Goal: Task Accomplishment & Management: Use online tool/utility

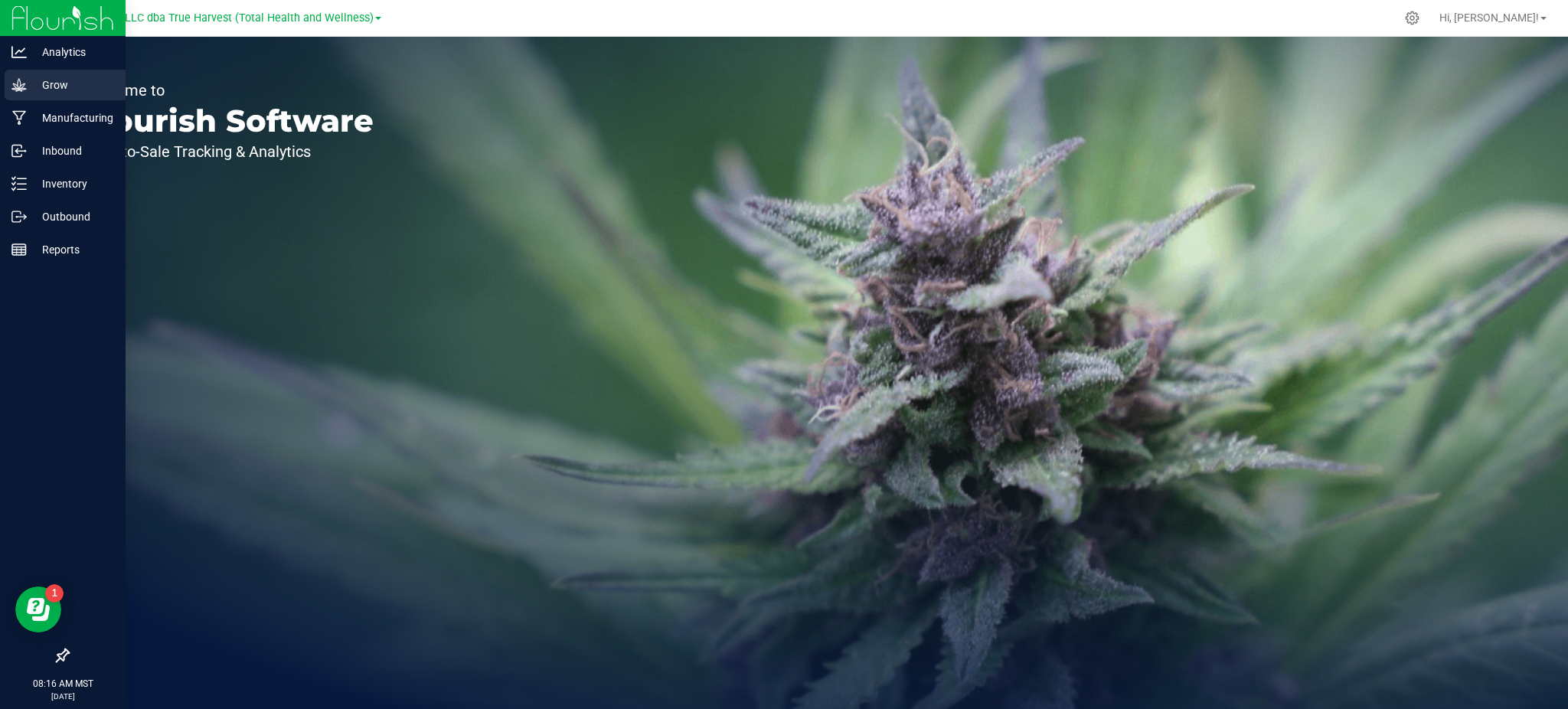
click at [59, 91] on p "Grow" at bounding box center [73, 86] width 92 height 19
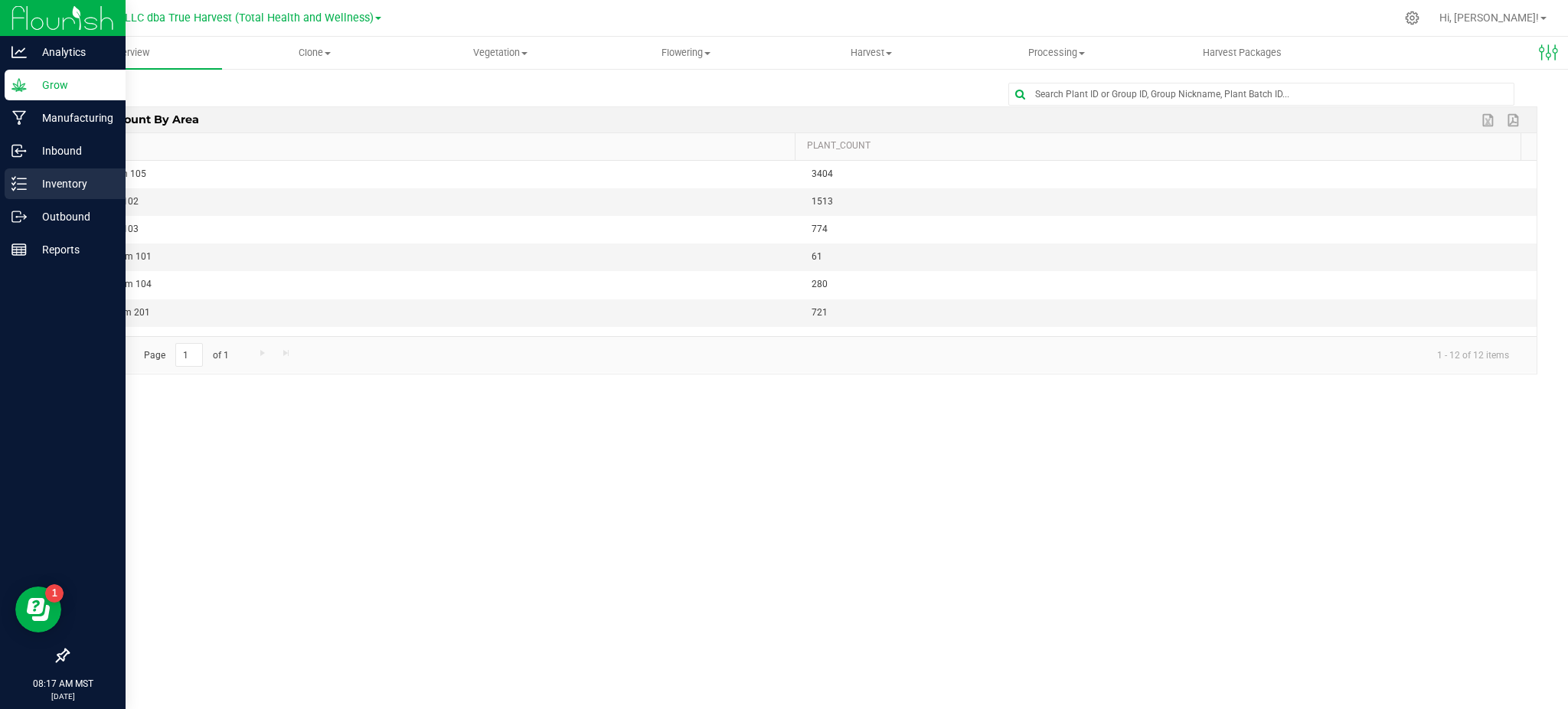
click at [49, 180] on p "Inventory" at bounding box center [73, 184] width 92 height 19
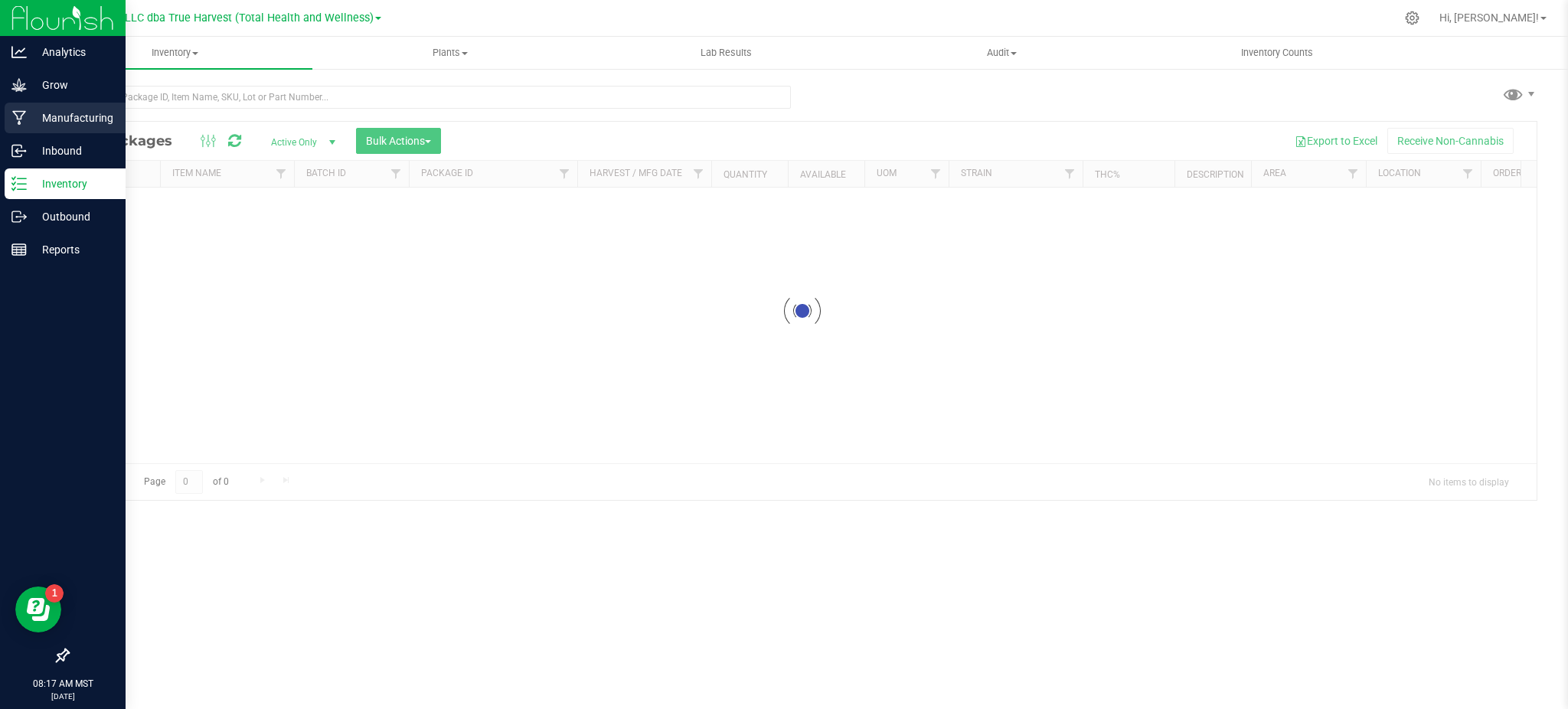
click at [30, 108] on p "Manufacturing" at bounding box center [73, 118] width 92 height 19
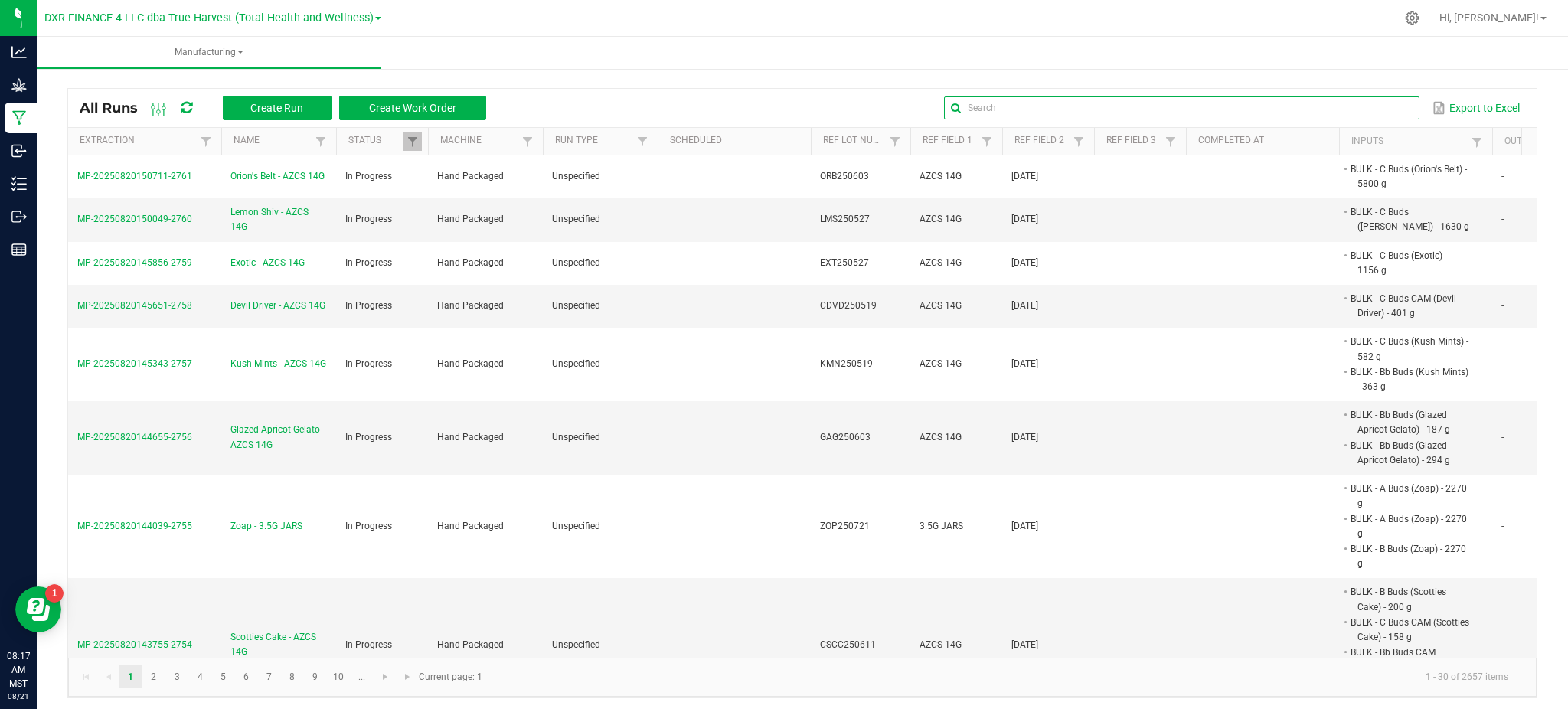
drag, startPoint x: 1369, startPoint y: 105, endPoint x: 1290, endPoint y: 108, distance: 79.1
click at [1369, 106] on input "text" at bounding box center [1181, 108] width 475 height 23
paste input "GAG250710"
drag, startPoint x: 963, startPoint y: 117, endPoint x: 980, endPoint y: 115, distance: 17.1
click at [980, 115] on input "GAG250710" at bounding box center [1181, 108] width 475 height 23
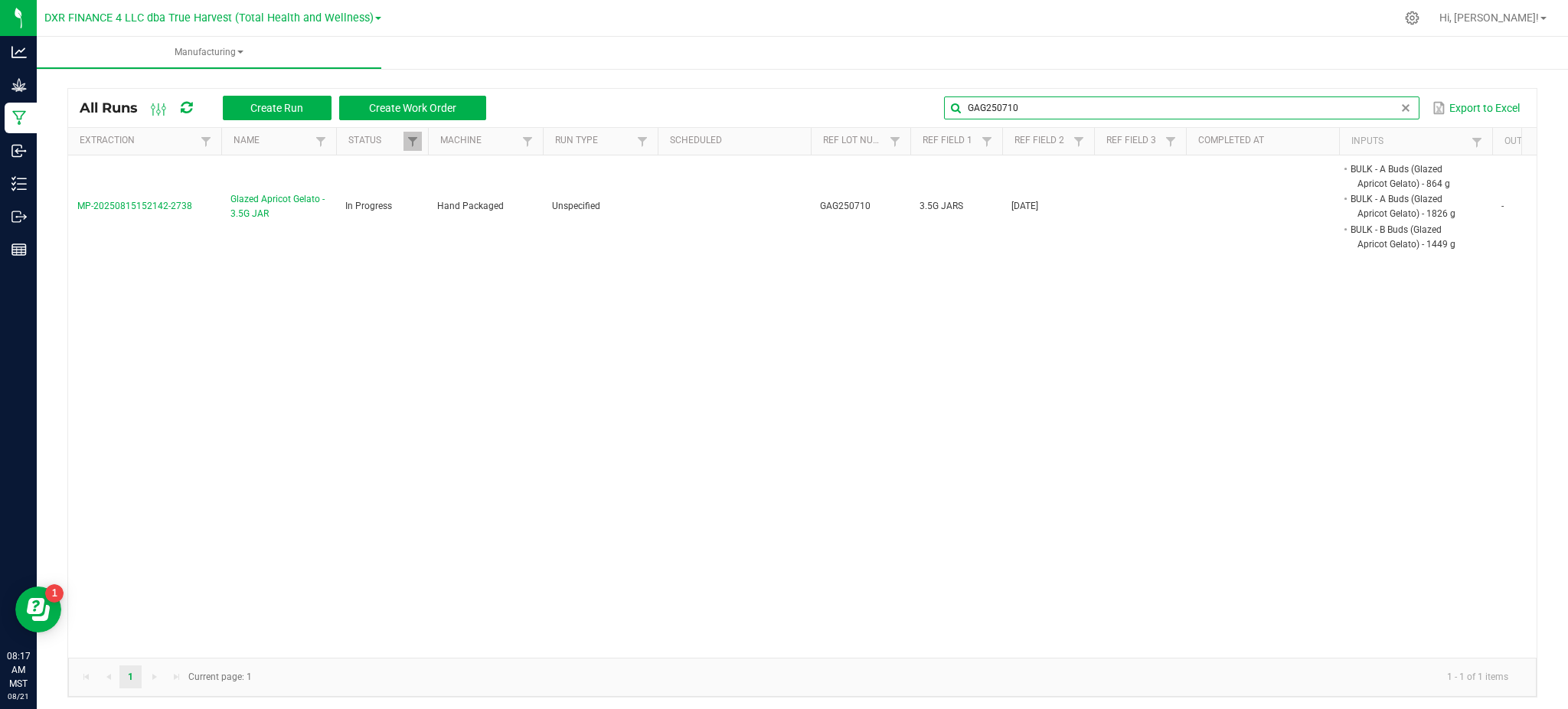
type input "GAG250710"
drag, startPoint x: 551, startPoint y: 387, endPoint x: 497, endPoint y: 352, distance: 64.4
click at [548, 388] on div "MP-20250815152142-2738 Glazed Apricot Gelato - 3.5G JAR In Progress Hand Packag…" at bounding box center [802, 407] width 1468 height 502
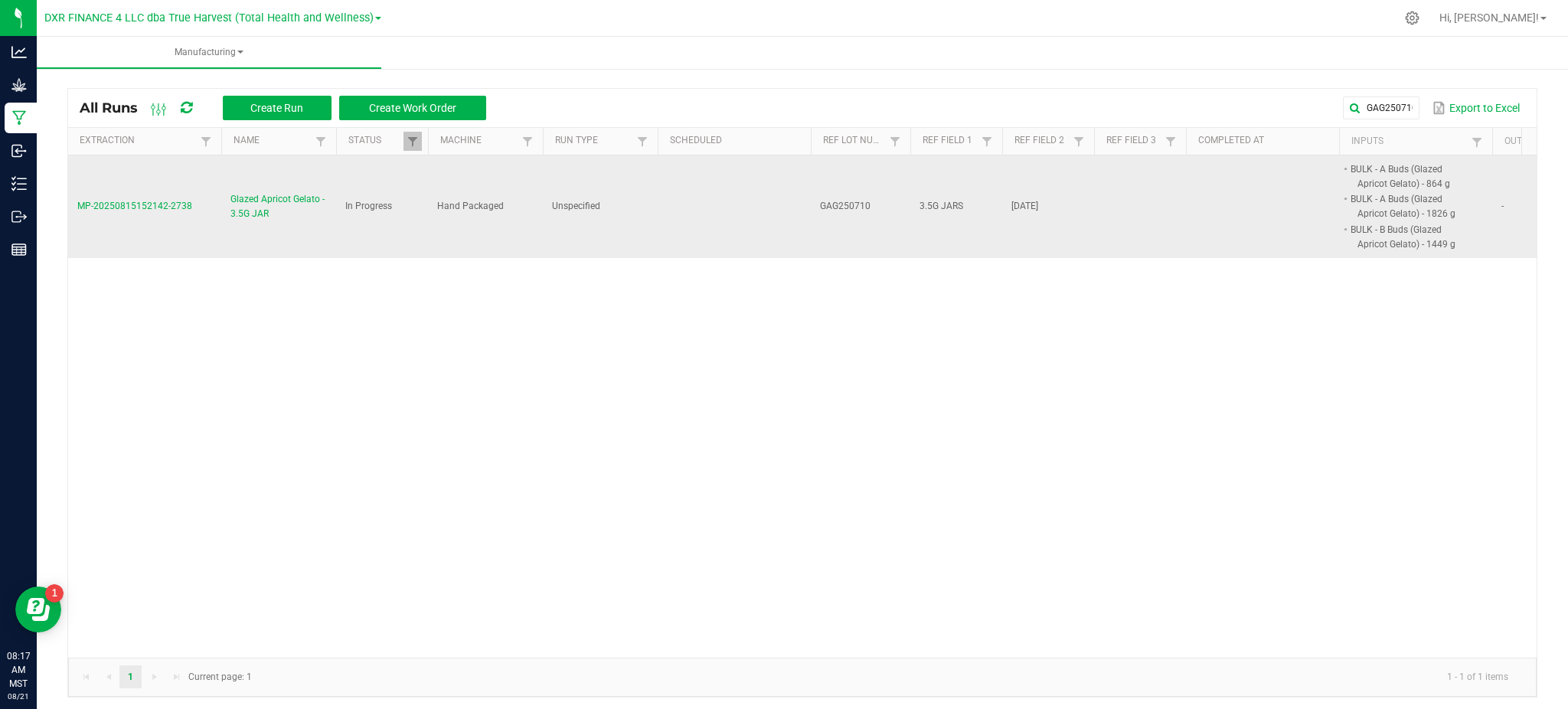
click at [271, 200] on span "Glazed Apricot Gelato - 3.5G JAR" at bounding box center [279, 207] width 97 height 29
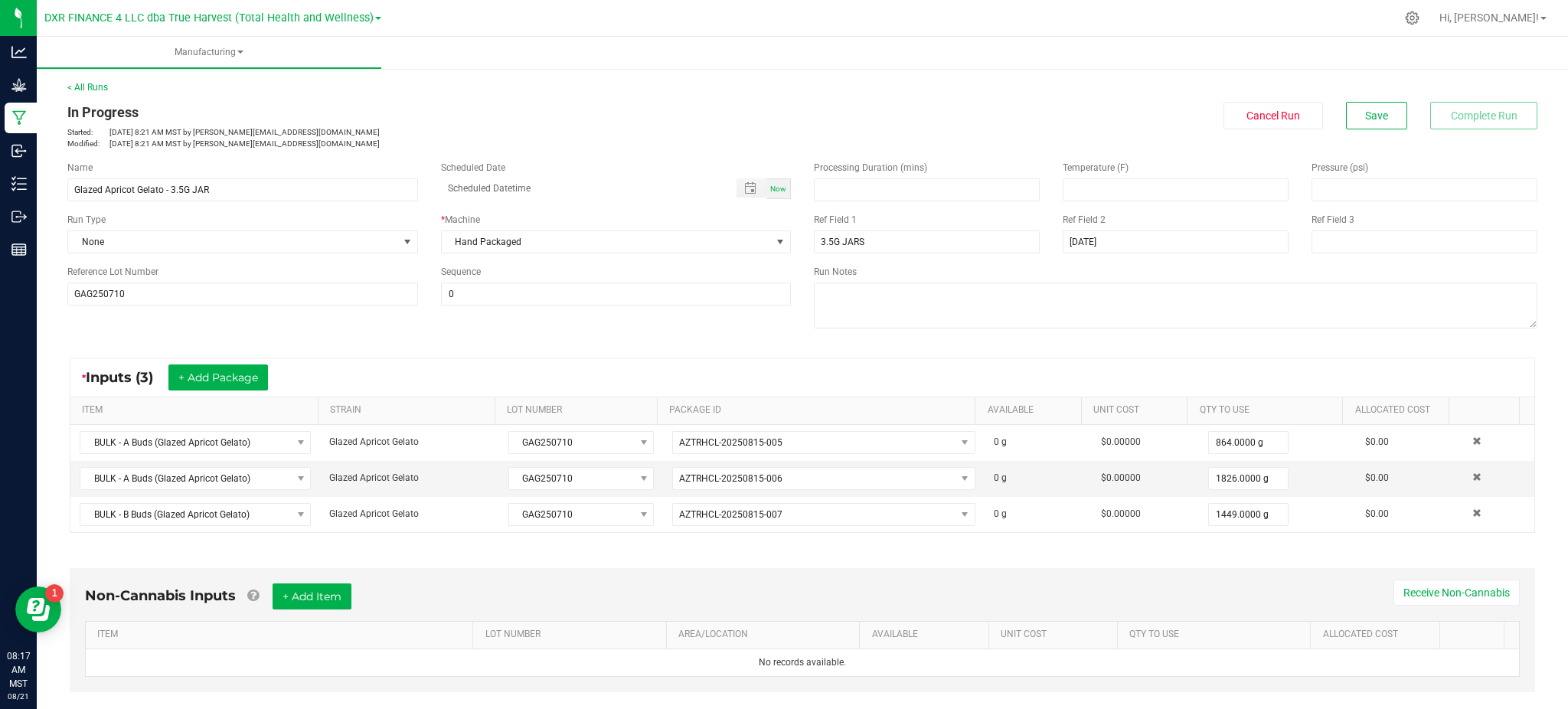
click at [709, 334] on div "Name Glazed Apricot Gelato - 3.5G JAR Scheduled Date Now Run Type None * Machin…" at bounding box center [802, 246] width 1493 height 195
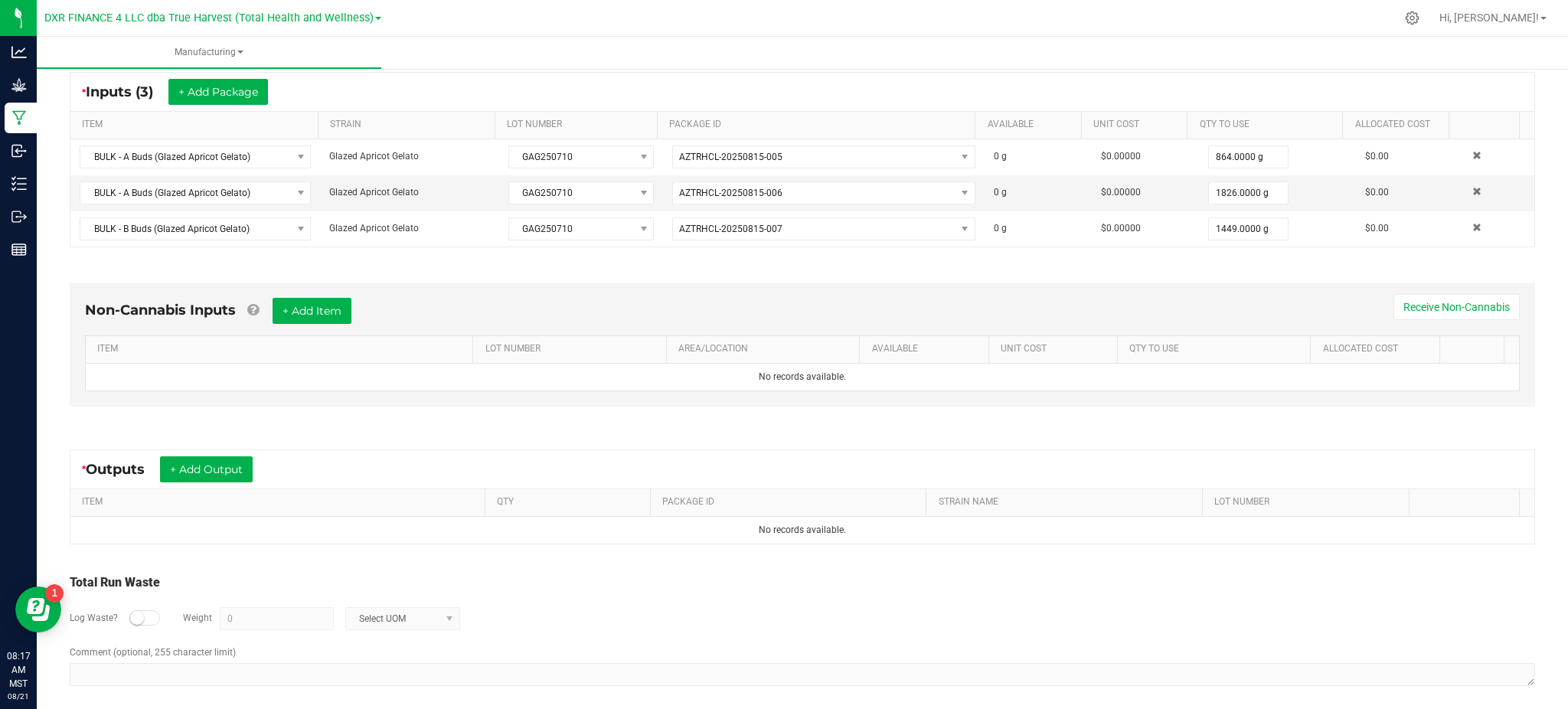
scroll to position [296, 0]
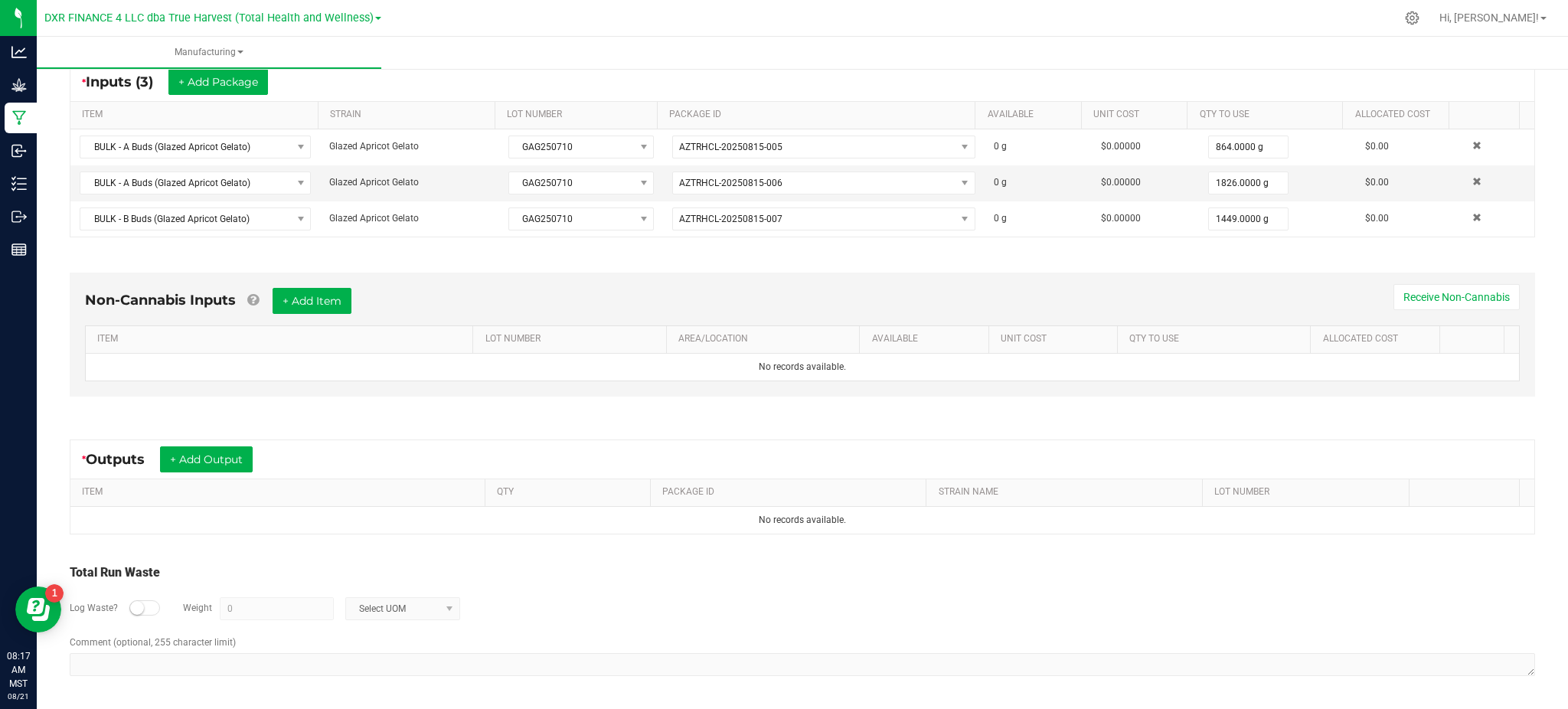
click at [484, 412] on div "Non-Cannabis Inputs + Add Item Receive Non-Cannabis ITEM LOT NUMBER AREA/LOCATI…" at bounding box center [802, 339] width 1493 height 174
click at [691, 414] on div "Non-Cannabis Inputs + Add Item Receive Non-Cannabis ITEM LOT NUMBER AREA/LOCATI…" at bounding box center [802, 339] width 1493 height 174
click at [148, 384] on div "Non-Cannabis Inputs + Add Item Receive Non-Cannabis ITEM LOT NUMBER AREA/LOCATI…" at bounding box center [802, 335] width 1466 height 124
click at [218, 450] on button "+ Add Output" at bounding box center [206, 459] width 92 height 26
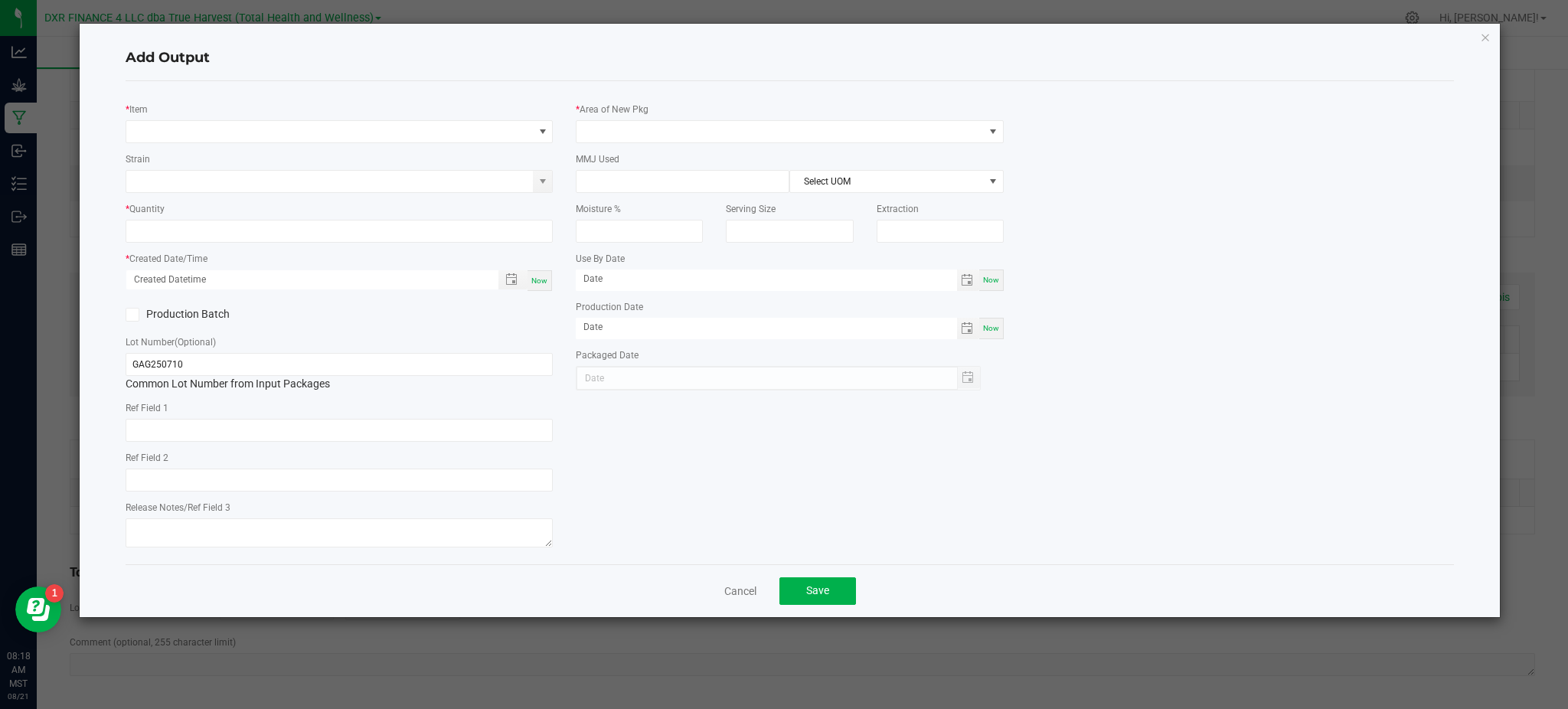
type input "2025-07-10"
click at [312, 128] on span "NO DATA FOUND" at bounding box center [329, 131] width 406 height 21
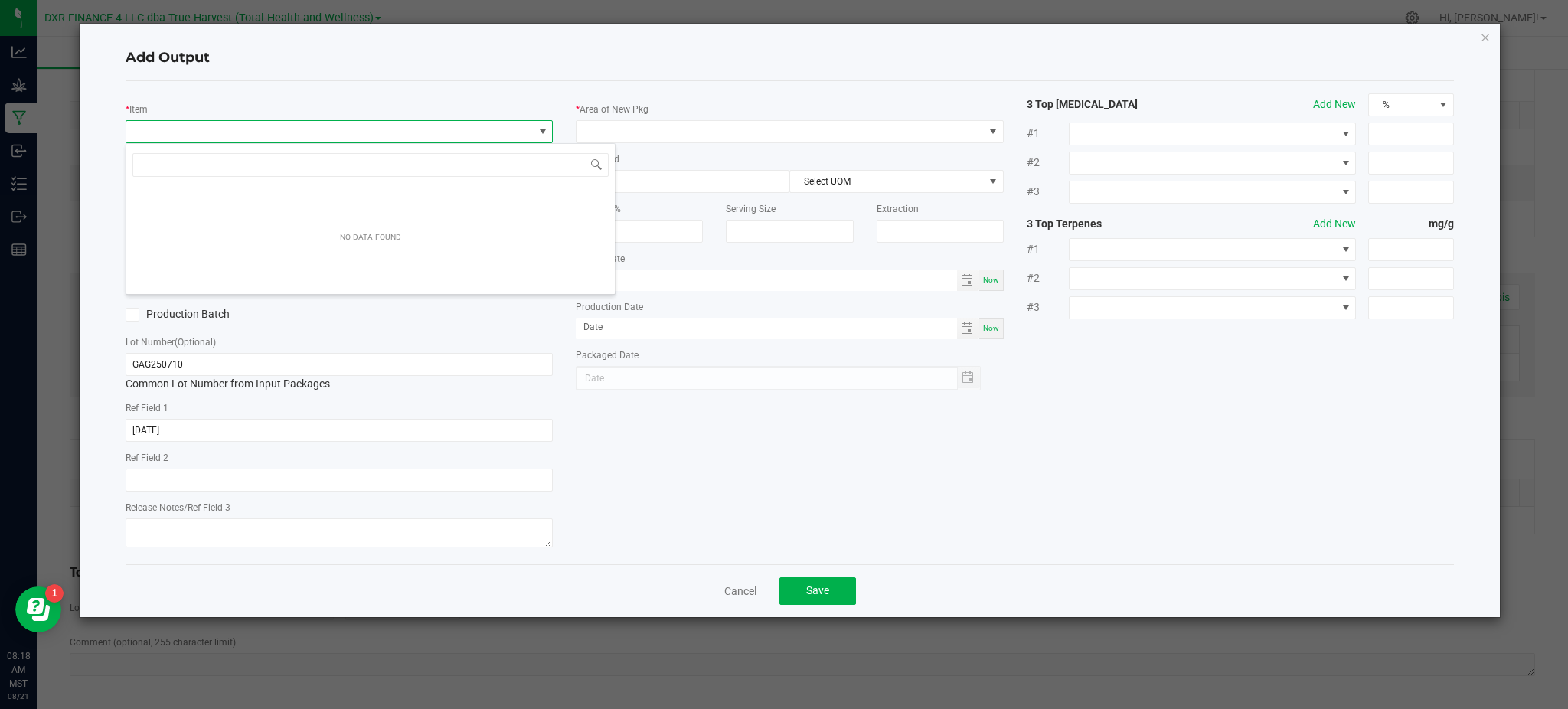
scroll to position [23, 428]
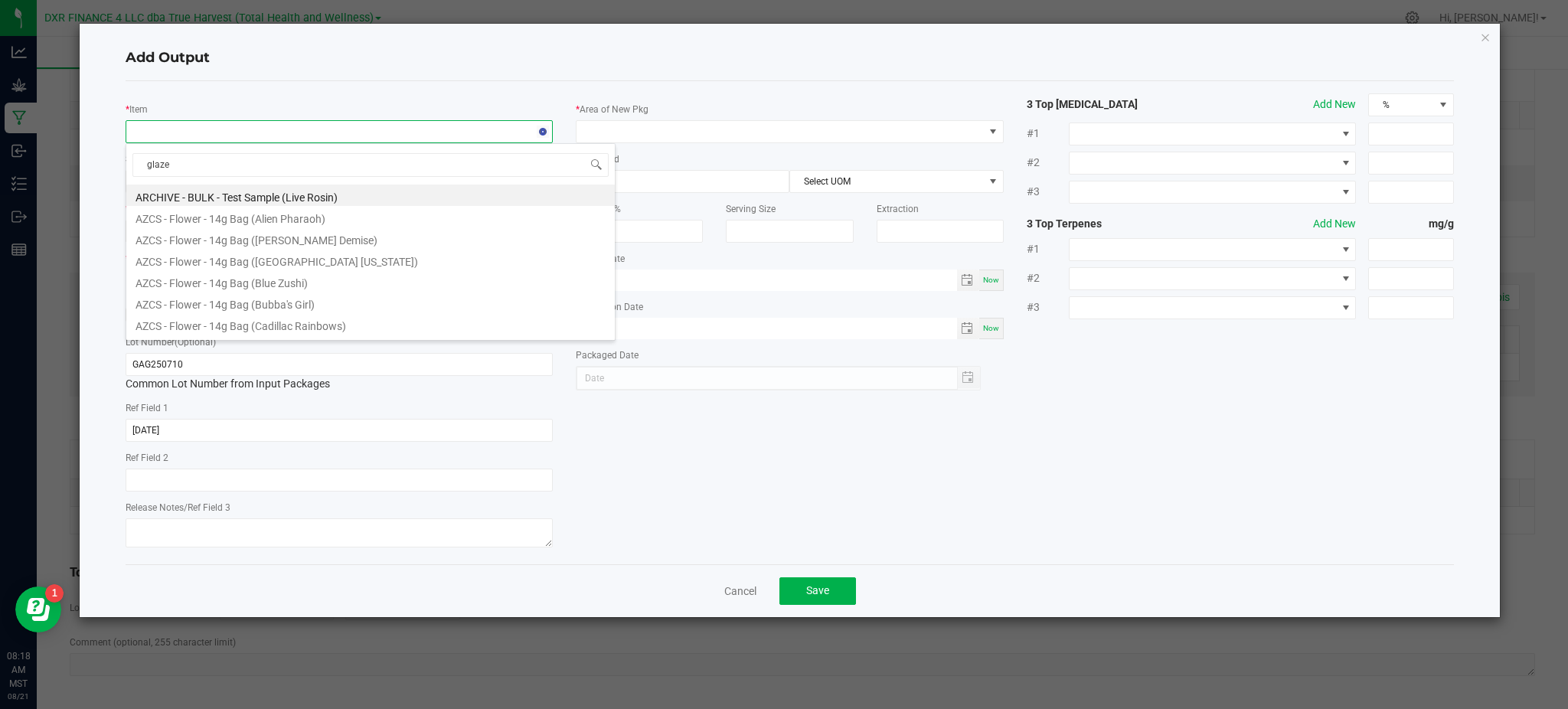
type input "glazed"
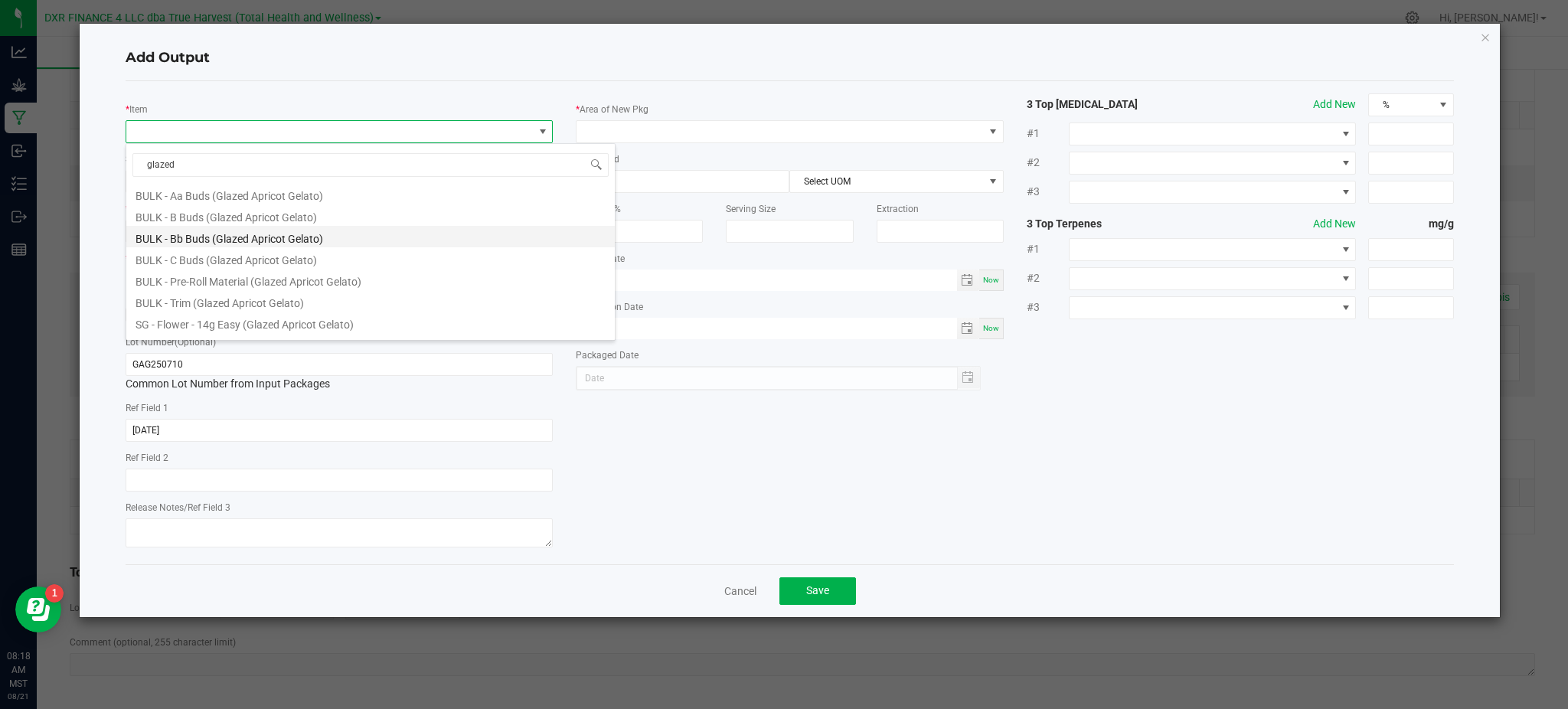
scroll to position [61, 0]
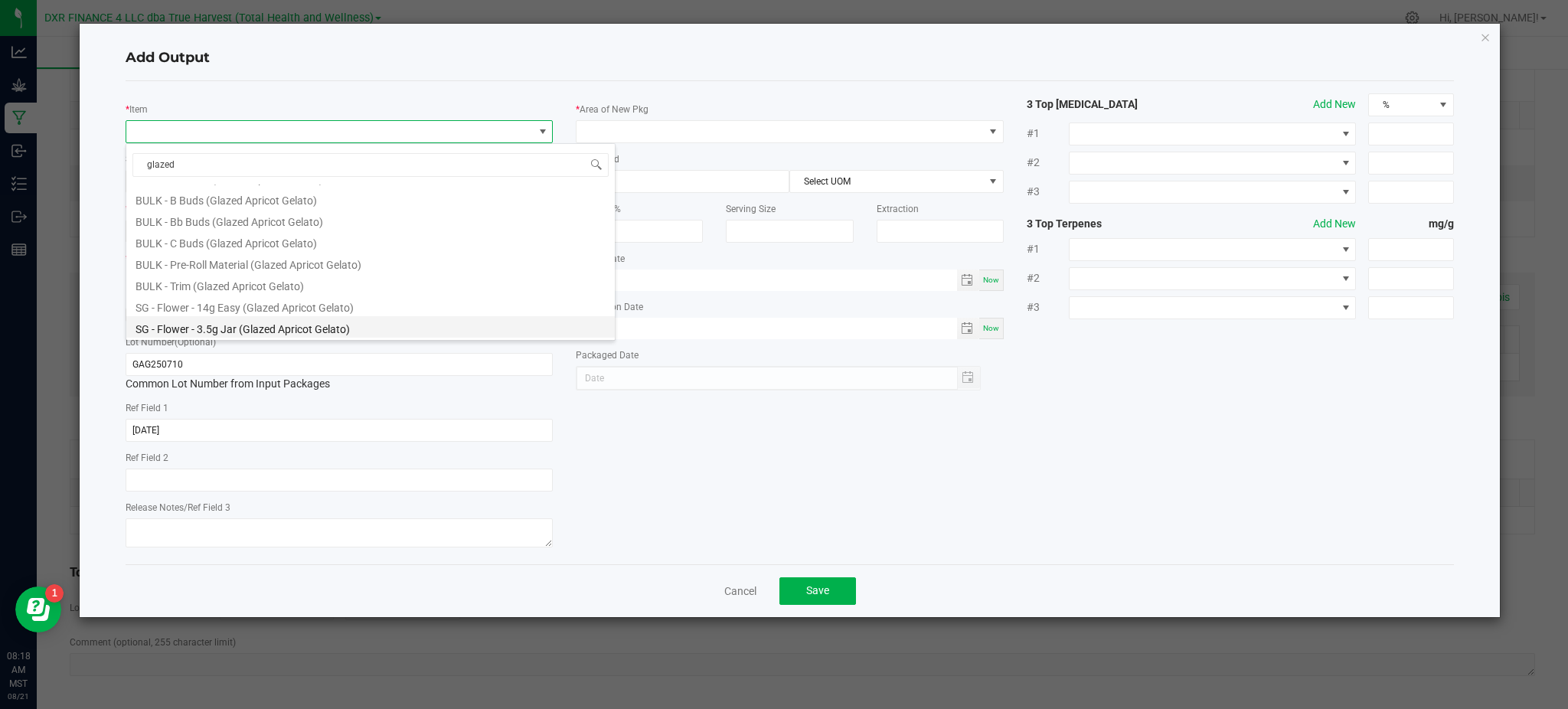
click at [285, 327] on li "SG - Flower - 3.5g Jar (Glazed Apricot Gelato)" at bounding box center [370, 326] width 489 height 21
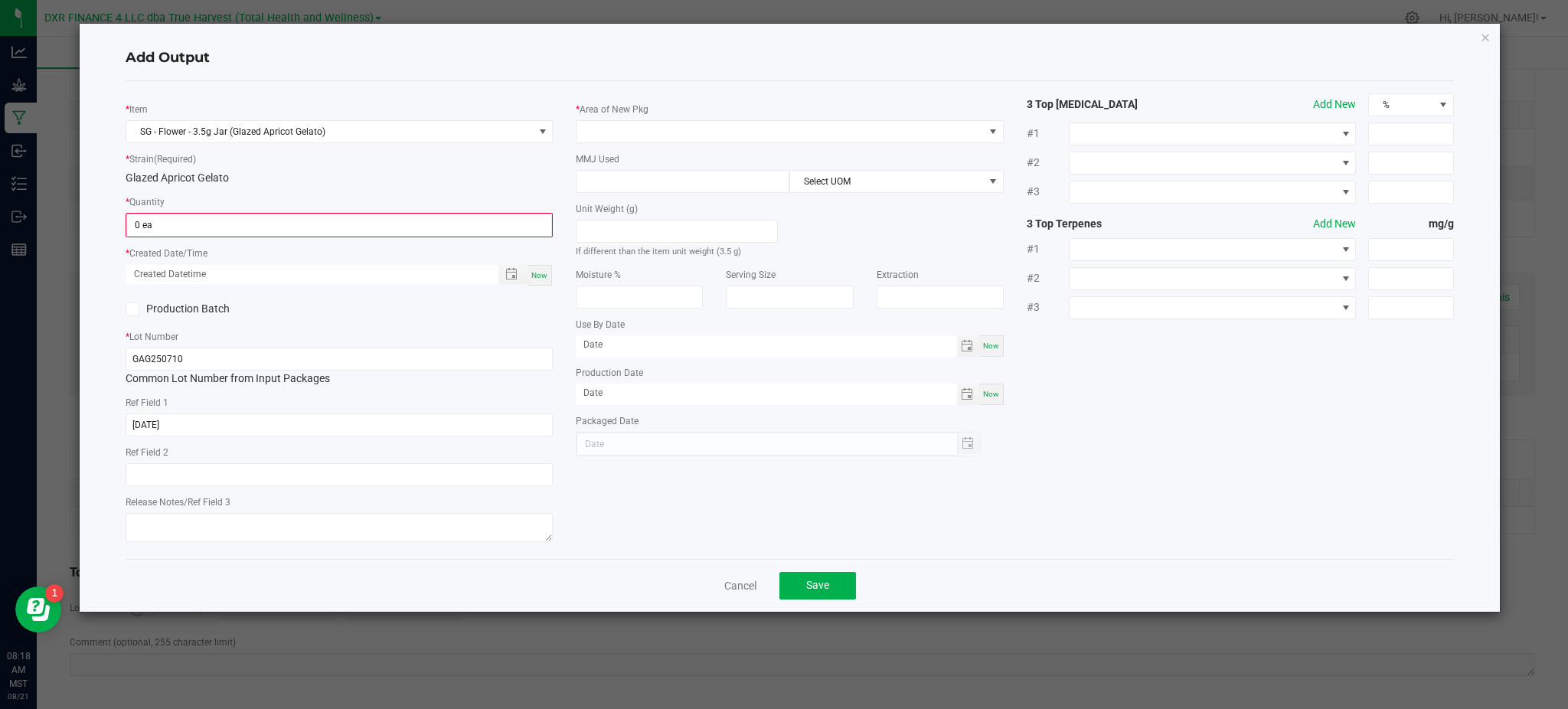
click at [319, 182] on div "Glazed Apricot Gelato" at bounding box center [339, 178] width 428 height 16
click at [251, 224] on input "0" at bounding box center [339, 224] width 424 height 21
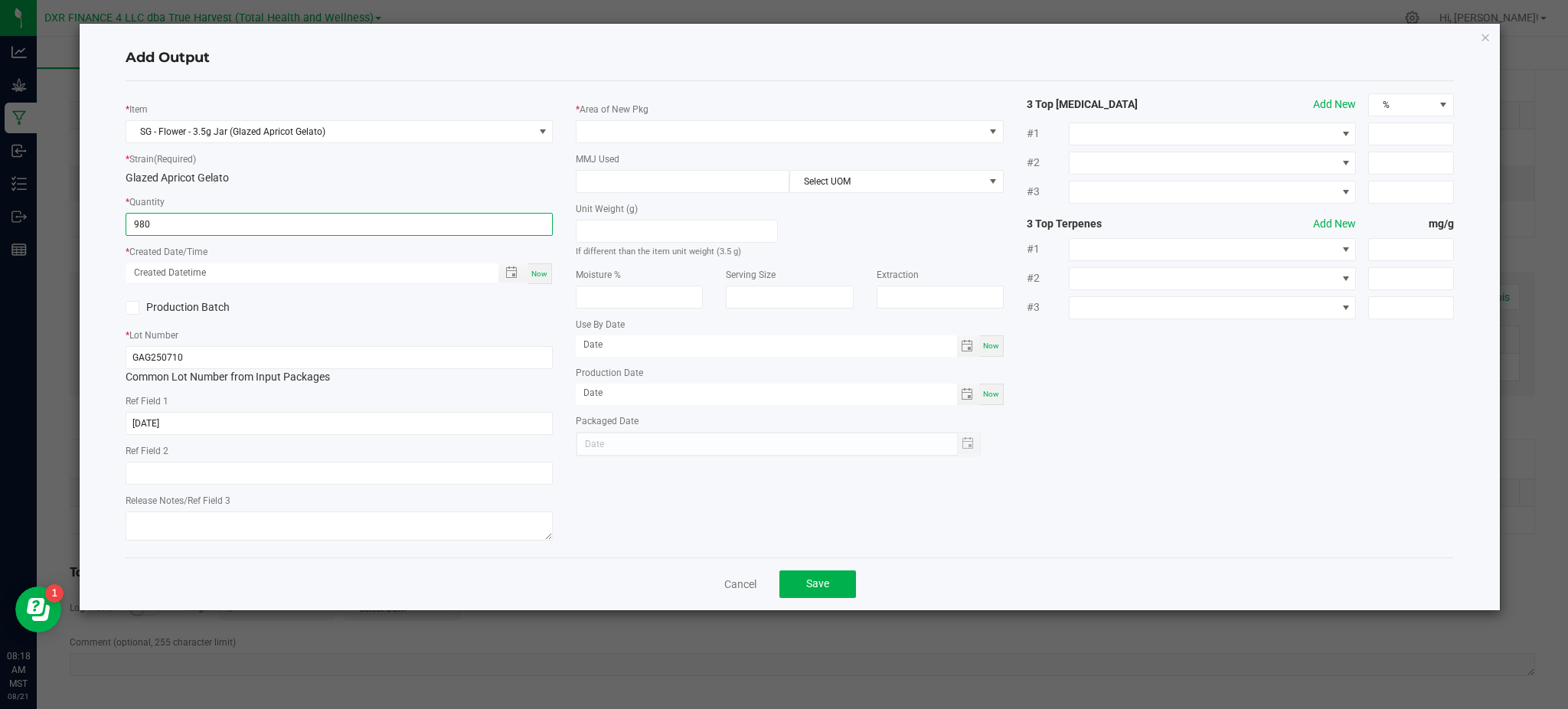
type input "980 ea"
click at [378, 317] on div "Production Batch" at bounding box center [340, 307] width 450 height 23
click at [513, 269] on span "Toggle popup" at bounding box center [511, 273] width 12 height 12
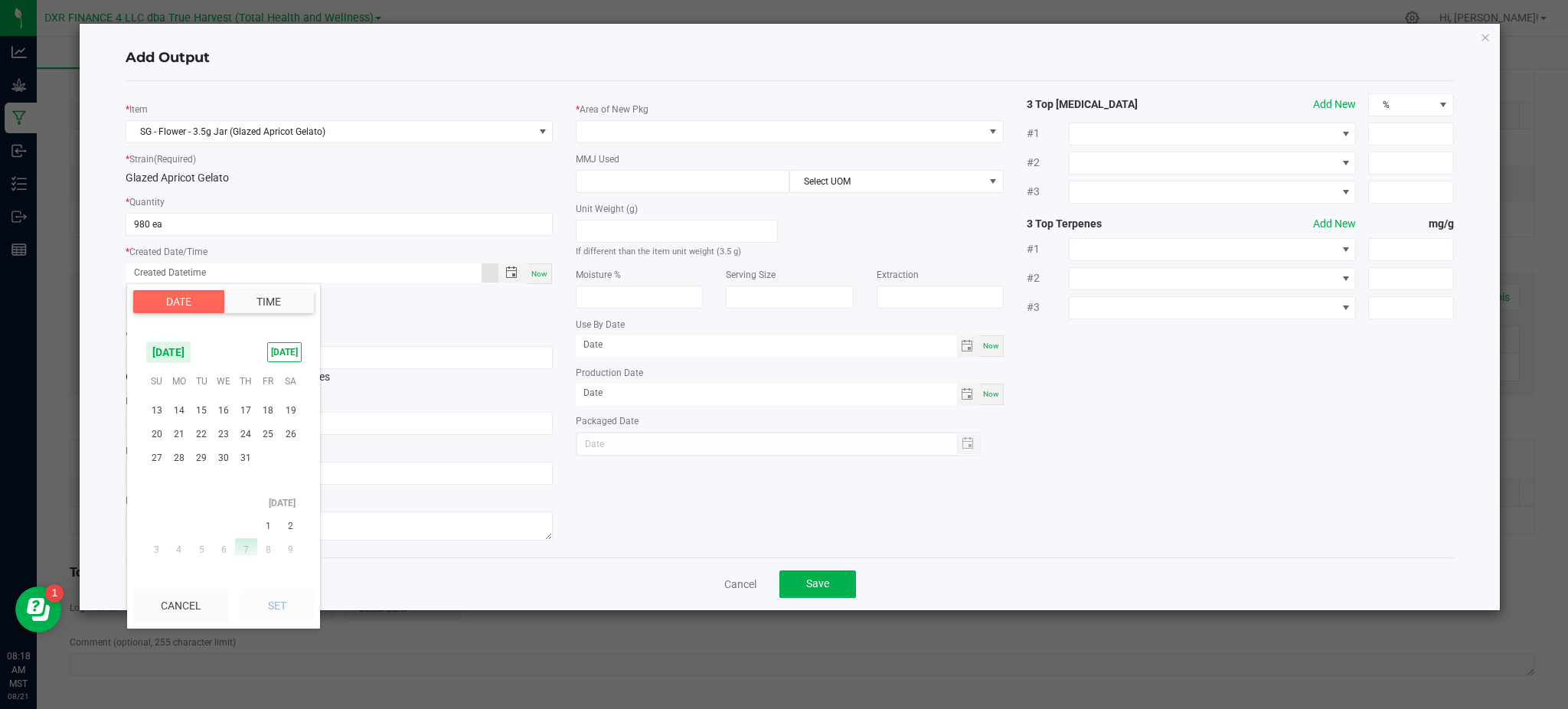
scroll to position [248097, 0]
click at [239, 468] on span "10" at bounding box center [246, 464] width 22 height 24
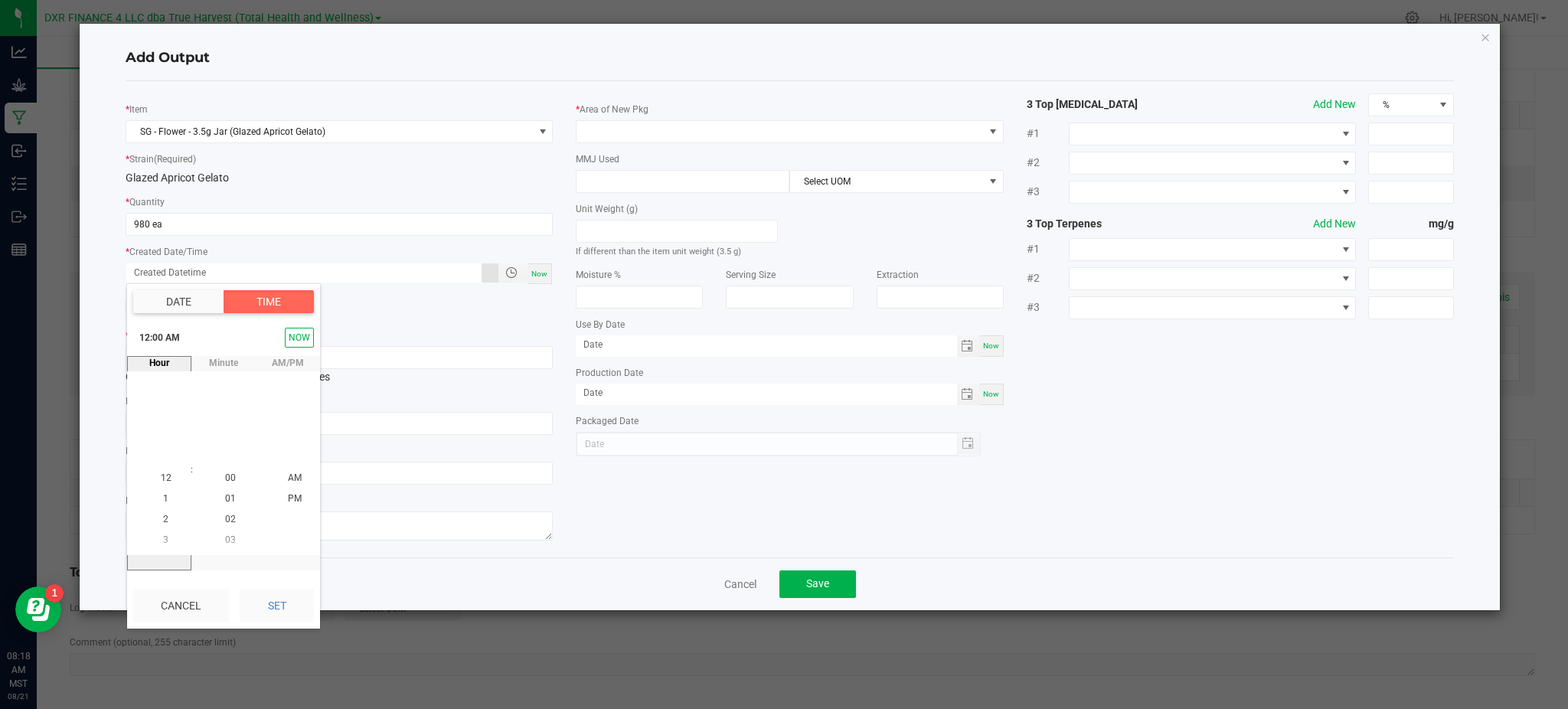
drag, startPoint x: 287, startPoint y: 601, endPoint x: 594, endPoint y: 584, distance: 307.5
click at [290, 599] on button "Set" at bounding box center [277, 606] width 75 height 34
type input "07/10/2025 12:00 AM"
type input "07/10/2025"
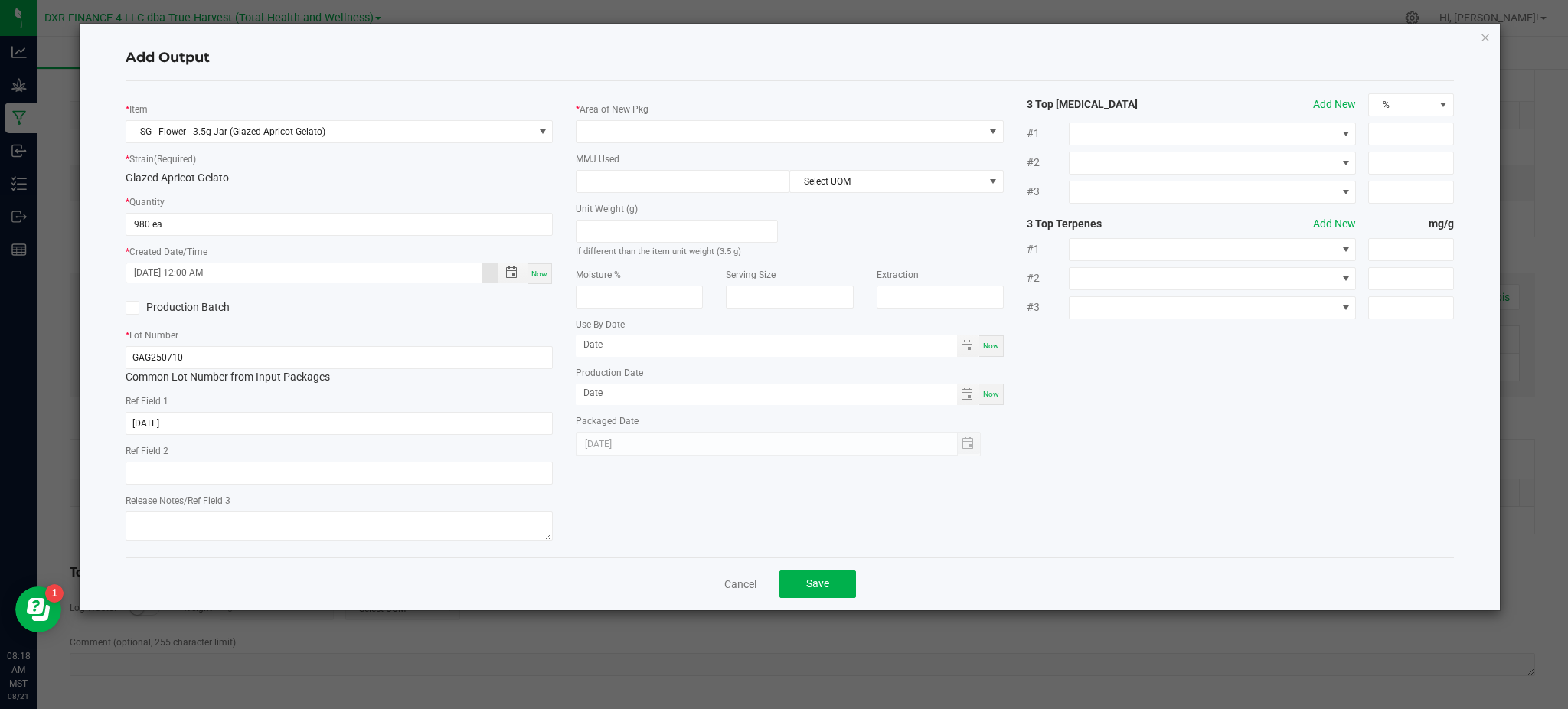
drag, startPoint x: 653, startPoint y: 562, endPoint x: 412, endPoint y: 457, distance: 262.9
click at [648, 560] on div "Cancel Save" at bounding box center [789, 584] width 1328 height 53
click at [594, 124] on span at bounding box center [780, 131] width 406 height 21
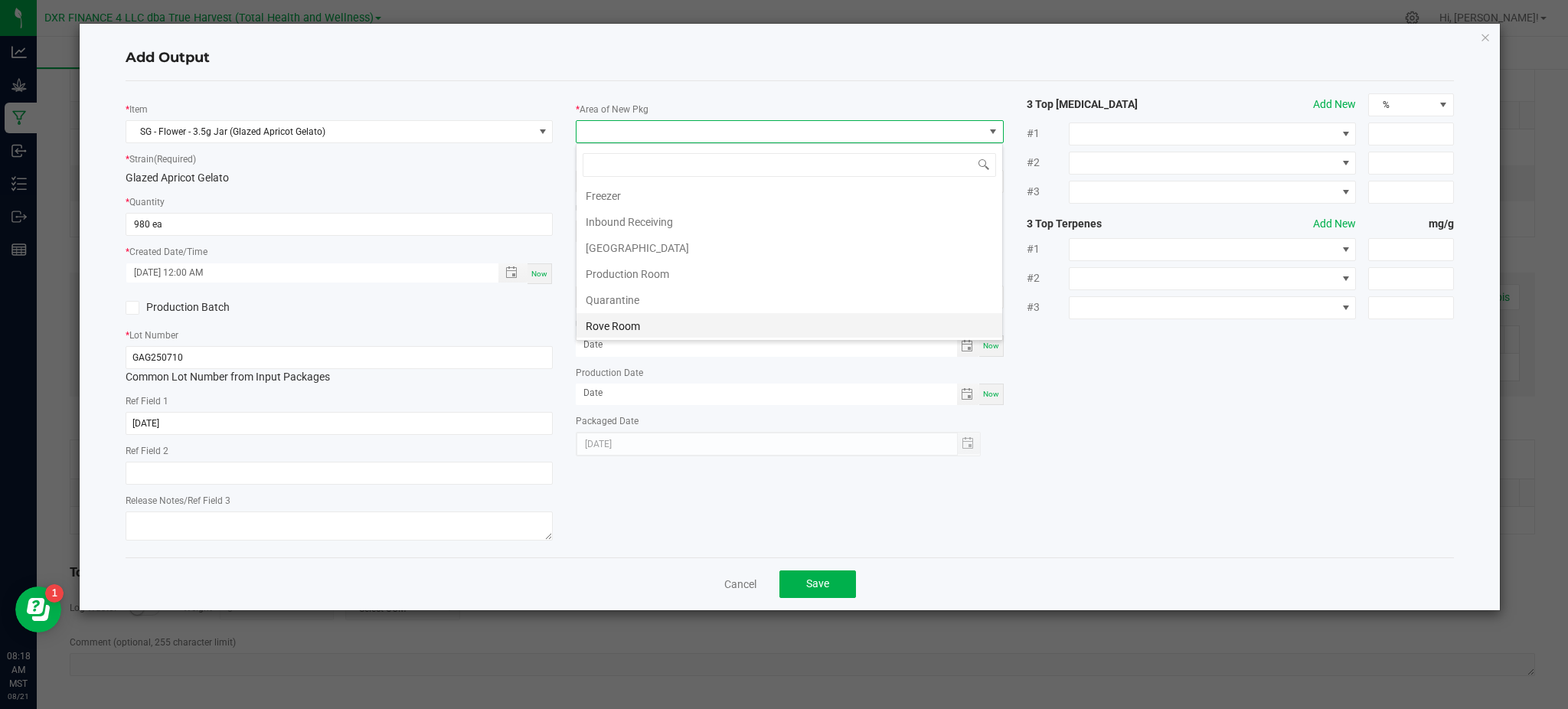
scroll to position [102, 0]
click at [664, 255] on li "Production Room" at bounding box center [789, 252] width 426 height 26
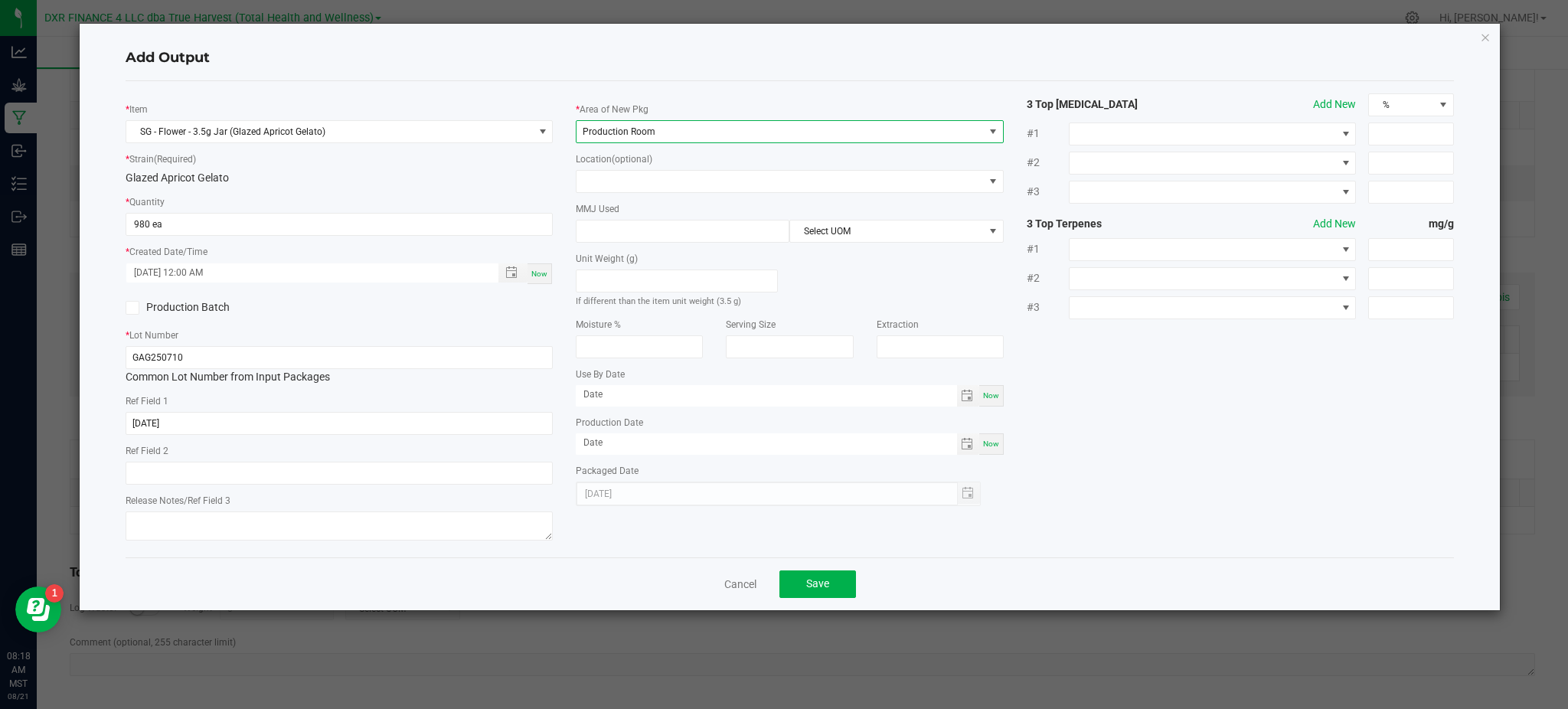
drag, startPoint x: 540, startPoint y: 172, endPoint x: 682, endPoint y: 226, distance: 151.9
click at [540, 172] on div "Glazed Apricot Gelato" at bounding box center [339, 178] width 428 height 16
click at [680, 228] on input at bounding box center [682, 230] width 212 height 21
type input "3.5"
click at [813, 231] on span "Select UOM" at bounding box center [886, 230] width 193 height 21
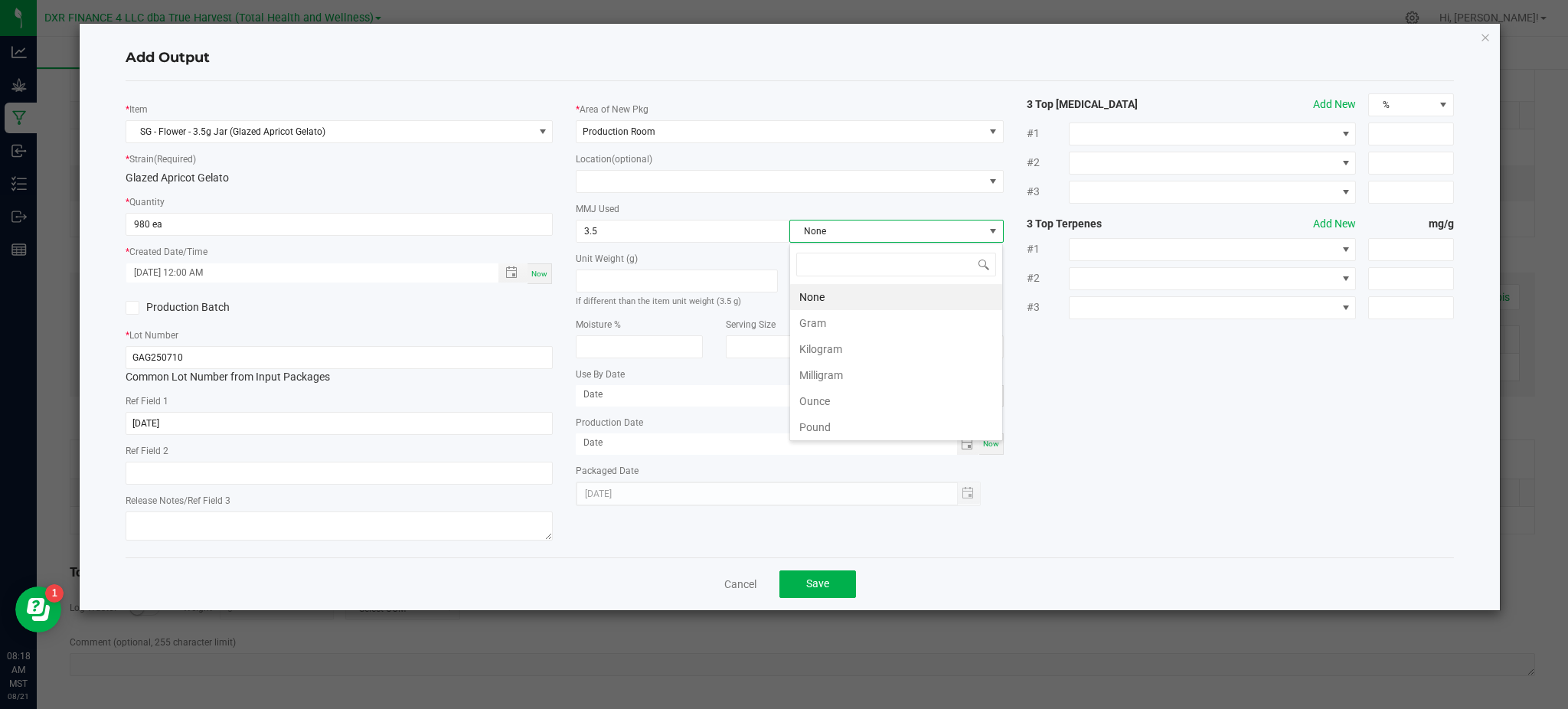
scroll to position [23, 213]
click at [838, 323] on li "Gram" at bounding box center [896, 323] width 212 height 26
click at [1144, 406] on div "* Item SG - Flower - 3.5g Jar (Glazed Apricot Gelato) * Strain (Required) Glaze…" at bounding box center [790, 319] width 1351 height 452
drag, startPoint x: 1168, startPoint y: 440, endPoint x: 1173, endPoint y: 399, distance: 41.3
click at [1168, 434] on div "* Item SG - Flower - 3.5g Jar (Glazed Apricot Gelato) * Strain (Required) Glaze…" at bounding box center [790, 319] width 1351 height 452
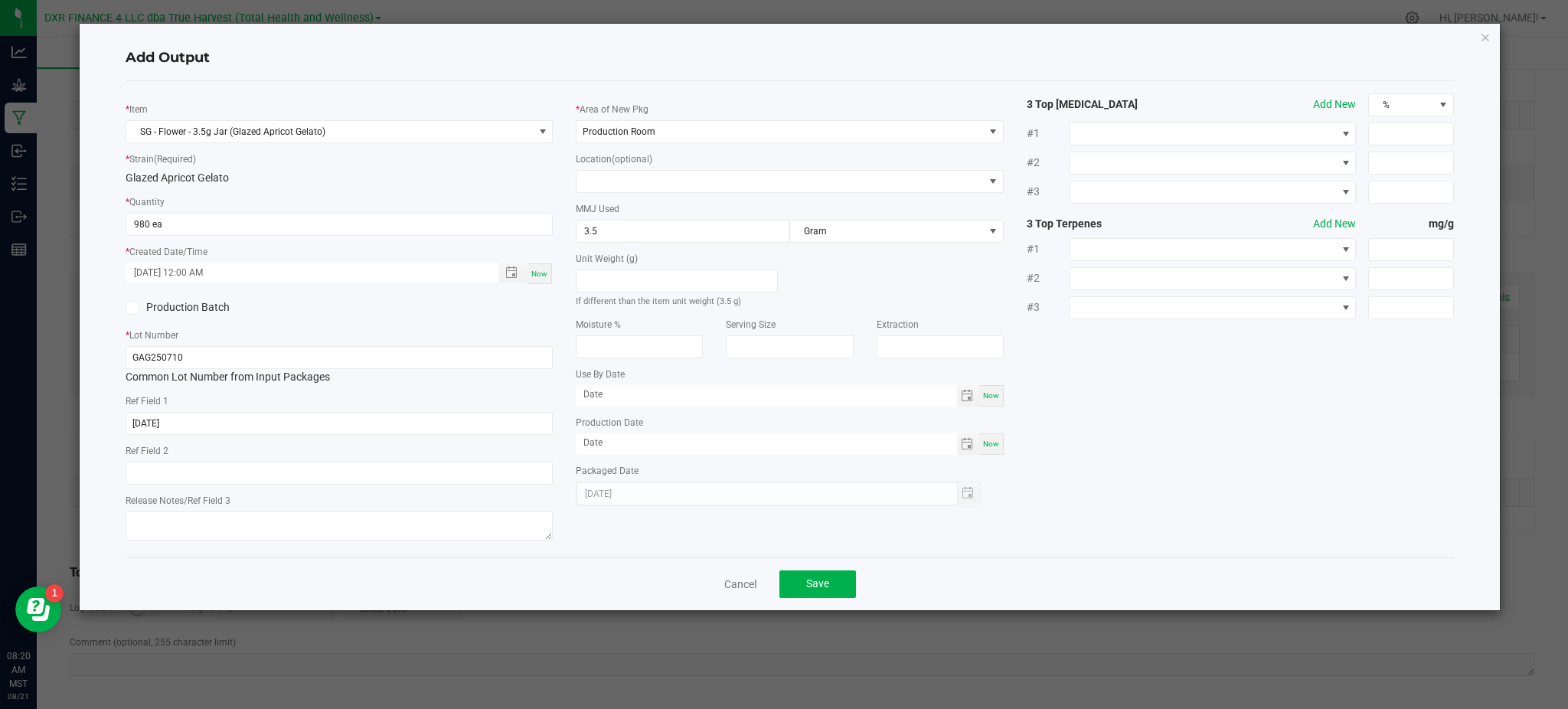
drag, startPoint x: 309, startPoint y: 90, endPoint x: 362, endPoint y: 52, distance: 65.2
click at [324, 77] on div "Add Output * Item SG - Flower - 3.5g Jar (Glazed Apricot Gelato) * Strain (Requ…" at bounding box center [789, 317] width 1420 height 587
click at [1119, 427] on div "* Item SG - Flower - 3.5g Jar (Glazed Apricot Gelato) * Strain (Required) Glaze…" at bounding box center [790, 319] width 1351 height 452
click at [1215, 425] on div "* Item SG - Flower - 3.5g Jar (Glazed Apricot Gelato) * Strain (Required) Glaze…" at bounding box center [790, 319] width 1351 height 452
click at [976, 564] on div "Cancel Save" at bounding box center [789, 584] width 1328 height 53
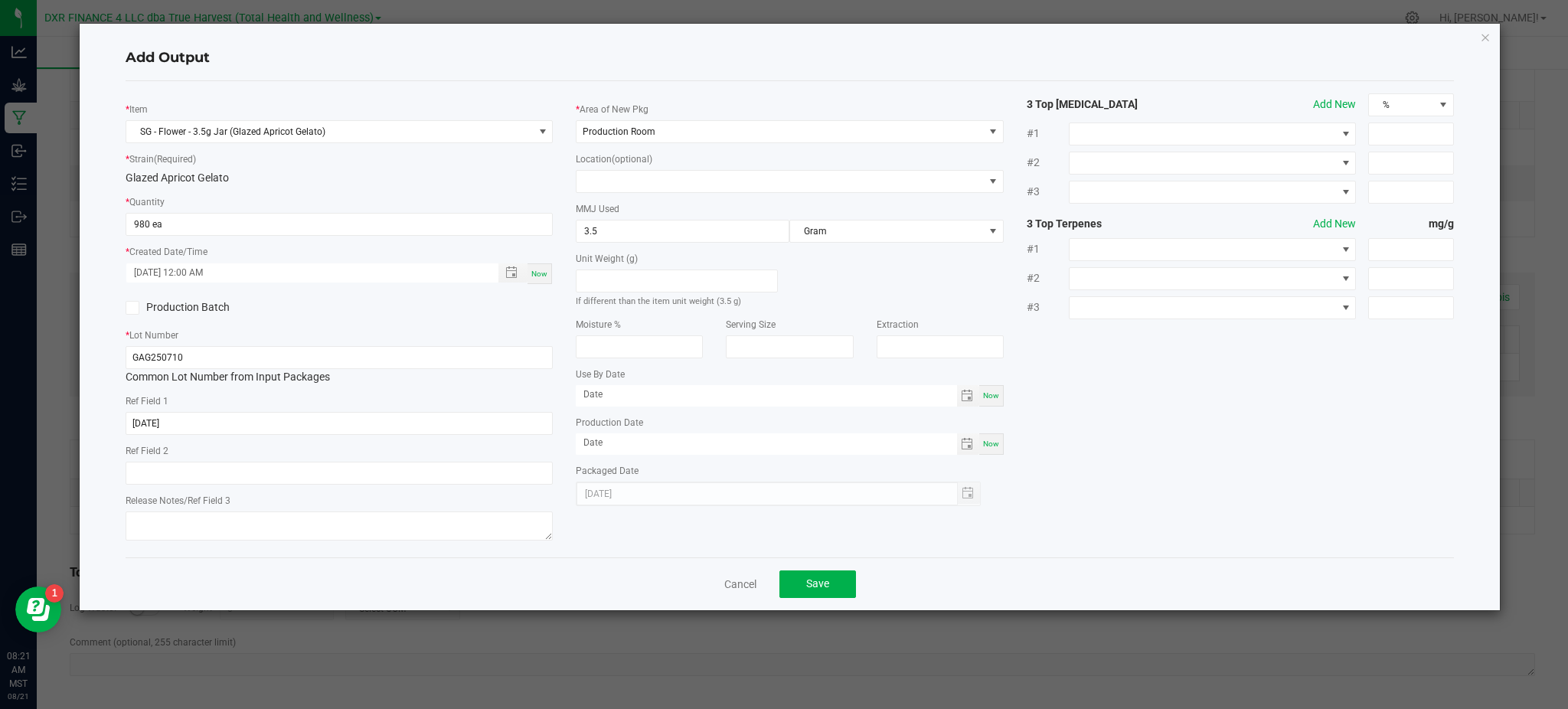
click at [1045, 451] on div "* Item SG - Flower - 3.5g Jar (Glazed Apricot Gelato) * Strain (Required) Glaze…" at bounding box center [790, 319] width 1351 height 452
click at [813, 596] on button "Save" at bounding box center [818, 584] width 76 height 28
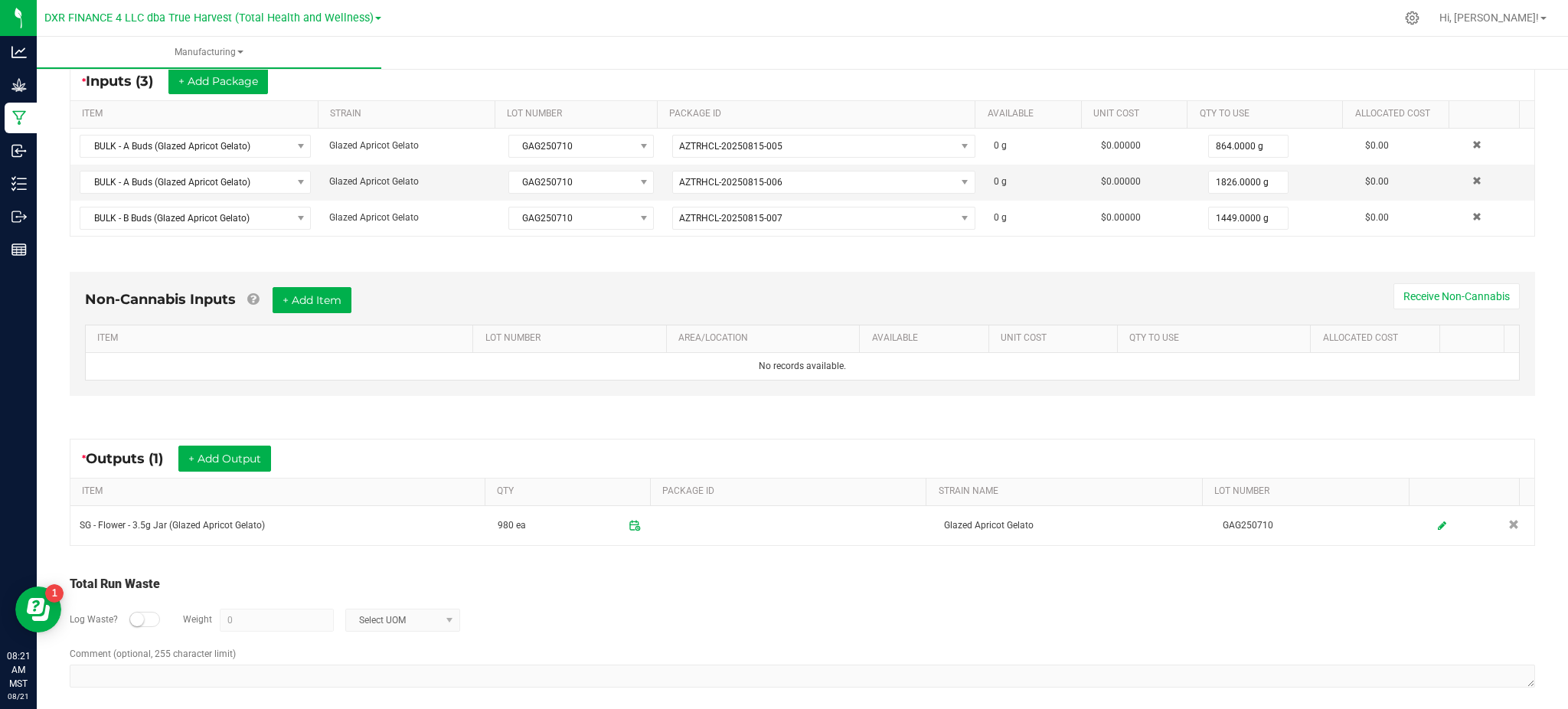
drag, startPoint x: 756, startPoint y: 604, endPoint x: 798, endPoint y: 594, distance: 43.2
click at [760, 601] on div "Log Waste? Weight 0 Select UOM" at bounding box center [802, 620] width 1466 height 53
click at [219, 412] on div "Non-Cannabis Inputs + Add Item Receive Non-Cannabis ITEM LOT NUMBER AREA/LOCATI…" at bounding box center [802, 338] width 1493 height 174
click at [200, 460] on button "+ Add Output" at bounding box center [224, 458] width 92 height 26
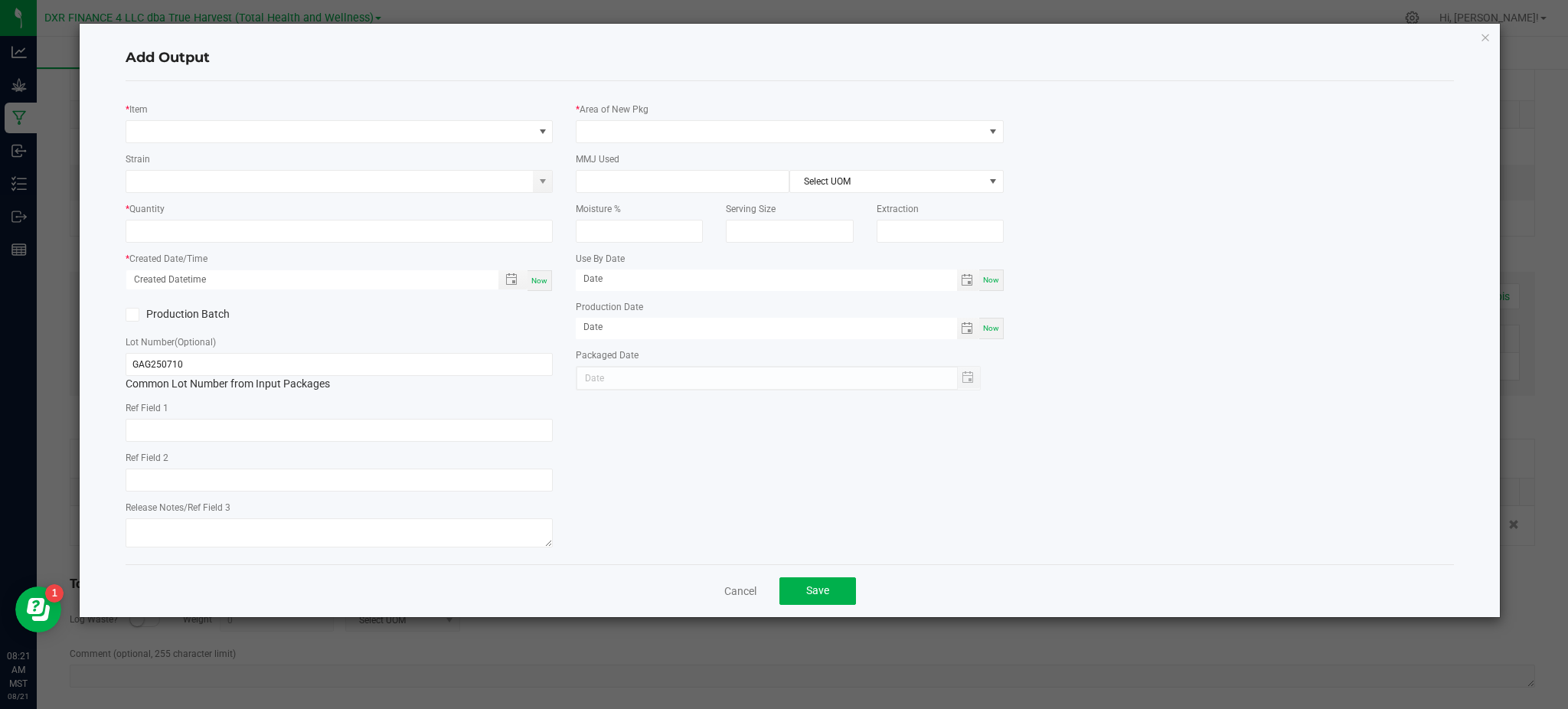
type input "[DATE]"
click at [224, 134] on span "NO DATA FOUND" at bounding box center [329, 131] width 406 height 21
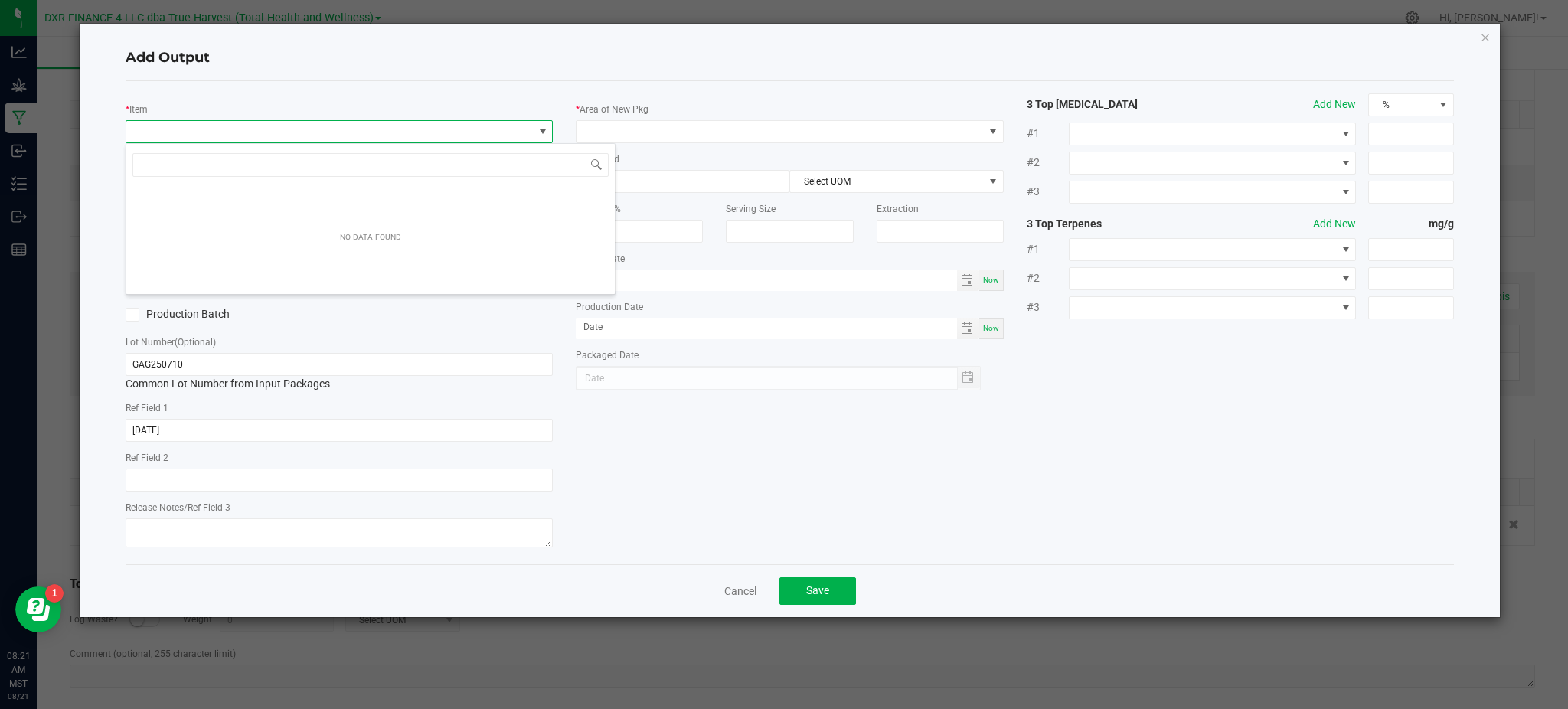
scroll to position [23, 428]
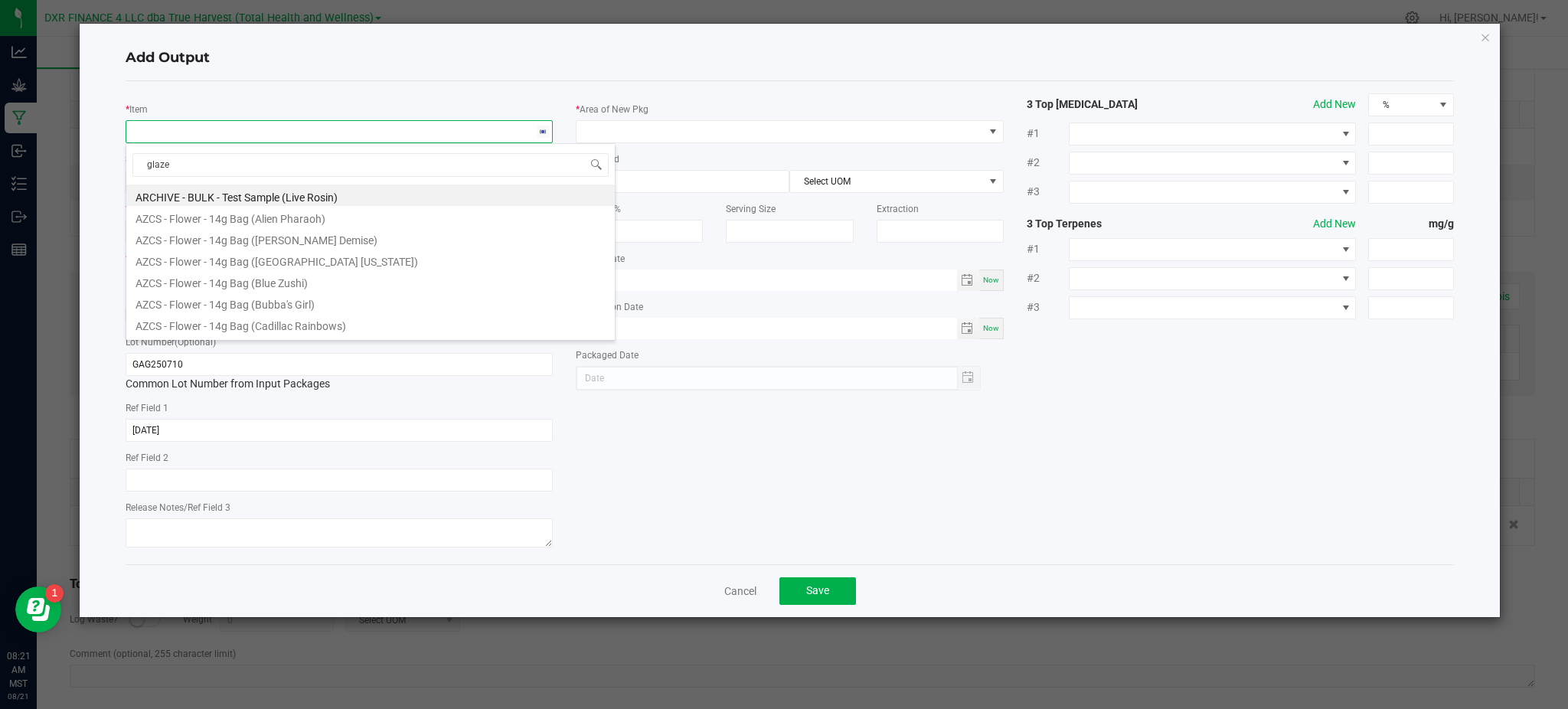
type input "glazed"
click at [234, 251] on li "BULK - B Buds (Glazed Apricot Gelato)" at bounding box center [370, 259] width 489 height 21
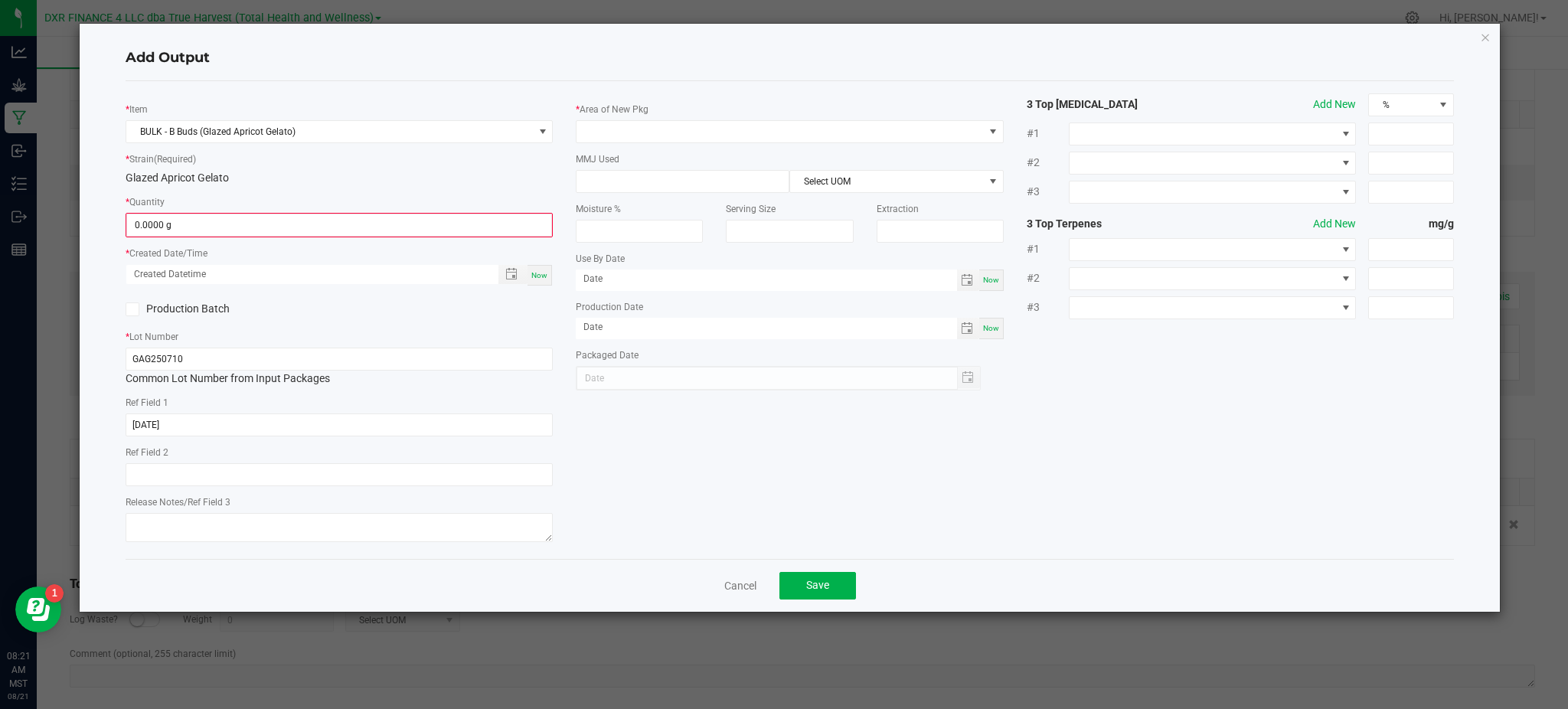
click at [297, 183] on div "Glazed Apricot Gelato" at bounding box center [339, 178] width 428 height 16
click at [216, 227] on input "0" at bounding box center [339, 224] width 424 height 21
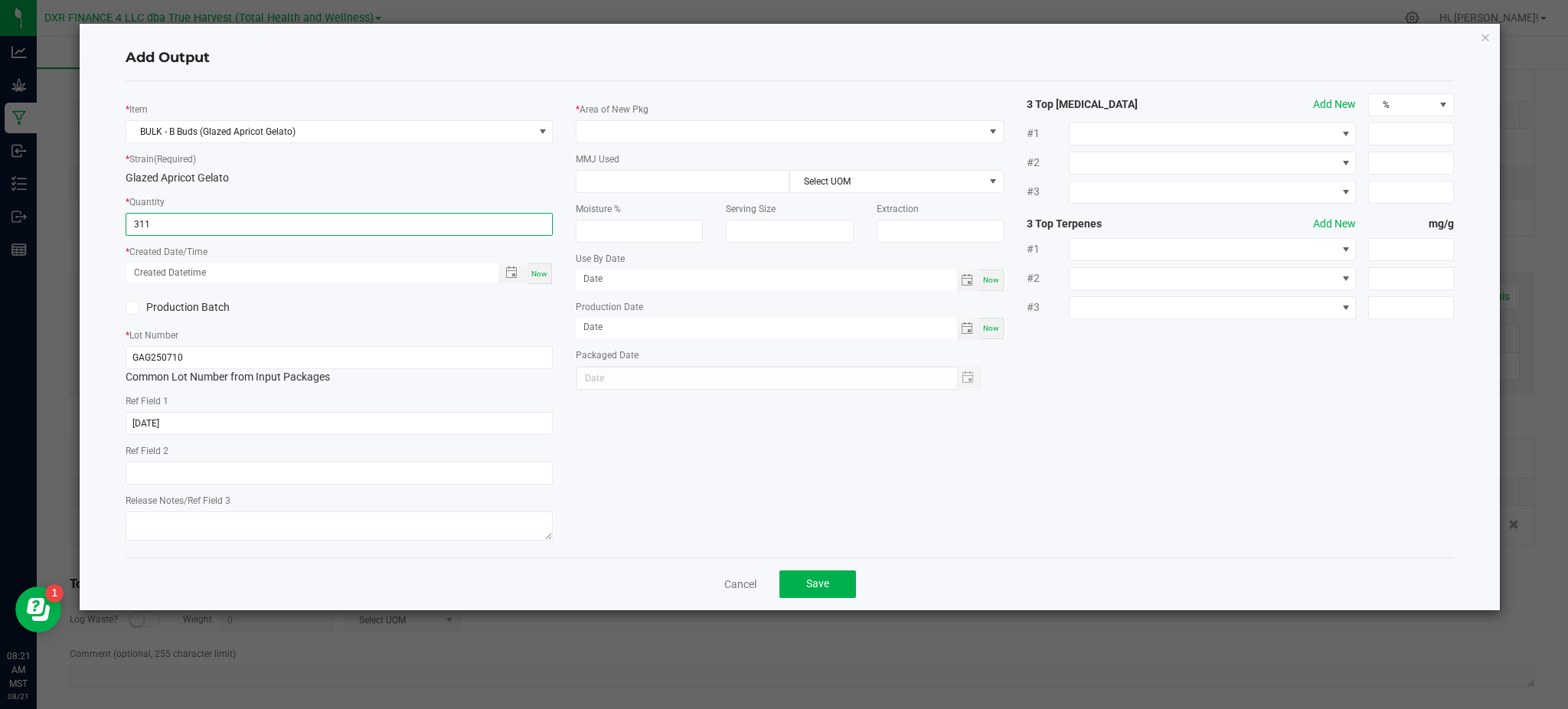
type input "311.0000 g"
drag, startPoint x: 433, startPoint y: 309, endPoint x: 473, endPoint y: 292, distance: 43.5
click at [436, 309] on div "Production Batch" at bounding box center [340, 307] width 450 height 23
click at [505, 274] on span "Toggle popup" at bounding box center [511, 273] width 26 height 12
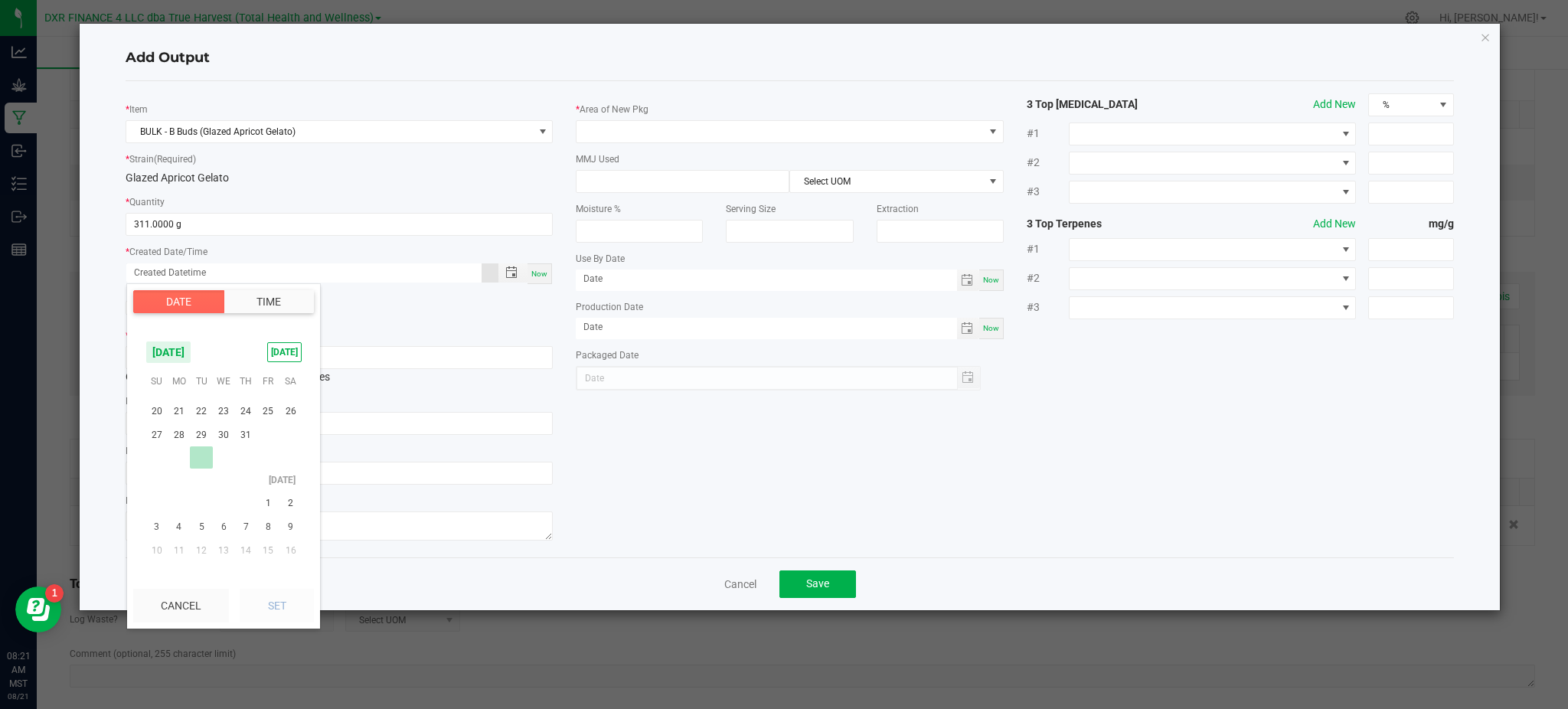
scroll to position [248097, 0]
click at [238, 465] on span "10" at bounding box center [246, 464] width 22 height 24
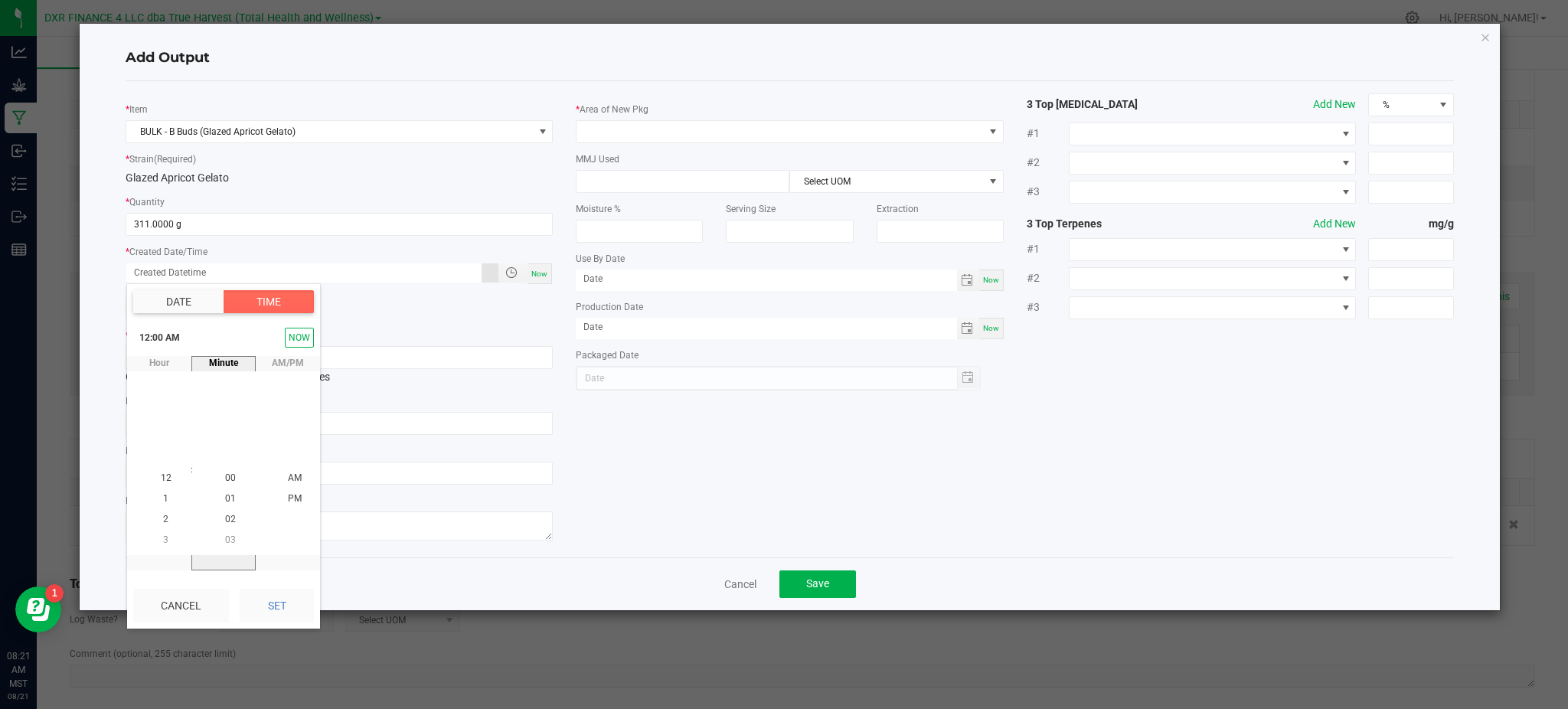
scroll to position [248136, 0]
click at [280, 593] on button "Set" at bounding box center [277, 606] width 75 height 34
type input "07/10/2025 12:00 AM"
type input "07/10/2025"
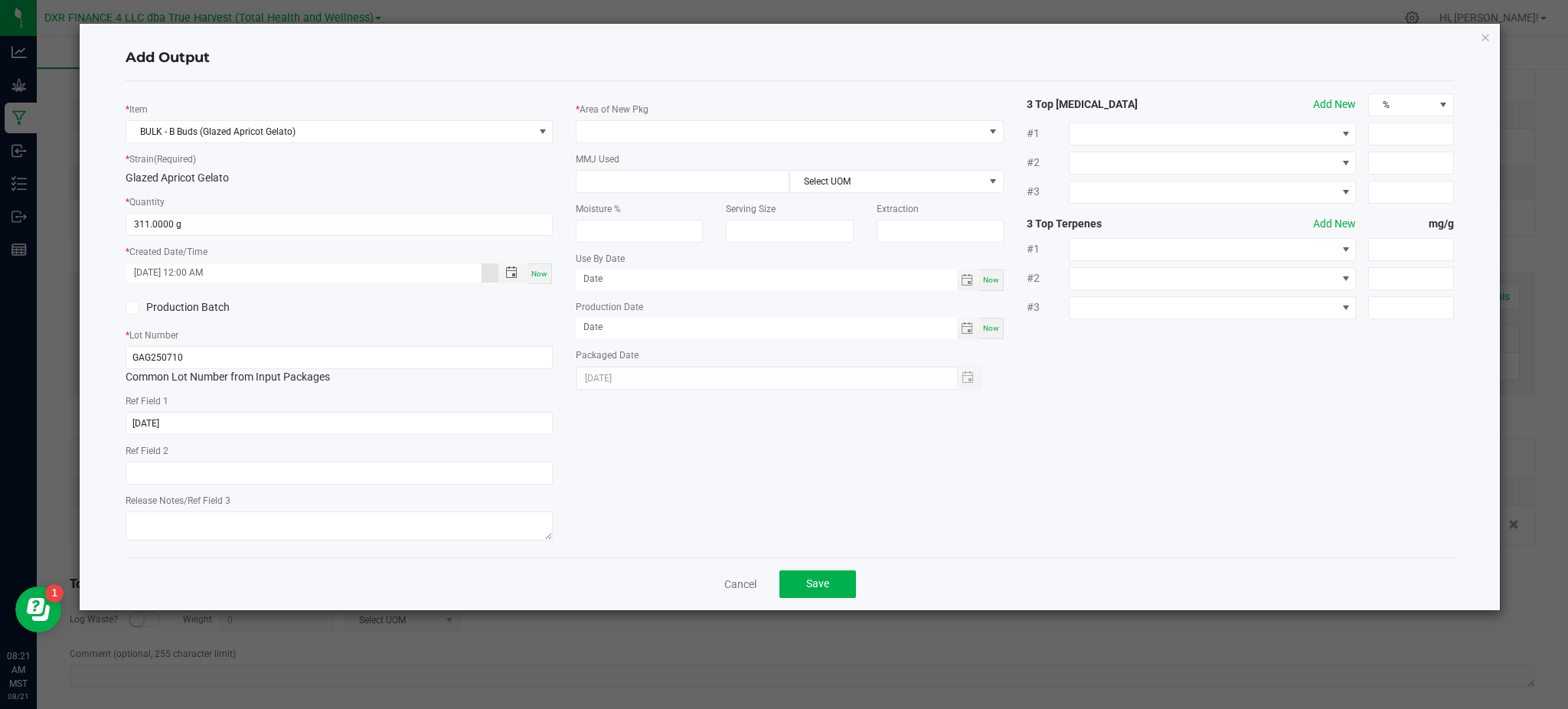
drag, startPoint x: 637, startPoint y: 496, endPoint x: 578, endPoint y: 495, distance: 59.0
click at [636, 495] on div "* Item BULK - B Buds (Glazed Apricot Gelato) * Strain (Required) Glazed Apricot…" at bounding box center [790, 319] width 1351 height 452
click at [715, 123] on span at bounding box center [780, 131] width 406 height 21
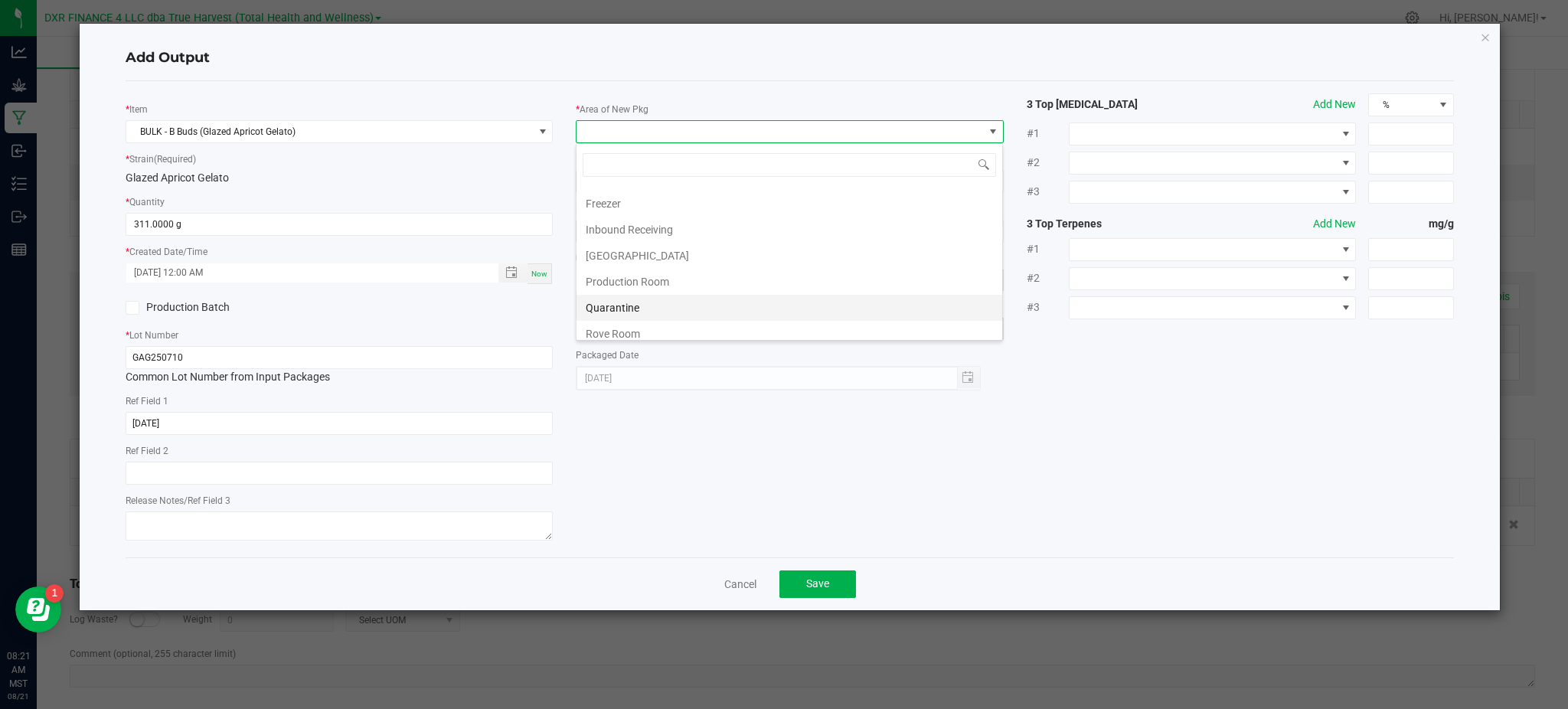
scroll to position [102, 0]
click at [643, 249] on li "Production Room" at bounding box center [789, 252] width 426 height 26
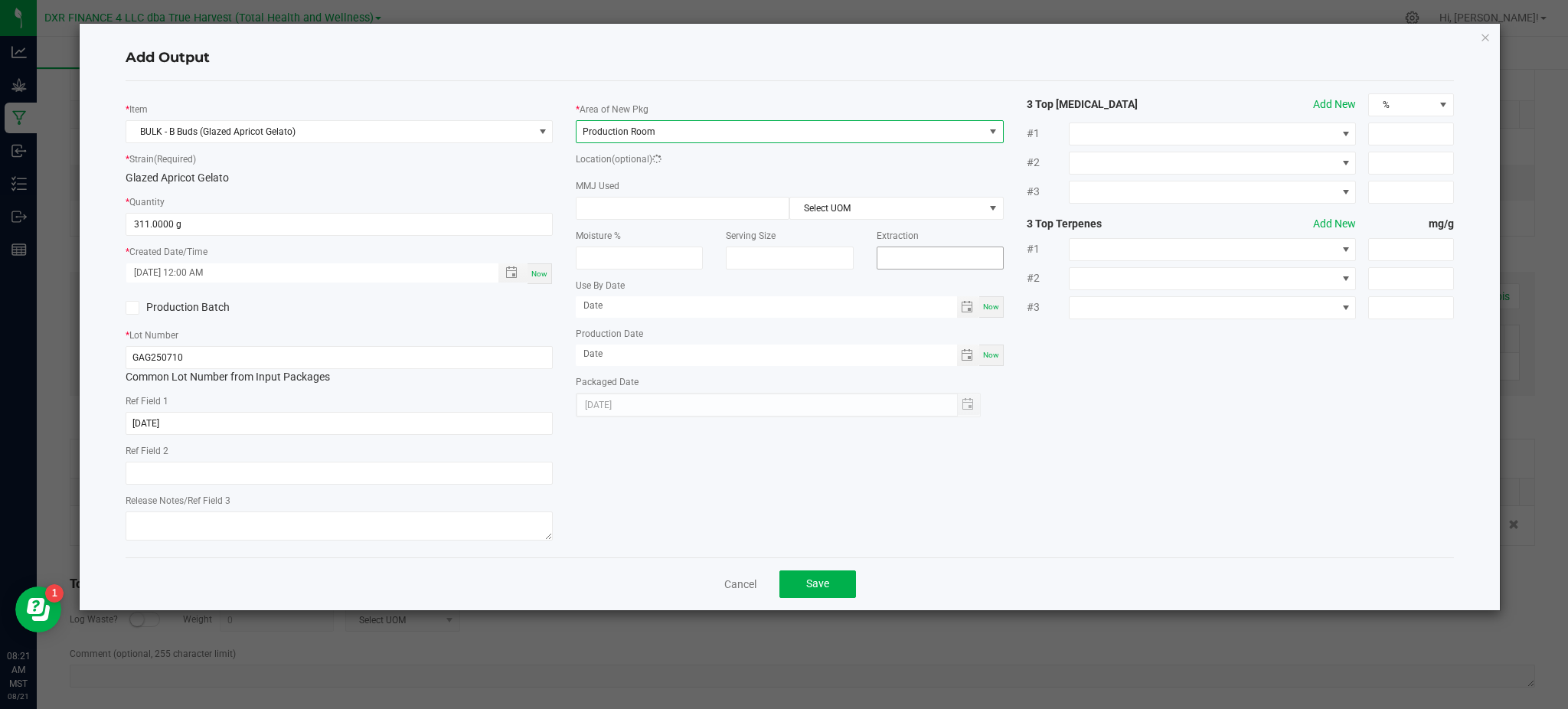
drag, startPoint x: 1063, startPoint y: 462, endPoint x: 894, endPoint y: 286, distance: 244.0
click at [1058, 452] on div "* Item BULK - B Buds (Glazed Apricot Gelato) * Strain (Required) Glazed Apricot…" at bounding box center [790, 319] width 1351 height 452
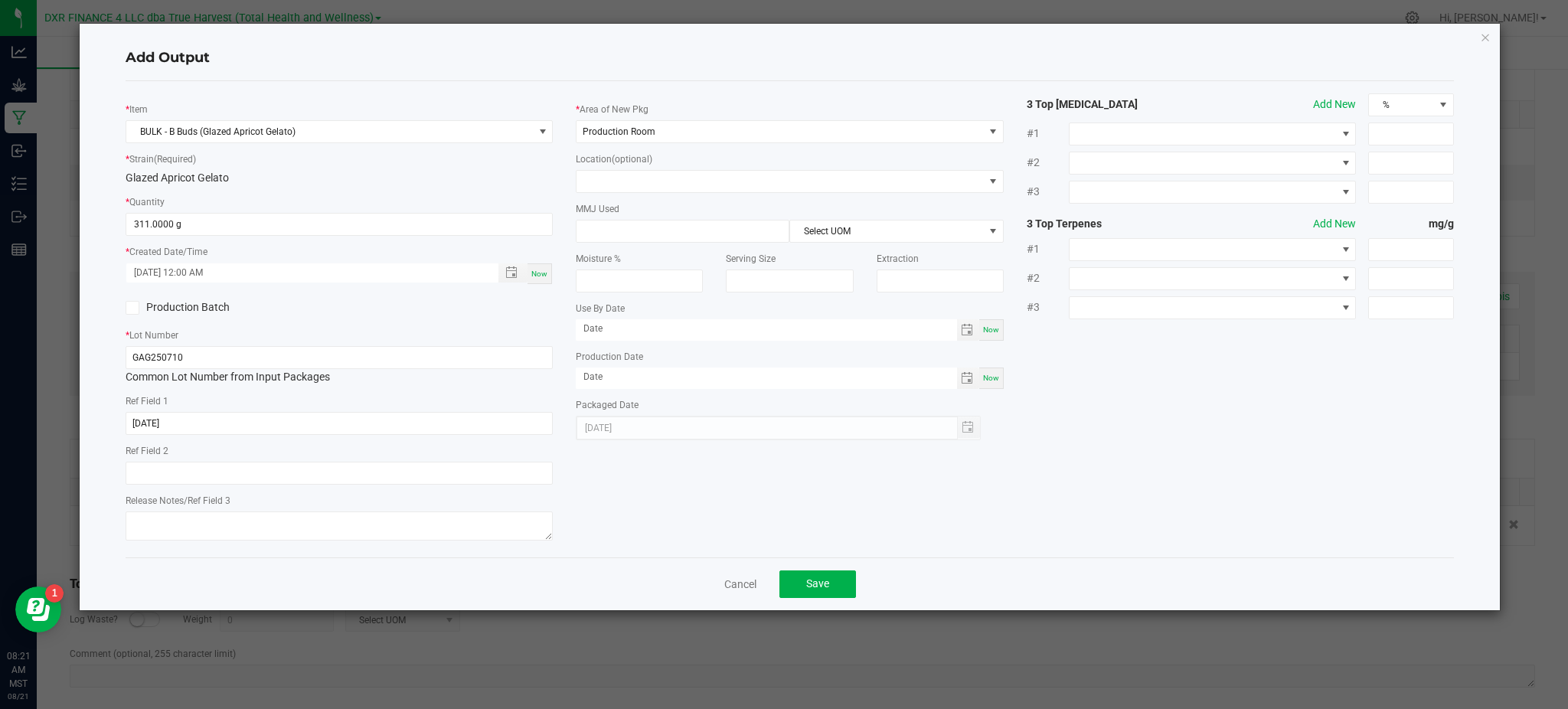
click at [715, 219] on div "MMJ Used Select UOM" at bounding box center [789, 222] width 428 height 42
click at [812, 582] on span "Save" at bounding box center [817, 584] width 23 height 12
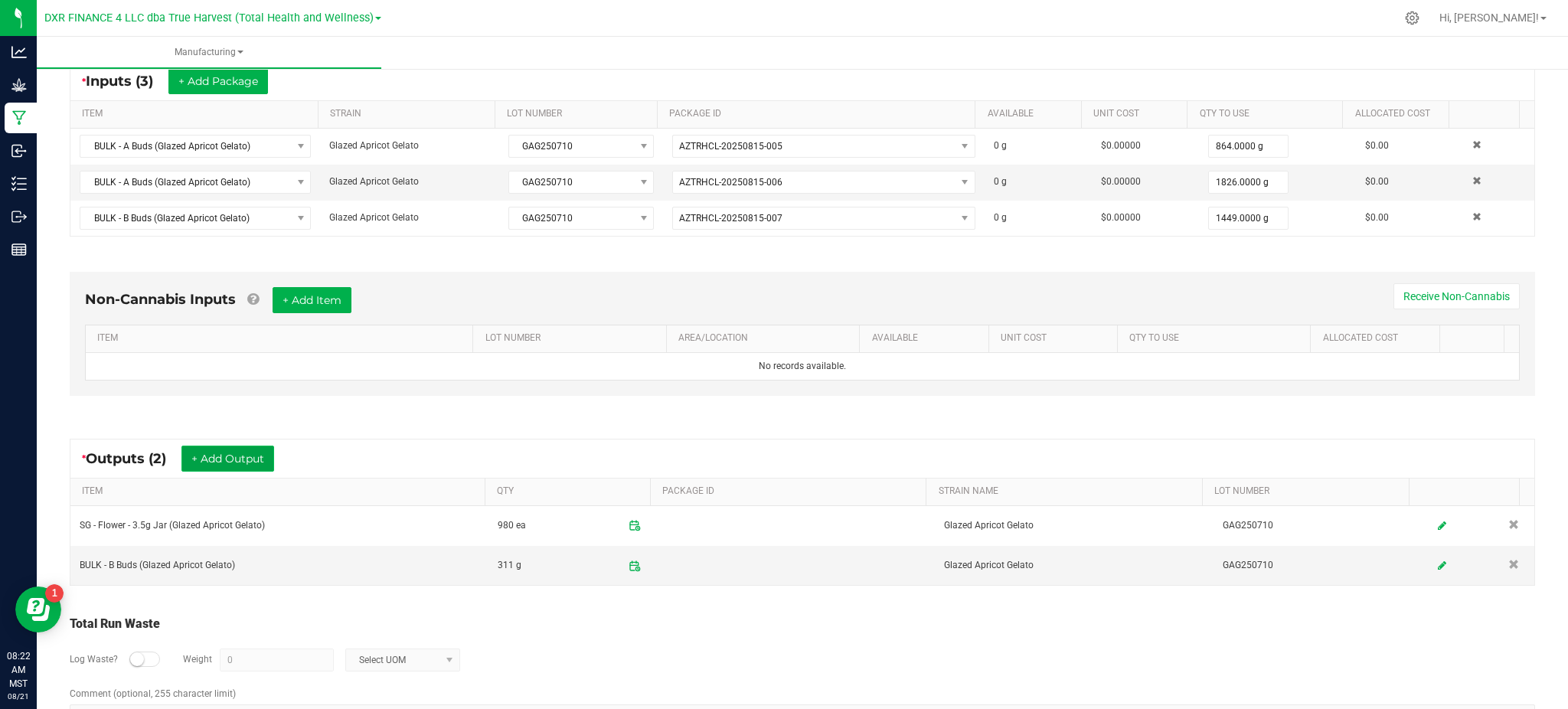
click at [246, 451] on button "+ Add Output" at bounding box center [227, 458] width 92 height 26
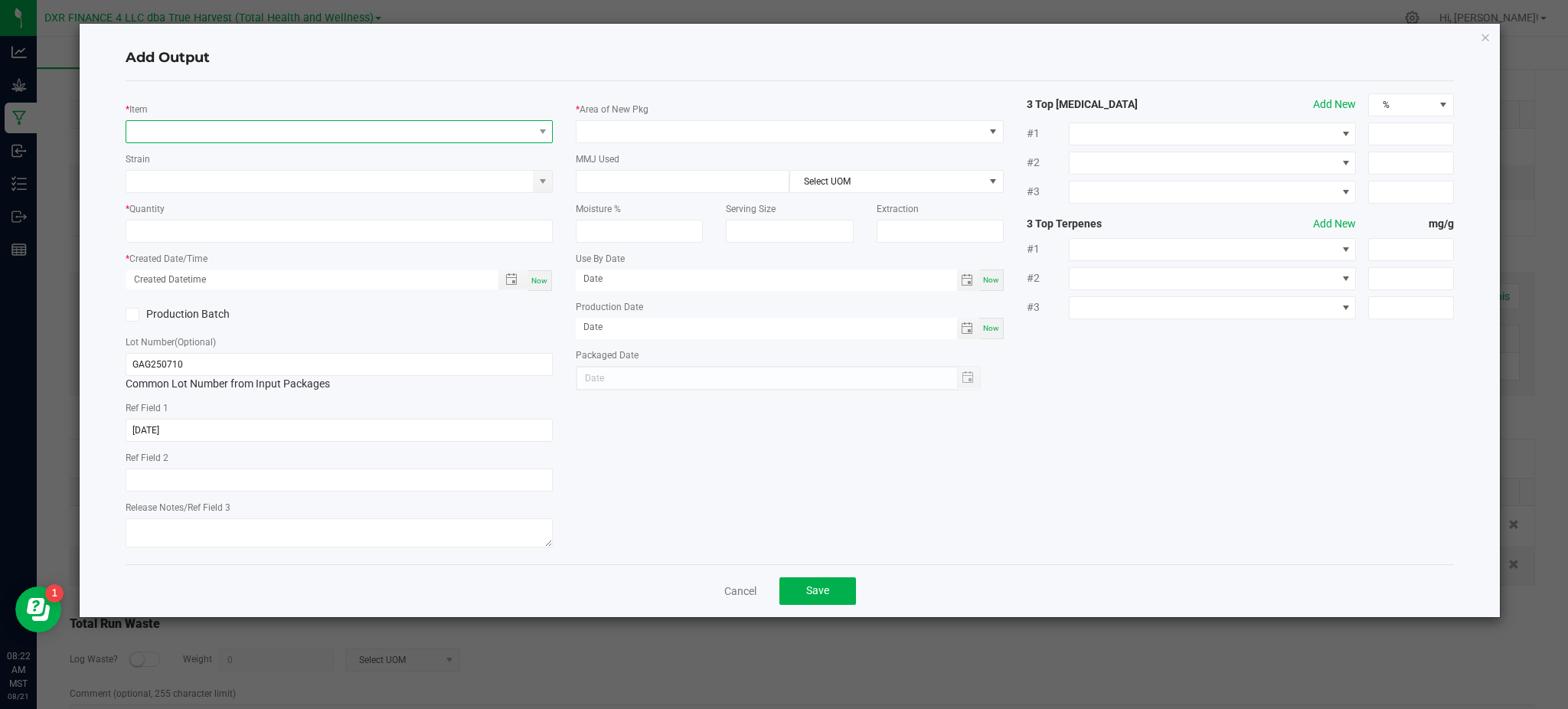
click at [231, 132] on span "NO DATA FOUND" at bounding box center [329, 131] width 406 height 21
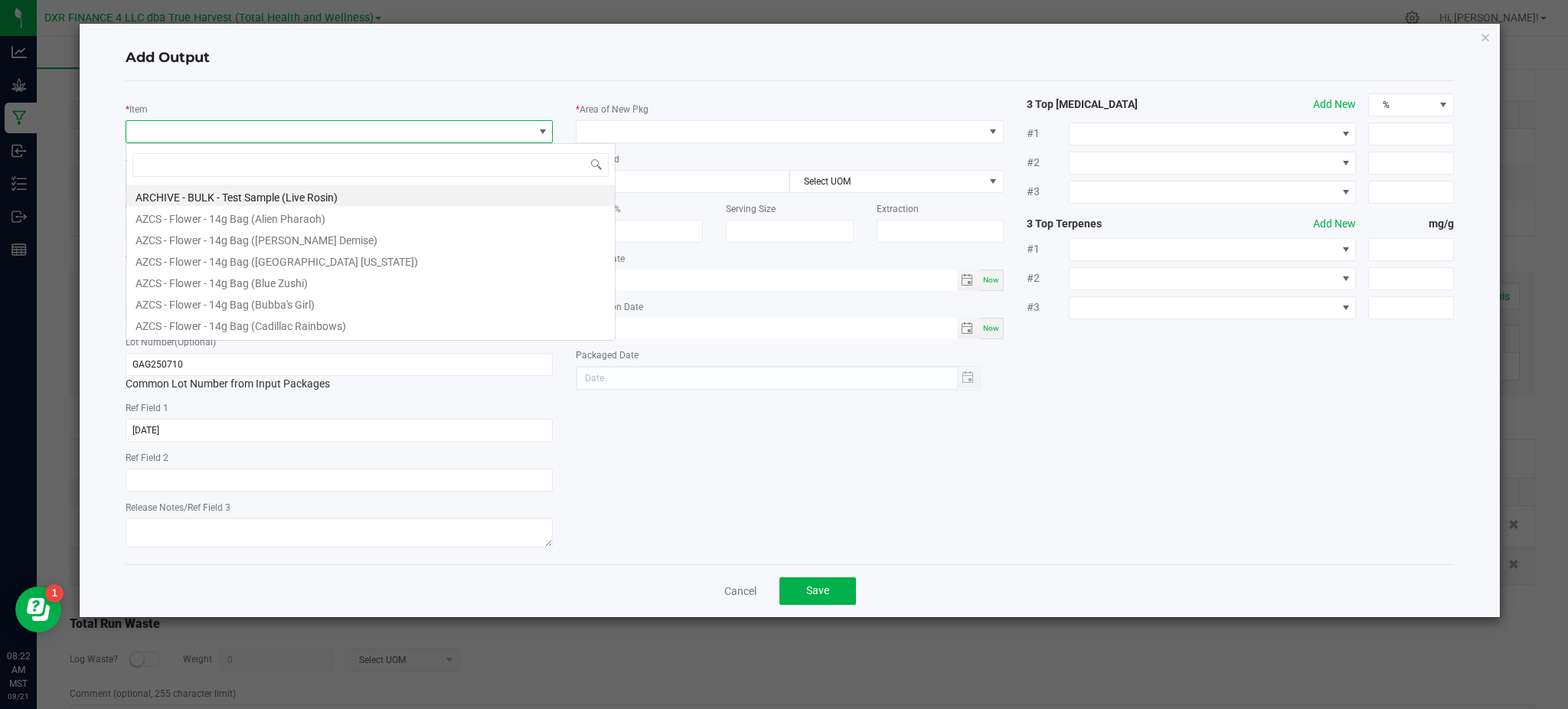
scroll to position [23, 428]
type input "glazed"
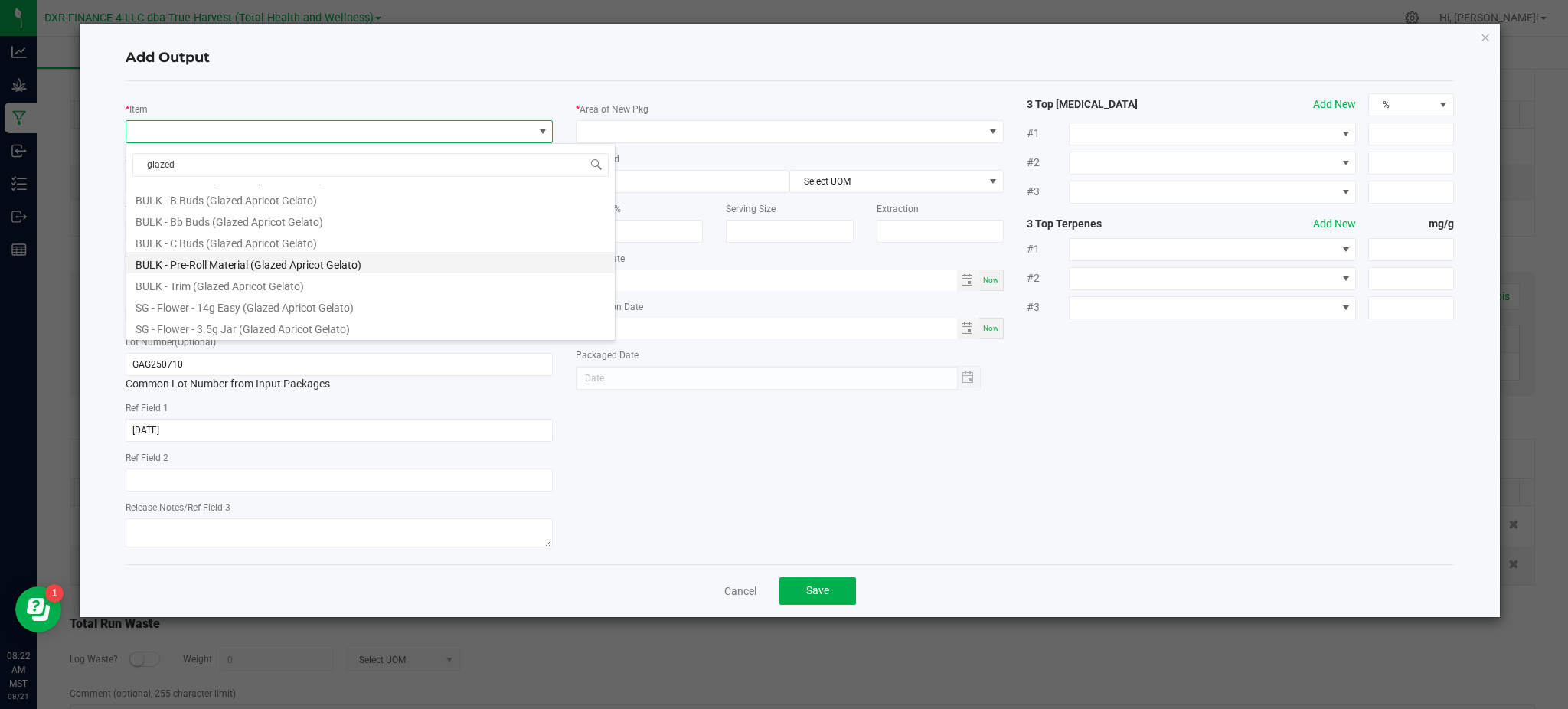
click at [265, 265] on li "BULK - Pre-Roll Material (Glazed Apricot Gelato)" at bounding box center [370, 263] width 489 height 21
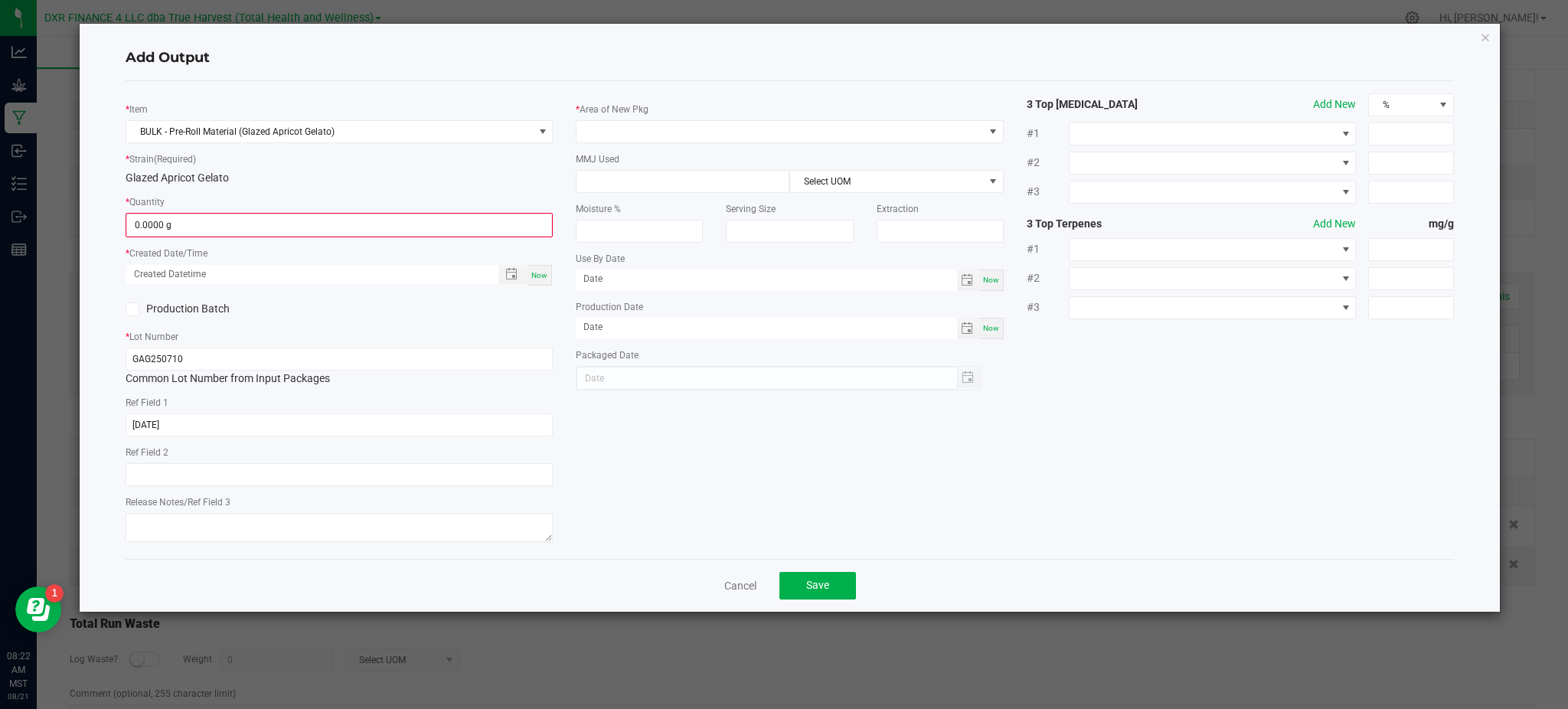
drag, startPoint x: 265, startPoint y: 265, endPoint x: 249, endPoint y: 199, distance: 67.9
click at [249, 199] on div "* Quantity 0.0000 g" at bounding box center [339, 216] width 428 height 44
click at [224, 224] on input "0" at bounding box center [339, 224] width 424 height 21
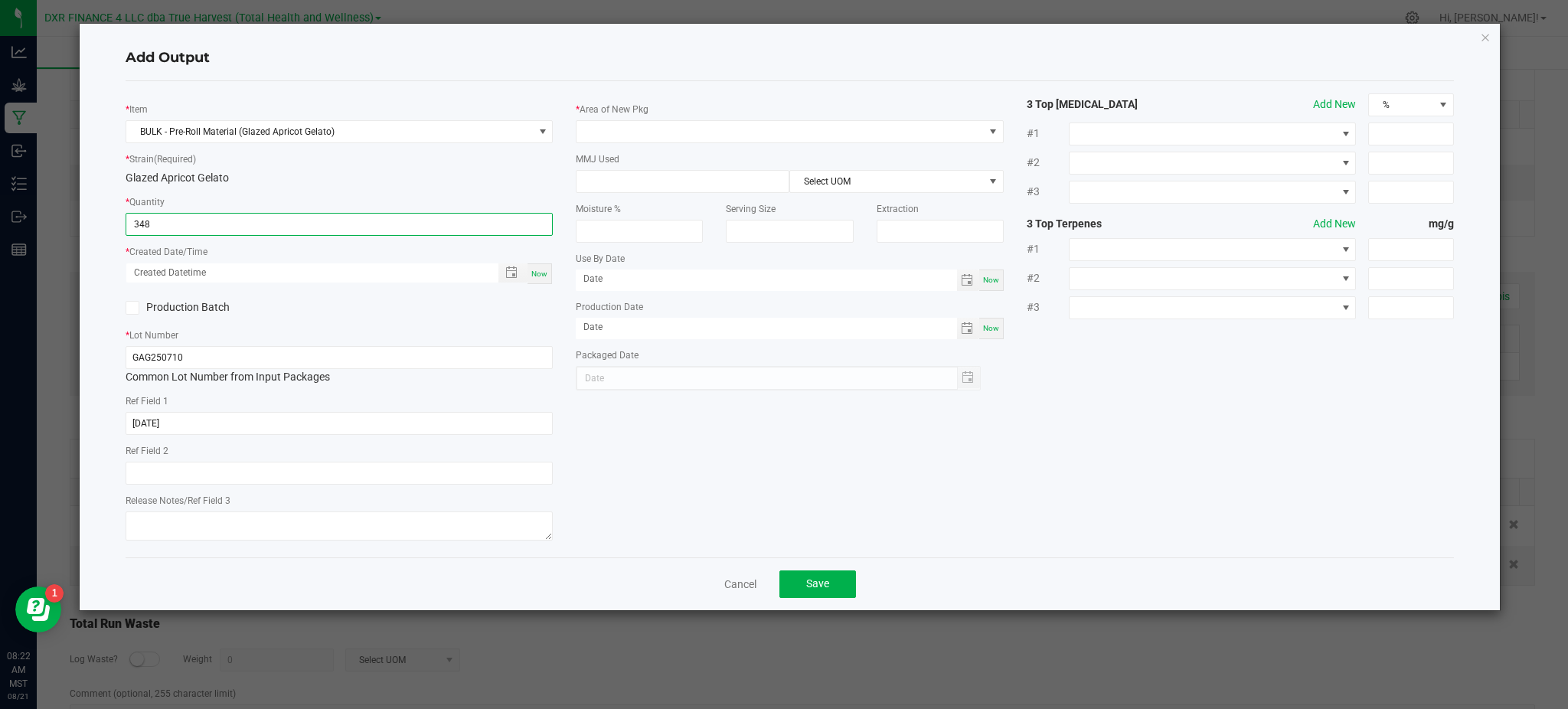
type input "348.0000 g"
drag, startPoint x: 400, startPoint y: 334, endPoint x: 406, endPoint y: 324, distance: 11.7
click at [401, 334] on div "* Lot Number GAG250710 Common Lot Number from Input Packages" at bounding box center [339, 356] width 428 height 58
drag, startPoint x: 508, startPoint y: 274, endPoint x: 525, endPoint y: 261, distance: 21.4
click at [508, 274] on span "Toggle popup" at bounding box center [511, 273] width 12 height 12
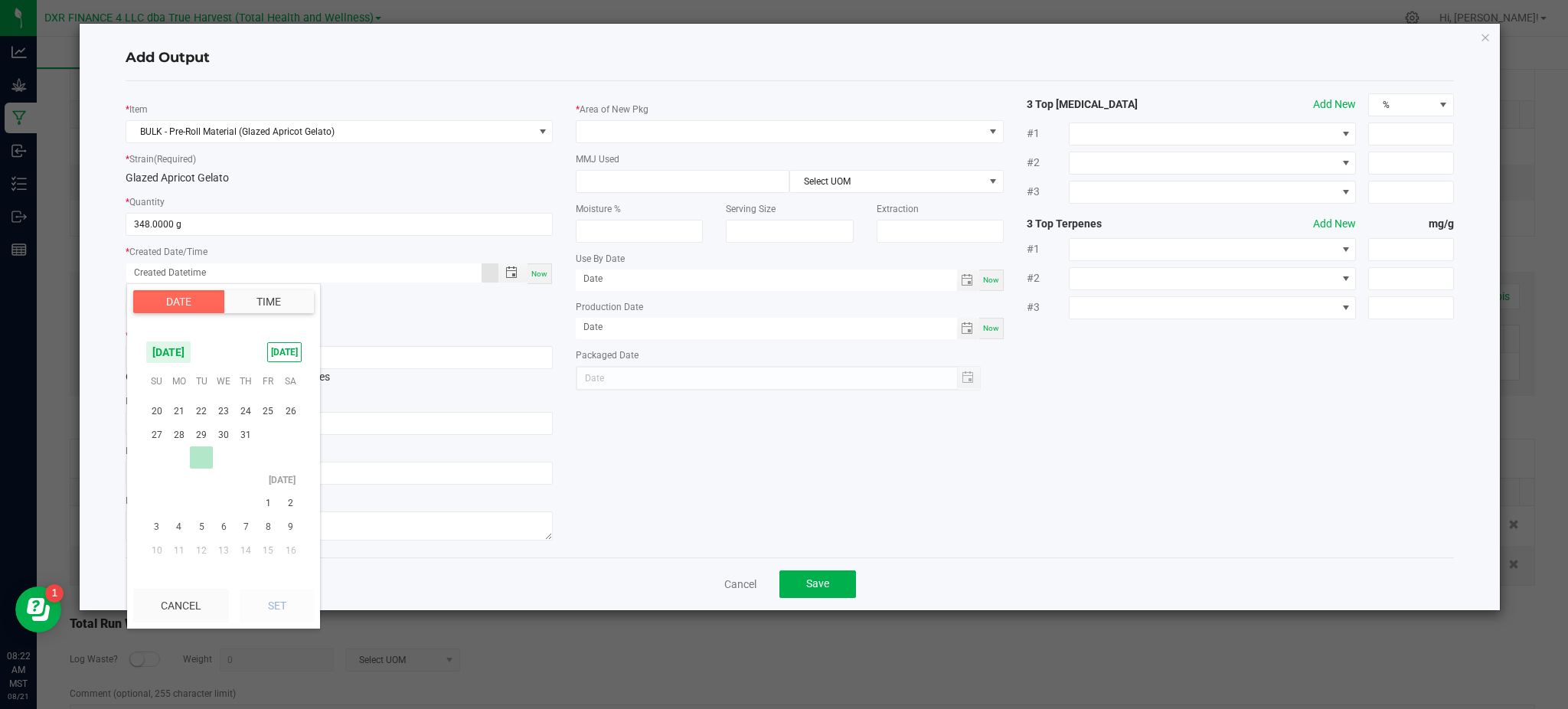
scroll to position [248097, 0]
click at [243, 463] on span "10" at bounding box center [246, 464] width 22 height 24
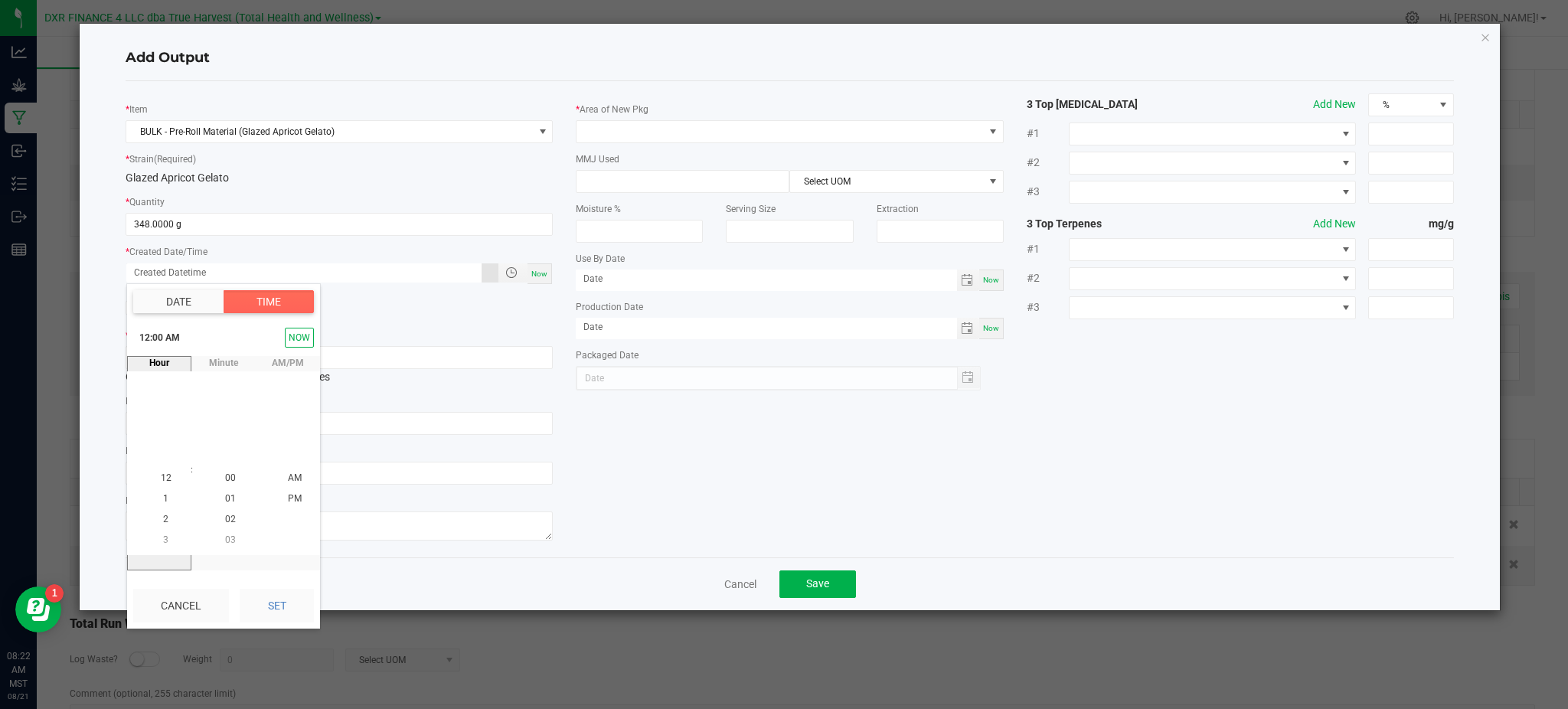
click at [279, 610] on button "Set" at bounding box center [277, 606] width 75 height 34
type input "07/10/2025 12:00 AM"
type input "07/10/2025"
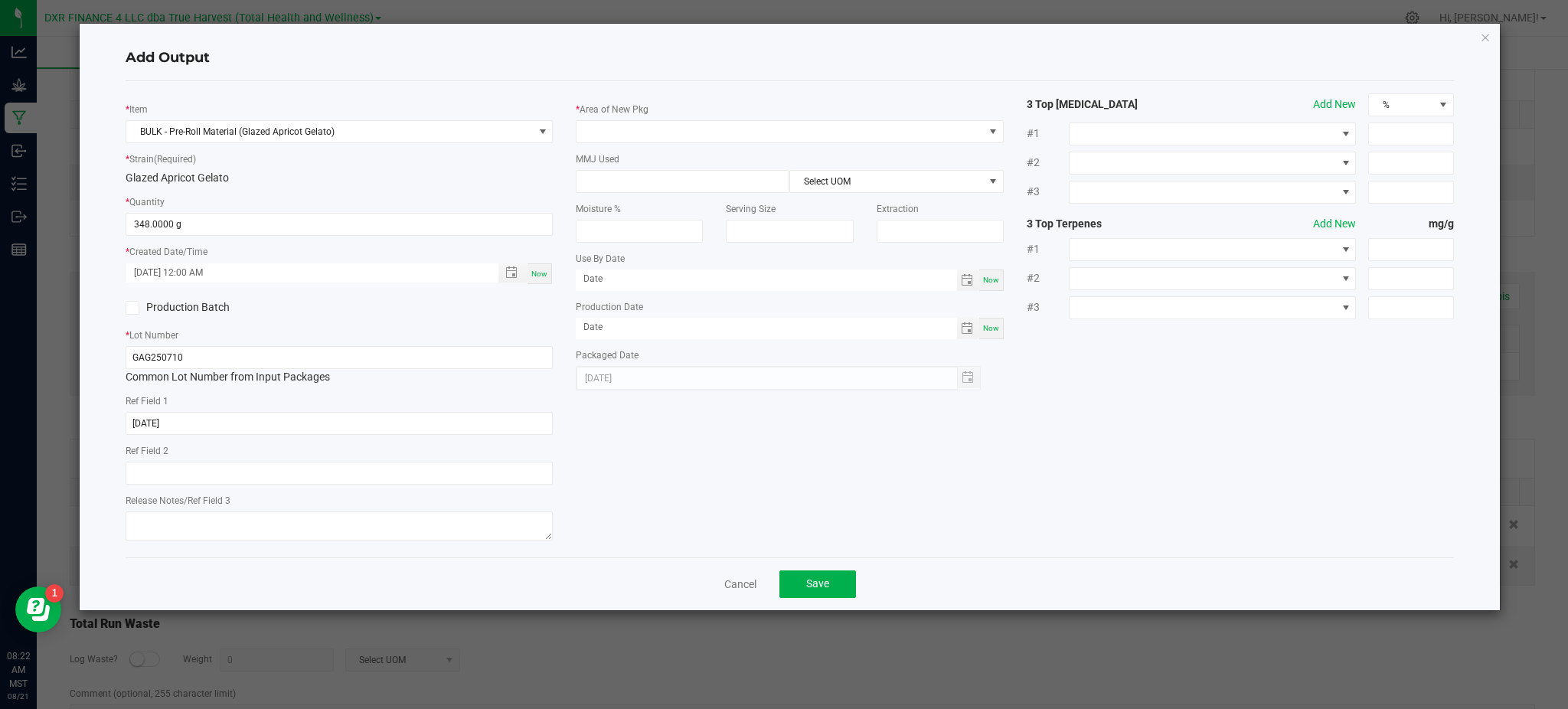
click at [638, 485] on div "* Item BULK - Pre-Roll Material (Glazed Apricot Gelato) * Strain (Required) Gla…" at bounding box center [790, 319] width 1351 height 452
click at [709, 140] on span at bounding box center [780, 131] width 406 height 21
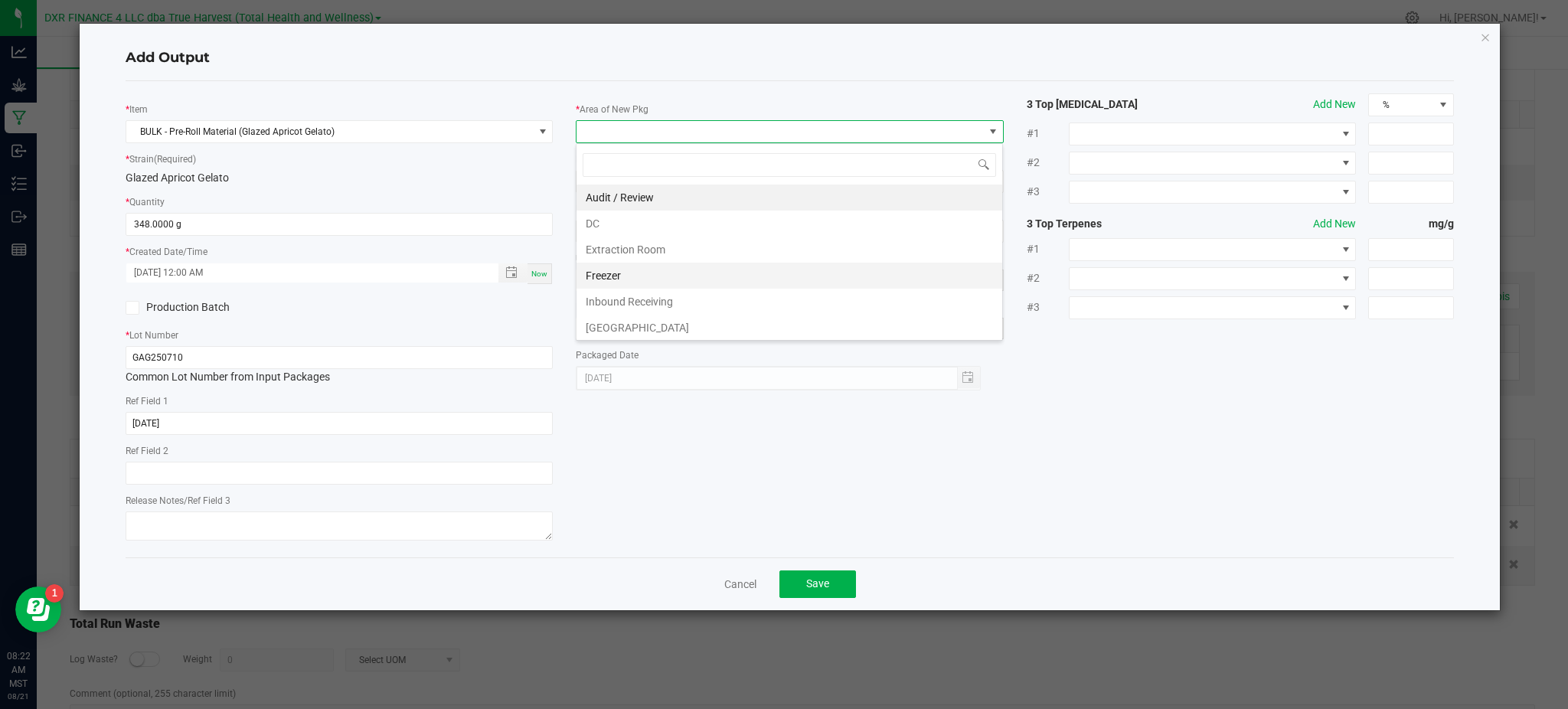
scroll to position [102, 0]
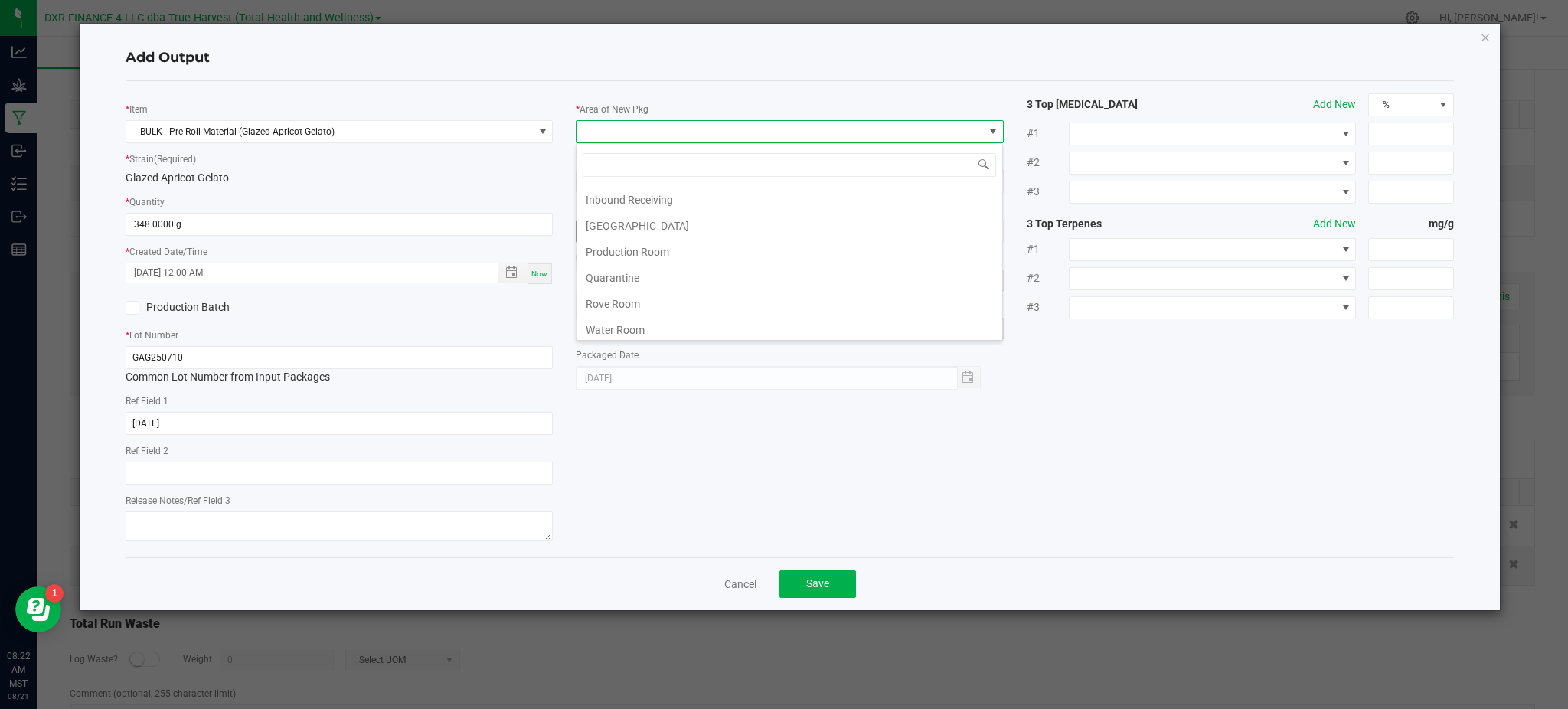
click at [641, 257] on li "Production Room" at bounding box center [789, 252] width 426 height 26
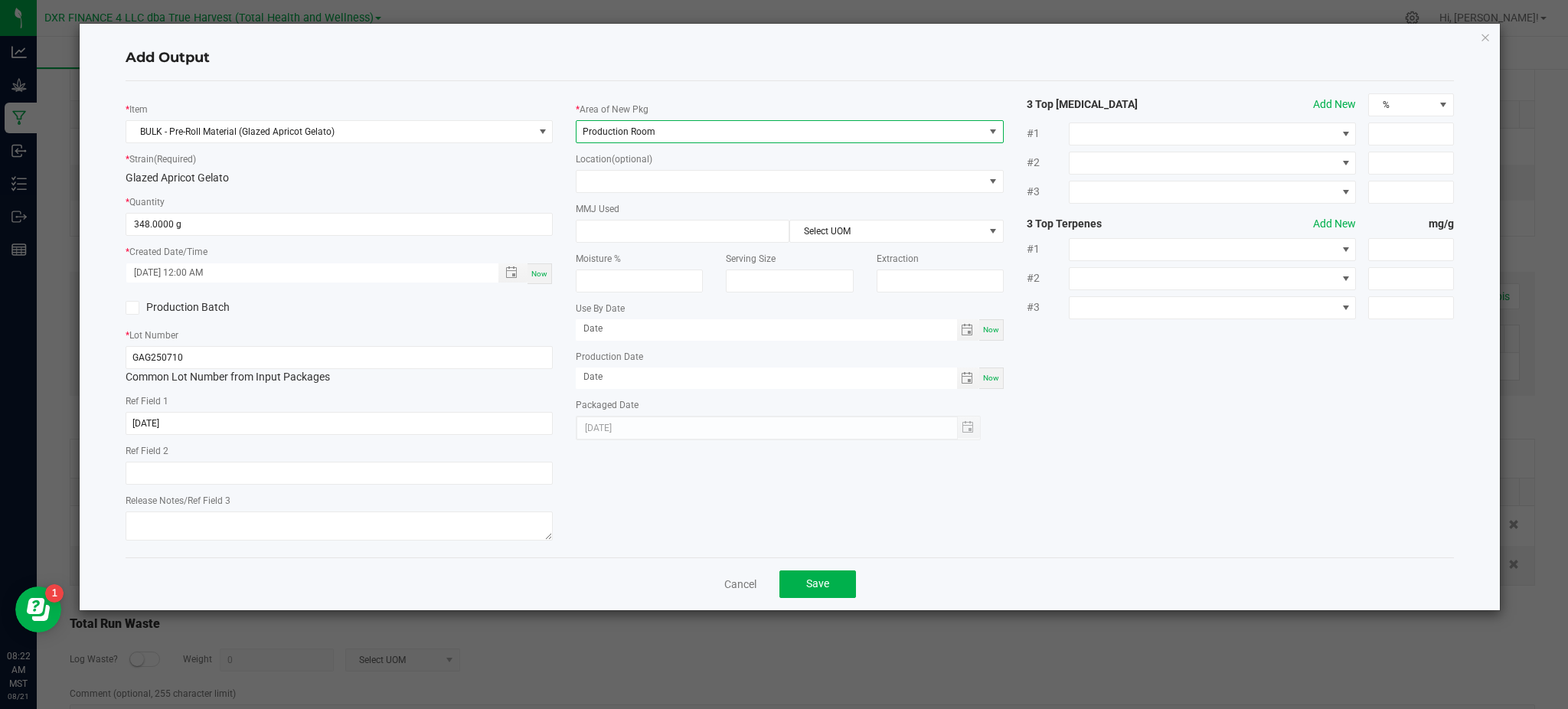
click at [1124, 430] on div "* Item BULK - Pre-Roll Material (Glazed Apricot Gelato) * Strain (Required) Gla…" at bounding box center [790, 319] width 1351 height 452
click at [733, 234] on input at bounding box center [682, 230] width 212 height 21
type input "348"
click at [843, 250] on div "Serving Size" at bounding box center [789, 268] width 150 height 50
click at [843, 236] on span "Select UOM" at bounding box center [886, 230] width 193 height 21
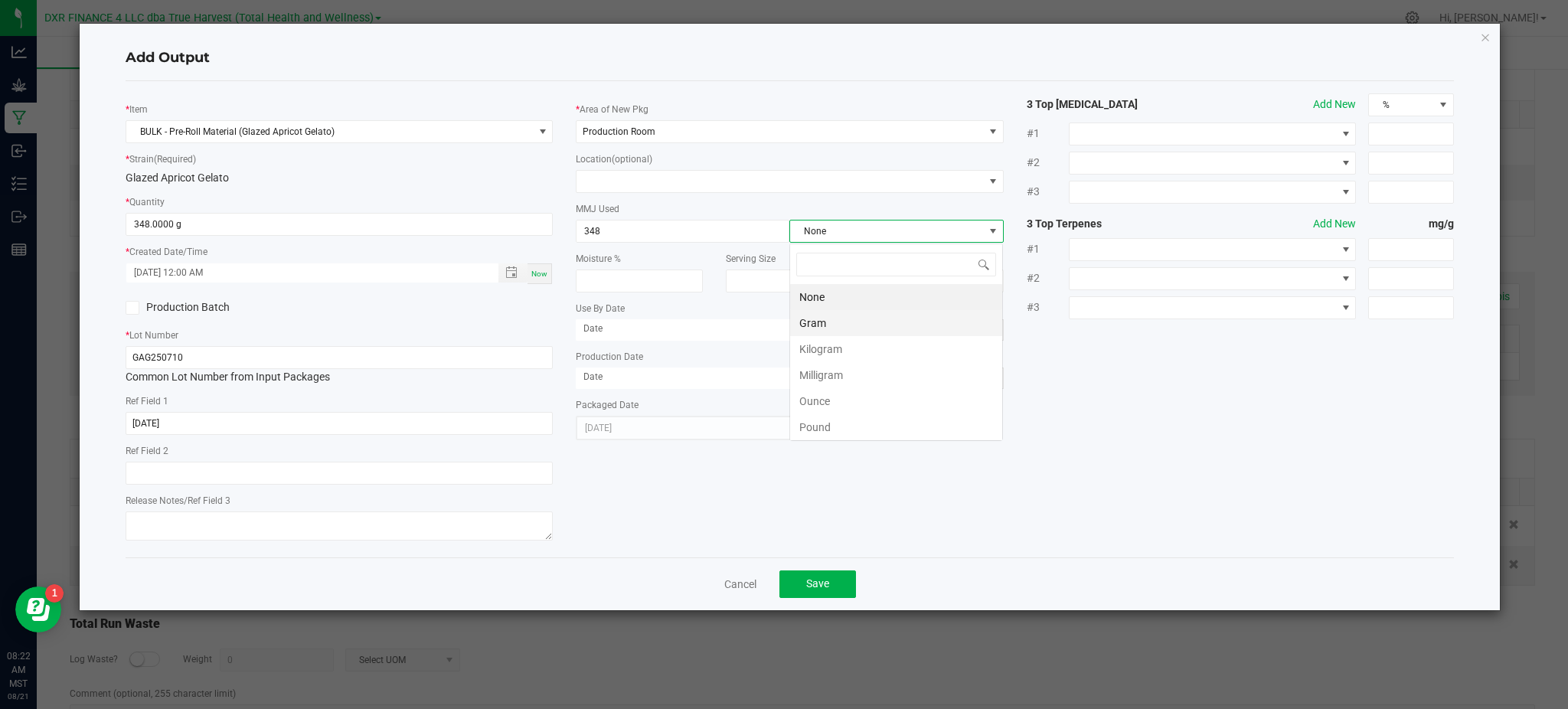
scroll to position [23, 213]
click at [860, 339] on li "Kilogram" at bounding box center [896, 349] width 212 height 26
click at [864, 230] on span "Kilogram" at bounding box center [886, 230] width 193 height 21
click at [826, 318] on li "Gram" at bounding box center [896, 323] width 212 height 26
click at [1218, 437] on div "* Item BULK - Pre-Roll Material (Glazed Apricot Gelato) * Strain (Required) Gla…" at bounding box center [790, 319] width 1351 height 452
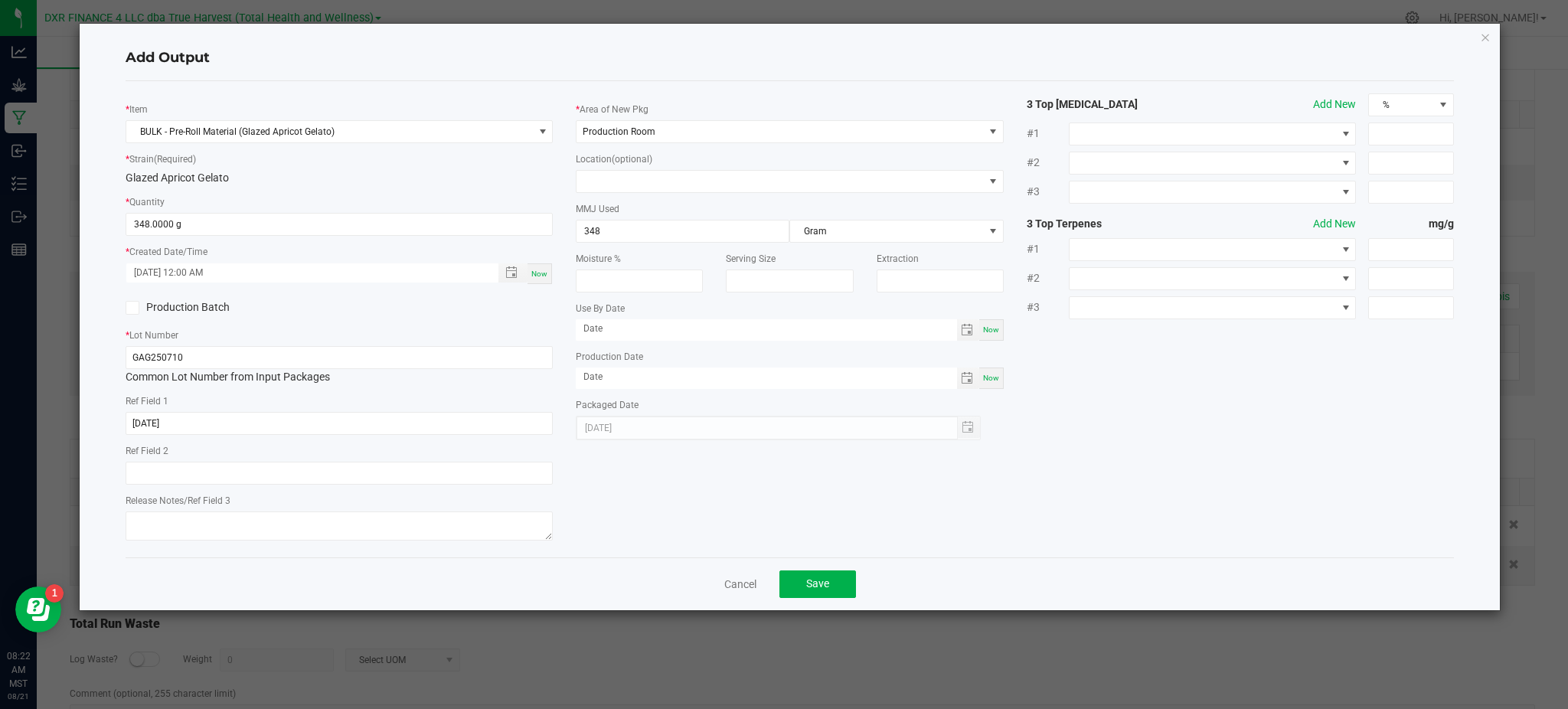
click at [1135, 463] on div "* Item BULK - Pre-Roll Material (Glazed Apricot Gelato) * Strain (Required) Gla…" at bounding box center [790, 319] width 1351 height 452
click at [99, 437] on div "Add Output * Item BULK - Pre-Roll Material (Glazed Apricot Gelato) * Strain (Re…" at bounding box center [789, 317] width 1420 height 587
drag, startPoint x: 1084, startPoint y: 438, endPoint x: 1068, endPoint y: 441, distance: 16.3
click at [1075, 439] on div "* Item BULK - Pre-Roll Material (Glazed Apricot Gelato) * Strain (Required) Gla…" at bounding box center [790, 319] width 1351 height 452
click at [820, 590] on span "Save" at bounding box center [817, 584] width 23 height 12
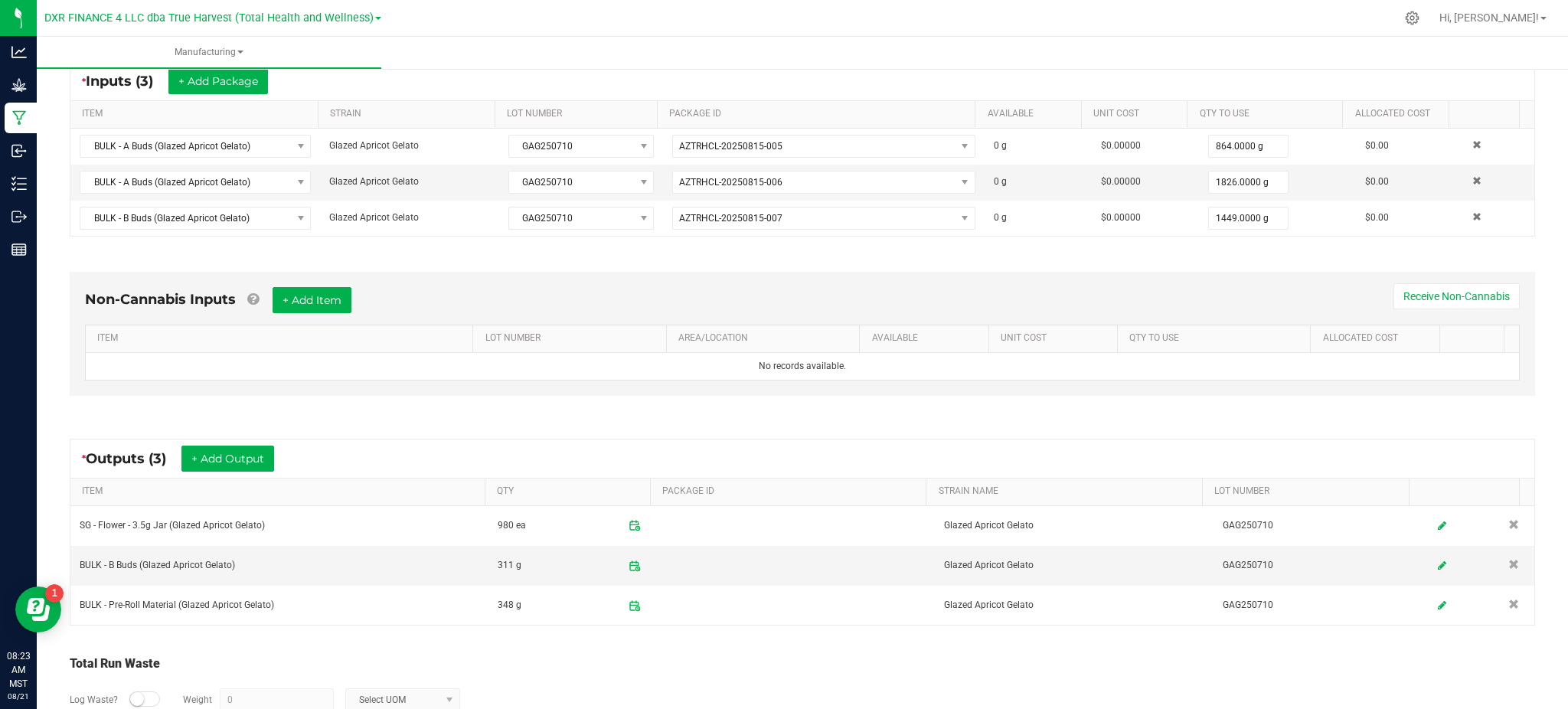
drag, startPoint x: 764, startPoint y: 651, endPoint x: 798, endPoint y: 648, distance: 34.1
click at [770, 651] on div "Total Run Waste Log Waste? Weight 0 Select UOM Comment (optional, 255 character…" at bounding box center [802, 712] width 1493 height 146
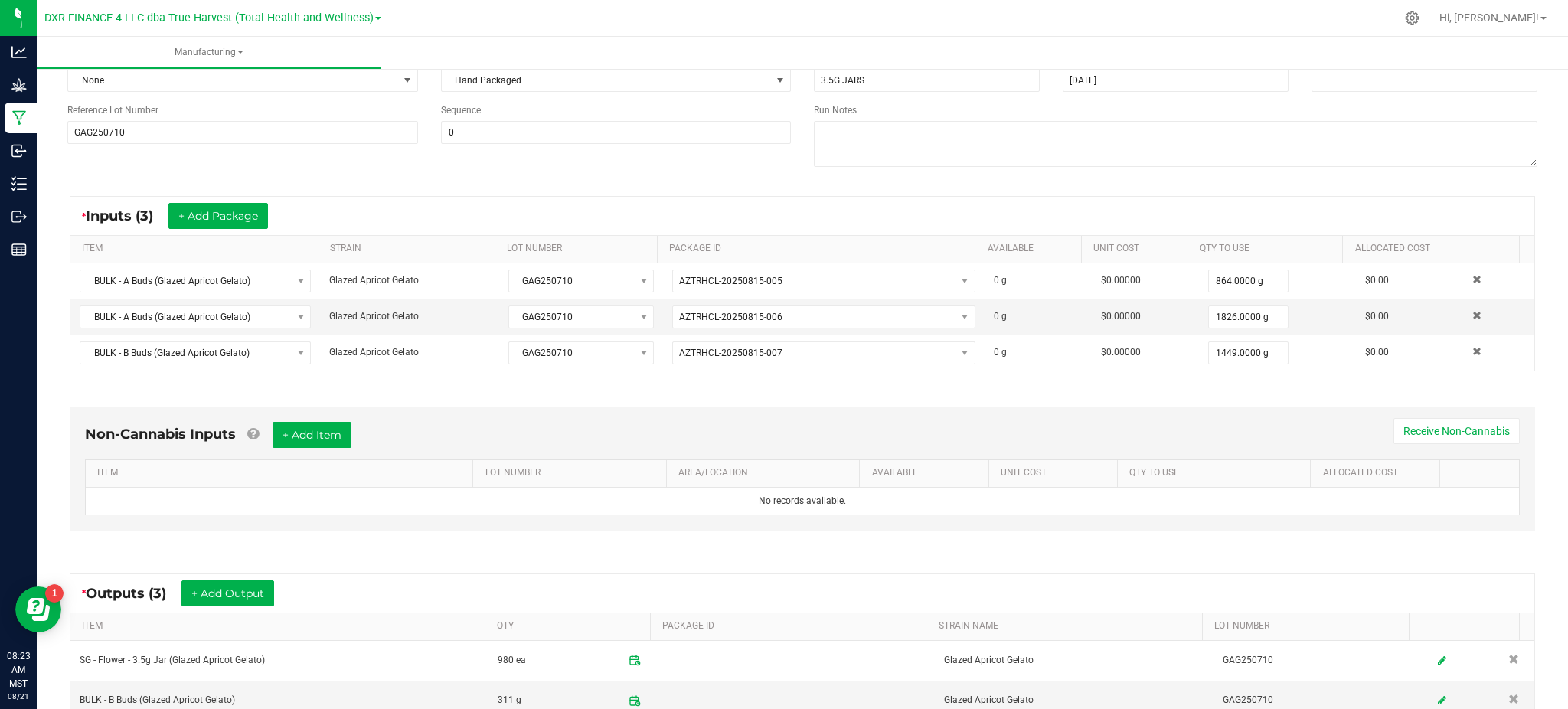
scroll to position [0, 0]
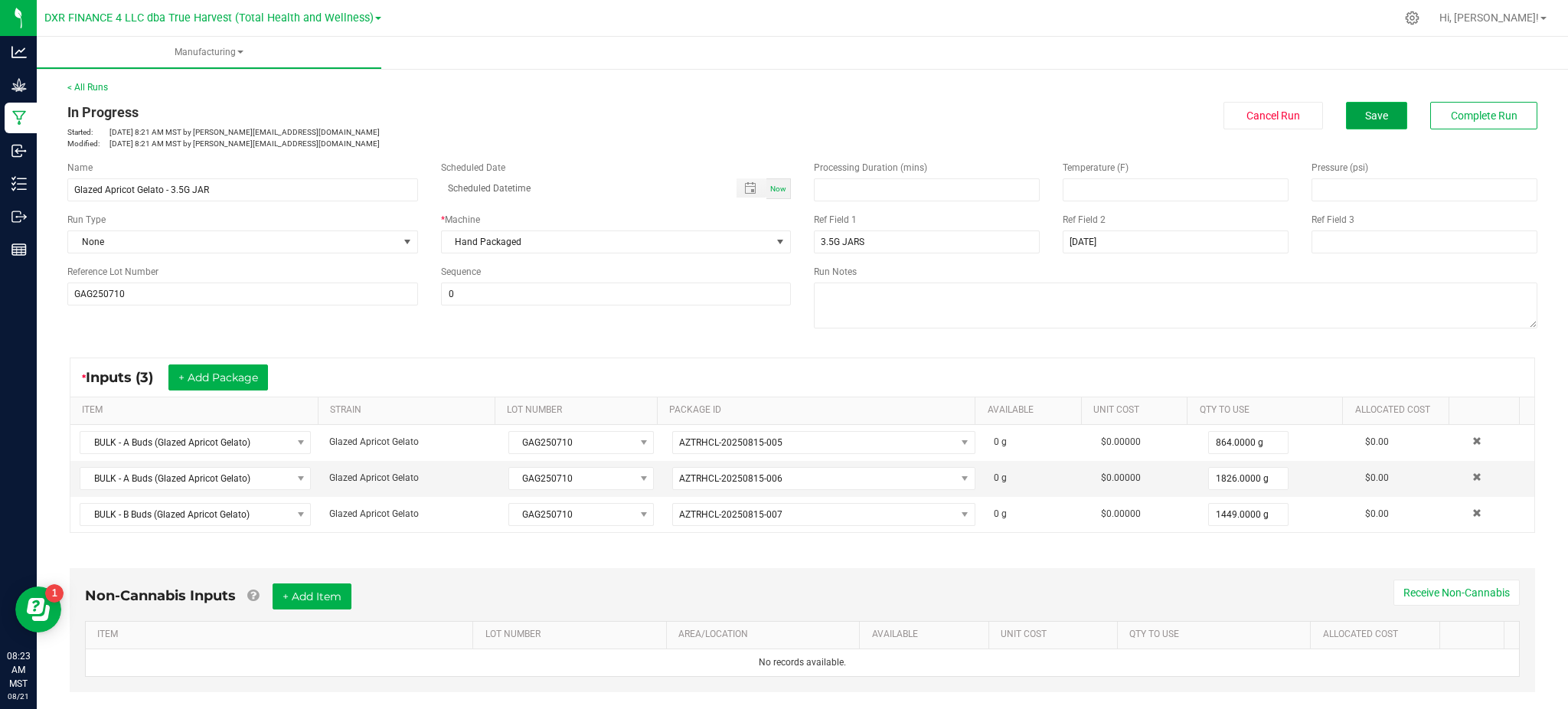
click at [1346, 106] on button "Save" at bounding box center [1377, 115] width 61 height 28
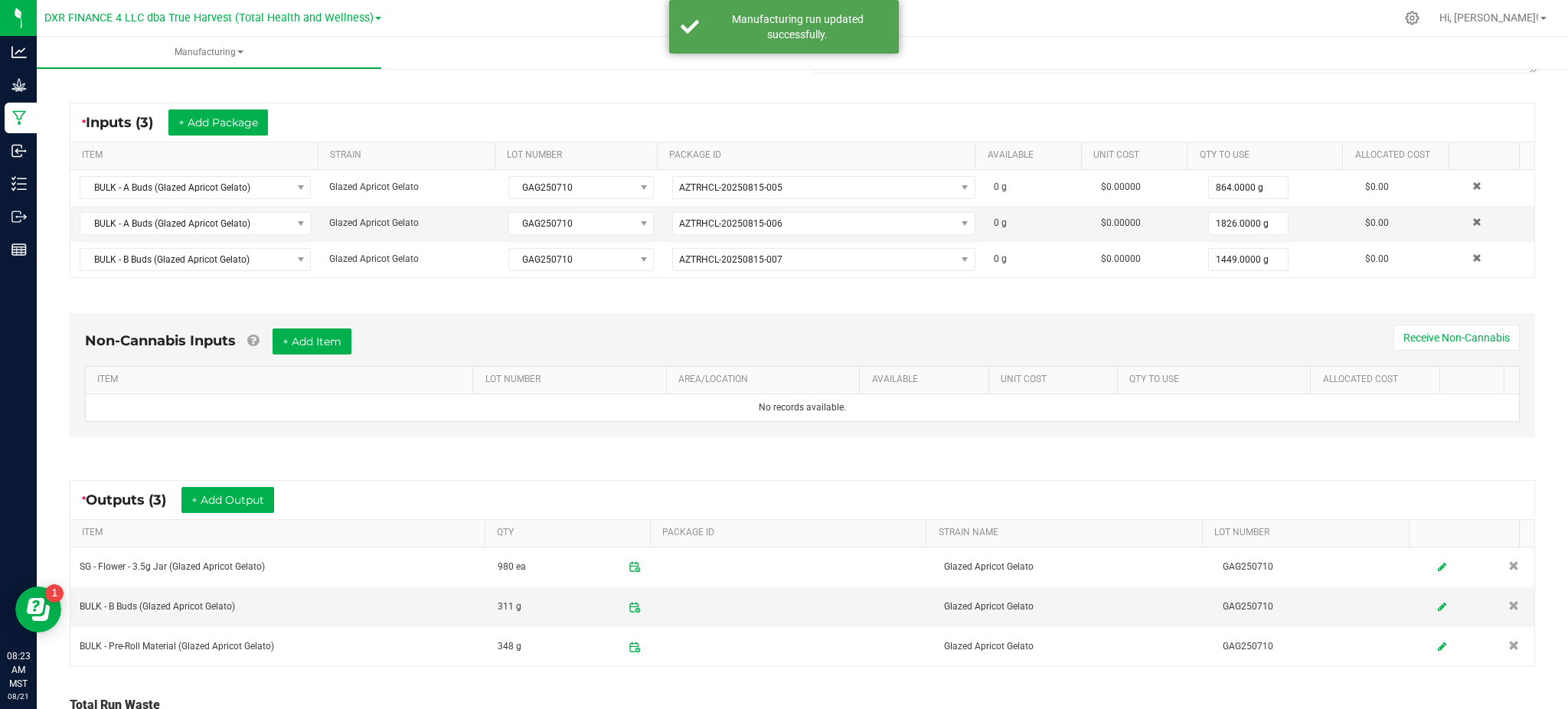
scroll to position [388, 0]
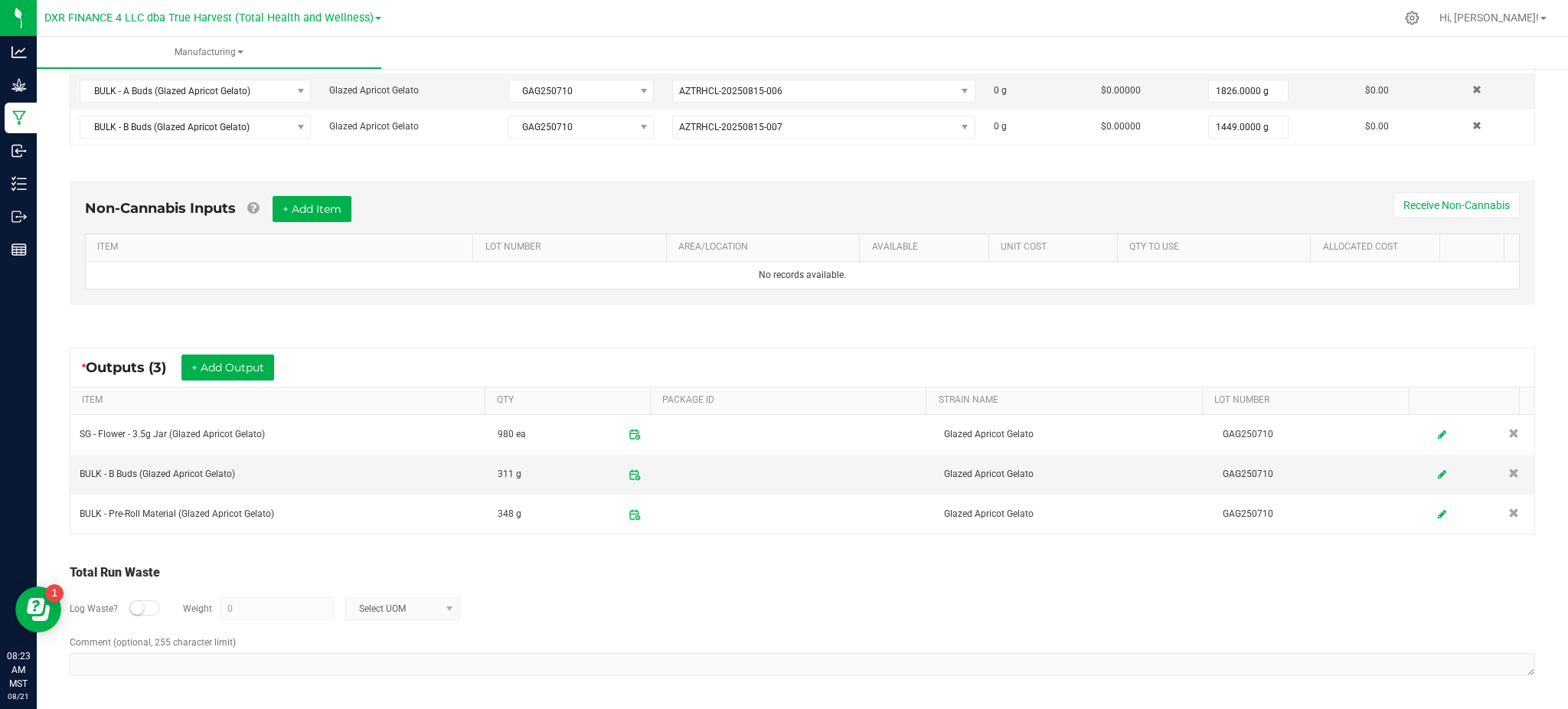
drag, startPoint x: 557, startPoint y: 595, endPoint x: 542, endPoint y: 595, distance: 15.0
click at [548, 595] on div "Log Waste? Weight 0 Select UOM" at bounding box center [802, 608] width 1466 height 53
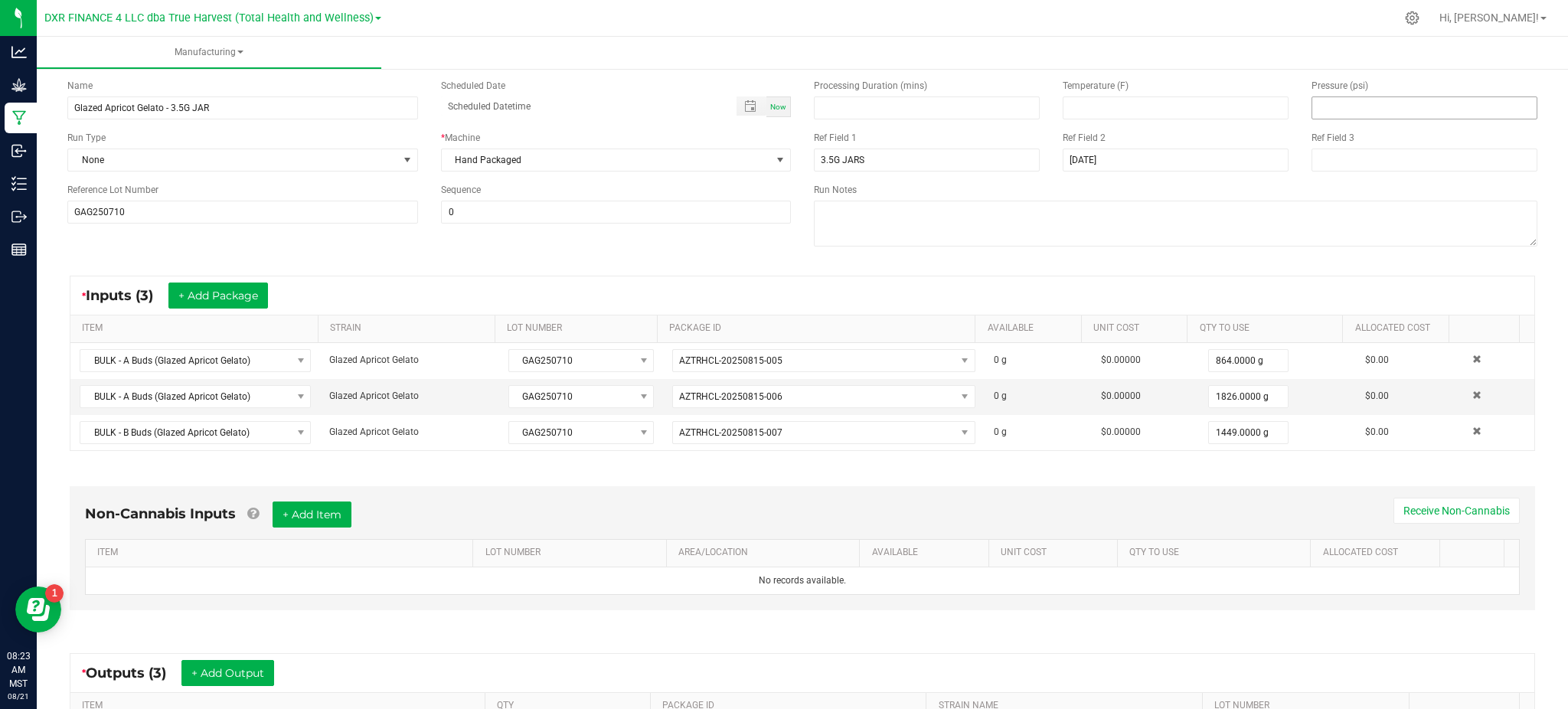
scroll to position [0, 0]
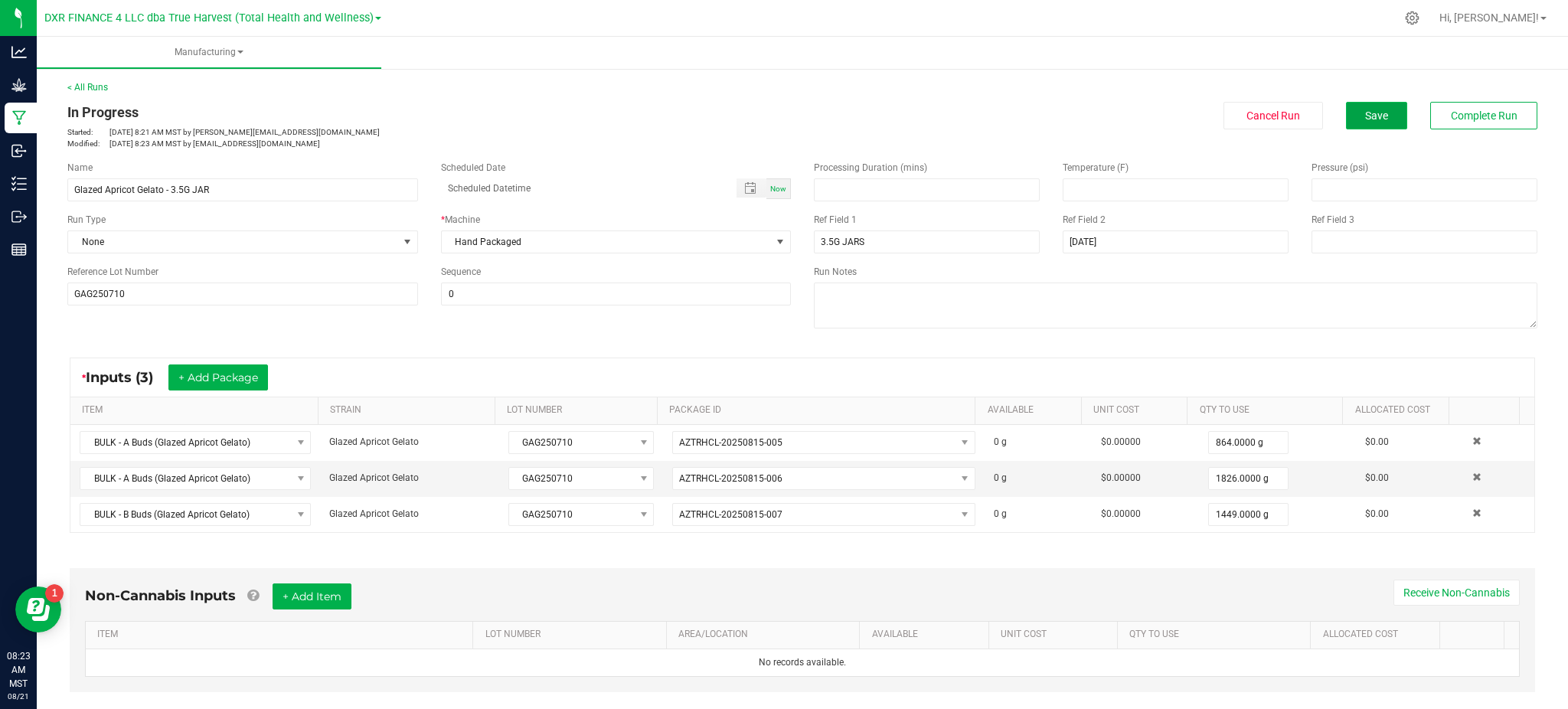
click at [1381, 119] on button "Save" at bounding box center [1377, 115] width 61 height 28
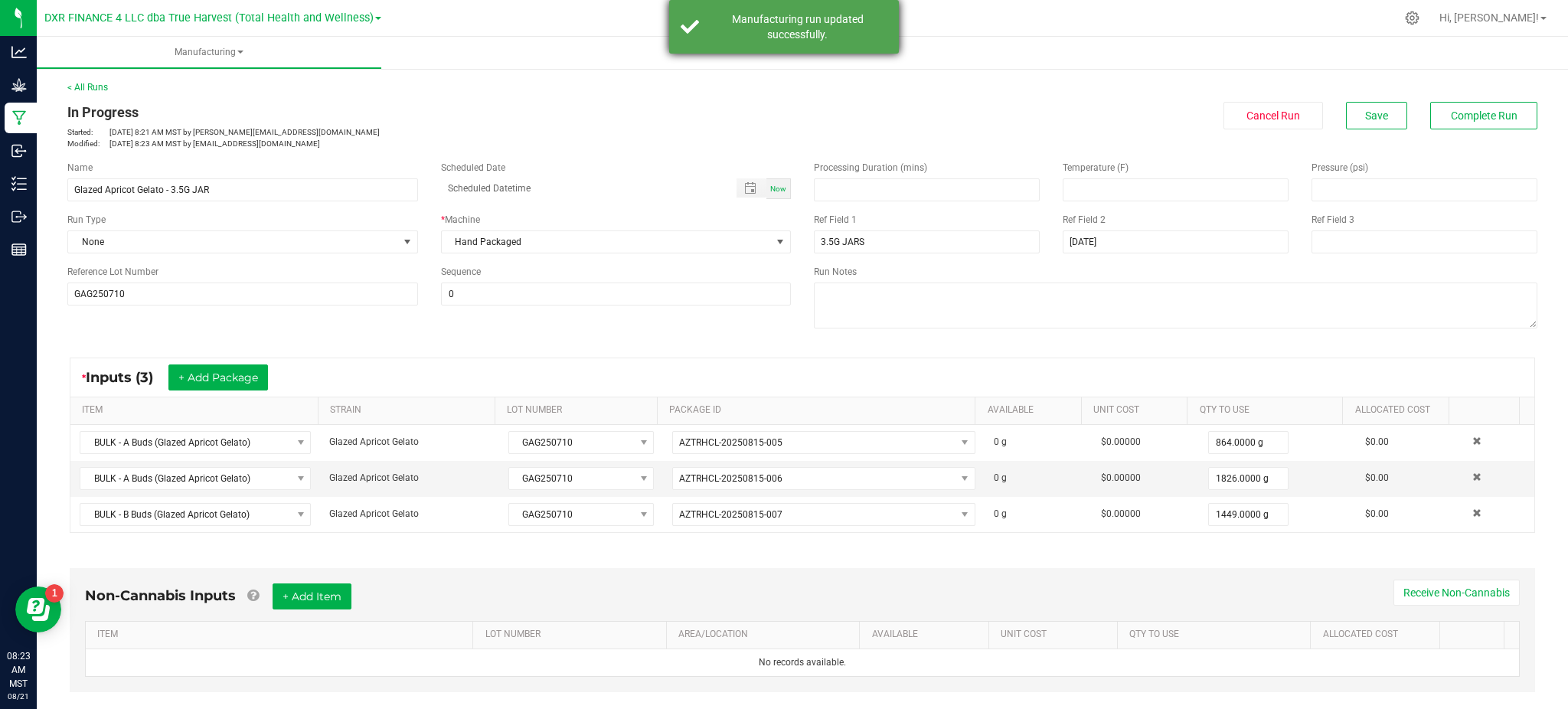
drag, startPoint x: 802, startPoint y: 38, endPoint x: 813, endPoint y: 44, distance: 12.5
click at [802, 41] on div "Manufacturing run updated successfully." at bounding box center [798, 27] width 180 height 30
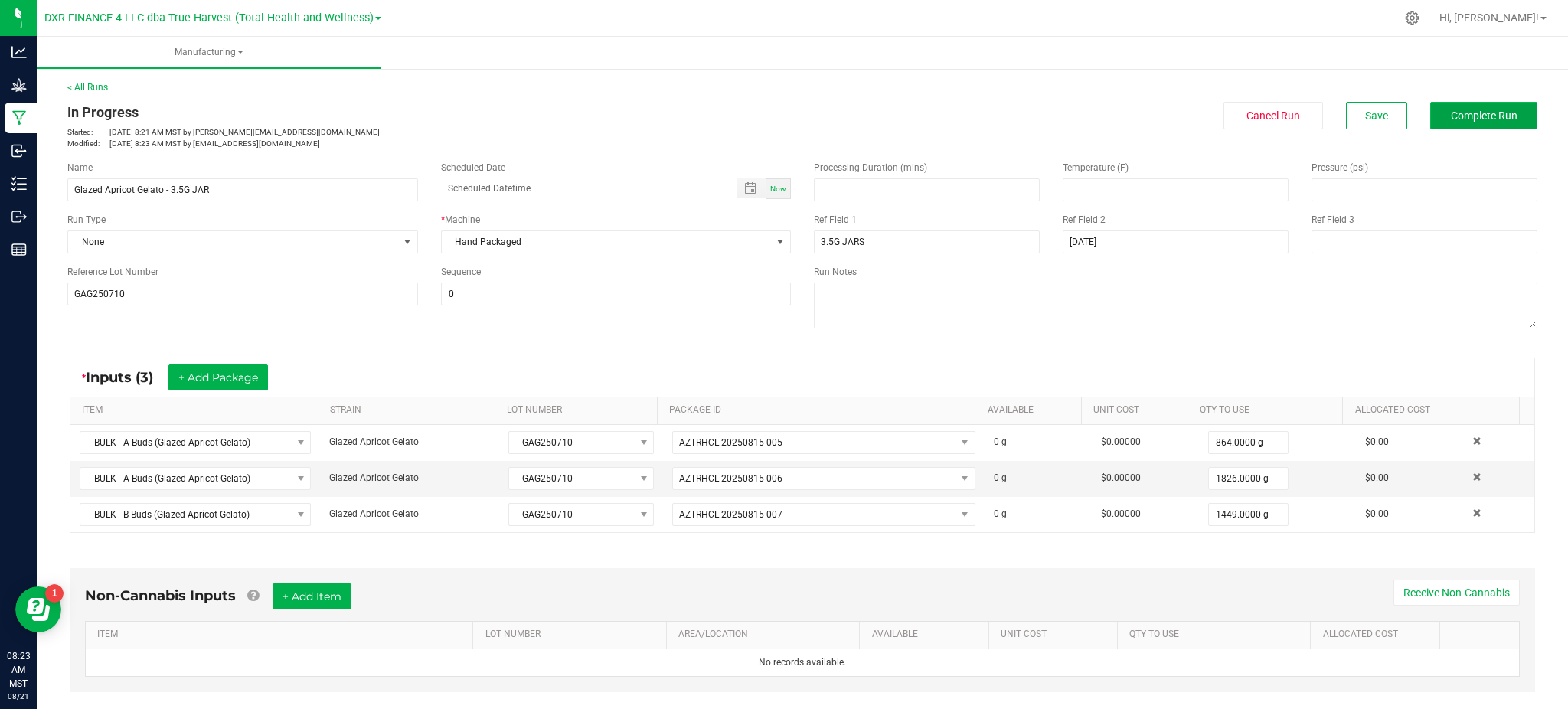
click at [1482, 116] on span "Complete Run" at bounding box center [1484, 115] width 67 height 12
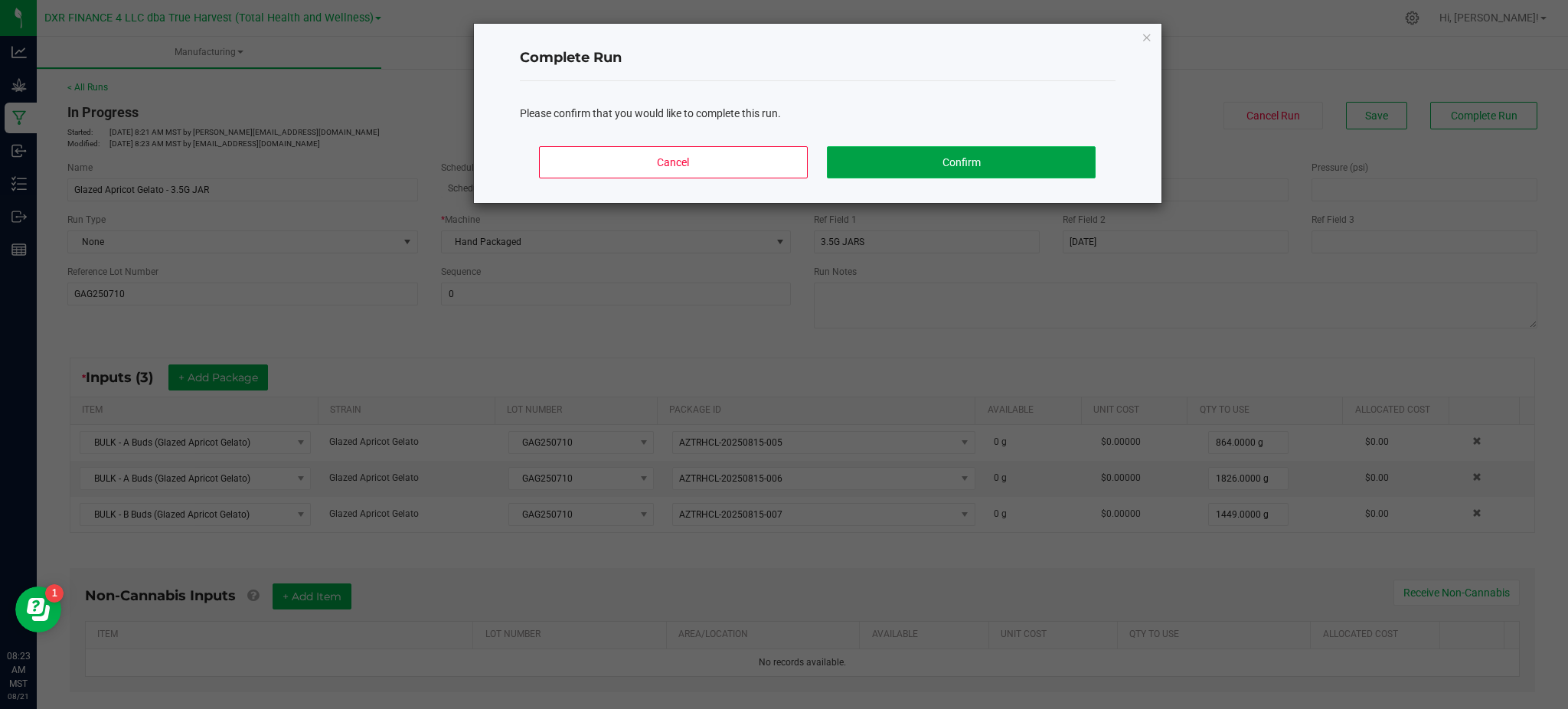
click at [945, 166] on button "Confirm" at bounding box center [961, 163] width 268 height 32
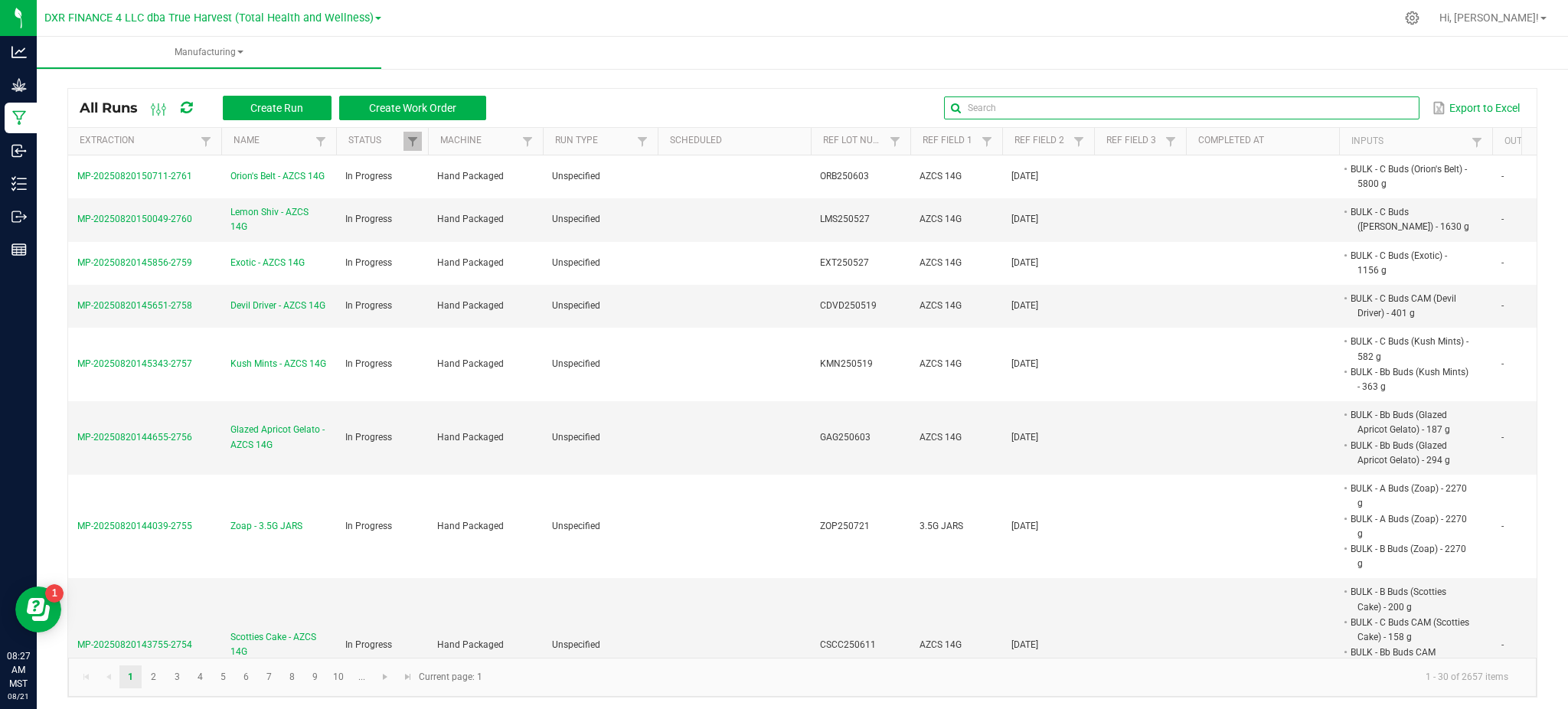
click at [1367, 108] on input "text" at bounding box center [1181, 108] width 475 height 23
paste input "CBLZ250618"
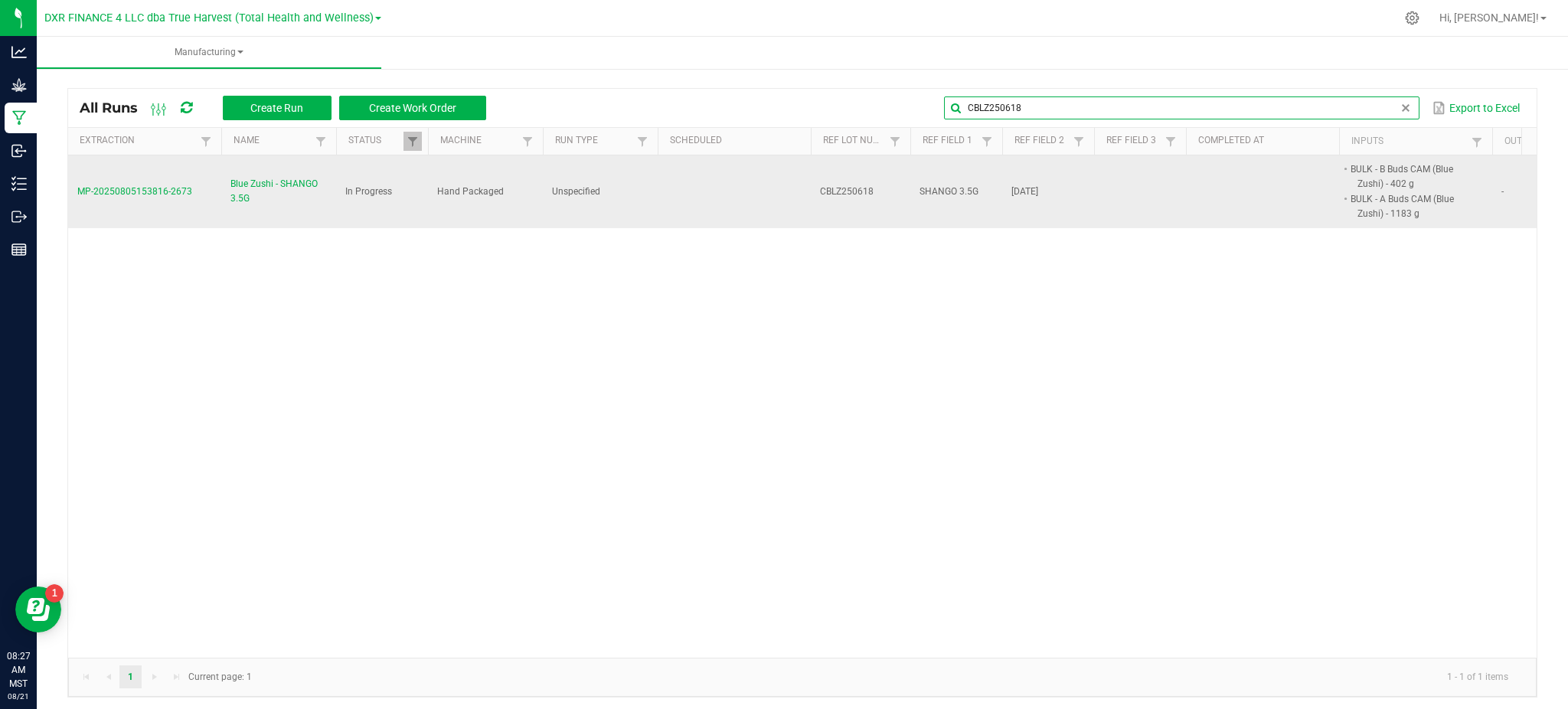
type input "CBLZ250618"
click at [243, 185] on span "Blue Zushi - SHANGO 3.5G" at bounding box center [279, 191] width 97 height 29
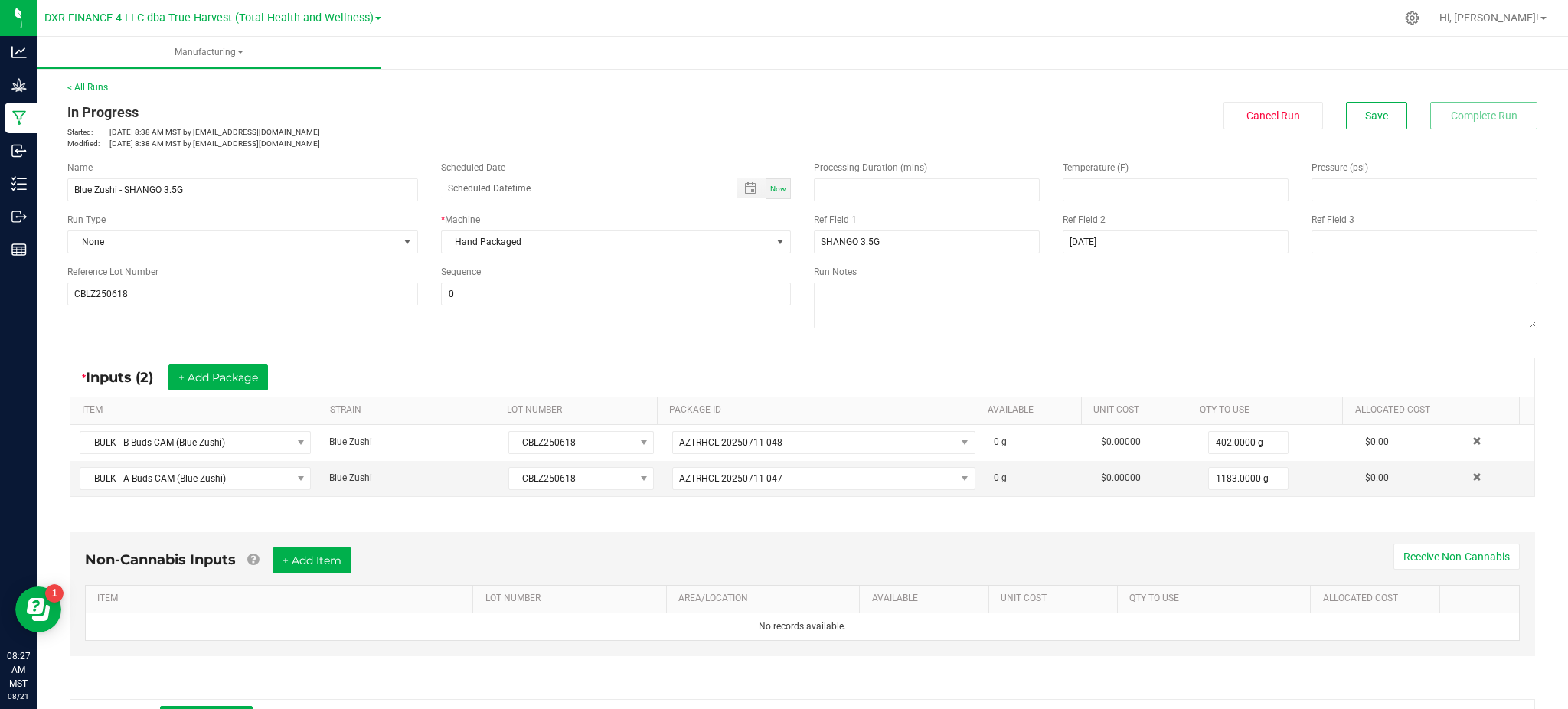
click at [560, 352] on div "* Inputs (2) + Add Package ITEM STRAIN LOT NUMBER PACKAGE ID AVAILABLE Unit Cos…" at bounding box center [802, 427] width 1493 height 167
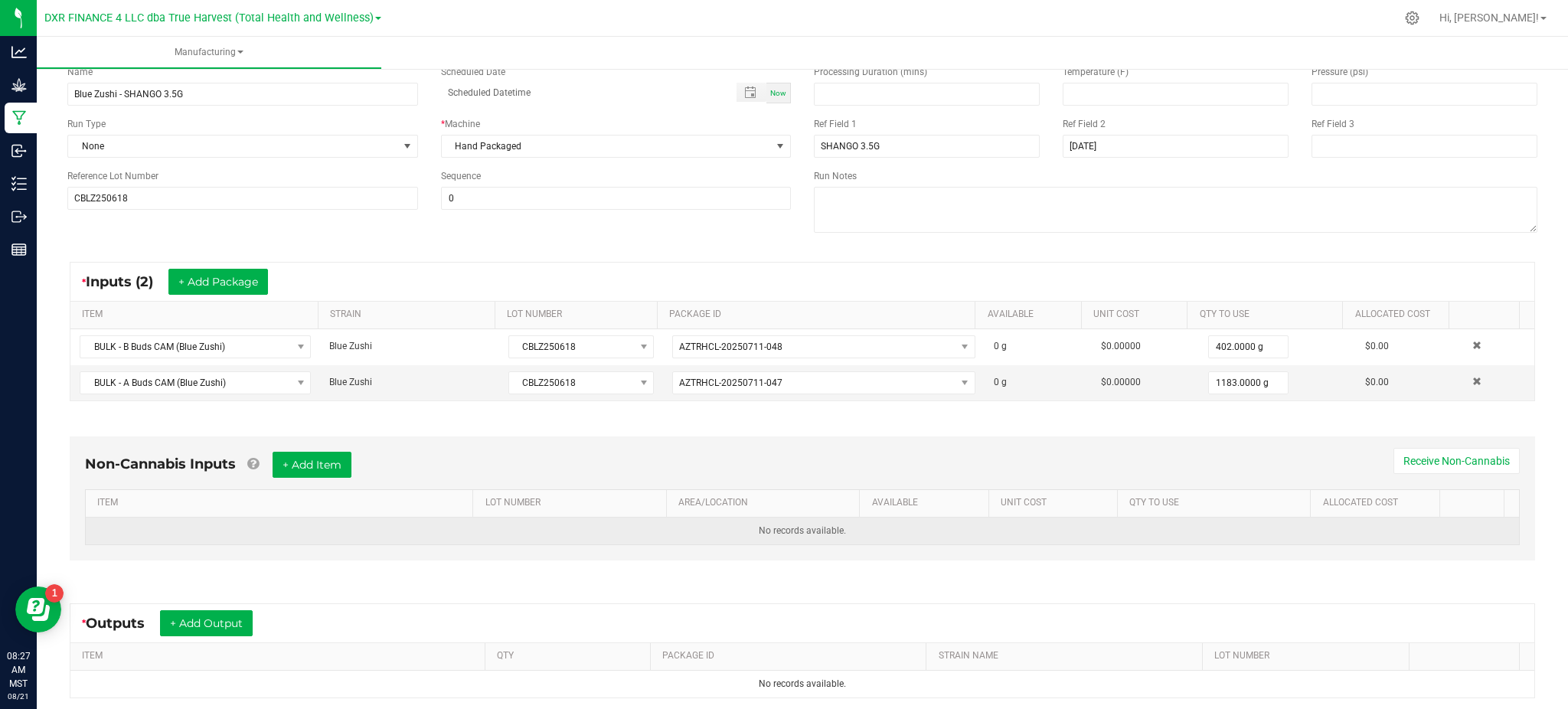
scroll to position [260, 0]
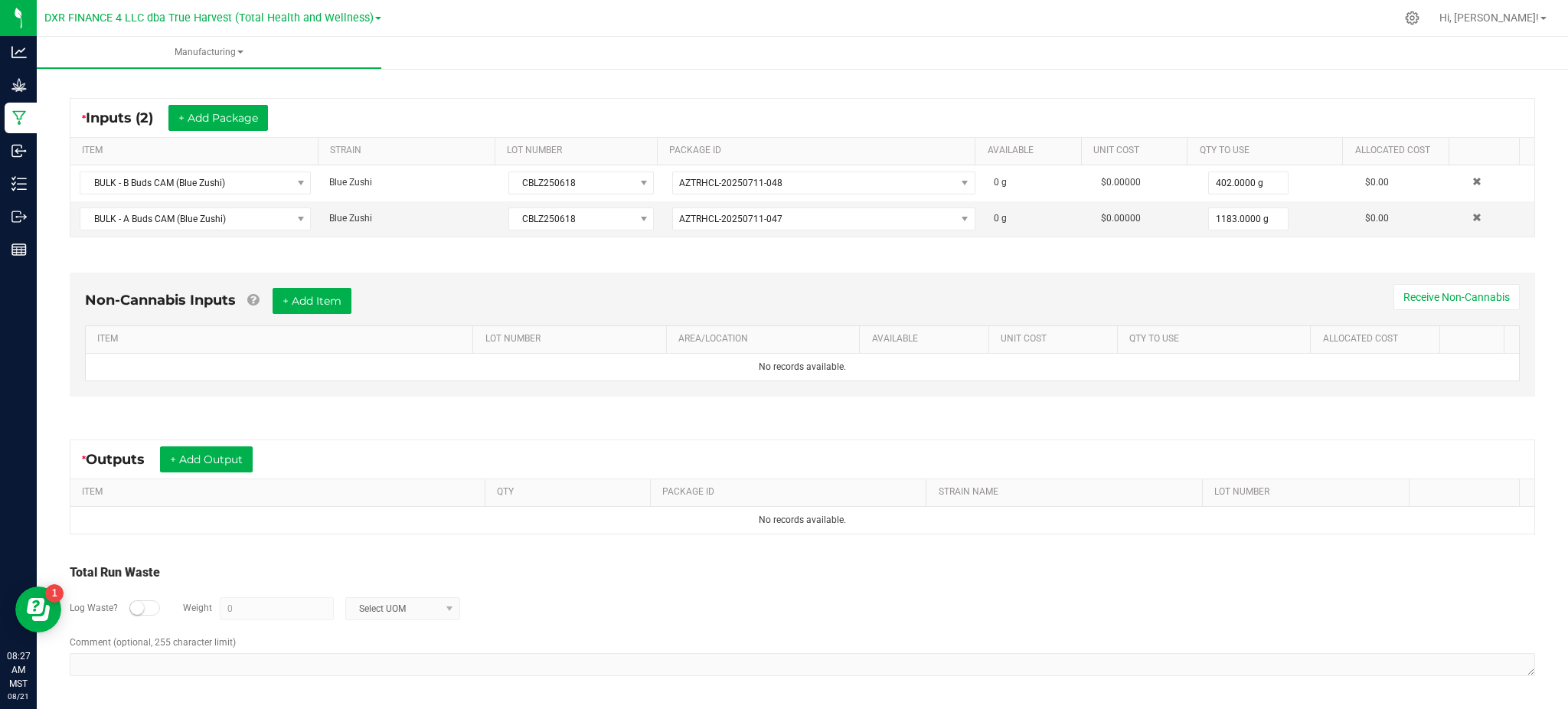
drag, startPoint x: 571, startPoint y: 573, endPoint x: 461, endPoint y: 546, distance: 113.3
click at [571, 573] on div "Total Run Waste" at bounding box center [802, 573] width 1466 height 19
click at [310, 426] on div "* Outputs + Add Output ITEM QTY PACKAGE ID STRAIN NAME LOT NUMBER No records av…" at bounding box center [802, 487] width 1493 height 123
click at [215, 460] on button "+ Add Output" at bounding box center [206, 459] width 92 height 26
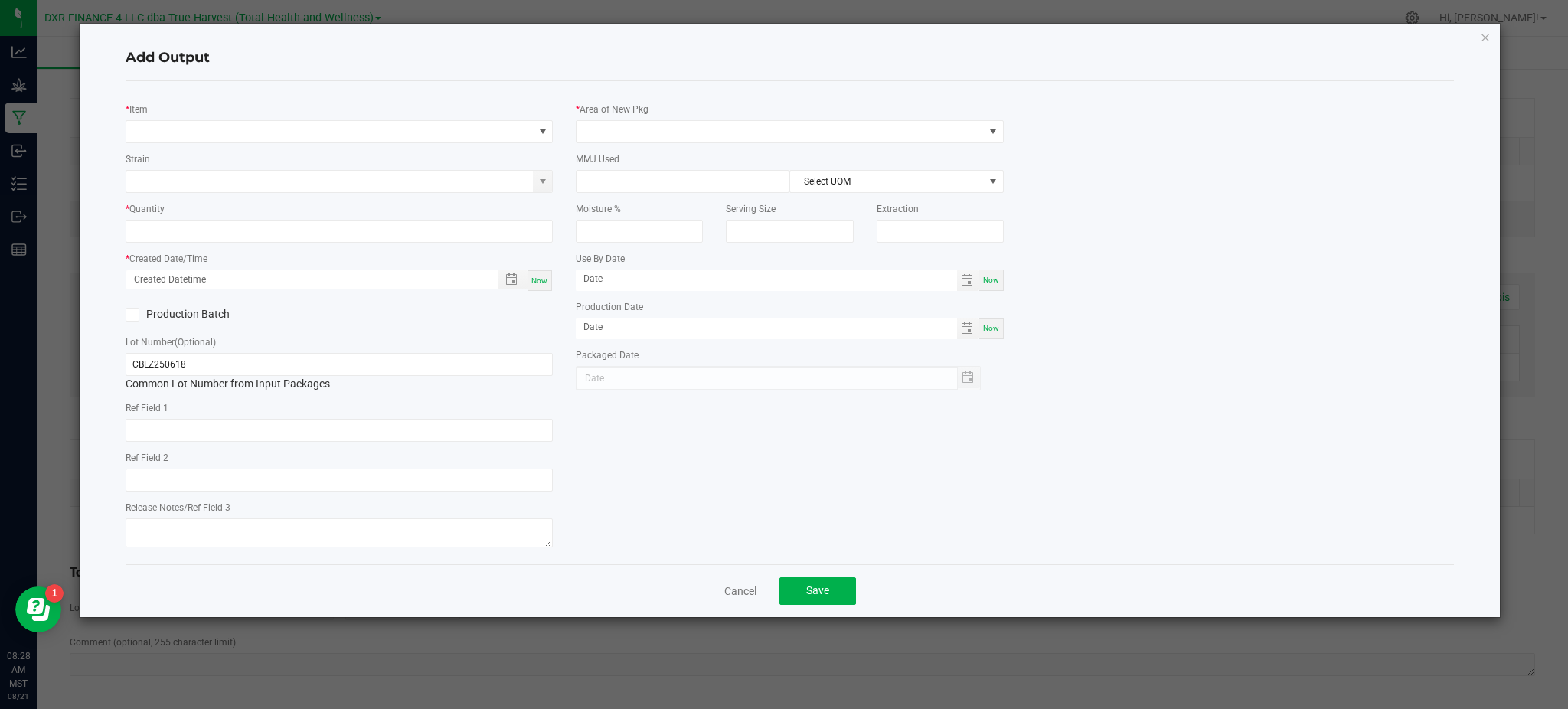
type input "[DATE]"
click at [218, 91] on div "* Item Strain * Quantity * Created Date/Time Now Production Batch Lot Number (O…" at bounding box center [789, 323] width 1328 height 484
click at [233, 138] on span "NO DATA FOUND" at bounding box center [329, 131] width 406 height 21
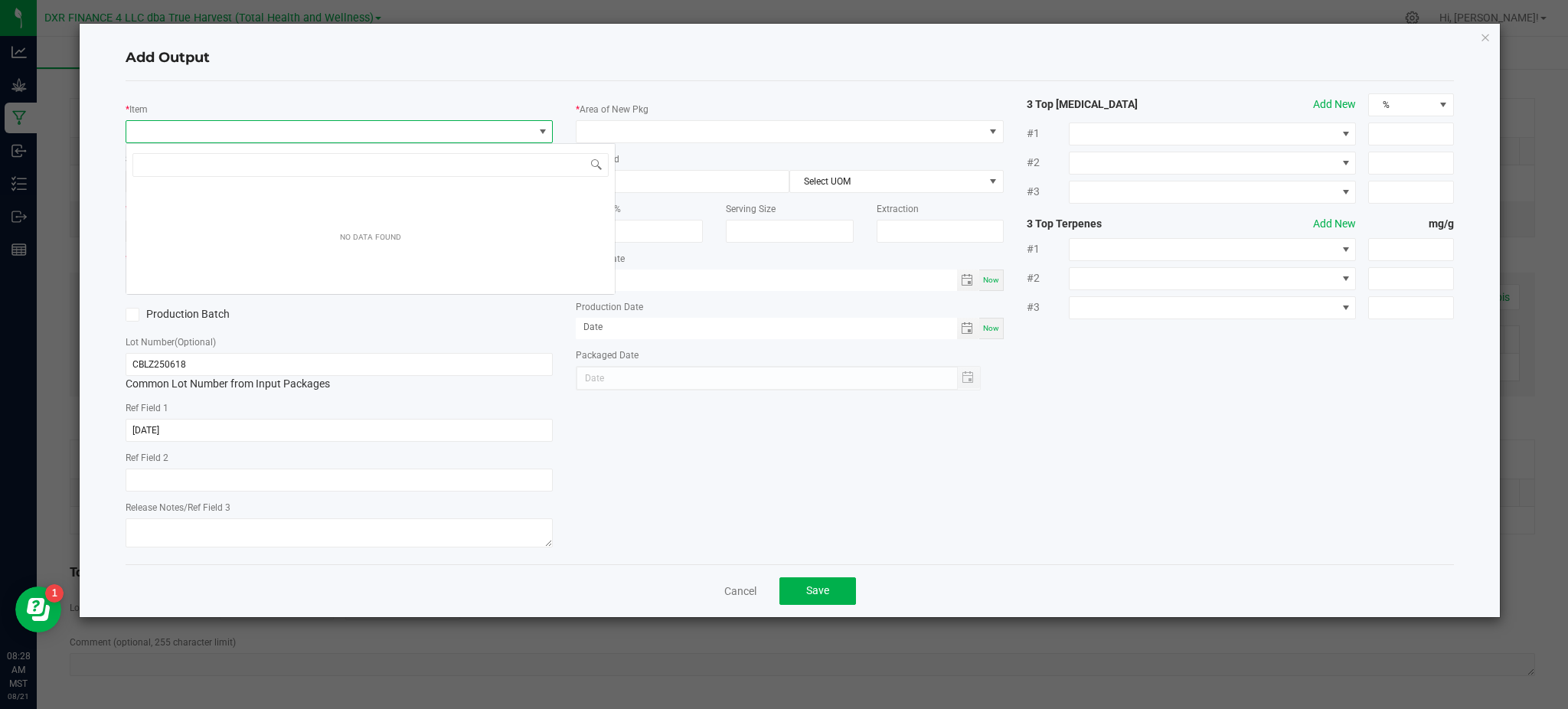
scroll to position [23, 428]
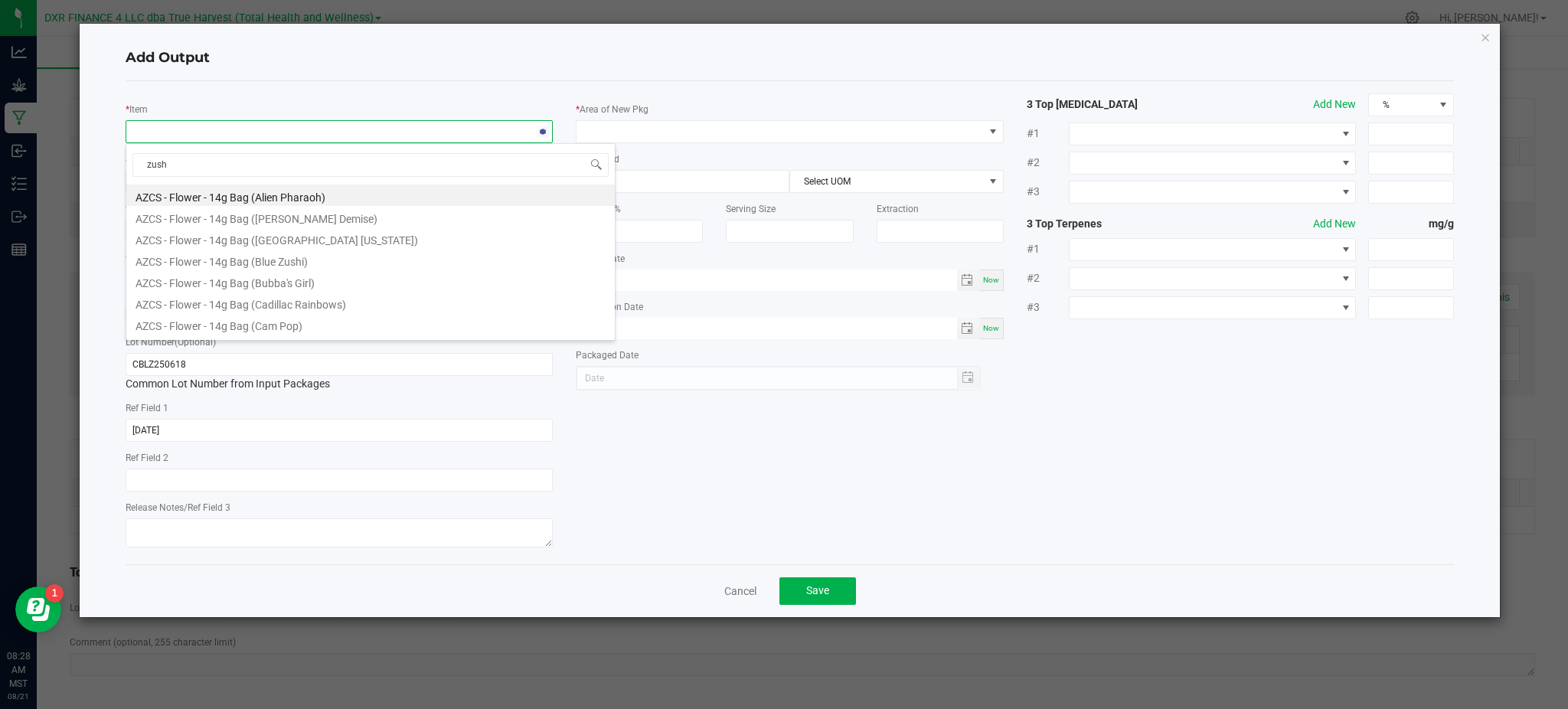
type input "zushi"
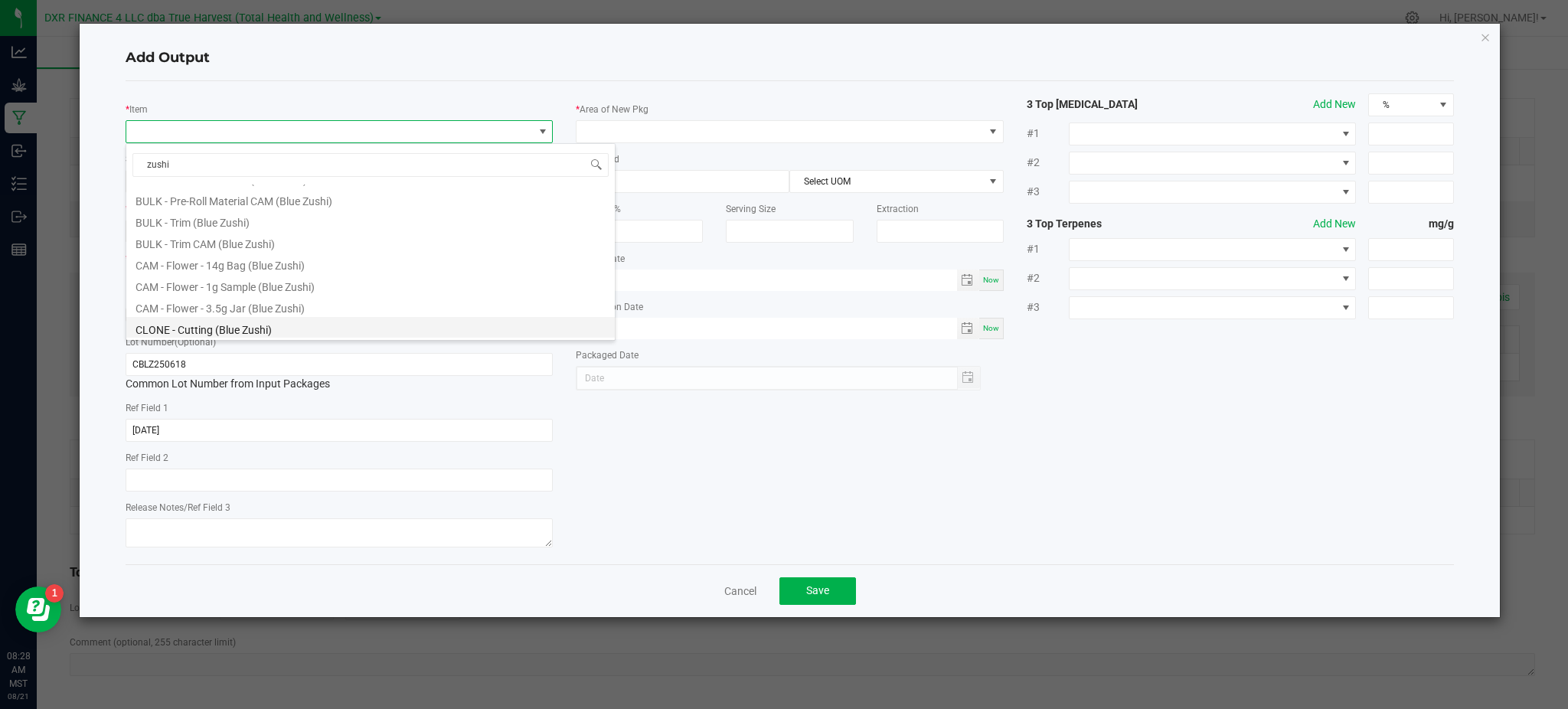
scroll to position [275, 0]
click at [251, 288] on li "CAM - Flower - 3.5g Jar (Blue Zushi)" at bounding box center [370, 285] width 489 height 21
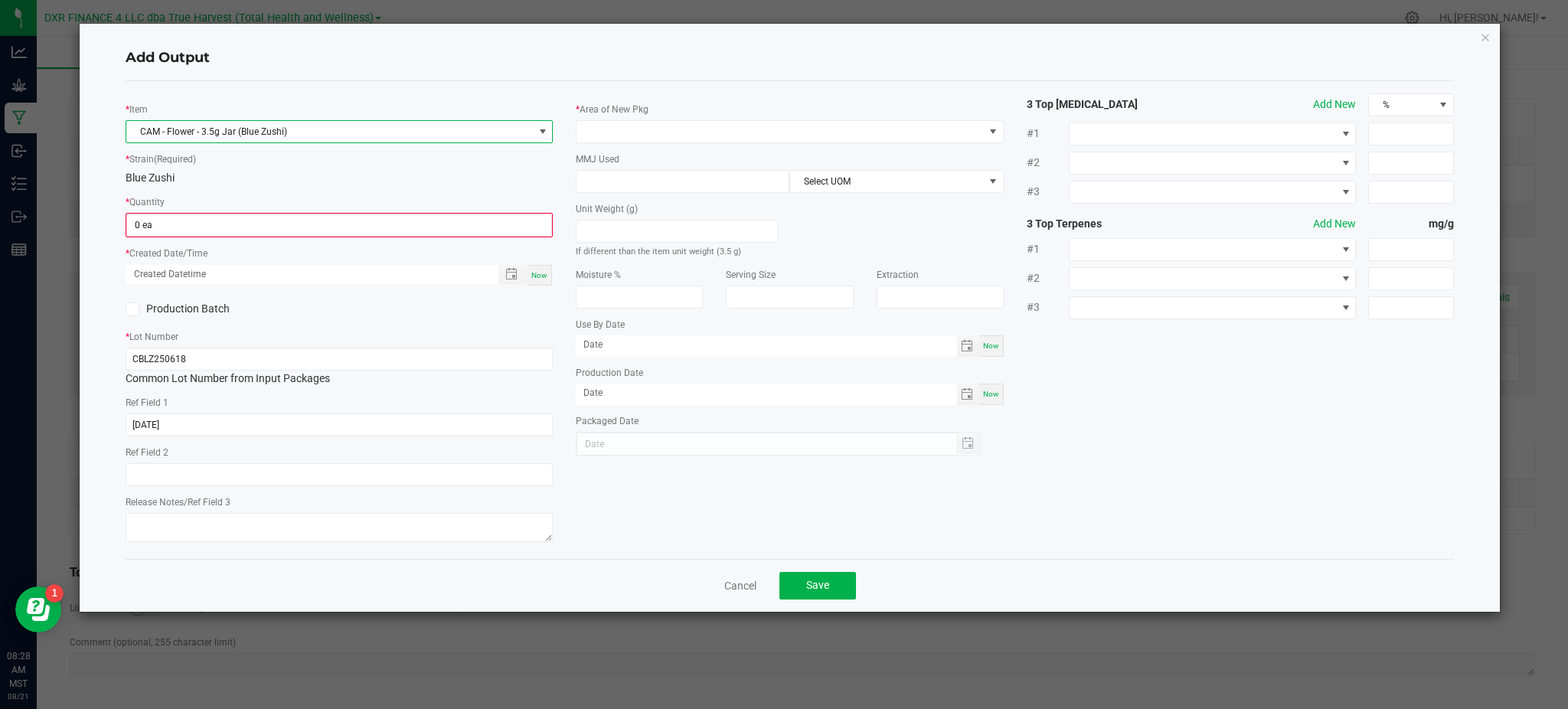
click at [291, 172] on div "Blue Zushi" at bounding box center [339, 178] width 428 height 16
click at [200, 221] on input "0" at bounding box center [339, 224] width 424 height 21
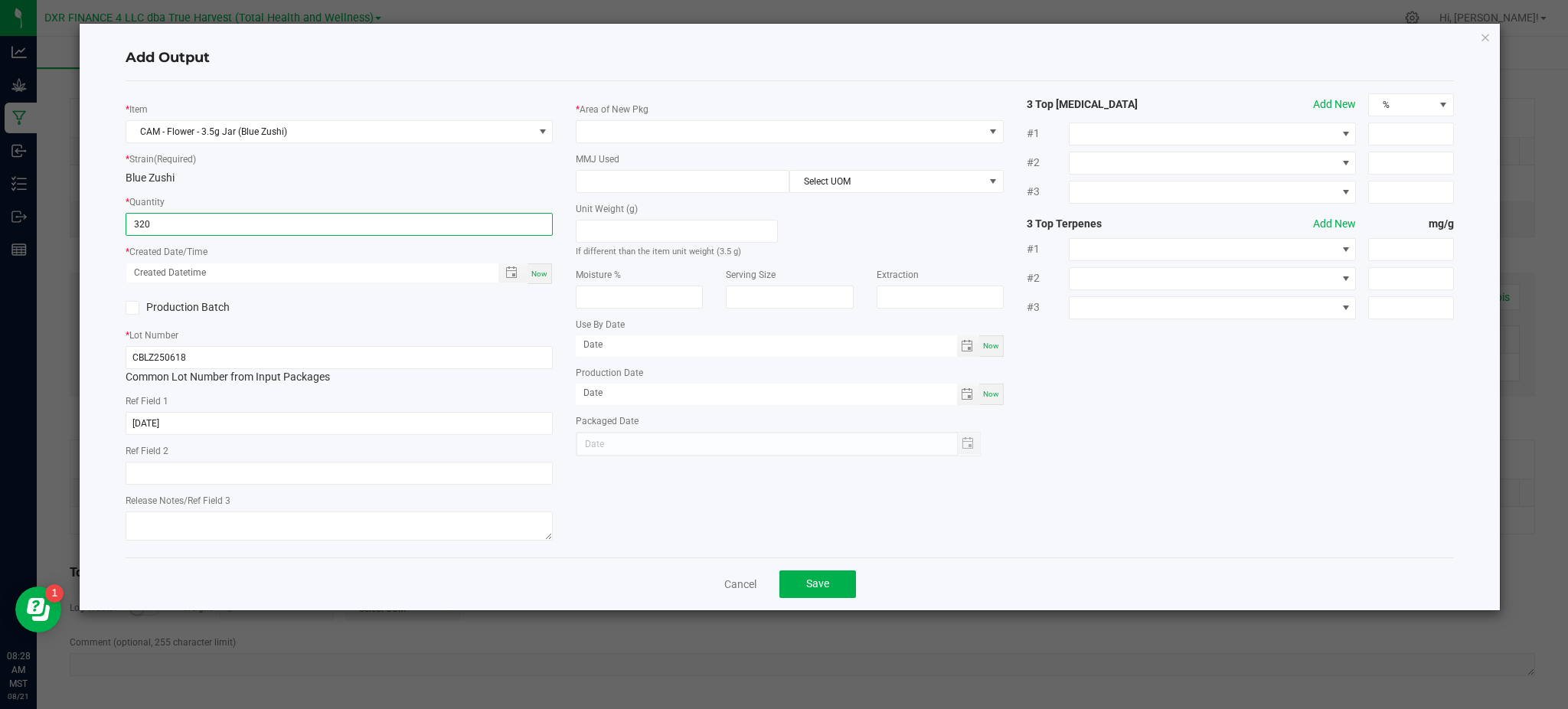
type input "320 ea"
drag, startPoint x: 369, startPoint y: 310, endPoint x: 402, endPoint y: 300, distance: 34.5
click at [376, 308] on div "Production Batch" at bounding box center [340, 307] width 450 height 23
click at [502, 270] on span "Toggle popup" at bounding box center [511, 273] width 26 height 12
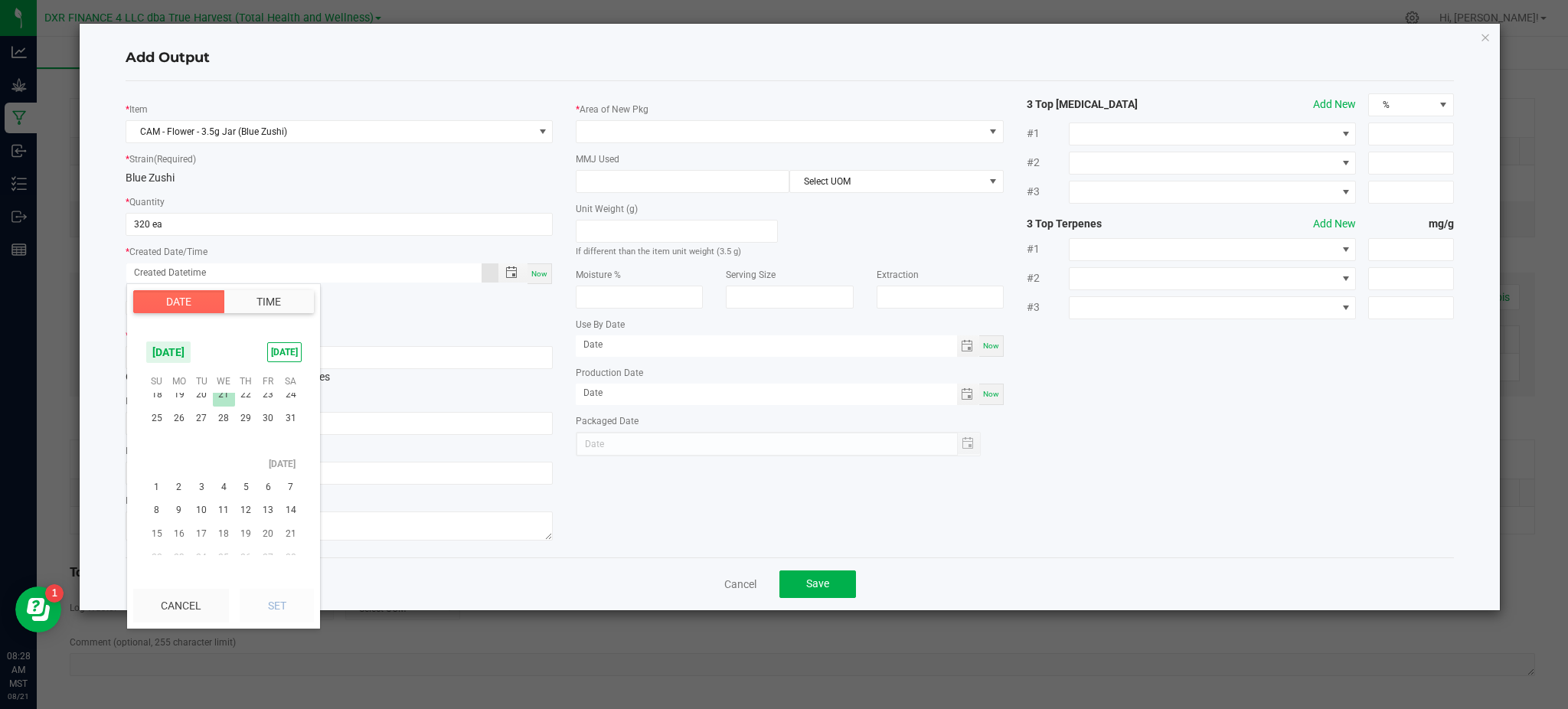
scroll to position [248097, 0]
click at [271, 493] on span "18" at bounding box center [268, 488] width 22 height 24
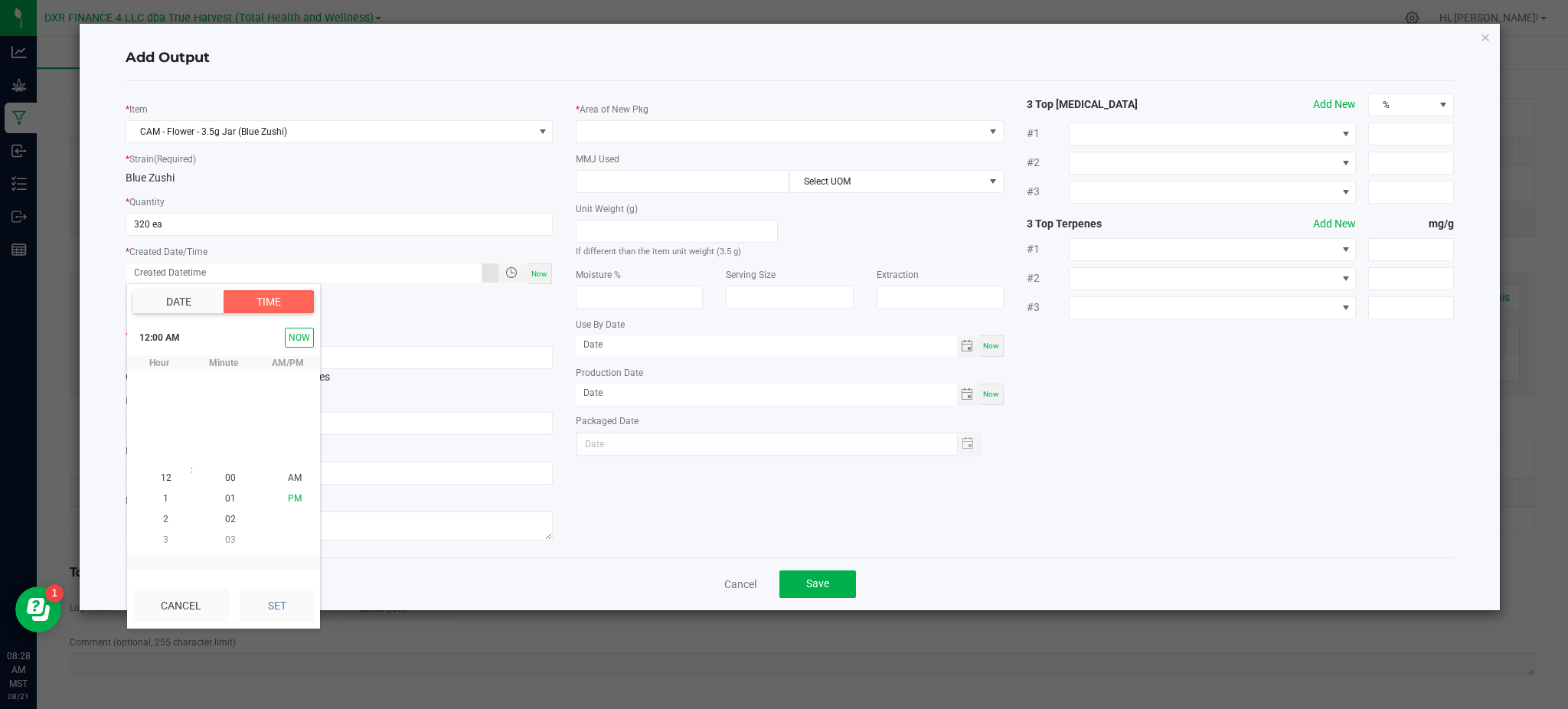
scroll to position [248136, 0]
click at [164, 296] on button "Date" at bounding box center [179, 302] width 91 height 23
click at [224, 487] on span "18" at bounding box center [224, 489] width 22 height 24
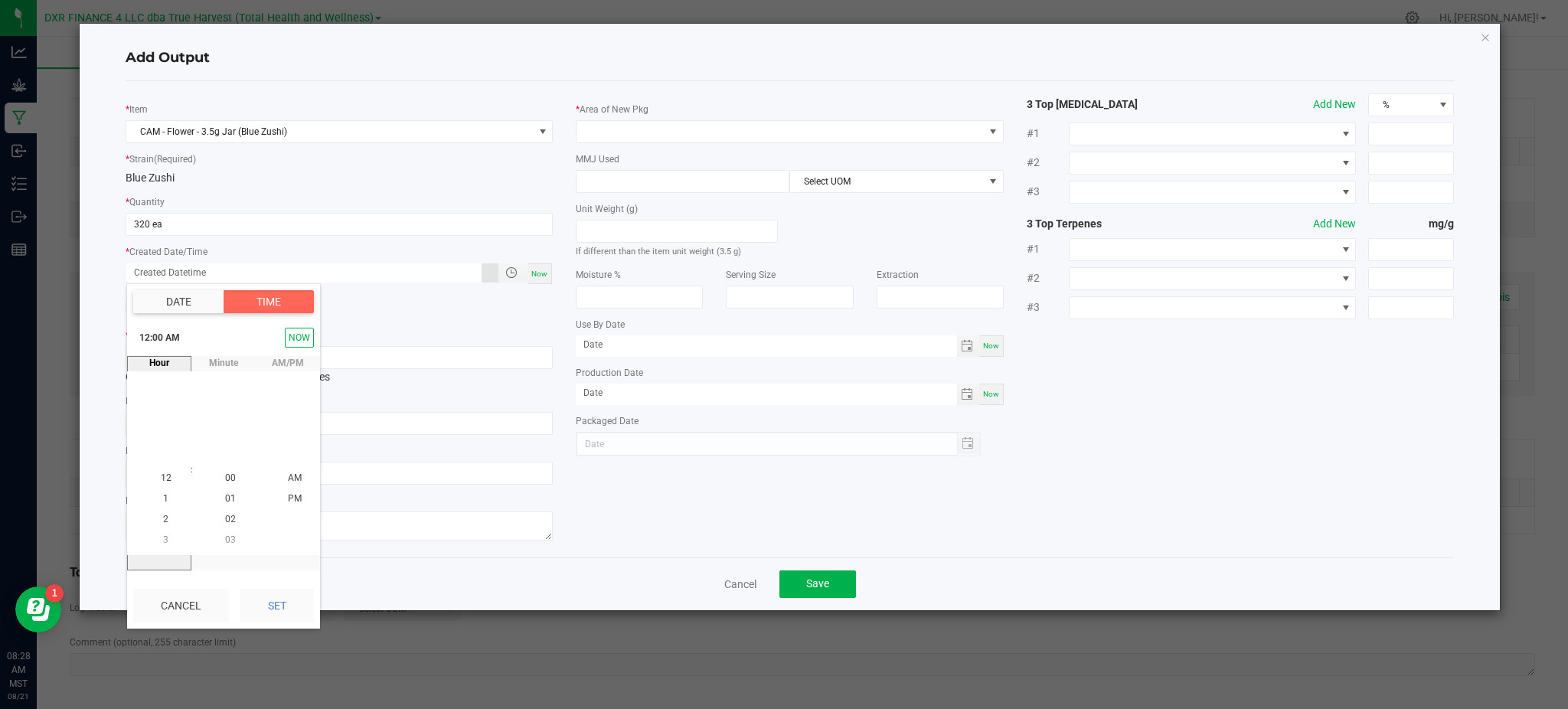
click at [280, 613] on button "Set" at bounding box center [277, 606] width 75 height 34
type input "06/18/2025 12:00 AM"
type input "06/18/2025"
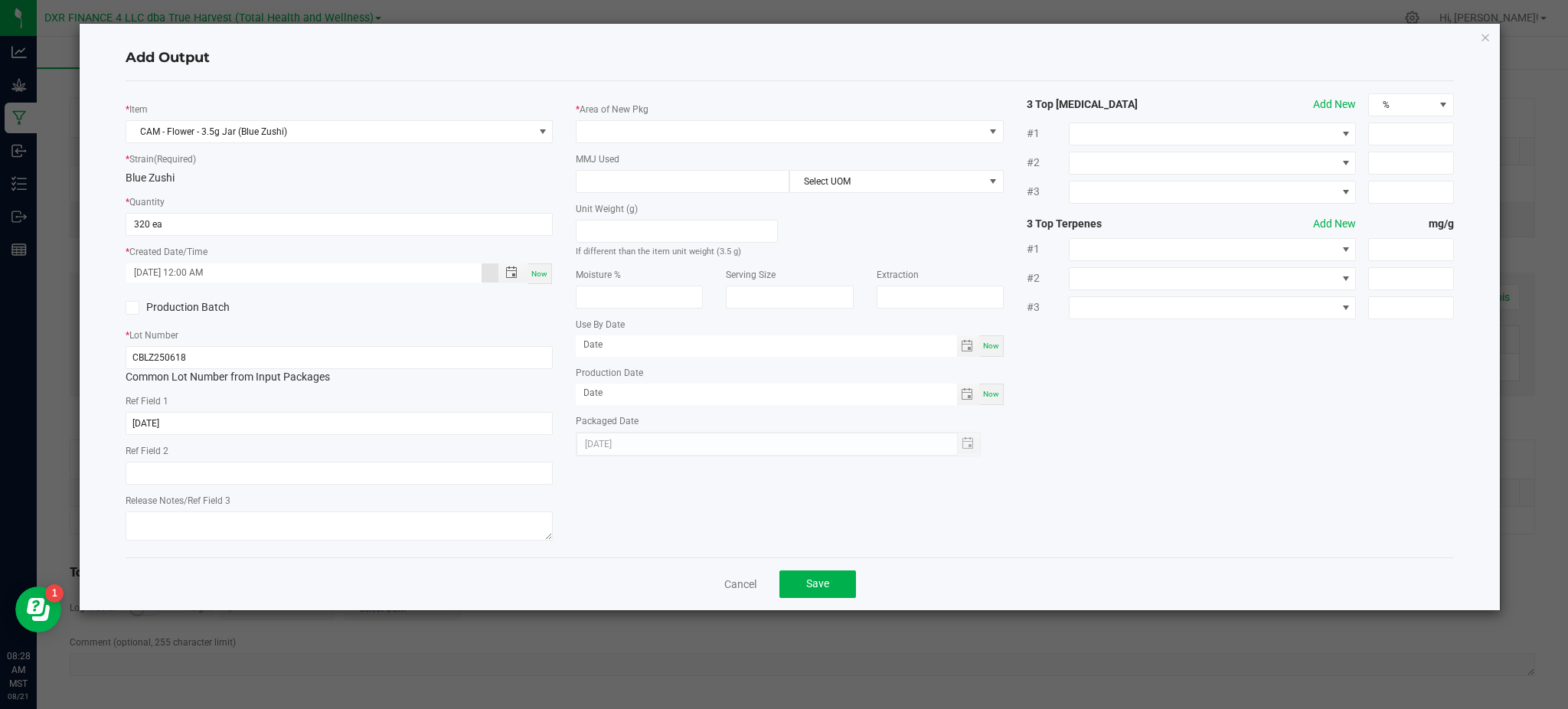
click at [628, 546] on div "* Item CAM - Flower - 3.5g Jar (Blue Zushi) * Strain (Required) Blue Zushi * Qu…" at bounding box center [790, 319] width 1351 height 452
click at [218, 428] on input "2025-06-18" at bounding box center [339, 424] width 428 height 23
click at [198, 361] on input "CBLZ250618" at bounding box center [339, 357] width 428 height 23
drag, startPoint x: 279, startPoint y: 307, endPoint x: 715, endPoint y: 104, distance: 480.9
click at [284, 307] on label "Production Batch" at bounding box center [226, 307] width 202 height 16
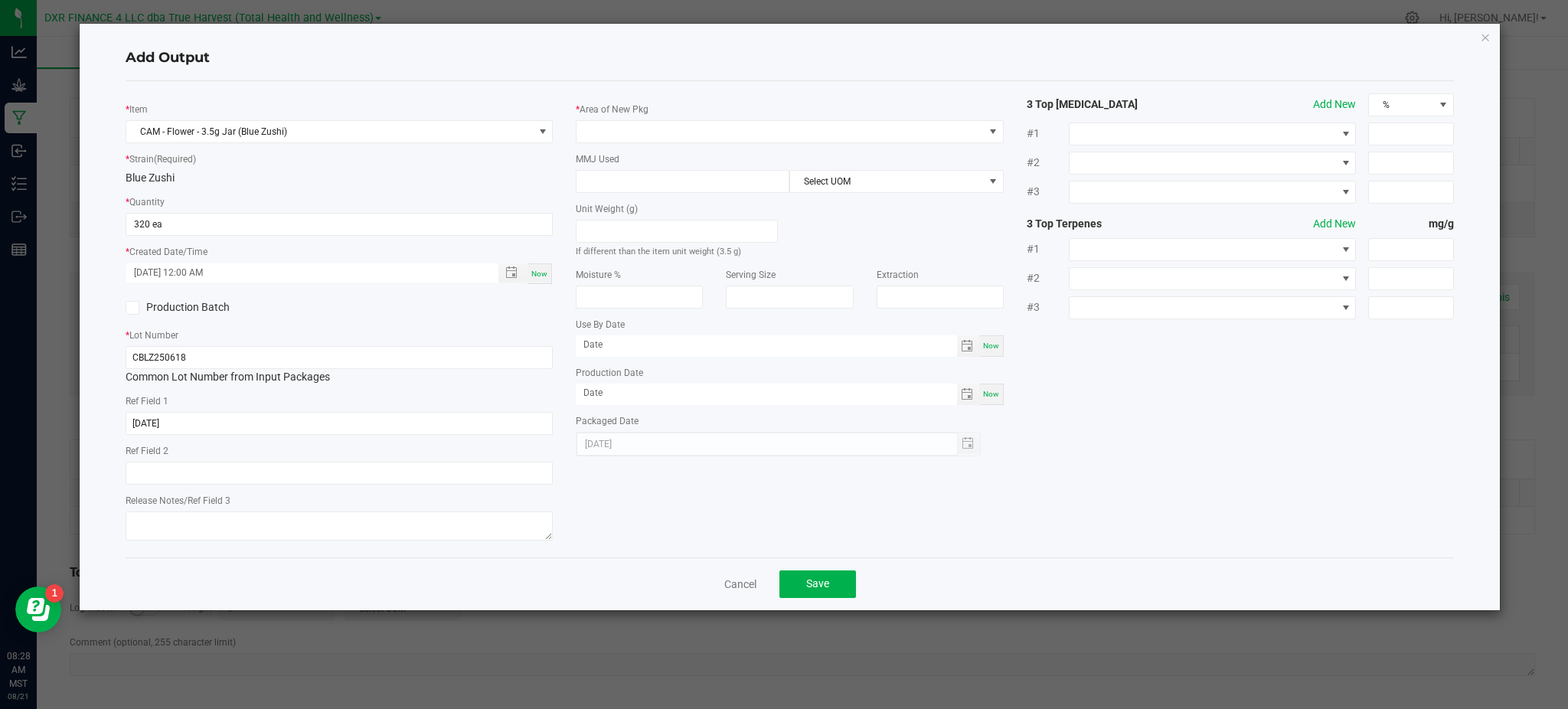
click at [0, 0] on input "Production Batch" at bounding box center [0, 0] width 0 height 0
click at [764, 84] on div "* Item CAM - Flower - 3.5g Jar (Blue Zushi) * Strain (Required) Blue Zushi * Qu…" at bounding box center [789, 319] width 1328 height 476
click at [129, 308] on icon at bounding box center [133, 308] width 10 height 0
click at [0, 0] on input "Production Batch" at bounding box center [0, 0] width 0 height 0
drag, startPoint x: 463, startPoint y: 6, endPoint x: 471, endPoint y: 19, distance: 15.3
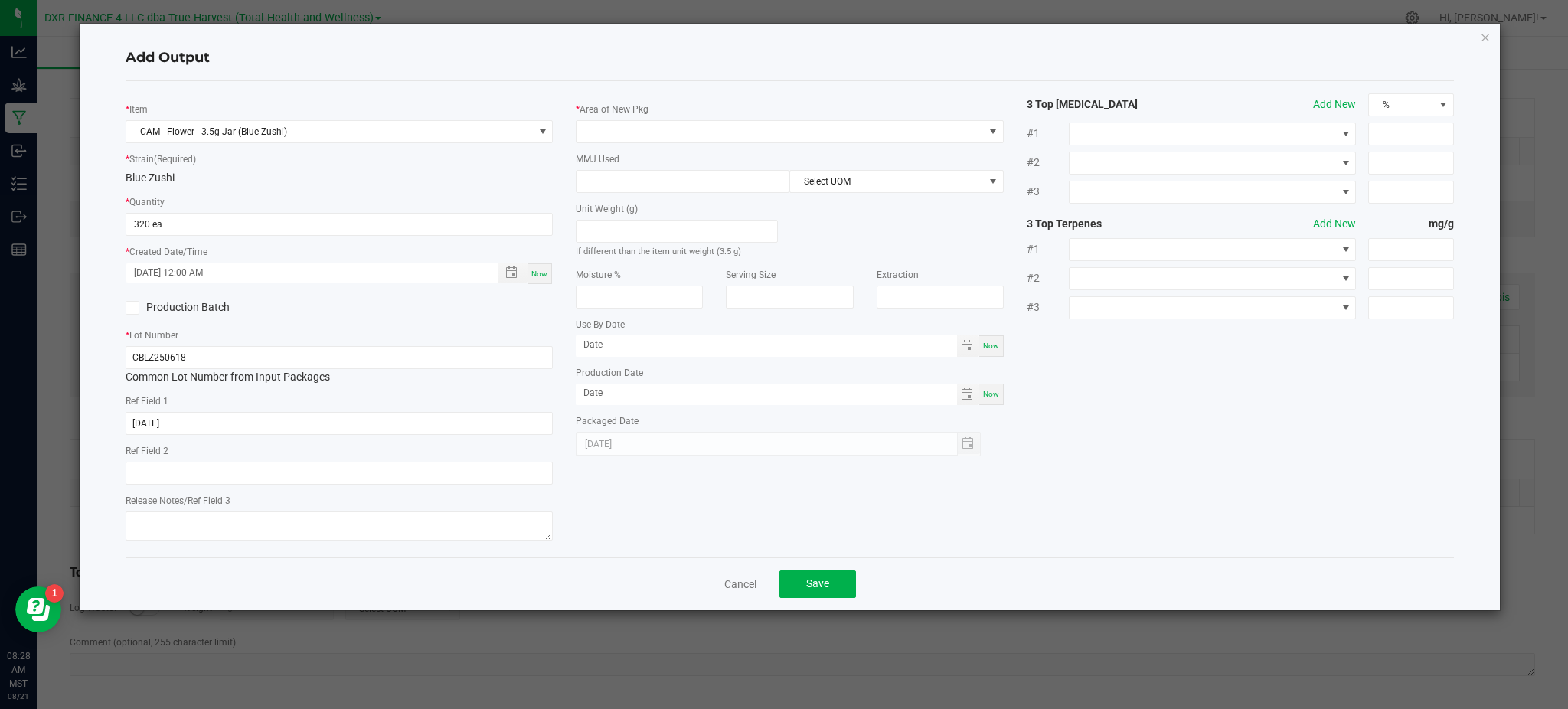
click at [467, 7] on ngb-modal-window "Add Output * Item CAM - Flower - 3.5g Jar (Blue Zushi) * Strain (Required) Blue…" at bounding box center [790, 354] width 1580 height 709
click at [620, 142] on span at bounding box center [789, 131] width 428 height 23
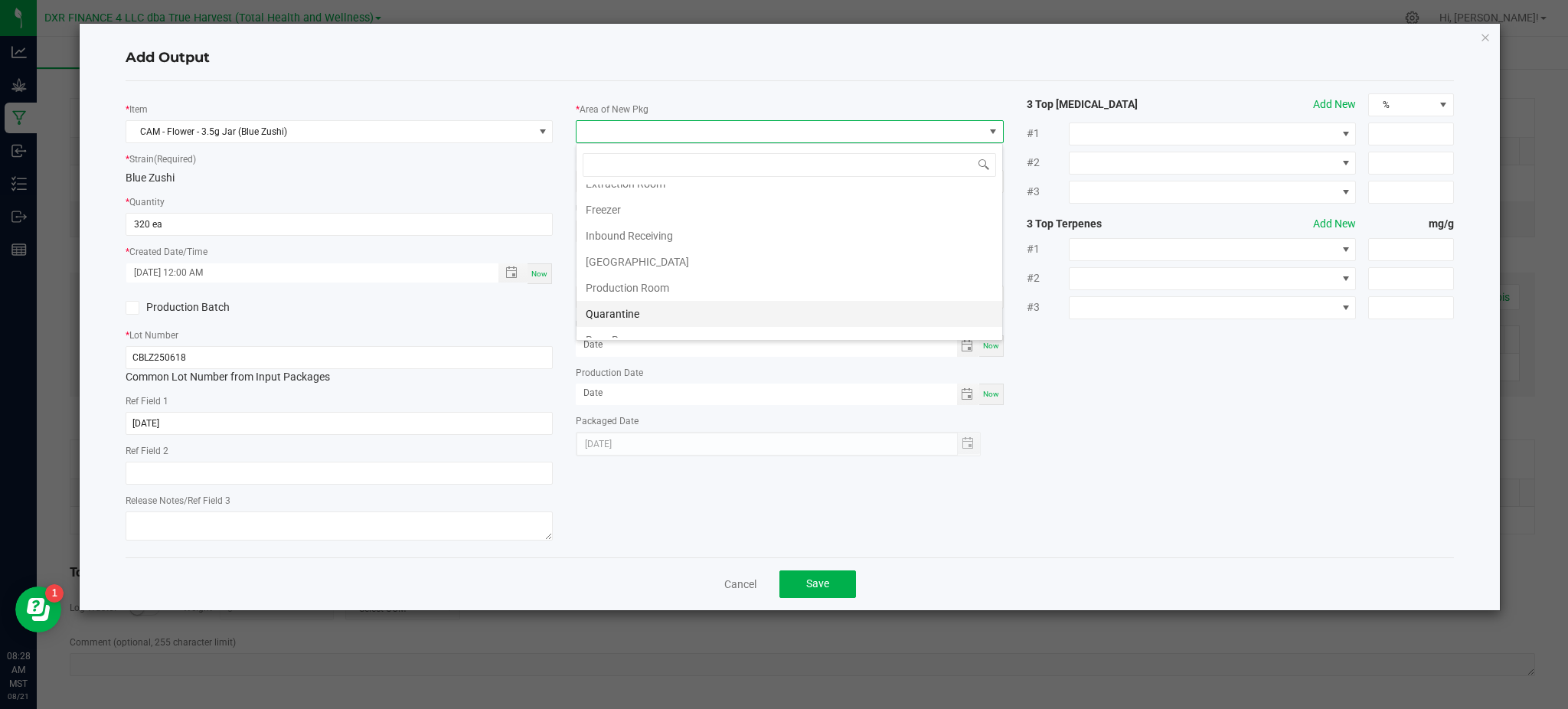
scroll to position [102, 0]
click at [656, 252] on li "Production Room" at bounding box center [789, 252] width 426 height 26
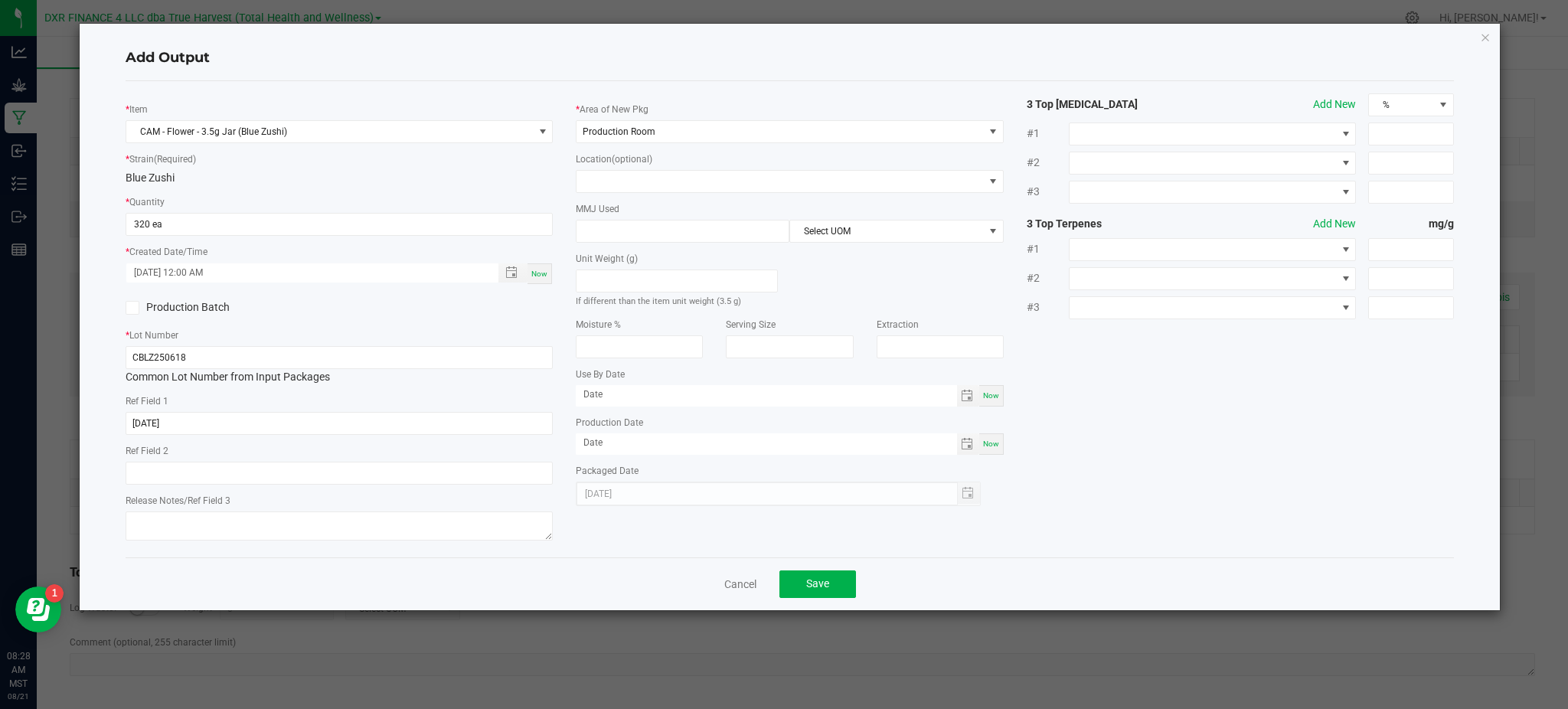
click at [544, 155] on div "* Strain (Required) Blue Zushi" at bounding box center [339, 169] width 428 height 36
click at [610, 230] on input at bounding box center [682, 230] width 212 height 21
type input "3.5"
click at [924, 271] on div "Unit Weight (g) If different than the item unit weight (3.5 g)" at bounding box center [789, 276] width 450 height 66
click at [903, 236] on span "Select UOM" at bounding box center [886, 230] width 193 height 21
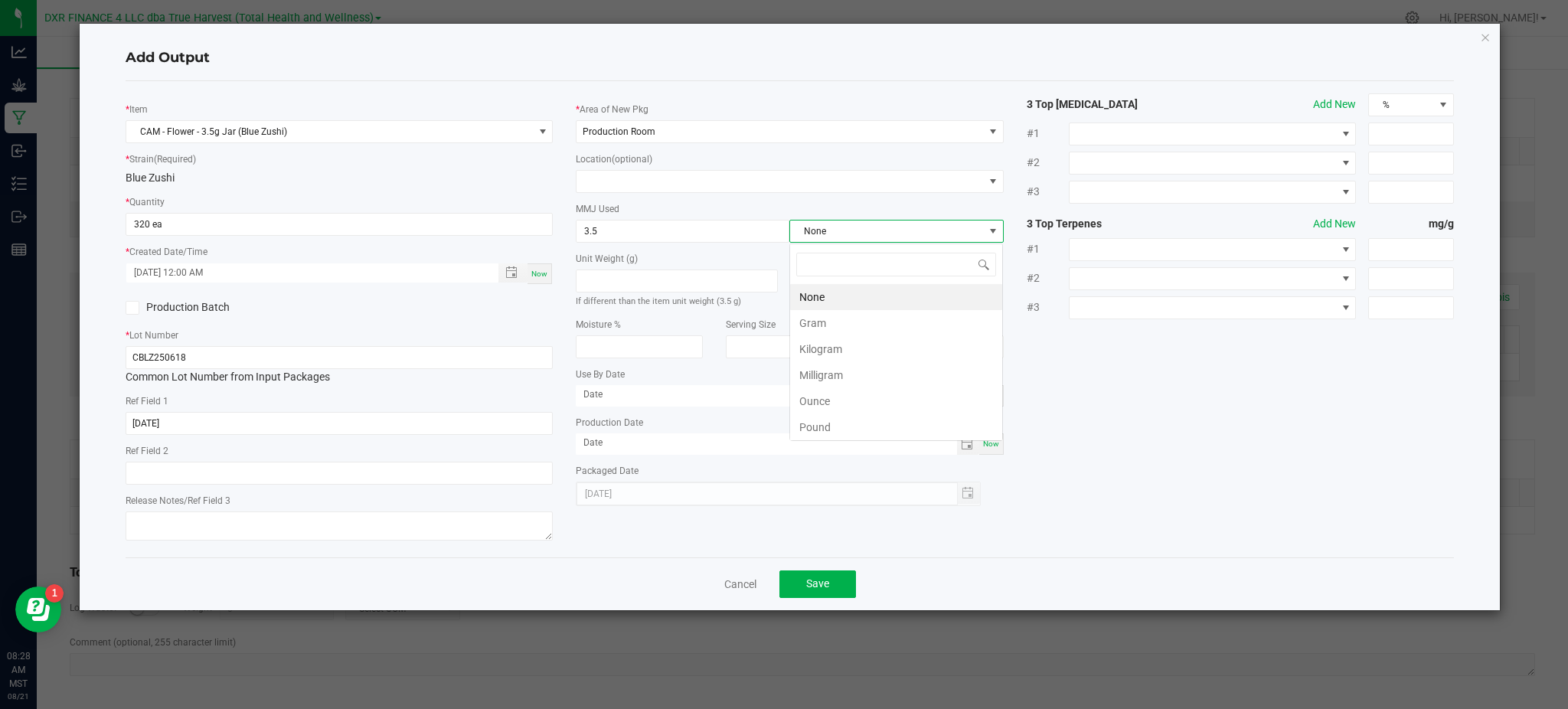
scroll to position [23, 213]
click at [853, 323] on li "Gram" at bounding box center [896, 323] width 212 height 26
drag, startPoint x: 1097, startPoint y: 418, endPoint x: 641, endPoint y: 358, distance: 459.9
click at [1098, 418] on div "* Item CAM - Flower - 3.5g Jar (Blue Zushi) * Strain (Required) Blue Zushi * Qu…" at bounding box center [790, 319] width 1351 height 452
drag, startPoint x: 1137, startPoint y: 425, endPoint x: 818, endPoint y: 524, distance: 334.0
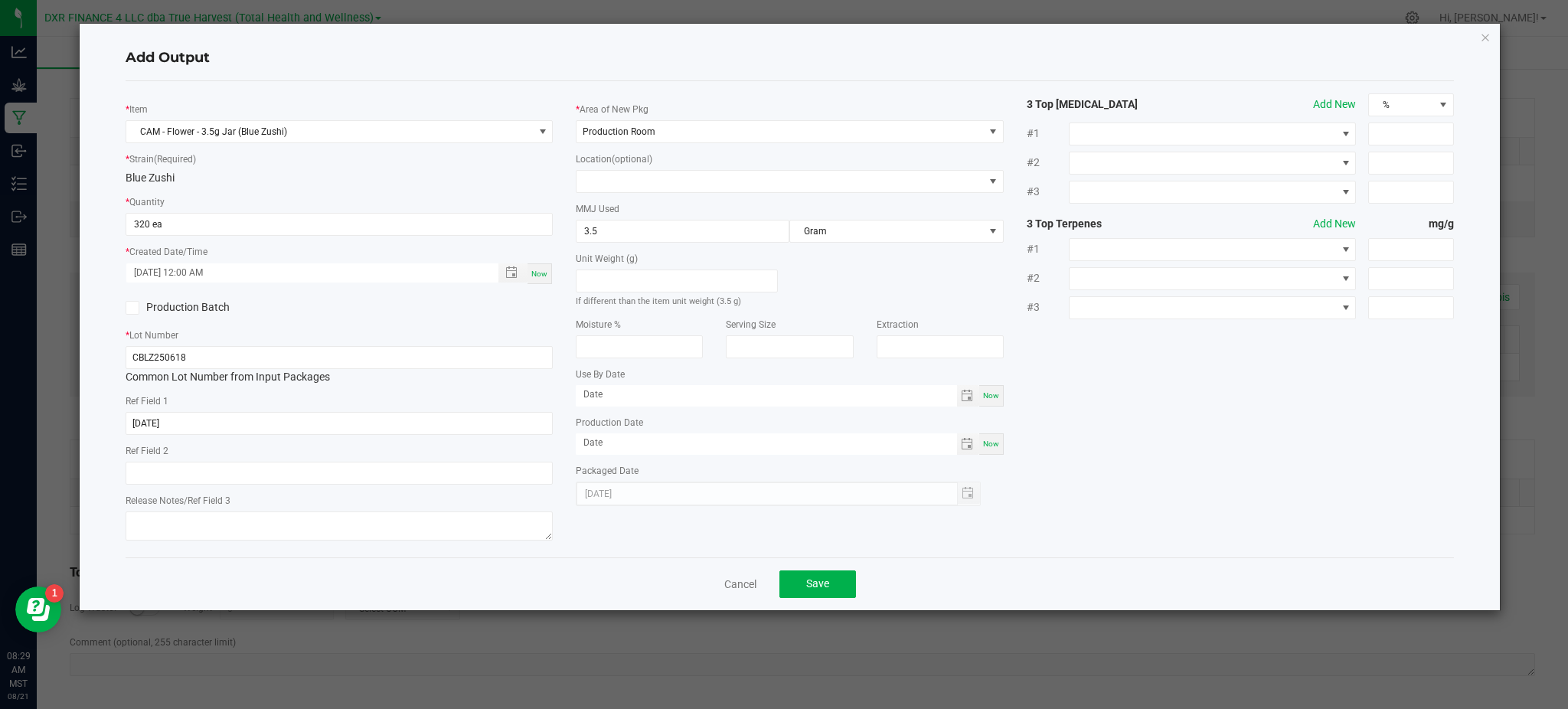
click at [1136, 426] on div "* Item CAM - Flower - 3.5g Jar (Blue Zushi) * Strain (Required) Blue Zushi * Qu…" at bounding box center [790, 319] width 1351 height 452
click at [296, 133] on span "CAM - Flower - 3.5g Jar (Blue Zushi)" at bounding box center [329, 131] width 406 height 21
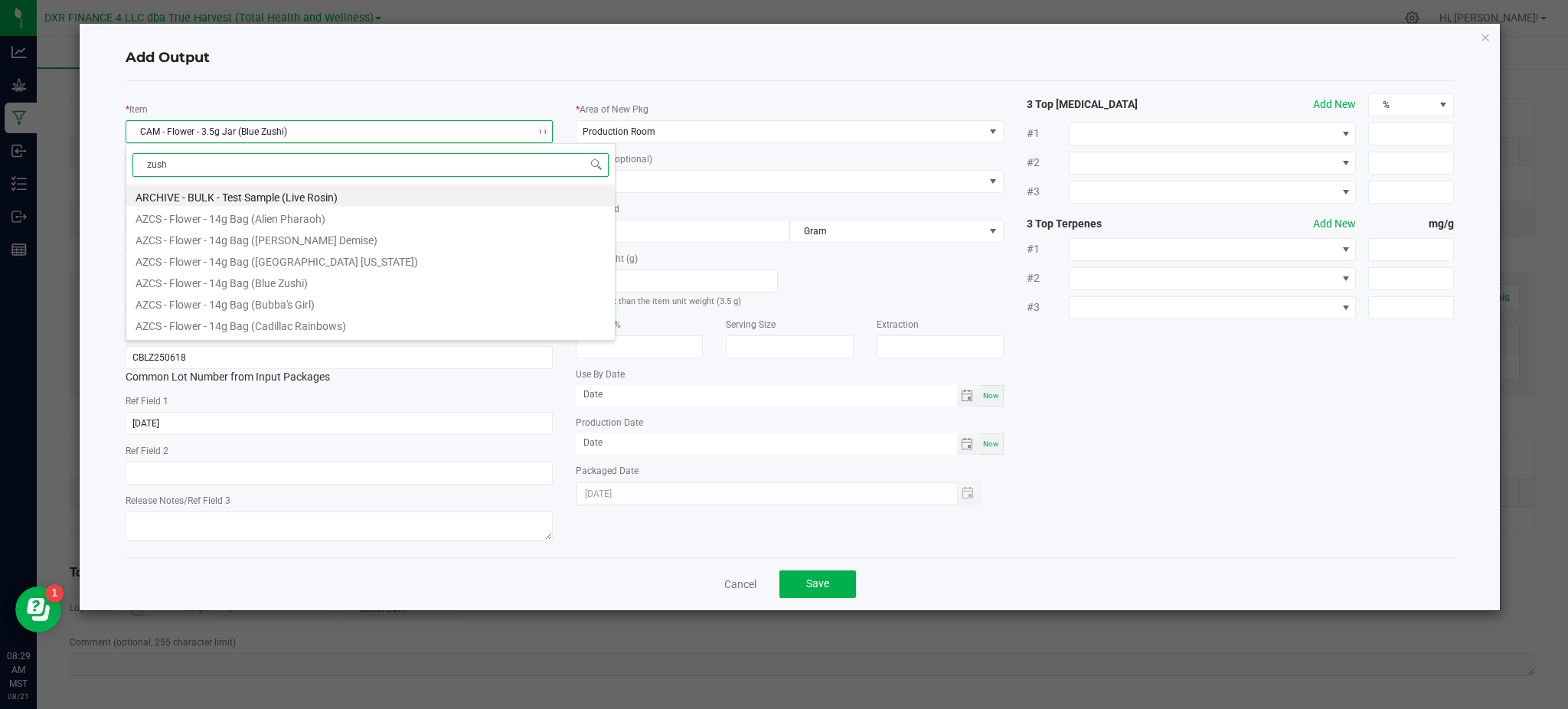
type input "zushi"
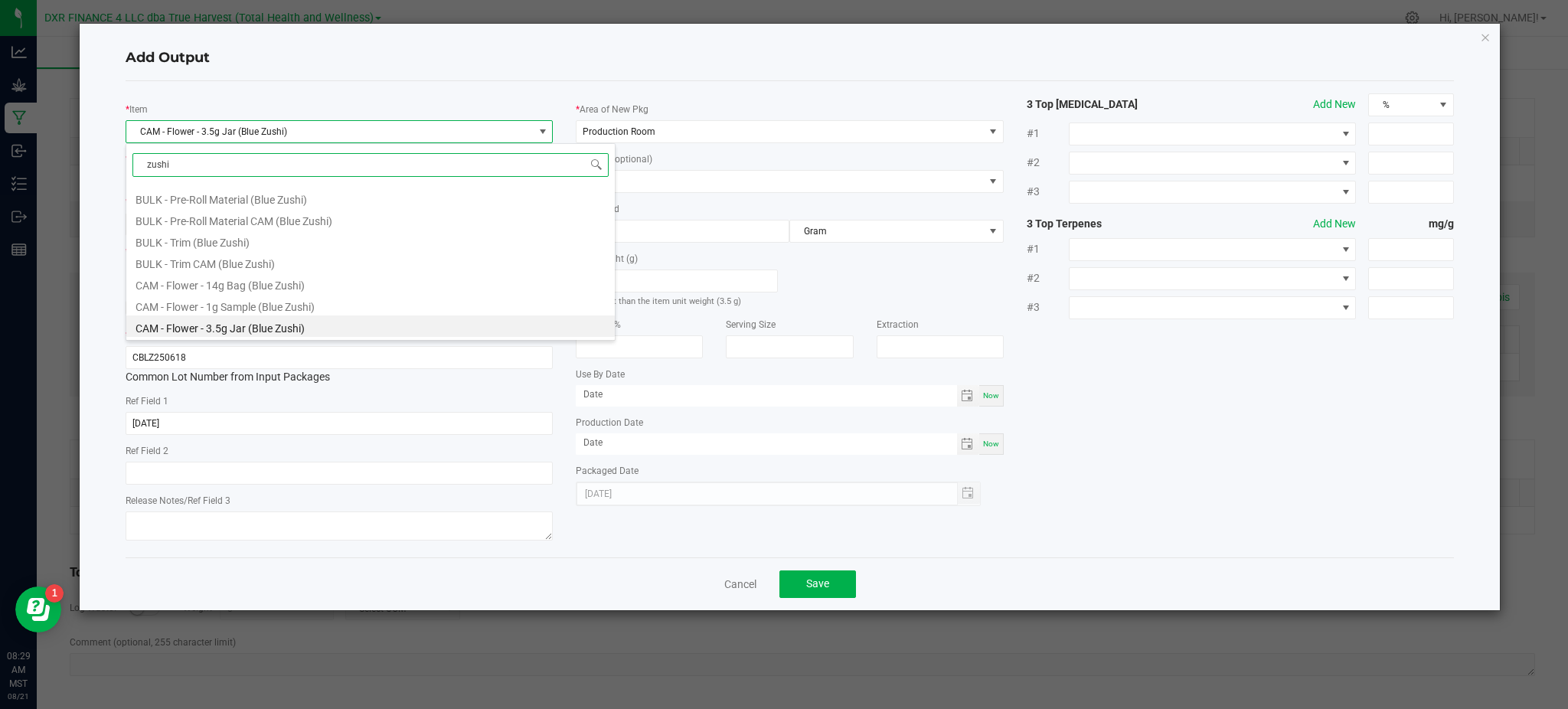
scroll to position [275, 0]
drag, startPoint x: 190, startPoint y: 285, endPoint x: 337, endPoint y: 331, distance: 154.0
click at [270, 330] on li "SG - Flower - 3.5g Jar (Blue Zushi)" at bounding box center [370, 327] width 489 height 21
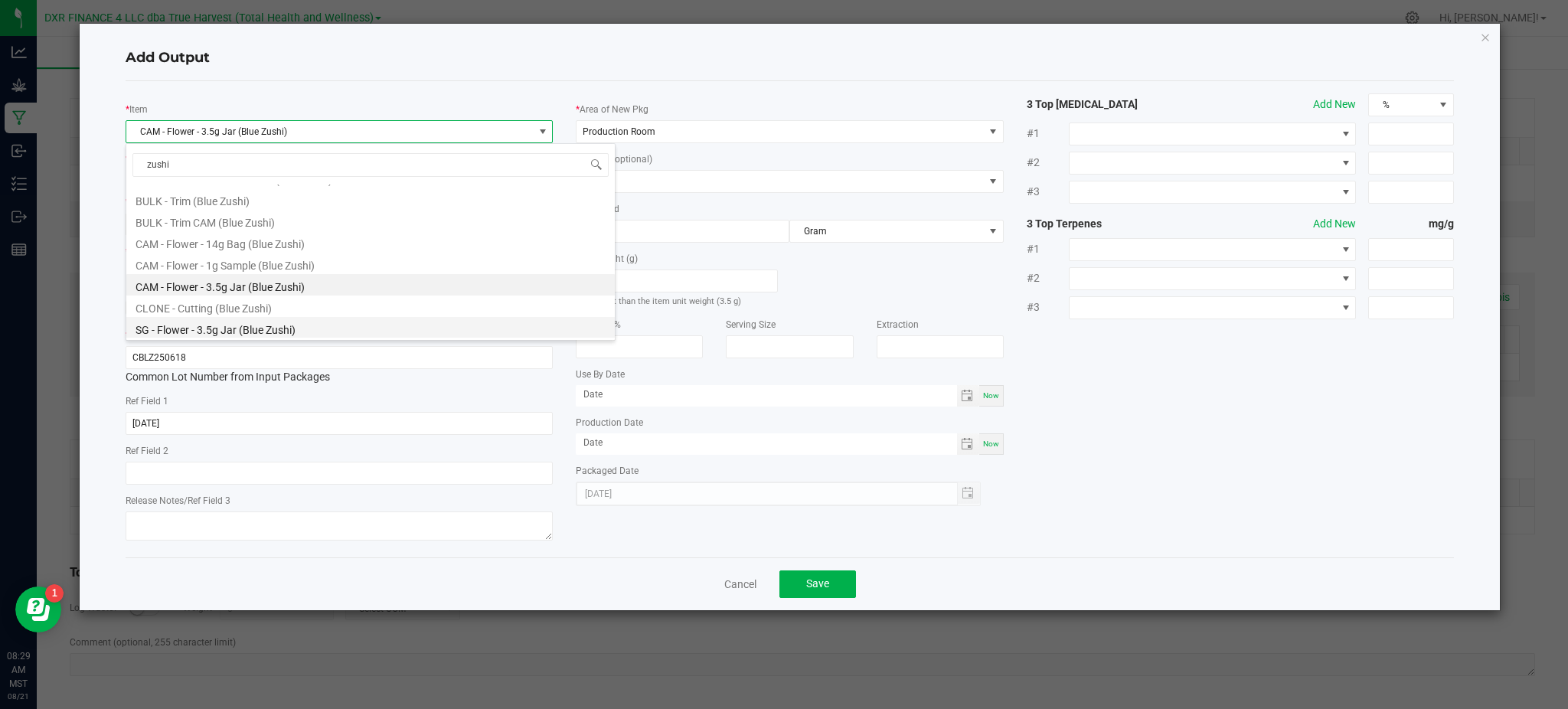
type input "0 ea"
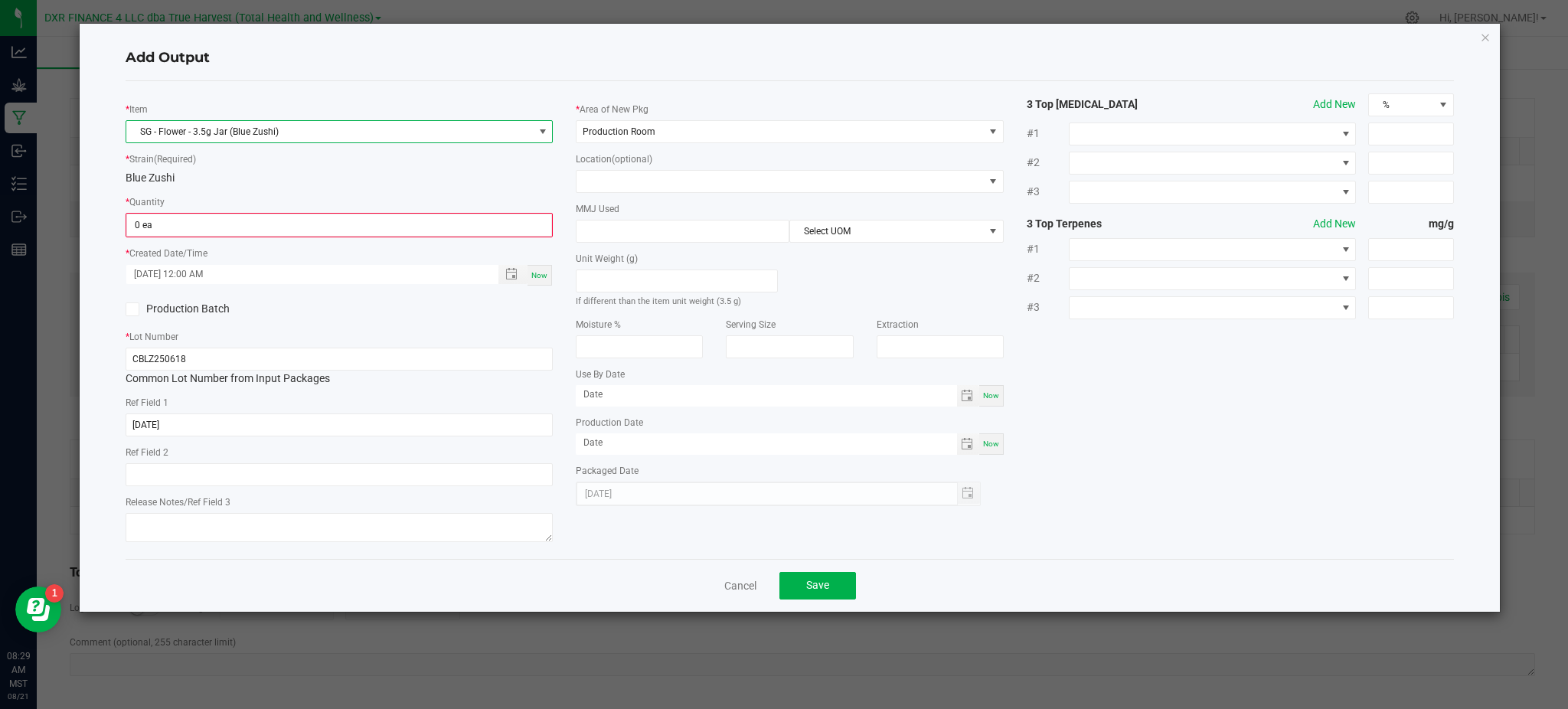
click at [296, 187] on div "* Item SG - Flower - 3.5g Jar (Blue Zushi) * Strain (Required) Blue Zushi * Qua…" at bounding box center [340, 319] width 450 height 453
click at [174, 224] on input "0" at bounding box center [339, 224] width 424 height 21
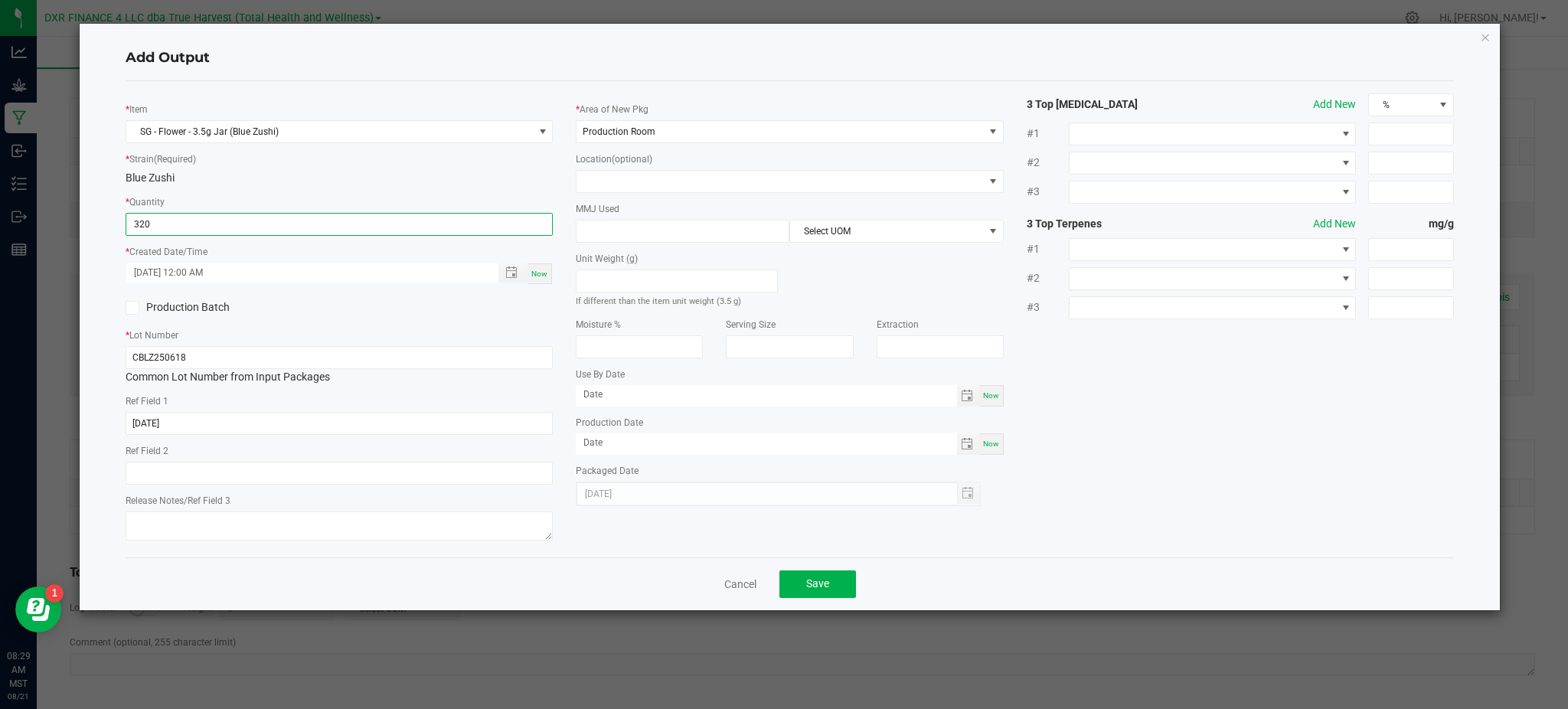
type input "320 ea"
click at [376, 320] on div "* Item SG - Flower - 3.5g Jar (Blue Zushi) * Strain (Required) Blue Zushi * Qua…" at bounding box center [340, 319] width 450 height 452
click at [697, 225] on input at bounding box center [682, 230] width 212 height 21
type input "3.5"
click at [862, 256] on div "Unit Weight (g) If different than the item unit weight (3.5 g)" at bounding box center [789, 276] width 450 height 66
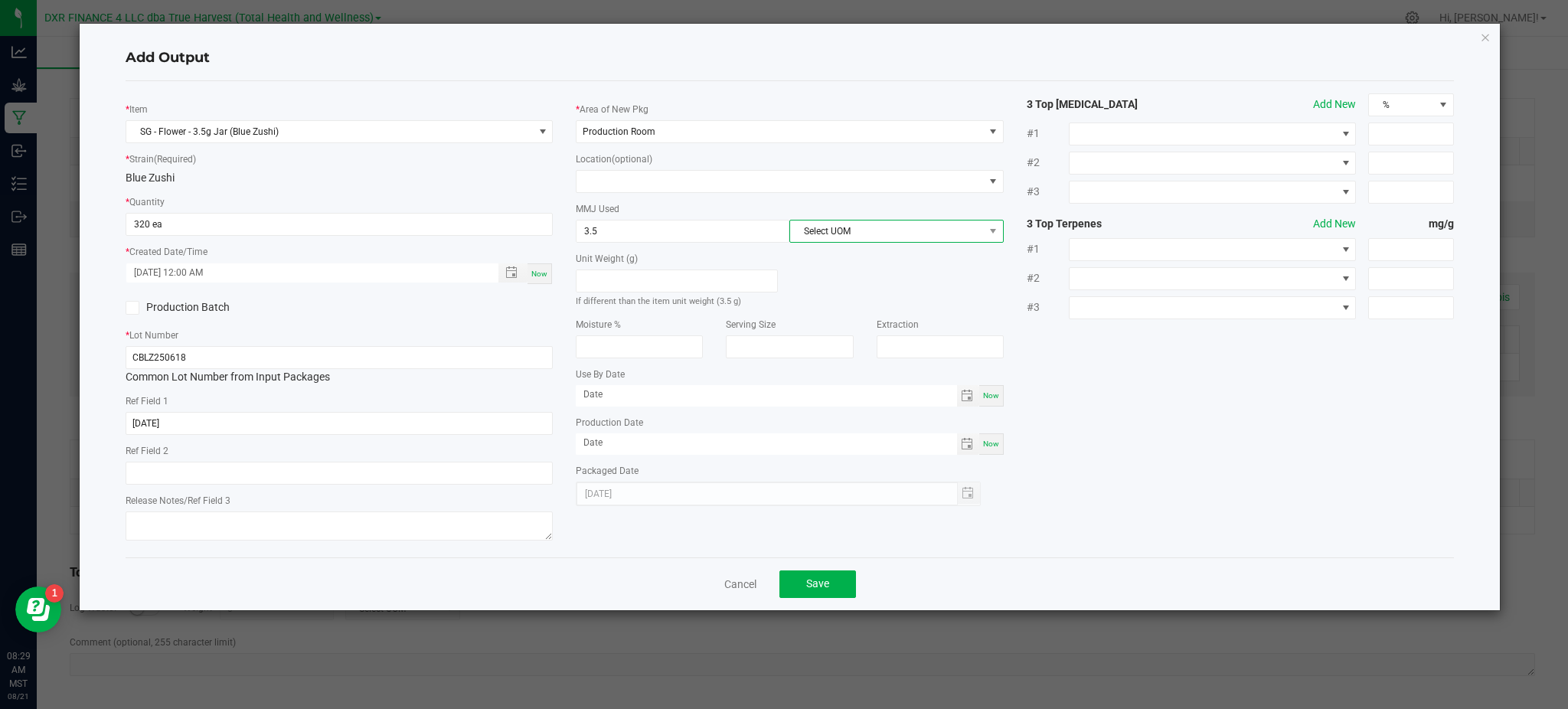
click at [859, 238] on span "Select UOM" at bounding box center [886, 230] width 193 height 21
click at [826, 320] on li "Gram" at bounding box center [896, 323] width 212 height 26
click at [1151, 377] on div "* Item SG - Flower - 3.5g Jar (Blue Zushi) * Strain (Required) Blue Zushi * Qua…" at bounding box center [790, 319] width 1351 height 452
click at [828, 584] on span "Save" at bounding box center [817, 584] width 23 height 12
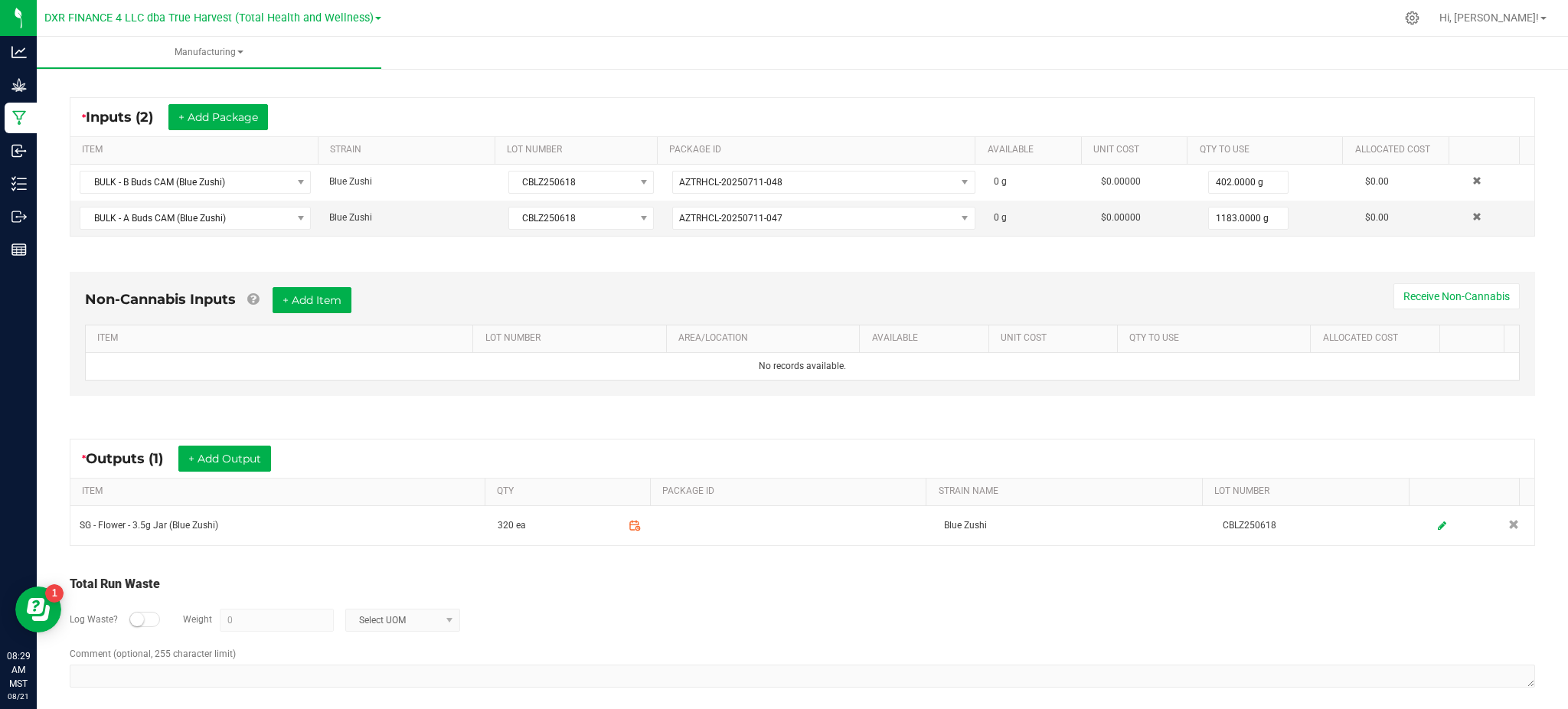
drag, startPoint x: 825, startPoint y: 592, endPoint x: 802, endPoint y: 589, distance: 23.2
click at [826, 592] on div "Total Run Waste" at bounding box center [802, 584] width 1466 height 19
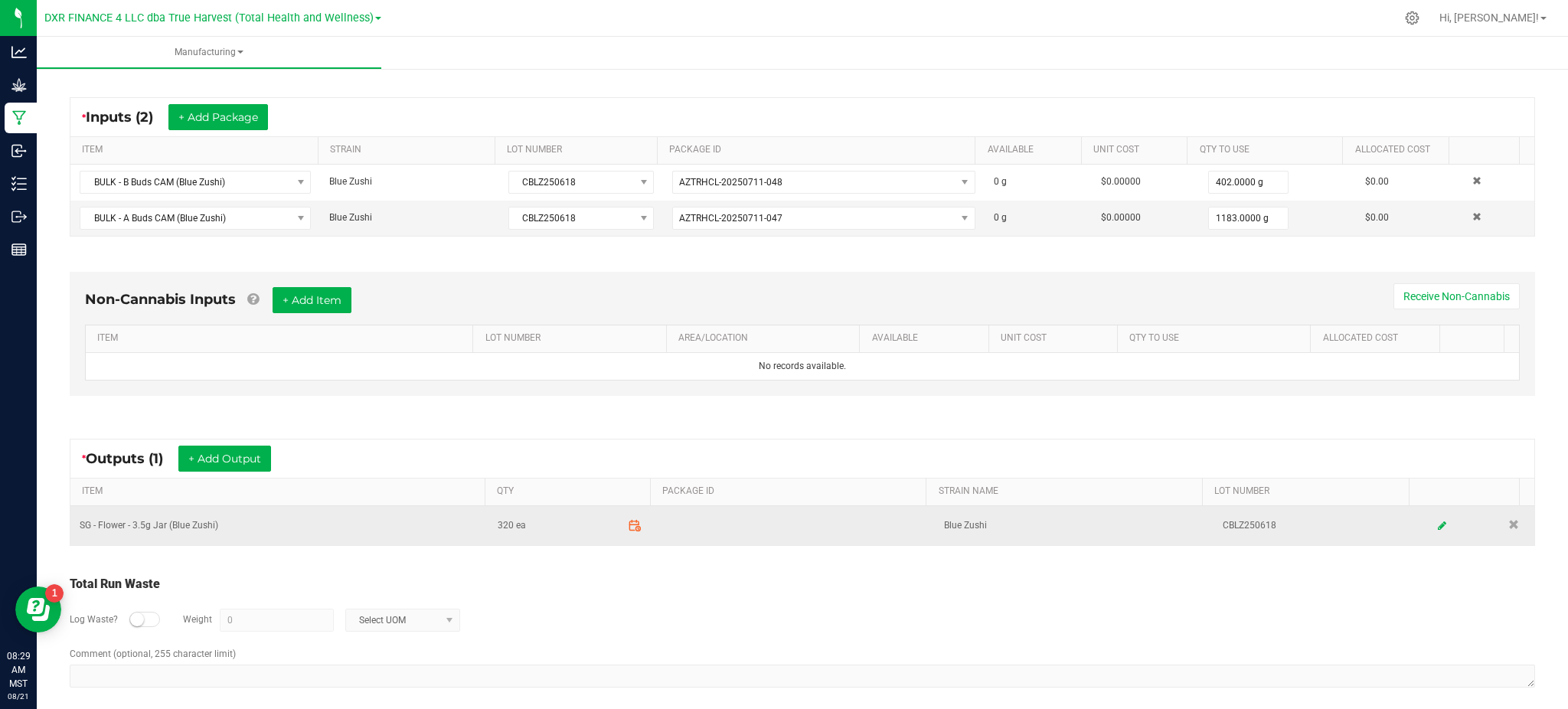
click at [627, 533] on span at bounding box center [634, 526] width 27 height 27
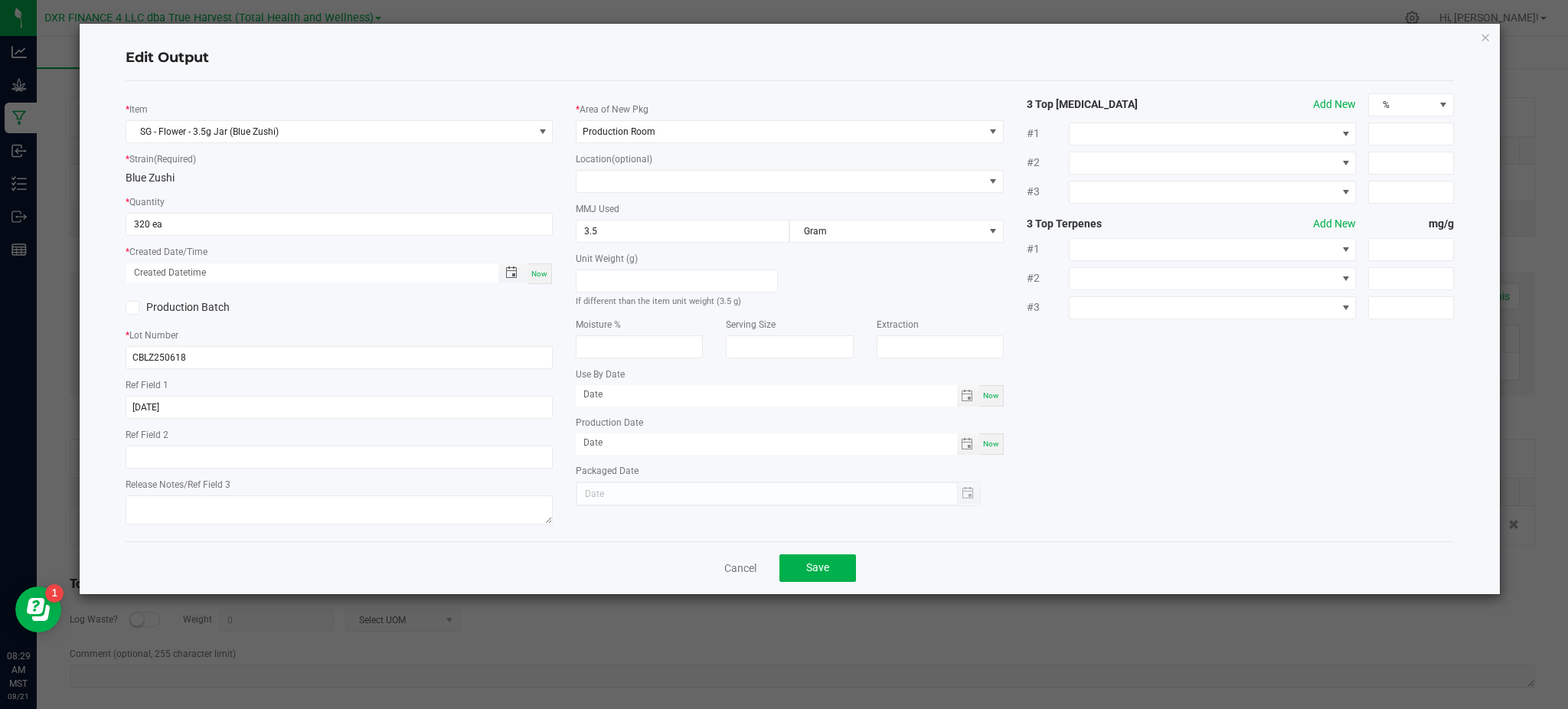
click at [511, 274] on span "Toggle popup" at bounding box center [511, 273] width 12 height 12
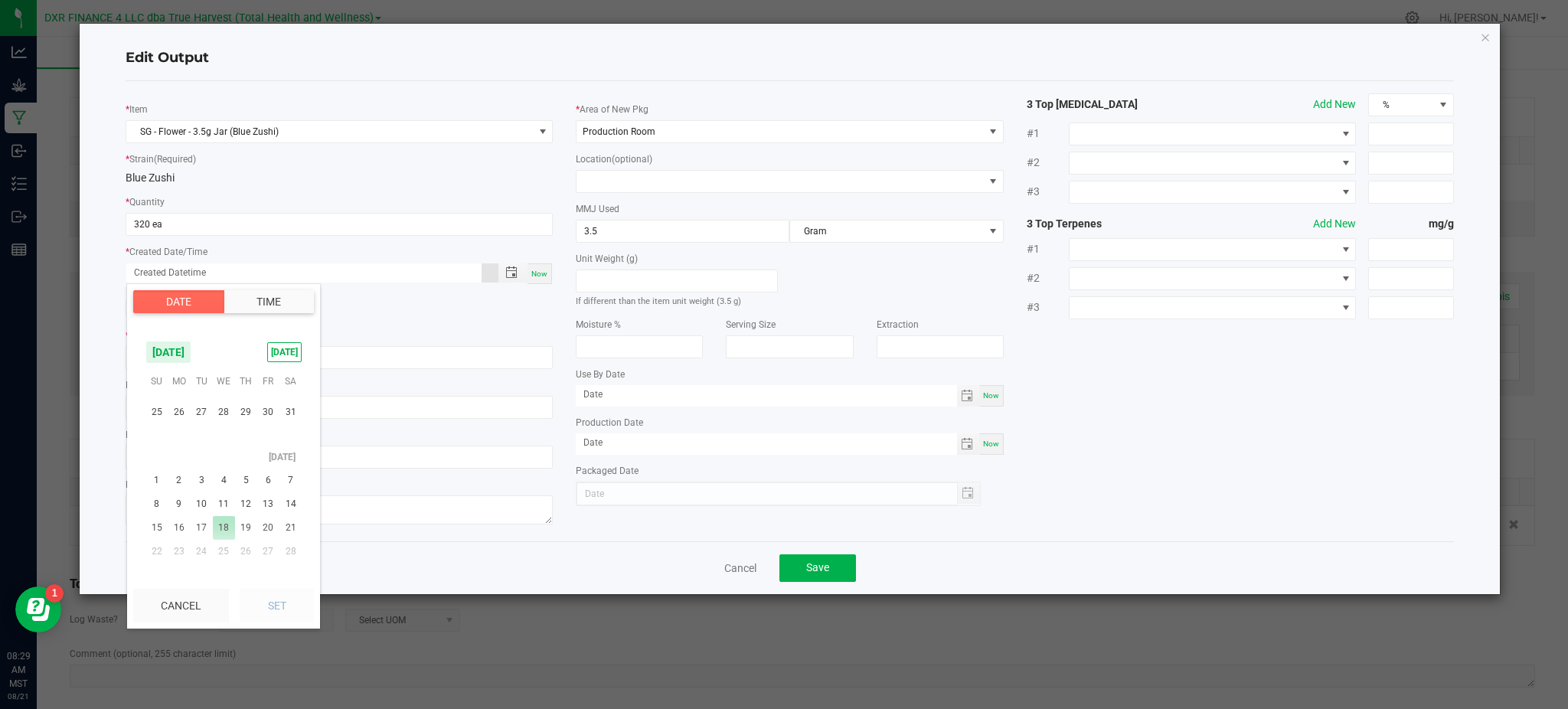
click at [224, 529] on span "18" at bounding box center [224, 528] width 22 height 24
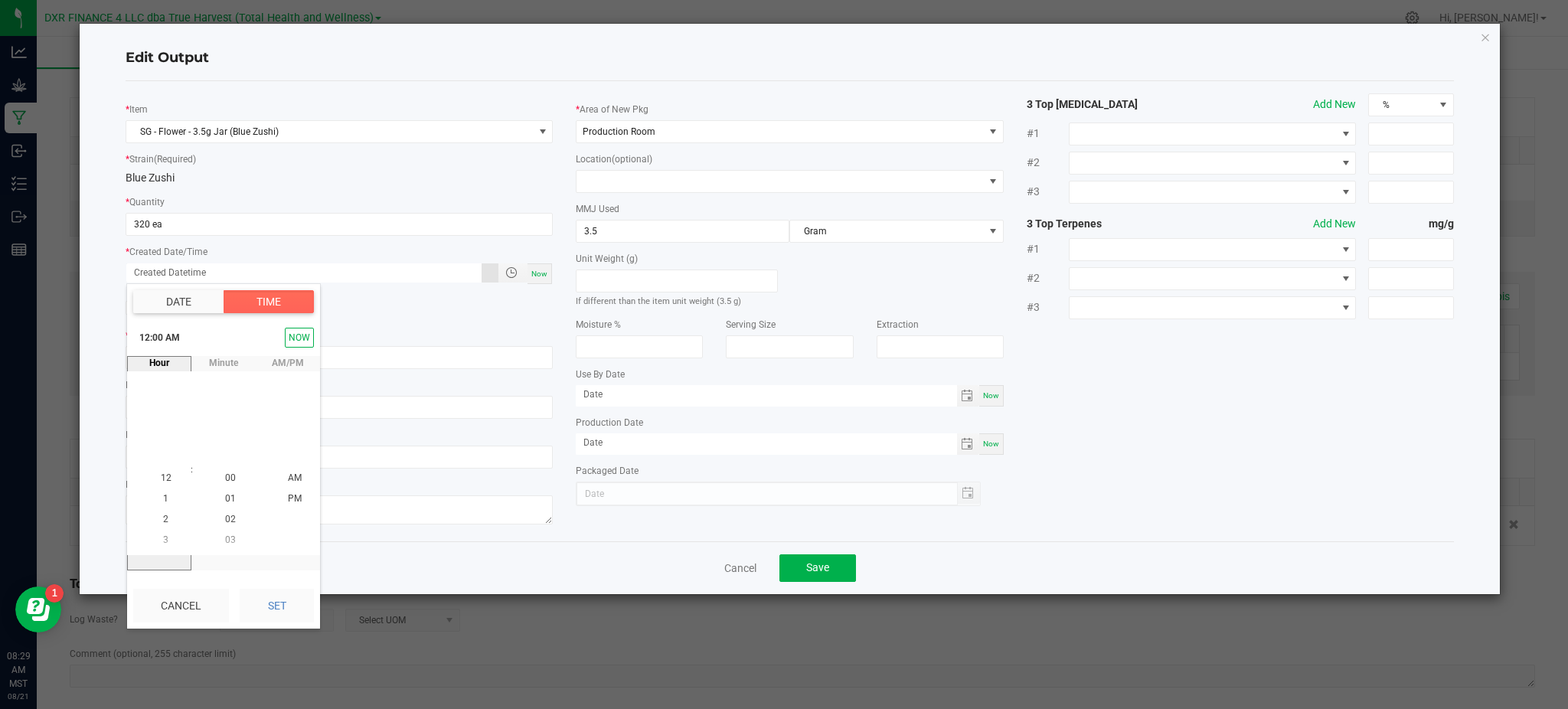
drag, startPoint x: 266, startPoint y: 602, endPoint x: 421, endPoint y: 561, distance: 160.3
click at [267, 602] on button "Set" at bounding box center [277, 606] width 75 height 34
type input "06/18/2025 12:00 AM"
type input "06/18/2025"
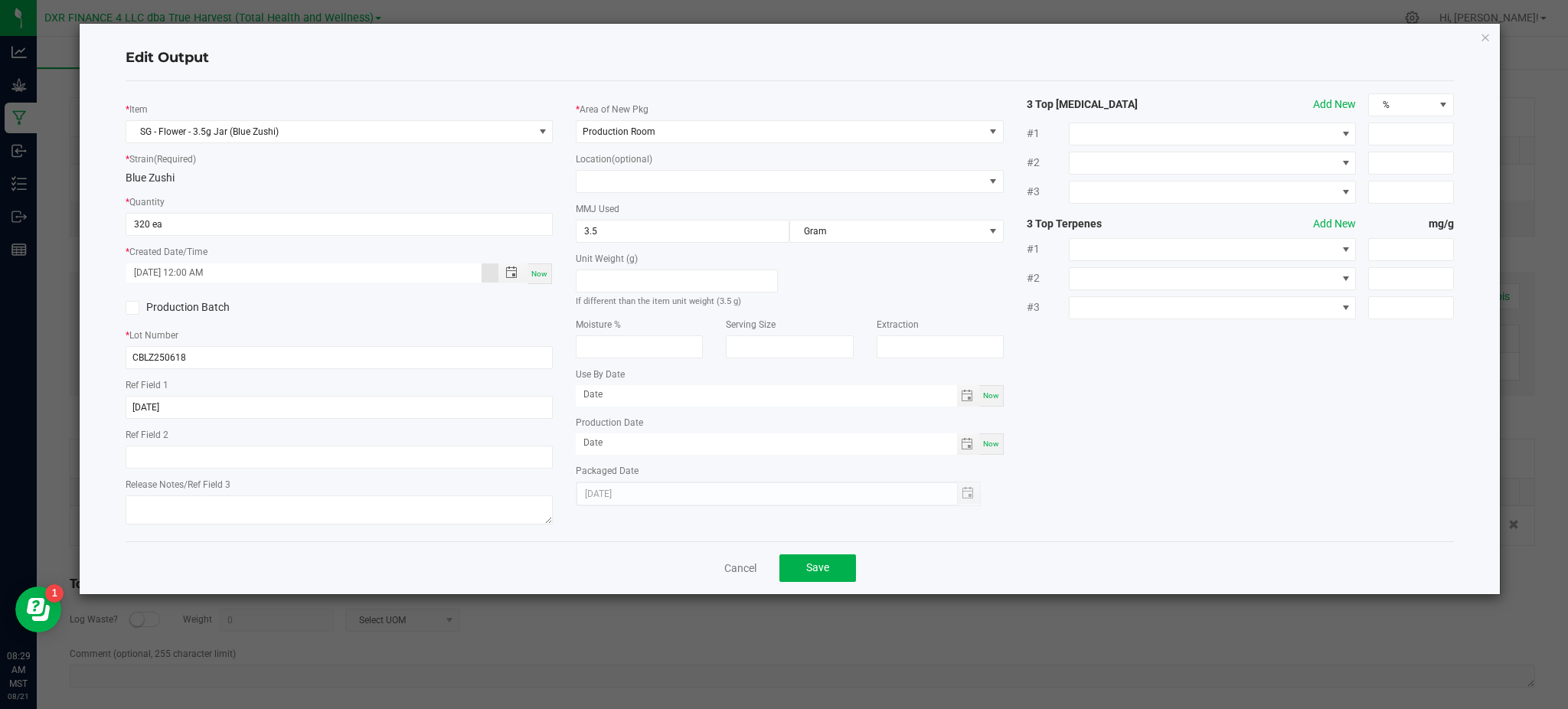
click at [1181, 446] on div "* Item SG - Flower - 3.5g Jar (Blue Zushi) * Strain (Required) Blue Zushi * Qua…" at bounding box center [790, 311] width 1351 height 436
click at [820, 573] on span "Save" at bounding box center [817, 568] width 23 height 12
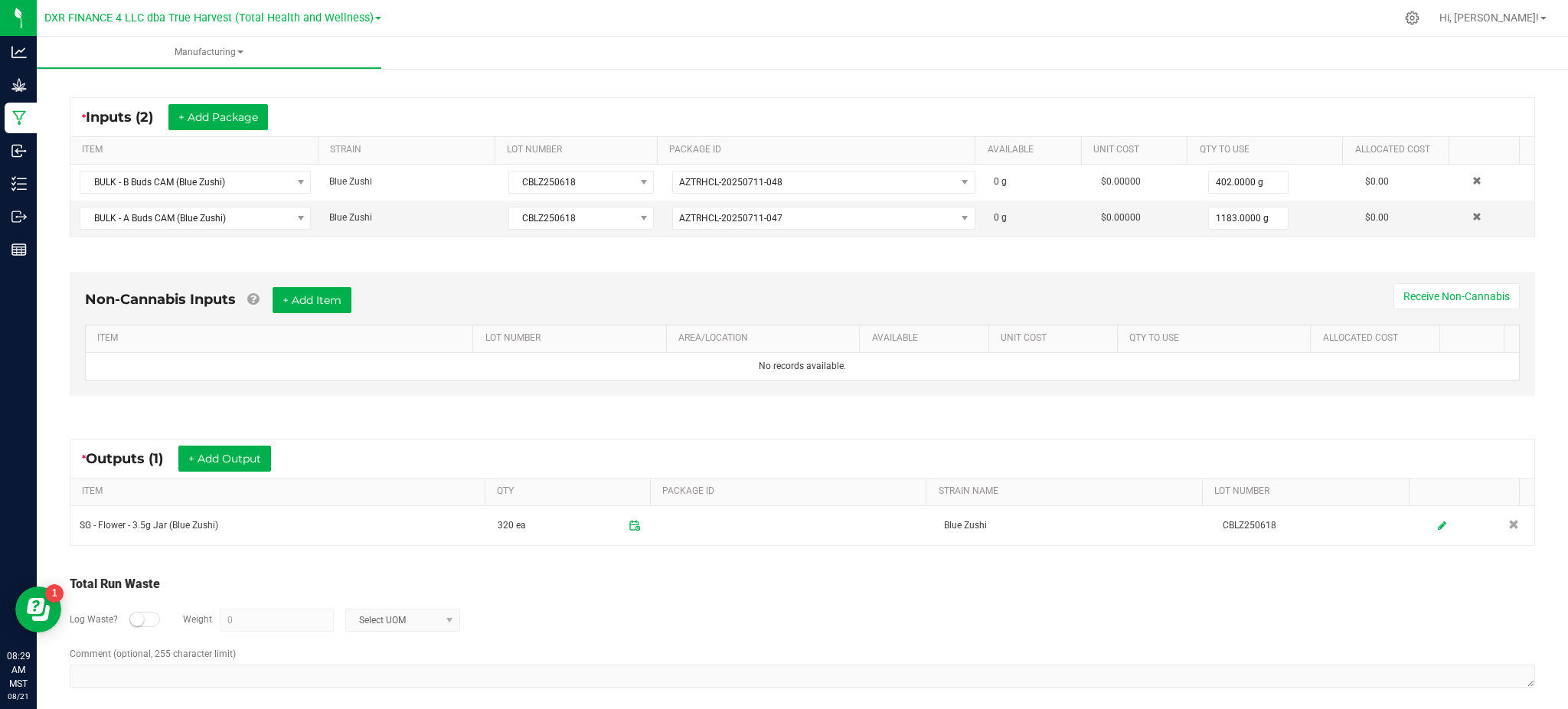
drag, startPoint x: 577, startPoint y: 605, endPoint x: 566, endPoint y: 612, distance: 13.0
click at [571, 607] on div "Log Waste? Weight 0 Select UOM" at bounding box center [802, 620] width 1466 height 53
click at [204, 455] on button "+ Add Output" at bounding box center [224, 458] width 92 height 26
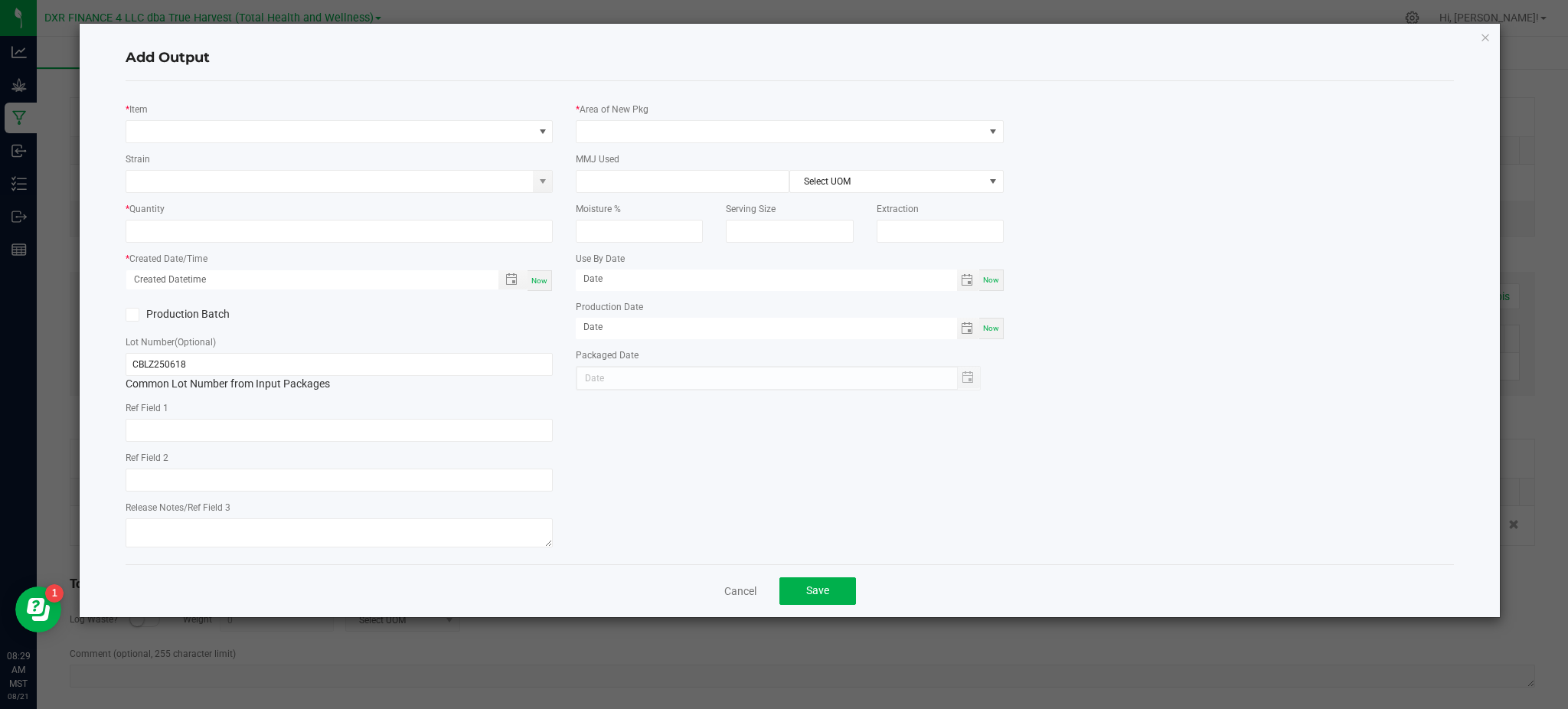
type input "2025-06-18"
click at [243, 119] on div "* Item" at bounding box center [339, 122] width 428 height 42
click at [251, 132] on span "NO DATA FOUND" at bounding box center [329, 131] width 406 height 21
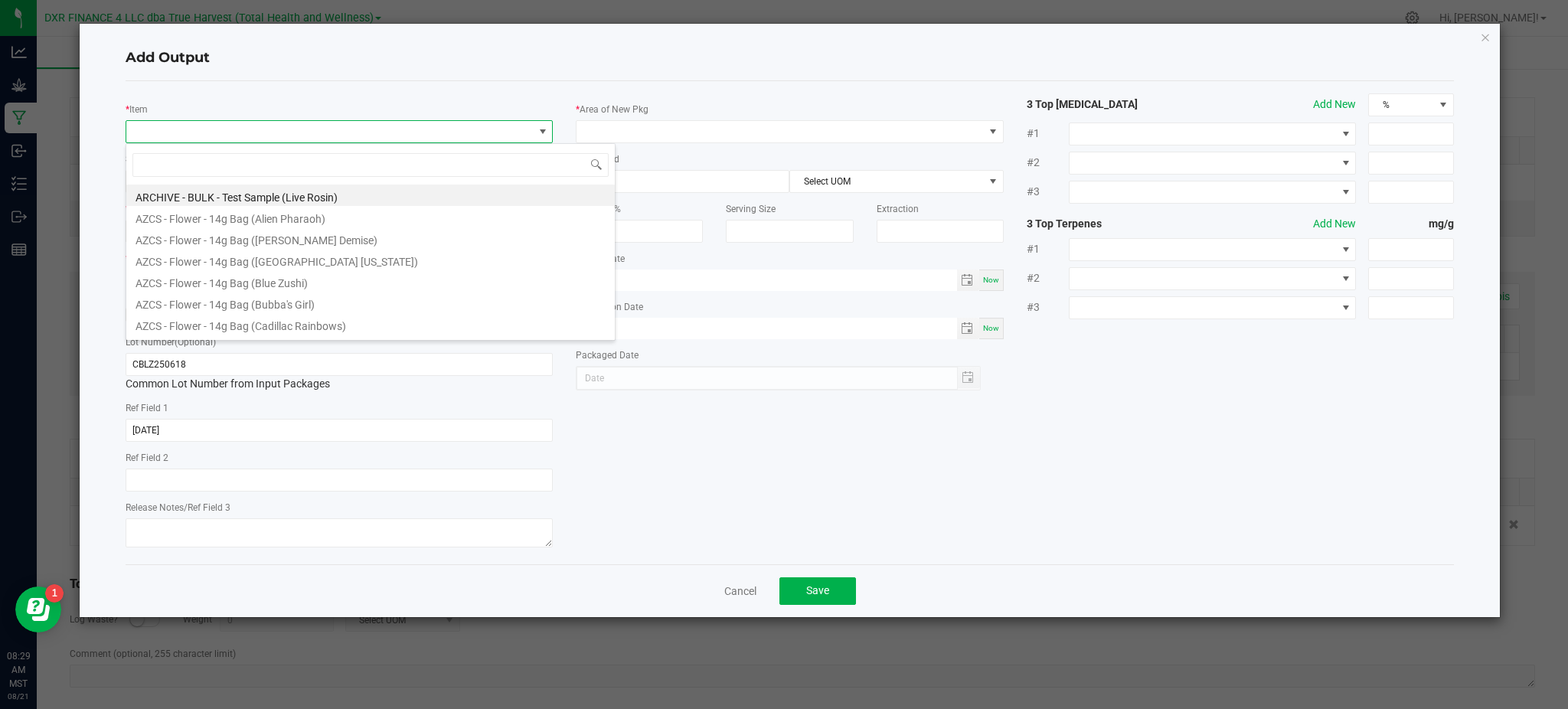
scroll to position [23, 428]
type input "blue zu"
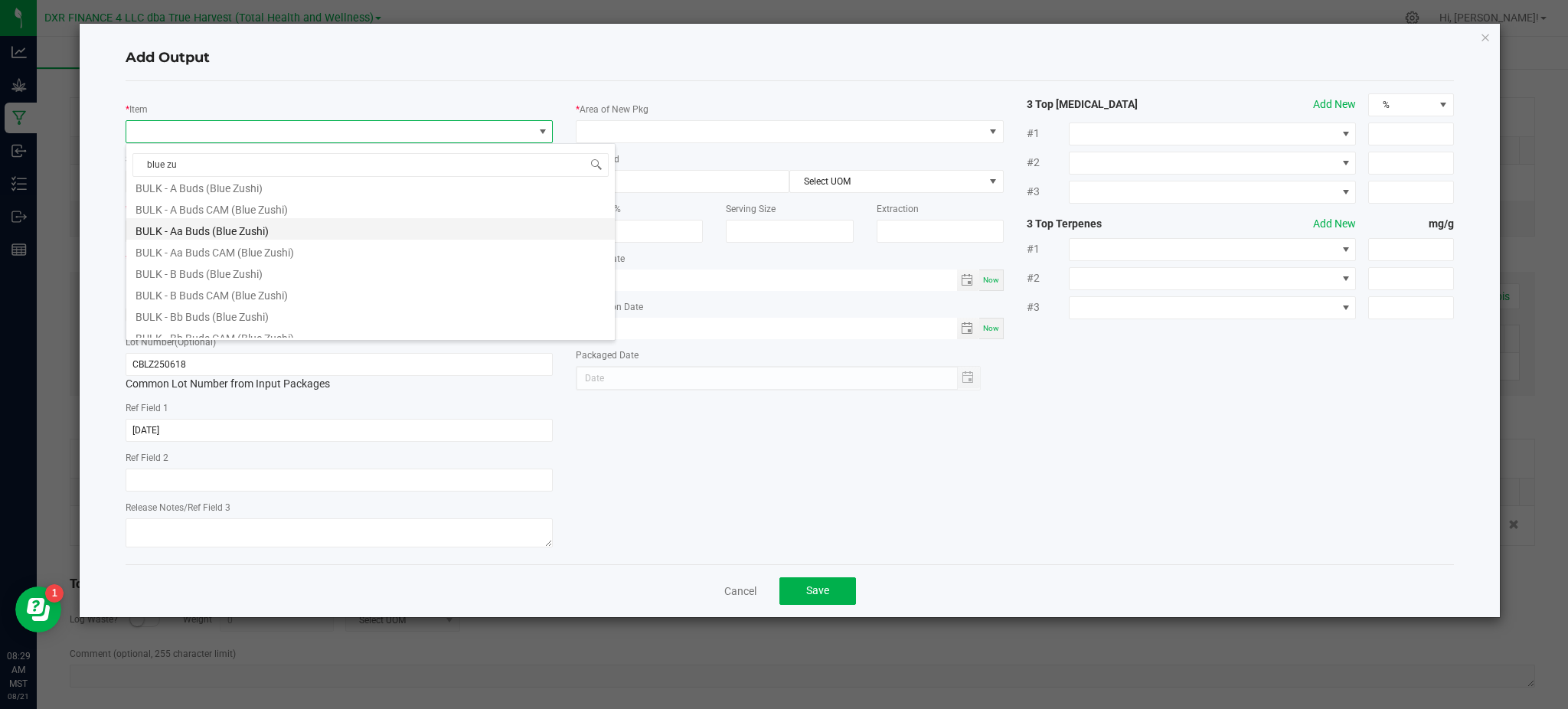
scroll to position [0, 0]
drag, startPoint x: 214, startPoint y: 306, endPoint x: 211, endPoint y: 269, distance: 37.1
click at [212, 306] on li "BULK - B Buds (Blue Zushi)" at bounding box center [370, 302] width 489 height 21
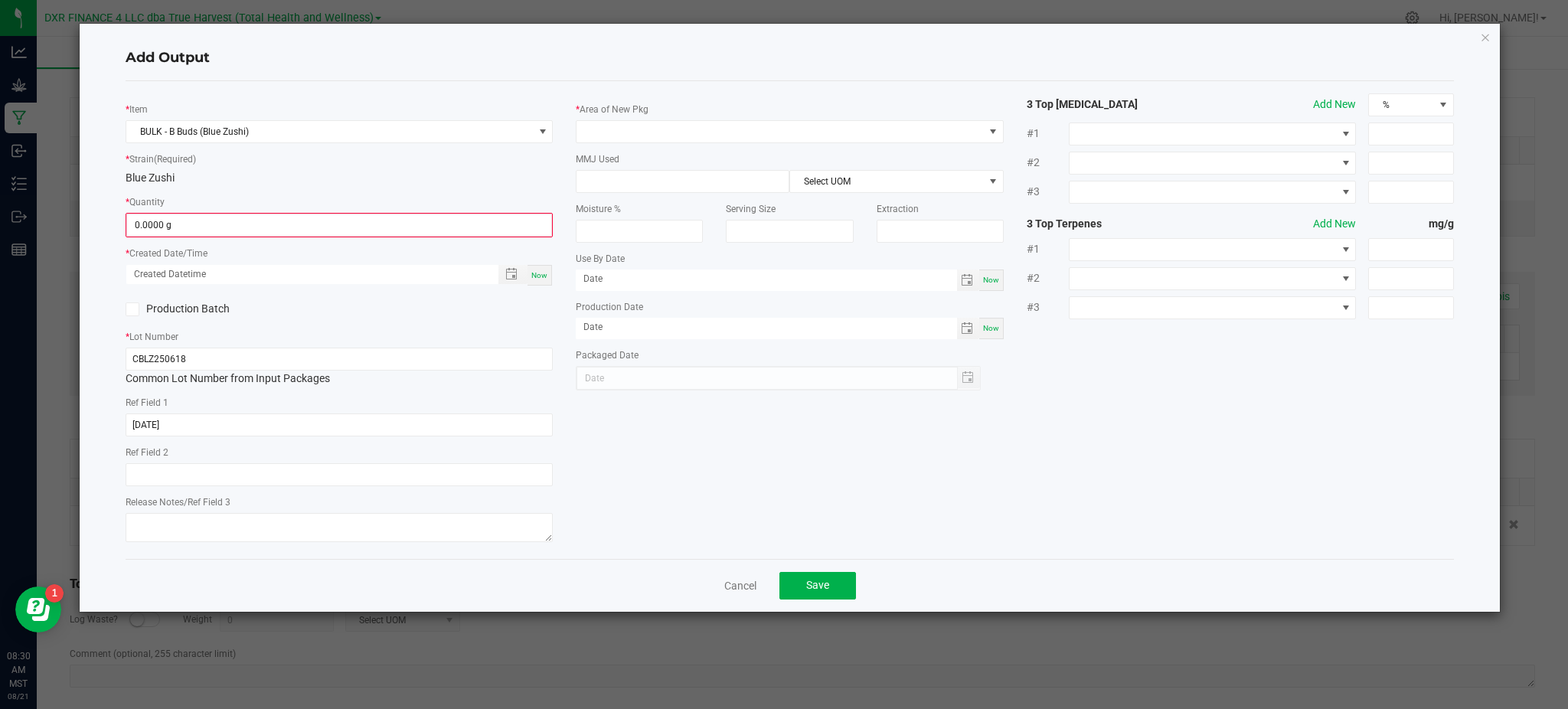
drag, startPoint x: 220, startPoint y: 197, endPoint x: 216, endPoint y: 231, distance: 34.2
click at [220, 201] on div "* Quantity 0.0000 g" at bounding box center [339, 216] width 428 height 44
click at [216, 232] on input "0" at bounding box center [339, 224] width 424 height 21
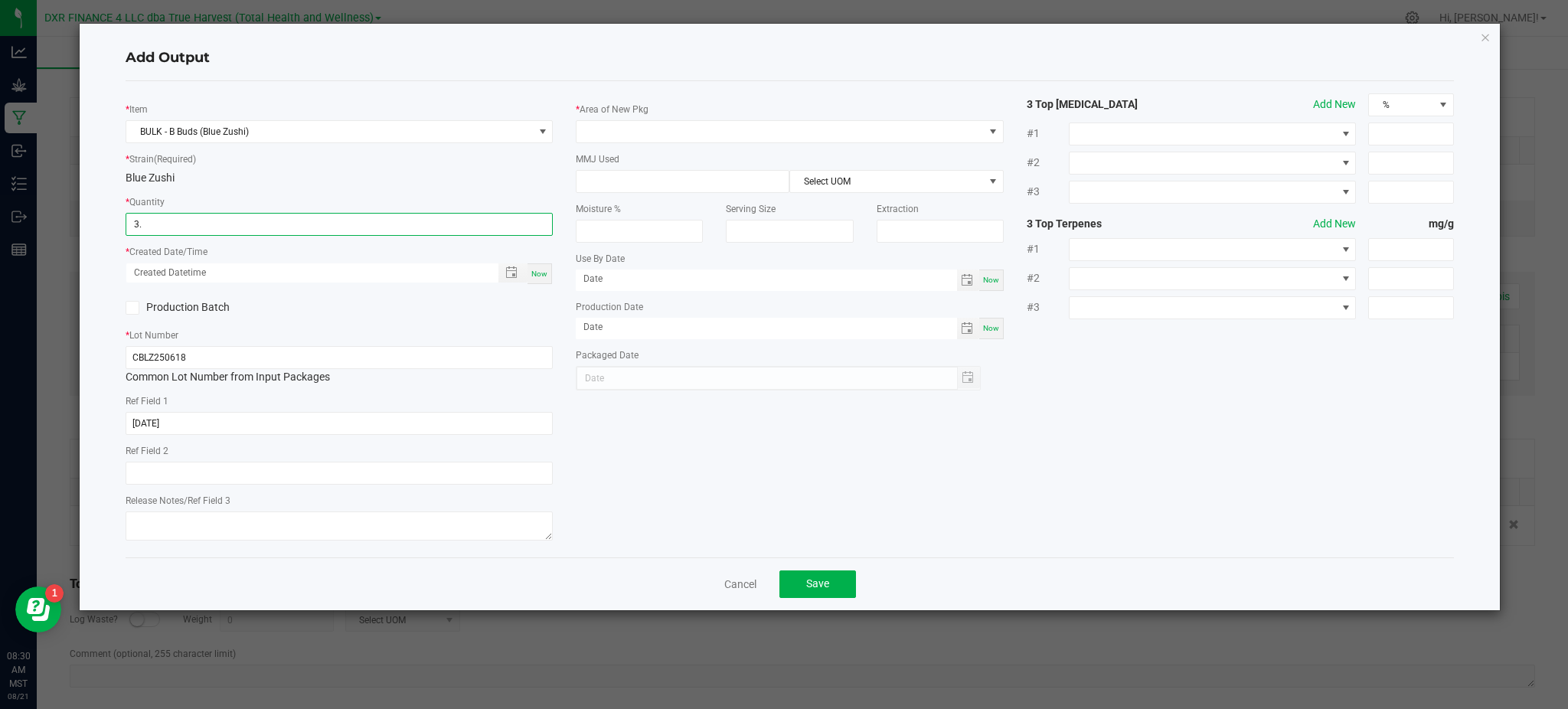
type input "3"
type input "237.0000 g"
click at [372, 318] on div "Production Batch" at bounding box center [340, 307] width 450 height 23
click at [511, 270] on span "Toggle popup" at bounding box center [511, 273] width 12 height 12
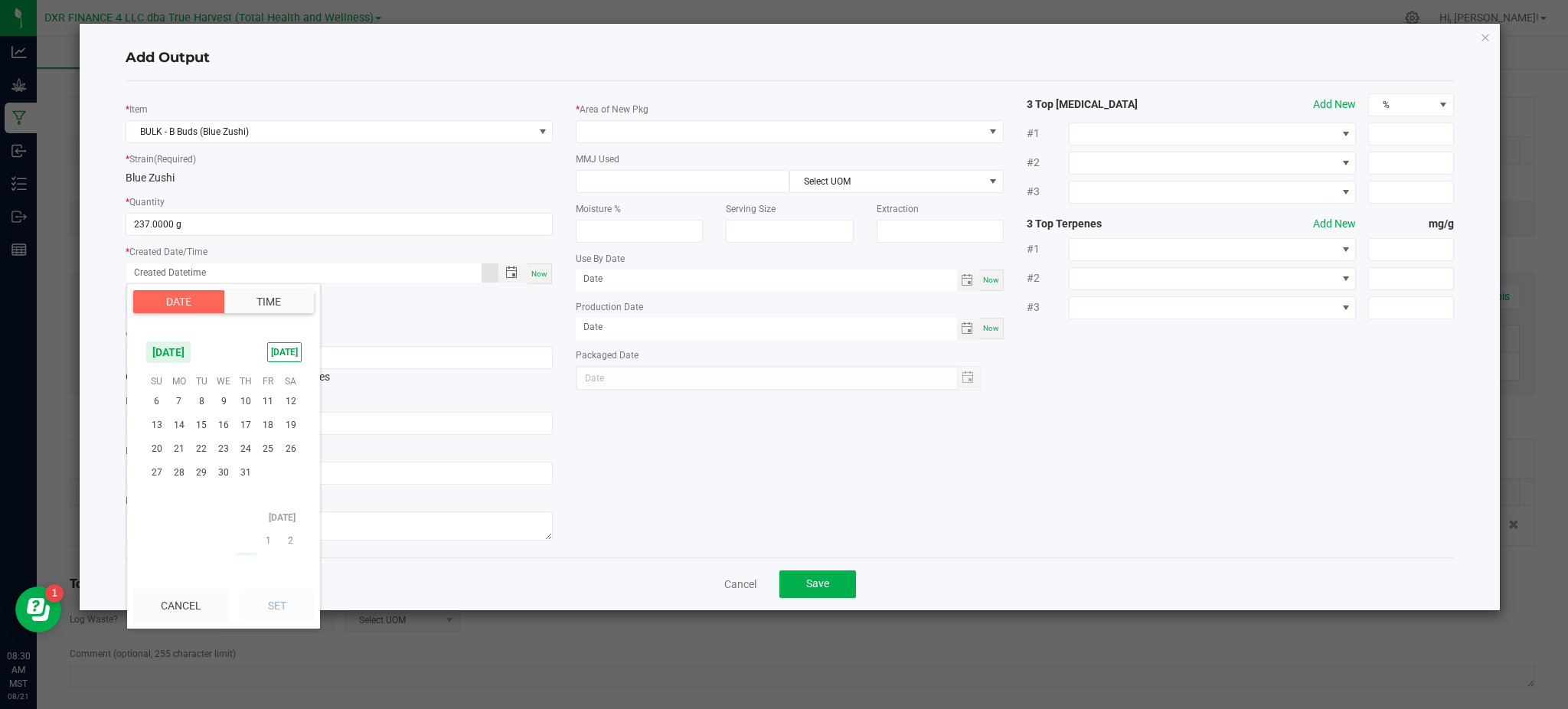
scroll to position [248097, 0]
drag, startPoint x: 265, startPoint y: 495, endPoint x: 270, endPoint y: 518, distance: 23.5
click at [267, 495] on span "18" at bounding box center [268, 488] width 22 height 24
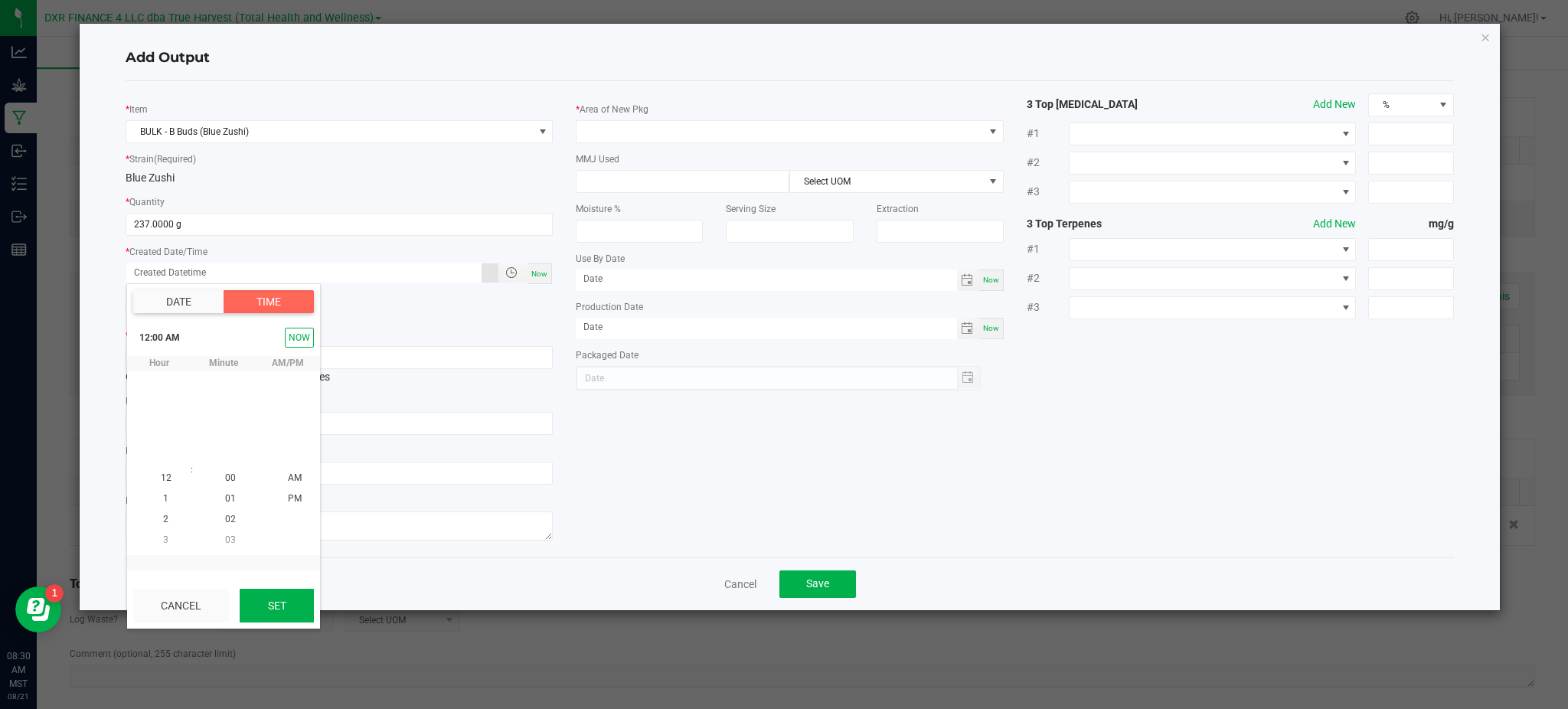
scroll to position [248136, 0]
click at [277, 592] on button "Set" at bounding box center [277, 606] width 75 height 34
type input "07/18/2025 12:00 AM"
type input "07/18/2025"
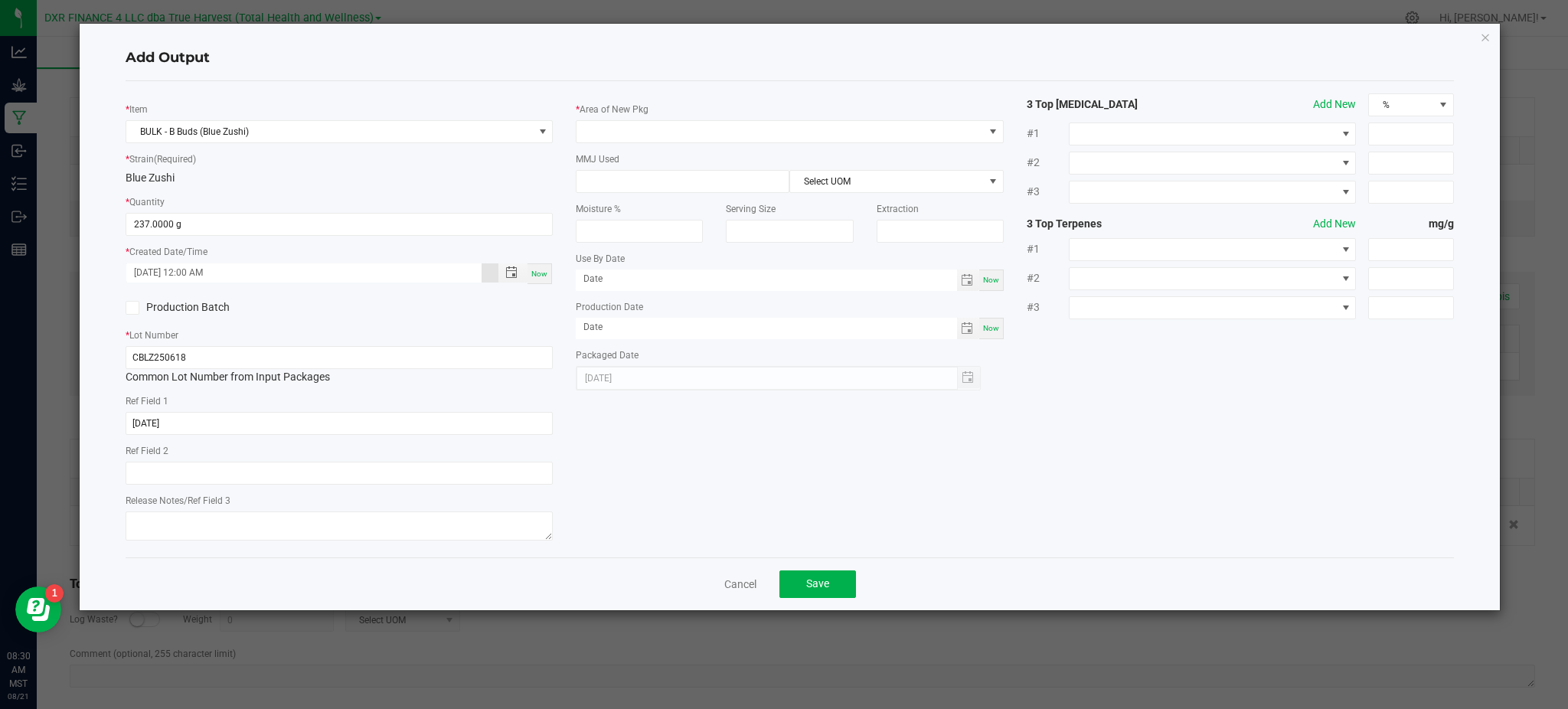
click at [692, 467] on div "* Item BULK - B Buds (Blue Zushi) * Strain (Required) Blue Zushi * Quantity 237…" at bounding box center [790, 319] width 1351 height 452
click at [510, 269] on span "Toggle popup" at bounding box center [511, 273] width 12 height 12
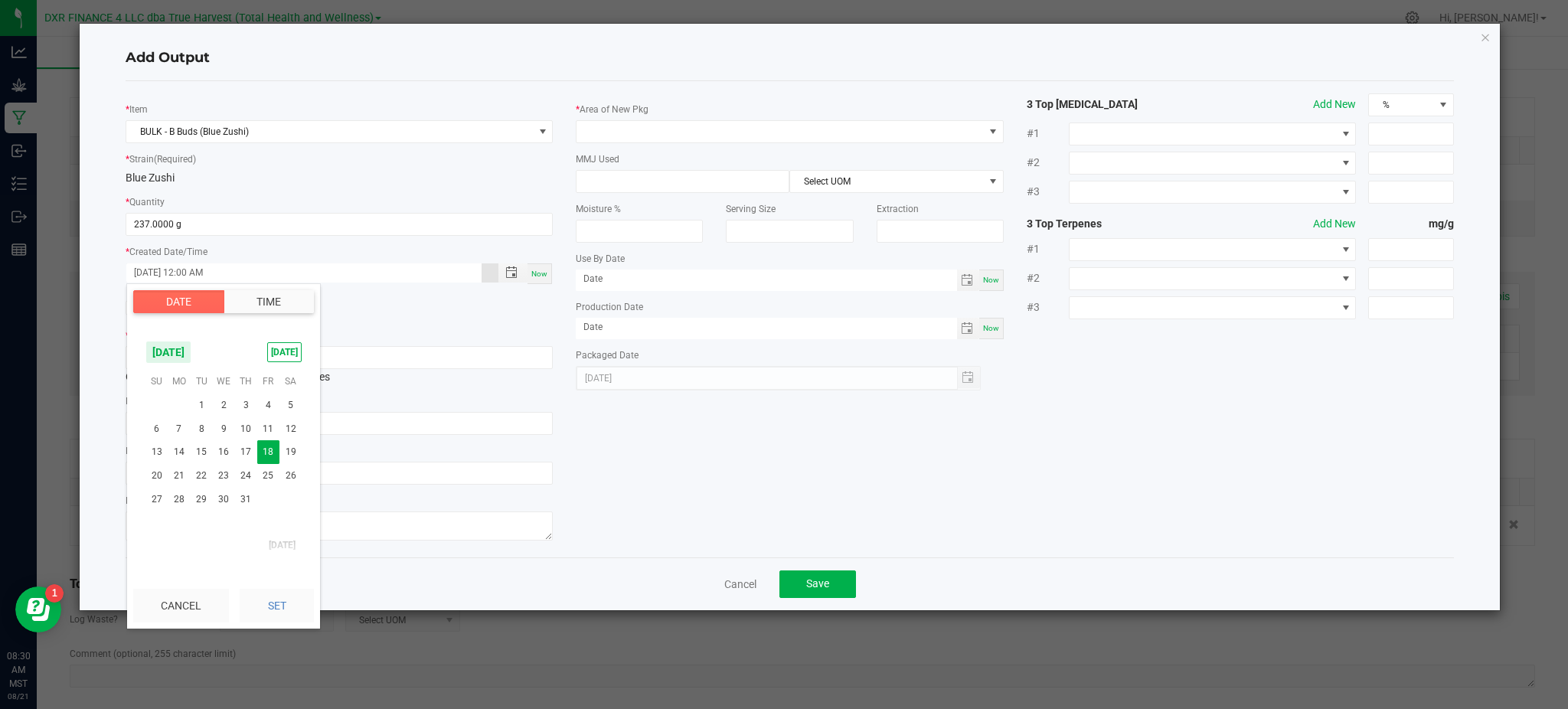
drag, startPoint x: 454, startPoint y: 316, endPoint x: 474, endPoint y: 293, distance: 30.5
click at [457, 312] on div "Production Batch" at bounding box center [340, 307] width 450 height 23
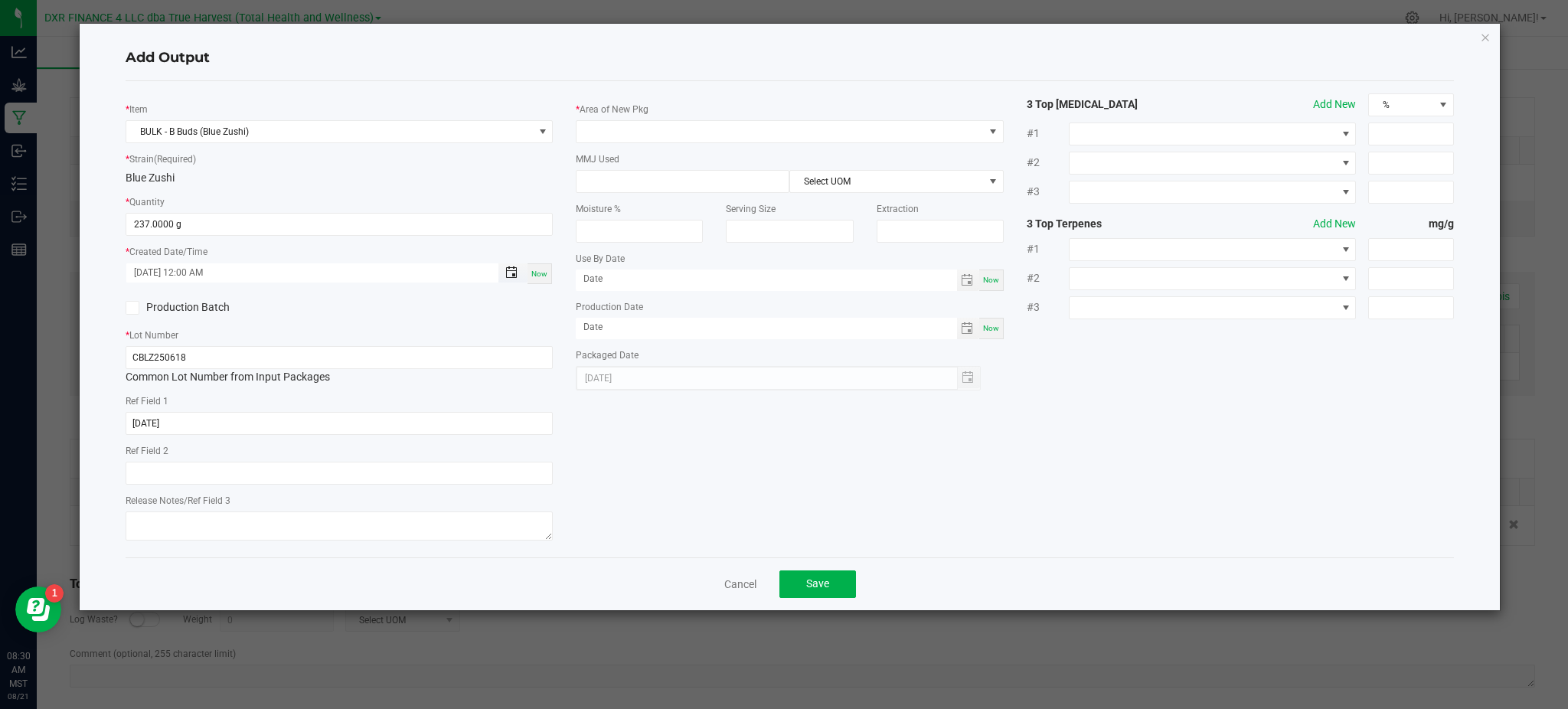
click at [511, 271] on span "Toggle popup" at bounding box center [511, 273] width 12 height 12
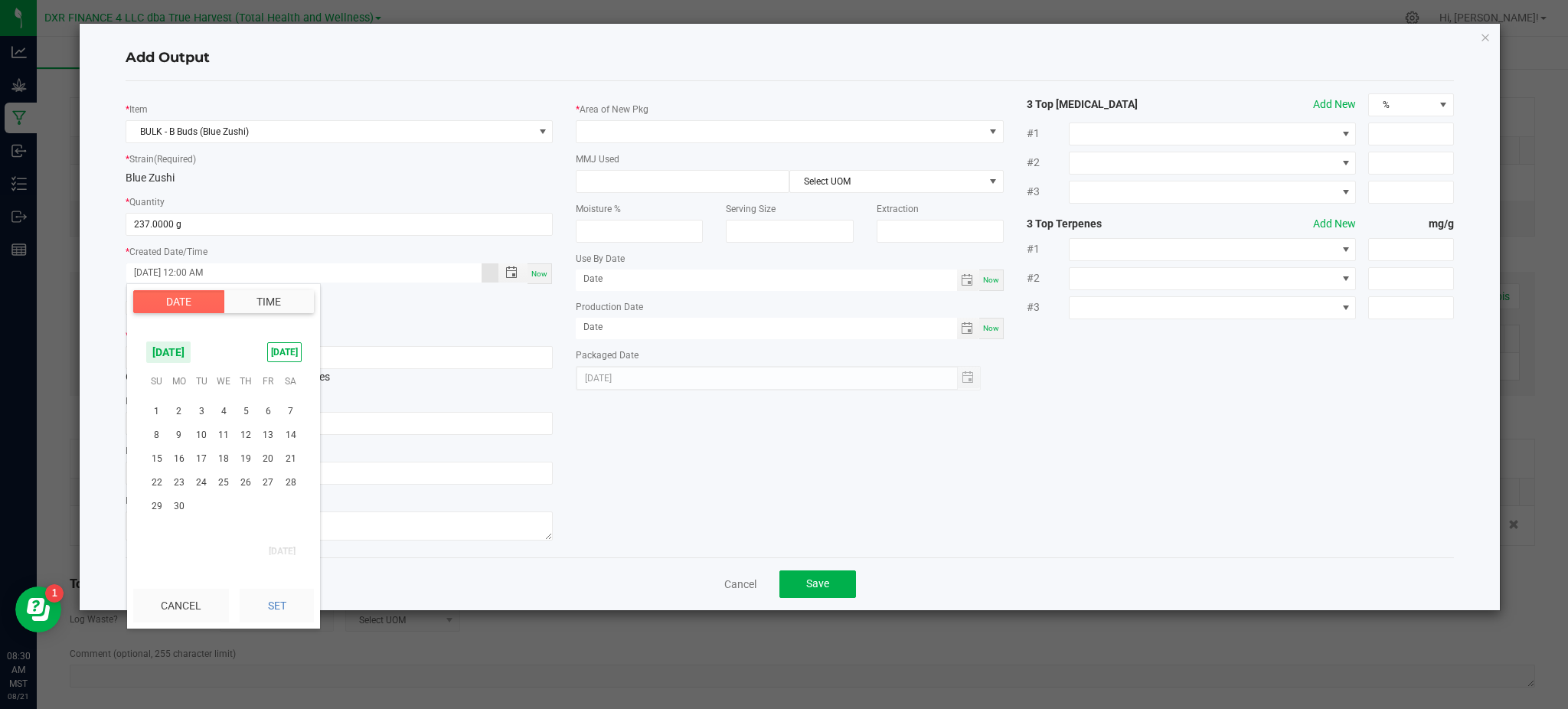
scroll to position [247931, 0]
click at [229, 491] on span "18" at bounding box center [224, 489] width 22 height 24
drag, startPoint x: 291, startPoint y: 604, endPoint x: 378, endPoint y: 589, distance: 88.3
click at [292, 604] on button "Set" at bounding box center [277, 606] width 75 height 34
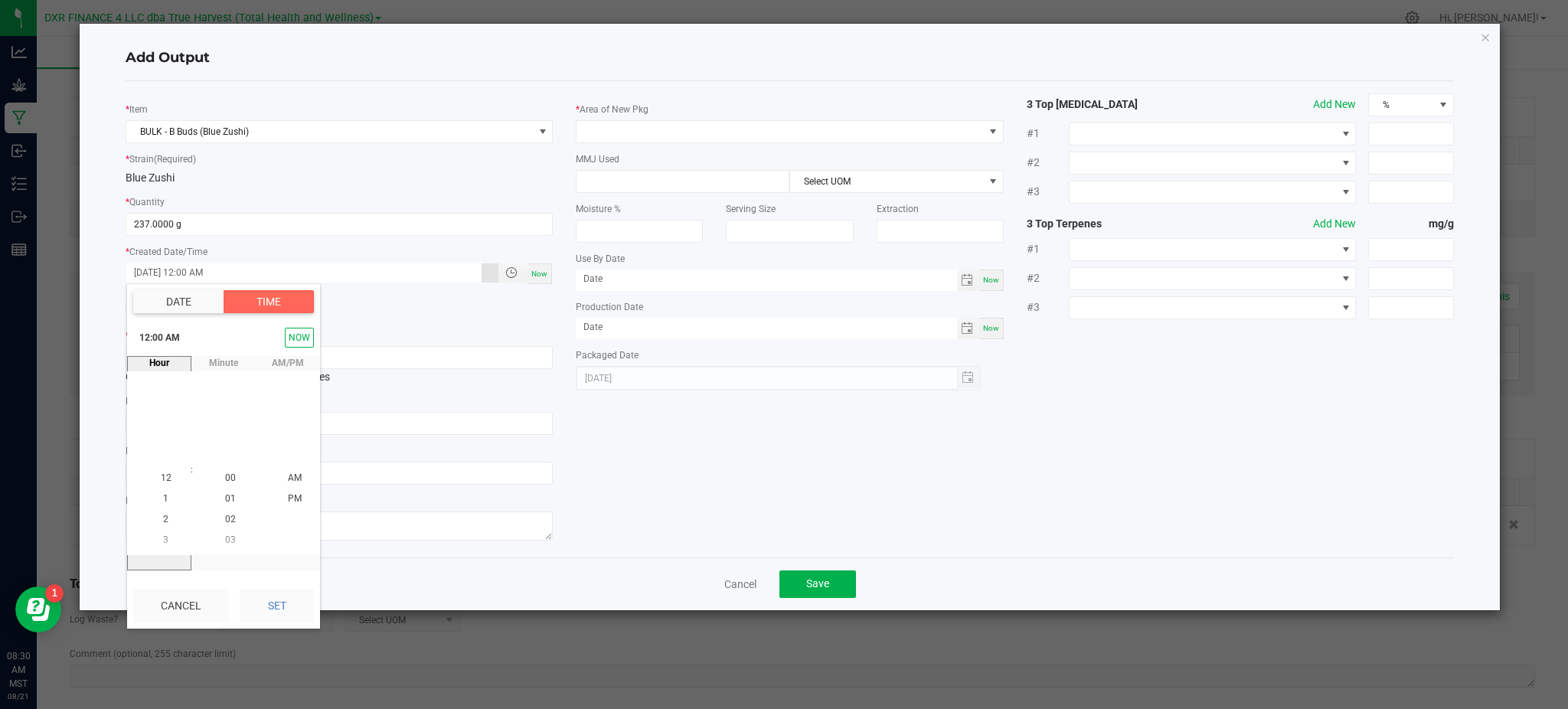
type input "06/18/2025 12:00 AM"
type input "06/18/2025"
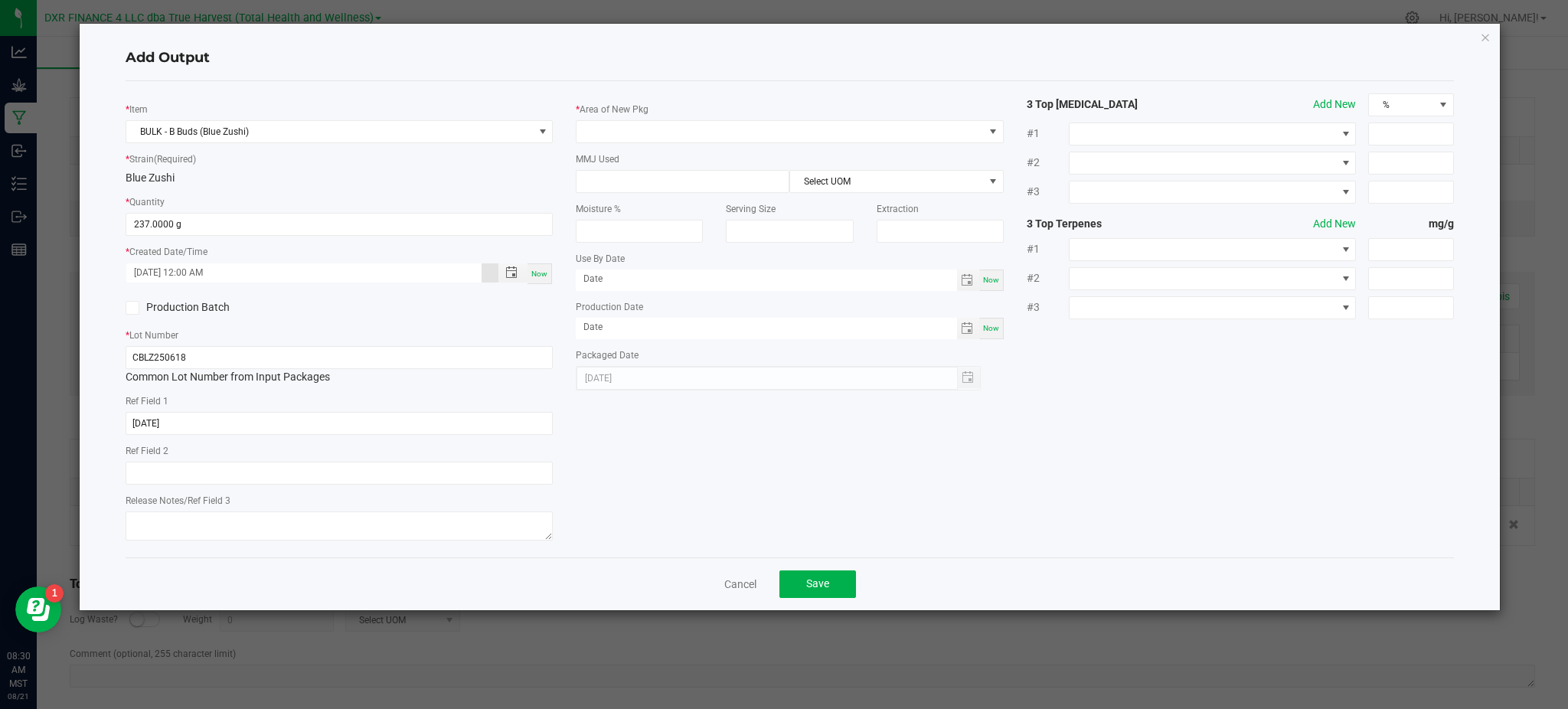
click at [762, 470] on div "* Item BULK - B Buds (Blue Zushi) * Strain (Required) Blue Zushi * Quantity 237…" at bounding box center [790, 319] width 1351 height 452
drag, startPoint x: 495, startPoint y: 474, endPoint x: 1105, endPoint y: 436, distance: 611.2
click at [1105, 436] on div "* Item BULK - B Buds (Blue Zushi) * Strain (Required) Blue Zushi * Quantity 237…" at bounding box center [790, 319] width 1351 height 452
click at [534, 84] on div "* Item BULK - B Buds (Blue Zushi) * Strain (Required) Blue Zushi * Quantity 237…" at bounding box center [789, 319] width 1328 height 476
click at [725, 140] on span at bounding box center [780, 131] width 406 height 21
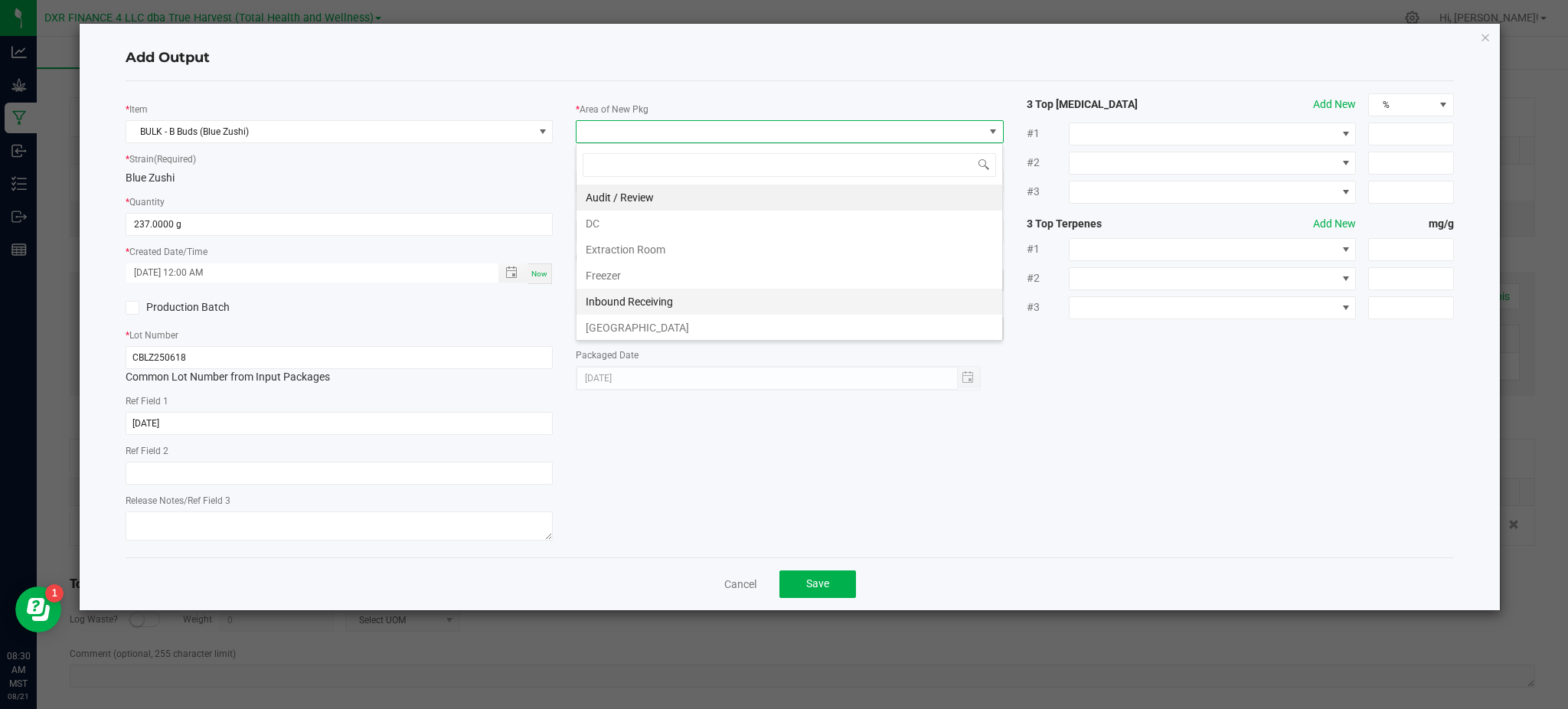
scroll to position [102, 0]
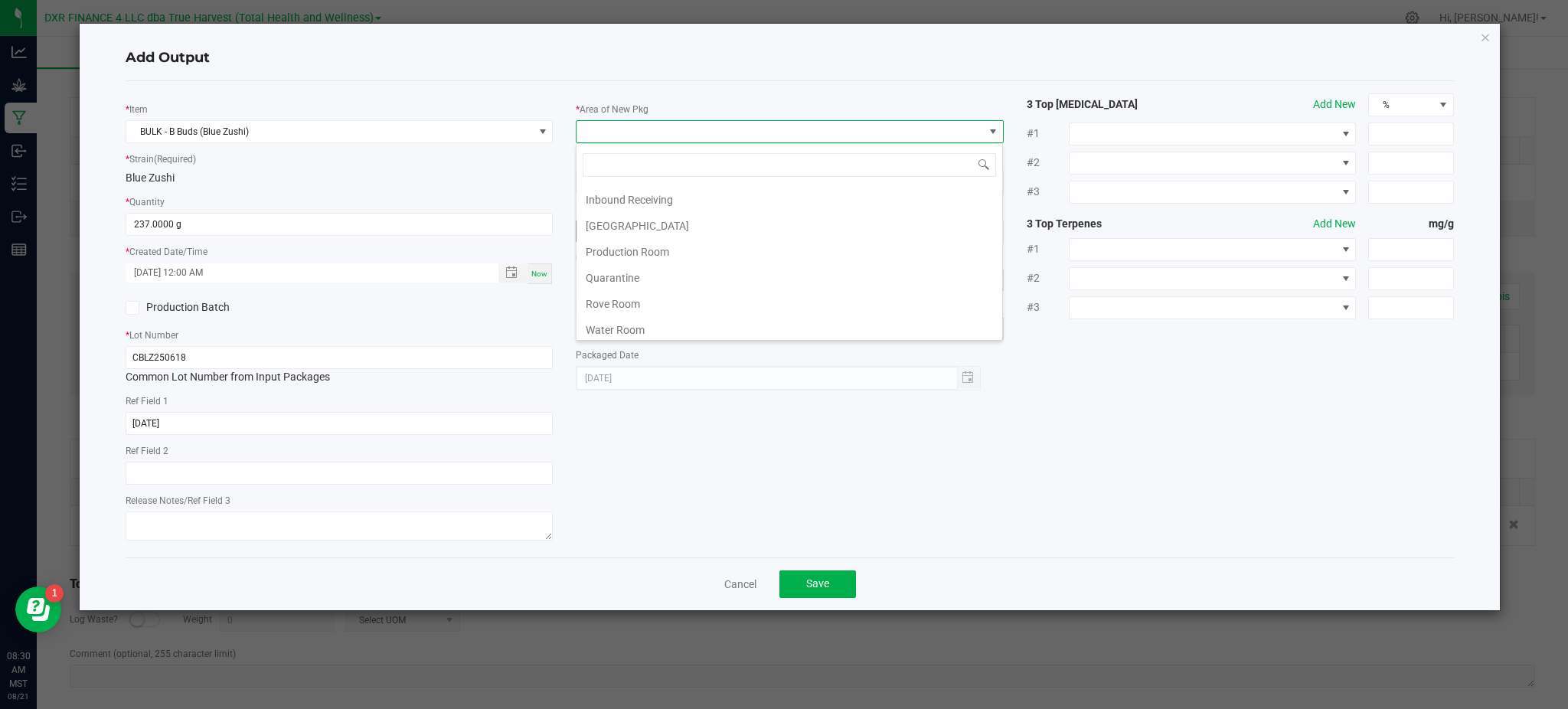
click at [639, 249] on li "Production Room" at bounding box center [789, 252] width 426 height 26
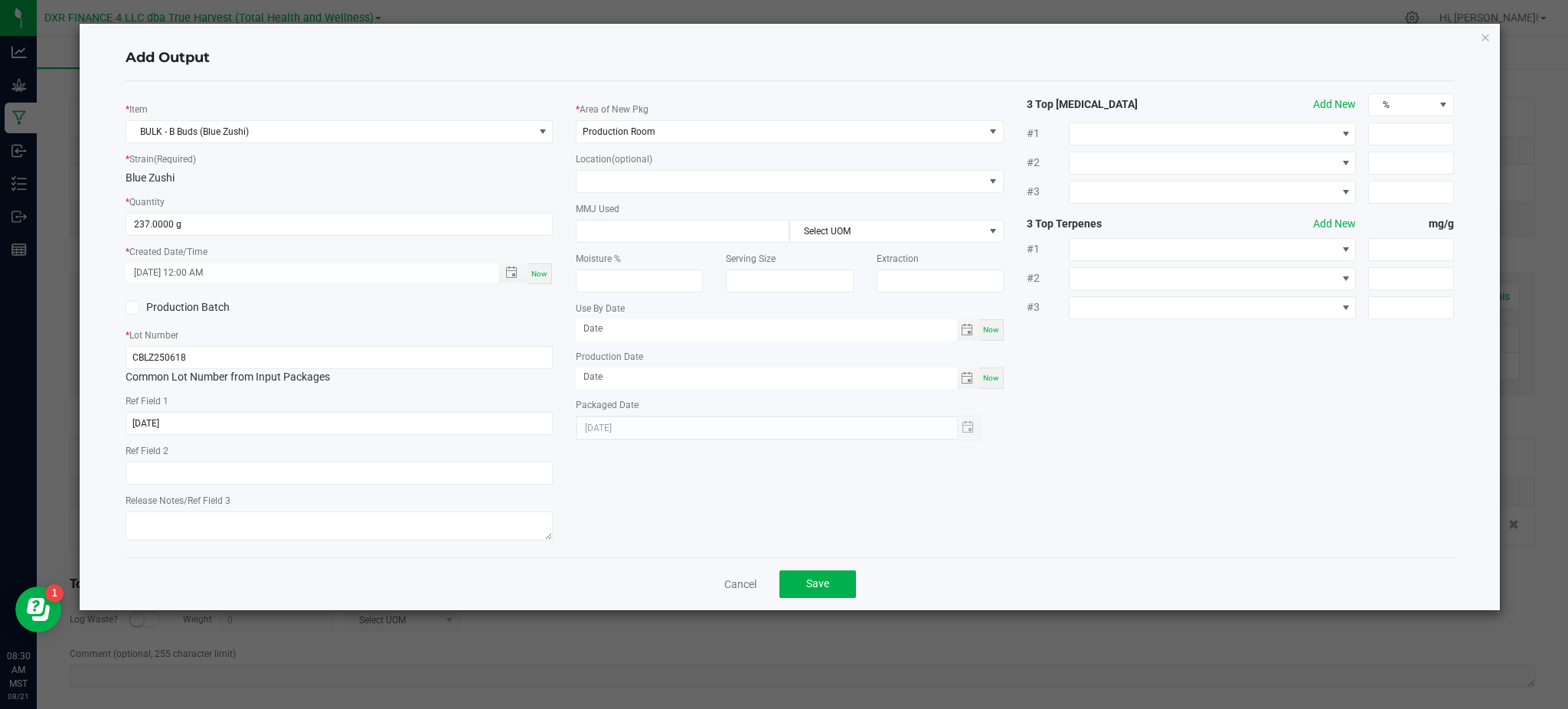
click at [1079, 361] on div "* Item BULK - B Buds (Blue Zushi) * Strain (Required) Blue Zushi * Quantity 237…" at bounding box center [790, 319] width 1351 height 452
click at [687, 228] on input at bounding box center [682, 230] width 212 height 21
click at [963, 417] on div "06/18/2025" at bounding box center [777, 428] width 404 height 25
click at [1097, 496] on div "* Item BULK - B Buds (Blue Zushi) * Strain (Required) Blue Zushi * Quantity 237…" at bounding box center [790, 319] width 1351 height 452
click at [828, 589] on span "Save" at bounding box center [817, 584] width 23 height 12
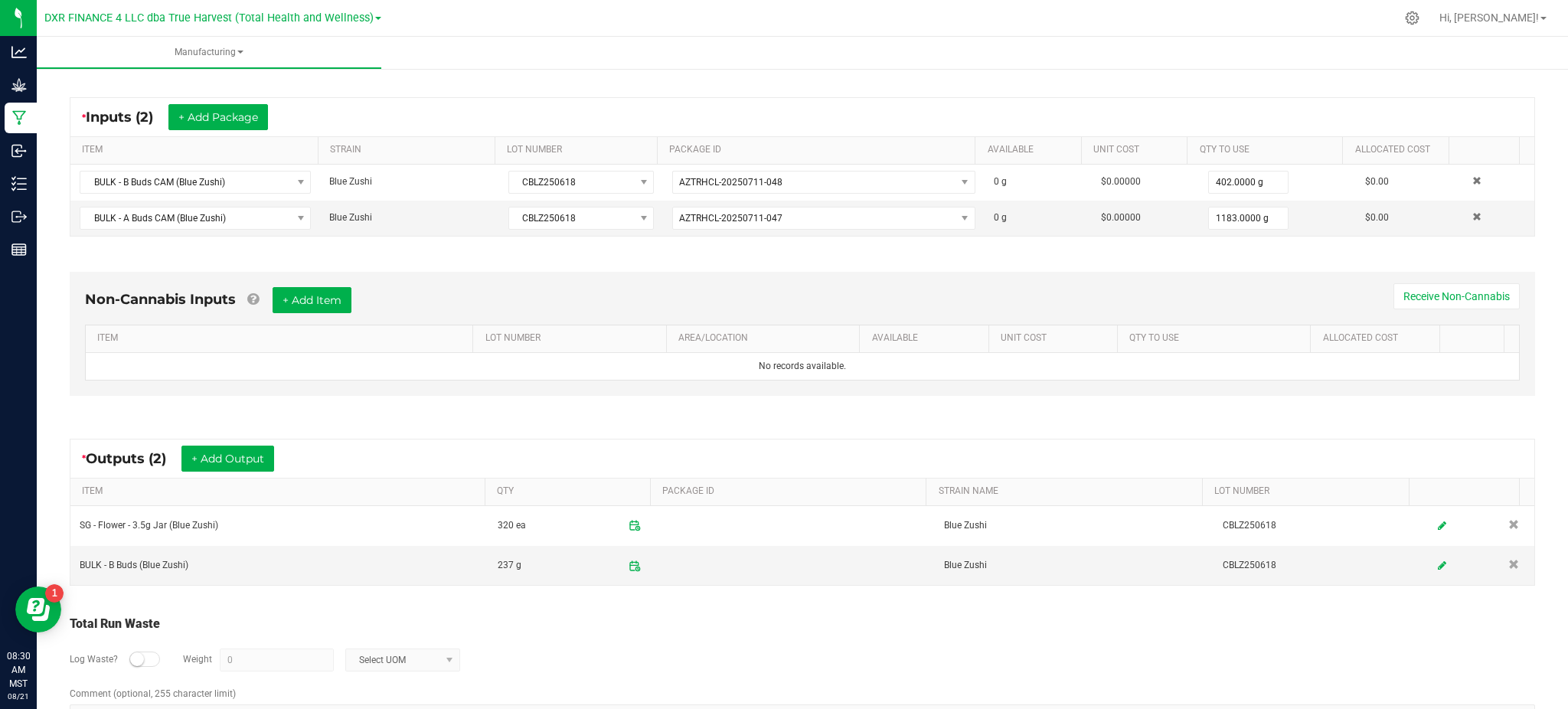
click at [705, 650] on div "Log Waste? Weight 0 Select UOM" at bounding box center [802, 660] width 1466 height 53
click at [209, 454] on button "+ Add Output" at bounding box center [227, 458] width 92 height 26
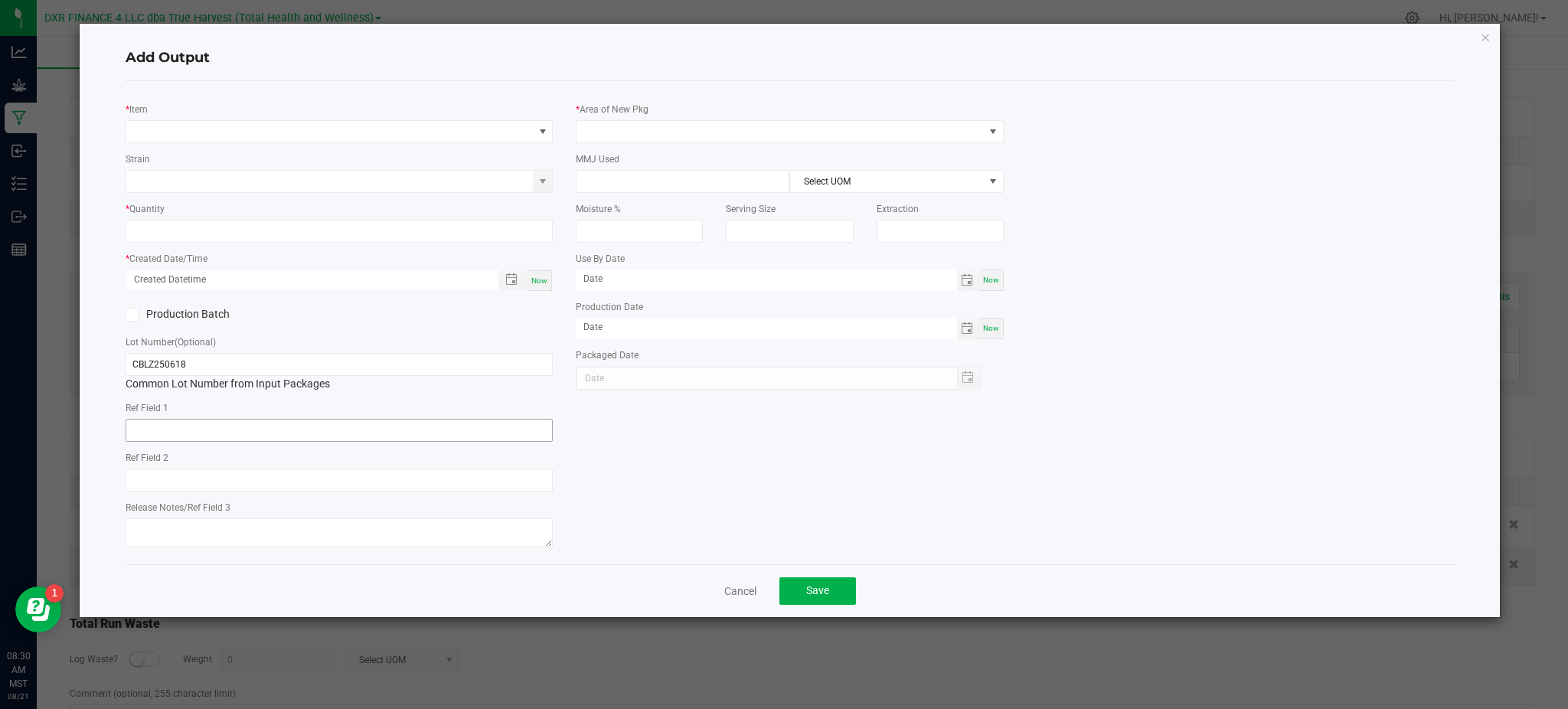
type input "2025-06-18"
click at [207, 130] on span "NO DATA FOUND" at bounding box center [329, 131] width 406 height 21
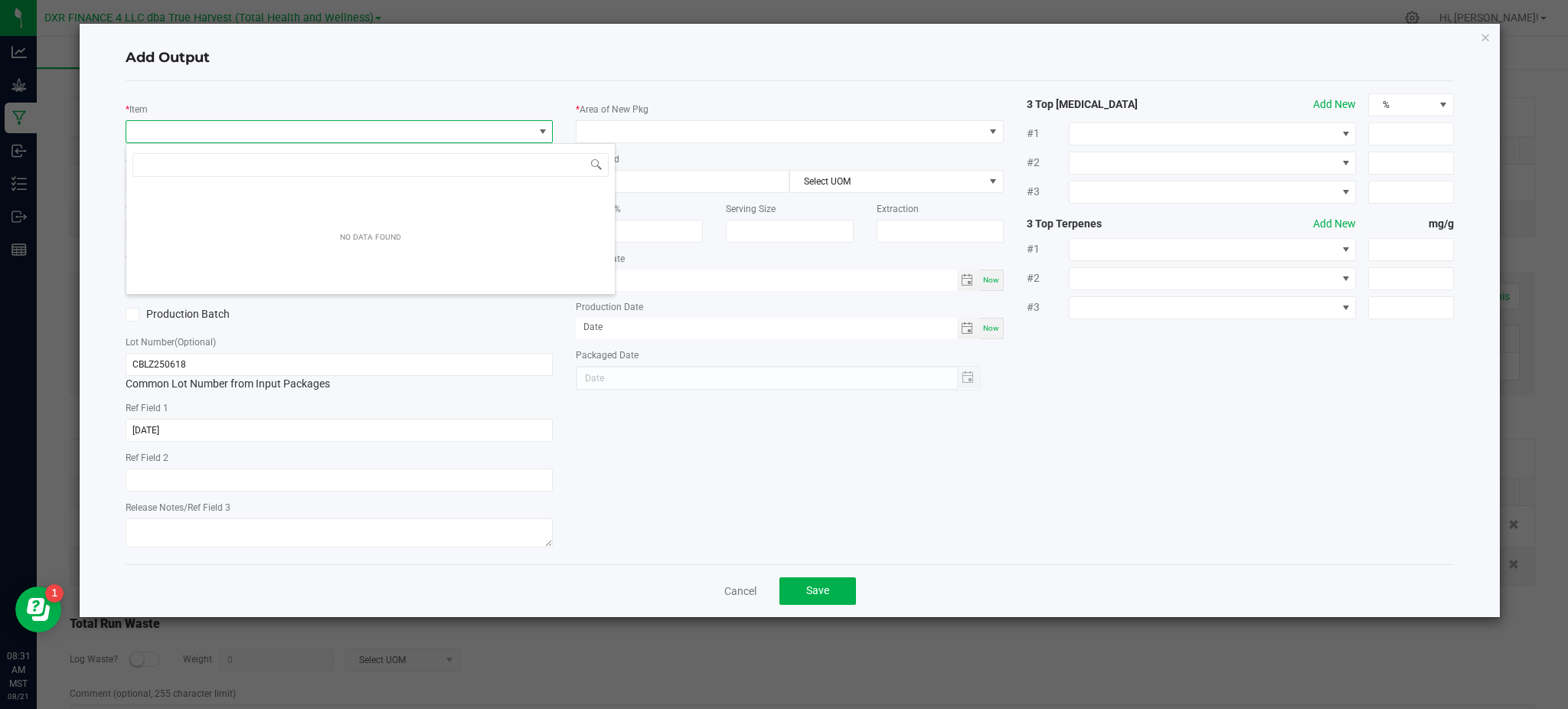
scroll to position [23, 428]
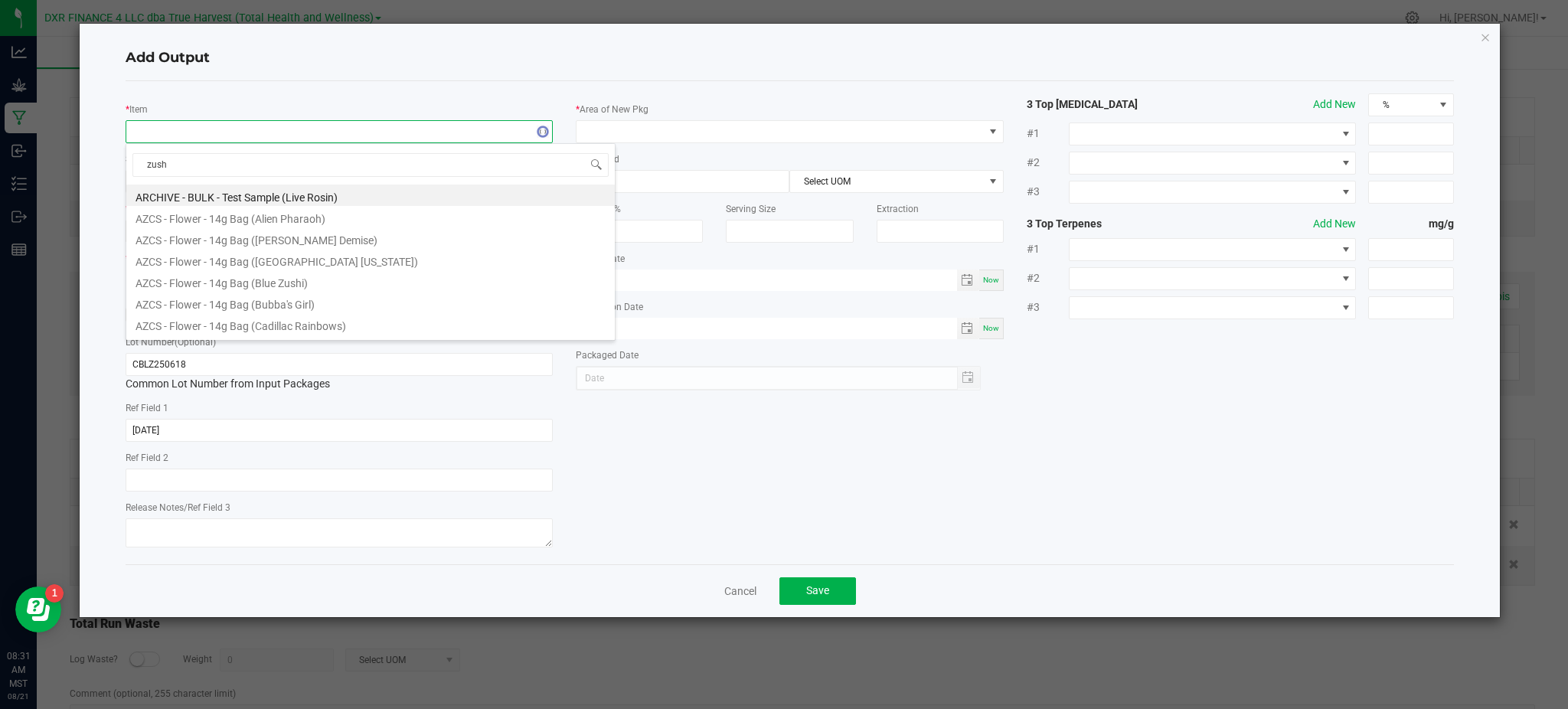
type input "zushi"
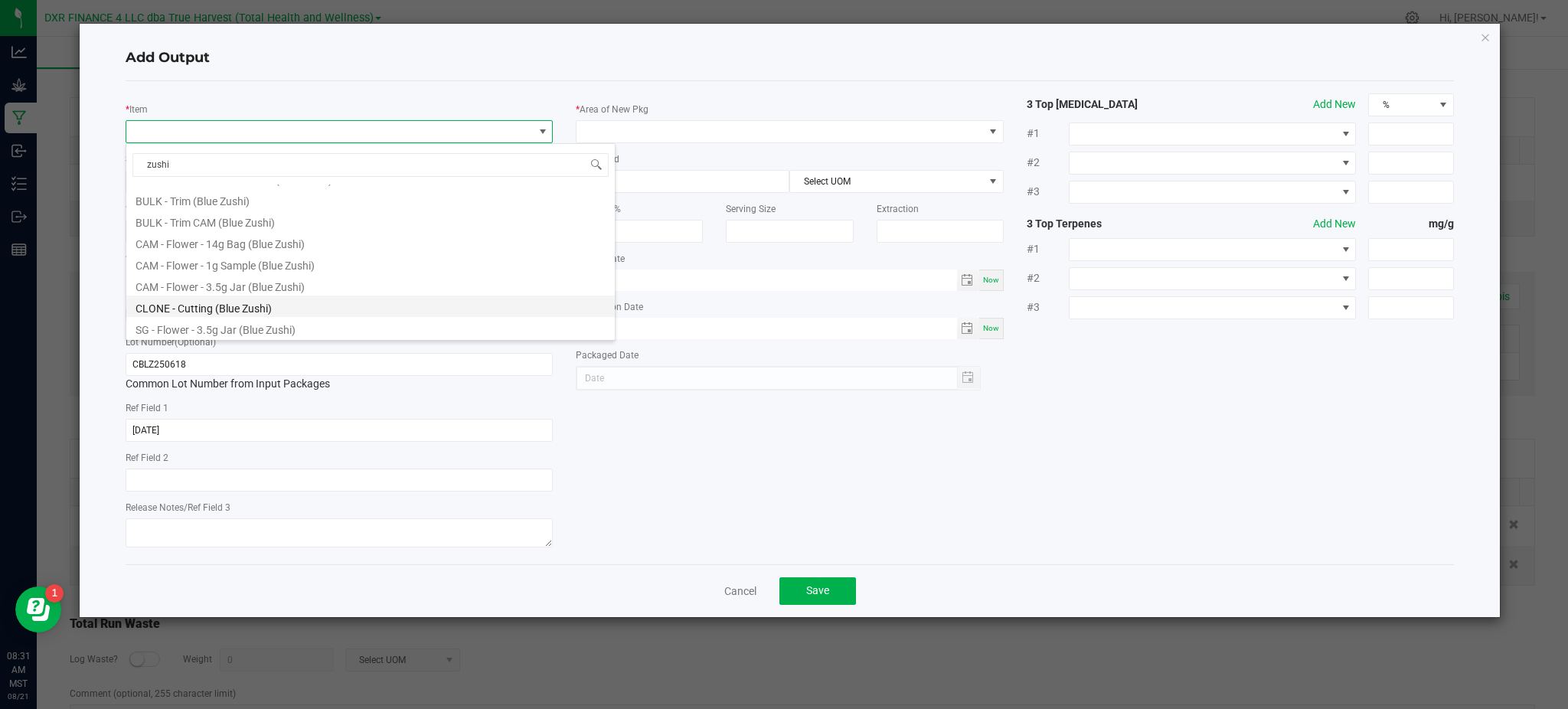
scroll to position [173, 0]
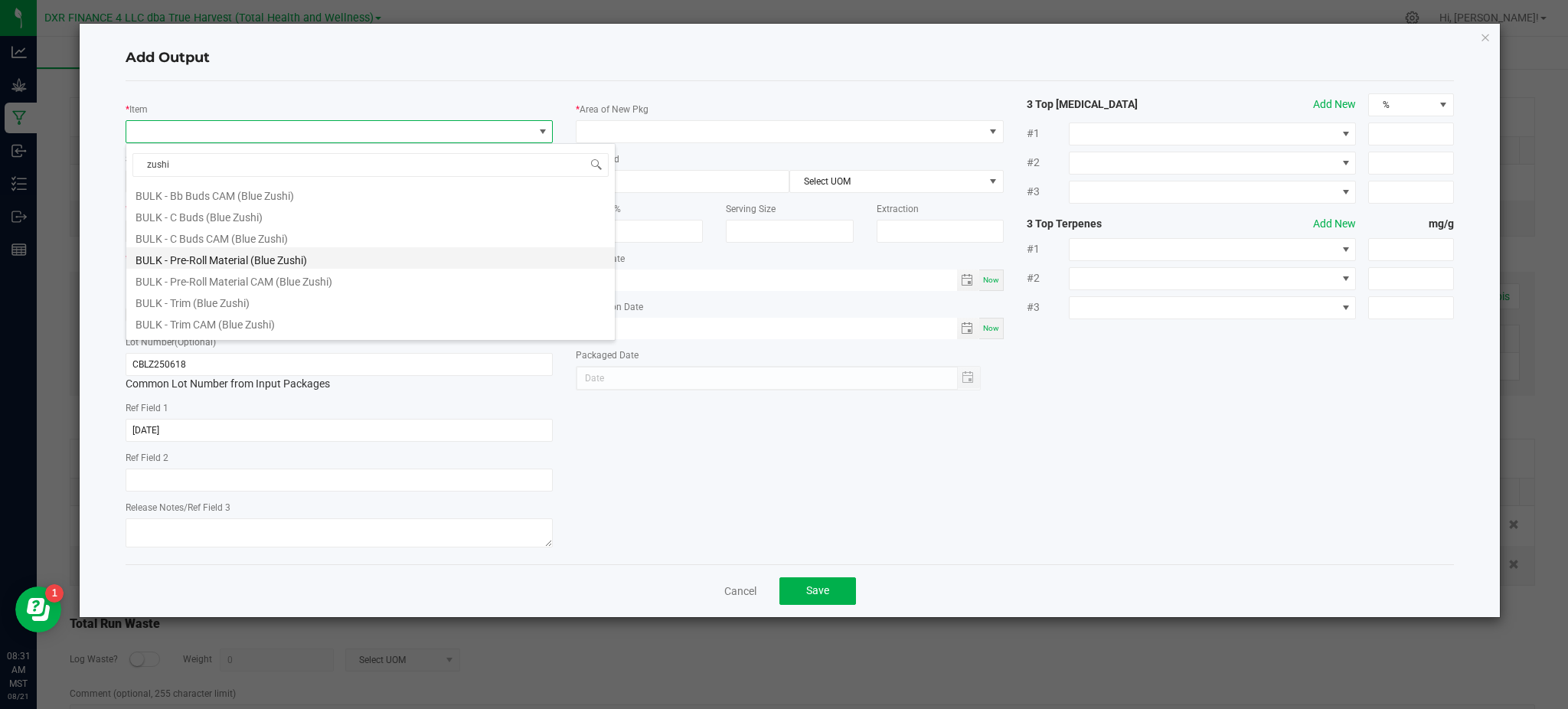
click at [302, 267] on li "BULK - Pre-Roll Material (Blue Zushi)" at bounding box center [370, 258] width 489 height 21
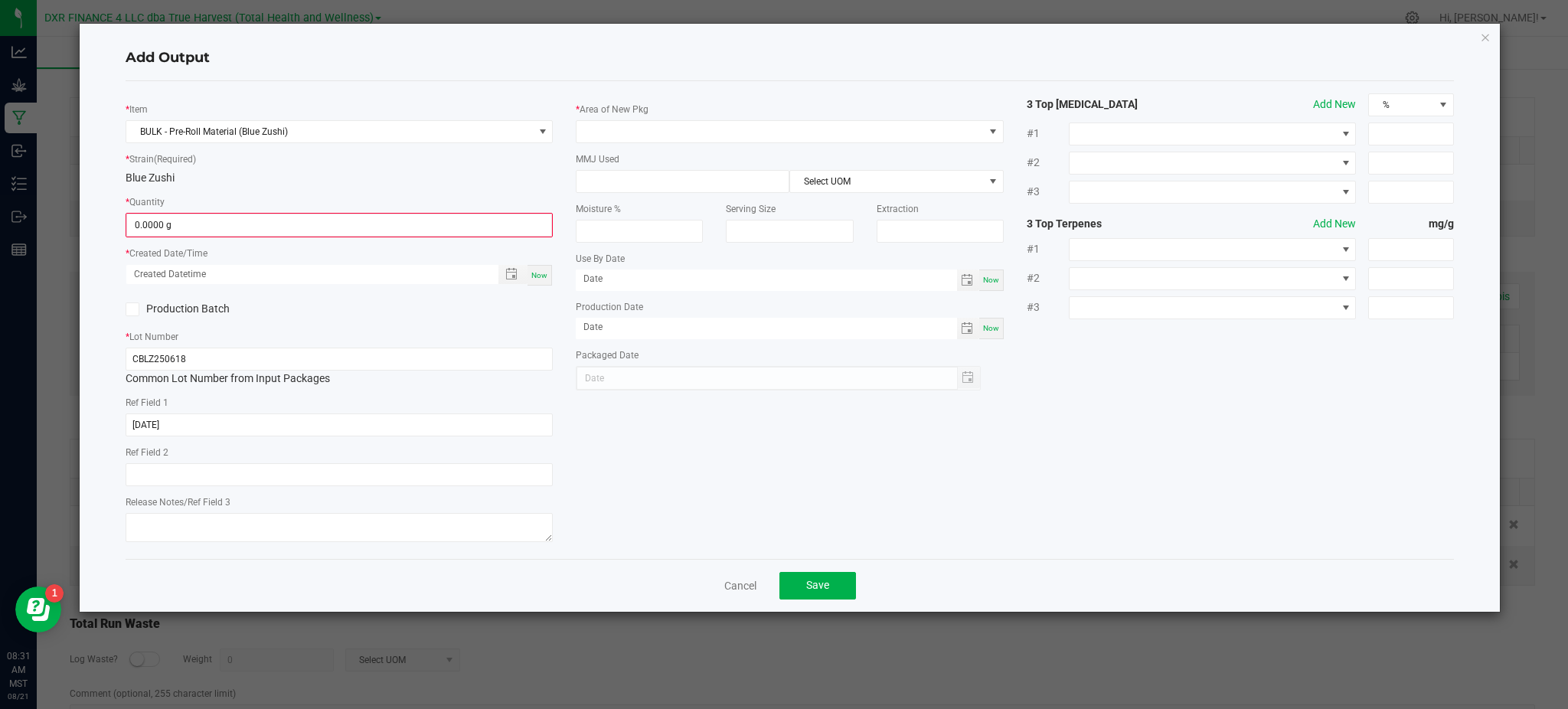
click at [292, 186] on div "Blue Zushi" at bounding box center [339, 178] width 428 height 16
click at [275, 221] on input "0" at bounding box center [339, 224] width 424 height 21
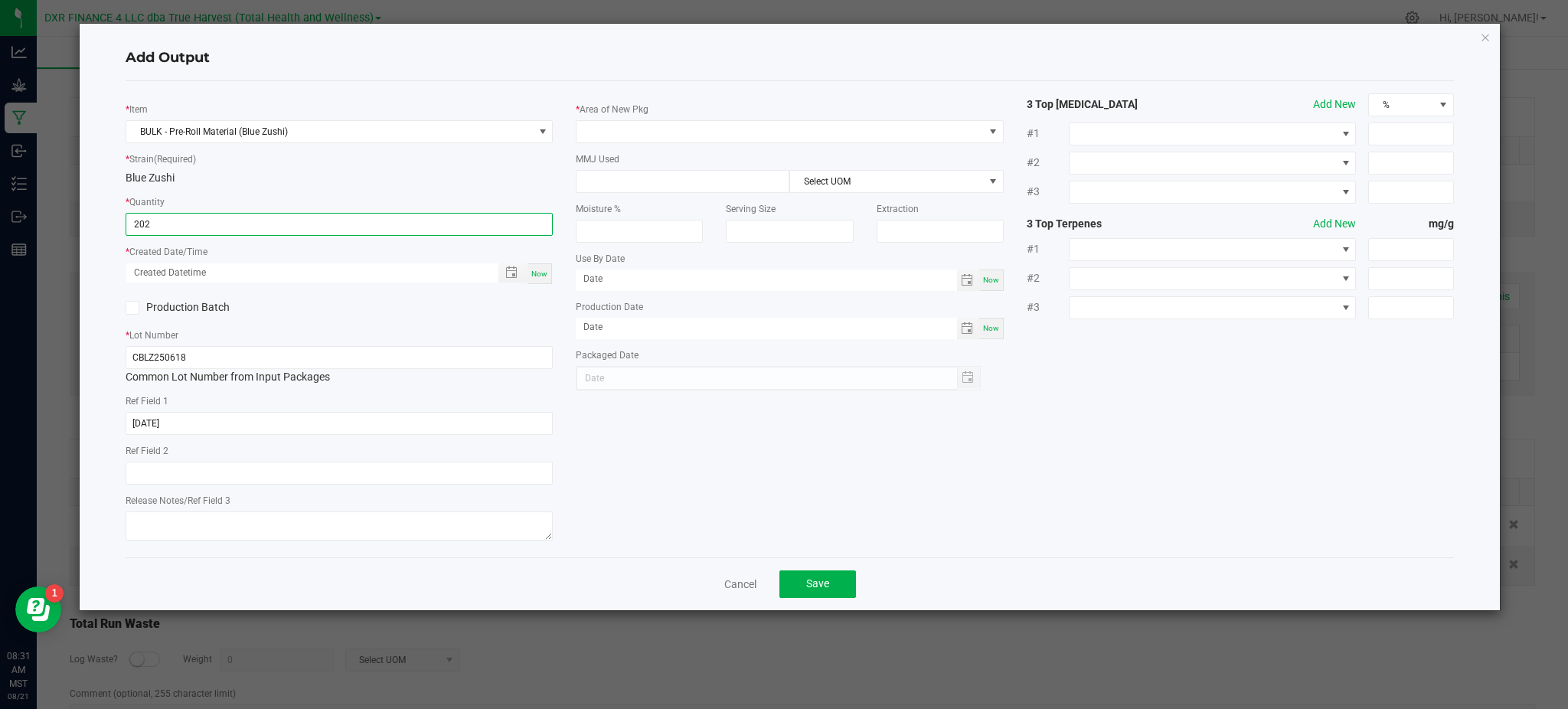
type input "202.0000 g"
click at [468, 326] on div "* Item BULK - Pre-Roll Material (Blue Zushi) * Strain (Required) Blue Zushi * Q…" at bounding box center [340, 319] width 450 height 452
click at [503, 267] on span "Toggle popup" at bounding box center [511, 273] width 26 height 12
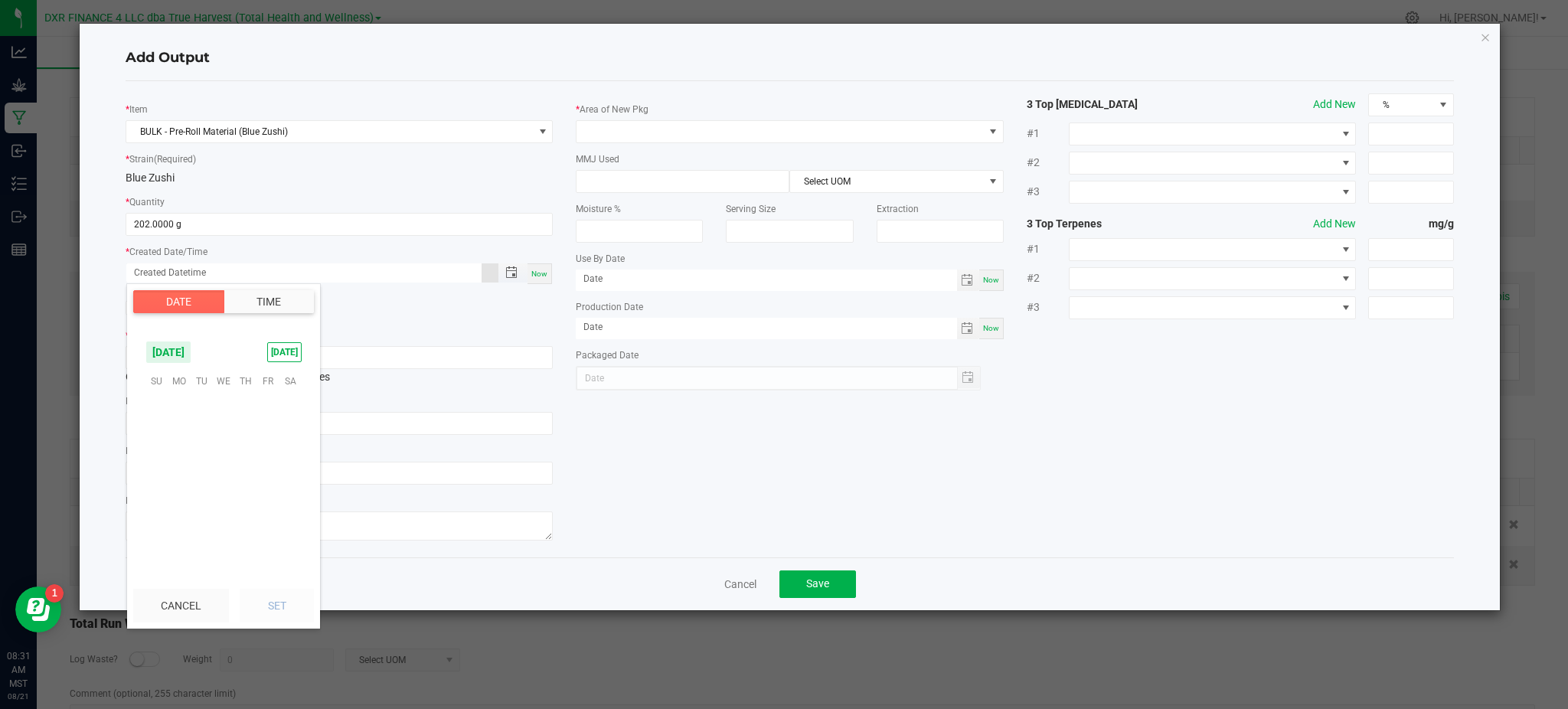
scroll to position [248300, 0]
click at [227, 430] on span "18" at bounding box center [224, 428] width 22 height 24
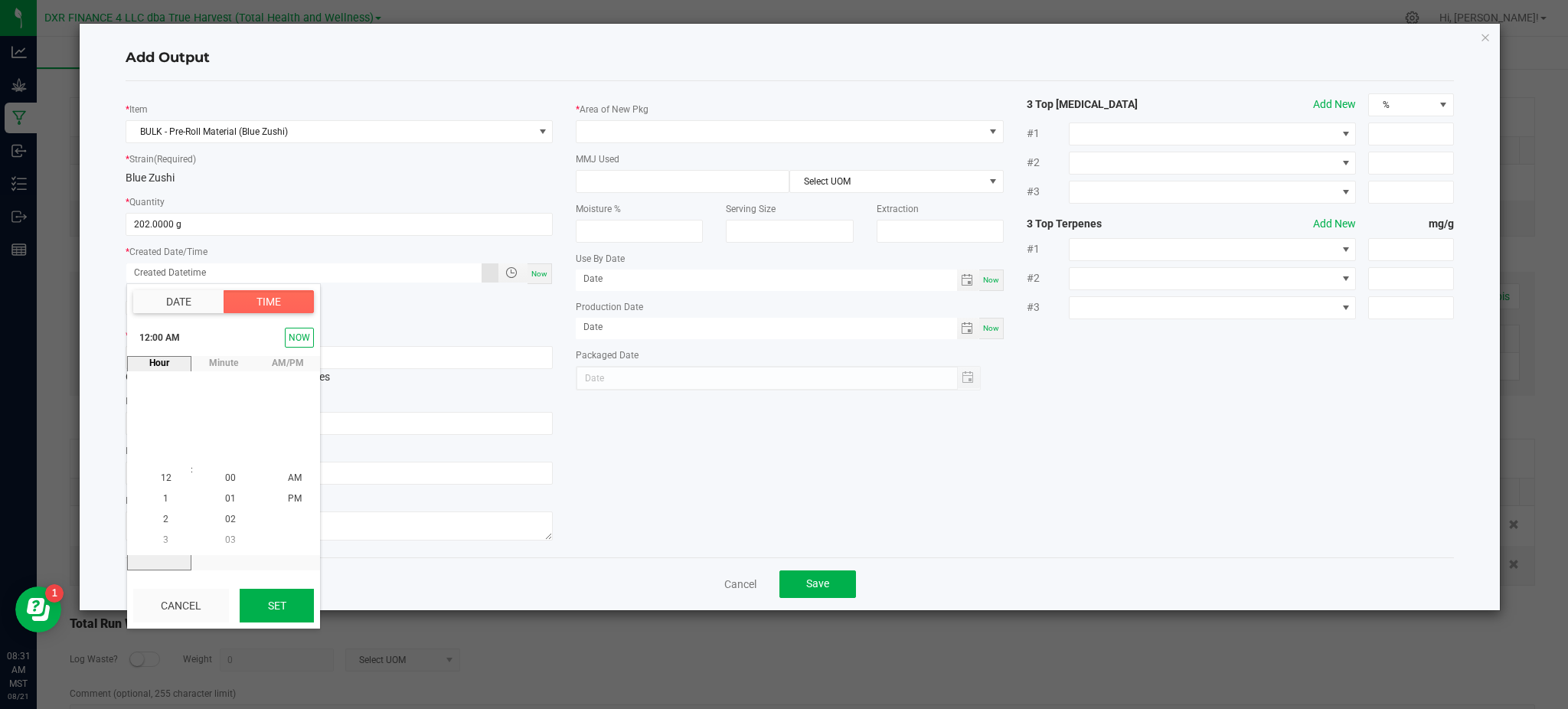
click at [290, 605] on button "Set" at bounding box center [277, 606] width 75 height 34
type input "06/18/2025 12:00 AM"
type input "06/18/2025"
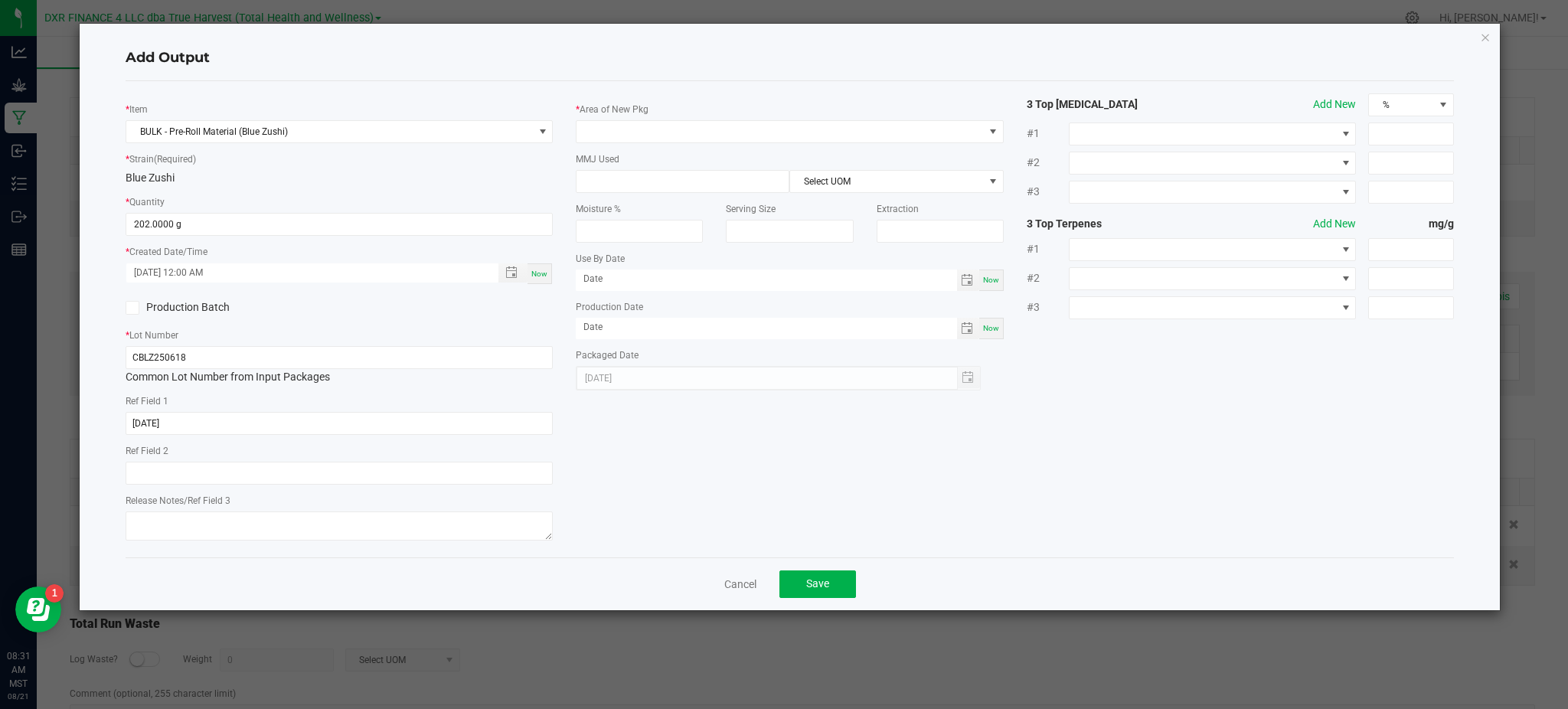
click at [672, 492] on div "* Item BULK - Pre-Roll Material (Blue Zushi) * Strain (Required) Blue Zushi * Q…" at bounding box center [790, 319] width 1351 height 452
drag, startPoint x: 400, startPoint y: 80, endPoint x: 648, endPoint y: 102, distance: 249.0
click at [405, 81] on div "* Item BULK - Pre-Roll Material (Blue Zushi) * Strain (Required) Blue Zushi * Q…" at bounding box center [789, 319] width 1328 height 476
click at [678, 130] on span at bounding box center [780, 131] width 406 height 21
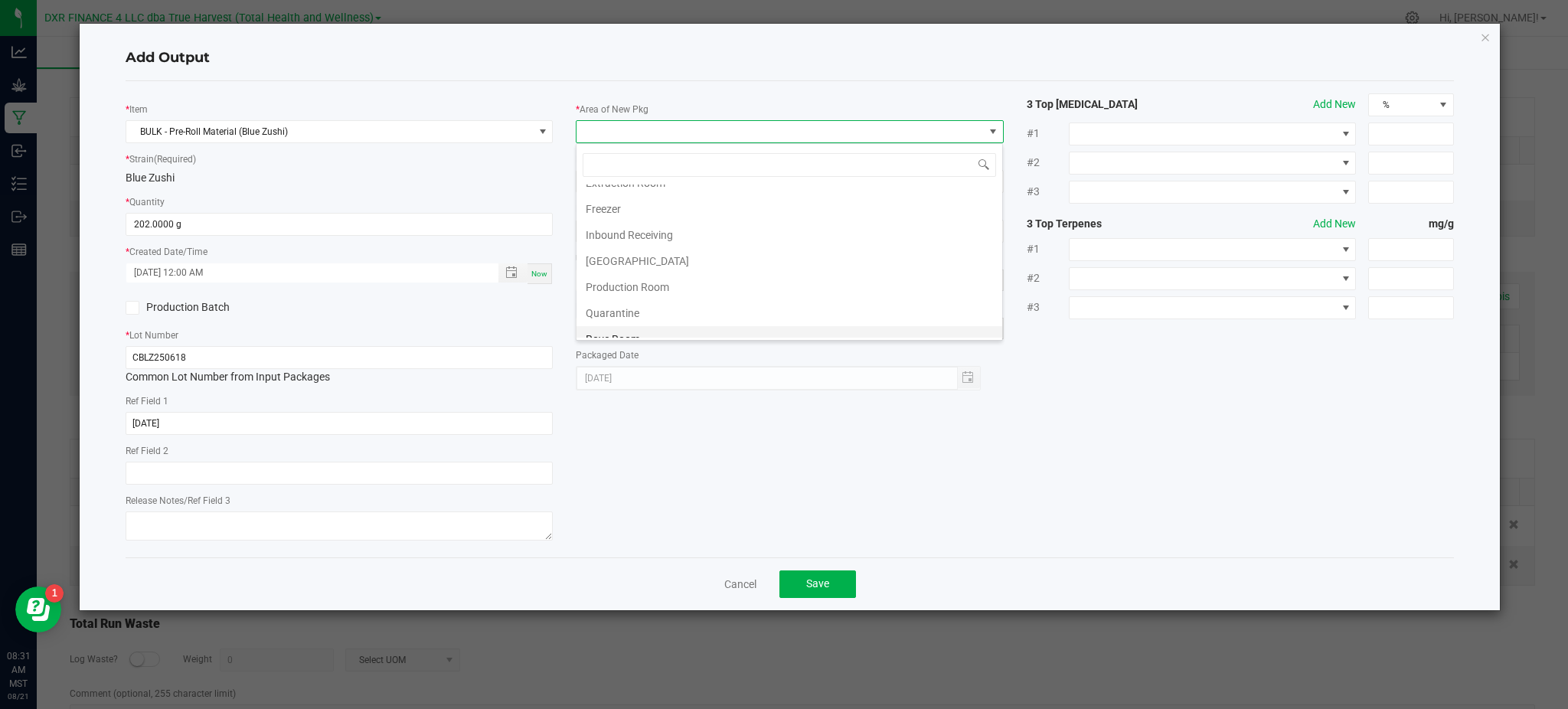
scroll to position [102, 0]
click at [634, 258] on li "Production Room" at bounding box center [789, 252] width 426 height 26
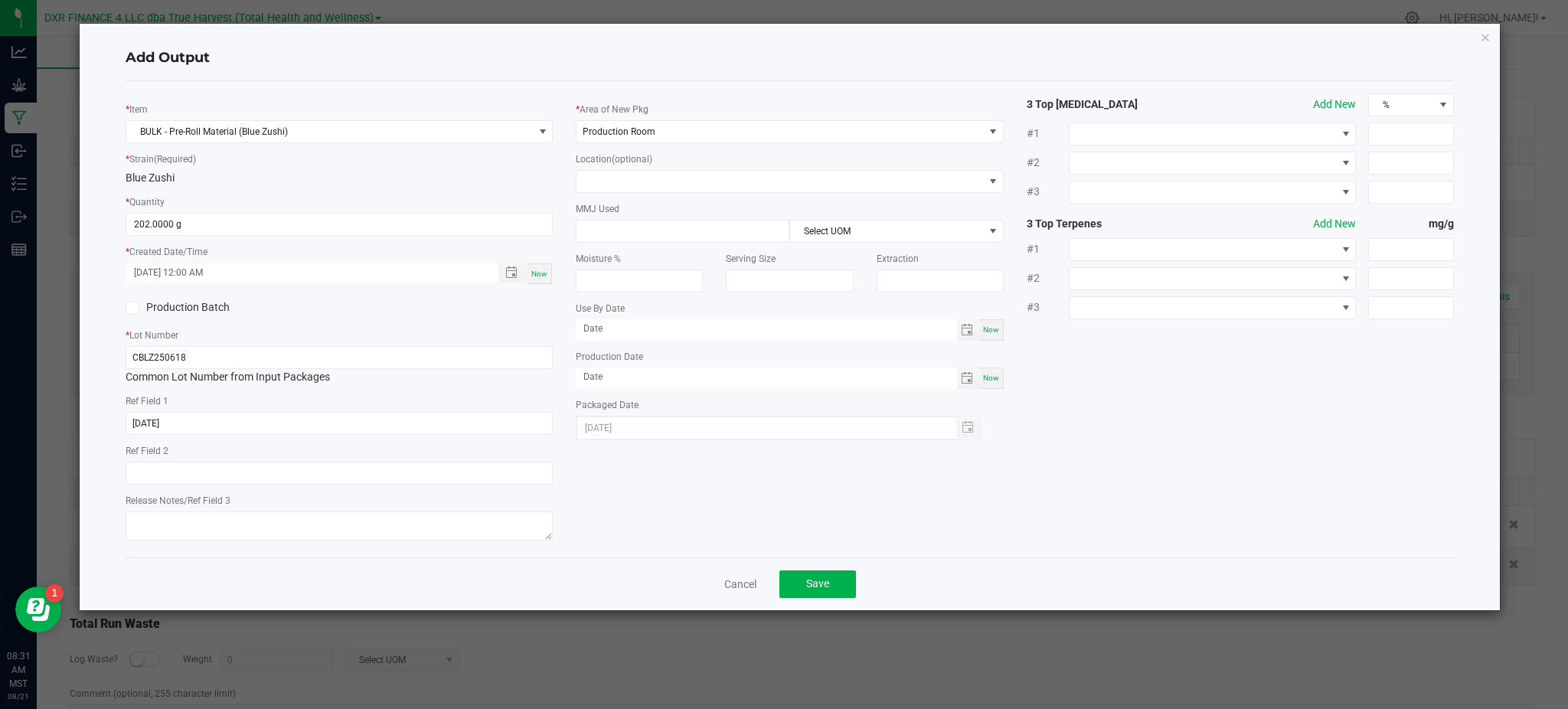
drag, startPoint x: 1161, startPoint y: 380, endPoint x: 743, endPoint y: 309, distance: 424.0
click at [1149, 379] on div "* Item BULK - Pre-Roll Material (Blue Zushi) * Strain (Required) Blue Zushi * Q…" at bounding box center [790, 319] width 1351 height 452
drag, startPoint x: 1146, startPoint y: 472, endPoint x: 963, endPoint y: 535, distance: 193.5
click at [1130, 474] on div "* Item BULK - Pre-Roll Material (Blue Zushi) * Strain (Required) Blue Zushi * Q…" at bounding box center [790, 319] width 1351 height 452
click at [814, 597] on button "Save" at bounding box center [818, 584] width 76 height 28
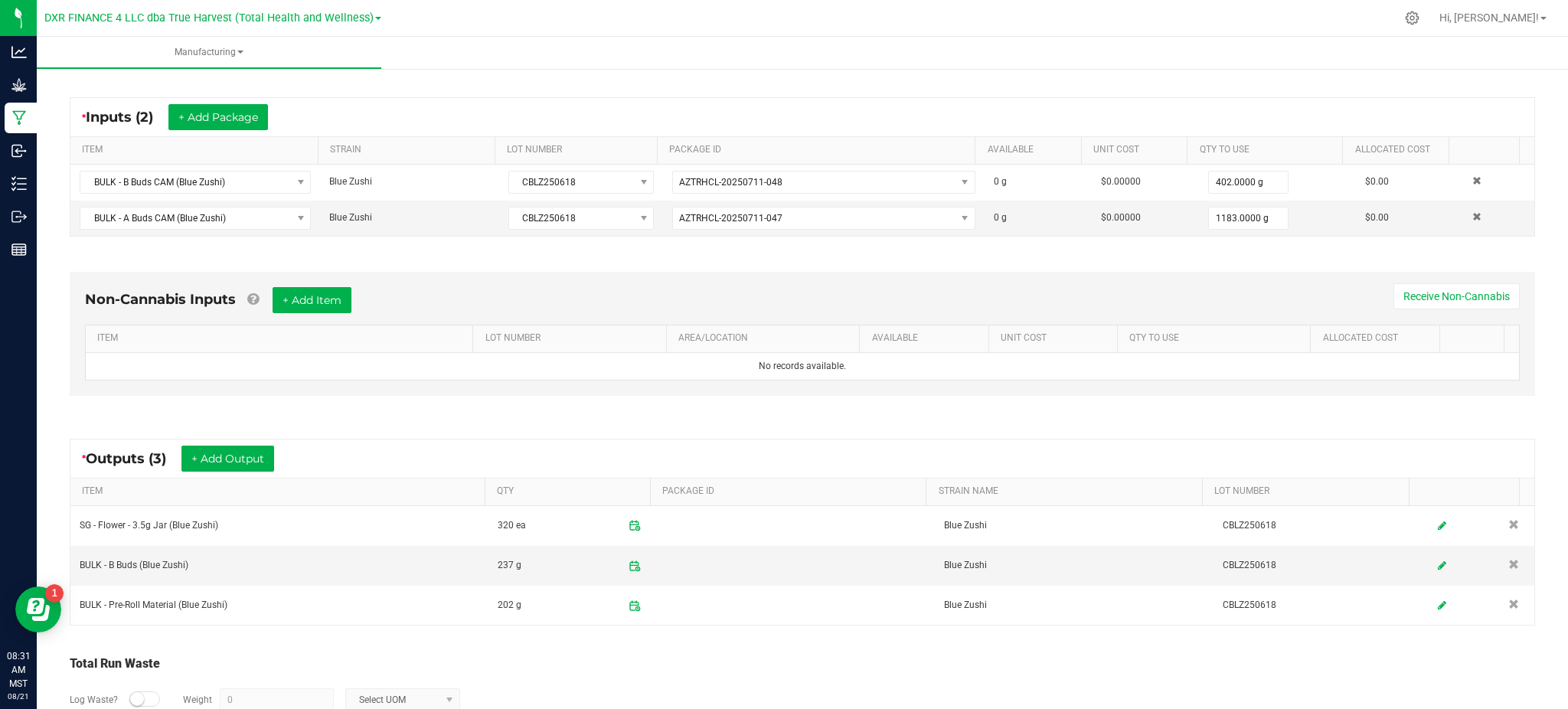
click at [566, 424] on div "Non-Cannabis Inputs + Add Item Receive Non-Cannabis ITEM LOT NUMBER AREA/LOCATI…" at bounding box center [802, 338] width 1493 height 174
drag, startPoint x: 646, startPoint y: 381, endPoint x: 466, endPoint y: 451, distance: 193.1
click at [466, 451] on div "* Outputs (3) + Add Output" at bounding box center [802, 458] width 1464 height 38
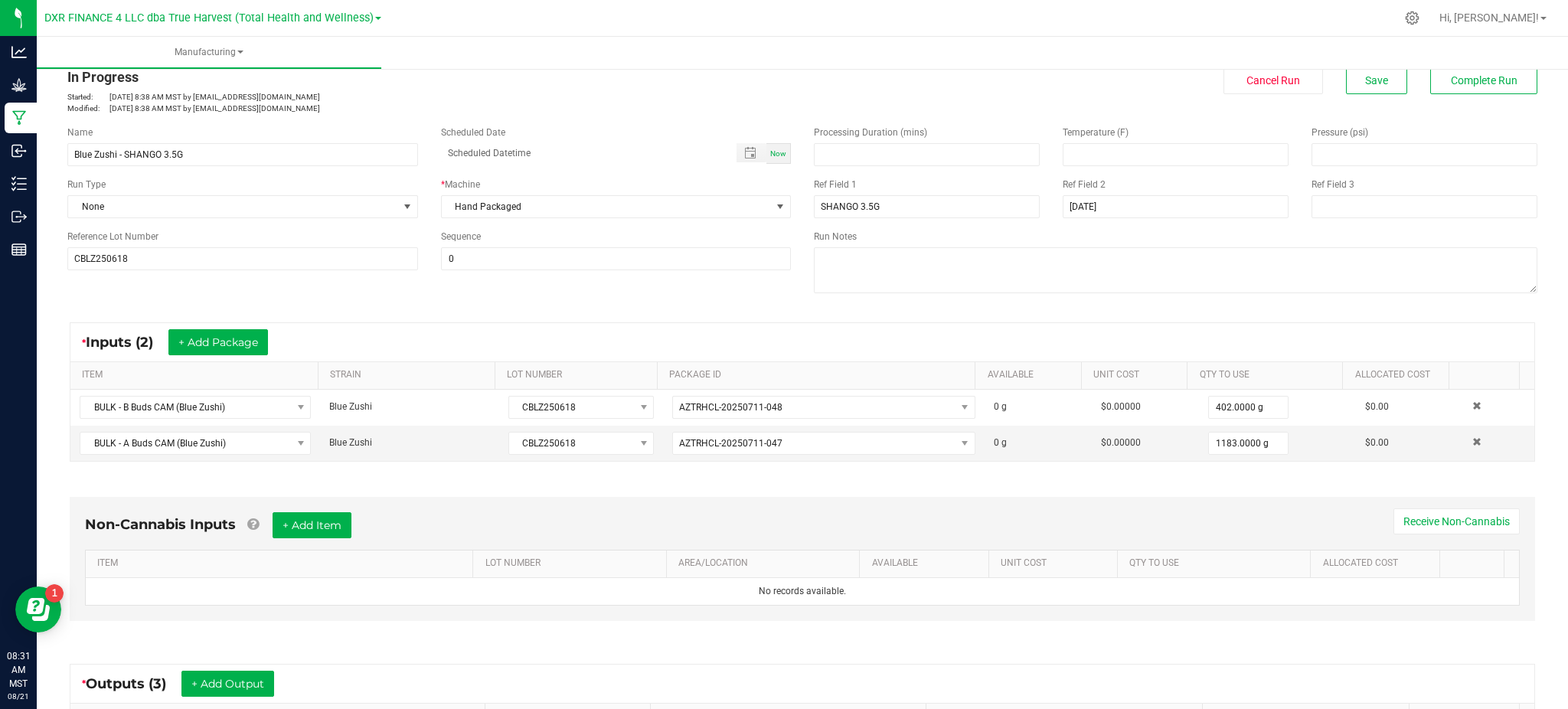
scroll to position [0, 0]
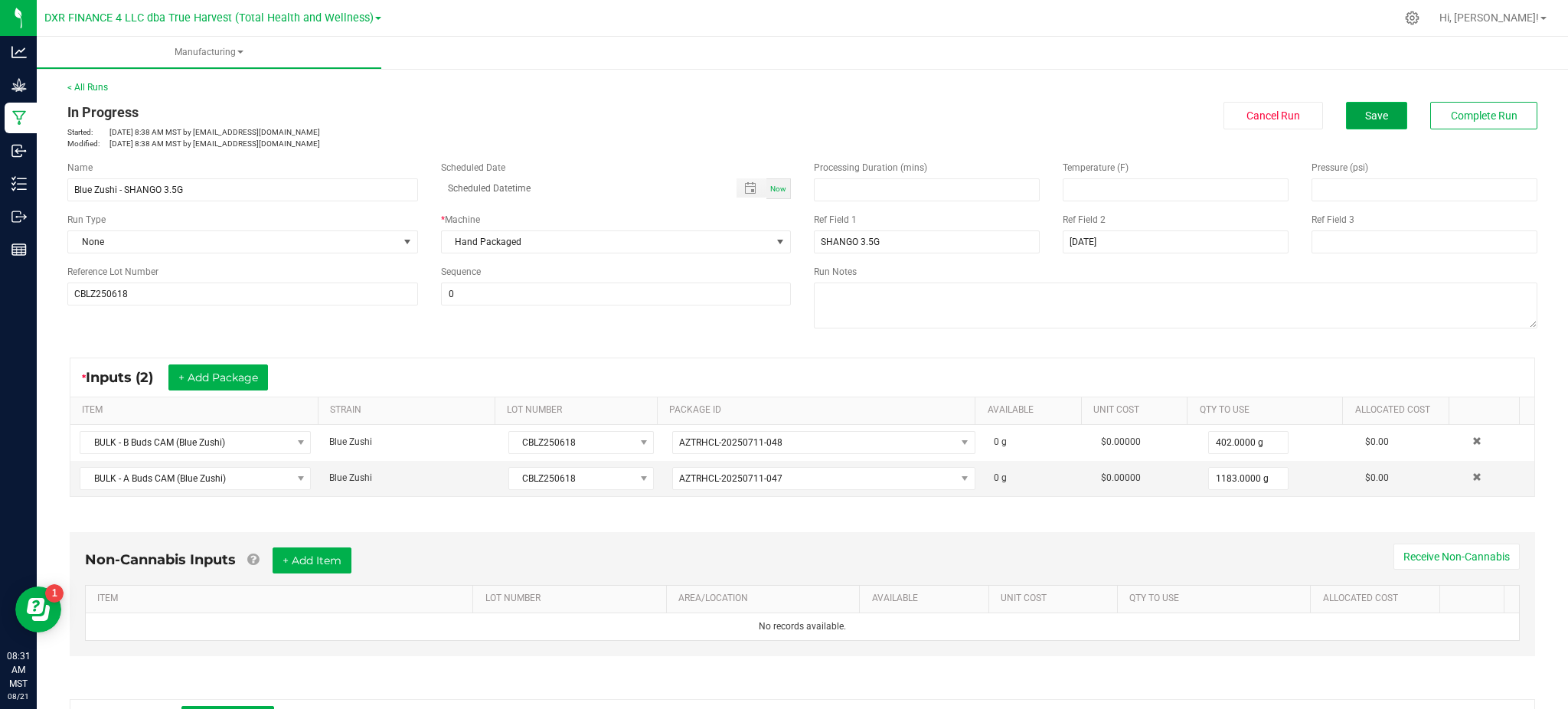
click at [1365, 114] on span "Save" at bounding box center [1376, 115] width 23 height 12
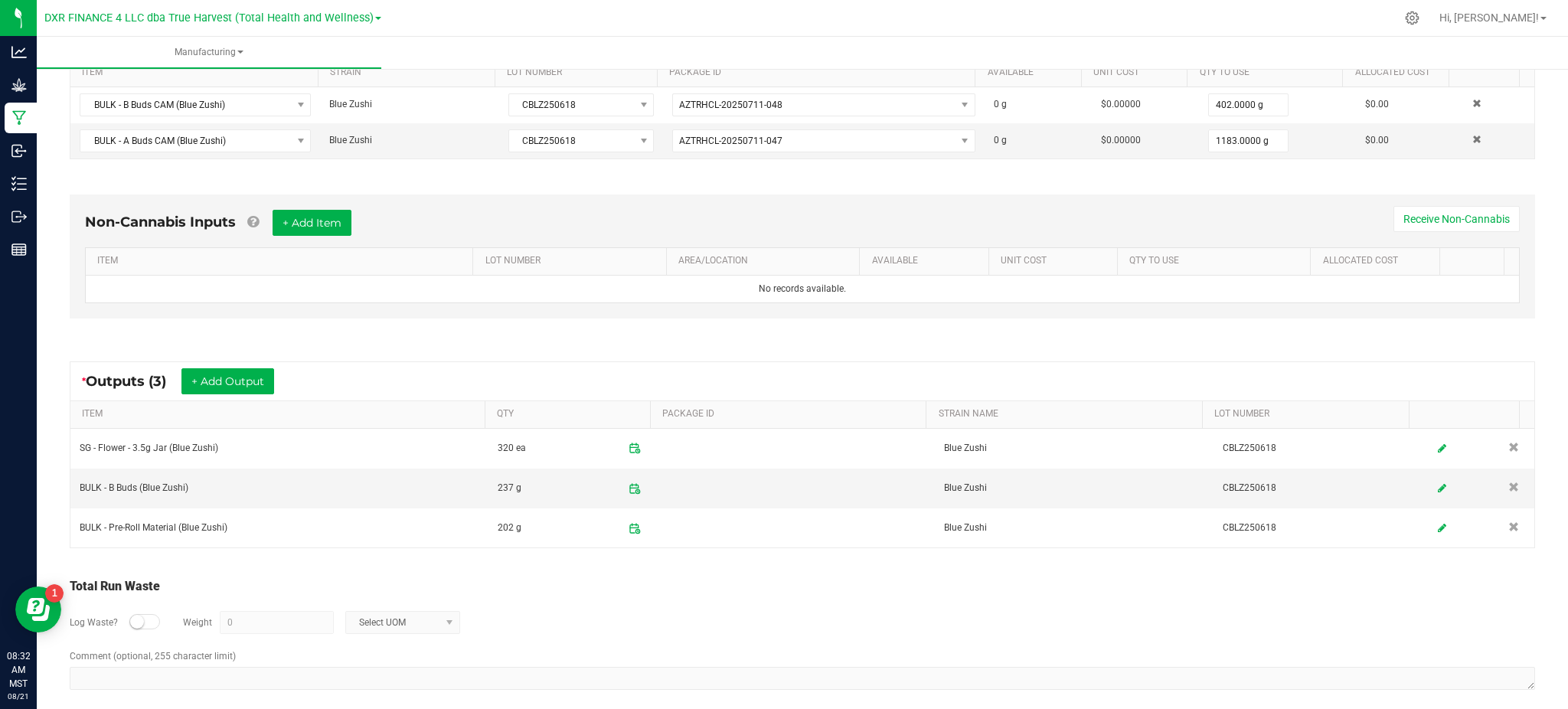
scroll to position [352, 0]
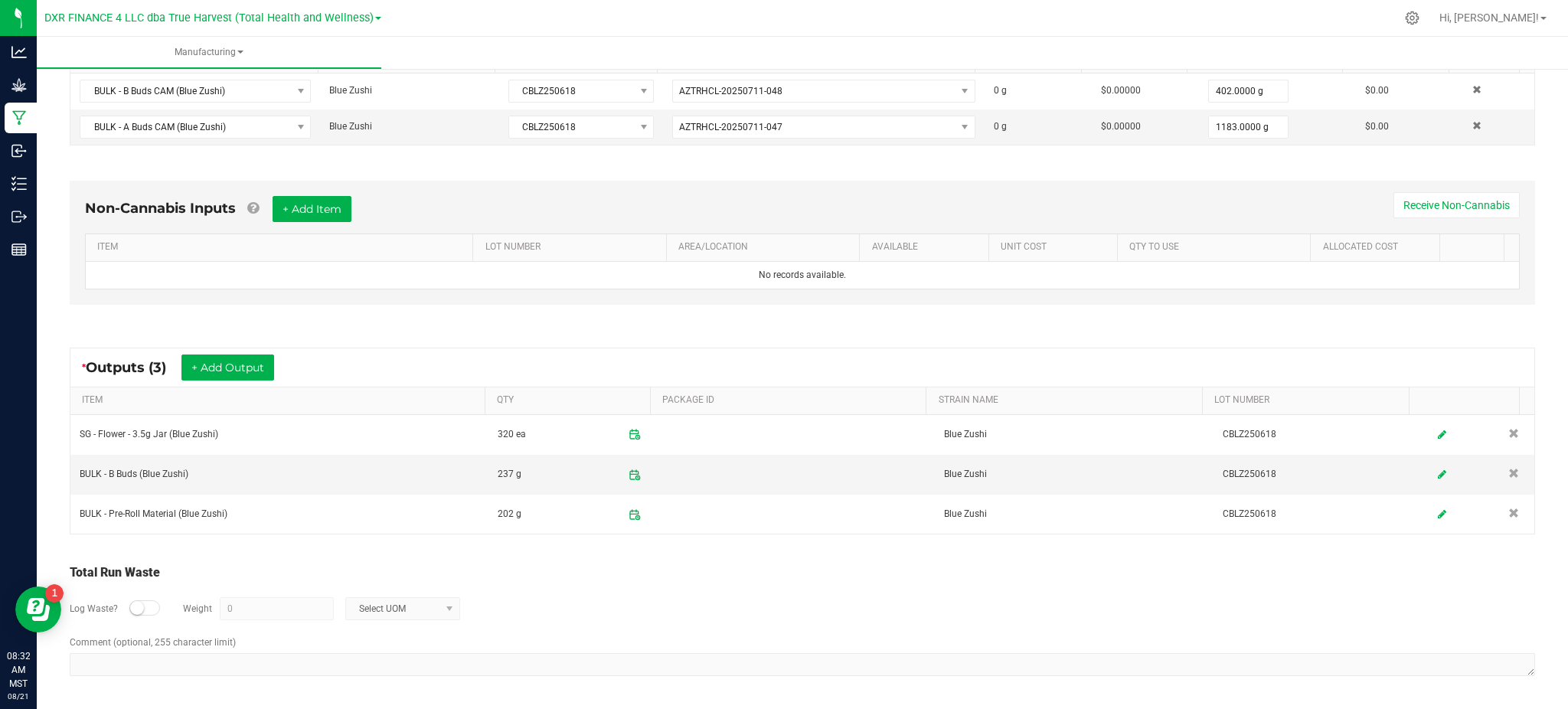
click at [568, 572] on div "Total Run Waste" at bounding box center [802, 573] width 1466 height 19
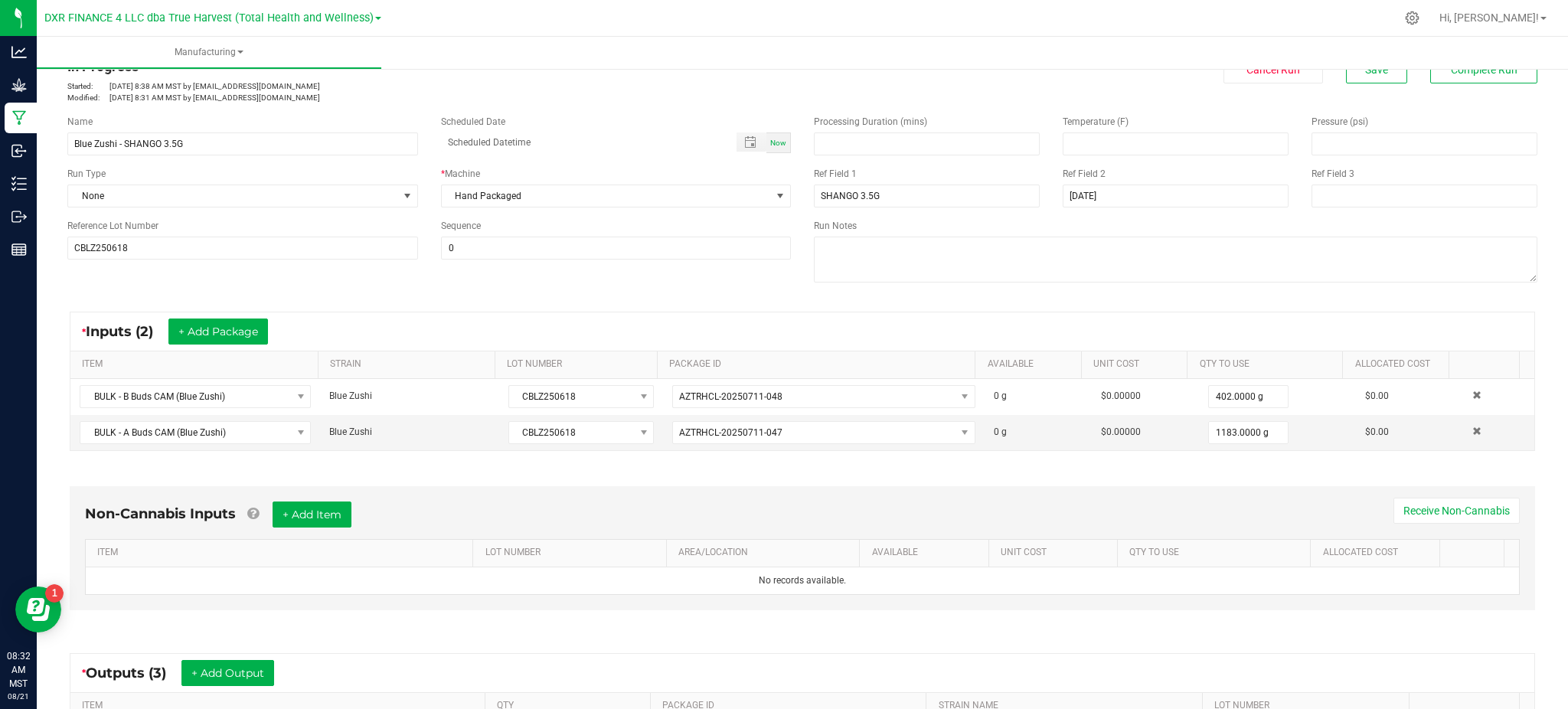
scroll to position [0, 0]
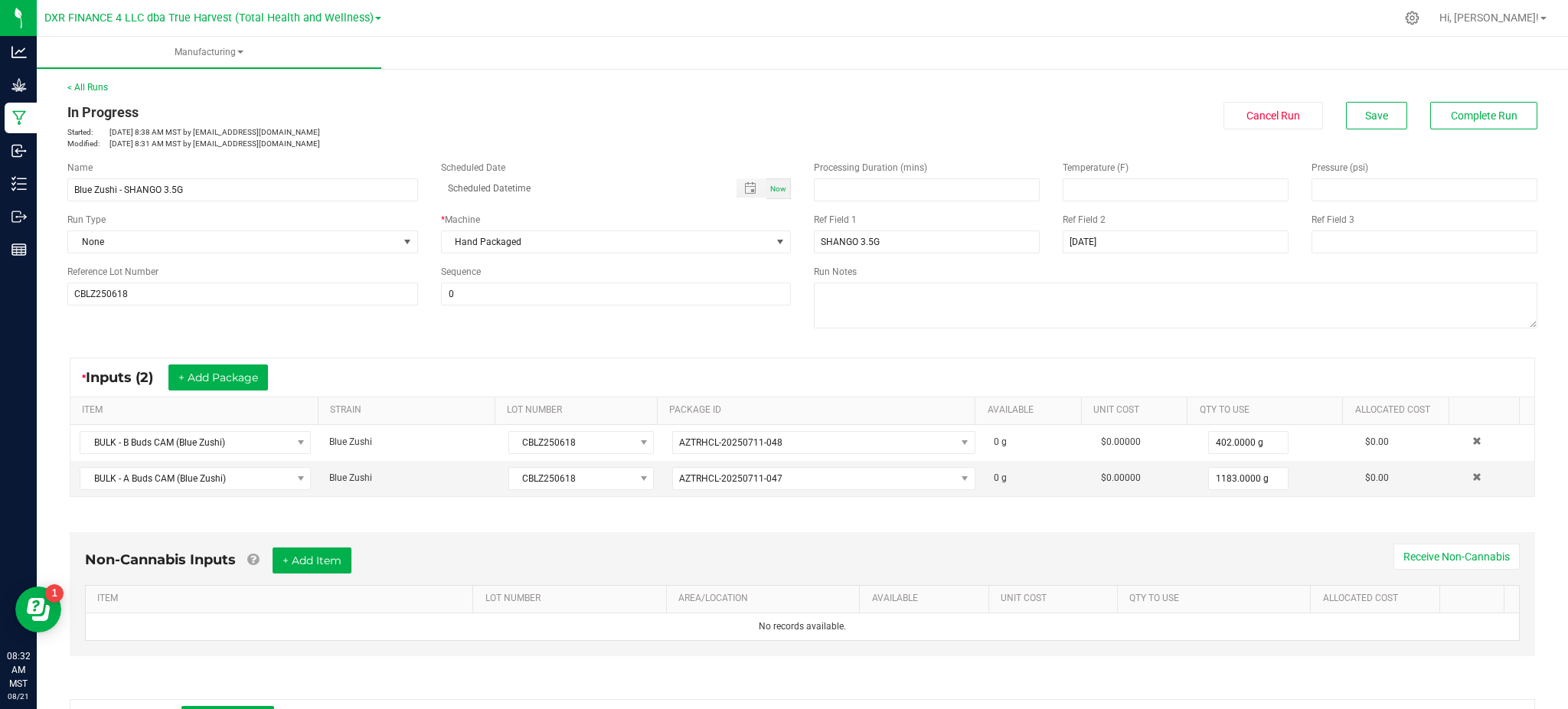
click at [1342, 135] on div "In Progress Started: Aug 5, 2025 8:38 AM MST by sbarnes@goshango.com Modified: …" at bounding box center [802, 125] width 1493 height 47
click at [1346, 116] on button "Save" at bounding box center [1377, 115] width 61 height 28
click at [1451, 114] on span "Complete Run" at bounding box center [1484, 115] width 67 height 12
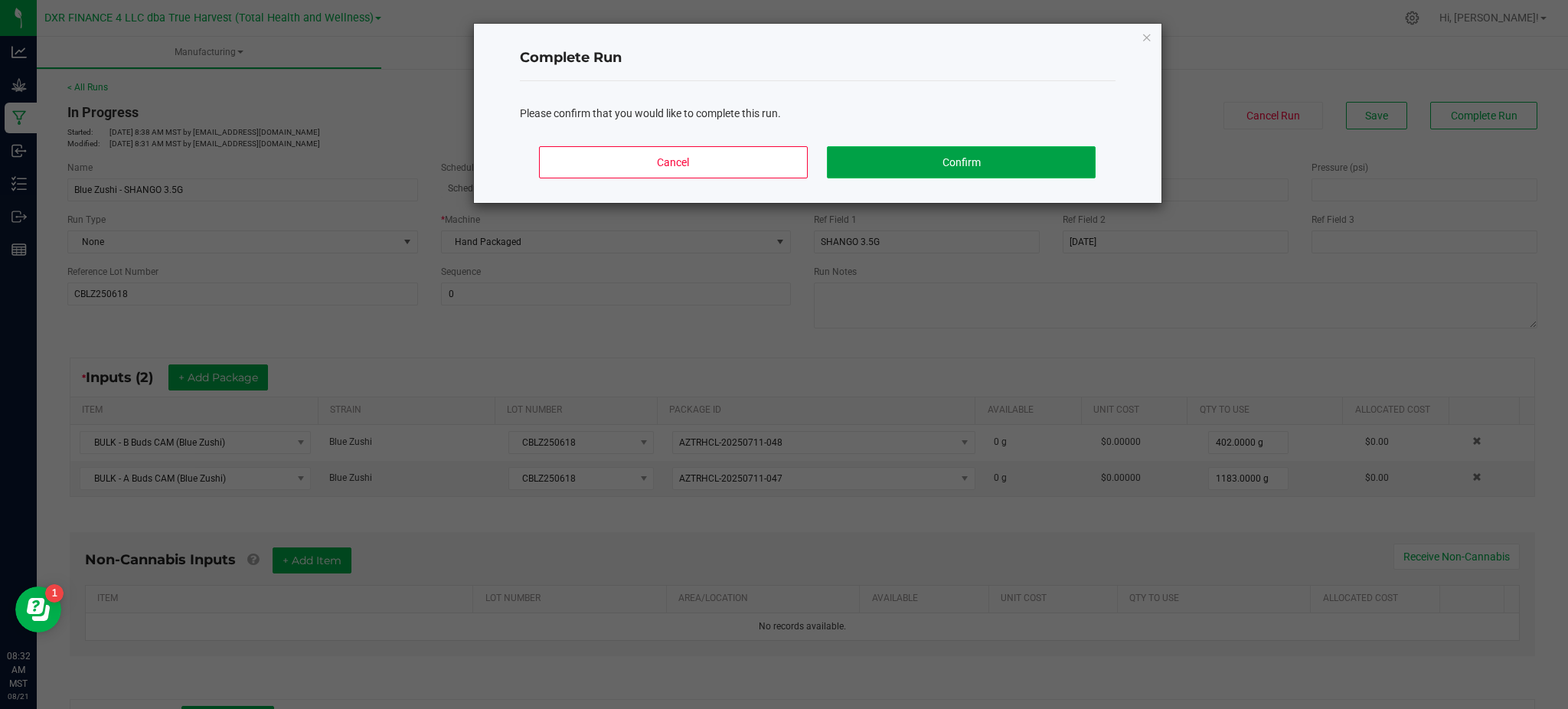
click at [886, 147] on button "Confirm" at bounding box center [961, 163] width 268 height 32
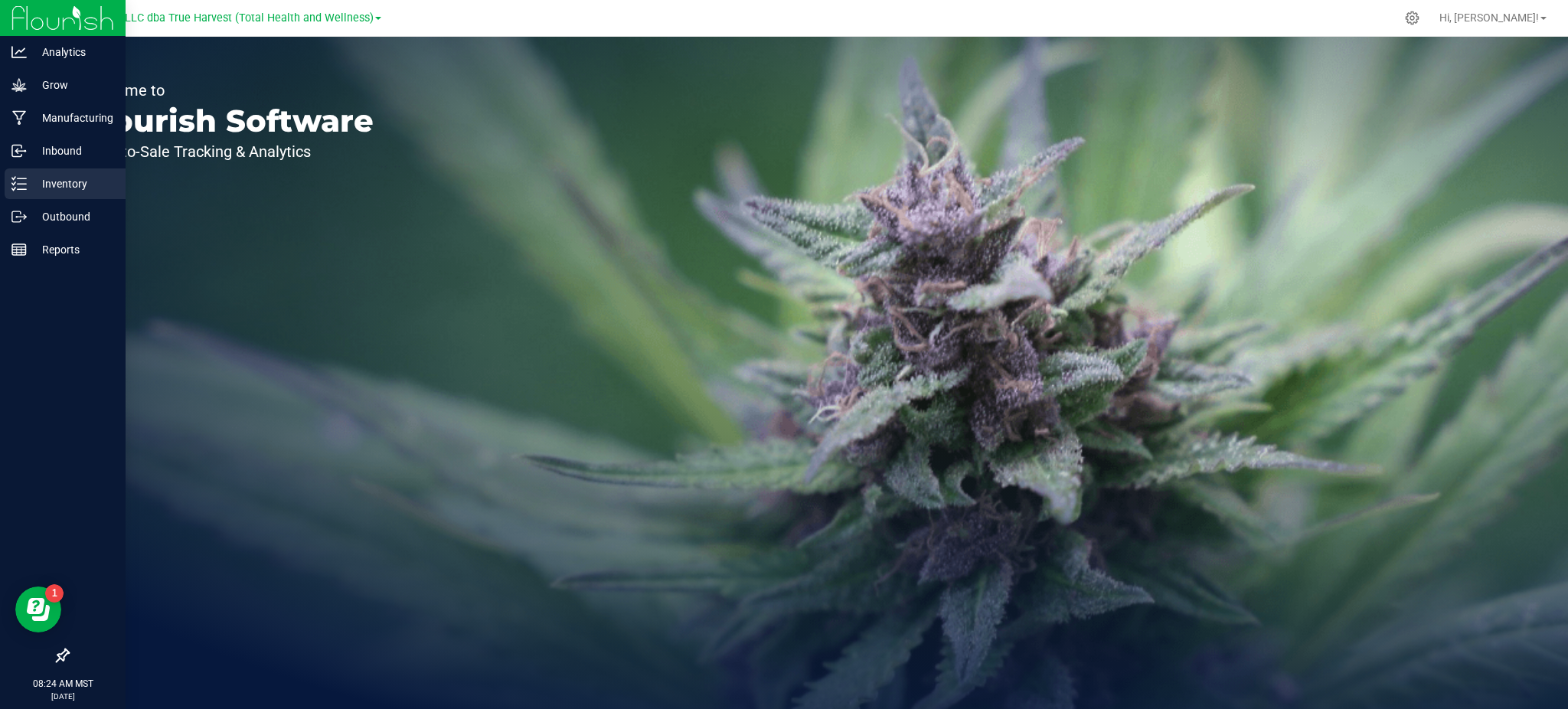
click at [52, 186] on p "Inventory" at bounding box center [73, 184] width 92 height 19
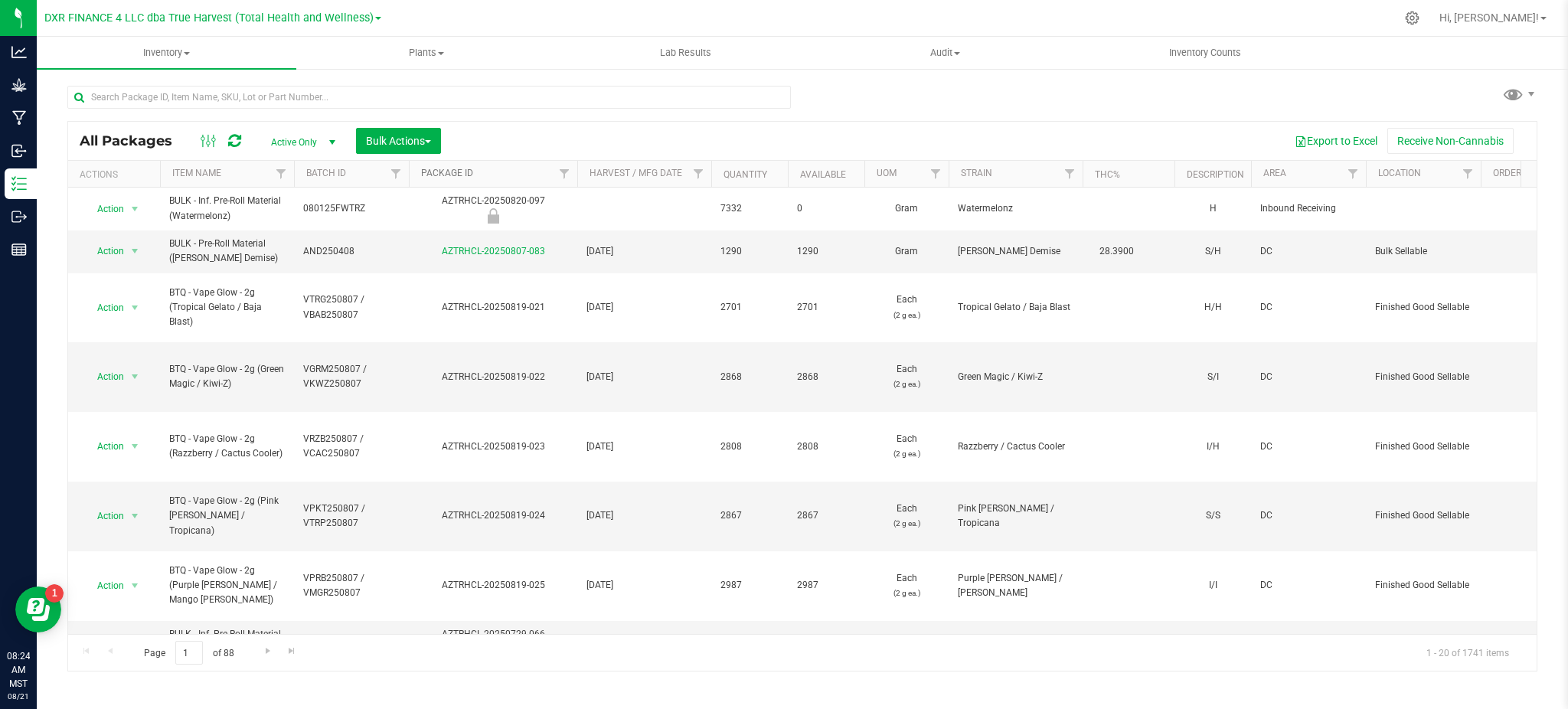
click at [455, 172] on link "Package ID" at bounding box center [446, 173] width 52 height 11
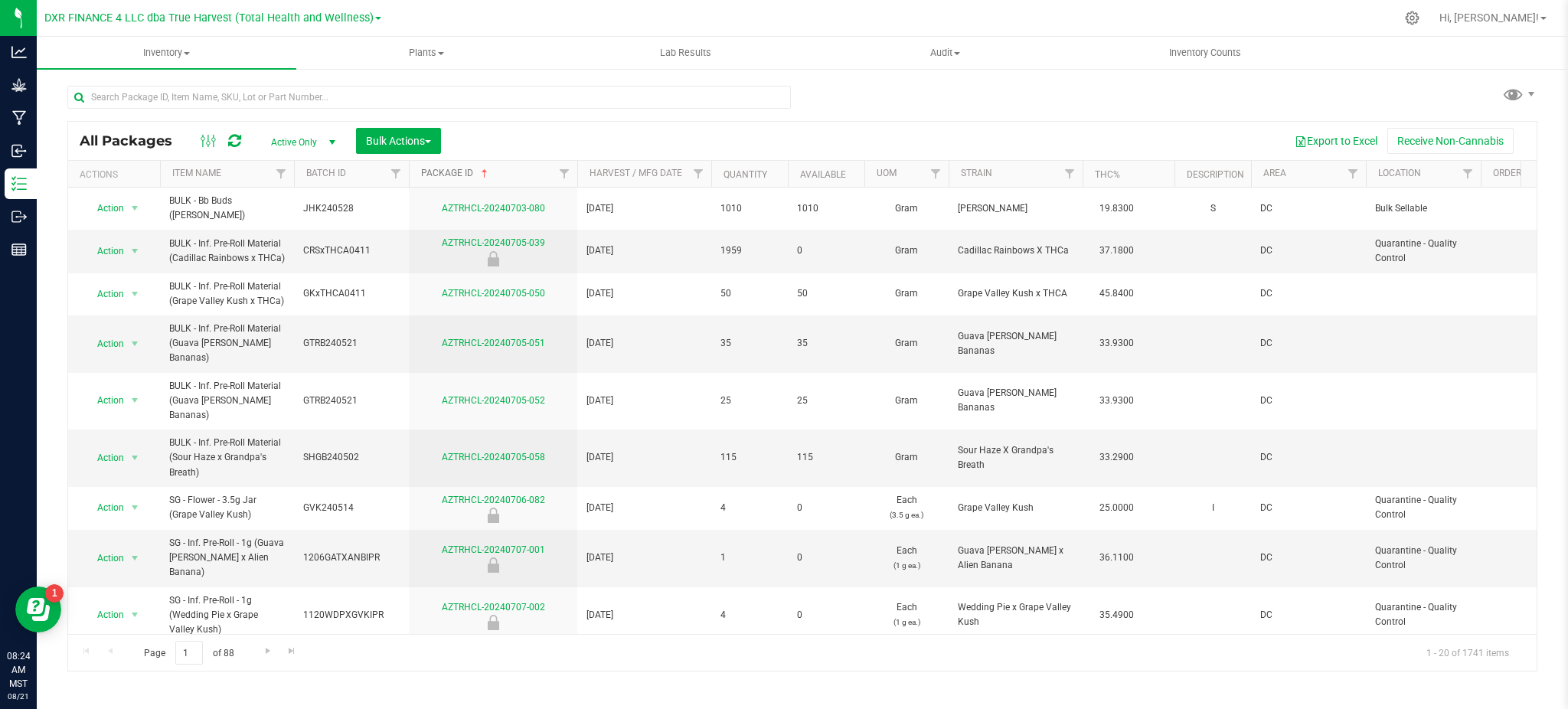
click at [446, 169] on link "Package ID" at bounding box center [455, 173] width 69 height 11
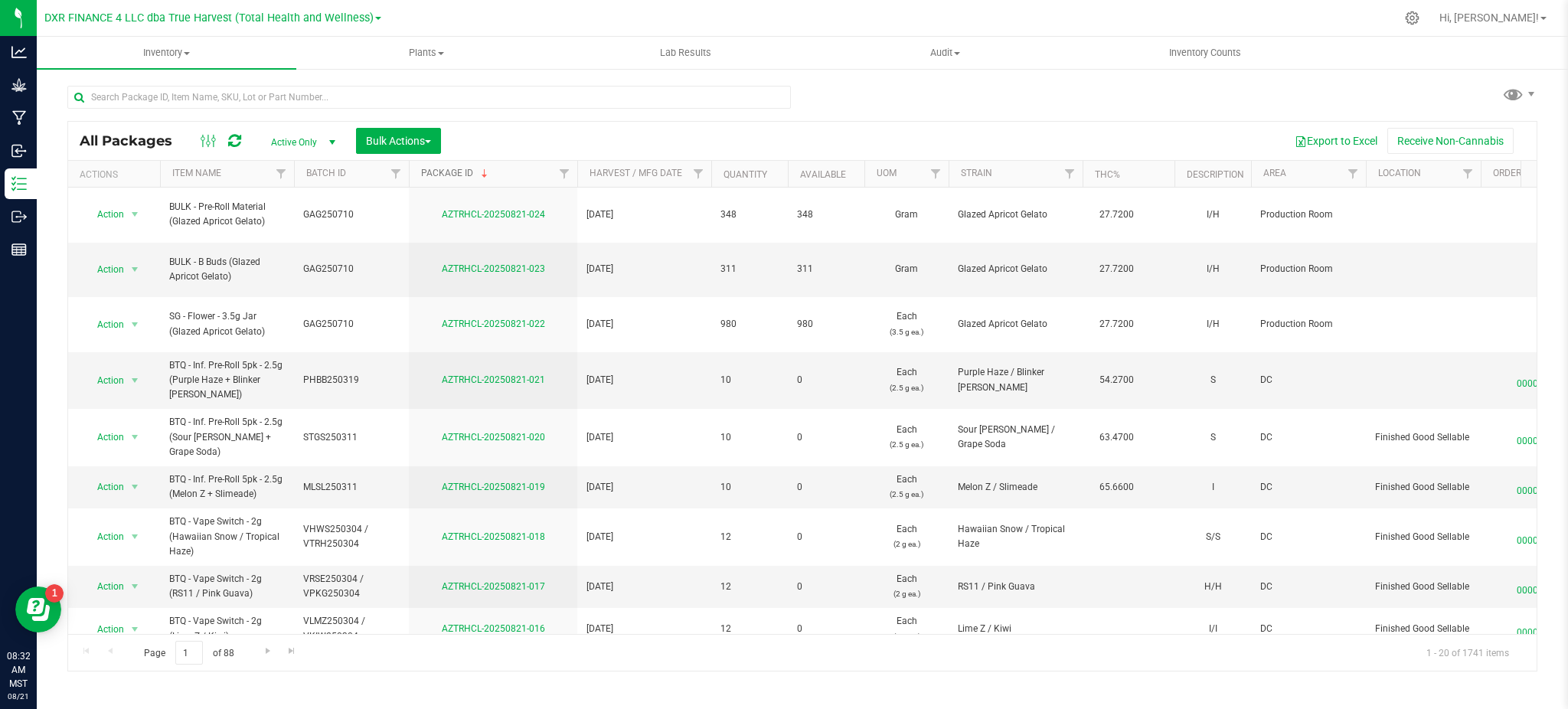
click at [450, 172] on link "Package ID" at bounding box center [455, 173] width 69 height 11
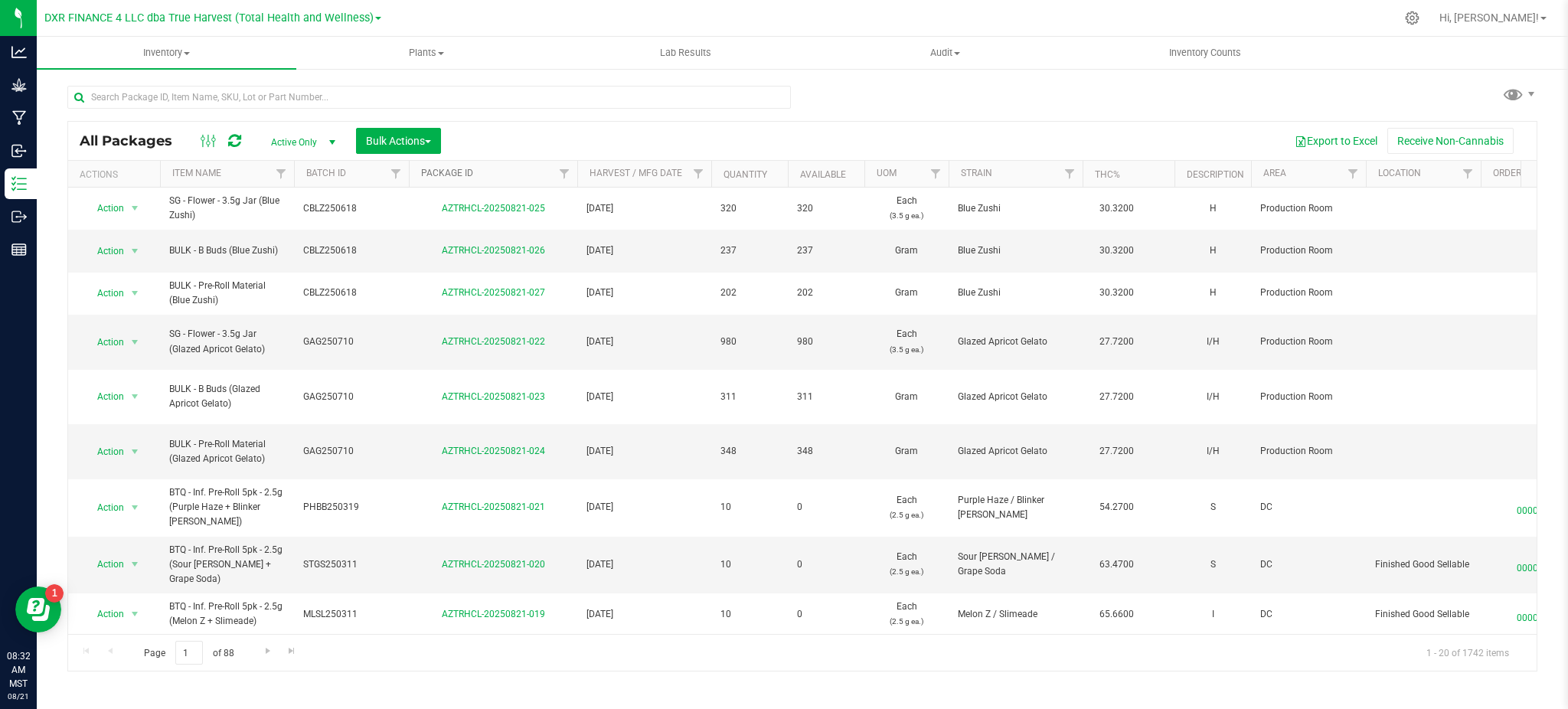
click at [463, 174] on link "Package ID" at bounding box center [446, 173] width 52 height 11
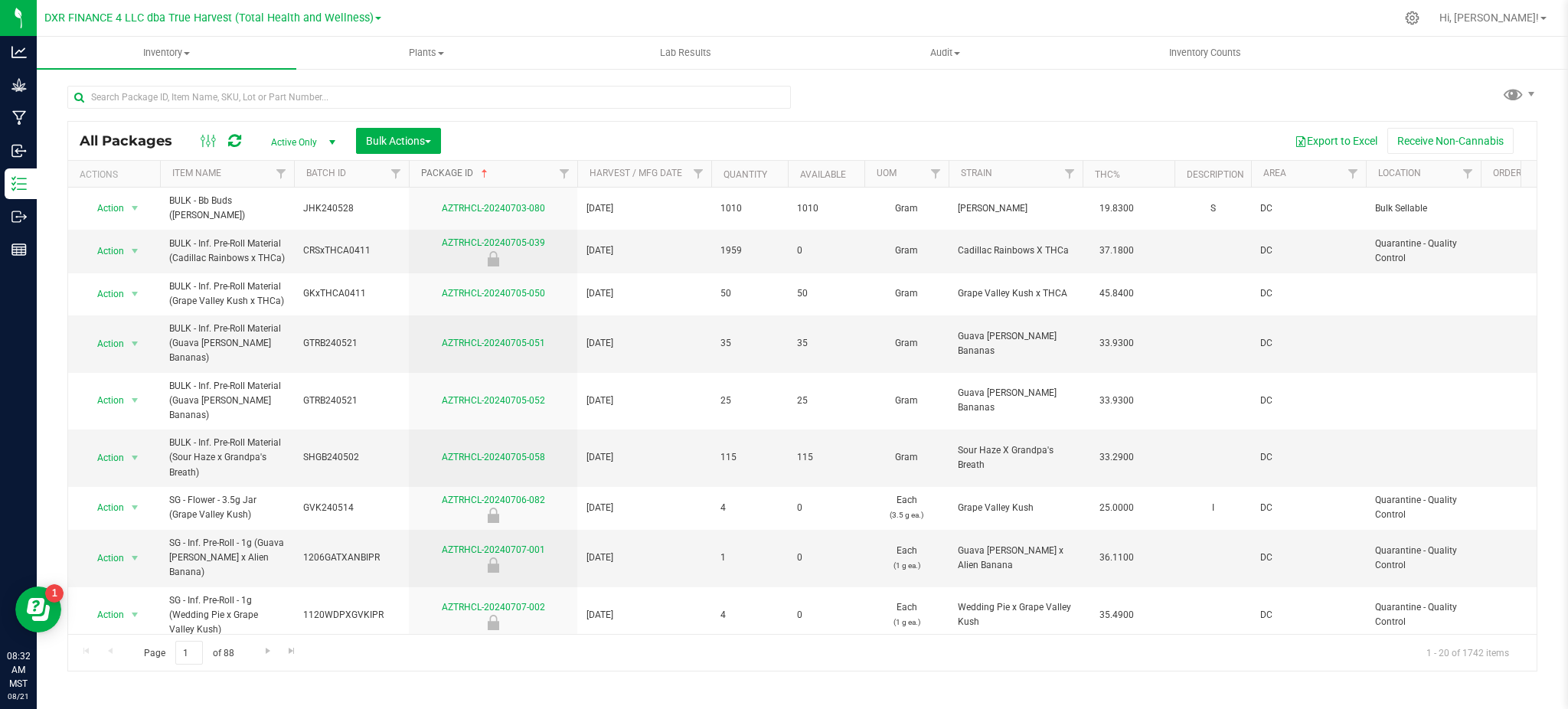
click at [468, 174] on link "Package ID" at bounding box center [455, 173] width 69 height 11
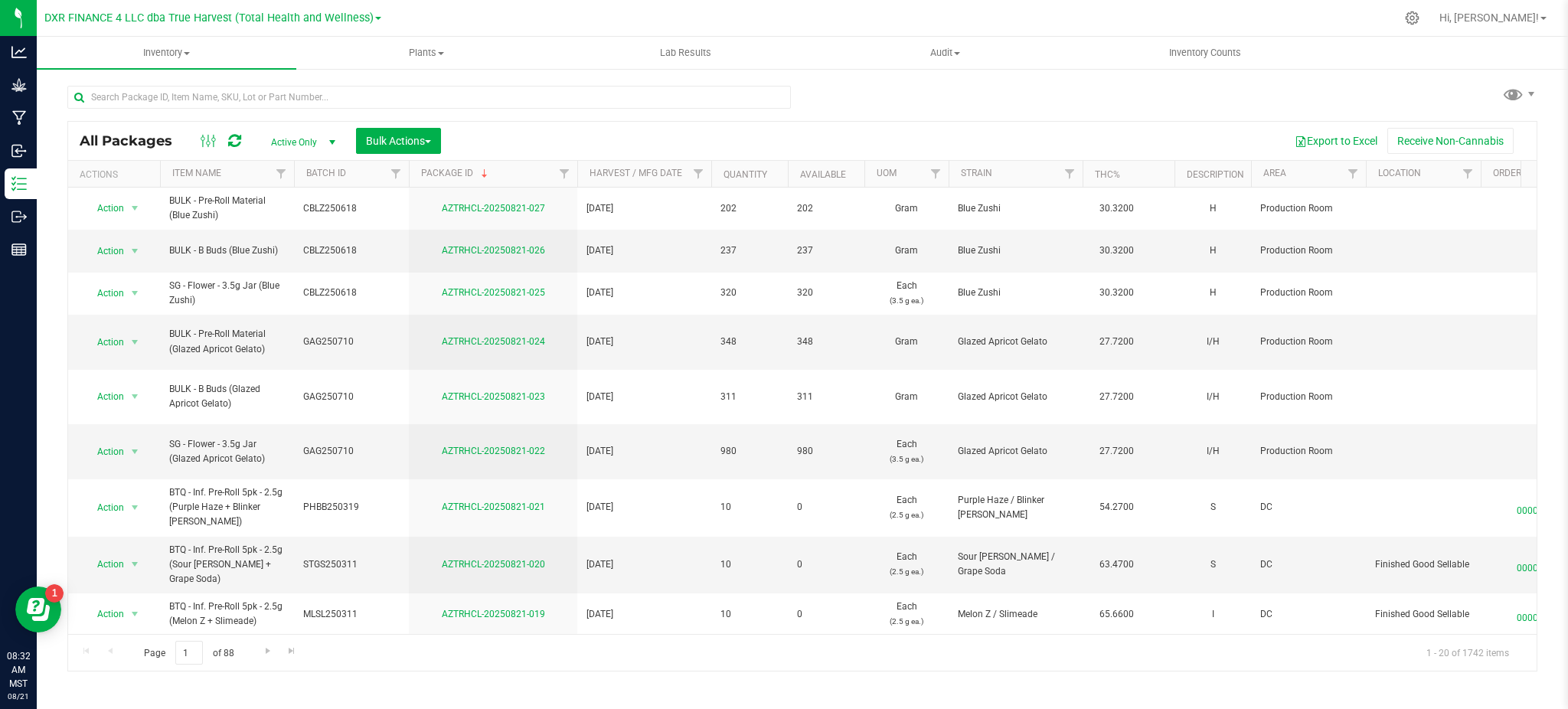
click at [1567, 108] on html "Analytics Grow Manufacturing Inbound Inventory Outbound Reports 08:32 AM MST 08…" at bounding box center [784, 354] width 1568 height 709
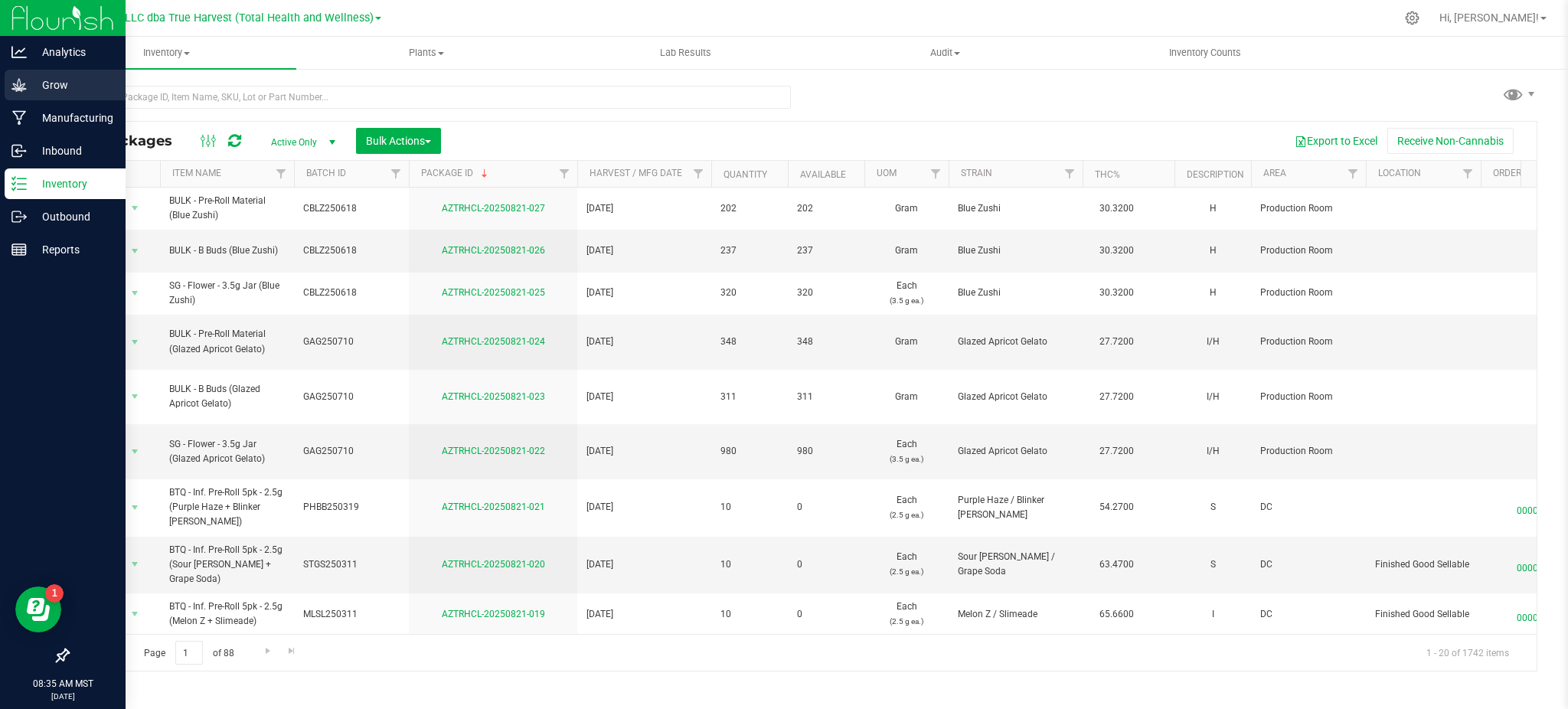
click at [23, 75] on div "Grow" at bounding box center [64, 85] width 121 height 30
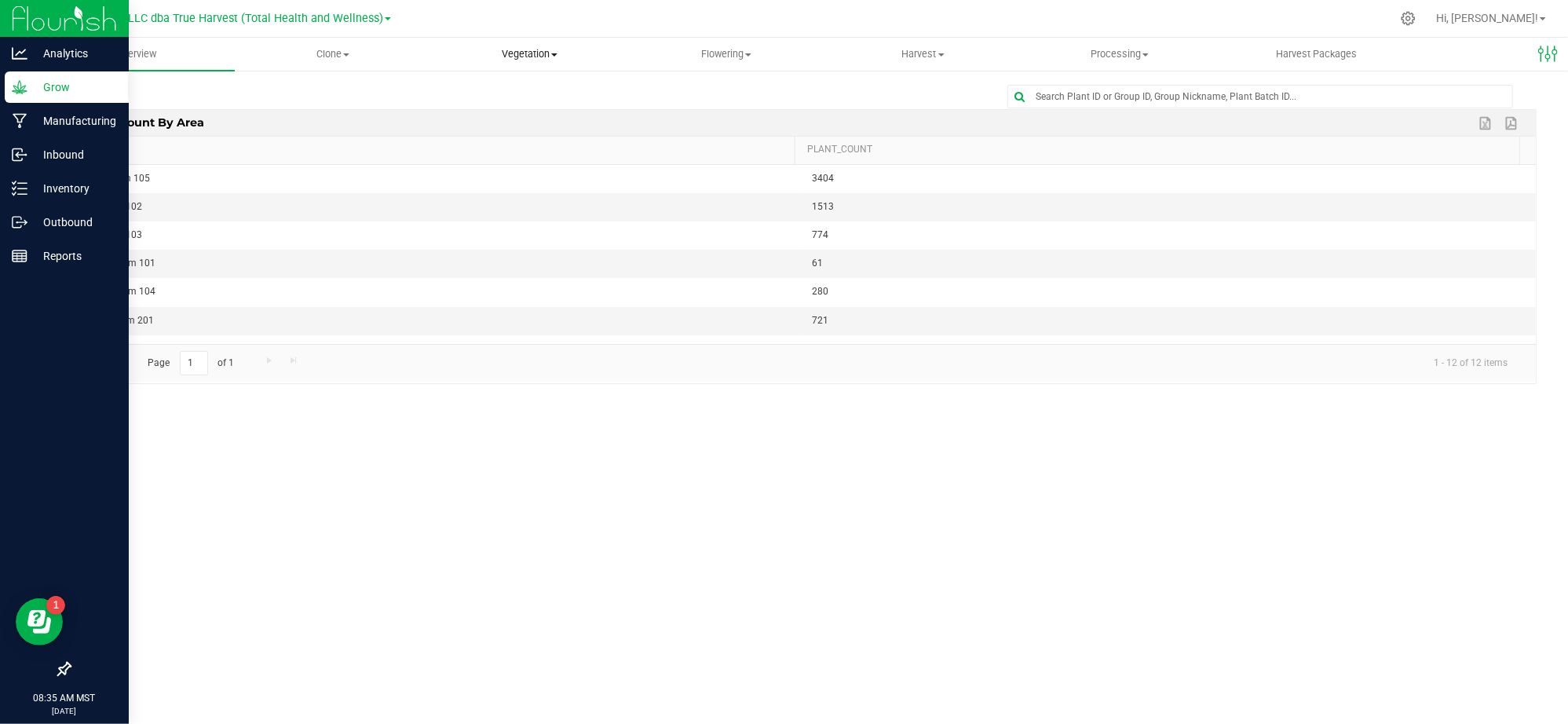
click at [518, 52] on span "Vegetation" at bounding box center [529, 54] width 195 height 14
click at [465, 114] on span "Veg plants" at bounding box center [478, 113] width 96 height 13
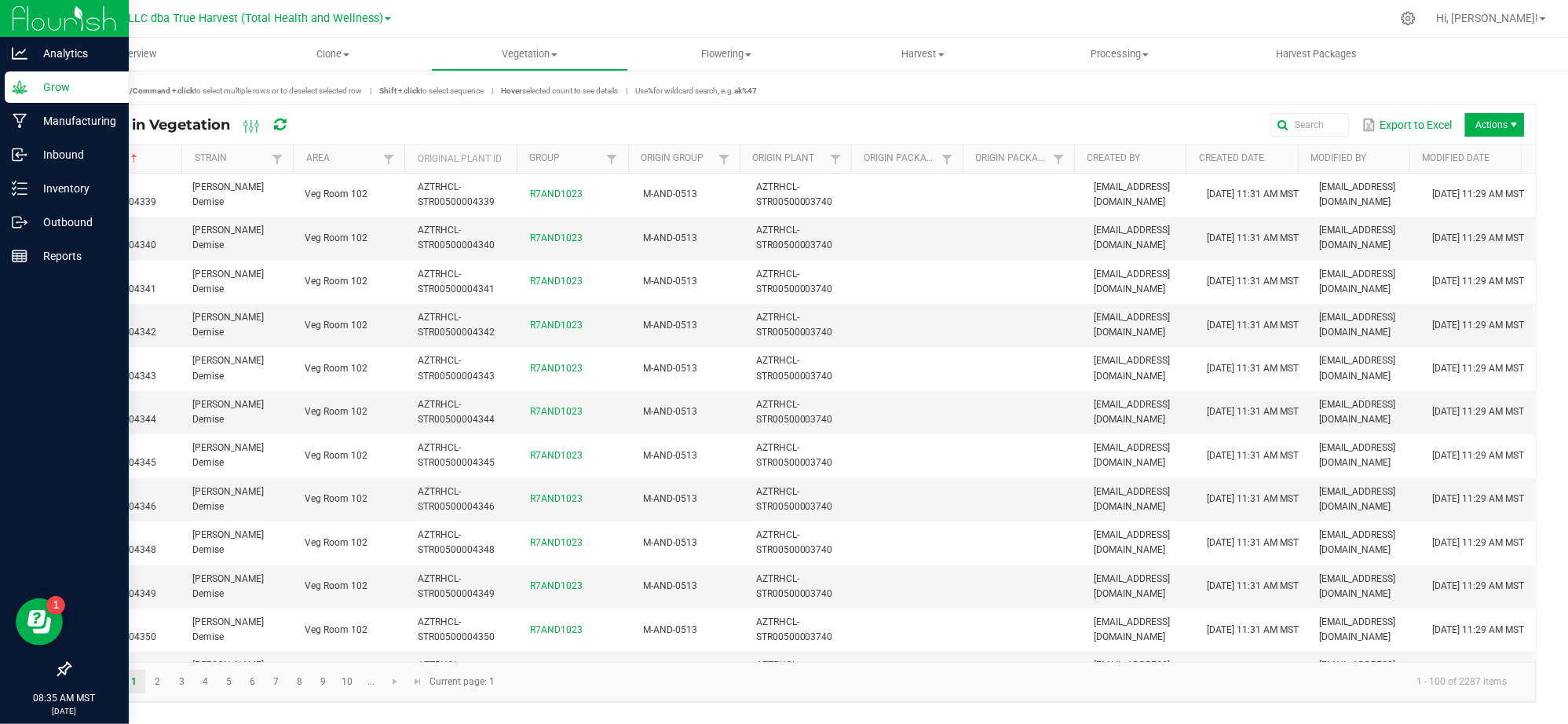
click at [1499, 123] on span "Actions" at bounding box center [1494, 124] width 59 height 23
click at [1473, 154] on span "Destroy plants" at bounding box center [1499, 158] width 118 height 13
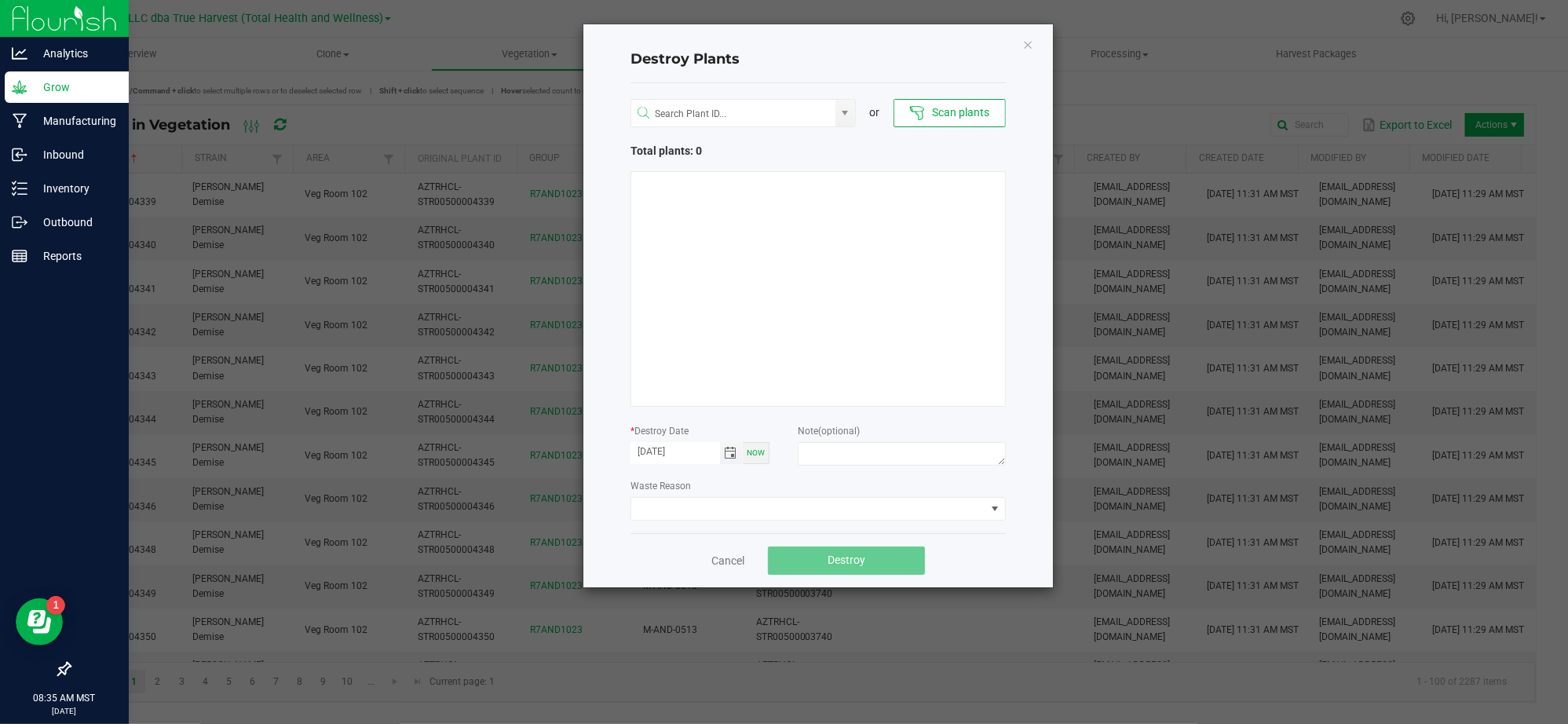
click at [726, 457] on span "Toggle calendar" at bounding box center [731, 453] width 12 height 12
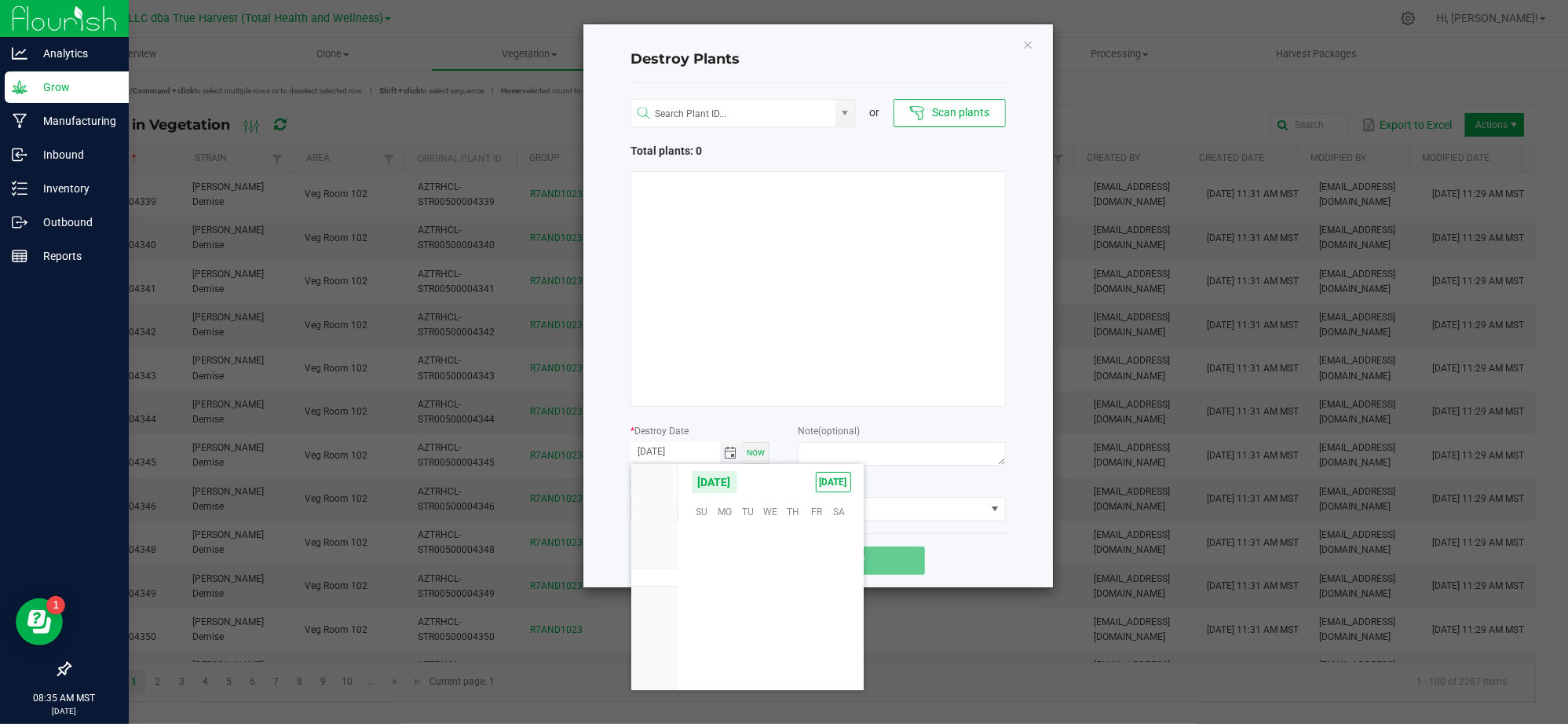
scroll to position [254347, 0]
click at [814, 592] on span "15" at bounding box center [816, 583] width 23 height 24
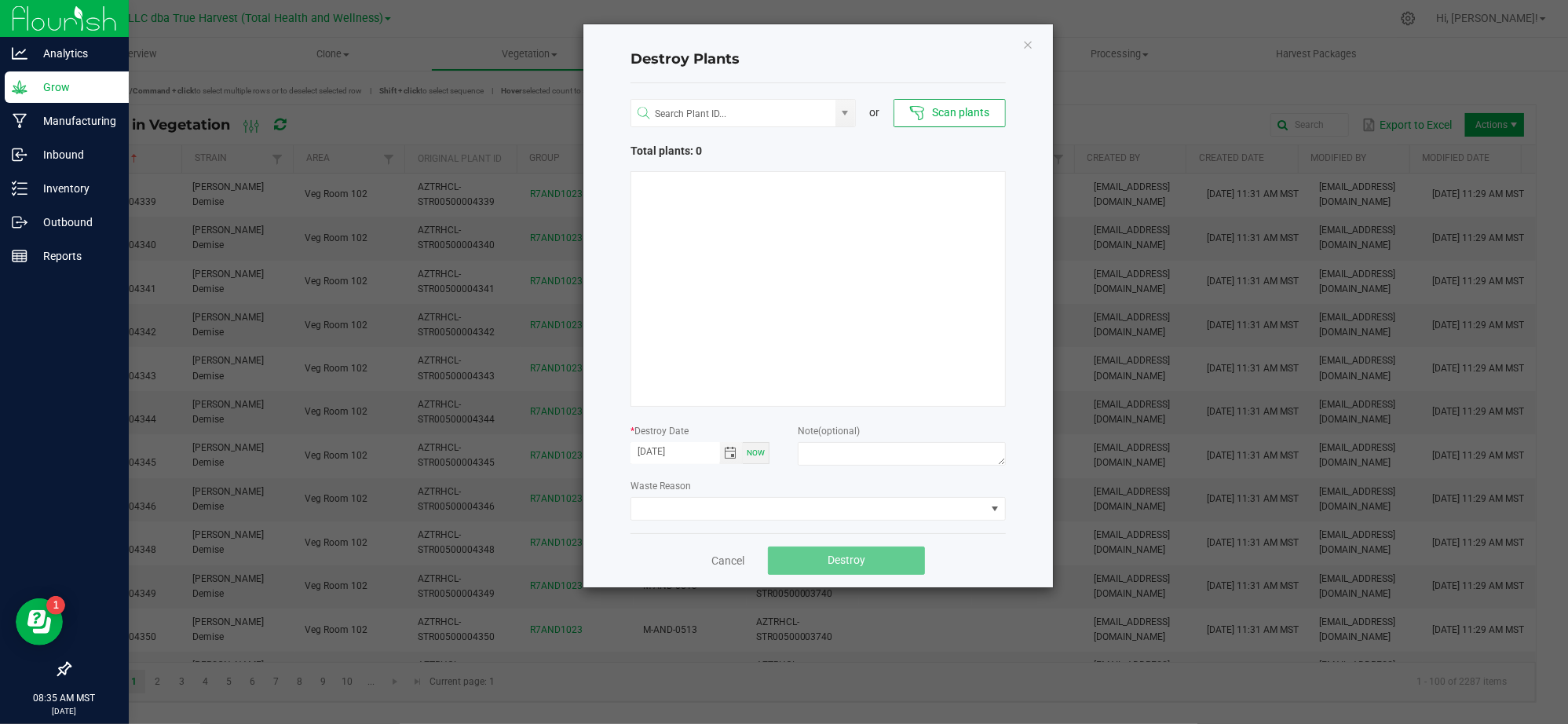
type input "[DATE]"
click at [965, 545] on div "Cancel Destroy" at bounding box center [818, 560] width 375 height 54
click at [860, 143] on div "Total plants: 0" at bounding box center [818, 151] width 375 height 16
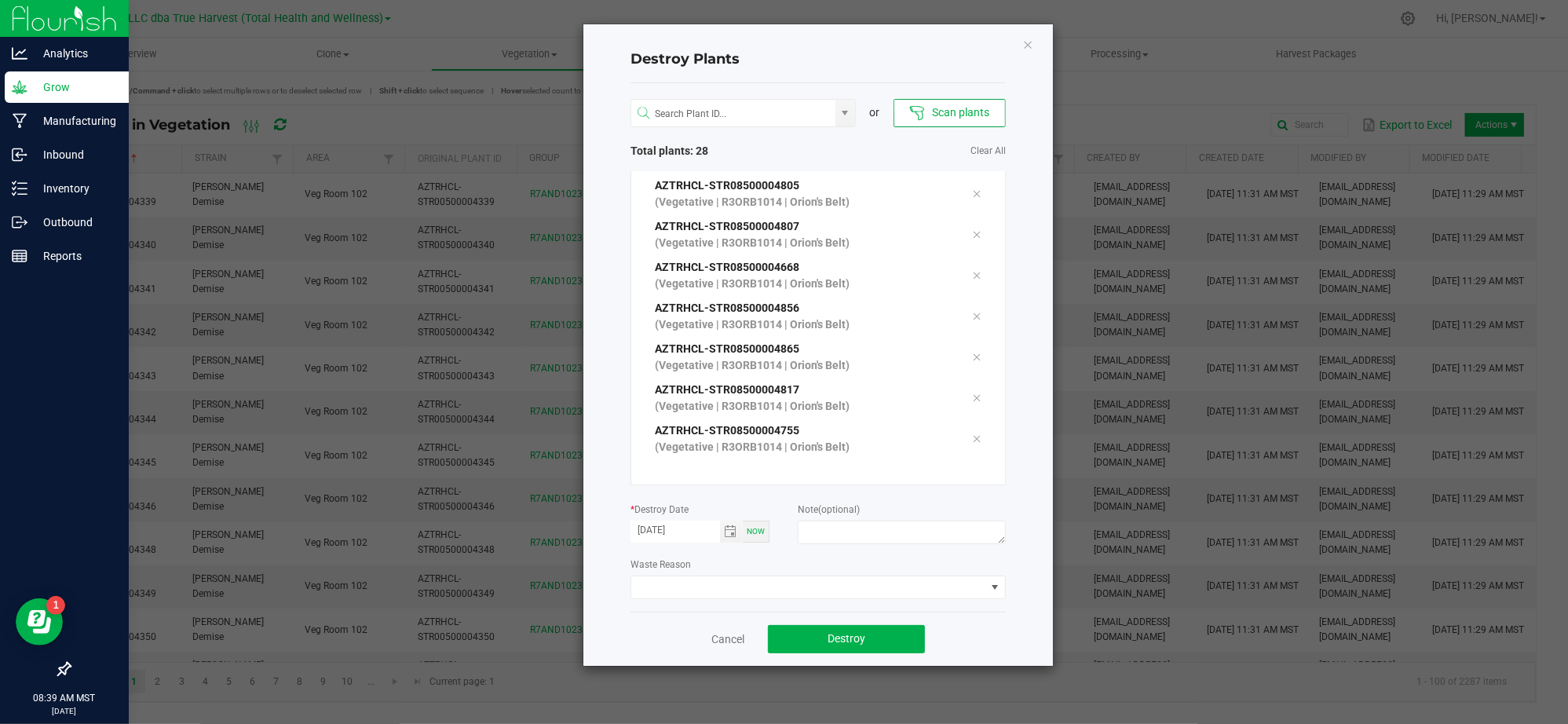
scroll to position [871, 0]
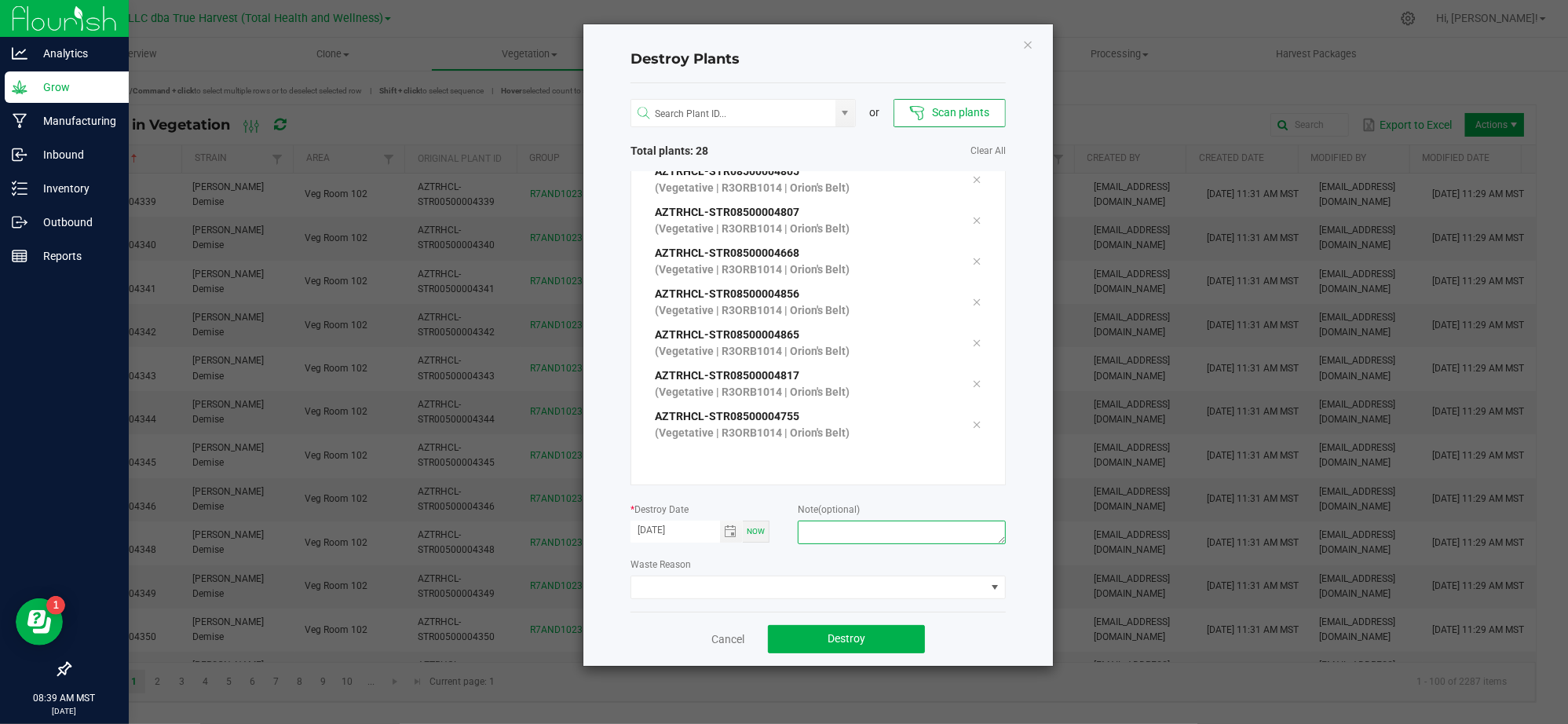
click at [831, 530] on textarea at bounding box center [902, 532] width 208 height 23
click at [880, 526] on textarea "Failure to thrive (C - FL)" at bounding box center [902, 532] width 208 height 23
type textarea "Failure to thrive (V - FL)"
click at [989, 642] on div "Cancel Destroy" at bounding box center [818, 638] width 375 height 54
click at [997, 632] on div "Cancel Destroy" at bounding box center [818, 638] width 375 height 54
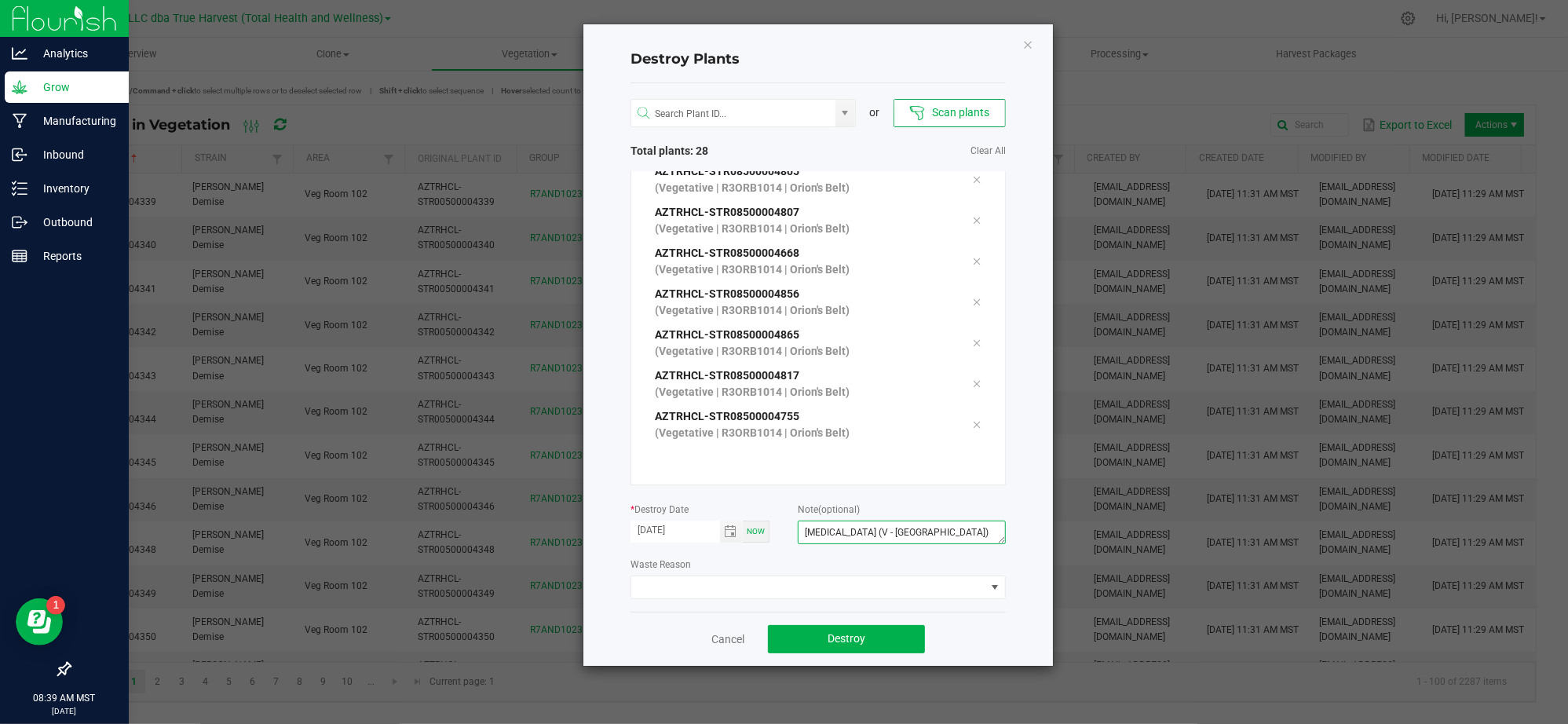
click at [884, 529] on textarea "Failure to thrive (V - FL)" at bounding box center [902, 532] width 208 height 23
click at [816, 639] on button "Destroy" at bounding box center [846, 639] width 157 height 29
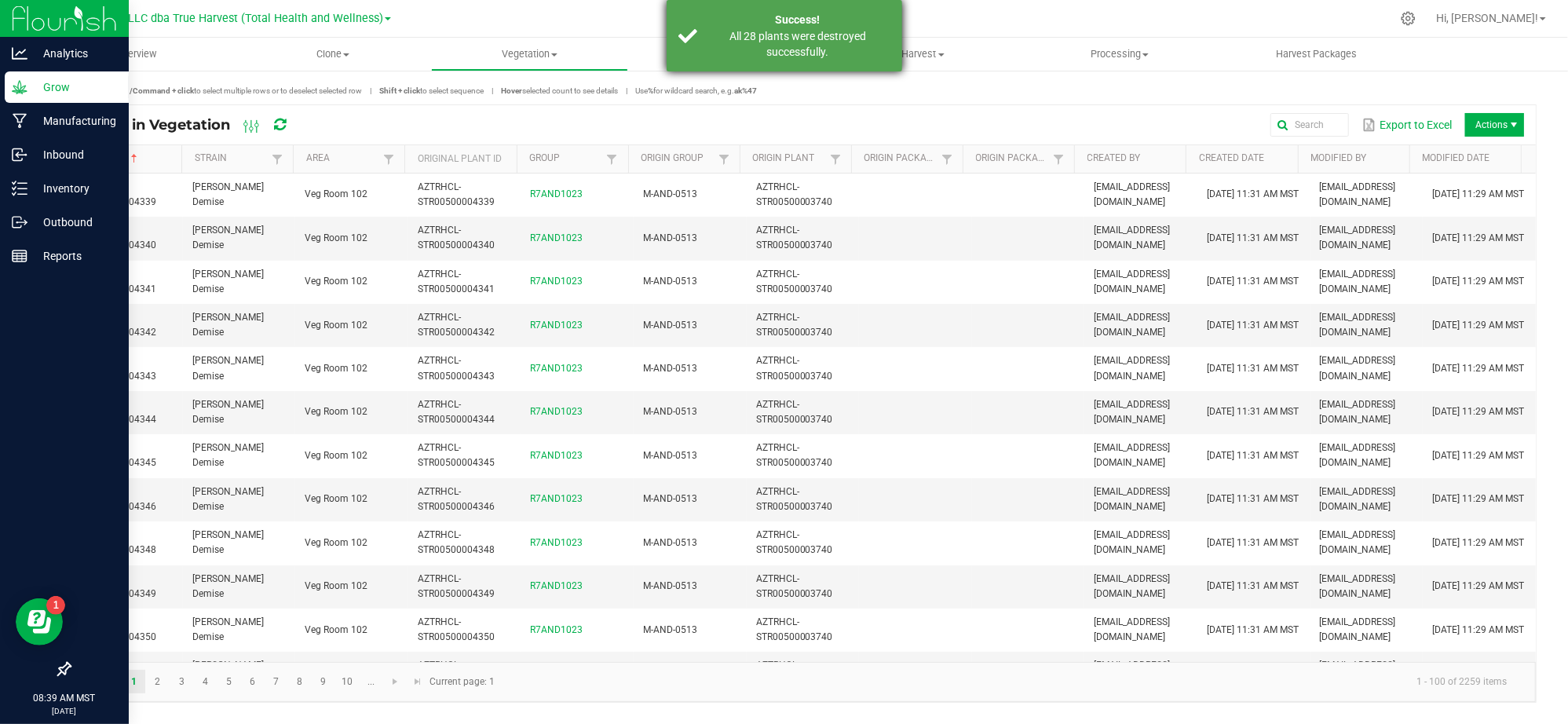
click at [792, 22] on div "Success!" at bounding box center [798, 20] width 185 height 16
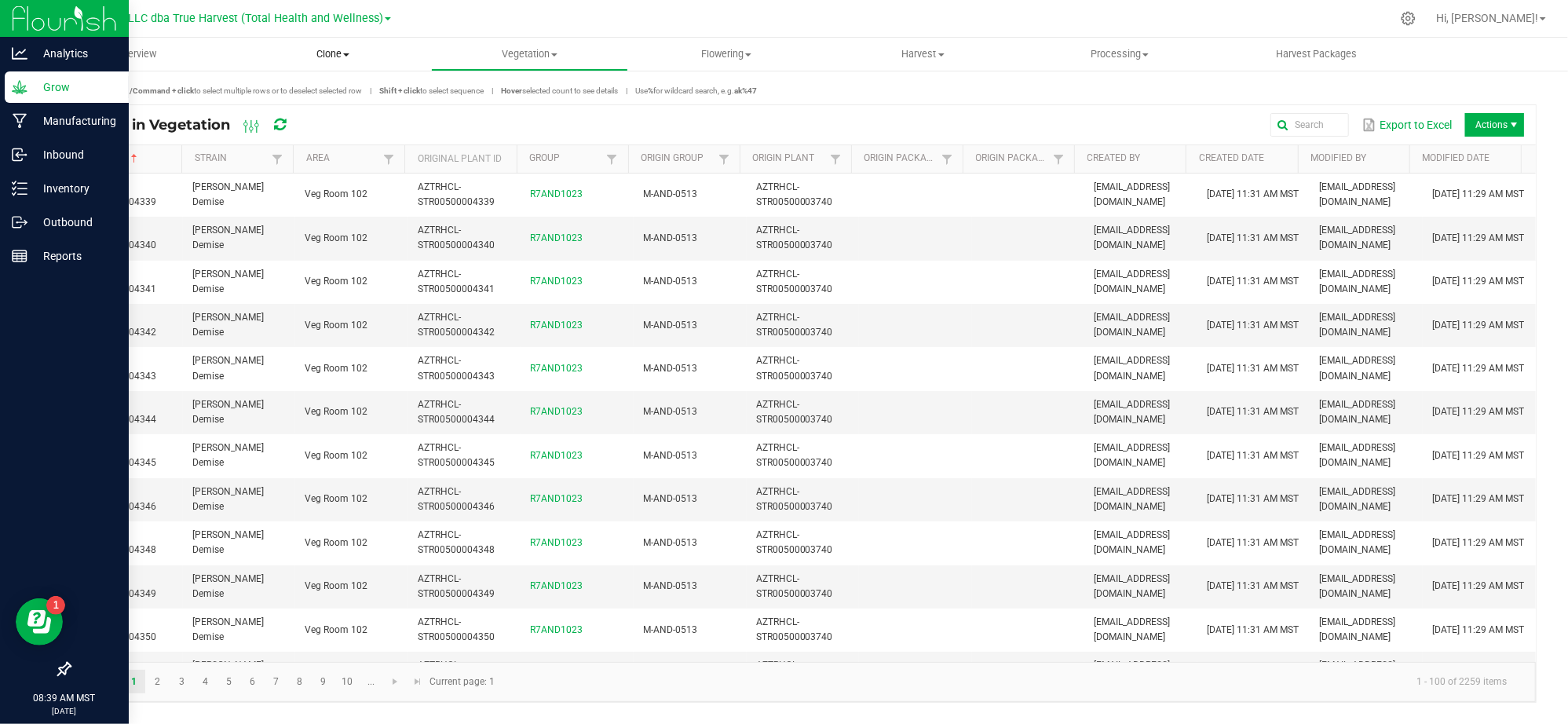
click at [337, 55] on span "Clone" at bounding box center [333, 54] width 195 height 14
click at [521, 52] on span "Vegetation" at bounding box center [529, 54] width 195 height 14
click at [488, 101] on span "Veg groups" at bounding box center [480, 94] width 100 height 13
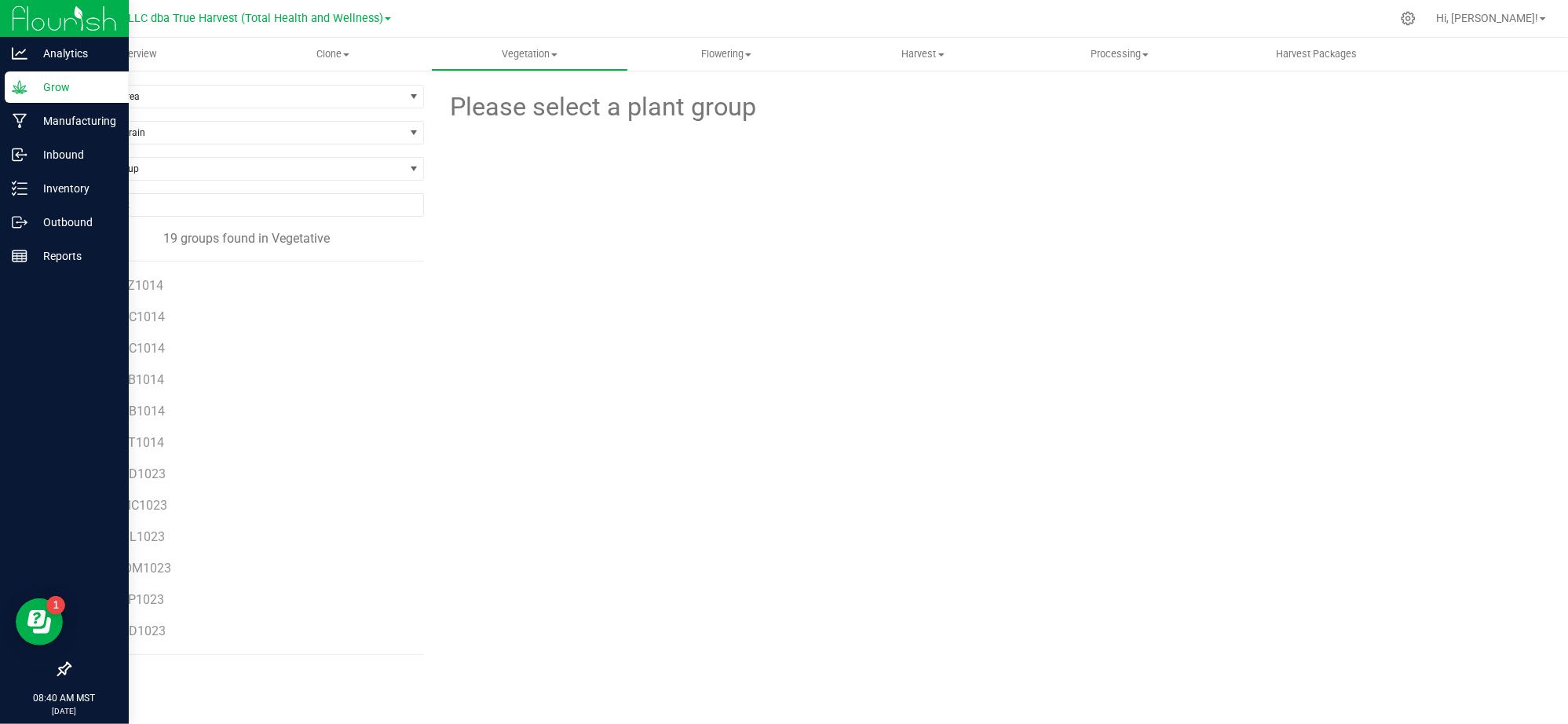
scroll to position [217, 0]
click at [464, 505] on div "Please select a plant group" at bounding box center [986, 370] width 1101 height 570
click at [711, 500] on div "Please select a plant group" at bounding box center [986, 370] width 1101 height 570
click at [128, 362] on span "R3BLZ1014" at bounding box center [130, 359] width 66 height 15
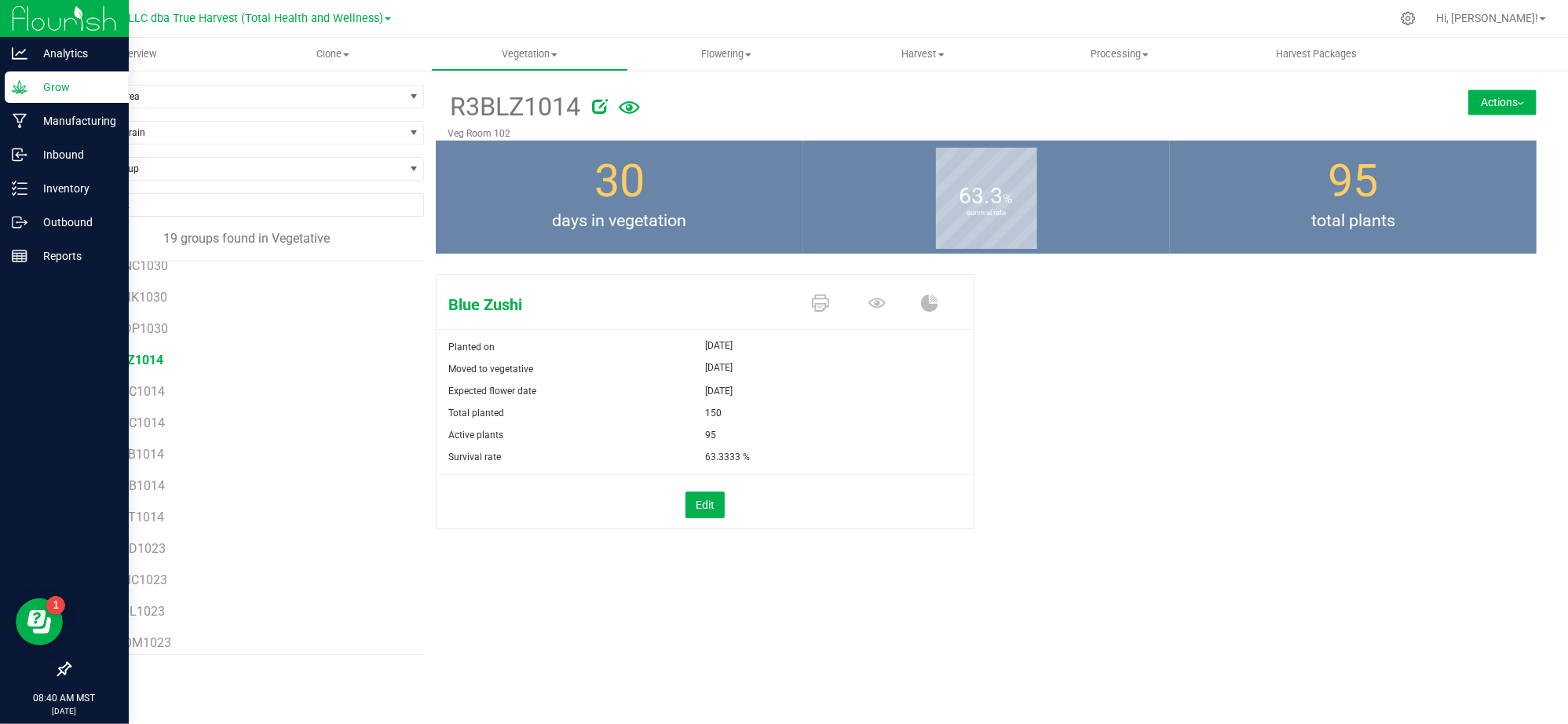
click at [1492, 102] on button "Actions" at bounding box center [1502, 102] width 69 height 25
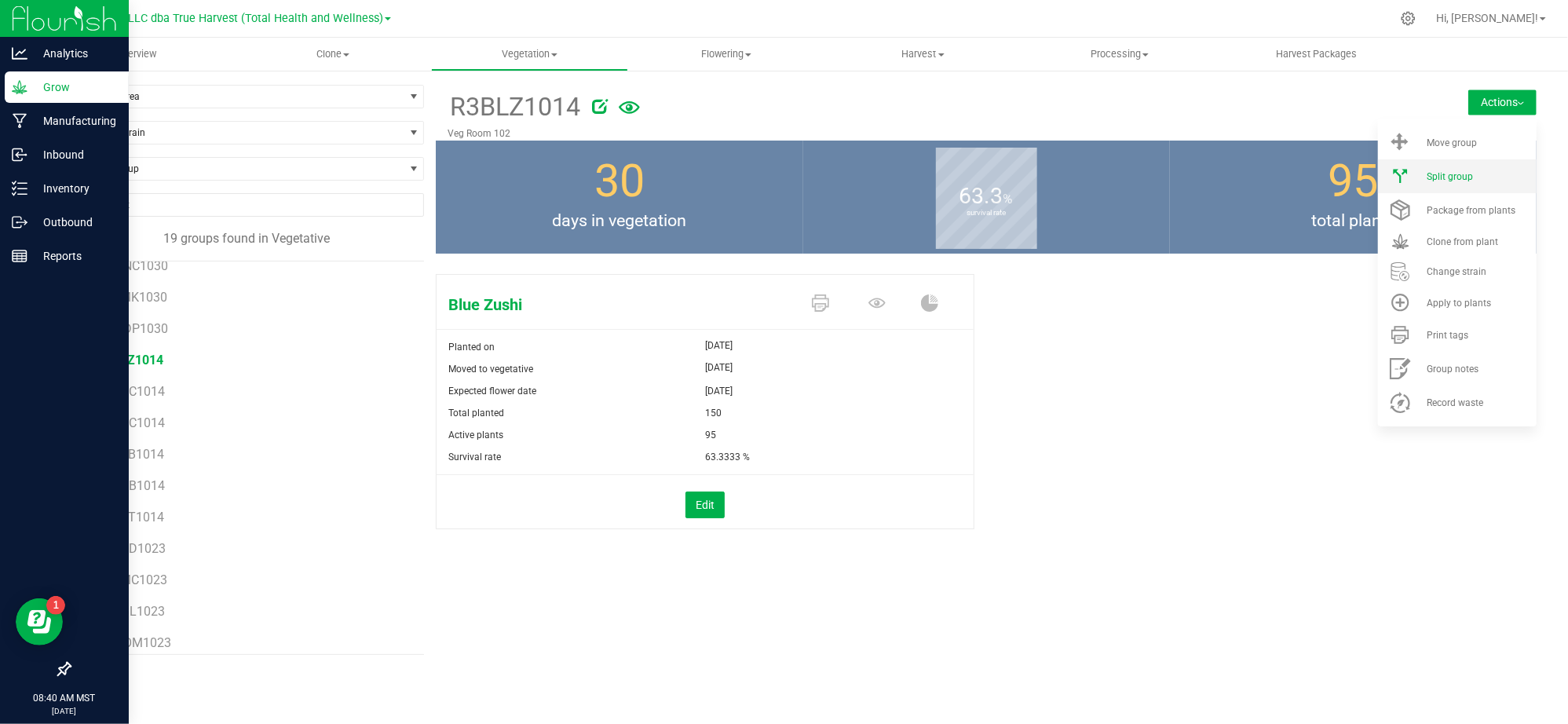
drag, startPoint x: 1441, startPoint y: 148, endPoint x: 1441, endPoint y: 168, distance: 20.0
click at [1441, 168] on ul "Move group Split group Package from plants Clone from plant" at bounding box center [1457, 273] width 159 height 307
click at [1441, 168] on li "Split group" at bounding box center [1457, 176] width 159 height 34
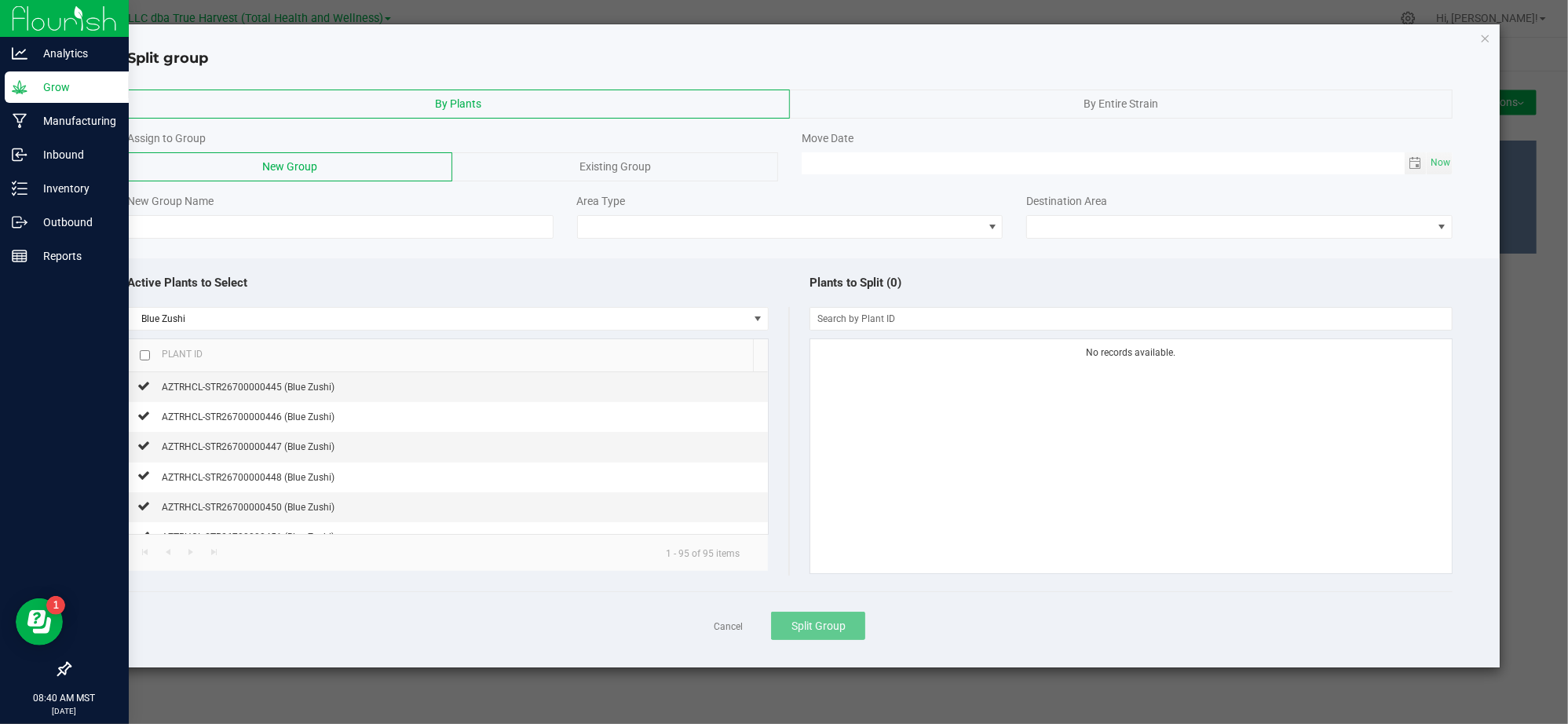
click at [297, 265] on div "Active Plants to Select Blue Zushi Plant ID AZTRHCL-STR26700000445 (Blue Zushi)…" at bounding box center [790, 464] width 1420 height 410
click at [300, 231] on input at bounding box center [339, 227] width 426 height 23
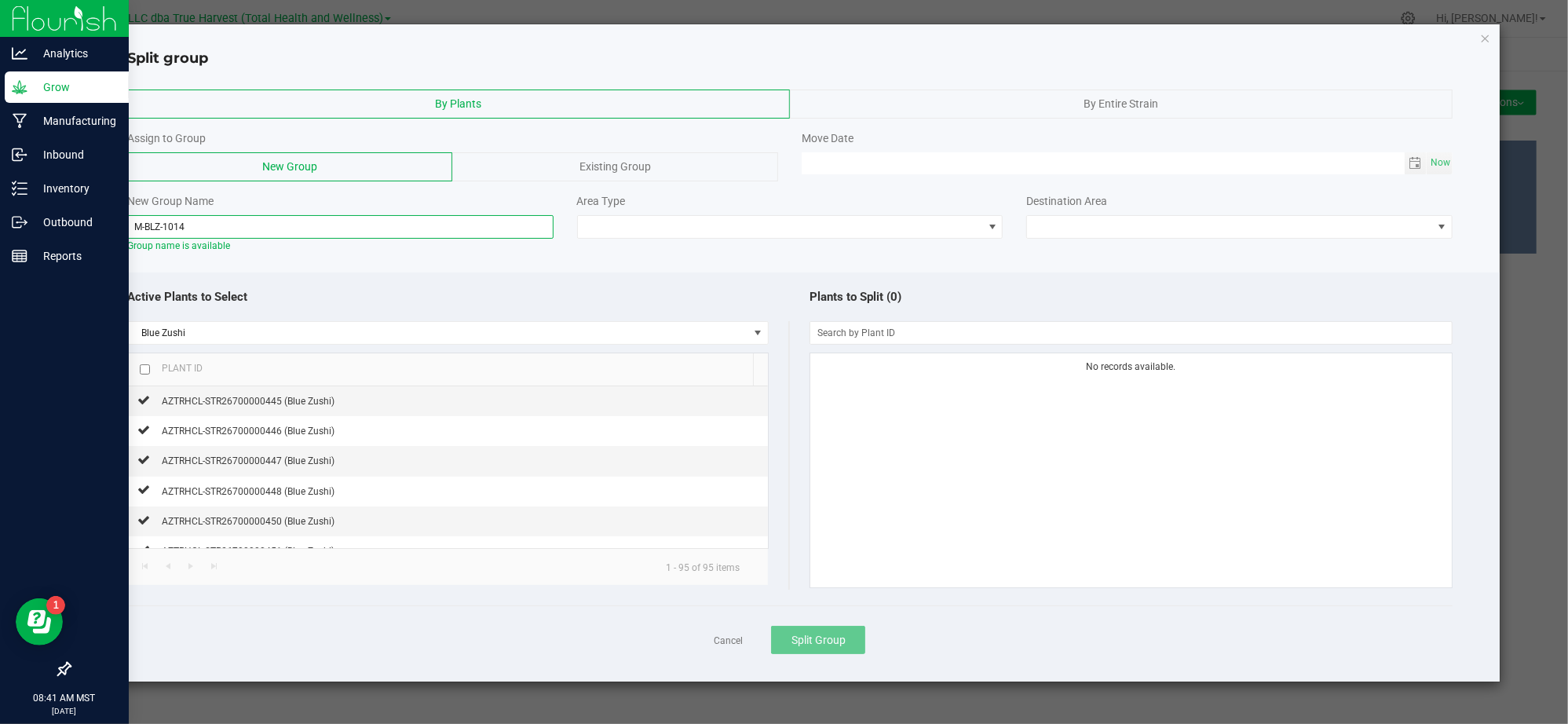
type input "M-BLZ-1014"
click at [453, 286] on div "Active Plants to Select" at bounding box center [458, 297] width 662 height 34
click at [748, 234] on span at bounding box center [781, 227] width 405 height 22
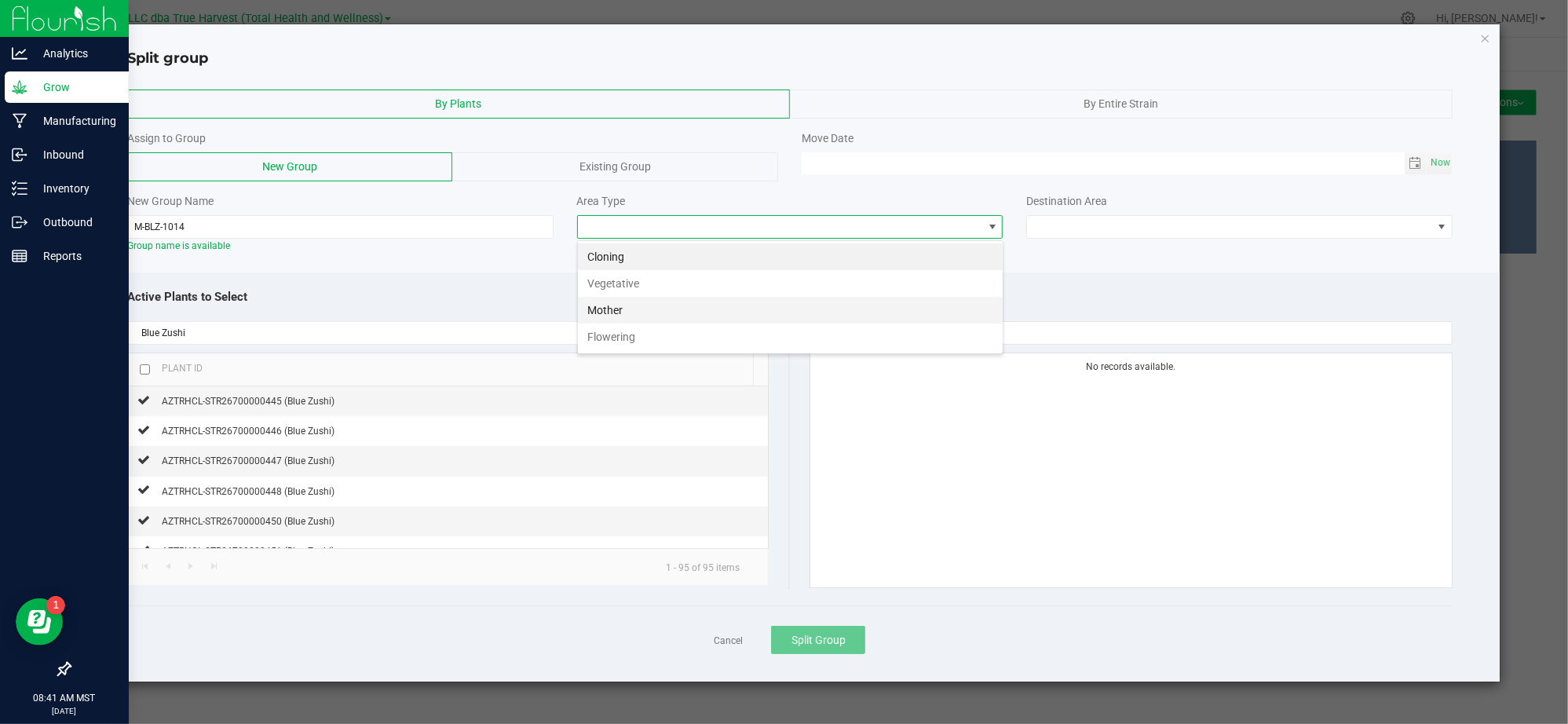
scroll to position [23, 425]
click at [673, 302] on li "Mother" at bounding box center [790, 310] width 425 height 27
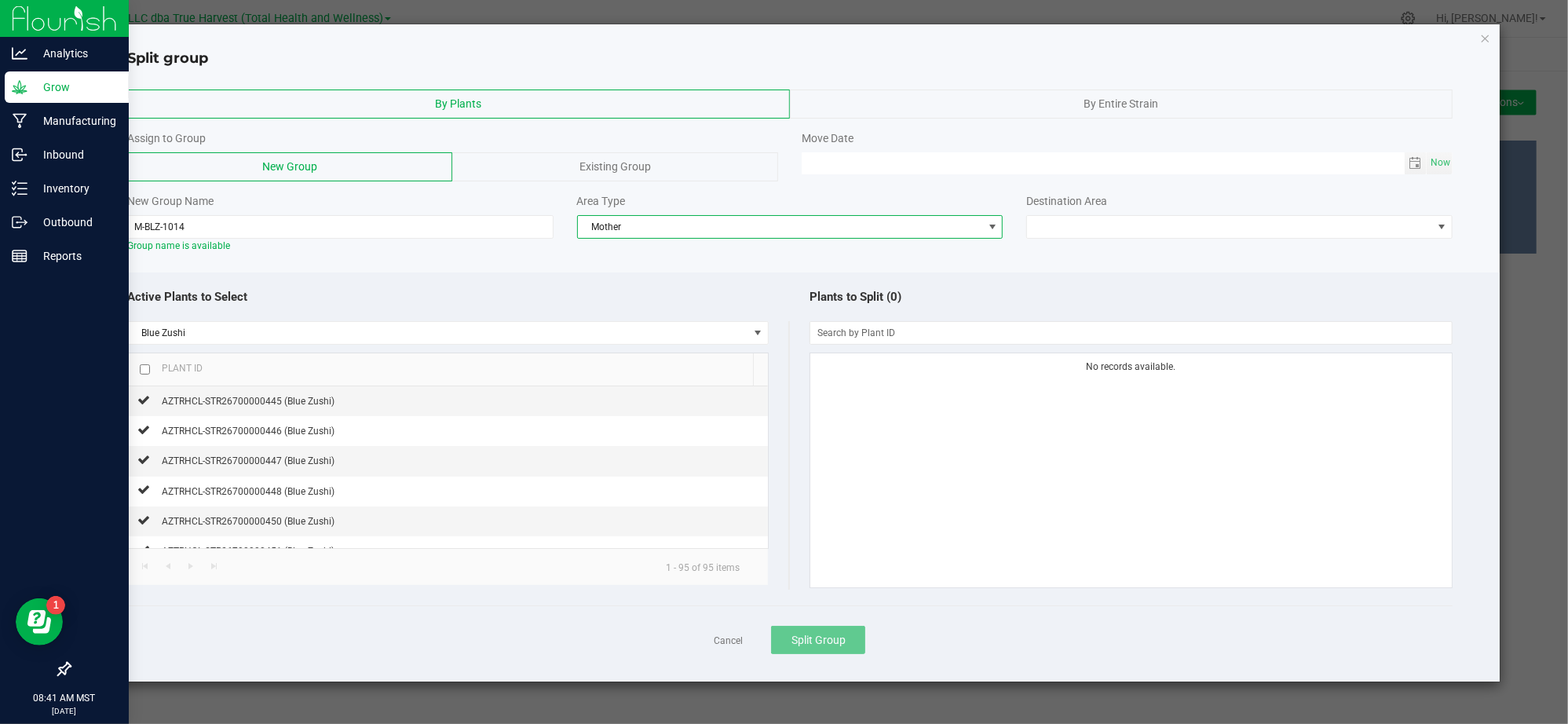
click at [1220, 254] on div "By Plants By Entire Strain Assign to Group New Group Existing Group Move Date N…" at bounding box center [790, 171] width 1420 height 179
click at [1223, 231] on span at bounding box center [1229, 227] width 405 height 22
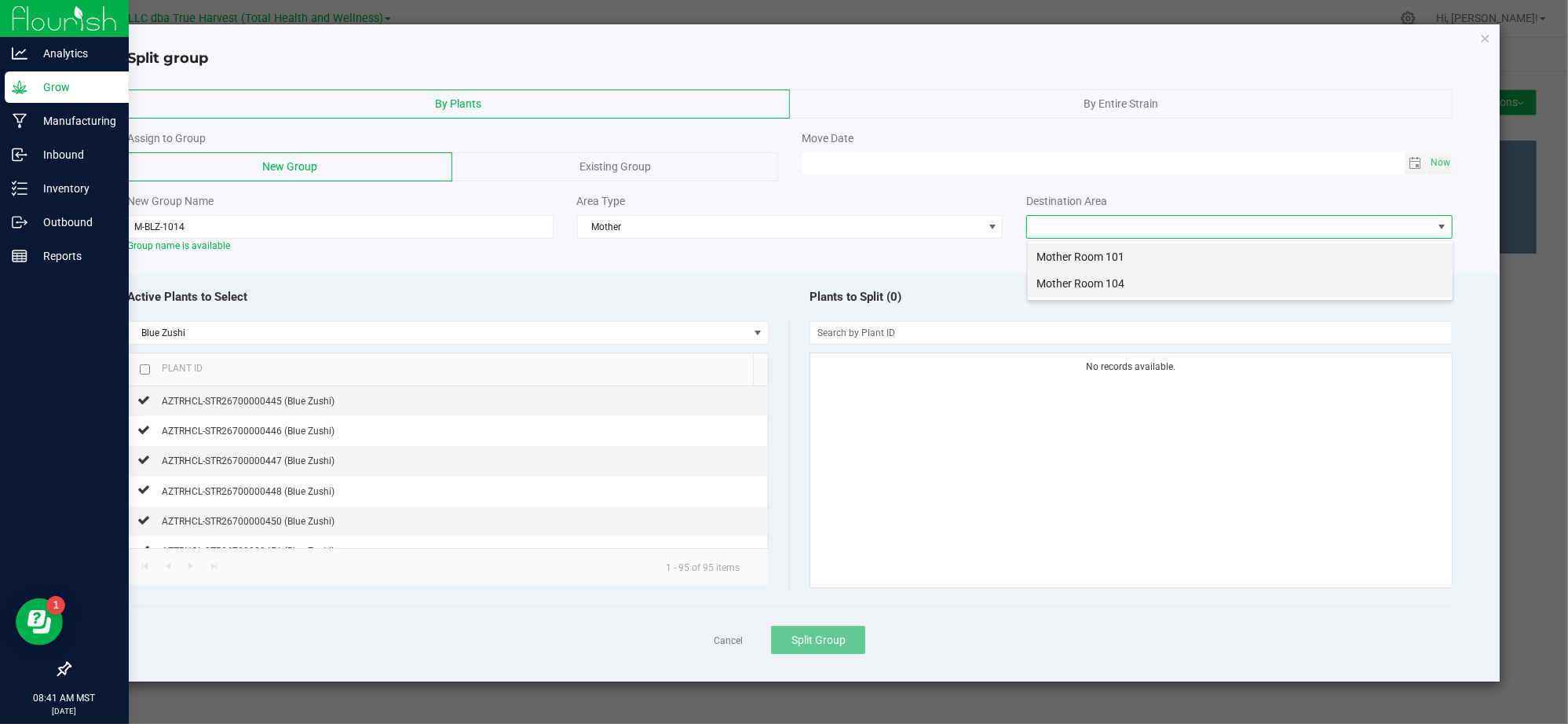
drag, startPoint x: 1146, startPoint y: 270, endPoint x: 1146, endPoint y: 283, distance: 13.0
click at [1146, 283] on ul "Mother Room 101 Mother Room 104" at bounding box center [1240, 269] width 425 height 53
click at [1146, 283] on li "Mother Room 104" at bounding box center [1240, 283] width 425 height 27
drag, startPoint x: 1072, startPoint y: 280, endPoint x: 1333, endPoint y: 185, distance: 277.8
click at [1078, 278] on div "Active Plants to Select Blue Zushi Plant ID AZTRHCL-STR26700000445 (Blue Zushi)…" at bounding box center [790, 477] width 1420 height 410
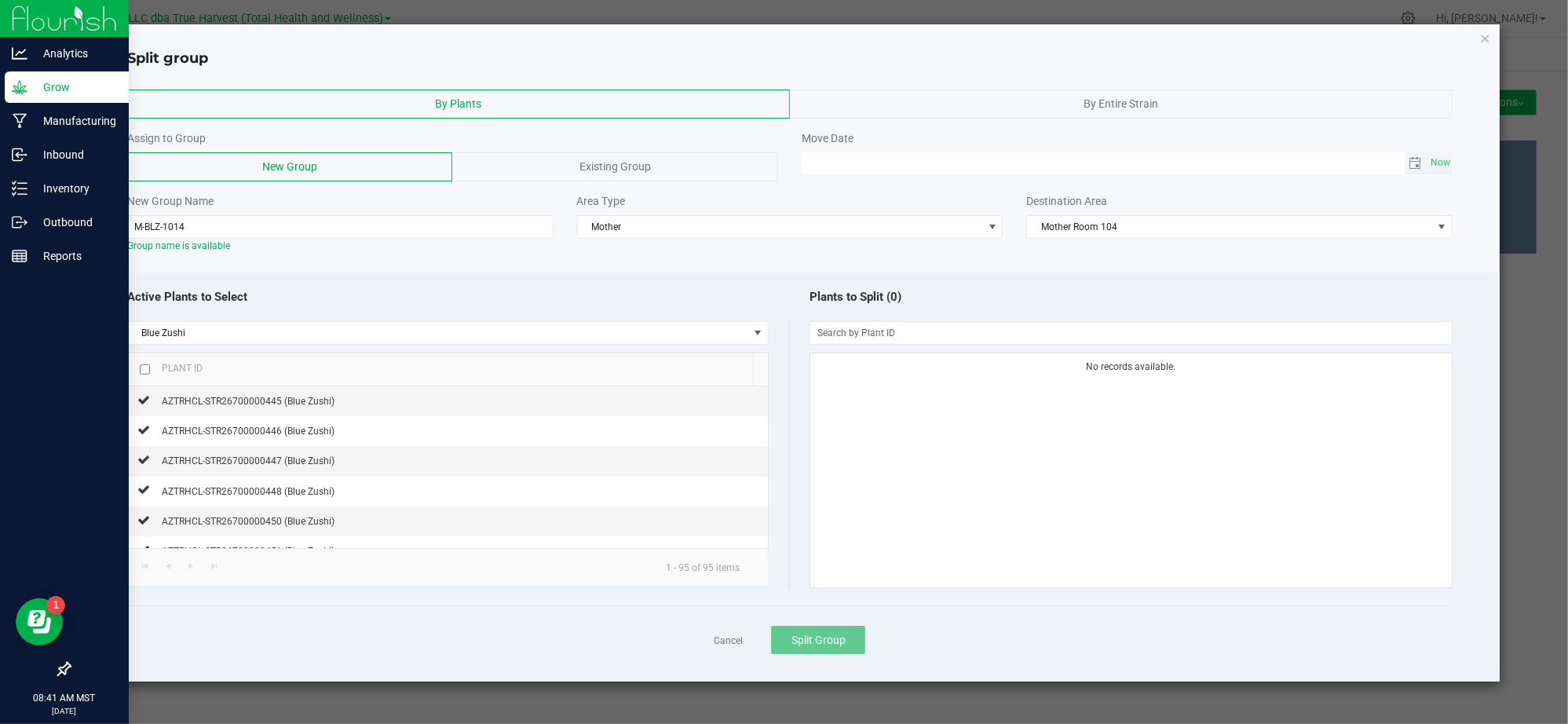
click at [1407, 159] on span "Toggle calendar" at bounding box center [1416, 162] width 23 height 22
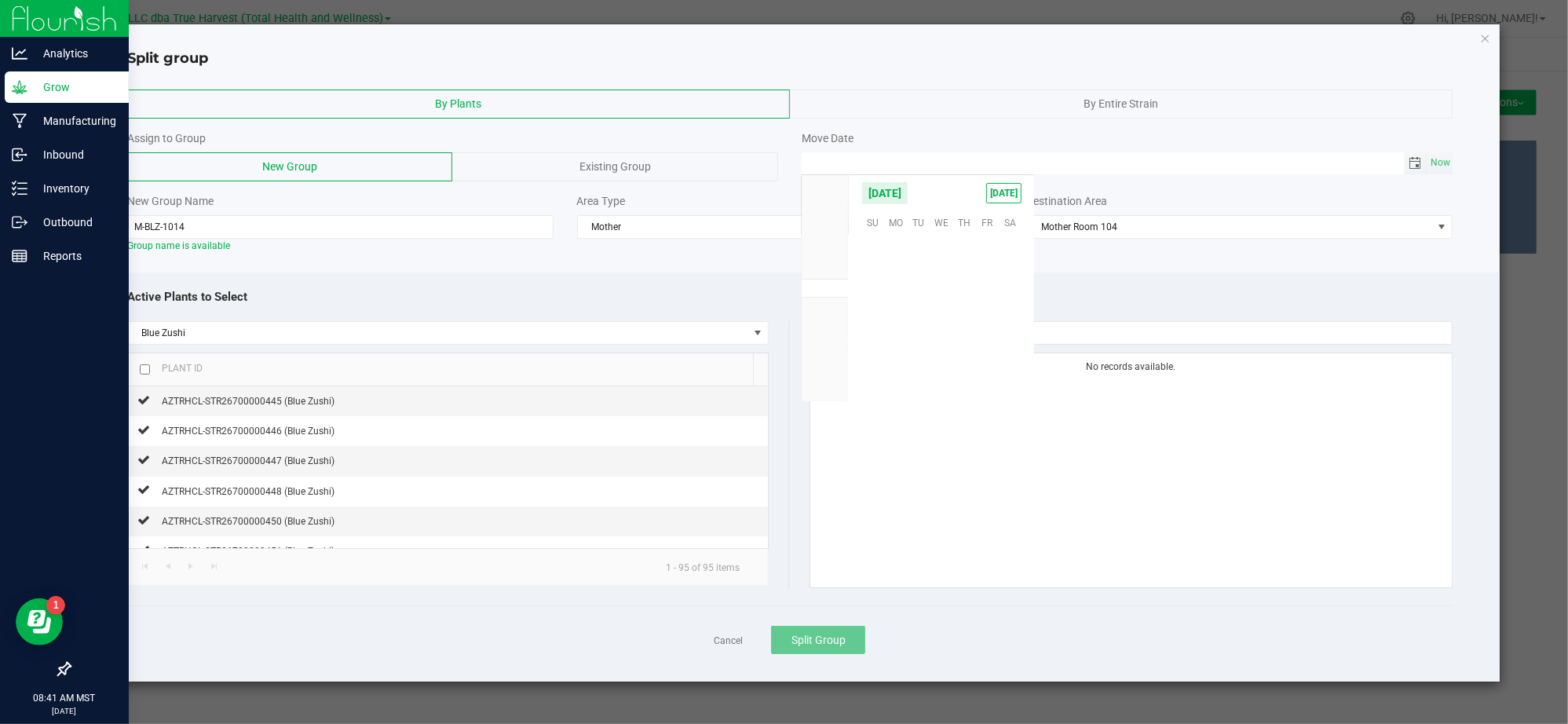
scroll to position [254347, 0]
click at [983, 284] on span "15" at bounding box center [987, 295] width 23 height 24
type input "08/15/2025 12:00 AM"
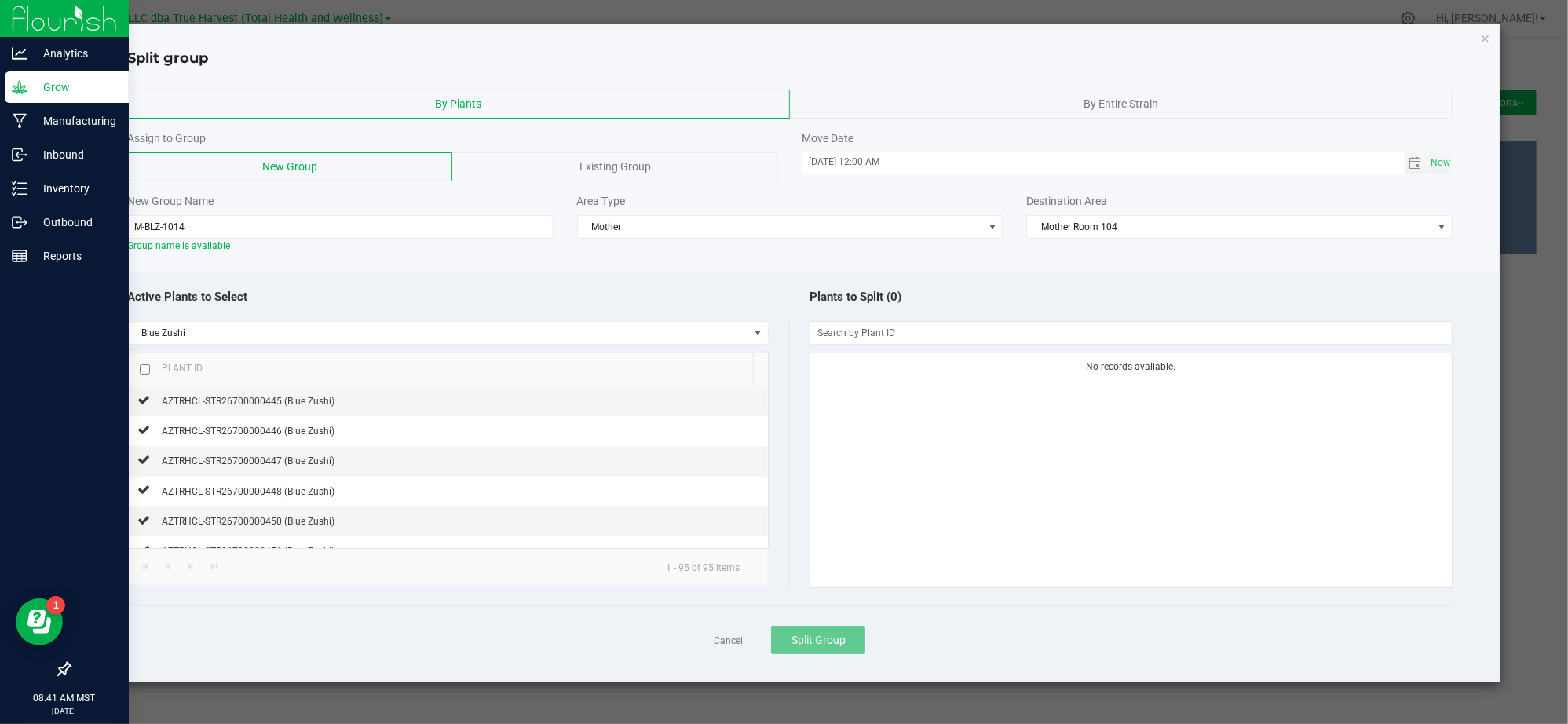
drag, startPoint x: 1084, startPoint y: 278, endPoint x: 695, endPoint y: 291, distance: 389.2
click at [1080, 280] on div "Active Plants to Select Blue Zushi Plant ID AZTRHCL-STR26700000445 (Blue Zushi)…" at bounding box center [790, 477] width 1420 height 410
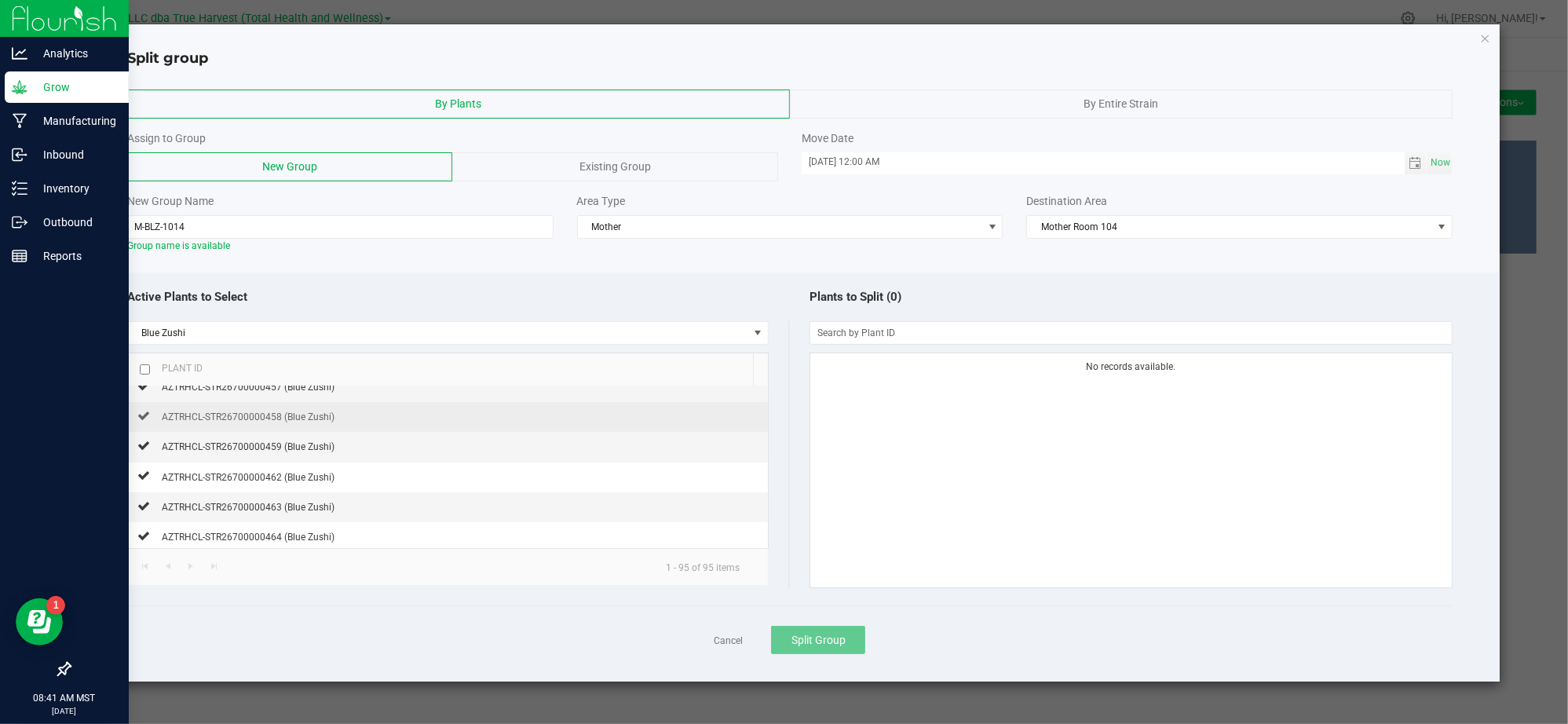
scroll to position [209, 0]
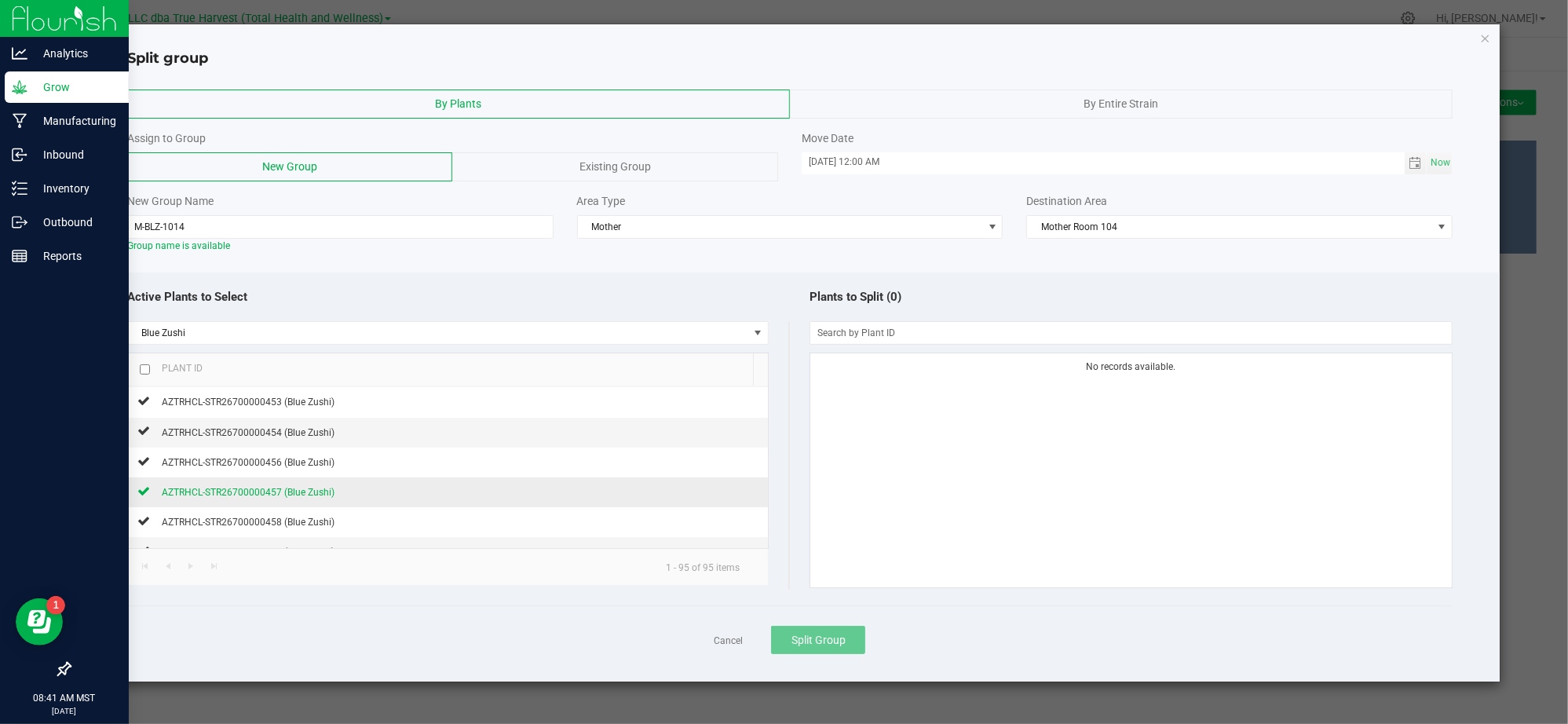
click at [255, 491] on span "AZTRHCL-STR26700000457 (Blue Zushi)" at bounding box center [247, 492] width 173 height 11
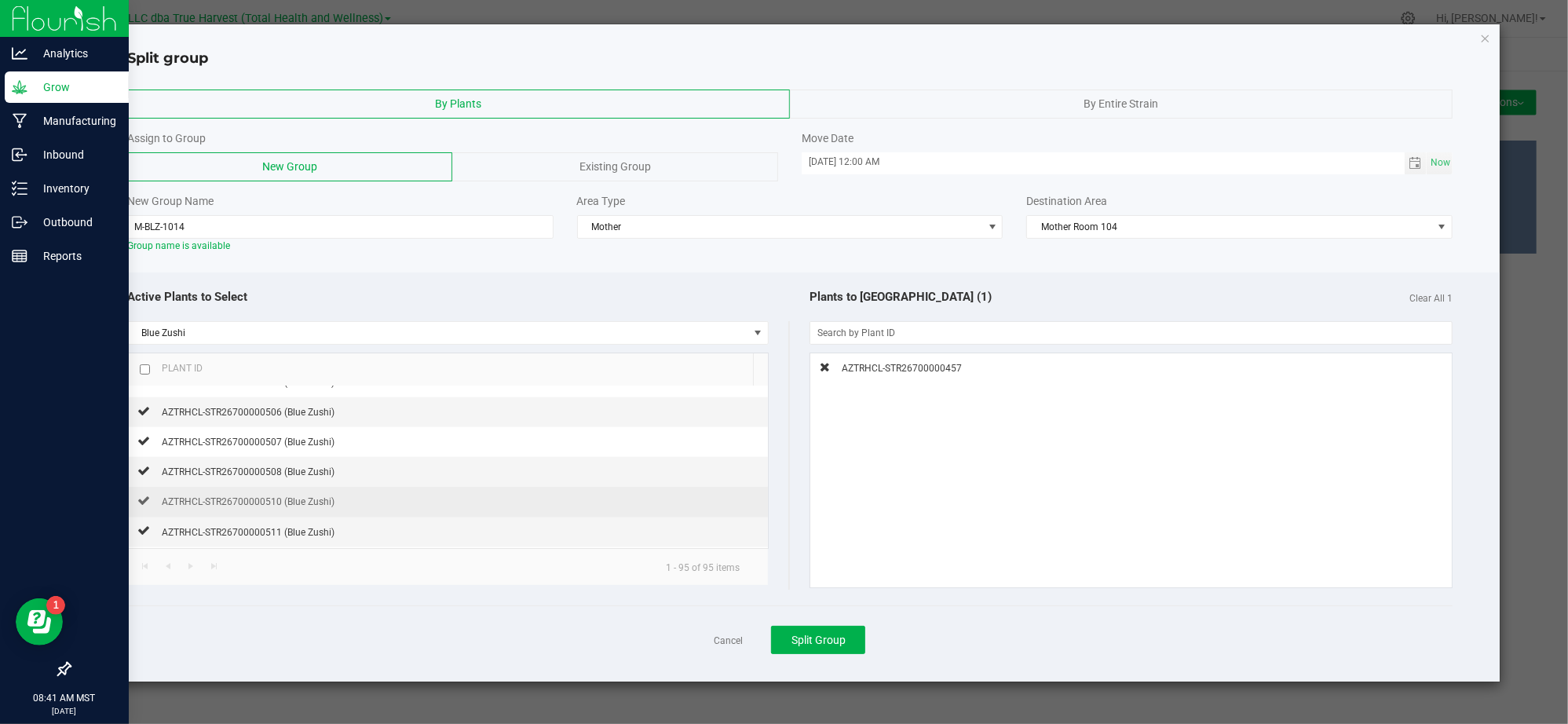
scroll to position [1464, 0]
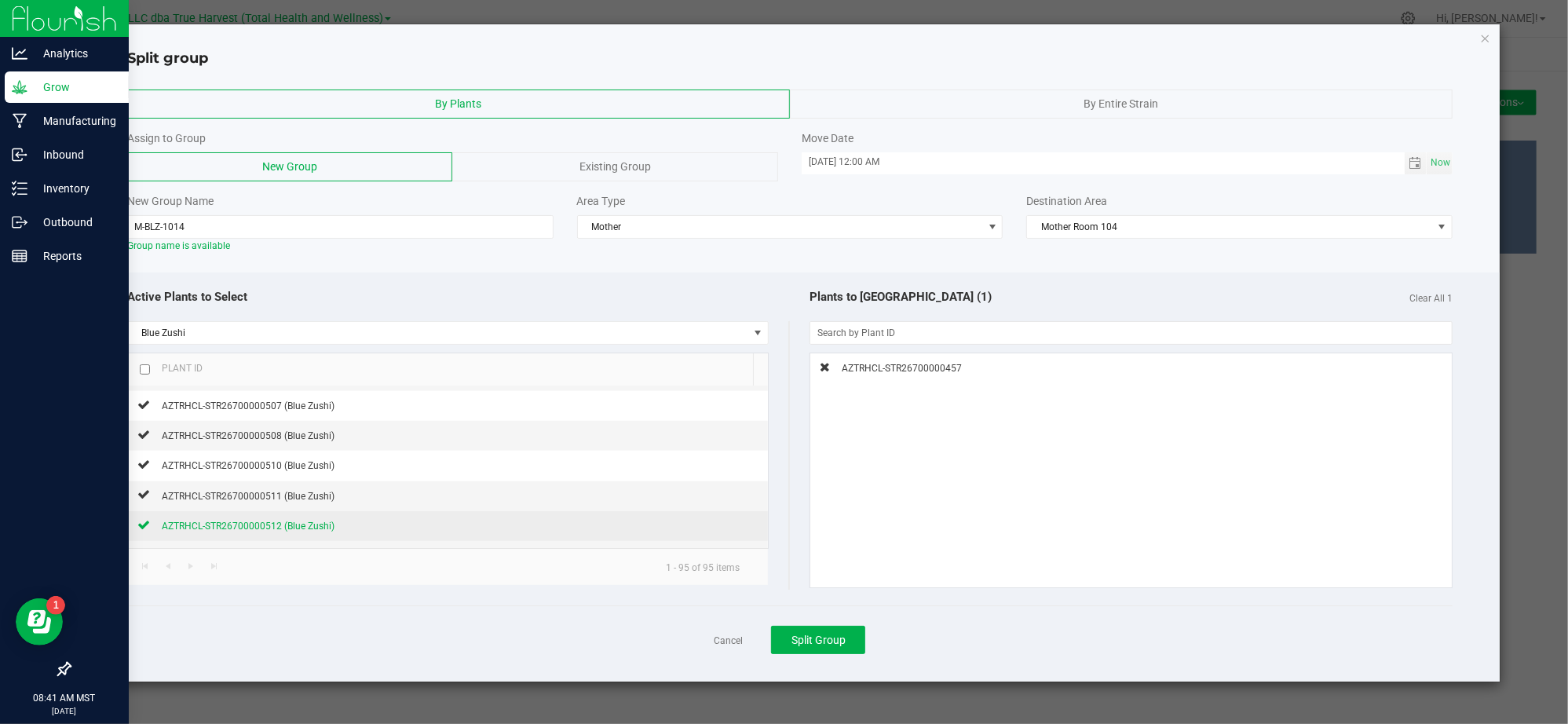
click at [258, 531] on span "AZTRHCL-STR26700000512 (Blue Zushi)" at bounding box center [247, 526] width 173 height 11
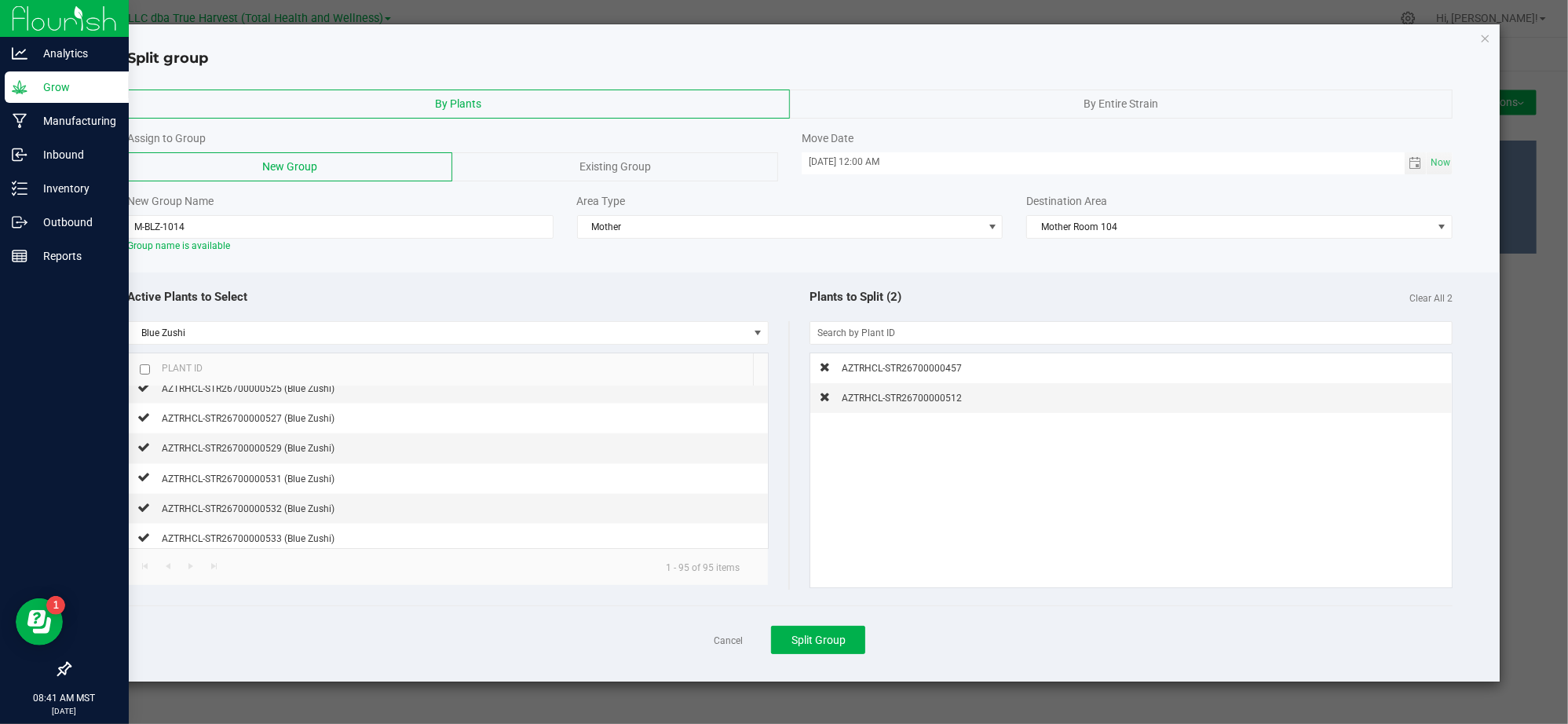
scroll to position [2093, 0]
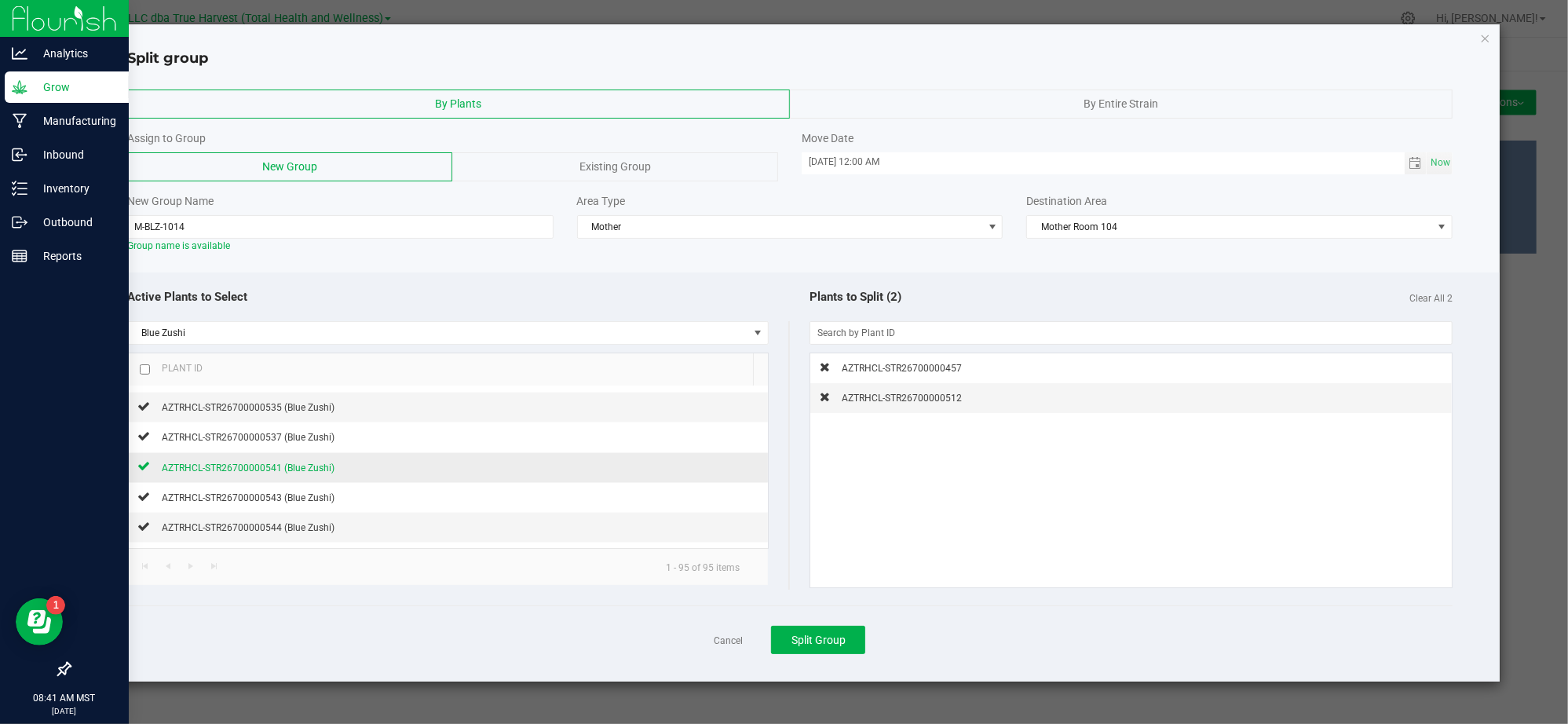
click at [277, 473] on span "AZTRHCL-STR26700000541 (Blue Zushi)" at bounding box center [247, 468] width 173 height 11
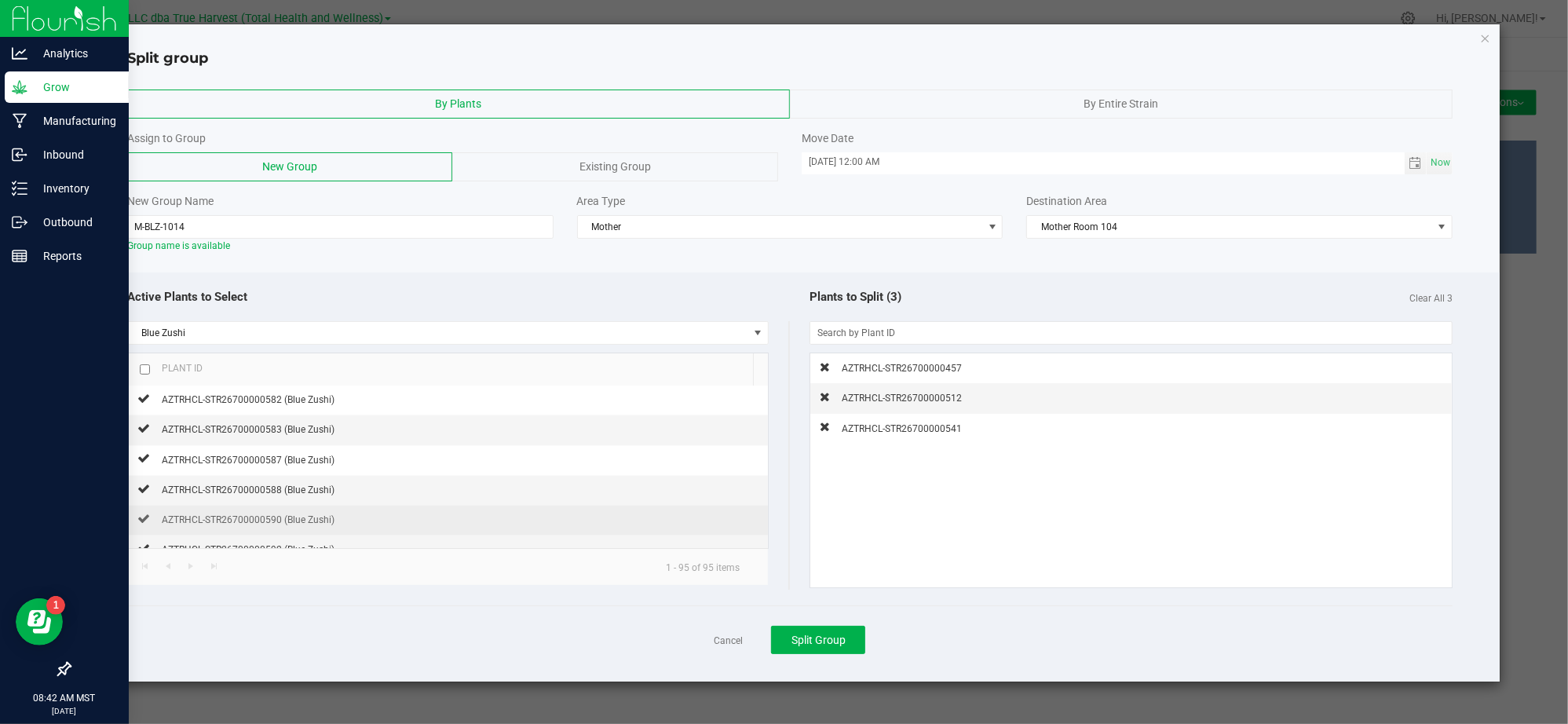
scroll to position [2711, 0]
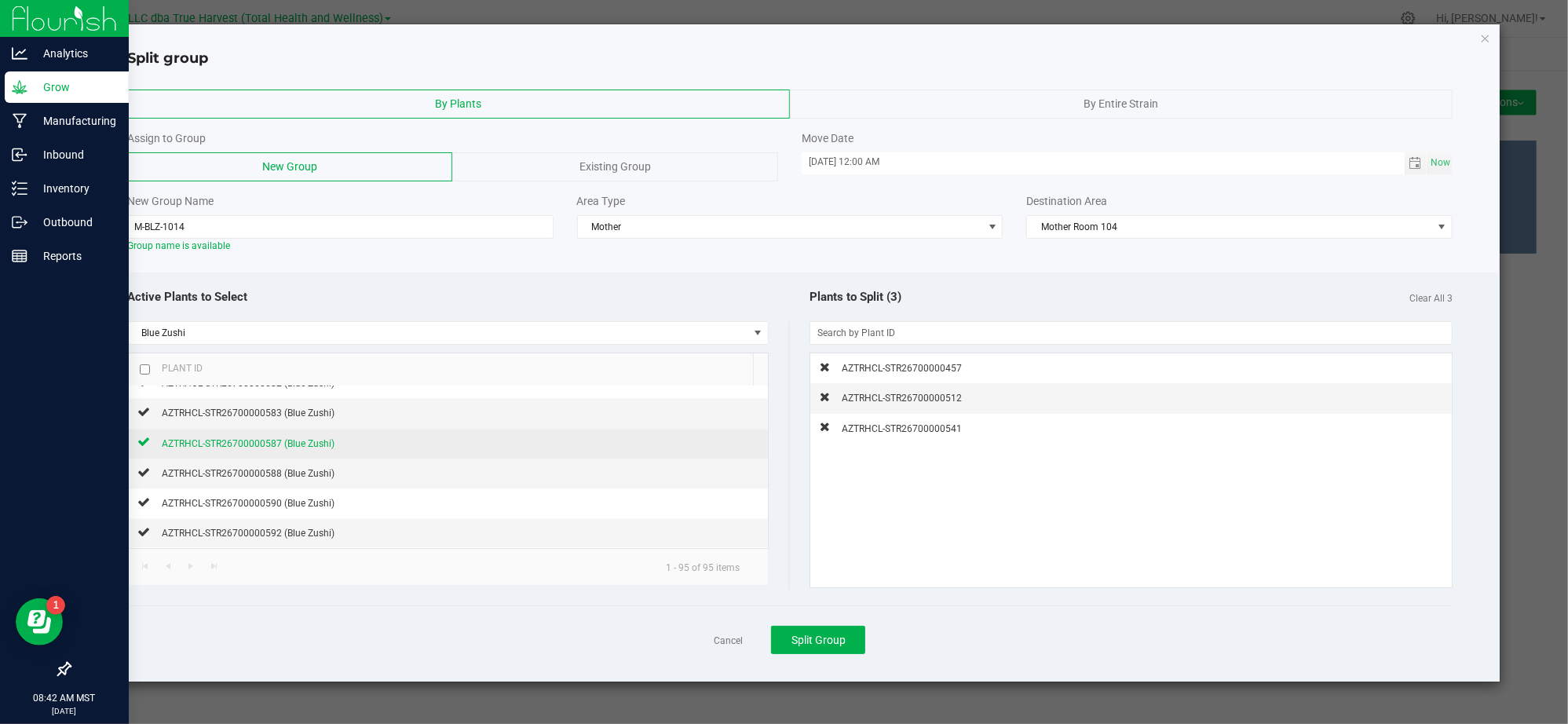
click at [287, 444] on span "AZTRHCL-STR26700000587 (Blue Zushi)" at bounding box center [247, 444] width 173 height 11
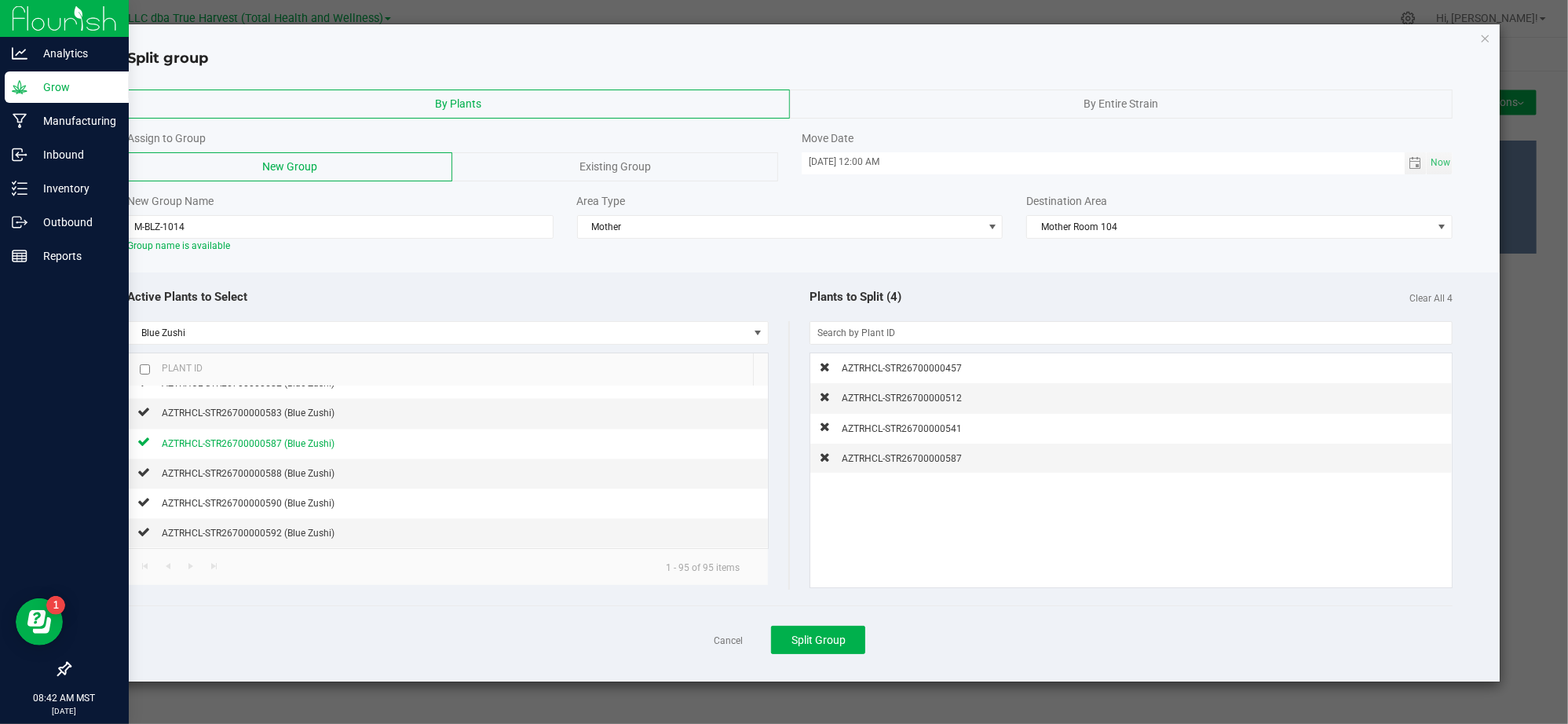
click at [1041, 614] on div "Cancel Split Group" at bounding box center [789, 639] width 1326 height 69
click at [830, 638] on span "Split Group" at bounding box center [819, 640] width 54 height 12
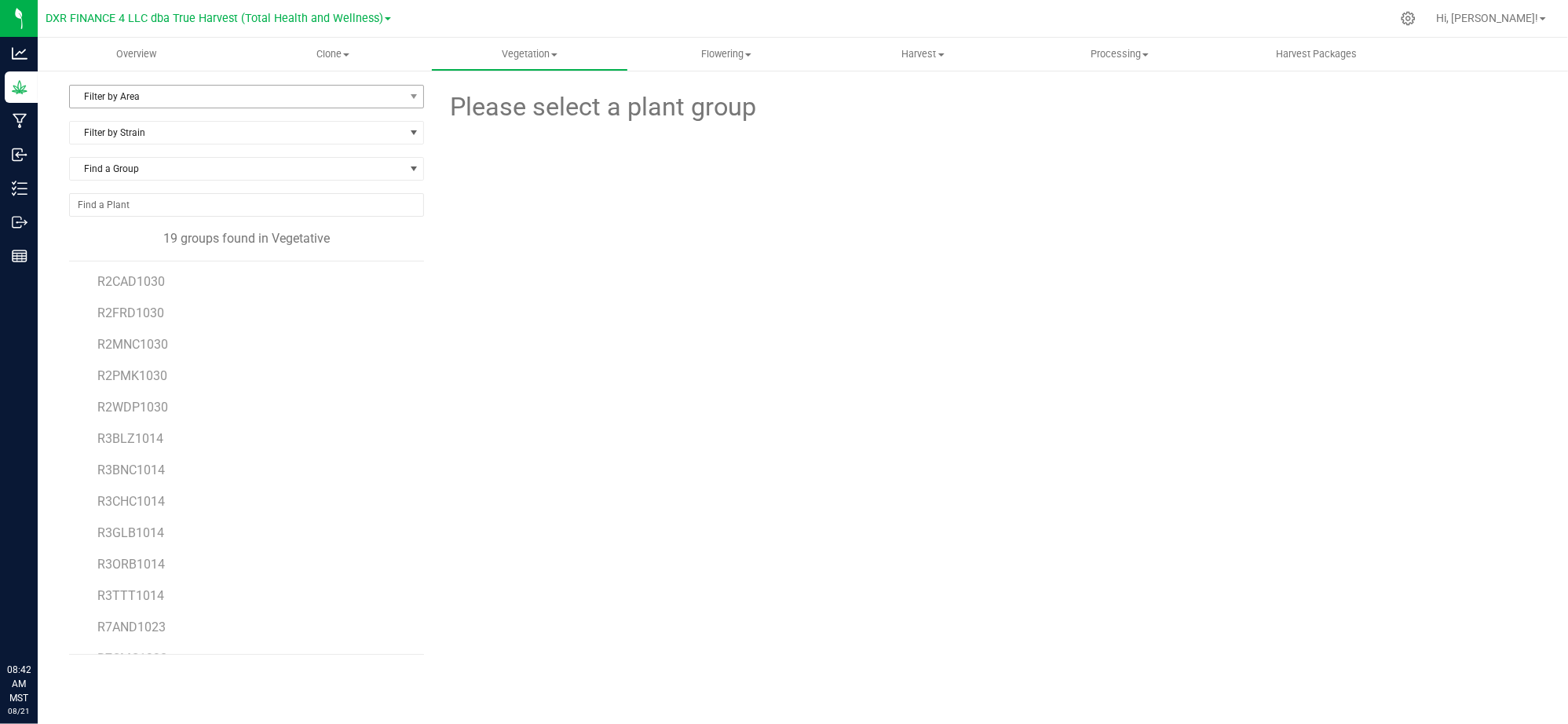
scroll to position [7, 0]
click at [559, 52] on span "Vegetation" at bounding box center [529, 54] width 195 height 14
click at [512, 151] on span "Mother plants" at bounding box center [487, 150] width 114 height 13
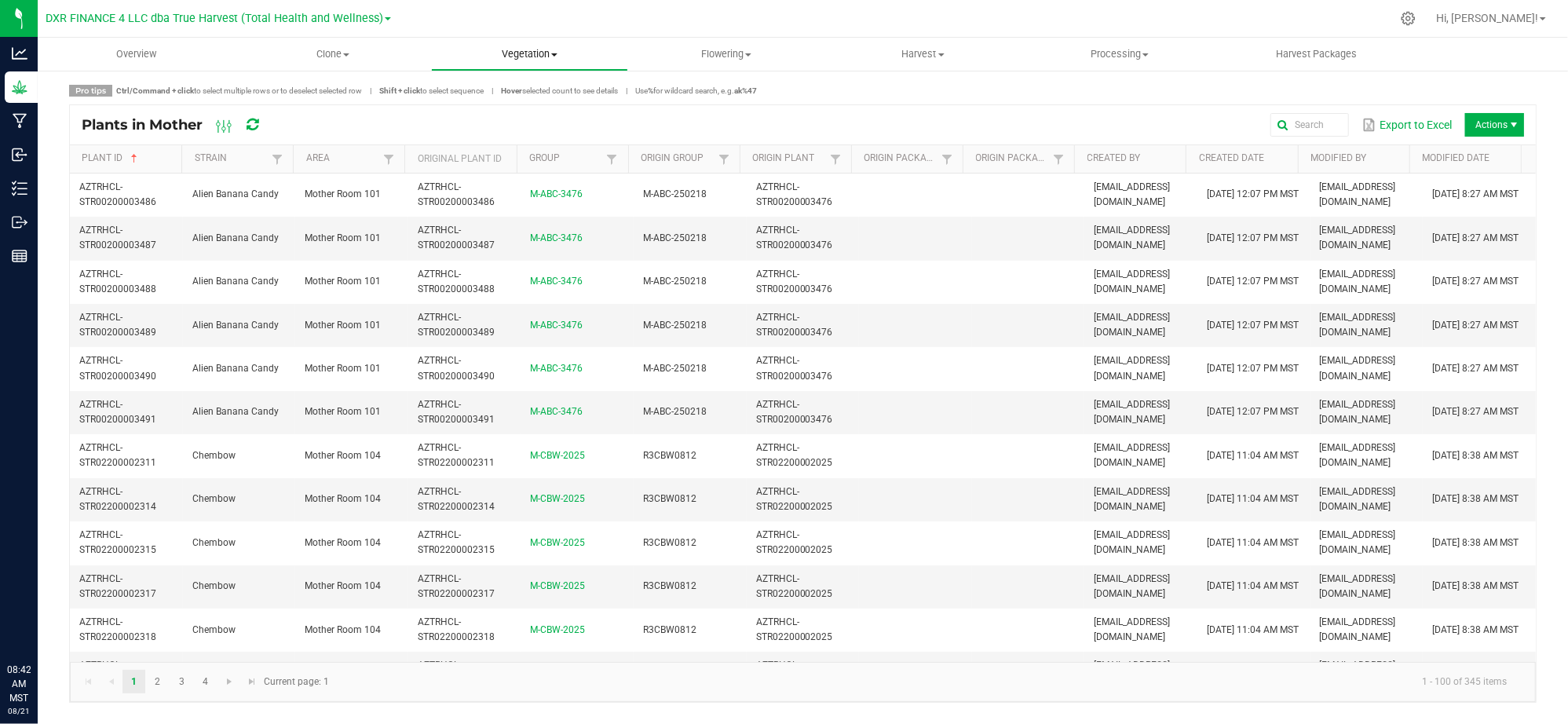
click at [507, 49] on span "Vegetation" at bounding box center [529, 54] width 195 height 14
click at [488, 135] on span "Mother groups" at bounding box center [489, 132] width 117 height 13
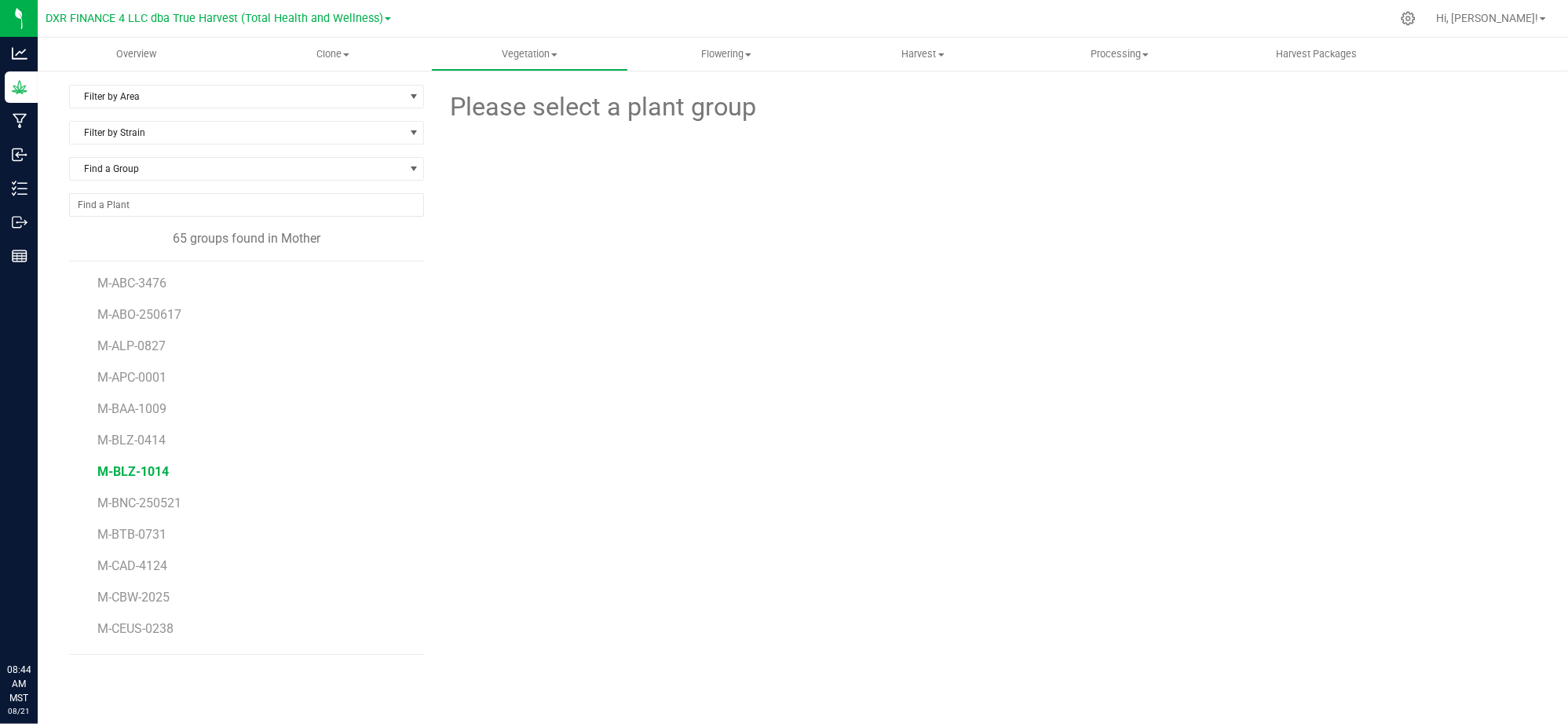
click at [142, 475] on span "M-BLZ-1014" at bounding box center [133, 471] width 71 height 15
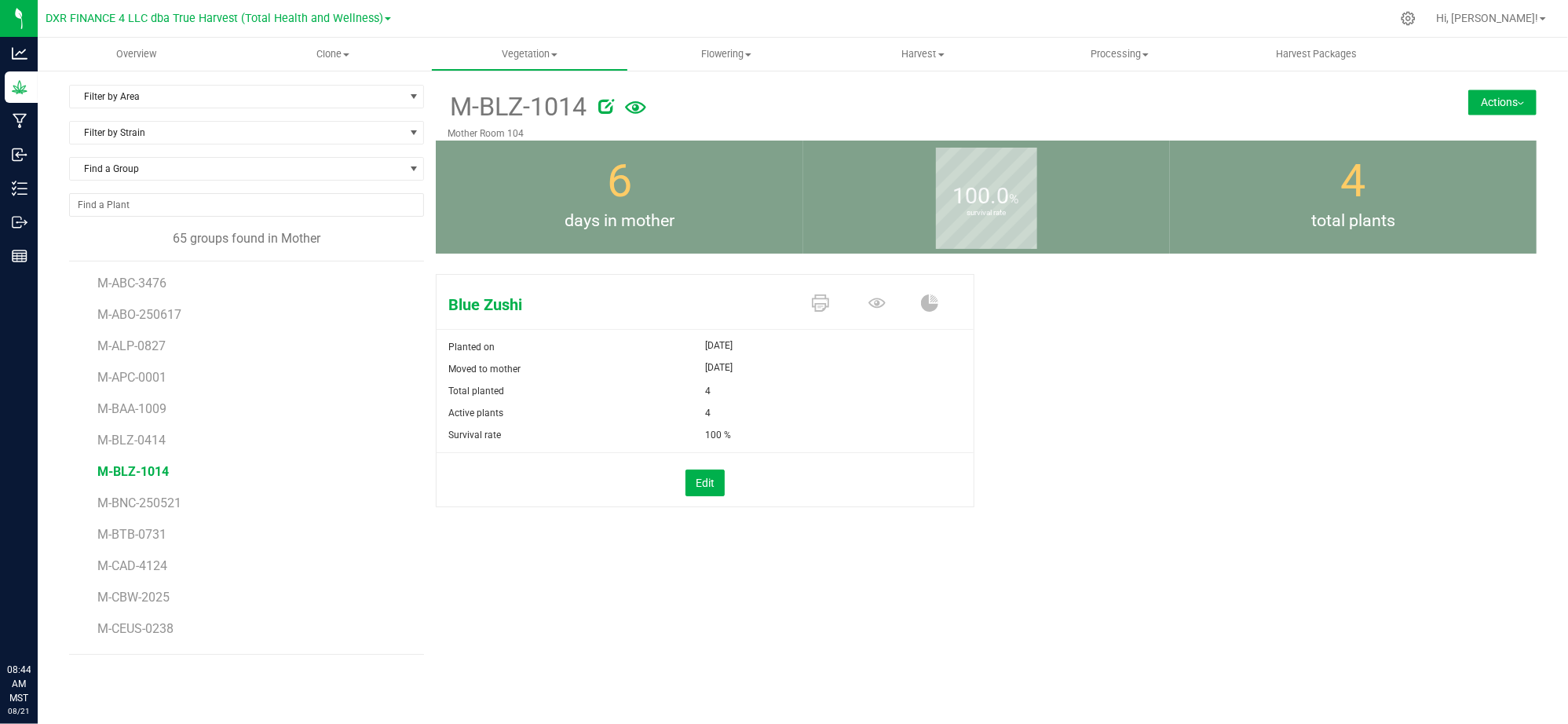
click at [1097, 411] on div "Blue Zushi Planted on [DATE] Moved to mother [DATE] Total planted 4 Active plan…" at bounding box center [986, 406] width 1101 height 279
click at [1503, 110] on button "Actions" at bounding box center [1502, 102] width 69 height 25
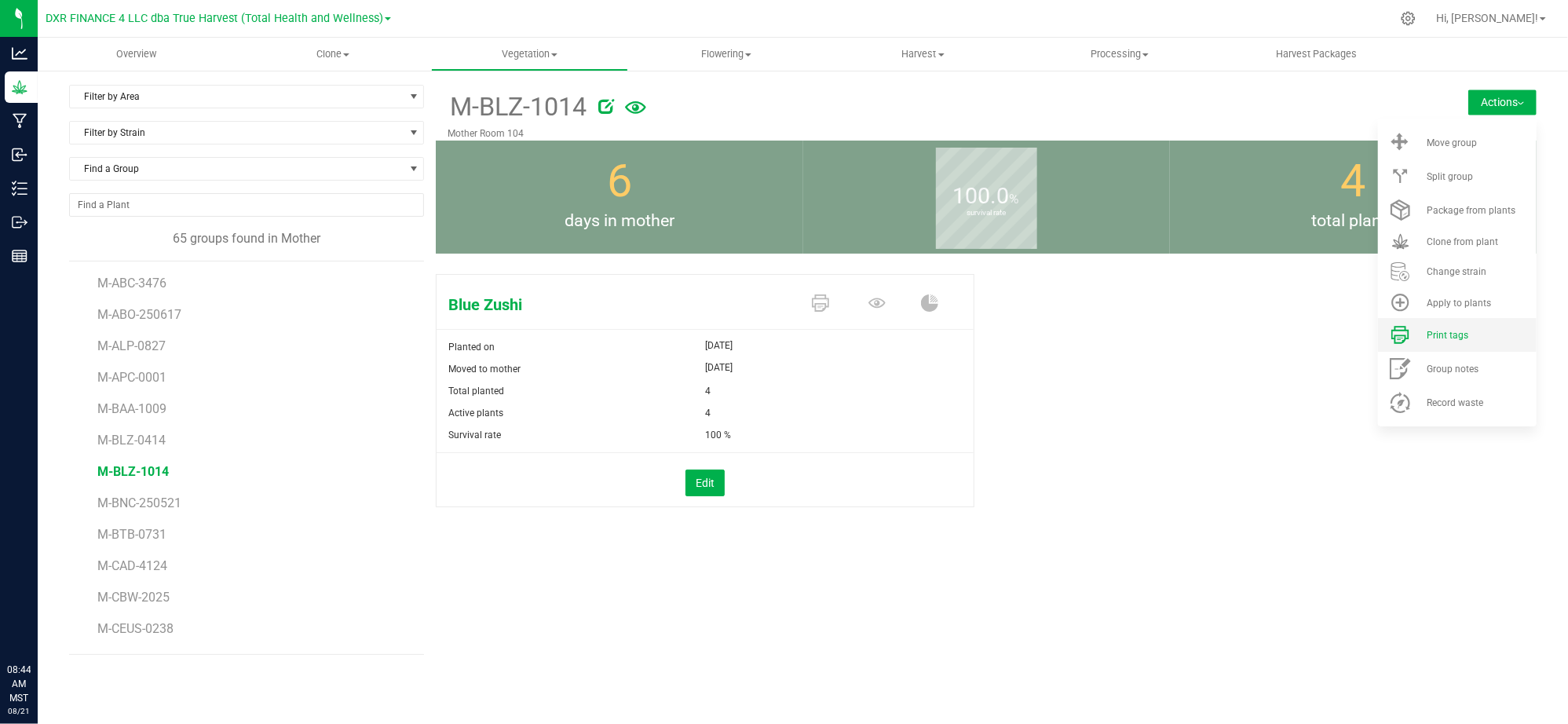
click at [1454, 337] on span "Print tags" at bounding box center [1447, 335] width 42 height 11
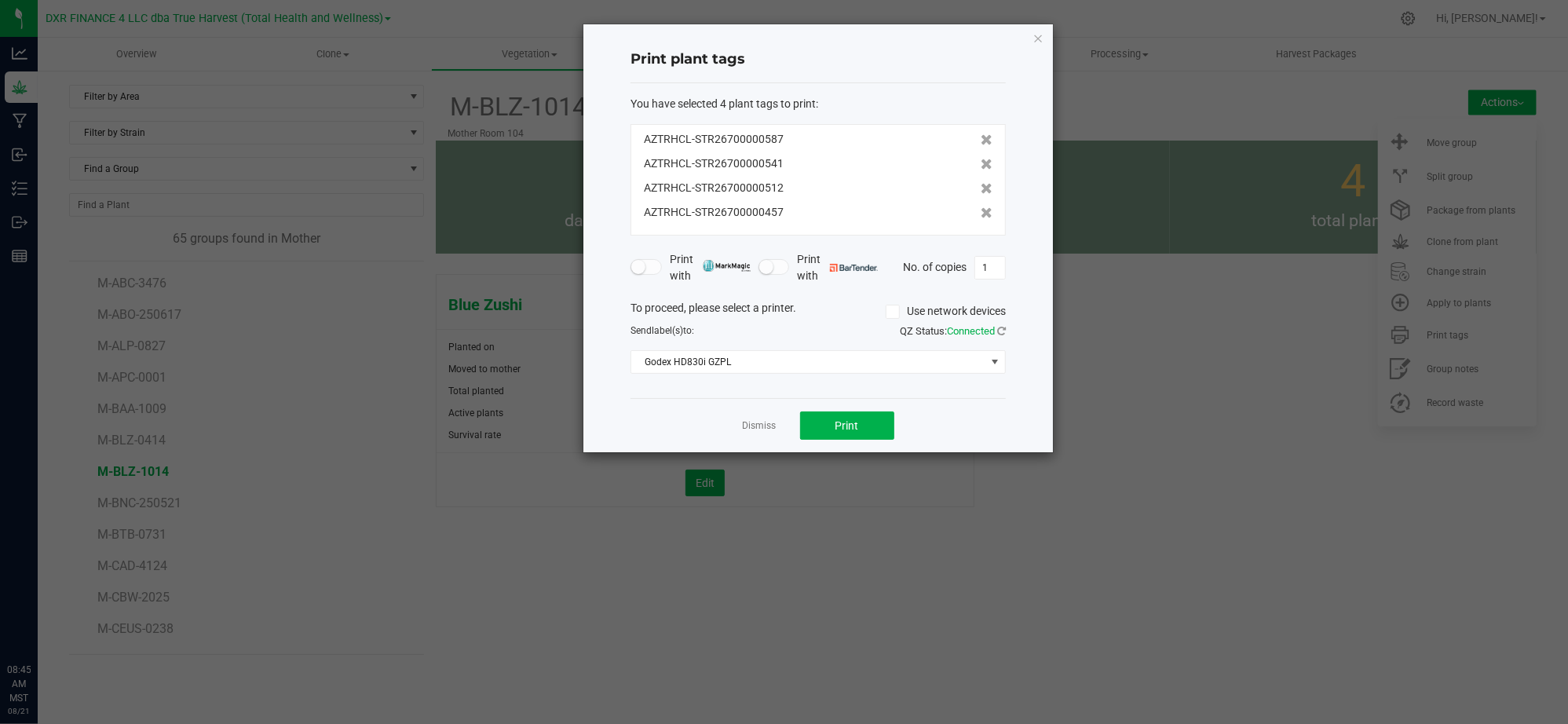
click at [997, 400] on div "Dismiss Print" at bounding box center [818, 425] width 375 height 54
click at [861, 431] on button "Print" at bounding box center [847, 425] width 95 height 29
drag, startPoint x: 936, startPoint y: 460, endPoint x: 930, endPoint y: 466, distance: 8.5
click at [931, 465] on ngb-modal-window "Print plant tags You have selected 4 plant tags to print : AZTRHCL-STR267000005…" at bounding box center [789, 362] width 1579 height 724
click at [672, 431] on div "Dismiss Print" at bounding box center [818, 425] width 375 height 54
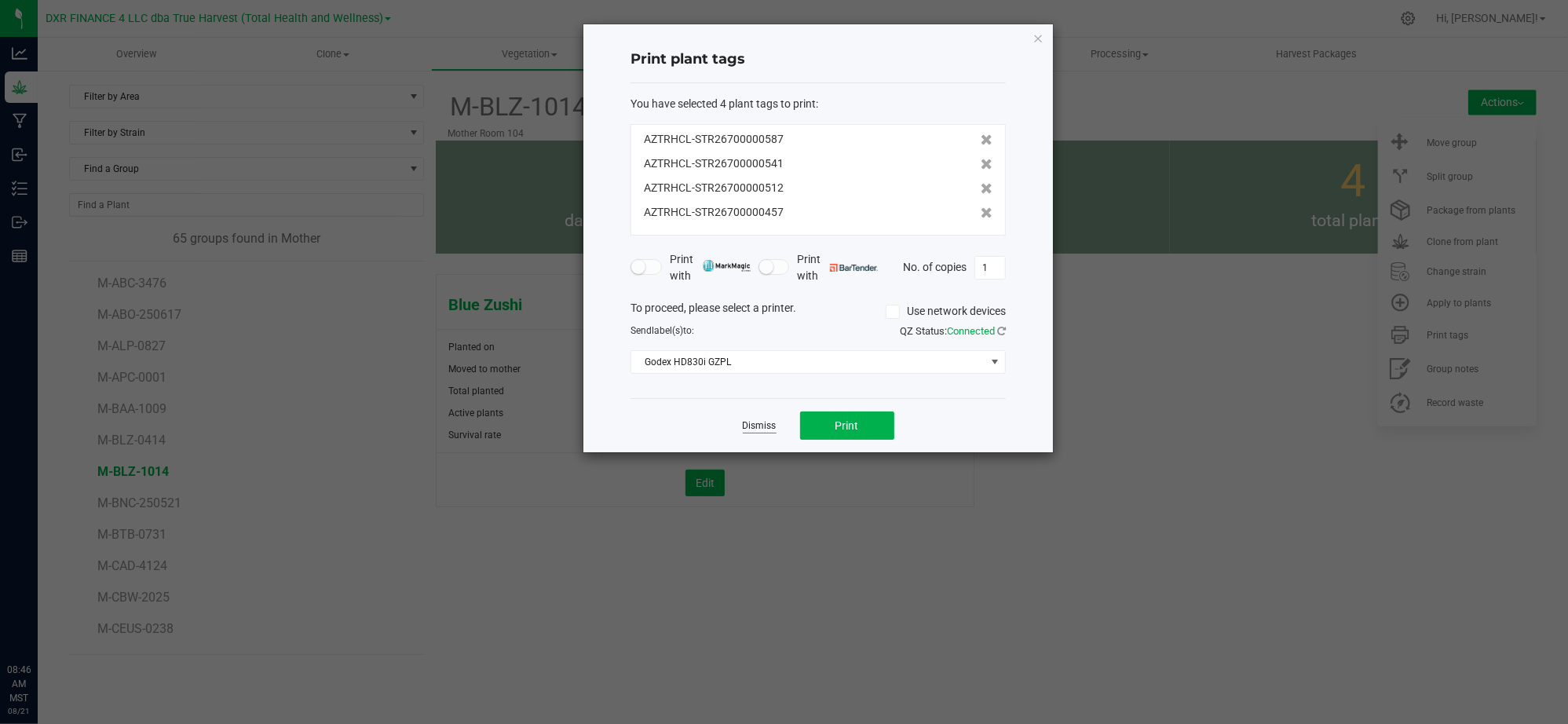
click at [755, 429] on link "Dismiss" at bounding box center [759, 425] width 34 height 13
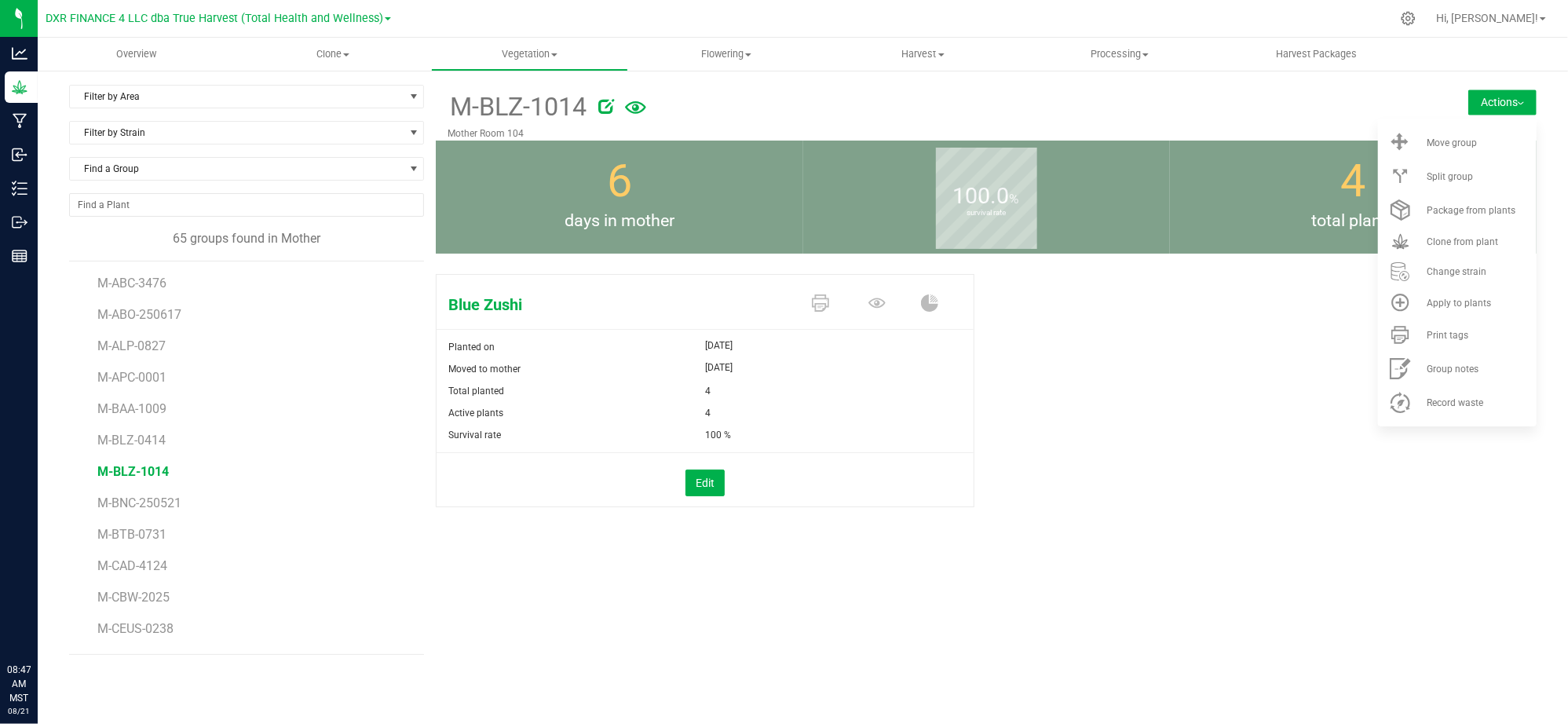
click at [1113, 378] on div "Blue Zushi Planted on [DATE] Moved to mother [DATE] Total planted 4 Active plan…" at bounding box center [986, 406] width 1101 height 279
click at [1011, 398] on div "Blue Zushi Planted on [DATE] Moved to mother [DATE] Total planted 4 Active plan…" at bounding box center [986, 406] width 1101 height 279
click at [542, 58] on span "Vegetation" at bounding box center [529, 54] width 195 height 14
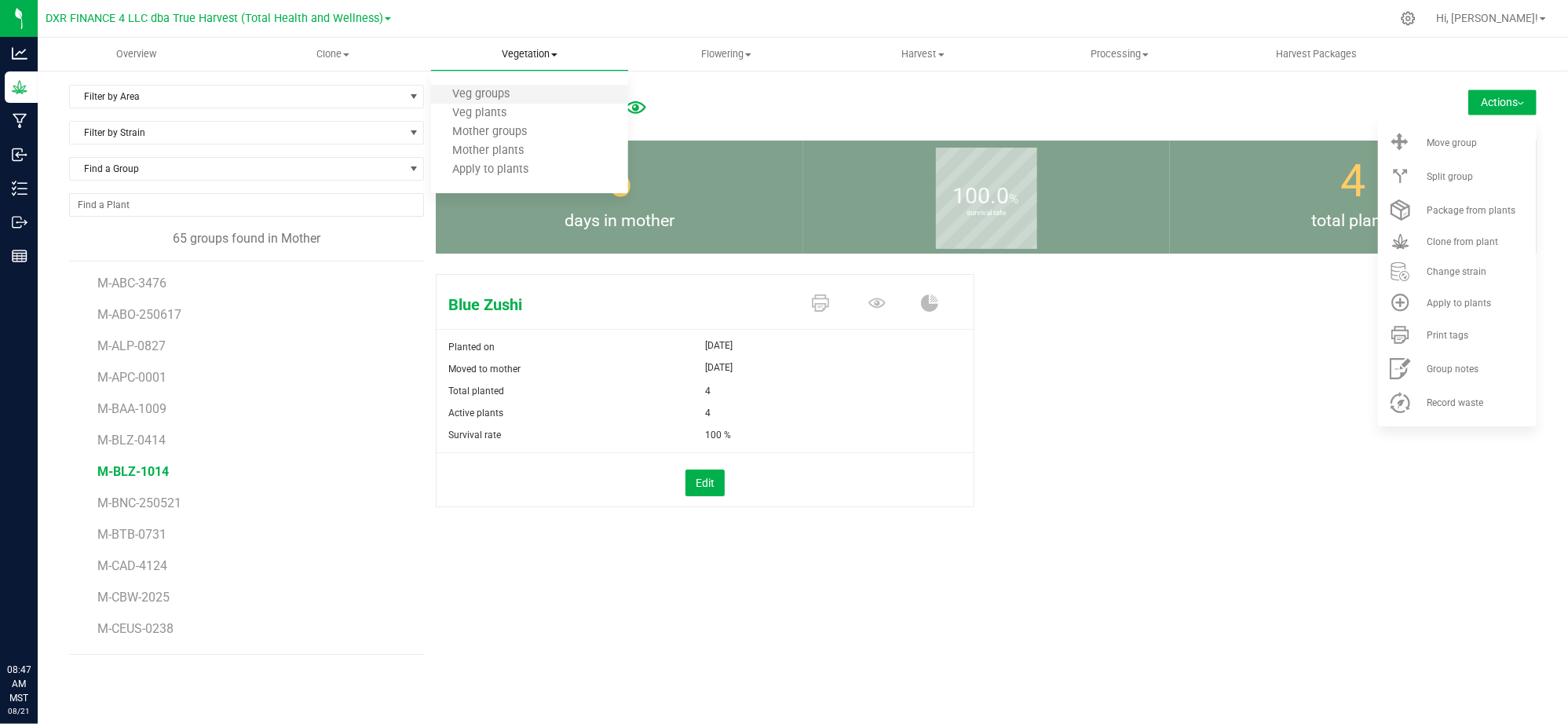
click at [531, 101] on li "Veg groups" at bounding box center [529, 95] width 197 height 19
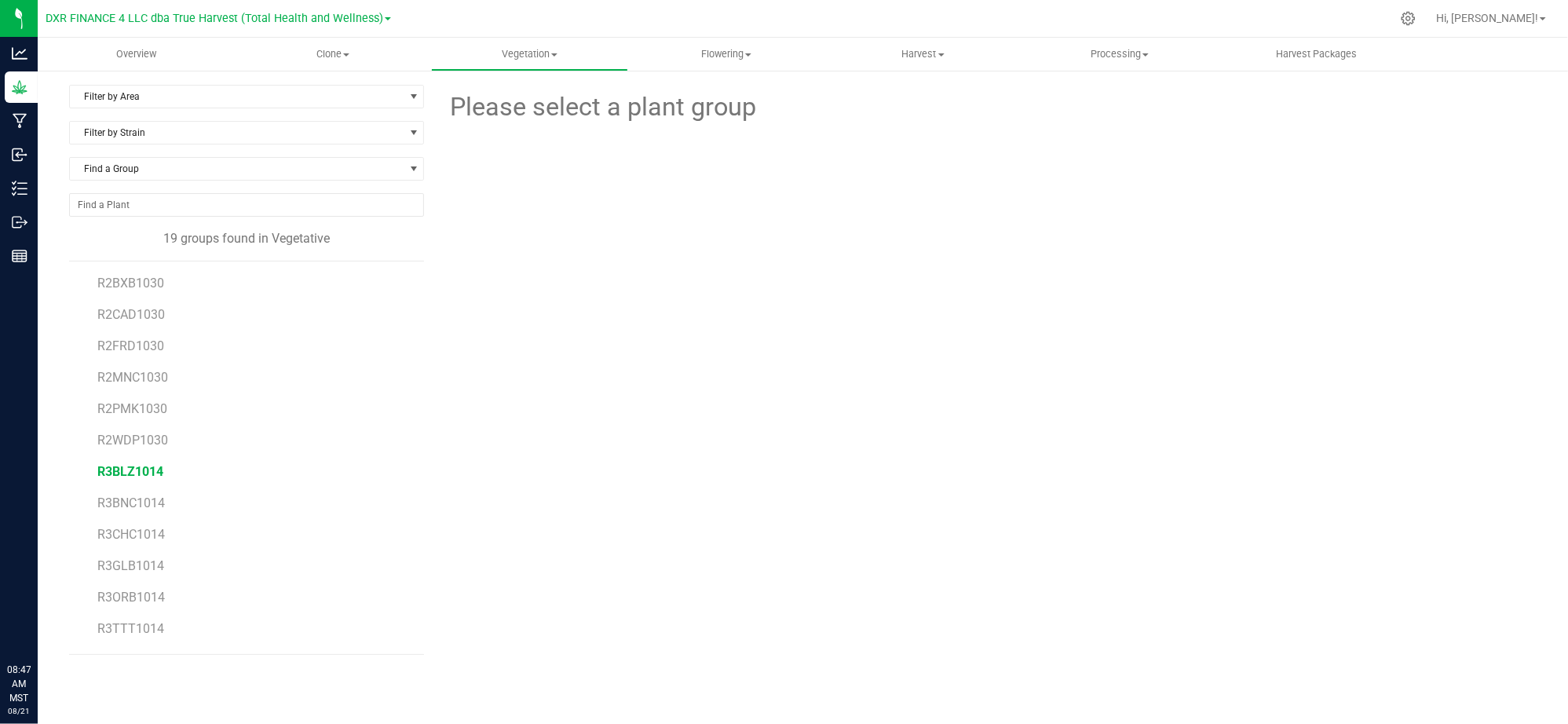
click at [155, 475] on span "R3BLZ1014" at bounding box center [130, 471] width 66 height 15
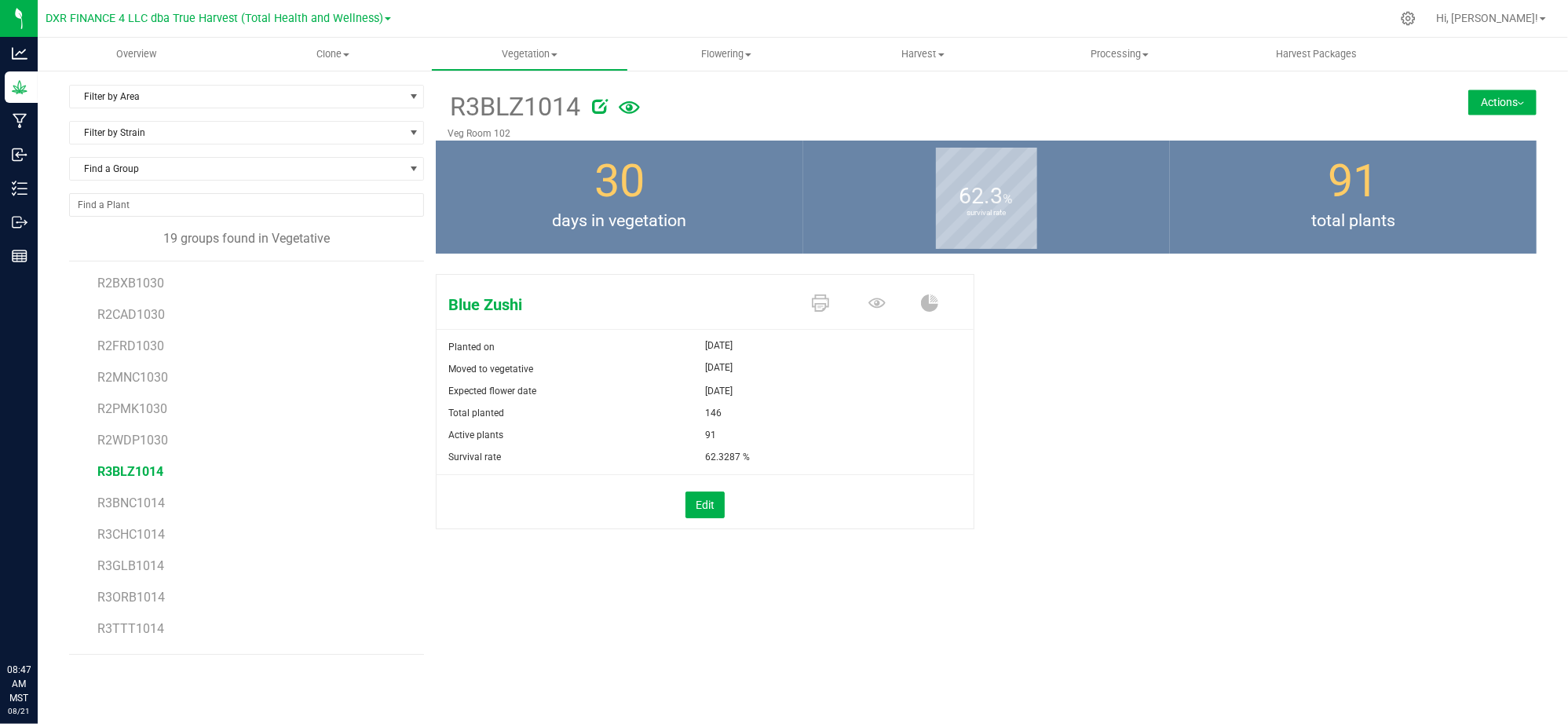
click at [1480, 103] on button "Actions" at bounding box center [1502, 102] width 69 height 25
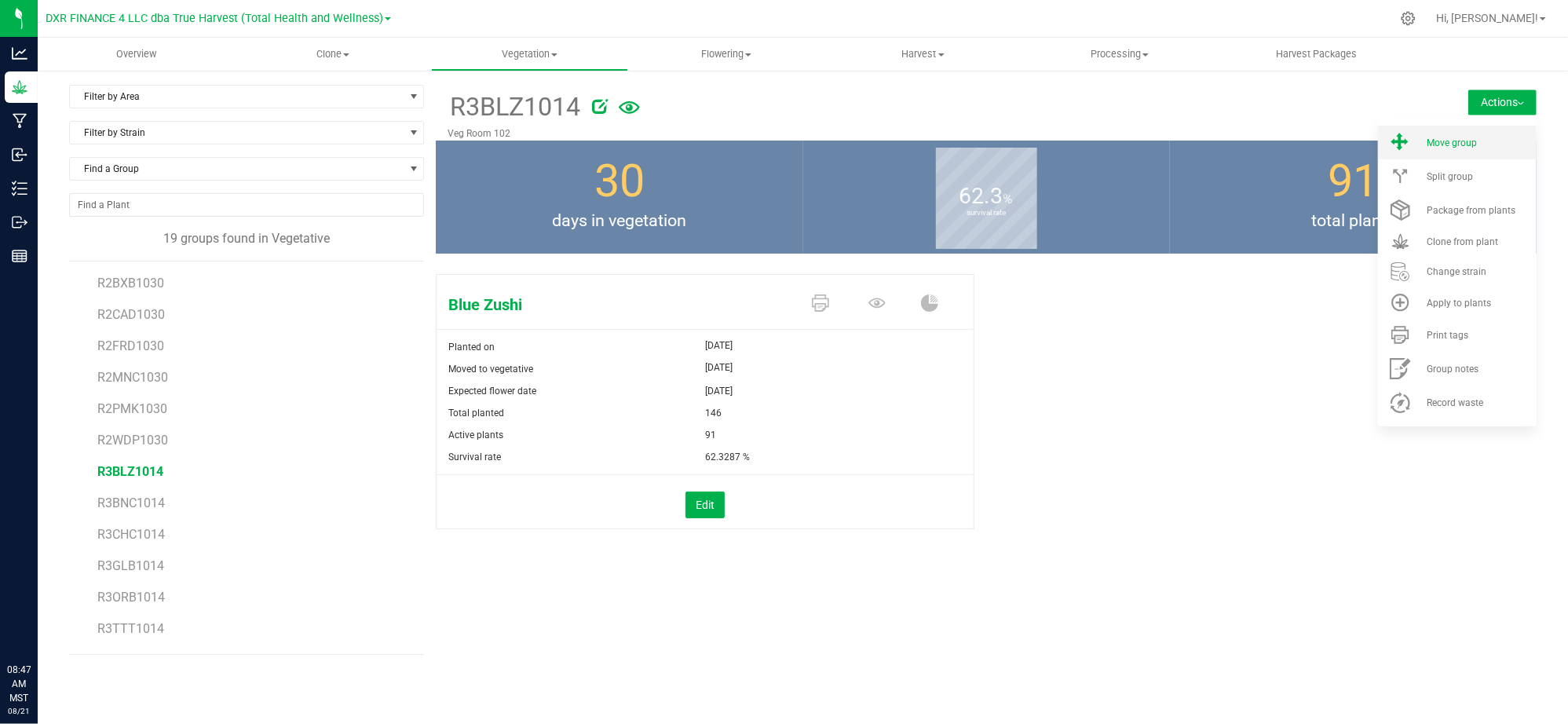
click at [1480, 139] on div "Move group" at bounding box center [1479, 142] width 107 height 11
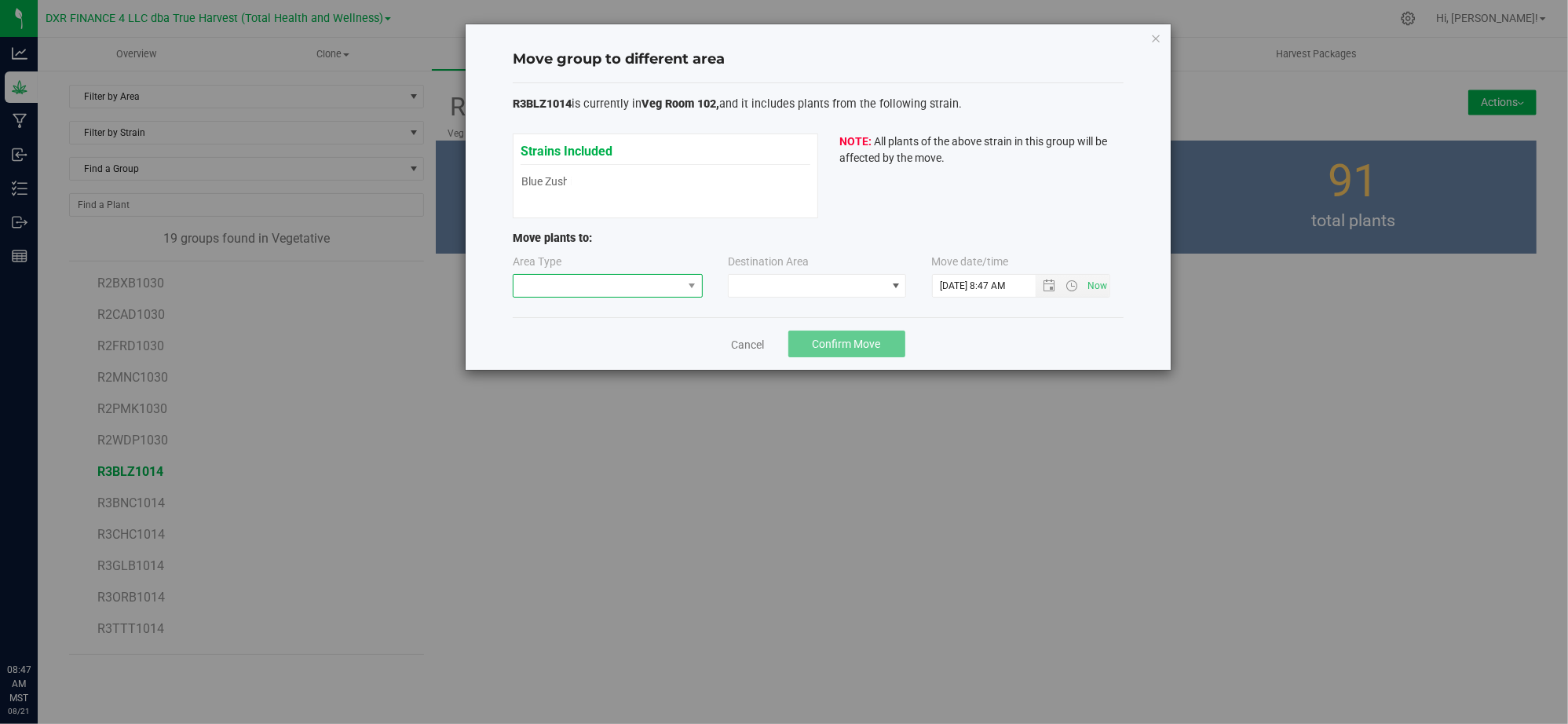
click at [576, 292] on span at bounding box center [597, 285] width 168 height 22
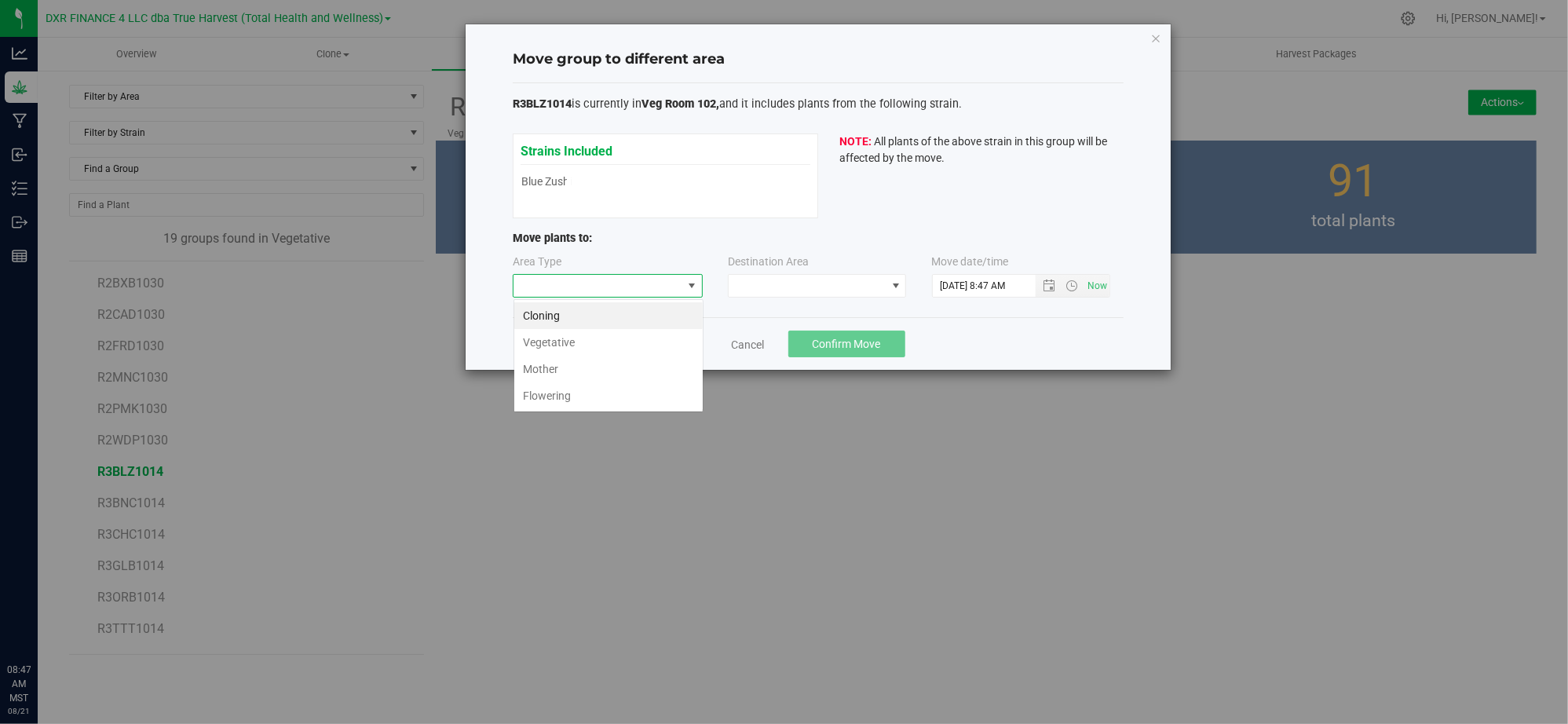
scroll to position [23, 189]
click at [607, 397] on li "Flowering" at bounding box center [608, 395] width 188 height 27
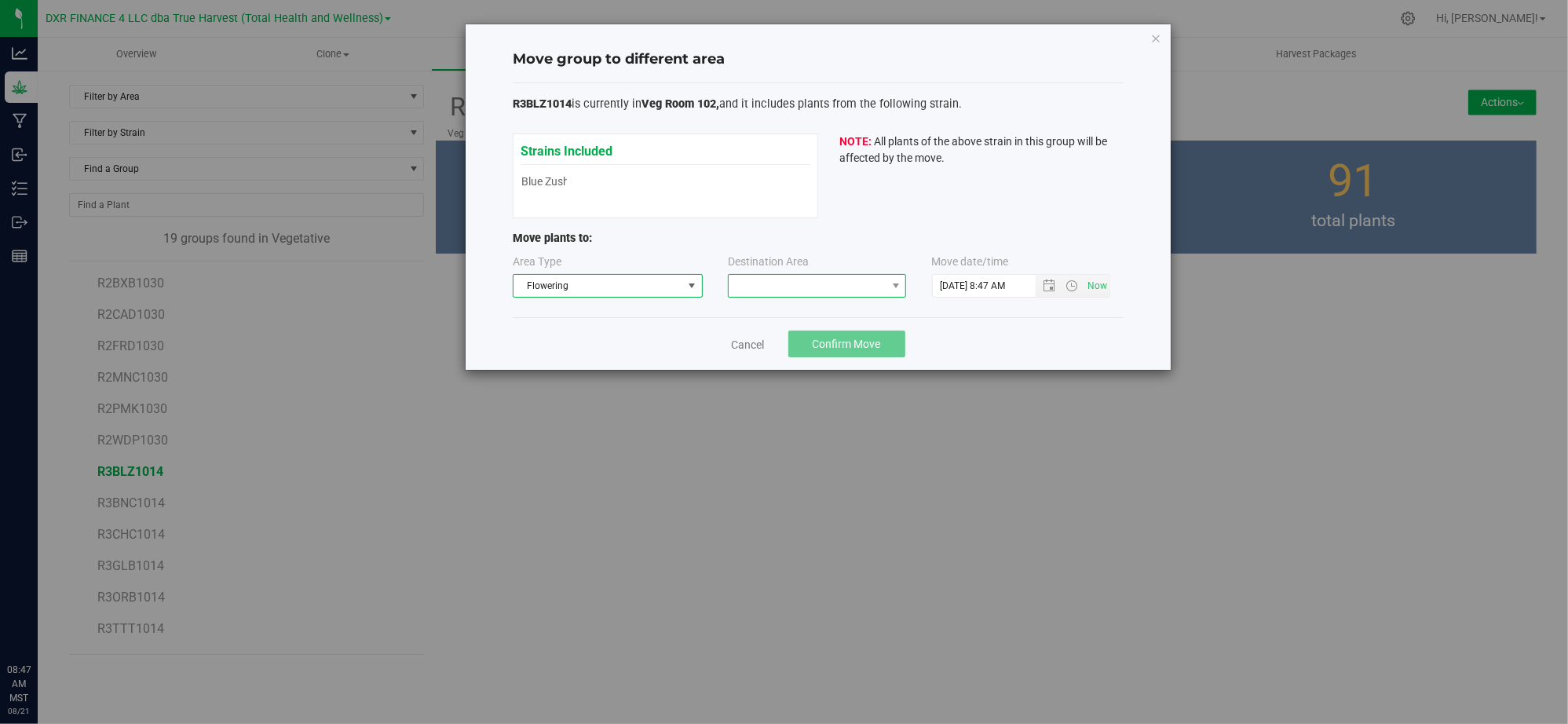
click at [742, 290] on span at bounding box center [807, 285] width 157 height 22
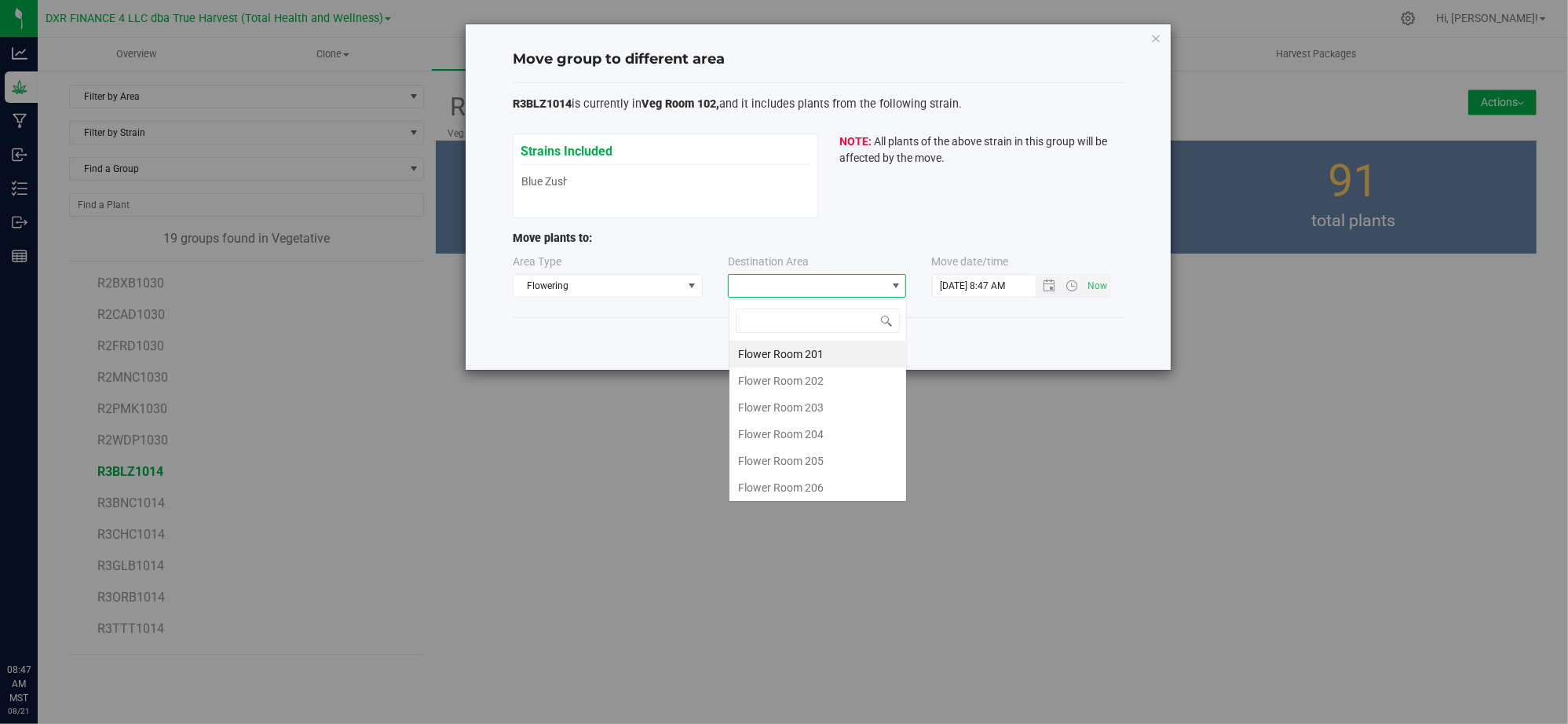
scroll to position [23, 177]
click at [808, 424] on li "Flower Room 204" at bounding box center [817, 434] width 176 height 27
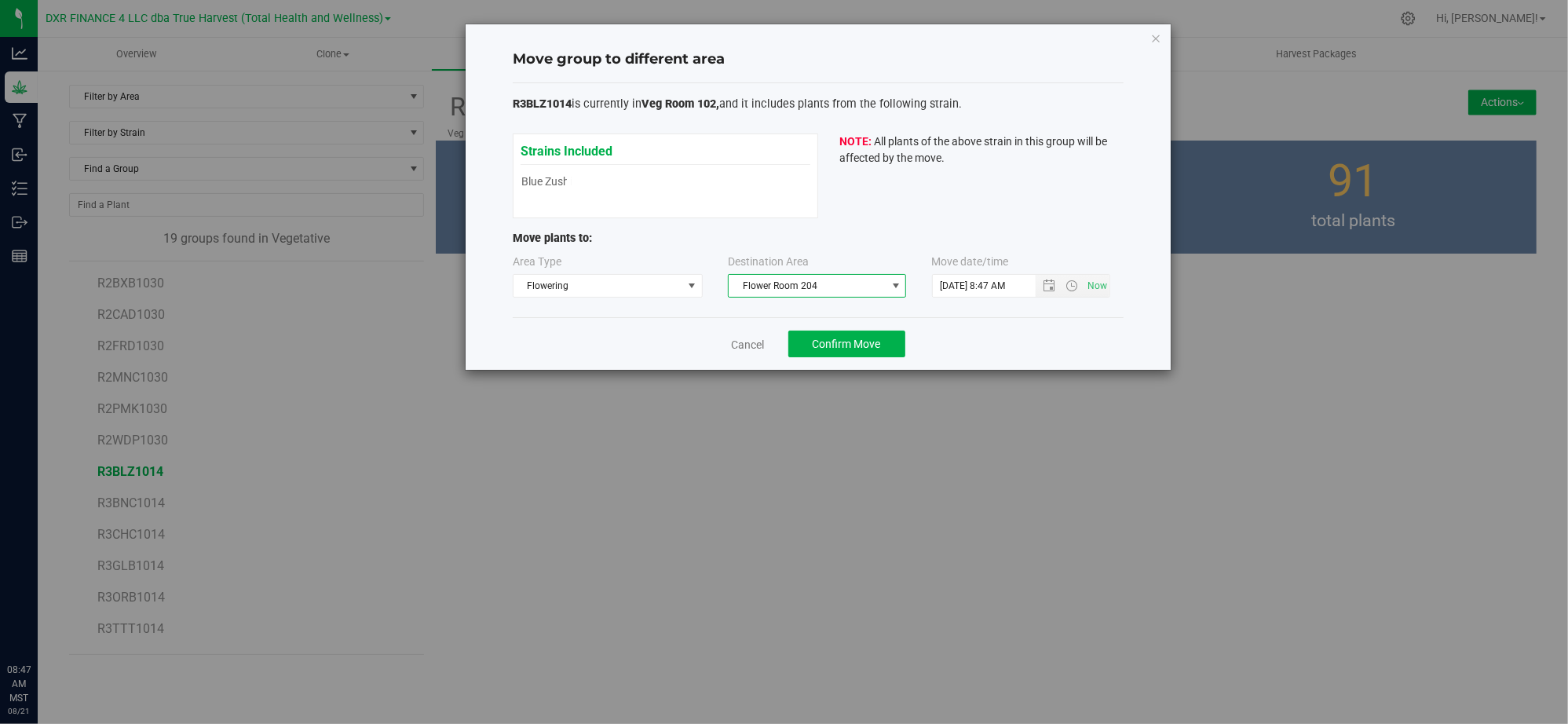
click at [827, 280] on span "Flower Room 204" at bounding box center [807, 285] width 157 height 22
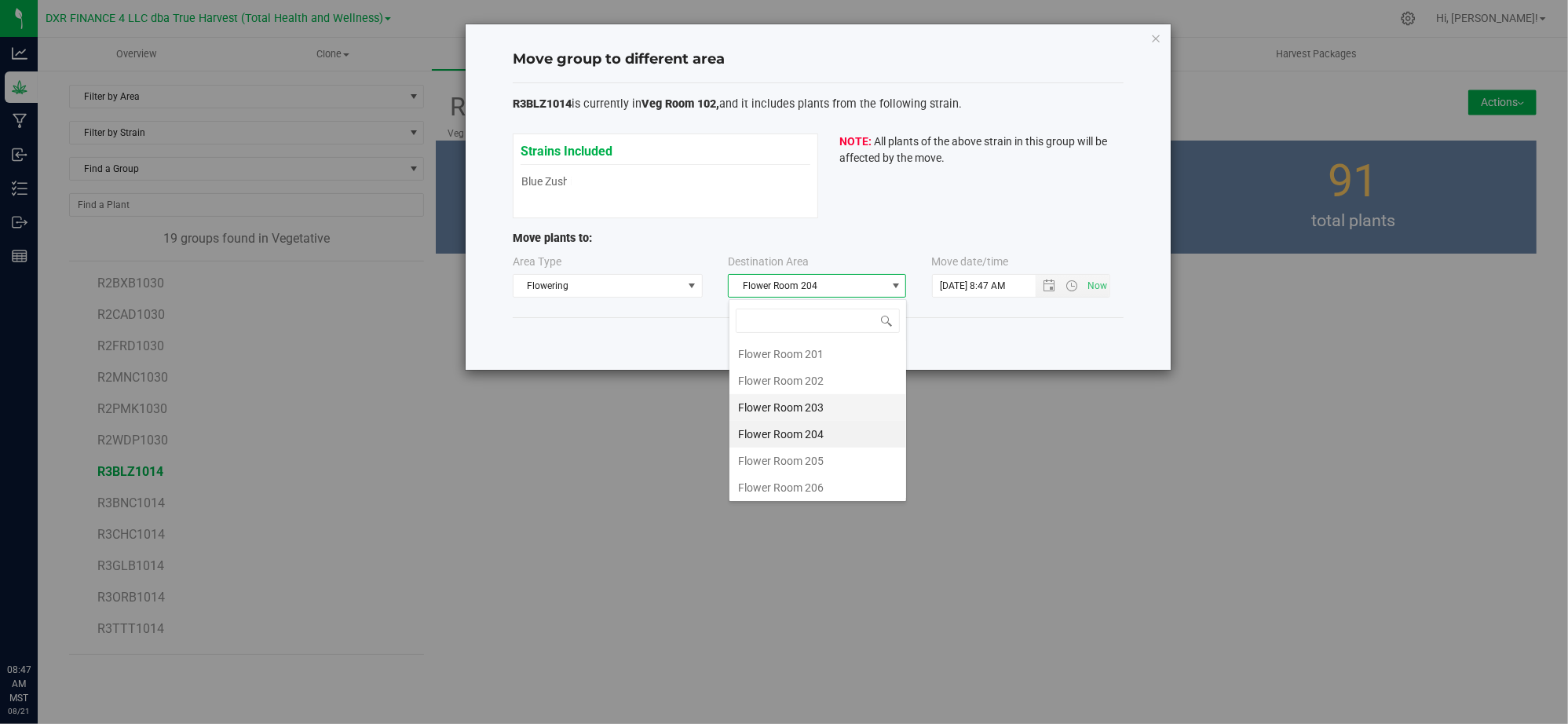
click at [839, 404] on li "Flower Room 203" at bounding box center [817, 407] width 176 height 27
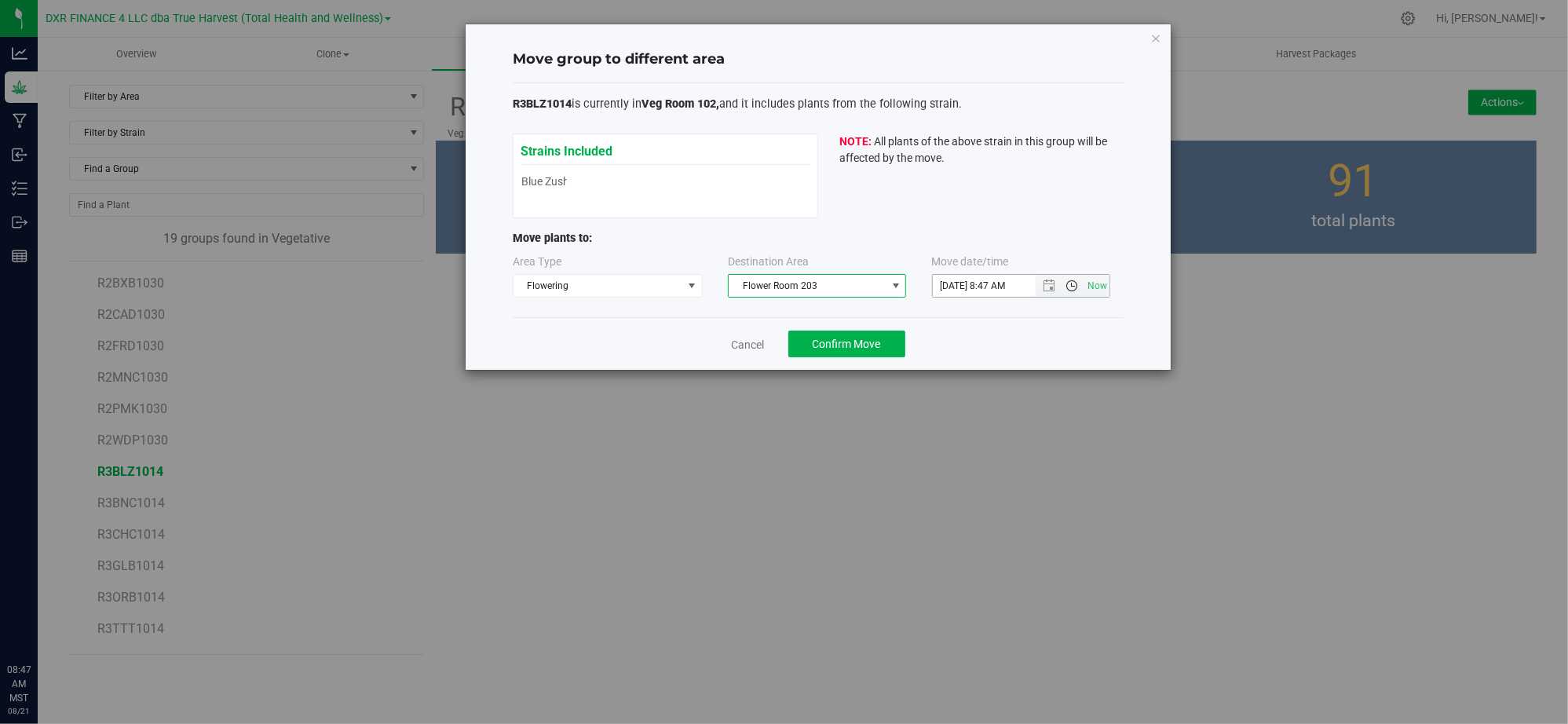
drag, startPoint x: 1077, startPoint y: 336, endPoint x: 1064, endPoint y: 292, distance: 45.9
click at [1077, 331] on div "Cancel Confirm Move" at bounding box center [818, 343] width 611 height 53
click at [1050, 286] on span "Open the date view" at bounding box center [1050, 286] width 12 height 12
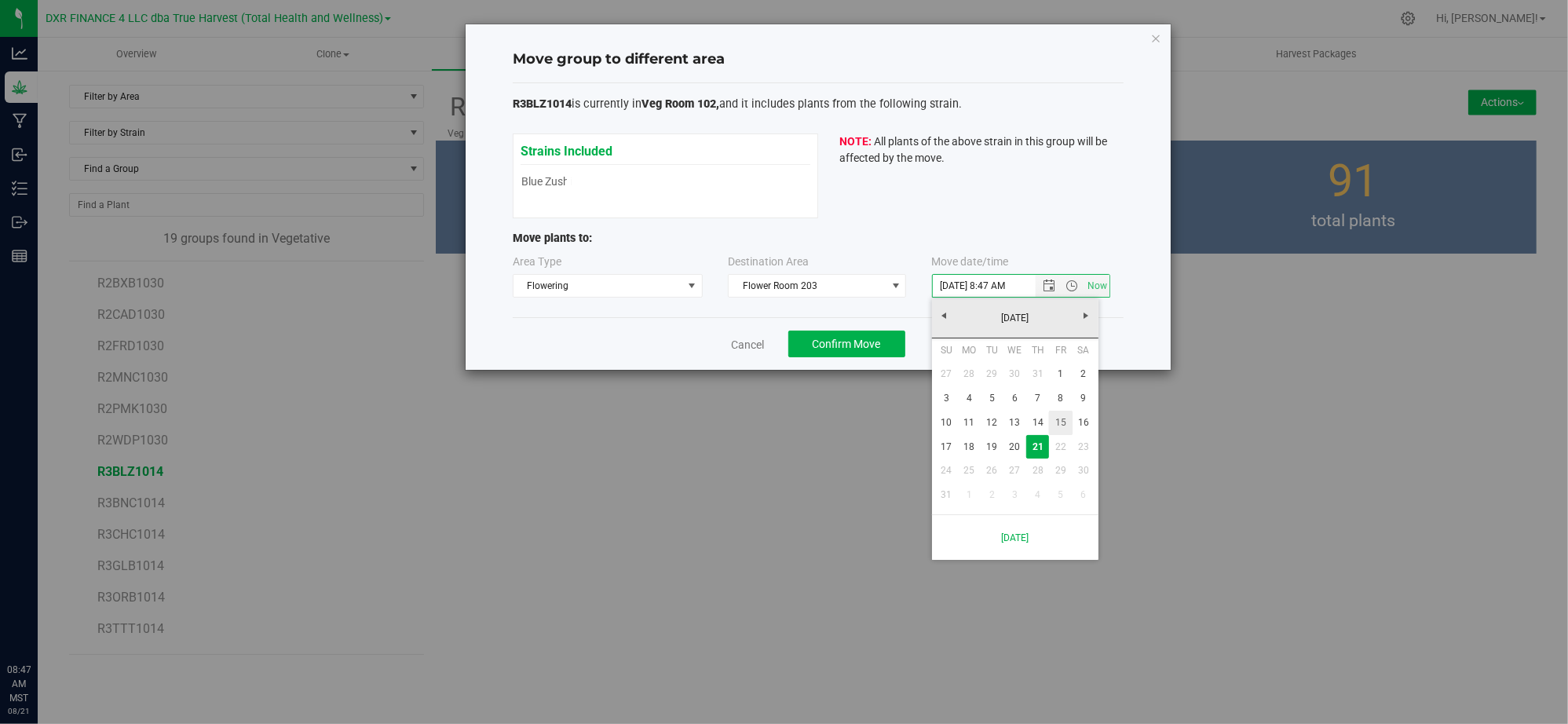
click at [1058, 427] on link "15" at bounding box center [1060, 423] width 23 height 24
type input "[DATE] 8:47 AM"
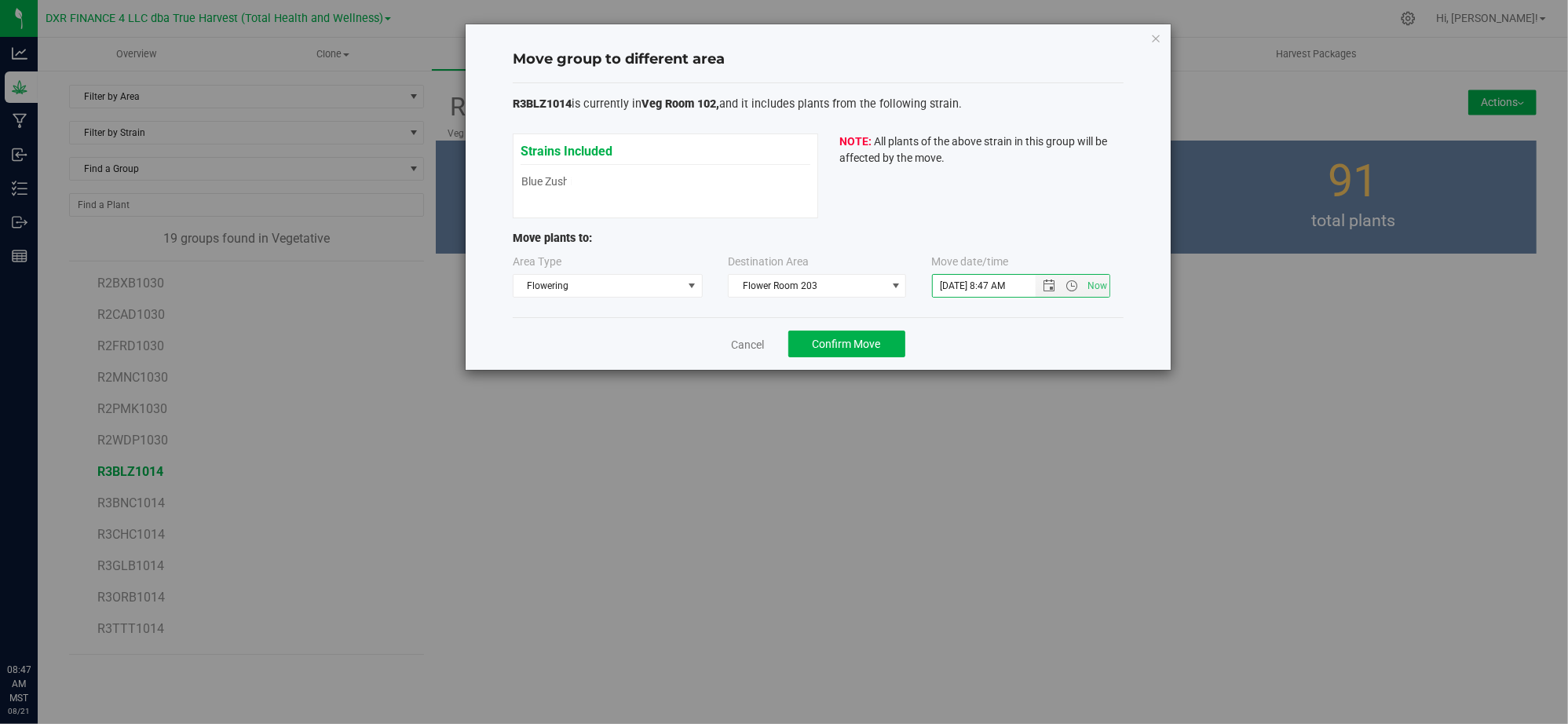
click at [939, 336] on div "Cancel Confirm Move" at bounding box center [818, 343] width 611 height 53
click at [854, 346] on span "Confirm Move" at bounding box center [847, 344] width 69 height 12
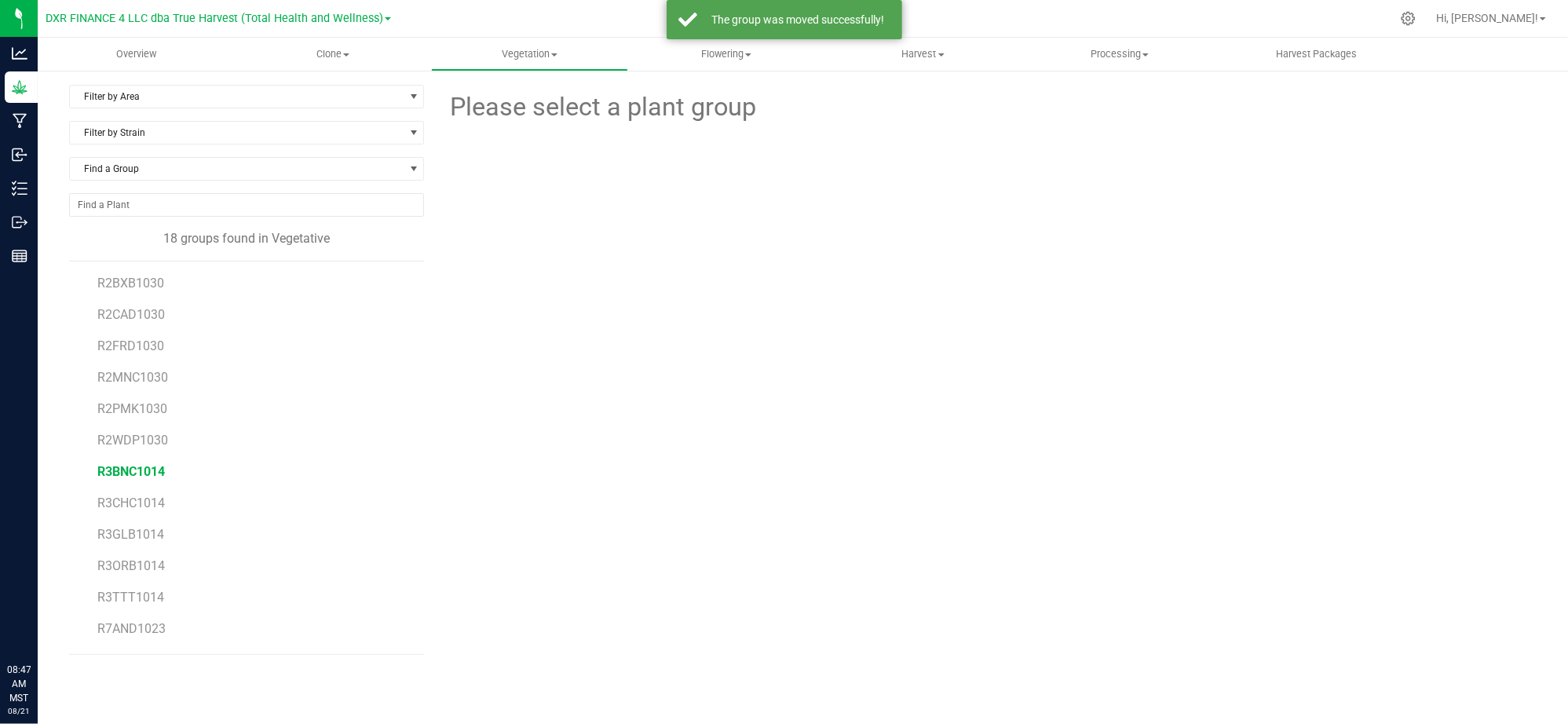
click at [155, 477] on span "R3BNC1014" at bounding box center [131, 471] width 68 height 15
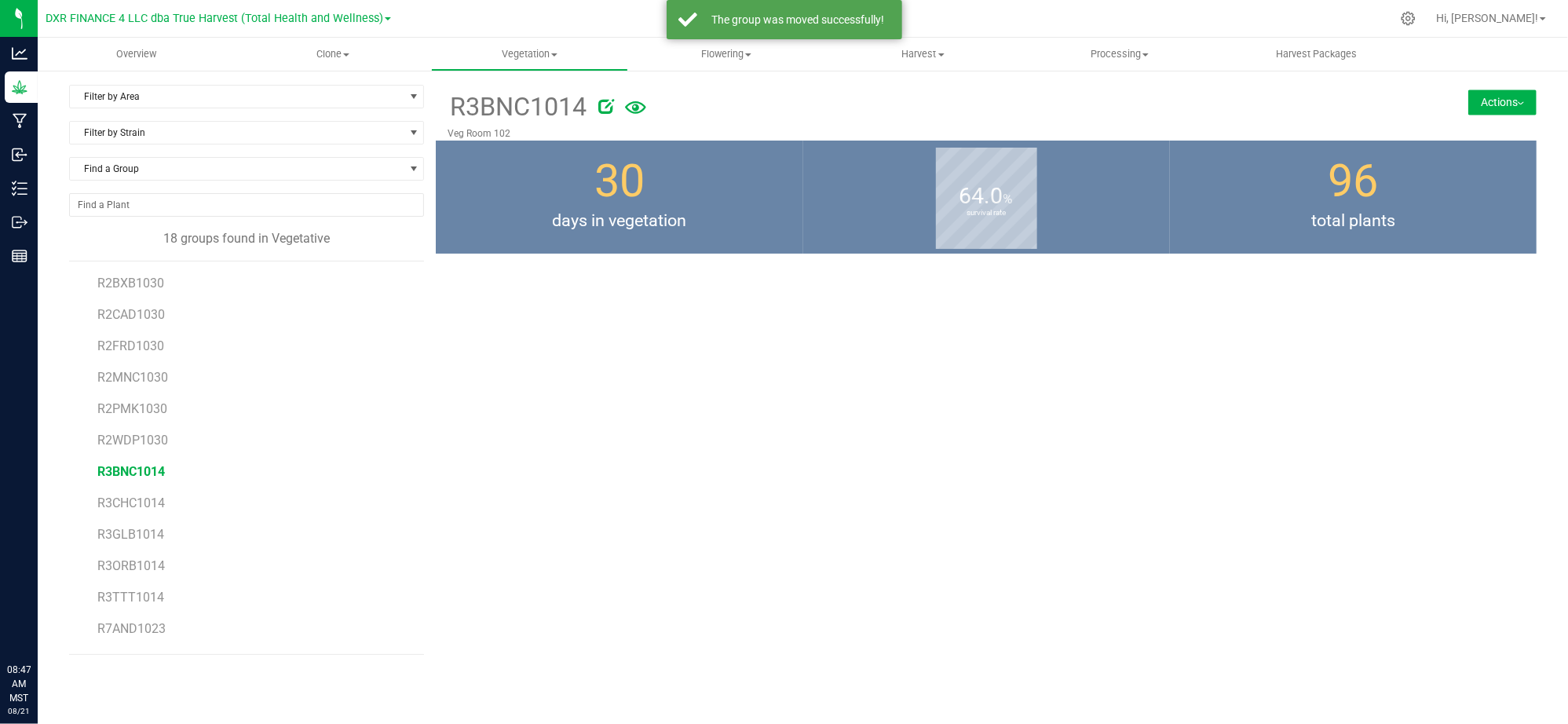
click at [1498, 111] on button "Actions" at bounding box center [1502, 102] width 69 height 25
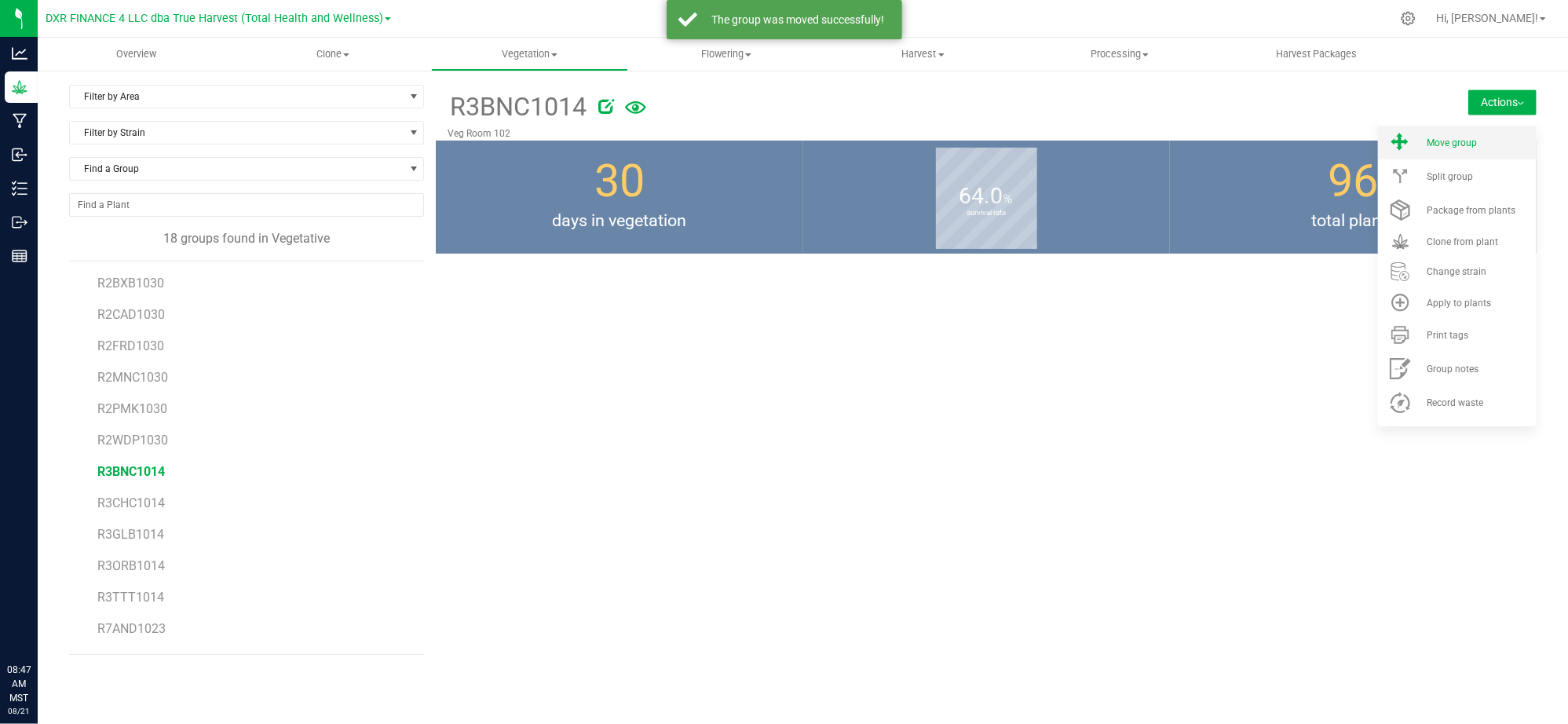
click at [1478, 139] on div "Move group" at bounding box center [1479, 142] width 107 height 11
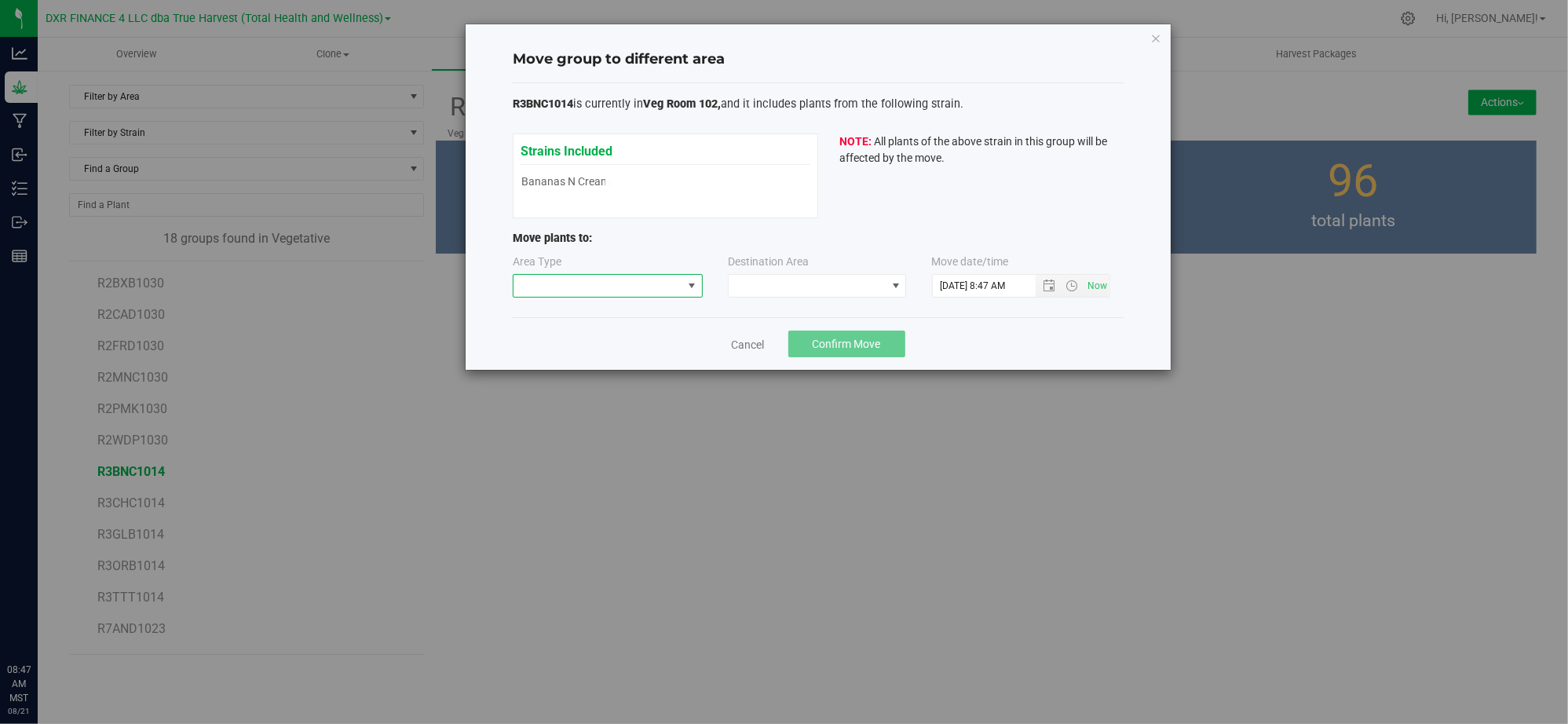
click at [579, 292] on span at bounding box center [597, 285] width 168 height 22
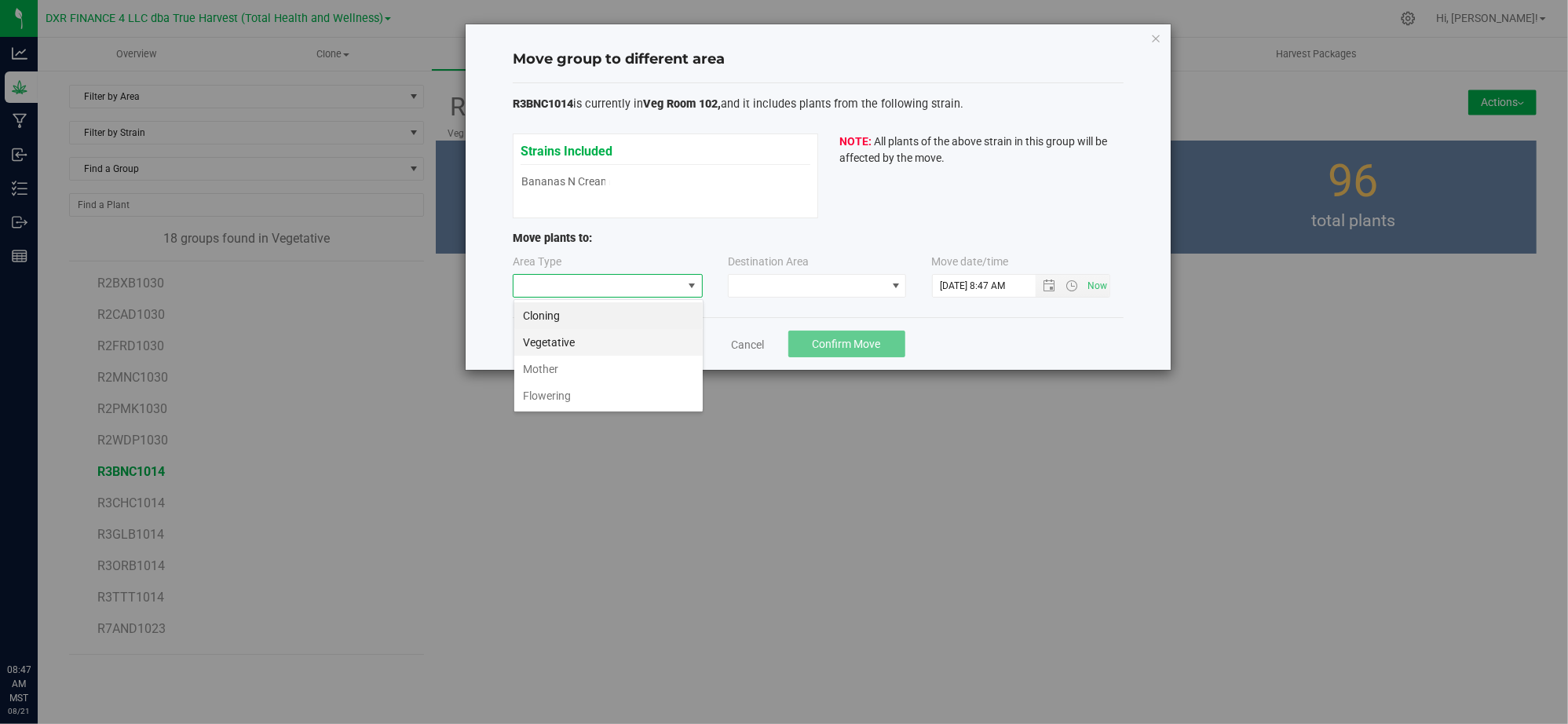
scroll to position [23, 189]
drag, startPoint x: 595, startPoint y: 391, endPoint x: 697, endPoint y: 340, distance: 114.0
click at [596, 391] on li "Flowering" at bounding box center [608, 395] width 188 height 27
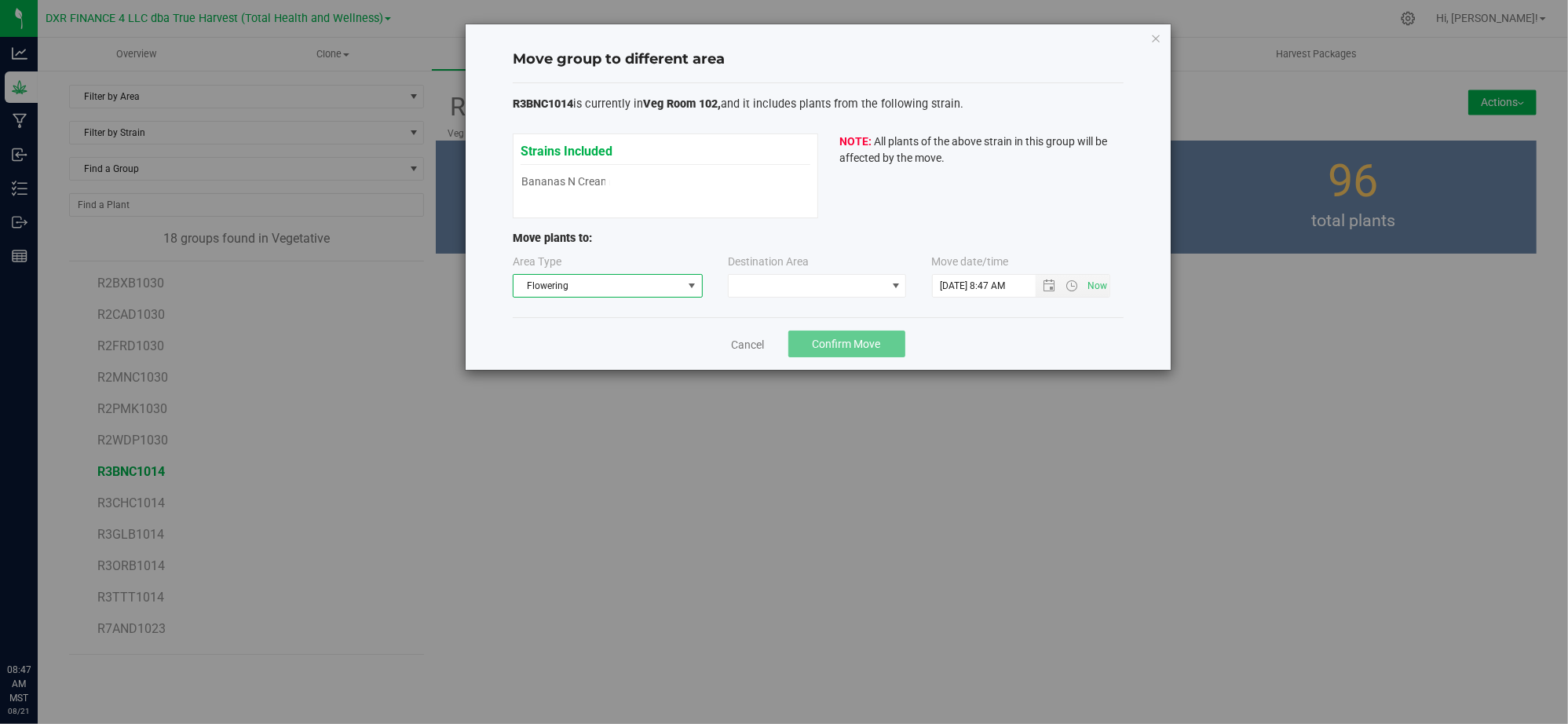
click at [1006, 336] on div "Cancel Confirm Move" at bounding box center [818, 343] width 611 height 53
click at [855, 298] on span at bounding box center [816, 286] width 178 height 23
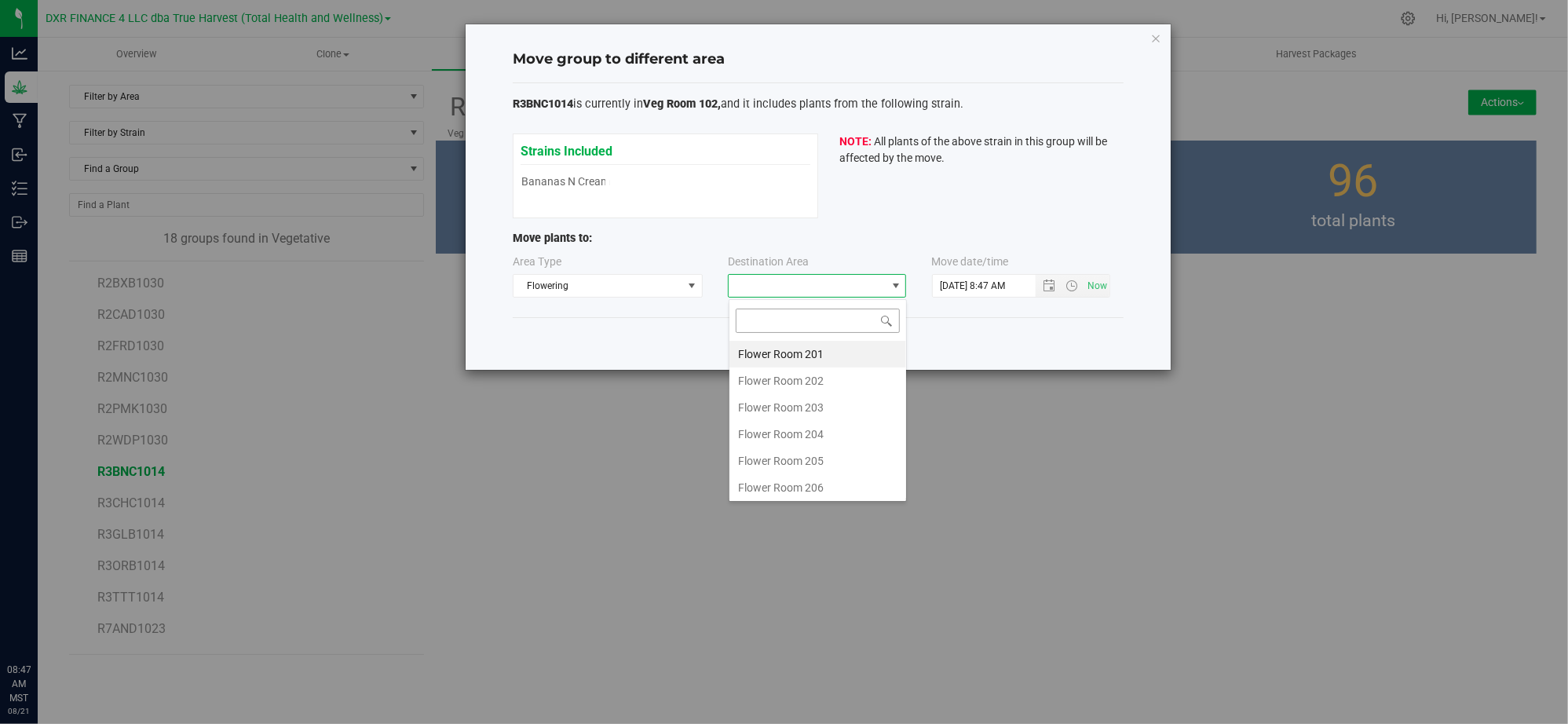
scroll to position [23, 177]
click at [839, 406] on li "Flower Room 203" at bounding box center [817, 407] width 176 height 27
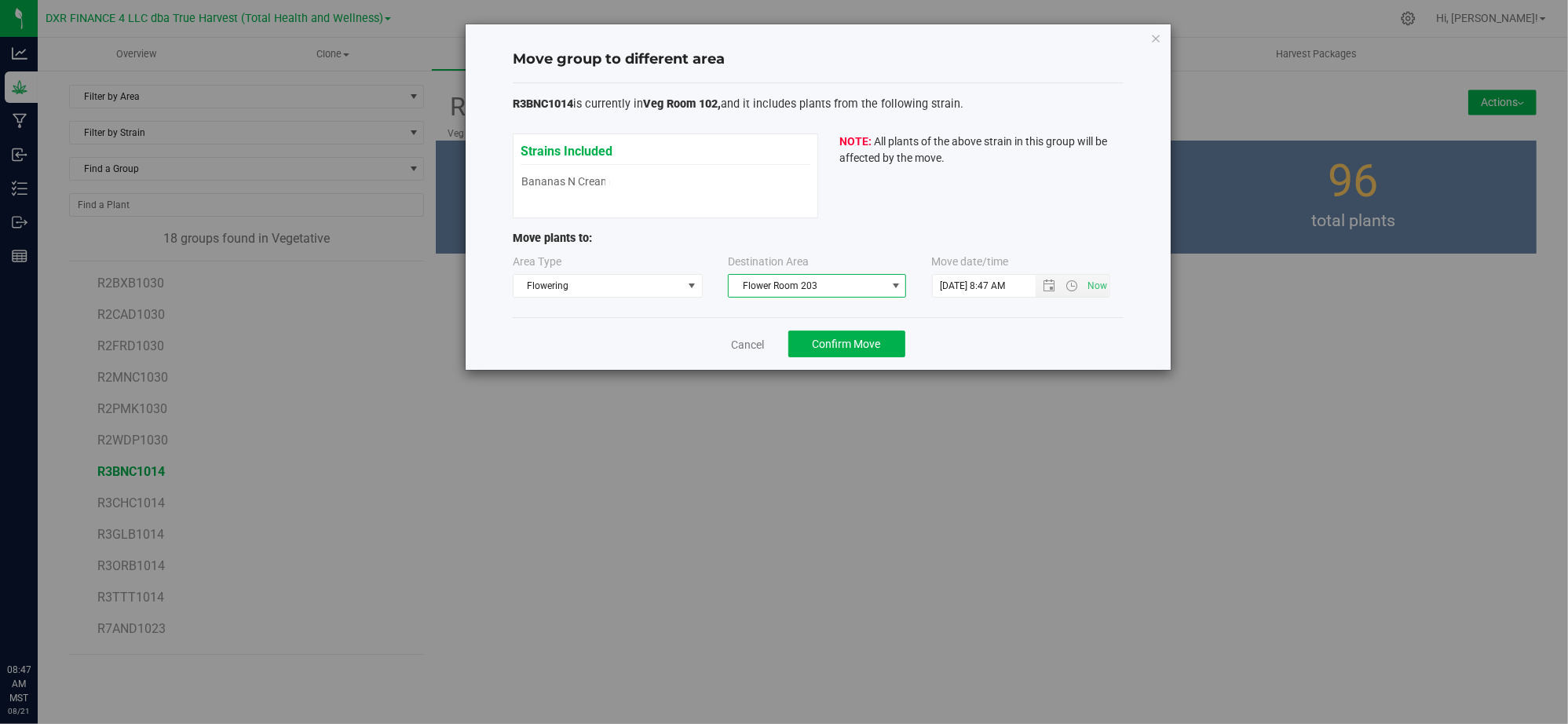
drag, startPoint x: 1046, startPoint y: 339, endPoint x: 1040, endPoint y: 308, distance: 31.6
click at [1046, 339] on div "Cancel Confirm Move" at bounding box center [818, 343] width 611 height 53
click at [1044, 284] on span "Open the date view" at bounding box center [1050, 286] width 12 height 12
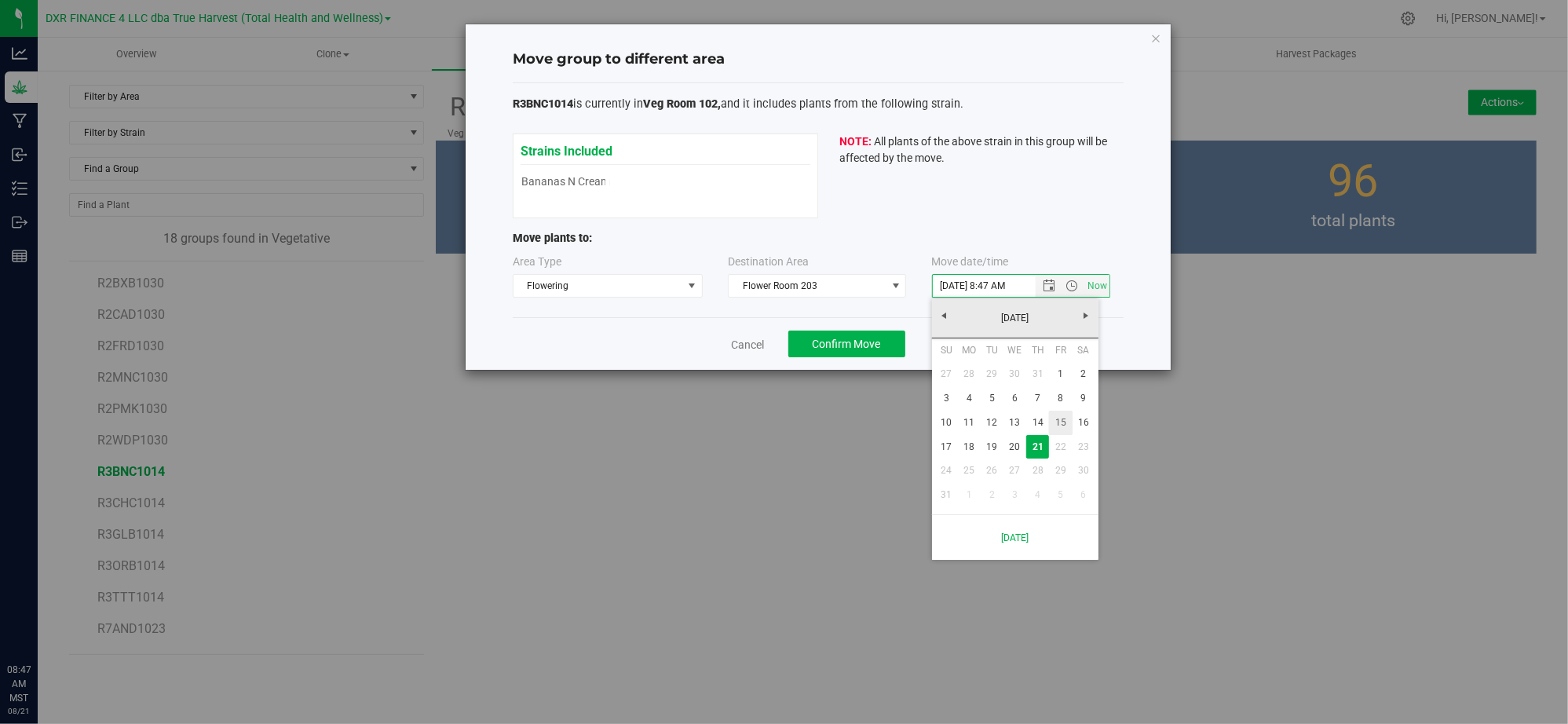
drag, startPoint x: 1053, startPoint y: 416, endPoint x: 1015, endPoint y: 352, distance: 74.4
click at [1054, 416] on link "15" at bounding box center [1060, 423] width 23 height 24
type input "[DATE] 8:47 AM"
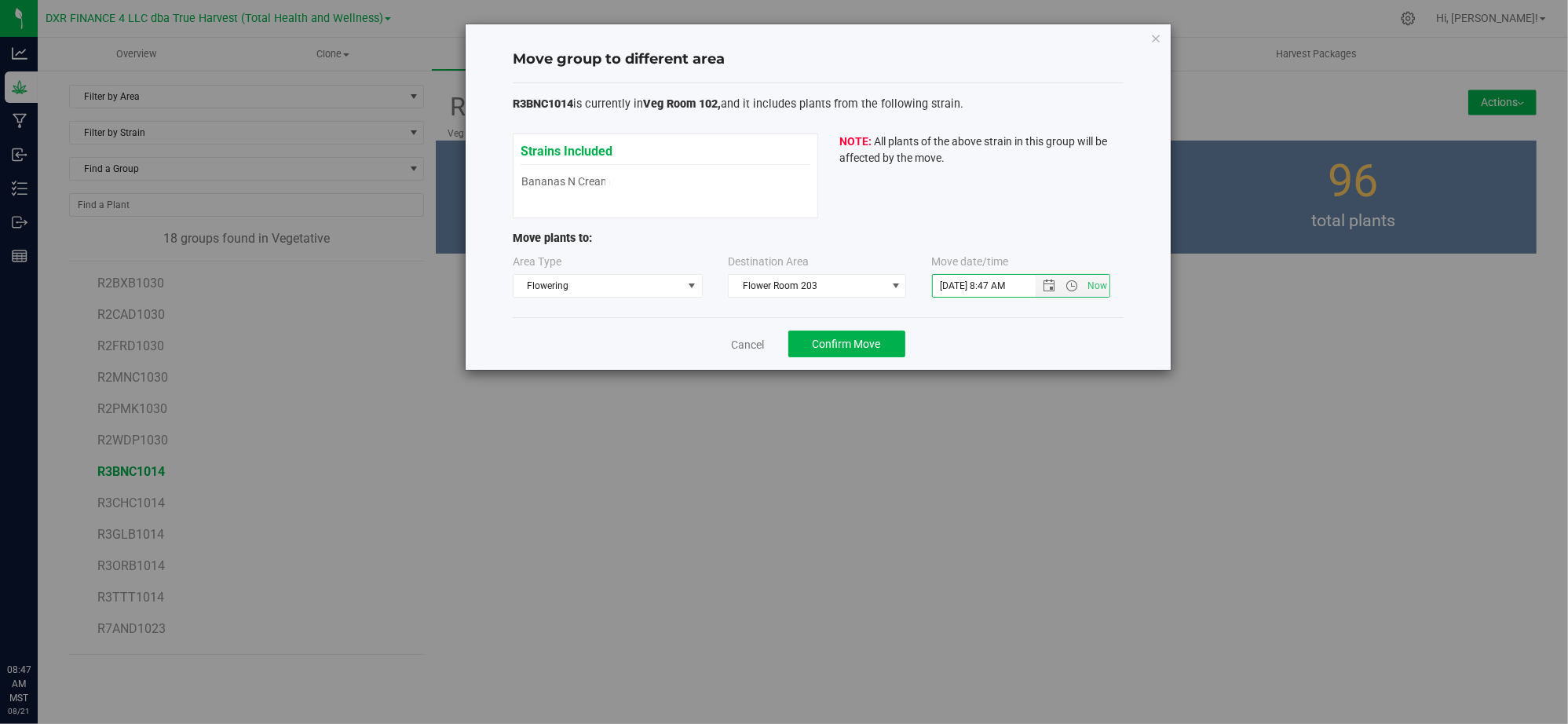
click at [1015, 326] on div "Cancel Confirm Move" at bounding box center [818, 343] width 611 height 53
click at [849, 339] on span "Confirm Move" at bounding box center [847, 344] width 69 height 12
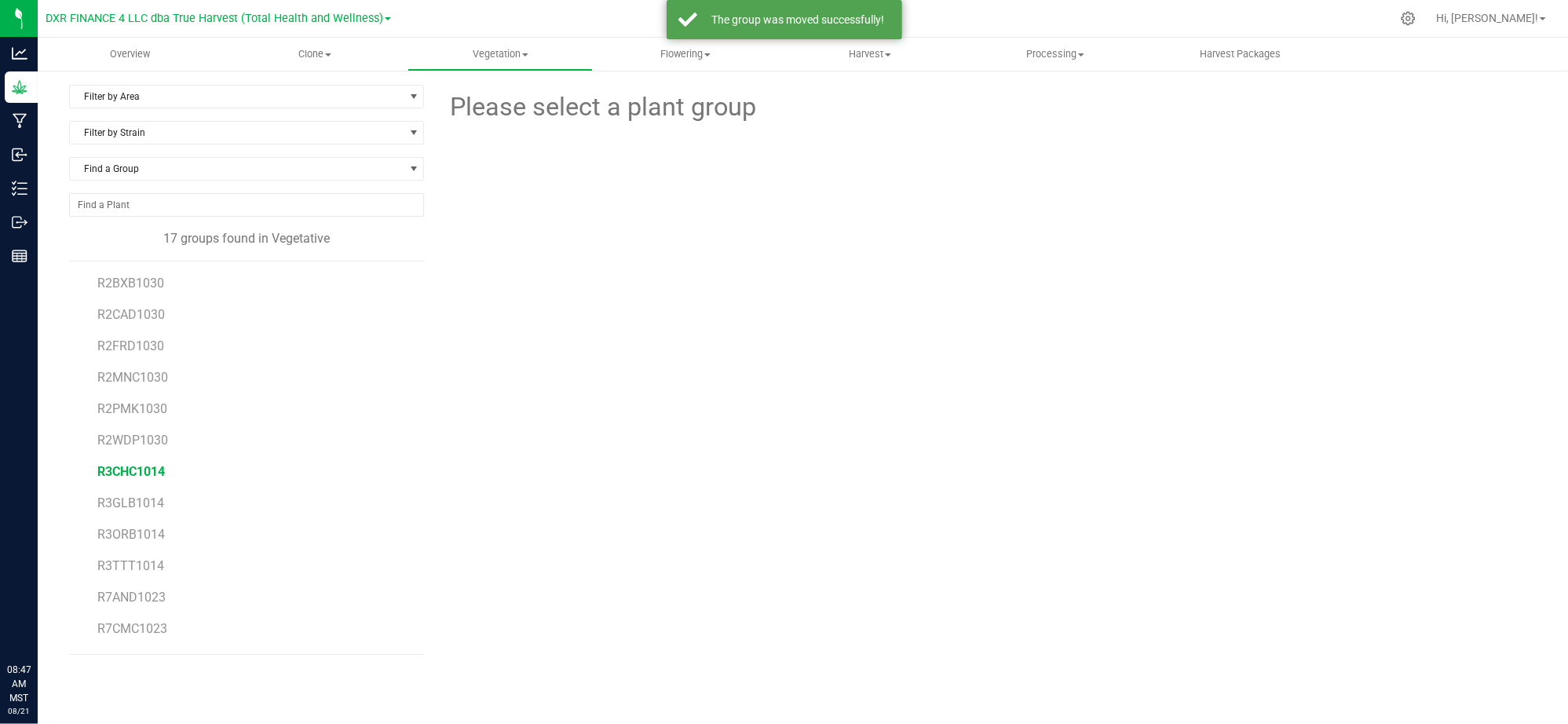
click at [138, 475] on span "R3CHC1014" at bounding box center [131, 471] width 68 height 15
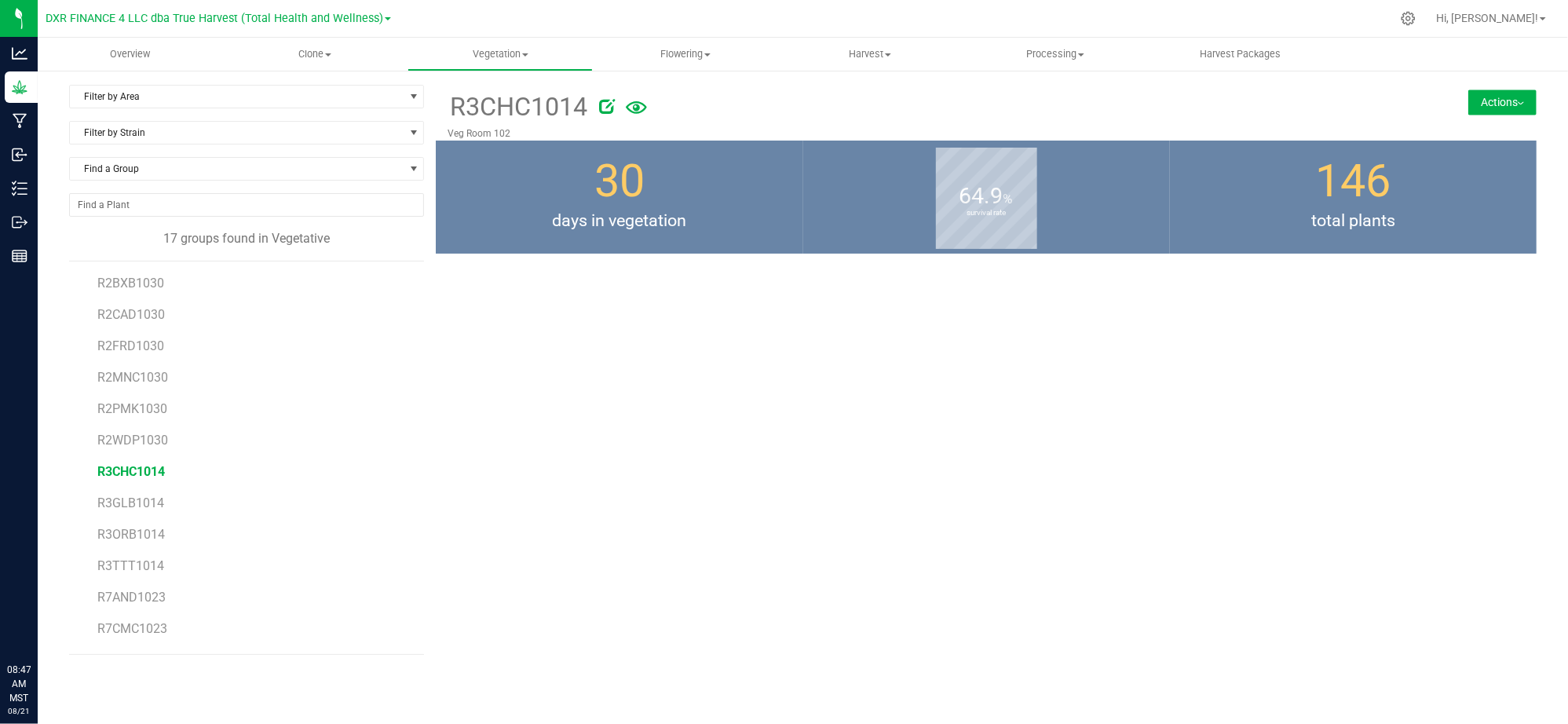
click at [1498, 101] on button "Actions" at bounding box center [1502, 102] width 69 height 25
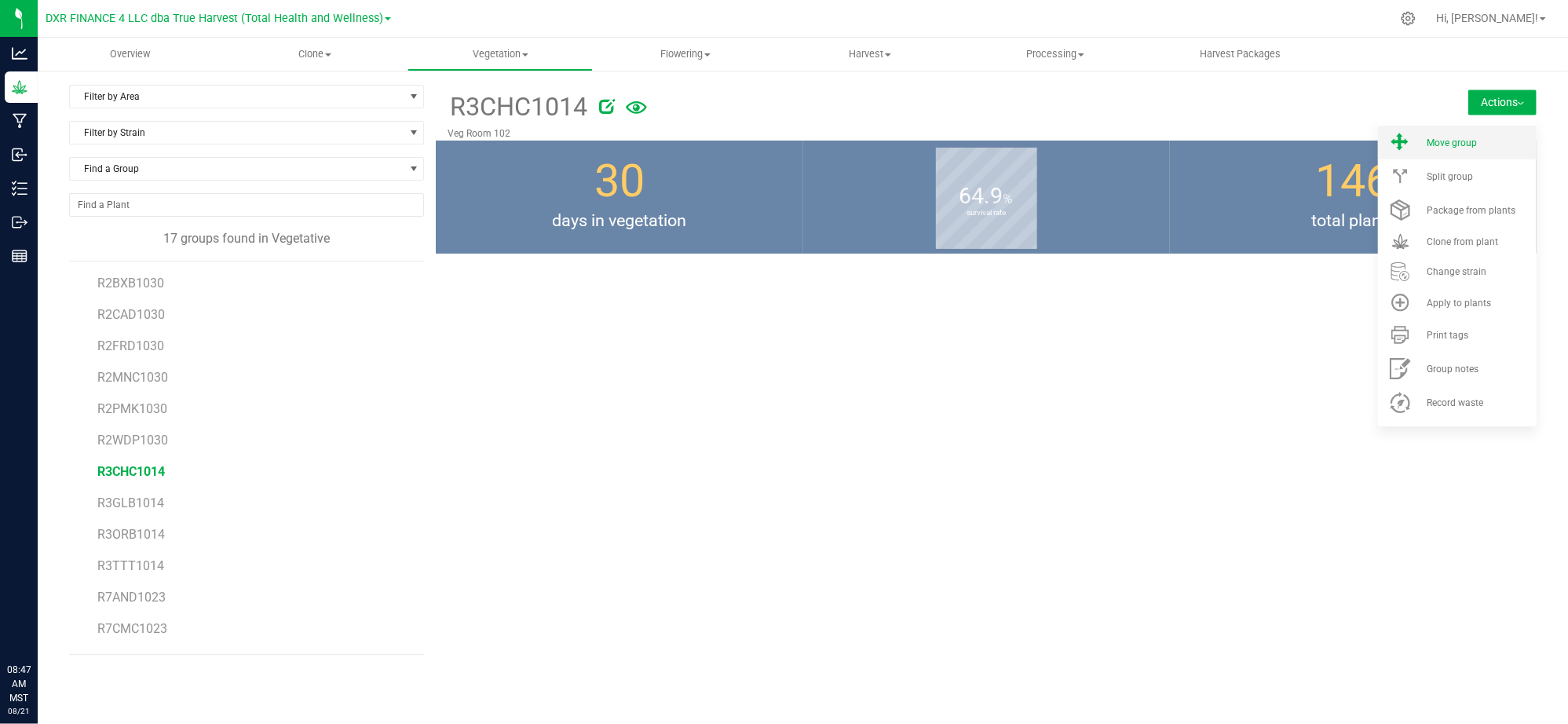
click at [1480, 142] on div "Move group" at bounding box center [1479, 142] width 107 height 11
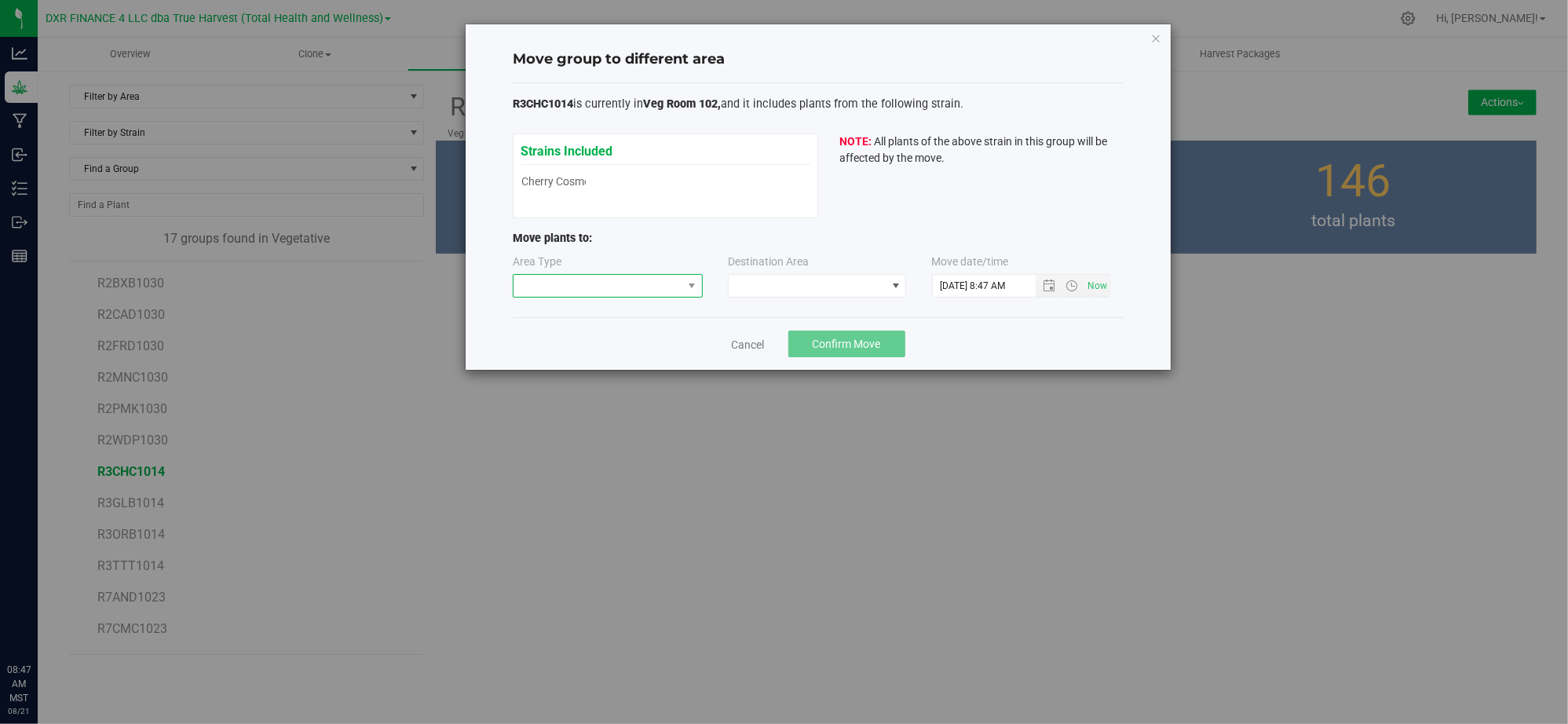
click at [633, 283] on span at bounding box center [597, 285] width 168 height 22
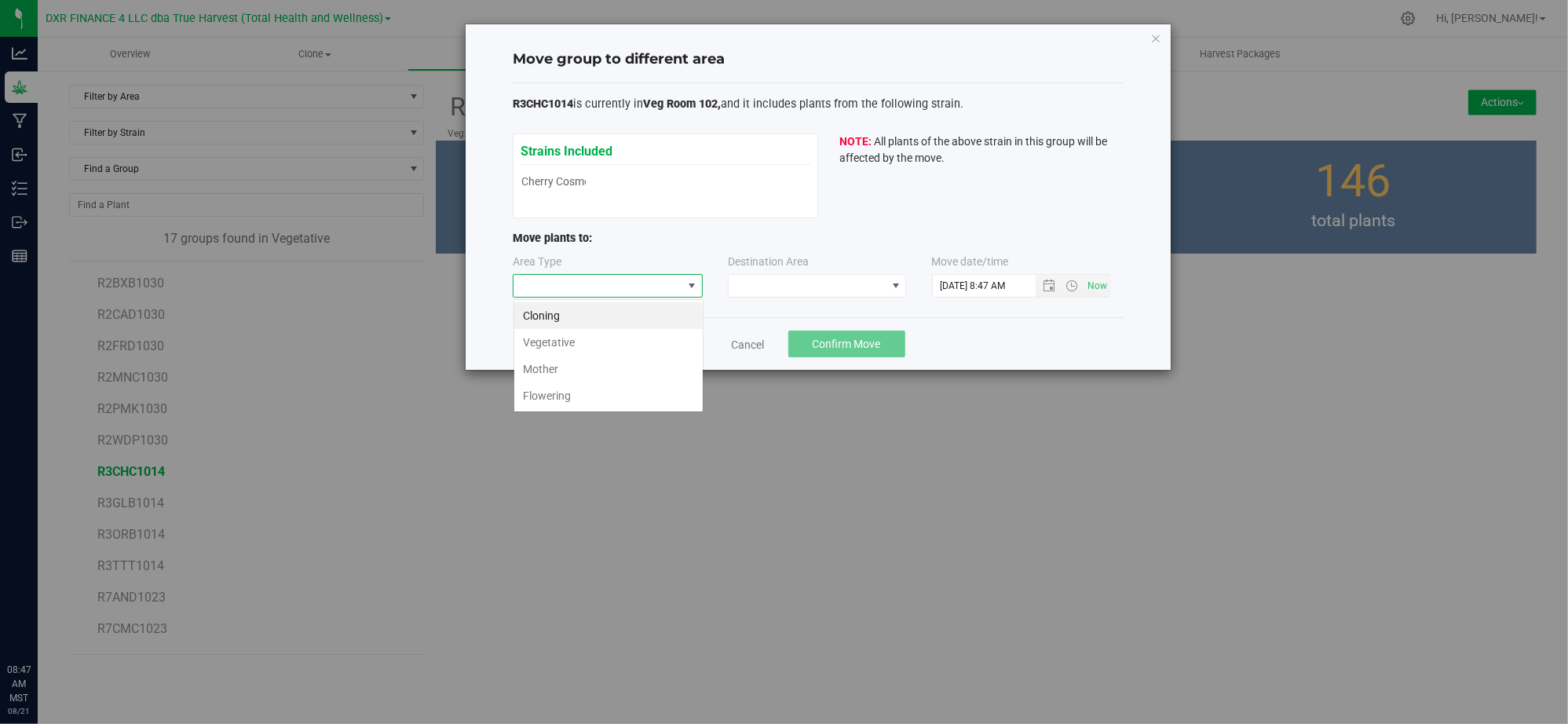
scroll to position [23, 189]
click at [603, 398] on li "Flowering" at bounding box center [608, 395] width 188 height 27
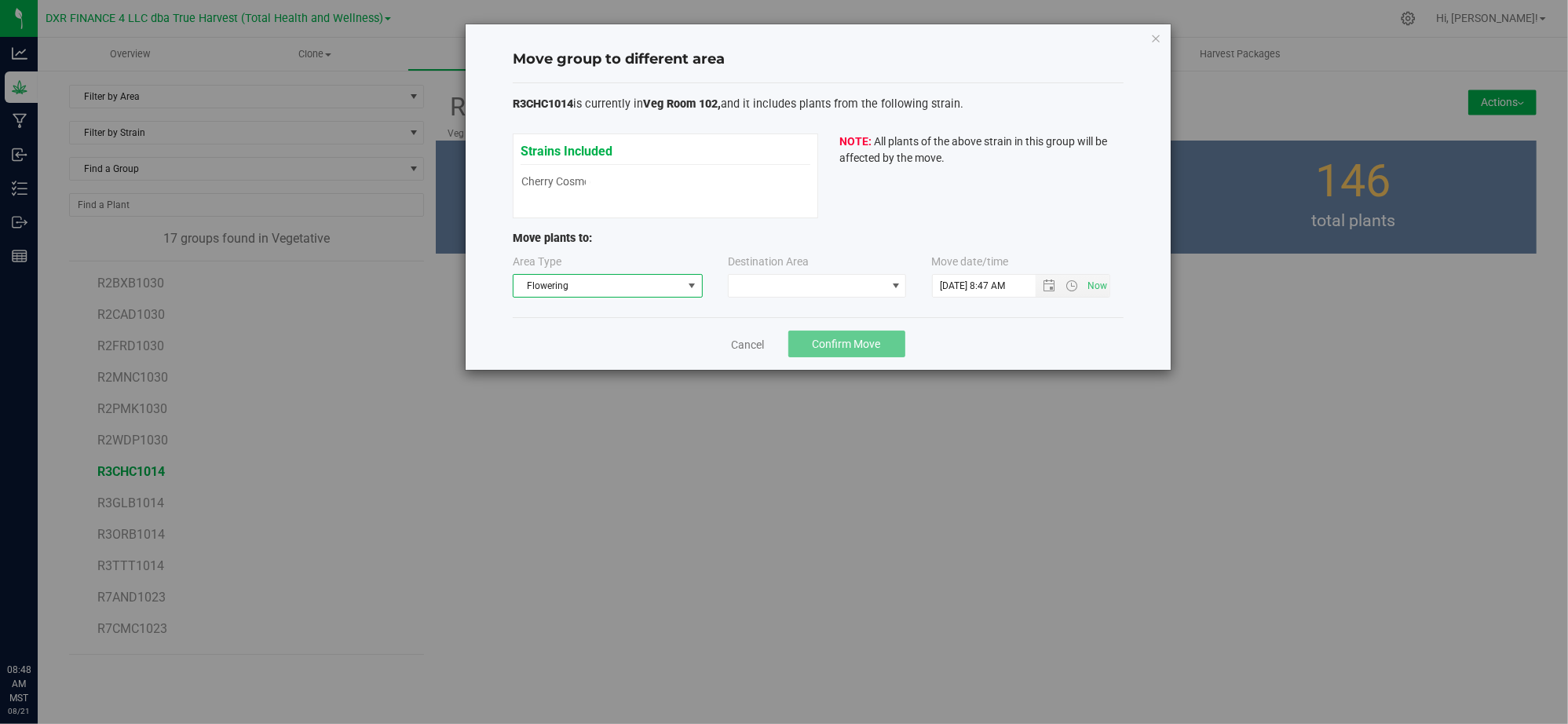
drag, startPoint x: 1044, startPoint y: 322, endPoint x: 1030, endPoint y: 322, distance: 14.0
click at [1034, 322] on div "Cancel Confirm Move" at bounding box center [818, 343] width 611 height 53
click at [906, 281] on span at bounding box center [816, 286] width 178 height 23
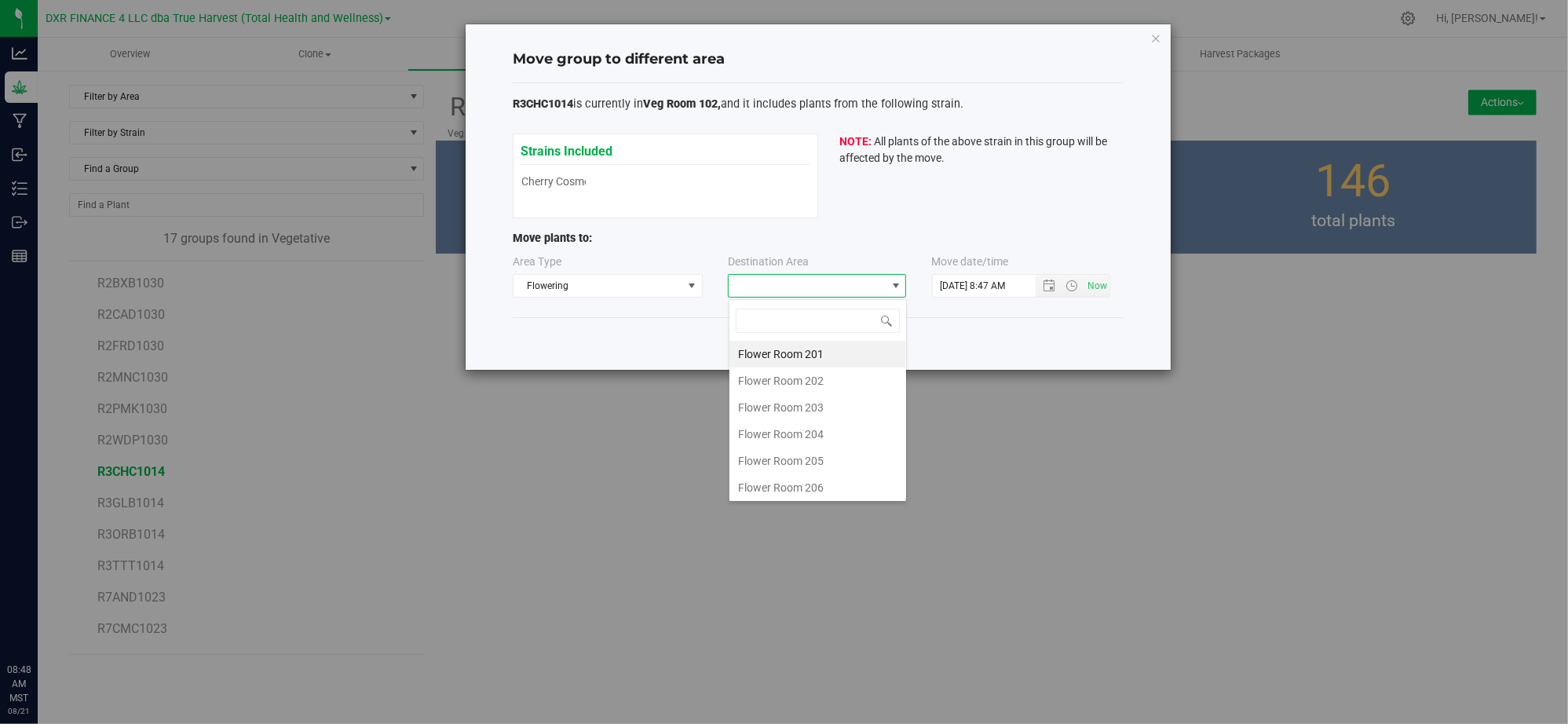
scroll to position [23, 177]
click at [854, 406] on li "Flower Room 203" at bounding box center [817, 407] width 176 height 27
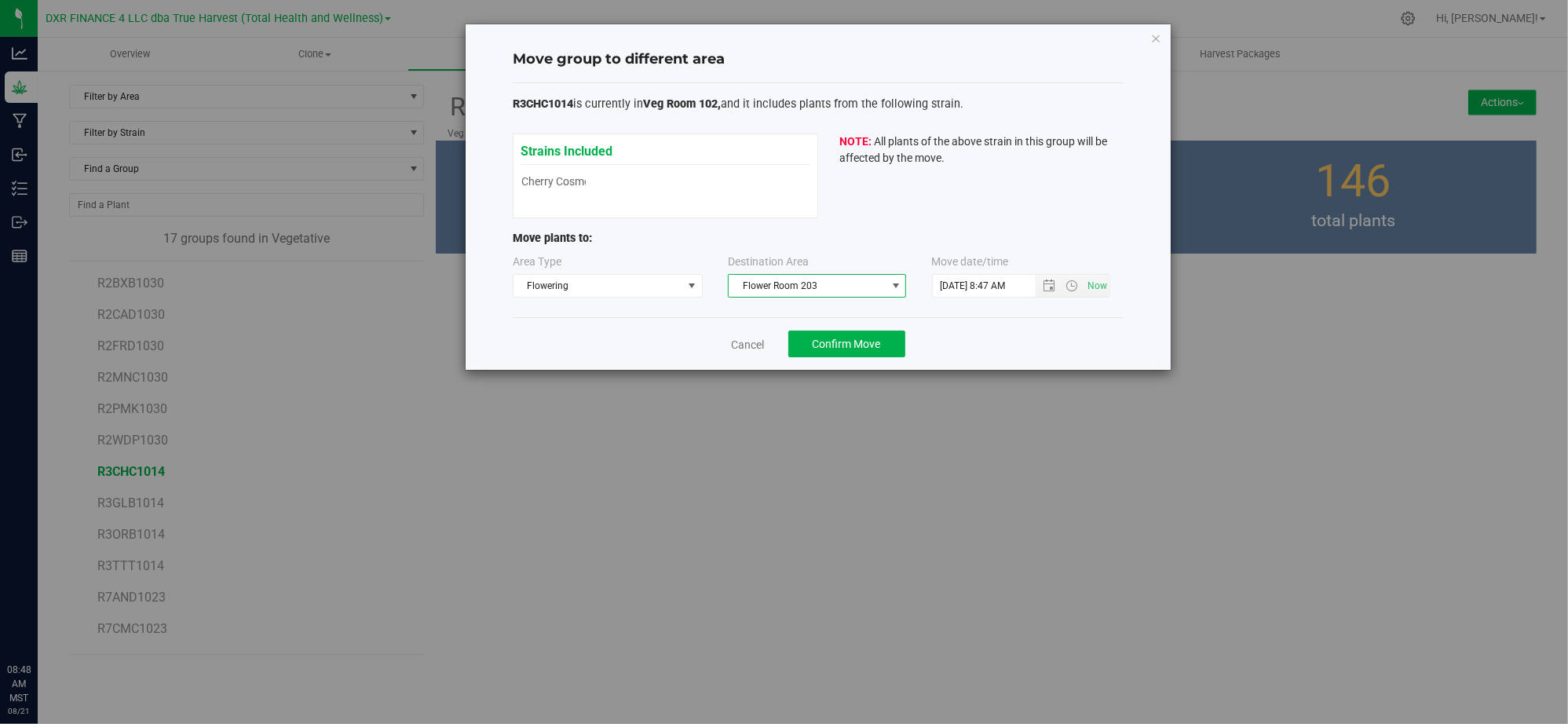
click at [1025, 322] on div "Cancel Confirm Move" at bounding box center [818, 343] width 611 height 53
drag, startPoint x: 1047, startPoint y: 283, endPoint x: 1043, endPoint y: 295, distance: 12.6
click at [1047, 284] on span "Open the date view" at bounding box center [1050, 286] width 12 height 12
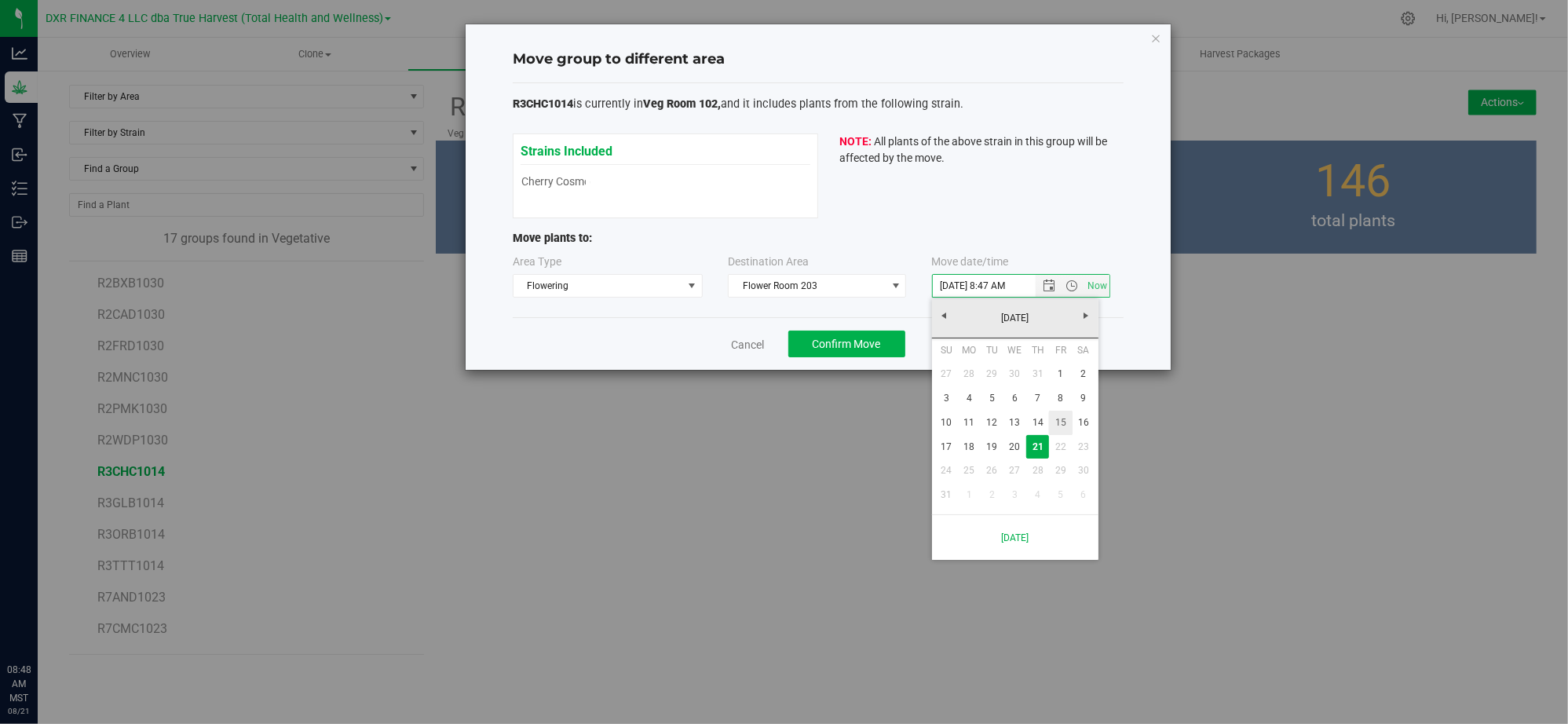
click at [1064, 427] on link "15" at bounding box center [1060, 423] width 23 height 24
type input "8/15/2025 8:47 AM"
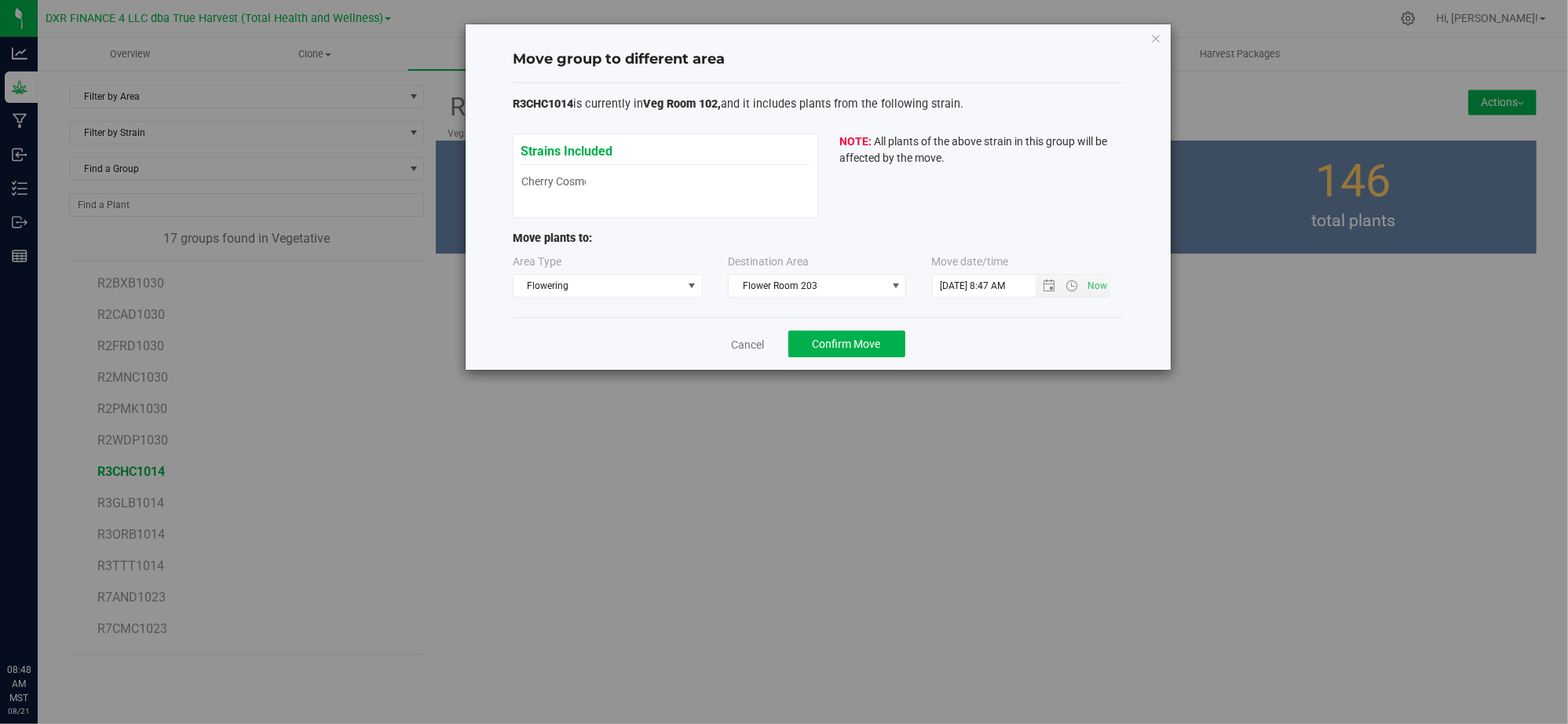
drag, startPoint x: 1049, startPoint y: 339, endPoint x: 909, endPoint y: 349, distance: 140.4
click at [1044, 339] on div "Cancel Confirm Move" at bounding box center [818, 343] width 611 height 53
click at [537, 313] on div "R3CHC1014 is currently in Veg Room 102, and it includes plants from the followi…" at bounding box center [818, 201] width 611 height 234
click at [842, 343] on span "Confirm Move" at bounding box center [847, 344] width 69 height 12
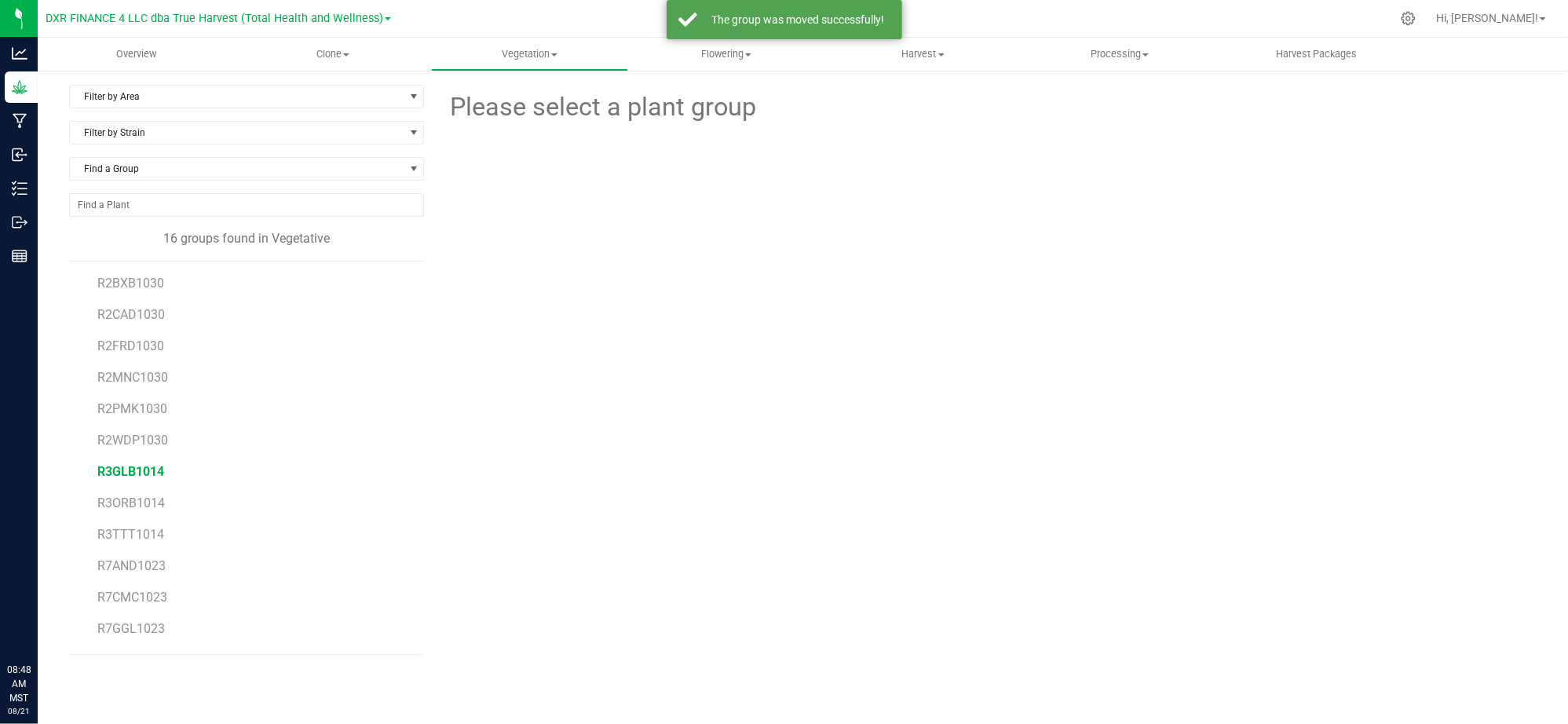
click at [136, 471] on span "R3GLB1014" at bounding box center [130, 471] width 67 height 15
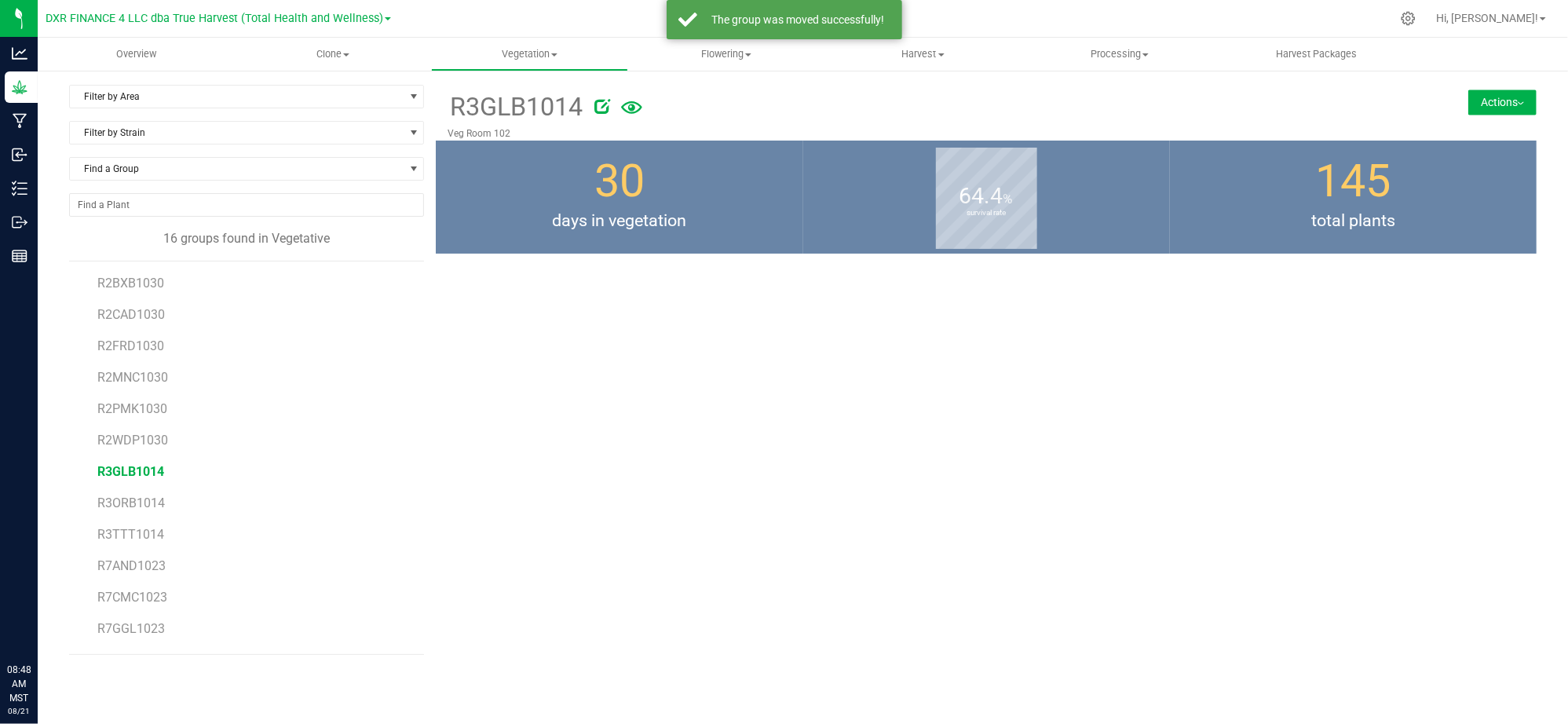
click at [1505, 107] on button "Actions" at bounding box center [1502, 102] width 69 height 25
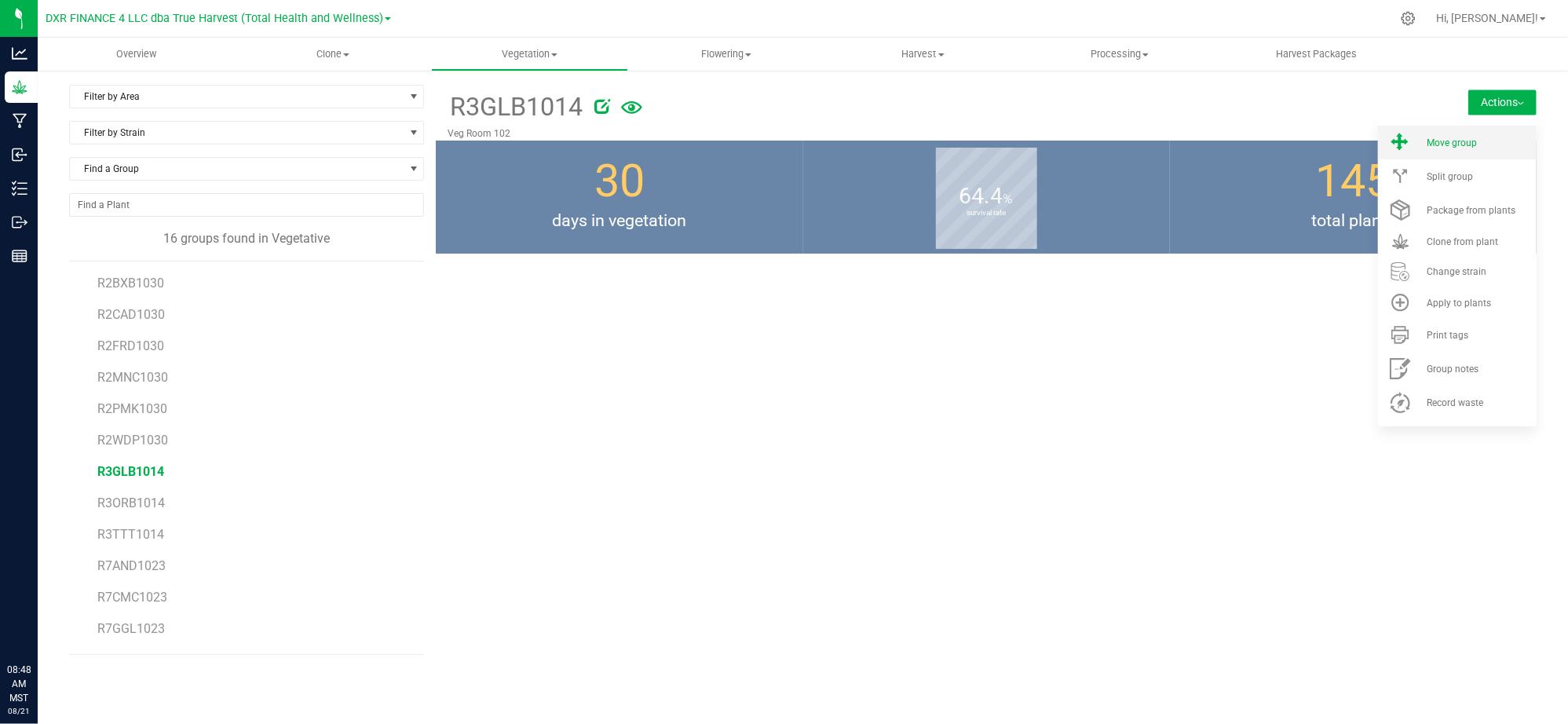
click at [1479, 146] on div "Move group" at bounding box center [1479, 142] width 107 height 11
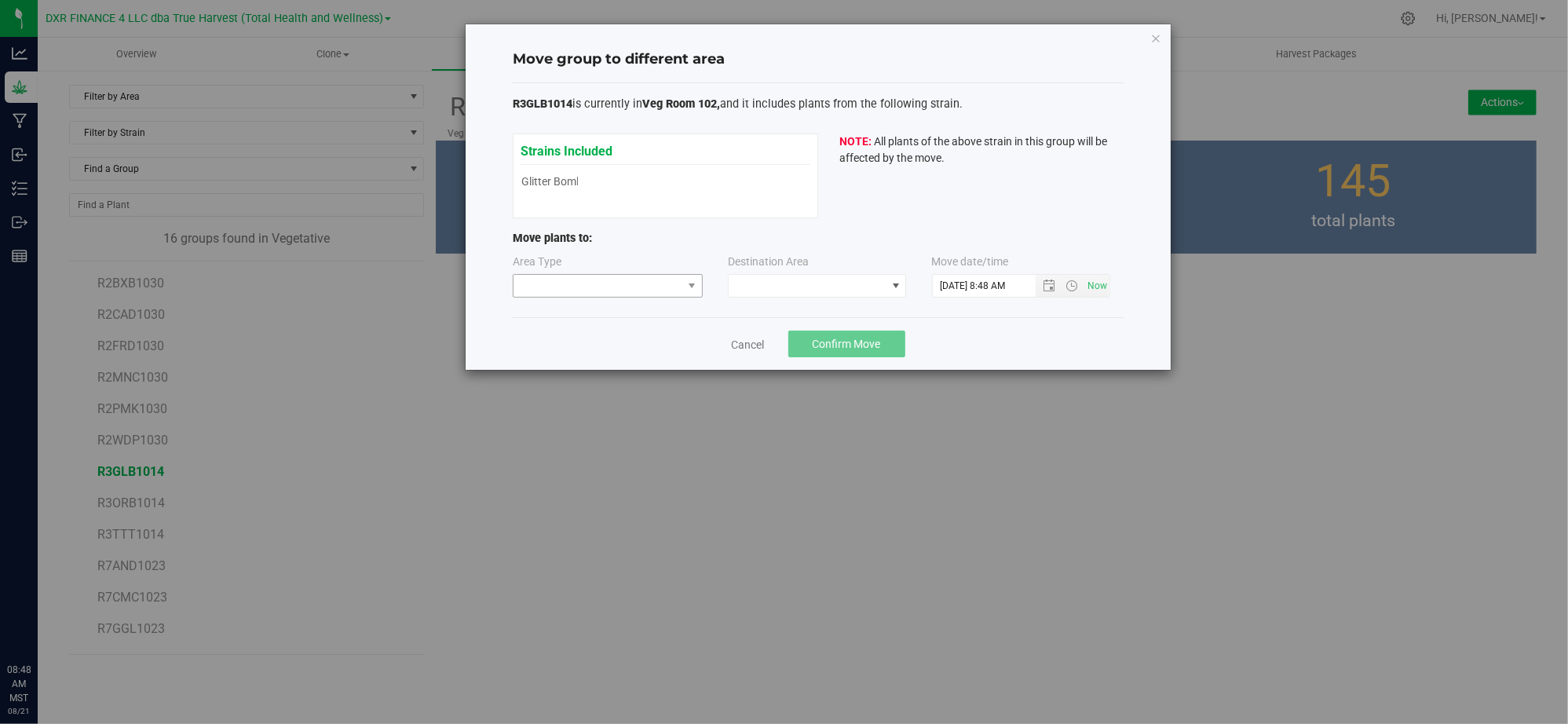
drag, startPoint x: 620, startPoint y: 324, endPoint x: 667, endPoint y: 295, distance: 55.2
click at [626, 320] on div "Cancel Confirm Move" at bounding box center [818, 343] width 611 height 53
click at [668, 295] on span at bounding box center [597, 285] width 168 height 22
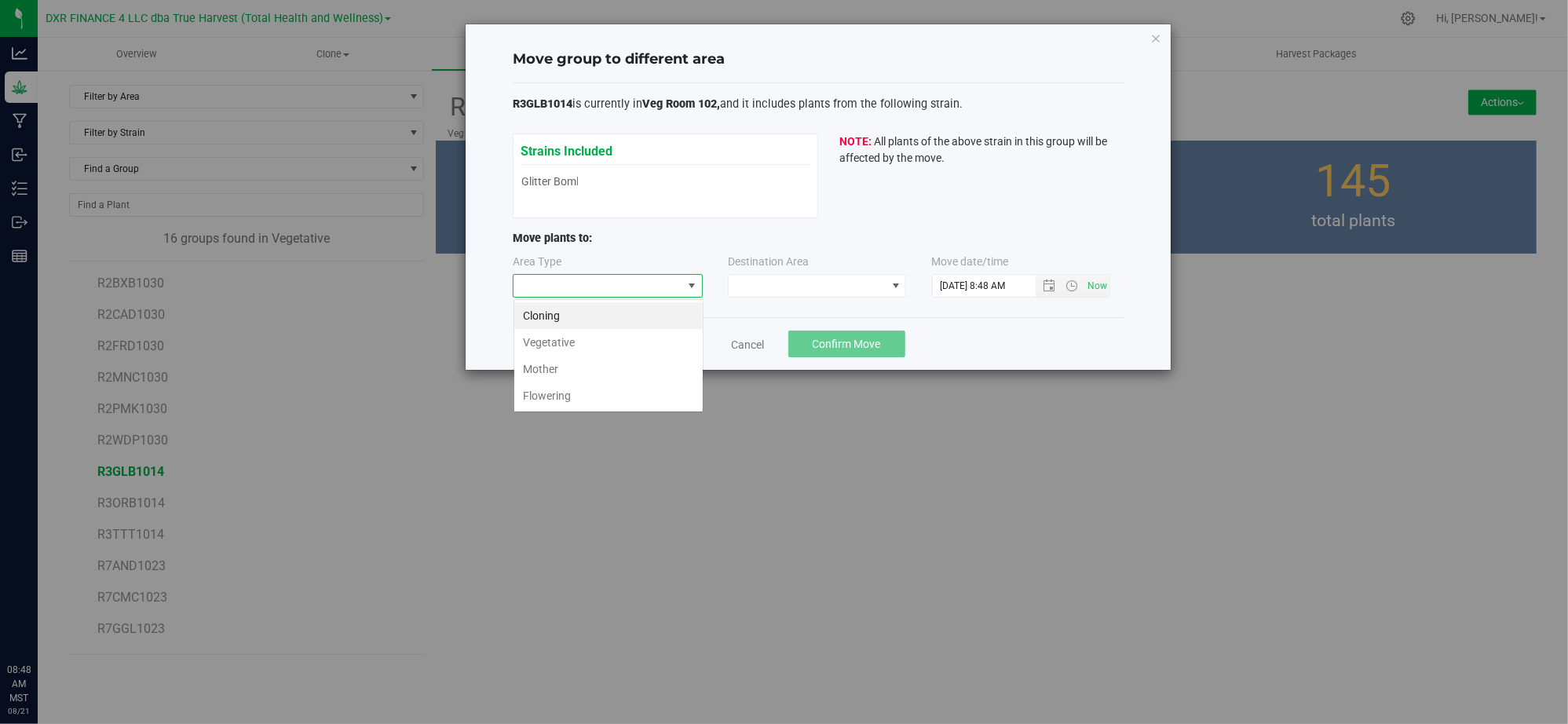
scroll to position [23, 189]
click at [1055, 340] on div "Cancel Confirm Move" at bounding box center [818, 343] width 611 height 53
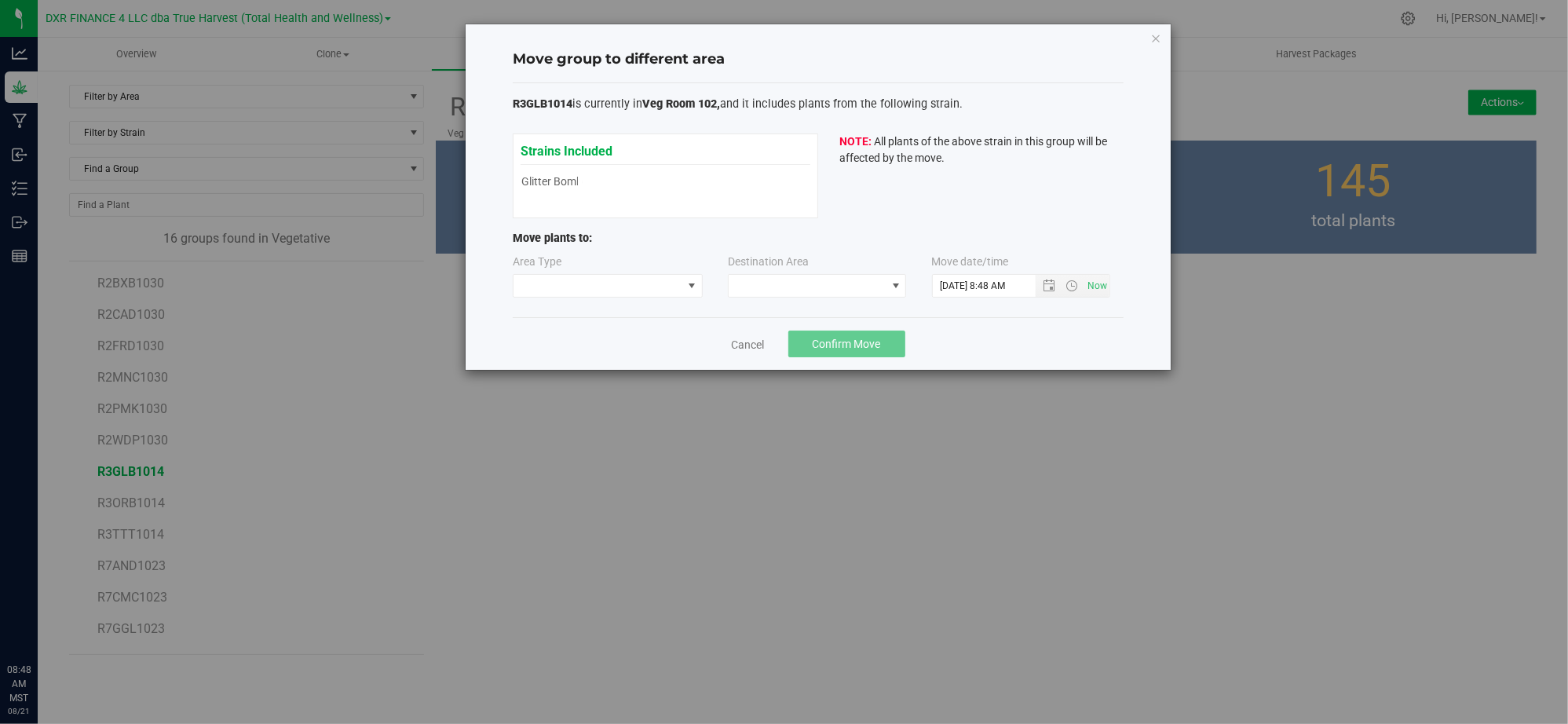
click at [675, 299] on div "Area Type Destination Area Move date/time 8/21/2025 8:48 AM" at bounding box center [818, 279] width 611 height 51
click at [674, 286] on span at bounding box center [597, 285] width 168 height 22
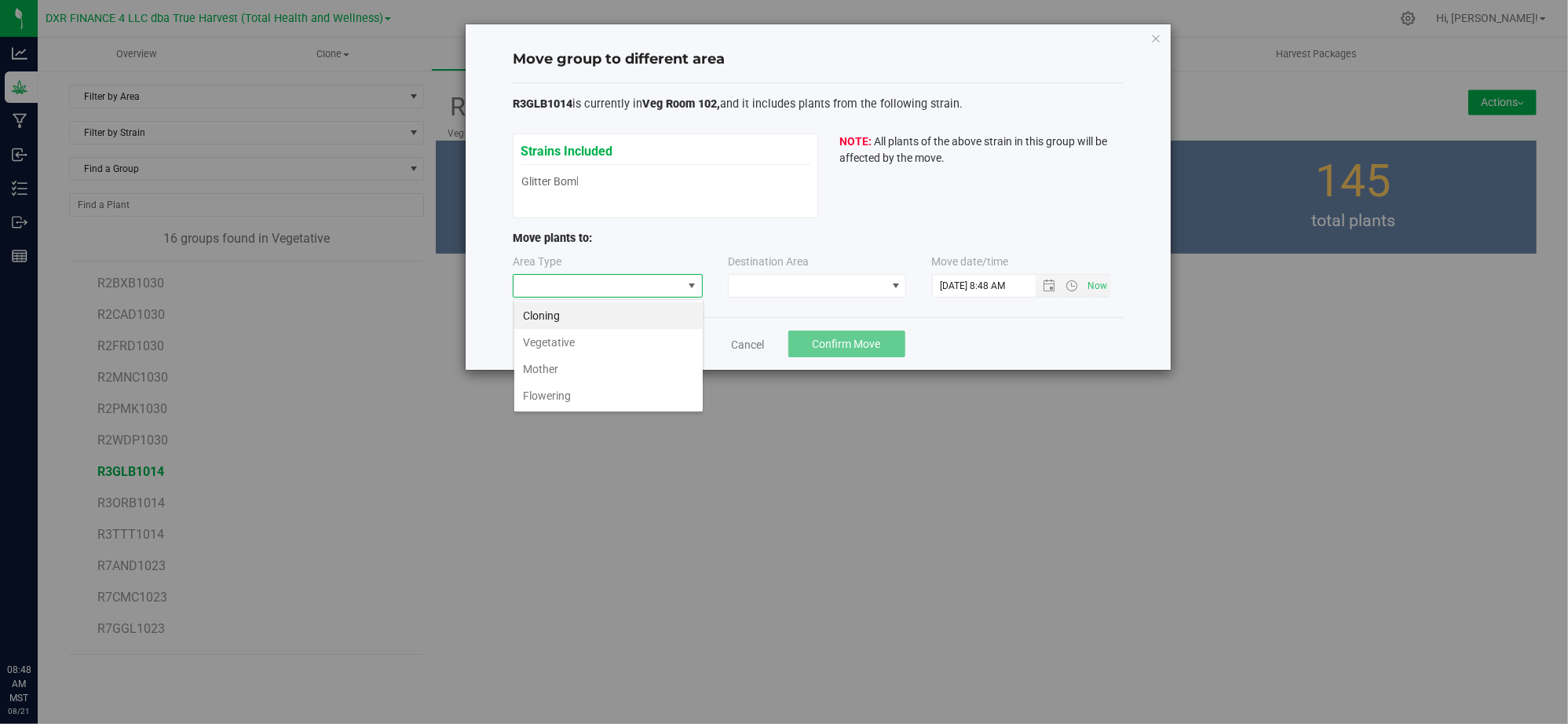
drag, startPoint x: 595, startPoint y: 390, endPoint x: 959, endPoint y: 349, distance: 366.3
click at [608, 377] on ul "Cloning Vegetative Mother Flowering" at bounding box center [608, 355] width 188 height 107
click at [566, 397] on li "Flowering" at bounding box center [608, 395] width 188 height 27
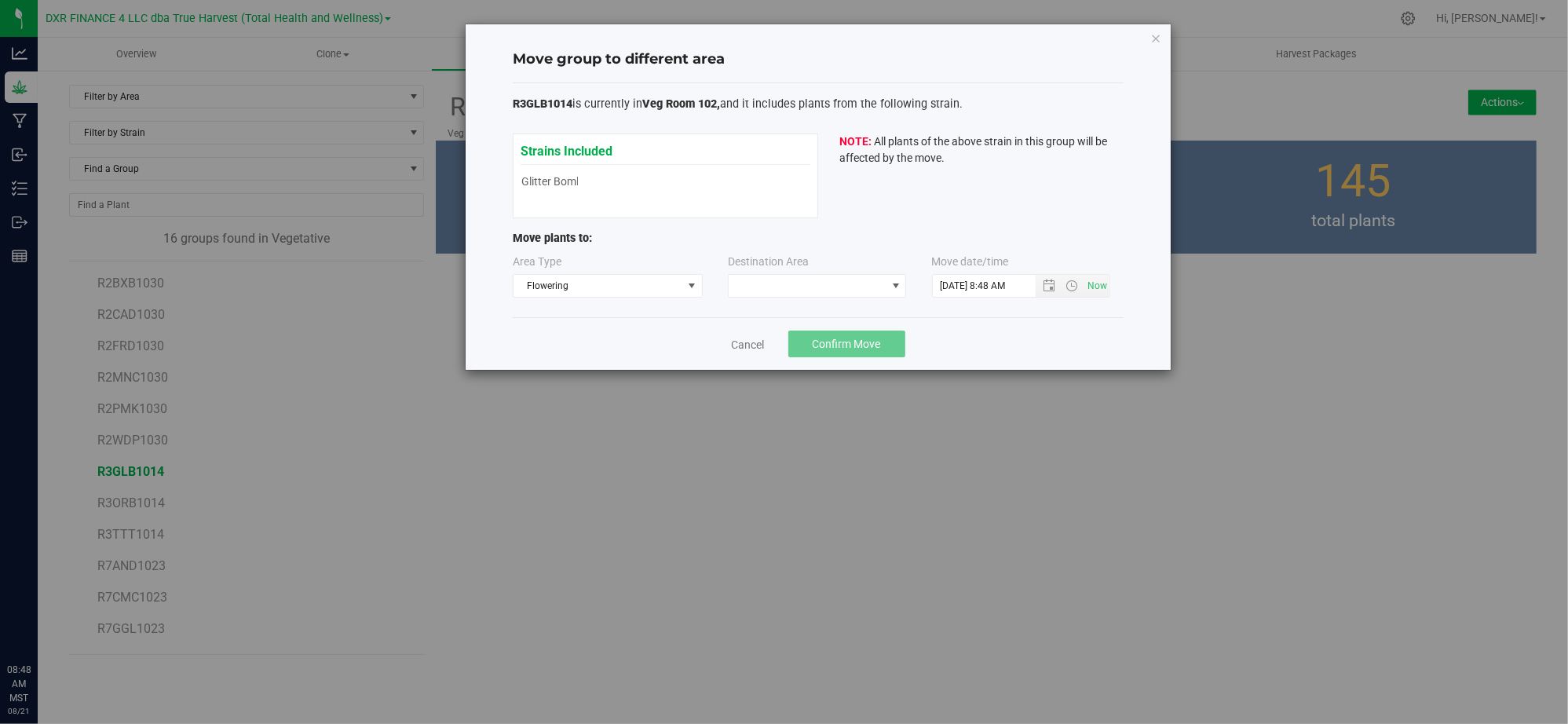
drag, startPoint x: 1068, startPoint y: 346, endPoint x: 1034, endPoint y: 338, distance: 34.9
click at [1038, 338] on div "Cancel Confirm Move" at bounding box center [818, 343] width 611 height 53
click at [890, 290] on span at bounding box center [896, 286] width 12 height 12
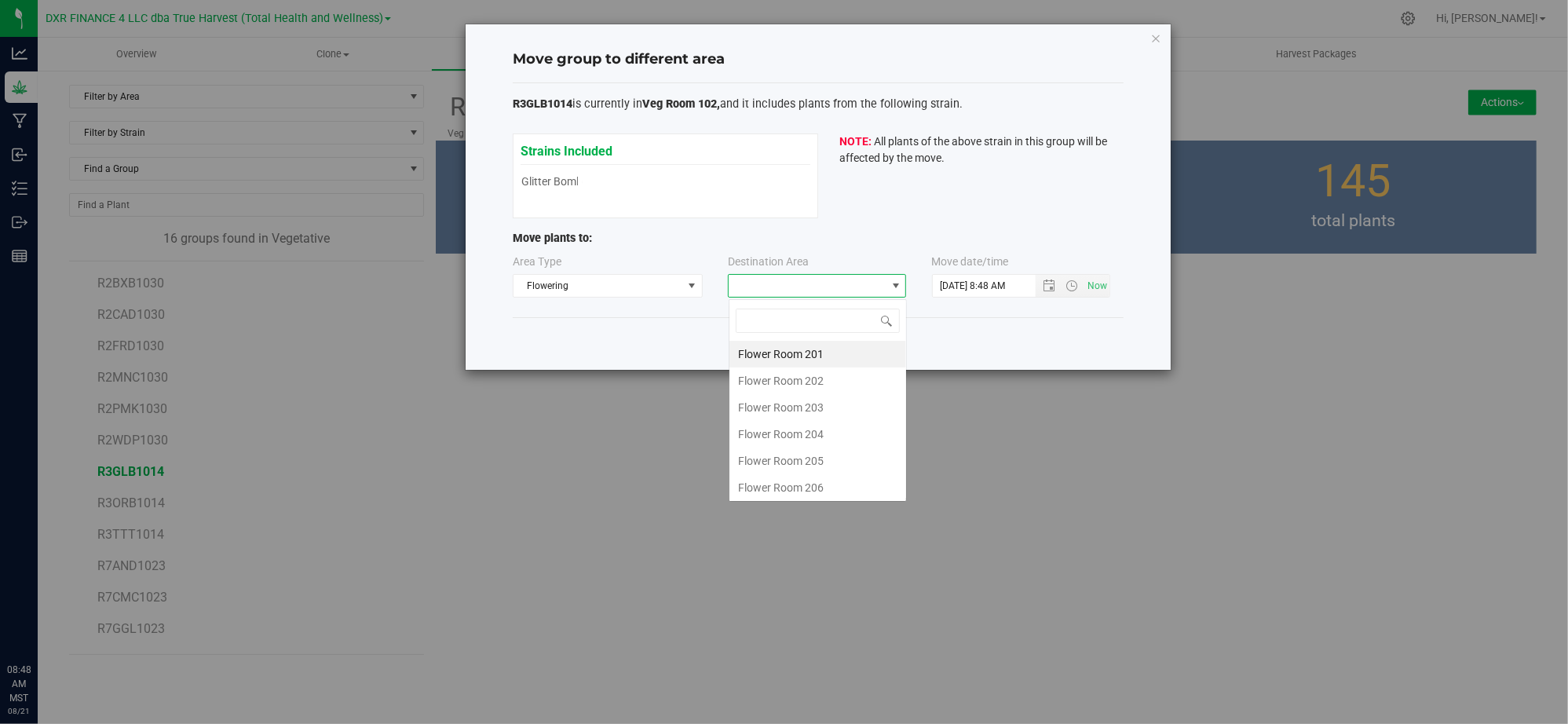
scroll to position [23, 177]
click at [855, 408] on li "Flower Room 203" at bounding box center [817, 407] width 176 height 27
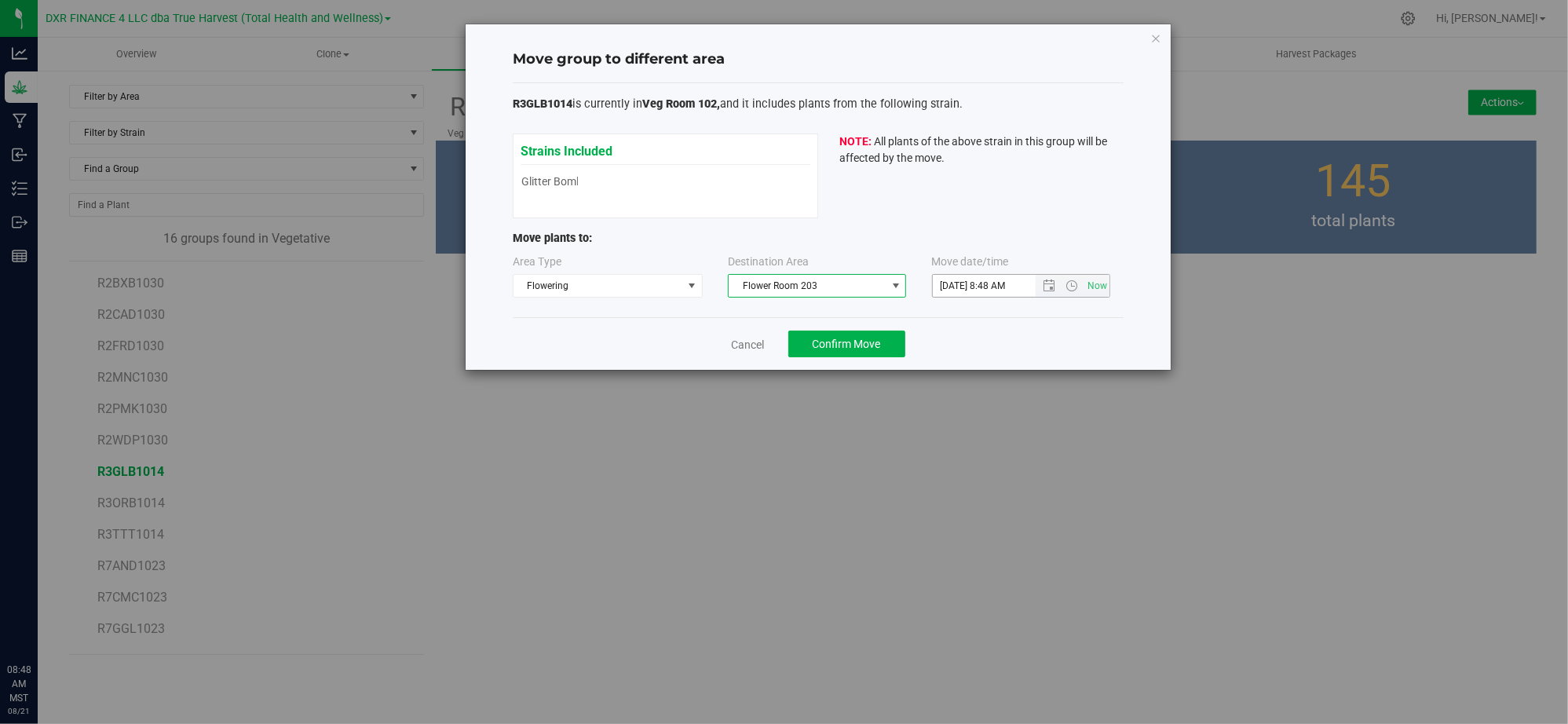
drag, startPoint x: 1003, startPoint y: 331, endPoint x: 1034, endPoint y: 292, distance: 49.8
click at [1008, 318] on div "Move group to different area R3GLB1014 is currently in Veg Room 102, and it inc…" at bounding box center [818, 197] width 705 height 346
click at [1044, 278] on span "Now" at bounding box center [1072, 285] width 74 height 22
click at [1046, 280] on span "Open the date view" at bounding box center [1050, 286] width 12 height 12
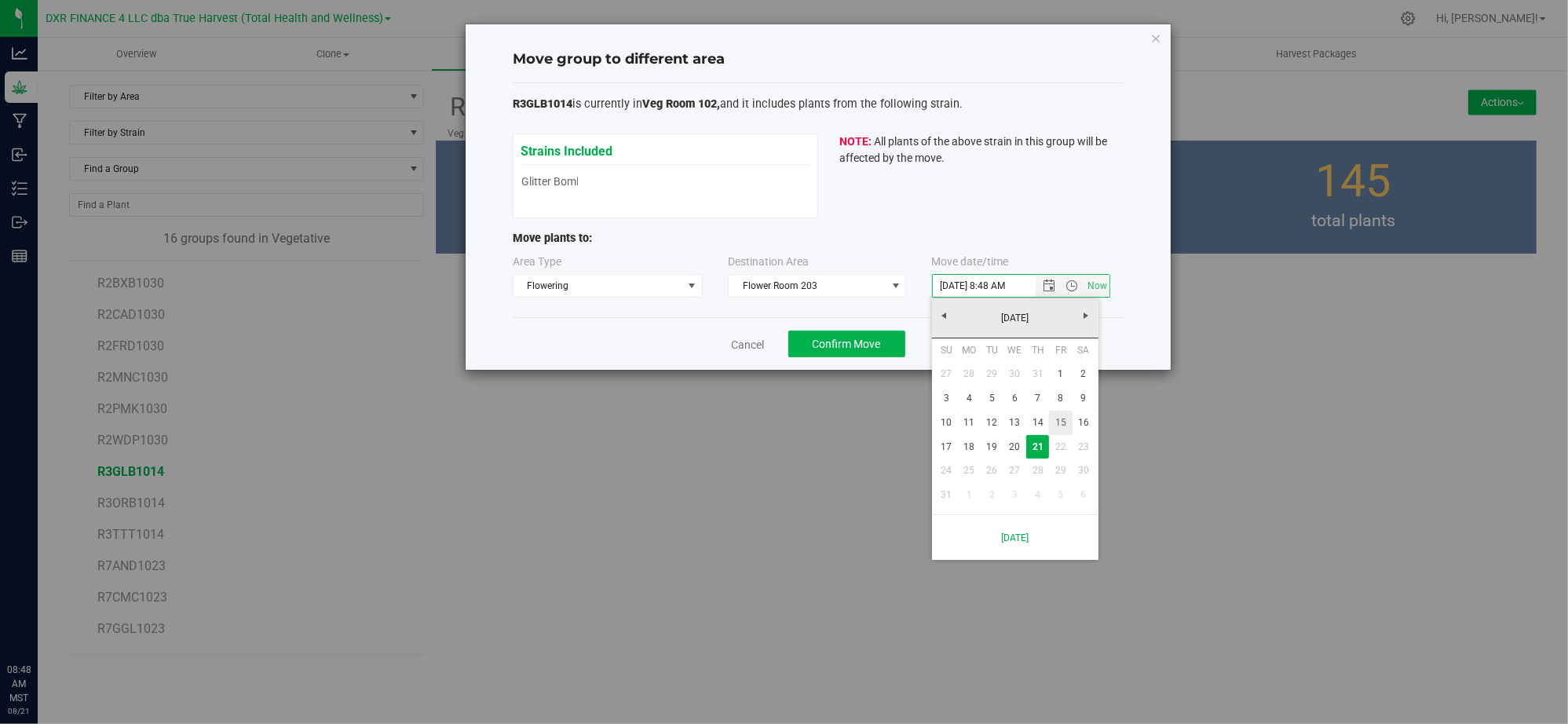
click at [1059, 416] on link "15" at bounding box center [1060, 423] width 23 height 24
type input "8/15/2025 8:48 AM"
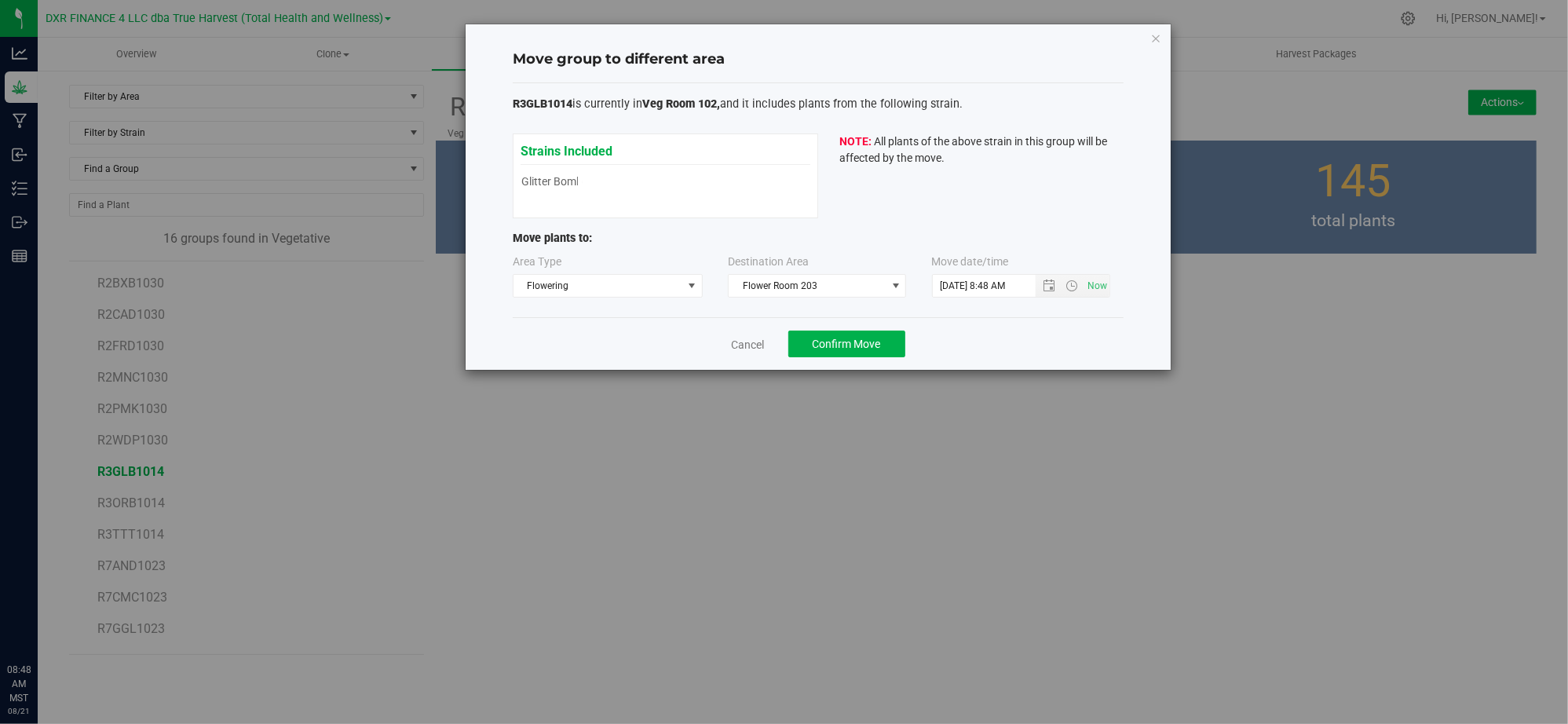
click at [1058, 328] on div "Cancel Confirm Move" at bounding box center [818, 343] width 611 height 53
click at [575, 325] on div "Cancel Confirm Move" at bounding box center [818, 343] width 611 height 53
click at [1027, 337] on div "Cancel Confirm Move" at bounding box center [818, 343] width 611 height 53
click at [848, 344] on span "Confirm Move" at bounding box center [847, 344] width 69 height 12
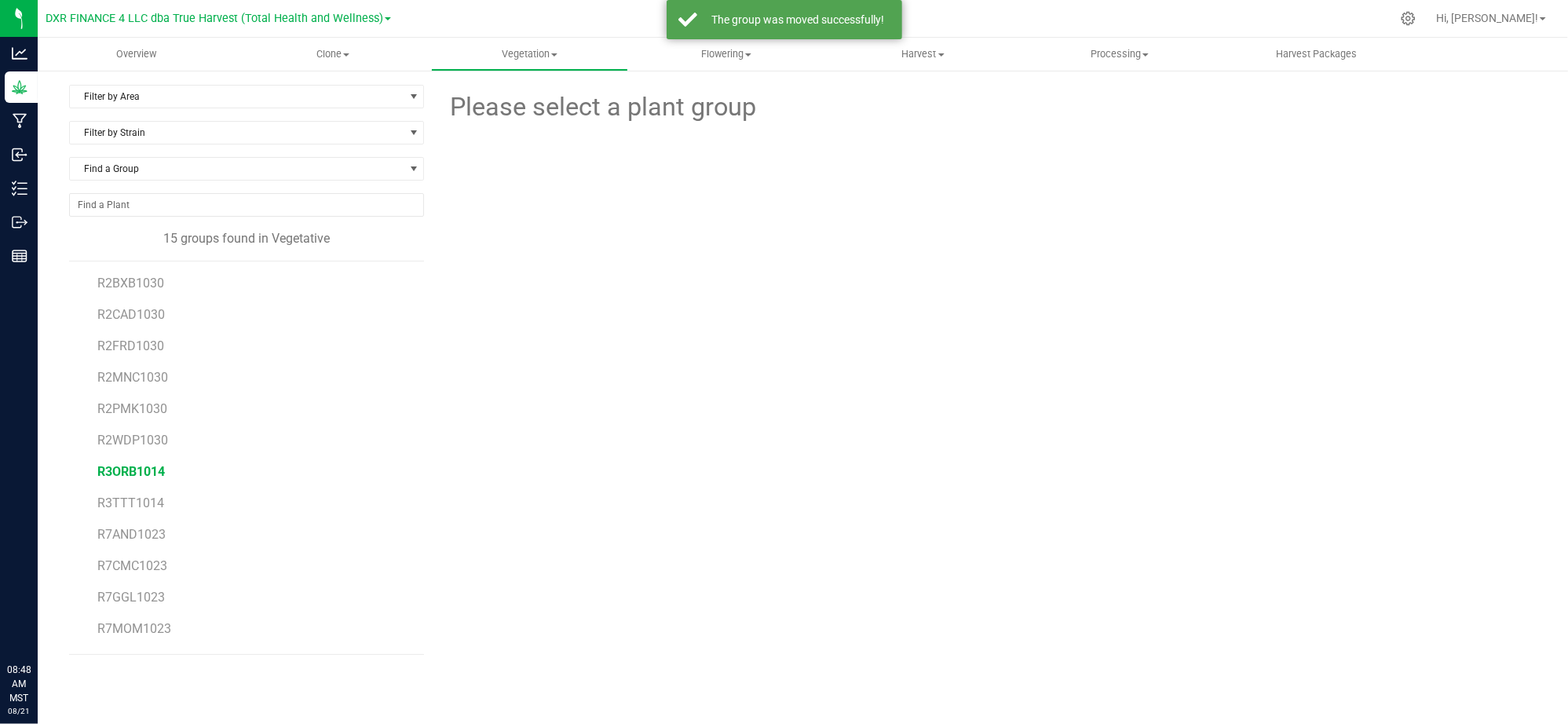
click at [126, 477] on span "R3ORB1014" at bounding box center [131, 471] width 68 height 15
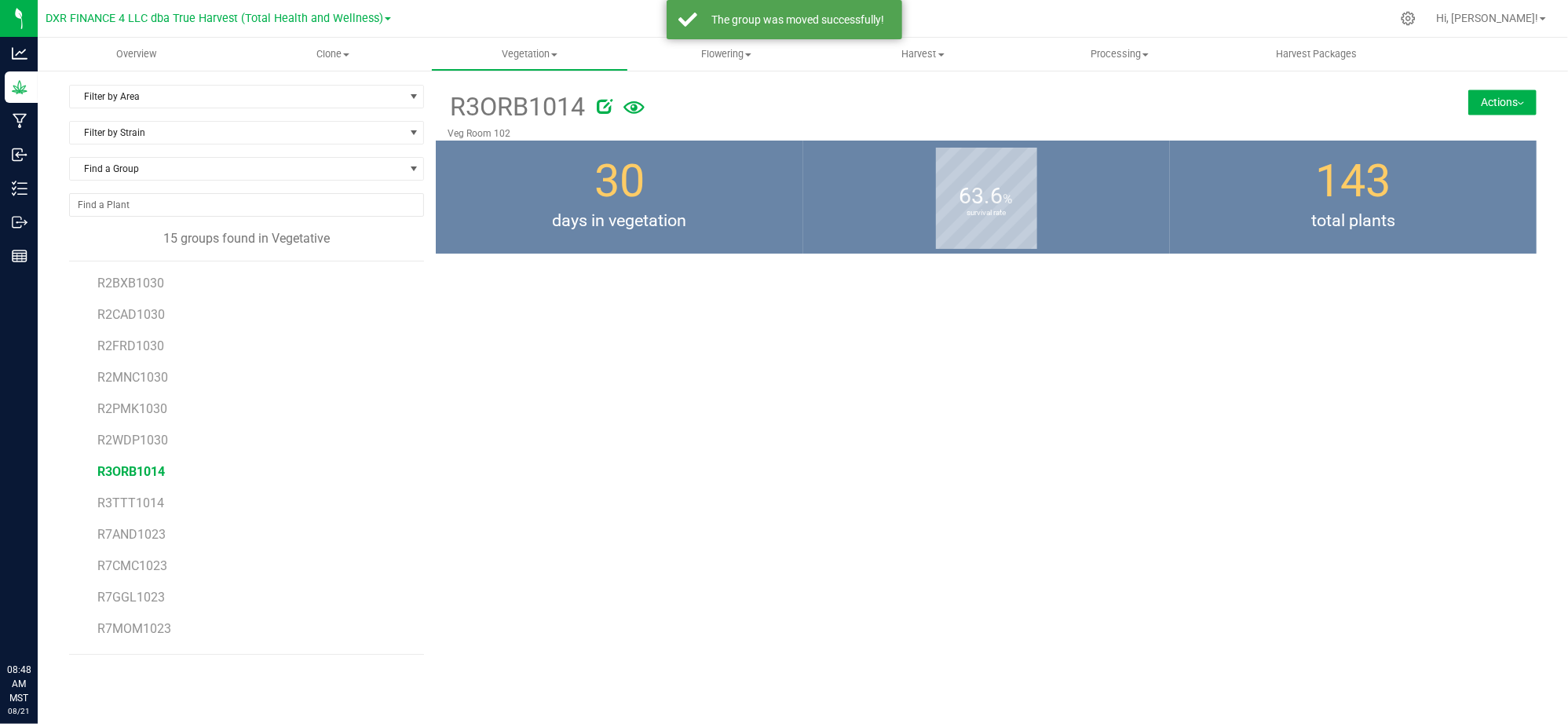
click at [1512, 103] on button "Actions" at bounding box center [1502, 102] width 69 height 25
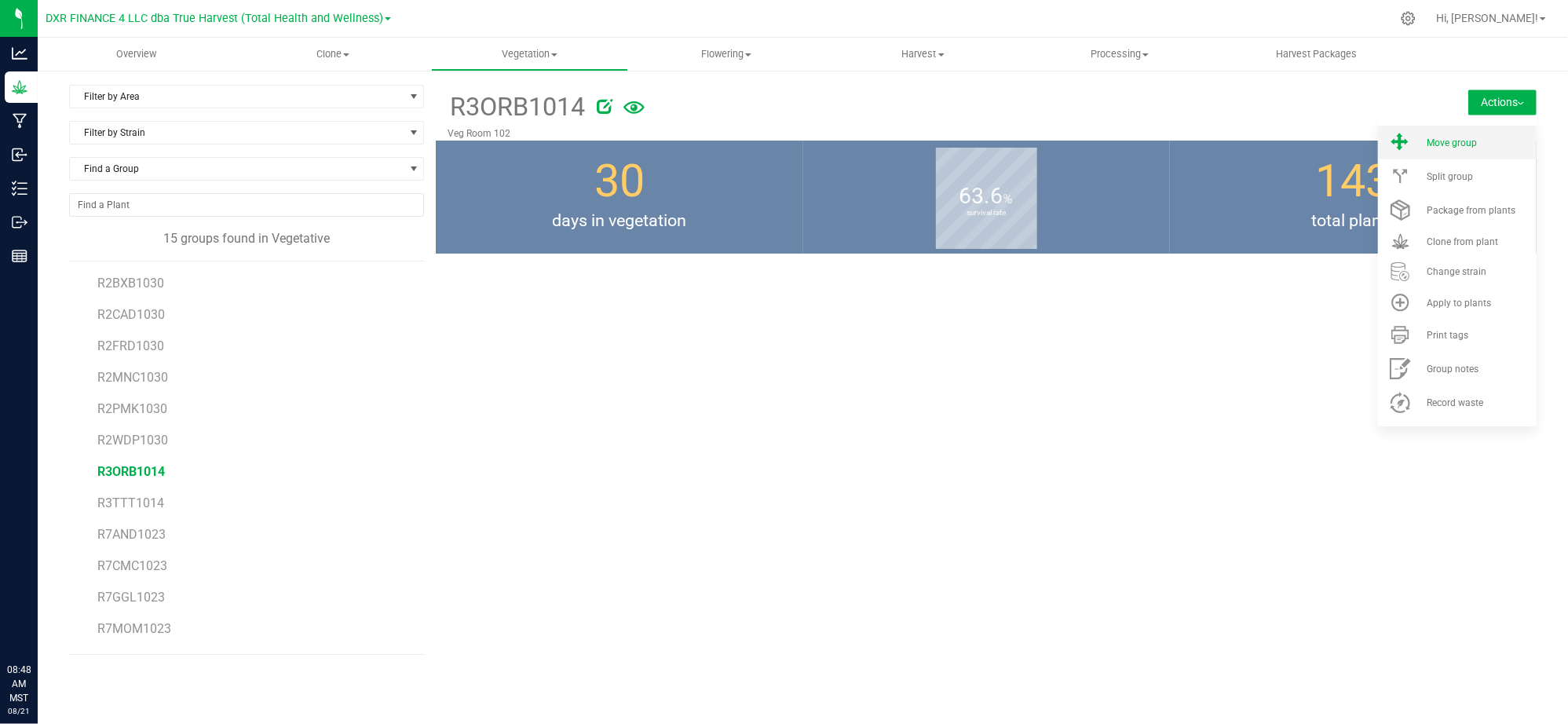
click at [1466, 146] on span "Move group" at bounding box center [1452, 142] width 50 height 11
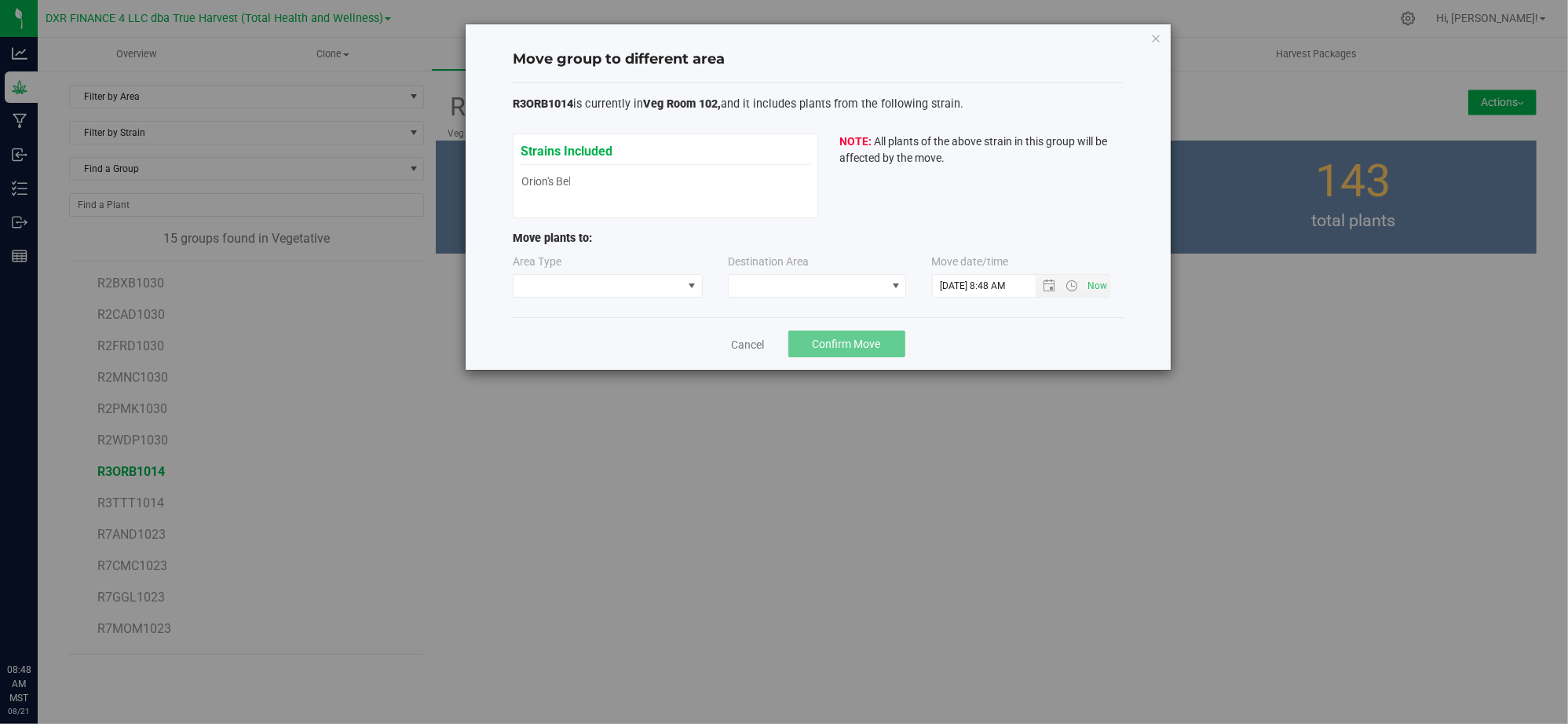
click at [585, 268] on div "Area Type" at bounding box center [608, 275] width 192 height 44
drag, startPoint x: 585, startPoint y: 283, endPoint x: 585, endPoint y: 295, distance: 12.0
click at [585, 284] on span at bounding box center [597, 285] width 168 height 22
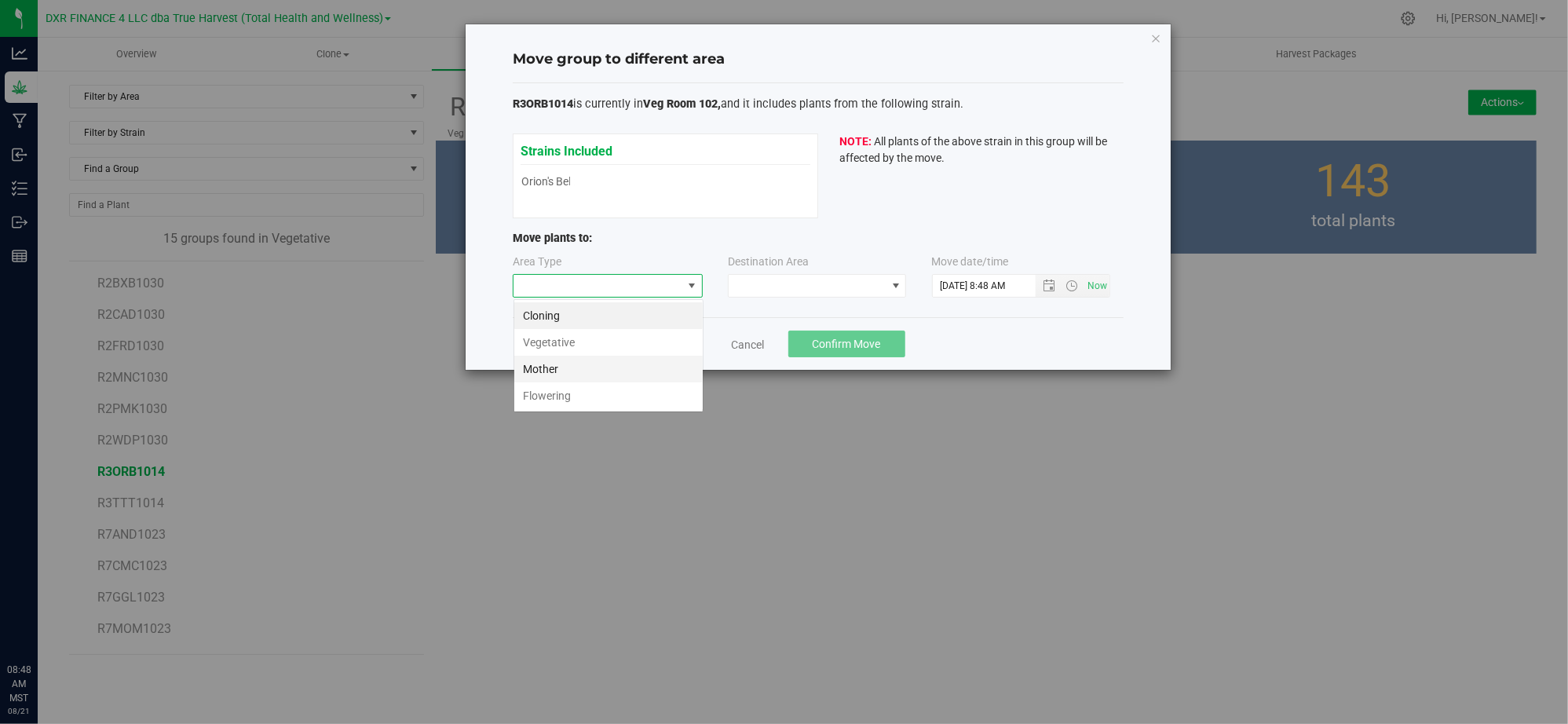
scroll to position [23, 189]
click at [571, 391] on li "Flowering" at bounding box center [608, 395] width 188 height 27
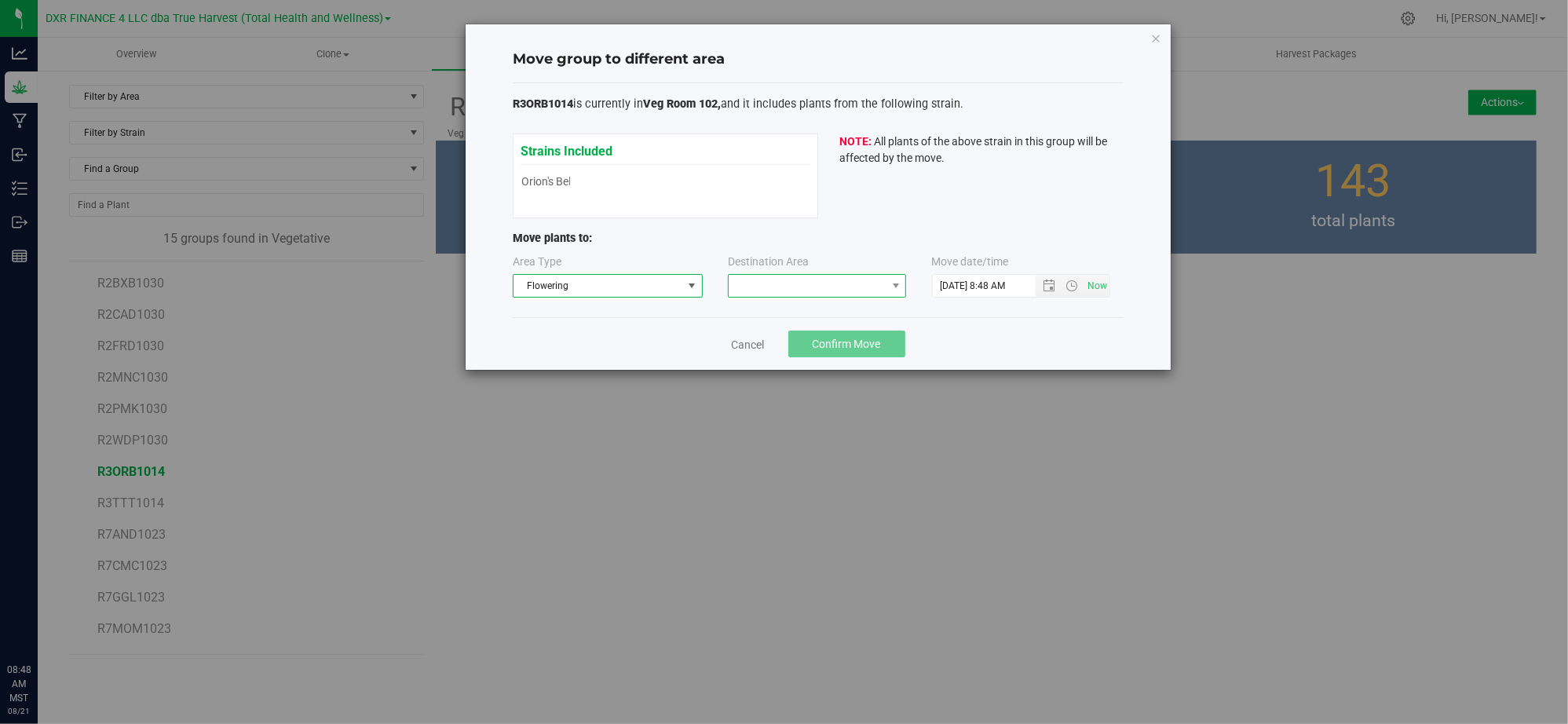
click at [793, 283] on span at bounding box center [807, 285] width 157 height 22
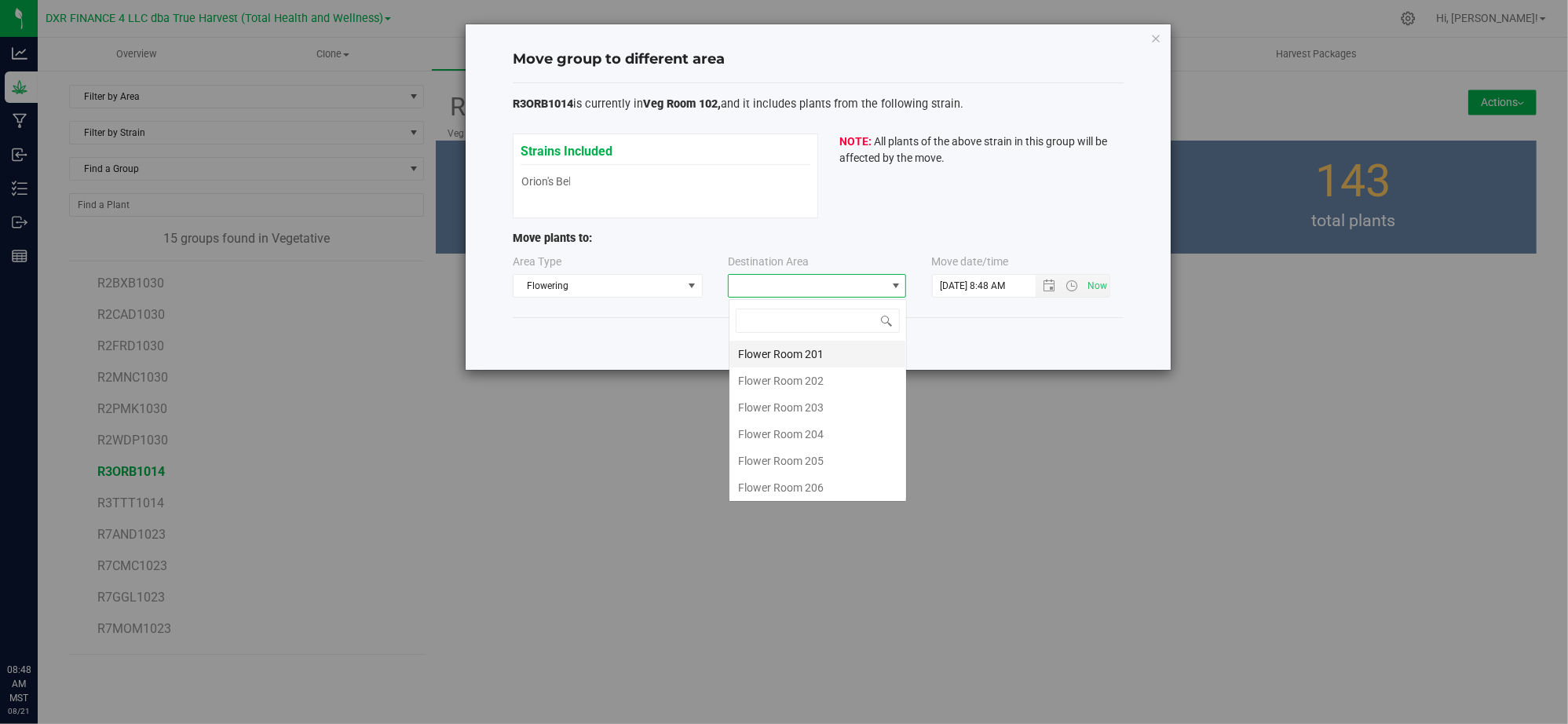
scroll to position [23, 177]
click at [787, 400] on li "Flower Room 203" at bounding box center [817, 407] width 176 height 27
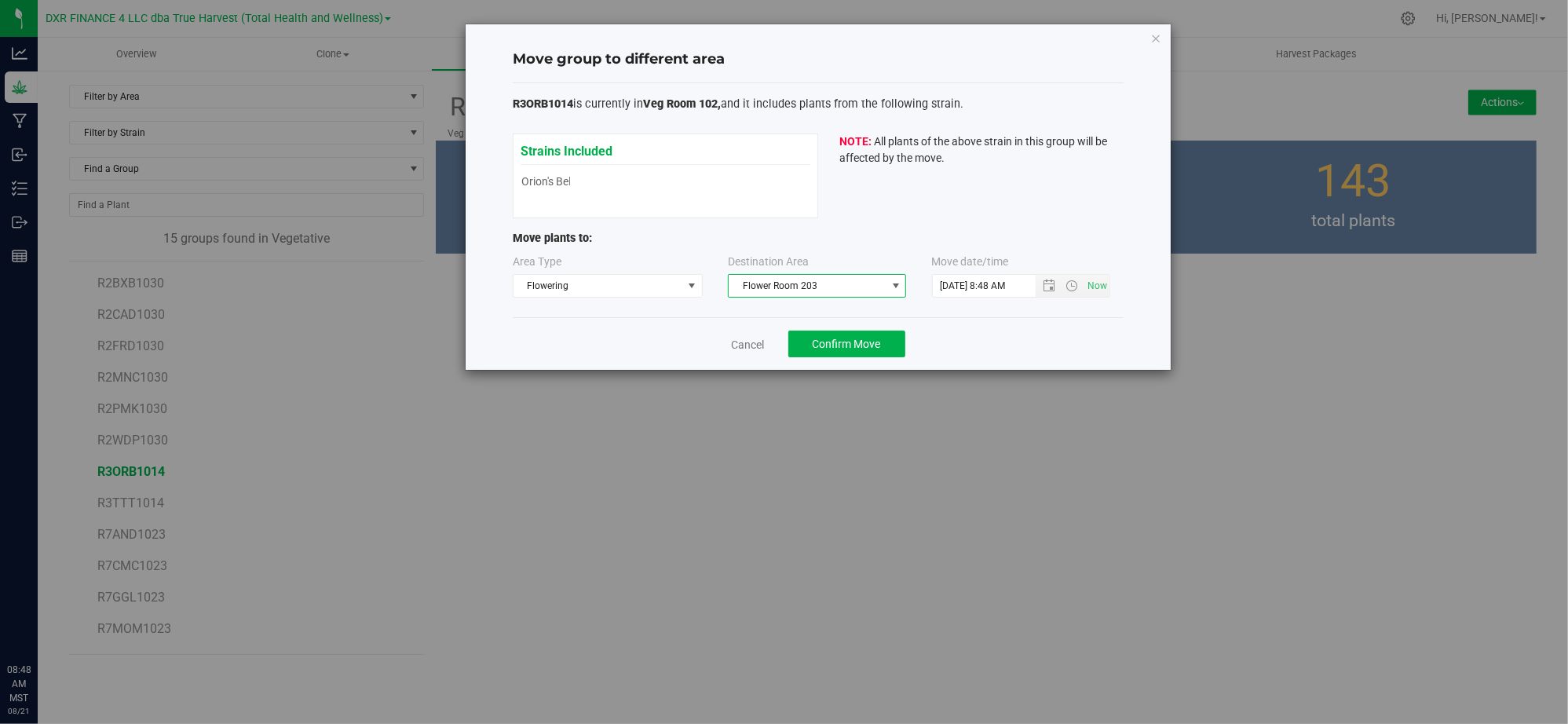
click at [1033, 322] on div "Cancel Confirm Move" at bounding box center [818, 343] width 611 height 53
click at [1044, 286] on span "Open the date view" at bounding box center [1050, 286] width 12 height 12
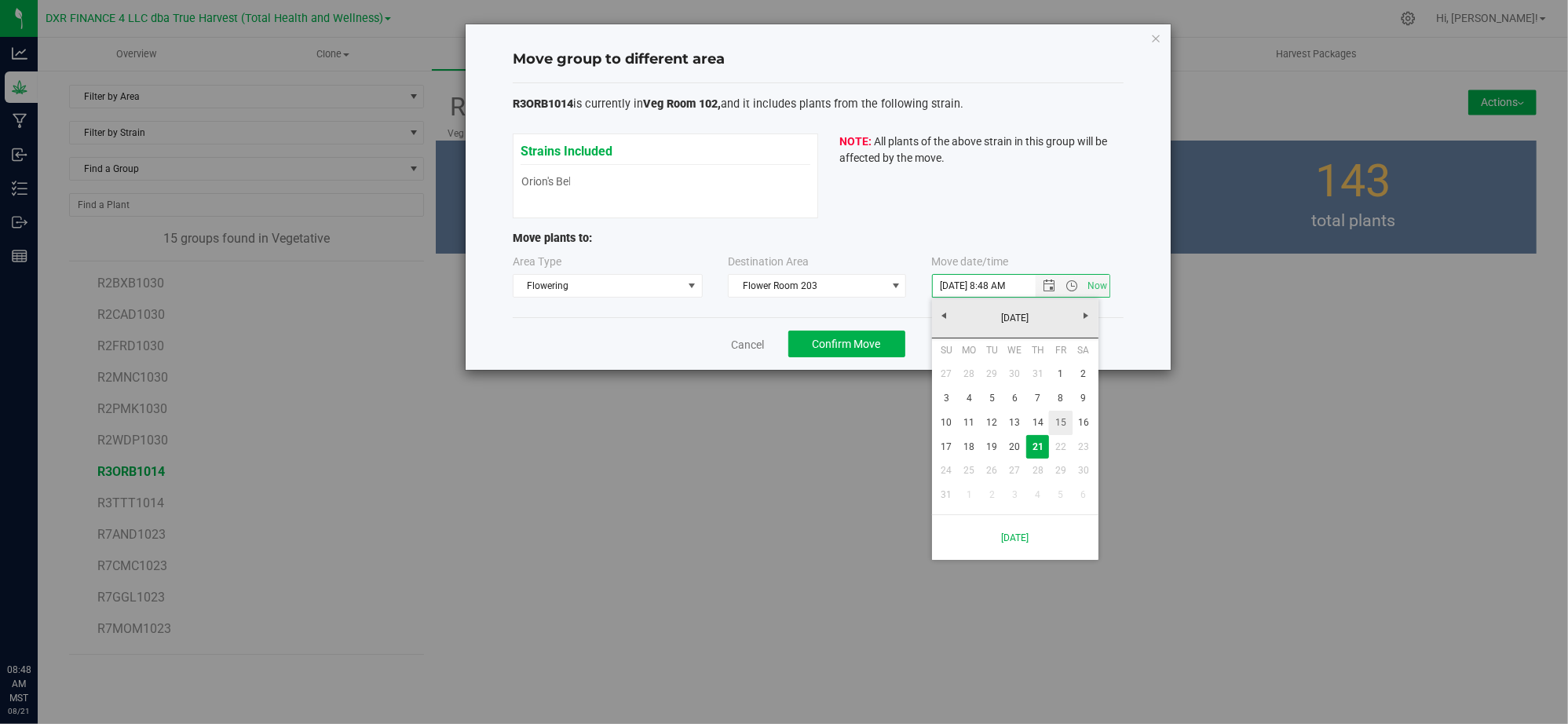
click at [1060, 415] on link "15" at bounding box center [1060, 423] width 23 height 24
type input "8/15/2025 8:48 AM"
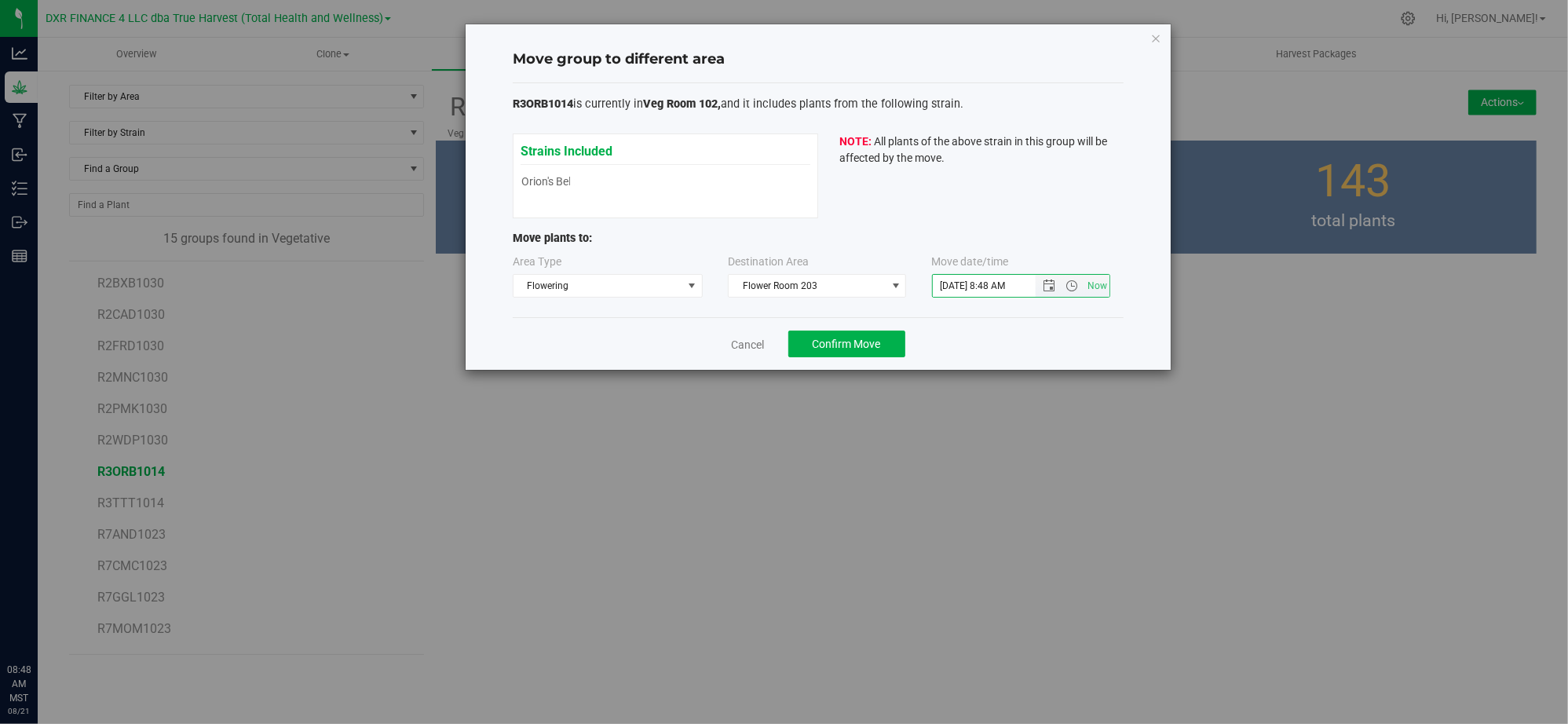
click at [978, 295] on input "8/15/2025 8:48 AM" at bounding box center [997, 285] width 129 height 22
click at [981, 327] on div "Cancel Confirm Move" at bounding box center [818, 343] width 611 height 53
click at [829, 349] on span "Confirm Move" at bounding box center [847, 344] width 69 height 12
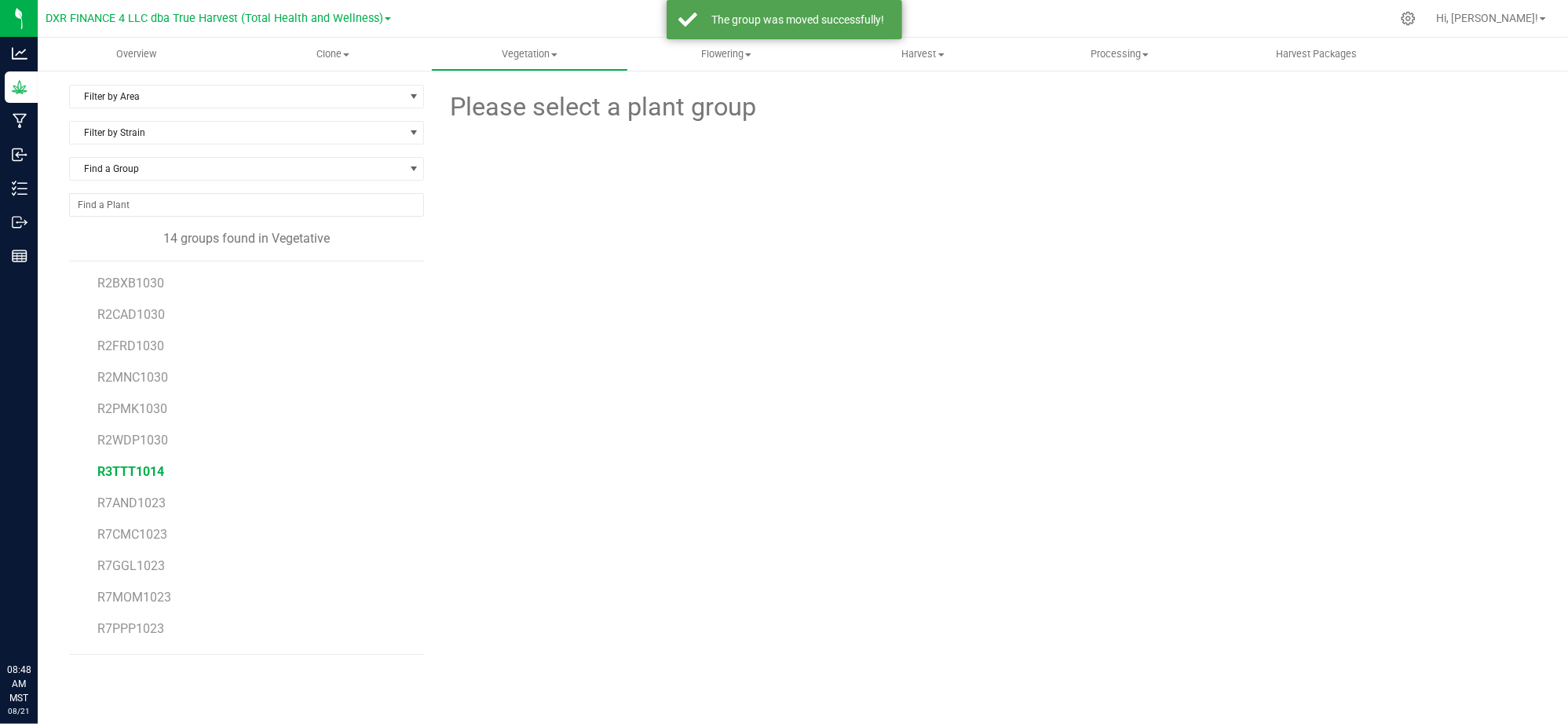
click at [133, 477] on span "R3TTT1014" at bounding box center [130, 471] width 67 height 15
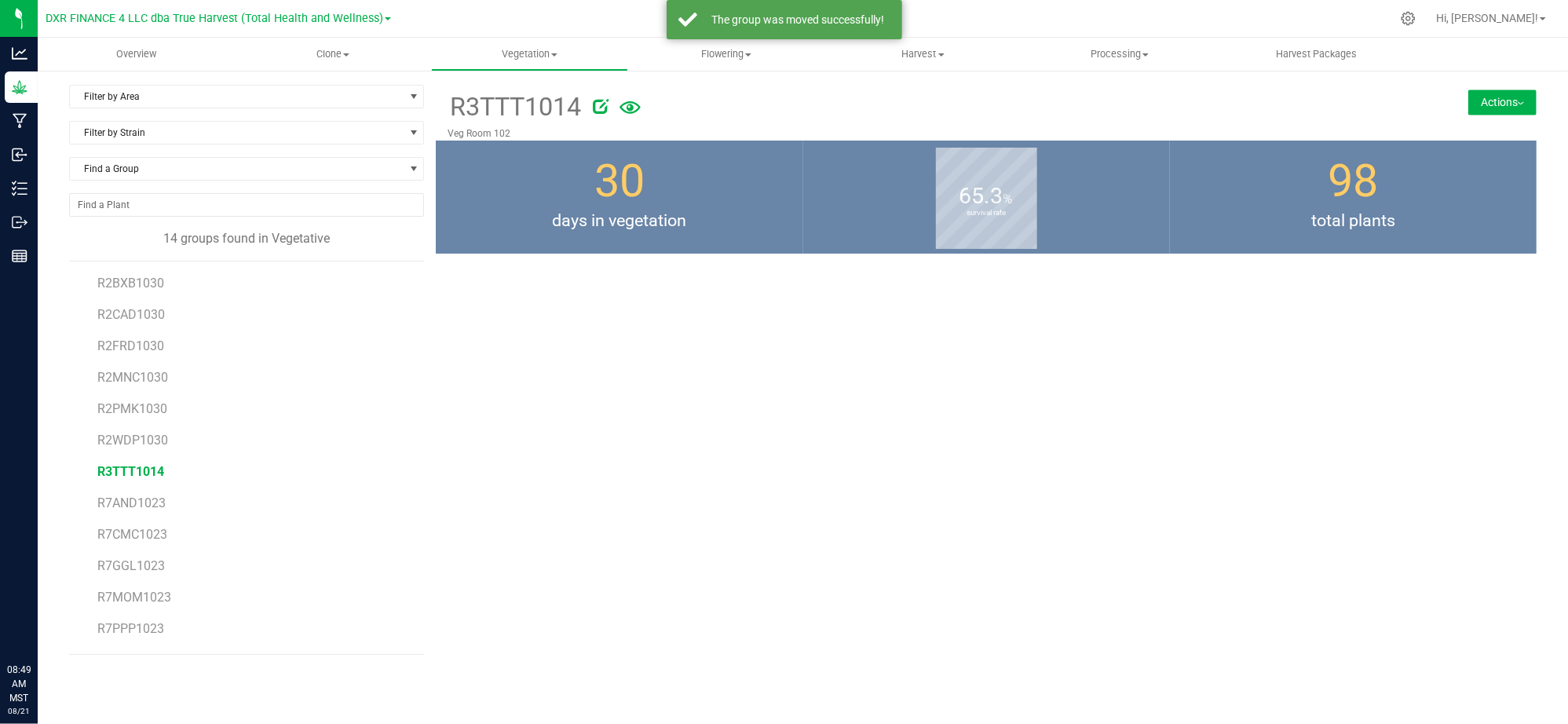
click at [1505, 97] on button "Actions" at bounding box center [1502, 102] width 69 height 25
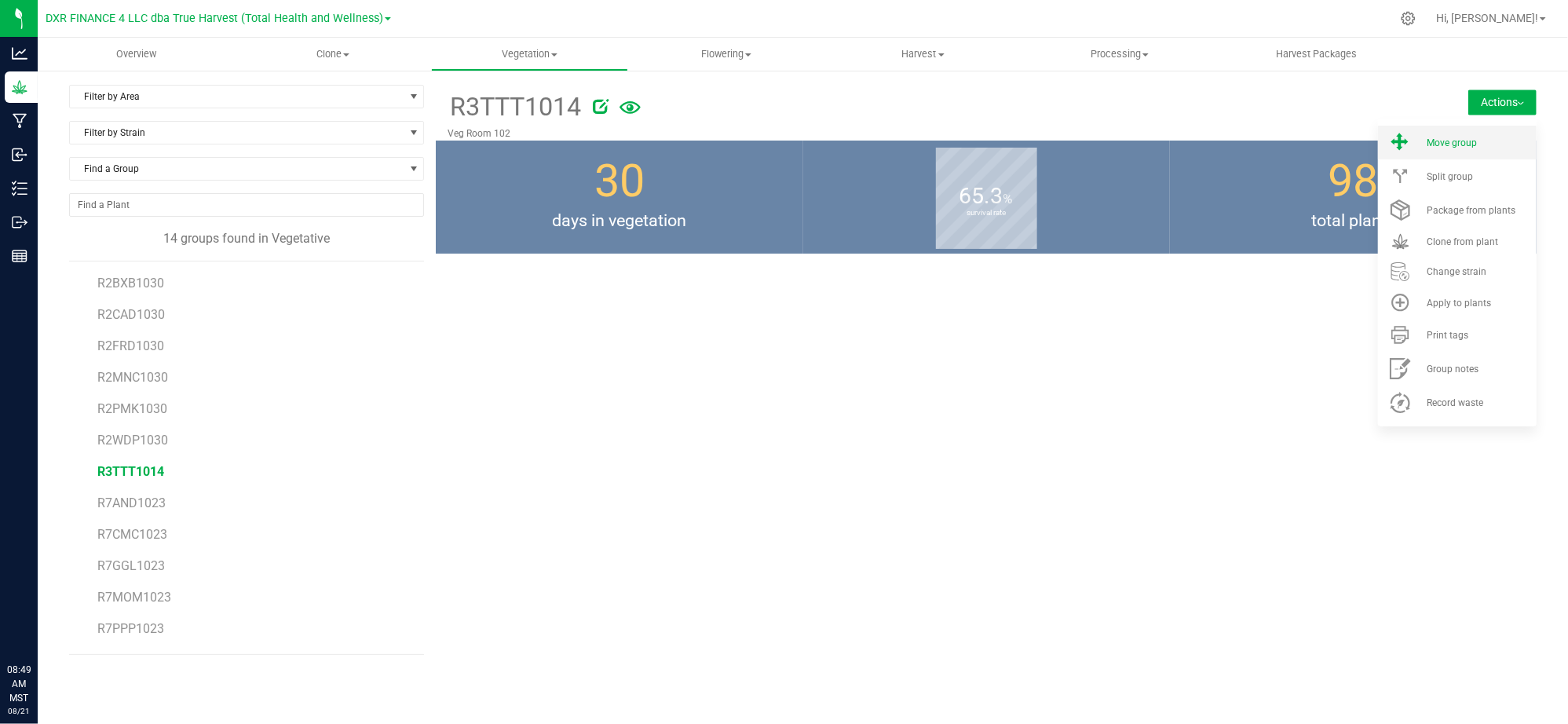
click at [1515, 138] on div "Move group" at bounding box center [1479, 142] width 107 height 11
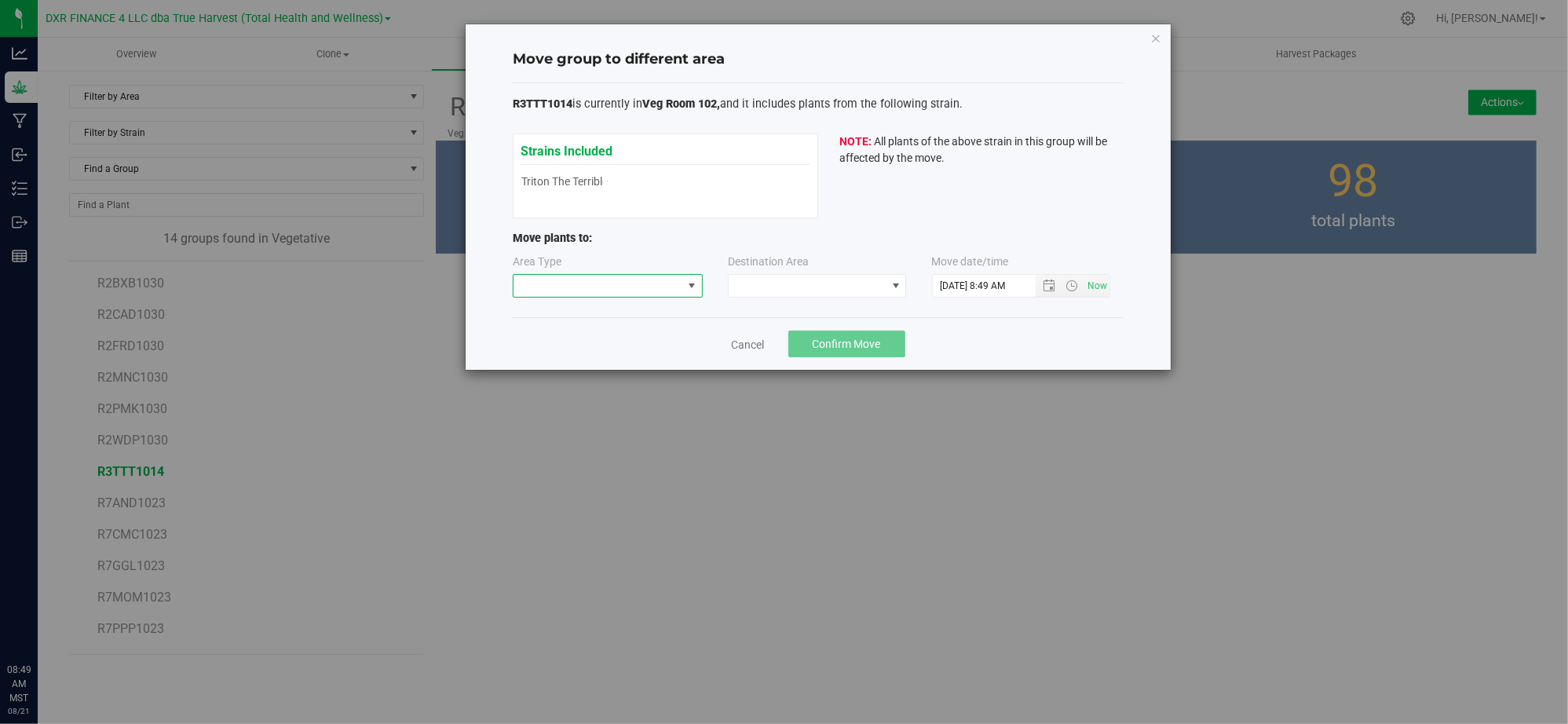
drag, startPoint x: 663, startPoint y: 286, endPoint x: 654, endPoint y: 295, distance: 12.7
click at [660, 289] on span at bounding box center [597, 285] width 168 height 22
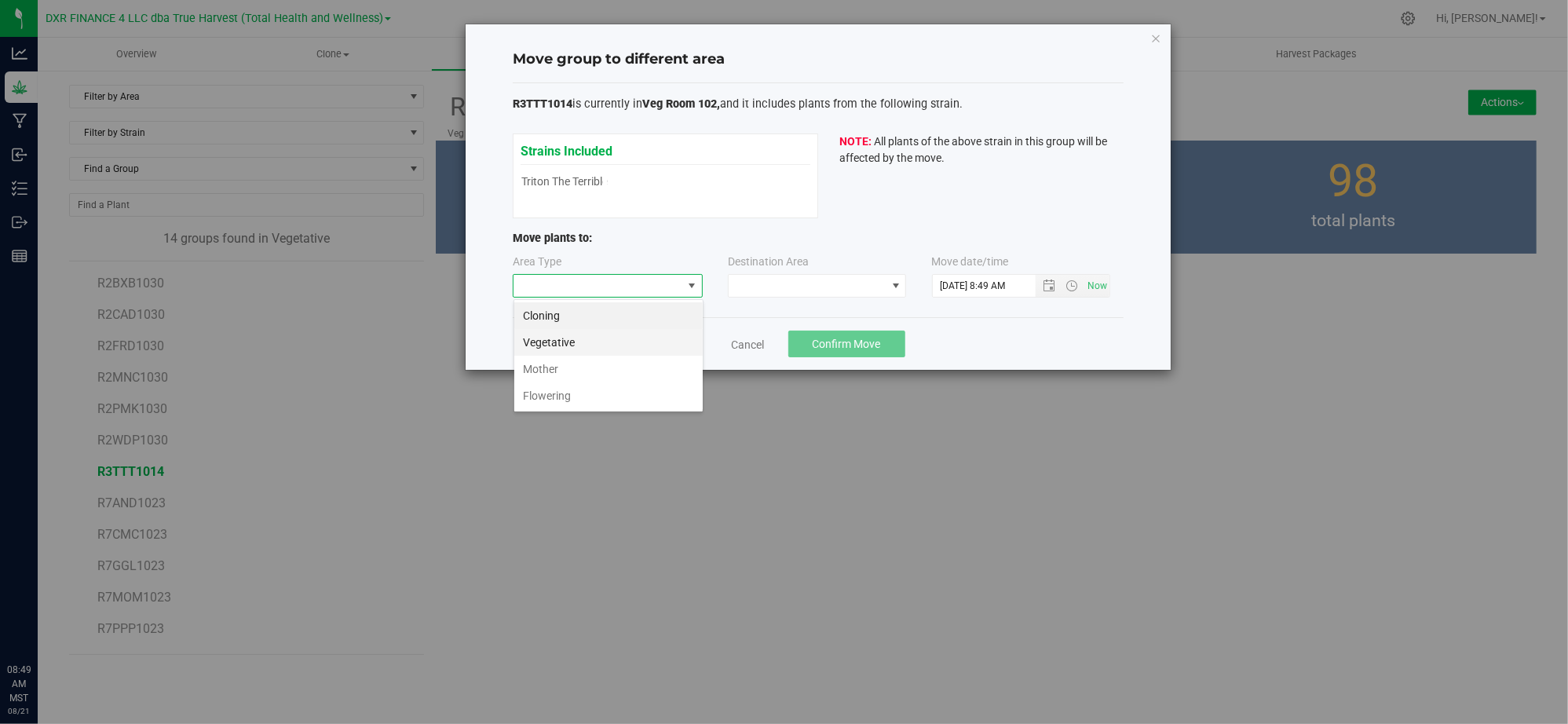
click at [609, 340] on li "Vegetative" at bounding box center [608, 342] width 188 height 27
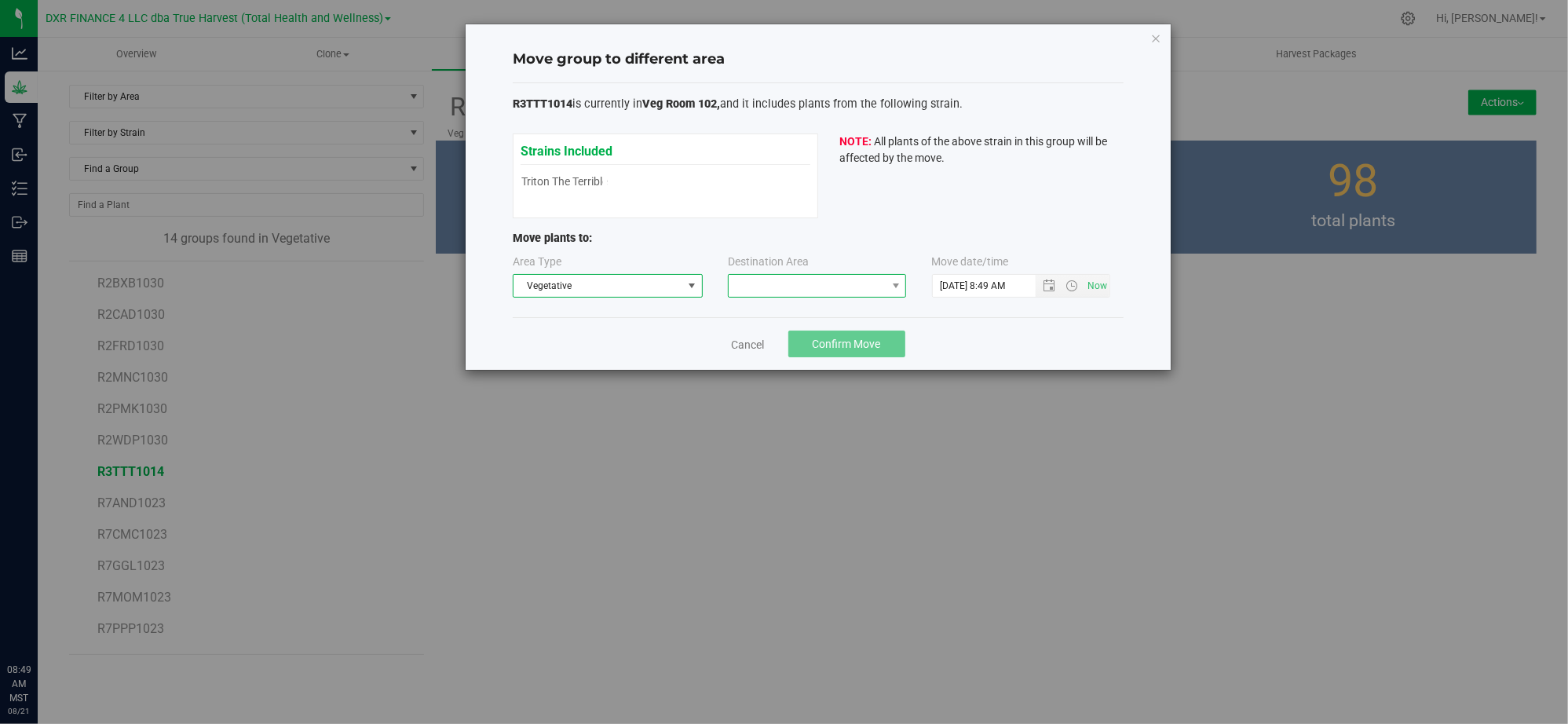
click at [881, 291] on span at bounding box center [807, 285] width 157 height 22
click at [789, 355] on li "Veg Room 103" at bounding box center [817, 353] width 176 height 27
click at [1062, 343] on div "Cancel Confirm Move" at bounding box center [818, 343] width 611 height 53
click at [1049, 287] on span "Open the date view" at bounding box center [1050, 286] width 12 height 12
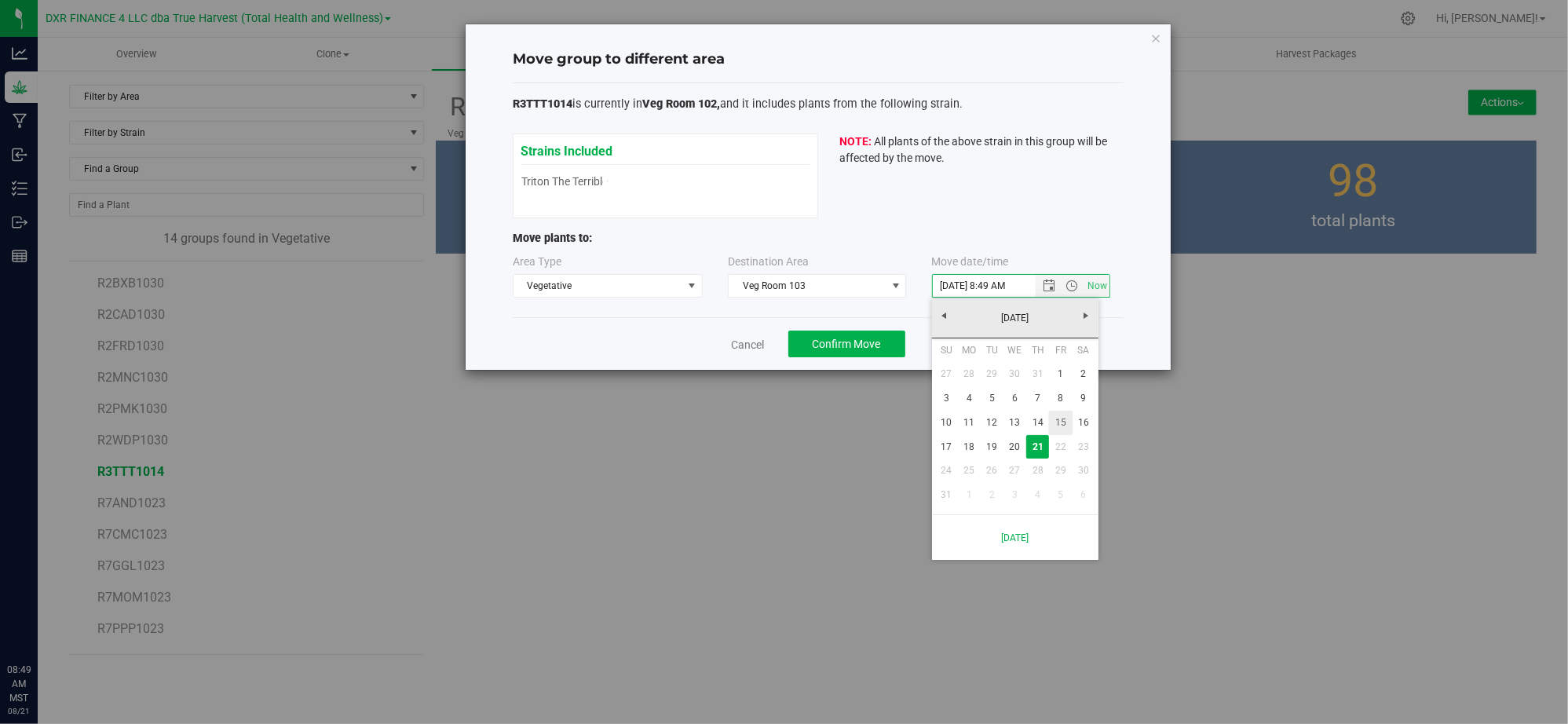
click at [1062, 419] on link "15" at bounding box center [1060, 423] width 23 height 24
type input "8/15/2025 8:49 AM"
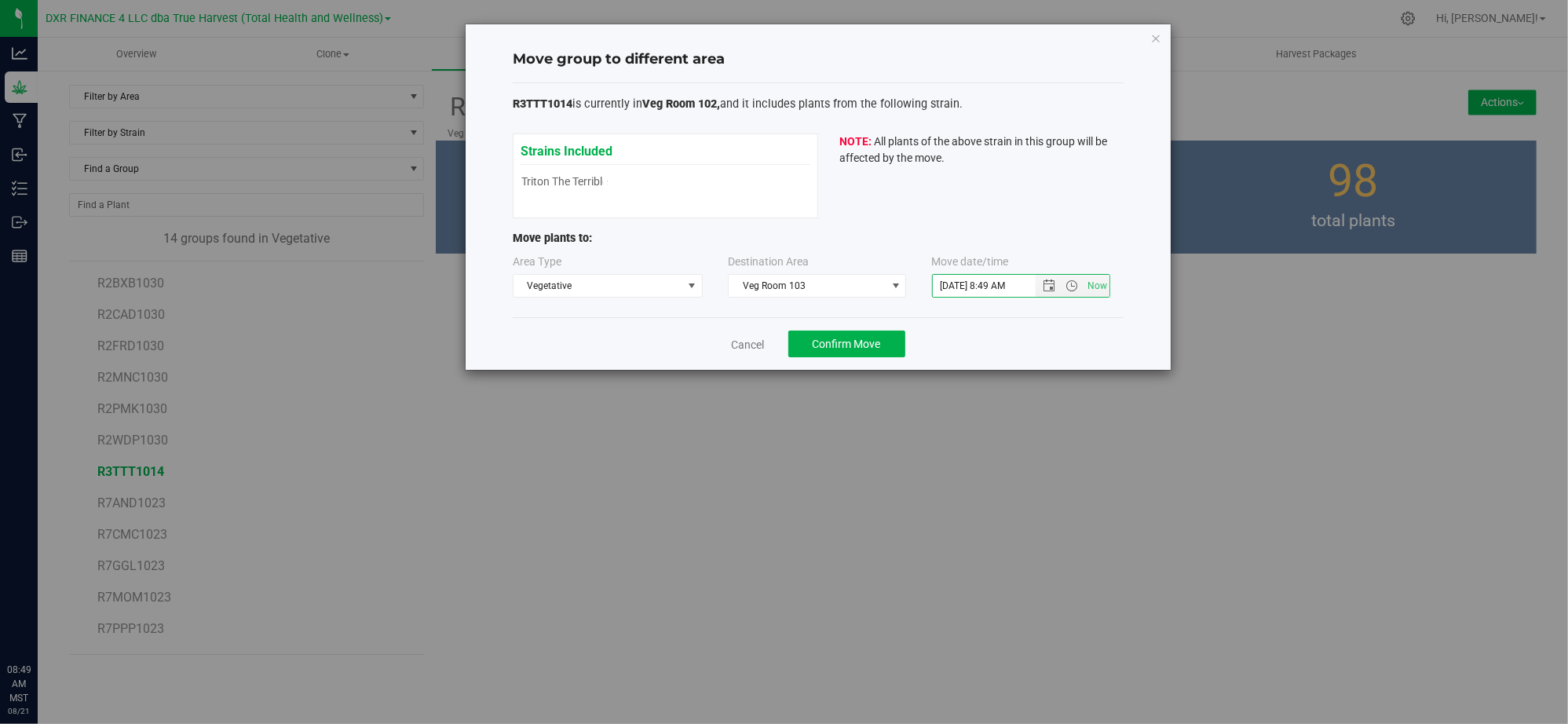
click at [1043, 355] on div "Cancel Confirm Move" at bounding box center [818, 343] width 611 height 53
click at [685, 289] on span at bounding box center [691, 286] width 12 height 12
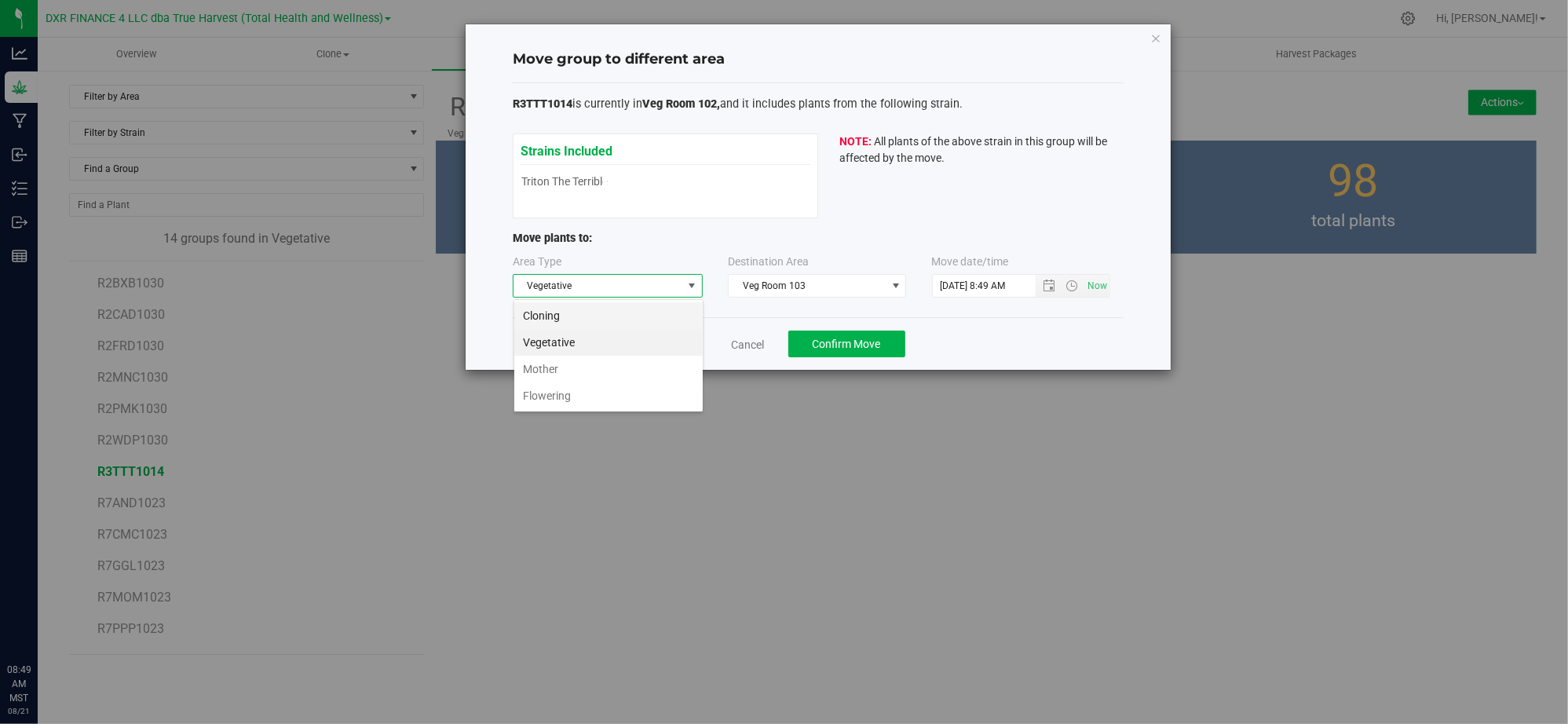
scroll to position [23, 189]
drag, startPoint x: 619, startPoint y: 388, endPoint x: 780, endPoint y: 347, distance: 166.1
click at [619, 390] on li "Flowering" at bounding box center [608, 395] width 188 height 27
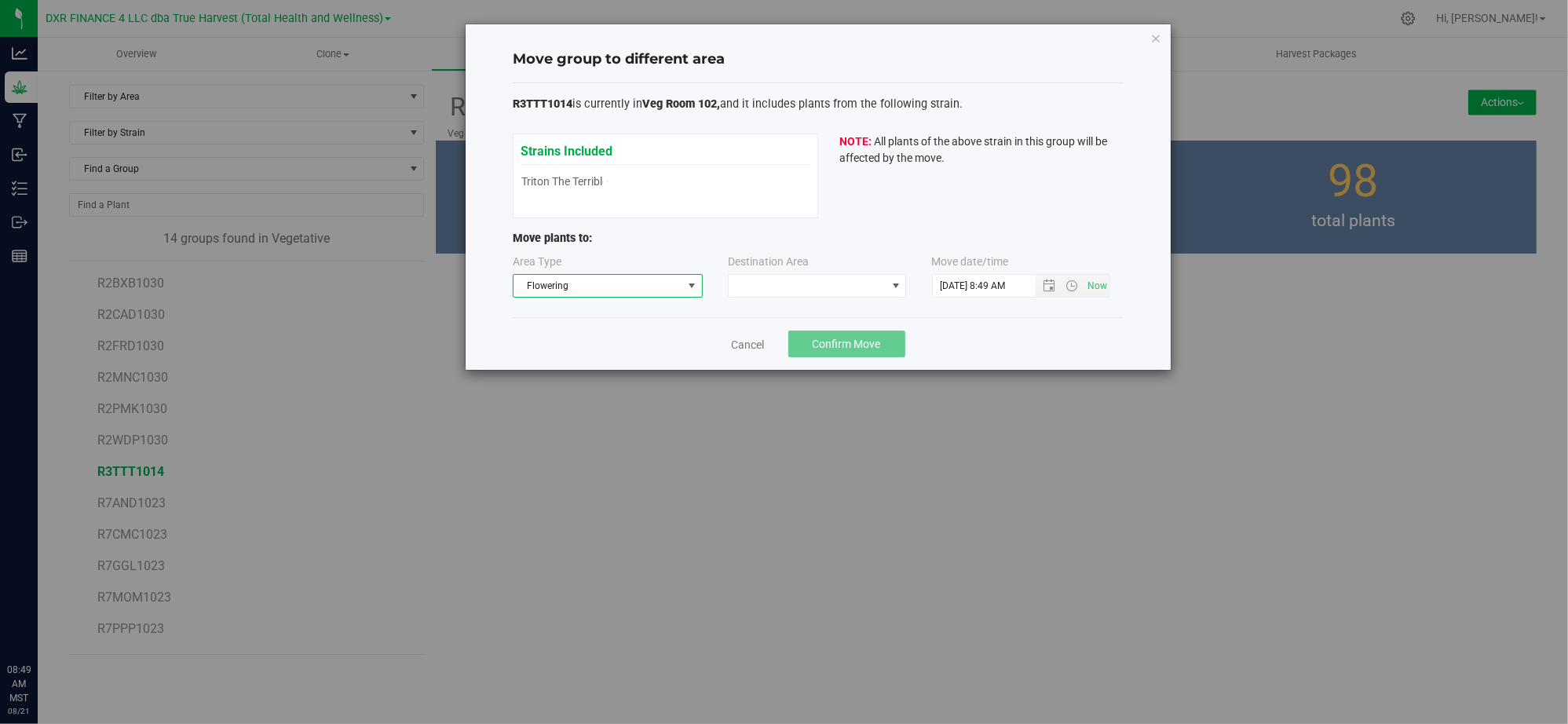
click at [978, 344] on div "Cancel Confirm Move" at bounding box center [818, 343] width 611 height 53
click at [860, 273] on div "Destination Area" at bounding box center [817, 275] width 180 height 44
click at [860, 283] on span at bounding box center [807, 285] width 157 height 22
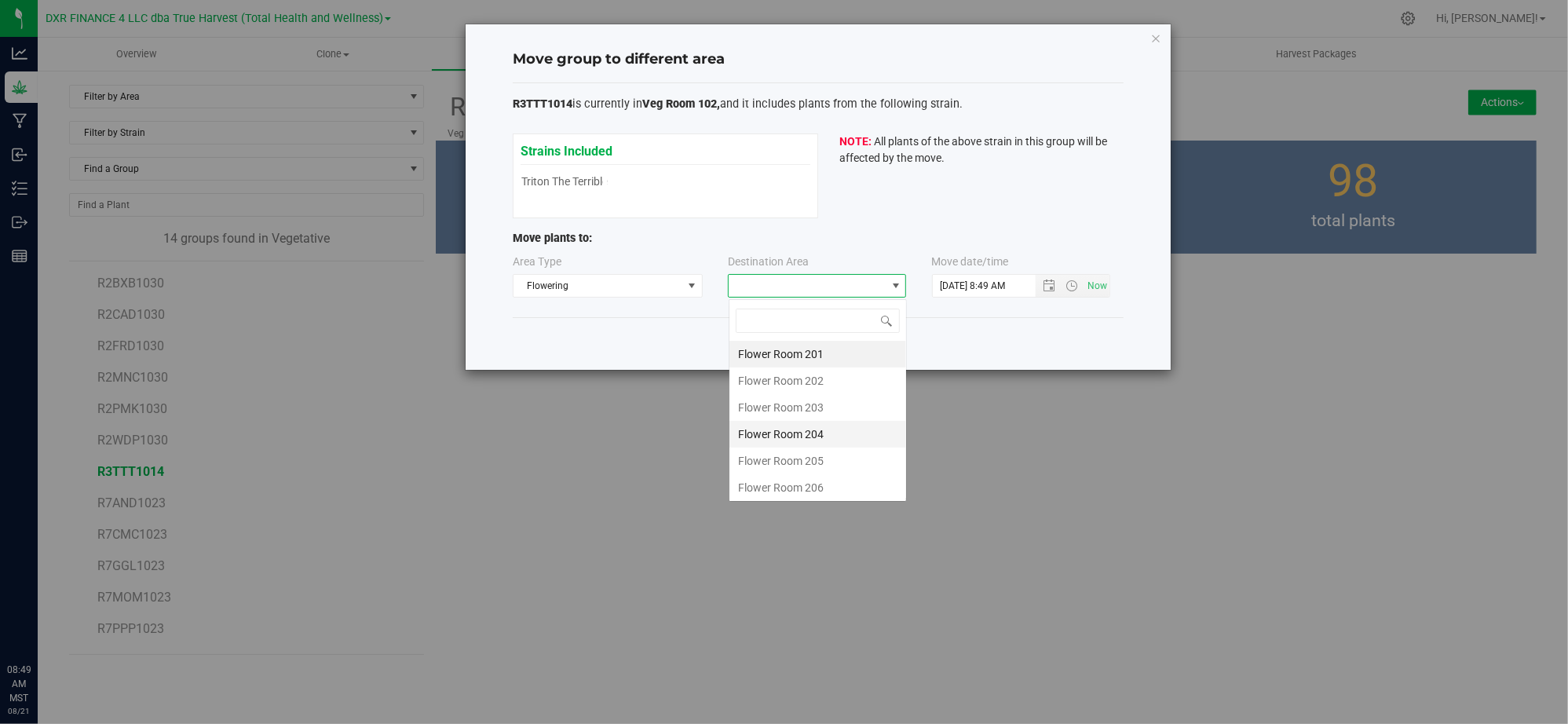
scroll to position [23, 177]
drag, startPoint x: 833, startPoint y: 414, endPoint x: 1063, endPoint y: 365, distance: 235.2
click at [833, 411] on li "Flower Room 203" at bounding box center [817, 407] width 176 height 27
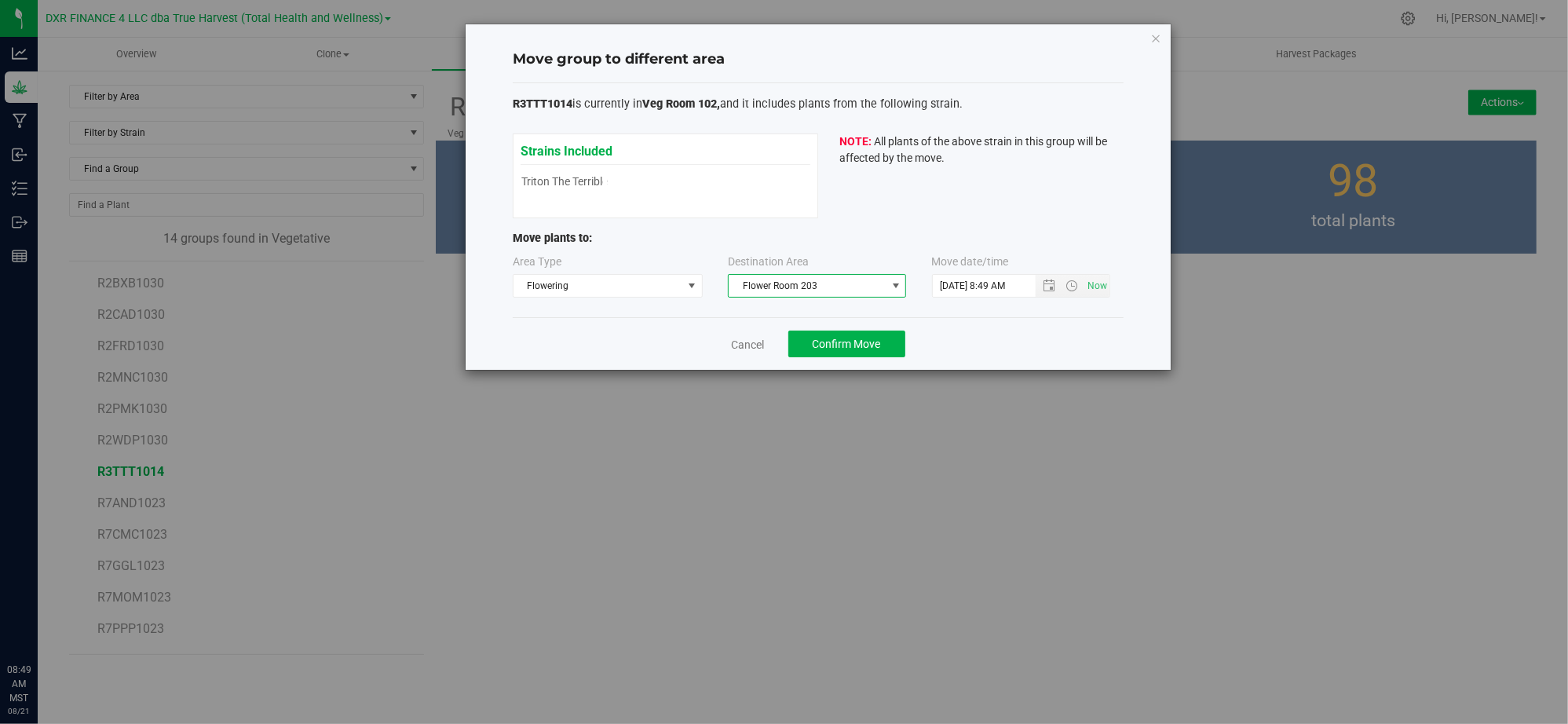
drag, startPoint x: 1065, startPoint y: 352, endPoint x: 1003, endPoint y: 324, distance: 68.0
click at [1062, 350] on div "Cancel Confirm Move" at bounding box center [818, 343] width 611 height 53
drag, startPoint x: 898, startPoint y: 340, endPoint x: 846, endPoint y: 343, distance: 52.1
click at [846, 343] on button "Confirm Move" at bounding box center [847, 344] width 117 height 27
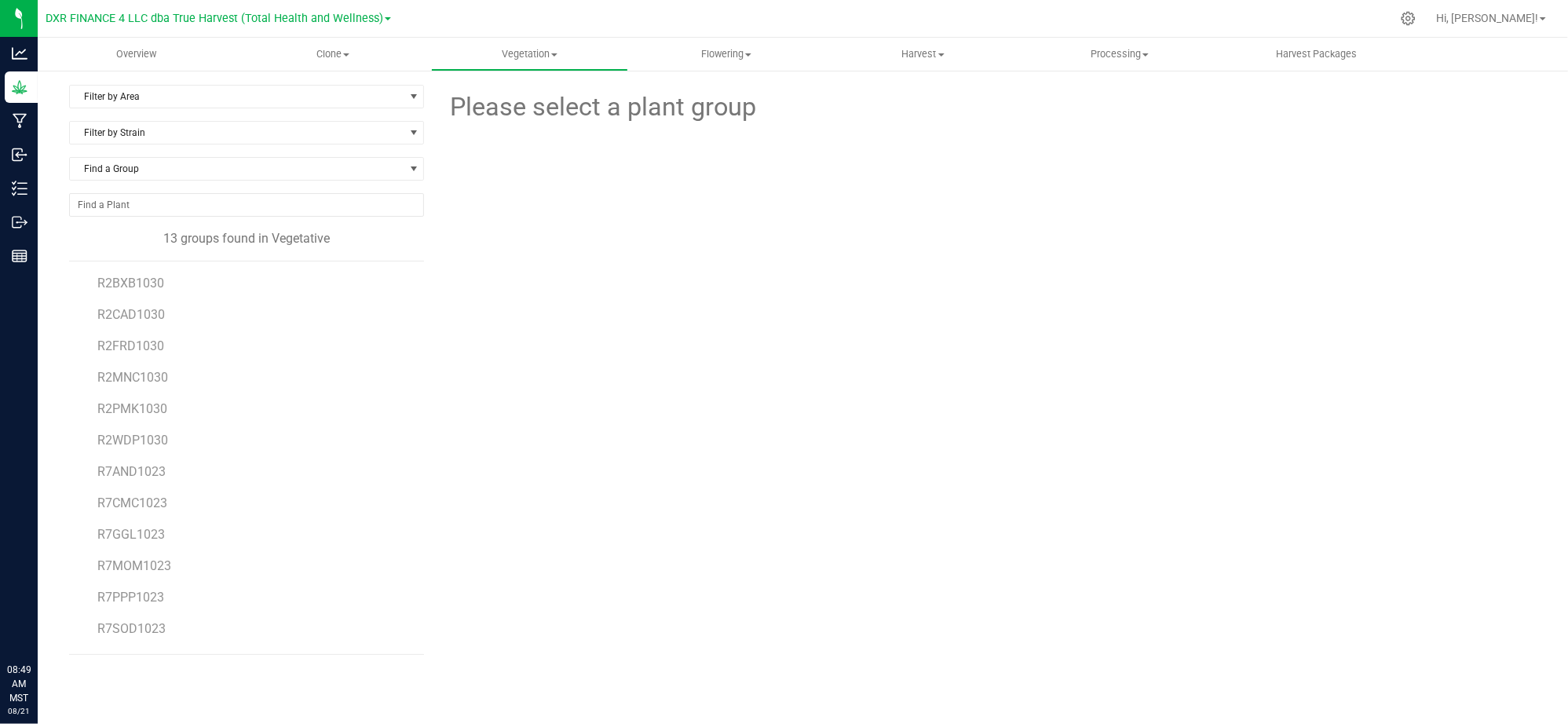
click at [906, 532] on div "Please select a plant group" at bounding box center [986, 370] width 1101 height 570
click at [144, 51] on span "Overview" at bounding box center [135, 54] width 82 height 14
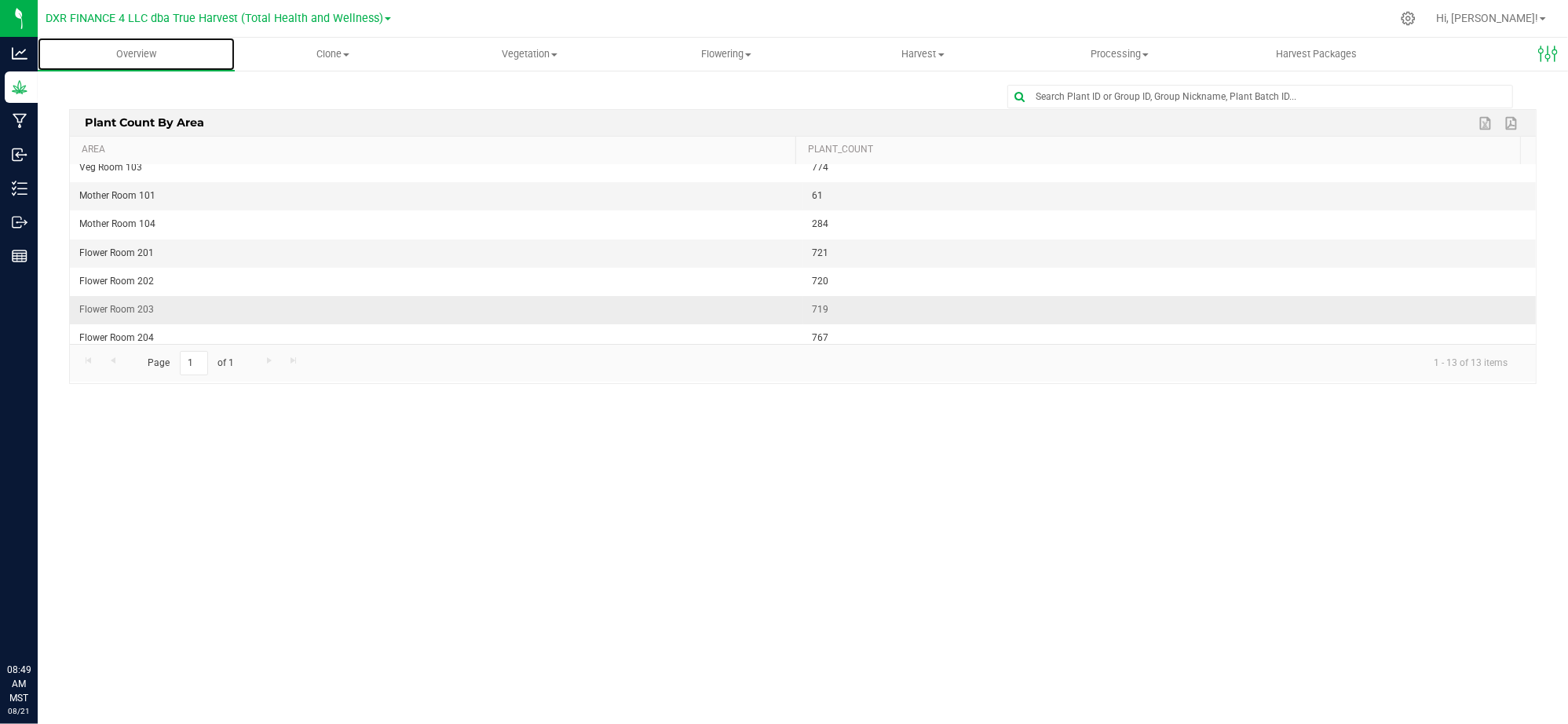
scroll to position [104, 0]
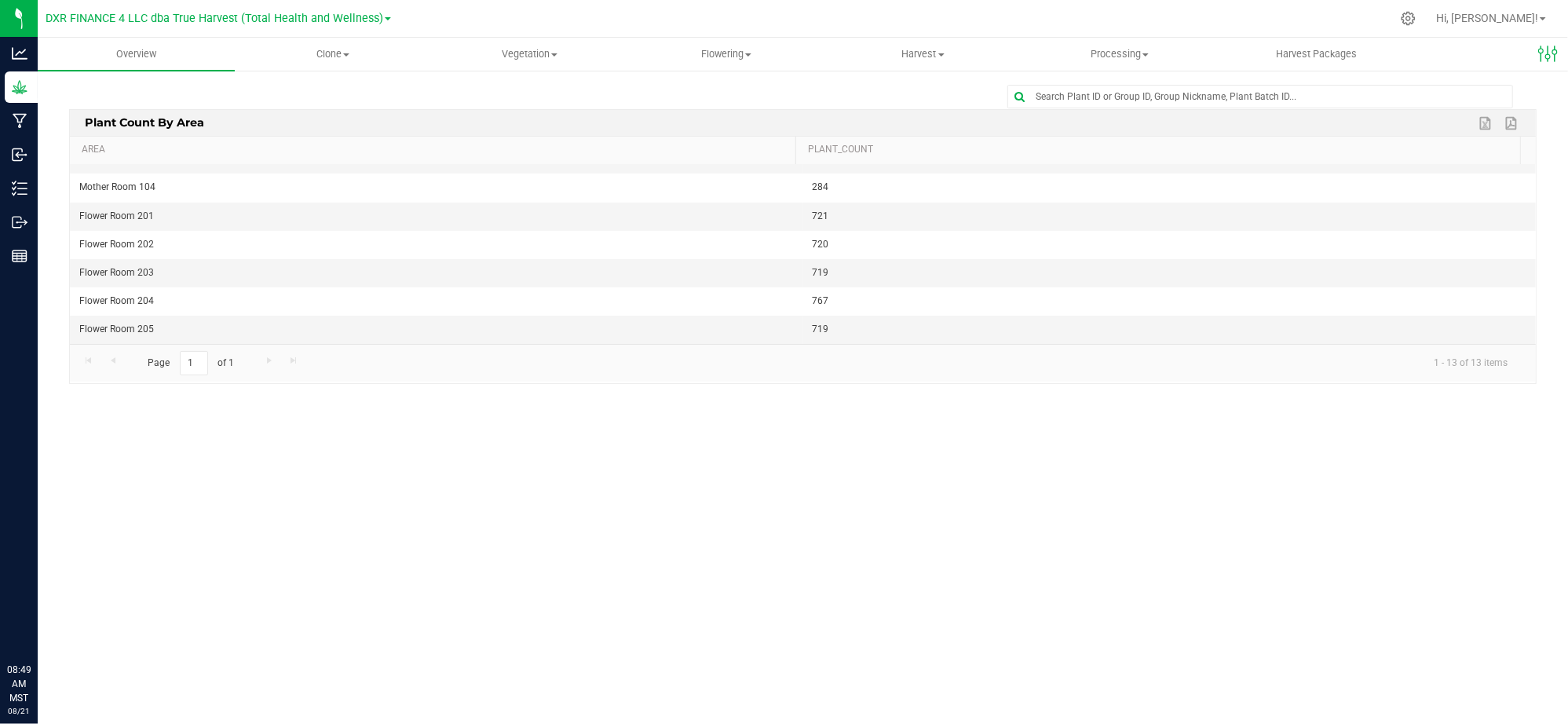
click at [716, 561] on div "Overview Clone Create plants Cloning groups Cloning plants Apply to plants Vege…" at bounding box center [802, 380] width 1530 height 686
click at [664, 550] on div "Overview Clone Create plants Cloning groups Cloning plants Apply to plants Vege…" at bounding box center [802, 380] width 1530 height 686
click at [332, 52] on span "Clone" at bounding box center [333, 54] width 195 height 14
click at [346, 134] on span "Cloning plants" at bounding box center [292, 132] width 115 height 13
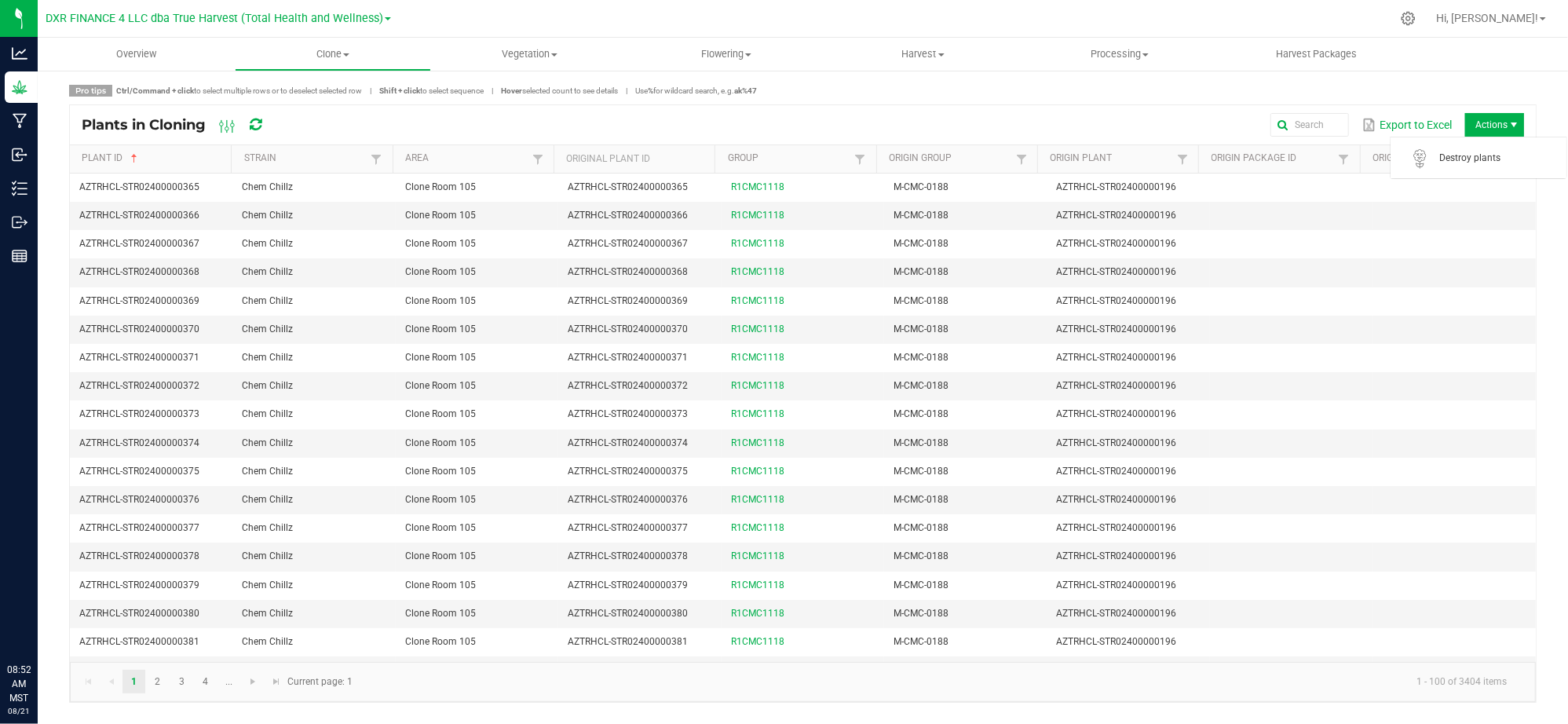
click at [1493, 134] on span "Actions" at bounding box center [1494, 124] width 59 height 23
click at [1465, 157] on span "Destroy plants" at bounding box center [1499, 158] width 118 height 13
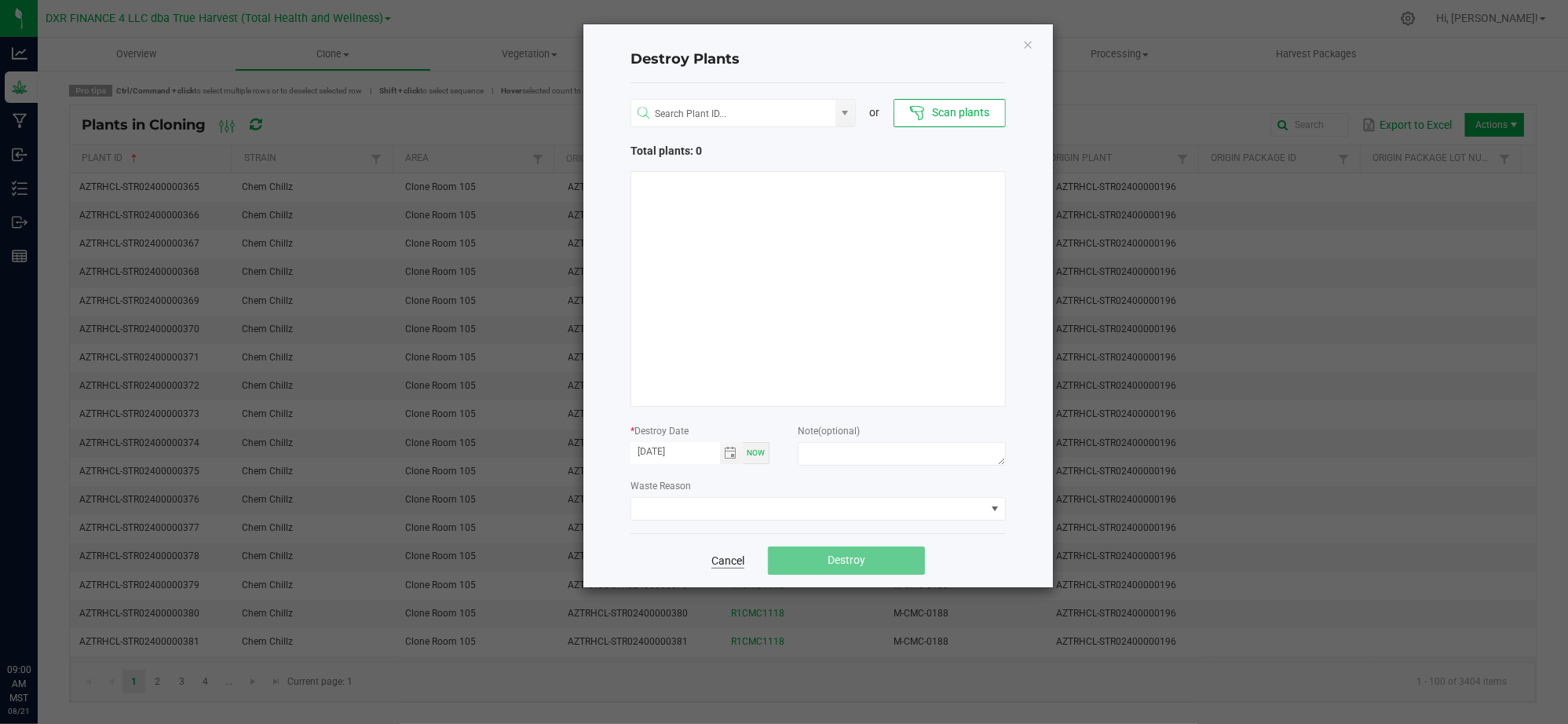
click at [721, 569] on link "Cancel" at bounding box center [728, 561] width 33 height 16
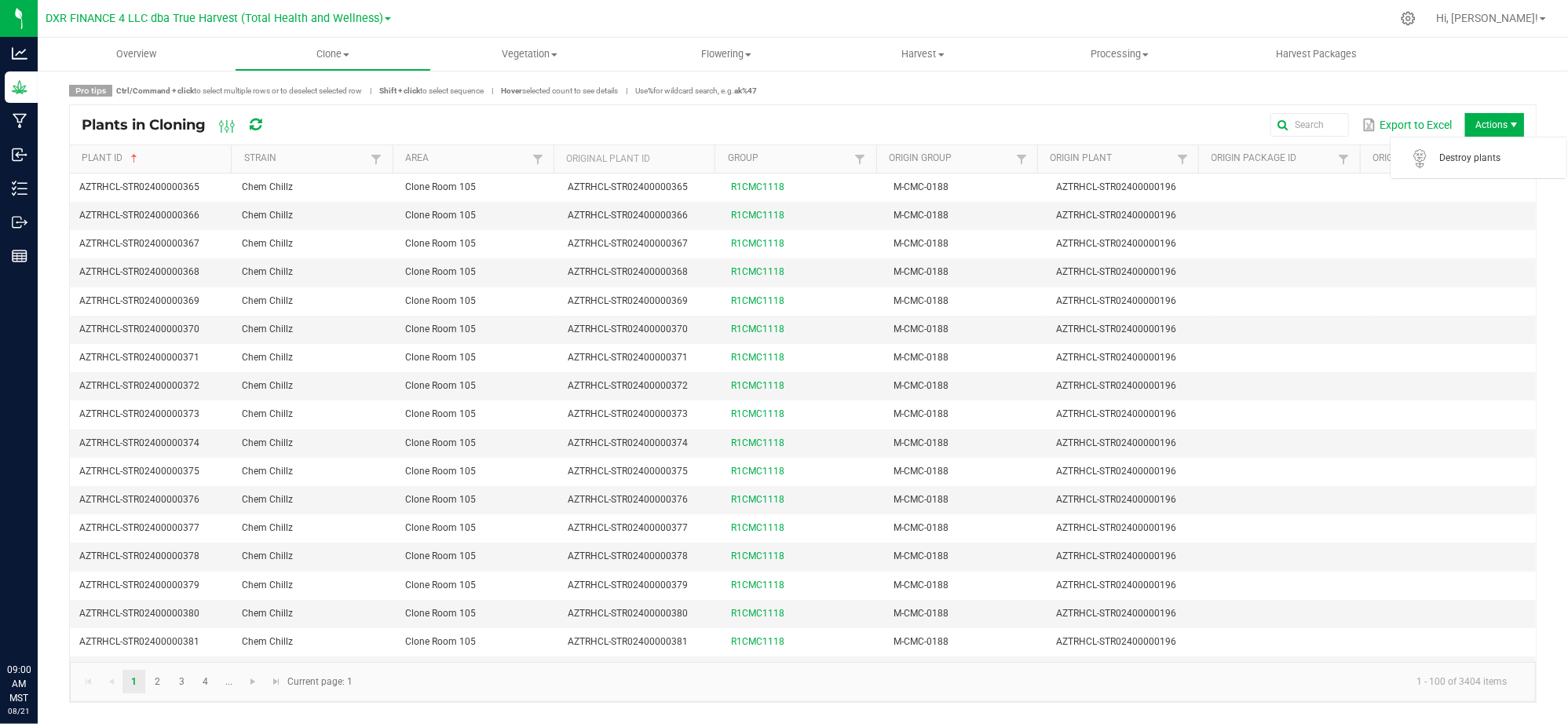
click at [1512, 124] on span "Actions" at bounding box center [1513, 125] width 12 height 12
click at [1473, 161] on span "Destroy plants" at bounding box center [1499, 158] width 118 height 13
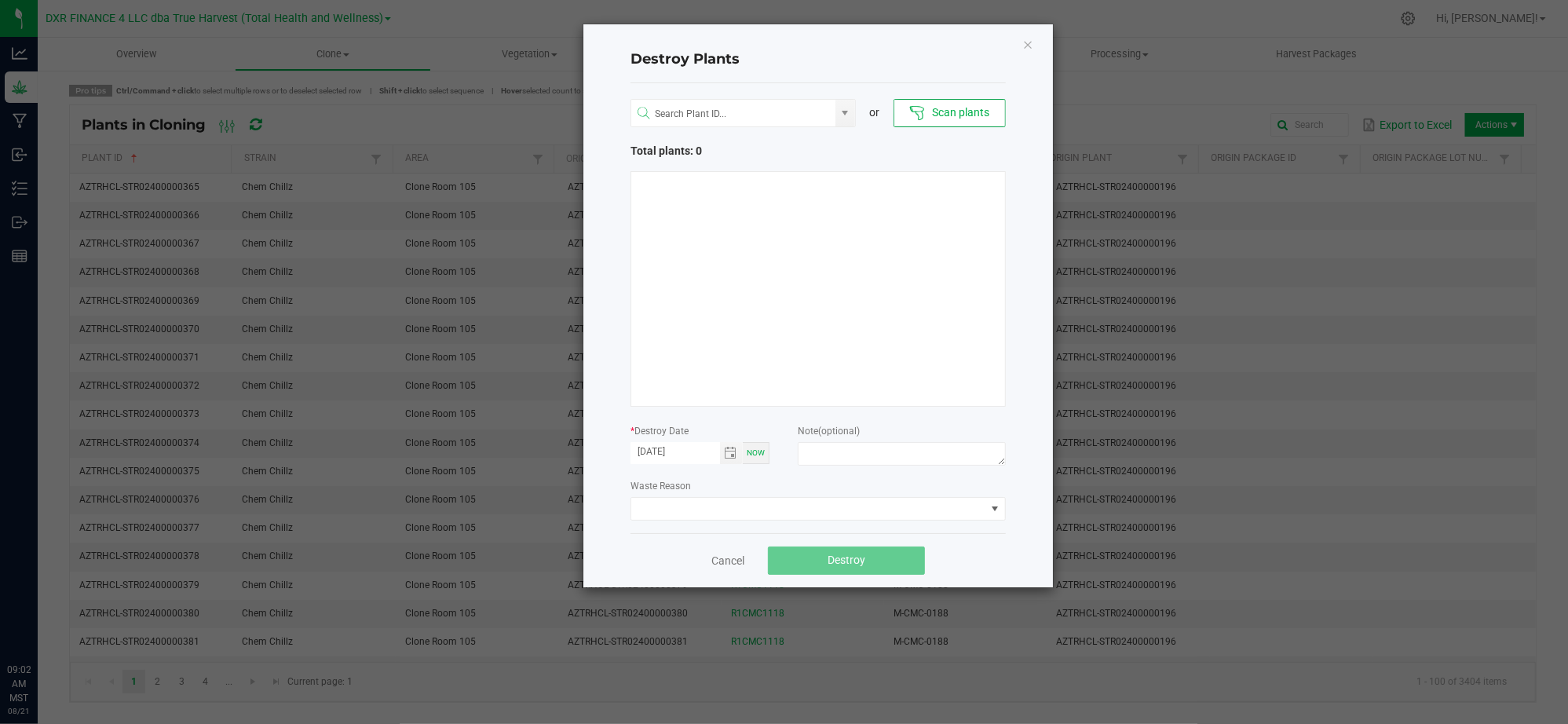
click at [616, 390] on div "Destroy Plants or Scan plants Total plants: 0 * Destroy Date [DATE] Now Note (o…" at bounding box center [818, 306] width 470 height 563
click at [732, 459] on span "Toggle calendar" at bounding box center [731, 452] width 23 height 22
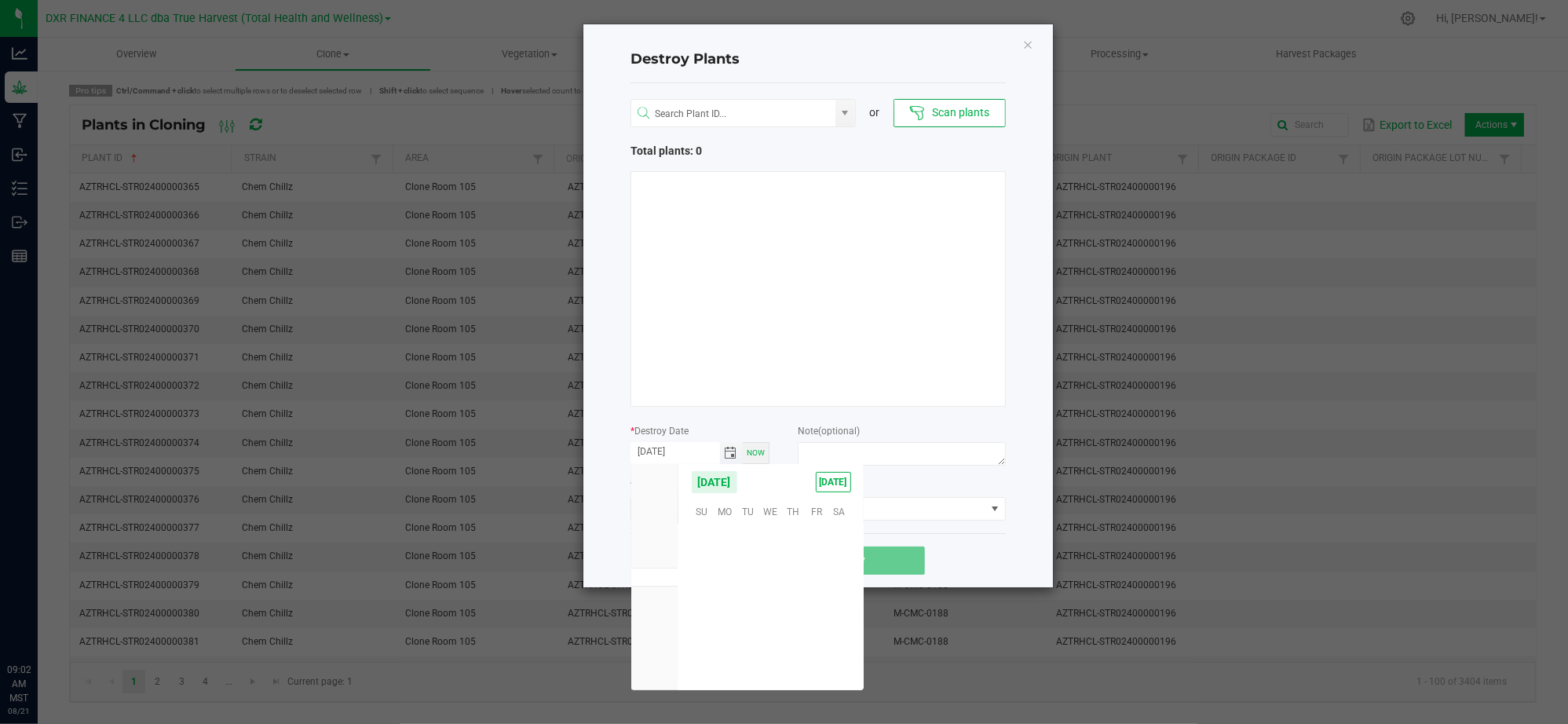
scroll to position [254347, 0]
click at [774, 604] on span "20" at bounding box center [770, 608] width 23 height 24
type input "[DATE]"
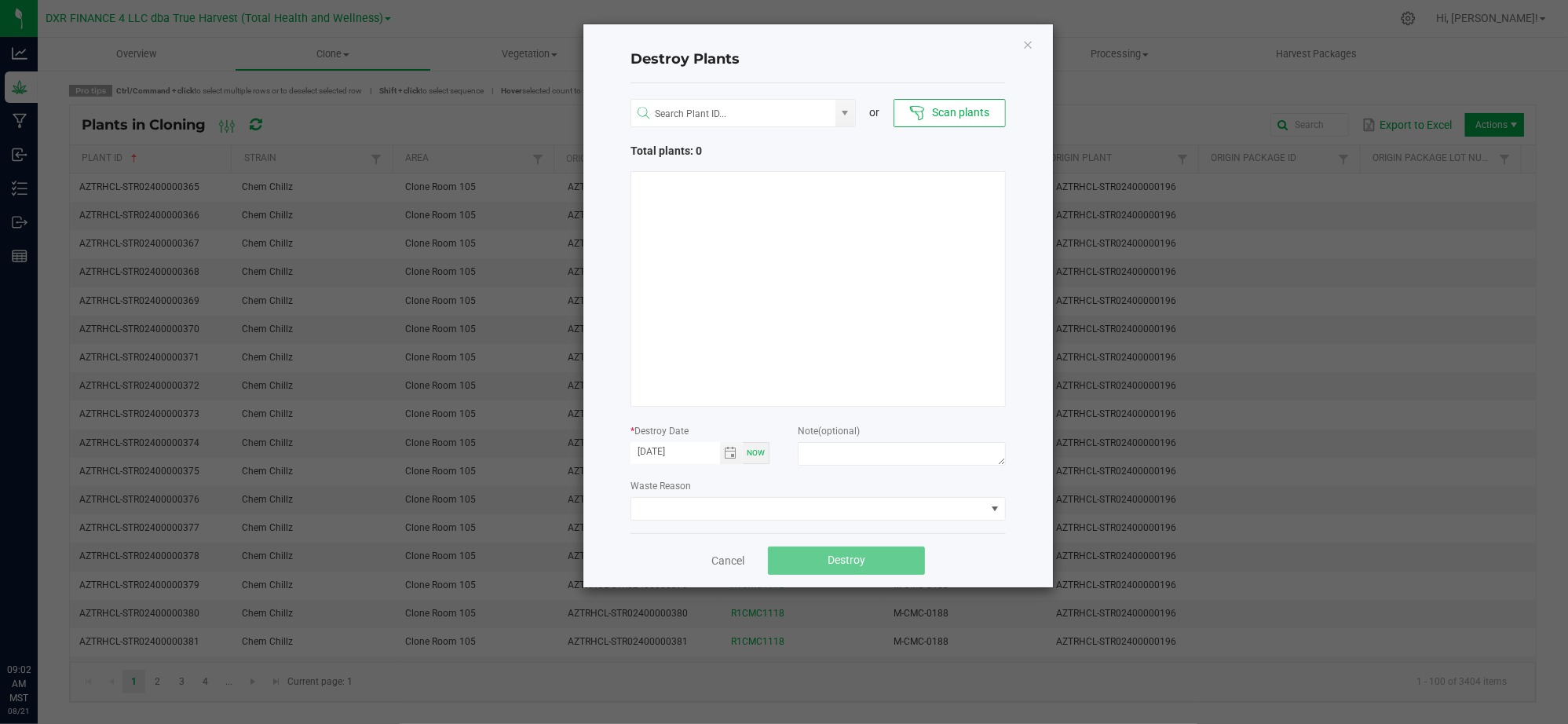
click at [635, 550] on div "Cancel Destroy" at bounding box center [818, 560] width 375 height 54
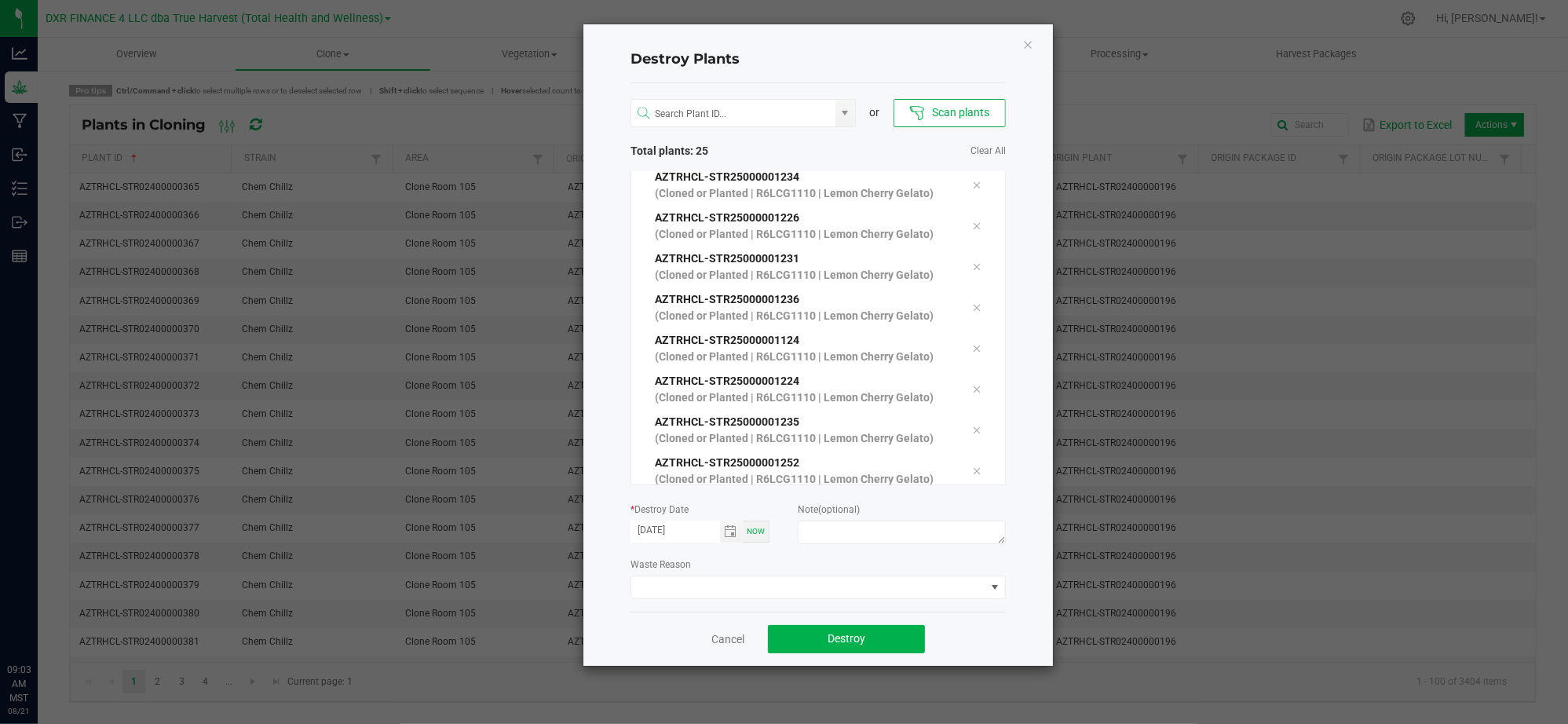
scroll to position [747, 0]
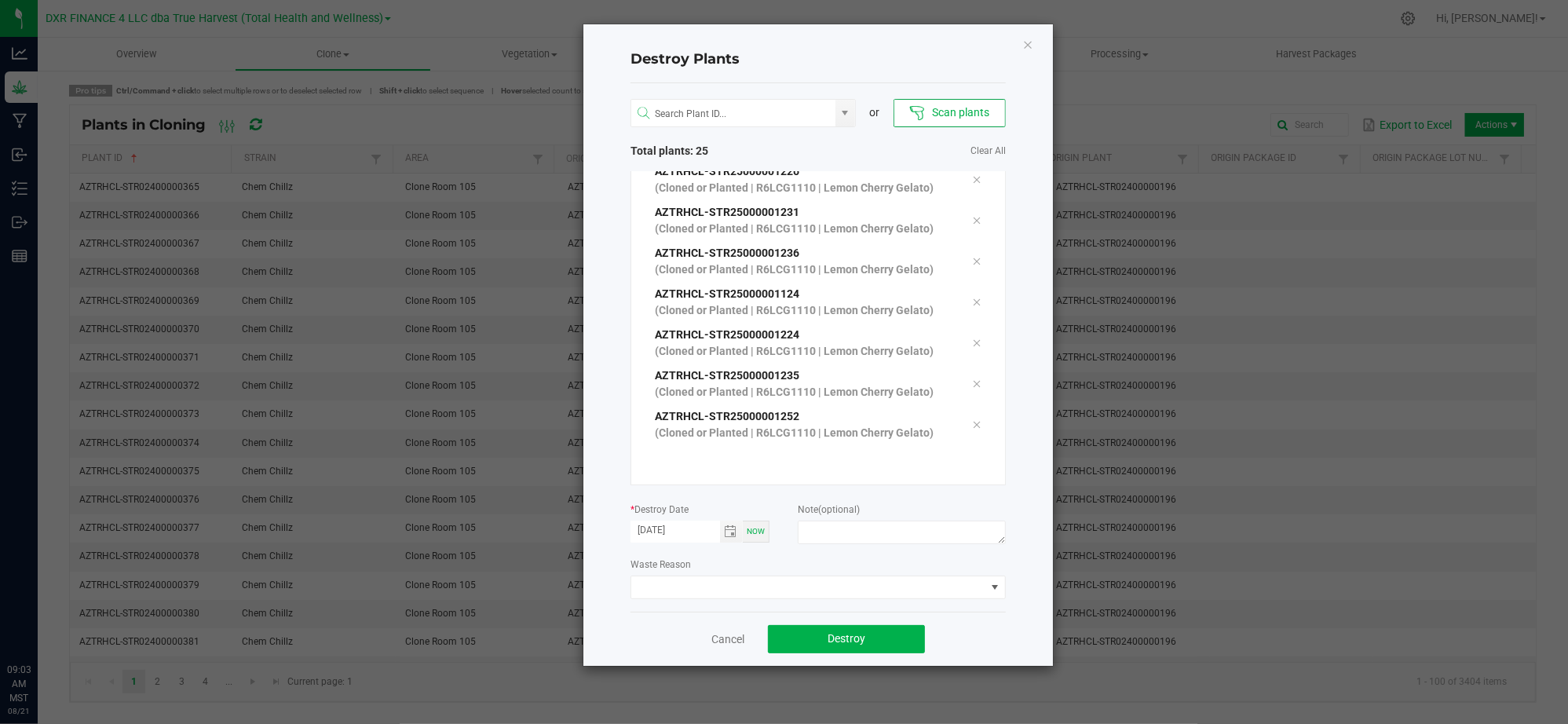
click at [1031, 470] on div "Destroy Plants or Scan plants Total plants: 25 Clear All AZTRHCL-STR25000001142…" at bounding box center [818, 345] width 470 height 642
click at [826, 560] on div "Waste Reason" at bounding box center [818, 577] width 375 height 43
click at [835, 538] on textarea at bounding box center [902, 532] width 208 height 23
type textarea "Failure to thrive (CL - V)"
click at [988, 653] on div "Cancel Destroy" at bounding box center [818, 638] width 375 height 54
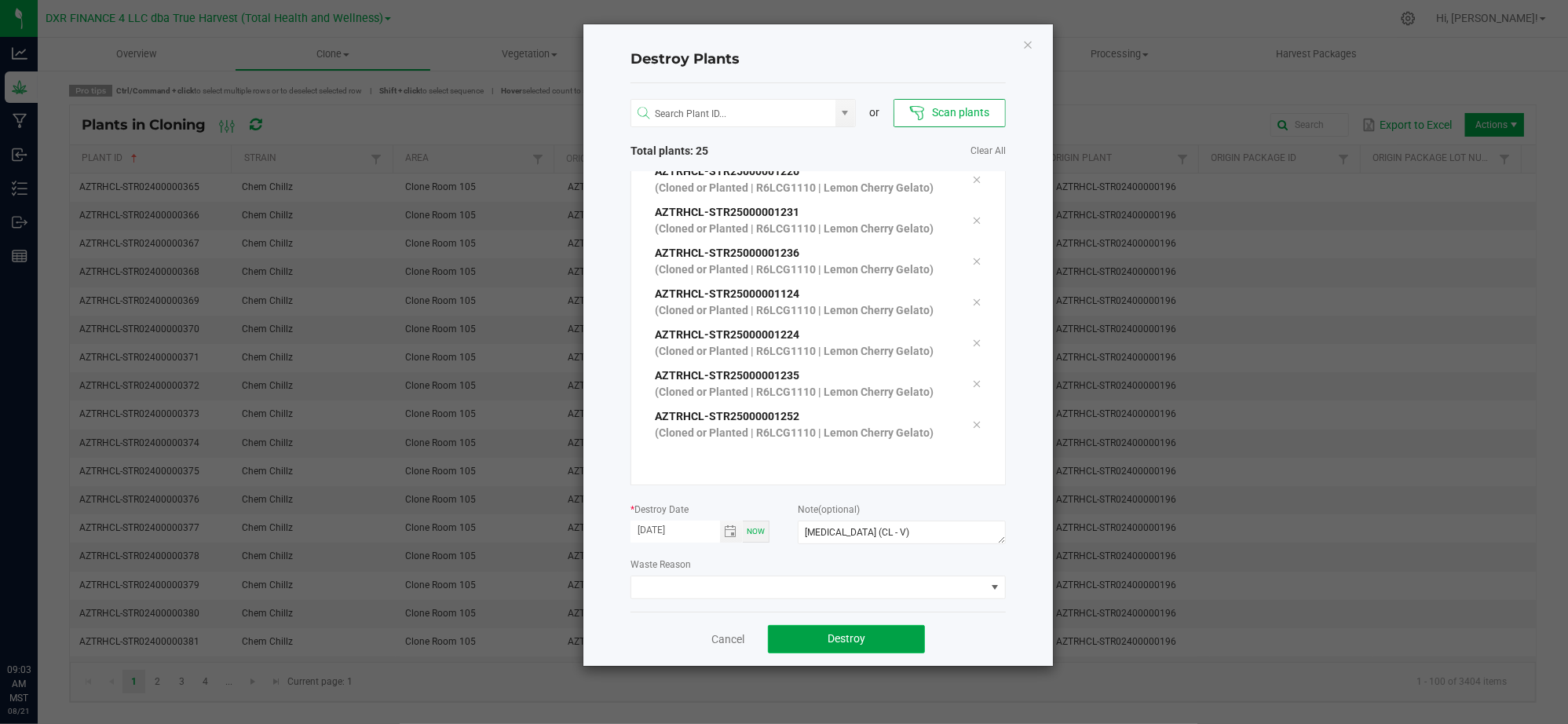
click at [882, 635] on button "Destroy" at bounding box center [846, 639] width 157 height 29
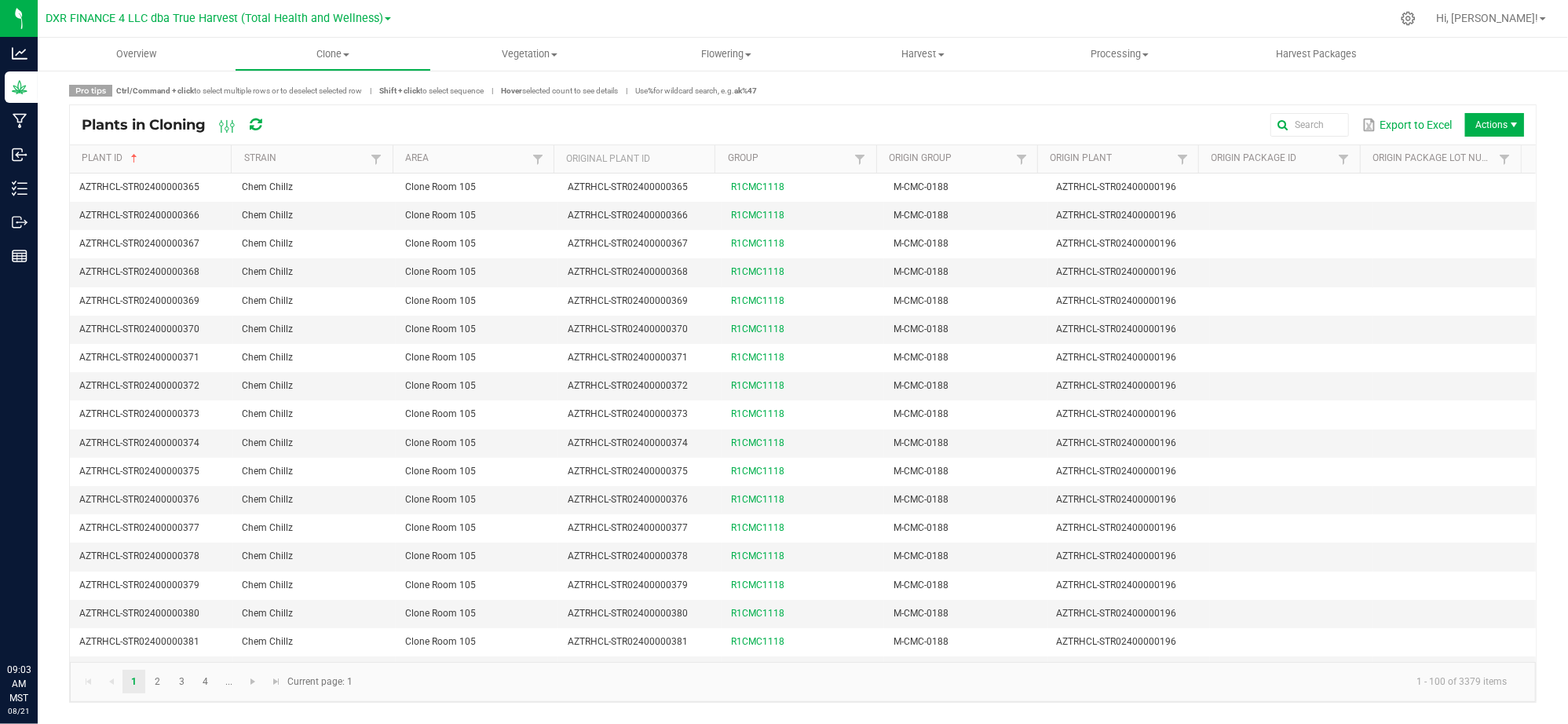
drag, startPoint x: 1044, startPoint y: 111, endPoint x: 1064, endPoint y: 111, distance: 20.0
click at [1046, 111] on div "Export to Excel Actions" at bounding box center [906, 124] width 1235 height 27
drag, startPoint x: 1514, startPoint y: 120, endPoint x: 1495, endPoint y: 124, distance: 19.4
click at [1513, 121] on span "Actions" at bounding box center [1513, 125] width 12 height 12
click at [1477, 148] on span "Destroy plants" at bounding box center [1478, 158] width 157 height 31
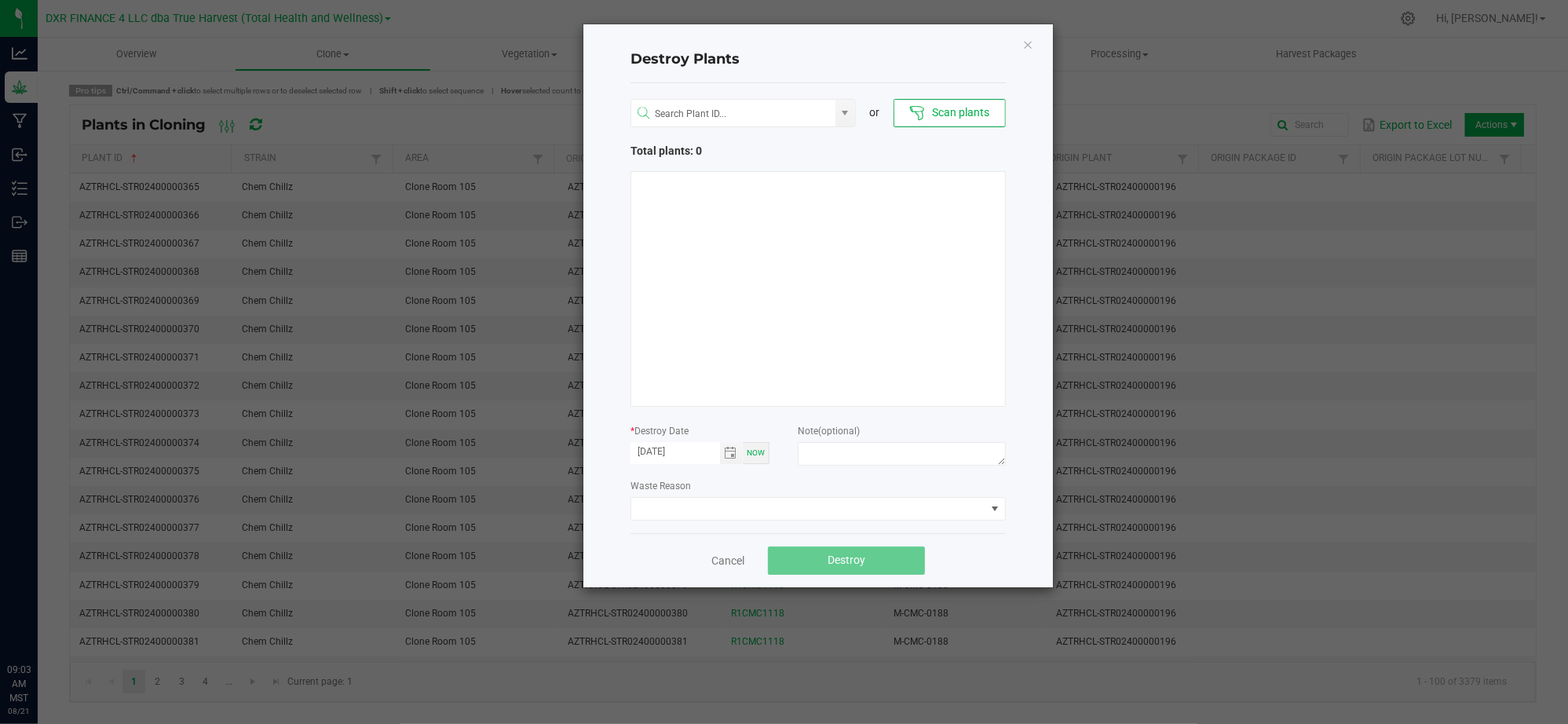
click at [722, 482] on div "Waste Reason" at bounding box center [818, 499] width 375 height 43
click at [714, 475] on div "or Scan plants Total plants: 0 * Destroy Date 08/21/2025 Now Note (optional) Wa…" at bounding box center [818, 308] width 375 height 450
click at [725, 458] on span "Toggle calendar" at bounding box center [731, 453] width 12 height 12
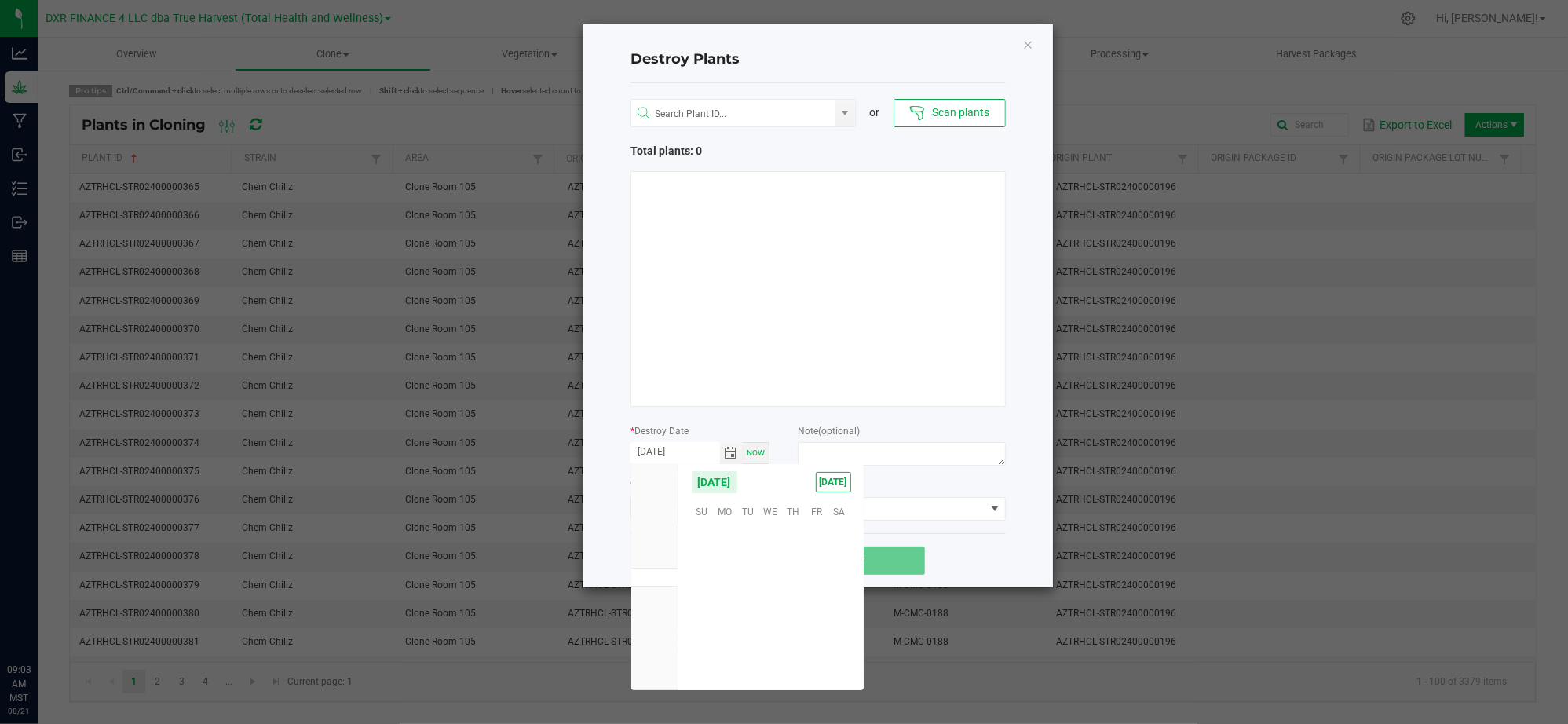
scroll to position [254347, 0]
click at [776, 607] on span "20" at bounding box center [770, 608] width 23 height 24
type input "08/20/2025"
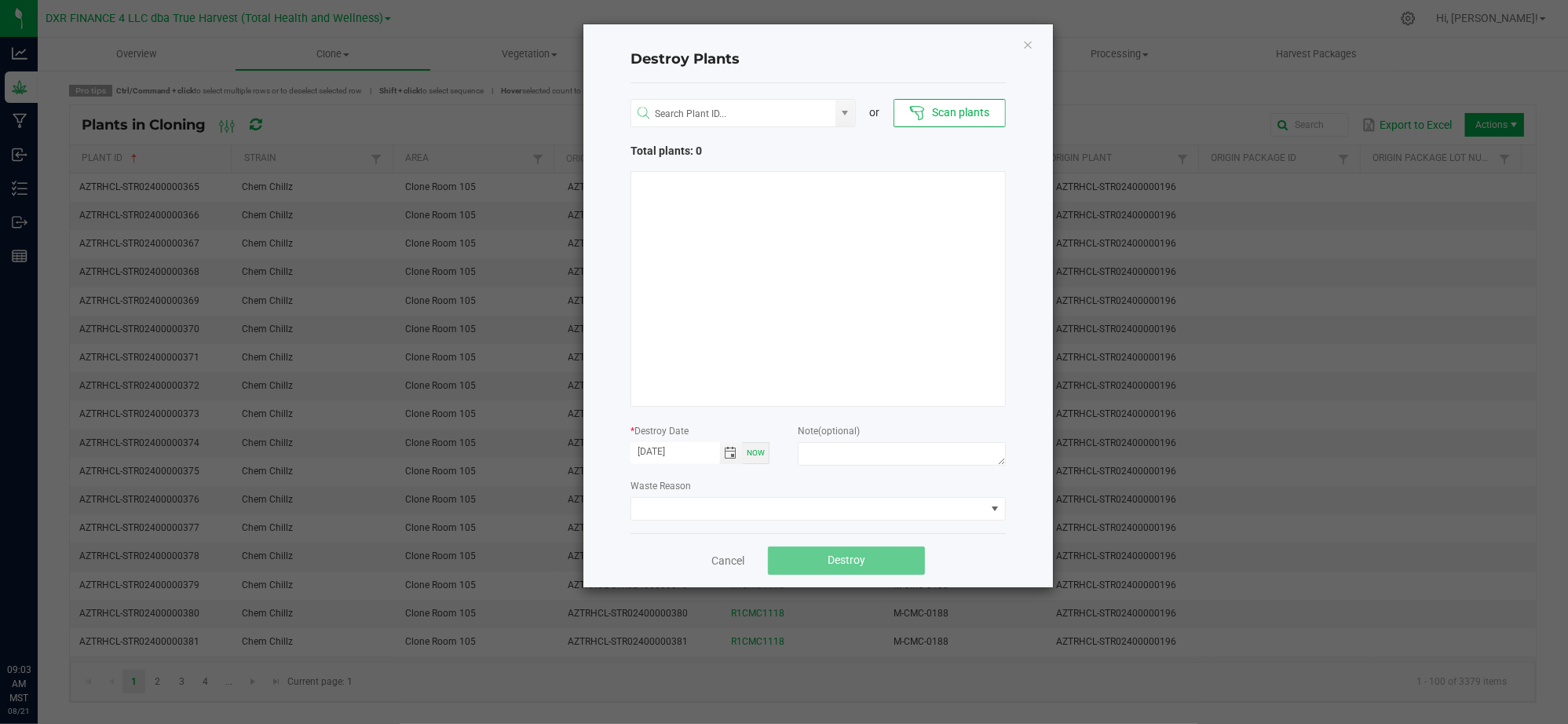
click at [794, 475] on div "or Scan plants Total plants: 0 * Destroy Date 08/20/2025 Now Note (optional) Wa…" at bounding box center [818, 308] width 375 height 450
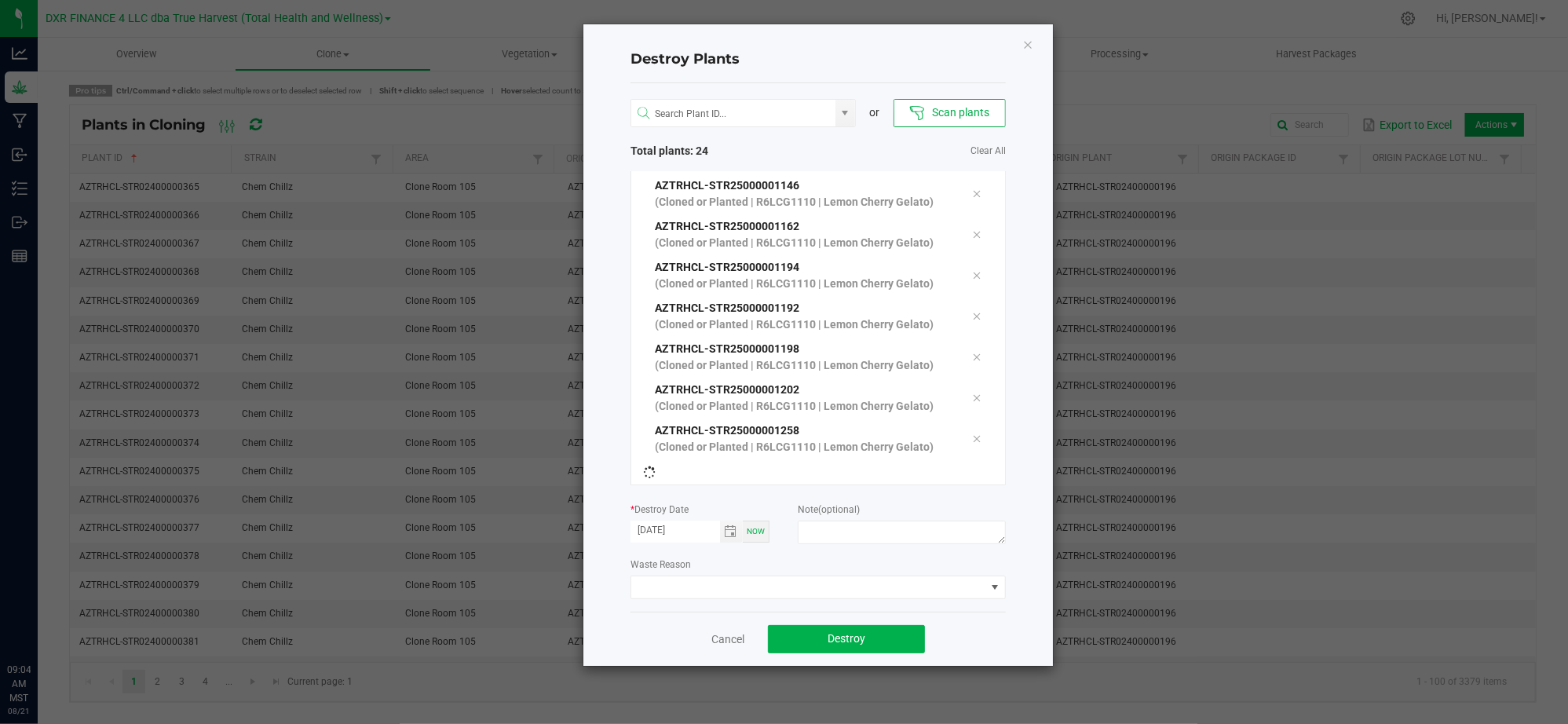
scroll to position [693, 0]
click at [824, 532] on textarea at bounding box center [902, 532] width 208 height 23
type textarea "Failure to thrive (CL - V)"
click at [977, 648] on div "Cancel Destroy" at bounding box center [818, 638] width 375 height 54
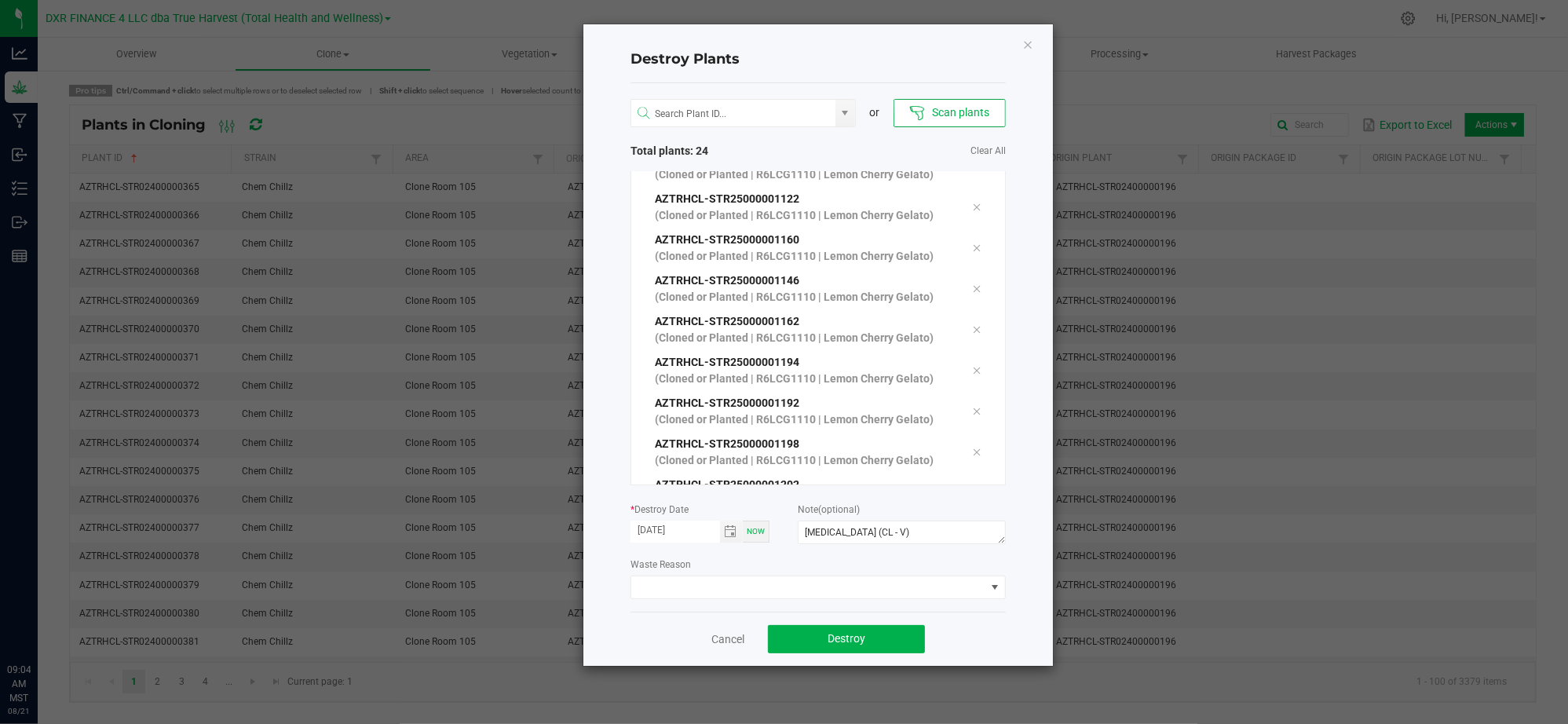
scroll to position [707, 0]
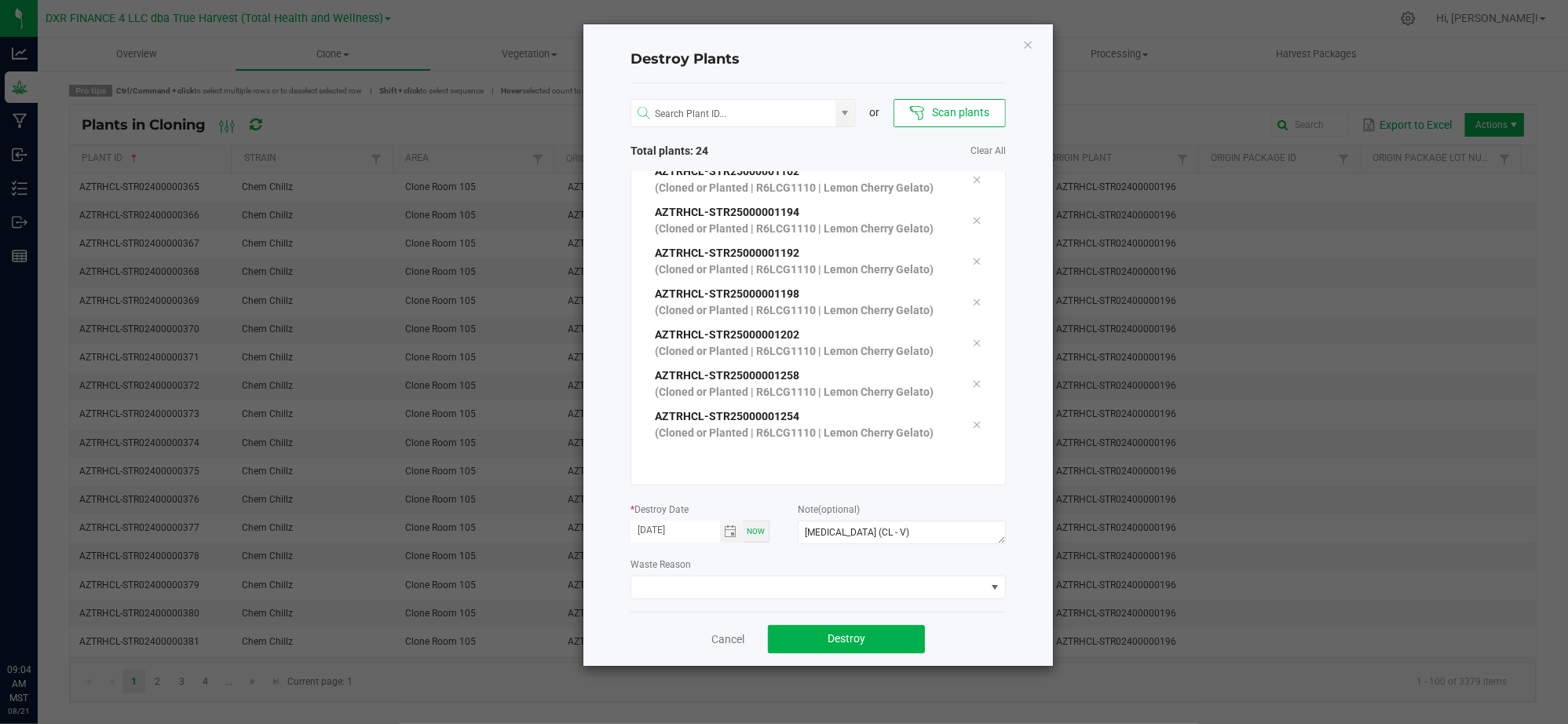
drag, startPoint x: 1016, startPoint y: 629, endPoint x: 985, endPoint y: 632, distance: 31.1
click at [1016, 631] on div "Destroy Plants or Scan plants Total plants: 24 Clear All AZTRHCL-STR25000001261…" at bounding box center [818, 345] width 470 height 642
click at [808, 635] on button "Destroy" at bounding box center [846, 639] width 157 height 29
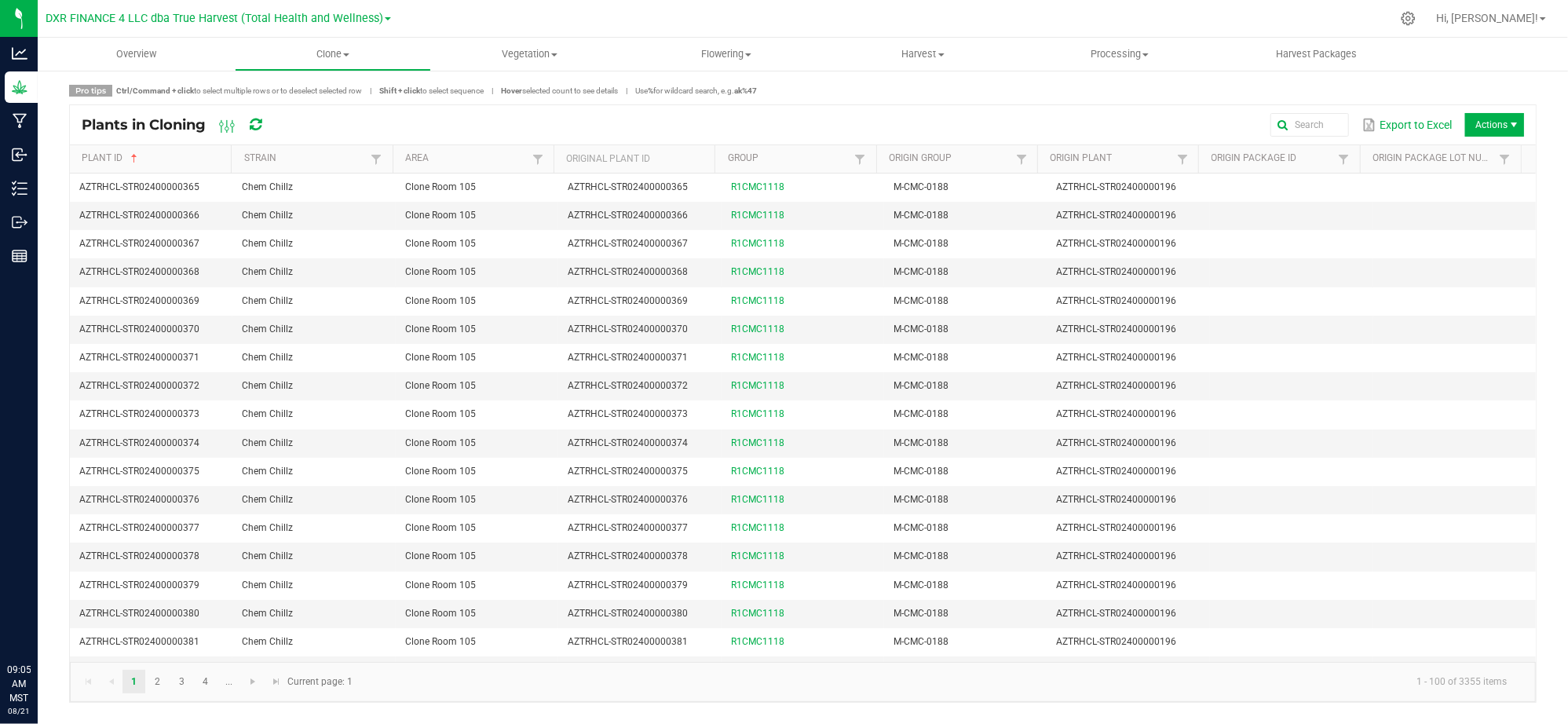
click at [1059, 82] on div "Pro tips Ctrl/Command + click to select multiple rows or to deselect selected r…" at bounding box center [802, 394] width 1530 height 649
click at [1524, 123] on div "Plants in Cloning Export to Excel Actions" at bounding box center [802, 124] width 1466 height 39
click at [1519, 124] on span "Actions" at bounding box center [1513, 125] width 12 height 12
click at [1473, 157] on span "Destroy plants" at bounding box center [1499, 158] width 118 height 13
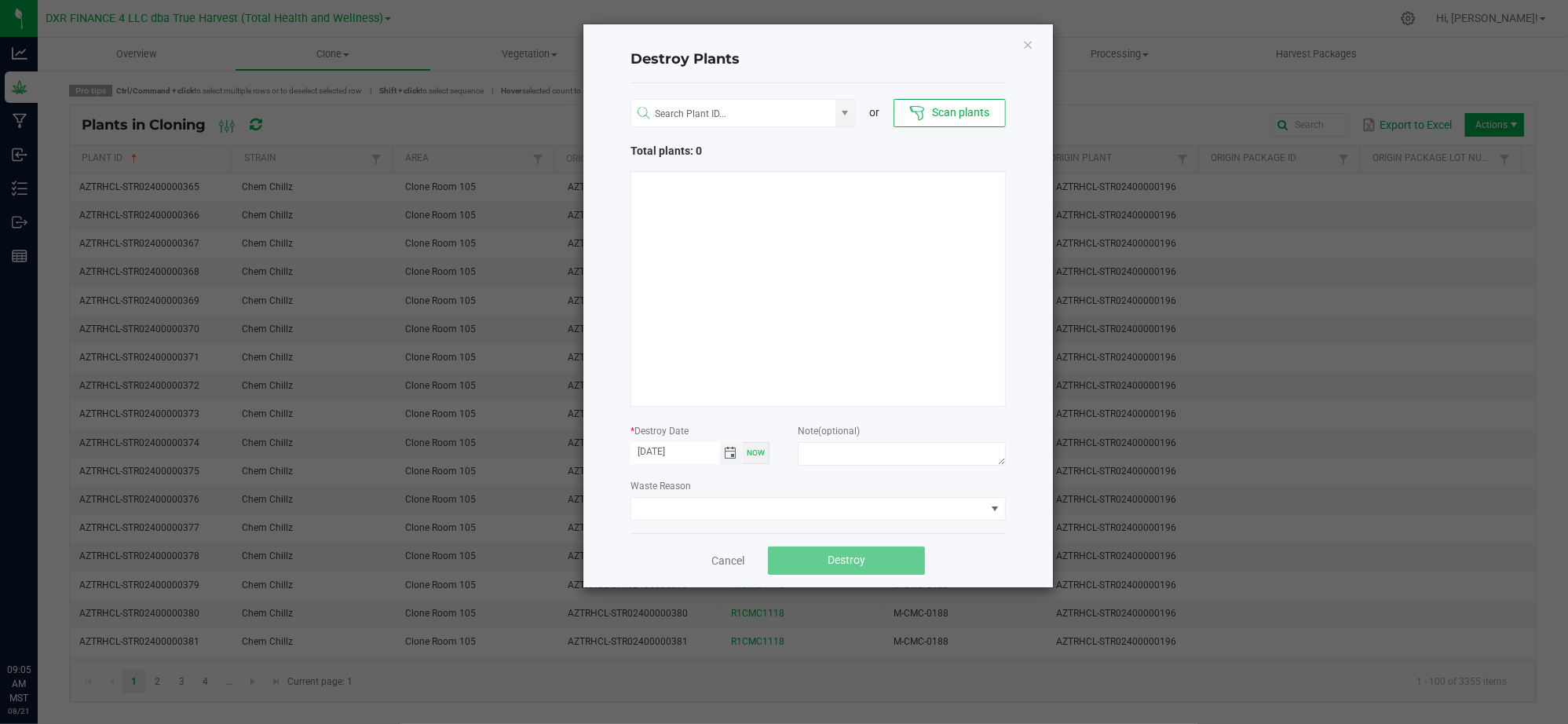
click at [726, 454] on span "Toggle calendar" at bounding box center [731, 453] width 12 height 12
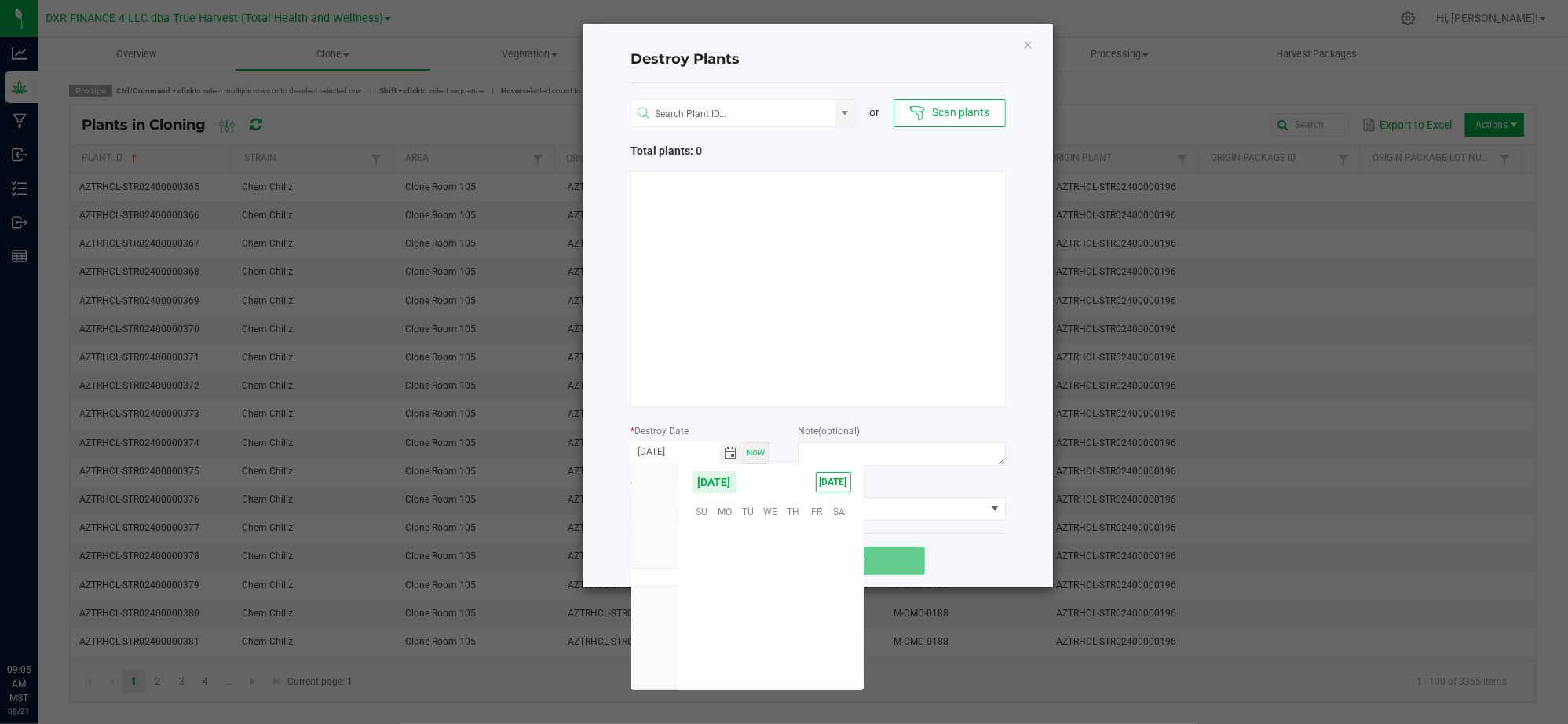
scroll to position [254347, 0]
click at [820, 590] on span "15" at bounding box center [816, 583] width 23 height 24
type input "08/15/2025"
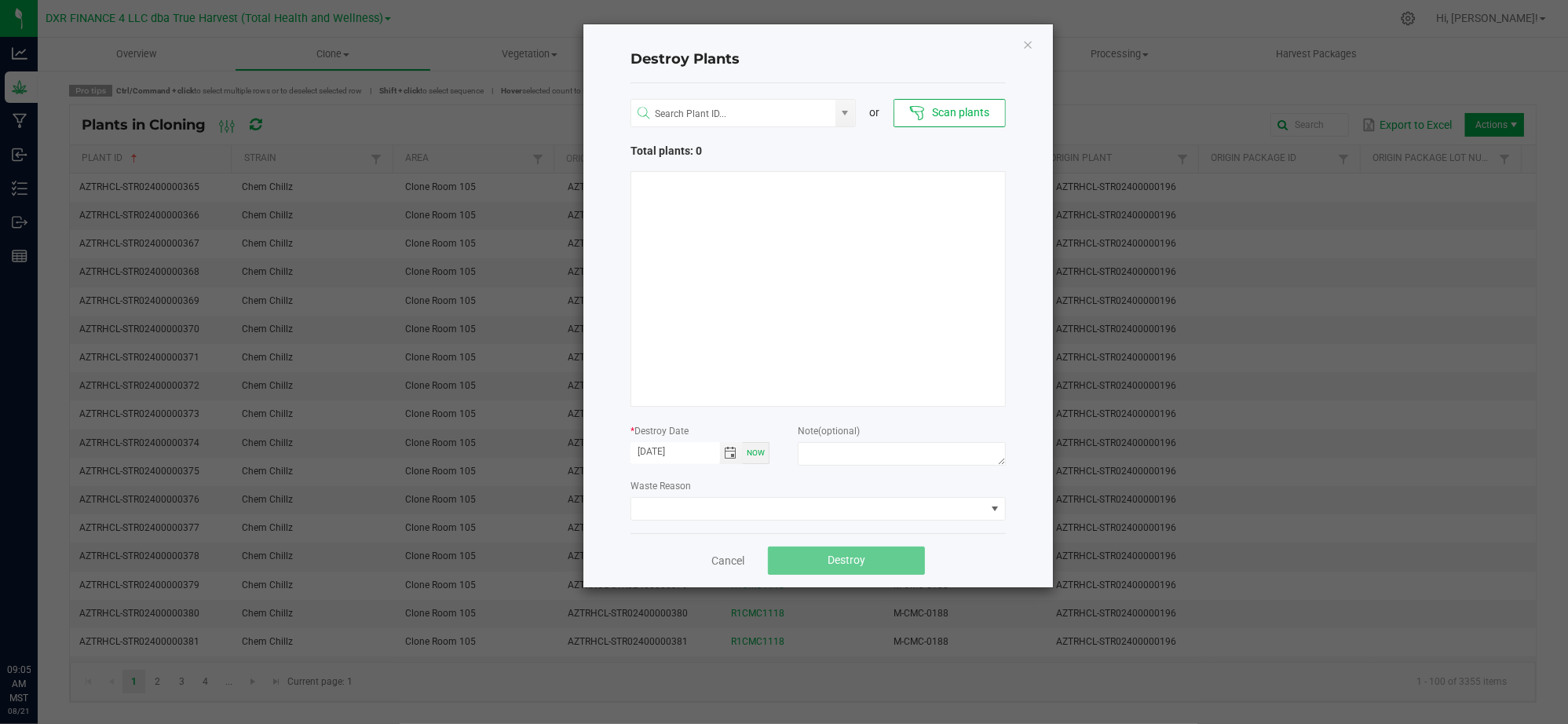
click at [963, 557] on div "Cancel Destroy" at bounding box center [818, 560] width 375 height 54
click at [977, 550] on div "Cancel Destroy" at bounding box center [818, 560] width 375 height 54
click at [1016, 134] on div "Destroy Plants or Scan plants Total plants: 0 * Destroy Date 08/15/2025 Now Not…" at bounding box center [818, 306] width 470 height 563
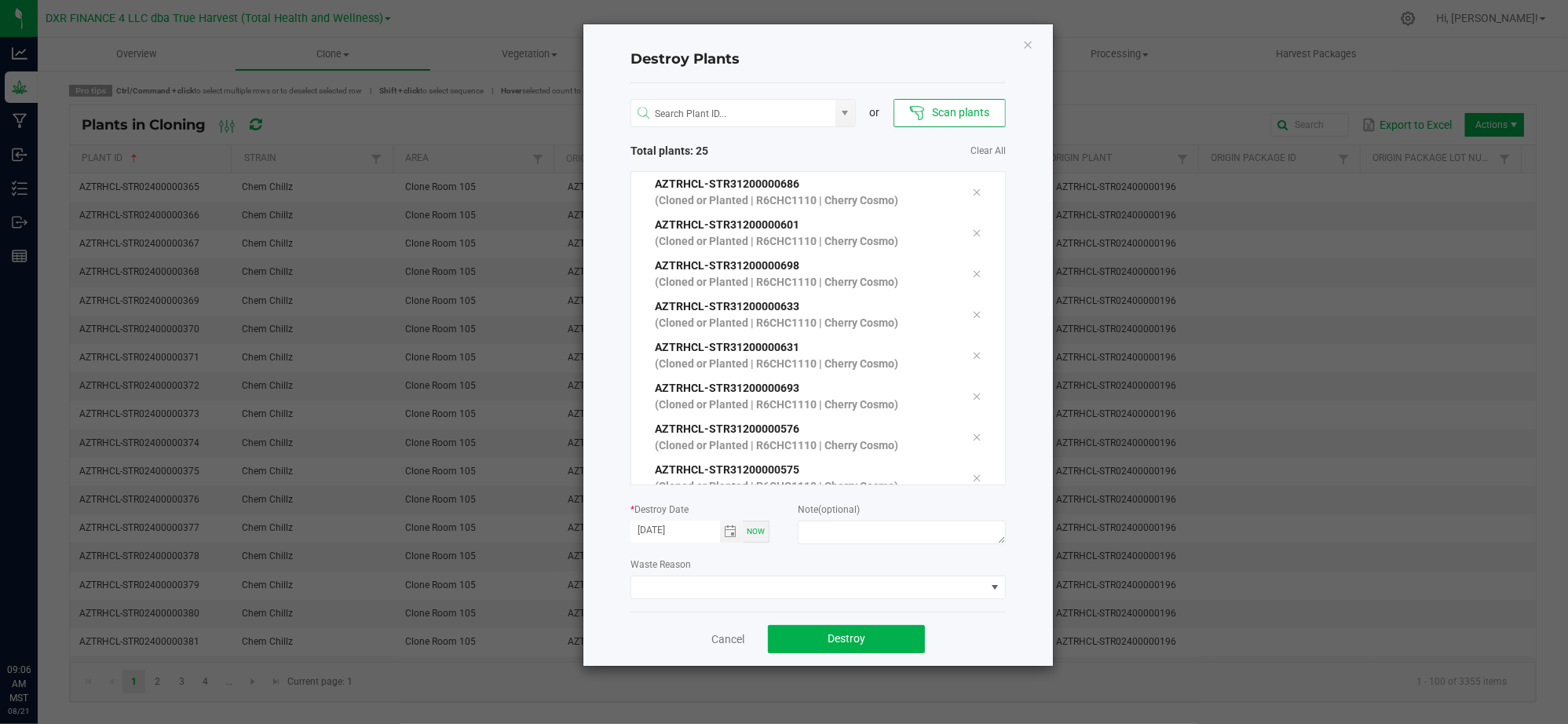
scroll to position [747, 0]
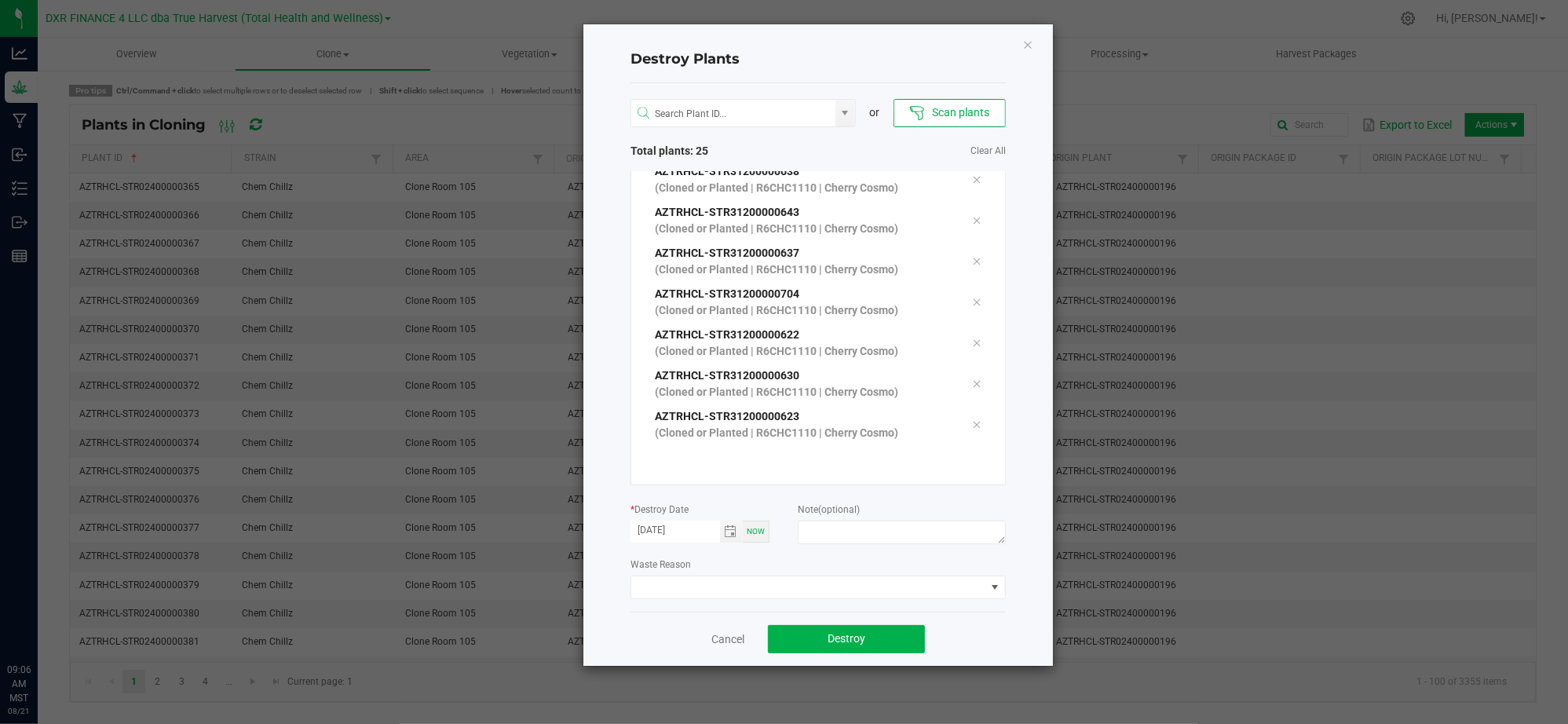
click at [1031, 550] on div "Destroy Plants or Scan plants Total plants: 25 Clear All AZTRHCL-STR31200000686…" at bounding box center [818, 345] width 470 height 642
click at [924, 531] on textarea at bounding box center [902, 532] width 208 height 23
type textarea "Failure to thrive (CL - V)"
click at [1005, 644] on div "Cancel Destroy" at bounding box center [818, 638] width 375 height 54
click at [1021, 587] on div "Destroy Plants or Scan plants Total plants: 25 Clear All AZTRHCL-STR31200000686…" at bounding box center [818, 345] width 470 height 642
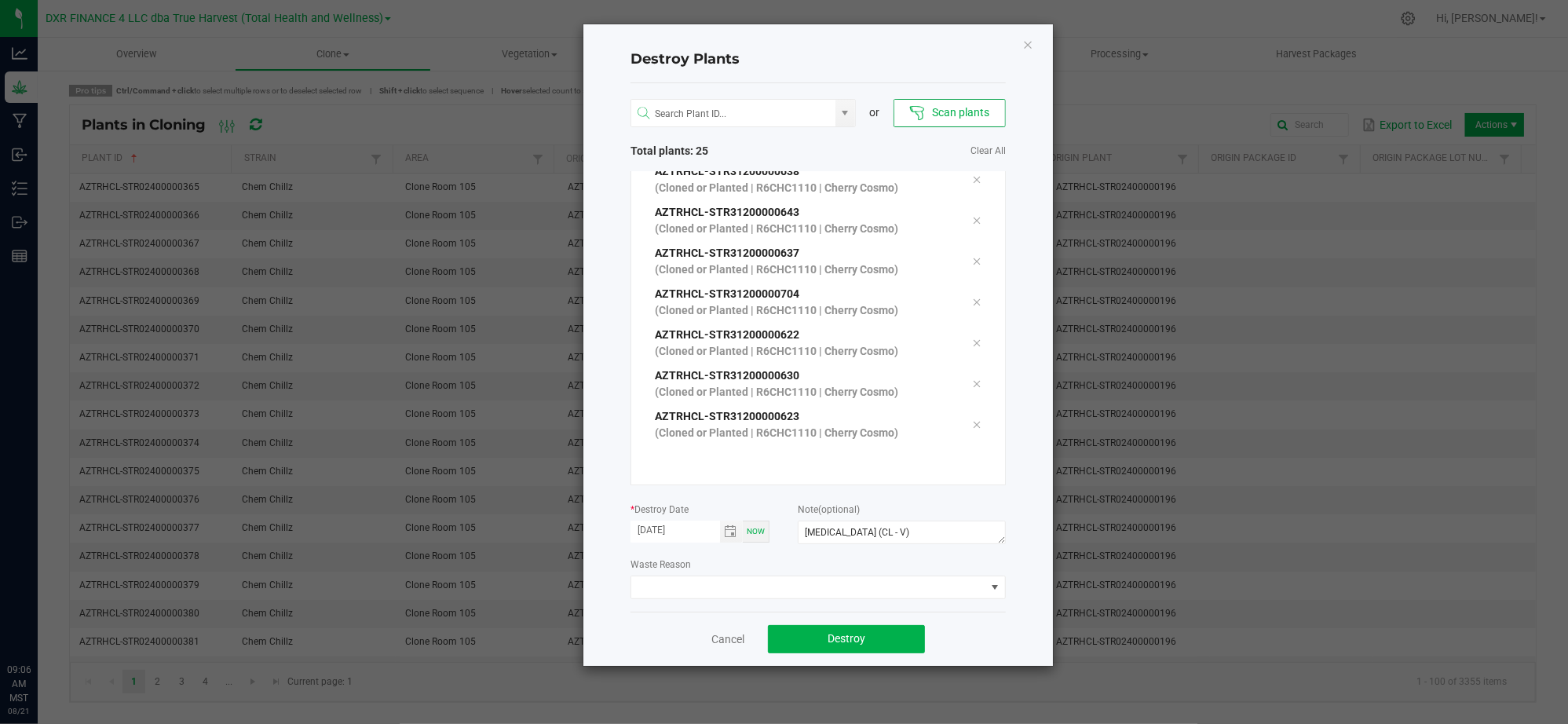
click at [1030, 472] on div "Destroy Plants or Scan plants Total plants: 25 Clear All AZTRHCL-STR31200000686…" at bounding box center [818, 345] width 470 height 642
click at [1005, 410] on div "Destroy Plants or Scan plants Total plants: 25 Clear All AZTRHCL-STR31200000686…" at bounding box center [818, 345] width 470 height 642
click at [1004, 622] on div "Cancel Destroy" at bounding box center [818, 638] width 375 height 54
click at [1013, 557] on div "Destroy Plants or Scan plants Total plants: 25 Clear All AZTRHCL-STR31200000686…" at bounding box center [818, 345] width 470 height 642
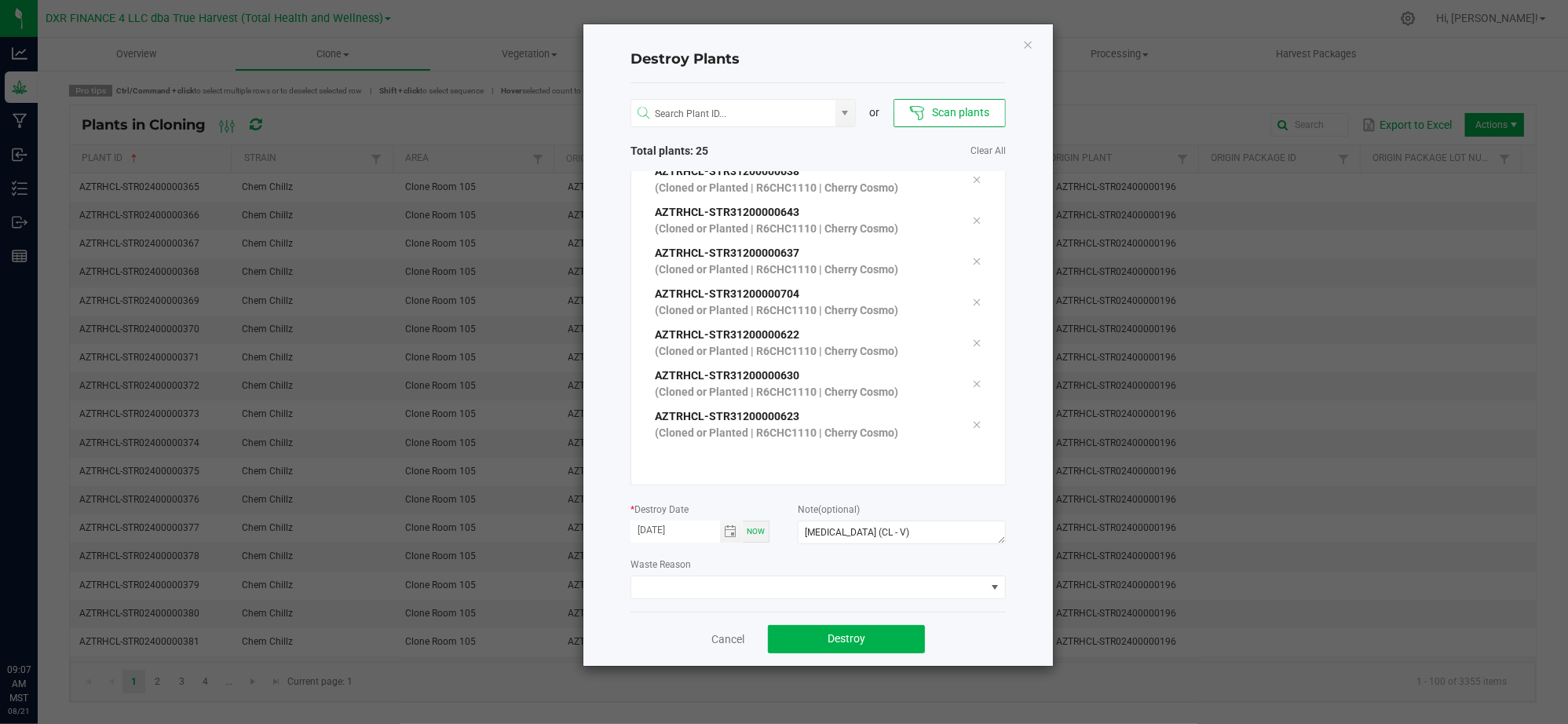
click at [991, 622] on div "Cancel Destroy" at bounding box center [818, 638] width 375 height 54
click at [1012, 629] on div "Destroy Plants or Scan plants Total plants: 25 Clear All AZTRHCL-STR31200000686…" at bounding box center [818, 345] width 470 height 642
drag, startPoint x: 878, startPoint y: 641, endPoint x: 685, endPoint y: 607, distance: 196.0
click at [637, 610] on div "or Scan plants Total plants: 25 Clear All AZTRHCL-STR31200000686 (Cloned or Pla…" at bounding box center [818, 347] width 375 height 529
click at [857, 650] on button "Destroy" at bounding box center [846, 639] width 157 height 29
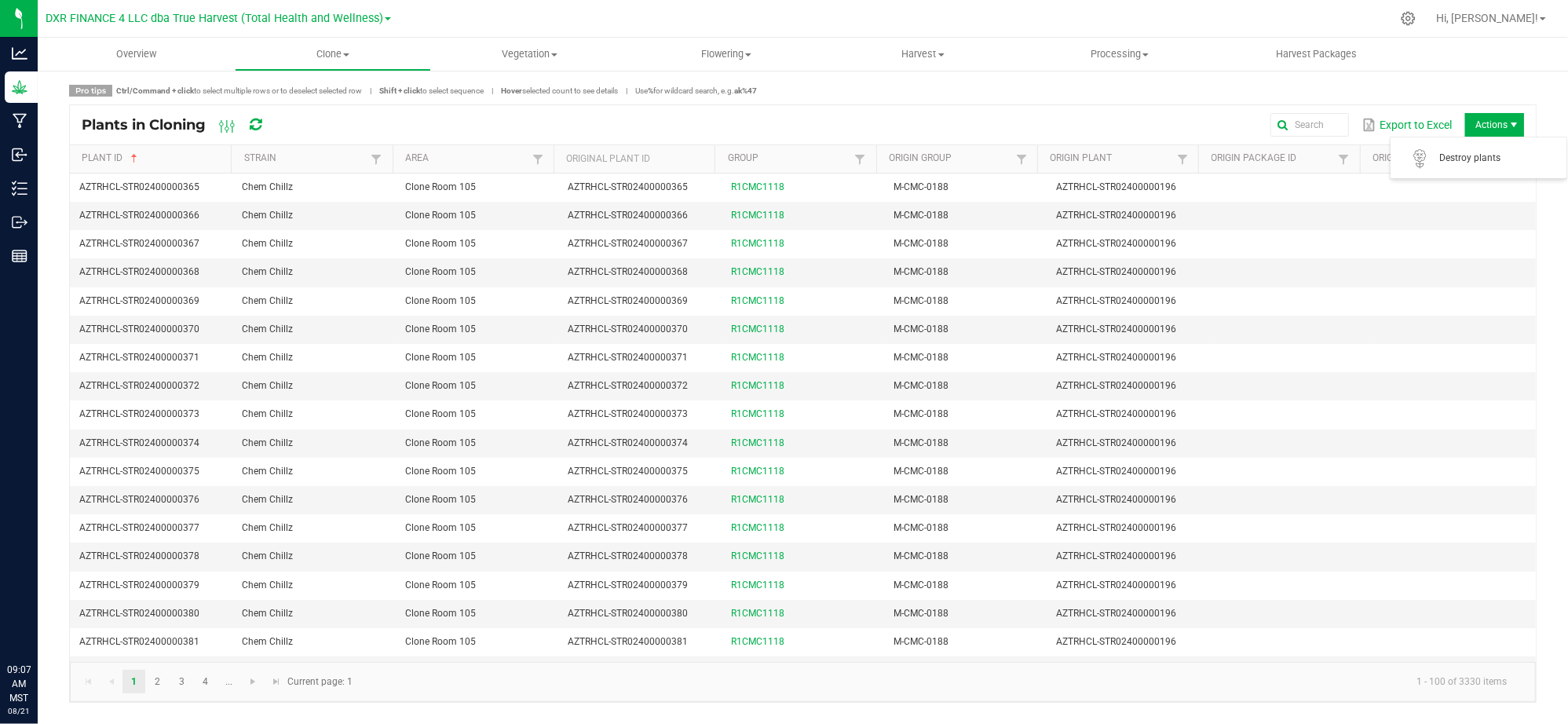
click at [1478, 124] on span "Actions" at bounding box center [1494, 124] width 59 height 23
click at [1460, 146] on span "Destroy plants" at bounding box center [1478, 158] width 157 height 31
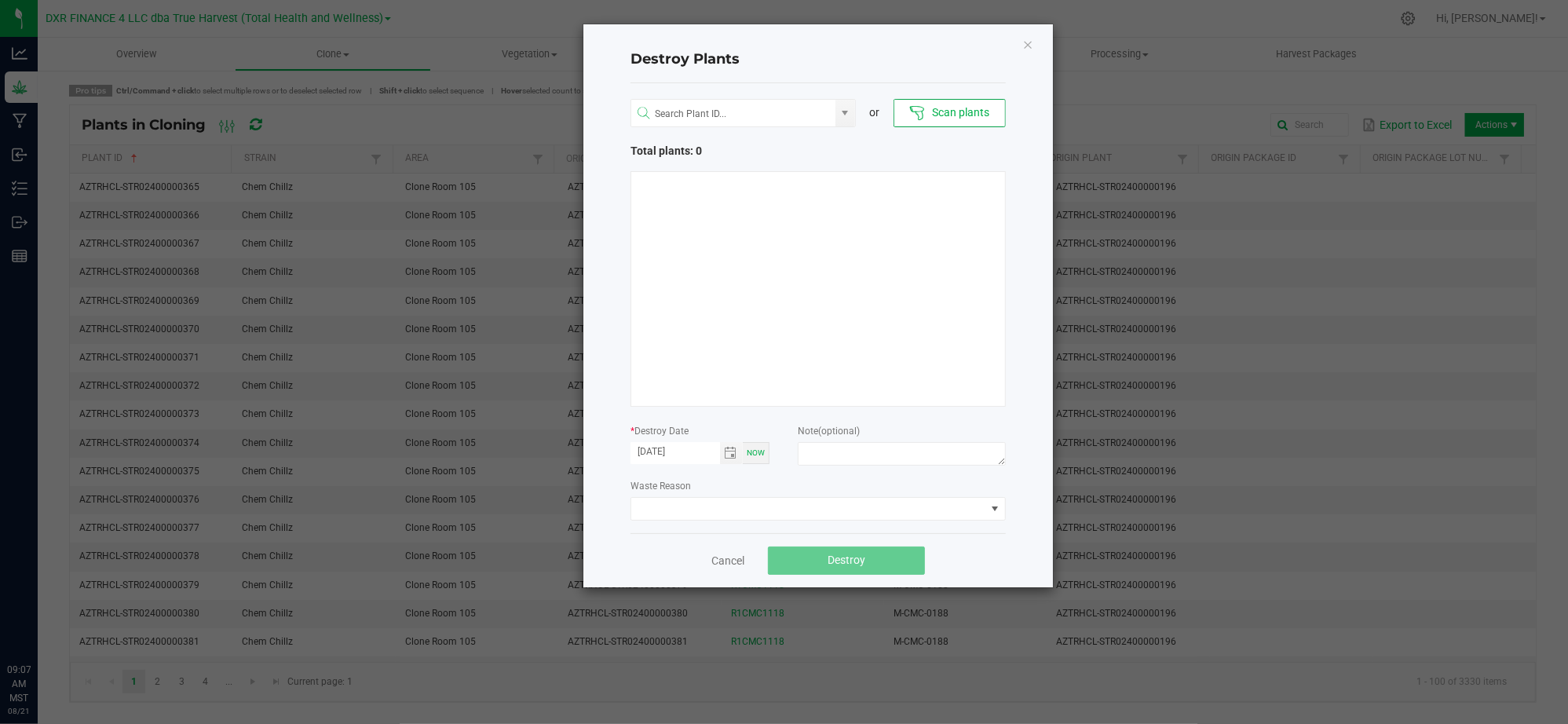
click at [749, 471] on div "or Scan plants Total plants: 0 * Destroy Date 08/21/2025 Now Note (optional) Wa…" at bounding box center [818, 308] width 375 height 450
click at [727, 451] on span "Toggle calendar" at bounding box center [731, 453] width 12 height 12
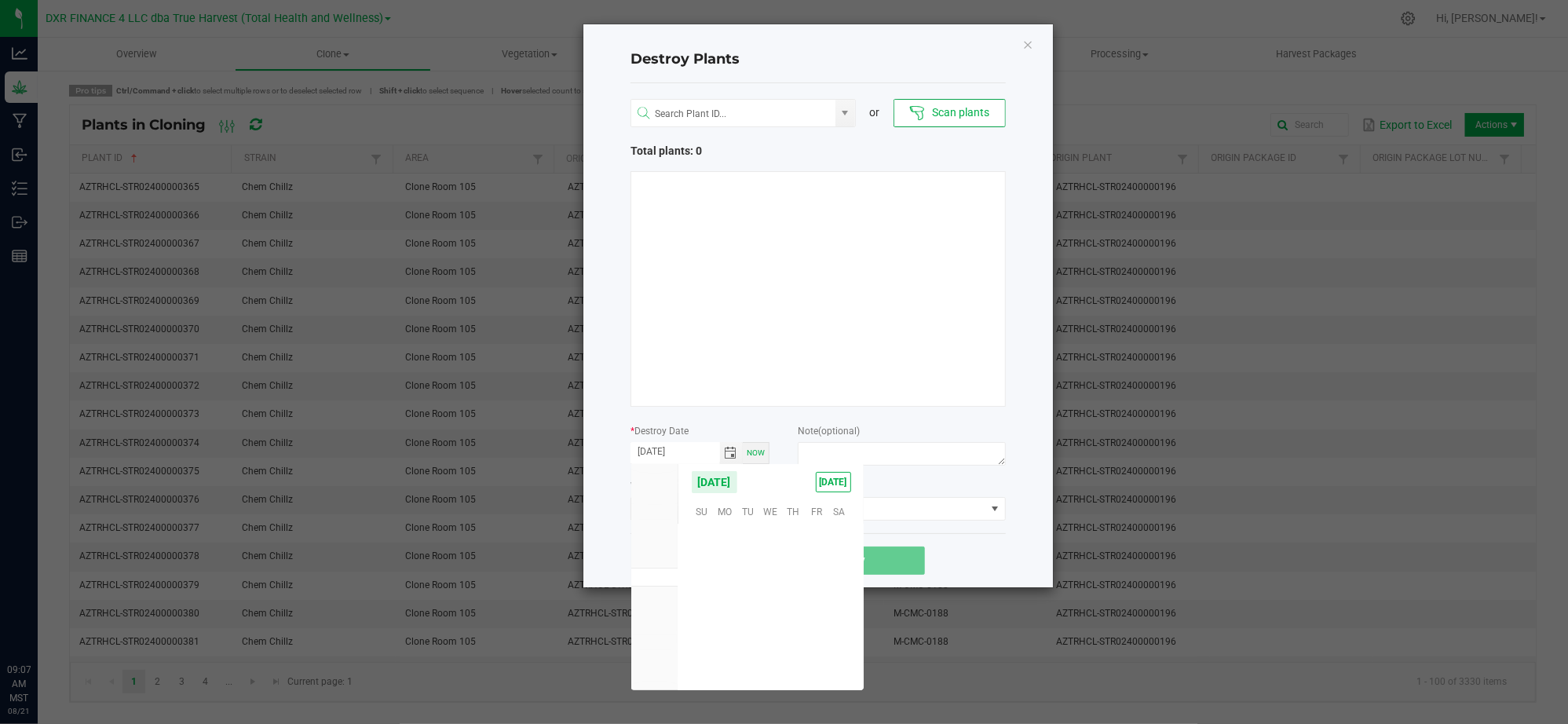
scroll to position [254347, 0]
click at [773, 603] on span "20" at bounding box center [770, 608] width 23 height 24
type input "08/20/2025"
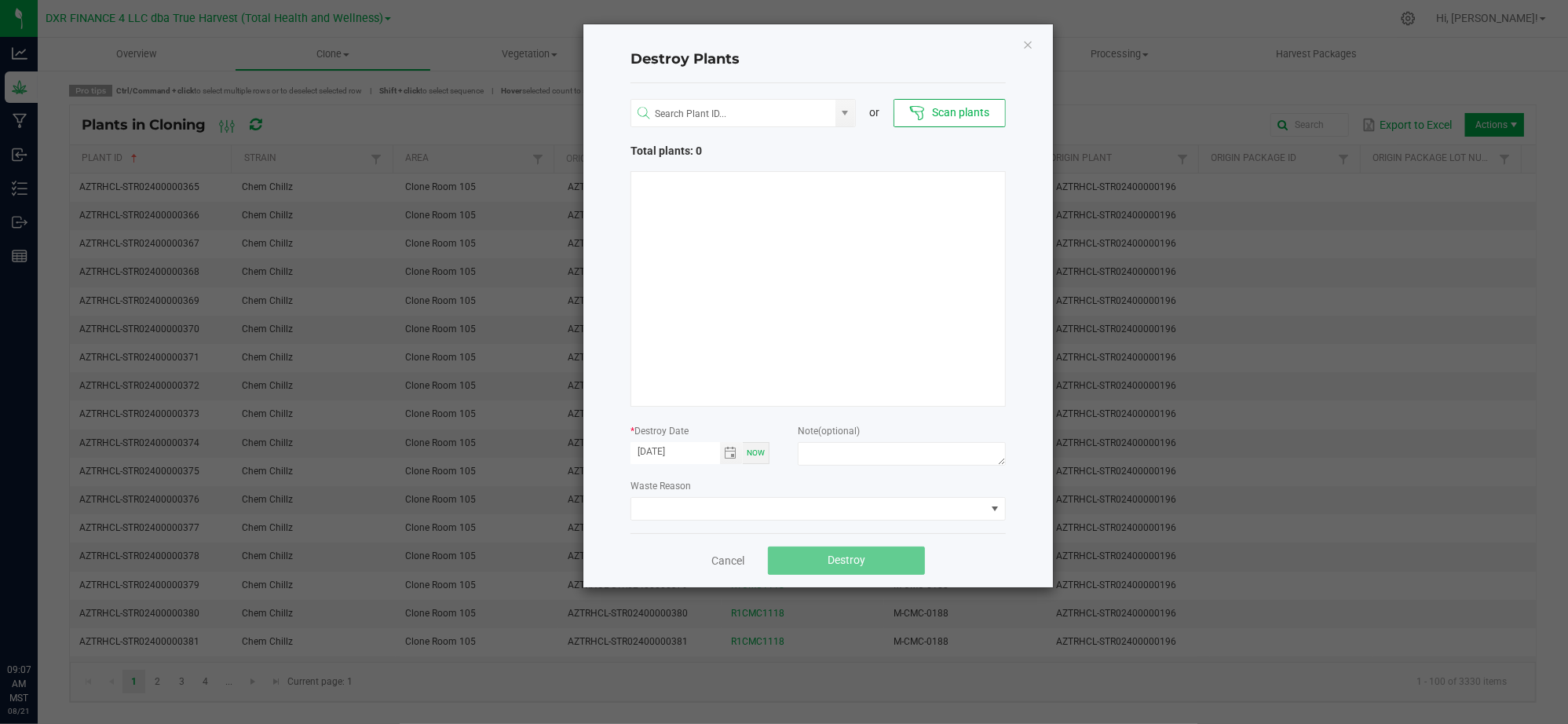
drag, startPoint x: 774, startPoint y: 477, endPoint x: 802, endPoint y: 472, distance: 28.4
click at [775, 477] on div "Waste Reason" at bounding box center [818, 499] width 375 height 43
click at [820, 457] on textarea at bounding box center [902, 453] width 208 height 23
type textarea "Failure to thrive (CL - V)"
click at [827, 126] on input "NO DATA FOUND" at bounding box center [733, 114] width 204 height 29
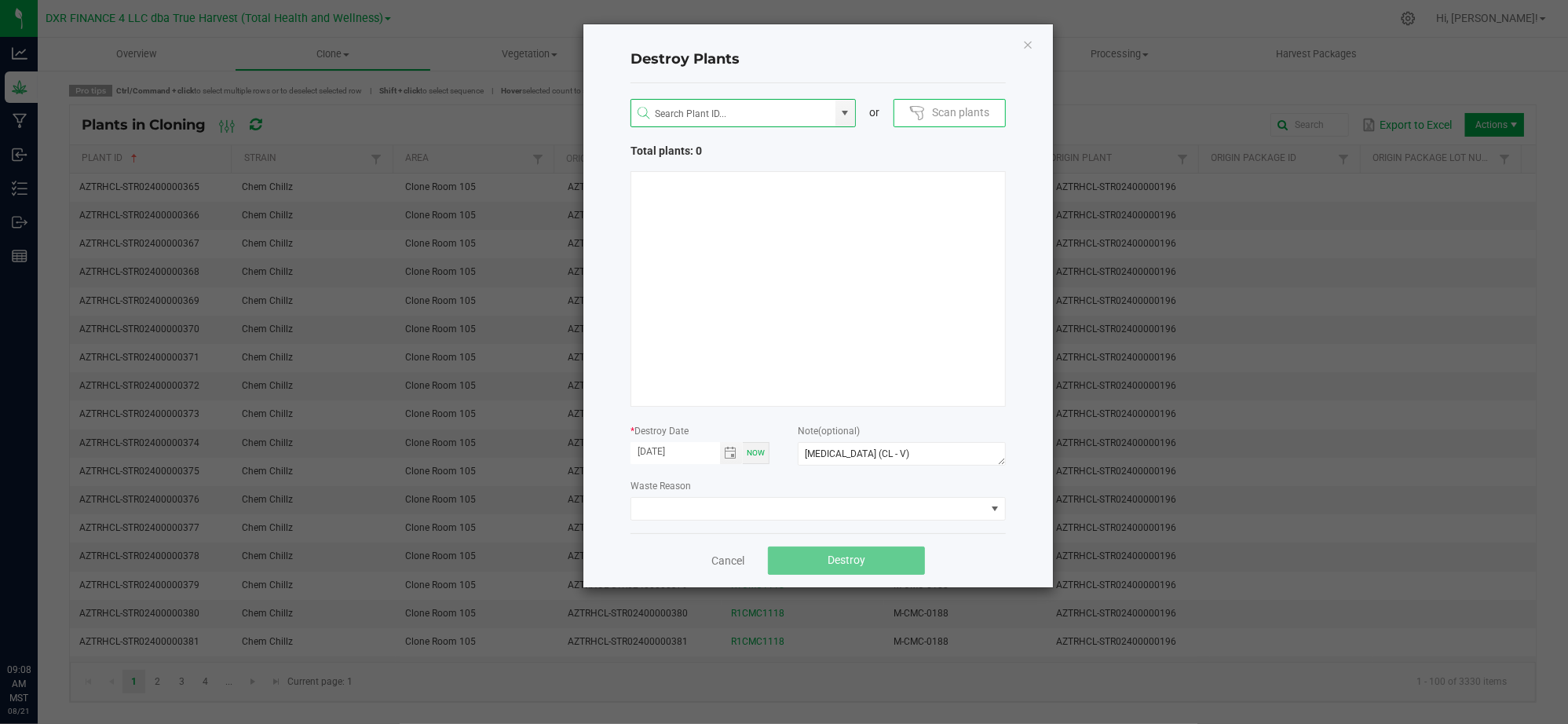
drag, startPoint x: 855, startPoint y: 143, endPoint x: 984, endPoint y: 102, distance: 135.4
click at [856, 143] on div "Total plants: 0" at bounding box center [818, 151] width 375 height 16
click at [975, 108] on button "Scan plants" at bounding box center [949, 113] width 112 height 29
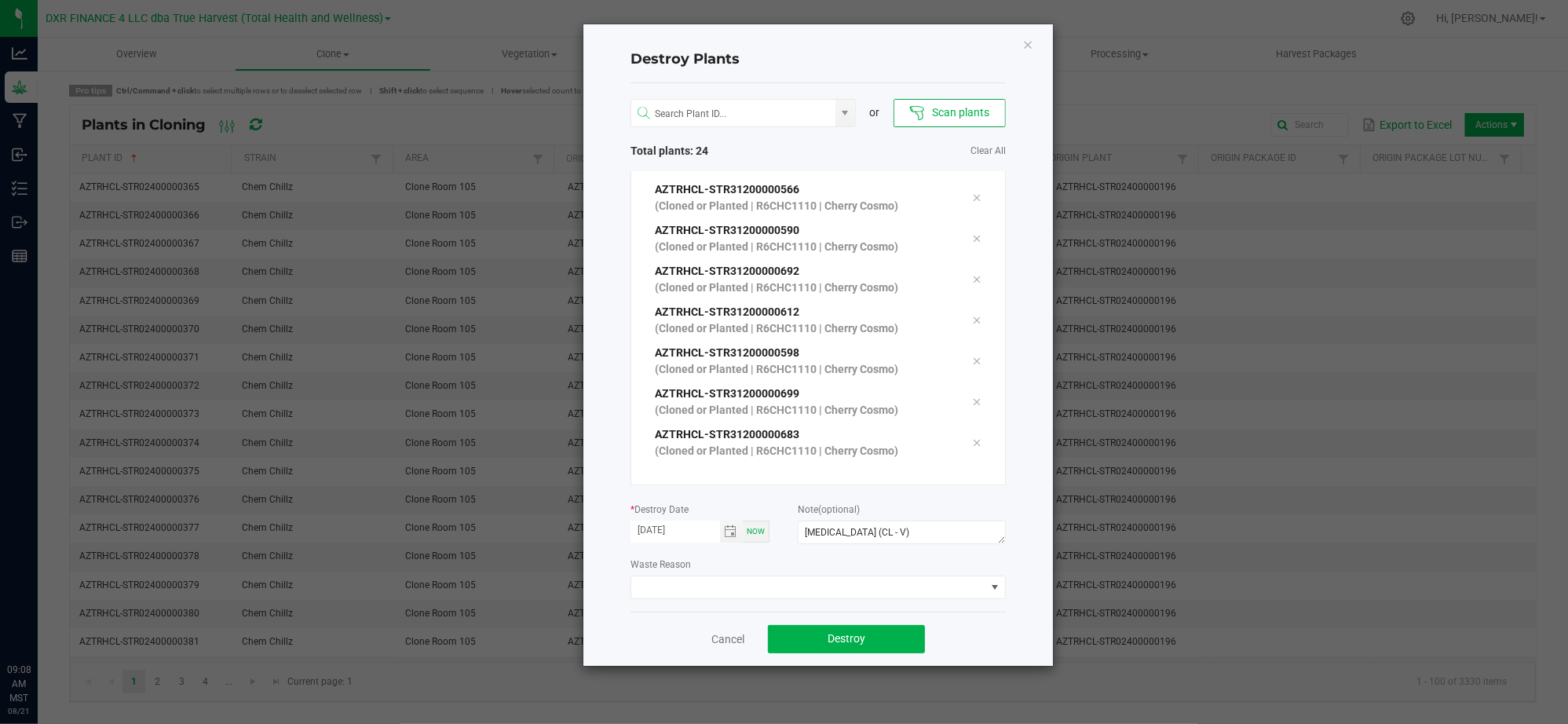
scroll to position [707, 0]
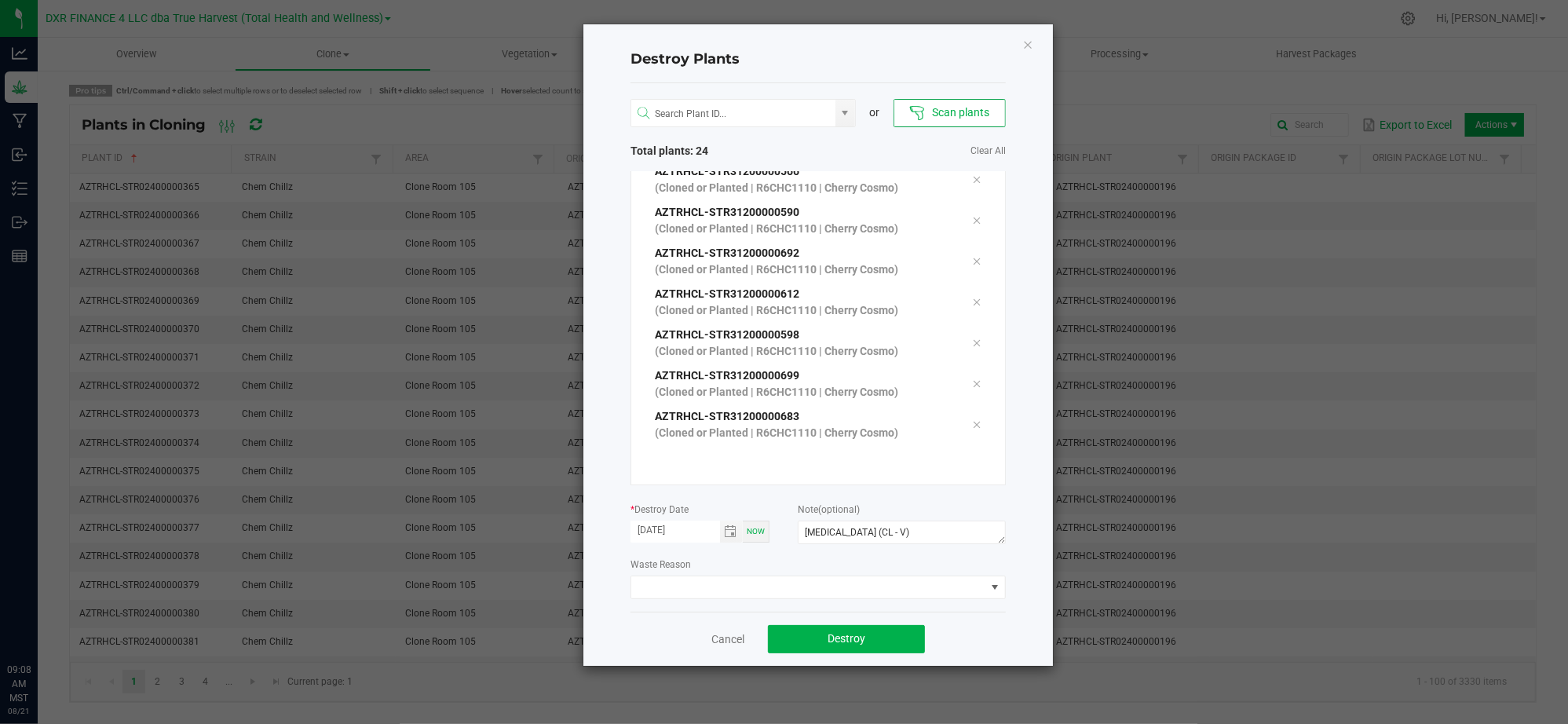
click at [985, 635] on div "Cancel Destroy" at bounding box center [818, 638] width 375 height 54
drag, startPoint x: 854, startPoint y: 629, endPoint x: 906, endPoint y: 623, distance: 52.3
click at [856, 629] on button "Destroy" at bounding box center [846, 639] width 157 height 29
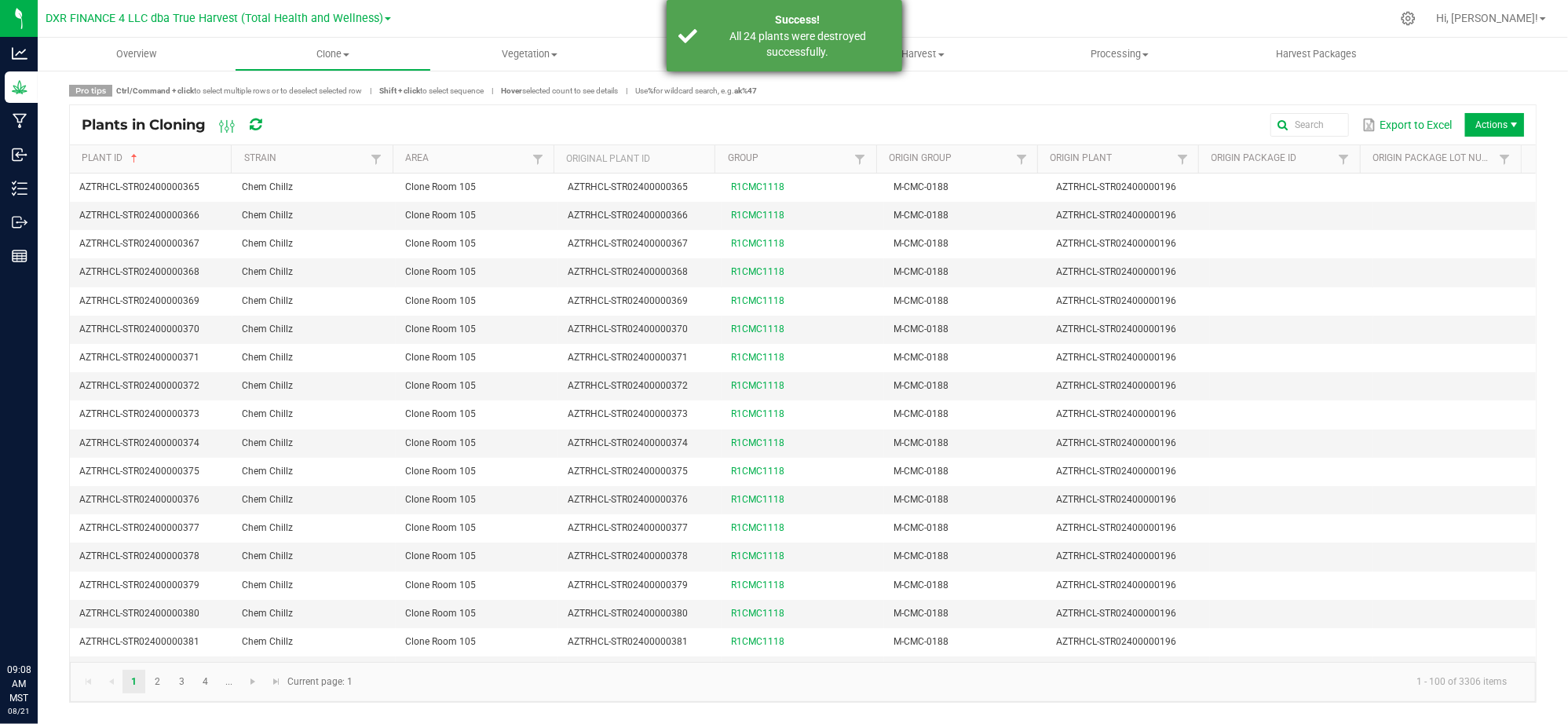
click at [782, 33] on div "All 24 plants were destroyed successfully." at bounding box center [798, 44] width 185 height 31
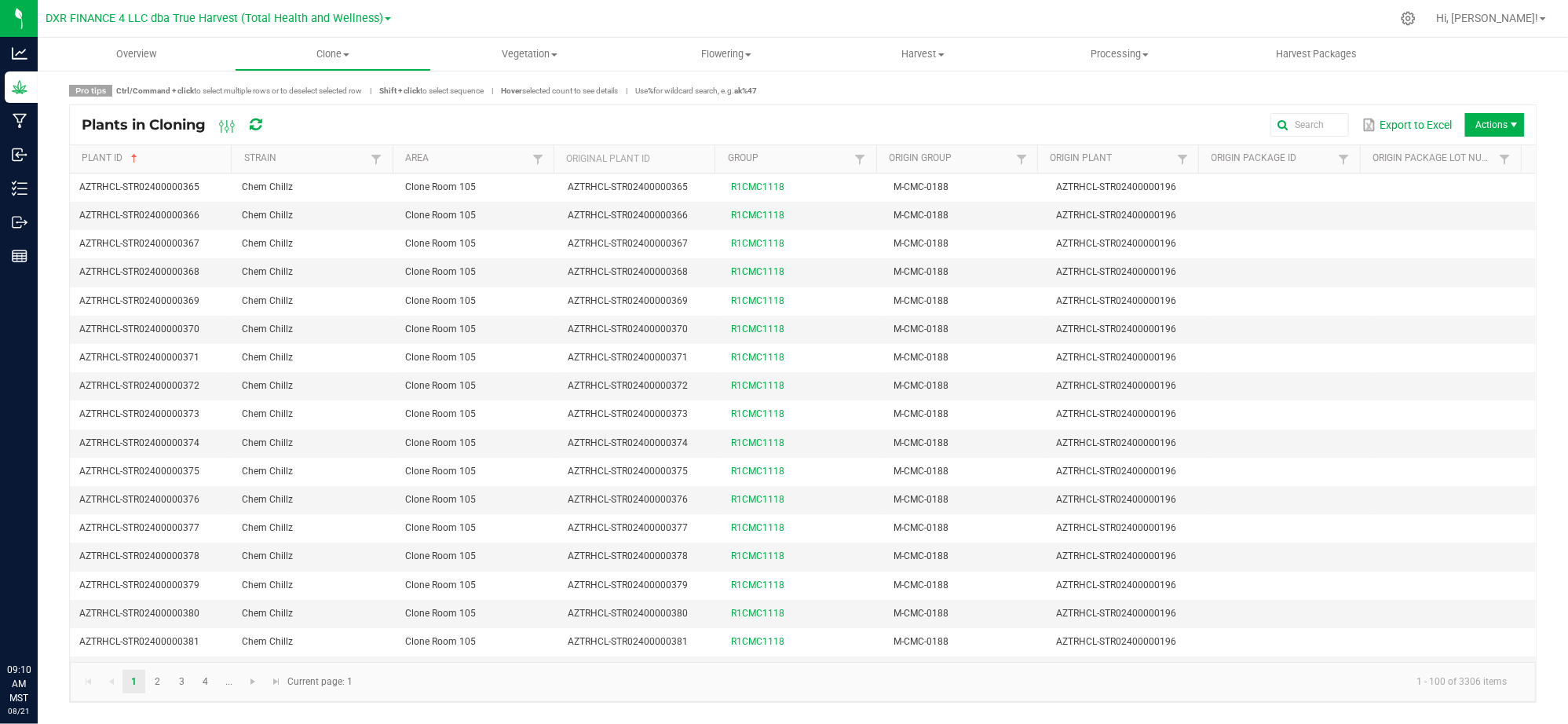
click at [1035, 91] on div "Pro tips Ctrl/Command + click to select multiple rows or to deselect selected r…" at bounding box center [803, 91] width 1467 height 12
click at [1483, 127] on span "Actions" at bounding box center [1494, 124] width 59 height 23
click at [1484, 148] on span "Destroy plants" at bounding box center [1478, 158] width 157 height 31
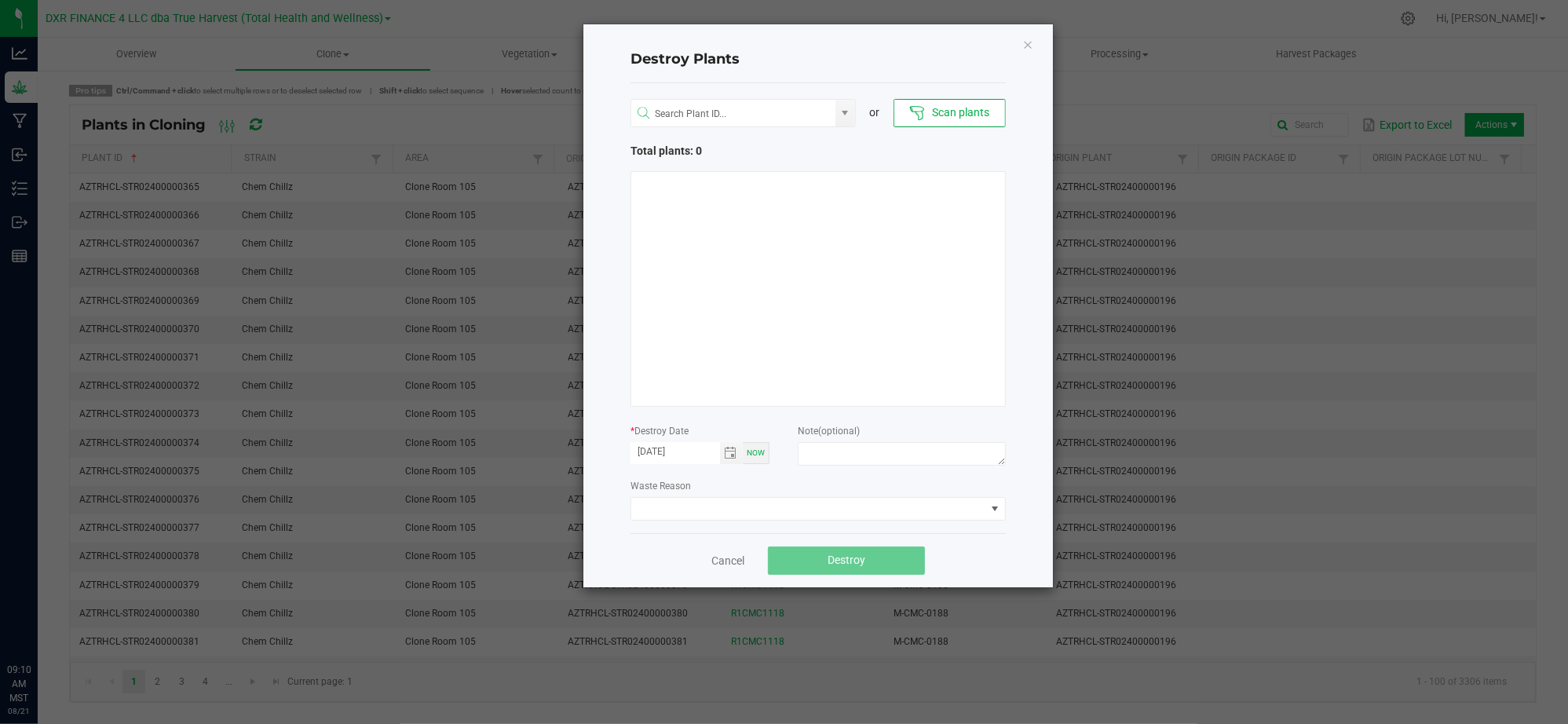
click at [848, 67] on h4 "Destroy Plants" at bounding box center [818, 60] width 375 height 21
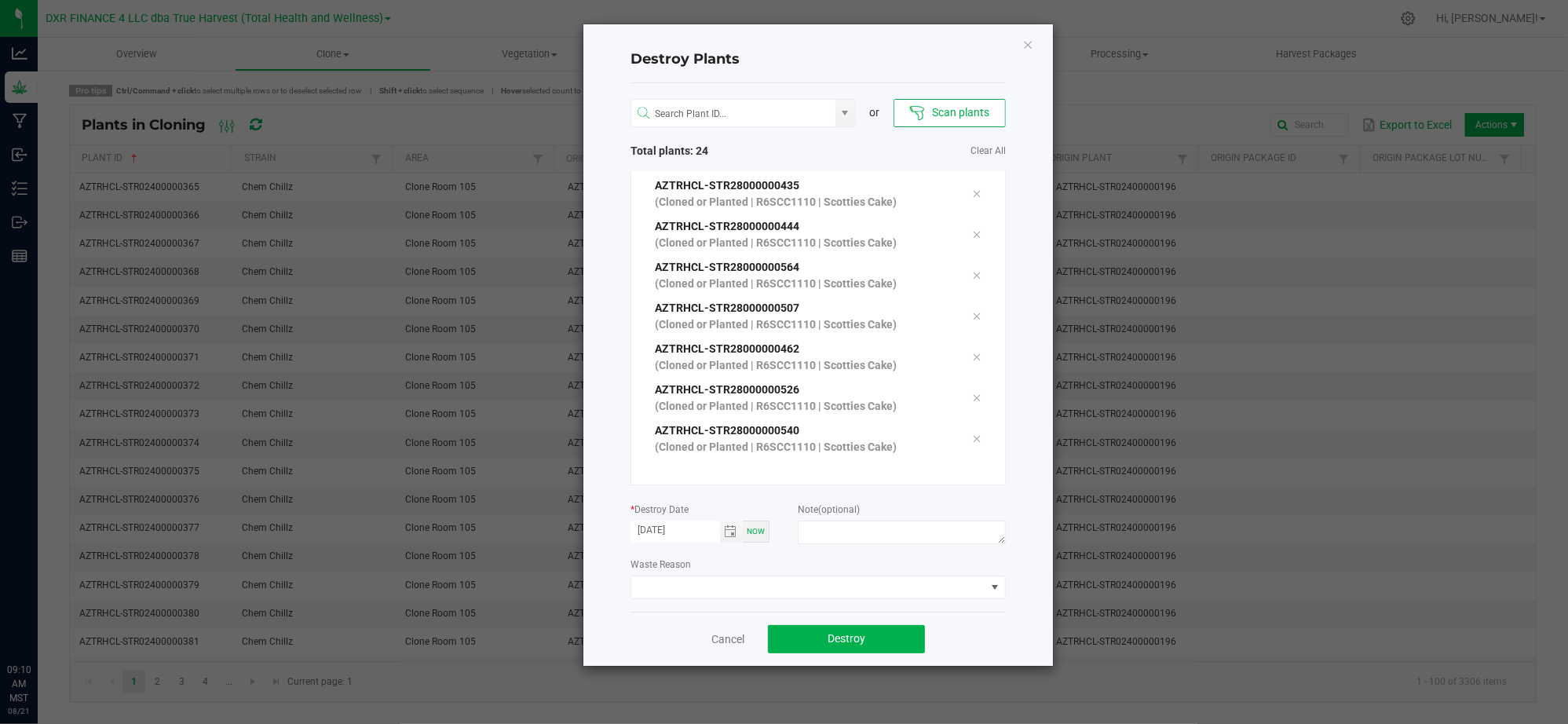
scroll to position [734, 0]
click at [734, 535] on span "Toggle calendar" at bounding box center [731, 531] width 12 height 12
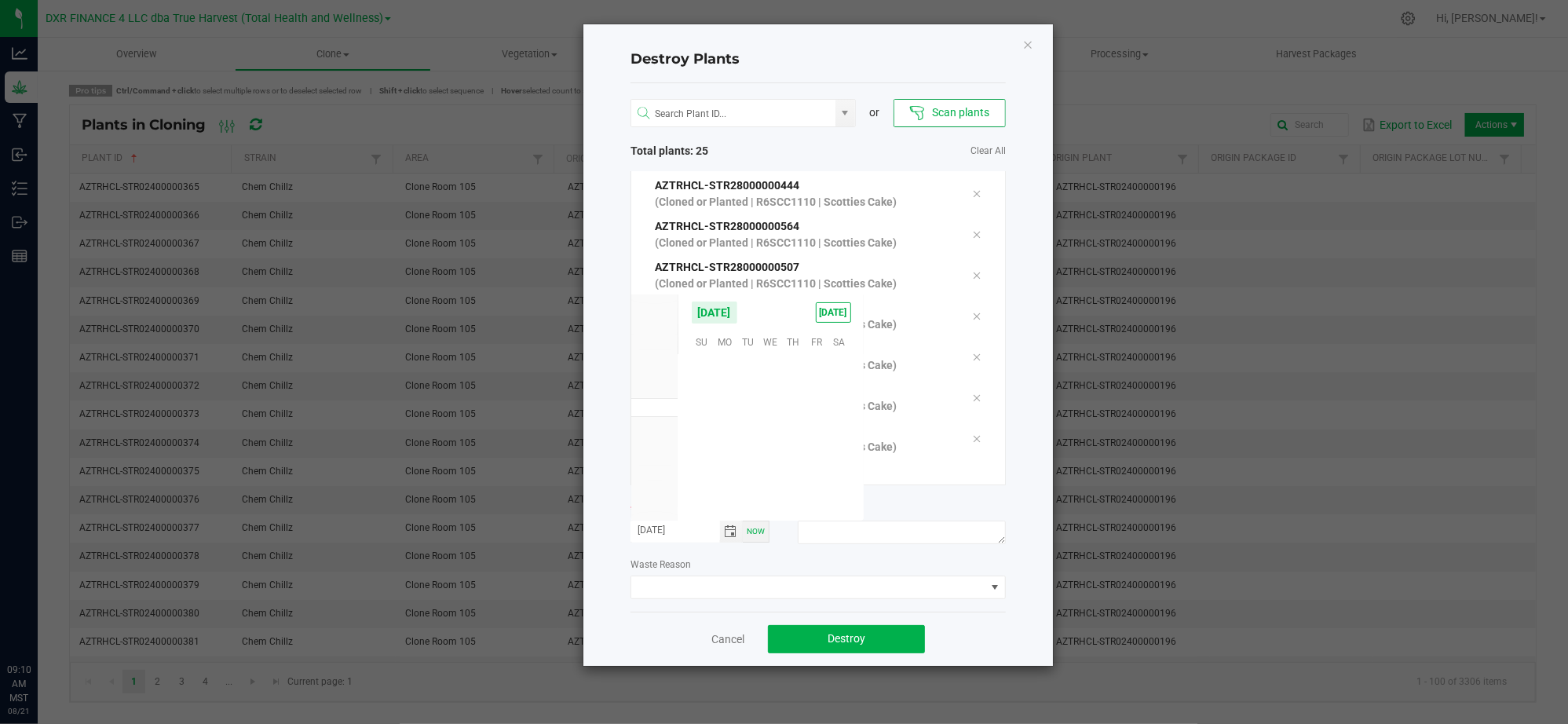
scroll to position [254347, 0]
click at [768, 431] on span "20" at bounding box center [770, 438] width 23 height 24
type input "08/20/2025"
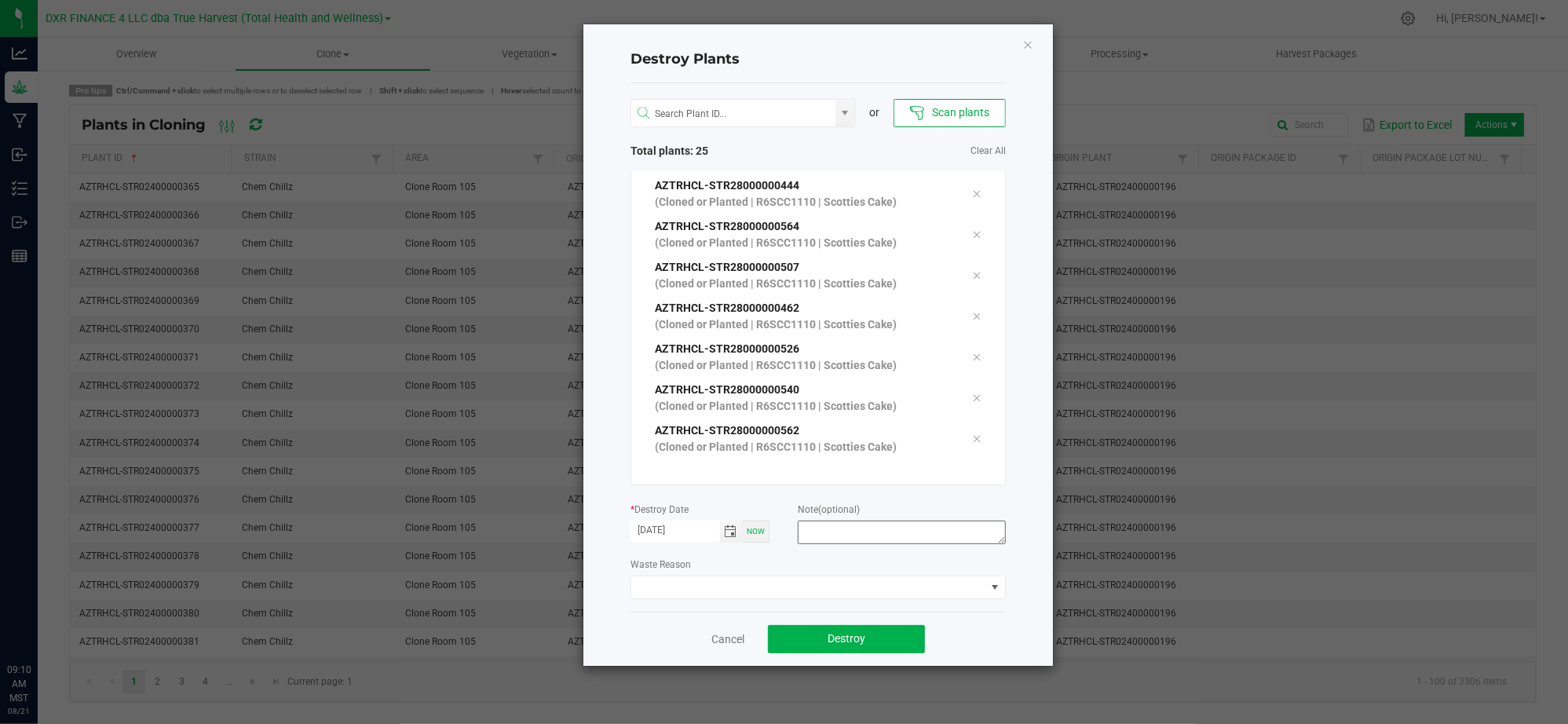
drag, startPoint x: 806, startPoint y: 559, endPoint x: 835, endPoint y: 536, distance: 37.0
click at [810, 556] on div "Waste Reason" at bounding box center [818, 577] width 375 height 43
click at [836, 531] on textarea at bounding box center [902, 532] width 208 height 23
type textarea "Failure to thrive (CL - V)"
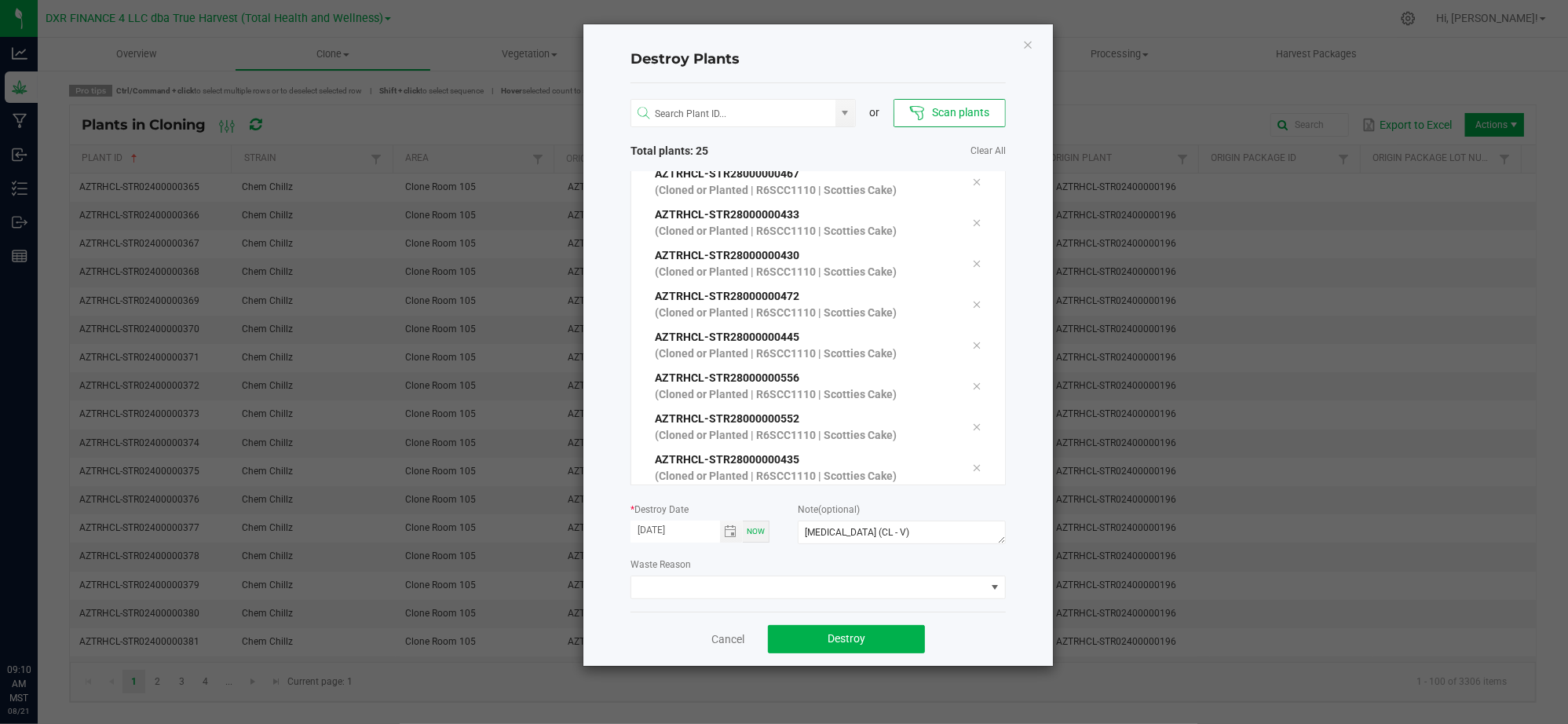
scroll to position [747, 0]
drag, startPoint x: 993, startPoint y: 637, endPoint x: 899, endPoint y: 647, distance: 94.5
click at [990, 639] on div "Cancel Destroy" at bounding box center [818, 638] width 375 height 54
click at [865, 642] on span "Destroy" at bounding box center [846, 638] width 37 height 12
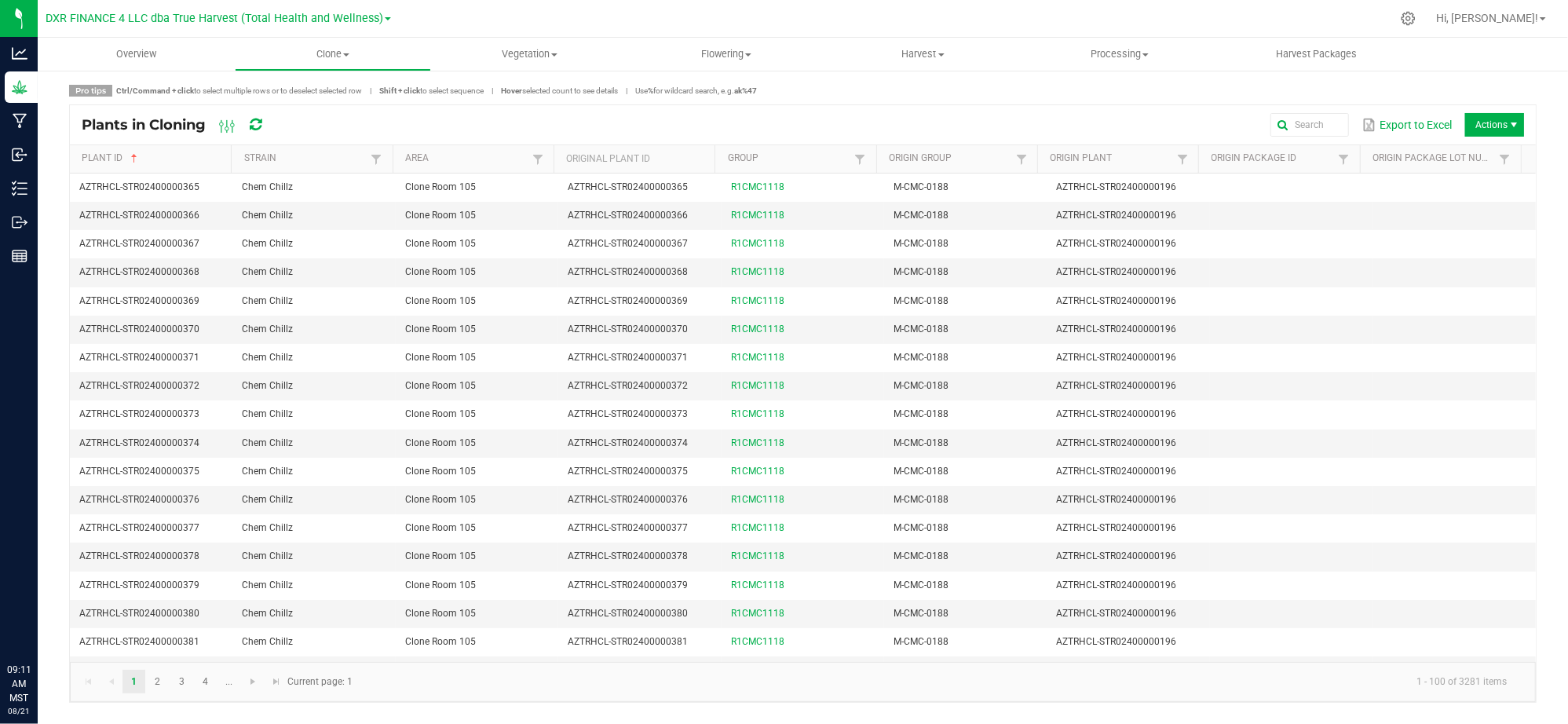
click at [1497, 121] on span "Actions" at bounding box center [1494, 124] width 59 height 23
click at [1461, 165] on span "Destroy plants" at bounding box center [1478, 158] width 157 height 31
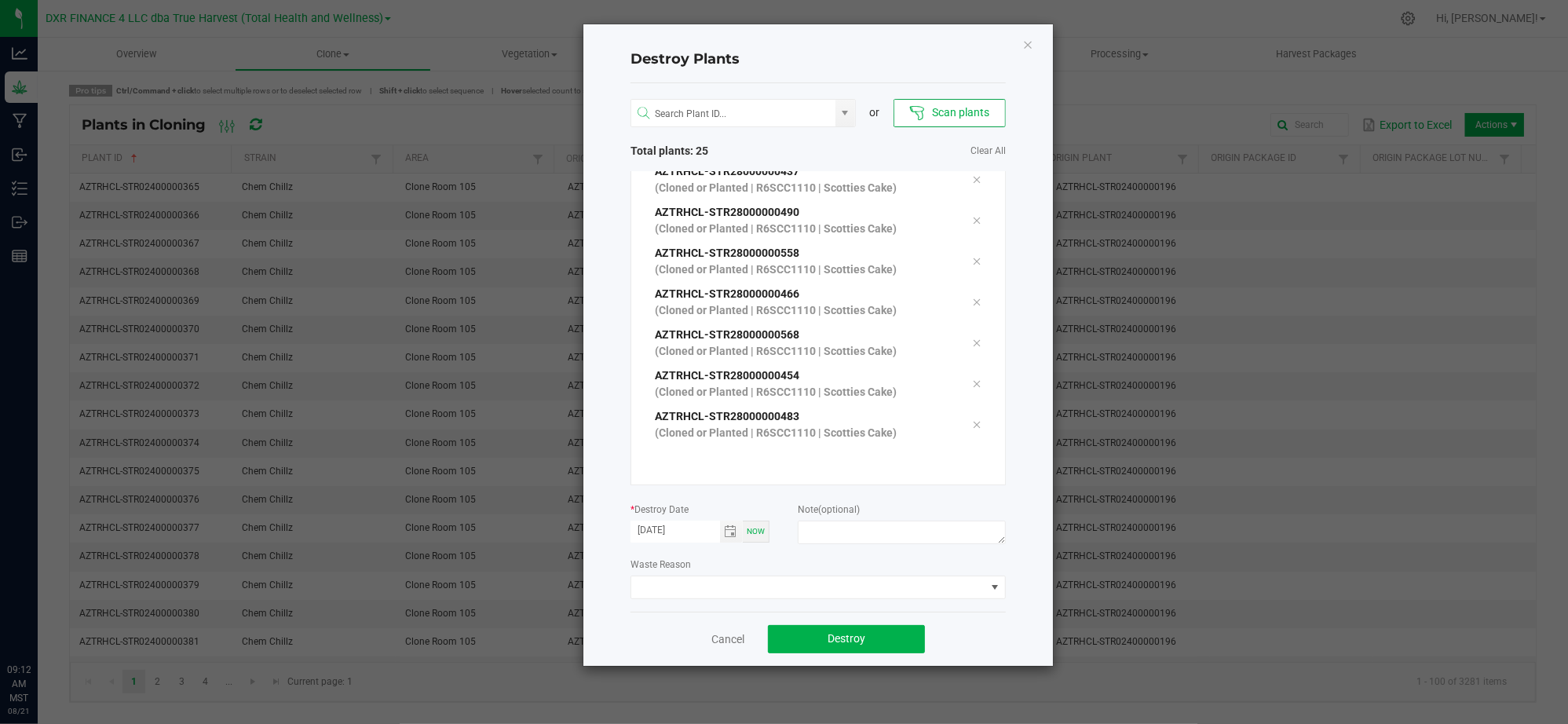
drag, startPoint x: 1022, startPoint y: 635, endPoint x: 1014, endPoint y: 635, distance: 8.0
click at [1019, 635] on div "Destroy Plants or Scan plants Total plants: 25 Clear All AZTRHCL-STR28000000551…" at bounding box center [818, 345] width 470 height 642
click at [725, 528] on span "Toggle calendar" at bounding box center [731, 531] width 12 height 12
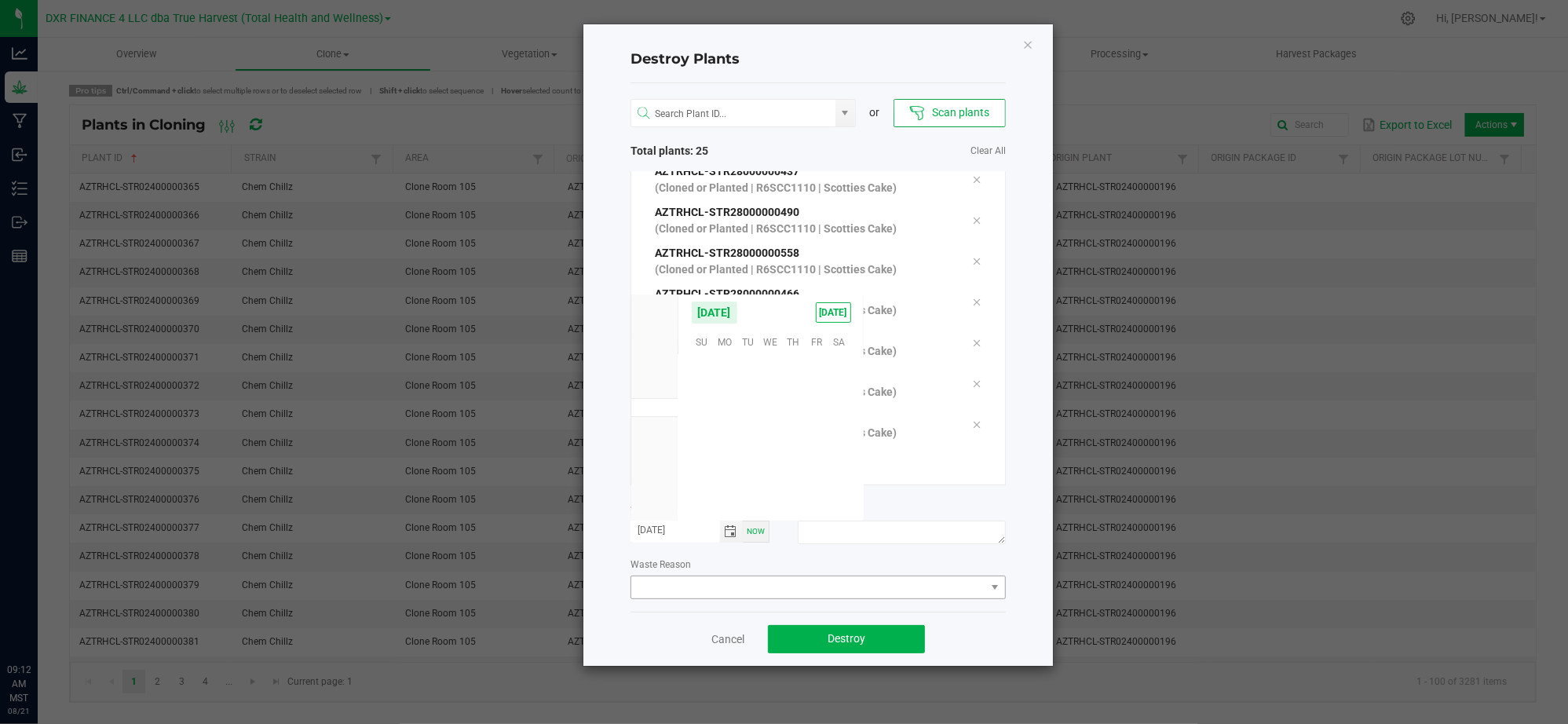
scroll to position [254347, 0]
click at [776, 439] on span "20" at bounding box center [770, 438] width 23 height 24
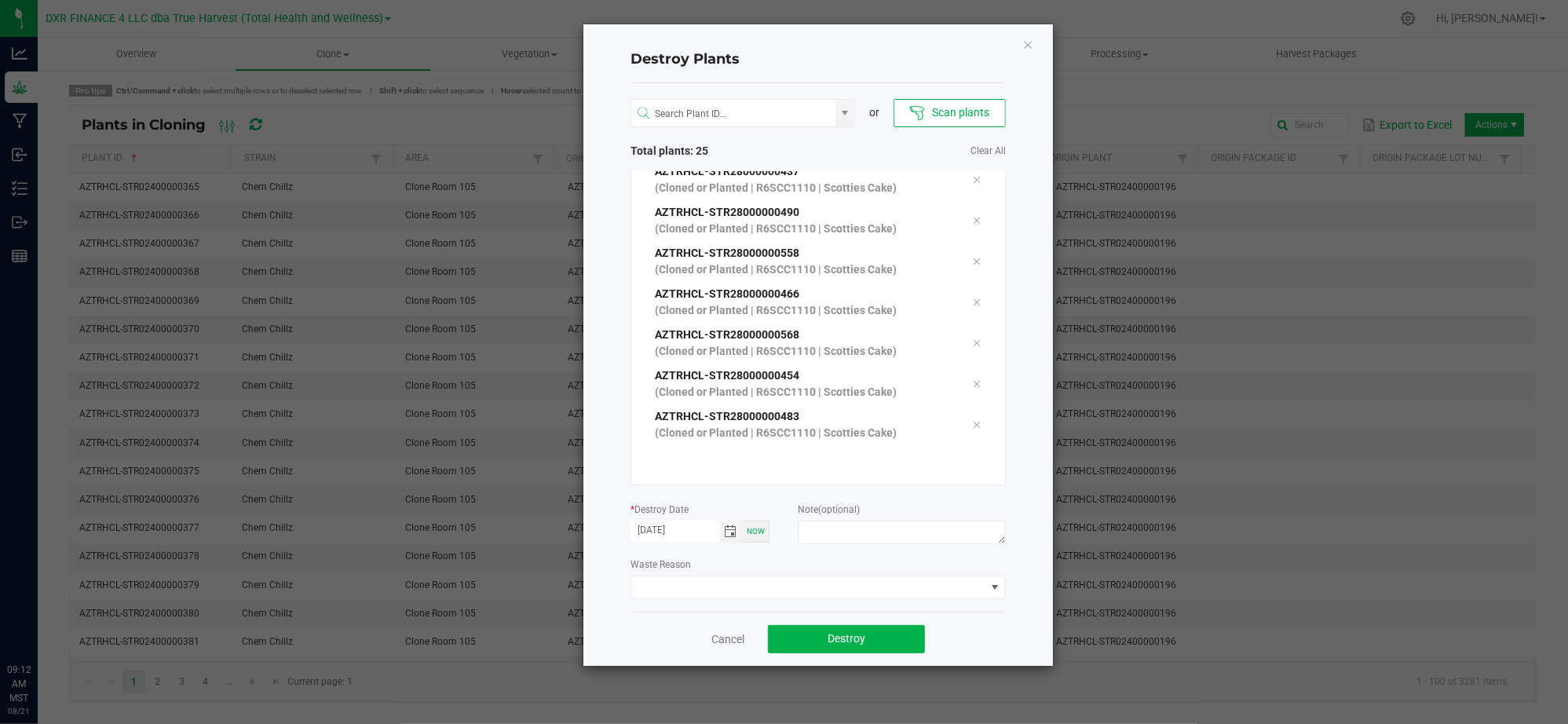
type input "08/20/2025"
drag, startPoint x: 962, startPoint y: 626, endPoint x: 886, endPoint y: 560, distance: 100.7
click at [959, 625] on div "Cancel Destroy" at bounding box center [818, 638] width 375 height 54
click at [861, 529] on textarea at bounding box center [902, 532] width 208 height 23
type textarea "Failure to thrive (CL - V)"
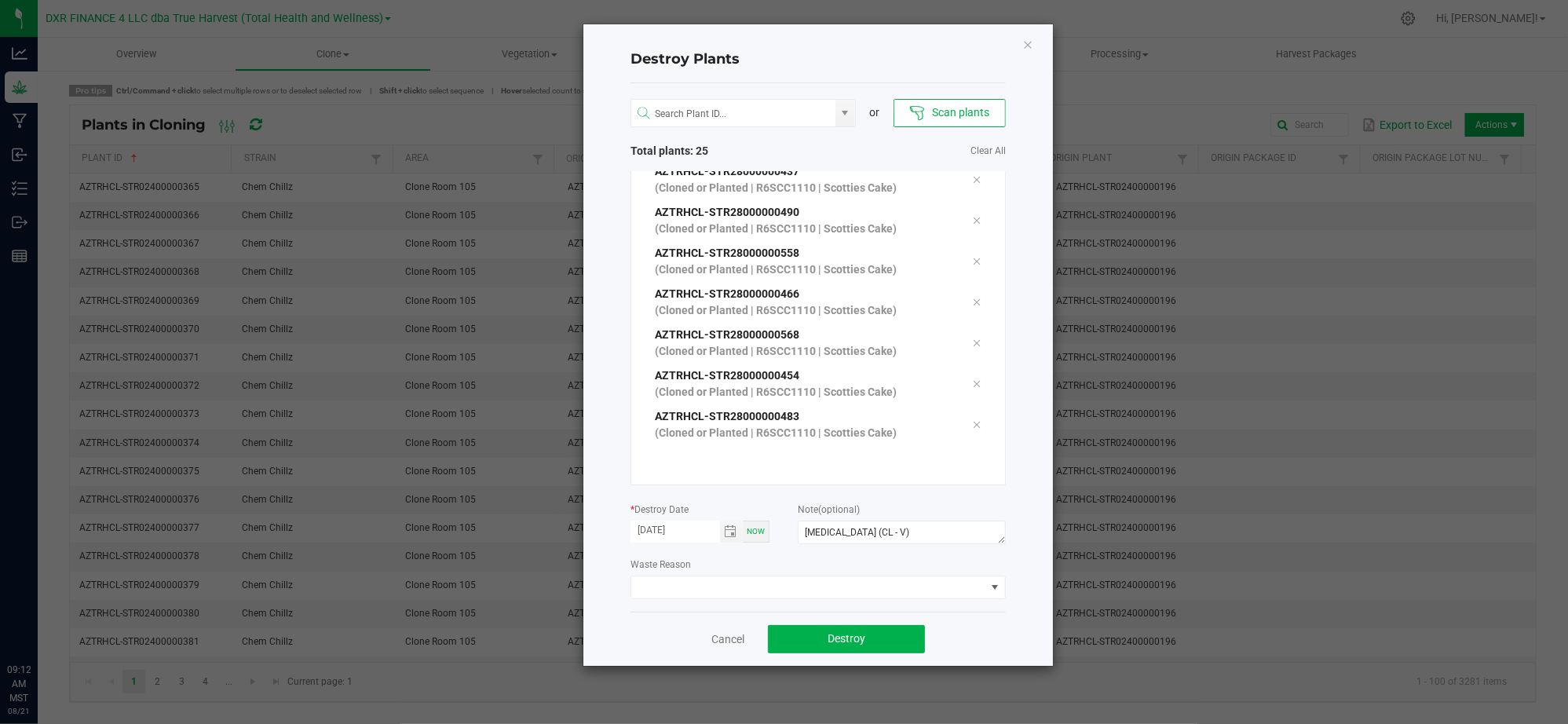
drag, startPoint x: 973, startPoint y: 620, endPoint x: 978, endPoint y: 629, distance: 10.3
click at [977, 623] on div "Cancel Destroy" at bounding box center [818, 638] width 375 height 54
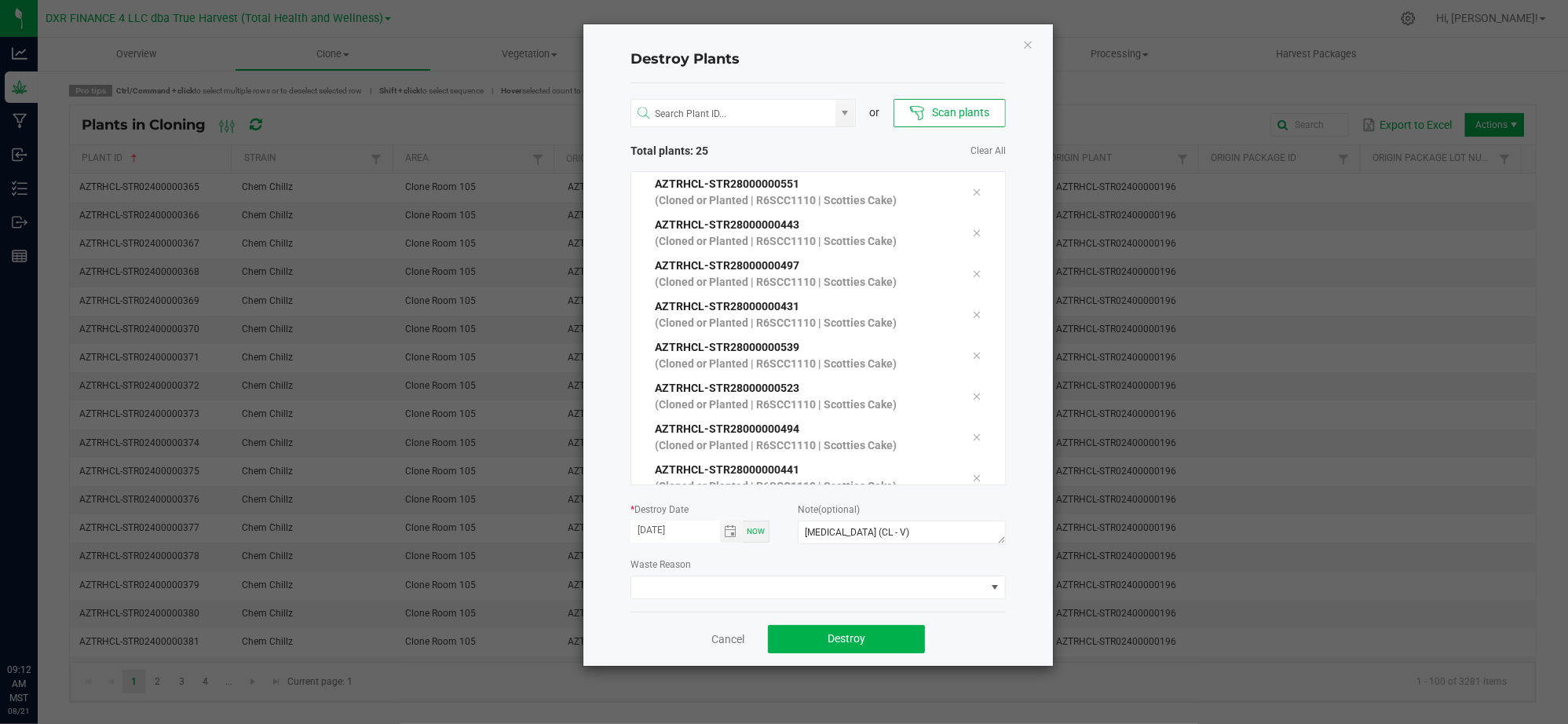
scroll to position [747, 0]
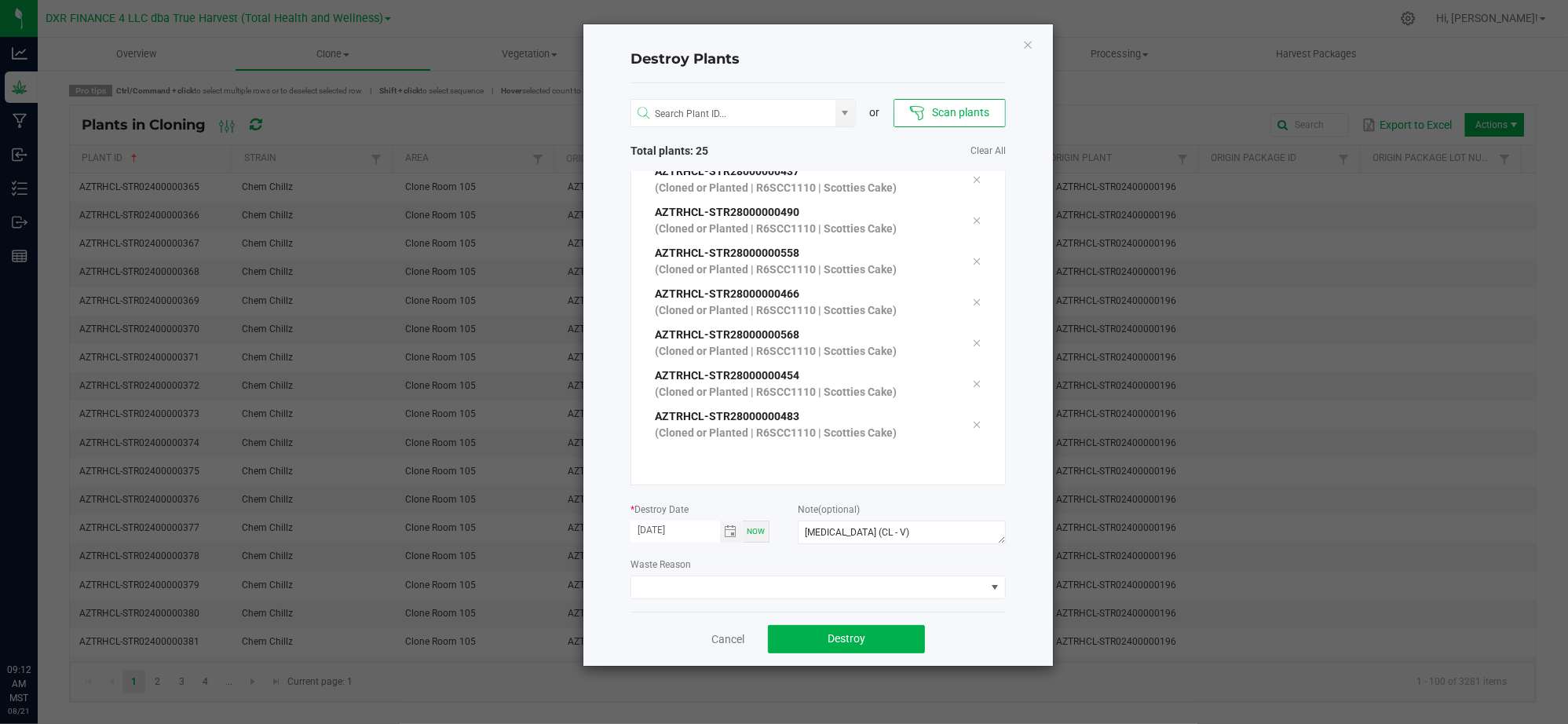
click at [1014, 638] on div "Destroy Plants or Scan plants Total plants: 25 Clear All AZTRHCL-STR28000000551…" at bounding box center [818, 345] width 470 height 642
click at [880, 641] on button "Destroy" at bounding box center [846, 639] width 157 height 29
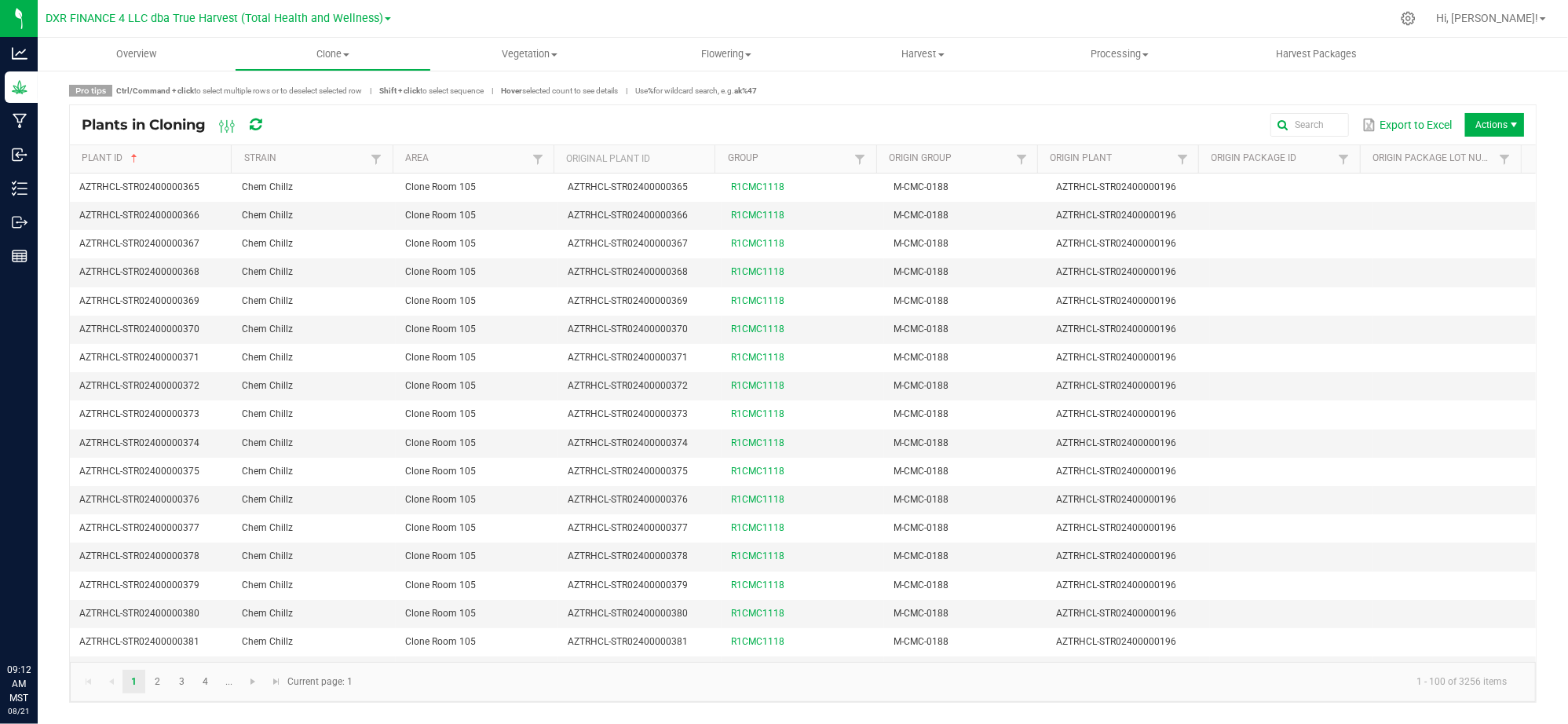
drag, startPoint x: 1128, startPoint y: 115, endPoint x: 1458, endPoint y: 157, distance: 332.7
click at [1130, 115] on div "Export to Excel Actions" at bounding box center [906, 124] width 1235 height 27
click at [1486, 119] on span "Actions" at bounding box center [1494, 124] width 59 height 23
click at [1486, 152] on span "Destroy plants" at bounding box center [1499, 158] width 118 height 13
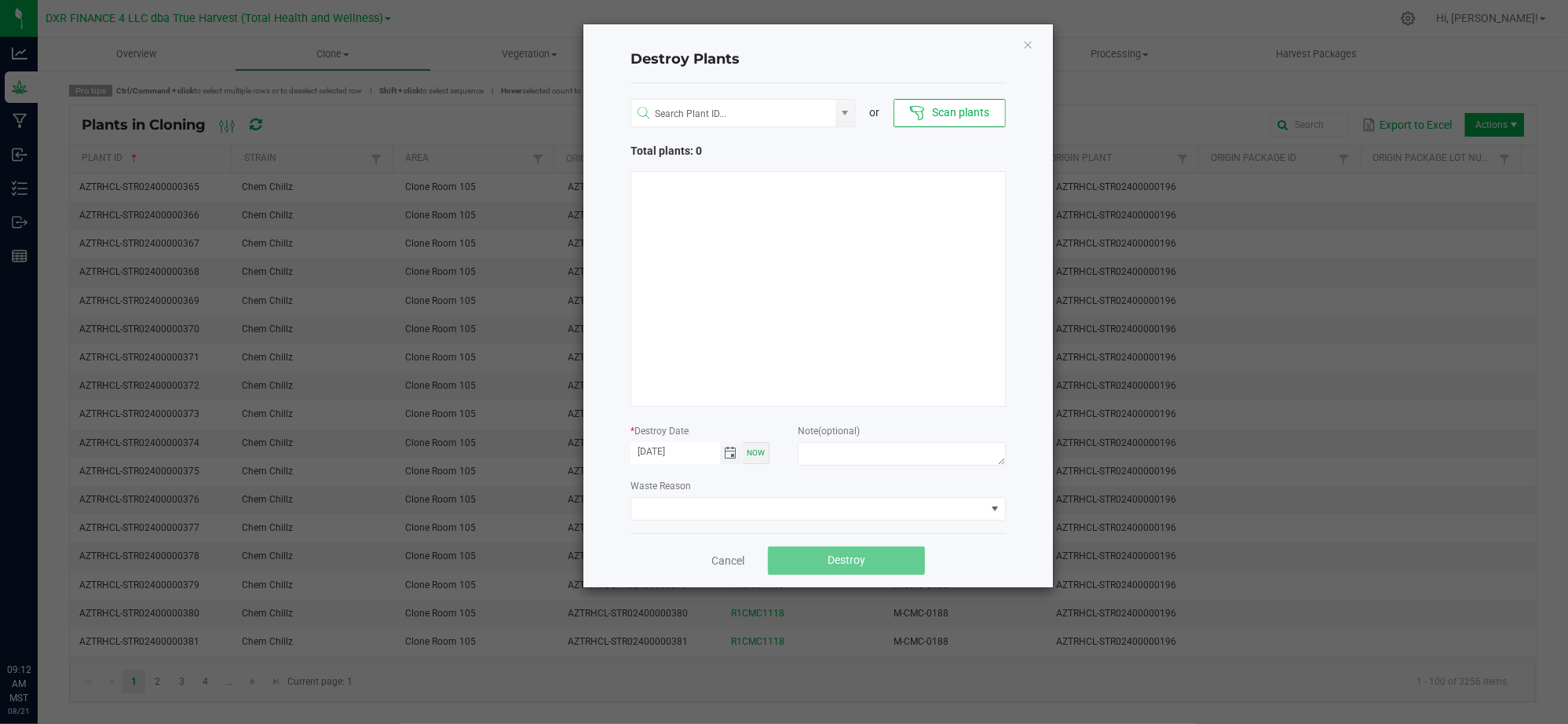
click at [734, 453] on span "Toggle calendar" at bounding box center [731, 453] width 12 height 12
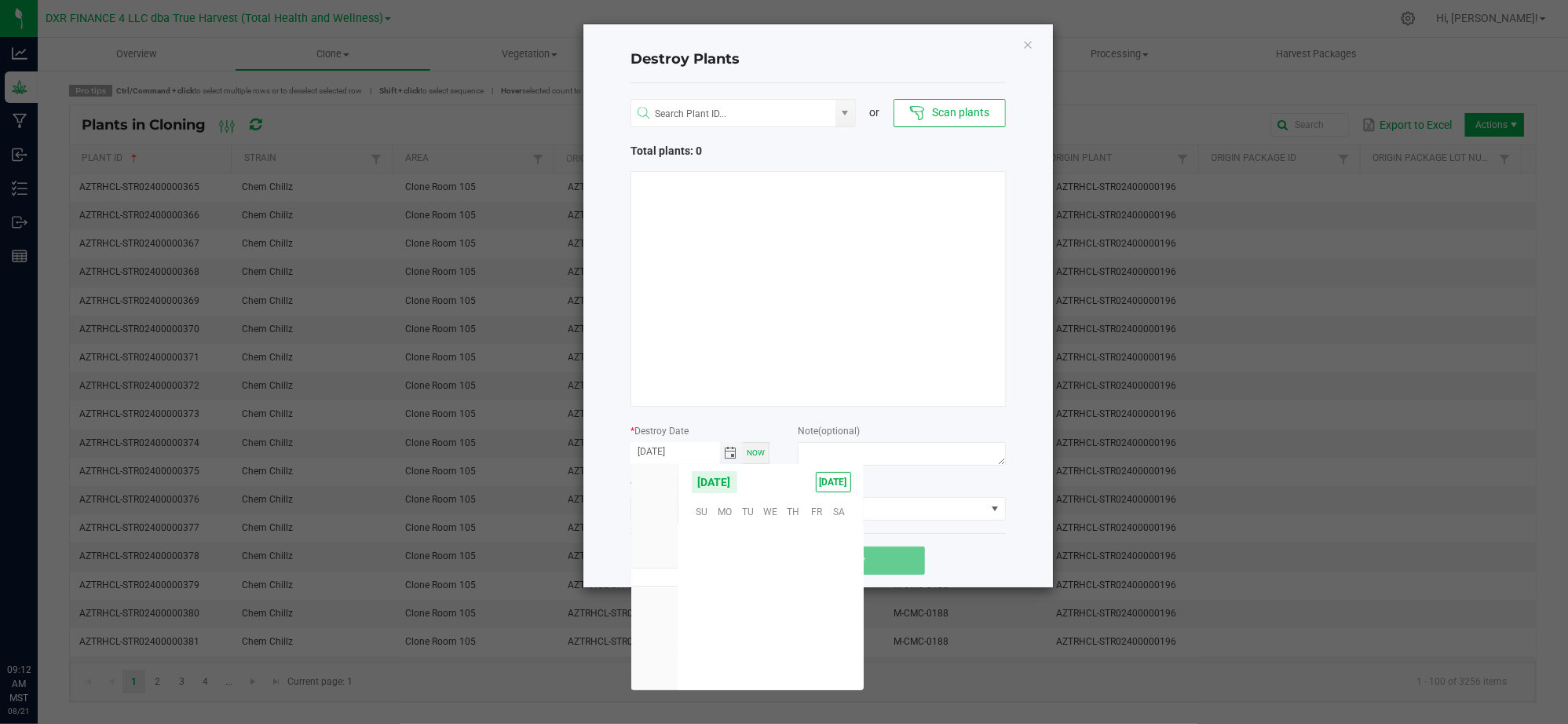
scroll to position [254347, 0]
click at [777, 608] on span "20" at bounding box center [770, 608] width 23 height 24
type input "08/20/2025"
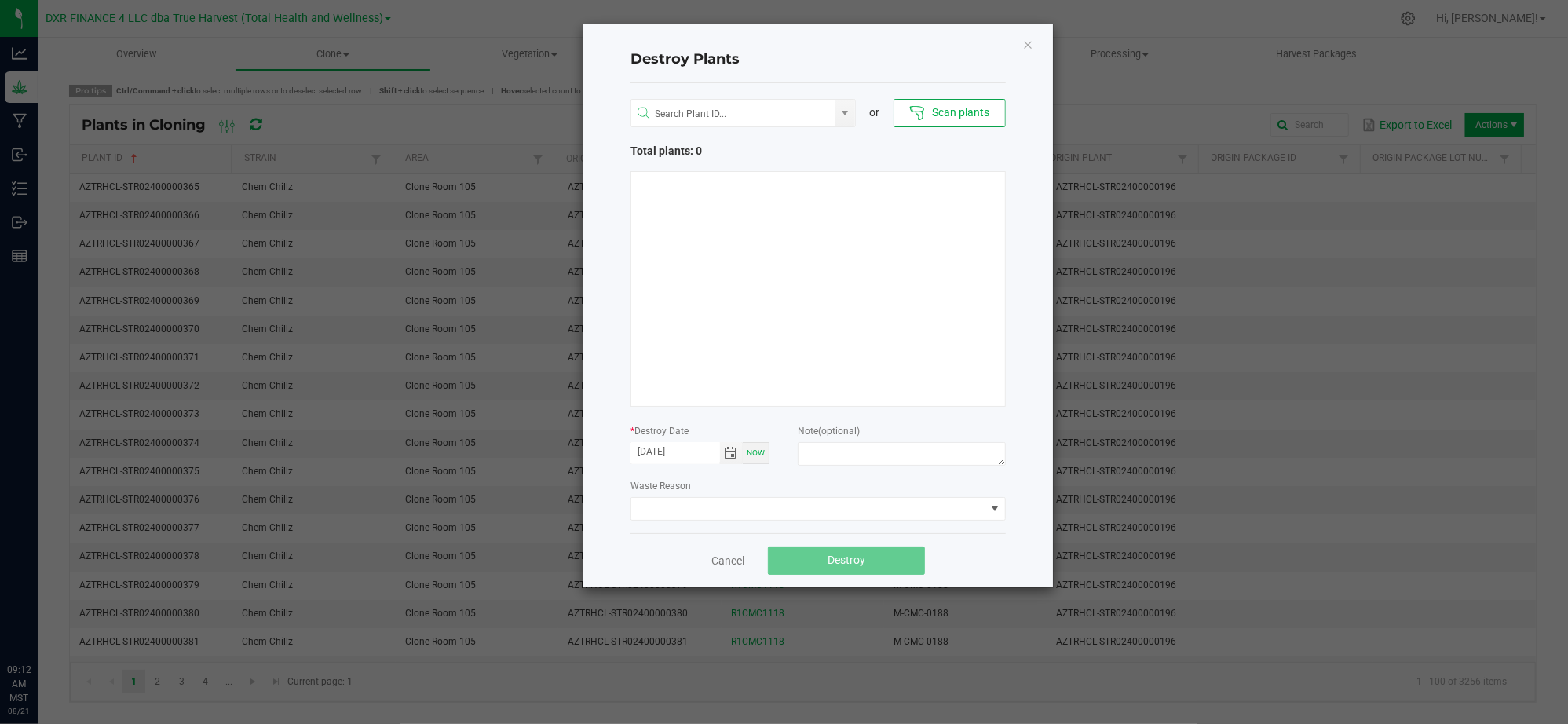
click at [861, 477] on div "Waste Reason" at bounding box center [818, 499] width 375 height 43
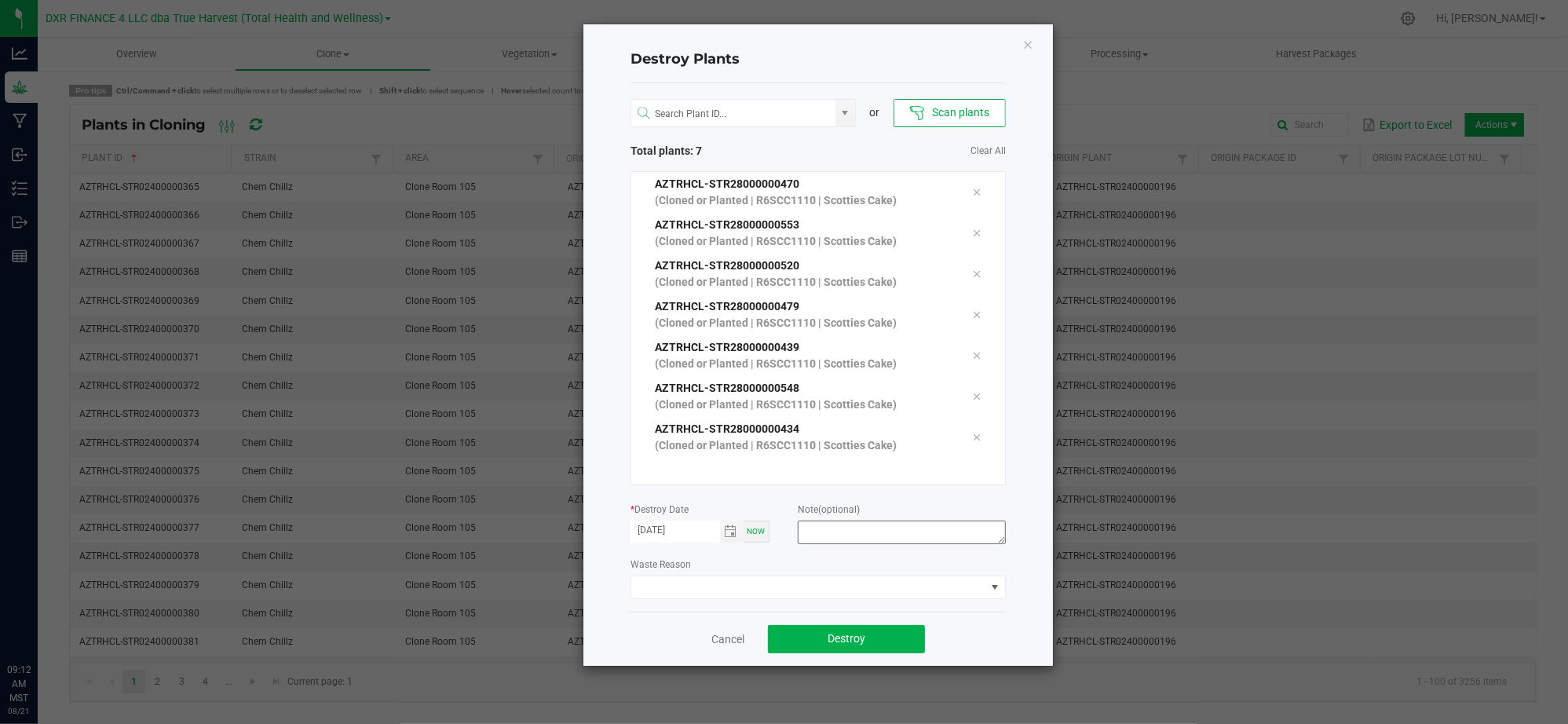
drag, startPoint x: 792, startPoint y: 551, endPoint x: 812, endPoint y: 534, distance: 26.2
click at [795, 550] on div "or Scan plants Total plants: 7 Clear All AZTRHCL-STR28000000470 (Cloned or Plan…" at bounding box center [818, 347] width 375 height 529
click at [814, 534] on textarea at bounding box center [902, 532] width 208 height 23
type textarea "Failure to thrive (CL - V)"
click at [948, 635] on div "Cancel Destroy" at bounding box center [818, 638] width 375 height 54
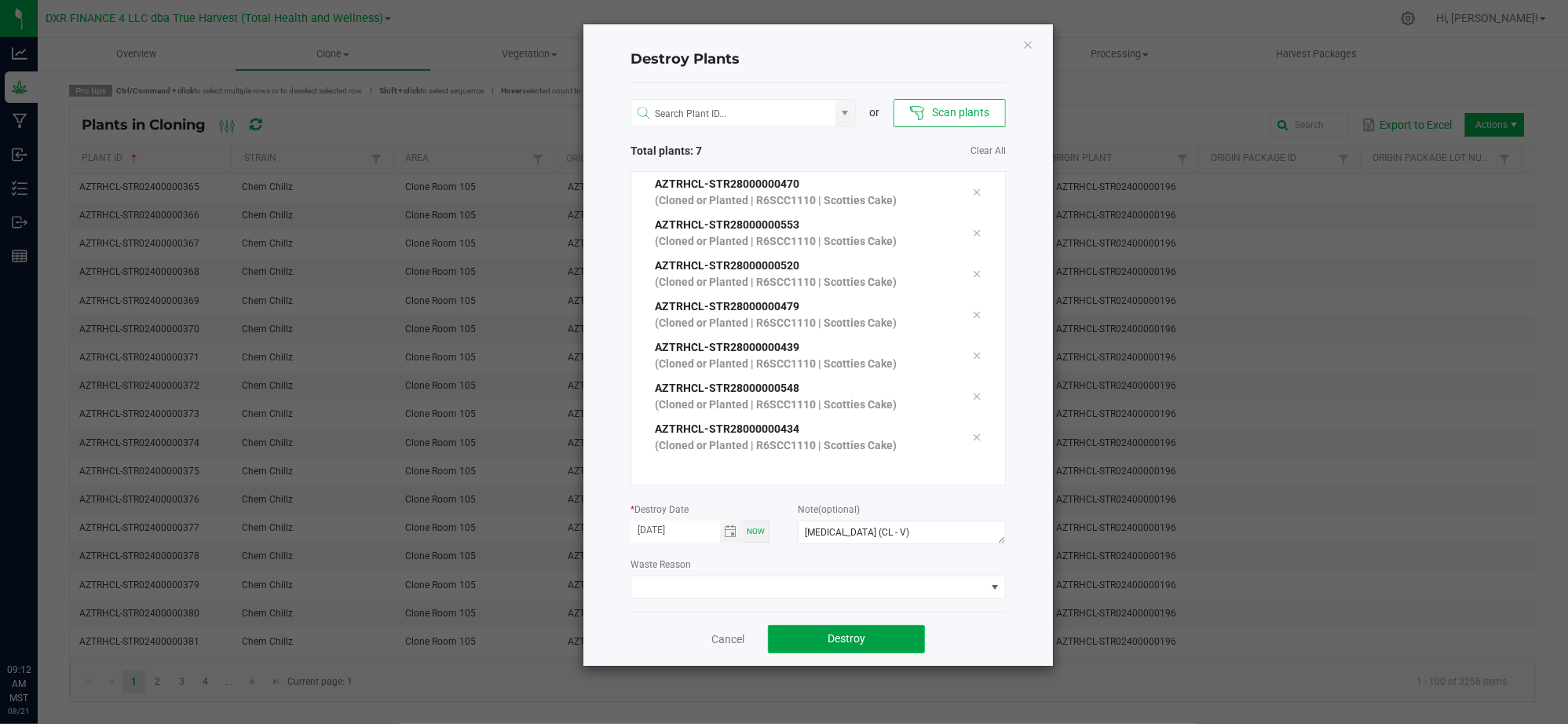
click at [895, 641] on button "Destroy" at bounding box center [846, 639] width 157 height 29
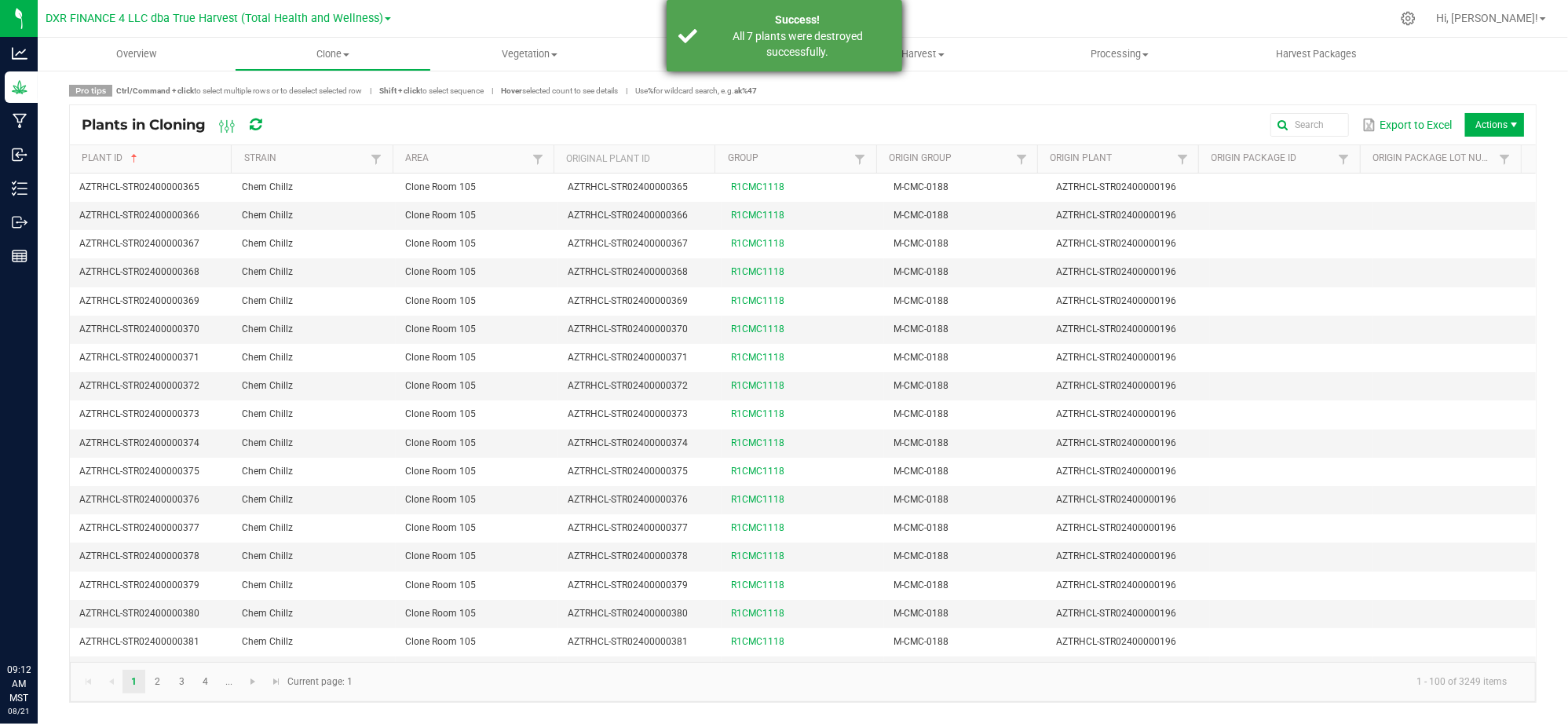
click at [854, 33] on div "All 7 plants were destroyed successfully." at bounding box center [798, 44] width 185 height 31
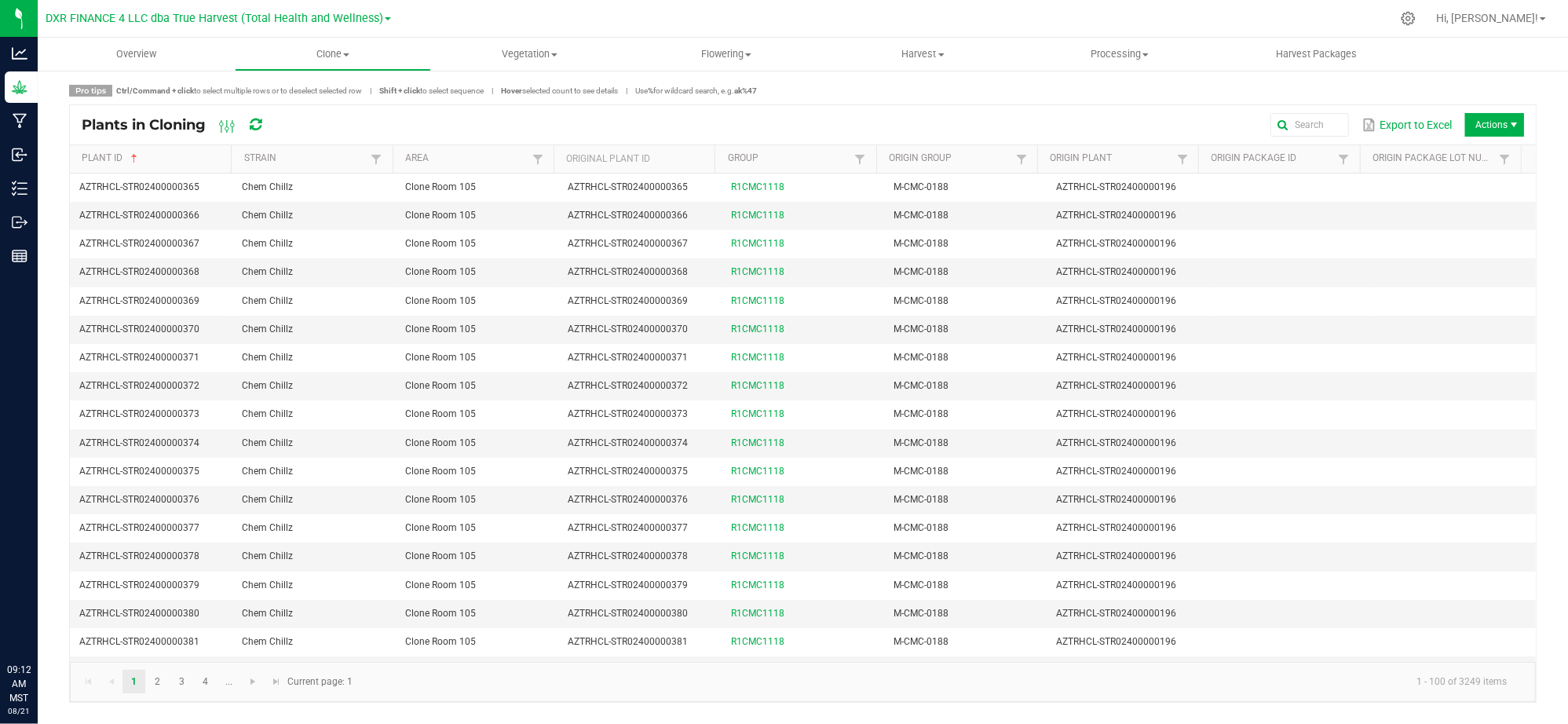
click at [1039, 117] on div "Export to Excel Actions" at bounding box center [906, 124] width 1235 height 27
click at [906, 97] on div "Pro tips Ctrl/Command + click to select multiple rows or to deselect selected r…" at bounding box center [803, 394] width 1467 height 618
click at [333, 48] on span "Clone" at bounding box center [333, 54] width 195 height 14
click at [322, 111] on span "Cloning groups" at bounding box center [293, 113] width 119 height 13
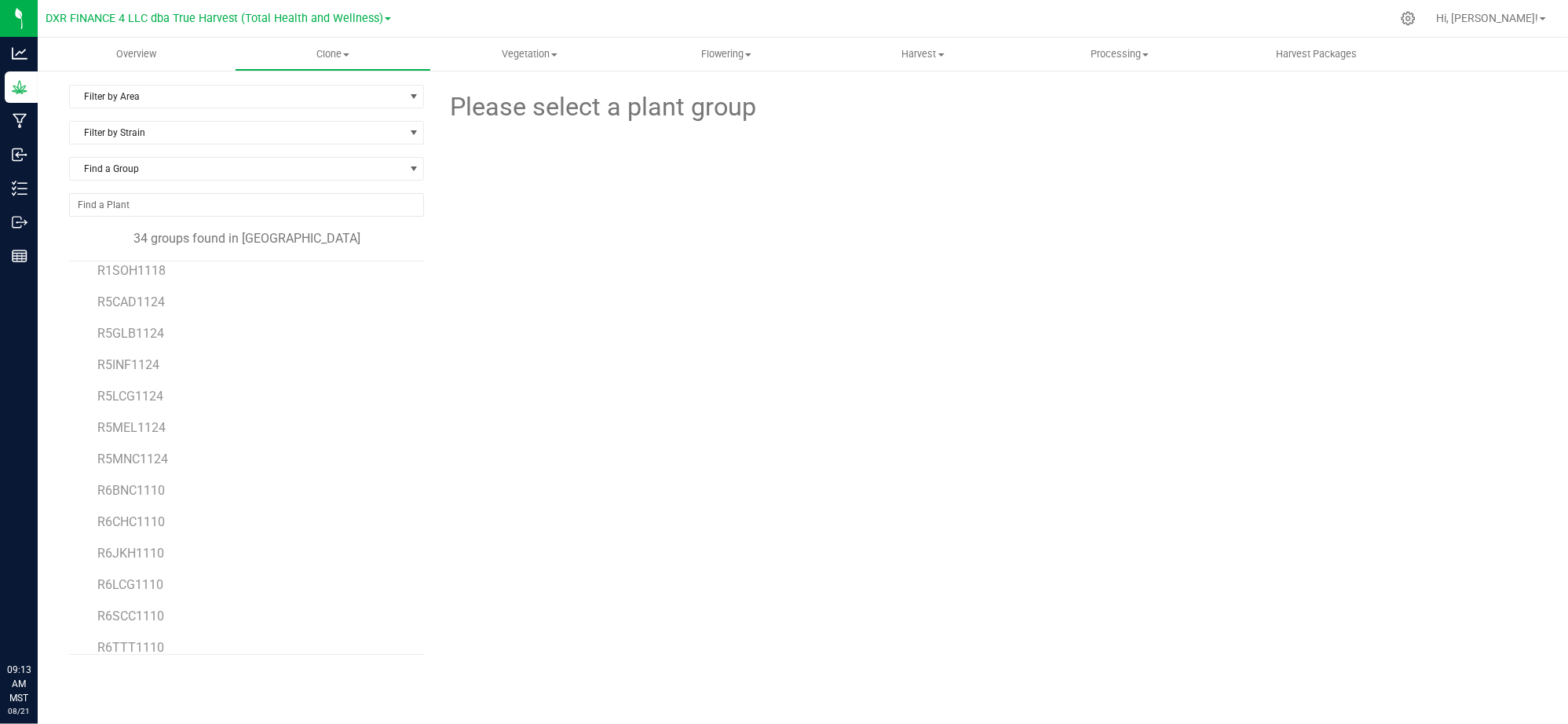
scroll to position [688, 0]
click at [127, 480] on span "R6BNC1110" at bounding box center [131, 474] width 68 height 15
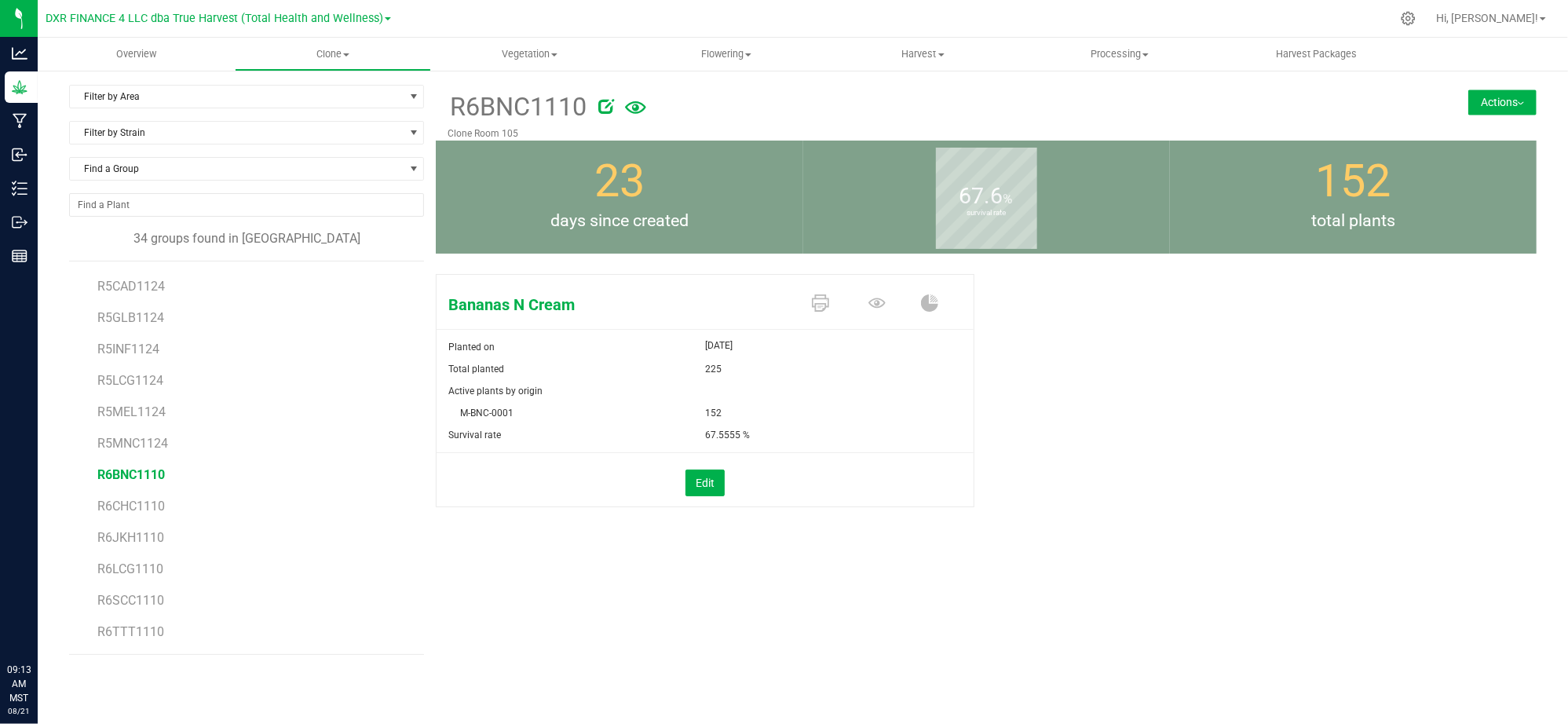
click at [1514, 86] on div "R6BNC1110 Clone Room 105 Actions Move group Split group" at bounding box center [986, 113] width 1101 height 56
click at [1512, 98] on button "Actions" at bounding box center [1502, 102] width 69 height 25
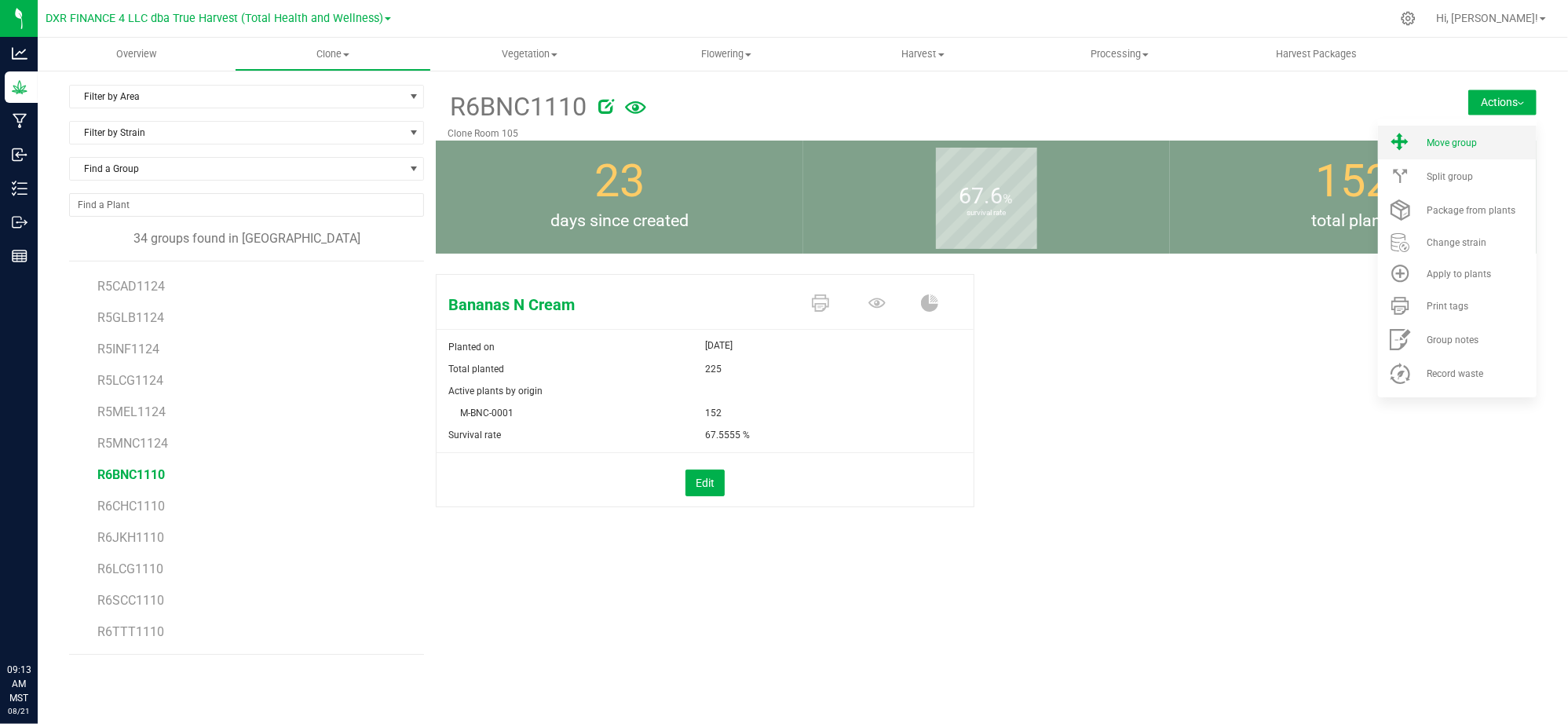
click at [1461, 146] on span "Move group" at bounding box center [1452, 142] width 50 height 11
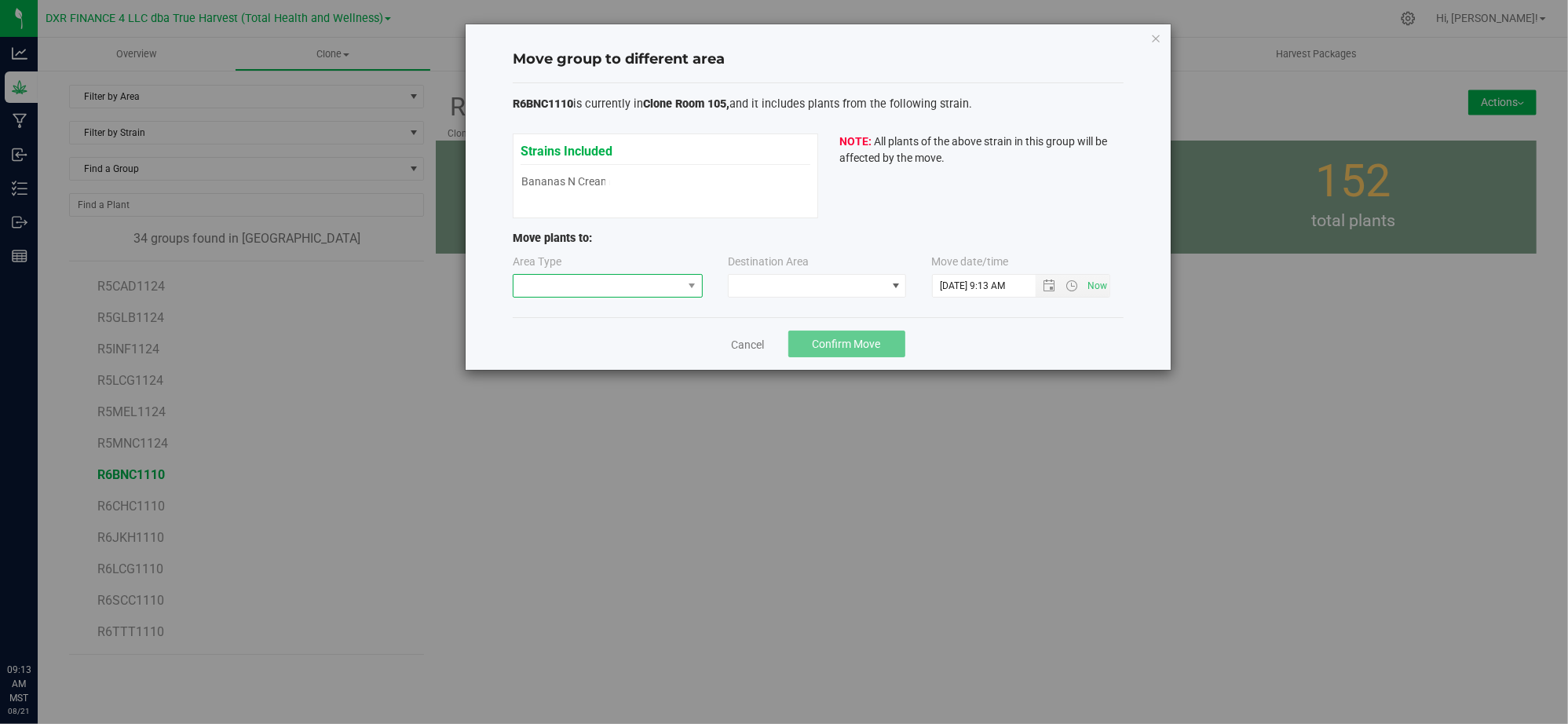
click at [644, 281] on span at bounding box center [597, 285] width 168 height 22
click at [619, 337] on li "Vegetative" at bounding box center [608, 342] width 188 height 27
click at [768, 289] on span at bounding box center [807, 285] width 157 height 22
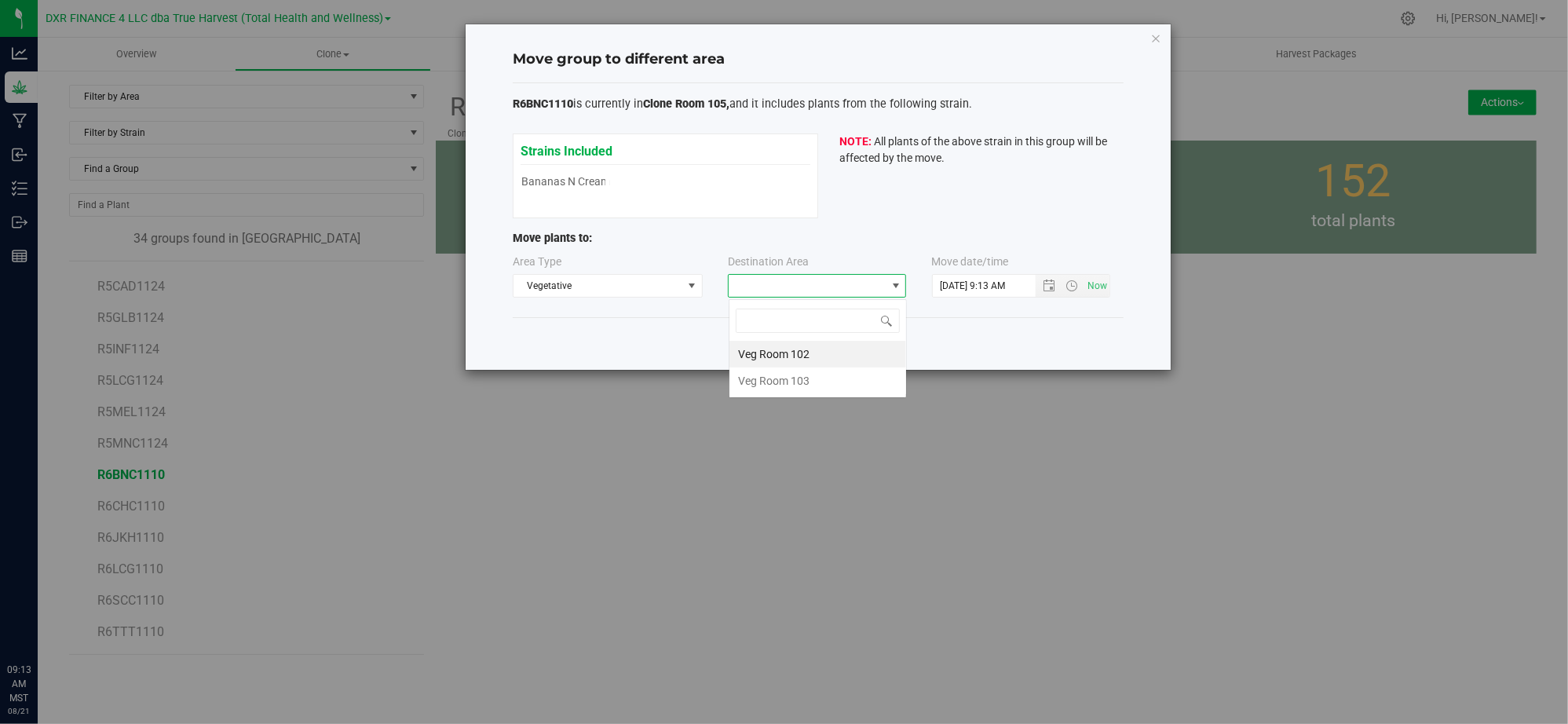
scroll to position [23, 177]
click at [806, 356] on li "Veg Room 102" at bounding box center [817, 353] width 176 height 27
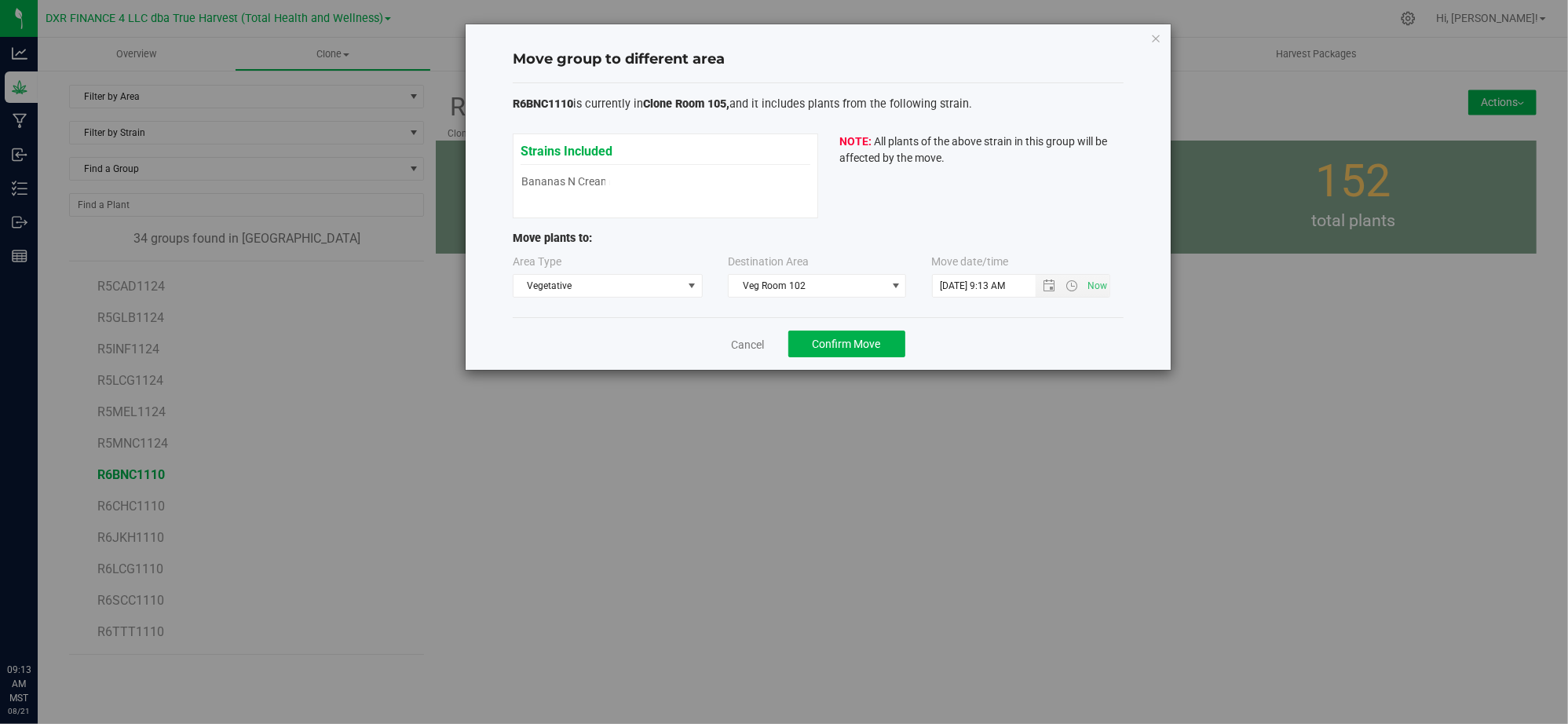
click at [1018, 347] on div "Cancel Confirm Move" at bounding box center [818, 343] width 611 height 53
click at [1044, 286] on span "Open the date view" at bounding box center [1050, 286] width 12 height 12
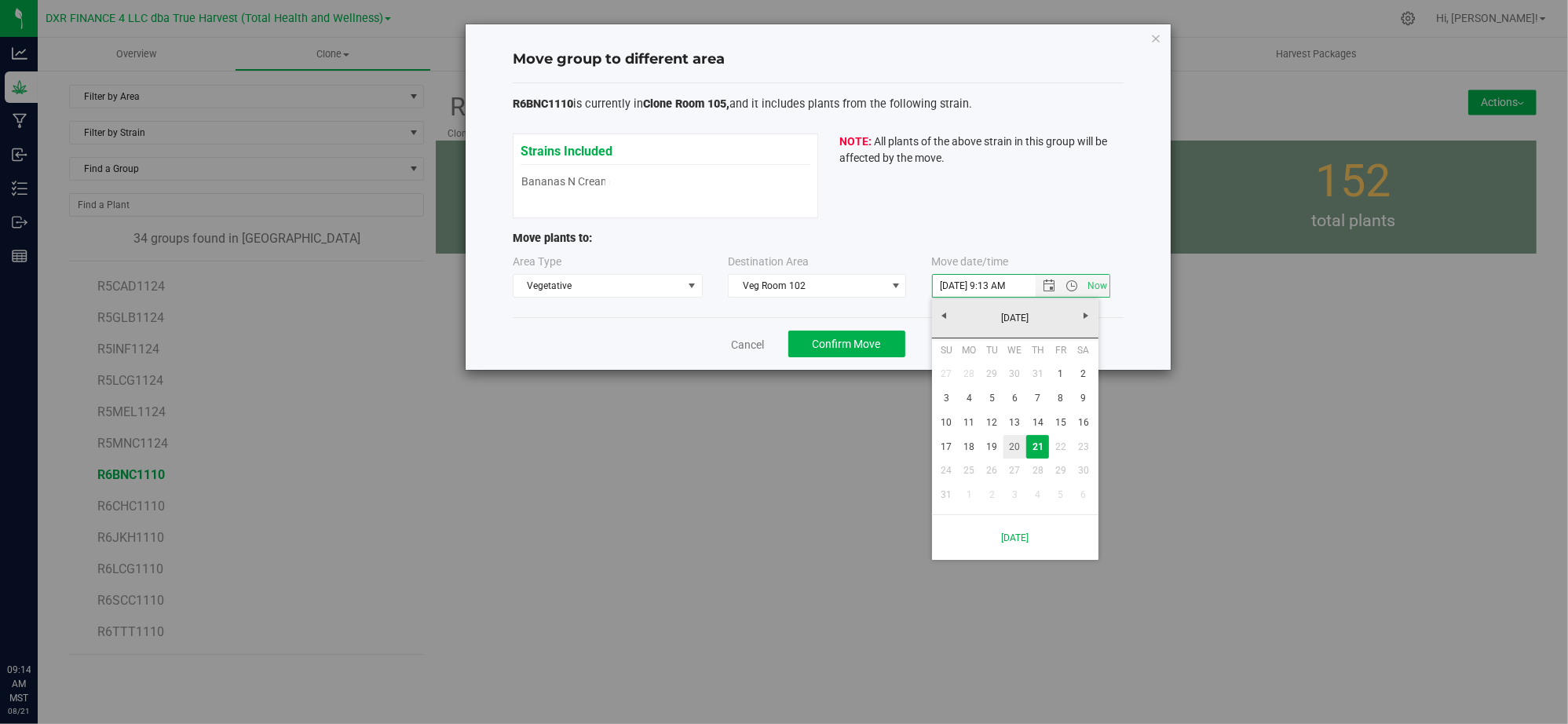
click at [1006, 447] on link "20" at bounding box center [1015, 447] width 23 height 24
type input "8/20/2025 9:13 AM"
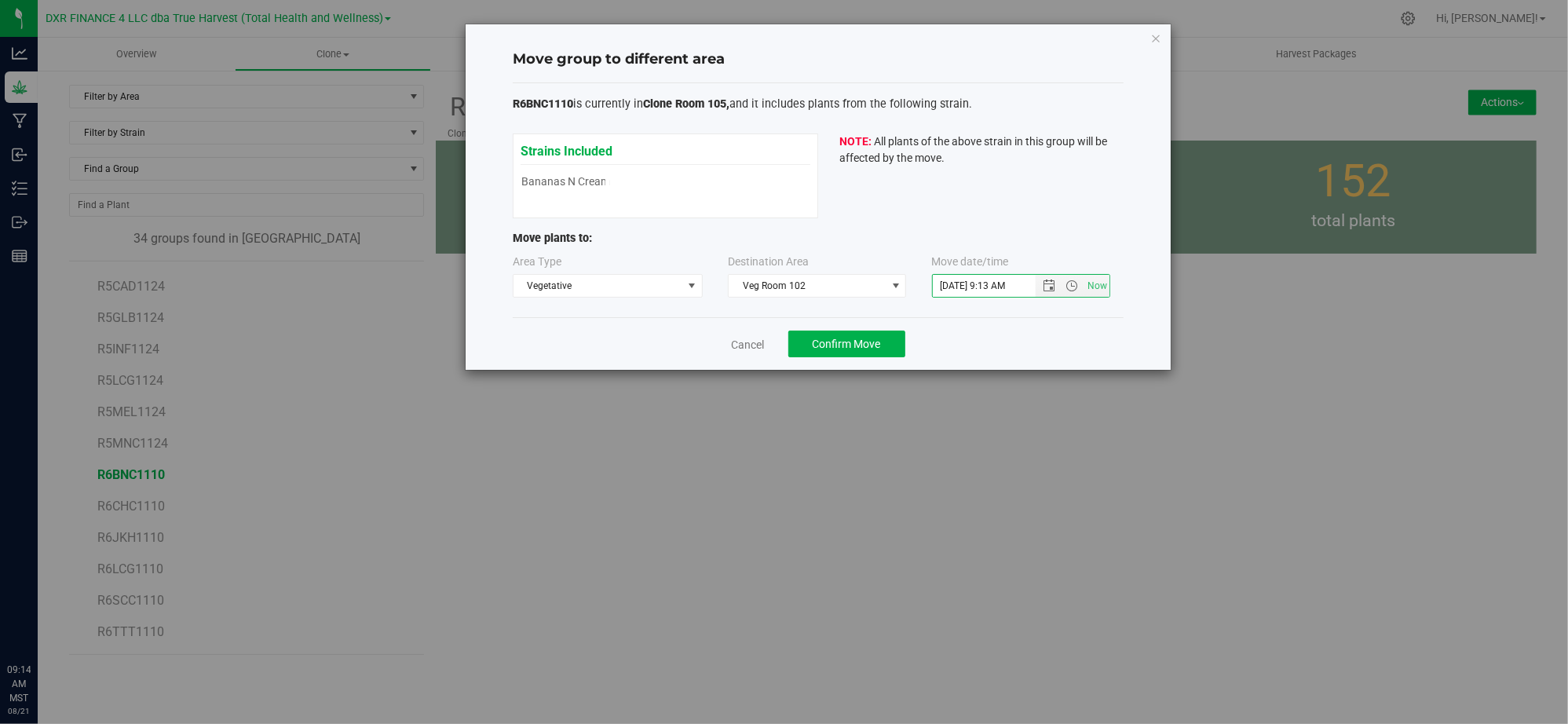
click at [972, 336] on div "Cancel Confirm Move" at bounding box center [818, 343] width 611 height 53
click at [971, 340] on div "Cancel Confirm Move" at bounding box center [818, 343] width 611 height 53
click at [864, 340] on span "Confirm Move" at bounding box center [847, 344] width 69 height 12
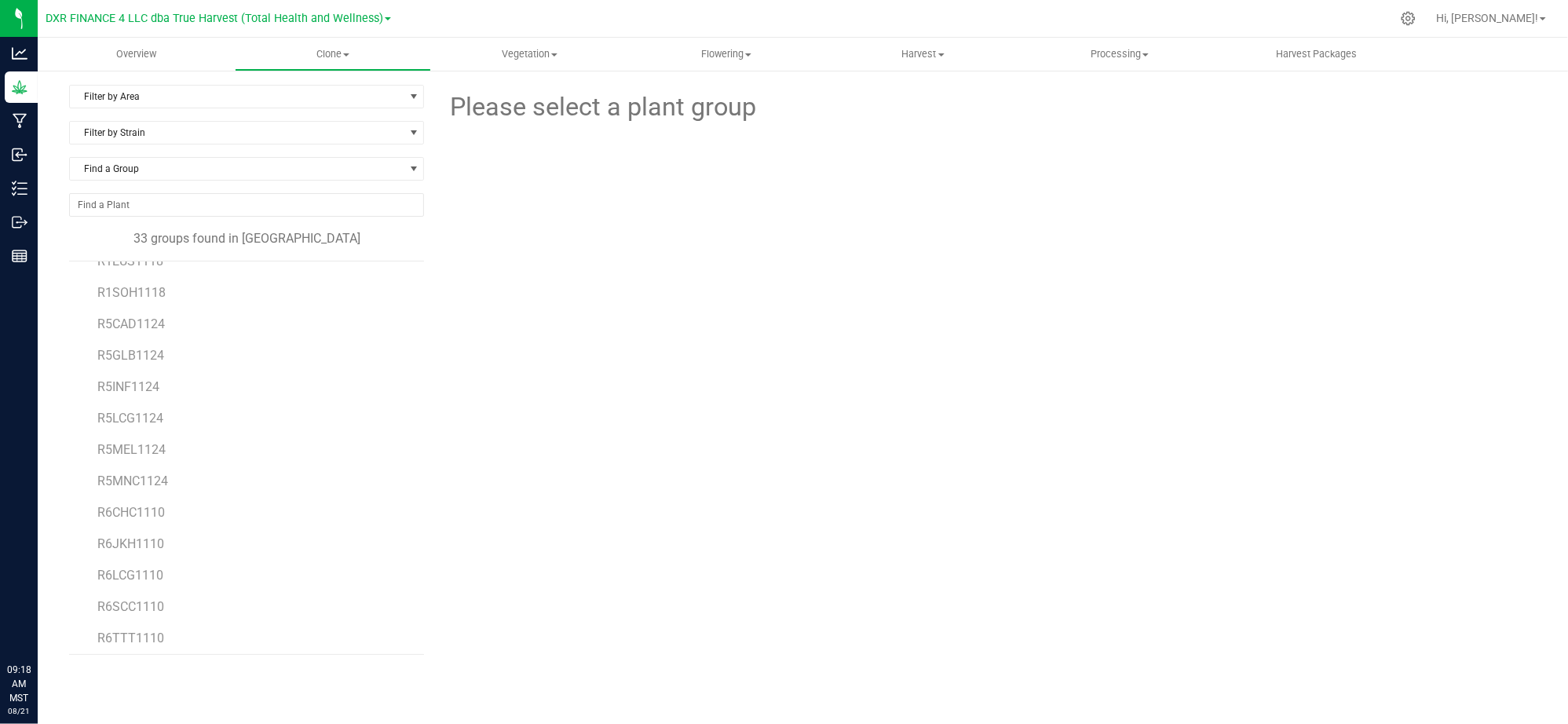
scroll to position [656, 0]
click at [133, 512] on span "R6CHC1110" at bounding box center [131, 505] width 68 height 15
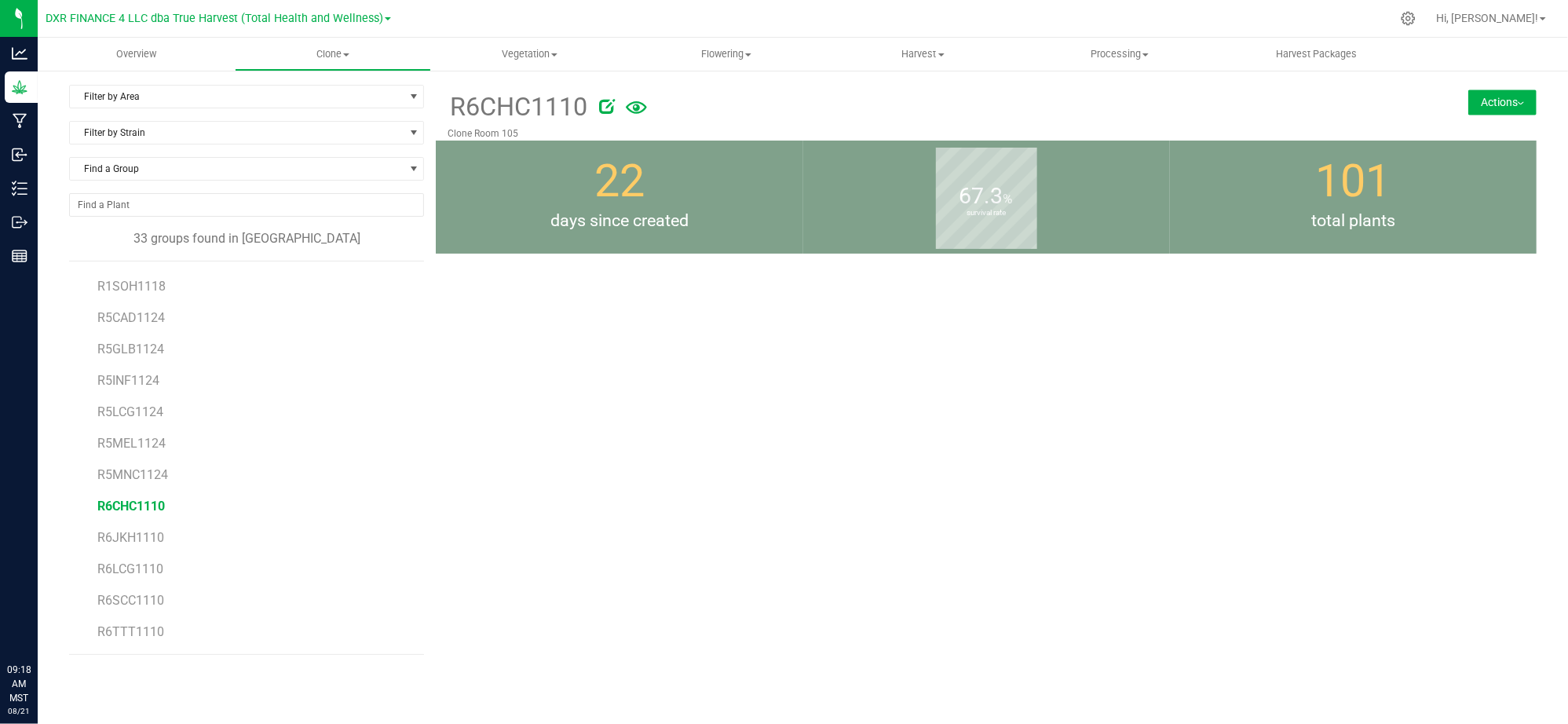
click at [1502, 99] on button "Actions" at bounding box center [1502, 102] width 69 height 25
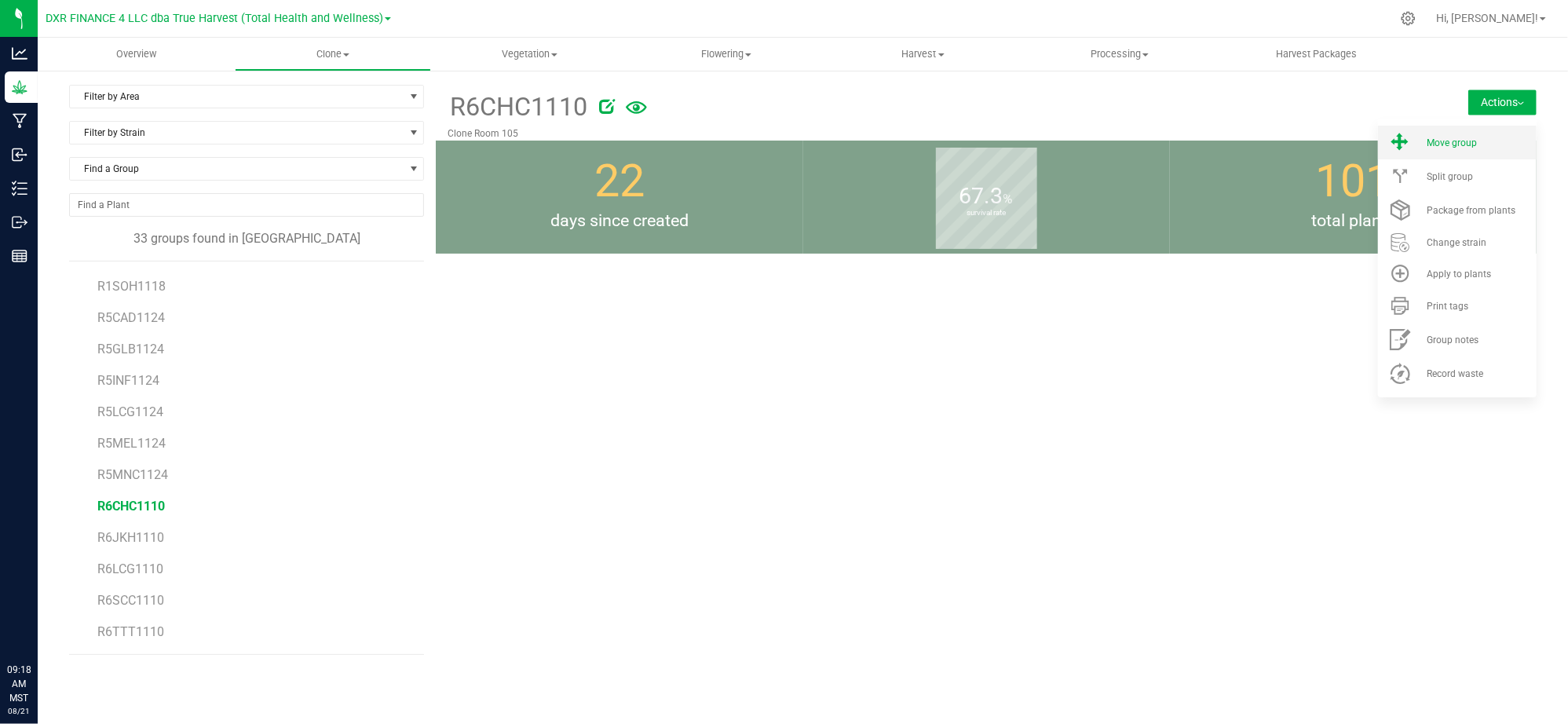
click at [1446, 143] on span "Move group" at bounding box center [1452, 142] width 50 height 11
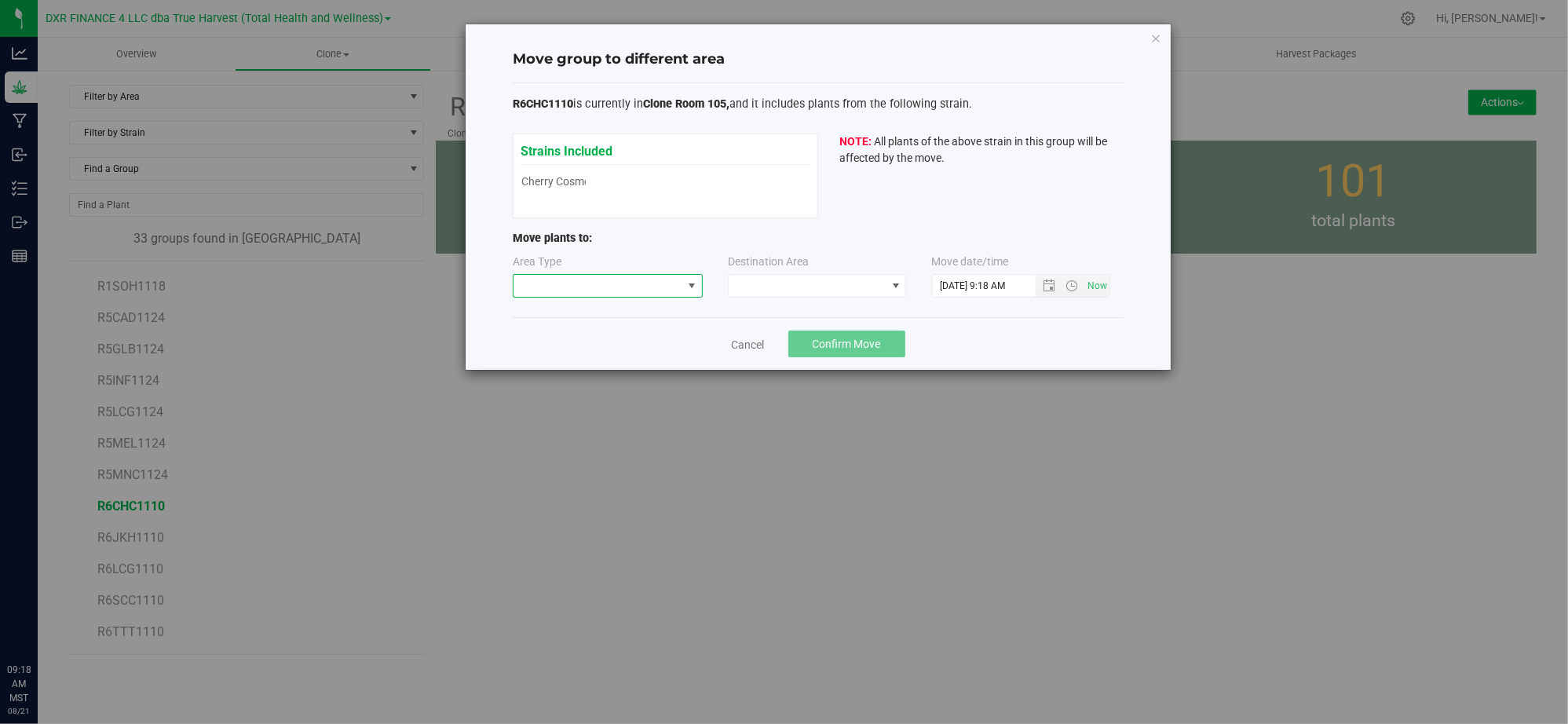
click at [531, 286] on span at bounding box center [597, 285] width 168 height 22
drag, startPoint x: 565, startPoint y: 342, endPoint x: 576, endPoint y: 338, distance: 11.7
click at [567, 340] on li "Vegetative" at bounding box center [608, 342] width 188 height 27
click at [783, 293] on span at bounding box center [807, 285] width 157 height 22
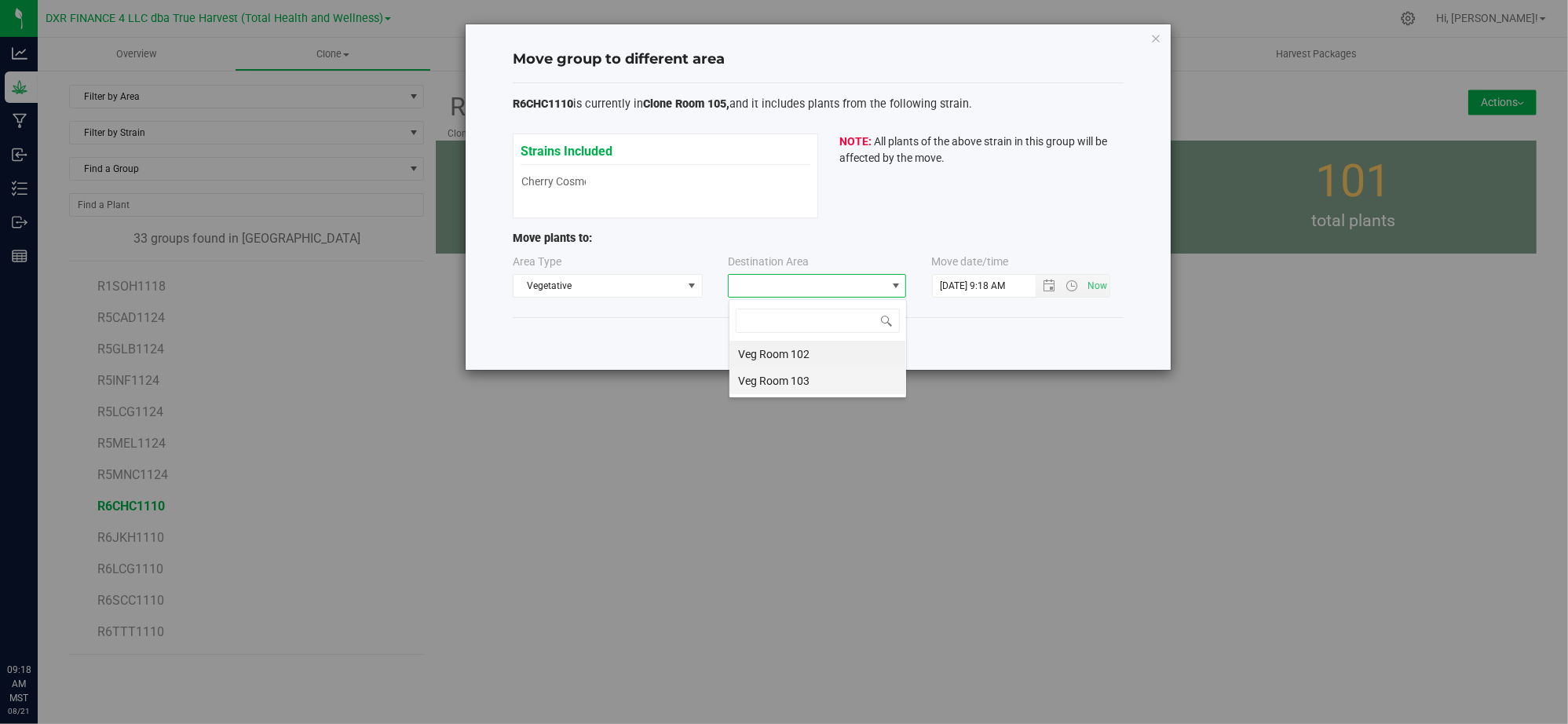
scroll to position [23, 177]
drag, startPoint x: 820, startPoint y: 352, endPoint x: 1018, endPoint y: 337, distance: 198.6
click at [823, 352] on li "Veg Room 102" at bounding box center [817, 353] width 176 height 27
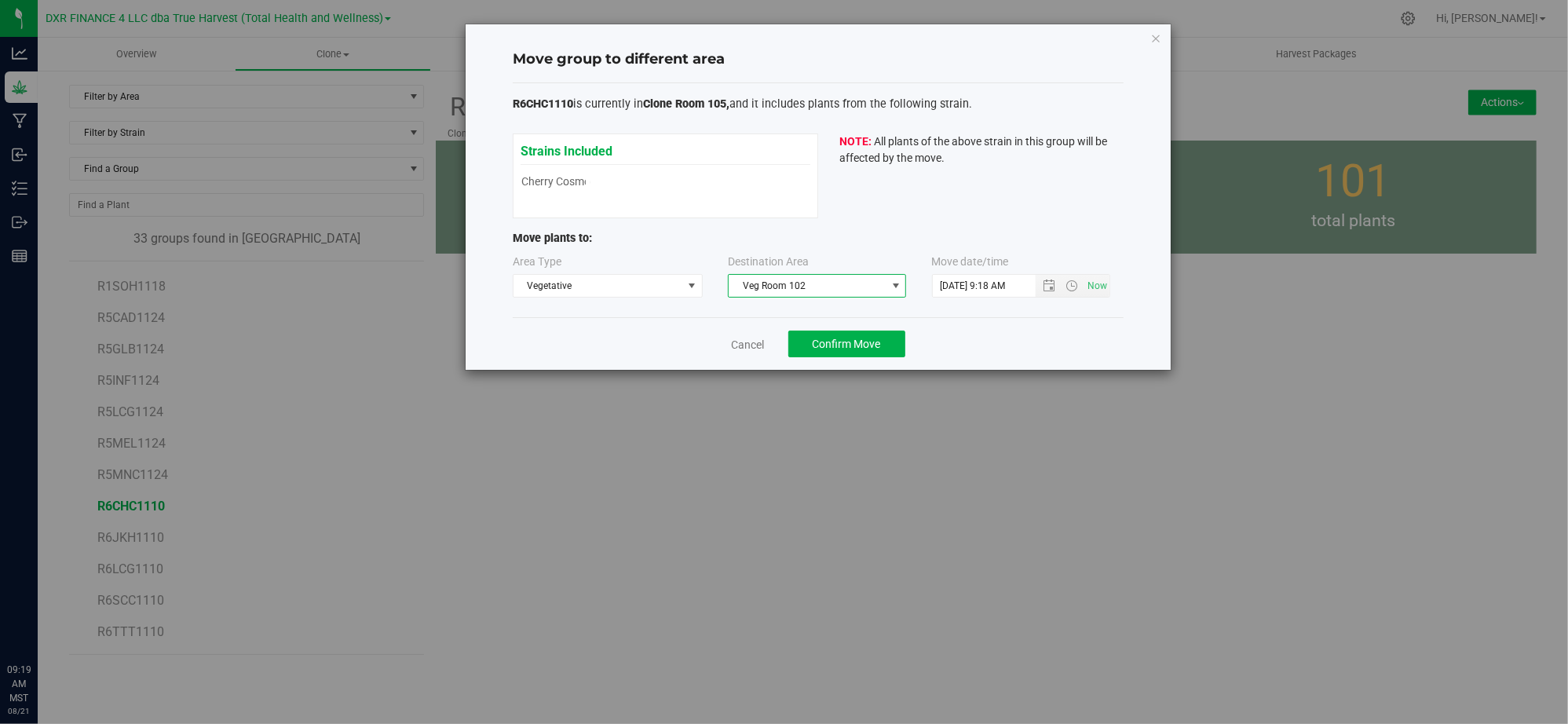
click at [1024, 332] on div "Cancel Confirm Move" at bounding box center [818, 343] width 611 height 53
click at [1044, 287] on span "Open the date view" at bounding box center [1050, 286] width 12 height 12
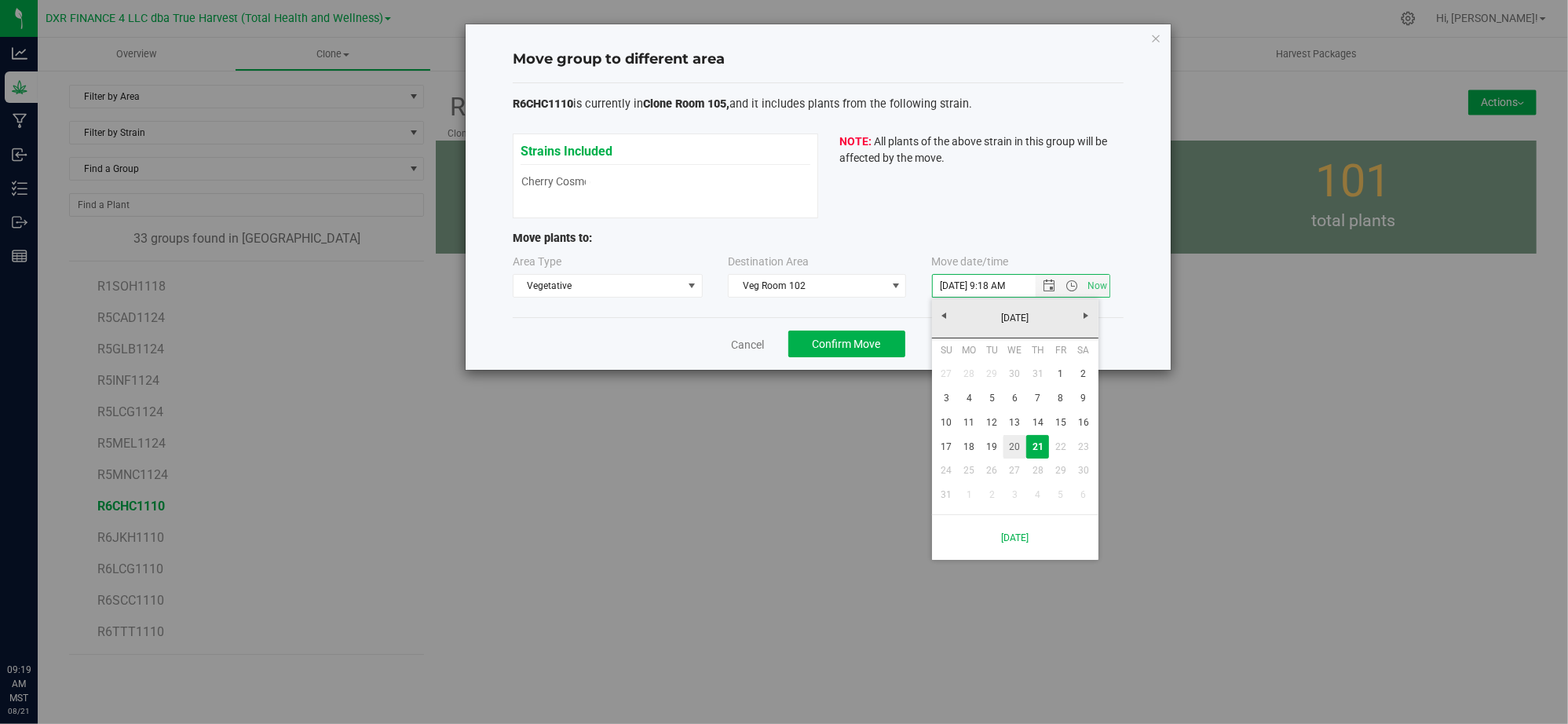
click at [1021, 438] on link "20" at bounding box center [1015, 447] width 23 height 24
type input "8/20/2025 9:18 AM"
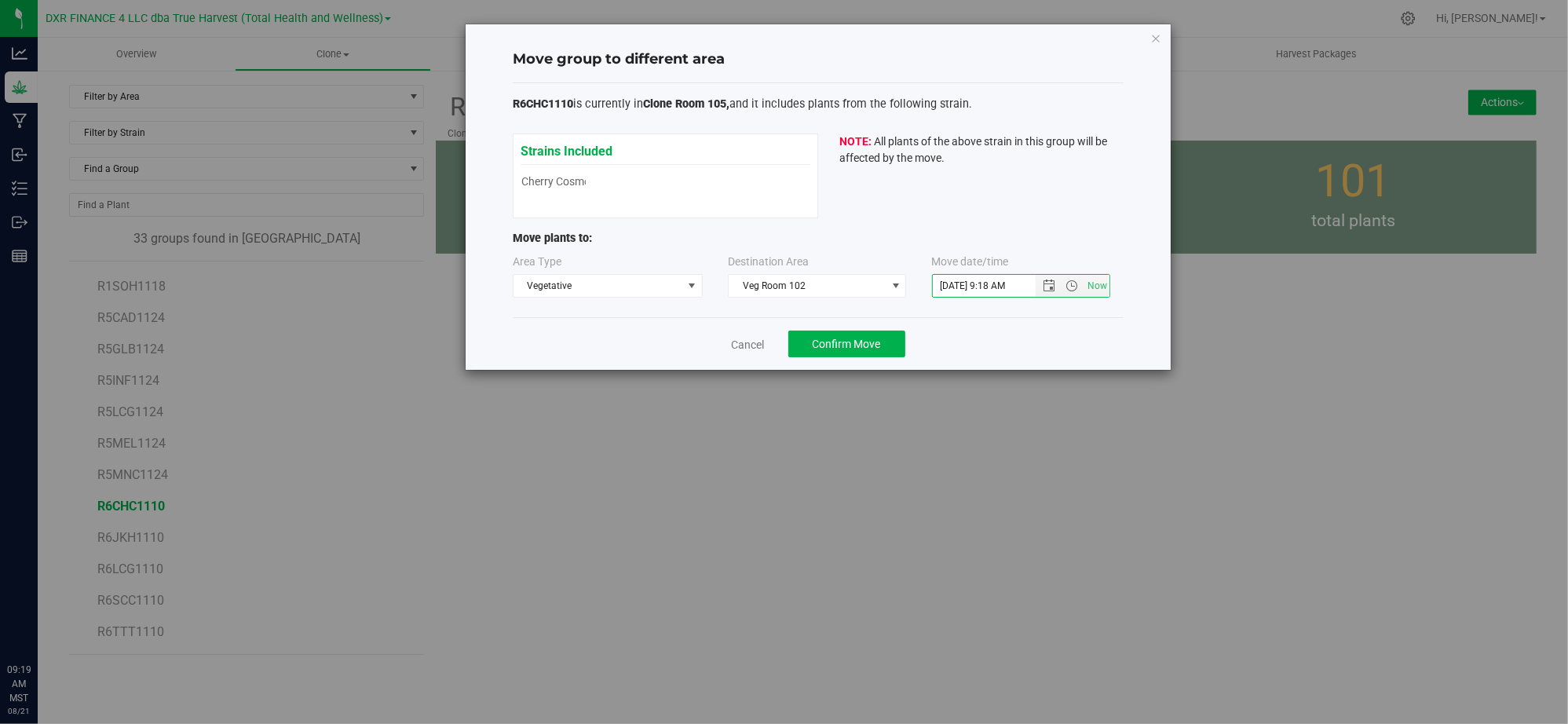
click at [994, 343] on div "Cancel Confirm Move" at bounding box center [818, 343] width 611 height 53
click at [845, 342] on span "Confirm Move" at bounding box center [847, 344] width 69 height 12
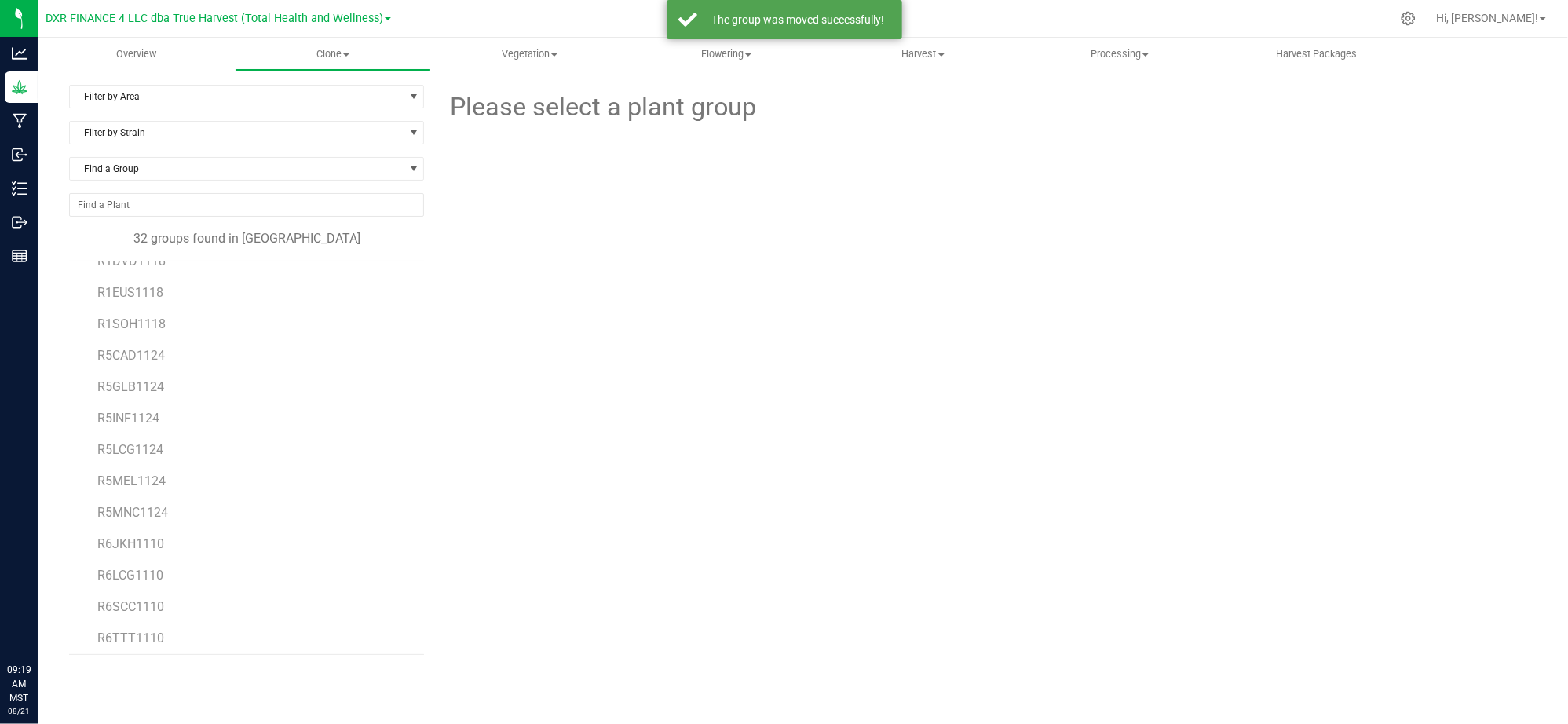
scroll to position [625, 0]
click at [146, 536] on span "R6JKH1110" at bounding box center [130, 536] width 67 height 15
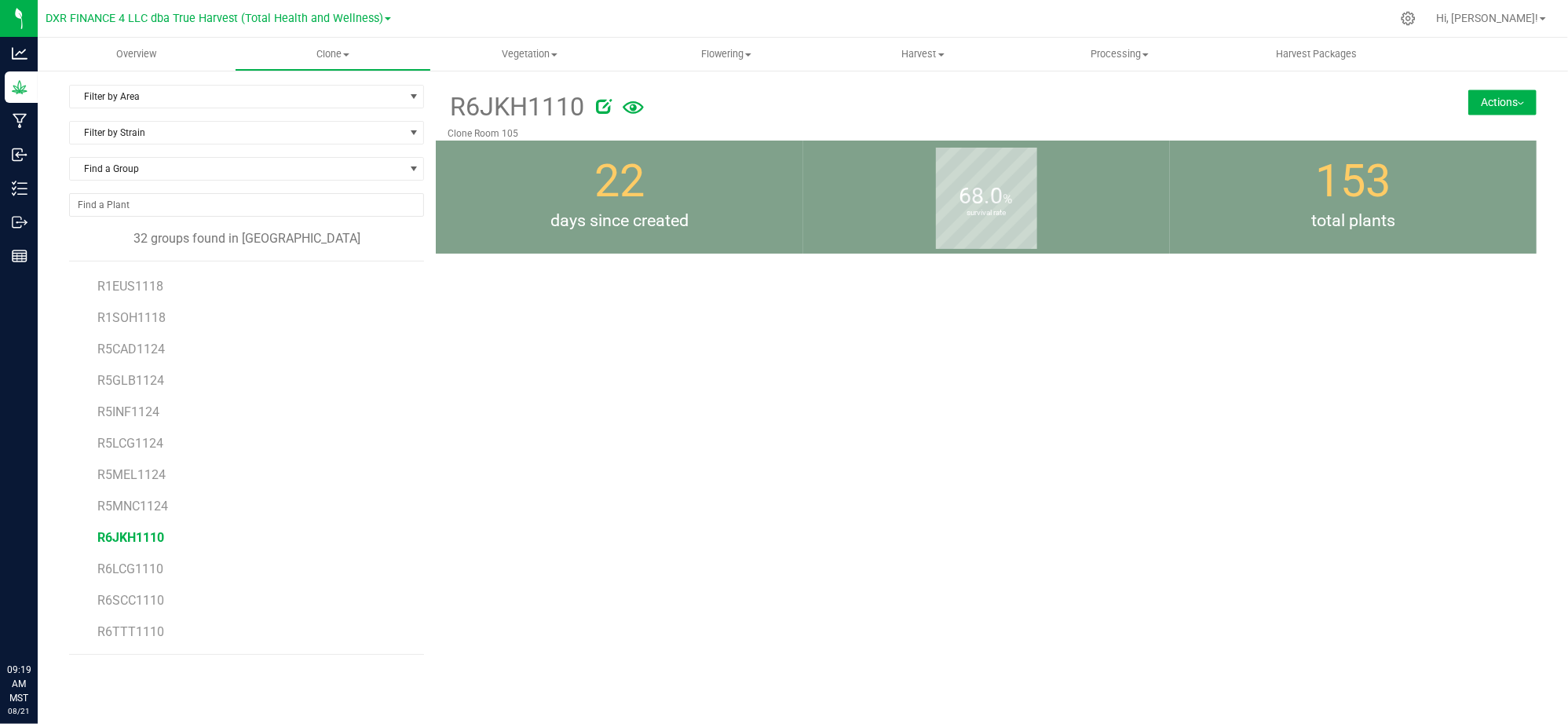
click at [1486, 99] on button "Actions" at bounding box center [1502, 102] width 69 height 25
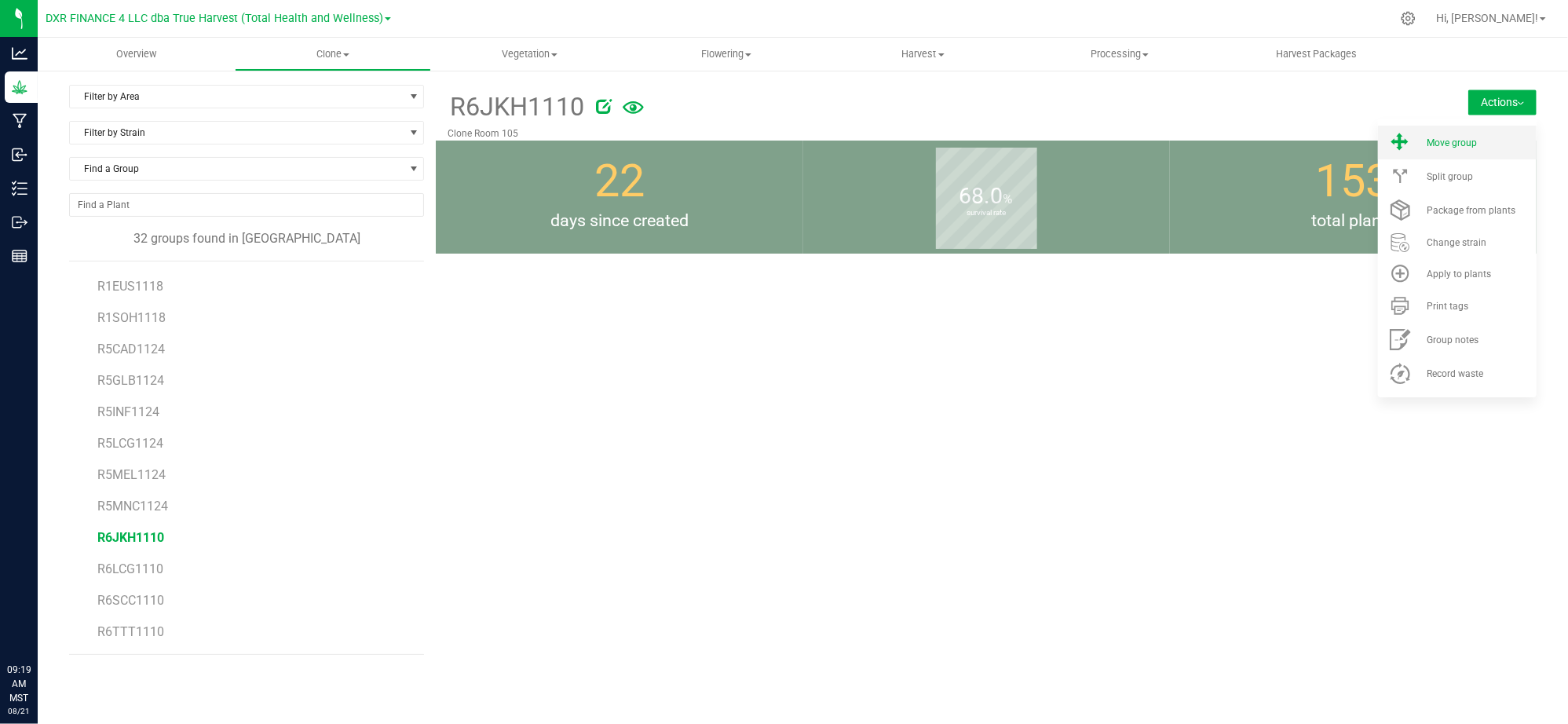
click at [1471, 130] on li "Move group" at bounding box center [1457, 142] width 159 height 34
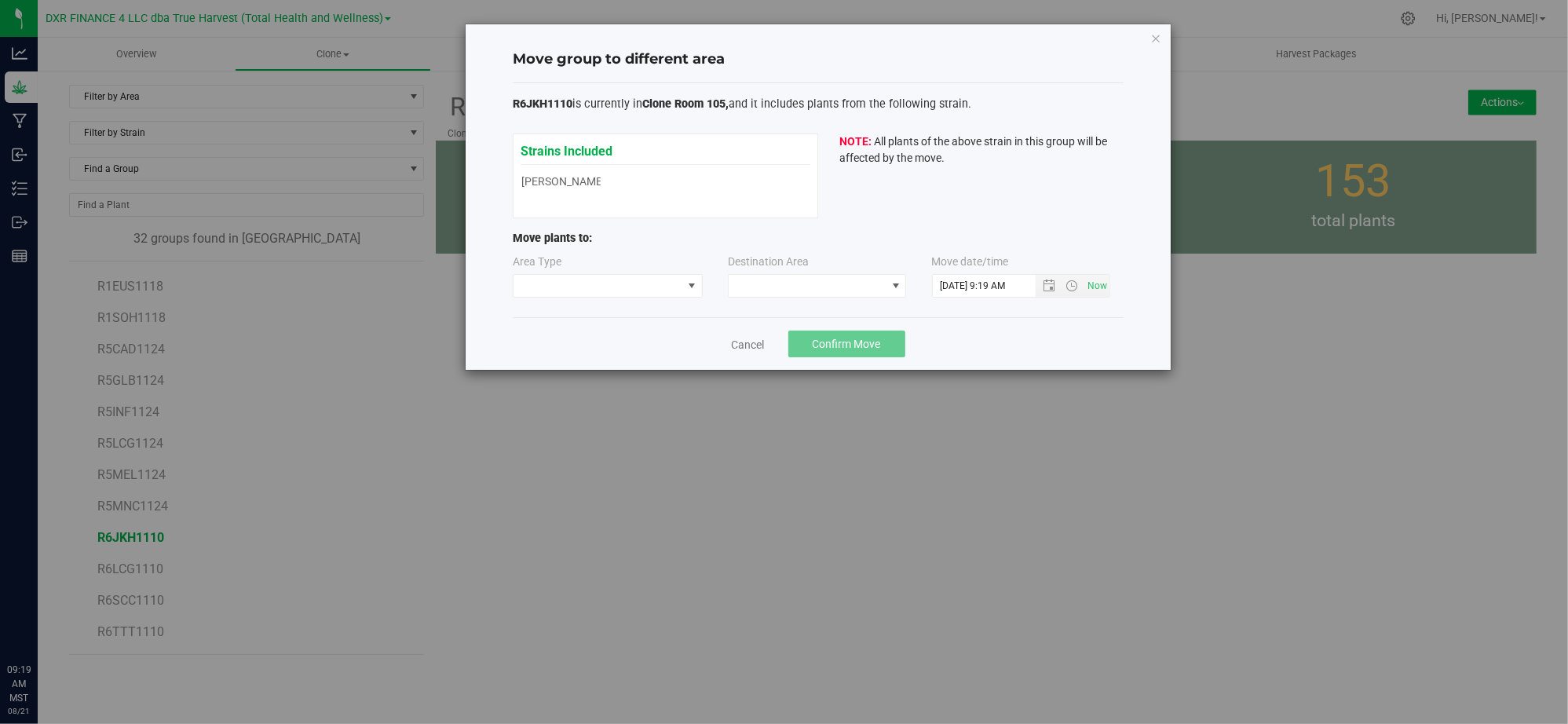
click at [601, 273] on div "Area Type" at bounding box center [608, 275] width 192 height 44
click at [600, 283] on span at bounding box center [597, 285] width 168 height 22
click at [567, 340] on li "Vegetative" at bounding box center [608, 342] width 188 height 27
click at [814, 286] on span at bounding box center [807, 285] width 157 height 22
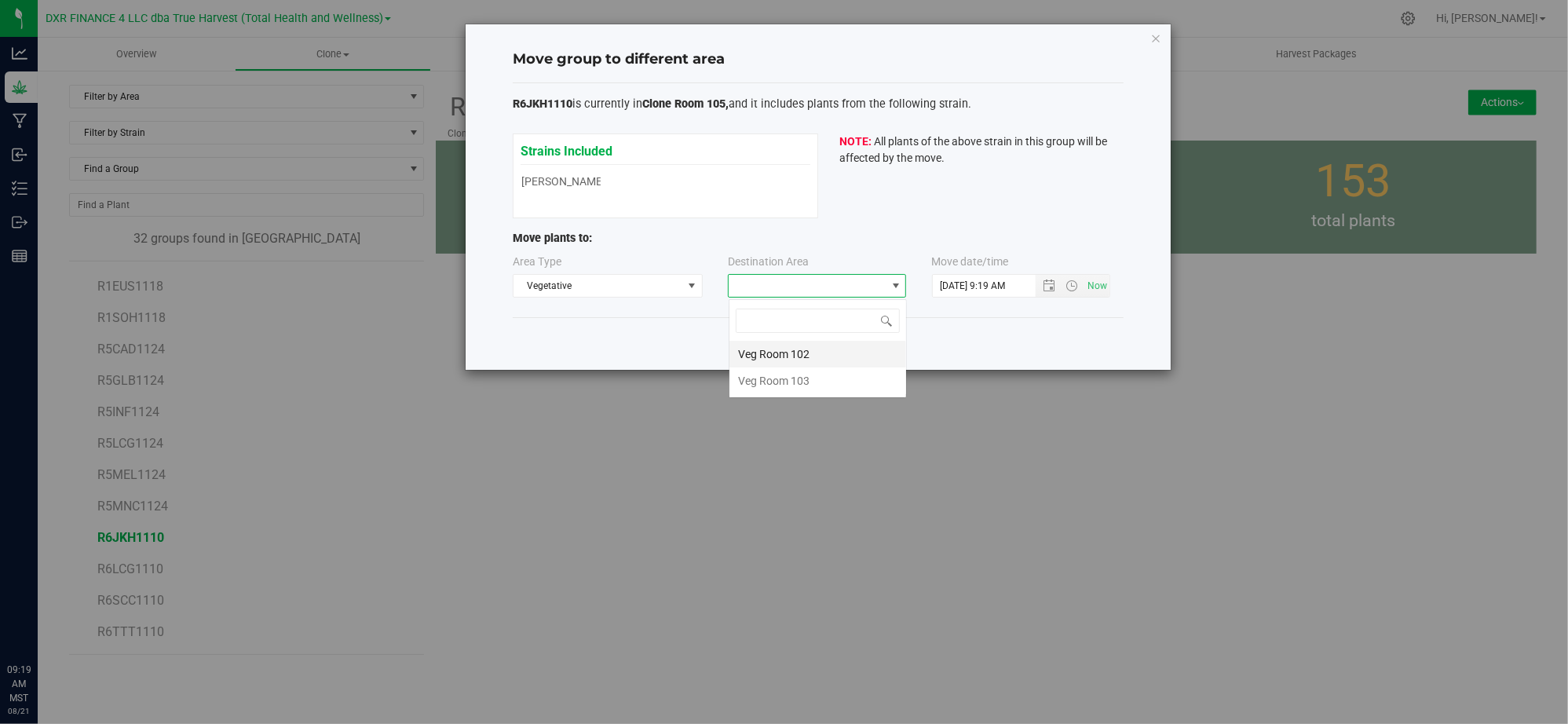
scroll to position [23, 177]
drag, startPoint x: 827, startPoint y: 355, endPoint x: 1011, endPoint y: 328, distance: 186.0
click at [827, 353] on li "Veg Room 102" at bounding box center [817, 353] width 176 height 27
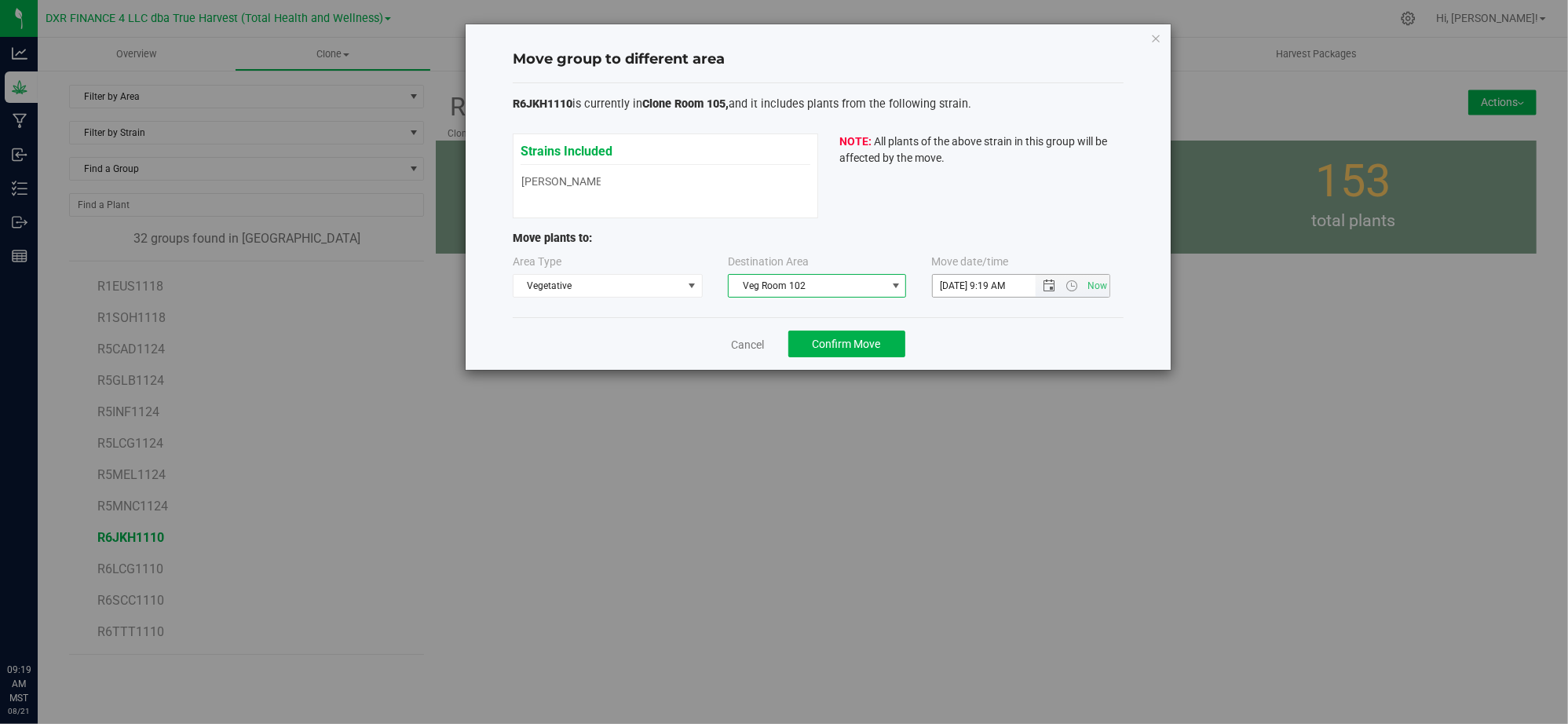
drag, startPoint x: 1060, startPoint y: 324, endPoint x: 1040, endPoint y: 283, distance: 45.6
click at [1062, 321] on div "Cancel Confirm Move" at bounding box center [818, 343] width 611 height 53
click at [1044, 280] on span "Open the date view" at bounding box center [1050, 286] width 12 height 12
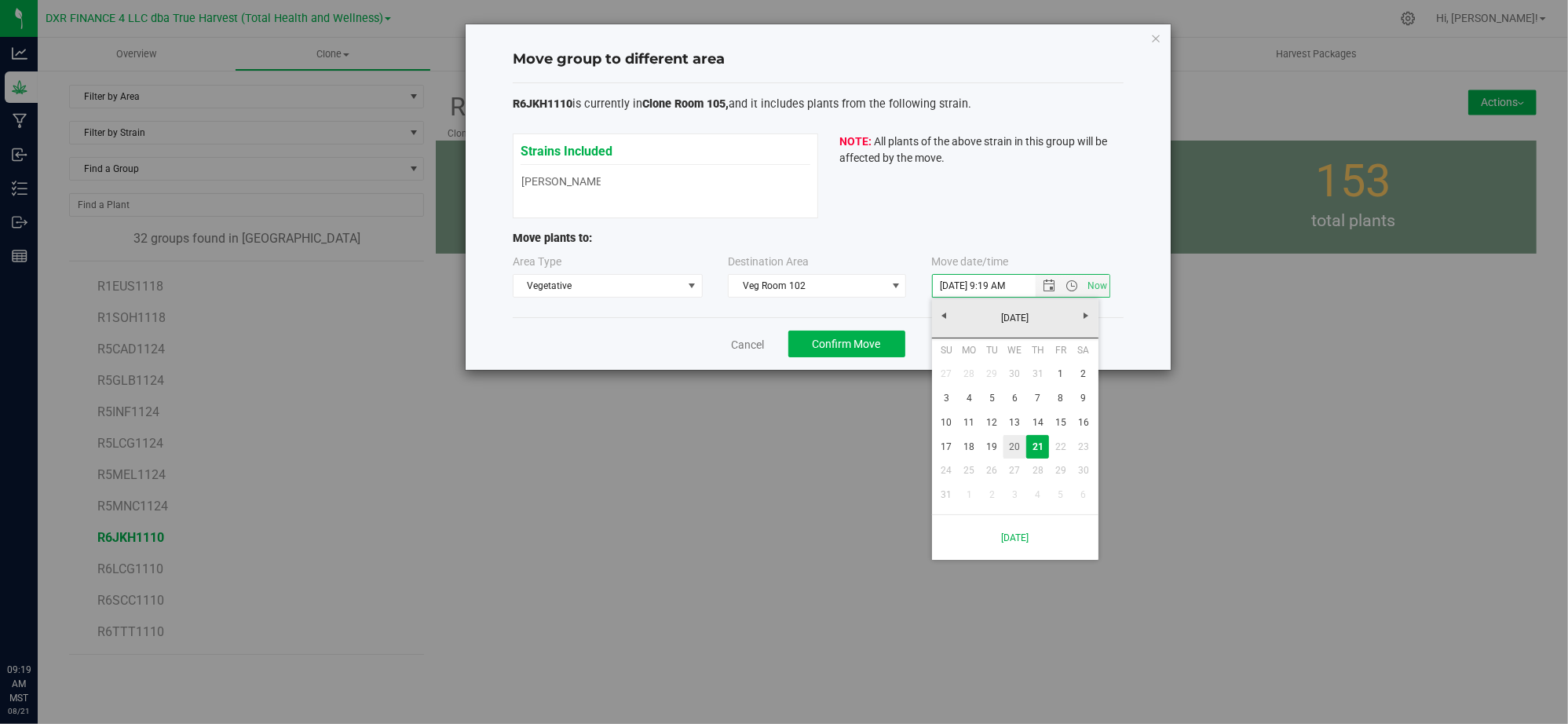
drag, startPoint x: 1018, startPoint y: 447, endPoint x: 1008, endPoint y: 424, distance: 25.1
click at [1018, 447] on link "20" at bounding box center [1015, 447] width 23 height 24
type input "8/20/2025 9:19 AM"
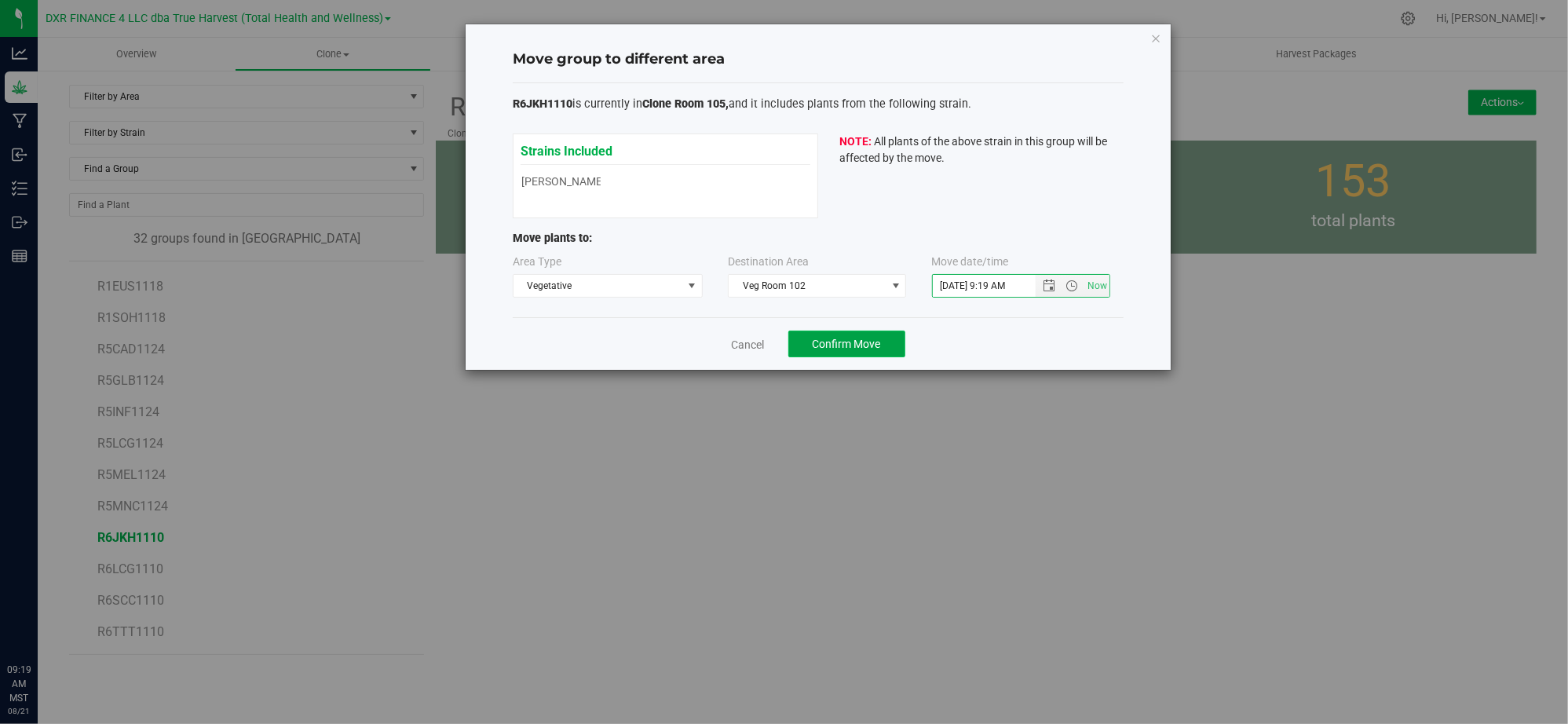
click at [871, 349] on span "Confirm Move" at bounding box center [847, 344] width 69 height 12
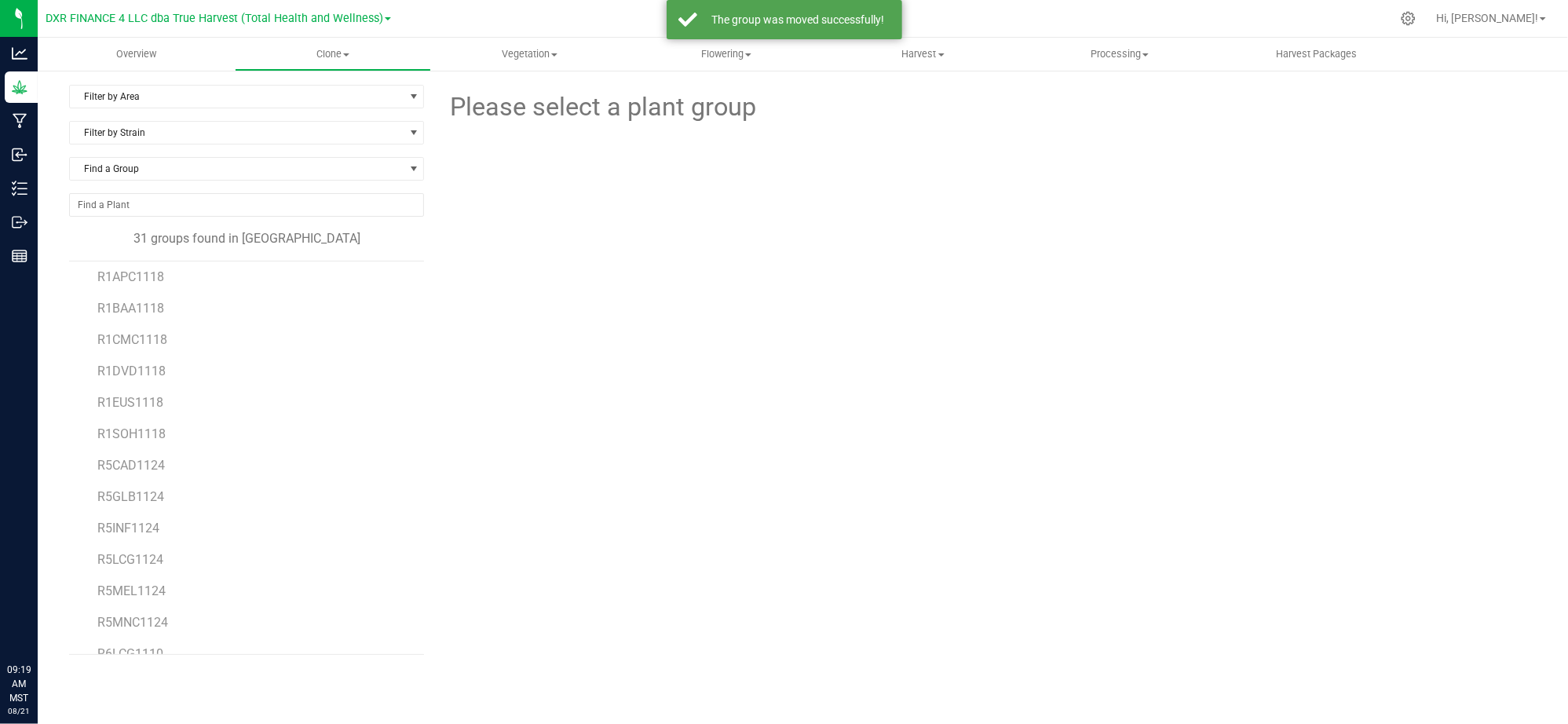
scroll to position [594, 0]
click at [149, 565] on span "R6LCG1110" at bounding box center [130, 569] width 67 height 15
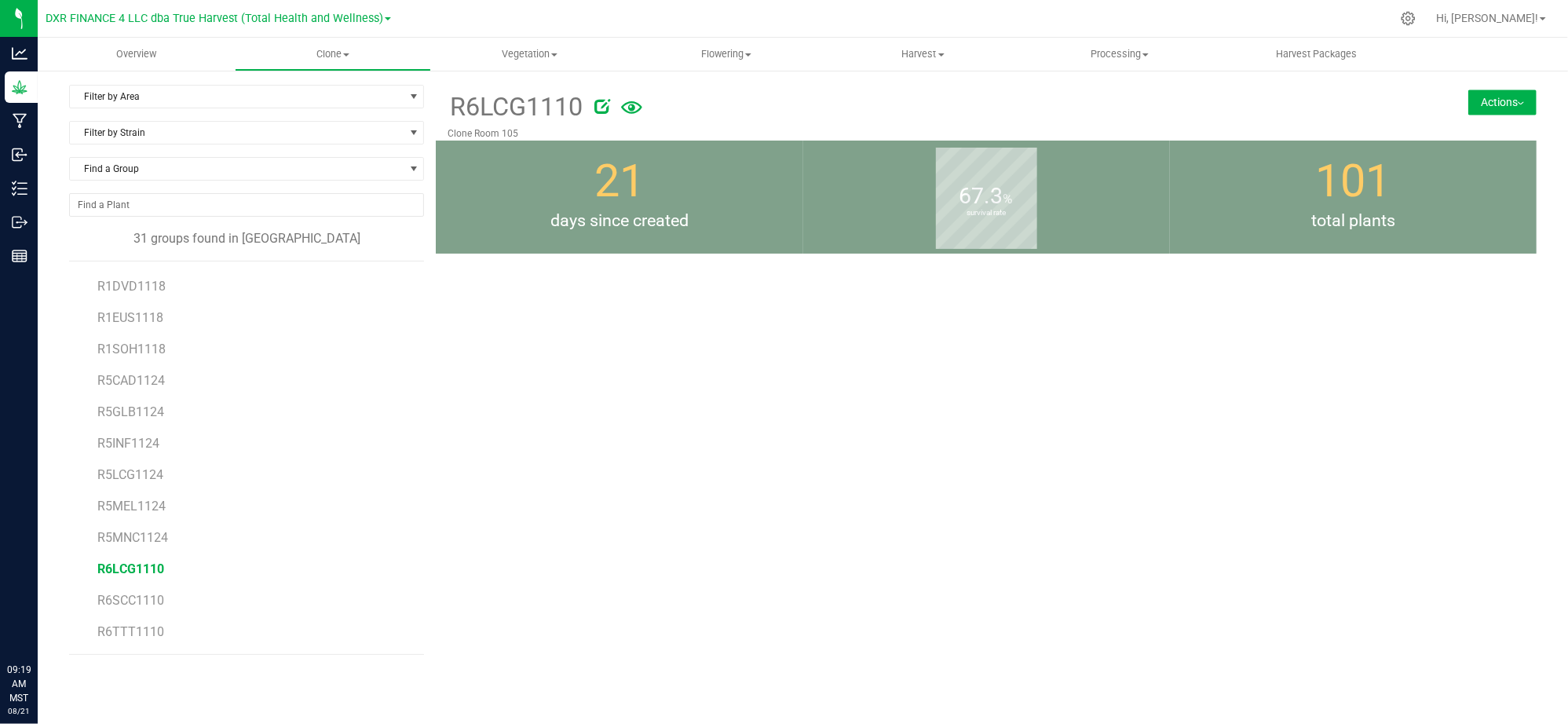
click at [1476, 97] on button "Actions" at bounding box center [1502, 102] width 69 height 25
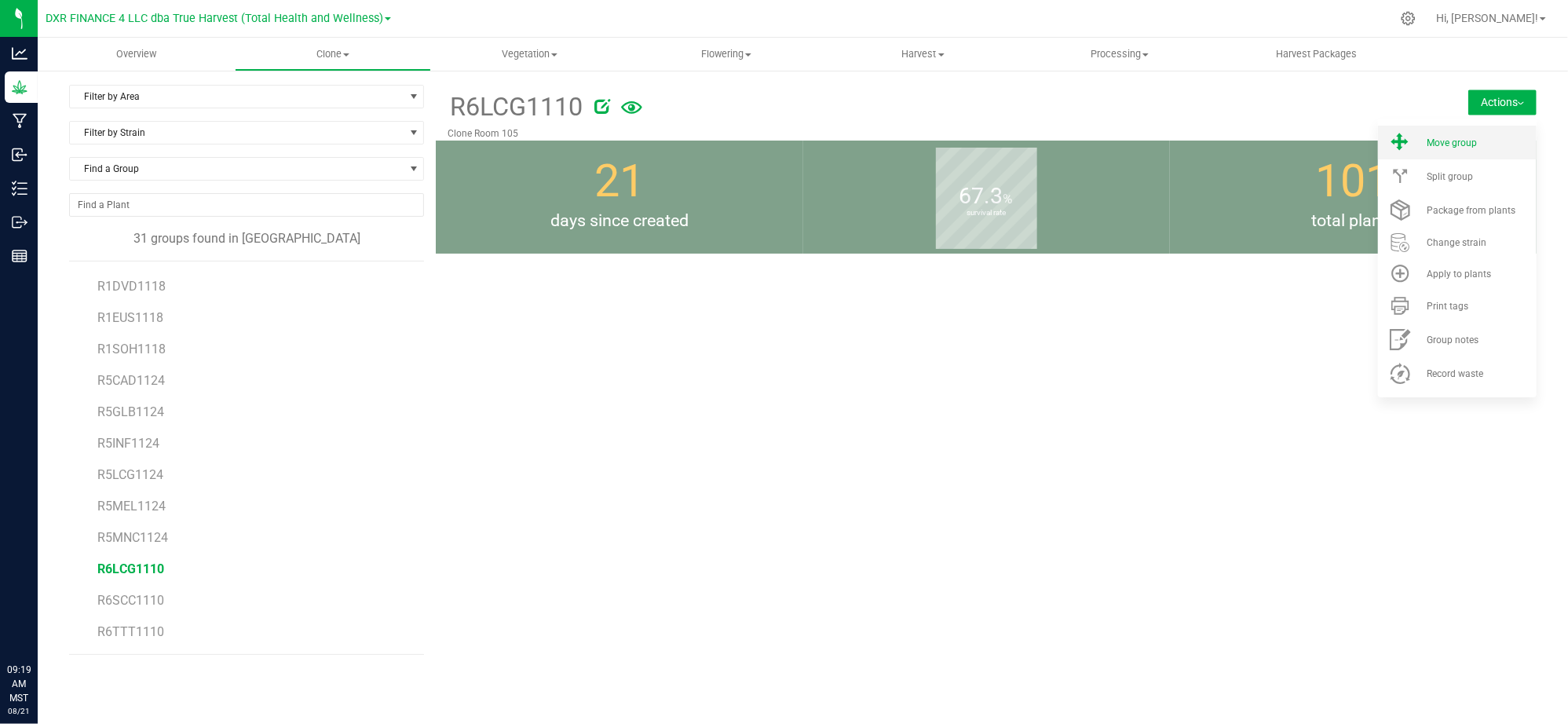
click at [1473, 149] on li "Move group" at bounding box center [1457, 142] width 159 height 34
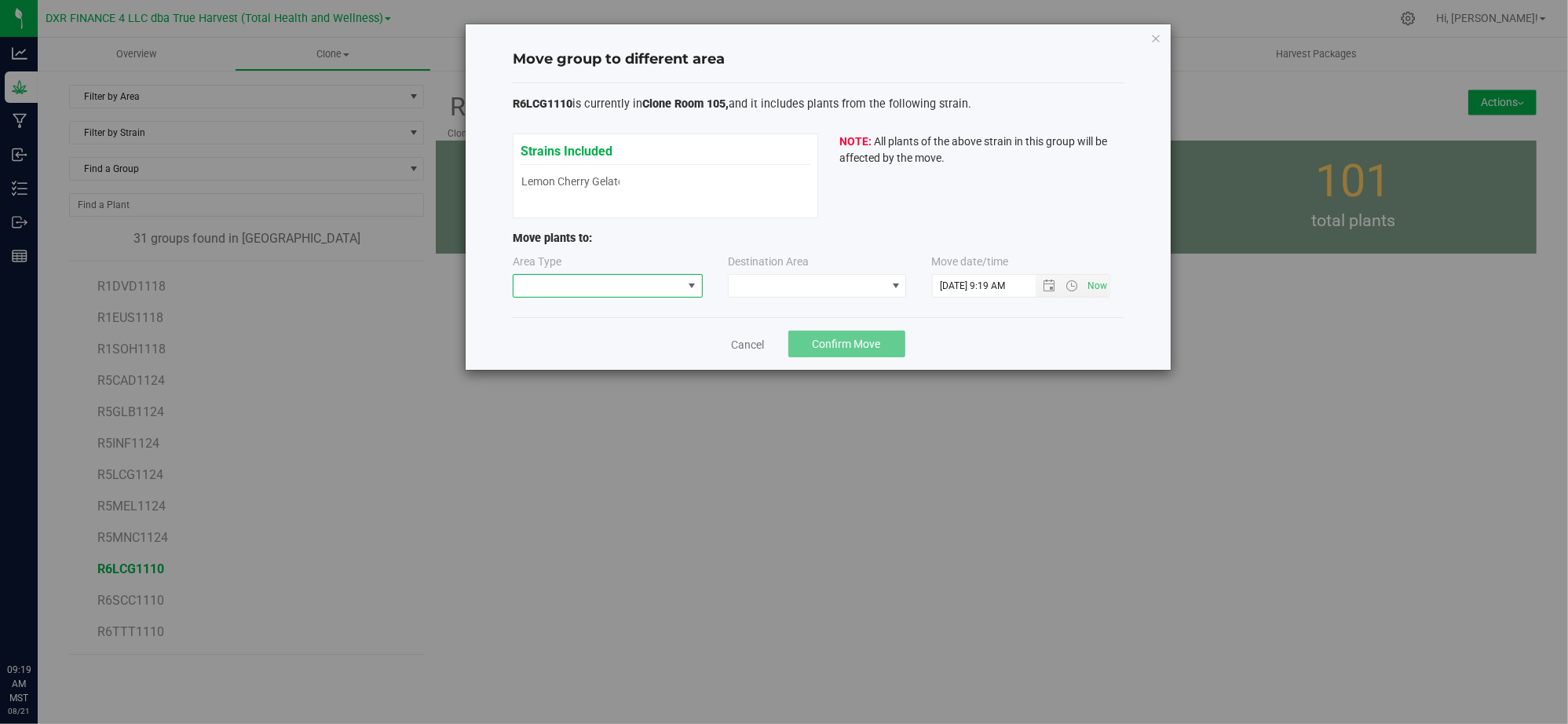
click at [623, 290] on span at bounding box center [597, 285] width 168 height 22
drag, startPoint x: 559, startPoint y: 342, endPoint x: 833, endPoint y: 295, distance: 278.0
click at [560, 342] on li "Vegetative" at bounding box center [608, 342] width 188 height 27
click at [837, 286] on span at bounding box center [807, 285] width 157 height 22
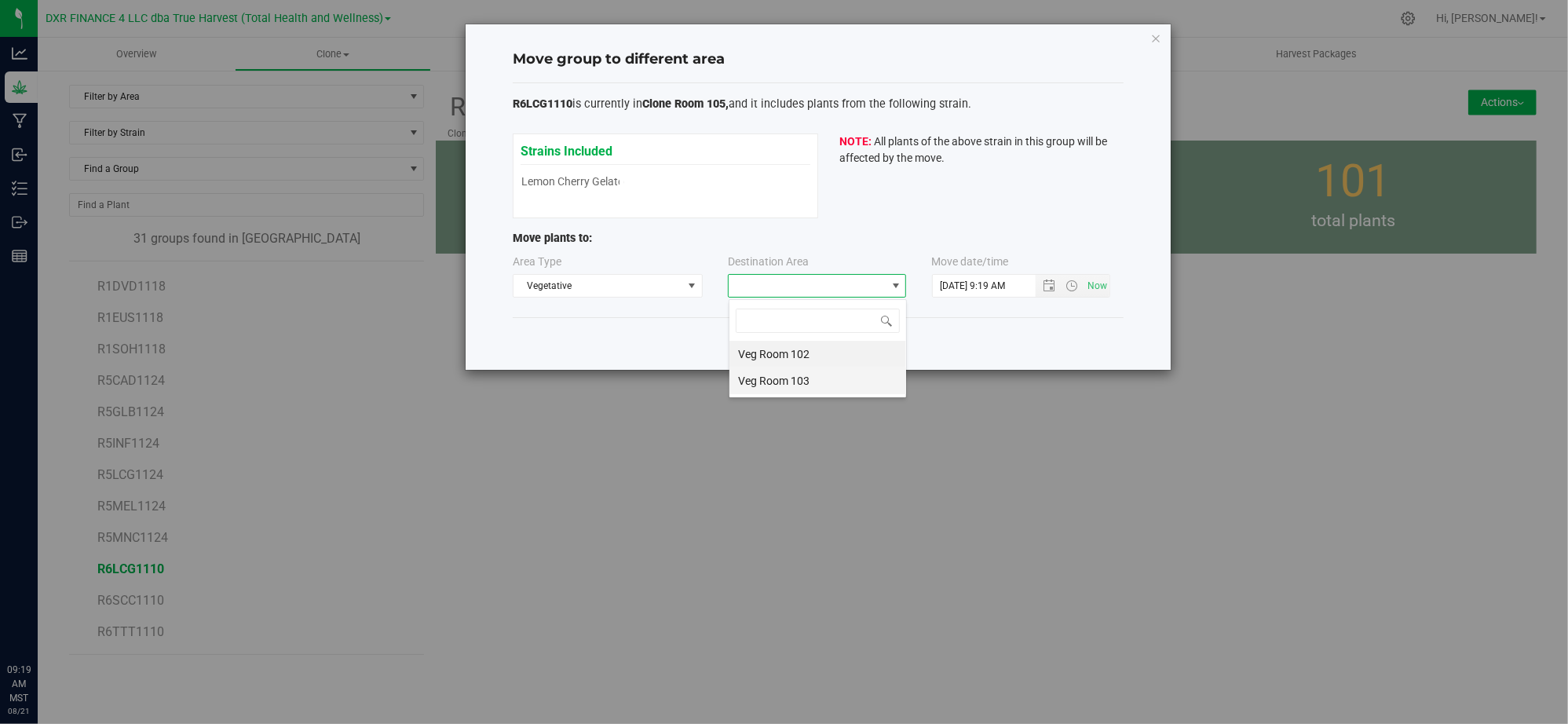
scroll to position [23, 177]
drag, startPoint x: 771, startPoint y: 352, endPoint x: 824, endPoint y: 343, distance: 53.8
click at [773, 352] on li "Veg Room 102" at bounding box center [817, 353] width 176 height 27
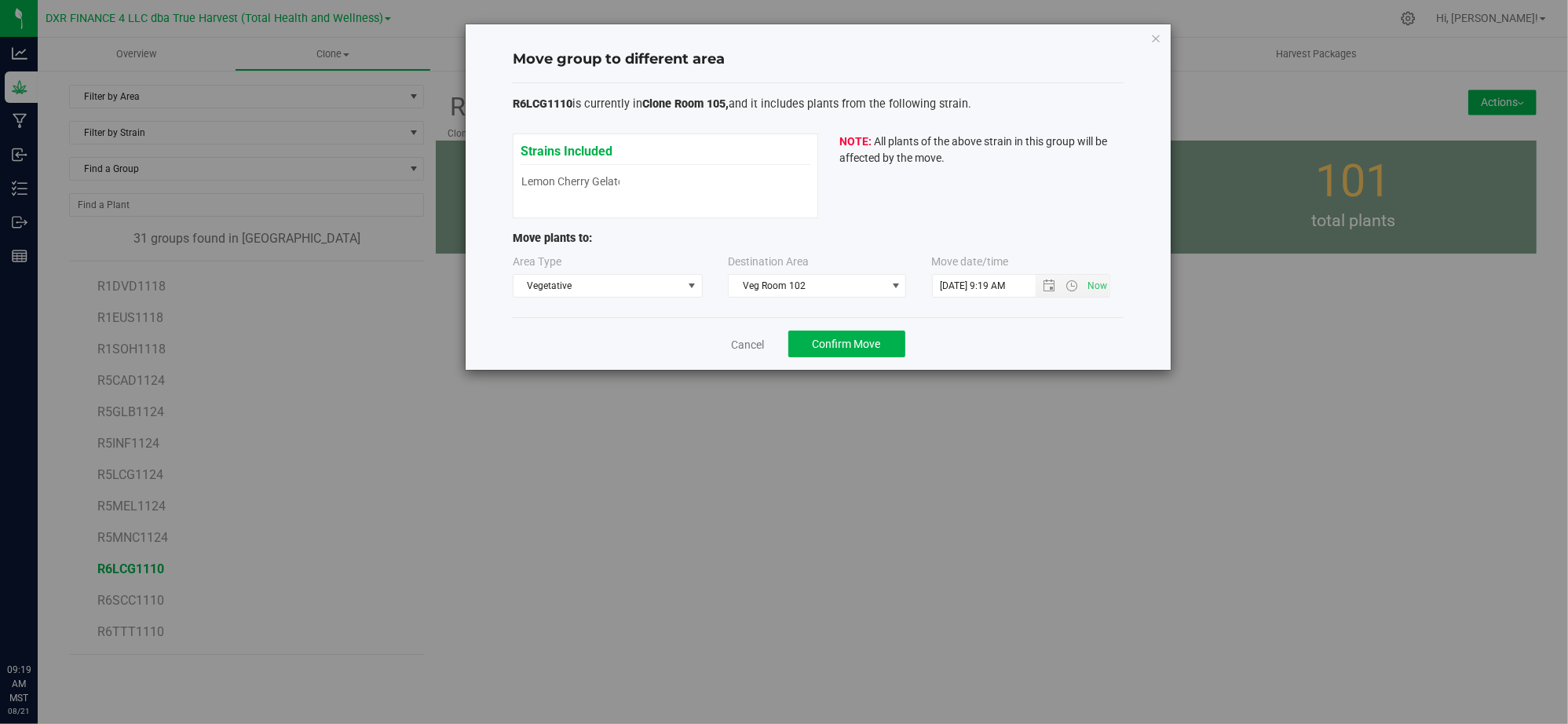
drag, startPoint x: 971, startPoint y: 340, endPoint x: 1018, endPoint y: 305, distance: 58.6
click at [974, 339] on div "Cancel Confirm Move" at bounding box center [818, 343] width 611 height 53
click at [1041, 283] on span "Open the date view" at bounding box center [1049, 286] width 27 height 12
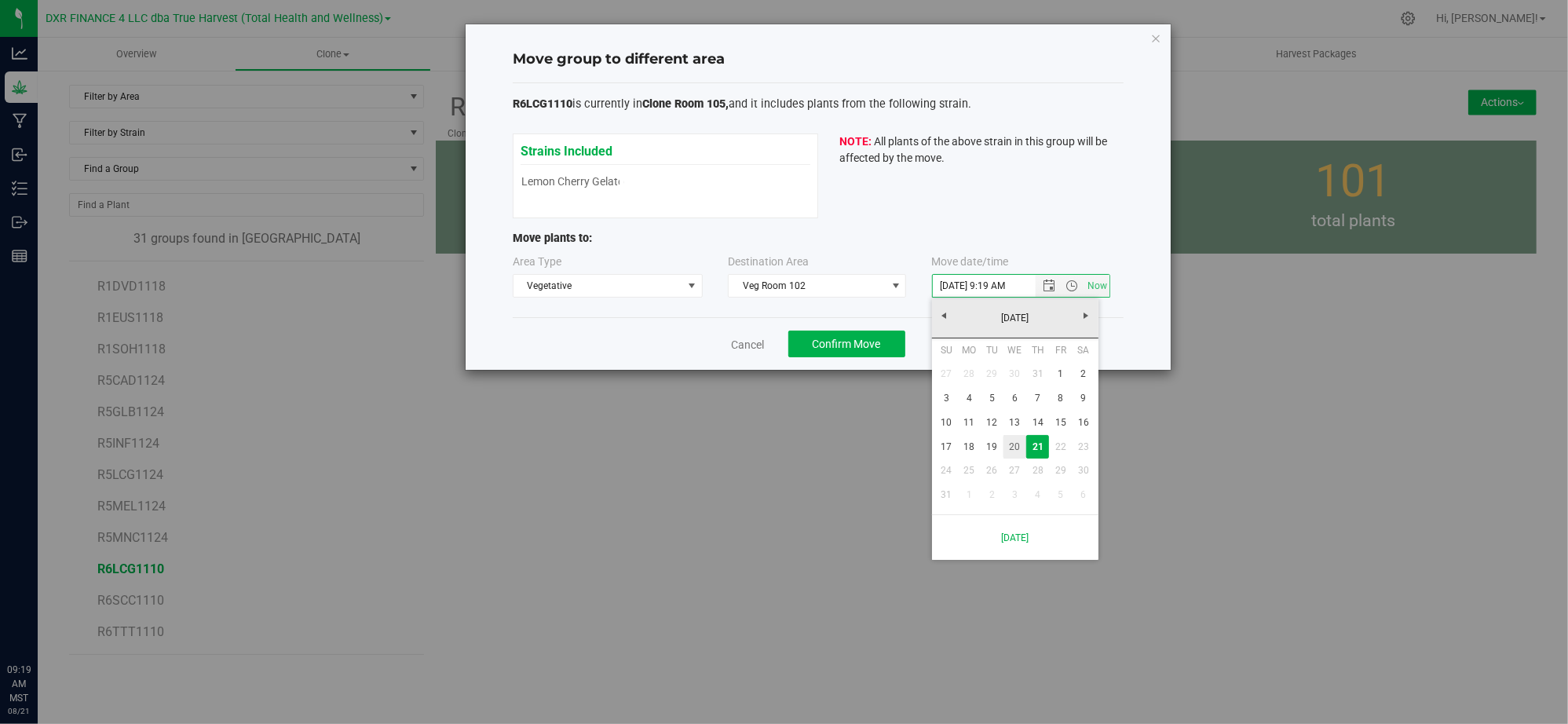
click at [1008, 433] on tbody "27 28 29 30 31 1 2 3 4 5 6 7 8 9 10 11 12 13 14 15 16 17 18 19 20 21 22 23 24 2…" at bounding box center [1015, 434] width 160 height 145
click at [1018, 444] on link "20" at bounding box center [1015, 447] width 23 height 24
type input "8/20/2025 9:19 AM"
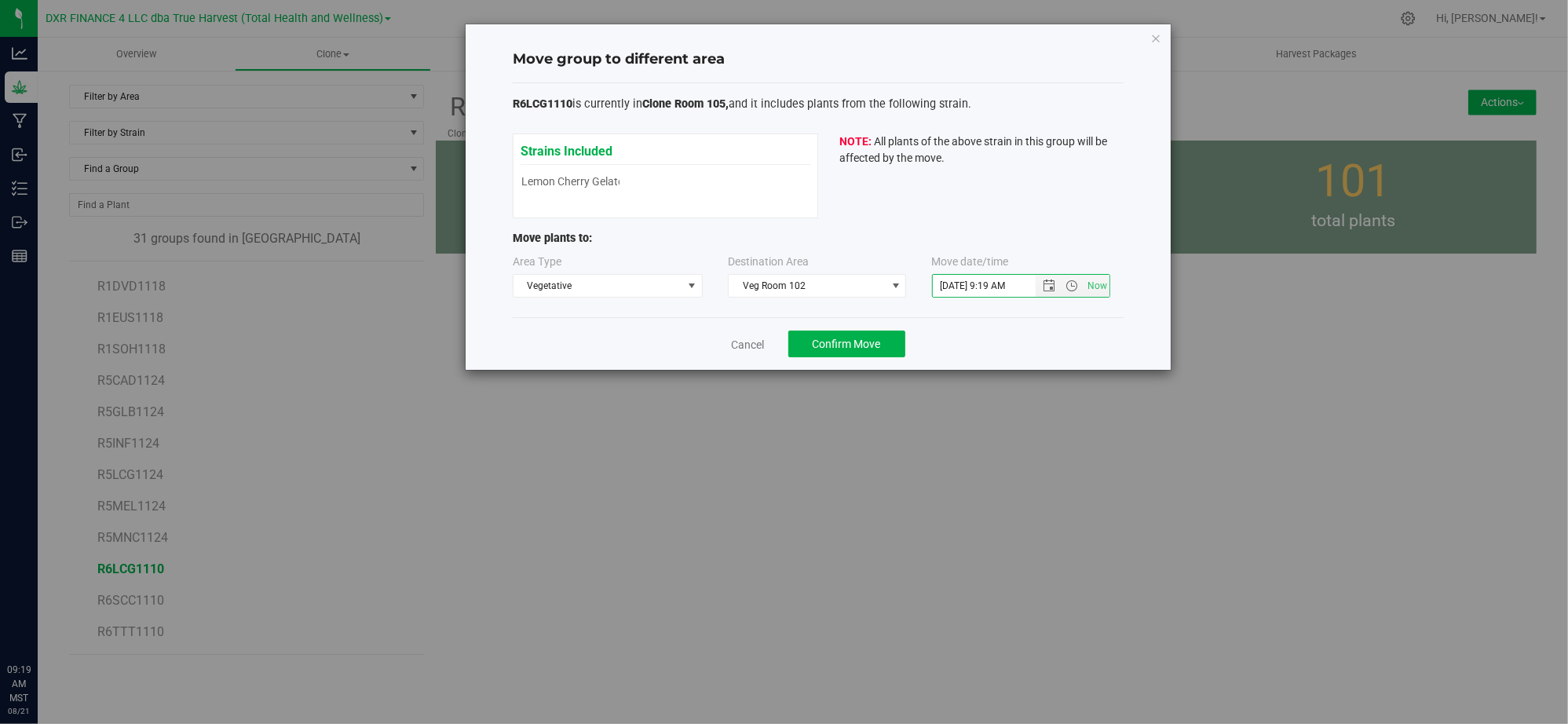
click at [983, 349] on div "Cancel Confirm Move" at bounding box center [818, 343] width 611 height 53
click at [516, 322] on div "Cancel Confirm Move" at bounding box center [818, 343] width 611 height 53
click at [975, 340] on div "Cancel Confirm Move" at bounding box center [818, 343] width 611 height 53
click at [859, 342] on span "Confirm Move" at bounding box center [847, 344] width 69 height 12
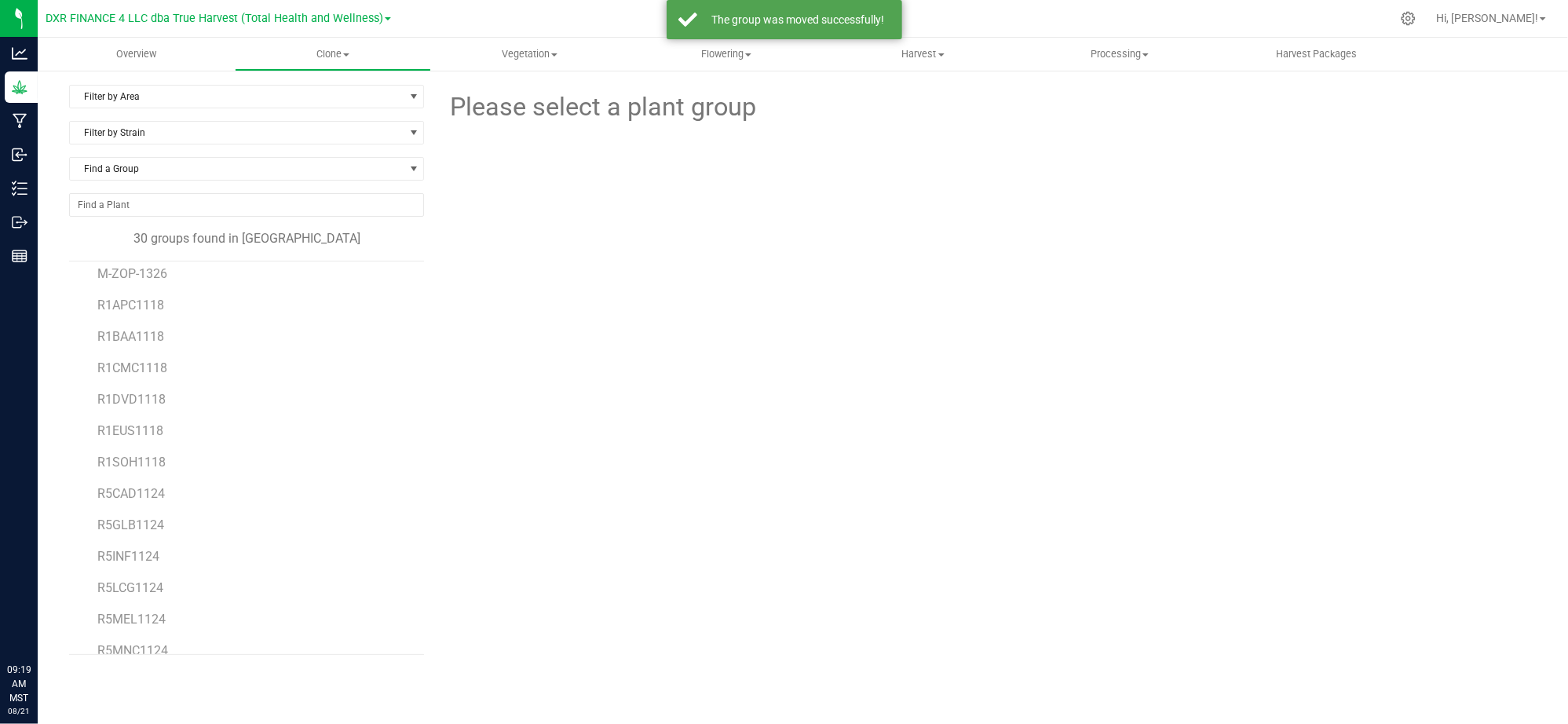
scroll to position [562, 0]
click at [111, 604] on span "R6SCC1110" at bounding box center [130, 600] width 67 height 15
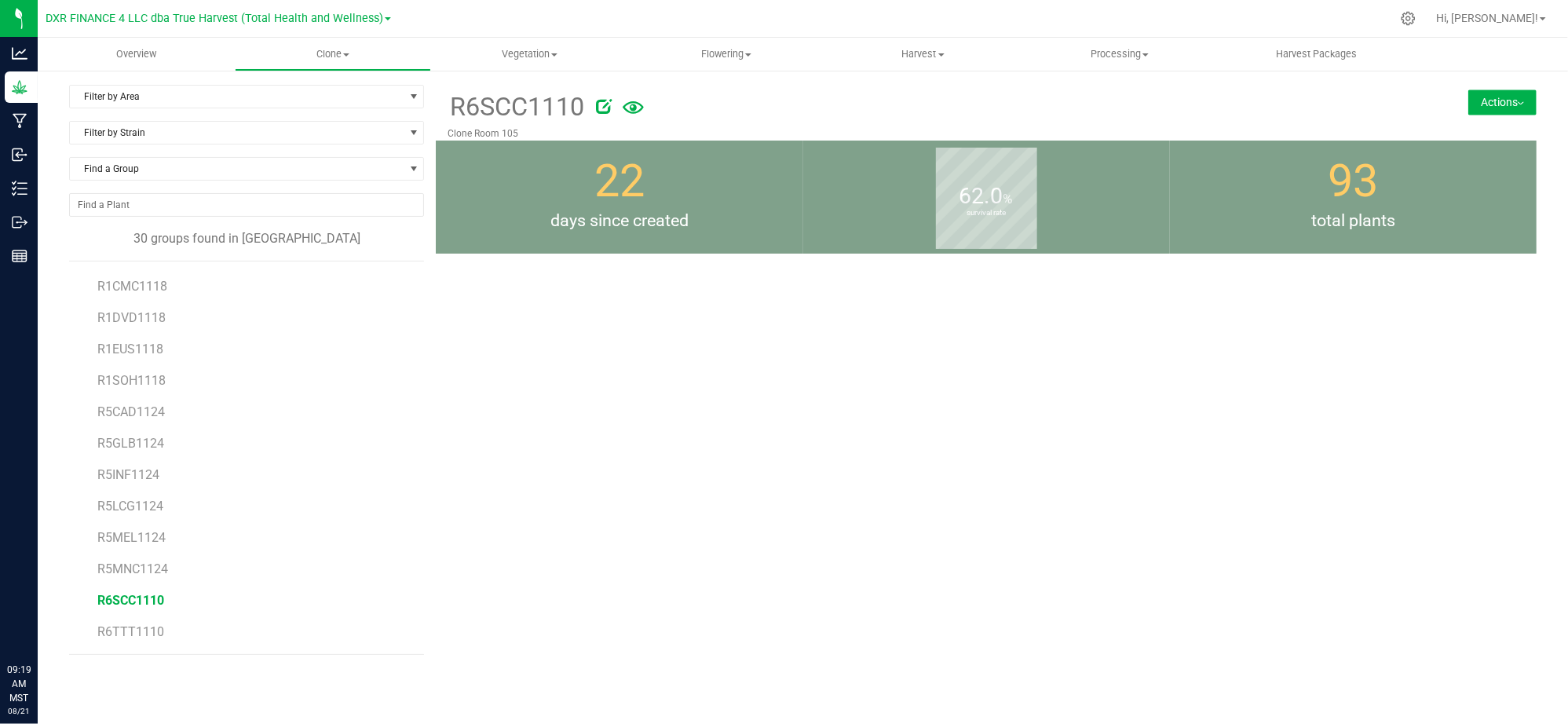
click at [1520, 91] on button "Actions" at bounding box center [1502, 102] width 69 height 25
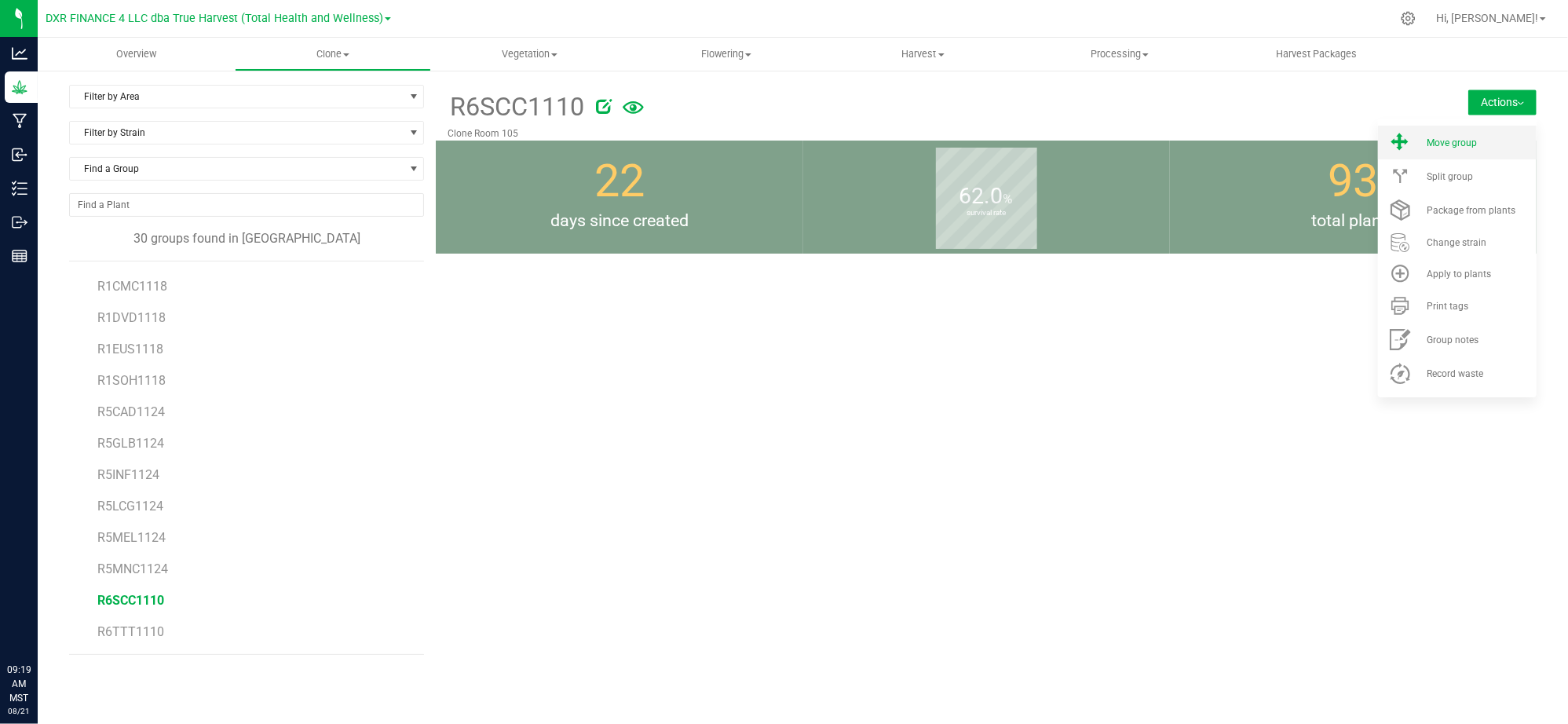
click at [1477, 151] on li "Move group" at bounding box center [1457, 142] width 159 height 34
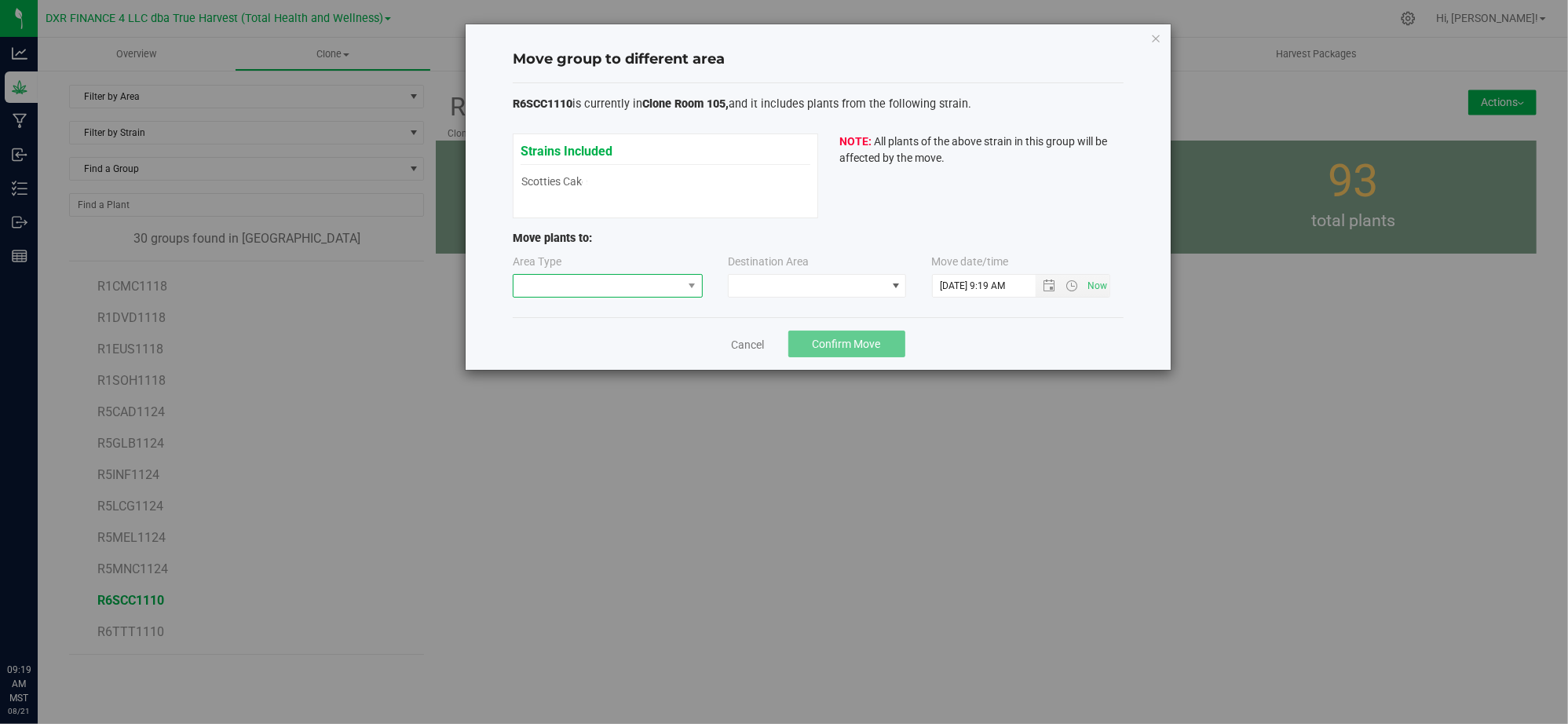
click at [642, 287] on span at bounding box center [597, 285] width 168 height 22
drag, startPoint x: 588, startPoint y: 350, endPoint x: 810, endPoint y: 291, distance: 229.7
click at [595, 347] on li "Vegetative" at bounding box center [608, 342] width 188 height 27
click at [897, 277] on span at bounding box center [895, 285] width 20 height 22
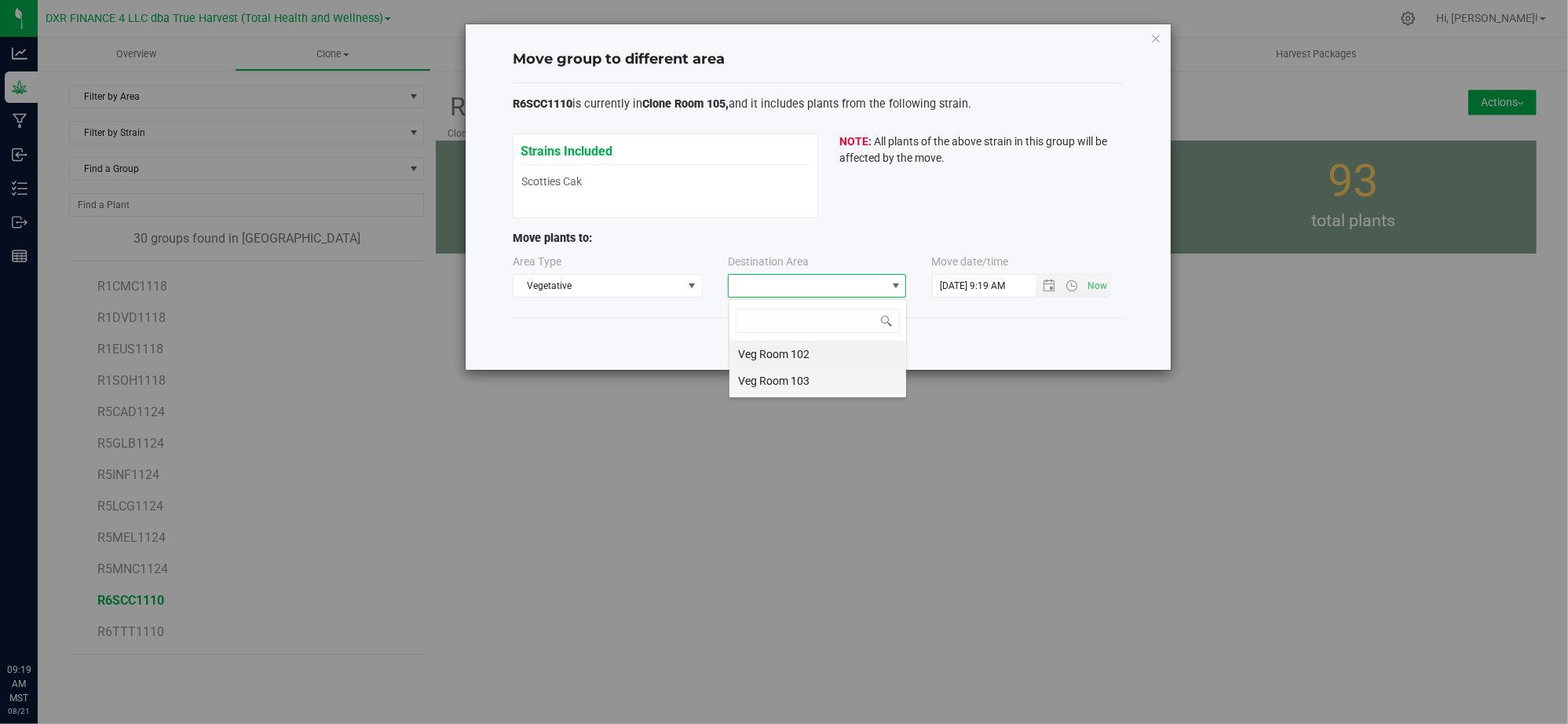
scroll to position [23, 177]
drag, startPoint x: 812, startPoint y: 359, endPoint x: 1031, endPoint y: 331, distance: 220.8
click at [814, 359] on li "Veg Room 102" at bounding box center [817, 353] width 176 height 27
click at [1033, 330] on div "Cancel Confirm Move" at bounding box center [818, 343] width 611 height 53
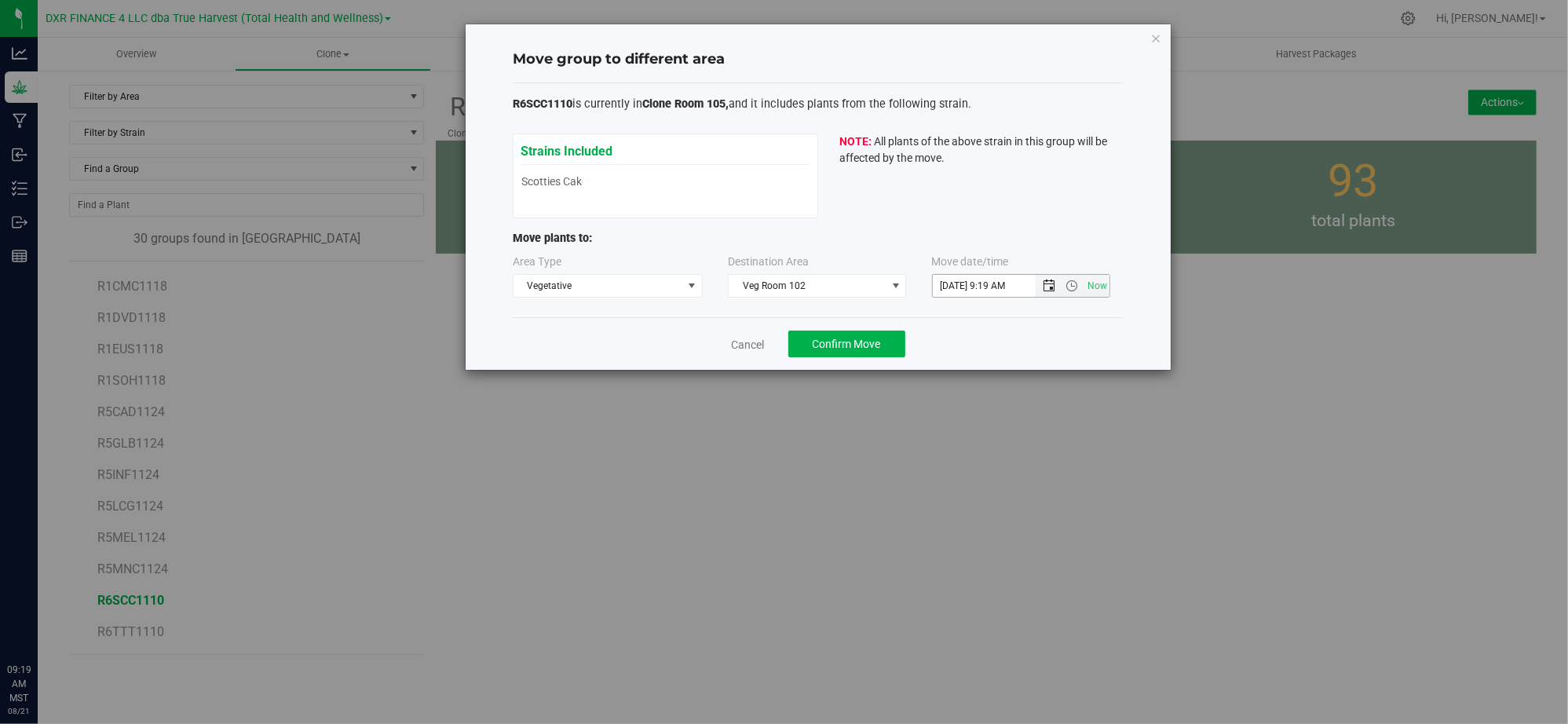
click at [1044, 291] on span "Open the date view" at bounding box center [1050, 286] width 12 height 12
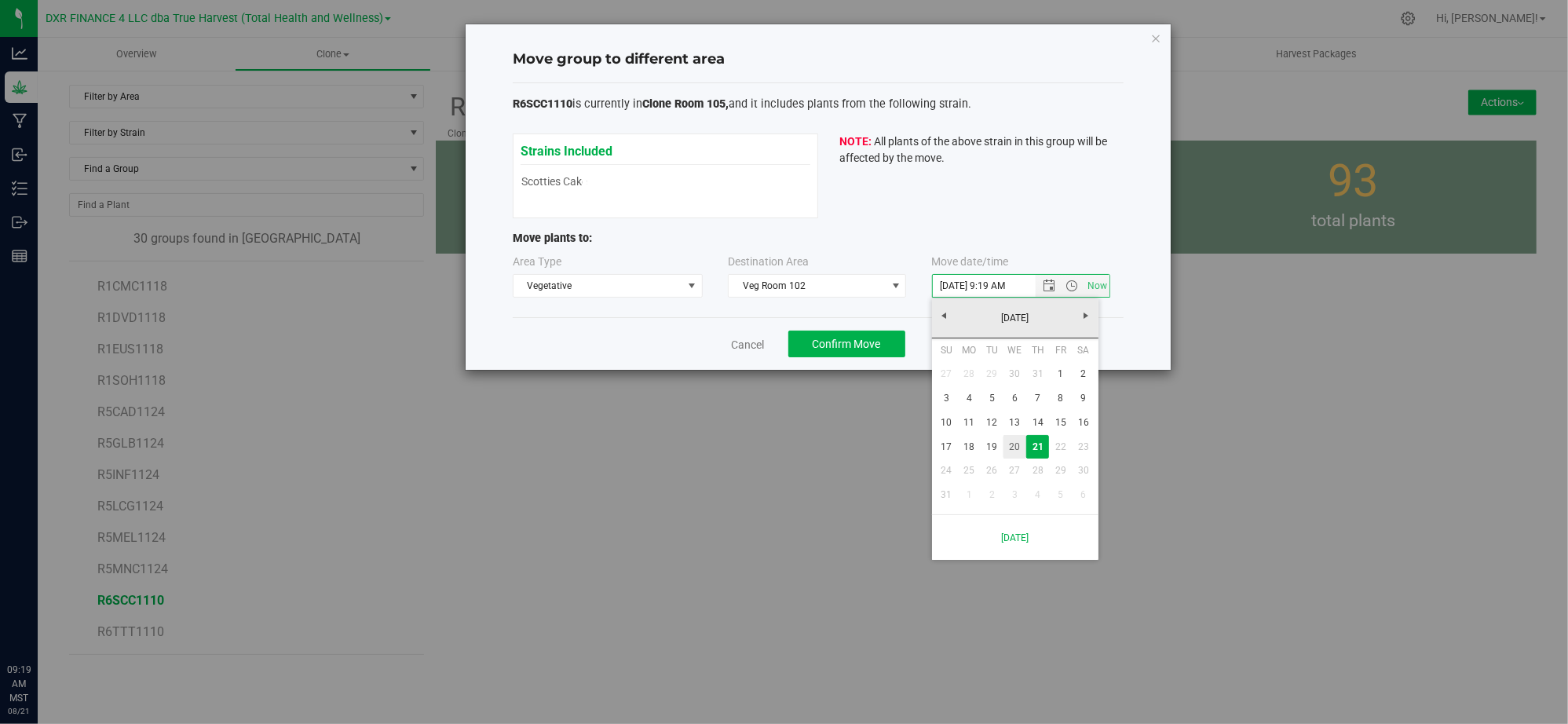
drag, startPoint x: 1018, startPoint y: 446, endPoint x: 1004, endPoint y: 336, distance: 110.9
click at [1018, 444] on link "20" at bounding box center [1015, 447] width 23 height 24
type input "8/20/2025 9:19 AM"
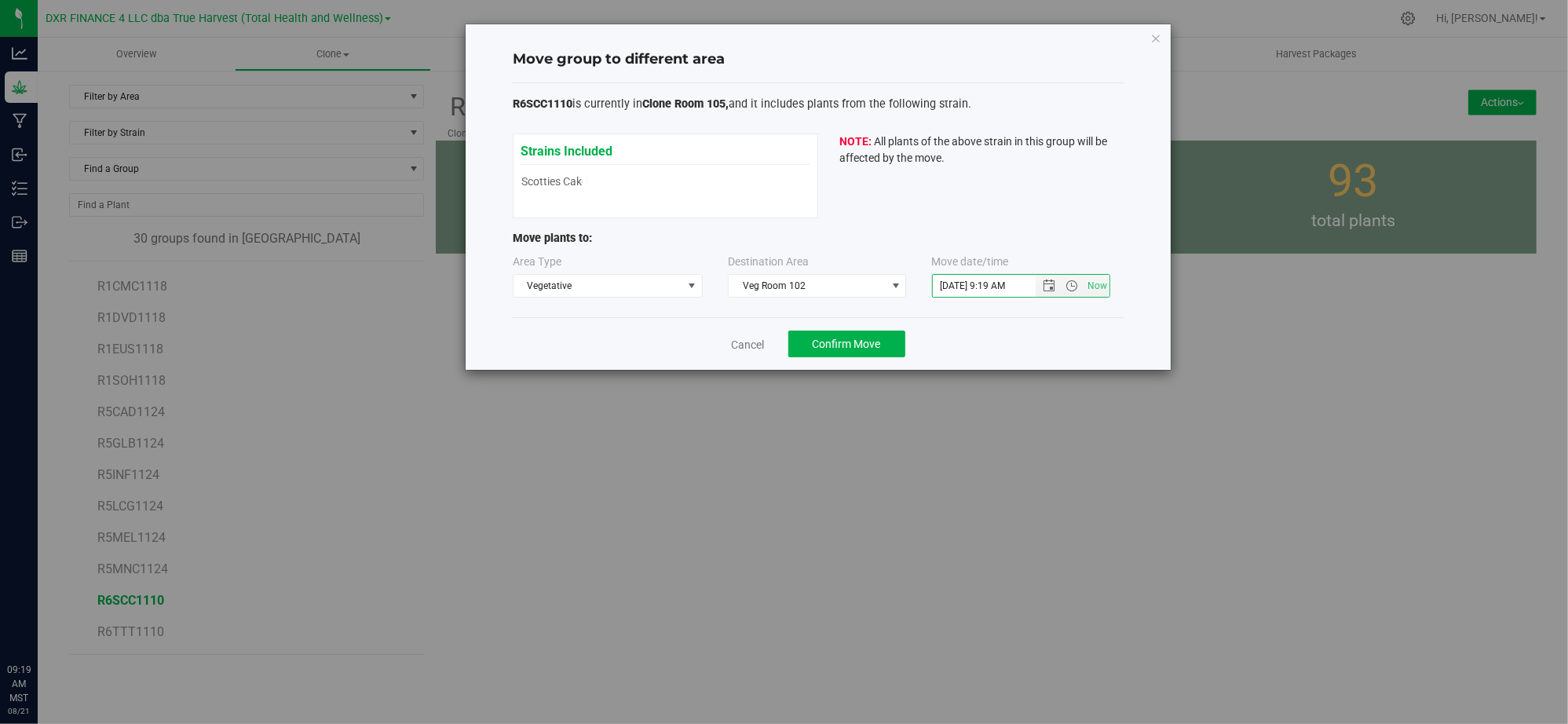
click at [1005, 340] on div "Cancel Confirm Move" at bounding box center [818, 343] width 611 height 53
drag, startPoint x: 814, startPoint y: 355, endPoint x: 833, endPoint y: 339, distance: 24.8
click at [814, 353] on button "Confirm Move" at bounding box center [847, 344] width 117 height 27
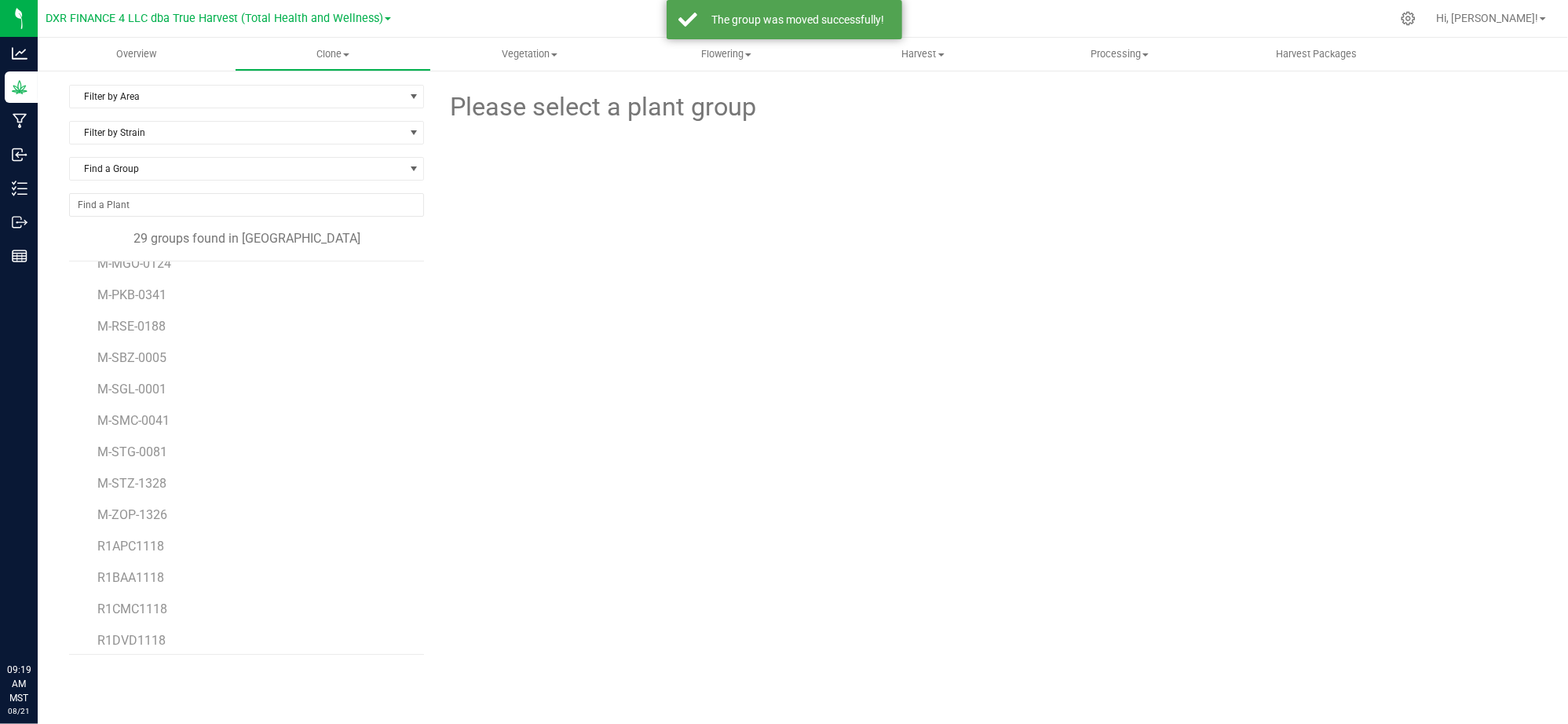
scroll to position [530, 0]
click at [121, 635] on span "R6TTT1110" at bounding box center [130, 631] width 67 height 15
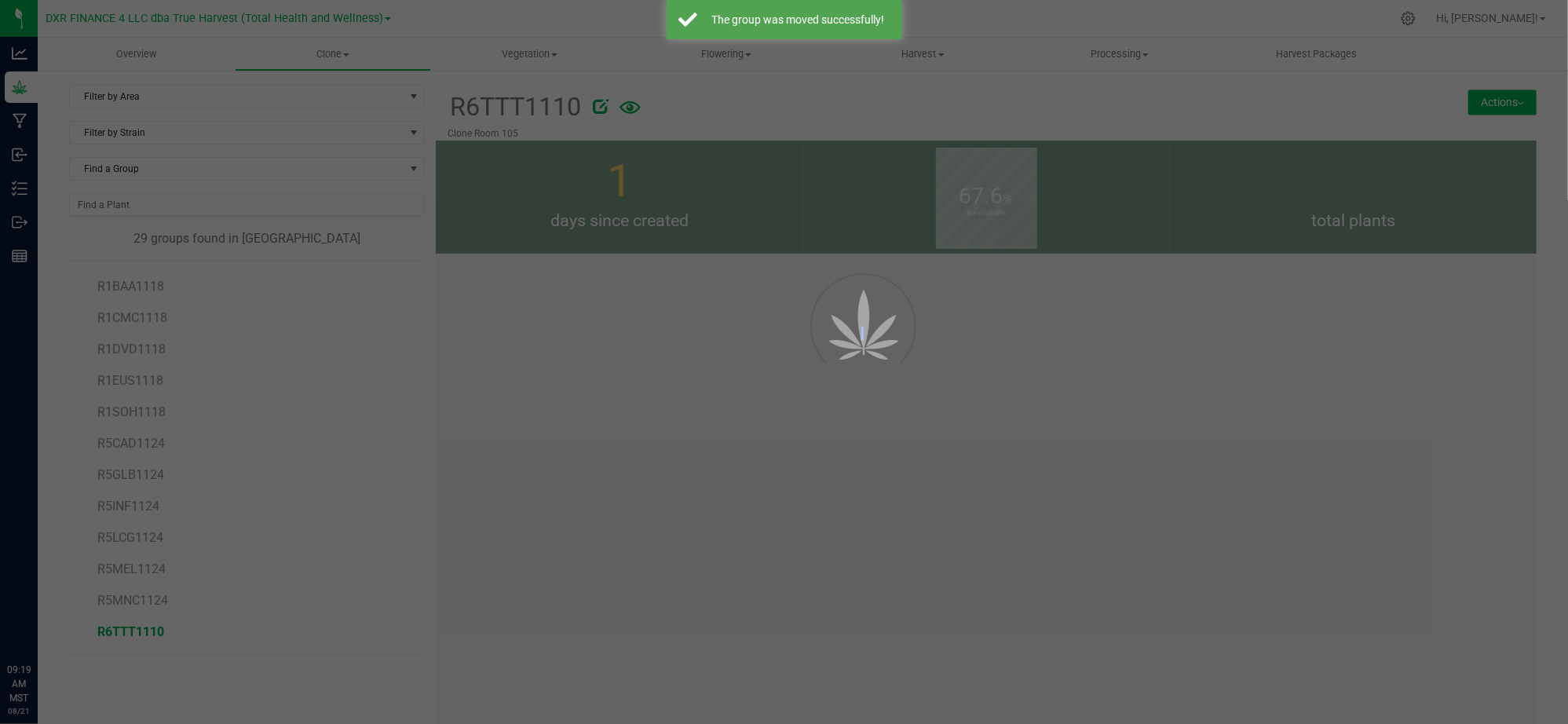
click at [121, 635] on div at bounding box center [784, 362] width 1568 height 724
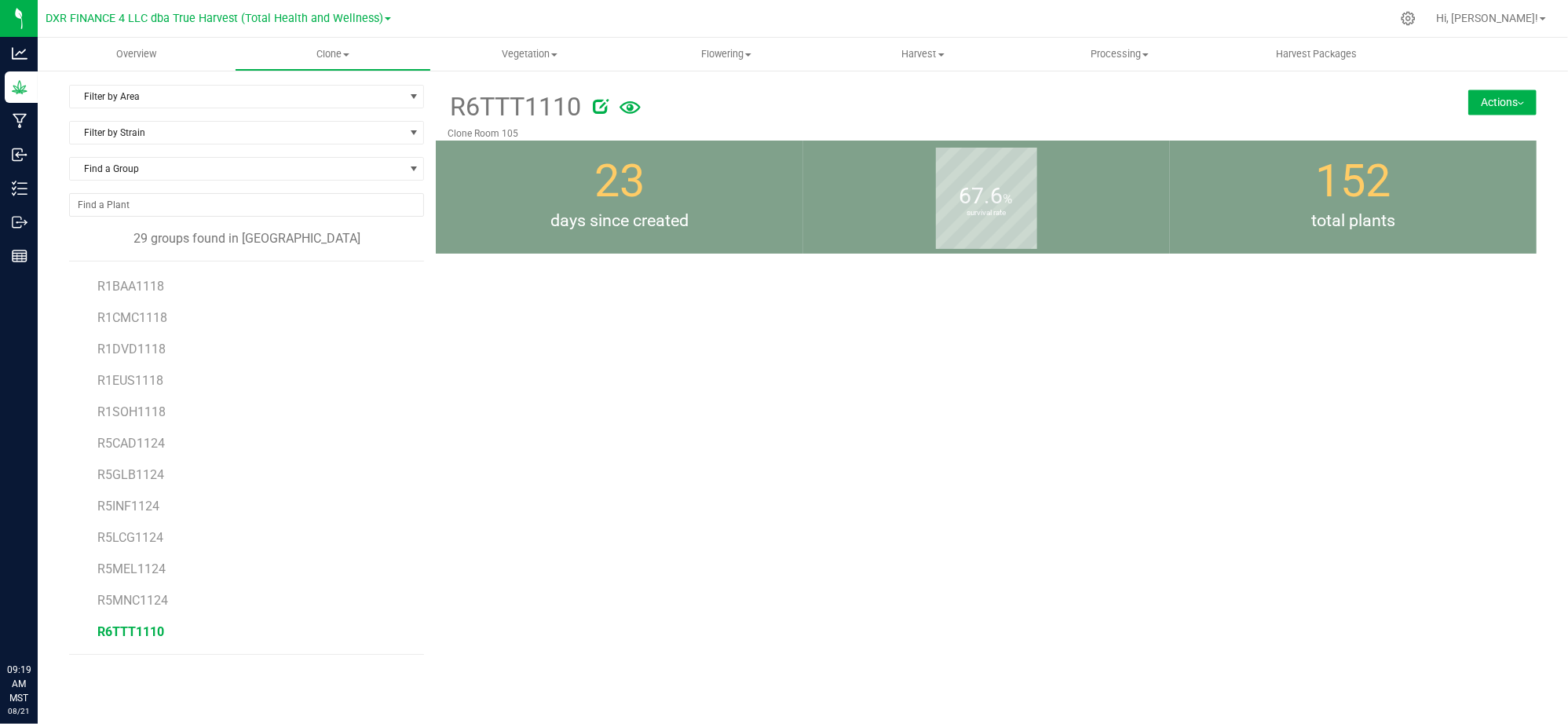
click at [1499, 93] on button "Actions" at bounding box center [1502, 102] width 69 height 25
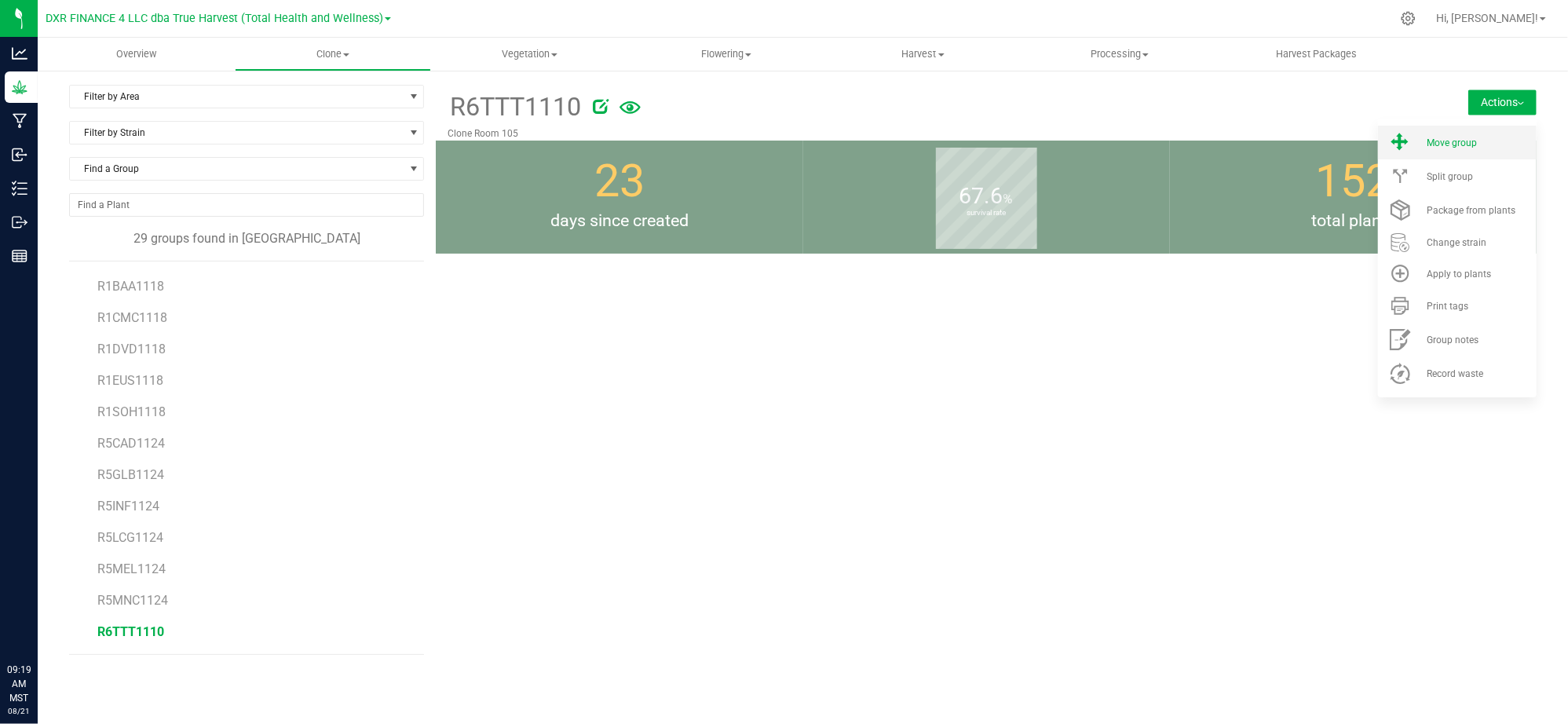
click at [1499, 142] on div "Move group" at bounding box center [1479, 142] width 107 height 11
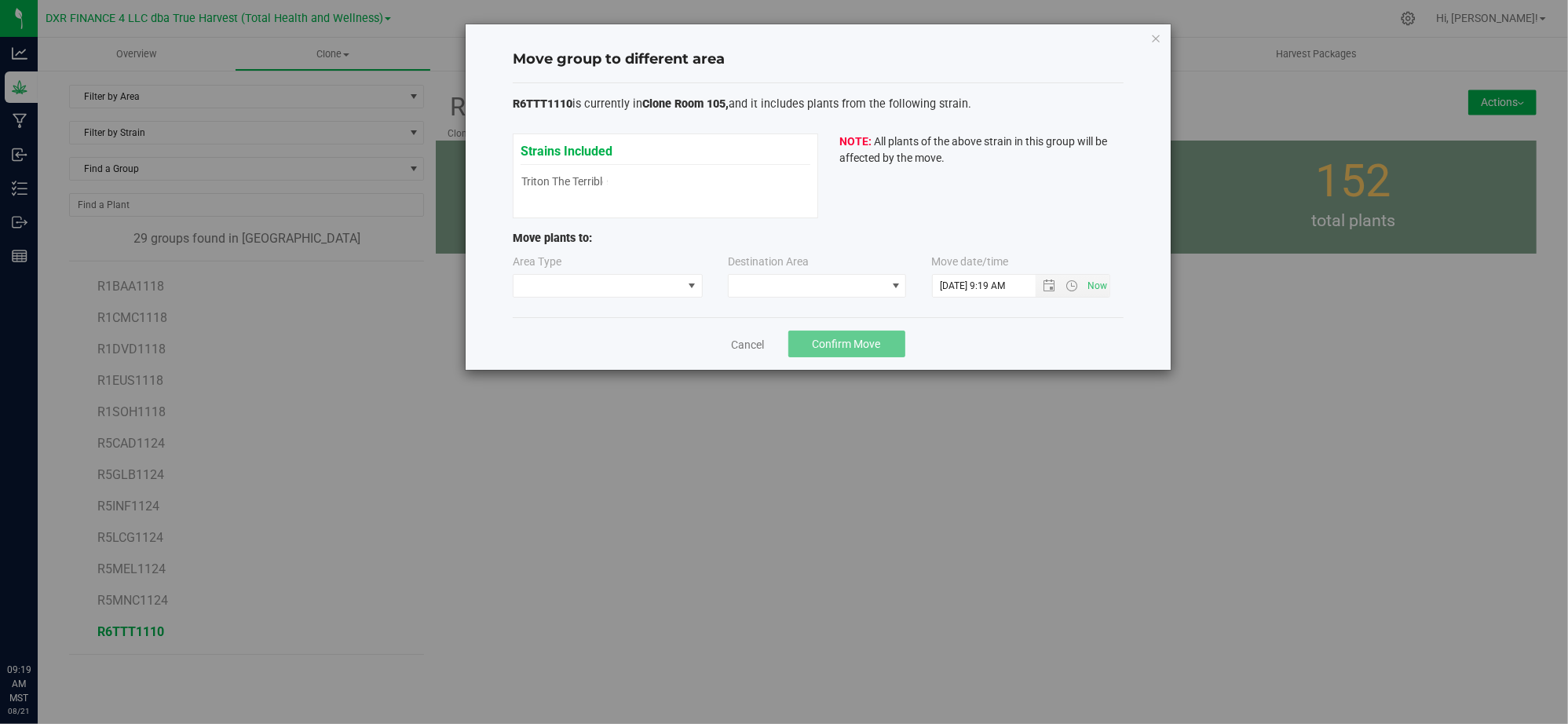
click at [572, 270] on div "Area Type" at bounding box center [608, 275] width 192 height 44
click at [587, 287] on span at bounding box center [597, 285] width 168 height 22
click at [563, 346] on li "Vegetative" at bounding box center [608, 342] width 188 height 27
click at [816, 293] on span at bounding box center [807, 285] width 157 height 22
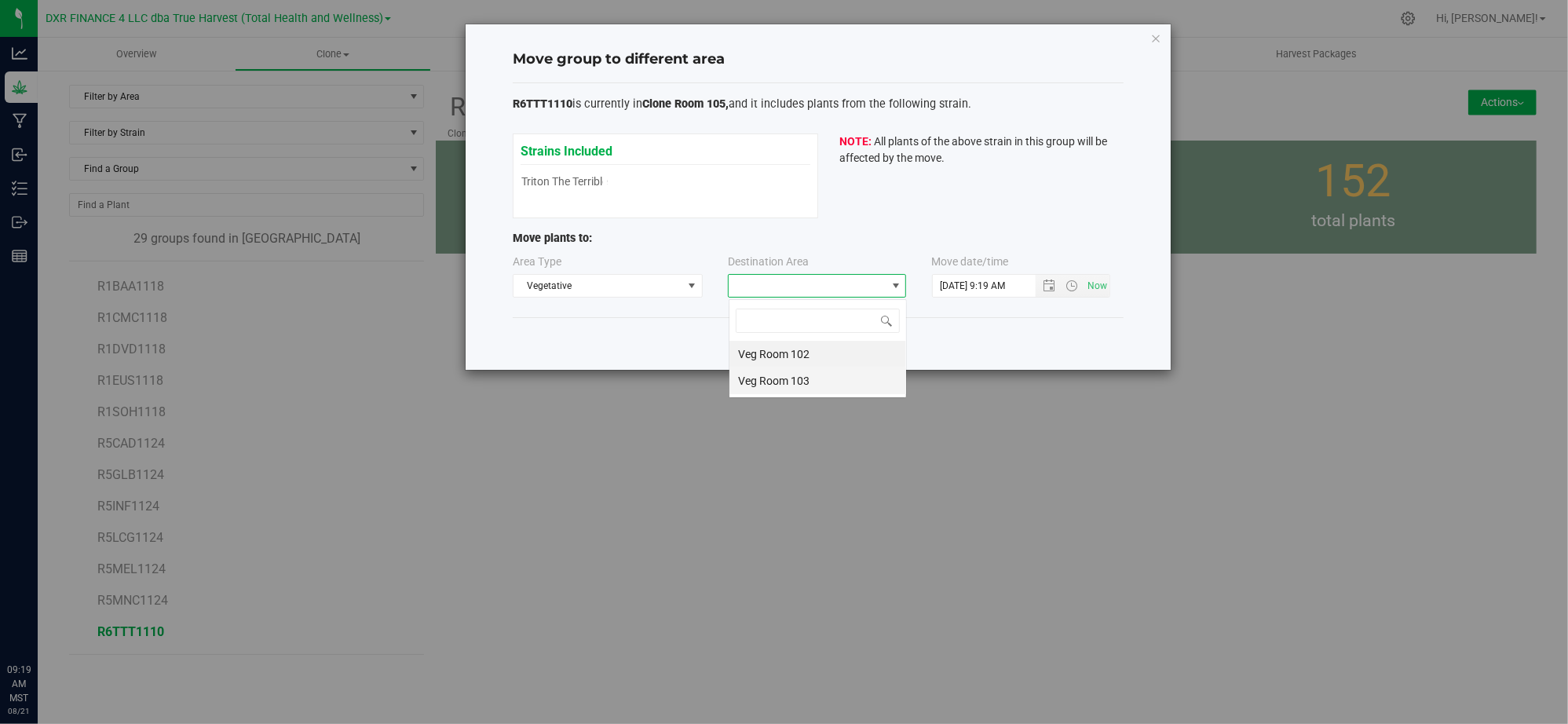
scroll to position [23, 177]
drag, startPoint x: 794, startPoint y: 381, endPoint x: 799, endPoint y: 352, distance: 29.4
click at [799, 352] on ul "Veg Room 102 Veg Room 103" at bounding box center [817, 366] width 176 height 53
drag, startPoint x: 799, startPoint y: 353, endPoint x: 1025, endPoint y: 336, distance: 226.6
click at [800, 353] on li "Veg Room 102" at bounding box center [817, 353] width 176 height 27
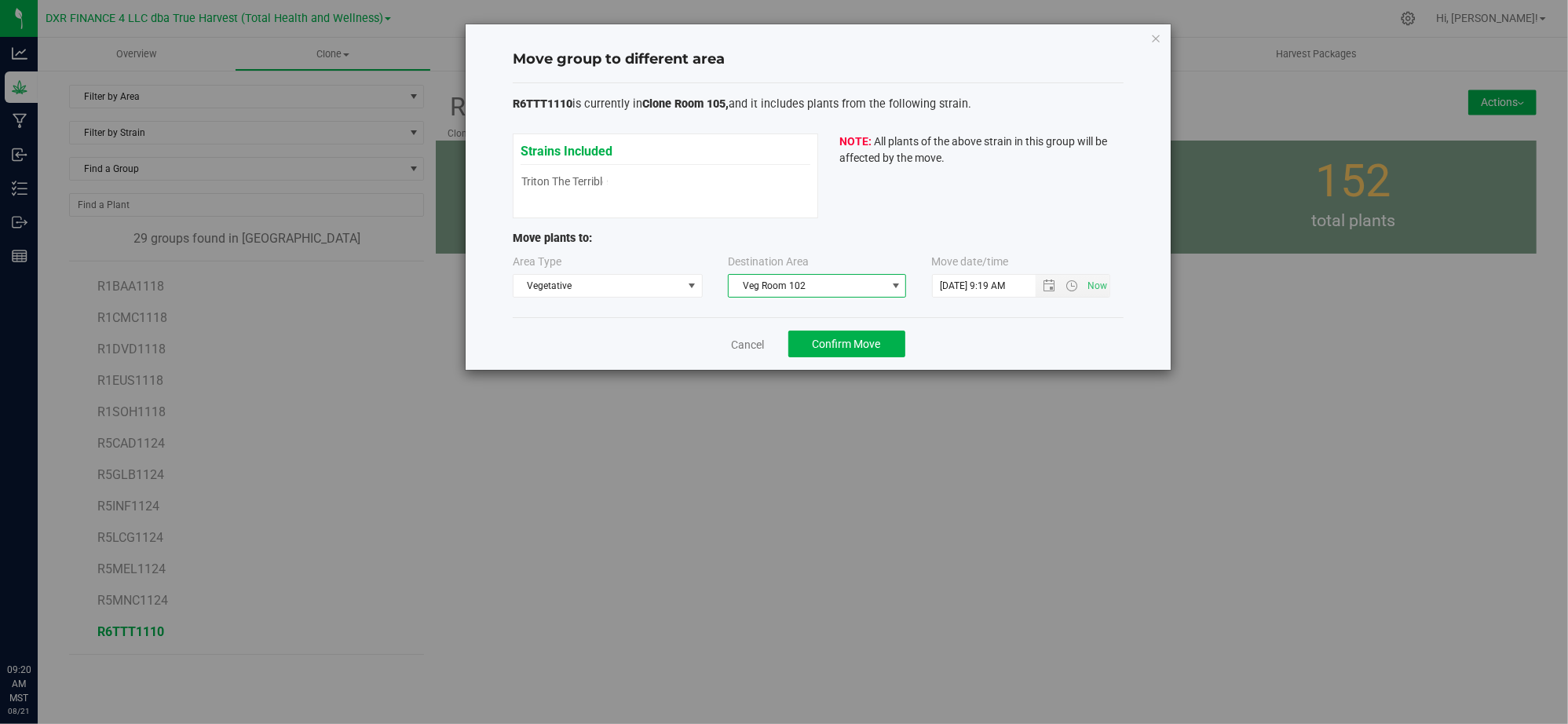
click at [1021, 332] on div "Cancel Confirm Move" at bounding box center [818, 343] width 611 height 53
click at [1044, 280] on span "Open the date view" at bounding box center [1050, 286] width 12 height 12
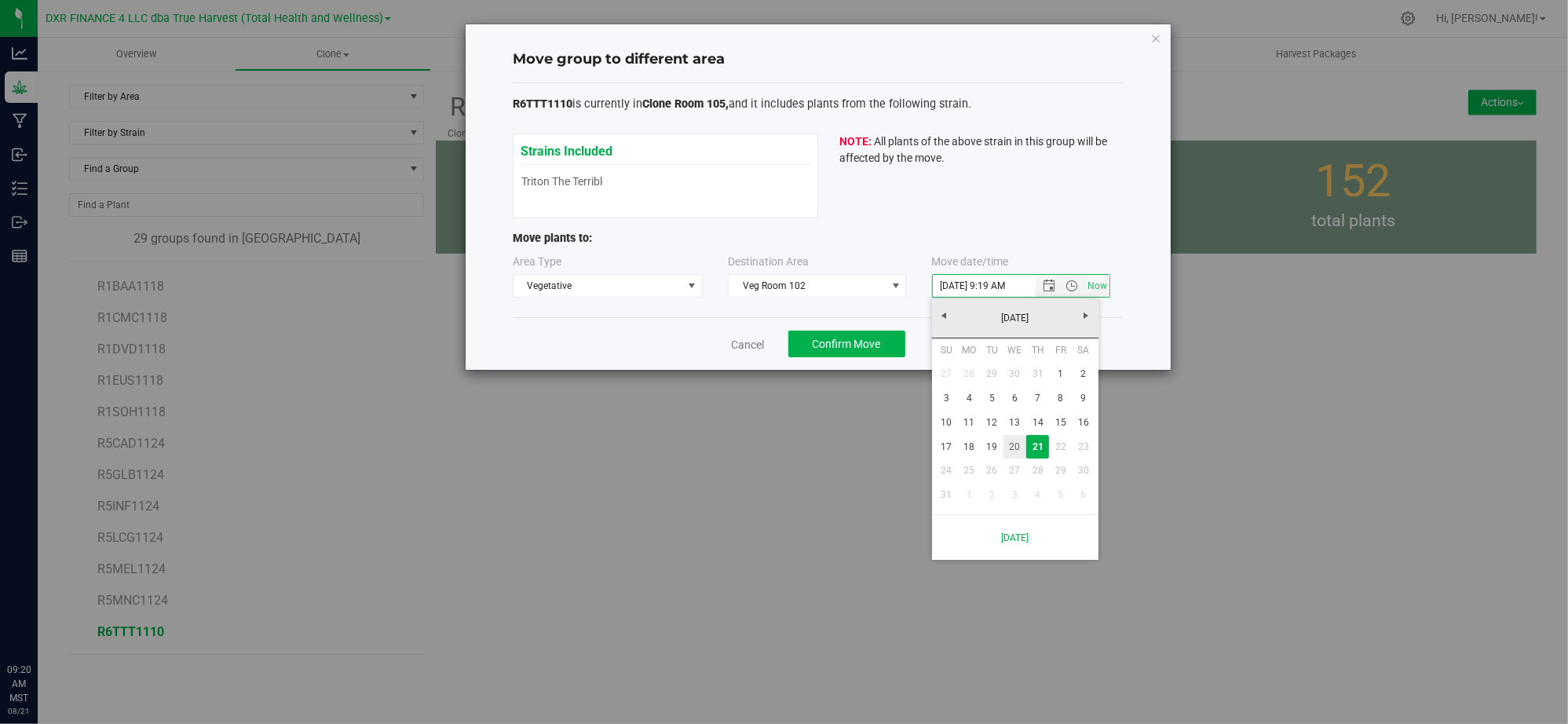
click at [1010, 446] on link "20" at bounding box center [1015, 447] width 23 height 24
type input "8/20/2025 9:19 AM"
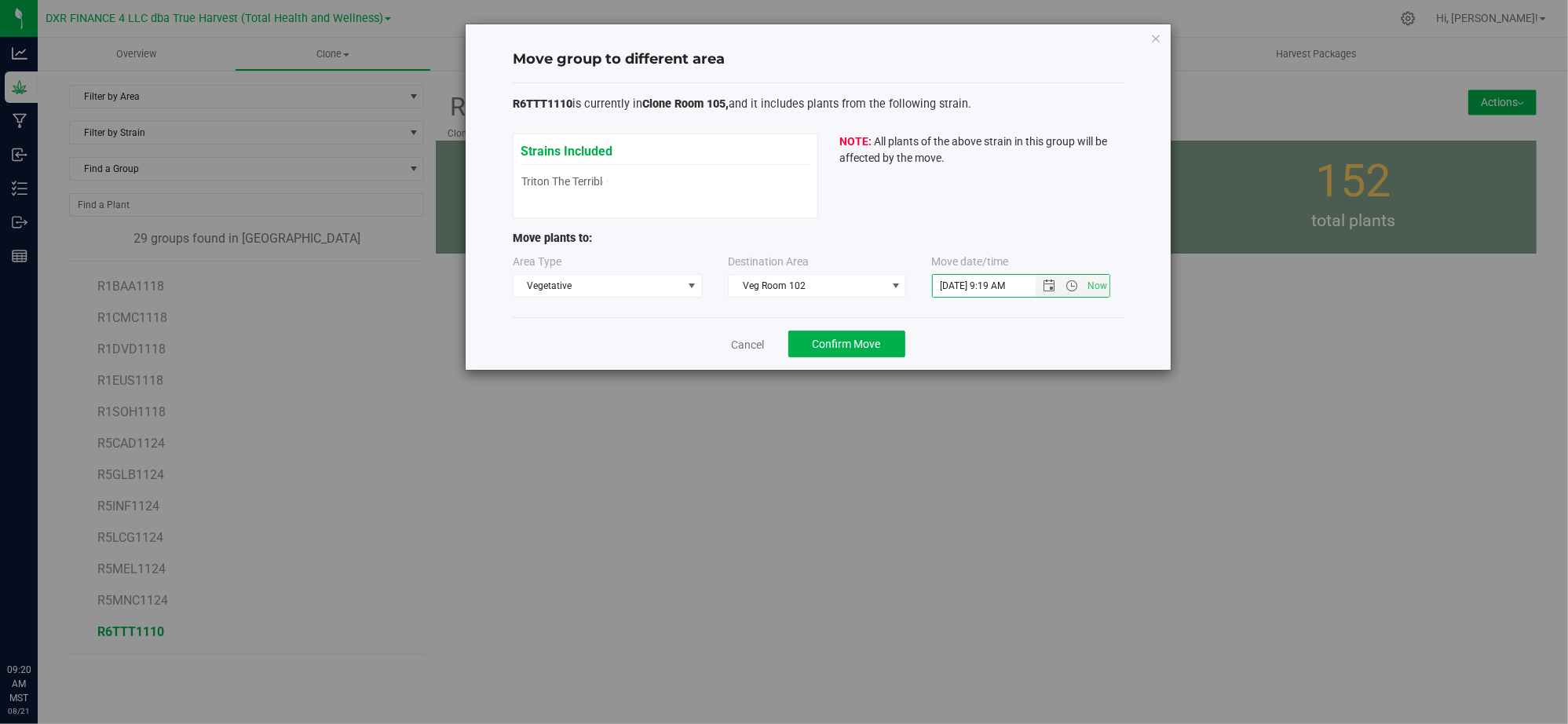
drag, startPoint x: 980, startPoint y: 349, endPoint x: 858, endPoint y: 363, distance: 122.8
click at [978, 349] on div "Cancel Confirm Move" at bounding box center [818, 343] width 611 height 53
click at [841, 346] on span "Confirm Move" at bounding box center [847, 344] width 69 height 12
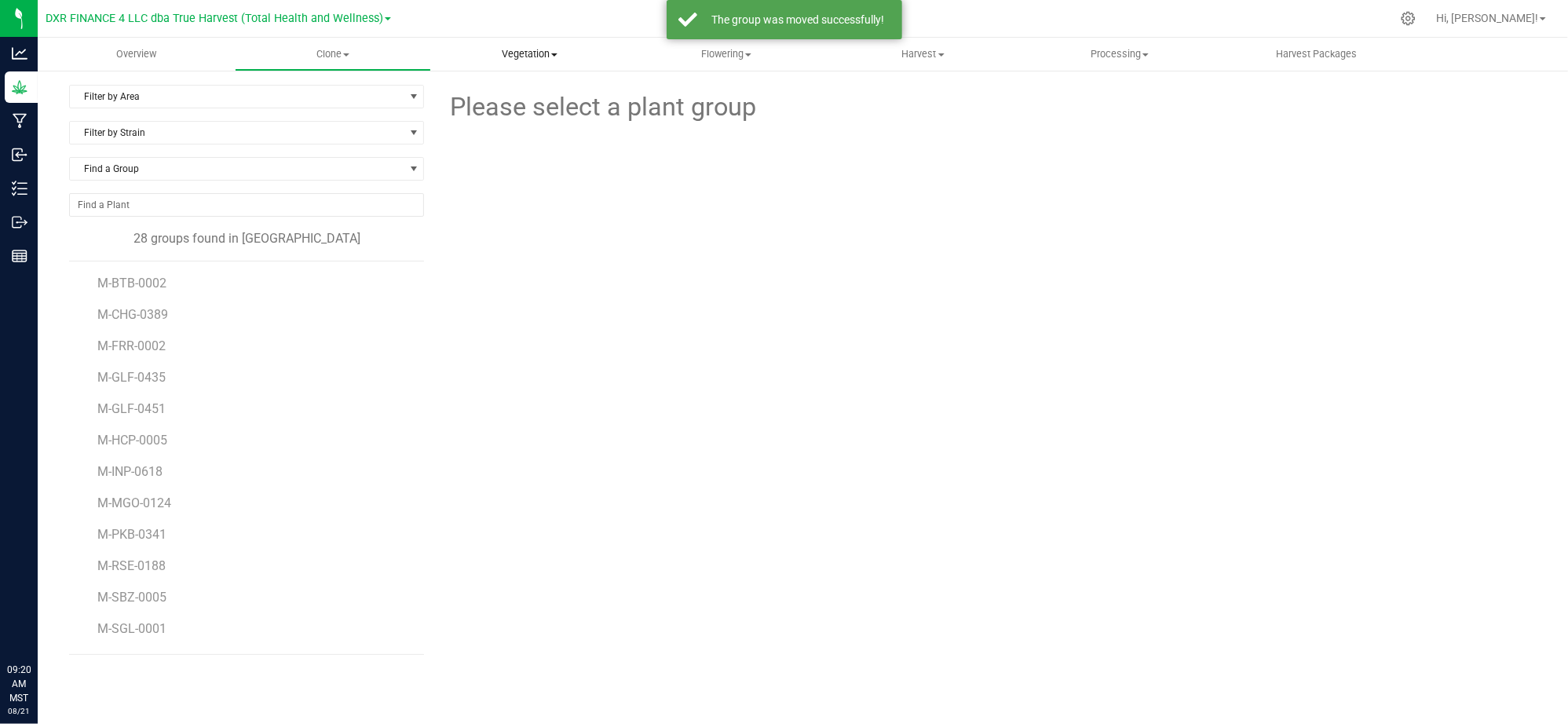
click at [501, 58] on span "Vegetation" at bounding box center [529, 54] width 195 height 14
click at [505, 95] on span "Veg groups" at bounding box center [480, 94] width 100 height 13
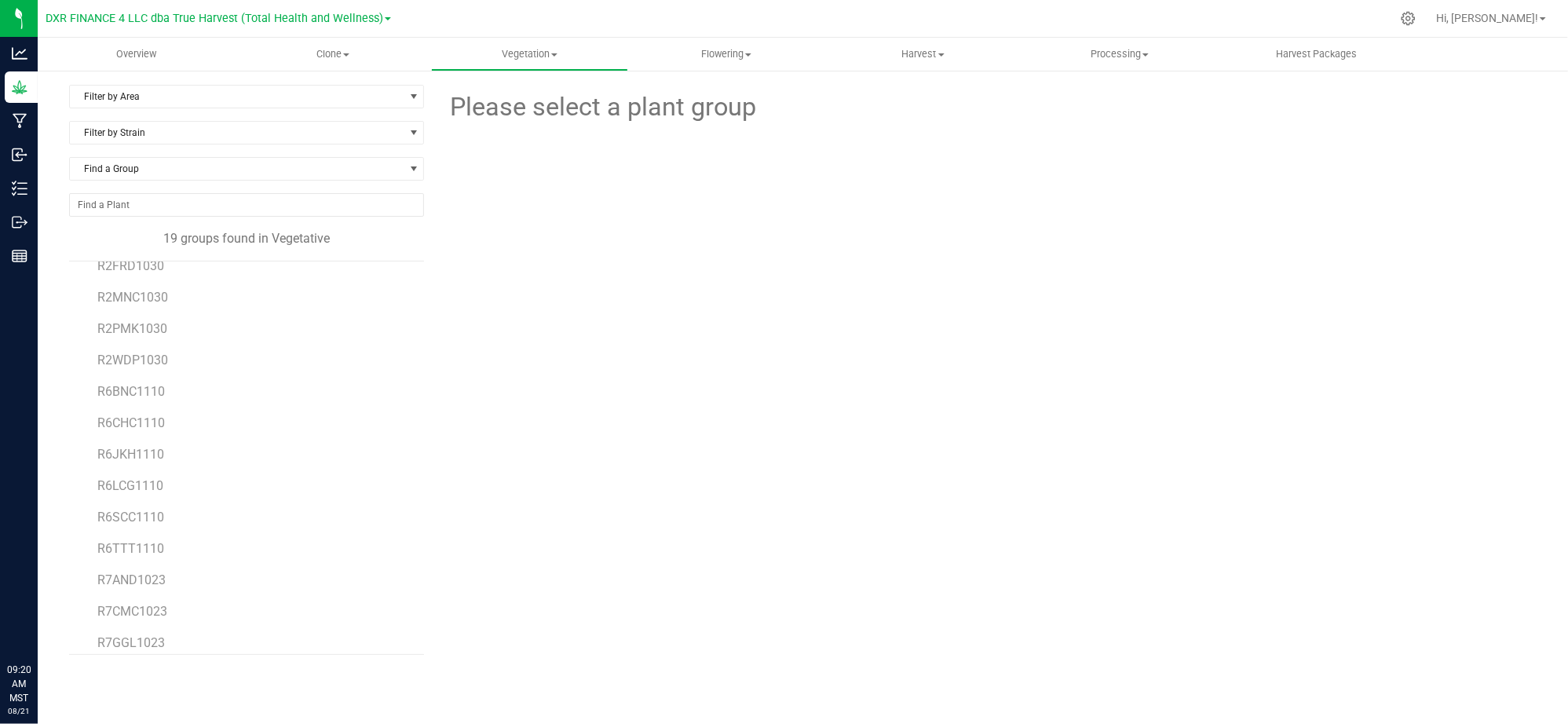
scroll to position [76, 0]
click at [143, 497] on span "R6LCG1110" at bounding box center [130, 490] width 67 height 15
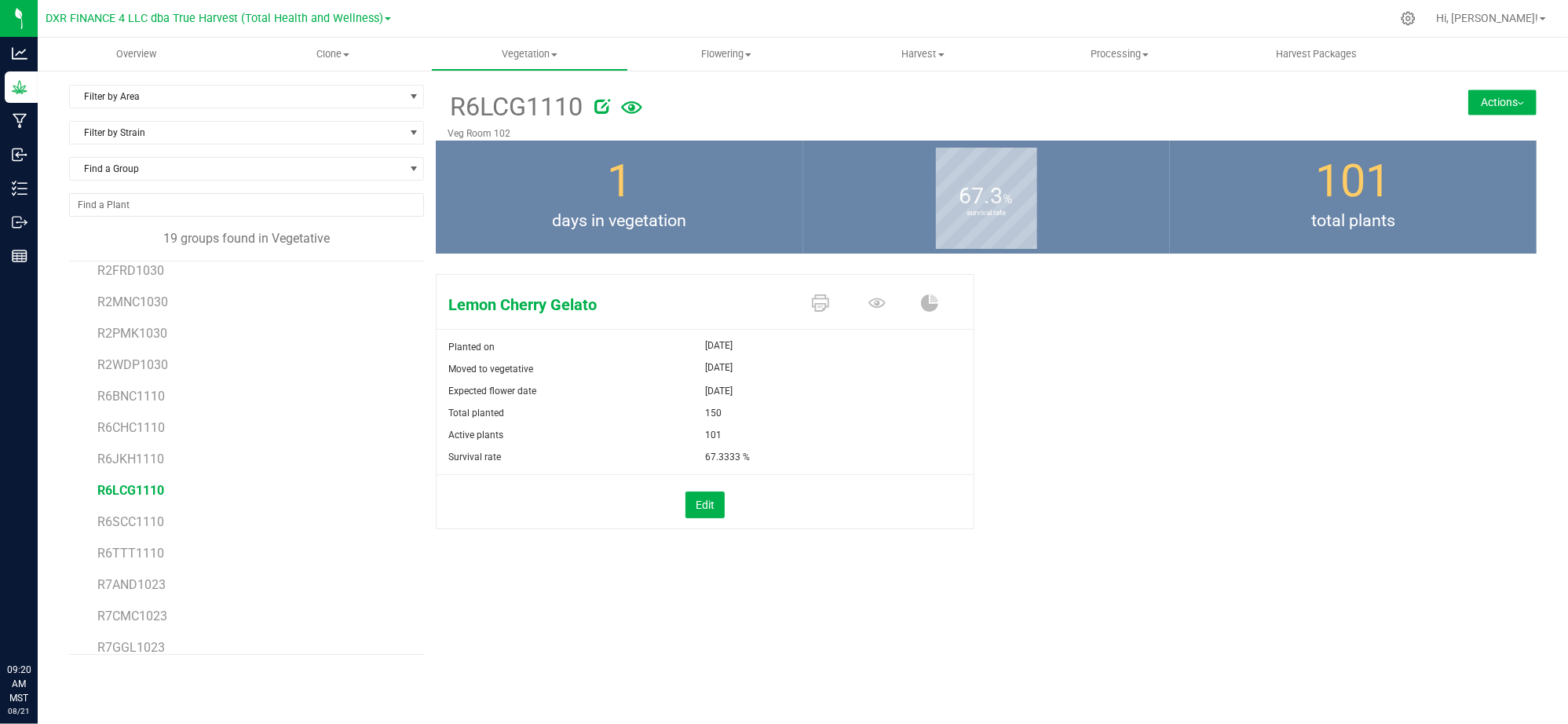
click at [1047, 601] on div "R6LCG1110 Veg Room 102 Actions Move group Split group" at bounding box center [986, 370] width 1101 height 570
drag, startPoint x: 1243, startPoint y: 488, endPoint x: 833, endPoint y: 484, distance: 410.0
click at [1243, 488] on div "Lemon Cherry Gelato Planted on Jul 31, 2025 Moved to vegetative Aug 20, 2025 Ex…" at bounding box center [986, 418] width 1101 height 300
click at [372, 105] on span "Filter by Area" at bounding box center [236, 96] width 333 height 22
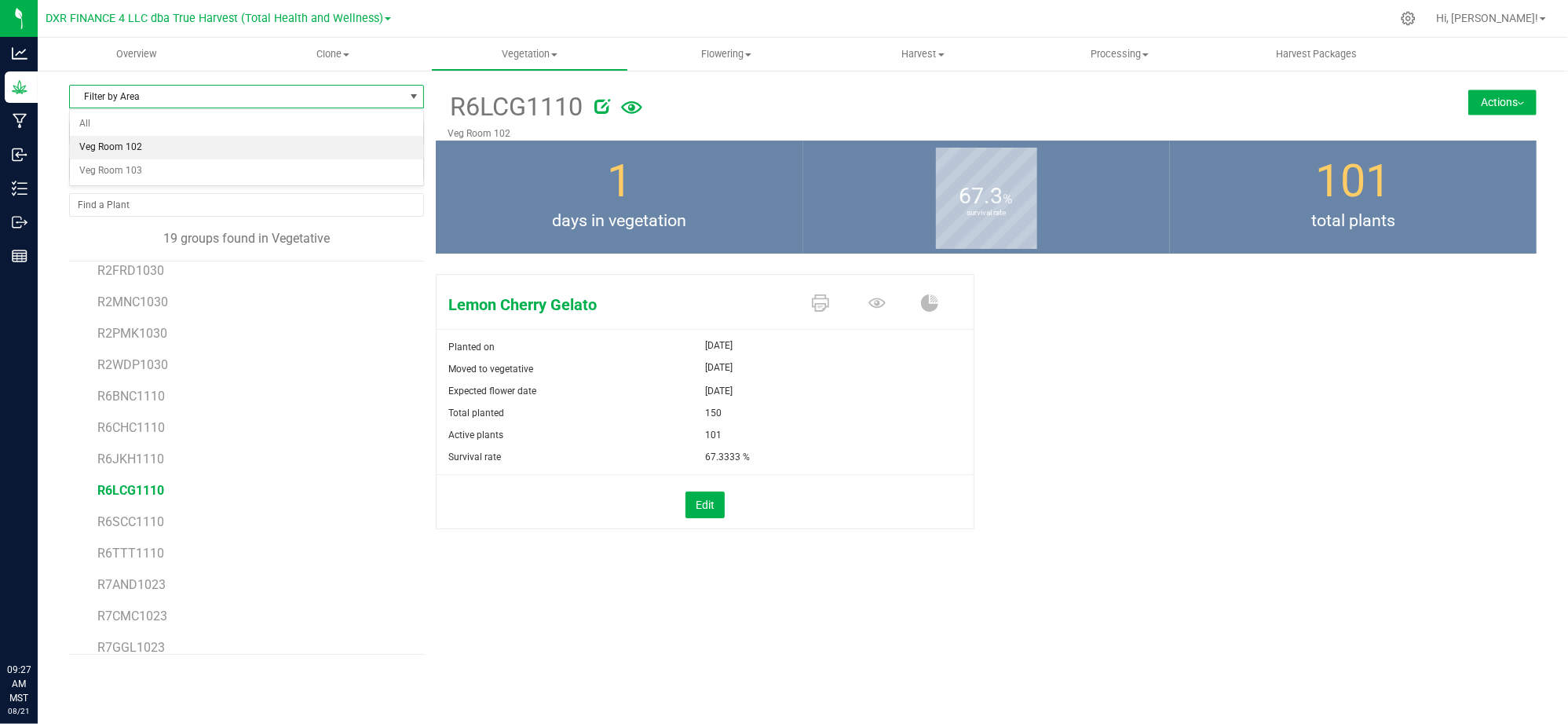
click at [144, 157] on li "Veg Room 102" at bounding box center [246, 147] width 353 height 23
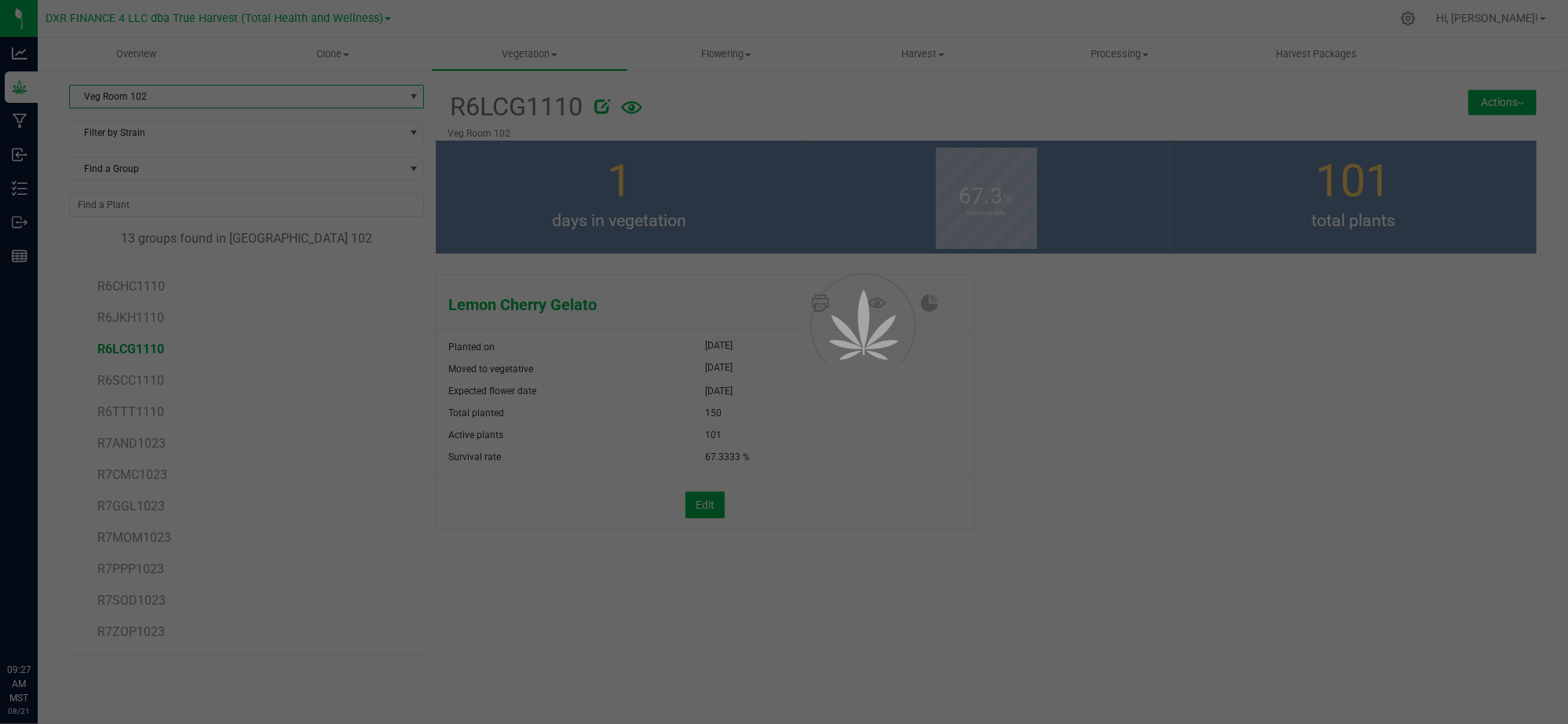
scroll to position [29, 0]
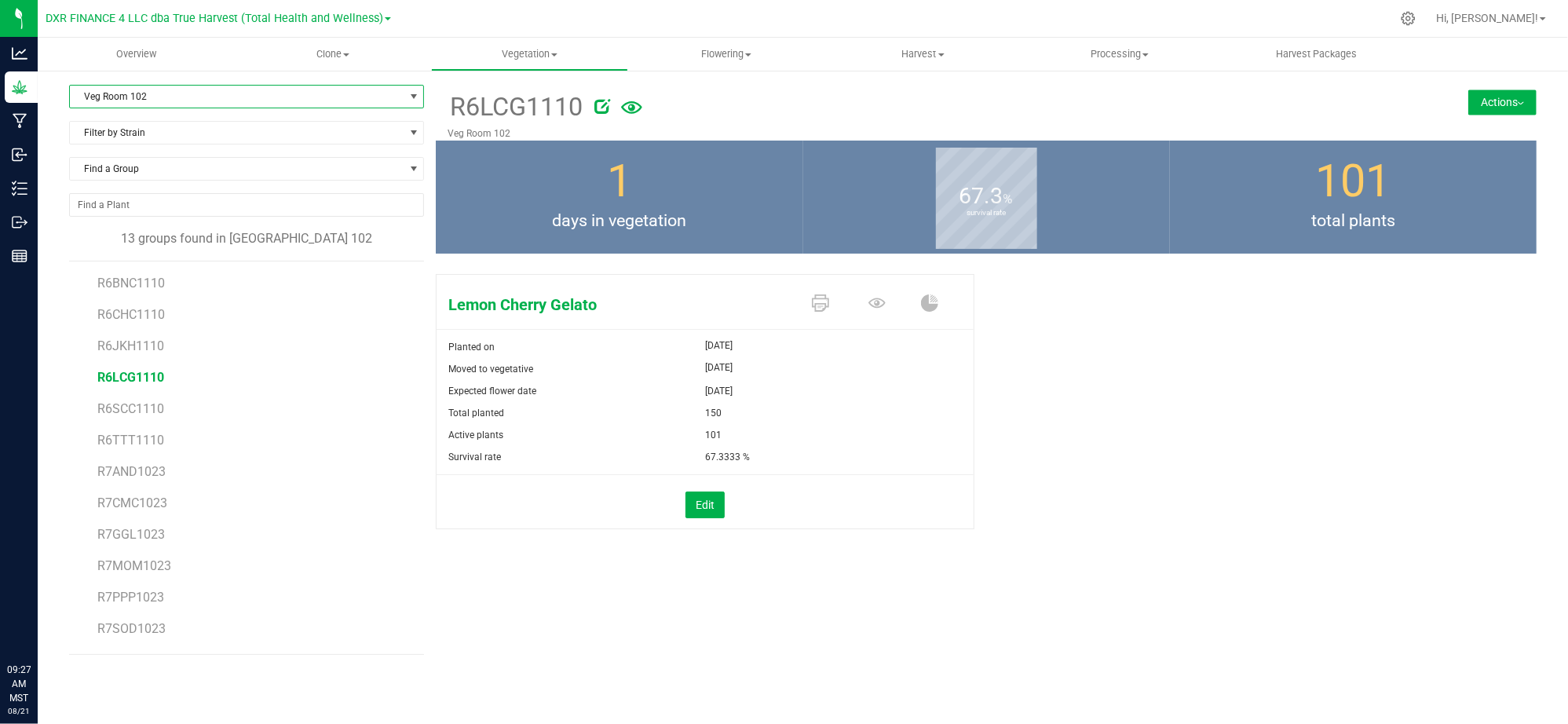
drag, startPoint x: 1201, startPoint y: 522, endPoint x: 1209, endPoint y: 499, distance: 24.4
click at [1201, 516] on div "Lemon Cherry Gelato Planted on Jul 31, 2025 Moved to vegetative Aug 20, 2025 Ex…" at bounding box center [986, 418] width 1101 height 300
click at [1038, 503] on div "Lemon Cherry Gelato Planted on Jul 31, 2025 Moved to vegetative Aug 20, 2025 Ex…" at bounding box center [986, 418] width 1101 height 300
click at [1124, 437] on div "Lemon Cherry Gelato Planted on Jul 31, 2025 Moved to vegetative Aug 20, 2025 Ex…" at bounding box center [986, 418] width 1101 height 300
click at [914, 521] on div "Edit" at bounding box center [705, 501] width 561 height 53
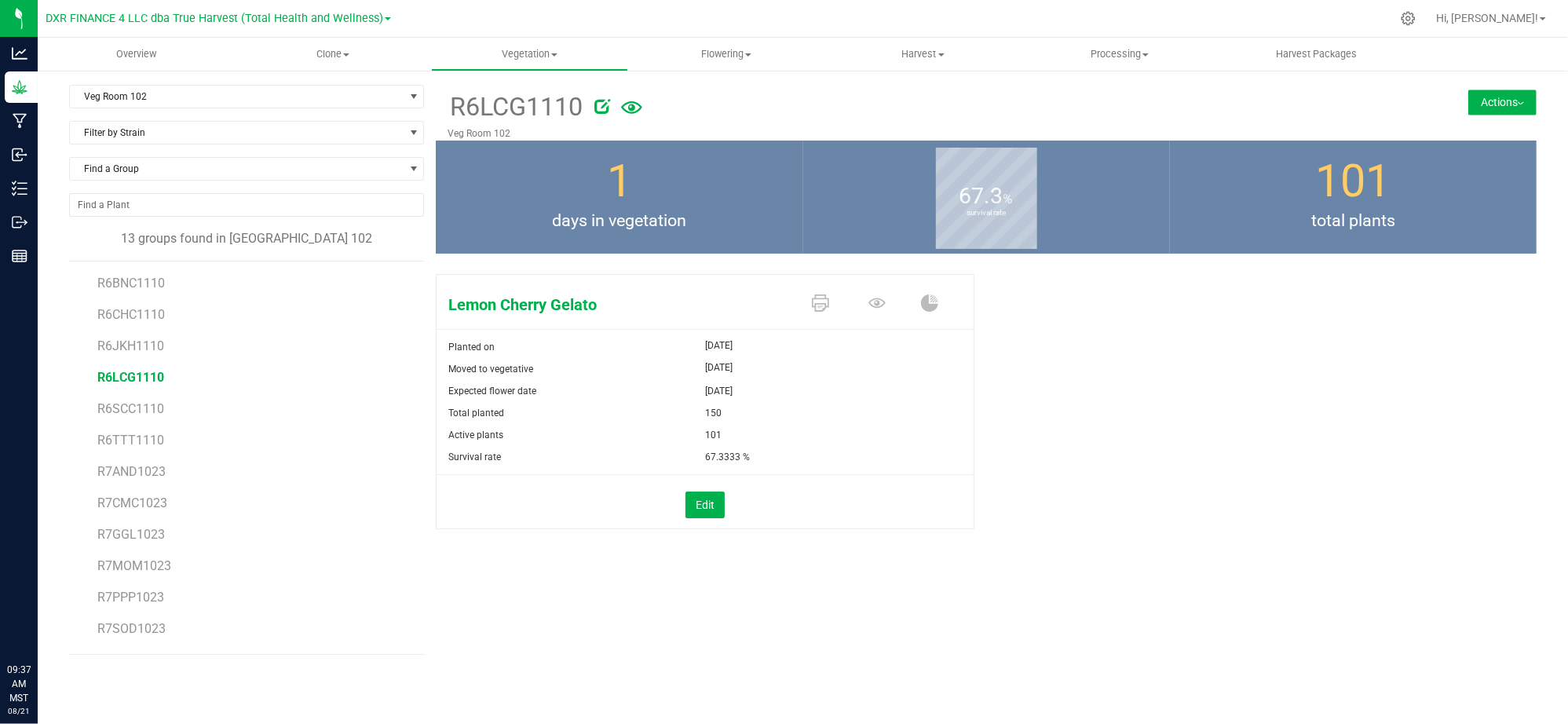
click at [1115, 490] on div "Lemon Cherry Gelato Planted on Jul 31, 2025 Moved to vegetative Aug 20, 2025 Ex…" at bounding box center [986, 418] width 1101 height 300
click at [352, 68] on uib-tab-heading "Clone Create plants Cloning groups Cloning plants Apply to plants" at bounding box center [333, 54] width 195 height 31
click at [313, 109] on span "Cloning groups" at bounding box center [293, 113] width 119 height 13
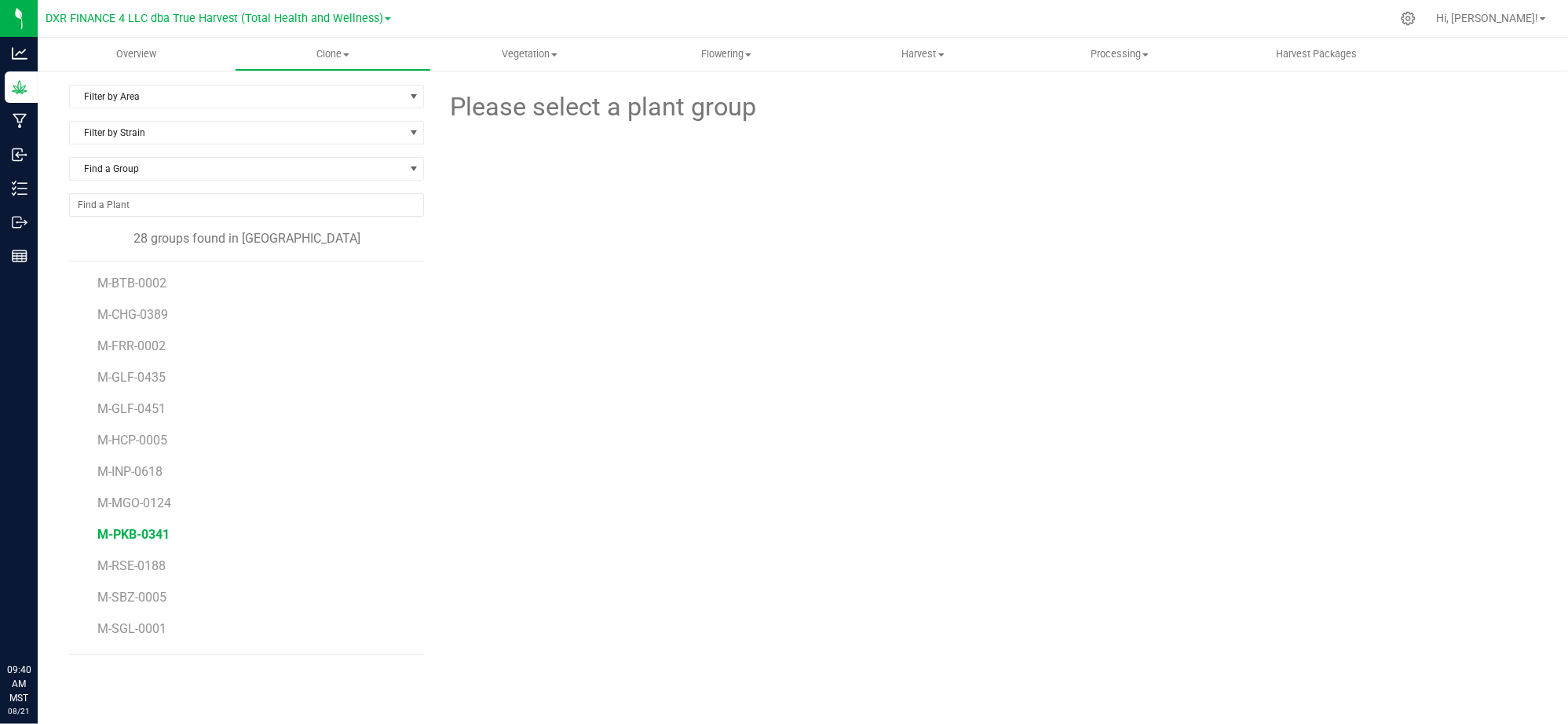
click at [152, 532] on span "M-PKB-0341" at bounding box center [133, 534] width 72 height 15
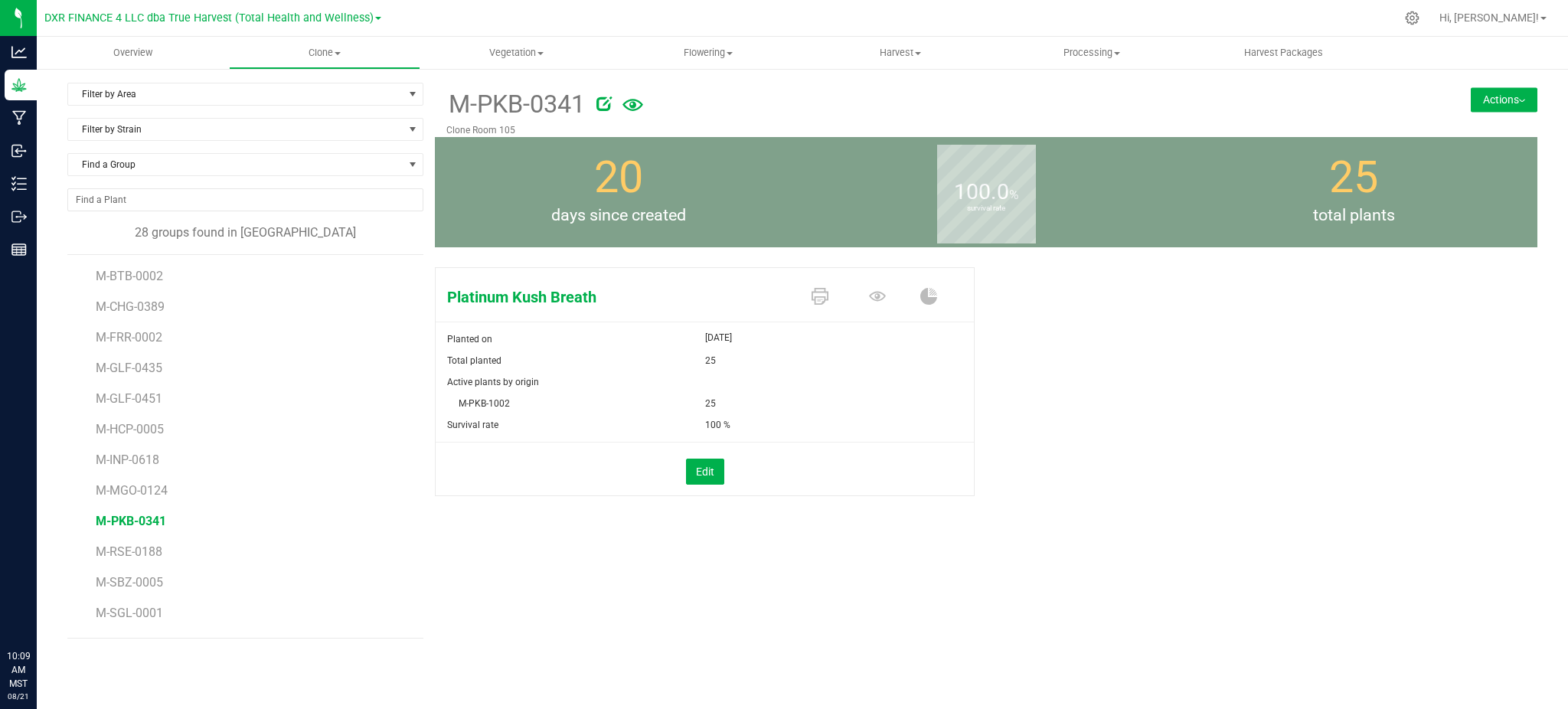
click at [634, 102] on icon at bounding box center [632, 105] width 20 height 12
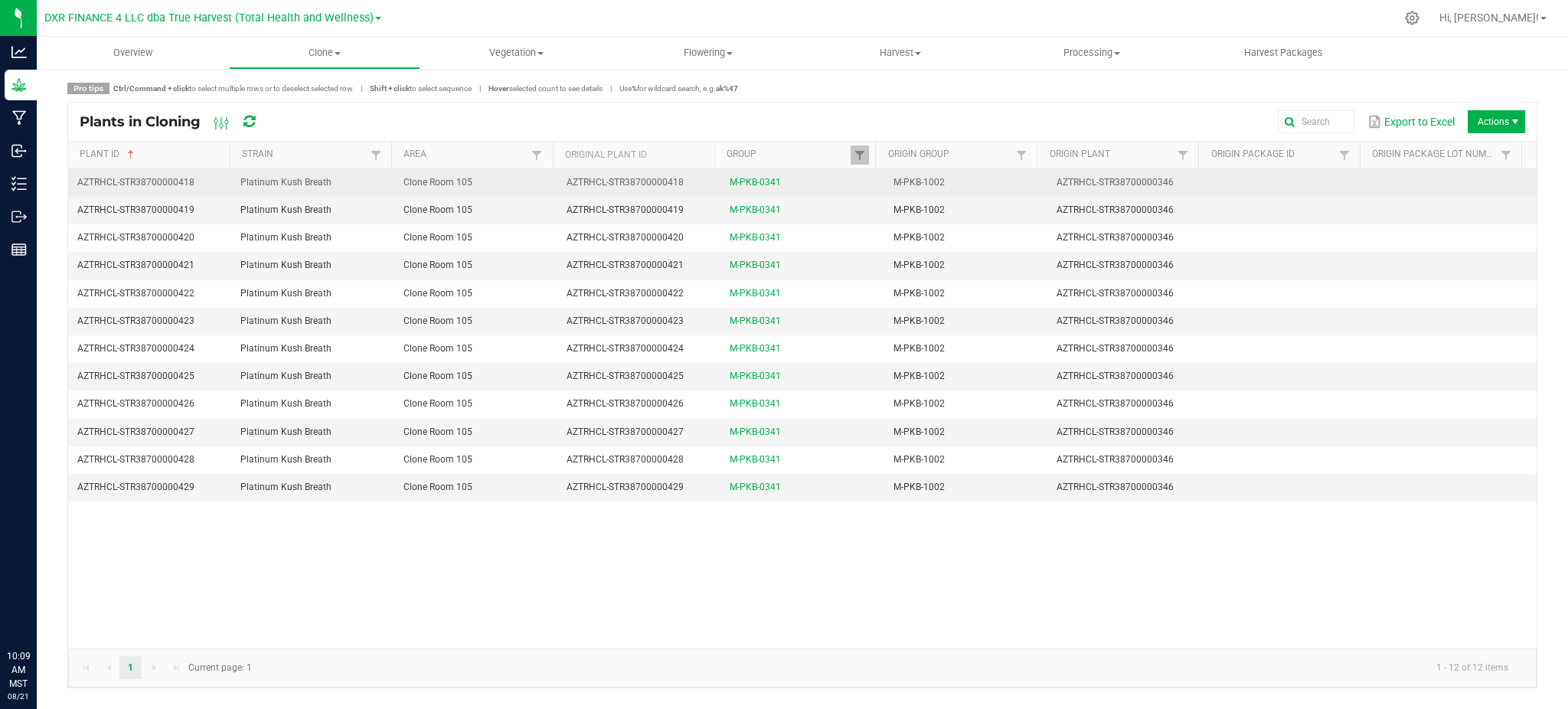
click at [189, 186] on span "AZTRHCL-STR38700000418" at bounding box center [135, 182] width 117 height 11
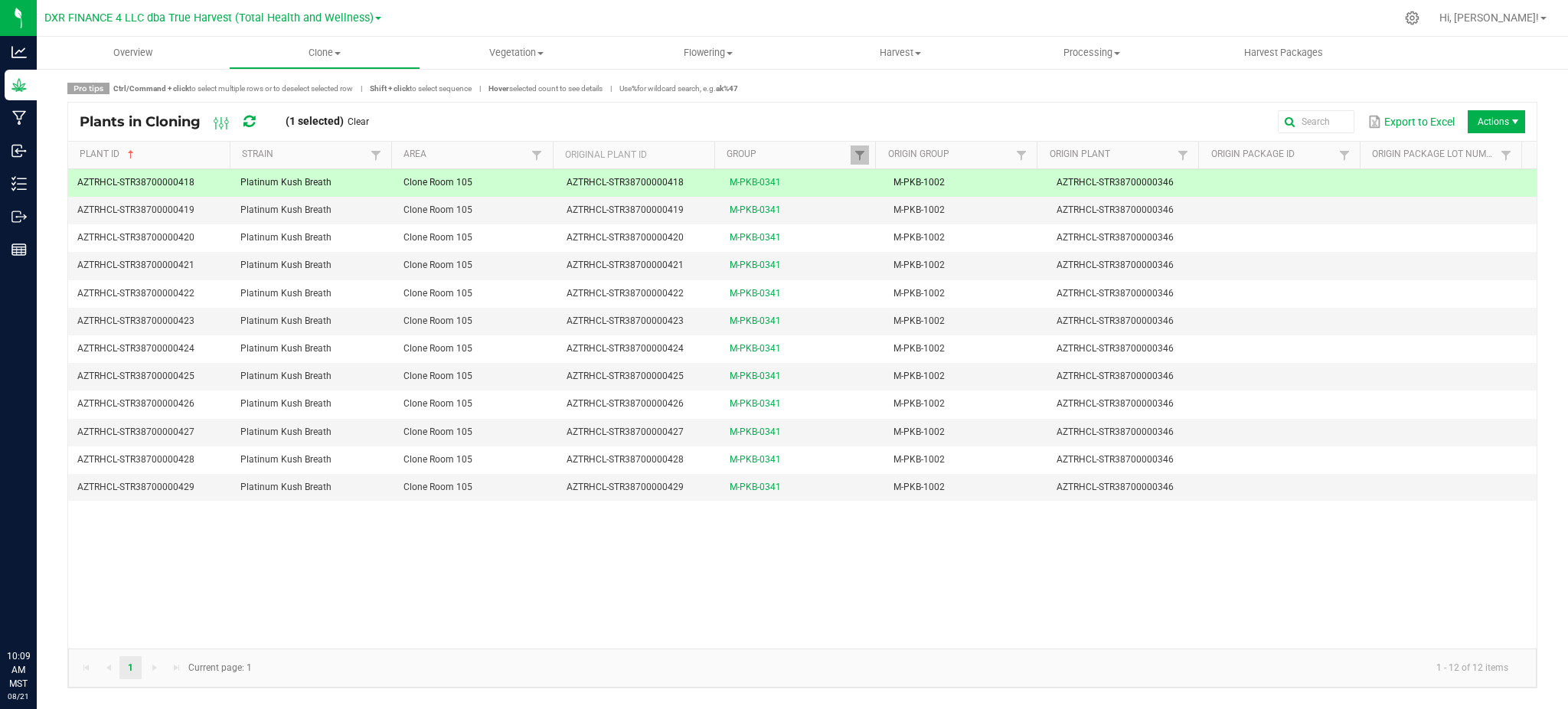
drag, startPoint x: 199, startPoint y: 178, endPoint x: 79, endPoint y: 182, distance: 120.1
click at [79, 182] on td "AZTRHCL-STR38700000418" at bounding box center [149, 183] width 163 height 28
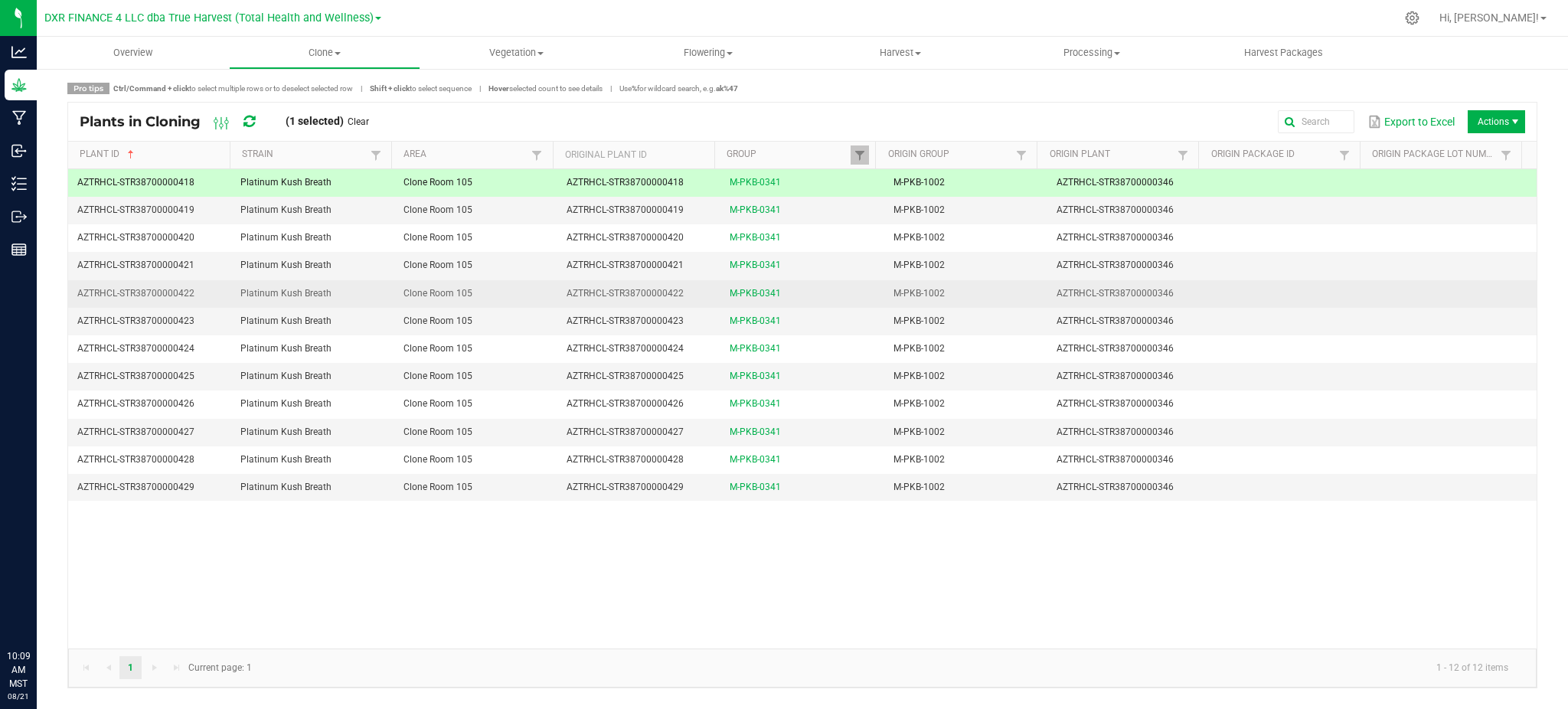
copy span "AZTRHCL-STR38700000418"
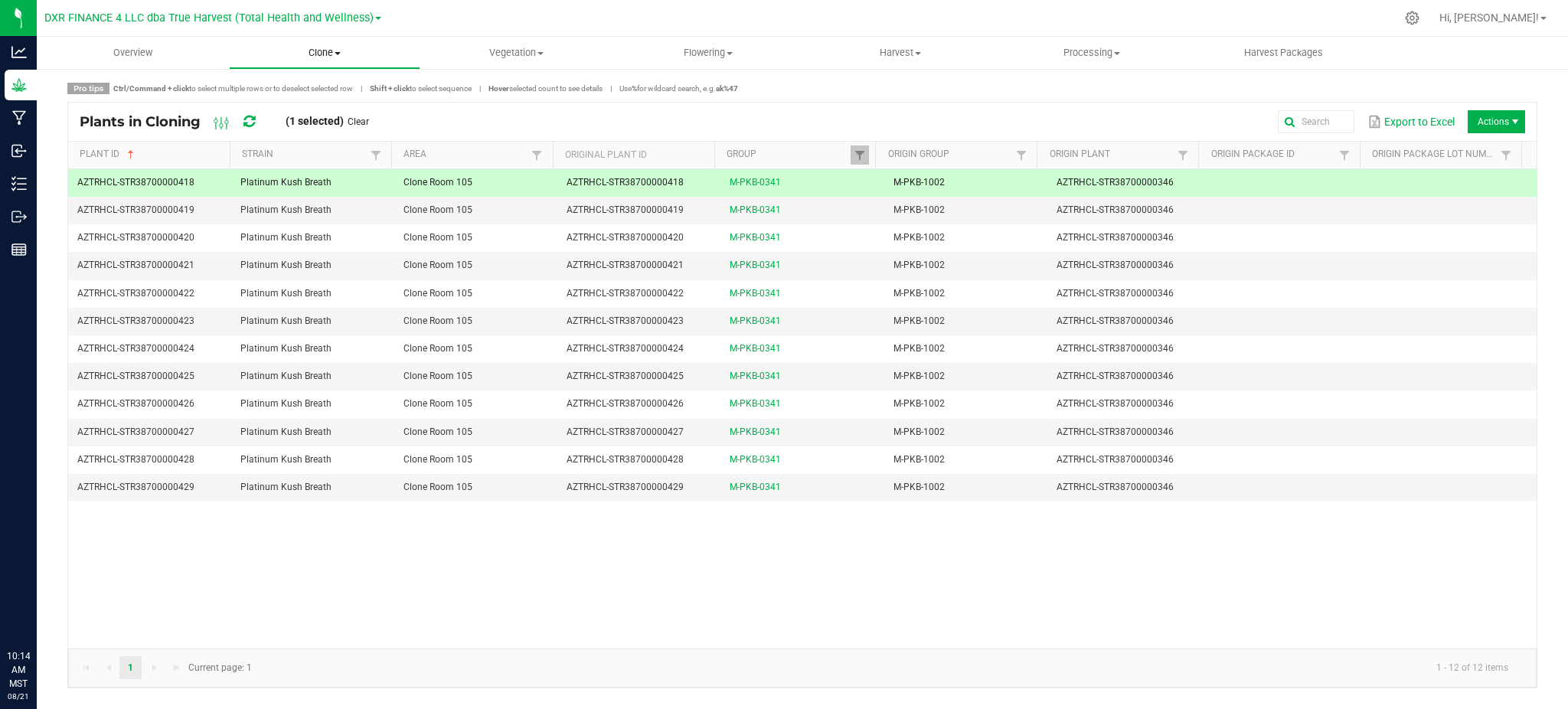
click at [329, 48] on span "Clone" at bounding box center [324, 53] width 190 height 14
click at [298, 114] on span "Cloning groups" at bounding box center [286, 110] width 116 height 13
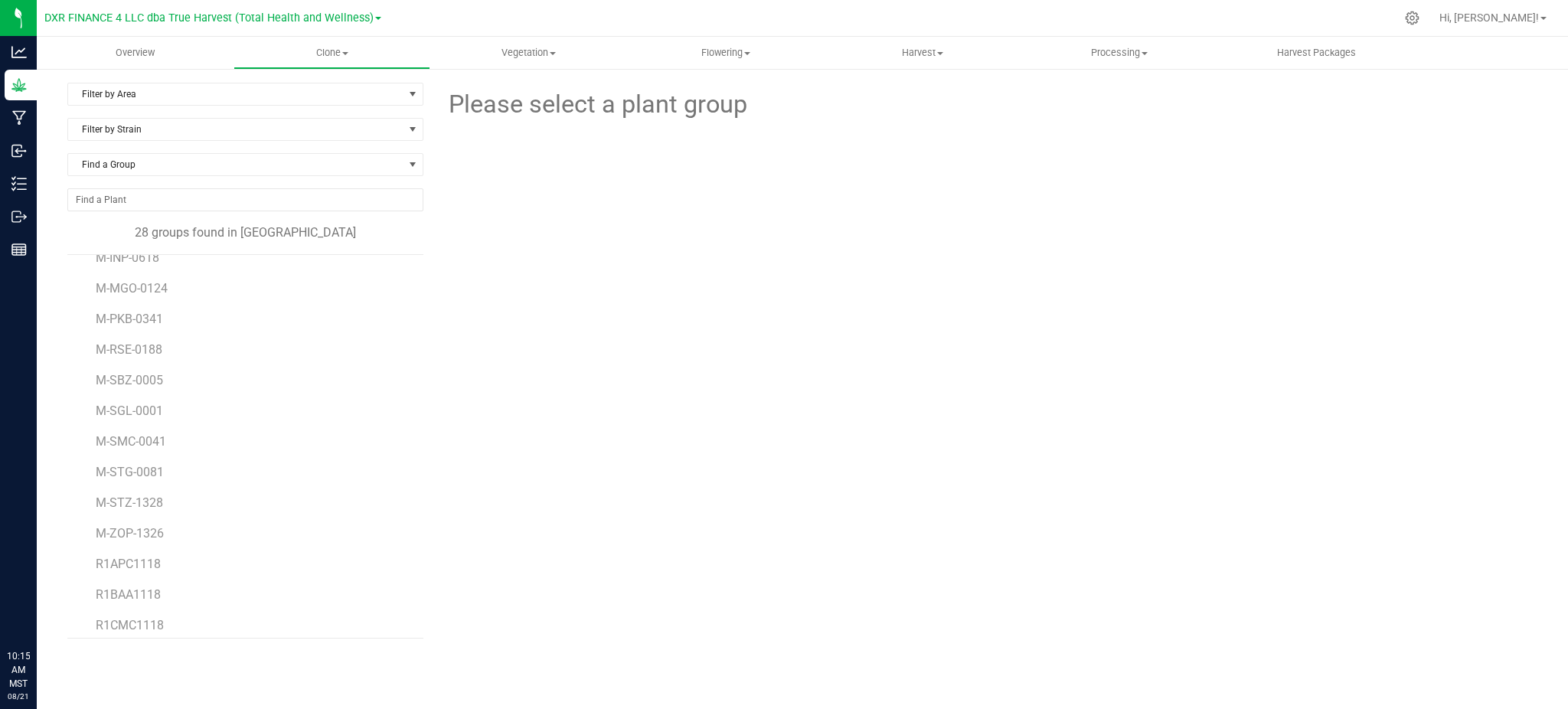
scroll to position [204, 0]
click at [116, 472] on span "M-STG-0081" at bounding box center [131, 470] width 71 height 14
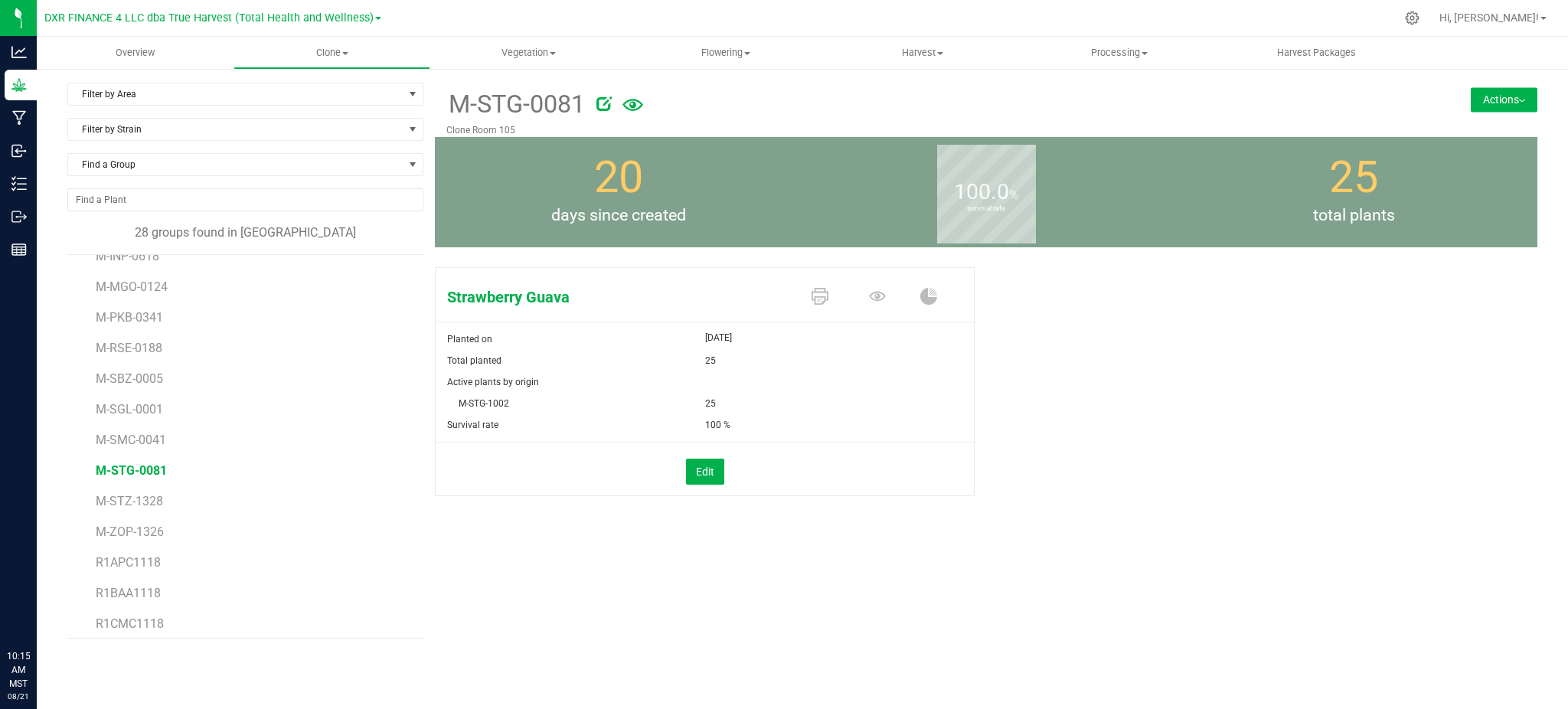
click at [633, 102] on icon at bounding box center [632, 105] width 20 height 12
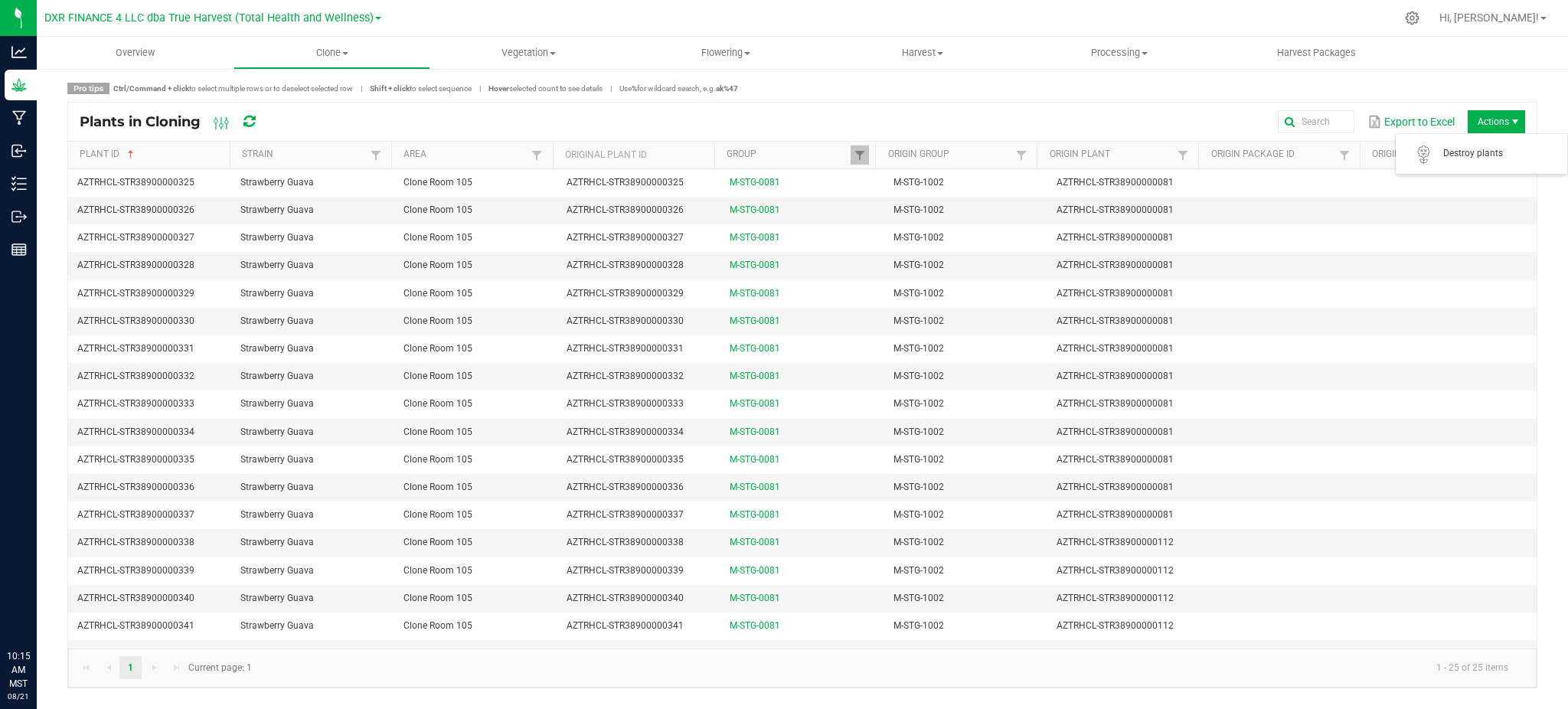
click at [1501, 122] on span "Actions" at bounding box center [1497, 121] width 58 height 23
click at [1476, 152] on span "Destroy plants" at bounding box center [1501, 153] width 115 height 13
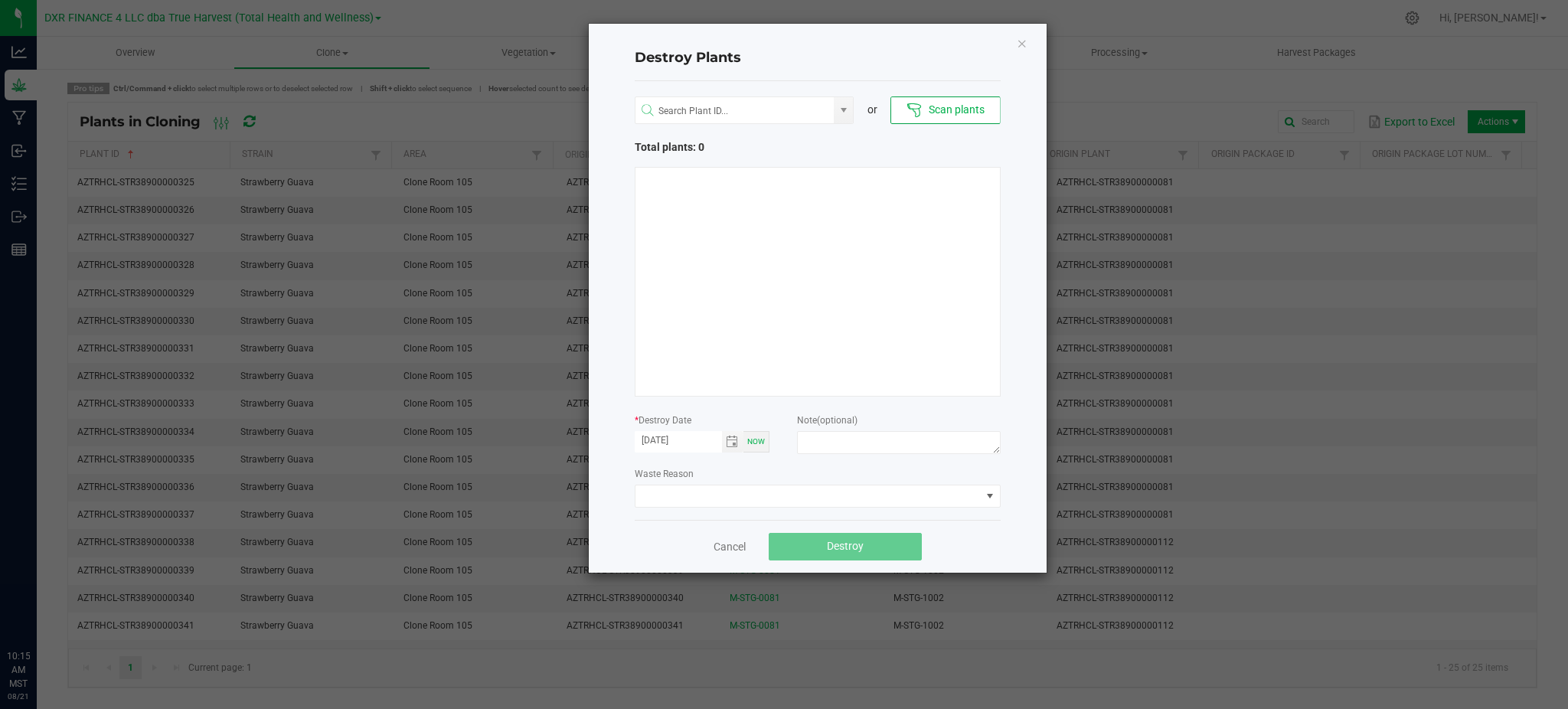
click at [721, 476] on div "Waste Reason" at bounding box center [818, 487] width 366 height 42
click at [726, 444] on span "Toggle calendar" at bounding box center [732, 442] width 12 height 12
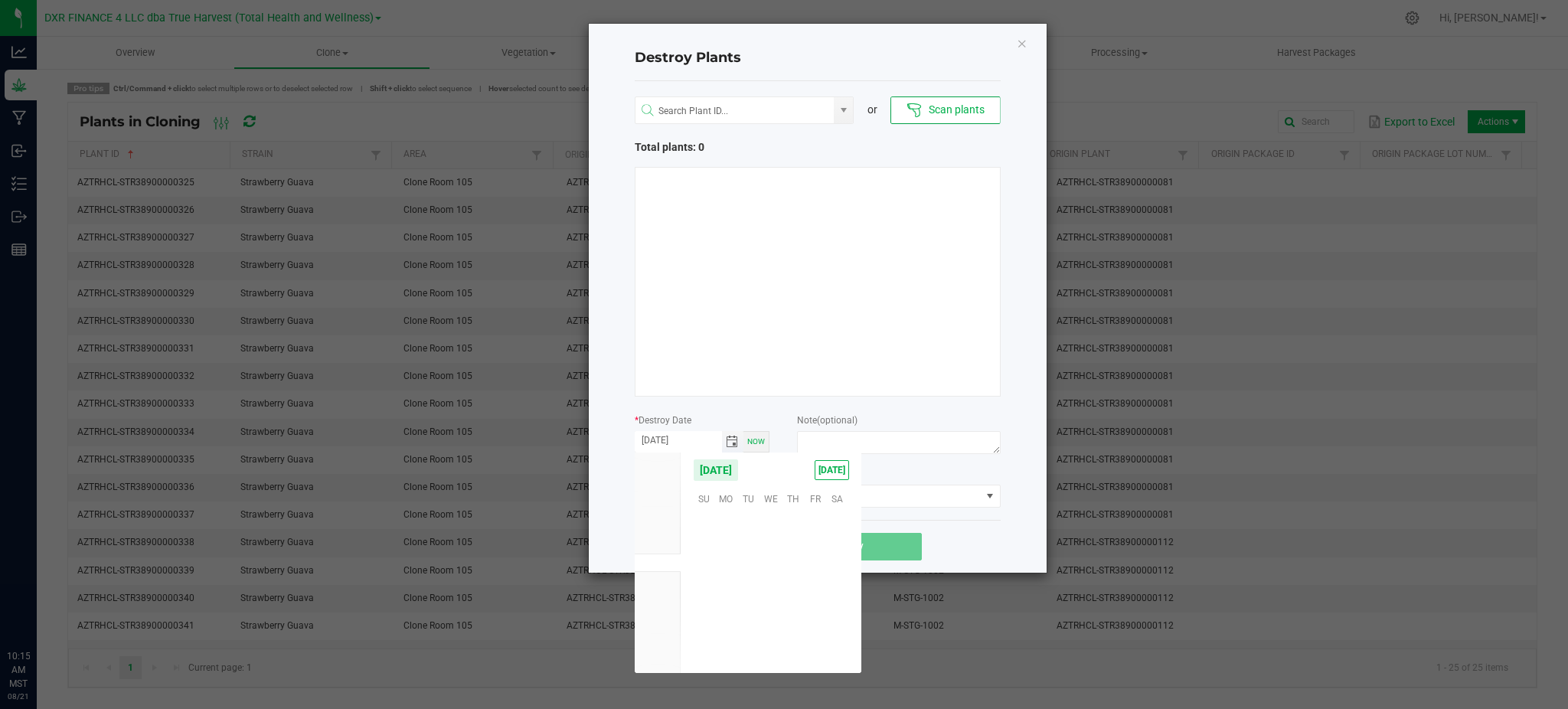
scroll to position [248304, 0]
click at [716, 592] on span "18" at bounding box center [726, 590] width 22 height 24
type input "08/18/2025"
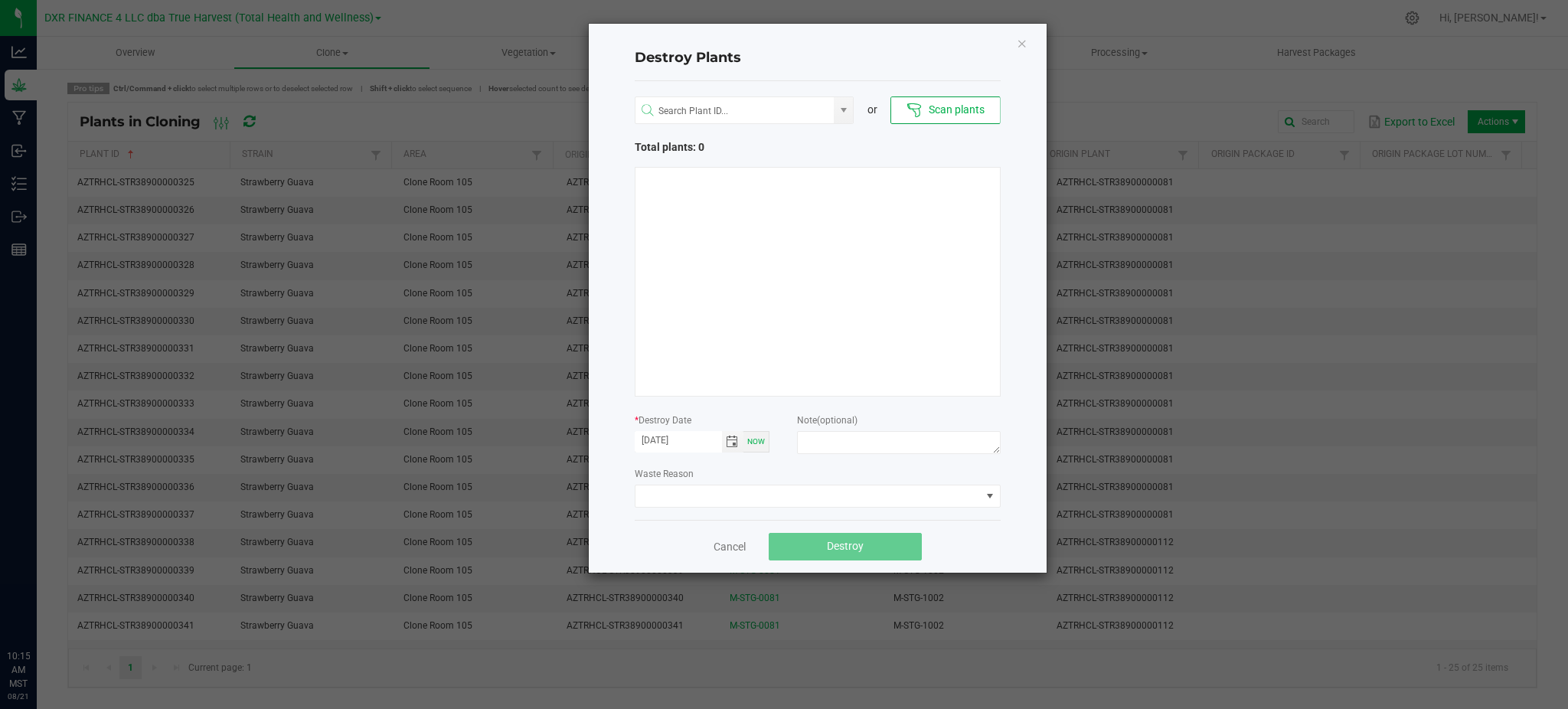
click at [754, 476] on div "Waste Reason" at bounding box center [818, 487] width 366 height 42
click at [913, 8] on ngb-modal-window "Destroy Plants or Scan plants Total plants: 0 * Destroy Date 08/18/2025 Now Not…" at bounding box center [790, 354] width 1580 height 709
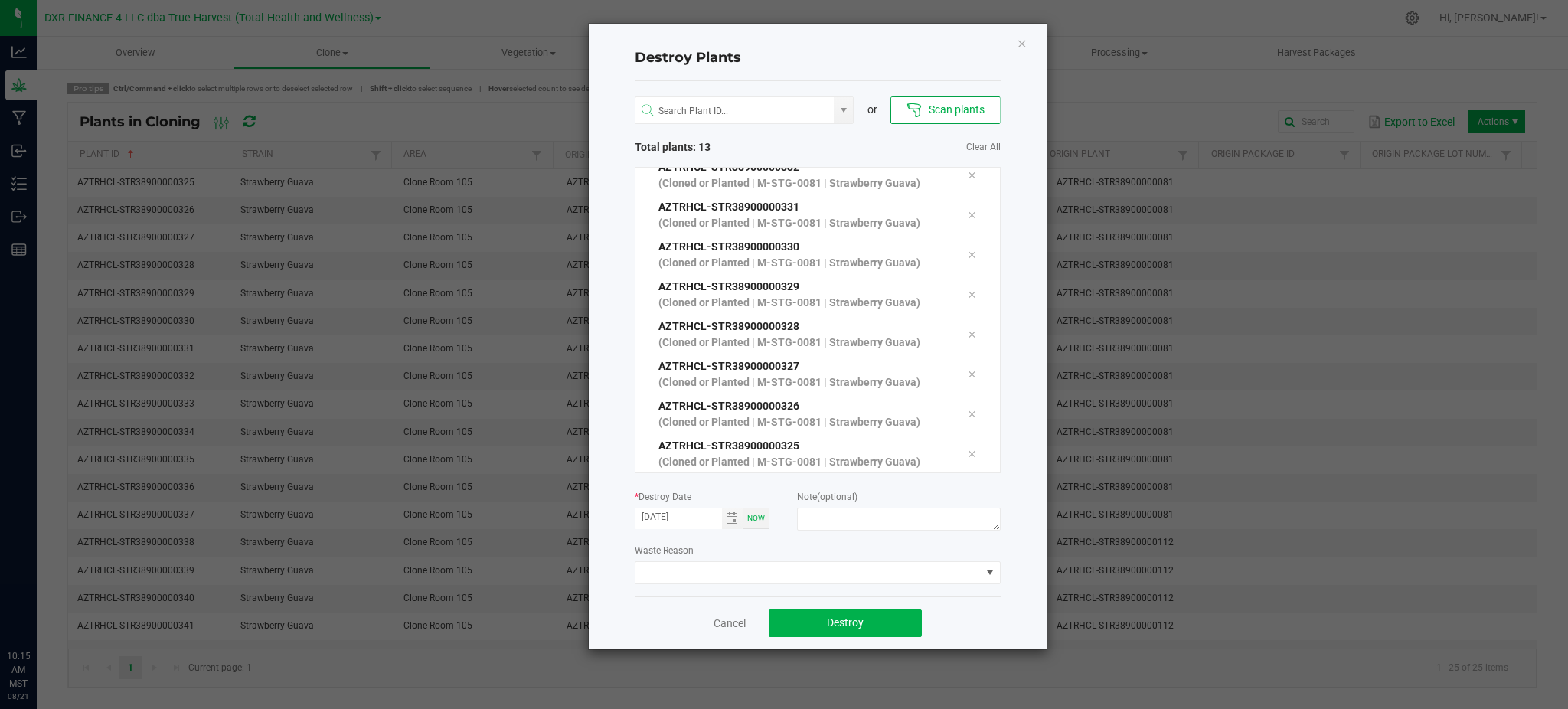
scroll to position [237, 0]
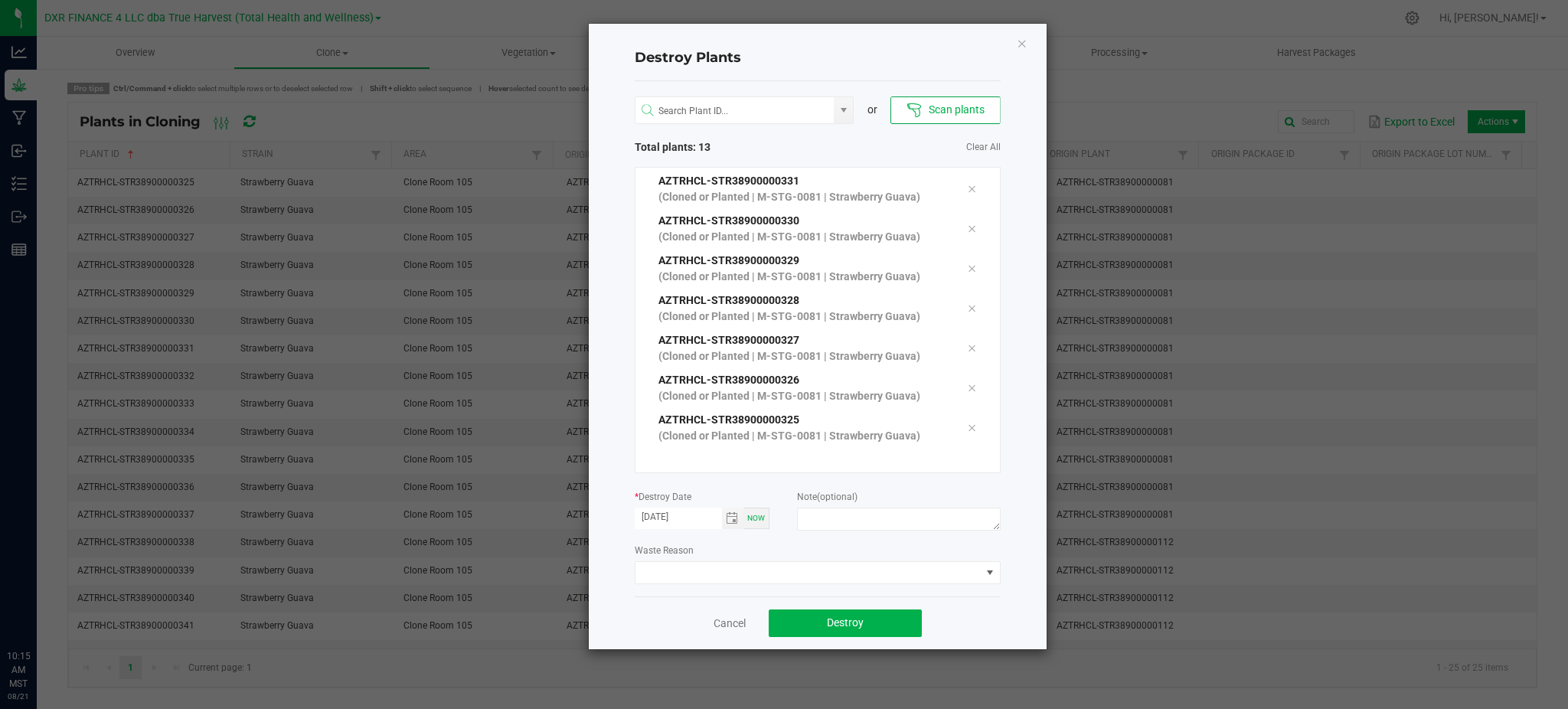
click at [829, 551] on div "Waste Reason" at bounding box center [818, 563] width 366 height 42
drag, startPoint x: 836, startPoint y: 518, endPoint x: 843, endPoint y: 510, distance: 10.6
click at [837, 518] on textarea at bounding box center [898, 519] width 203 height 23
type textarea "Failure to thrive (CL - M)"
click at [839, 629] on span "Destroy" at bounding box center [845, 623] width 36 height 12
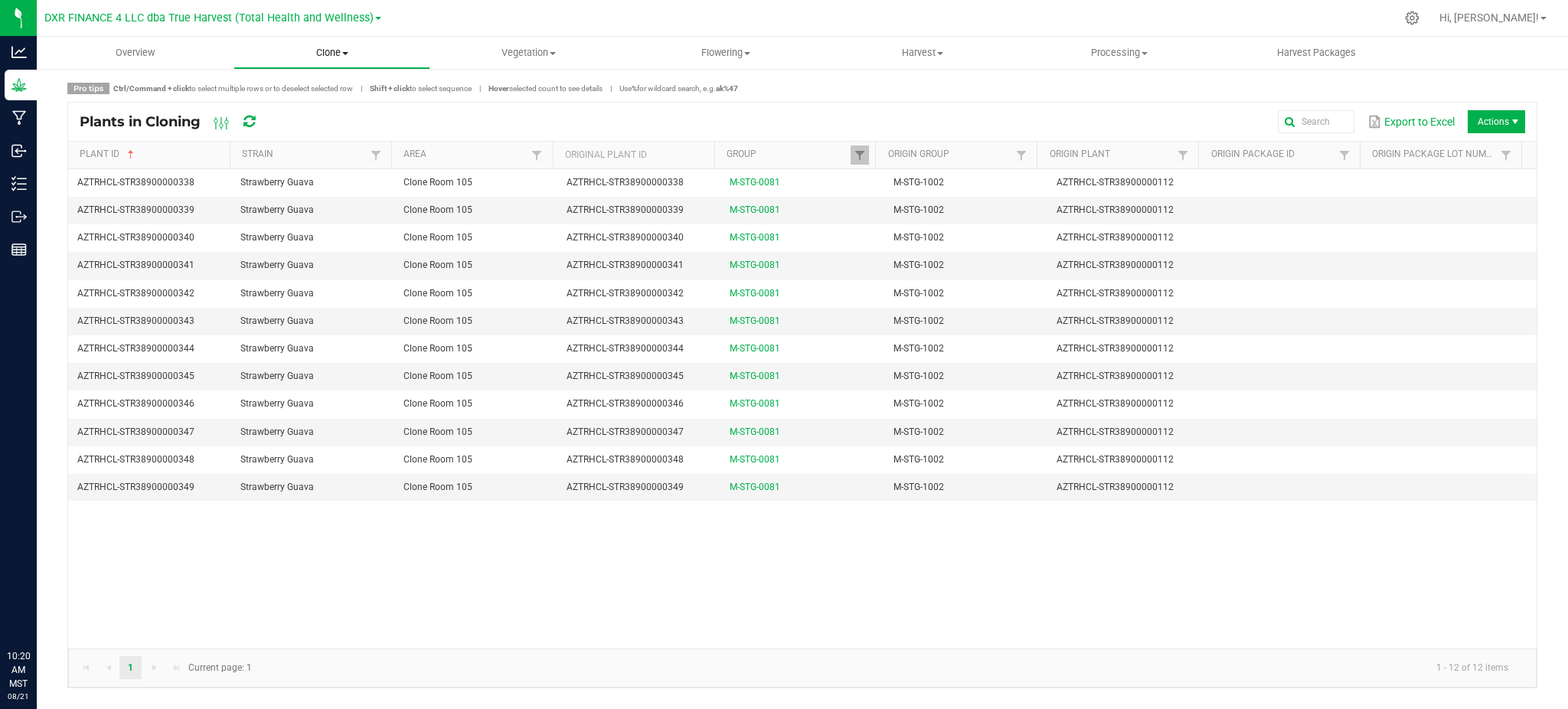
click at [346, 50] on span "Clone" at bounding box center [332, 53] width 196 height 14
click at [301, 130] on span "Cloning plants" at bounding box center [290, 129] width 113 height 13
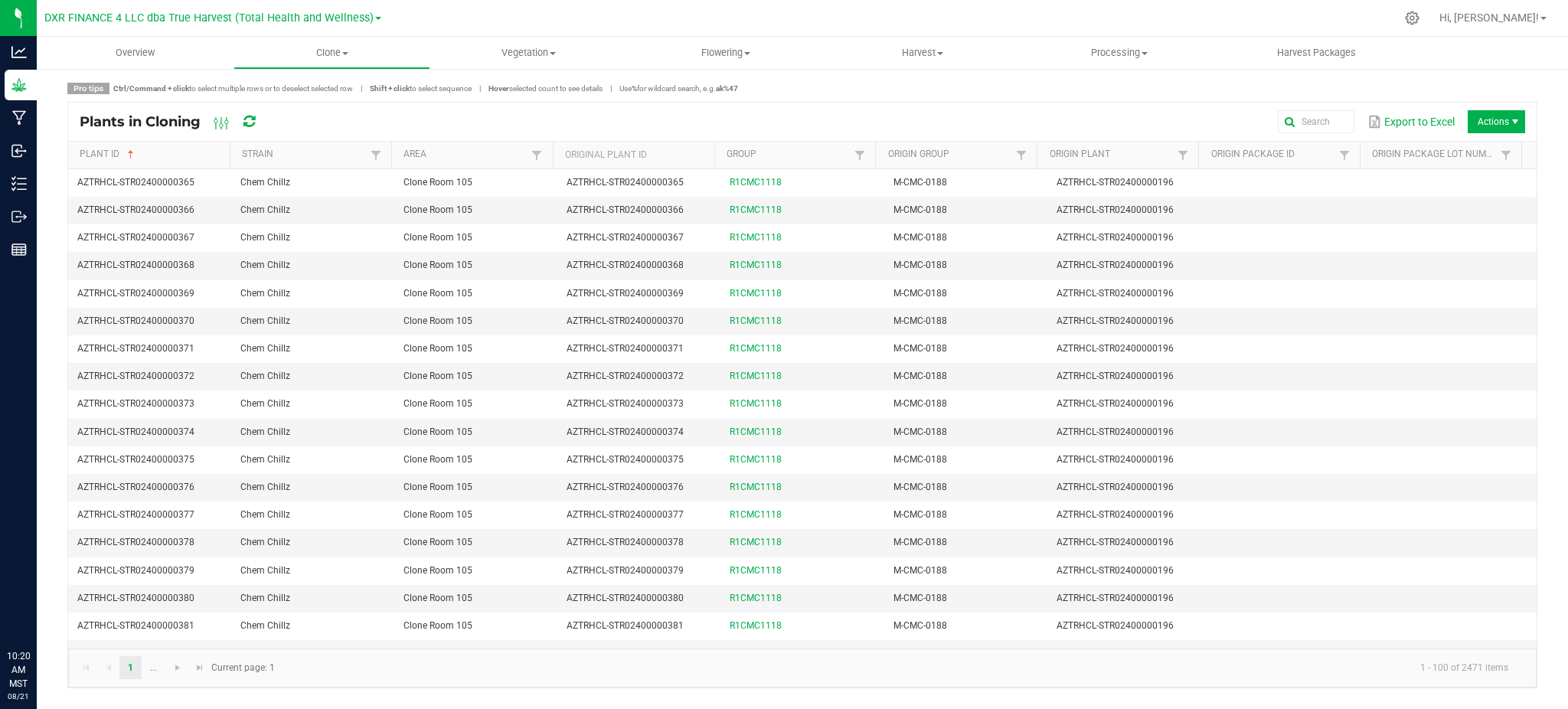
click at [1492, 116] on span "Actions" at bounding box center [1497, 121] width 58 height 23
click at [1438, 148] on span at bounding box center [1423, 153] width 38 height 21
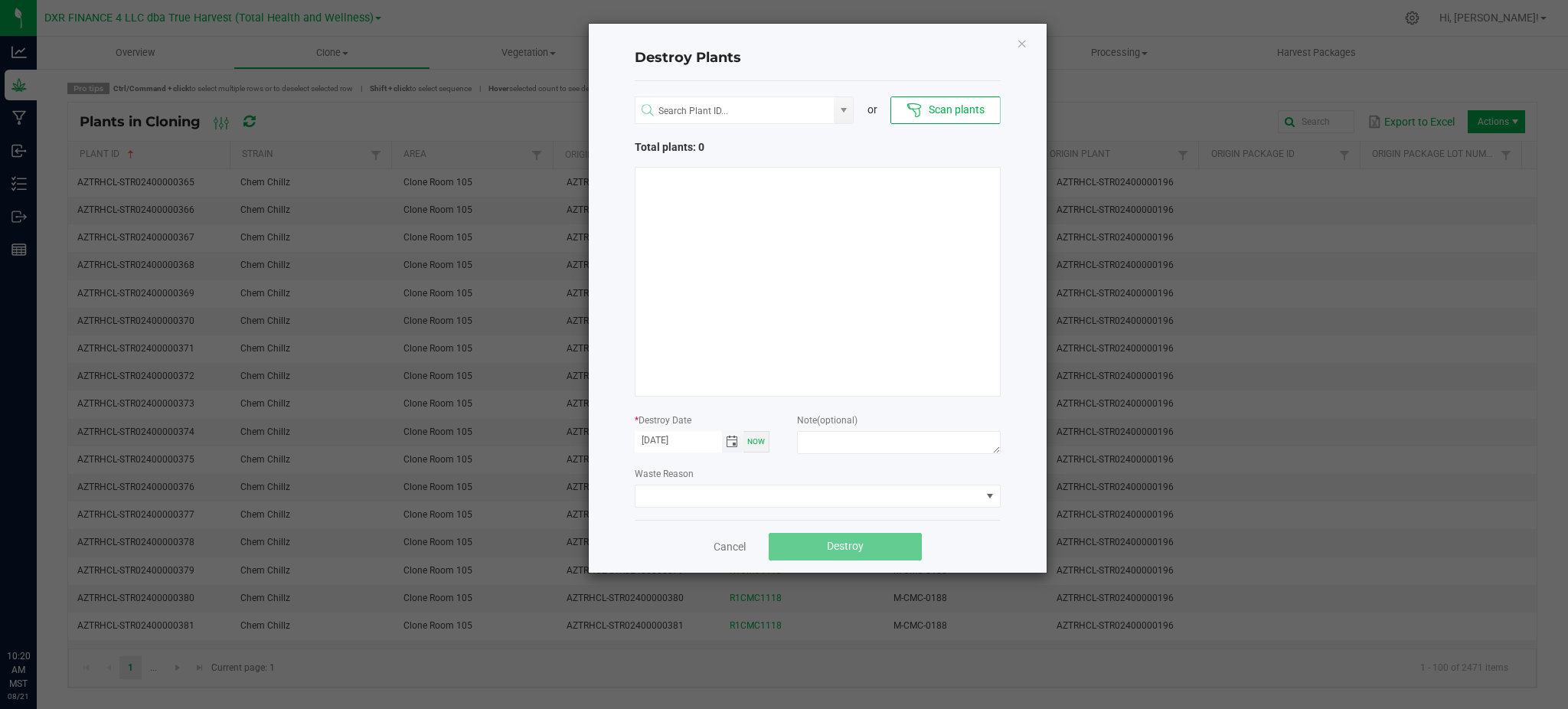
click at [727, 442] on span "Toggle calendar" at bounding box center [732, 442] width 12 height 12
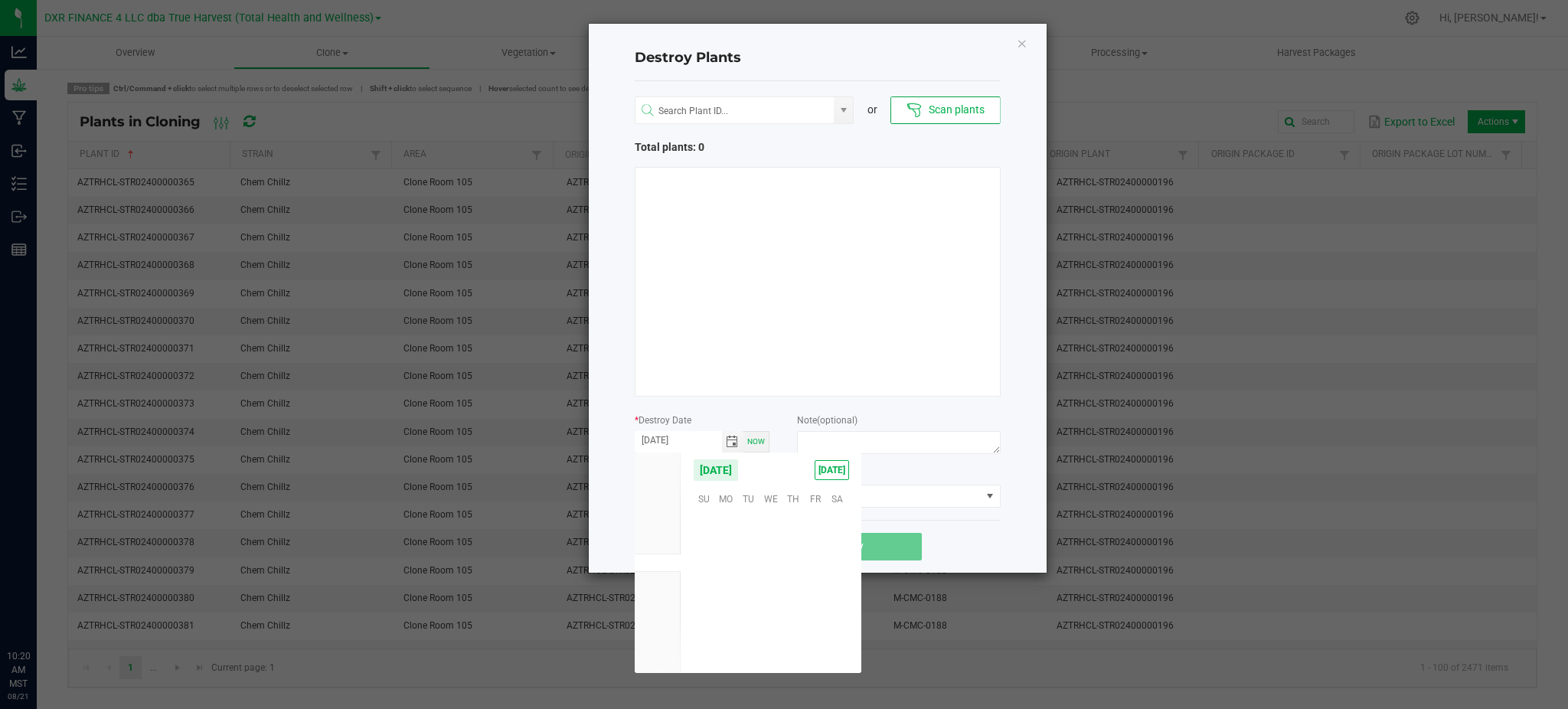
scroll to position [248304, 0]
click at [728, 594] on span "18" at bounding box center [726, 590] width 22 height 24
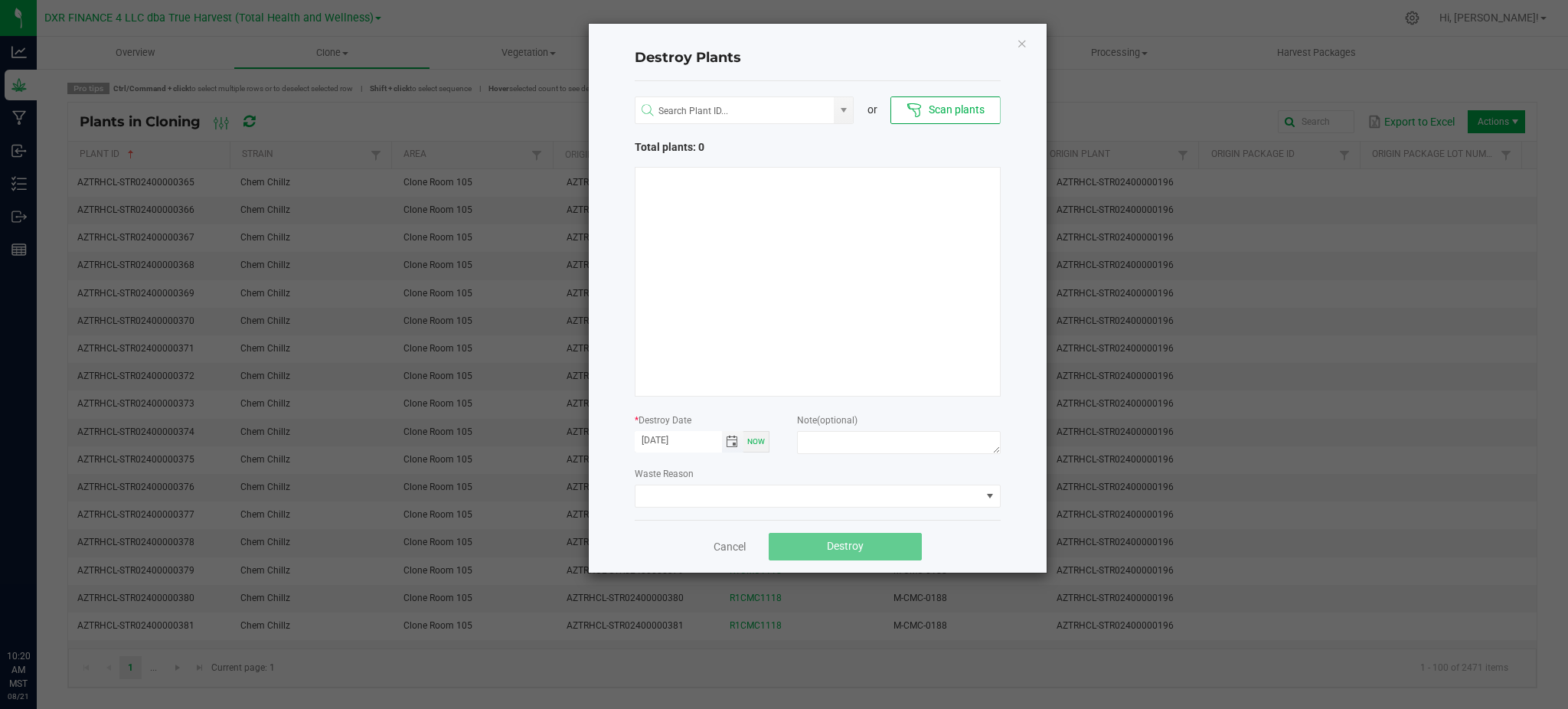
click at [742, 441] on span "Toggle calendar" at bounding box center [733, 441] width 22 height 21
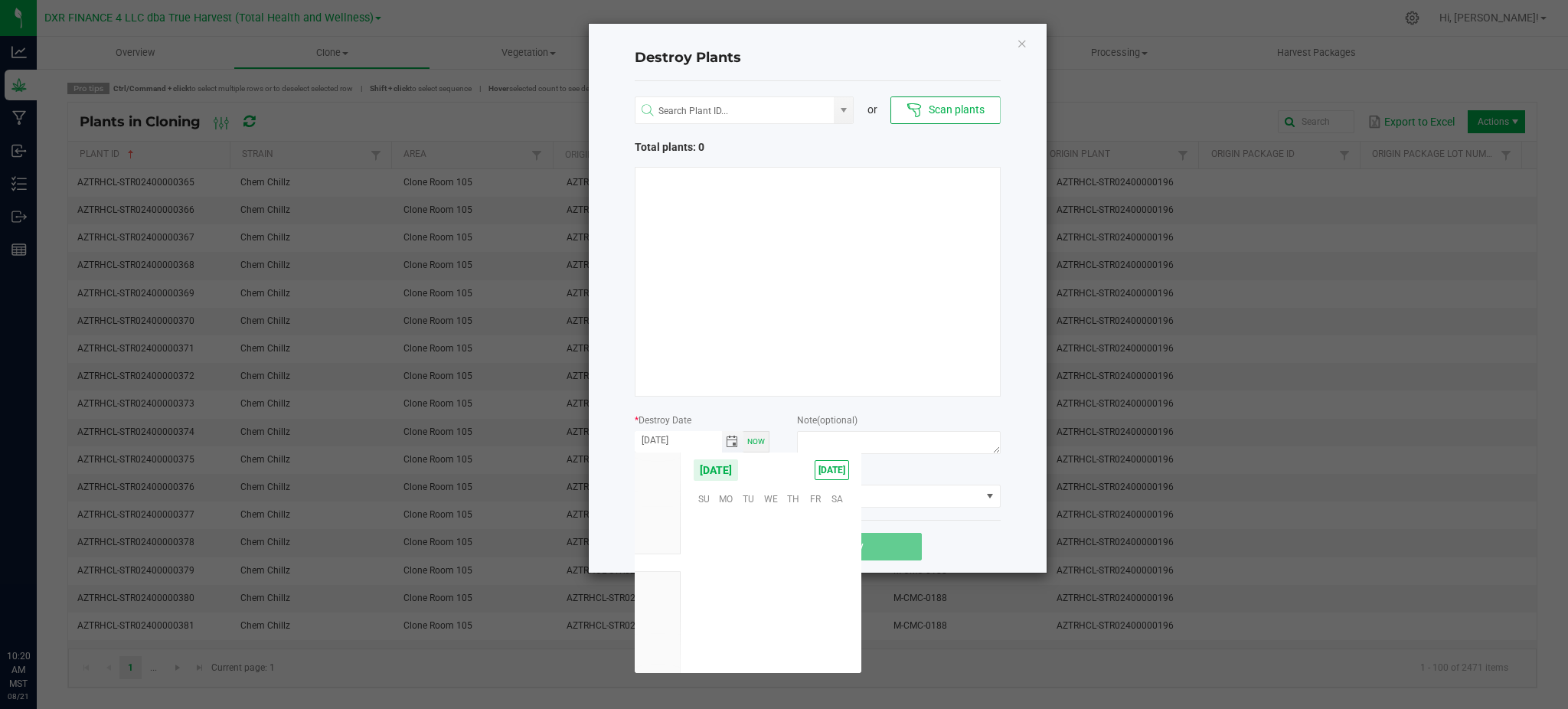
scroll to position [247645, 0]
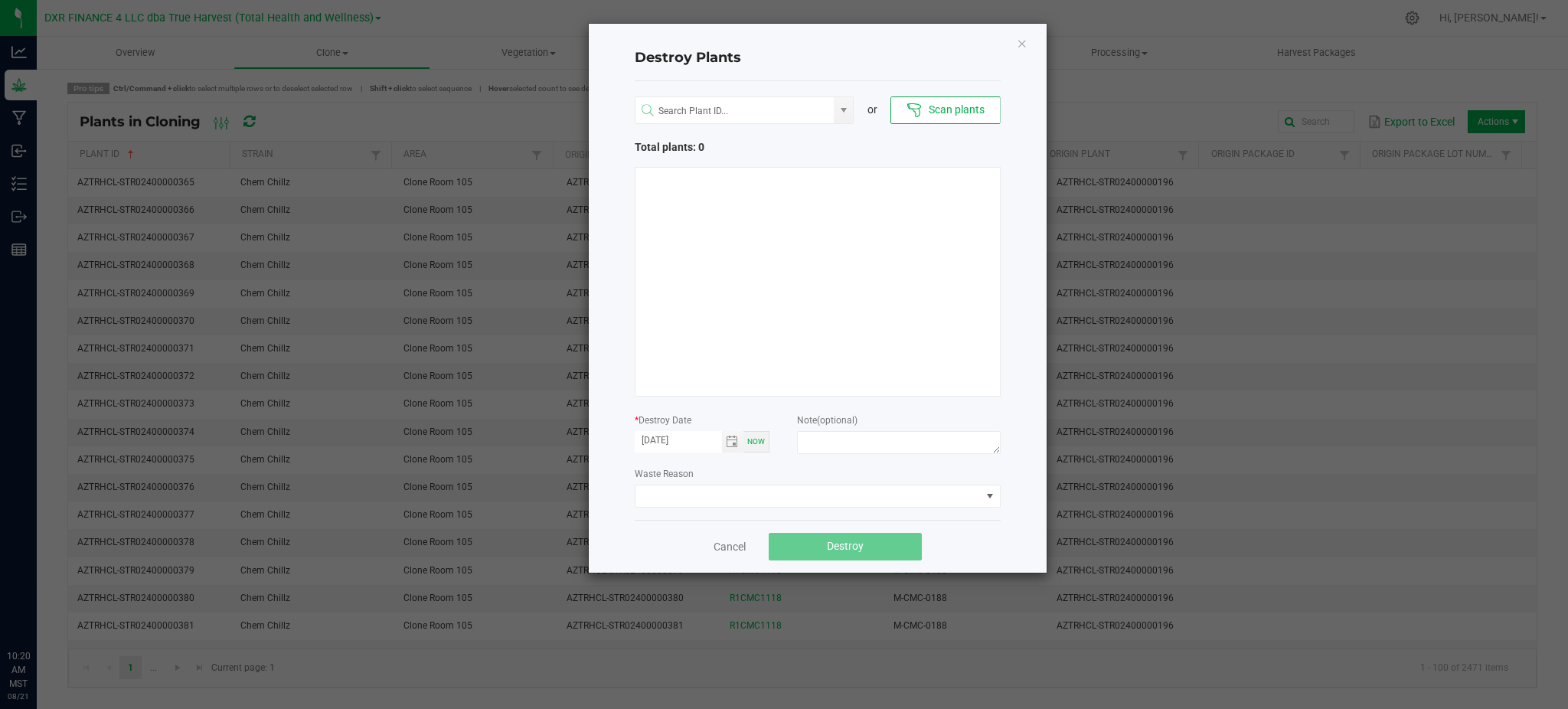
click at [754, 441] on span "Now" at bounding box center [756, 441] width 18 height 8
click at [760, 440] on span "Now" at bounding box center [756, 441] width 18 height 8
click at [732, 440] on span "Toggle calendar" at bounding box center [732, 442] width 12 height 12
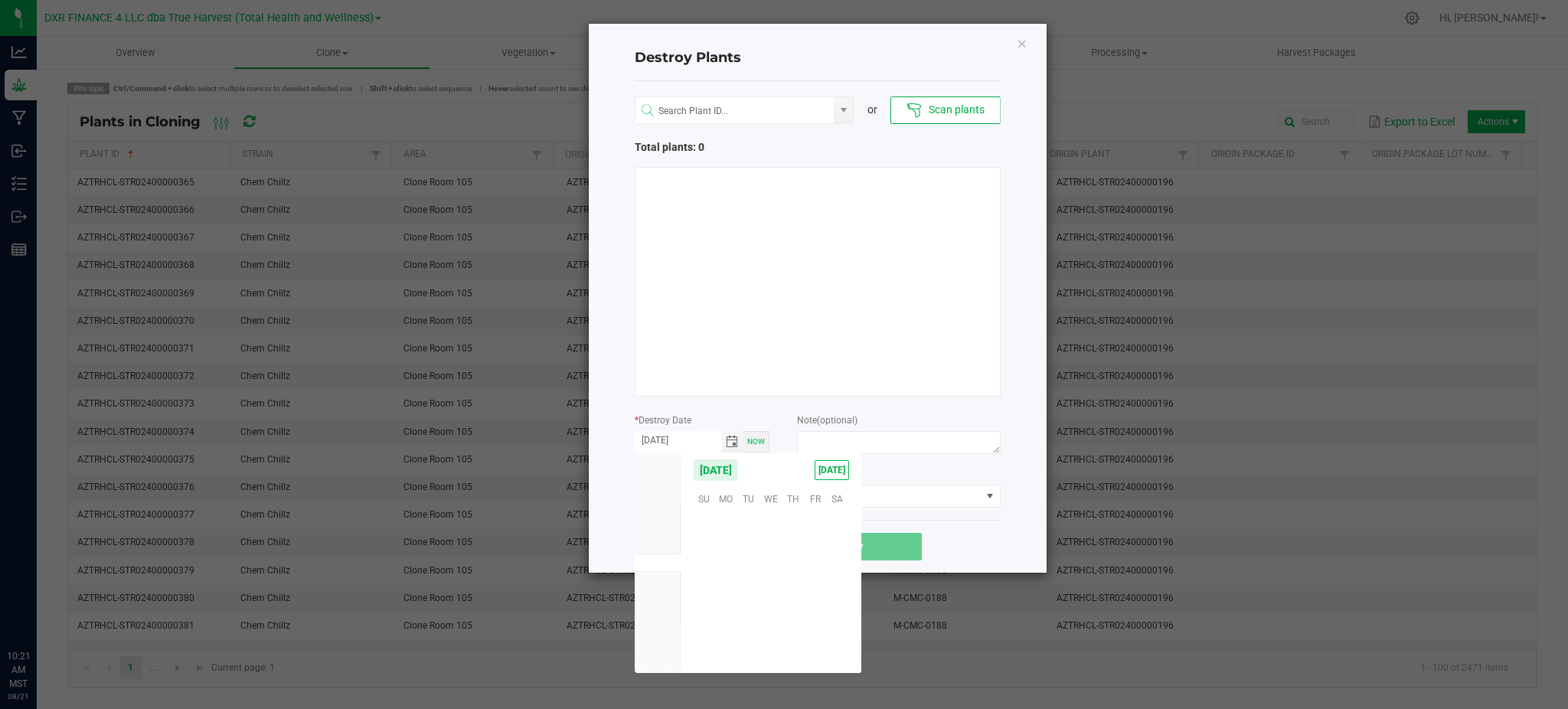
scroll to position [248304, 0]
click at [726, 590] on span "18" at bounding box center [726, 590] width 22 height 24
type input "08/18/2025"
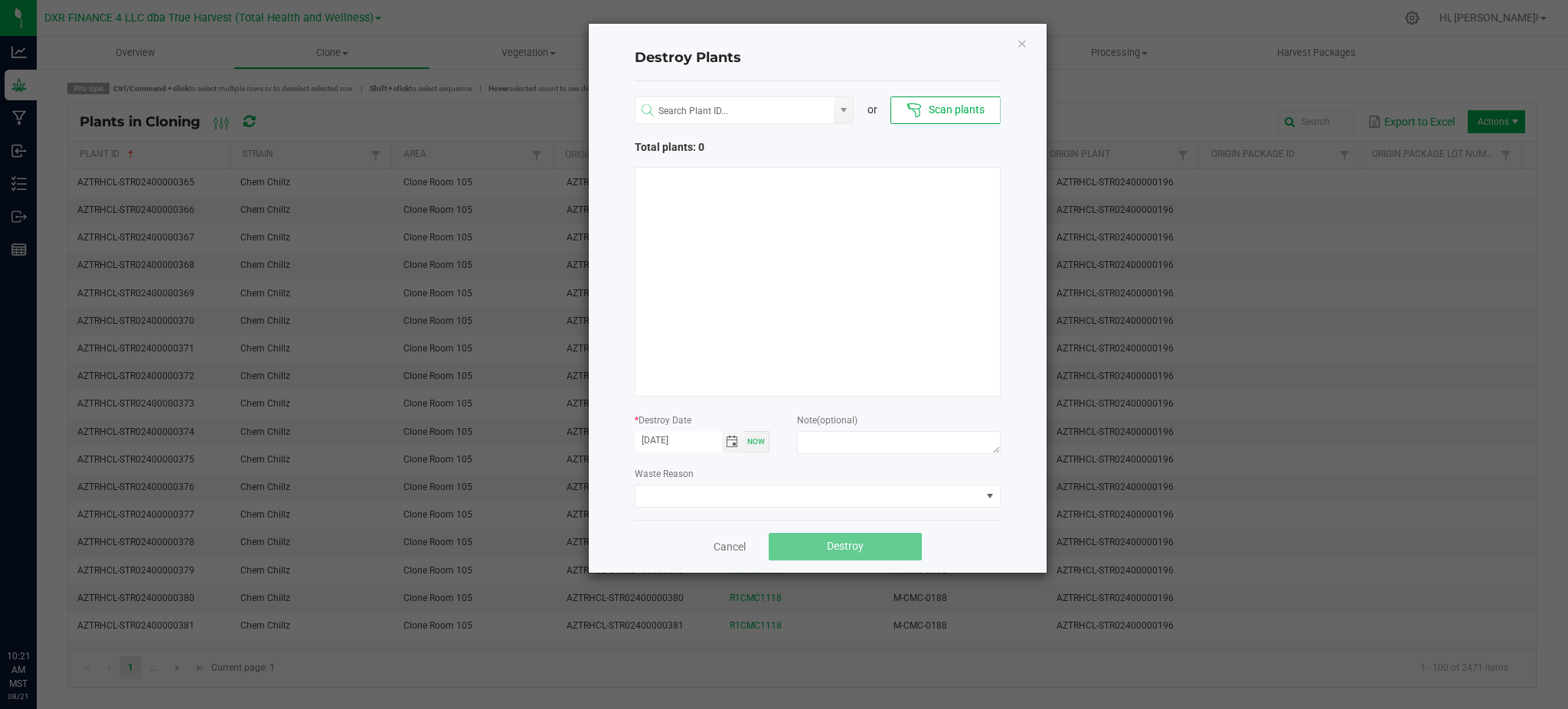
drag, startPoint x: 758, startPoint y: 453, endPoint x: 770, endPoint y: 450, distance: 12.4
click at [759, 452] on div "* Destroy Date 08/18/2025 Now" at bounding box center [703, 435] width 135 height 47
click at [953, 115] on button "Scan plants" at bounding box center [945, 110] width 109 height 28
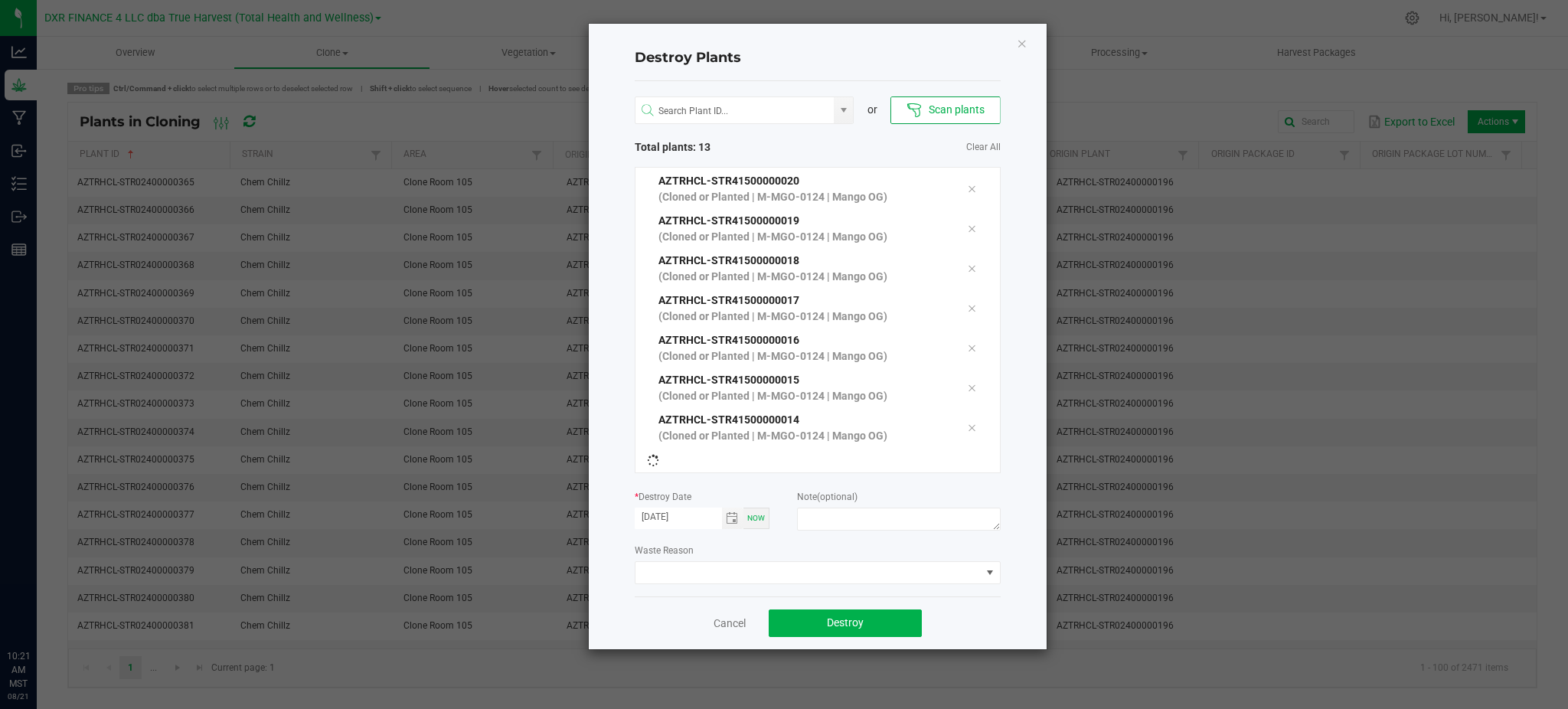
scroll to position [237, 0]
click at [828, 508] on textarea at bounding box center [898, 519] width 203 height 23
type textarea "Failure to thrive (CL - M)"
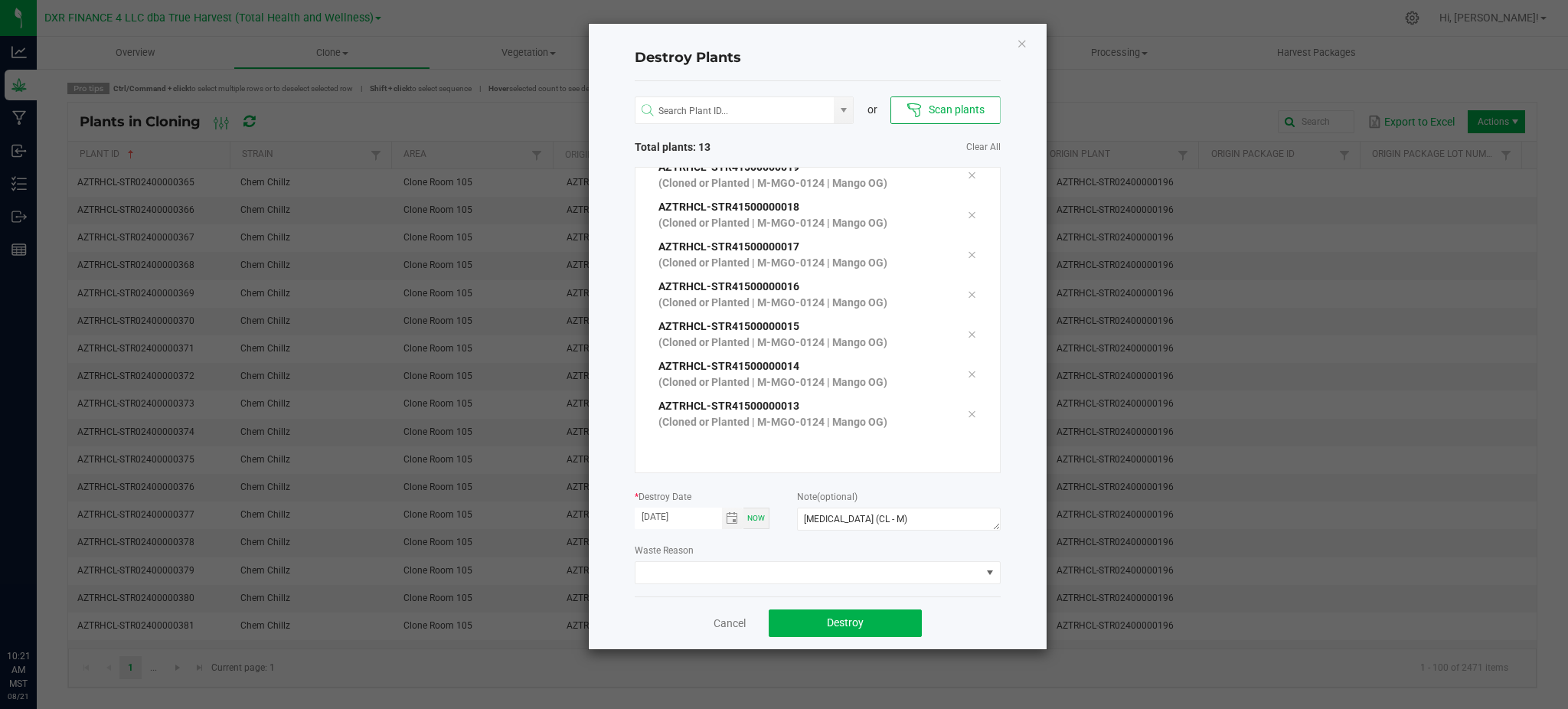
drag, startPoint x: 981, startPoint y: 634, endPoint x: 880, endPoint y: 647, distance: 101.8
click at [982, 634] on div "Cancel Destroy" at bounding box center [818, 623] width 366 height 53
click at [843, 632] on button "Destroy" at bounding box center [845, 623] width 153 height 28
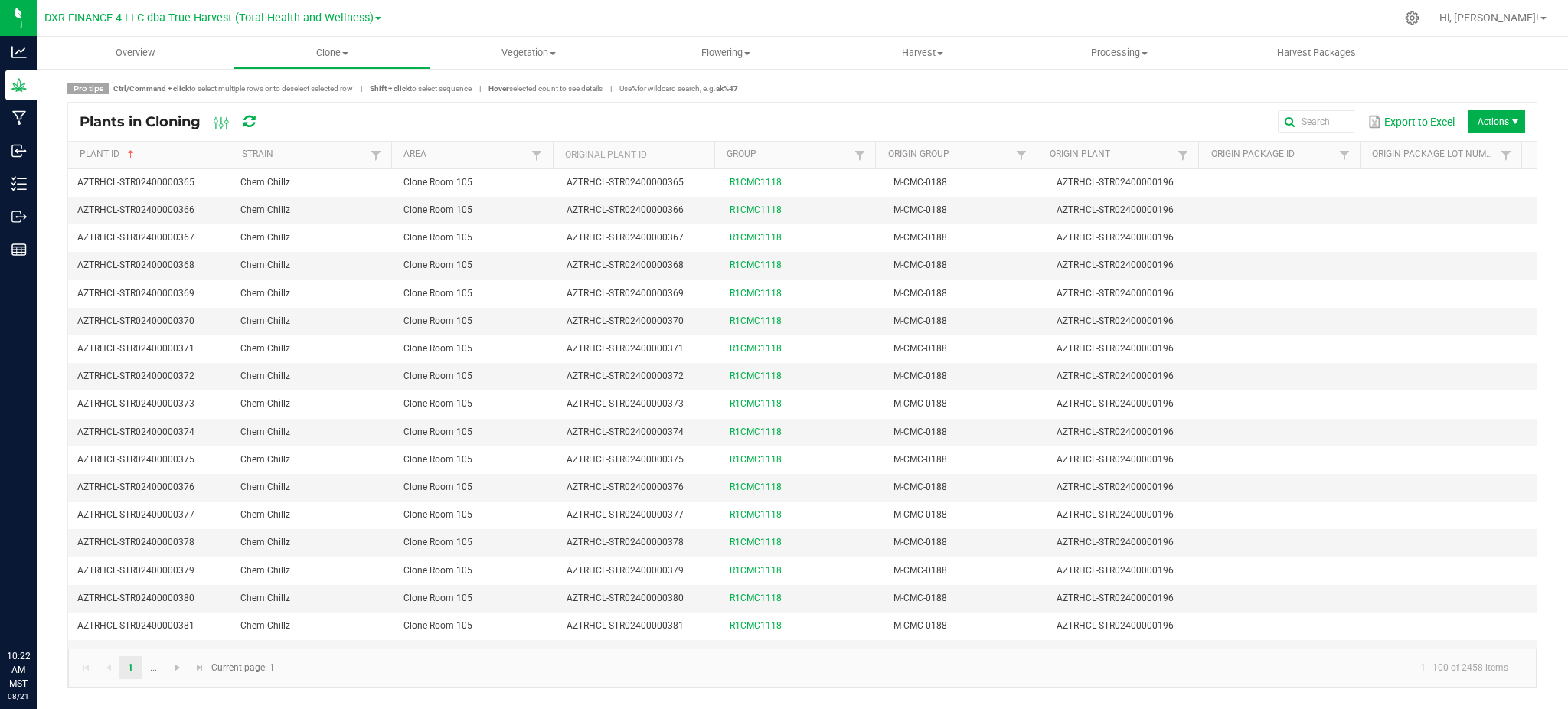
drag, startPoint x: 1526, startPoint y: 114, endPoint x: 1517, endPoint y: 116, distance: 9.2
click at [1526, 114] on div "Plants in Cloning Export to Excel Actions" at bounding box center [802, 121] width 1468 height 38
click at [1510, 119] on span "Actions" at bounding box center [1515, 122] width 12 height 12
click at [1452, 155] on span "Destroy plants" at bounding box center [1501, 153] width 115 height 13
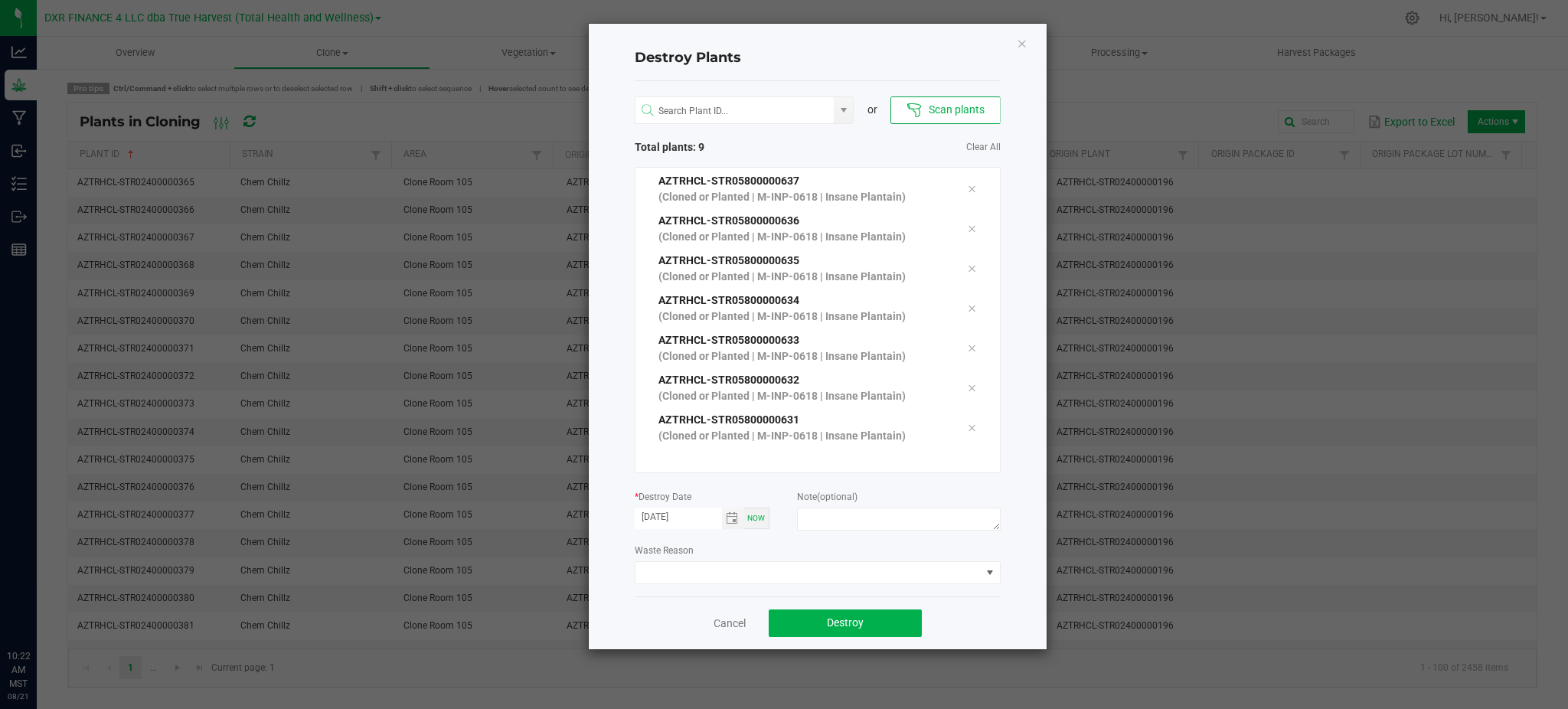
scroll to position [118, 0]
click at [817, 553] on div "Waste Reason" at bounding box center [818, 563] width 366 height 42
click at [790, 546] on div "Waste Reason" at bounding box center [818, 563] width 366 height 42
click at [732, 524] on span "Toggle calendar" at bounding box center [733, 518] width 22 height 21
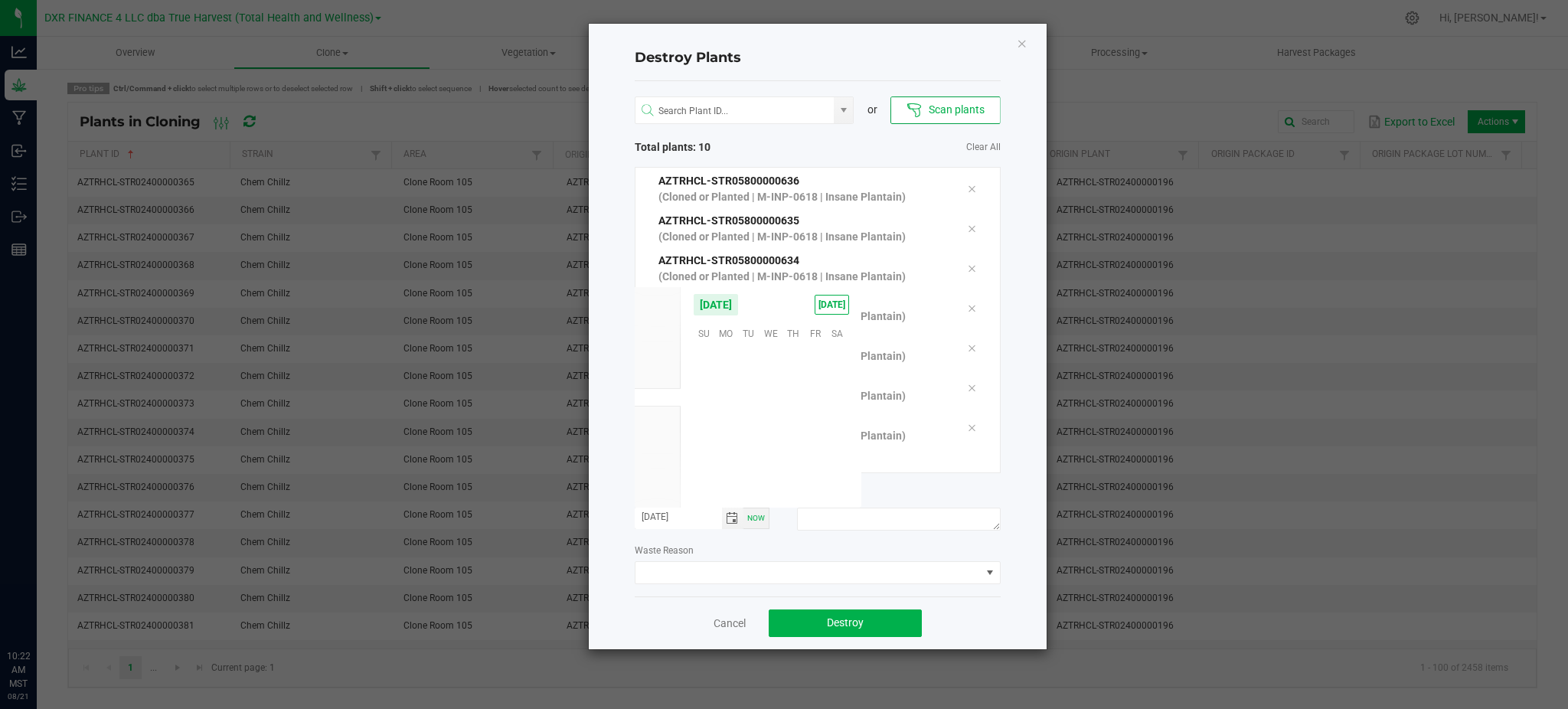
scroll to position [248304, 0]
click at [726, 424] on span "18" at bounding box center [726, 424] width 22 height 24
type input "08/18/2025"
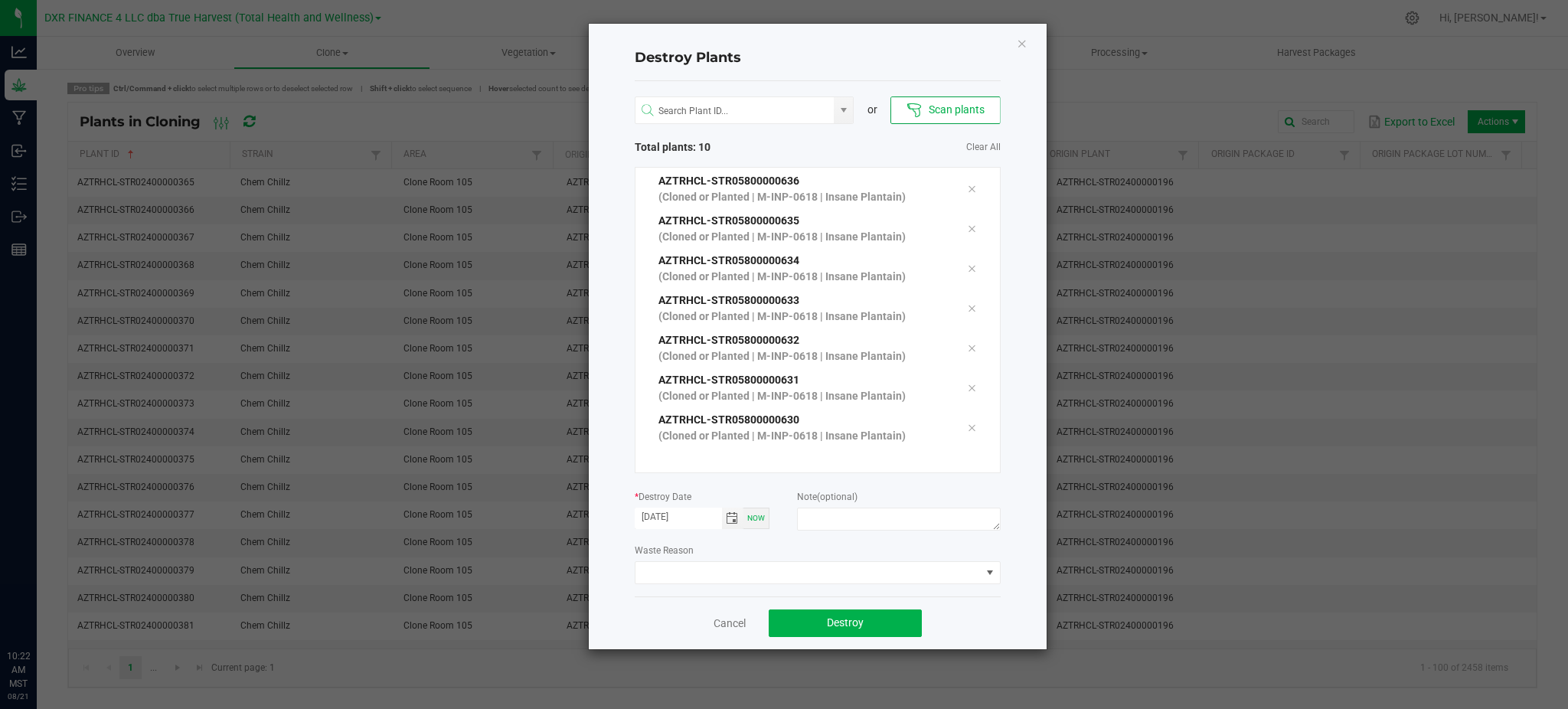
drag, startPoint x: 831, startPoint y: 548, endPoint x: 921, endPoint y: 426, distance: 151.6
click at [835, 546] on div "Waste Reason" at bounding box center [818, 563] width 366 height 42
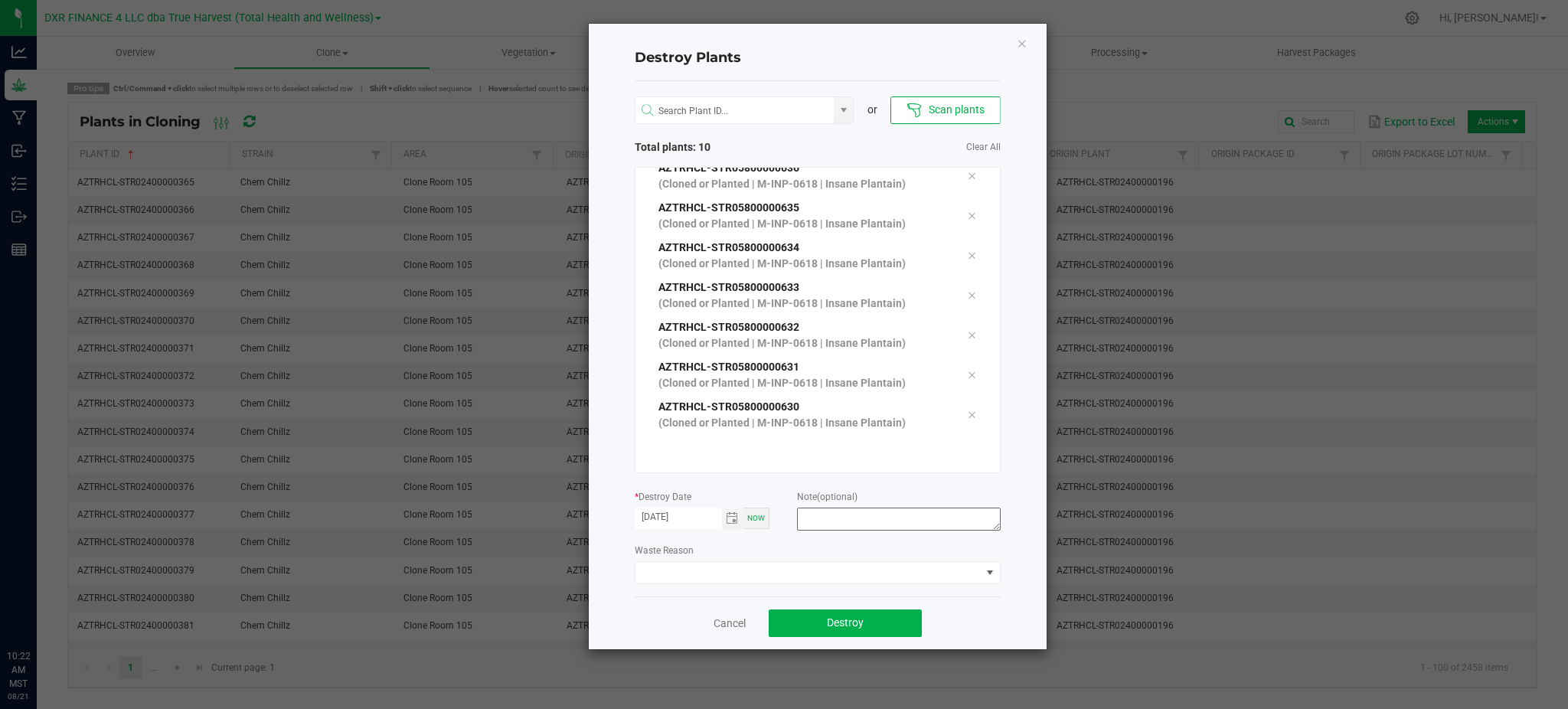
drag, startPoint x: 1020, startPoint y: 499, endPoint x: 995, endPoint y: 512, distance: 28.2
click at [1020, 498] on div "Destroy Plants or Scan plants Total plants: 10 Clear All AZTRHCL-STR05800000639…" at bounding box center [817, 336] width 458 height 626
click at [914, 518] on textarea at bounding box center [898, 519] width 203 height 23
type textarea "Failure to thrive (CL - V)"
click at [1019, 460] on div "Destroy Plants or Scan plants Total plants: 10 Clear All AZTRHCL-STR05800000639…" at bounding box center [817, 336] width 458 height 626
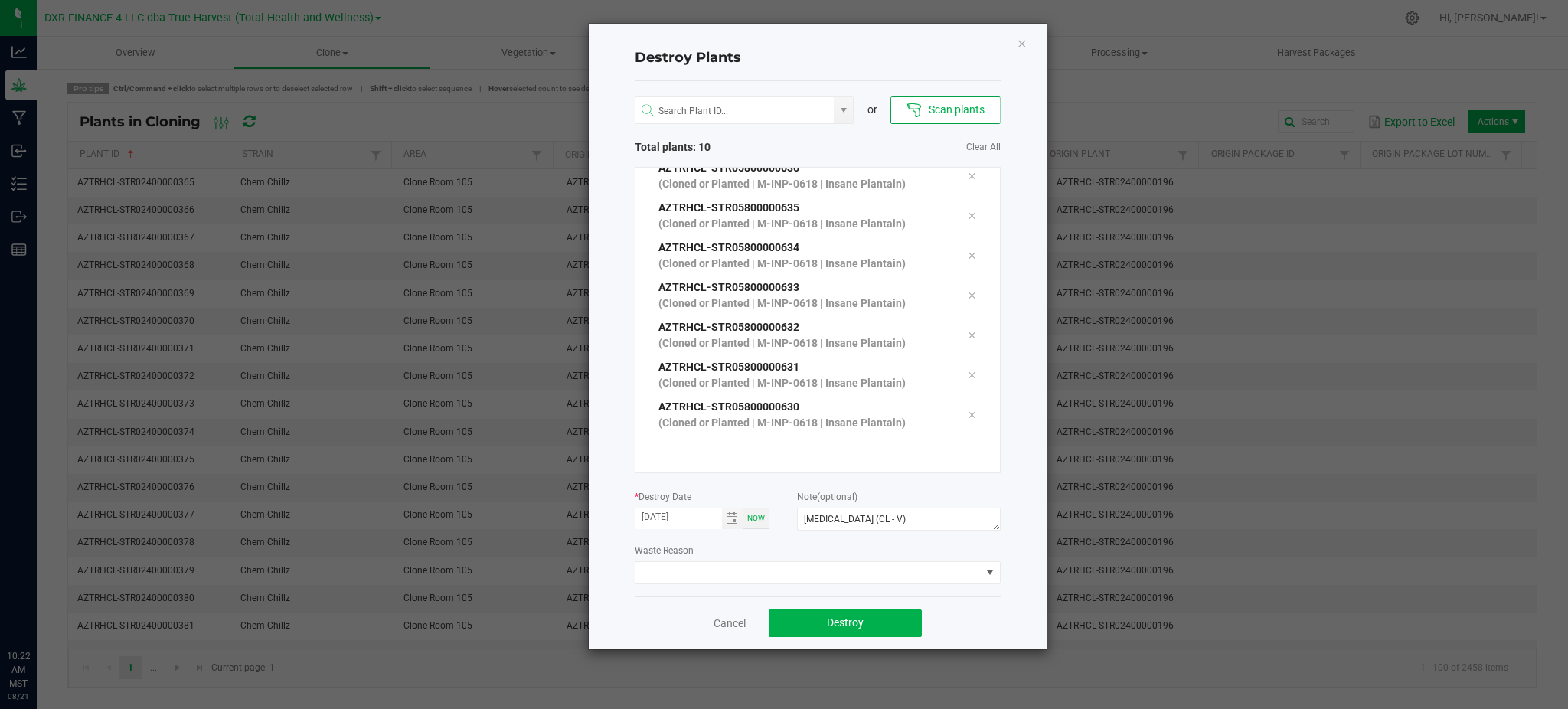
click at [601, 463] on div "Destroy Plants or Scan plants Total plants: 10 Clear All AZTRHCL-STR05800000639…" at bounding box center [817, 336] width 458 height 626
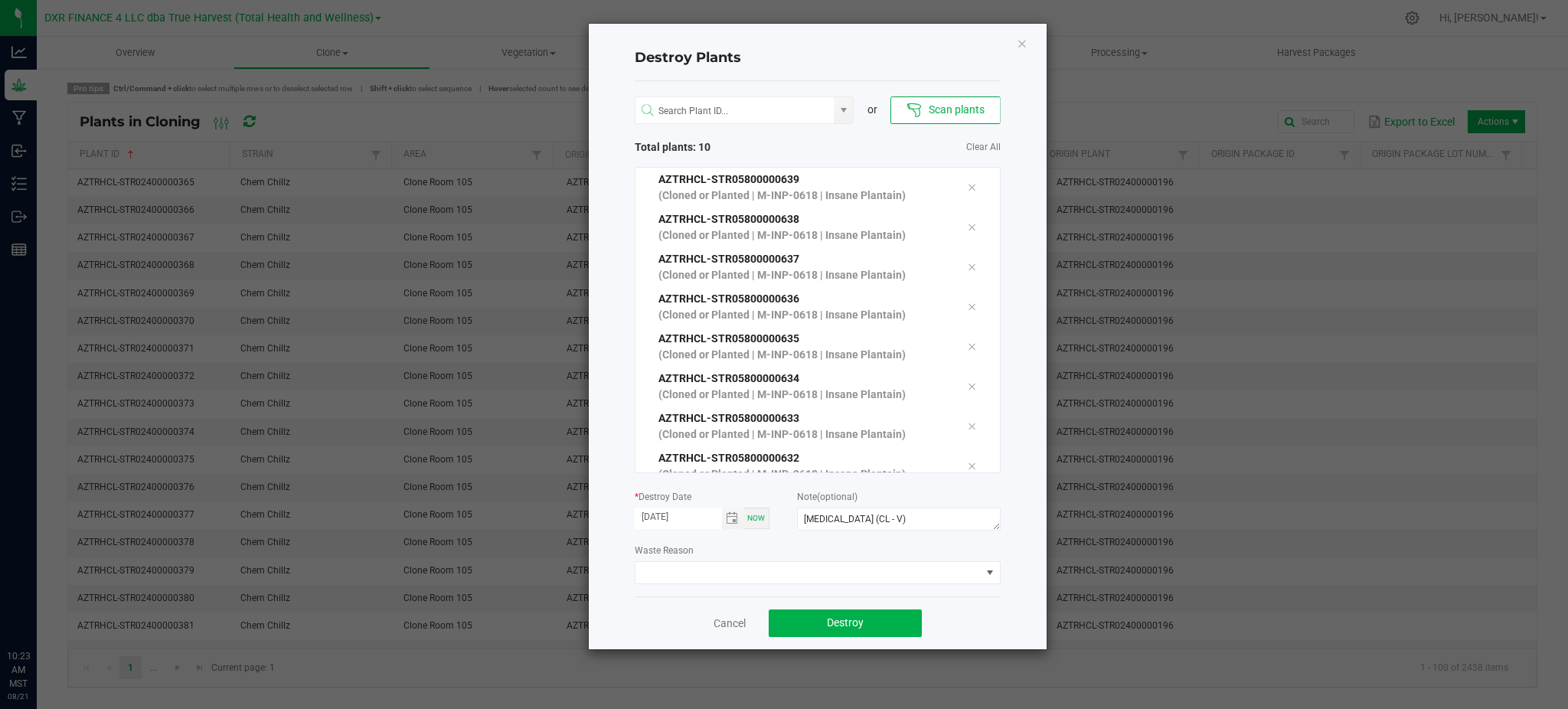
click at [1013, 181] on div "Destroy Plants or Scan plants Total plants: 10 Clear All AZTRHCL-STR05800000639…" at bounding box center [817, 336] width 458 height 626
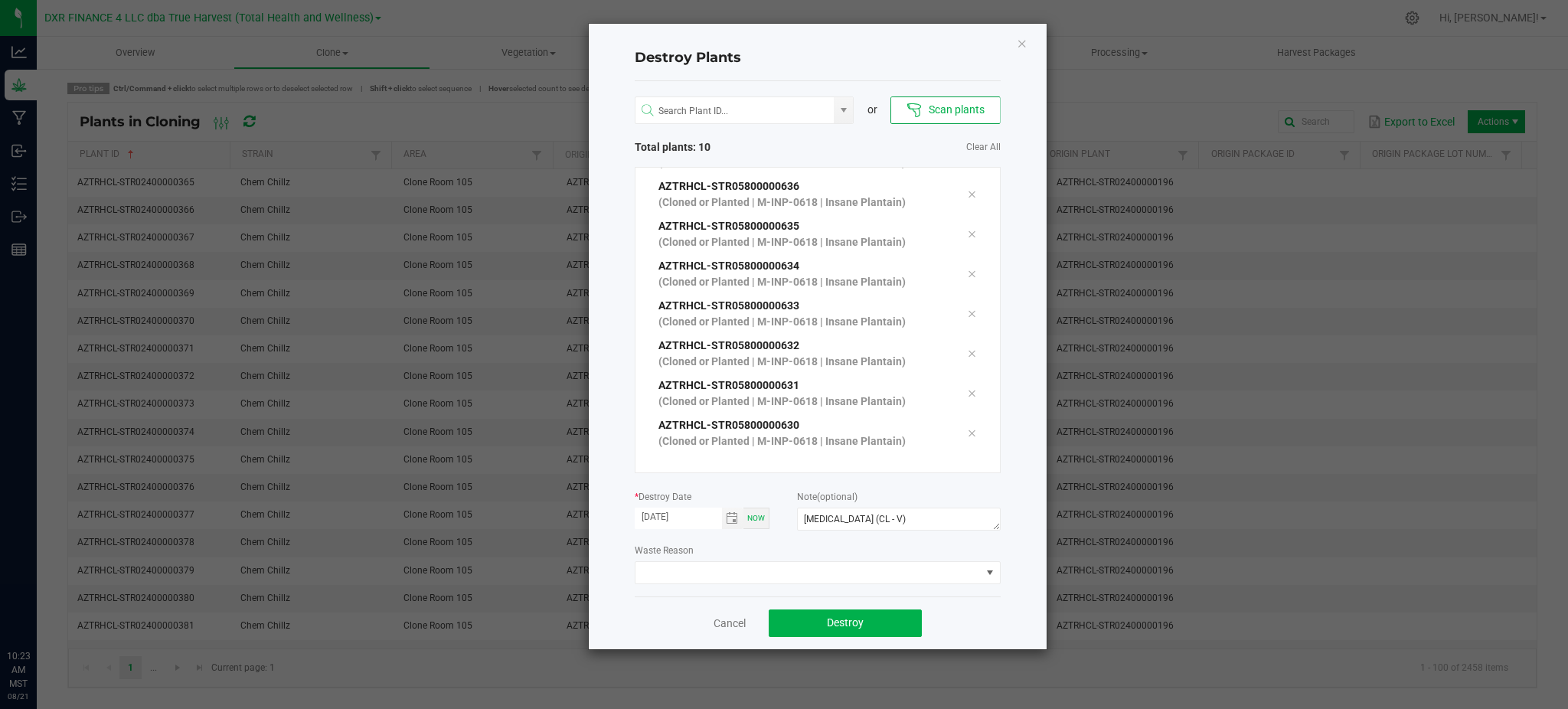
scroll to position [131, 0]
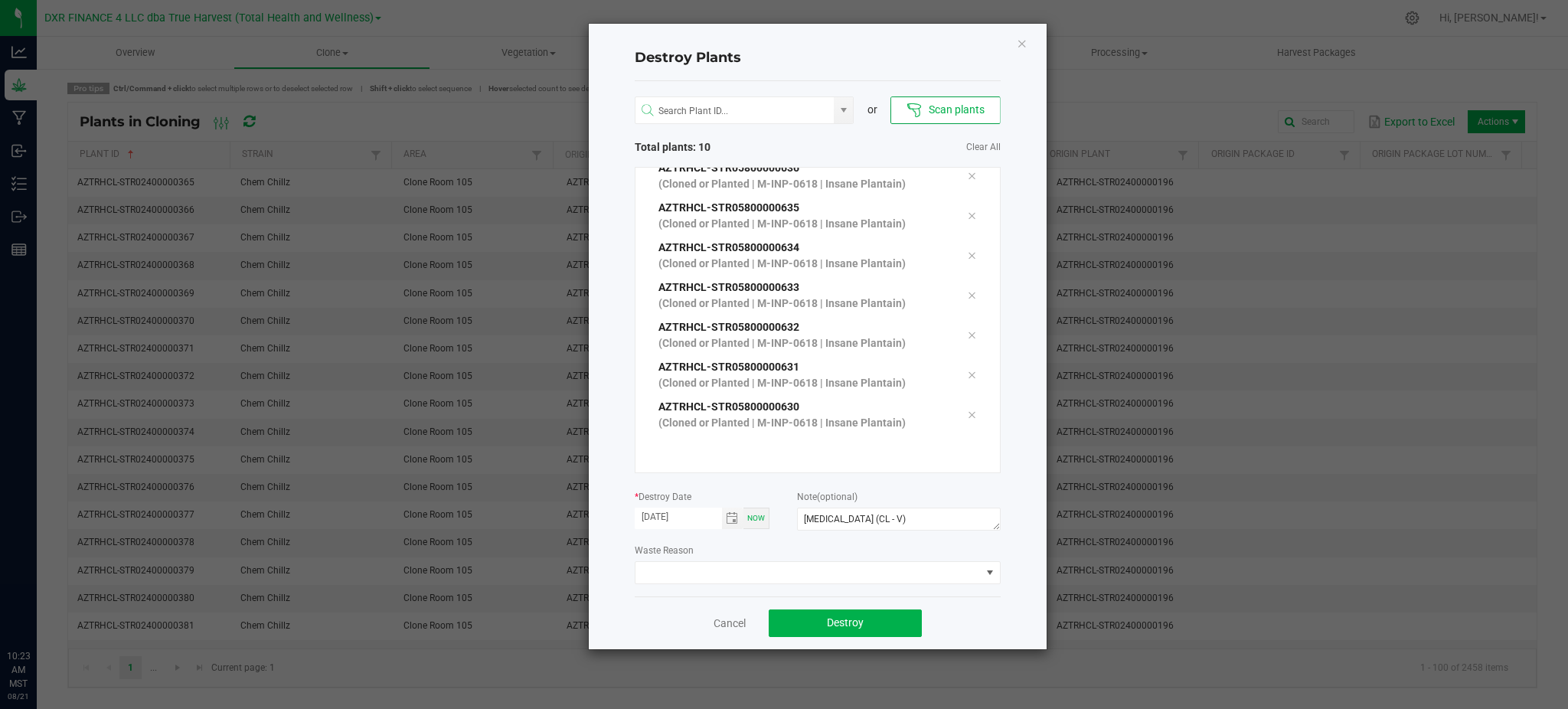
drag, startPoint x: 972, startPoint y: 626, endPoint x: 977, endPoint y: 617, distance: 10.3
click at [973, 625] on div "Cancel Destroy" at bounding box center [818, 623] width 366 height 53
click at [1024, 443] on div "Destroy Plants or Scan plants Total plants: 10 Clear All AZTRHCL-STR05800000639…" at bounding box center [817, 336] width 458 height 626
click at [1024, 415] on div "Destroy Plants or Scan plants Total plants: 10 Clear All AZTRHCL-STR05800000639…" at bounding box center [817, 336] width 458 height 626
click at [979, 372] on div "AZTRHCL-STR05800000639 (Cloned or Planted | M-INP-0618 | Insane Plantain) AZTRH…" at bounding box center [818, 320] width 366 height 307
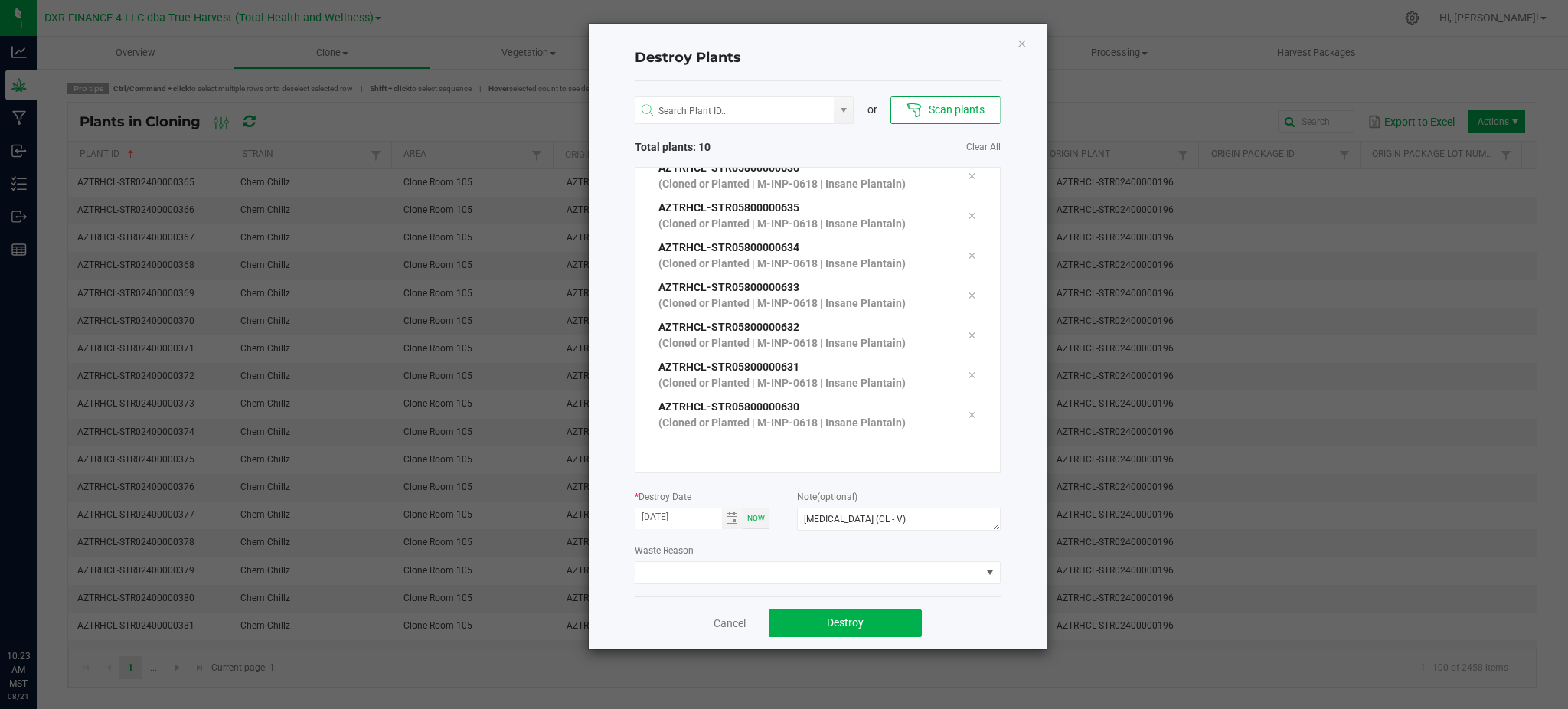
click at [1005, 619] on div "Destroy Plants or Scan plants Total plants: 10 Clear All AZTRHCL-STR05800000639…" at bounding box center [817, 336] width 458 height 626
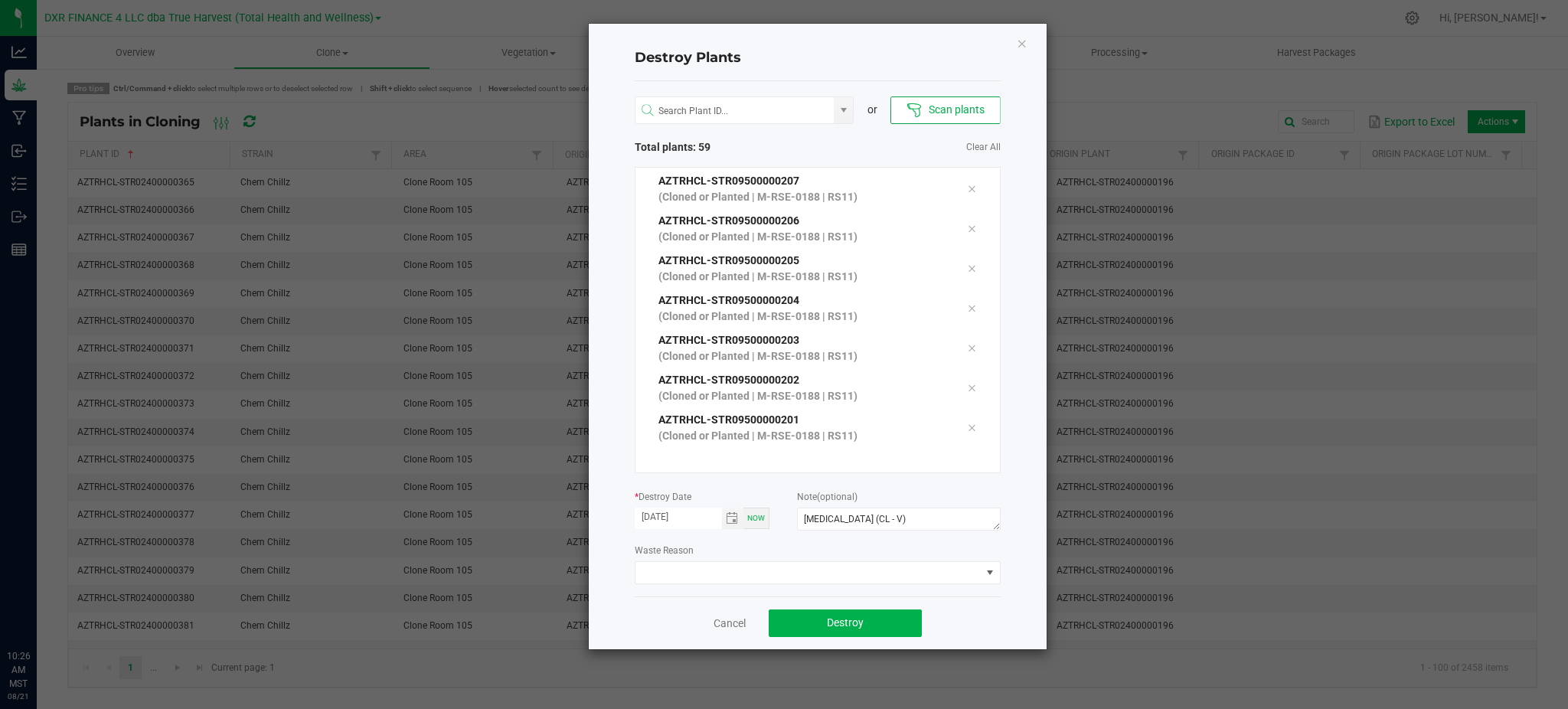
scroll to position [2270, 0]
click at [598, 523] on div "Destroy Plants or Scan plants Total plants: 60 Clear All AZTRHCL-STR05800000639…" at bounding box center [817, 336] width 458 height 626
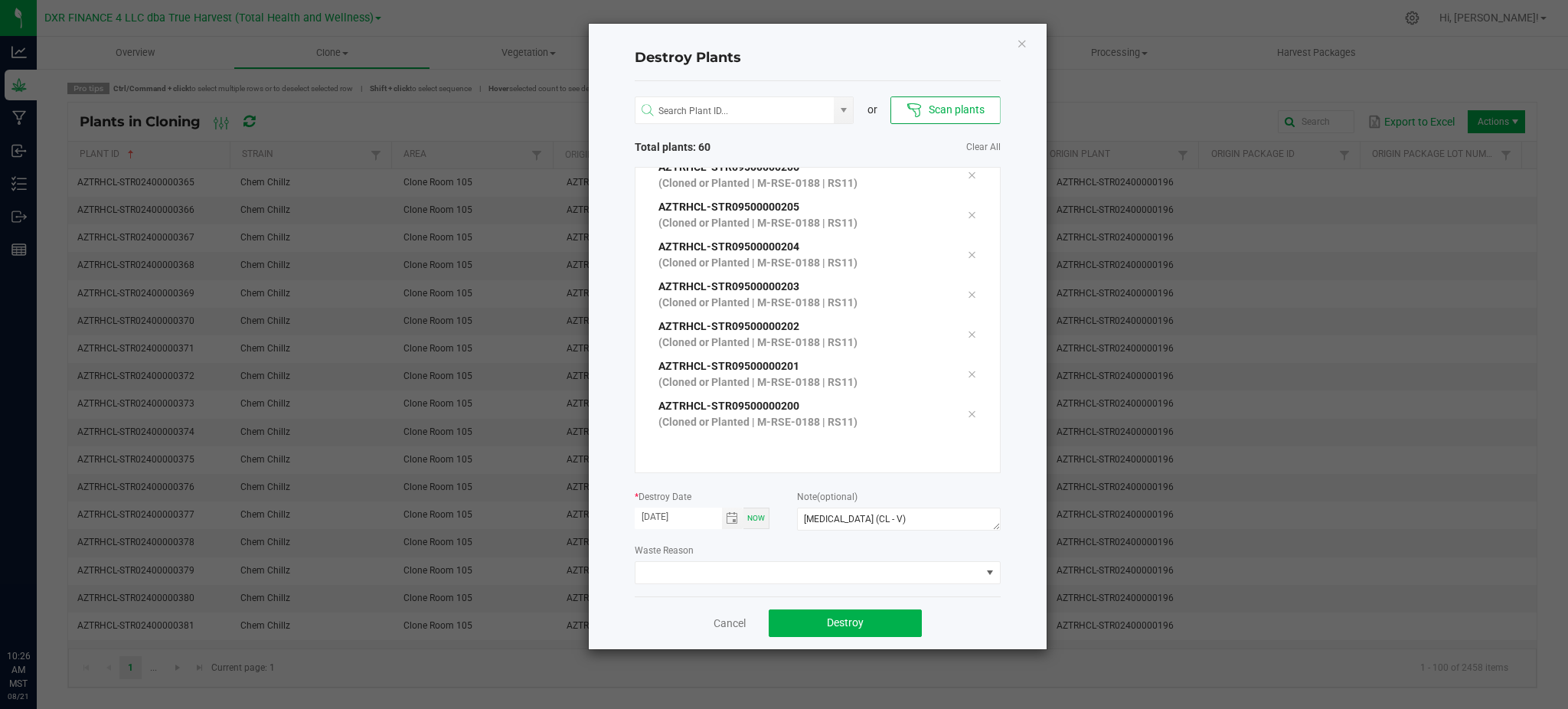
click at [996, 602] on div "Cancel Destroy" at bounding box center [818, 623] width 366 height 53
click at [993, 597] on div "Cancel Destroy" at bounding box center [818, 623] width 366 height 53
click at [996, 620] on div "Cancel Destroy" at bounding box center [818, 623] width 366 height 53
click at [886, 626] on button "Destroy" at bounding box center [845, 623] width 153 height 28
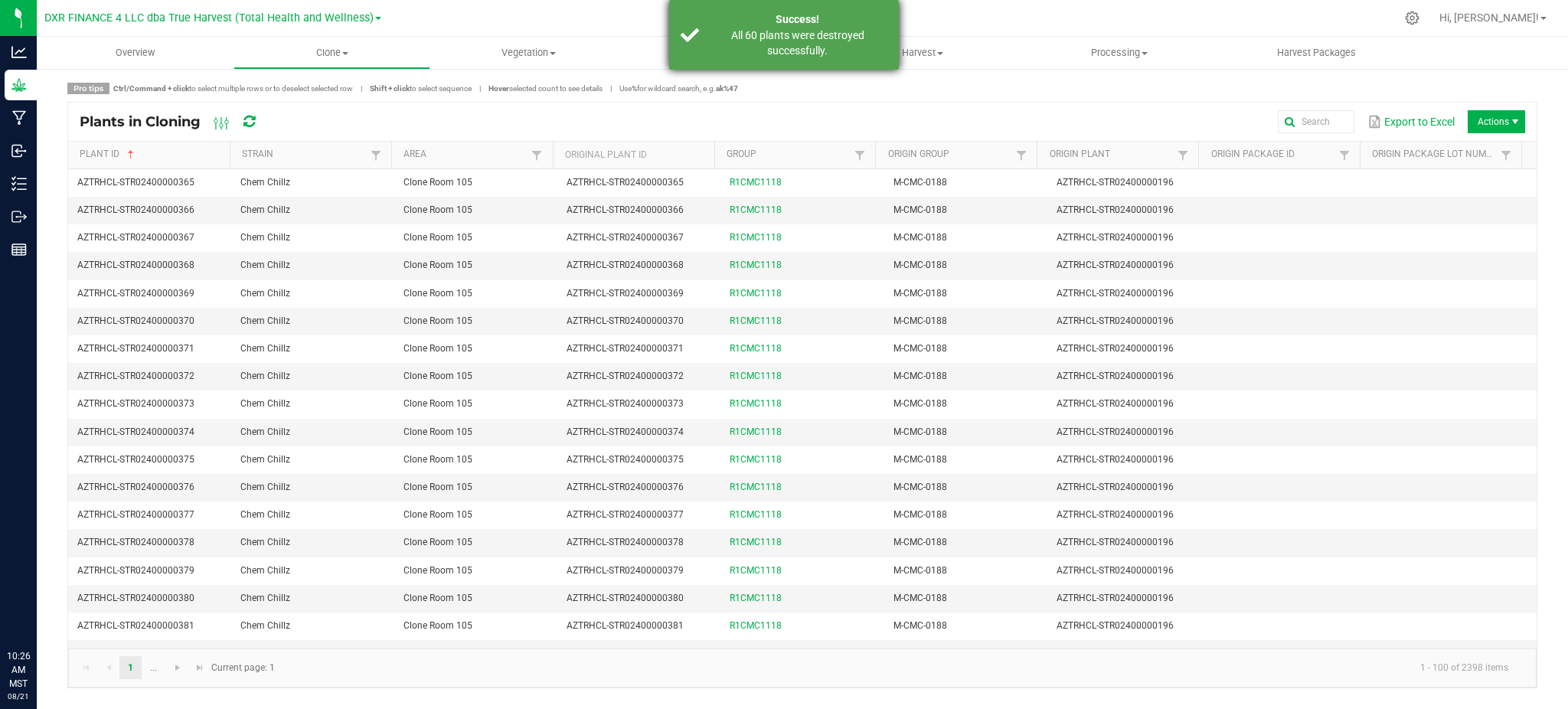
click at [820, 60] on div "Success! All 60 plants were destroyed successfully." at bounding box center [783, 35] width 229 height 69
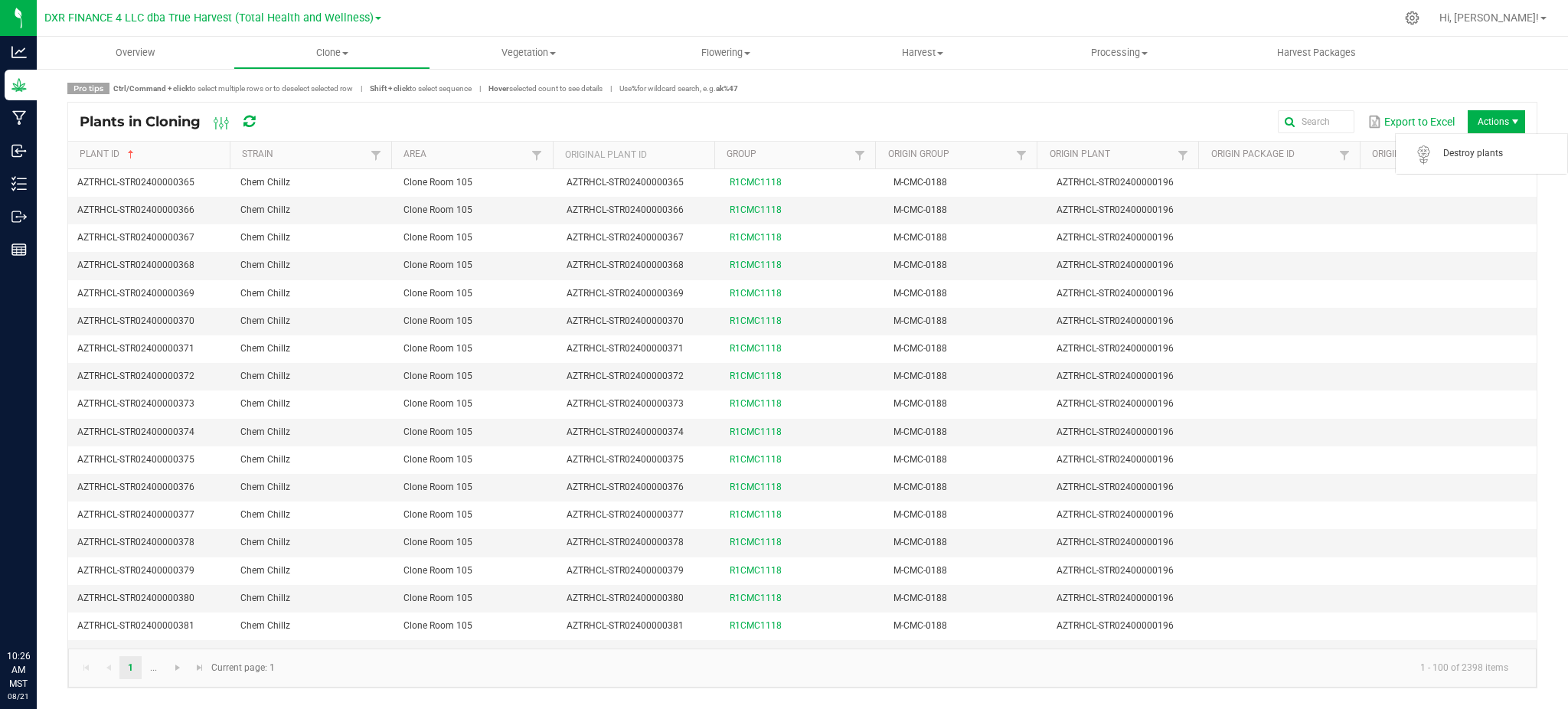
click at [1486, 123] on span "Actions" at bounding box center [1497, 121] width 58 height 23
click at [1491, 151] on span "Destroy plants" at bounding box center [1501, 153] width 115 height 13
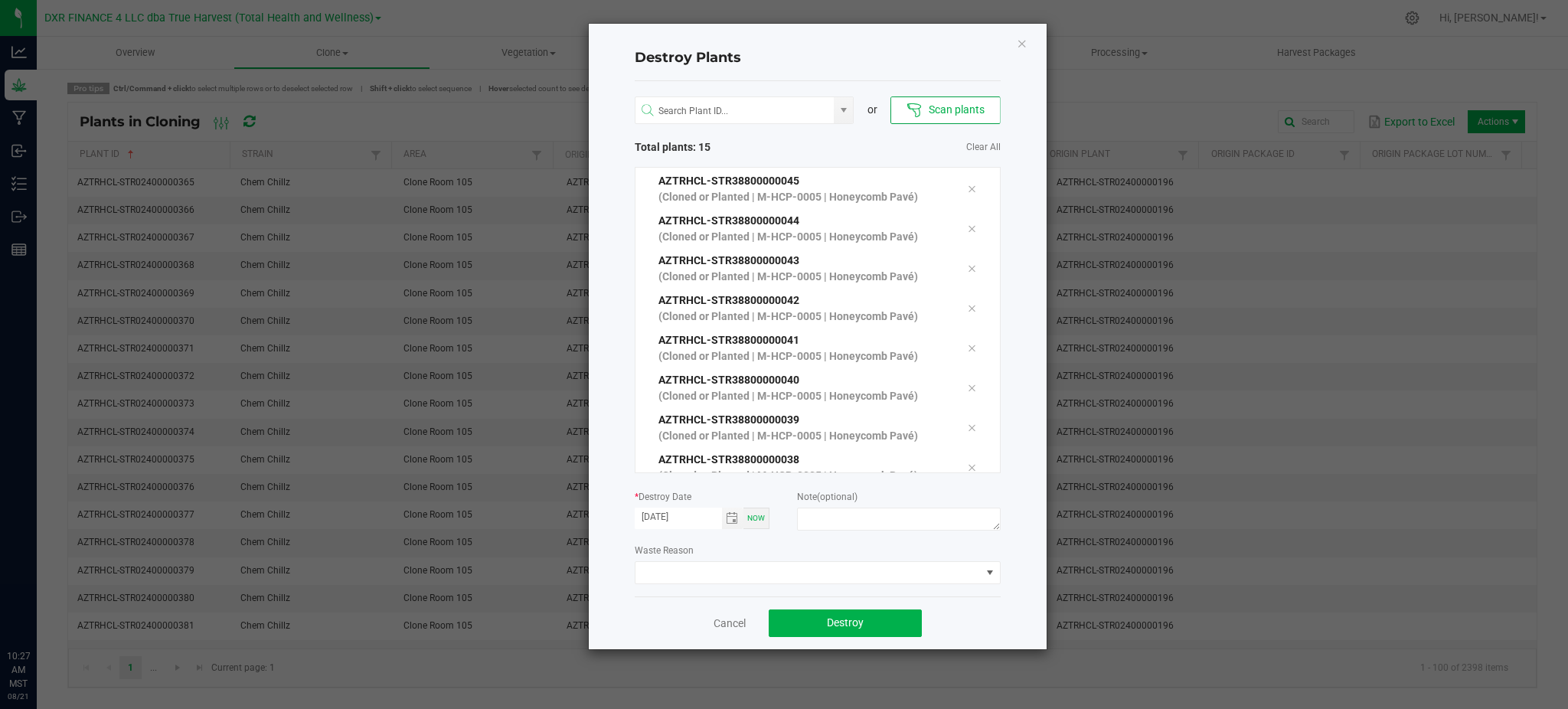
scroll to position [316, 0]
click at [787, 551] on div "Waste Reason" at bounding box center [818, 563] width 366 height 42
click at [722, 520] on span "Toggle calendar" at bounding box center [733, 518] width 22 height 21
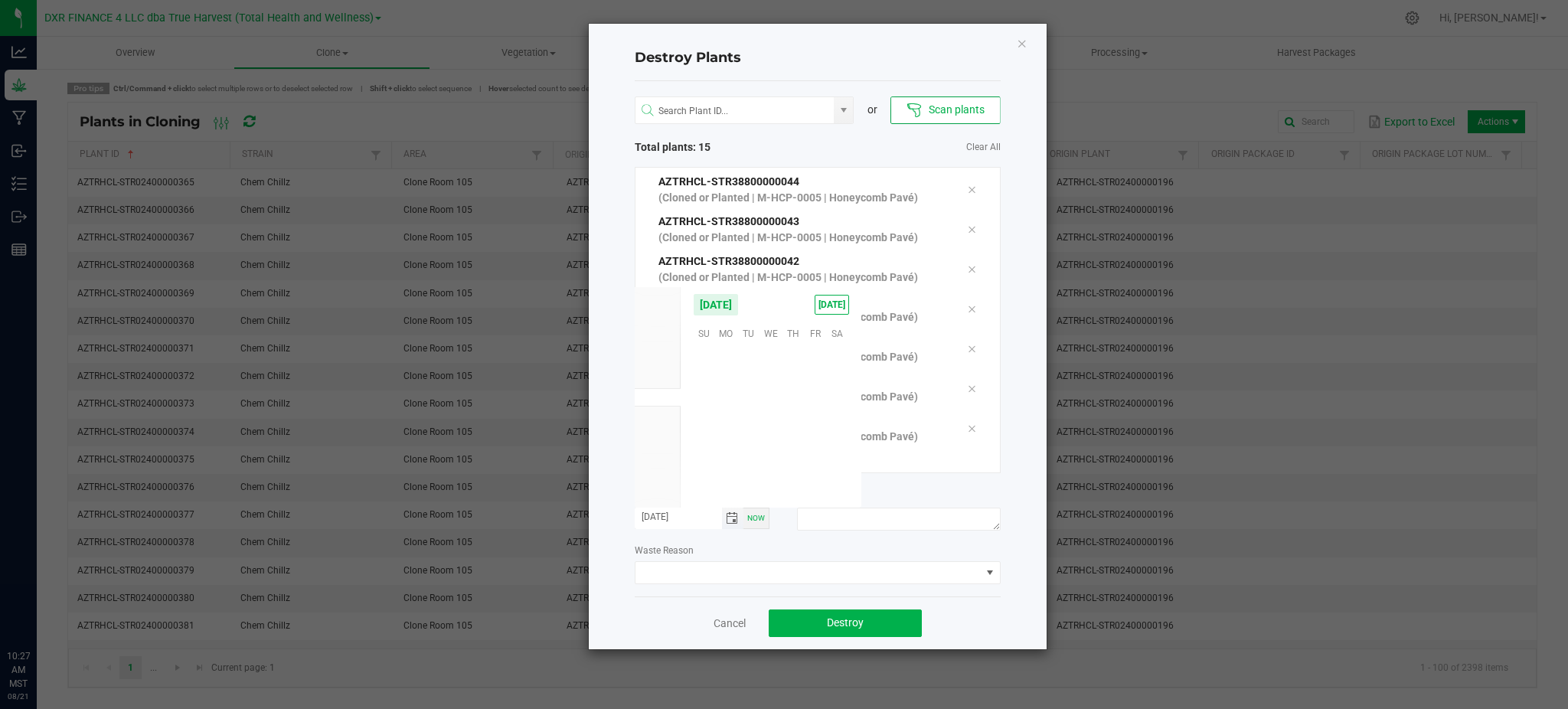
scroll to position [248304, 0]
click at [733, 518] on span "Toggle calendar" at bounding box center [732, 518] width 12 height 12
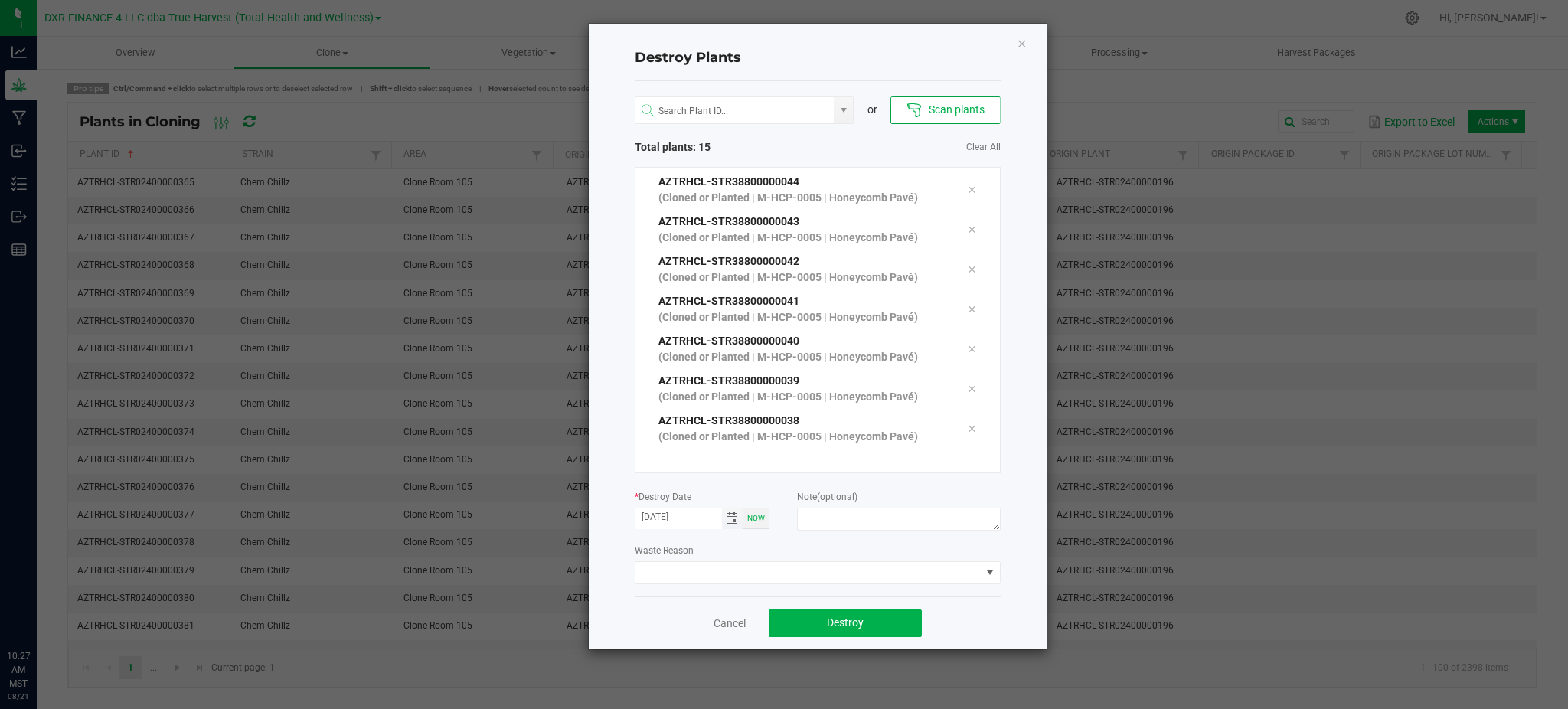
click at [733, 518] on span "Toggle calendar" at bounding box center [732, 518] width 12 height 12
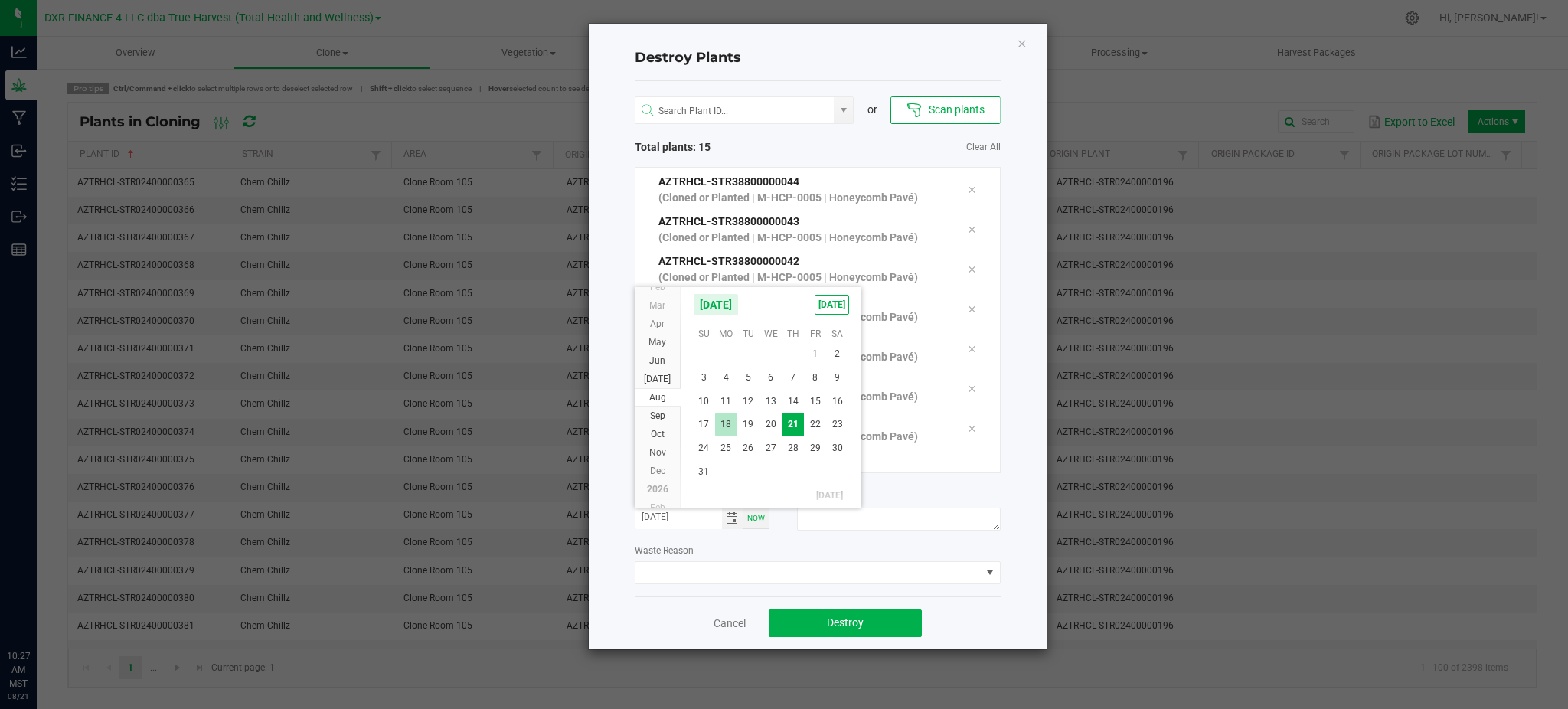
click at [724, 429] on span "18" at bounding box center [726, 424] width 22 height 24
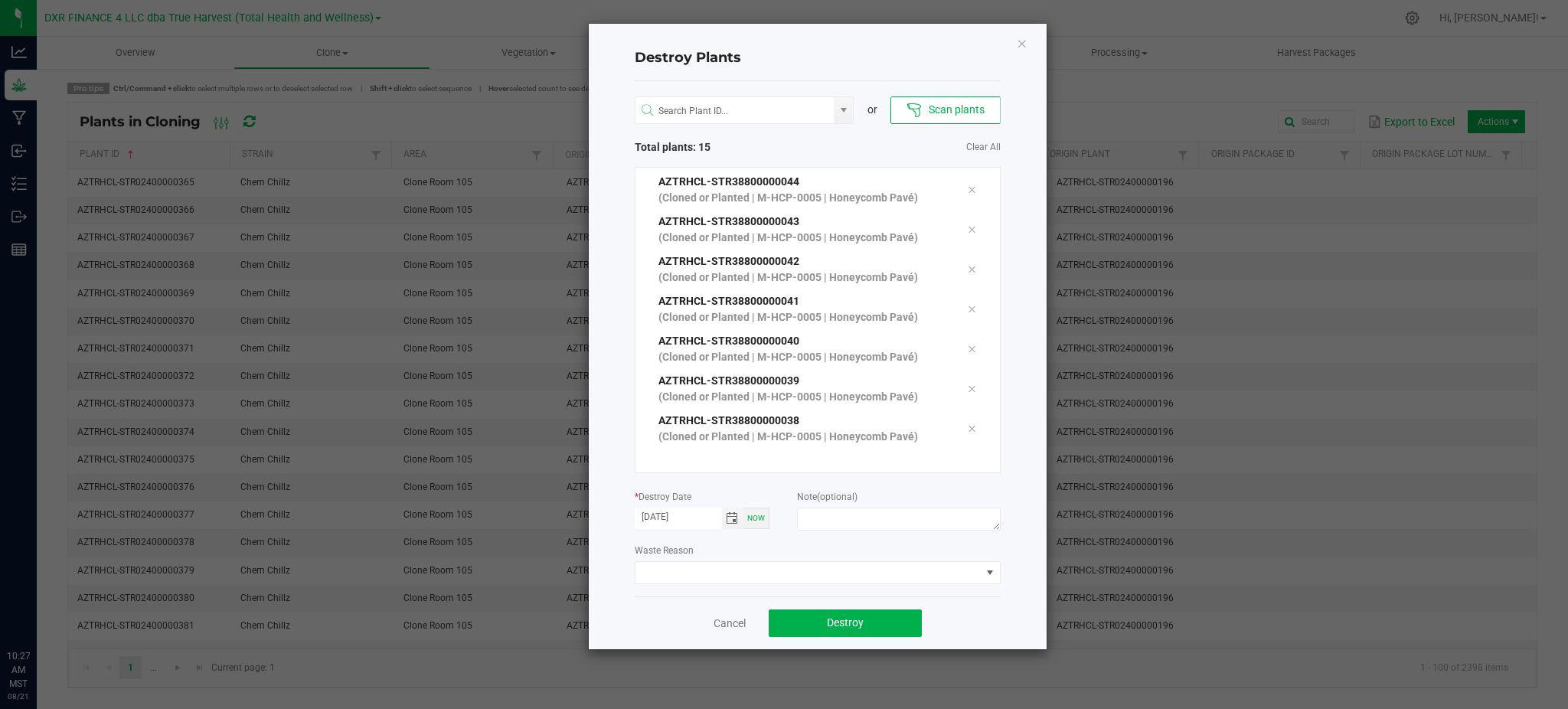
click at [776, 540] on div "or Scan plants Total plants: 15 Clear All AZTRHCL-STR38800000052 (Cloned or Pla…" at bounding box center [818, 339] width 366 height 516
click at [828, 528] on textarea at bounding box center [898, 519] width 203 height 23
click at [730, 519] on span "Toggle calendar" at bounding box center [732, 518] width 12 height 12
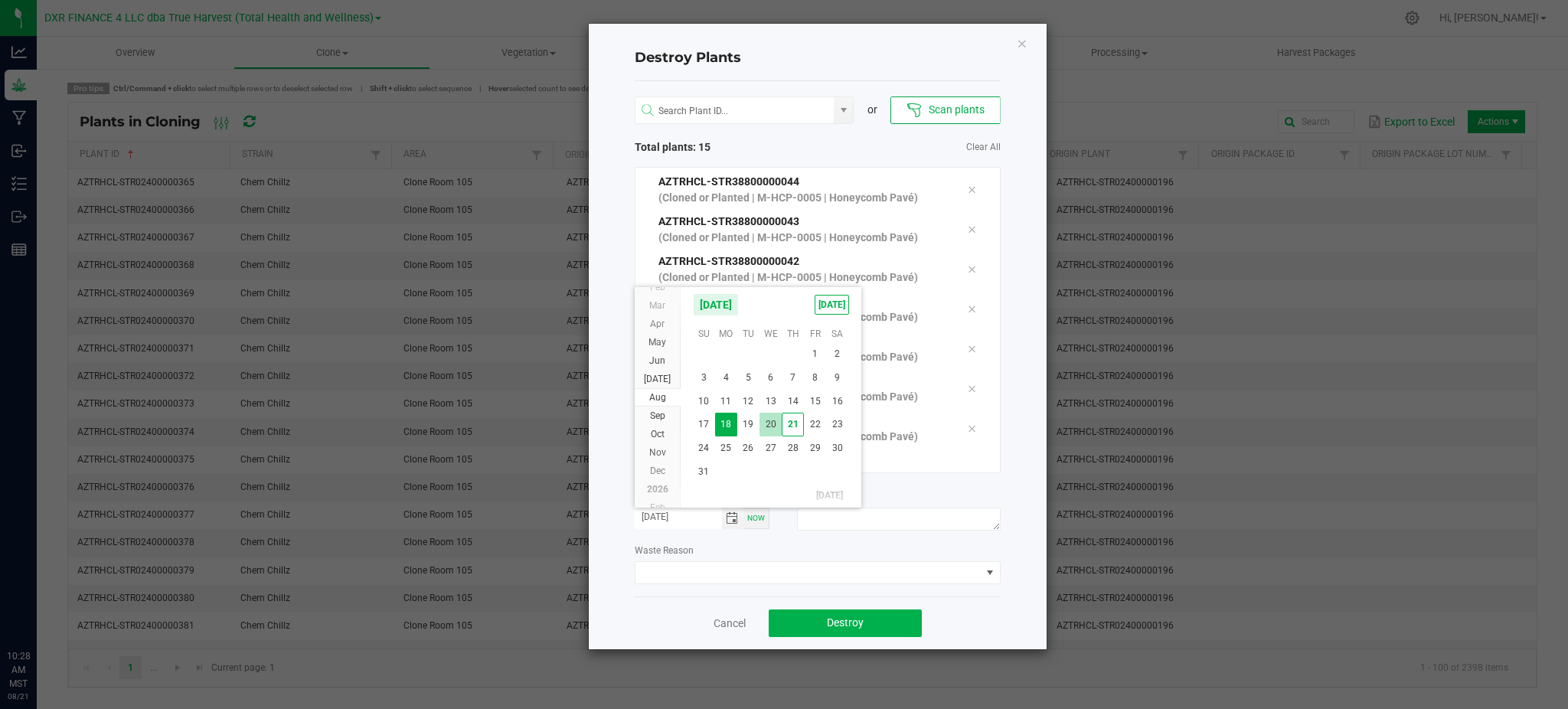
click at [776, 418] on span "20" at bounding box center [770, 424] width 22 height 24
type input "08/20/2025"
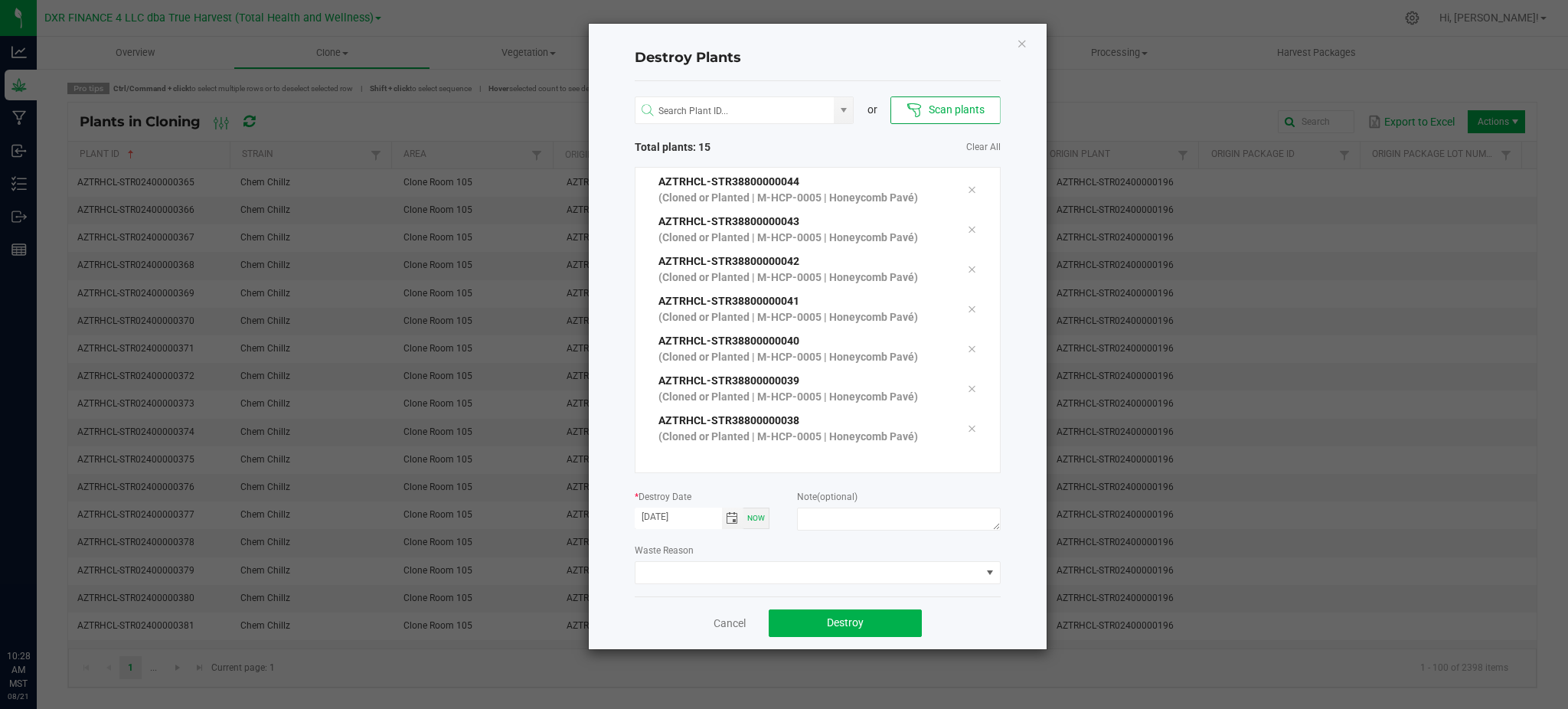
click at [803, 555] on div "Waste Reason" at bounding box center [818, 563] width 366 height 42
click at [819, 508] on textarea at bounding box center [898, 519] width 203 height 23
type textarea "F"
drag, startPoint x: 954, startPoint y: 625, endPoint x: 941, endPoint y: 632, distance: 14.8
click at [954, 626] on div "Cancel Destroy" at bounding box center [818, 623] width 366 height 53
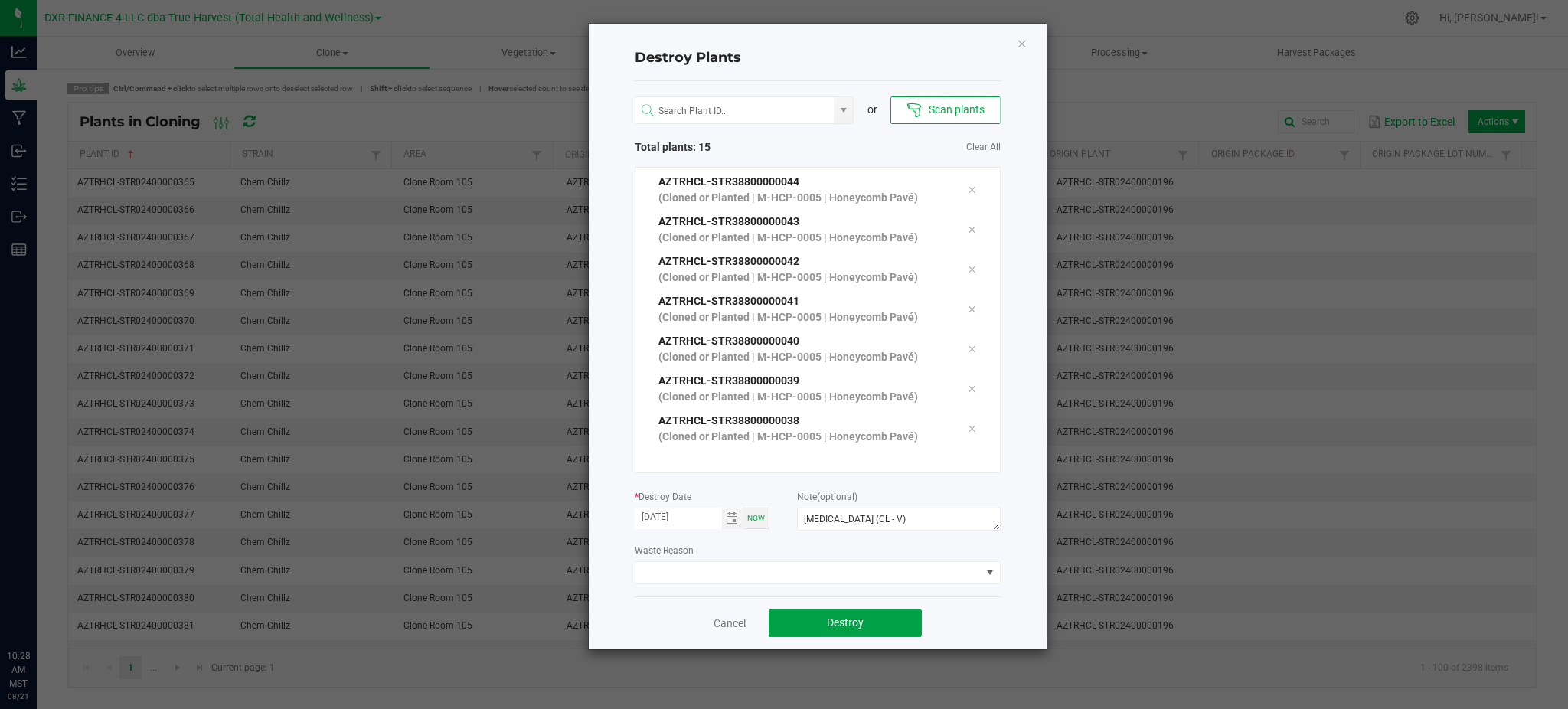
drag, startPoint x: 891, startPoint y: 624, endPoint x: 996, endPoint y: 610, distance: 105.9
click at [996, 610] on div "Cancel Destroy" at bounding box center [818, 623] width 366 height 53
click at [910, 513] on textarea "Failure to thrive (CL - V)" at bounding box center [898, 519] width 203 height 23
type textarea "Failure to thrive (CL - M)"
click at [971, 622] on div "Cancel Destroy" at bounding box center [818, 623] width 366 height 53
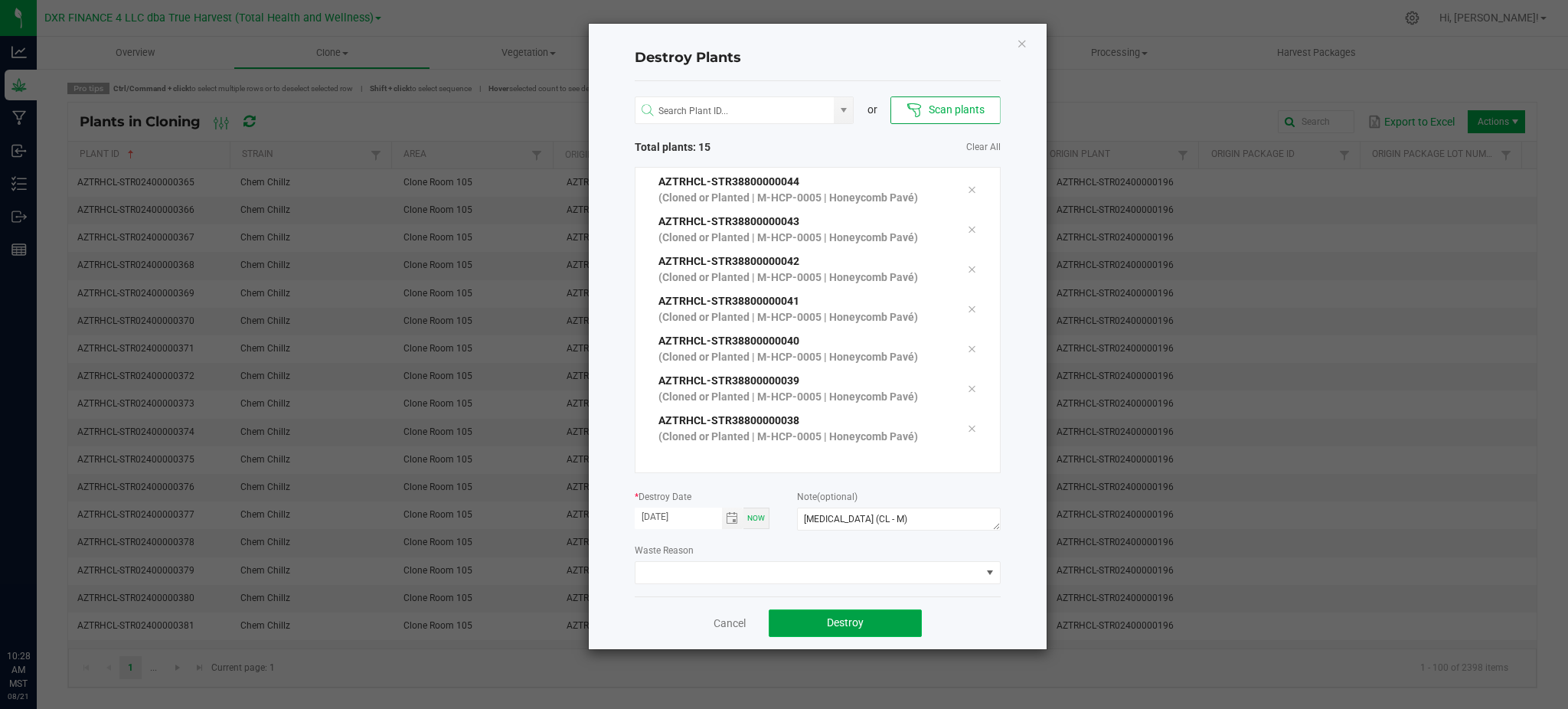
click at [814, 624] on button "Destroy" at bounding box center [845, 623] width 153 height 28
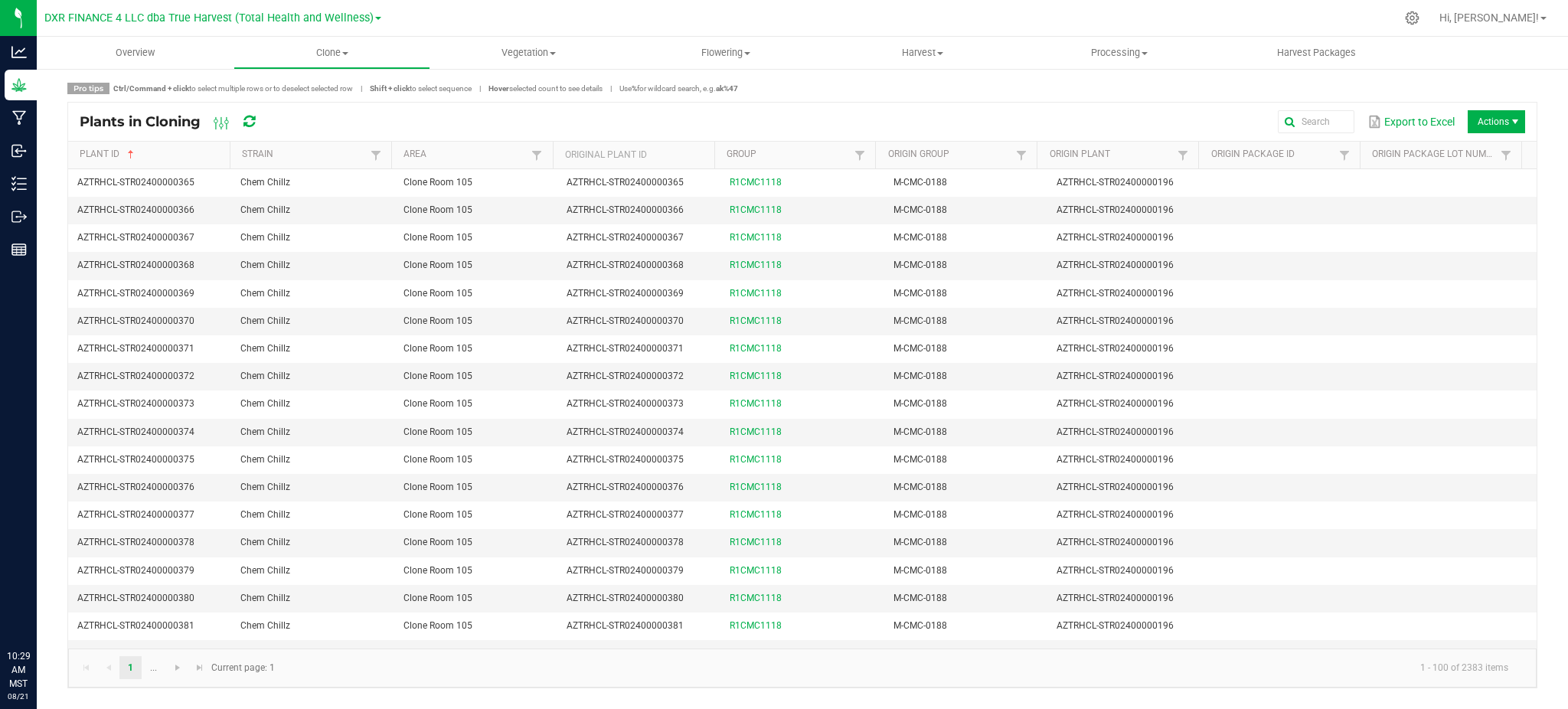
click at [1492, 114] on span "Actions" at bounding box center [1497, 121] width 58 height 23
click at [1468, 142] on span "Destroy plants" at bounding box center [1481, 154] width 153 height 30
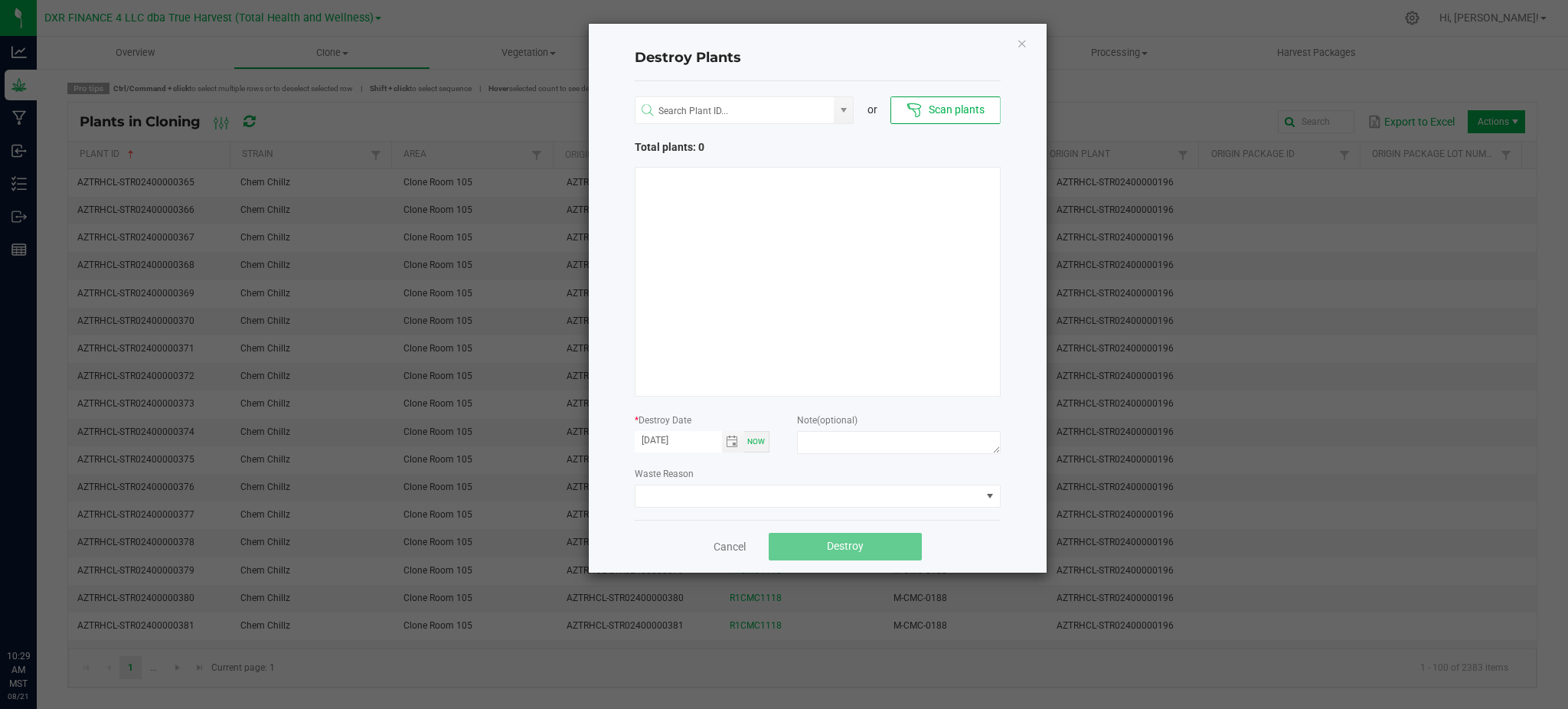
drag, startPoint x: 700, startPoint y: 465, endPoint x: 723, endPoint y: 467, distance: 23.1
click at [700, 466] on div "Waste Reason" at bounding box center [818, 487] width 366 height 42
click at [732, 444] on span "Toggle calendar" at bounding box center [732, 442] width 12 height 12
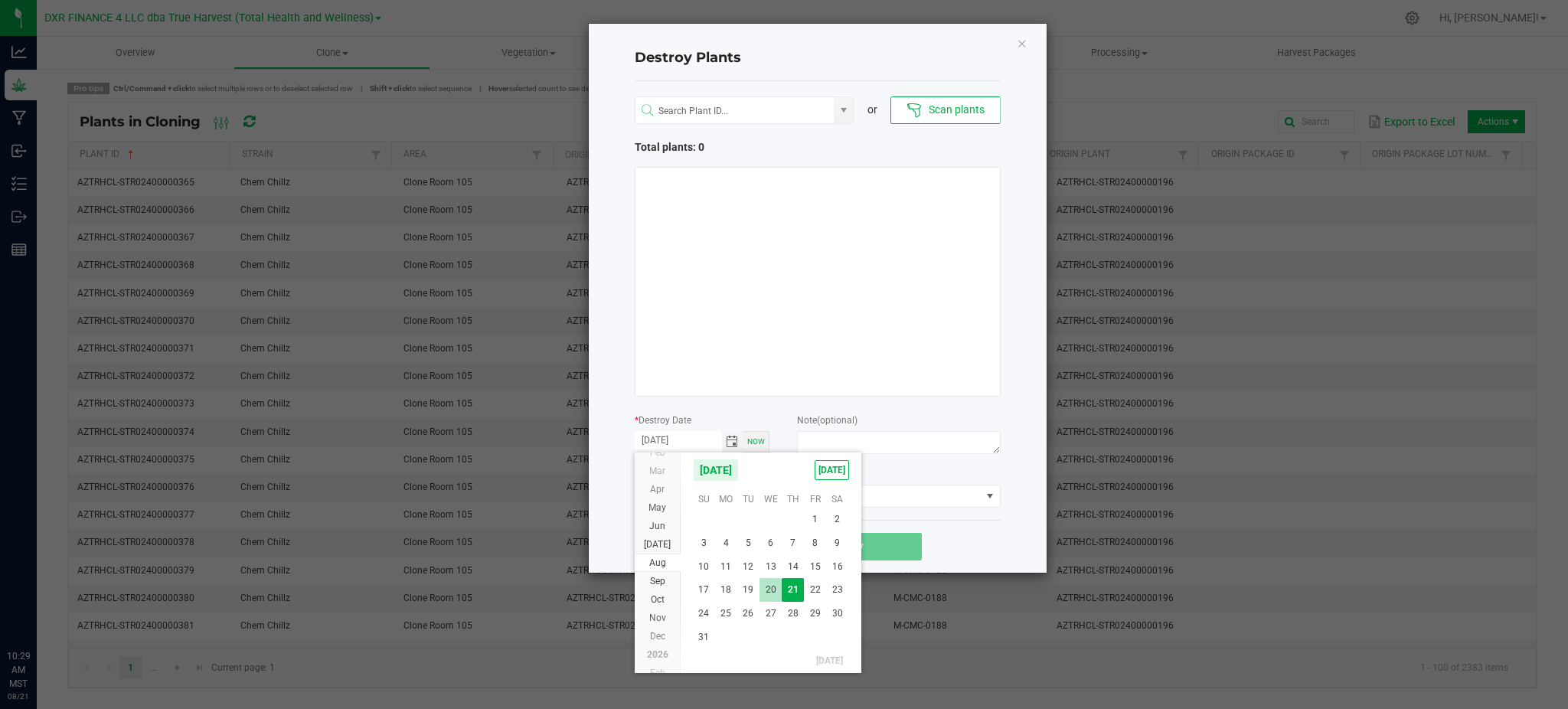
drag, startPoint x: 774, startPoint y: 594, endPoint x: 738, endPoint y: 564, distance: 46.9
click at [772, 593] on span "20" at bounding box center [770, 590] width 22 height 24
type input "08/20/2025"
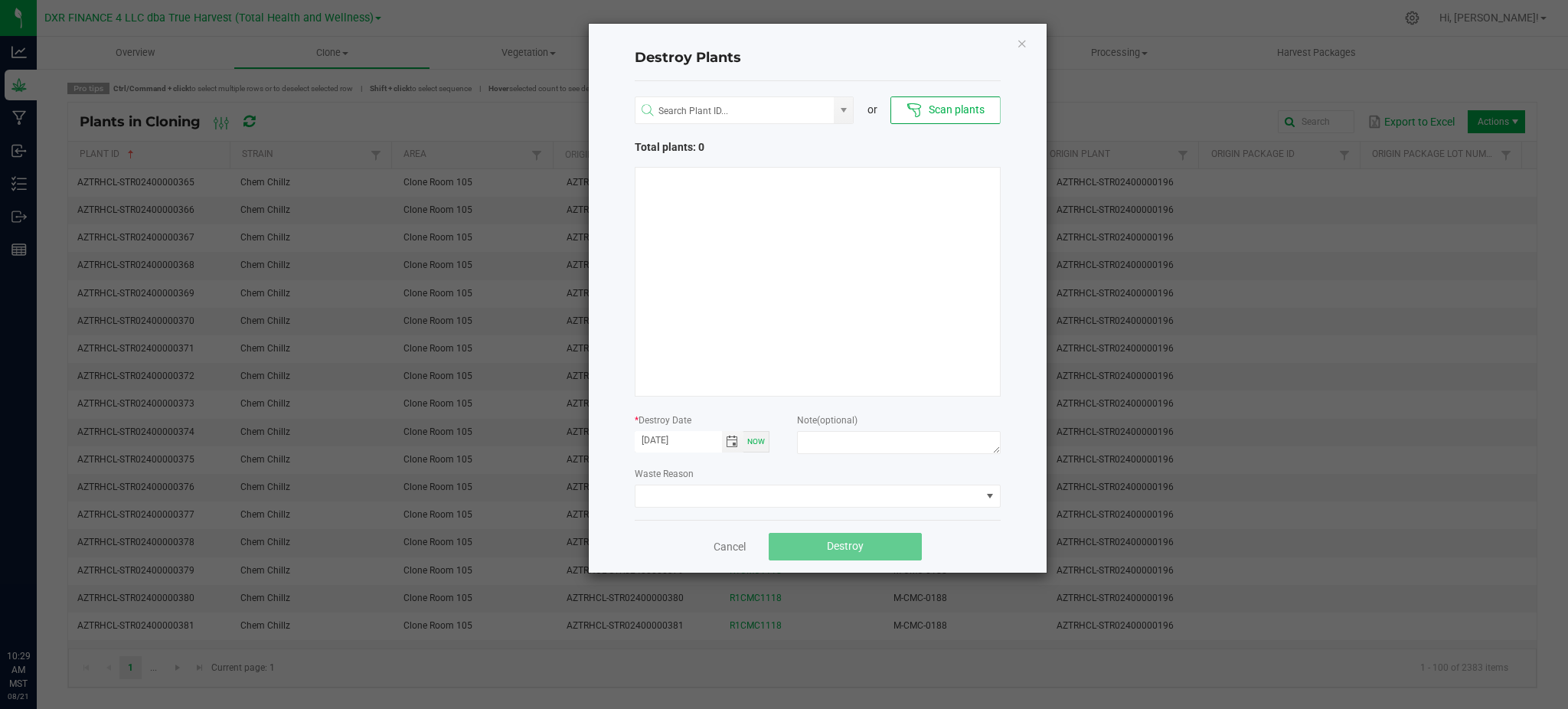
click at [772, 474] on div "Waste Reason" at bounding box center [818, 487] width 366 height 42
click at [753, 242] on div at bounding box center [818, 281] width 366 height 230
click at [936, 103] on button "Scan plants" at bounding box center [945, 110] width 109 height 28
click at [663, 184] on div at bounding box center [818, 281] width 366 height 230
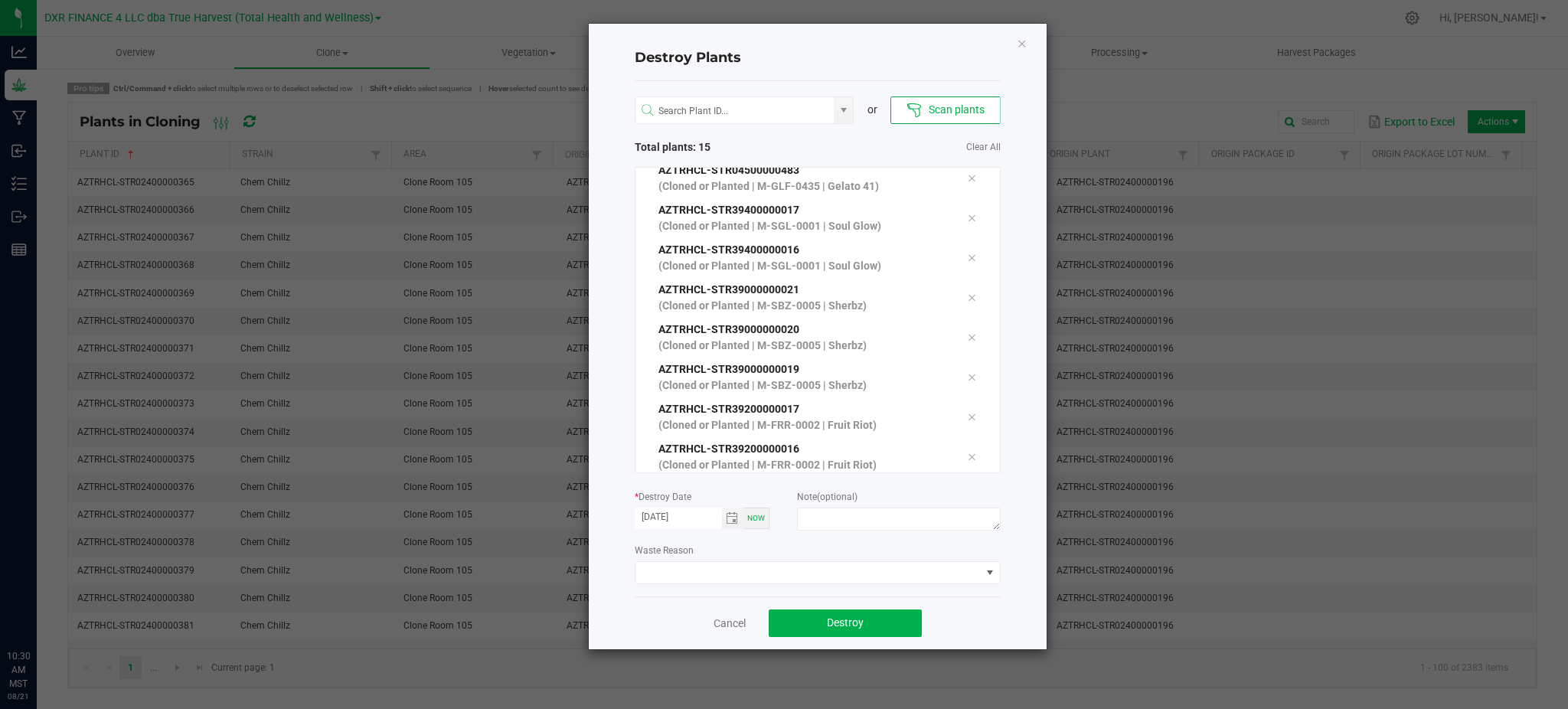
scroll to position [0, 0]
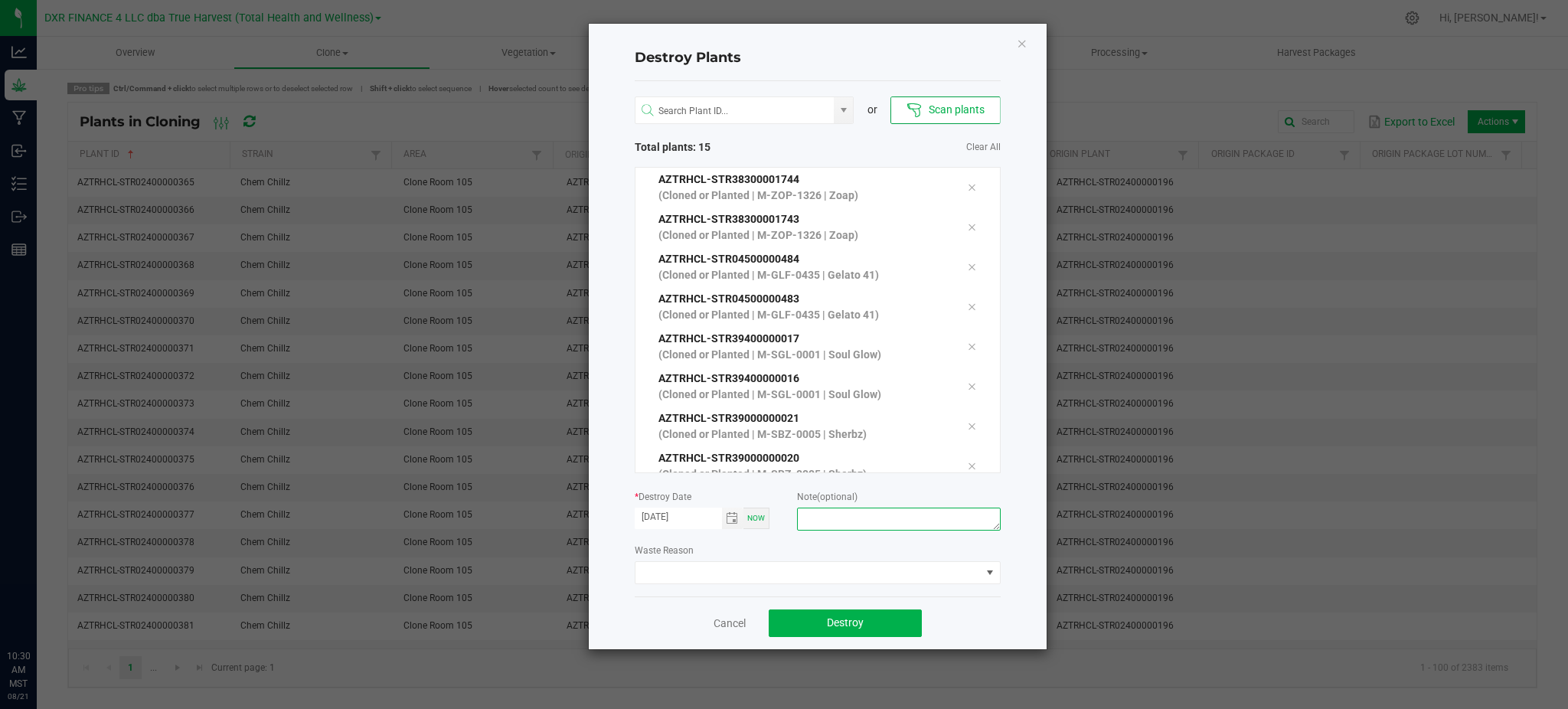
drag, startPoint x: 846, startPoint y: 520, endPoint x: 836, endPoint y: 513, distance: 12.2
click at [845, 520] on textarea at bounding box center [898, 519] width 203 height 23
type textarea "Failure to thrive (CL - M)"
drag, startPoint x: 1056, startPoint y: 676, endPoint x: 922, endPoint y: 644, distance: 137.8
click at [987, 634] on div "Cancel Destroy" at bounding box center [818, 623] width 366 height 53
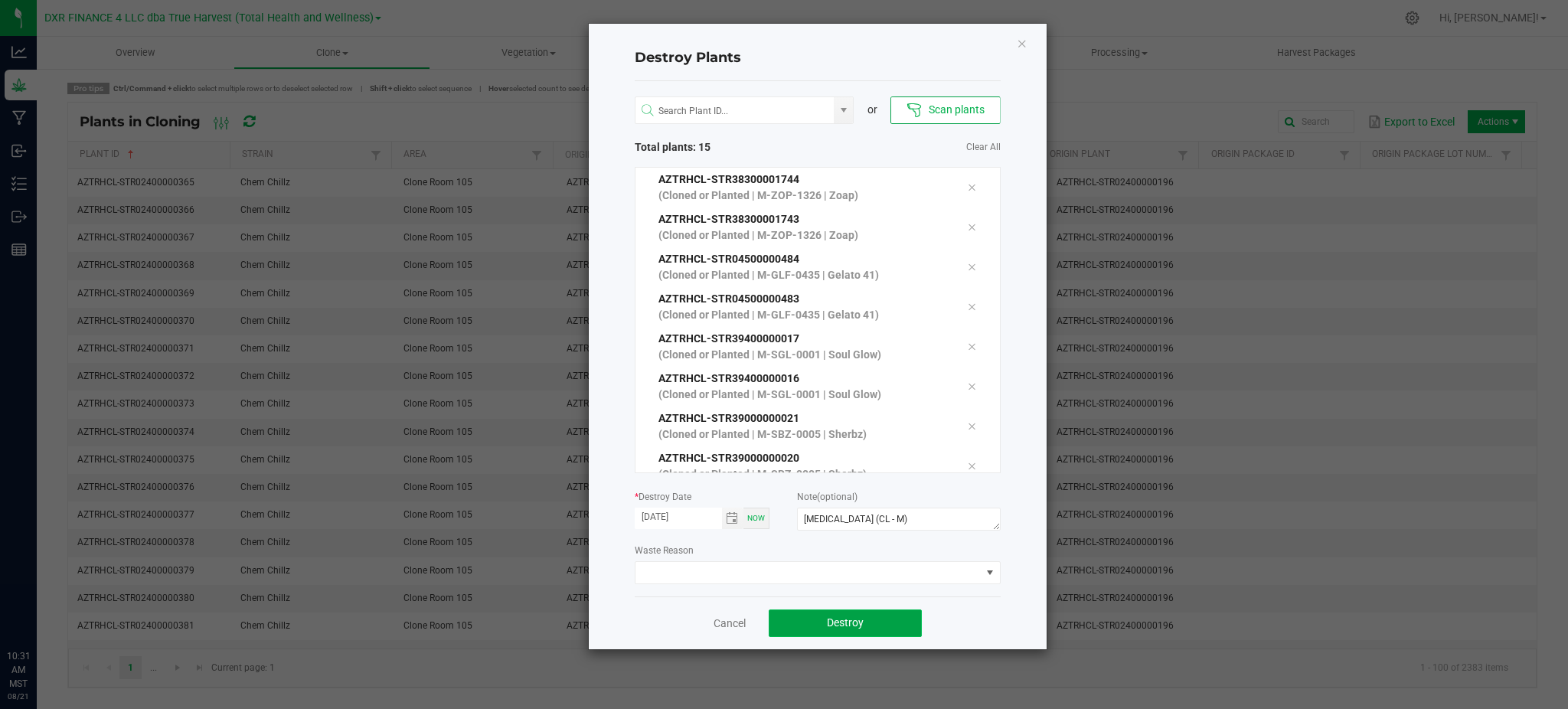
click at [877, 629] on button "Destroy" at bounding box center [845, 623] width 153 height 28
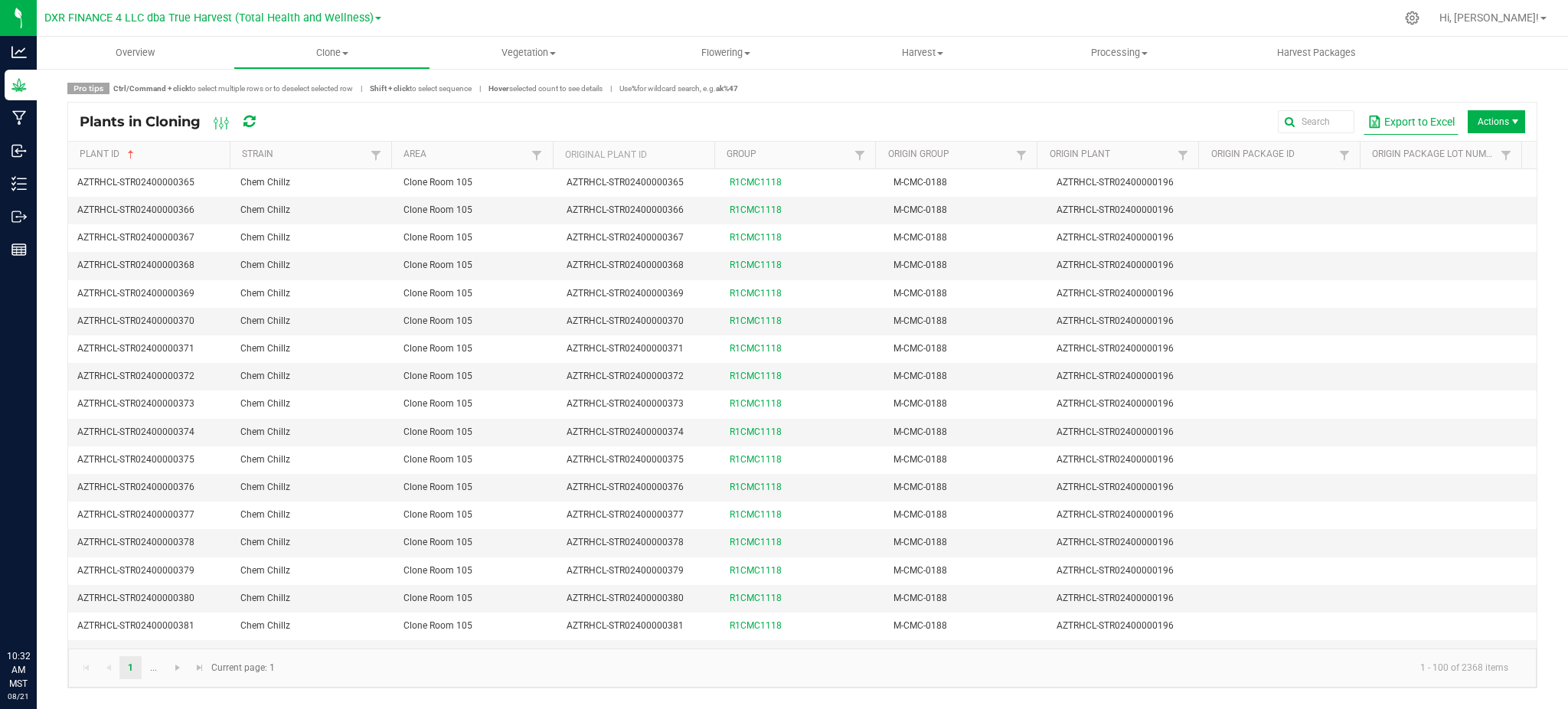
click at [1387, 119] on button "Export to Excel" at bounding box center [1411, 121] width 95 height 26
click at [331, 57] on span "Clone" at bounding box center [332, 53] width 196 height 14
click at [298, 116] on span "Cloning groups" at bounding box center [291, 110] width 116 height 13
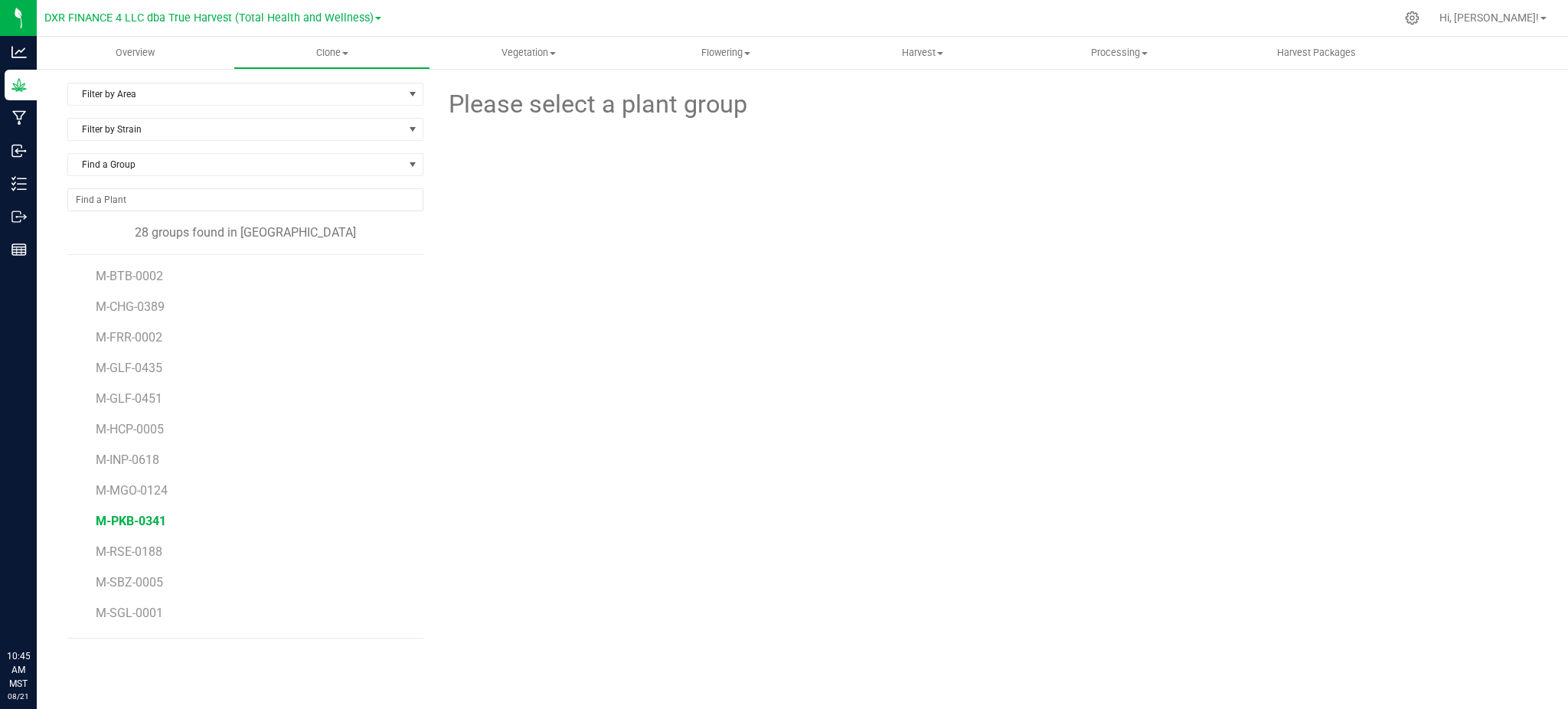
click at [135, 519] on span "M-PKB-0341" at bounding box center [130, 521] width 70 height 14
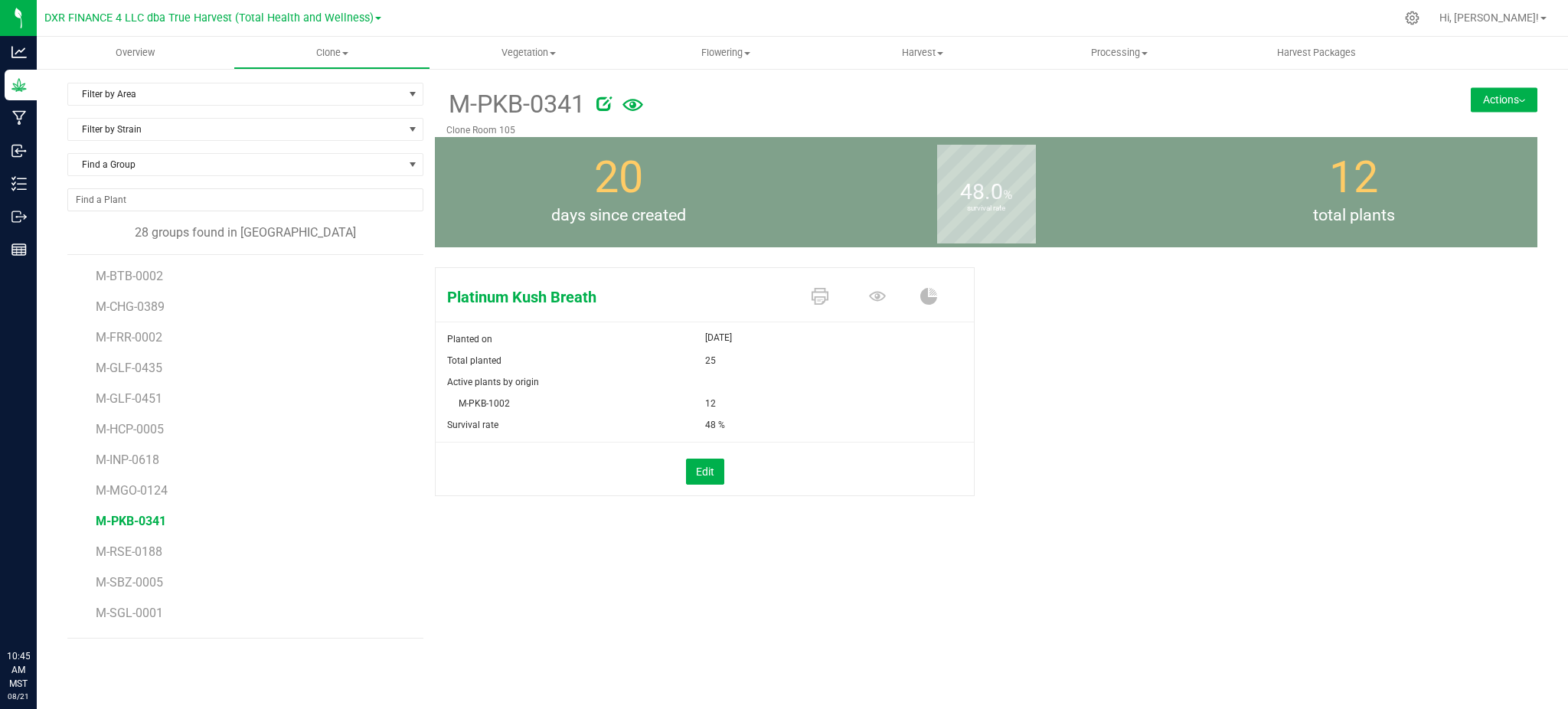
click at [1132, 394] on div "Platinum Kush Breath Planted on Aug 1, 2025 Total planted 25 Active plants by o…" at bounding box center [986, 397] width 1102 height 274
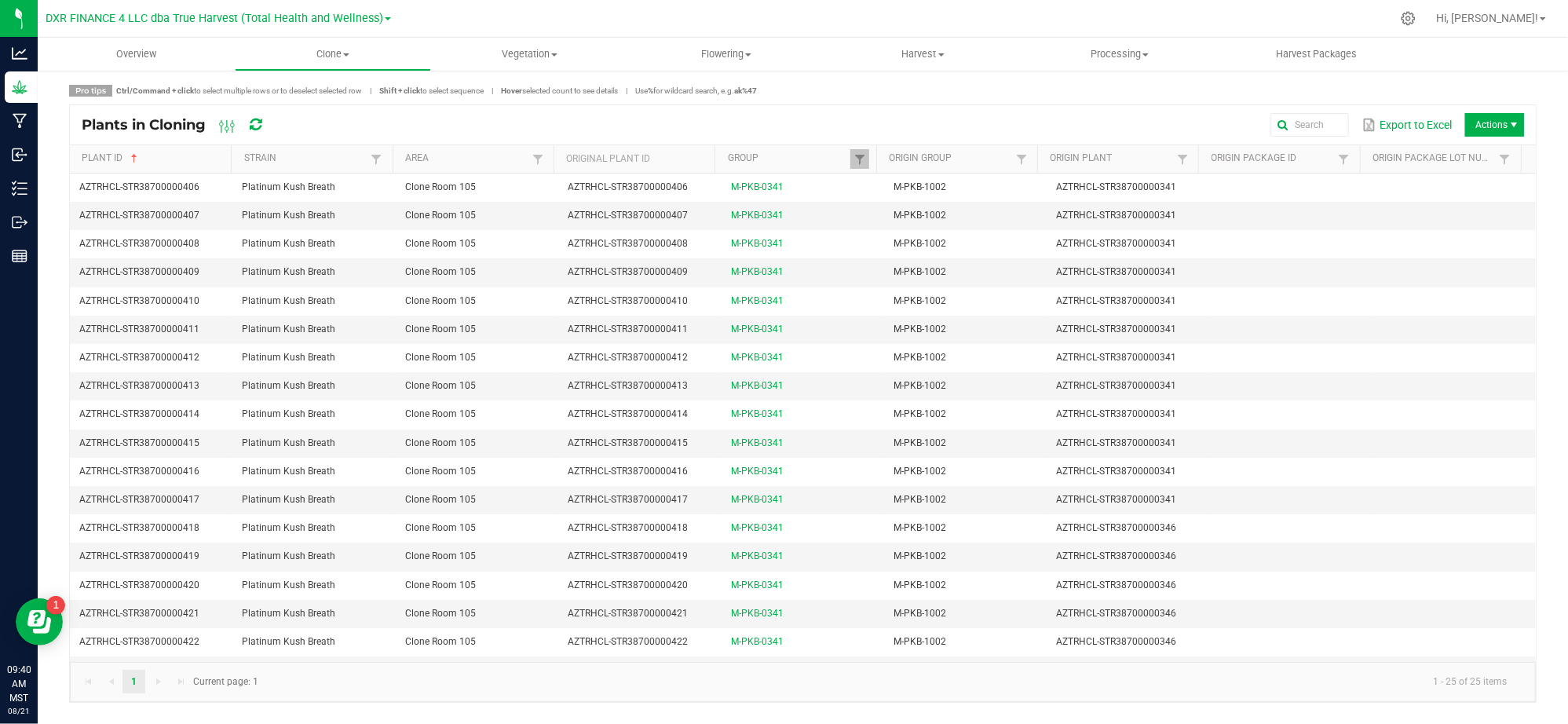
click at [1505, 135] on span "Actions" at bounding box center [1494, 124] width 59 height 23
click at [1466, 167] on span "Destroy plants" at bounding box center [1478, 158] width 157 height 31
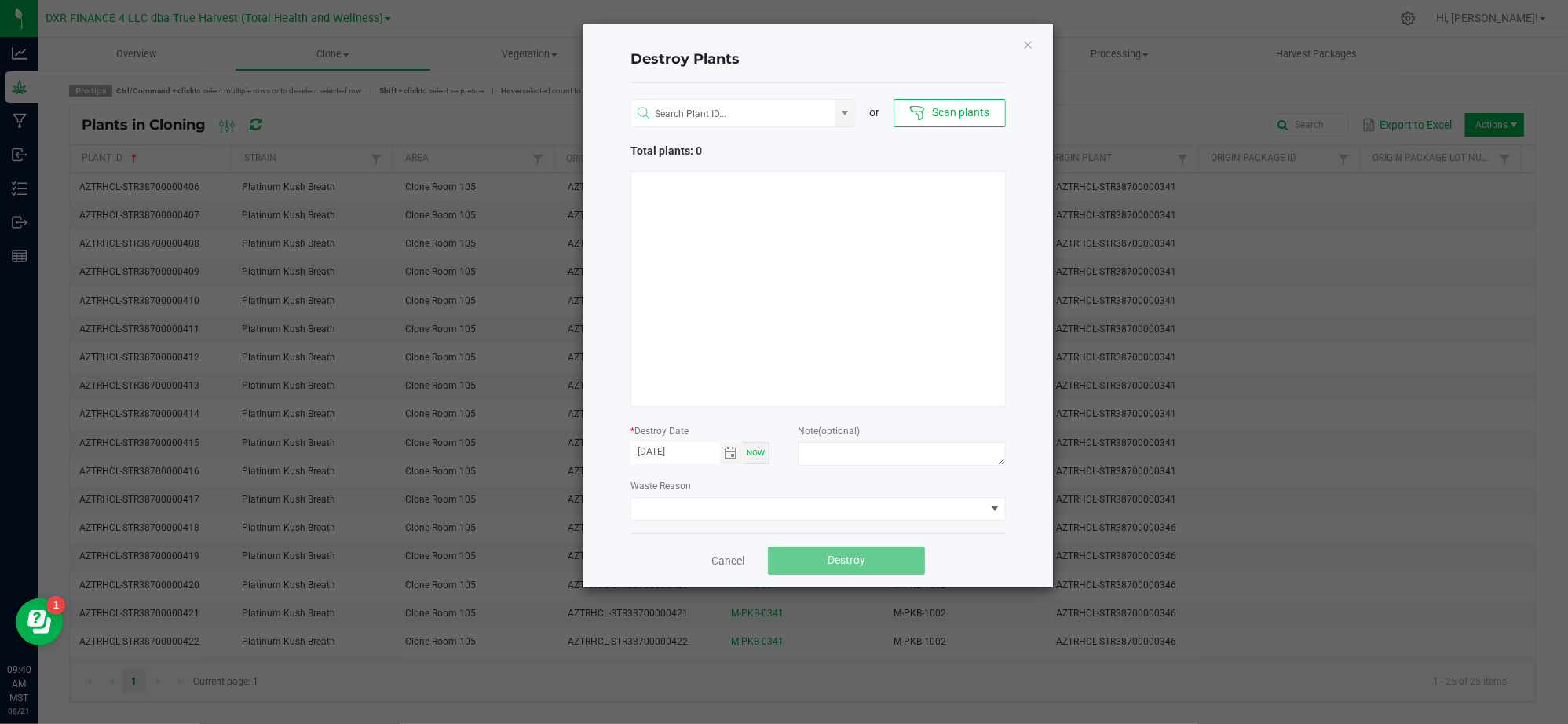
drag, startPoint x: 734, startPoint y: 482, endPoint x: 717, endPoint y: 476, distance: 18.0
click at [726, 482] on div "Waste Reason" at bounding box center [818, 499] width 375 height 43
click at [788, 468] on form "* Destroy Date 08/21/2025 Now Note (optional)" at bounding box center [818, 446] width 375 height 48
click at [702, 479] on div "Waste Reason" at bounding box center [818, 499] width 375 height 43
click at [765, 480] on div "Waste Reason" at bounding box center [818, 499] width 375 height 43
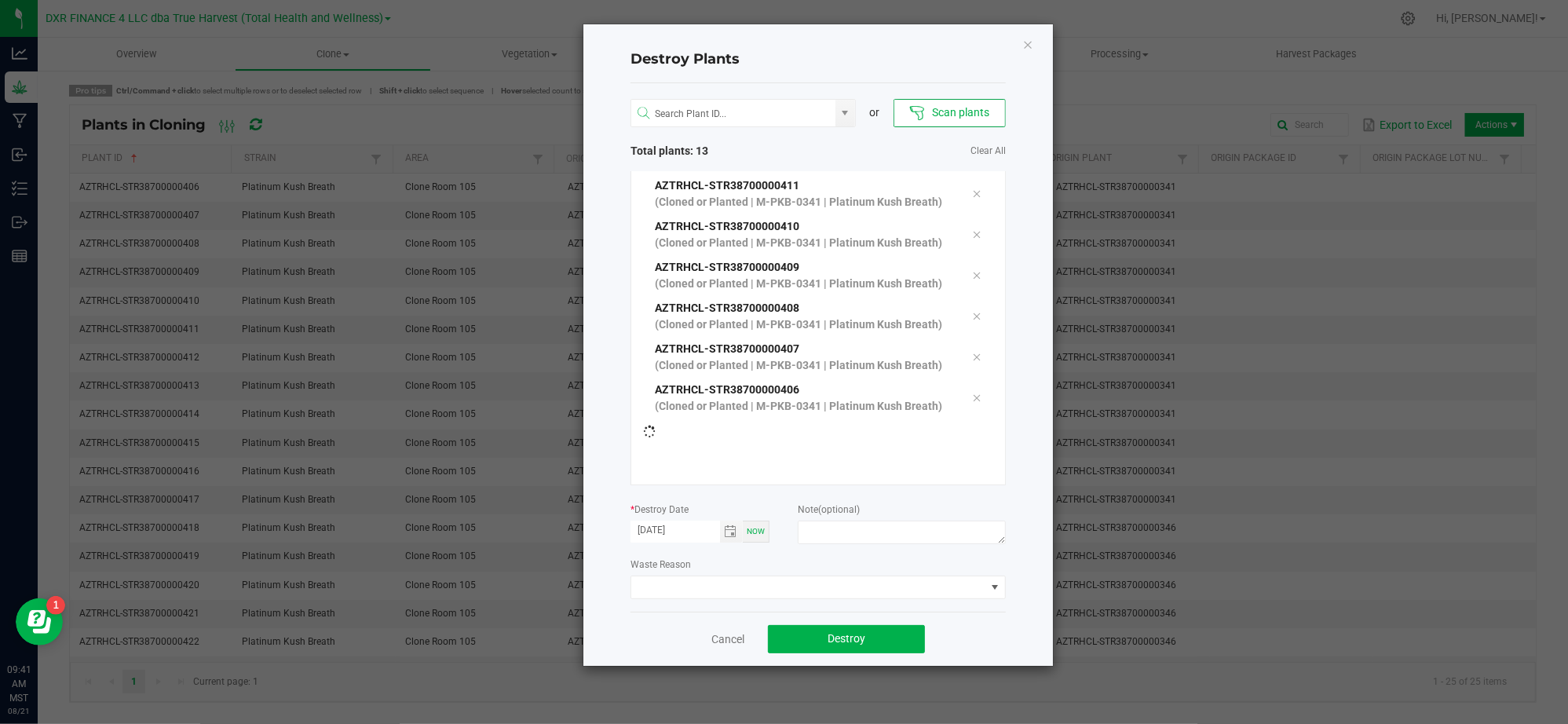
scroll to position [441, 0]
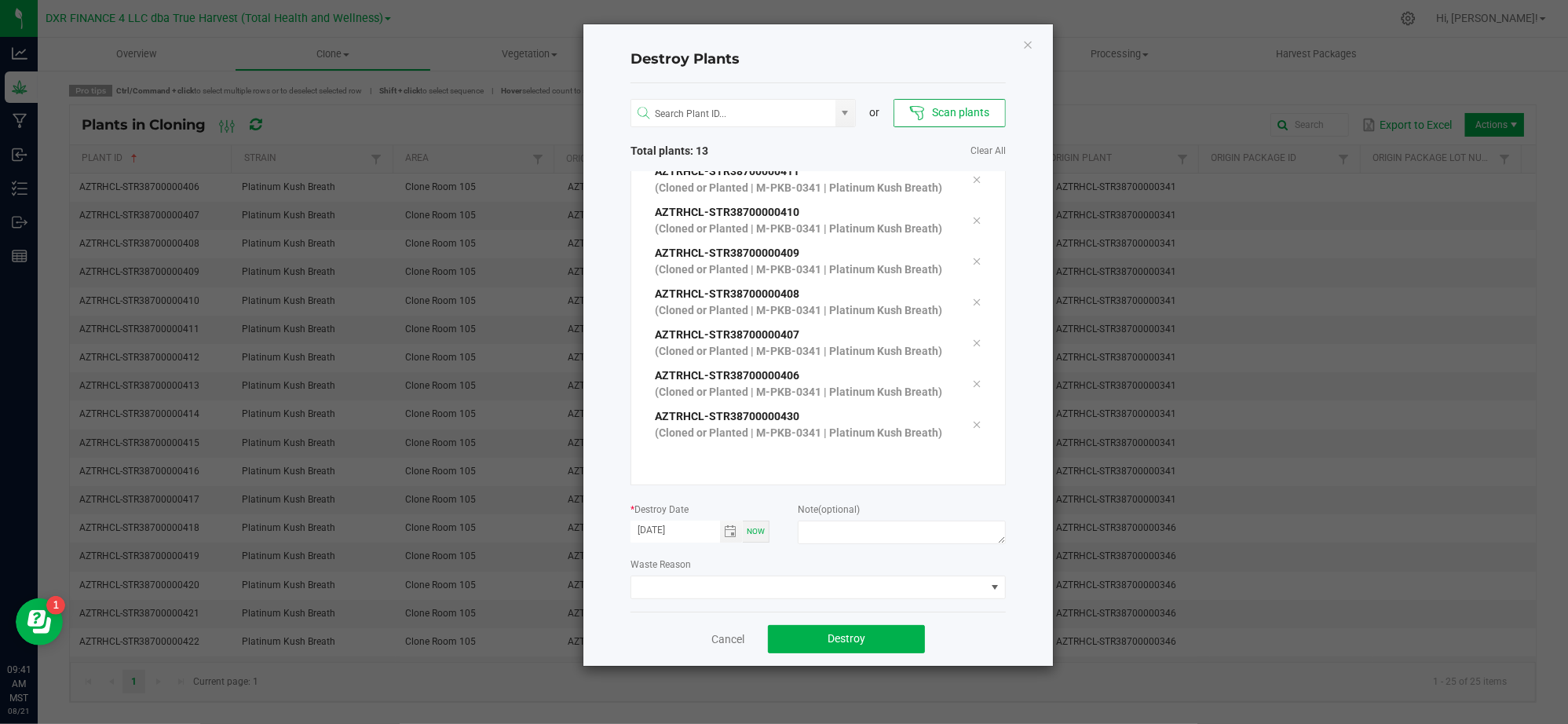
click at [760, 561] on div "Waste Reason" at bounding box center [818, 577] width 375 height 43
click at [725, 537] on span "Toggle calendar" at bounding box center [731, 531] width 12 height 12
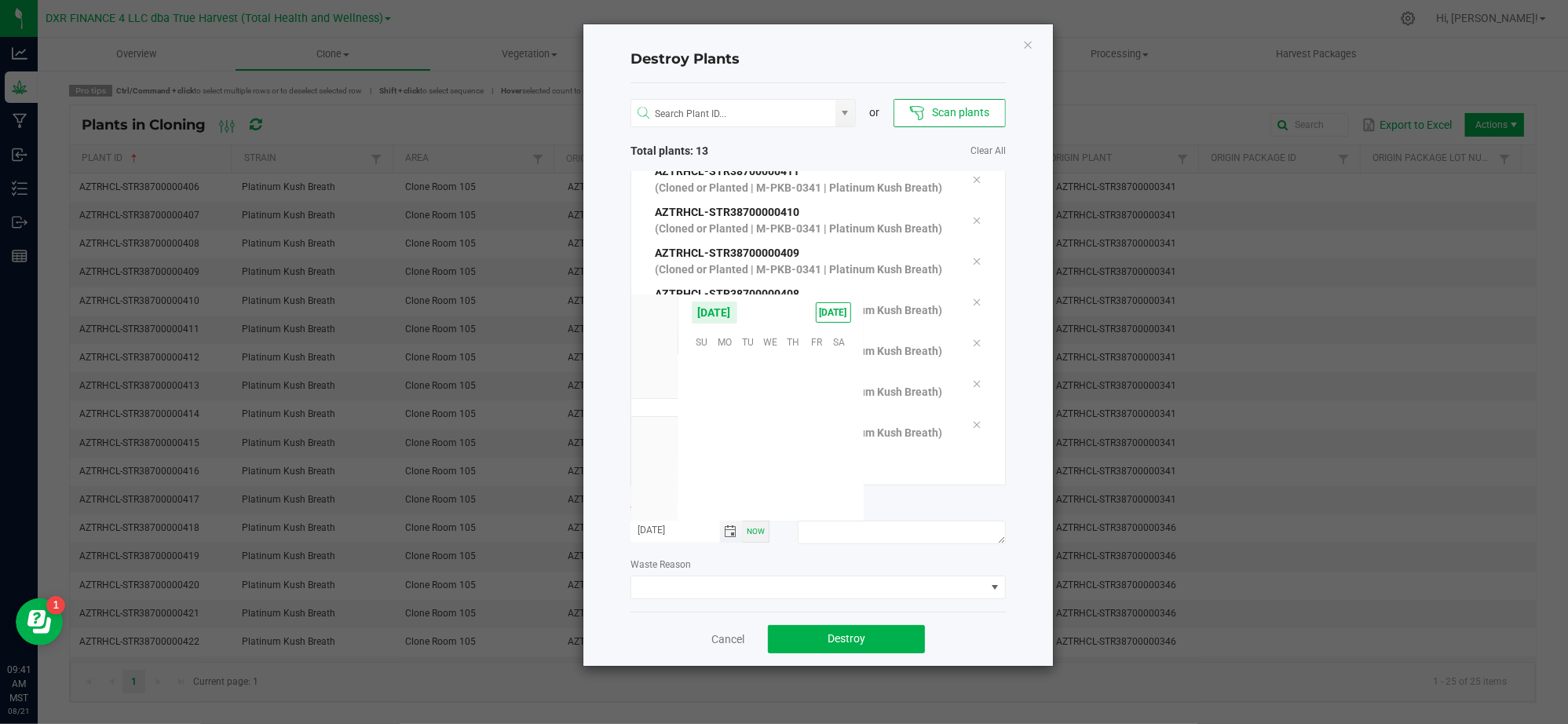
scroll to position [254347, 0]
click at [732, 438] on span "18" at bounding box center [725, 438] width 23 height 24
type input "[DATE]"
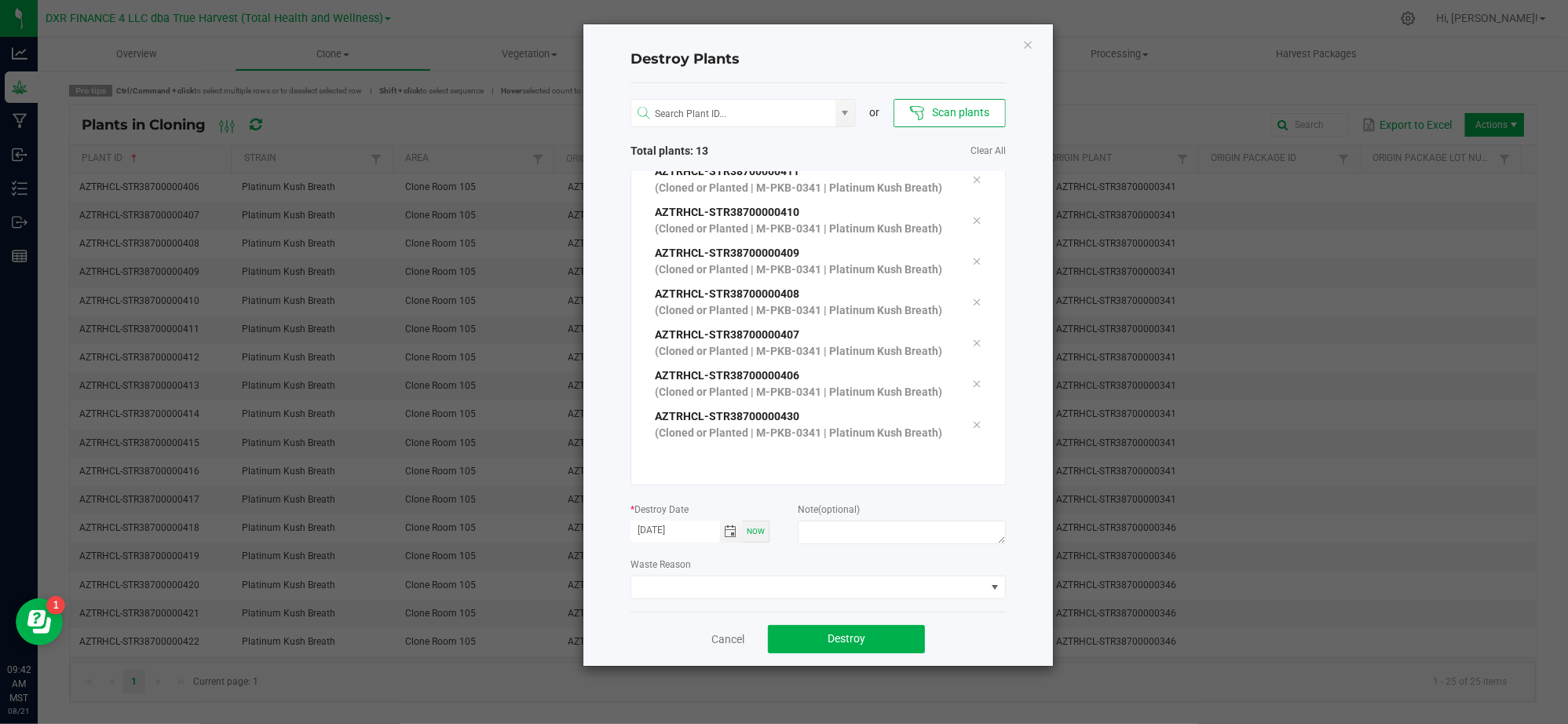
click at [790, 559] on div "Waste Reason" at bounding box center [818, 577] width 375 height 43
click at [824, 526] on textarea at bounding box center [902, 532] width 208 height 23
type textarea "[MEDICAL_DATA] (CL - M)"
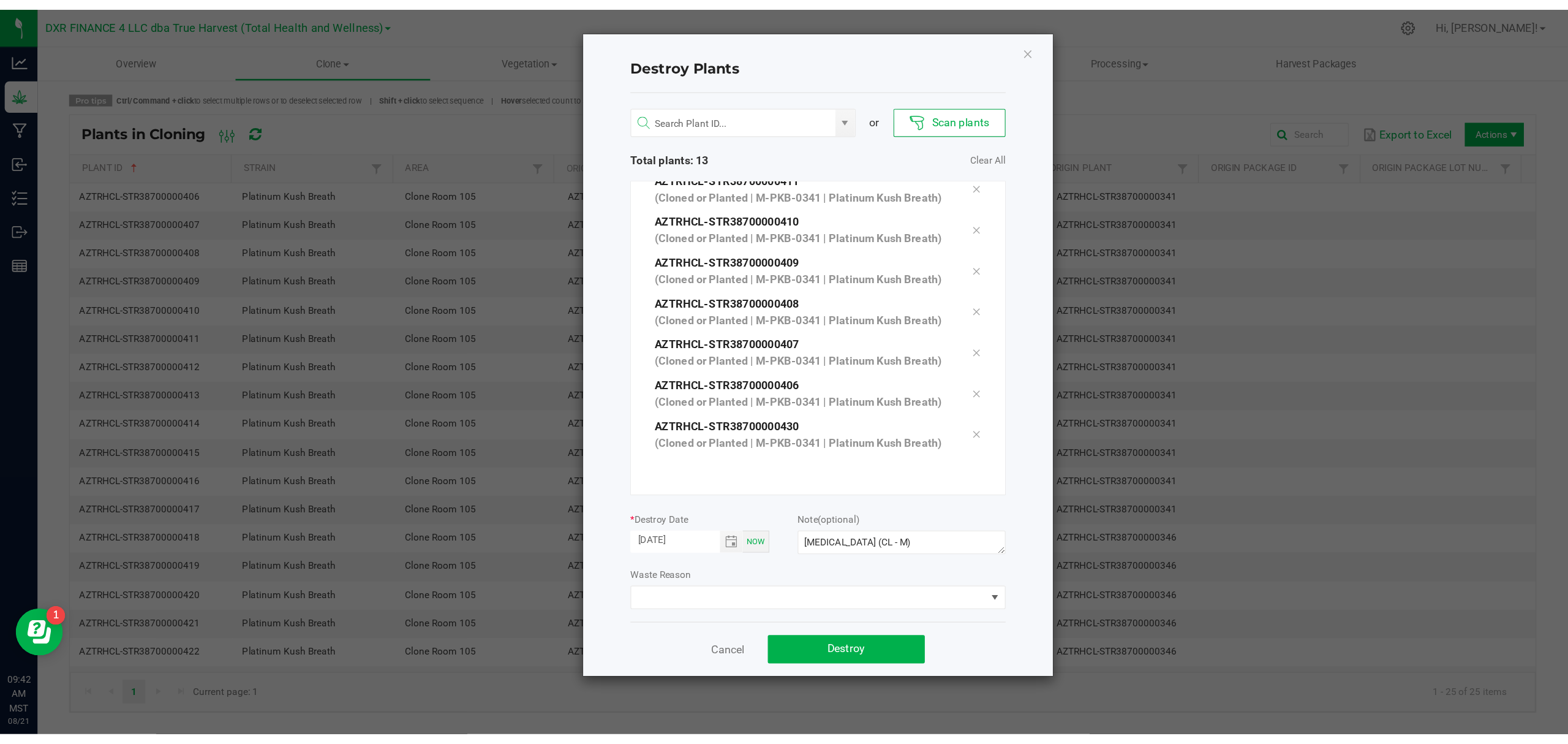
scroll to position [368, 0]
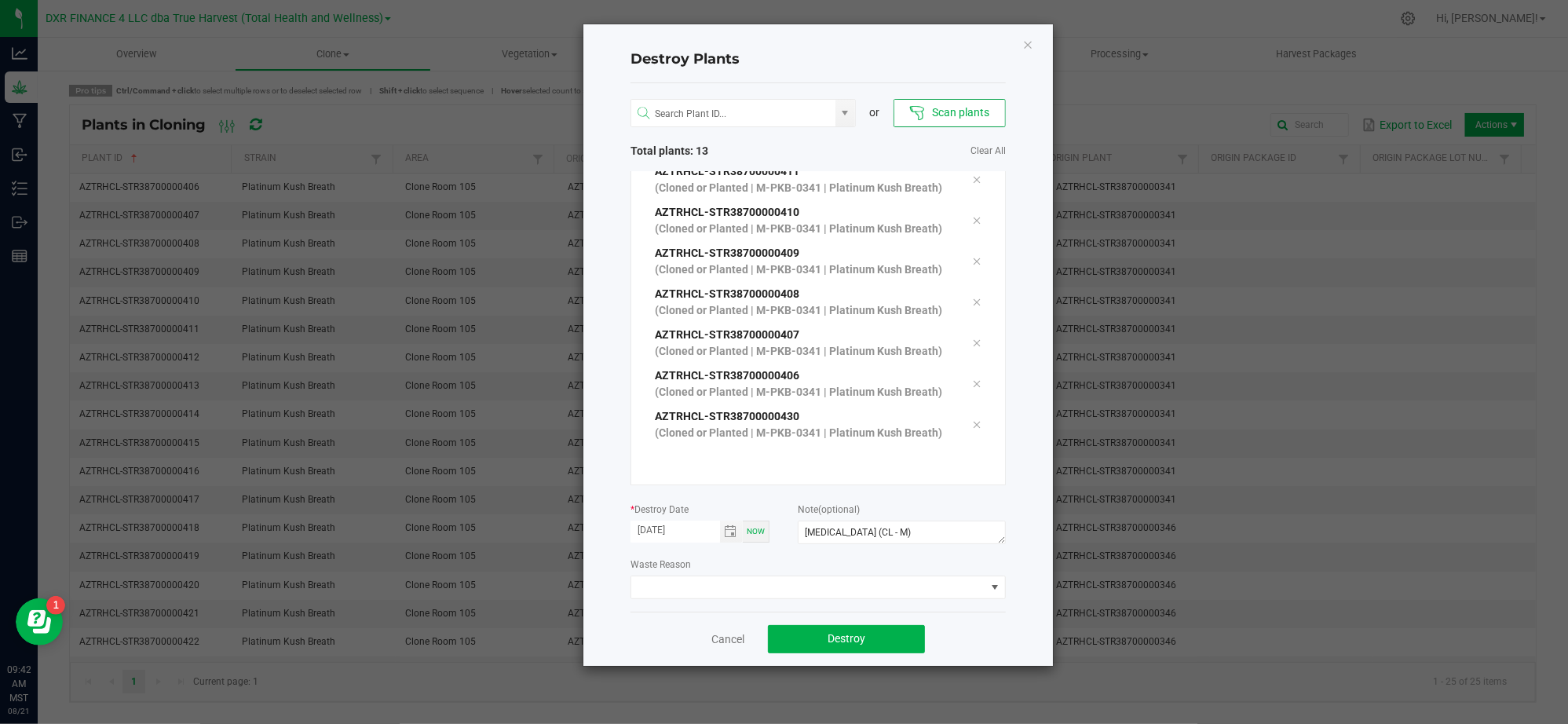
click at [1021, 635] on div "Destroy Plants or Scan plants Total plants: 13 Clear All AZTRHCL-STR38700000417…" at bounding box center [818, 345] width 470 height 642
click at [915, 628] on button "Destroy" at bounding box center [846, 639] width 157 height 29
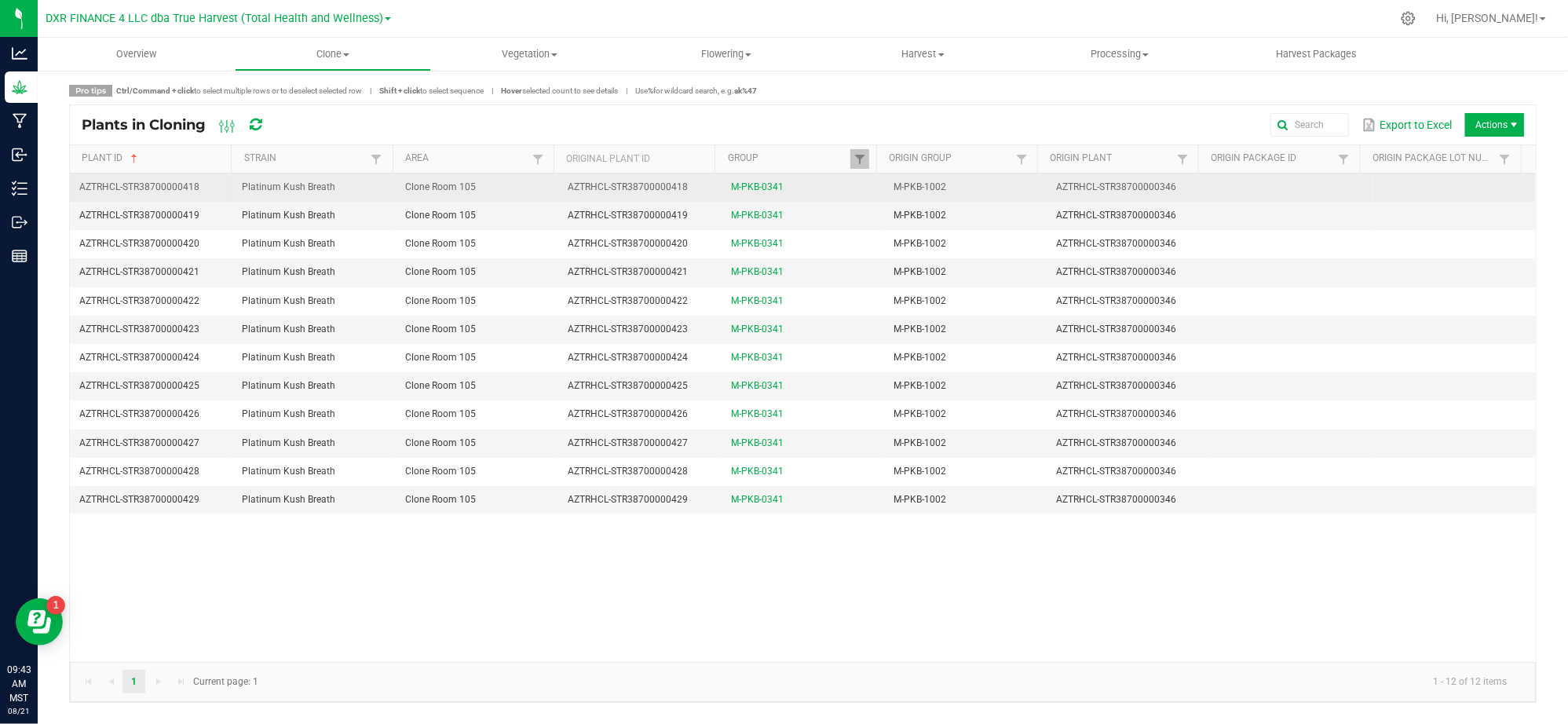
click at [187, 193] on span "AZTRHCL-STR38700000418" at bounding box center [139, 187] width 120 height 11
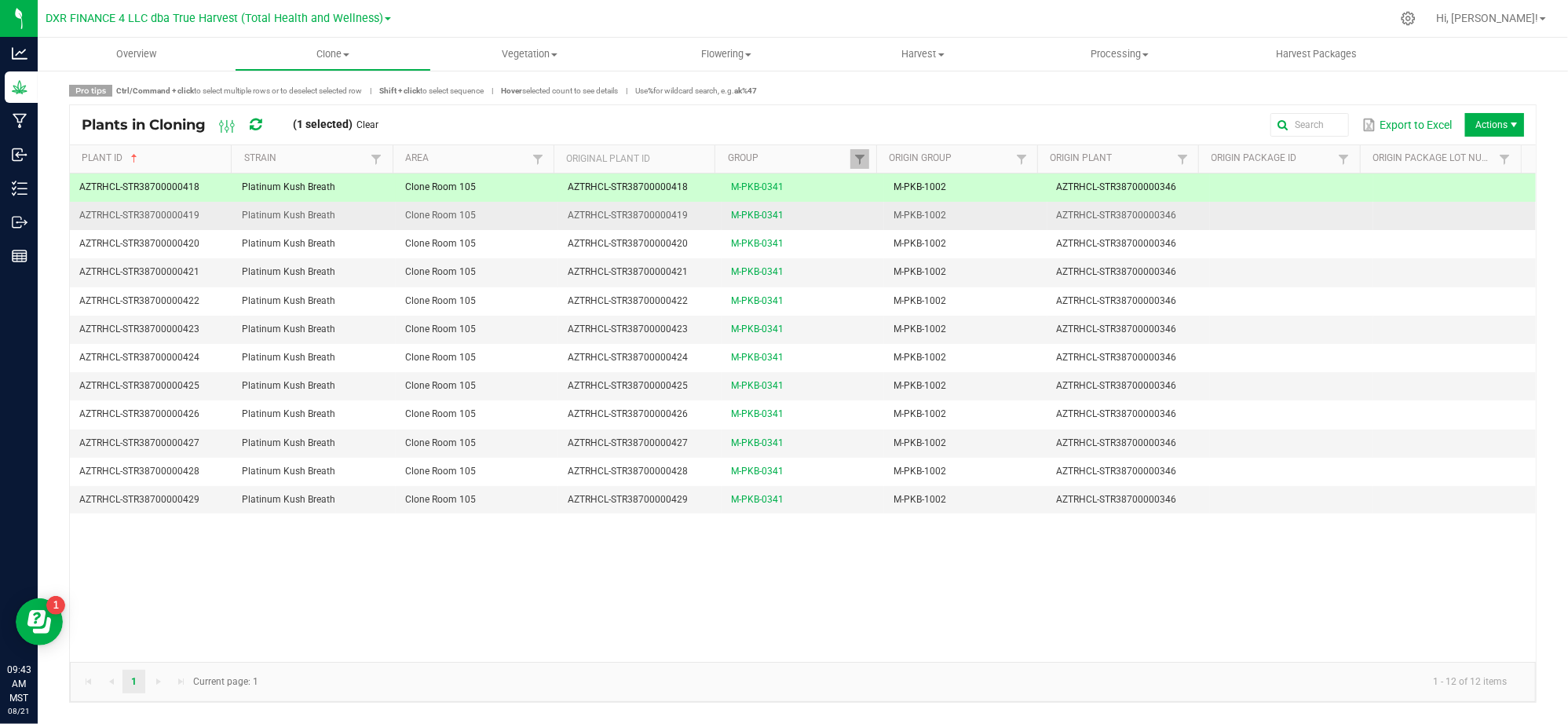
click at [188, 226] on td "AZTRHCL-STR38700000419" at bounding box center [150, 215] width 162 height 29
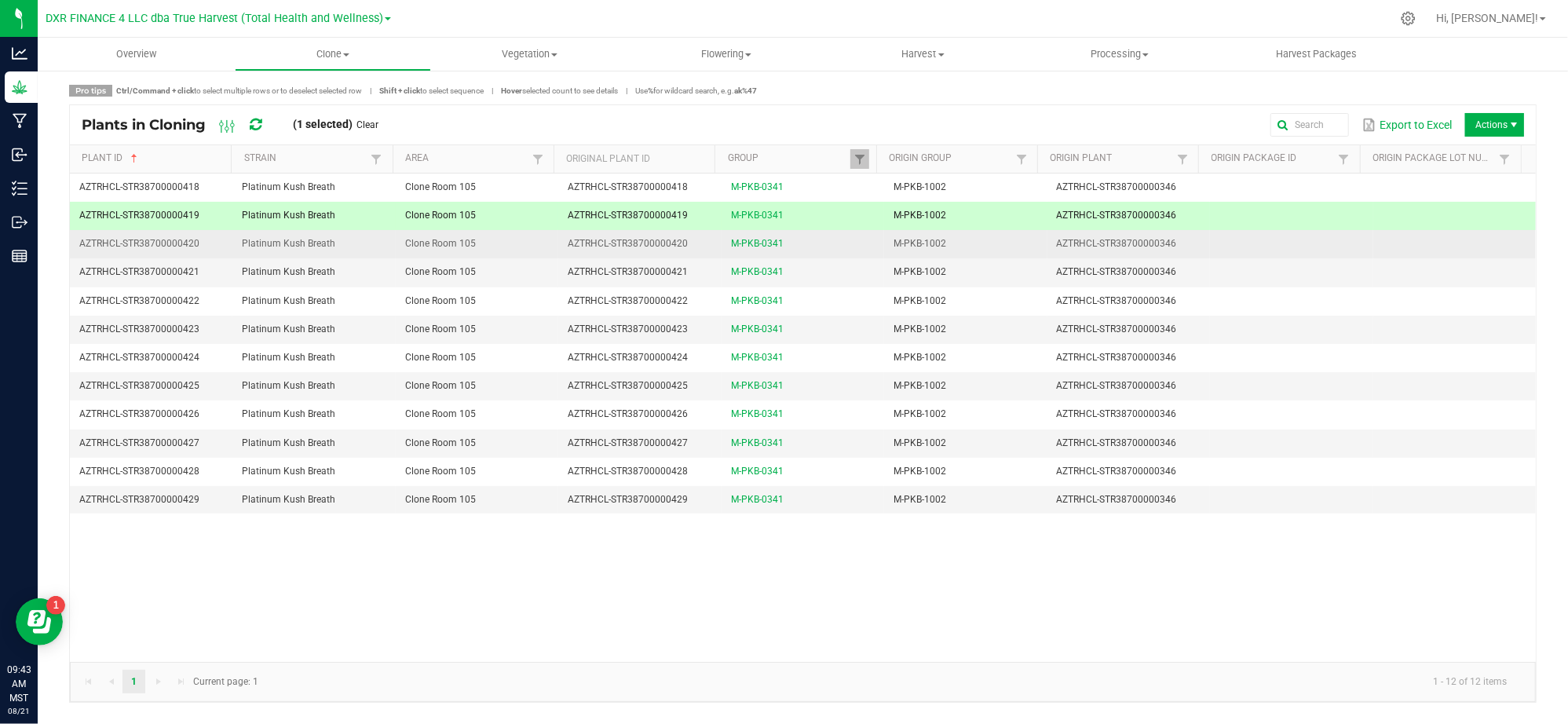
click at [187, 246] on span "AZTRHCL-STR38700000420" at bounding box center [139, 243] width 120 height 11
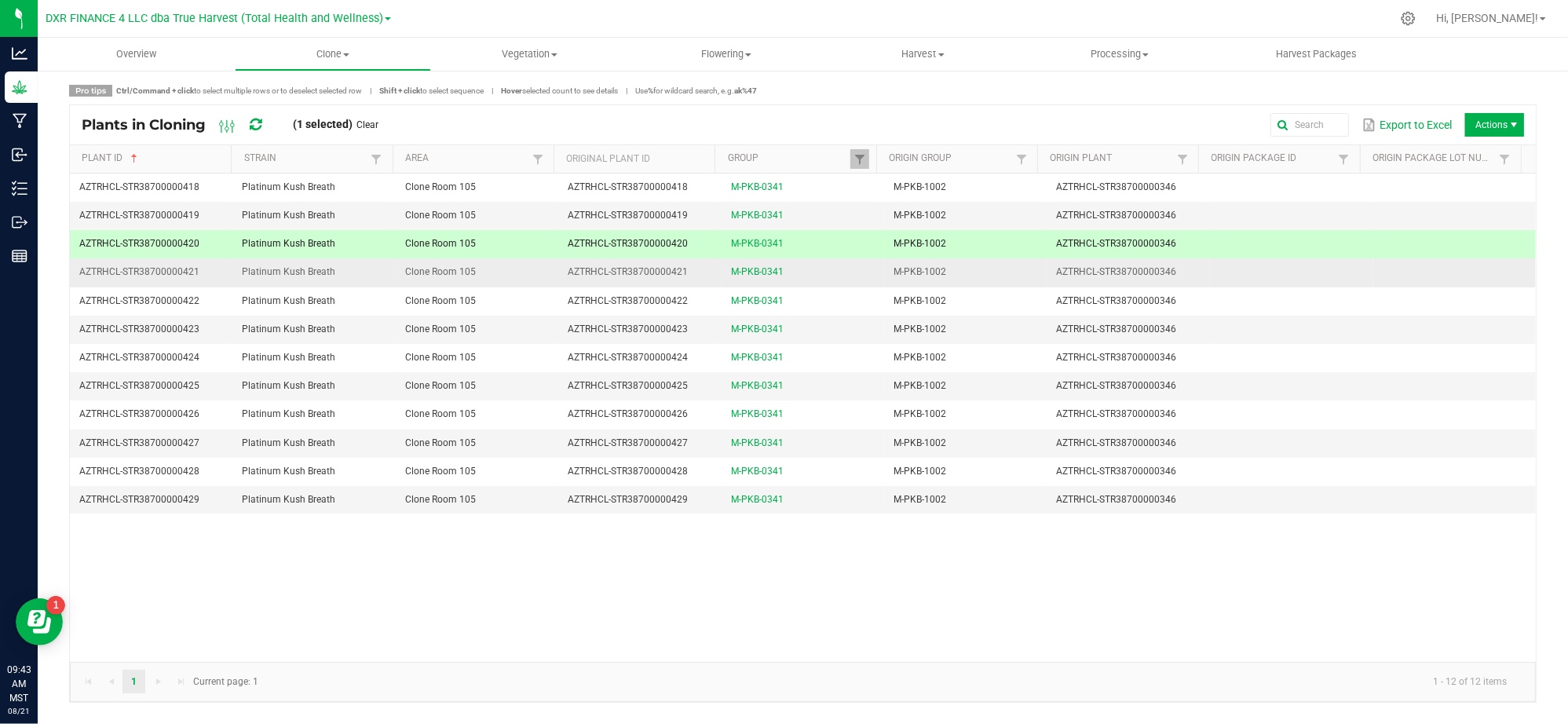
click at [183, 277] on span "AZTRHCL-STR38700000421" at bounding box center [139, 272] width 120 height 11
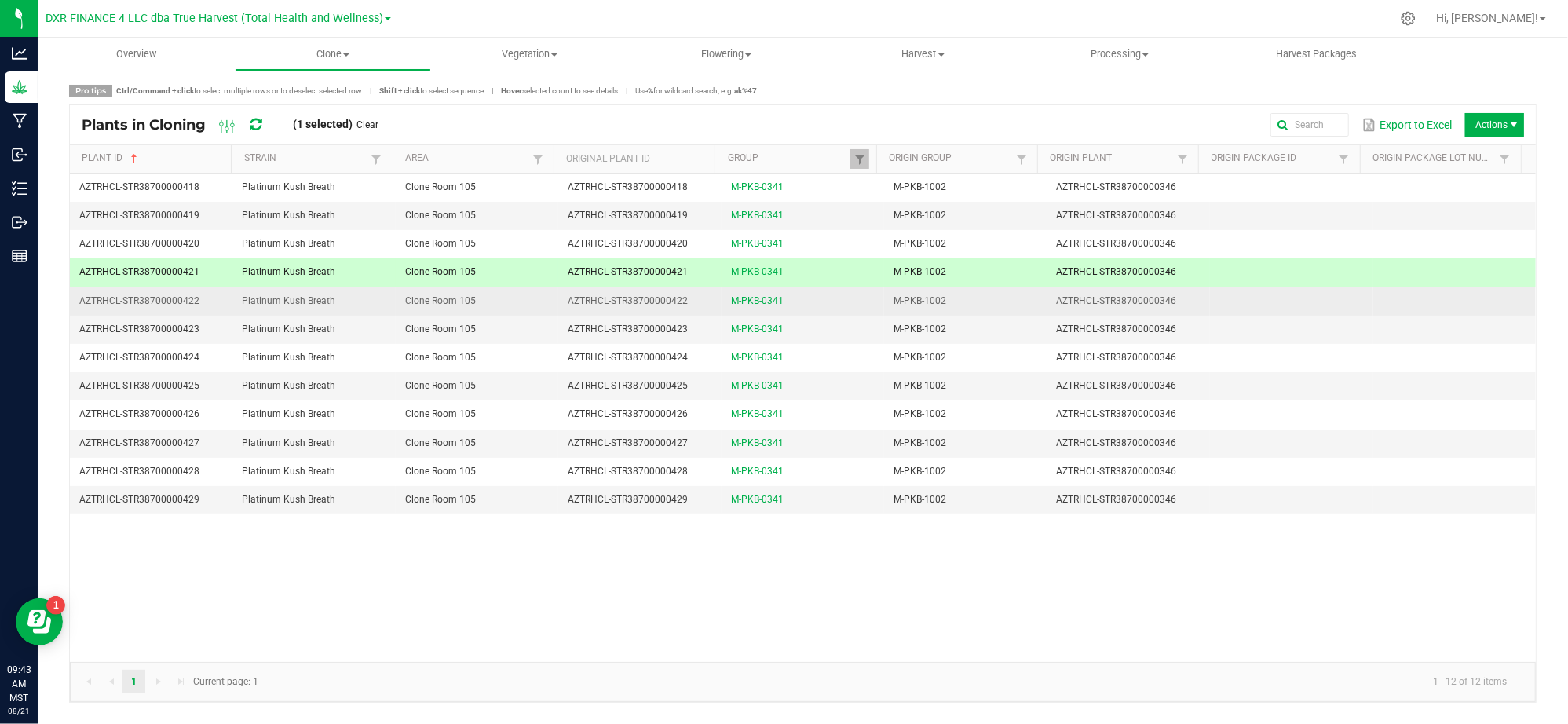
click at [181, 299] on span "AZTRHCL-STR38700000422" at bounding box center [139, 300] width 120 height 11
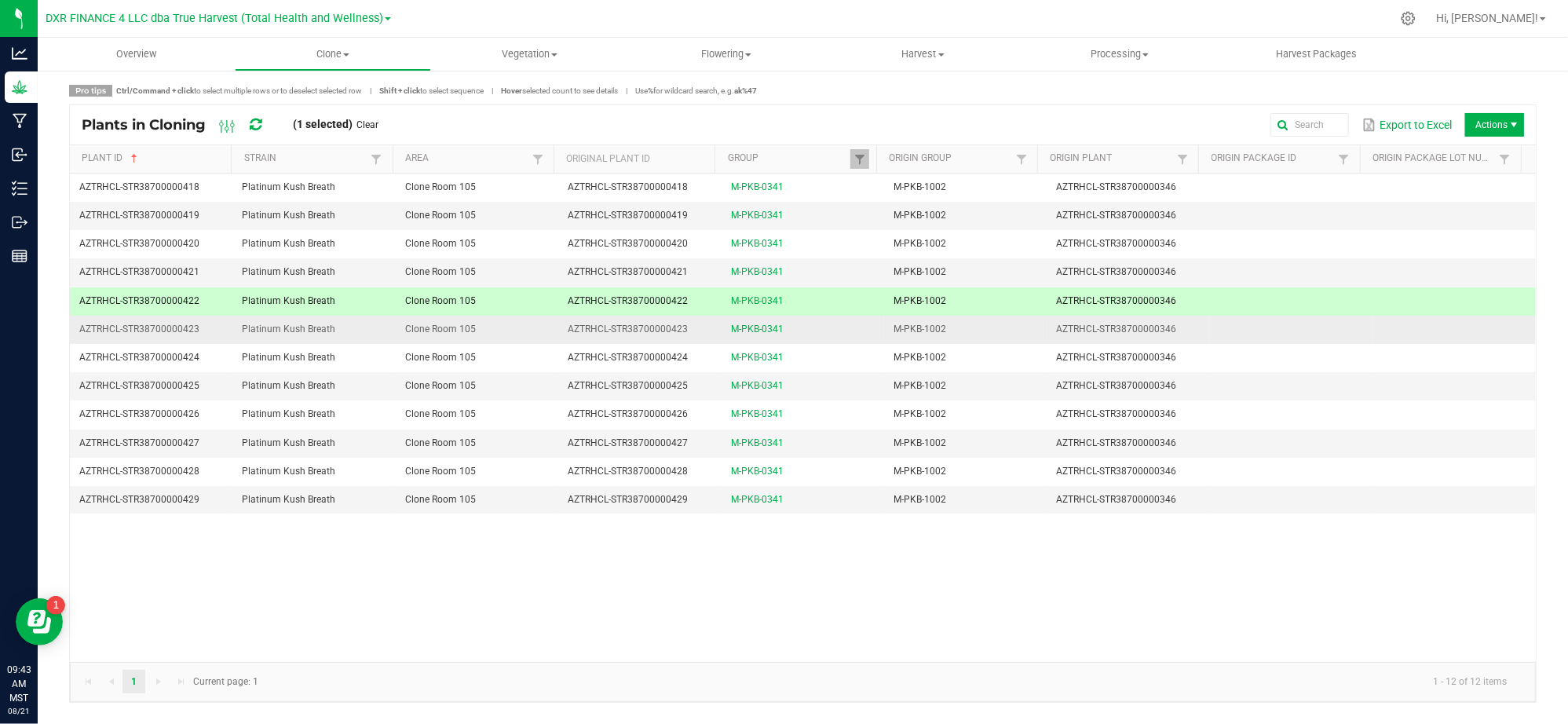
click at [173, 342] on td "AZTRHCL-STR38700000423" at bounding box center [150, 330] width 162 height 29
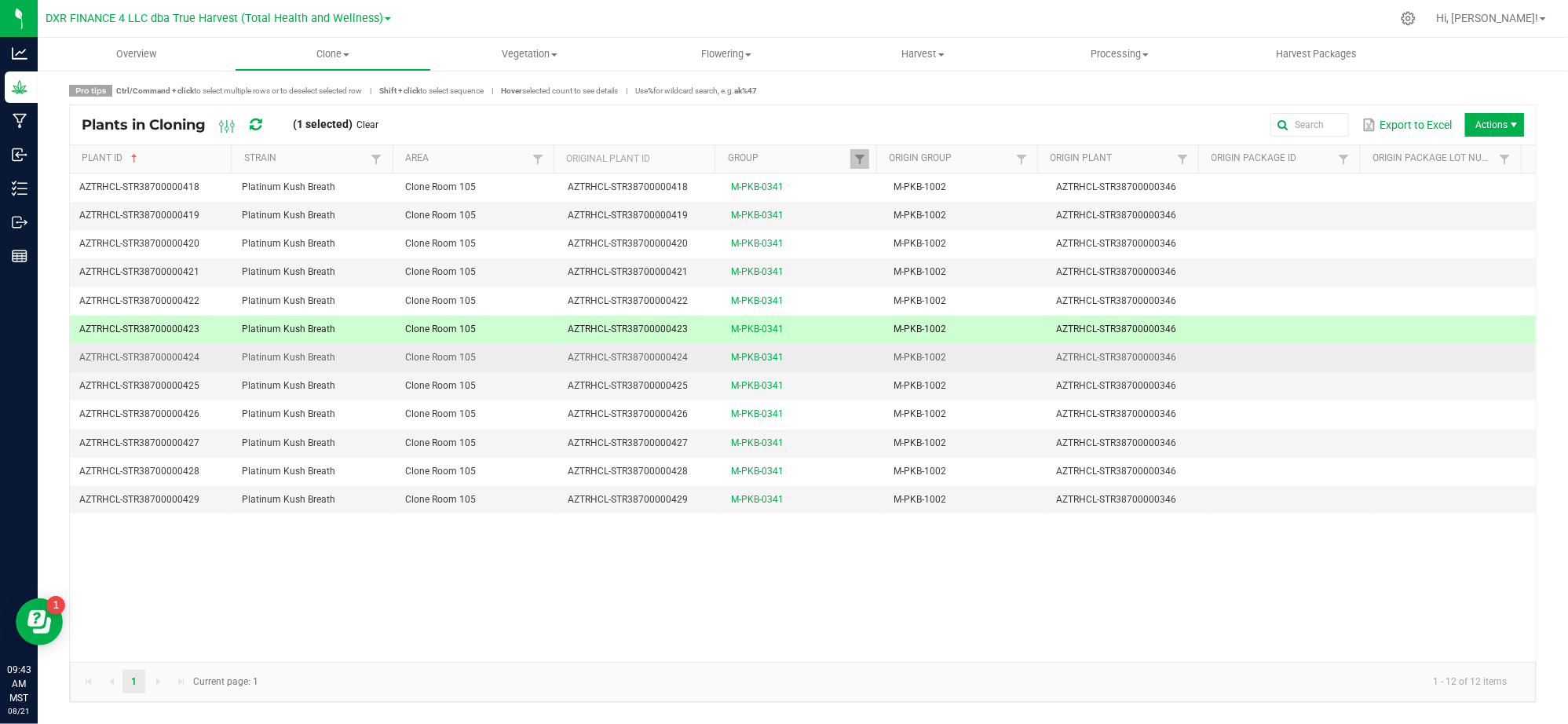
click at [176, 361] on span "AZTRHCL-STR38700000424" at bounding box center [139, 357] width 120 height 11
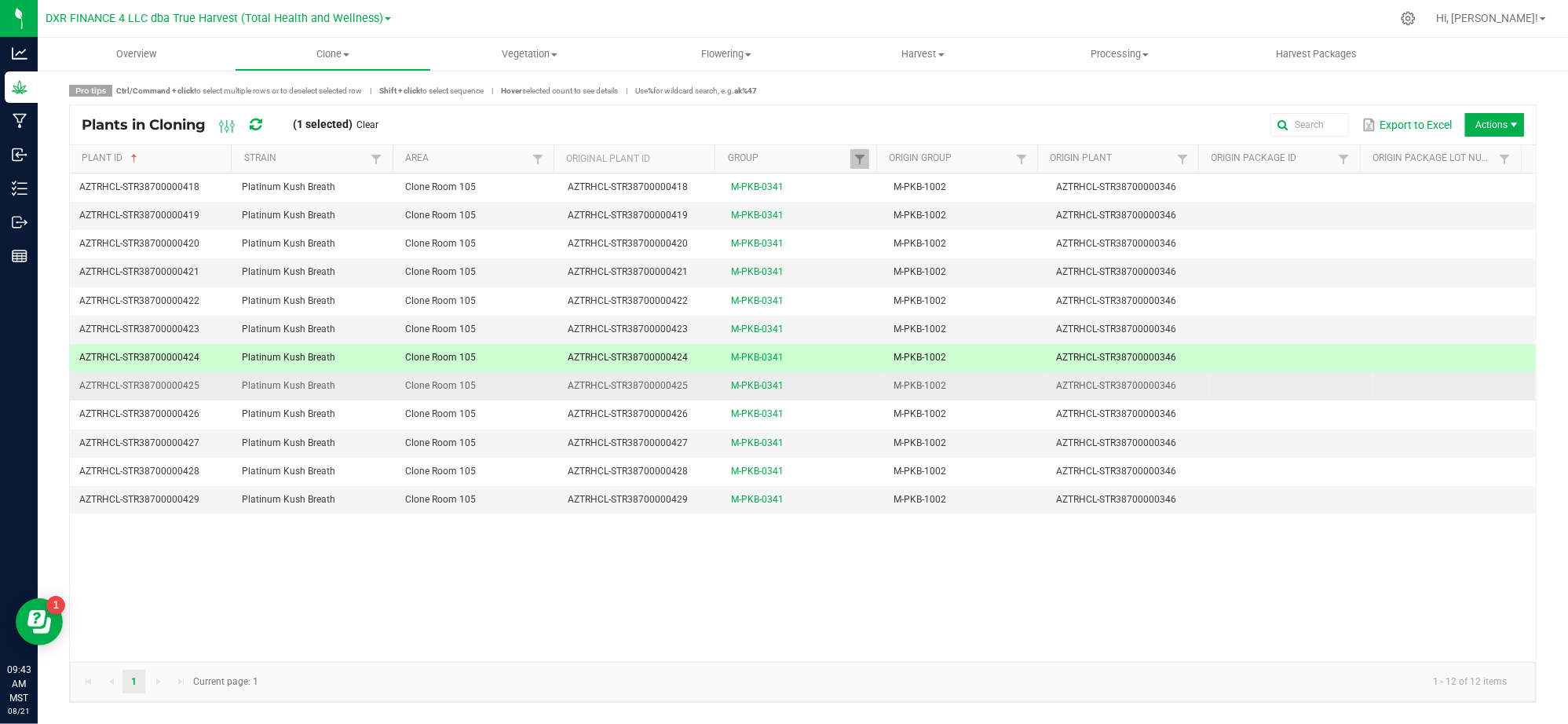
click at [176, 381] on span "AZTRHCL-STR38700000425" at bounding box center [139, 385] width 120 height 11
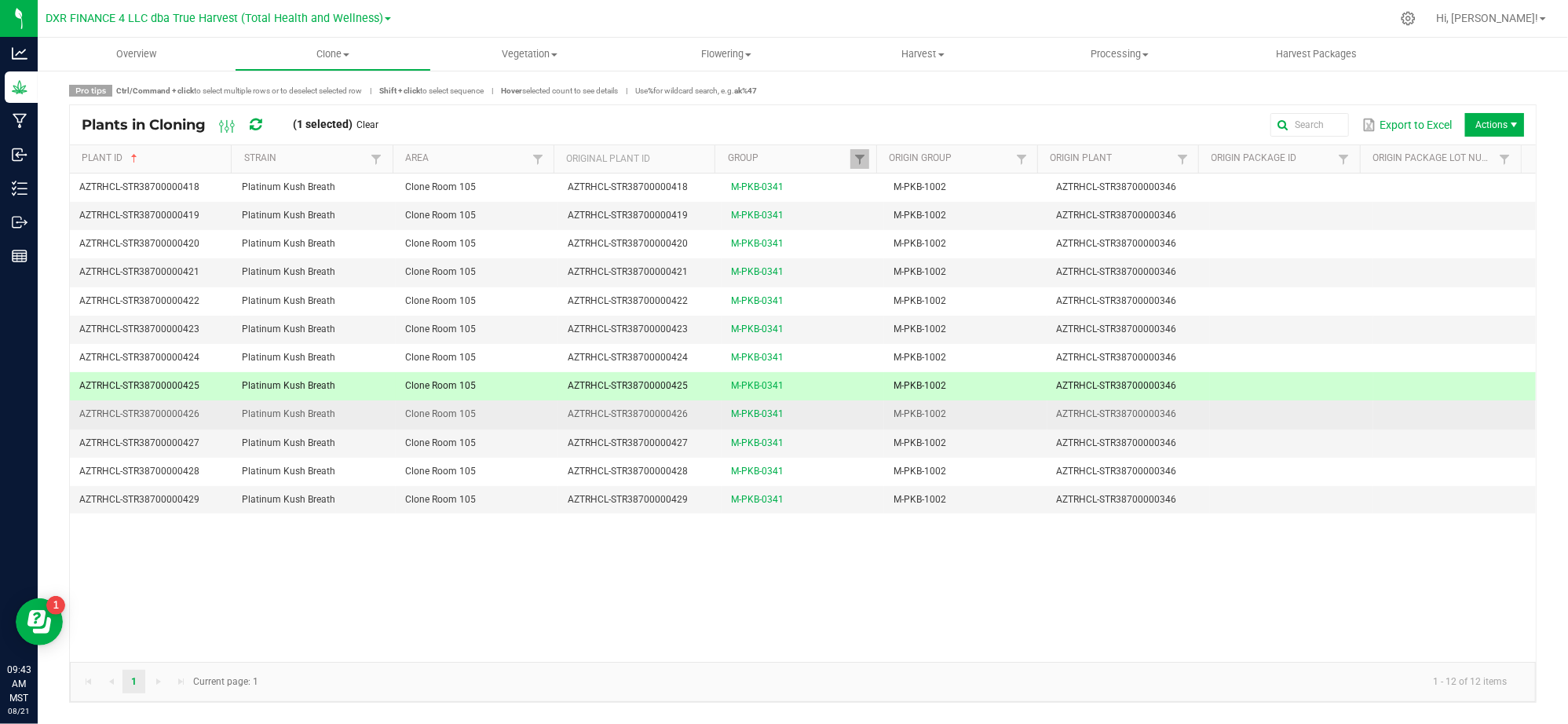
click at [176, 412] on span "AZTRHCL-STR38700000426" at bounding box center [139, 413] width 120 height 11
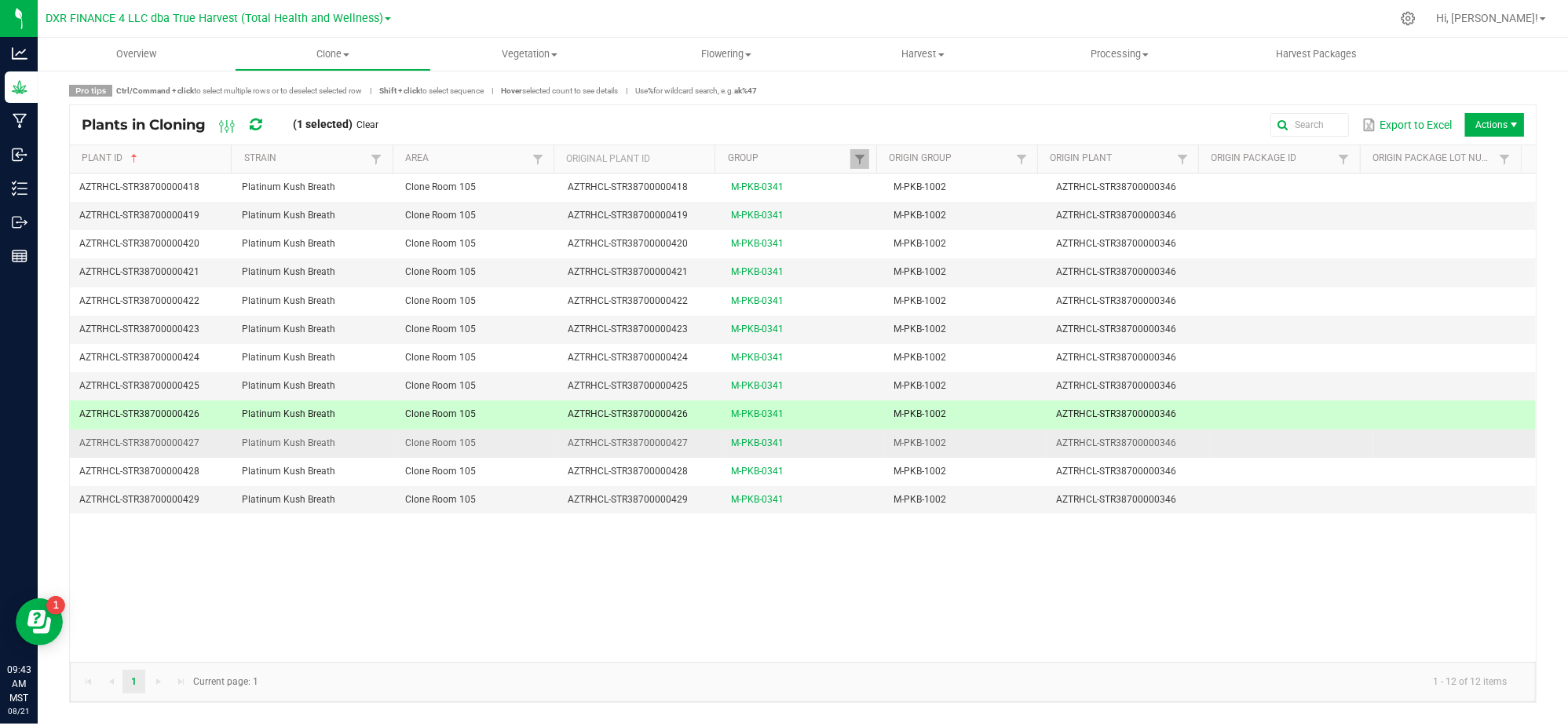
click at [180, 437] on td "AZTRHCL-STR38700000427" at bounding box center [150, 444] width 162 height 29
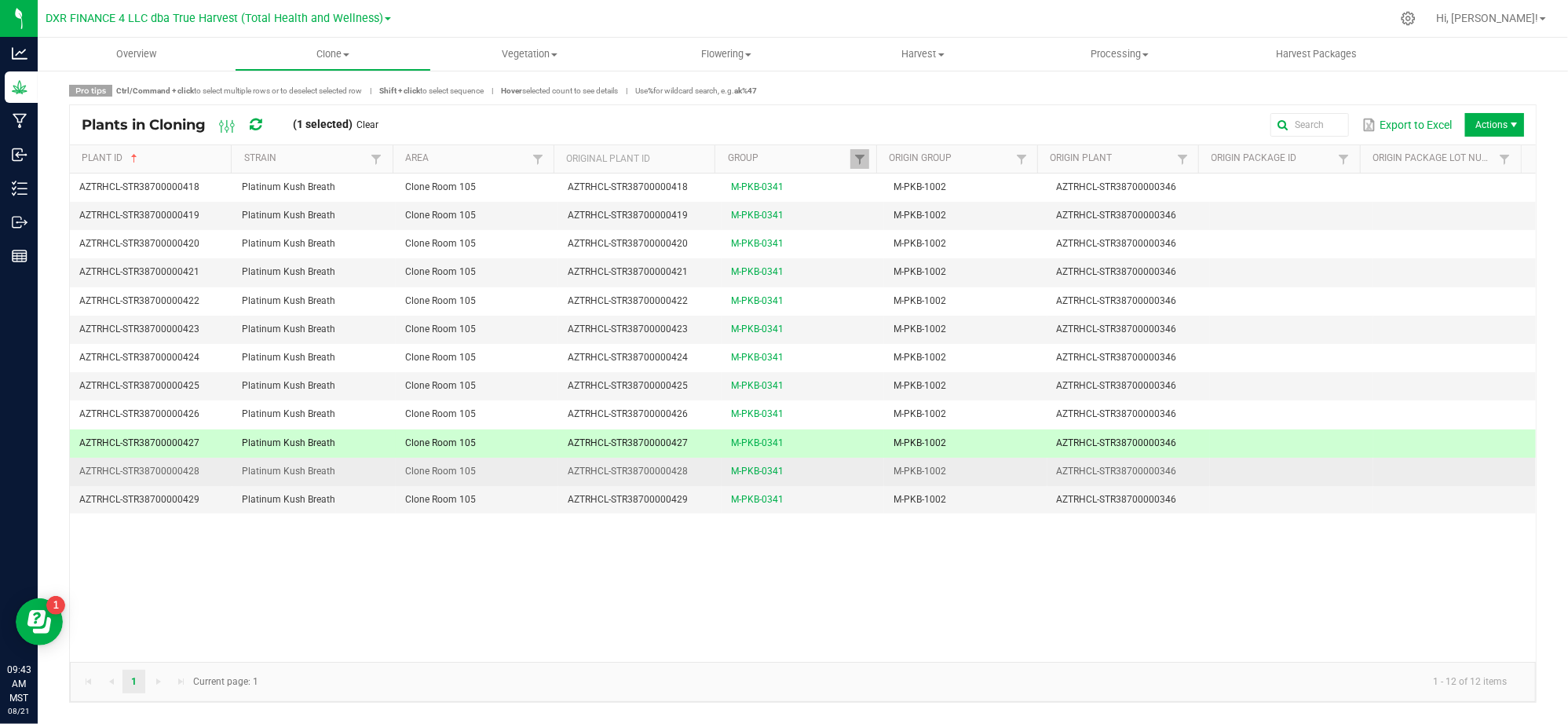
click at [174, 476] on span "AZTRHCL-STR38700000428" at bounding box center [139, 471] width 120 height 11
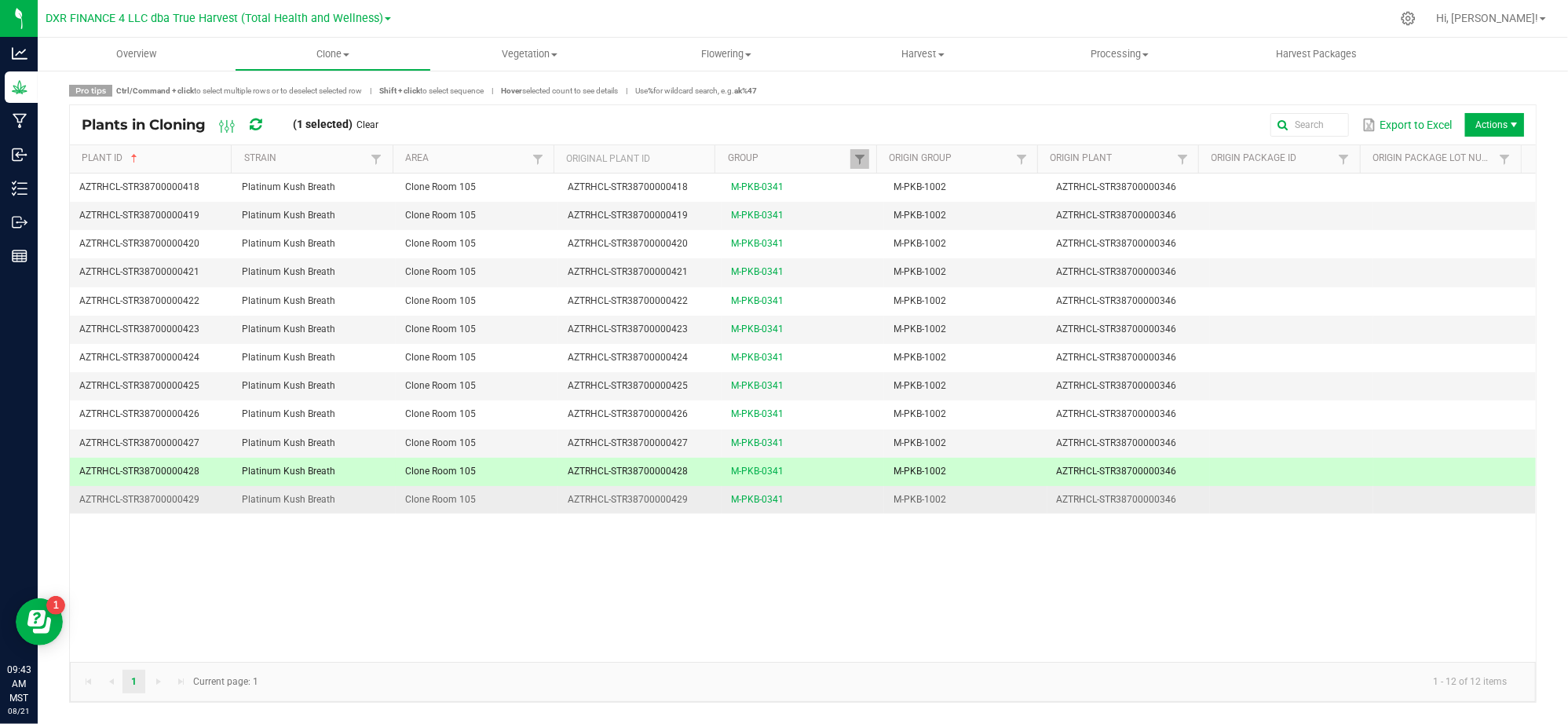
click at [169, 504] on span "AZTRHCL-STR38700000429" at bounding box center [139, 499] width 120 height 11
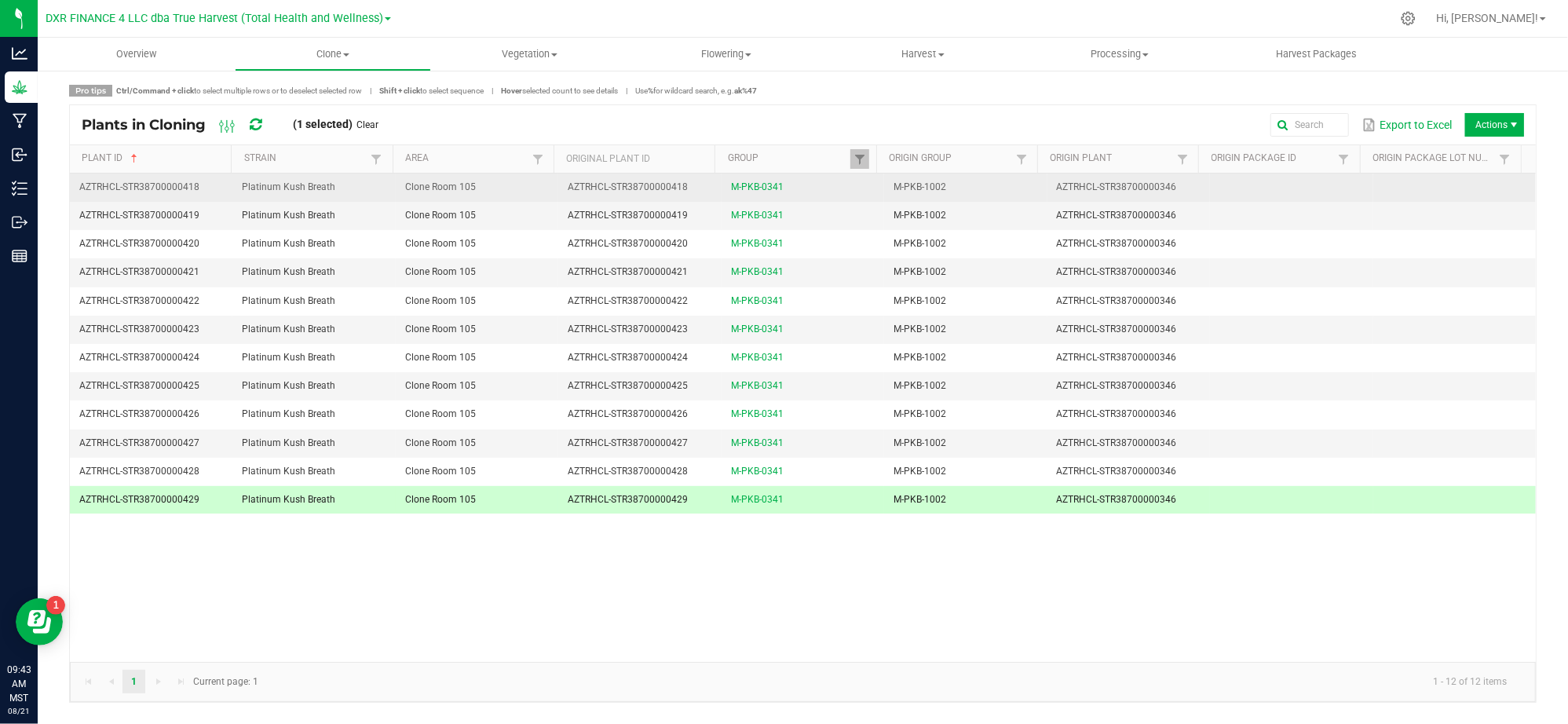
click at [189, 189] on span "AZTRHCL-STR38700000418" at bounding box center [139, 187] width 120 height 11
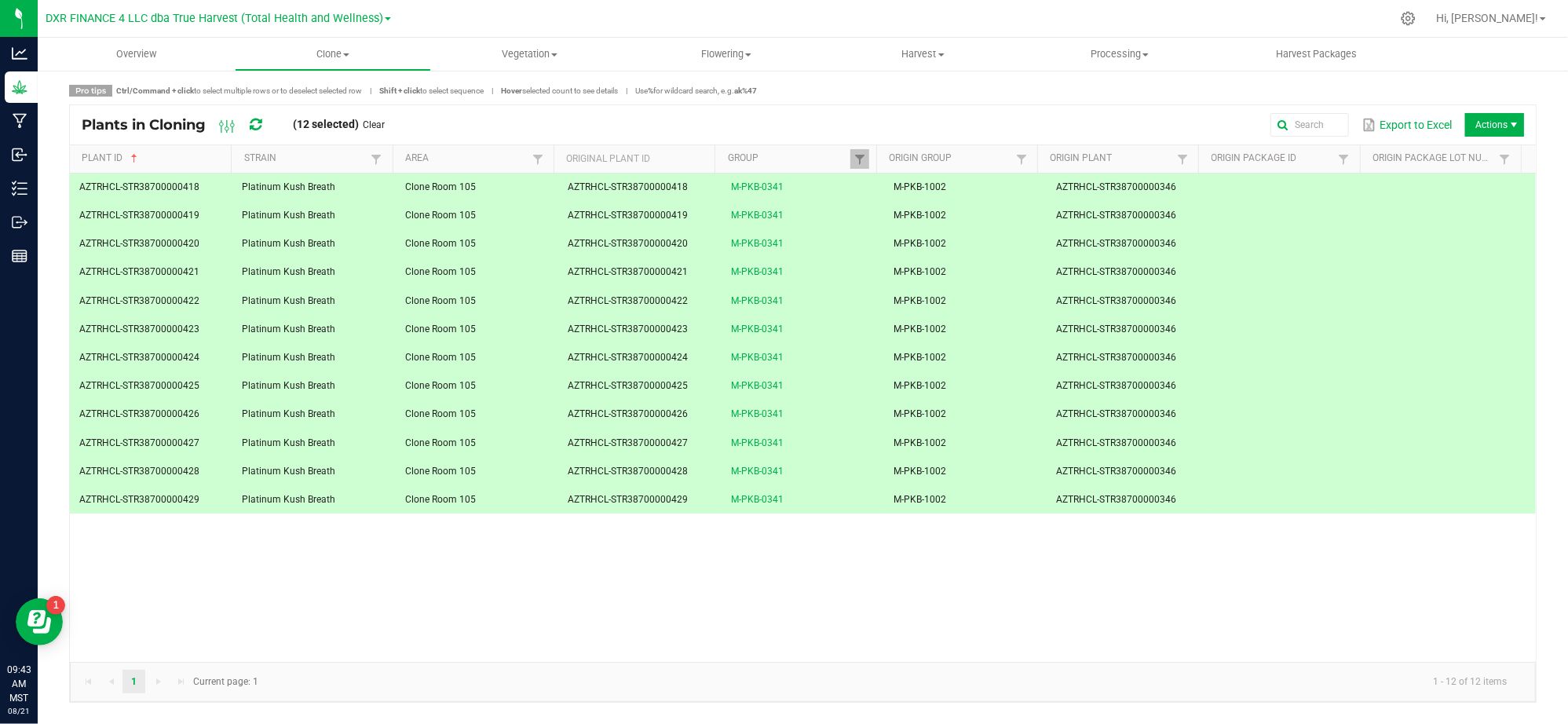
click at [290, 623] on div "AZTRHCL-STR38700000418 Platinum Kush Breath Clone Room 105 AZTRHCL-STR387000004…" at bounding box center [802, 418] width 1466 height 488
click at [239, 579] on div "AZTRHCL-STR38700000418 Platinum Kush Breath Clone Room 105 AZTRHCL-STR387000004…" at bounding box center [802, 418] width 1466 height 488
click at [259, 592] on div "AZTRHCL-STR38700000418 Platinum Kush Breath Clone Room 105 AZTRHCL-STR387000004…" at bounding box center [802, 418] width 1466 height 488
click at [988, 107] on div "Plants in Cloning (12 selected) Clear Export to Excel Actions" at bounding box center [802, 124] width 1466 height 39
click at [509, 53] on span "Vegetation" at bounding box center [529, 54] width 195 height 14
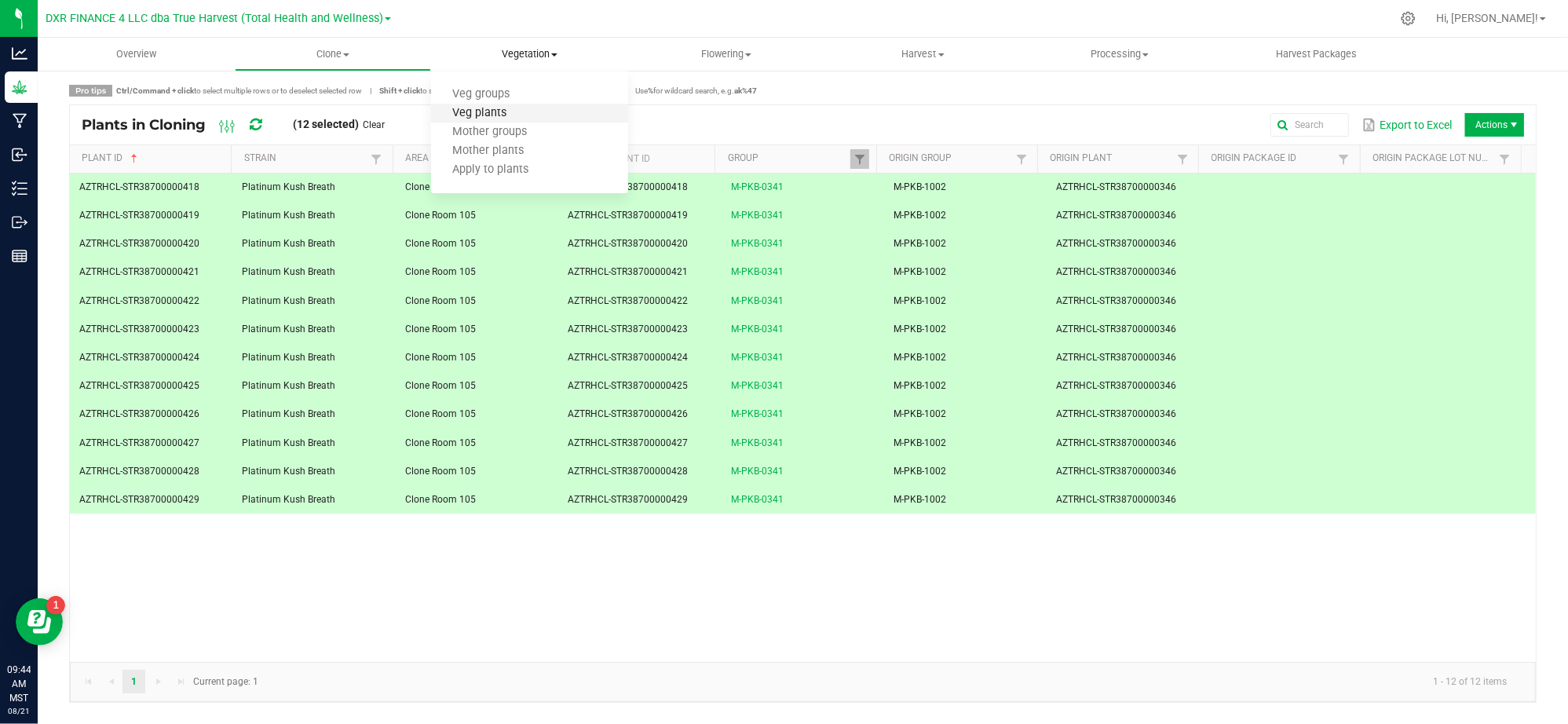
click at [510, 113] on span "Veg plants" at bounding box center [478, 113] width 96 height 13
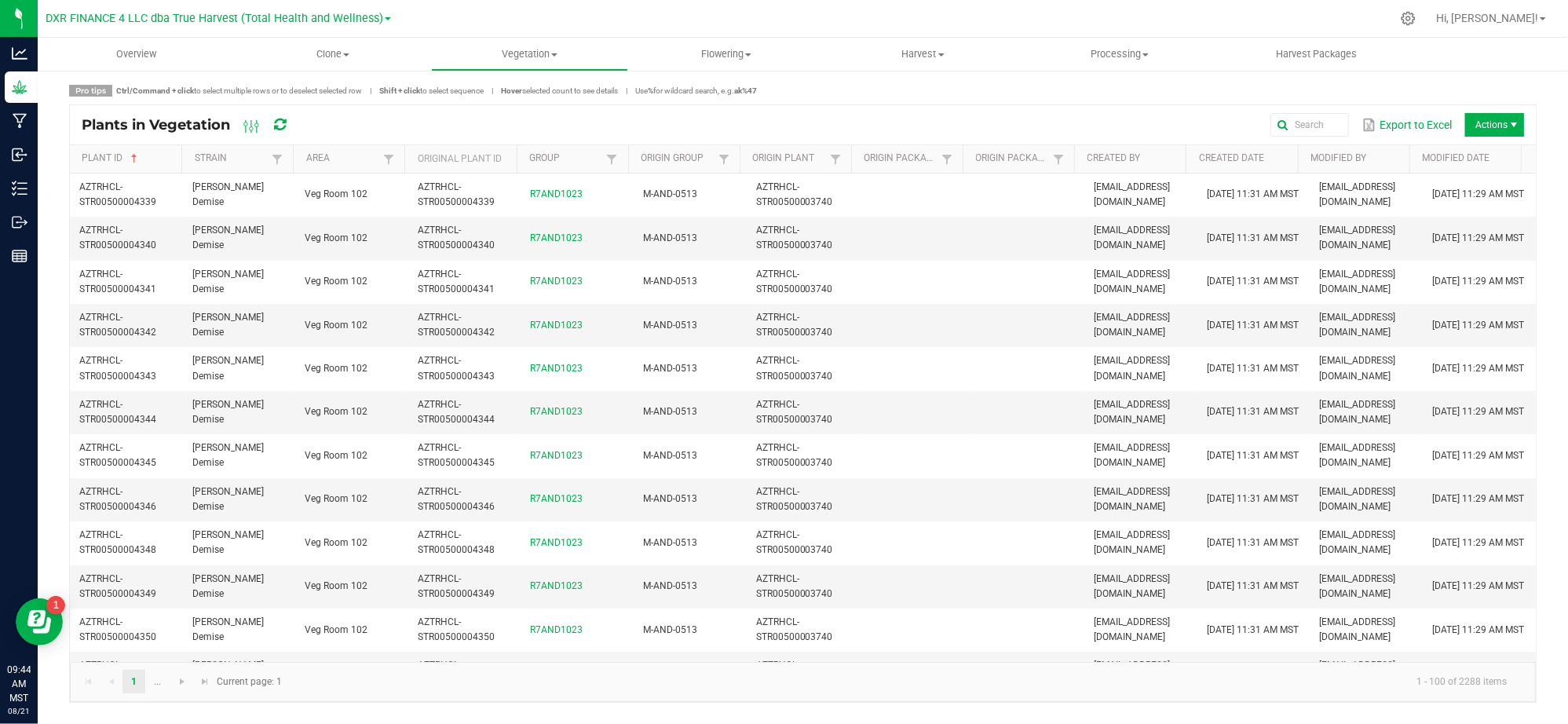
click at [911, 117] on div "Export to Excel Actions" at bounding box center [919, 124] width 1210 height 27
click at [1396, 136] on button "Export to Excel" at bounding box center [1407, 124] width 97 height 27
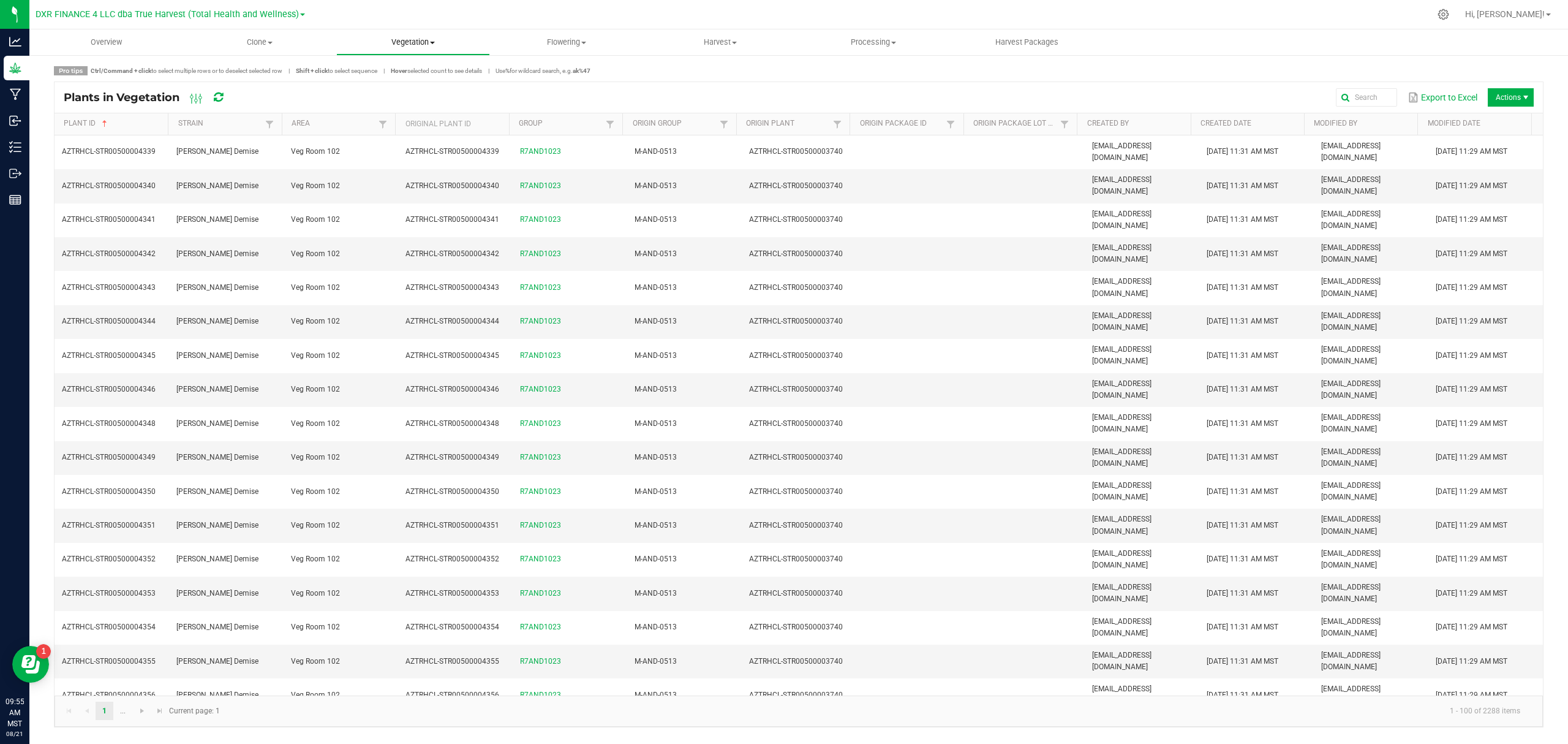
drag, startPoint x: 412, startPoint y: 44, endPoint x: 418, endPoint y: 35, distance: 10.8
click at [412, 44] on span "Vegetation" at bounding box center [412, 42] width 152 height 11
click at [377, 72] on span "Veg groups" at bounding box center [375, 73] width 78 height 10
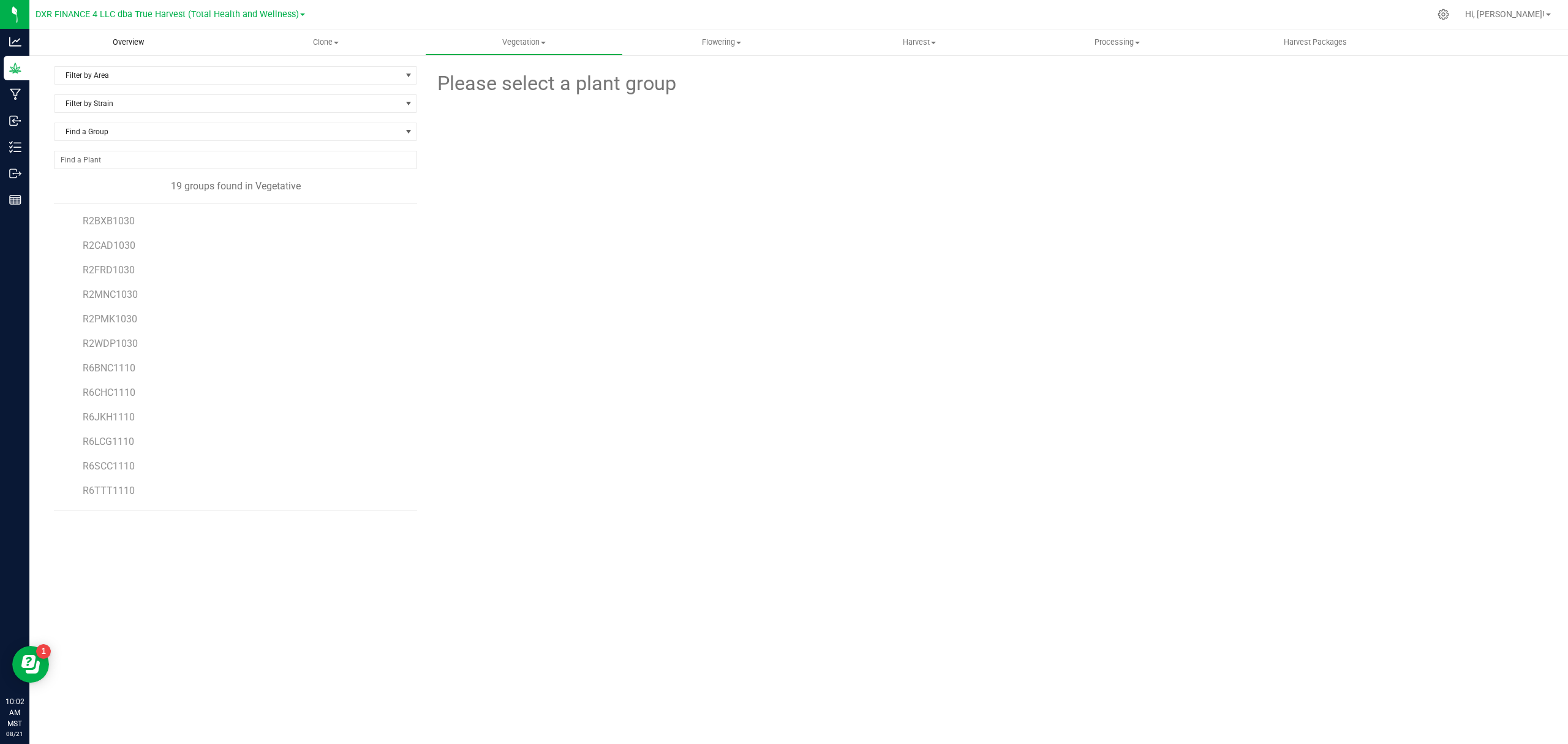
click at [148, 35] on uib-tab-heading "Overview" at bounding box center [128, 42] width 198 height 26
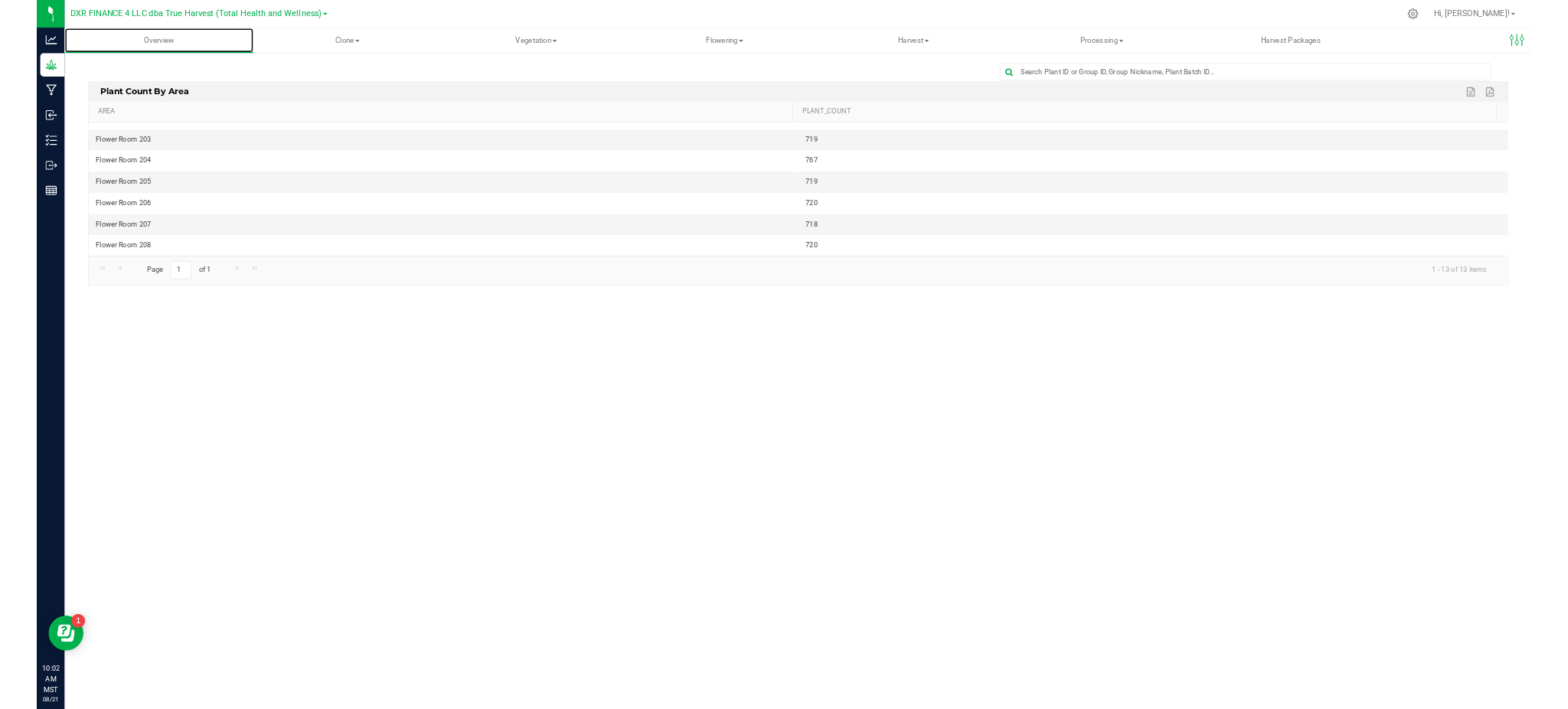
scroll to position [188, 0]
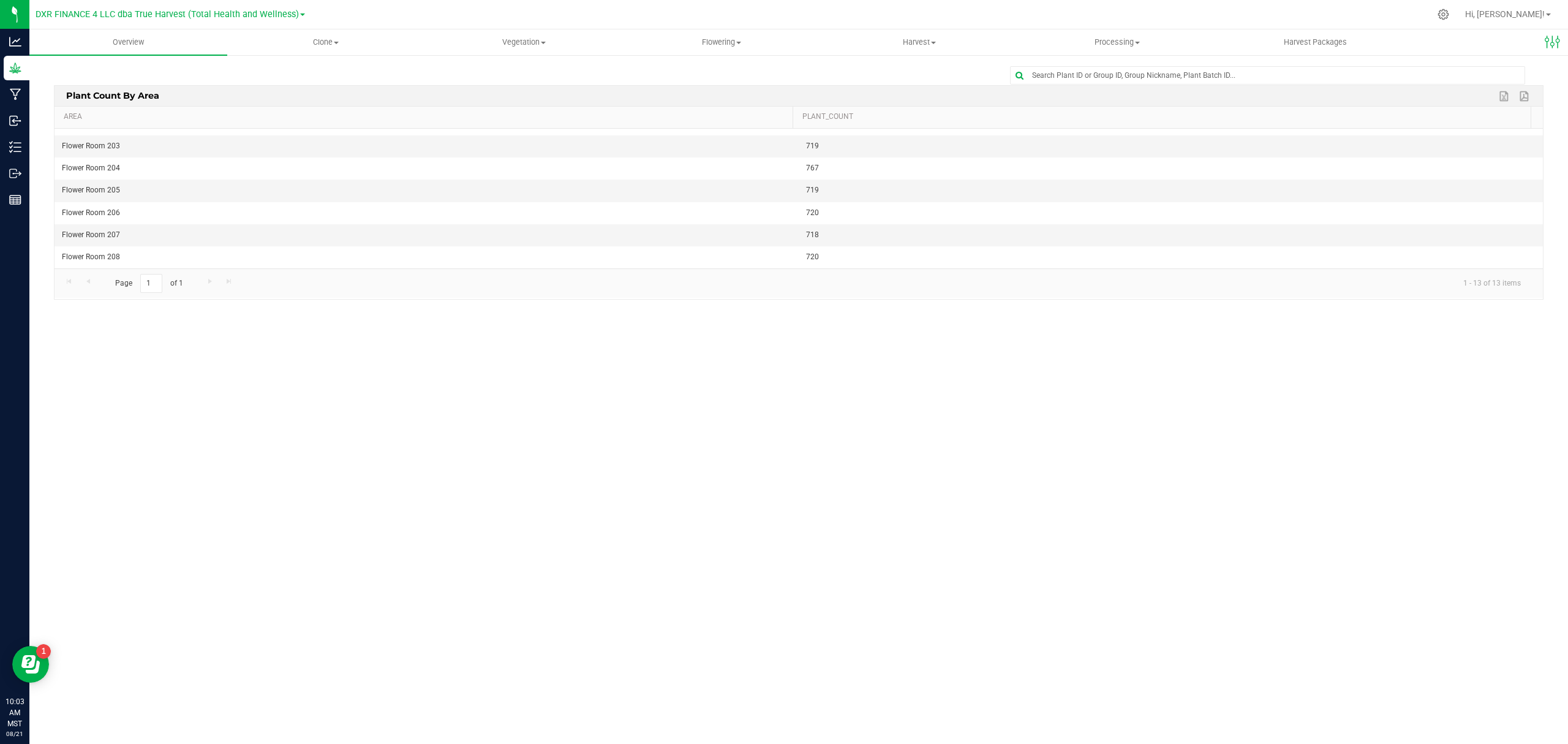
click at [591, 451] on div "Overview Clone Create plants Cloning groups Cloning plants Apply to plants Vege…" at bounding box center [799, 386] width 1539 height 714
drag, startPoint x: 207, startPoint y: 468, endPoint x: 179, endPoint y: 543, distance: 80.1
drag, startPoint x: 179, startPoint y: 543, endPoint x: 776, endPoint y: 461, distance: 602.6
click at [746, 493] on div "Overview Clone Create plants Cloning groups Cloning plants Apply to plants Vege…" at bounding box center [799, 386] width 1539 height 714
drag, startPoint x: 312, startPoint y: 41, endPoint x: 326, endPoint y: 53, distance: 18.4
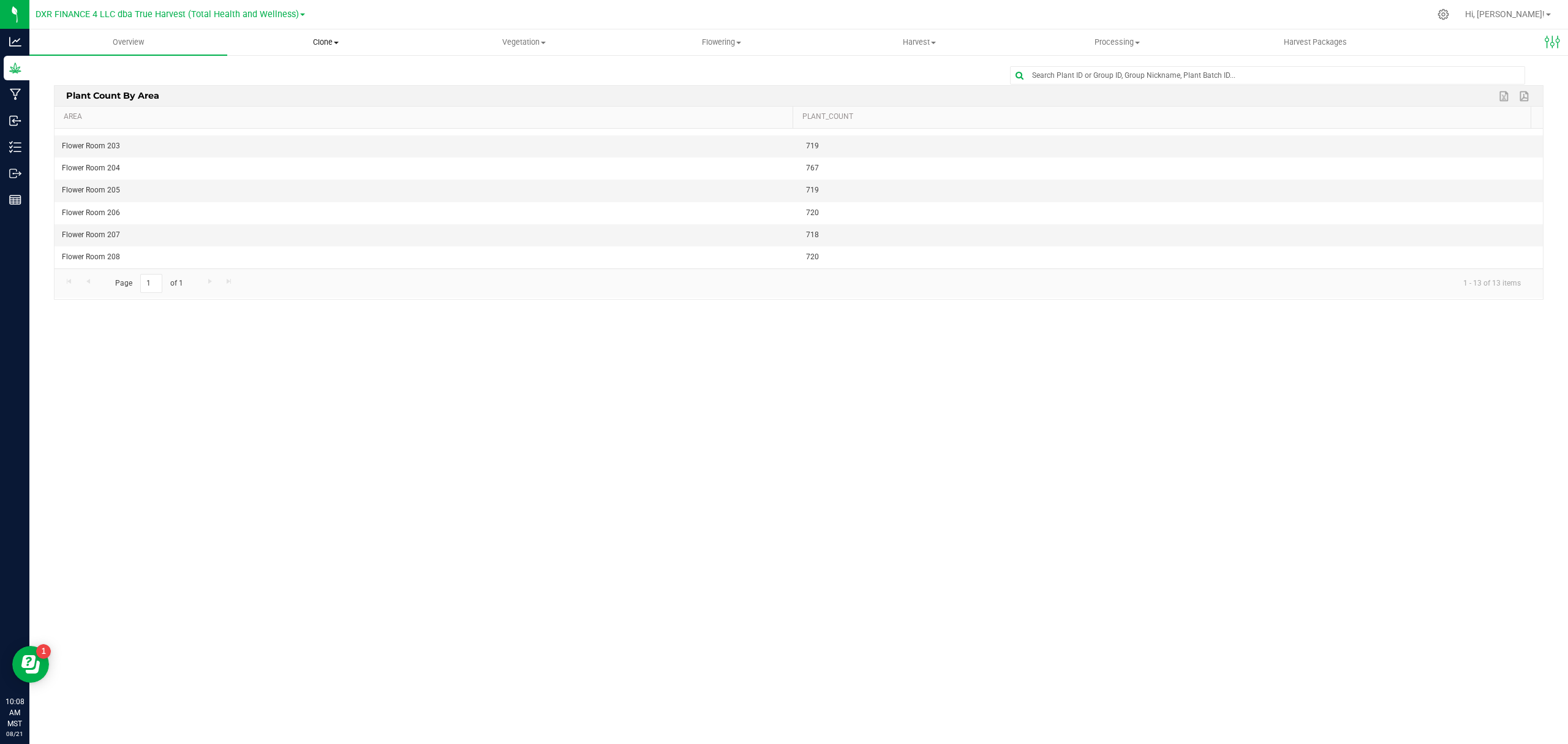
click at [312, 41] on span "Clone" at bounding box center [326, 42] width 196 height 11
click at [287, 104] on span "Cloning plants" at bounding box center [272, 103] width 90 height 10
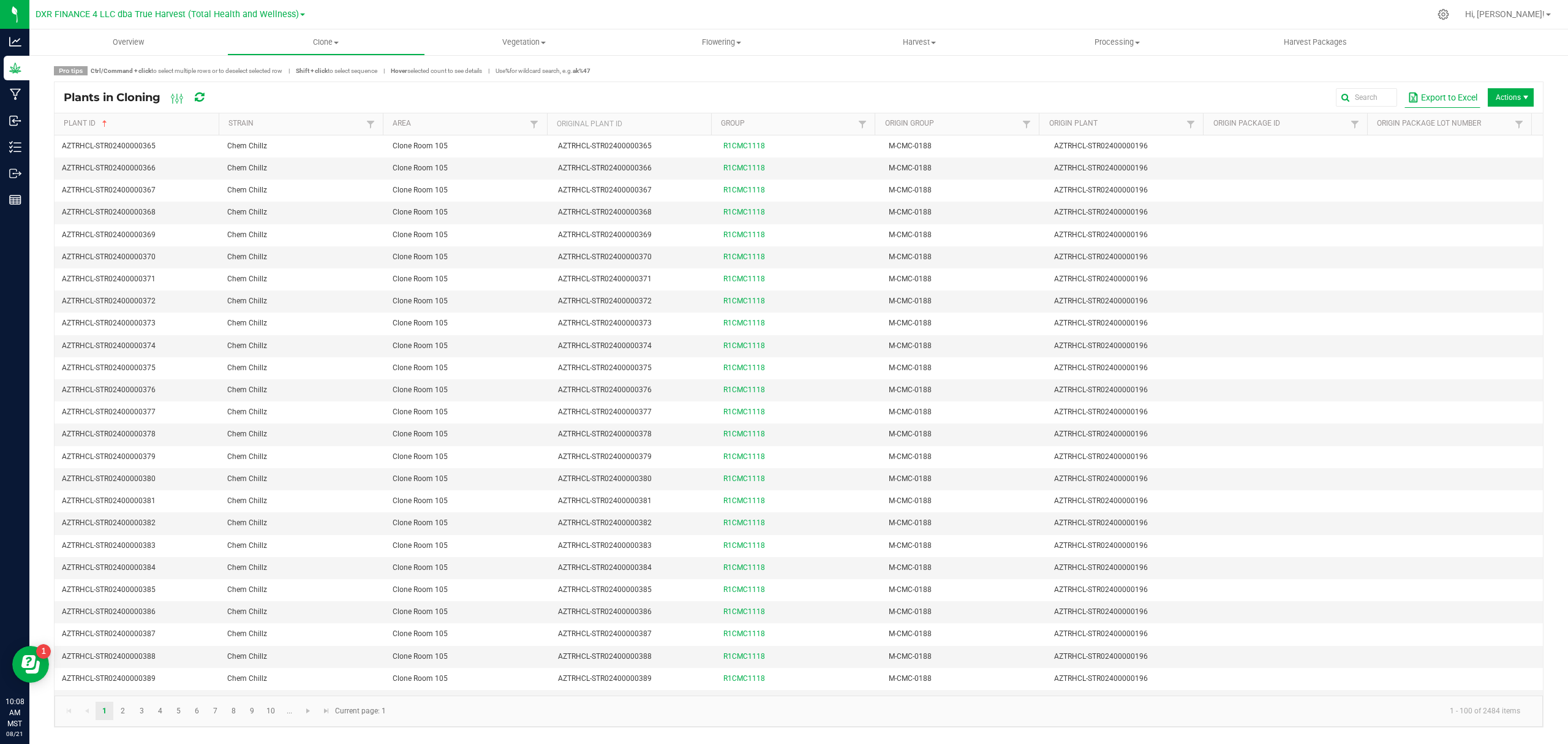
click at [1223, 96] on button "Export to Excel" at bounding box center [1443, 97] width 76 height 21
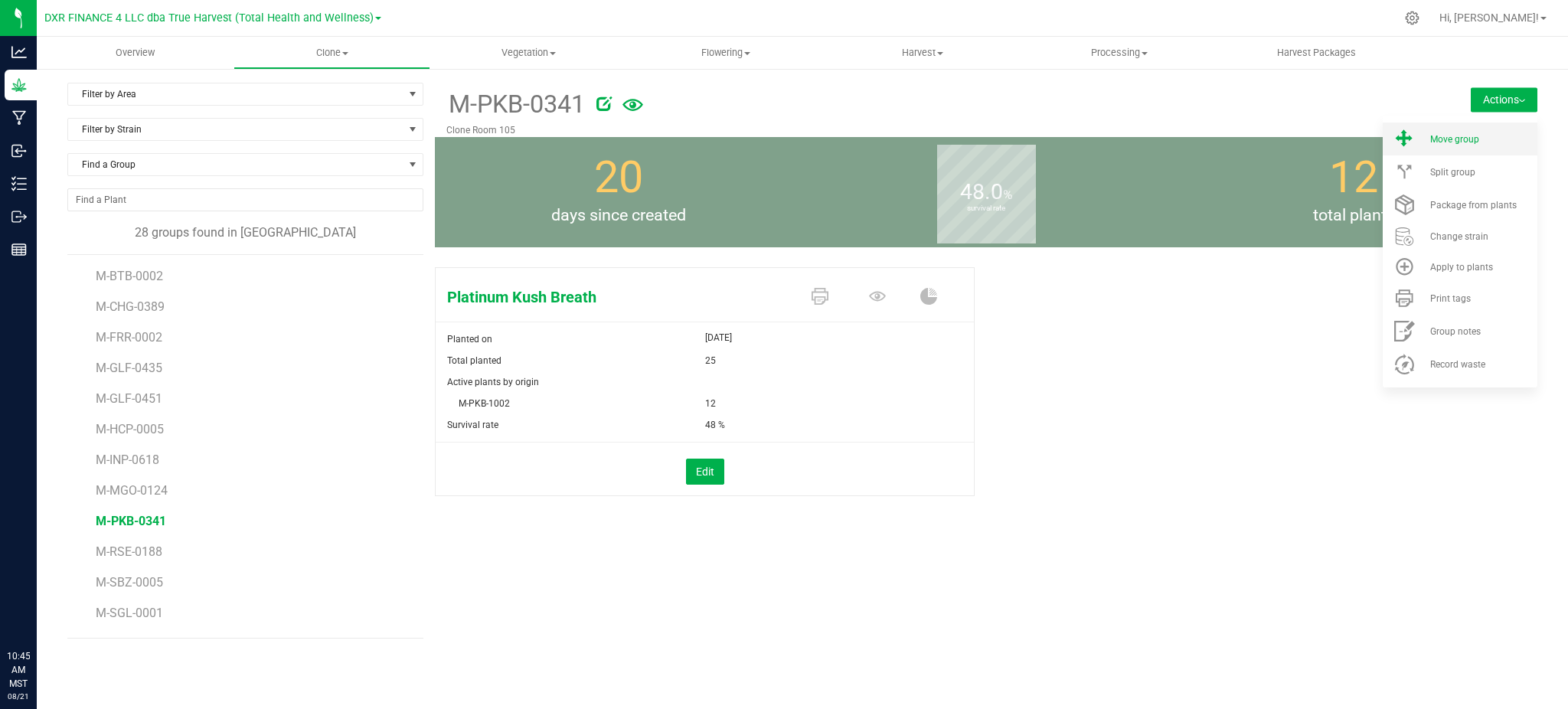
click at [1455, 138] on span "Move group" at bounding box center [1455, 139] width 49 height 11
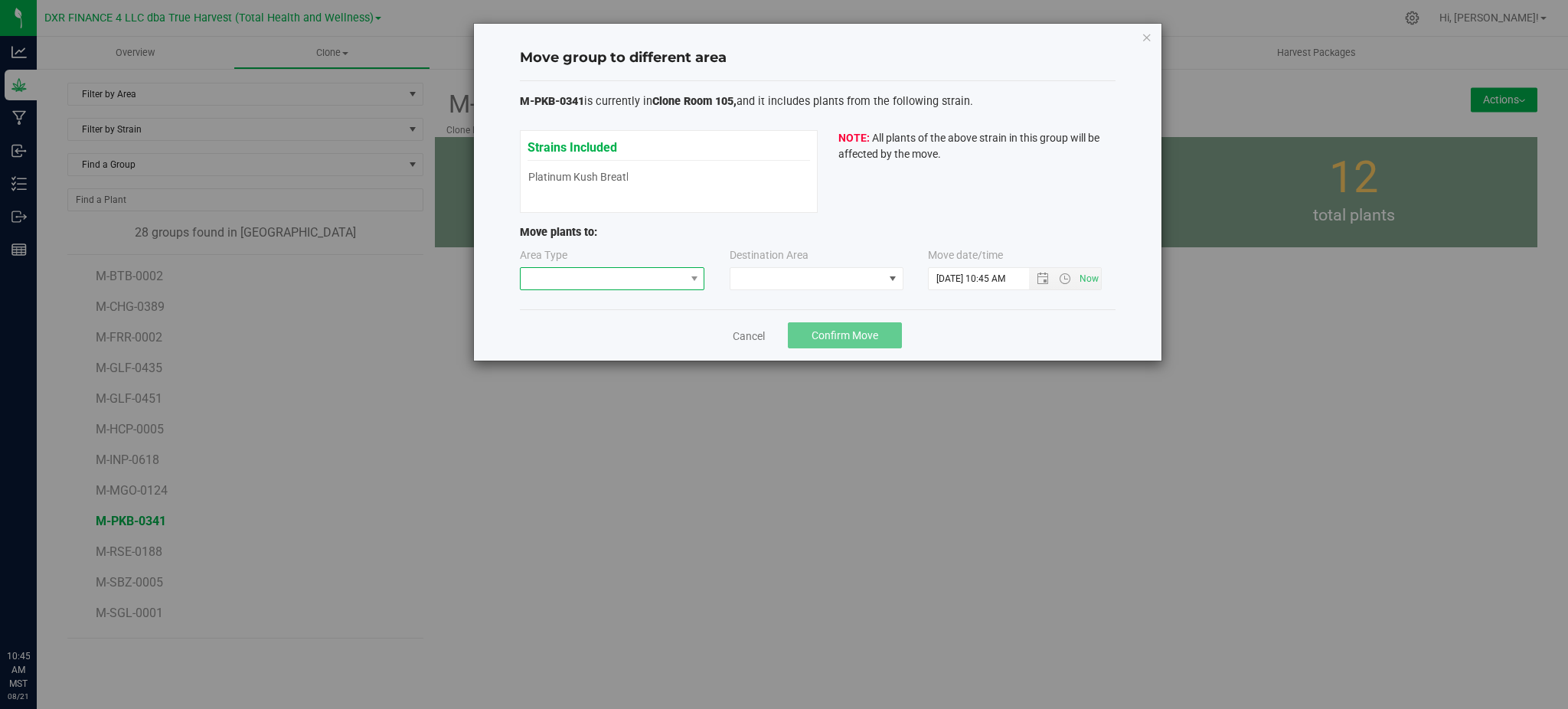
click at [639, 271] on span at bounding box center [603, 278] width 164 height 21
drag, startPoint x: 541, startPoint y: 360, endPoint x: 549, endPoint y: 355, distance: 9.4
click at [543, 360] on li "Mother" at bounding box center [612, 359] width 184 height 26
click at [753, 271] on span at bounding box center [807, 278] width 153 height 21
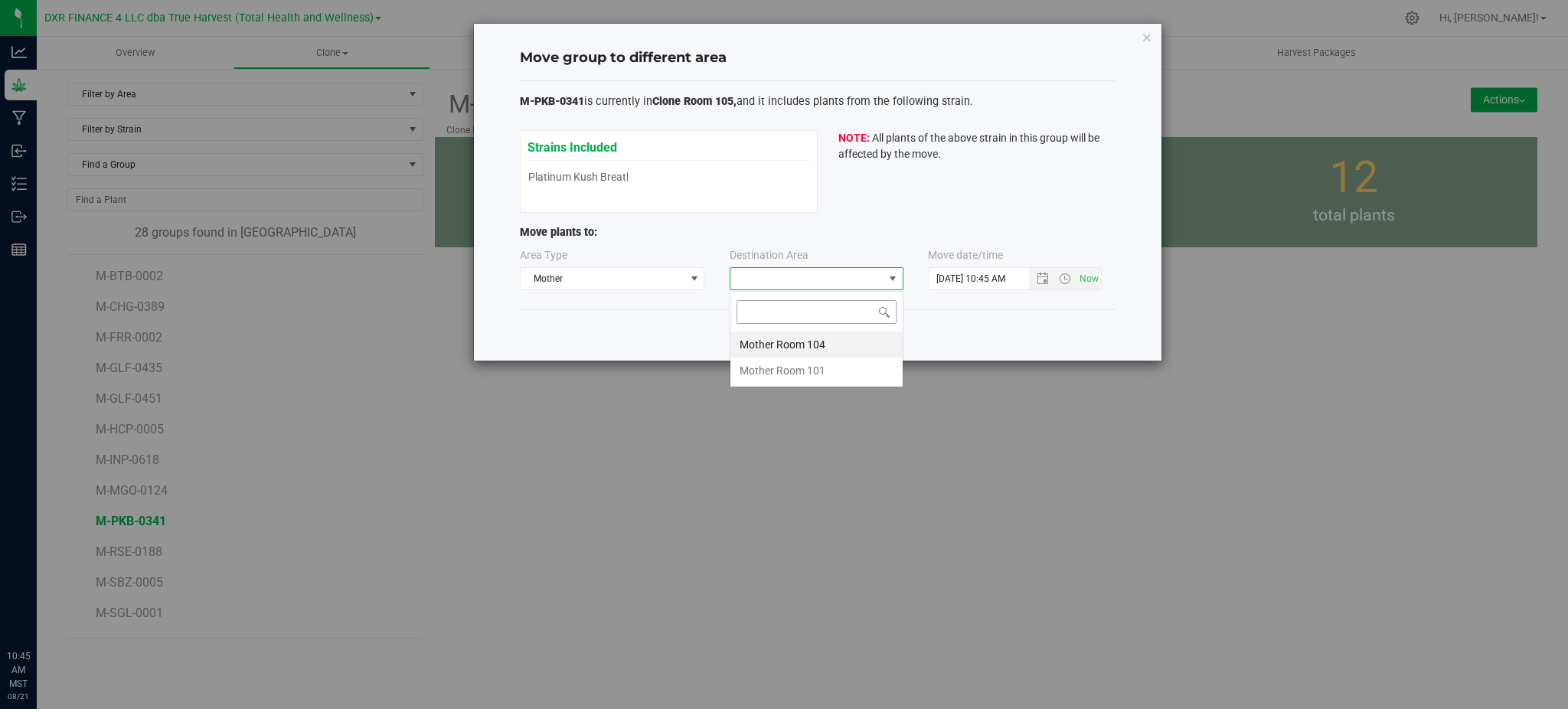
scroll to position [23, 174]
click at [806, 346] on li "Mother Room 104" at bounding box center [816, 345] width 172 height 26
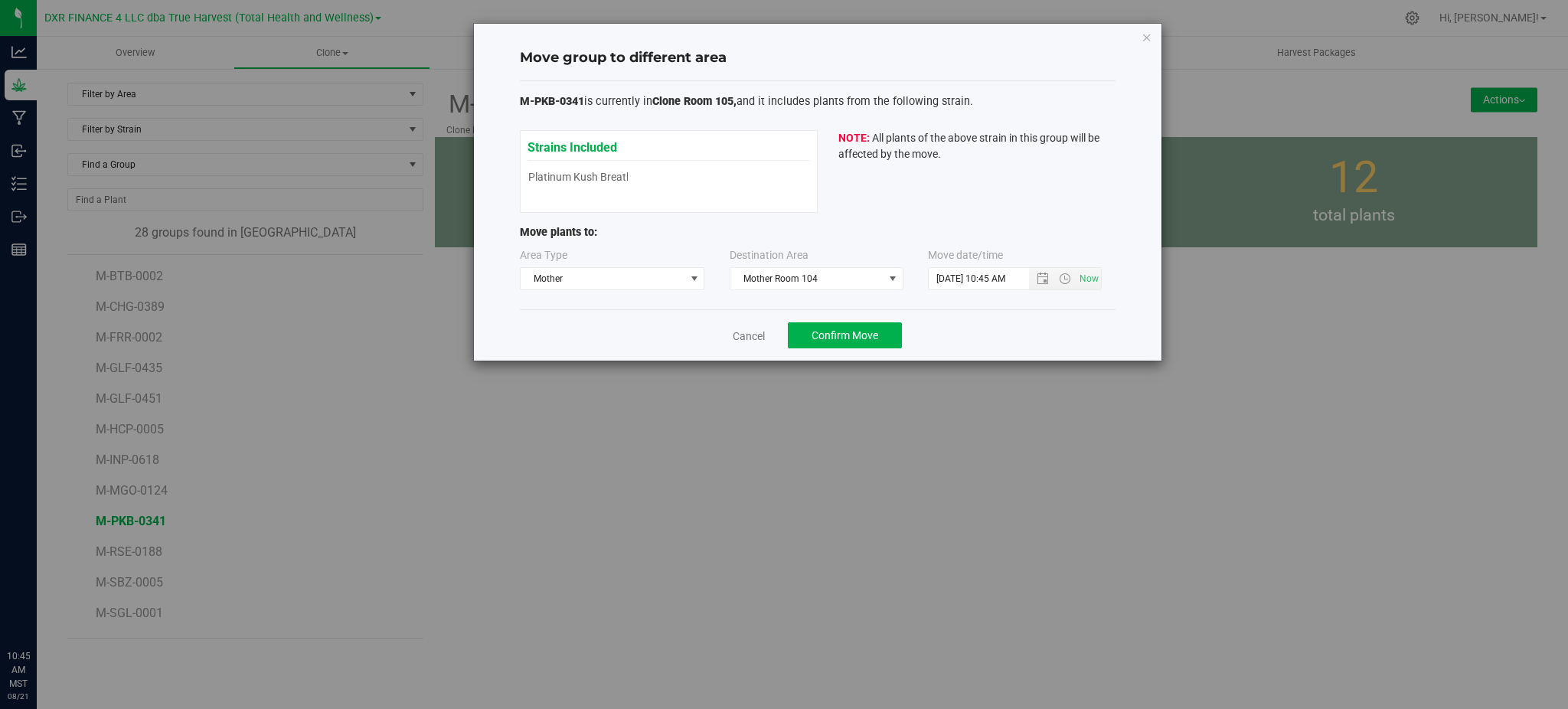
click at [1078, 330] on div "Cancel Confirm Move" at bounding box center [818, 335] width 596 height 52
click at [1043, 282] on span "Open the date view" at bounding box center [1042, 279] width 12 height 12
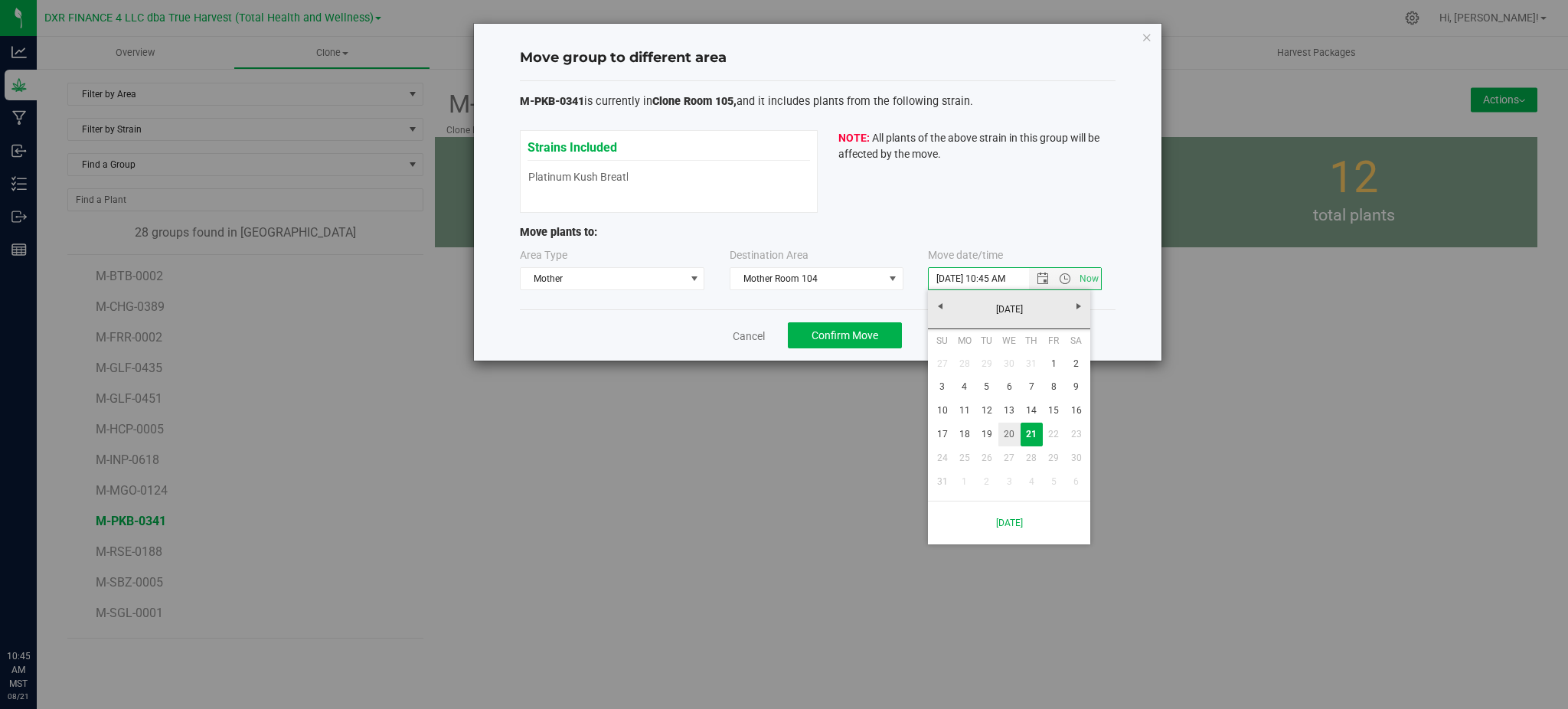
click at [1008, 435] on link "20" at bounding box center [1009, 435] width 22 height 24
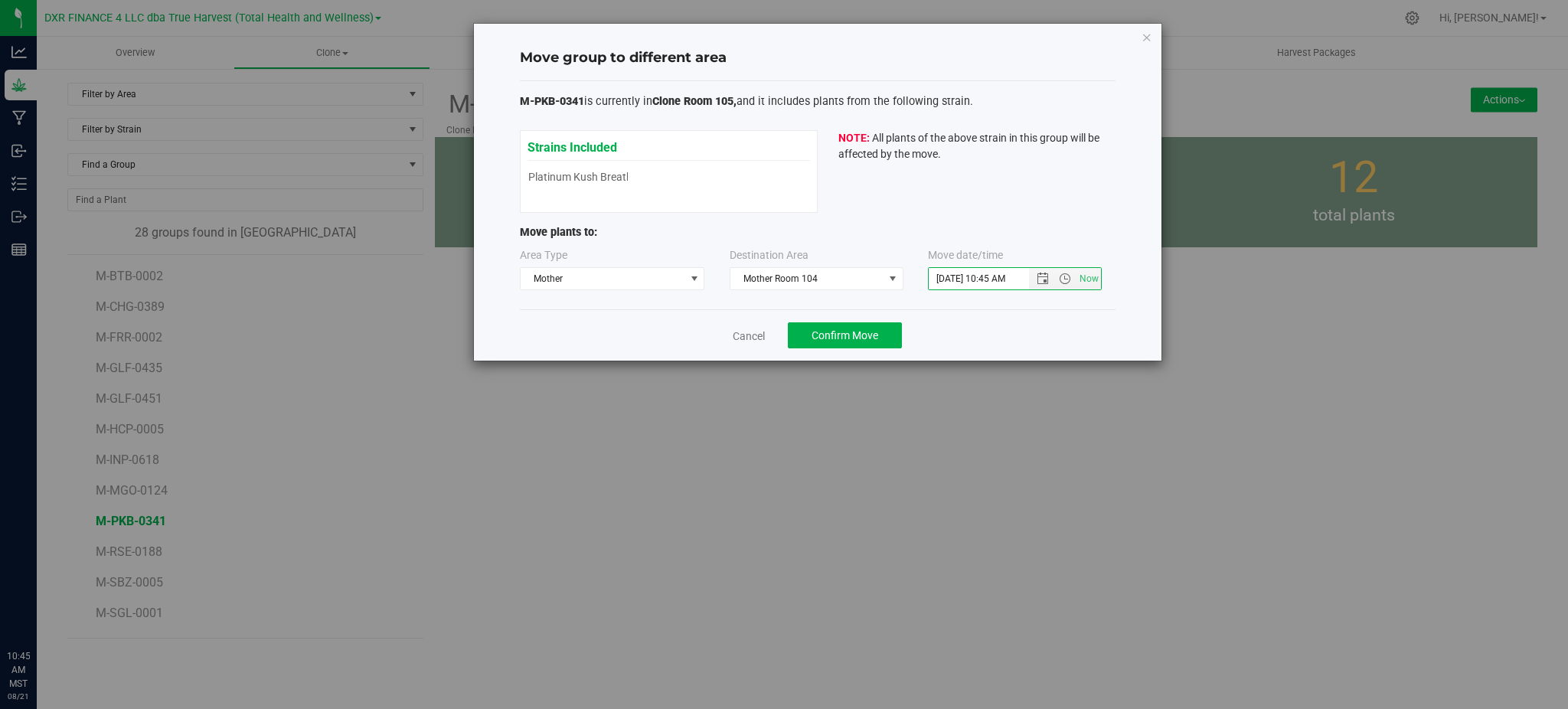
click at [1015, 348] on div "Cancel Confirm Move" at bounding box center [818, 335] width 596 height 52
click at [1034, 282] on span "Open the date view" at bounding box center [1042, 279] width 26 height 12
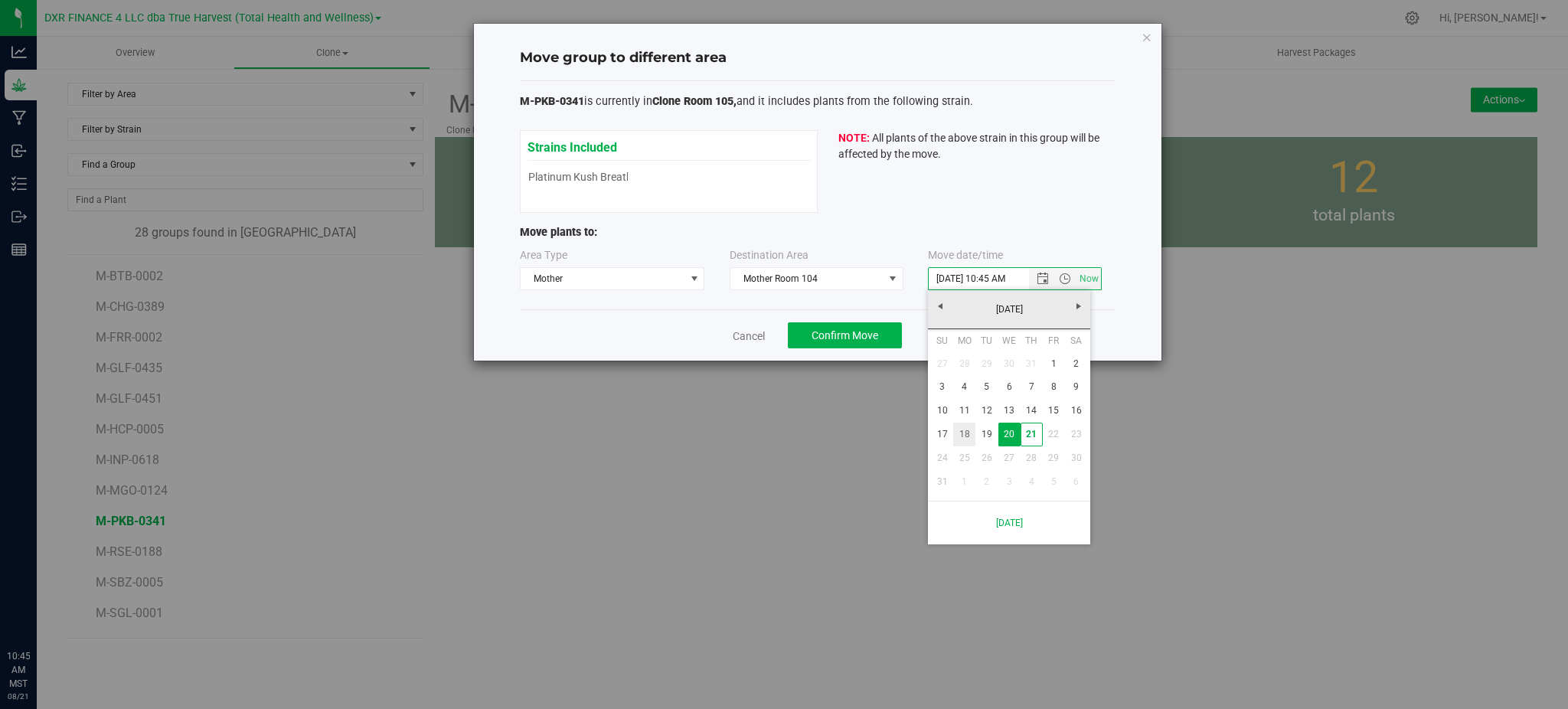
click at [973, 430] on link "18" at bounding box center [964, 435] width 22 height 24
type input "[DATE] 10:45 AM"
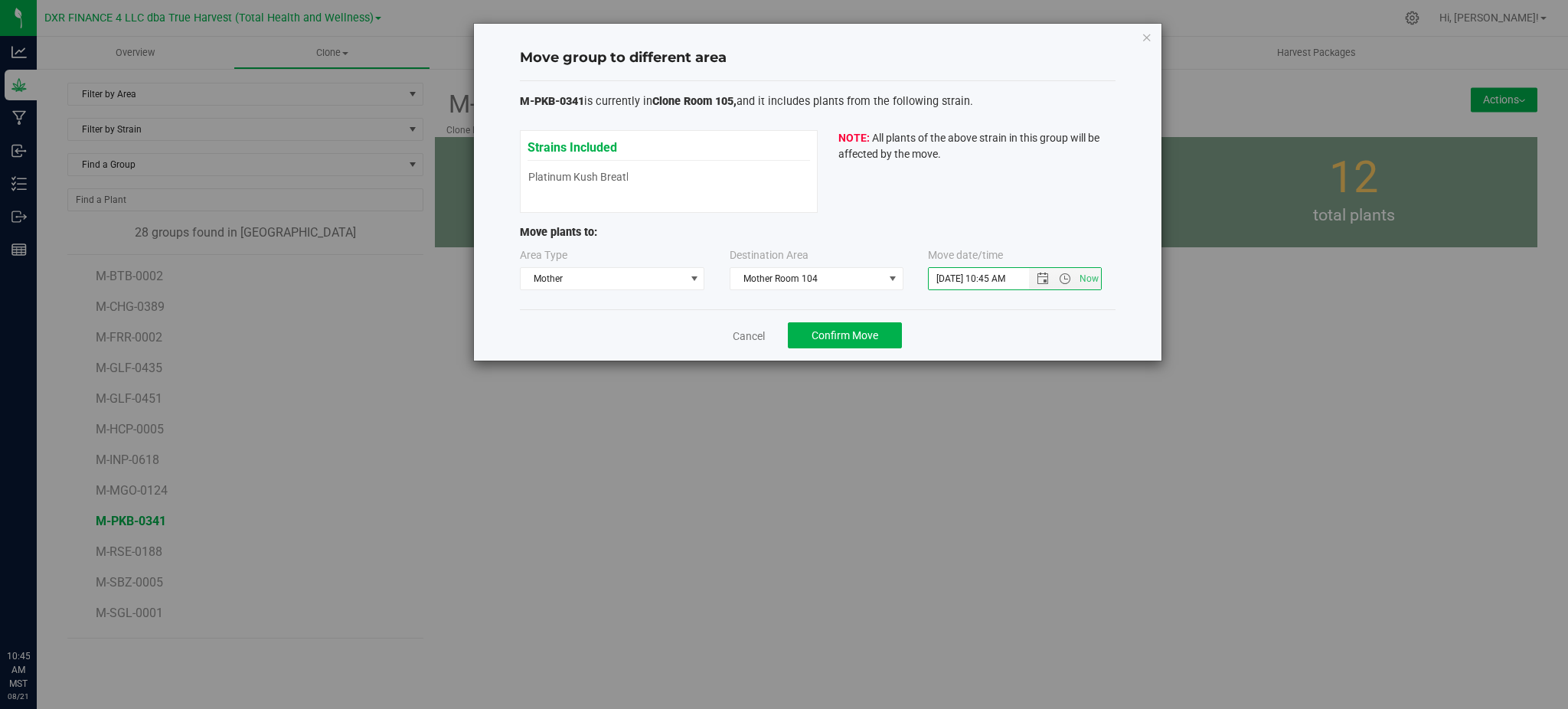
click at [991, 362] on div "Move group to different area M-PKB-0341 is currently in Clone Room 105, and it …" at bounding box center [818, 192] width 689 height 339
drag, startPoint x: 984, startPoint y: 331, endPoint x: 854, endPoint y: 339, distance: 130.2
click at [979, 334] on div "Cancel Confirm Move" at bounding box center [818, 335] width 596 height 52
click at [851, 340] on span "Confirm Move" at bounding box center [845, 335] width 67 height 12
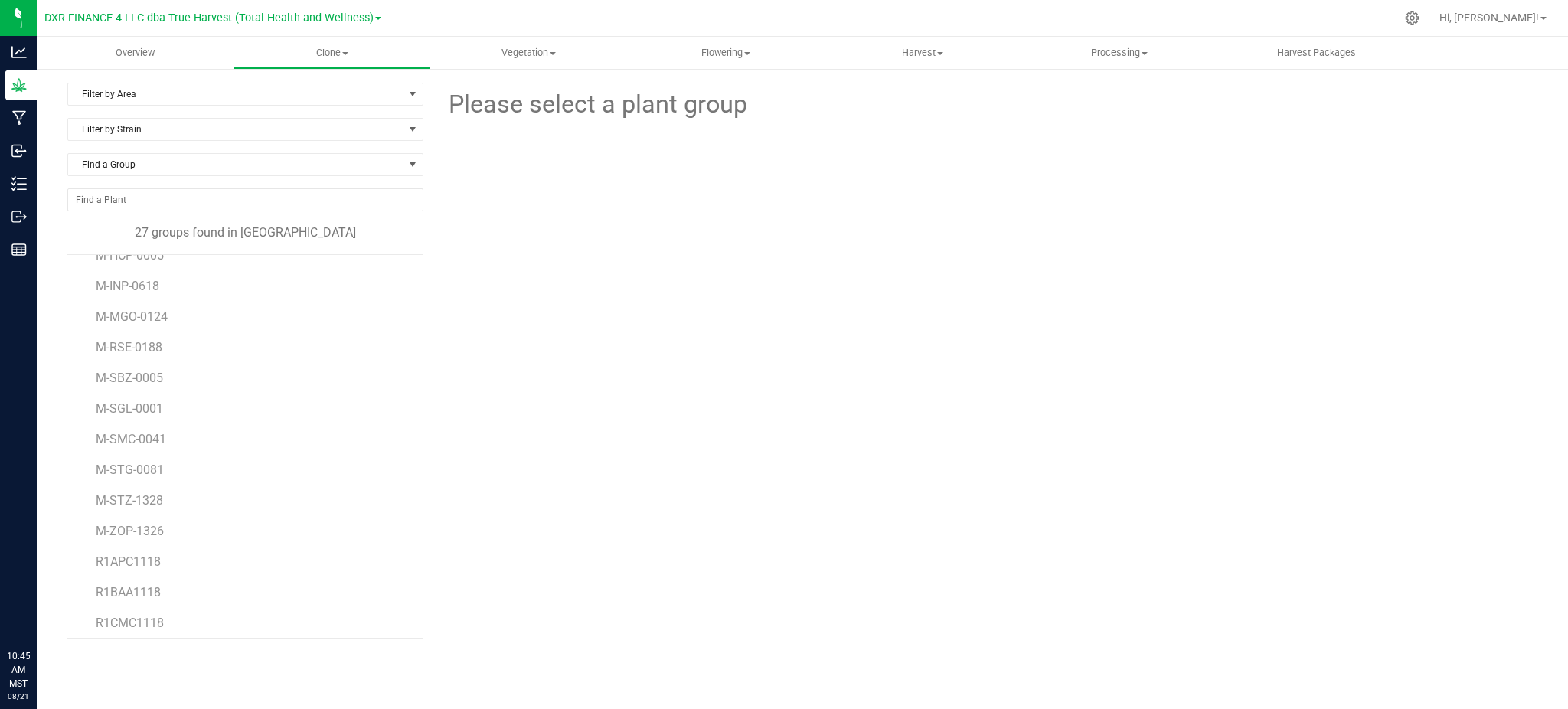
scroll to position [204, 0]
click at [139, 436] on span "M-STG-0081" at bounding box center [131, 440] width 71 height 14
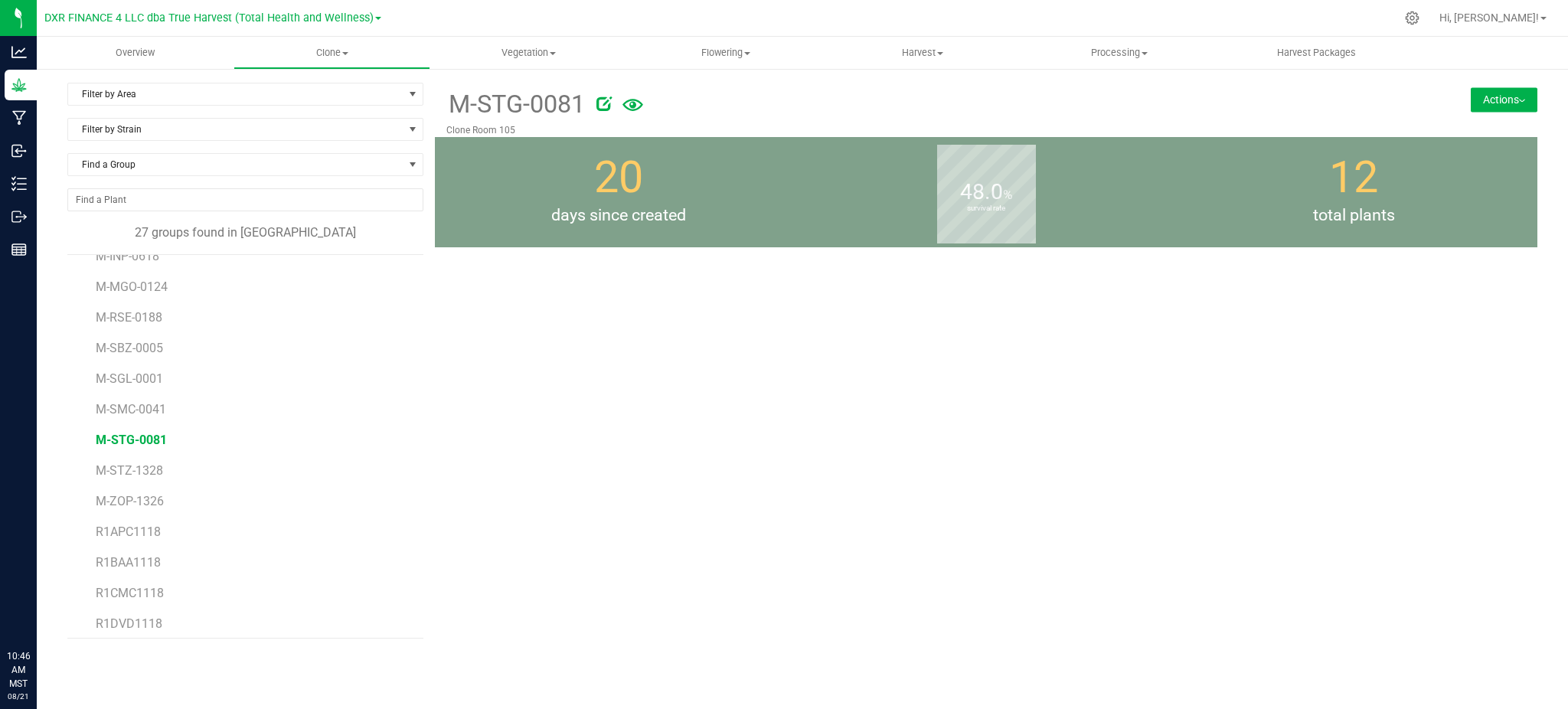
click at [1516, 99] on button "Actions" at bounding box center [1504, 99] width 67 height 25
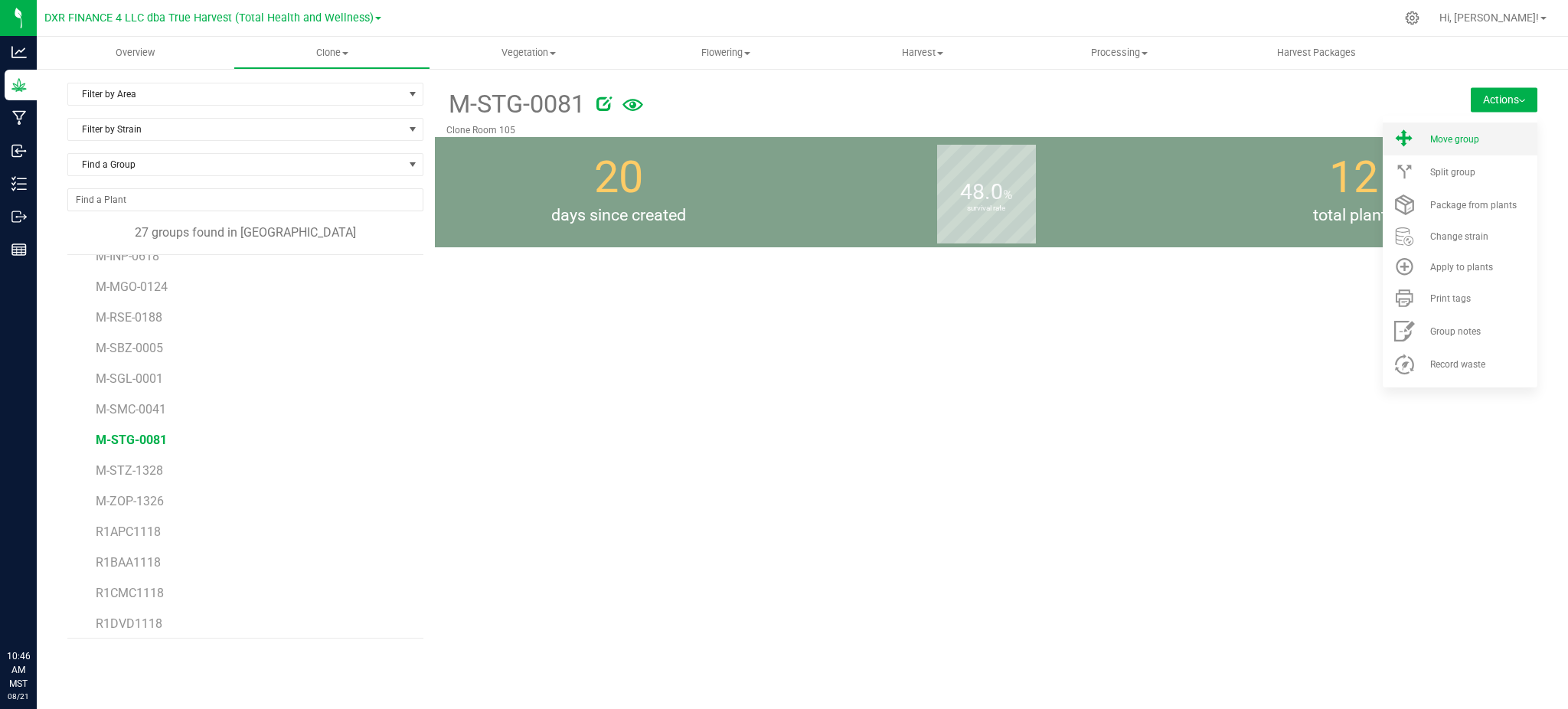
click at [1499, 131] on li "Move group" at bounding box center [1460, 139] width 155 height 33
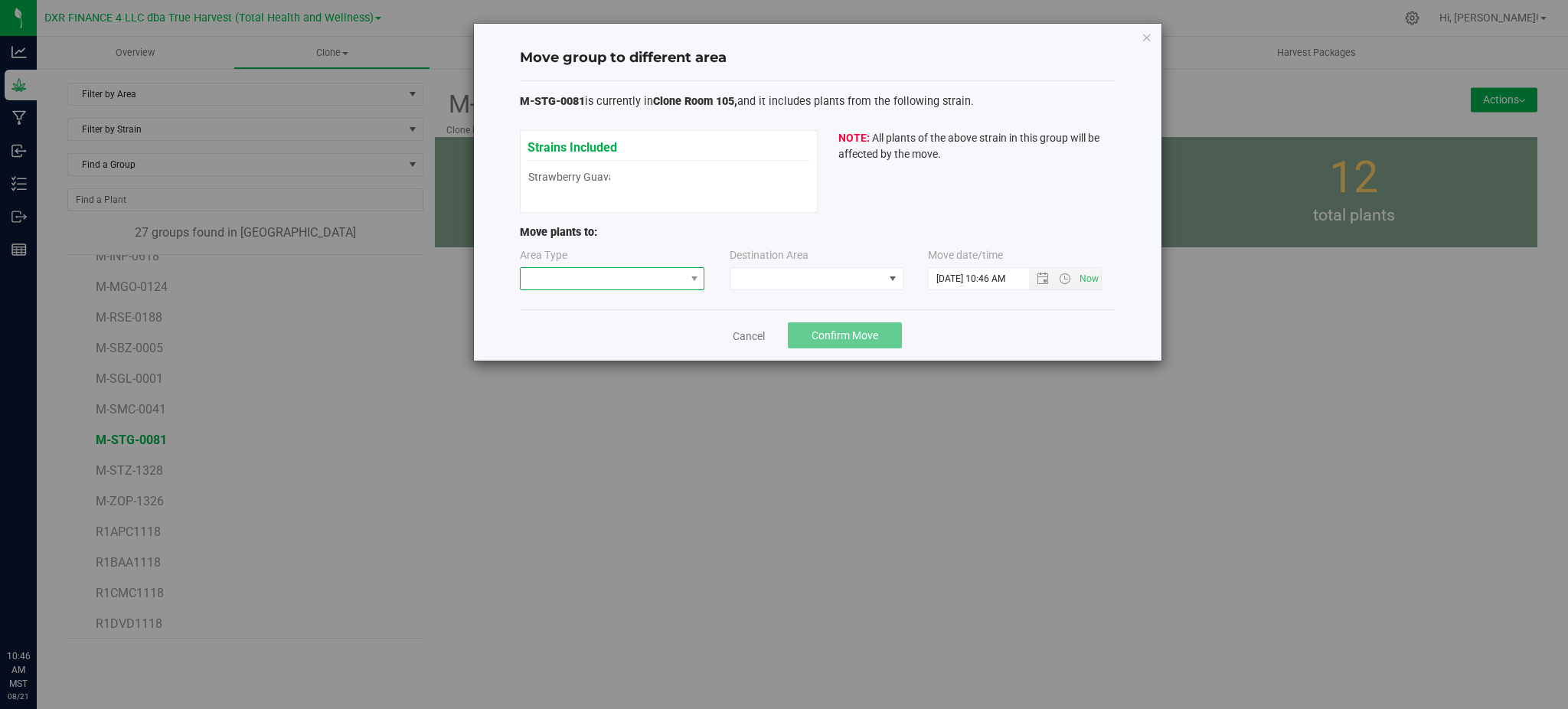
click at [620, 276] on span at bounding box center [603, 278] width 164 height 21
drag, startPoint x: 632, startPoint y: 360, endPoint x: 754, endPoint y: 296, distance: 137.8
click at [636, 356] on li "Mother" at bounding box center [612, 359] width 184 height 26
click at [759, 291] on div "Area Type Mother Destination Area Move date/time" at bounding box center [818, 272] width 596 height 50
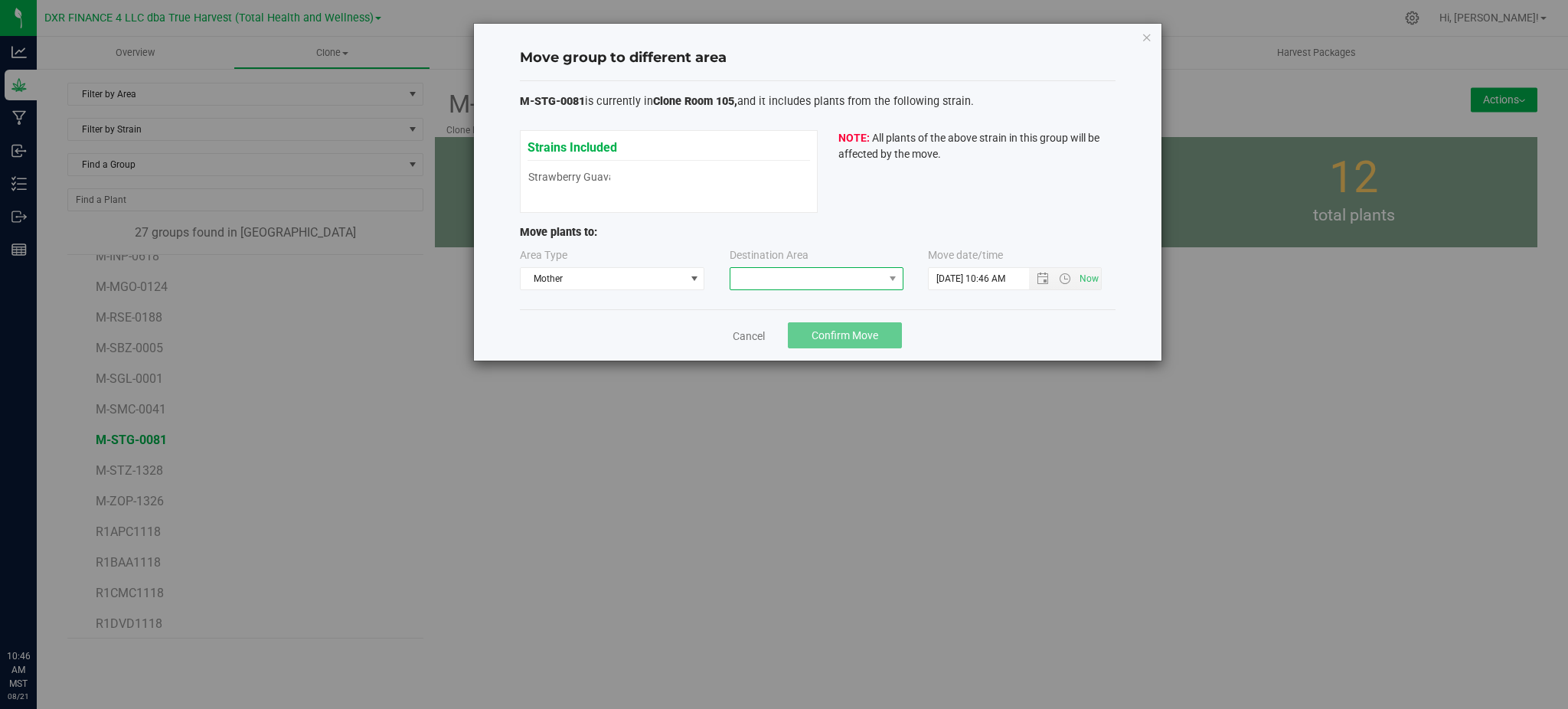
click at [766, 282] on span at bounding box center [807, 278] width 153 height 21
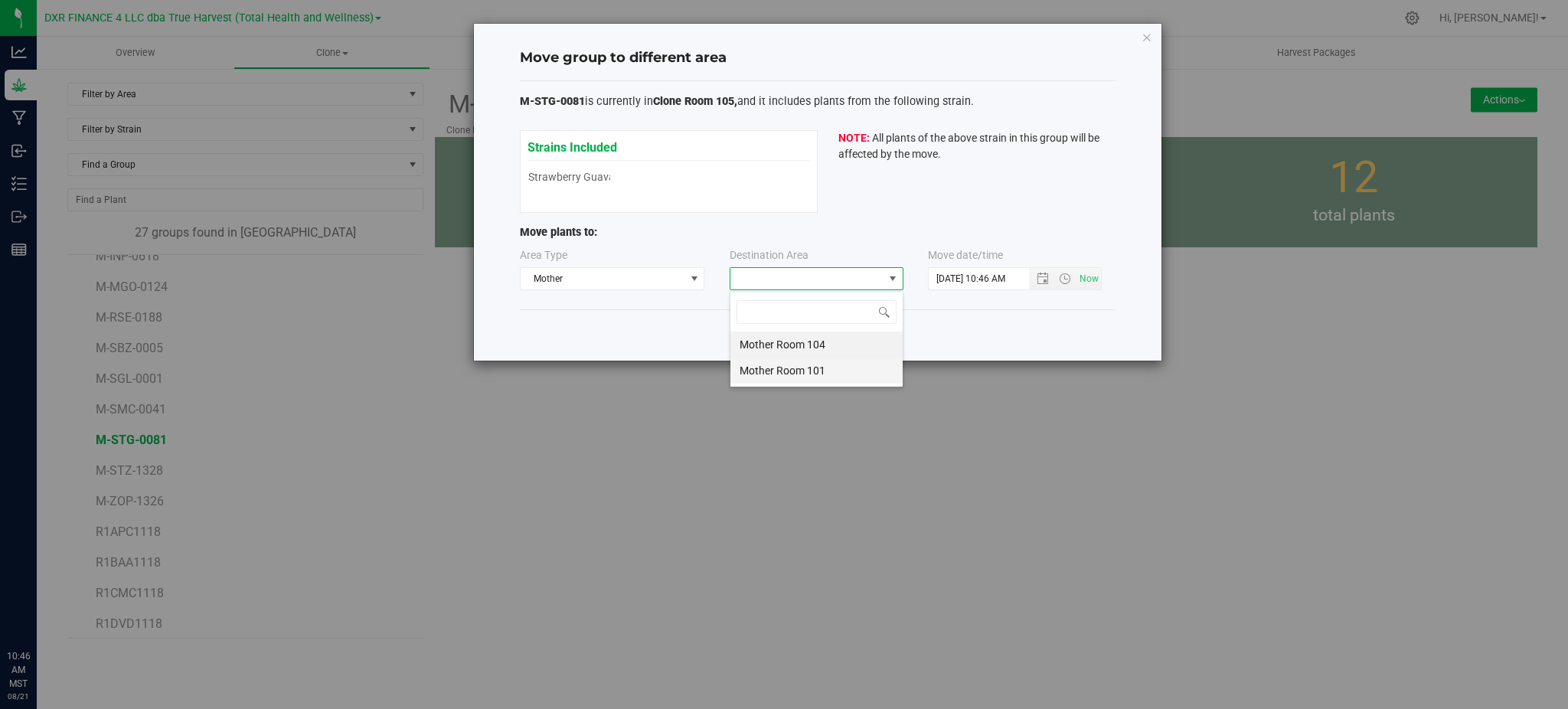
scroll to position [23, 174]
click at [803, 347] on li "Mother Room 104" at bounding box center [816, 345] width 172 height 26
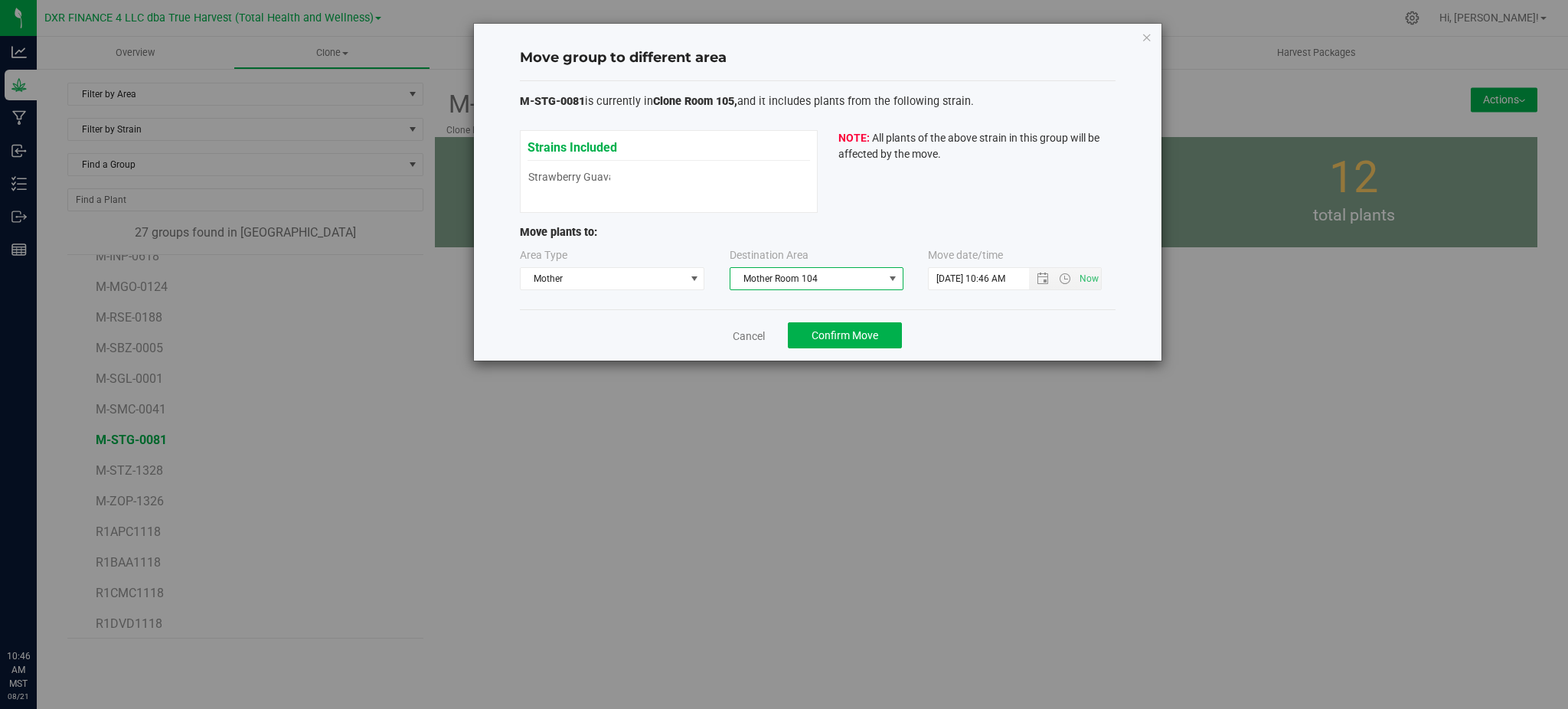
click at [972, 334] on div "Cancel Confirm Move" at bounding box center [818, 335] width 596 height 52
click at [1030, 282] on span "Open the date view" at bounding box center [1042, 279] width 26 height 12
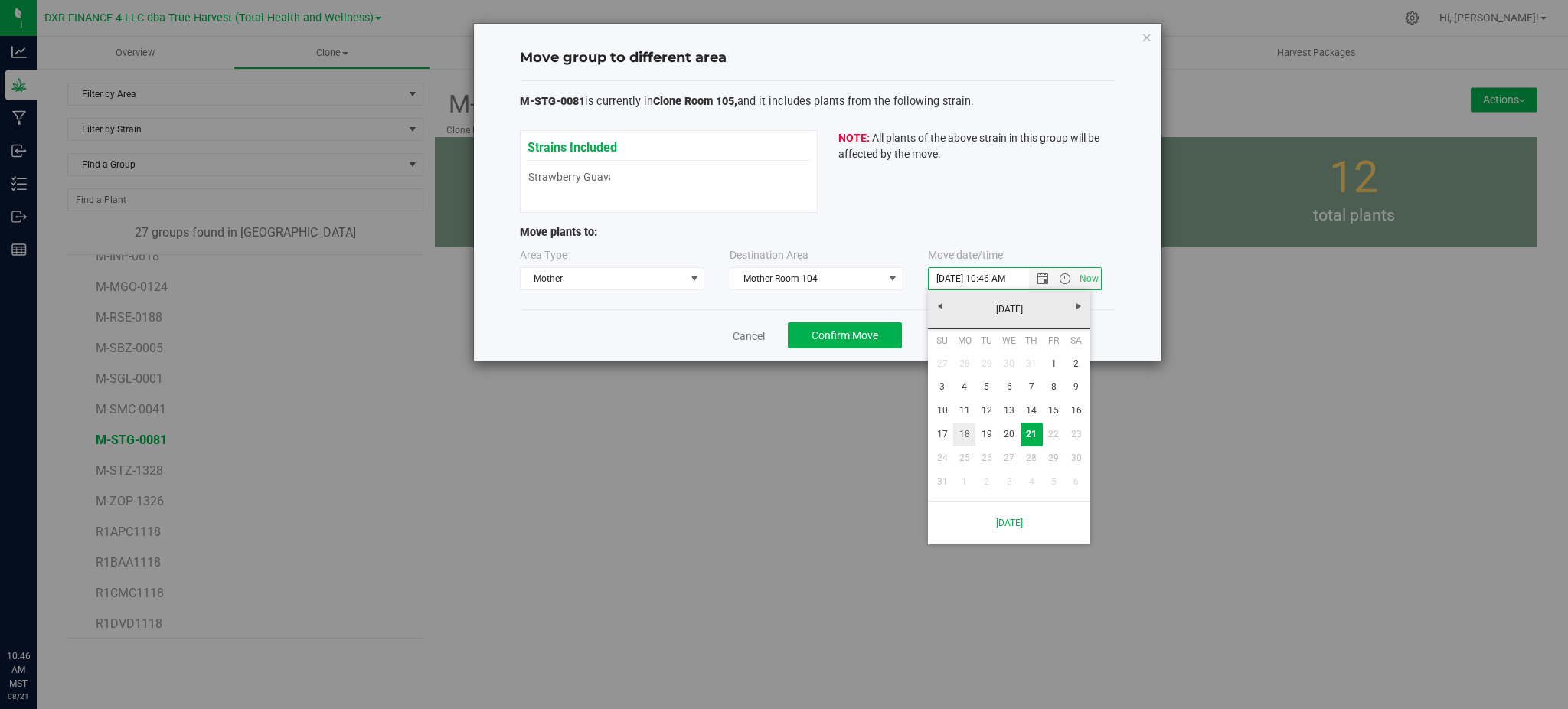
click at [961, 437] on link "18" at bounding box center [964, 435] width 22 height 24
type input "[DATE] 10:46 AM"
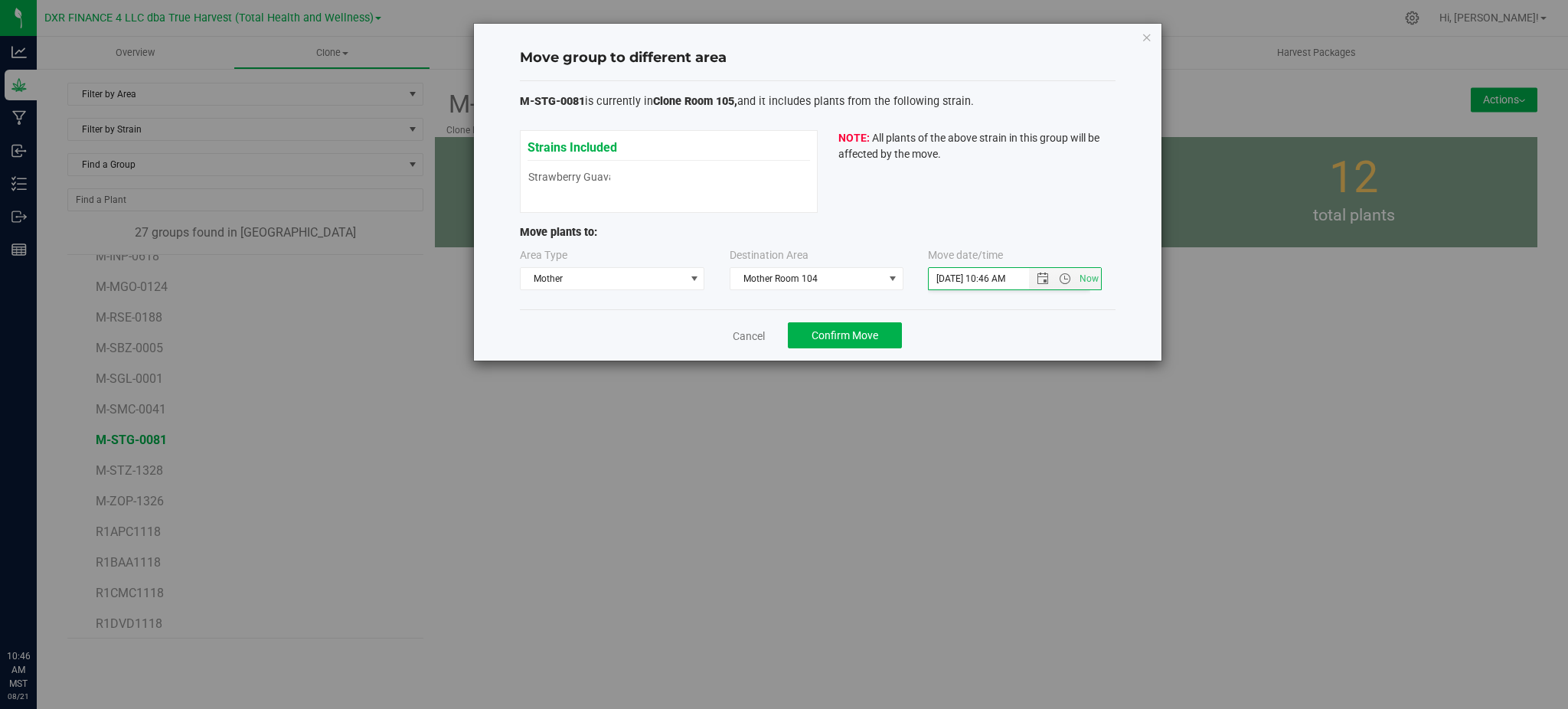
click at [1002, 325] on div "Cancel Confirm Move" at bounding box center [818, 335] width 596 height 52
click at [860, 335] on span "Confirm Move" at bounding box center [845, 335] width 67 height 12
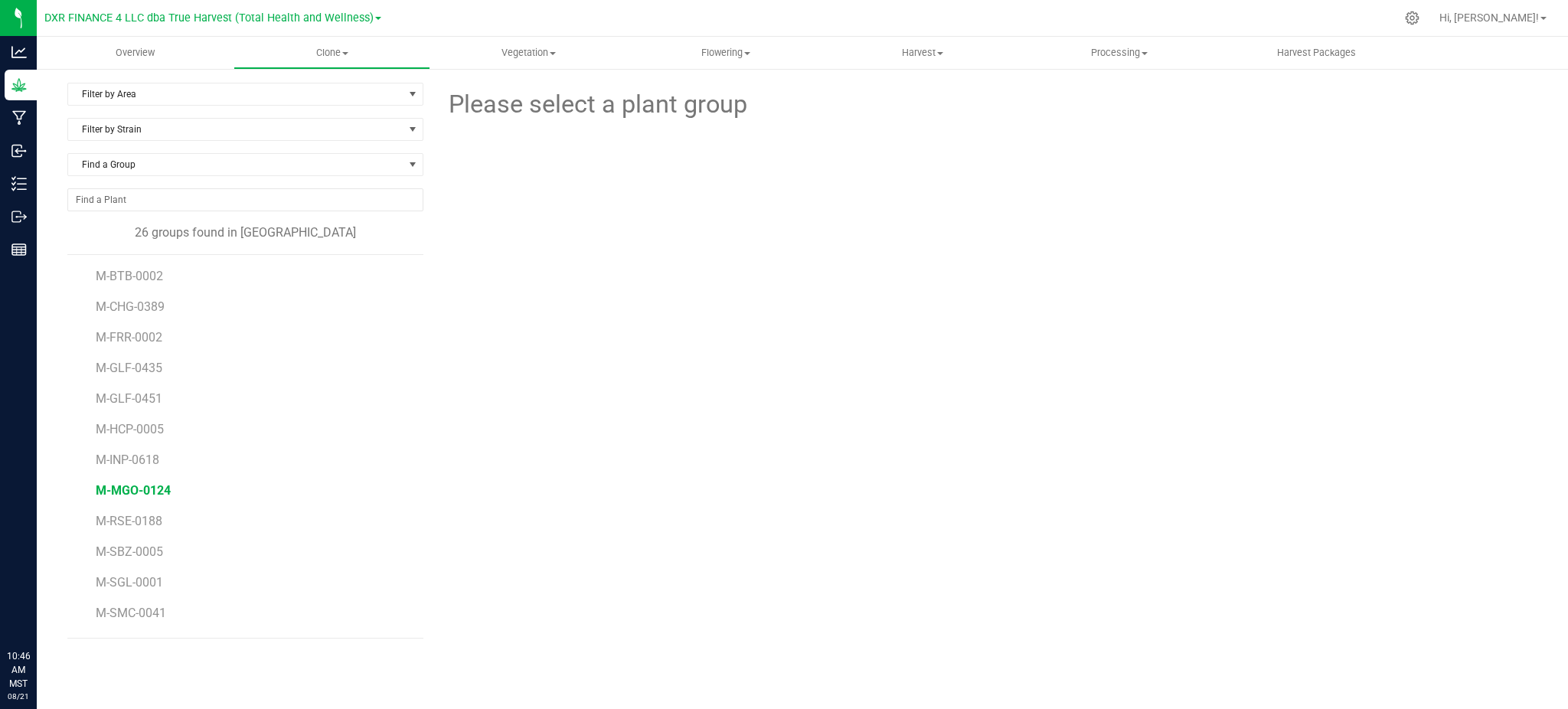
click at [152, 493] on span "M-MGO-0124" at bounding box center [133, 490] width 75 height 14
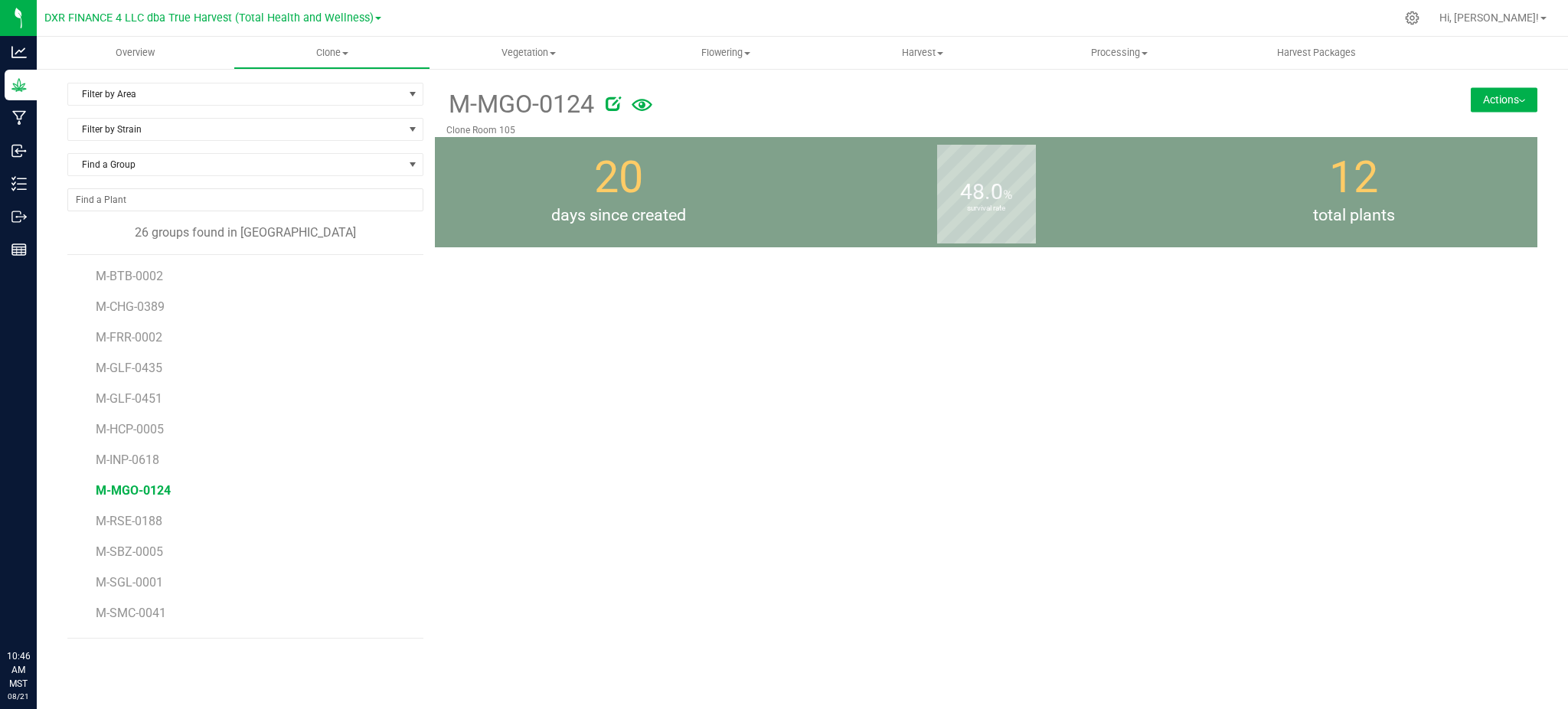
click at [1500, 106] on button "Actions" at bounding box center [1504, 99] width 67 height 25
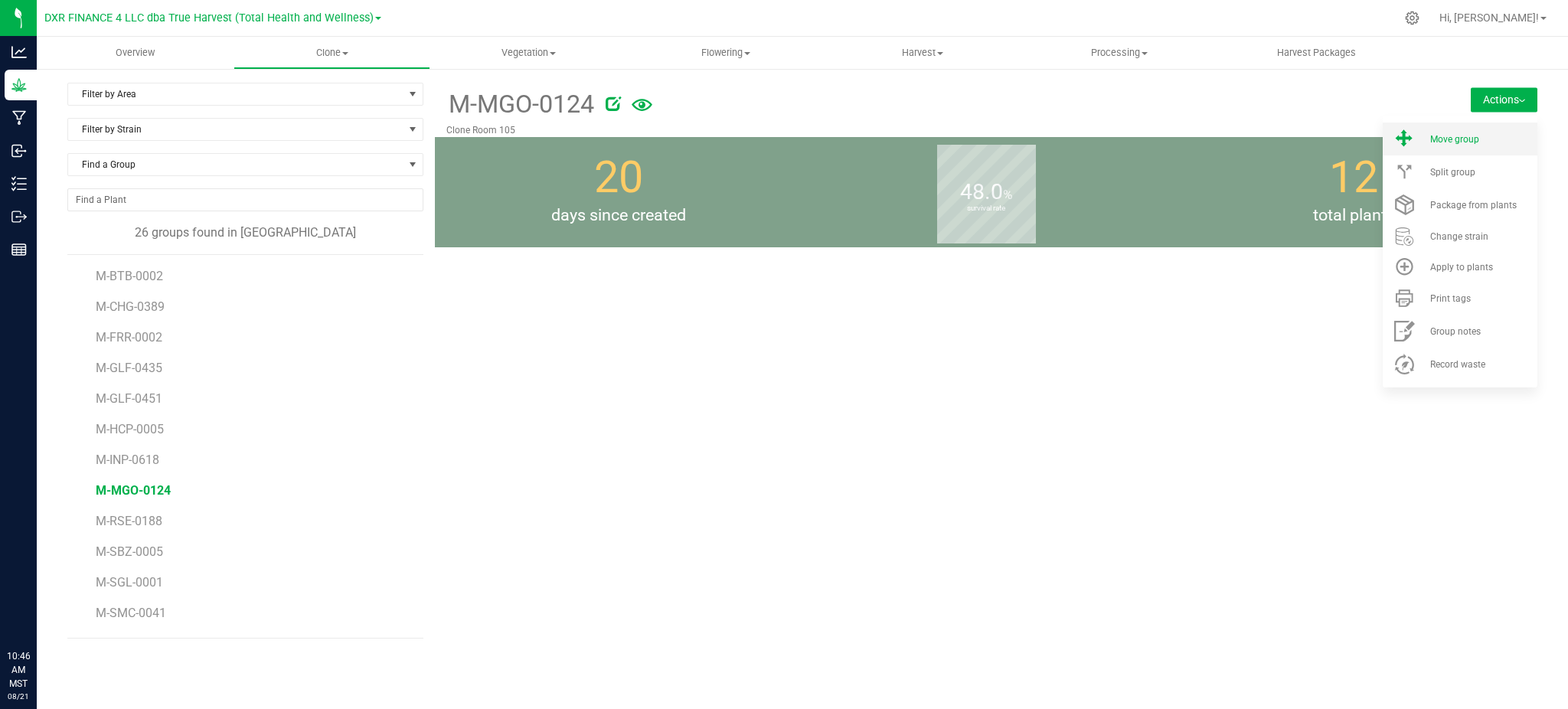
click at [1487, 140] on div "Move group" at bounding box center [1482, 139] width 104 height 11
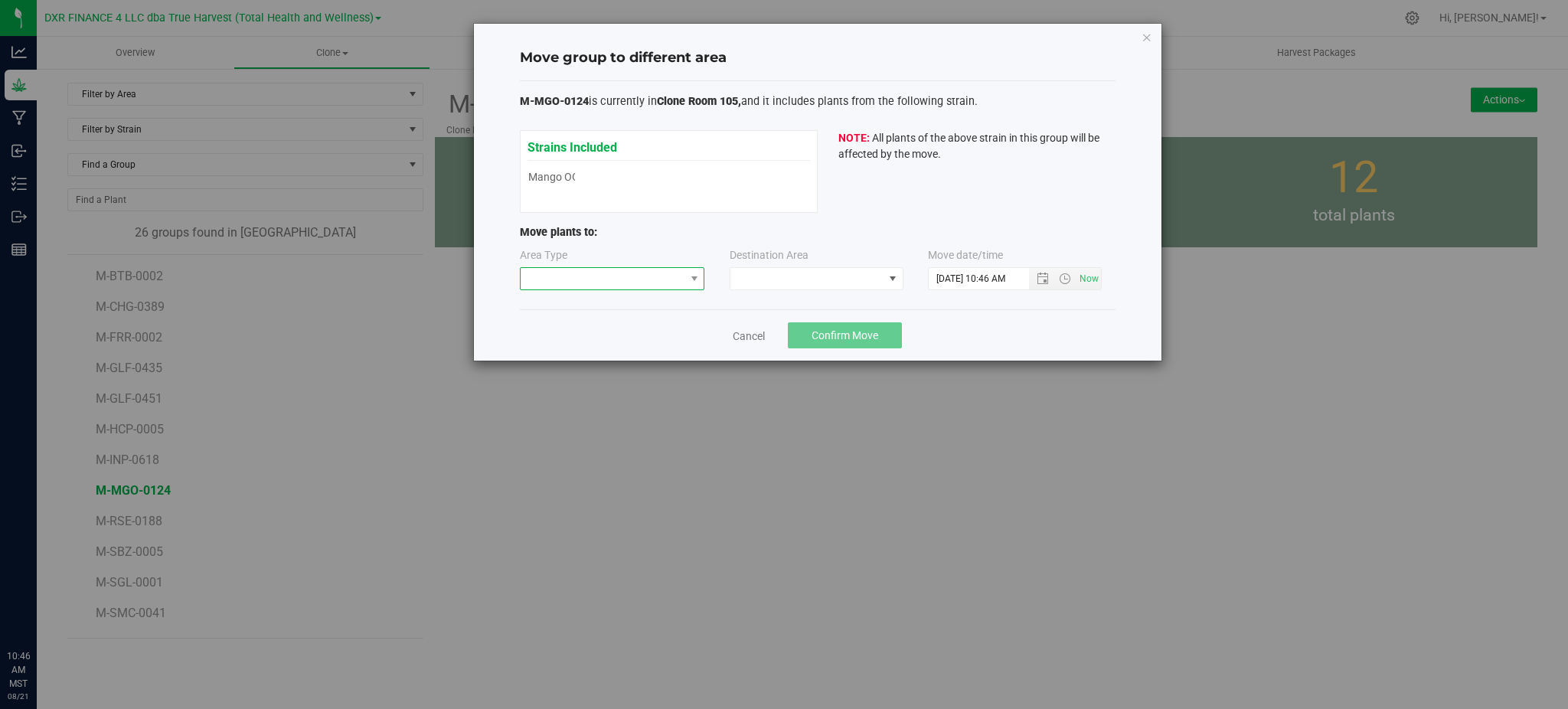
click at [635, 284] on span at bounding box center [603, 278] width 164 height 21
click at [608, 361] on li "Mother" at bounding box center [612, 359] width 184 height 26
click at [800, 275] on span at bounding box center [807, 278] width 153 height 21
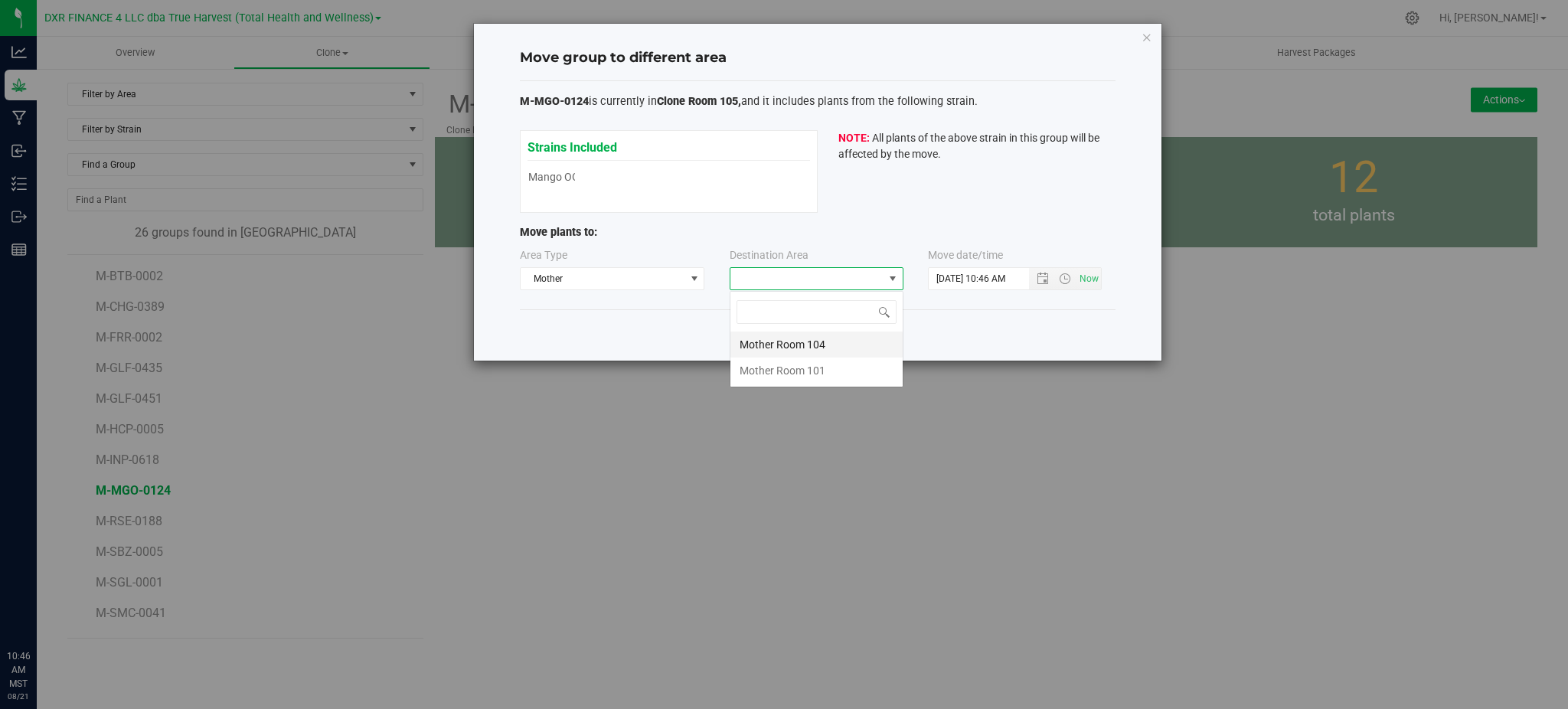
scroll to position [23, 174]
click at [812, 344] on li "Mother Room 104" at bounding box center [816, 345] width 172 height 26
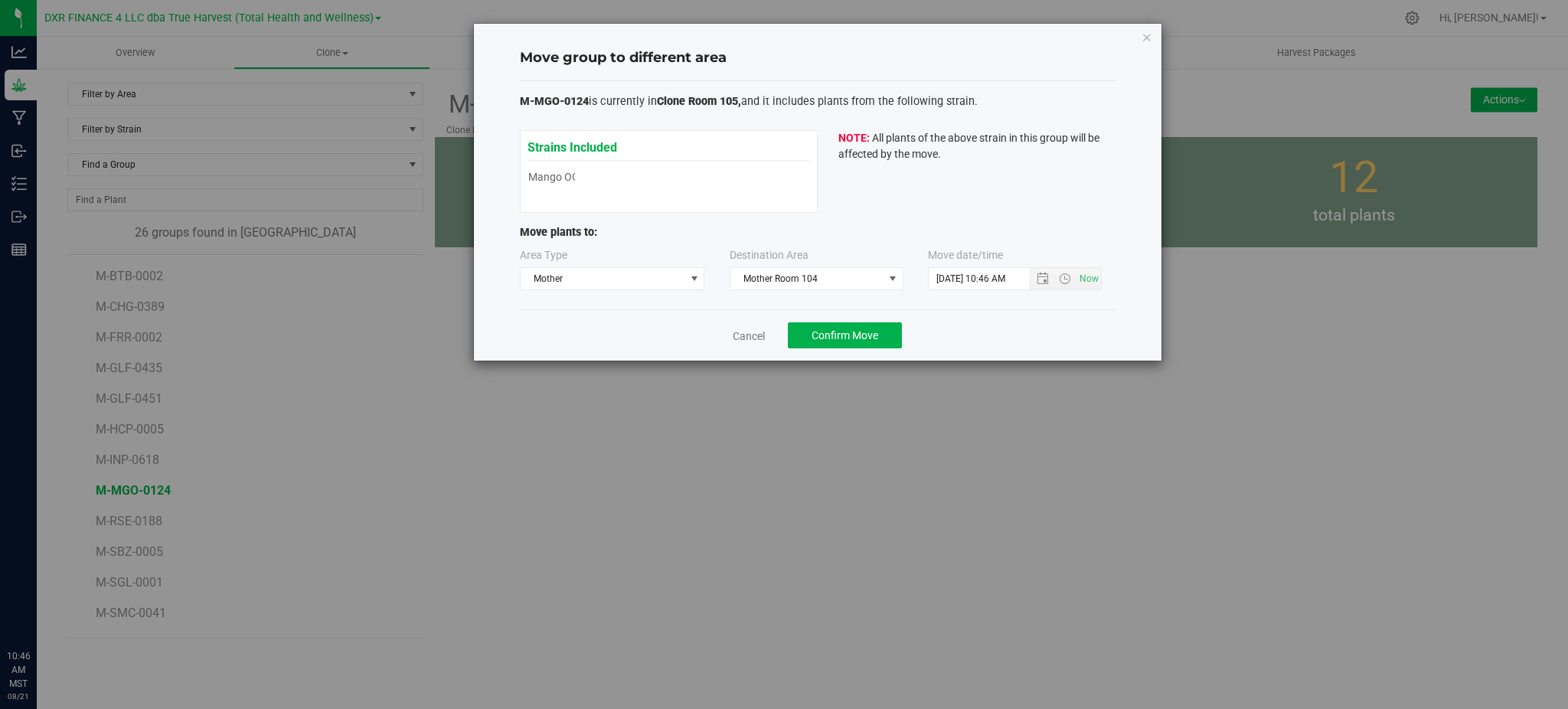
click at [1099, 322] on div "Cancel Confirm Move" at bounding box center [818, 335] width 596 height 52
click at [1039, 276] on span "Open the date view" at bounding box center [1042, 279] width 12 height 12
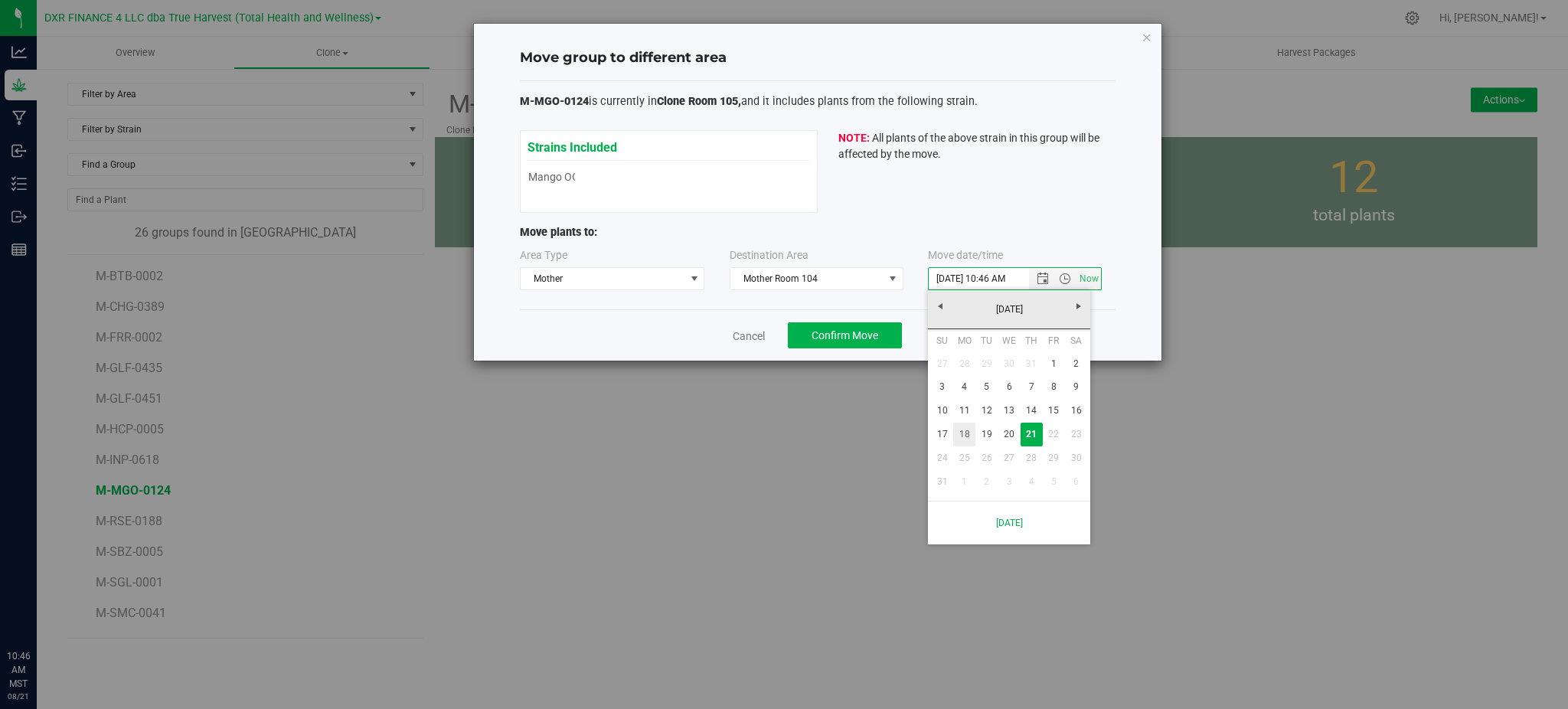
click at [968, 436] on link "18" at bounding box center [964, 435] width 22 height 24
type input "[DATE] 10:46 AM"
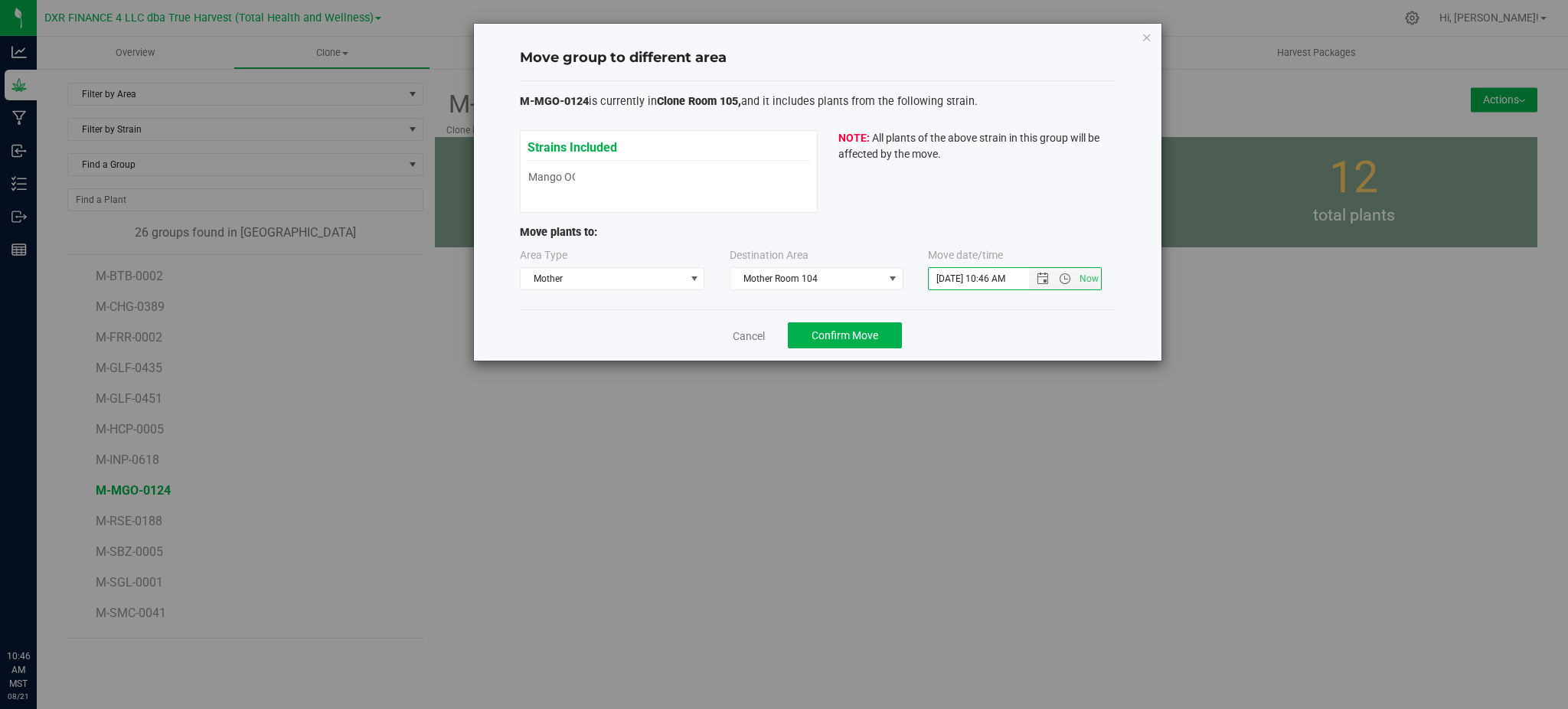
click at [959, 331] on div "Cancel Confirm Move" at bounding box center [818, 335] width 596 height 52
click at [1043, 323] on div "Cancel Confirm Move" at bounding box center [818, 335] width 596 height 52
click at [838, 340] on span "Confirm Move" at bounding box center [845, 335] width 67 height 12
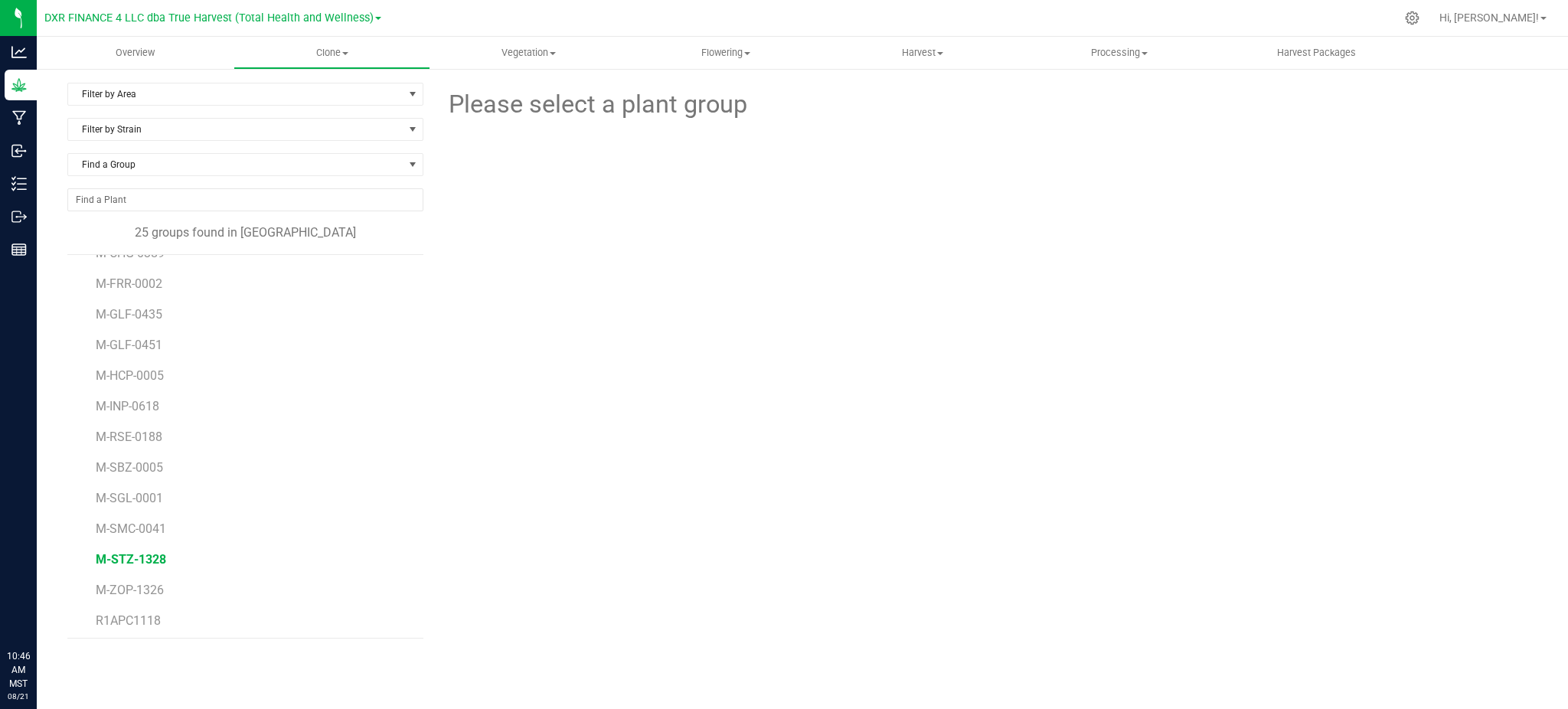
scroll to position [102, 0]
click at [115, 414] on span "M-SBZ-0005" at bounding box center [130, 419] width 70 height 14
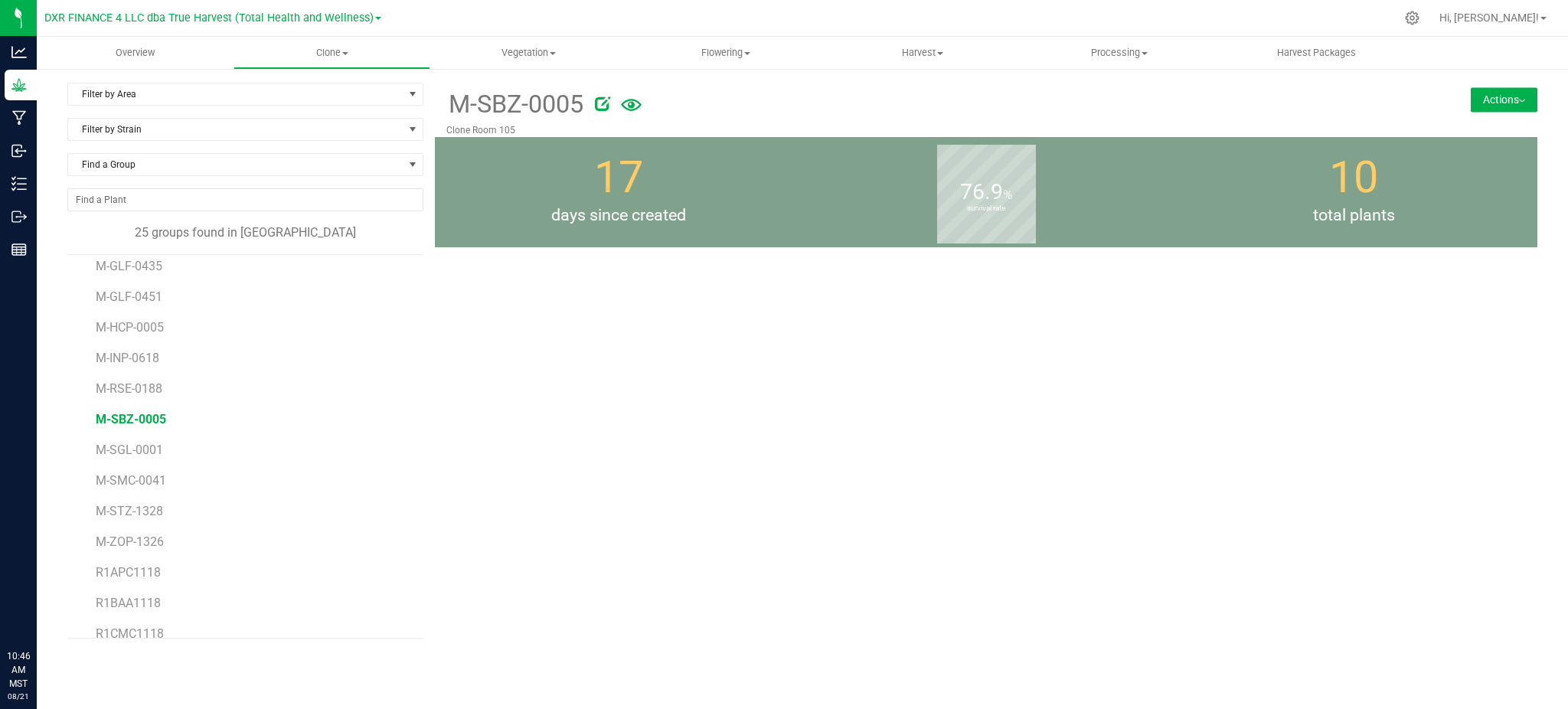
click at [1488, 90] on button "Actions" at bounding box center [1504, 99] width 67 height 25
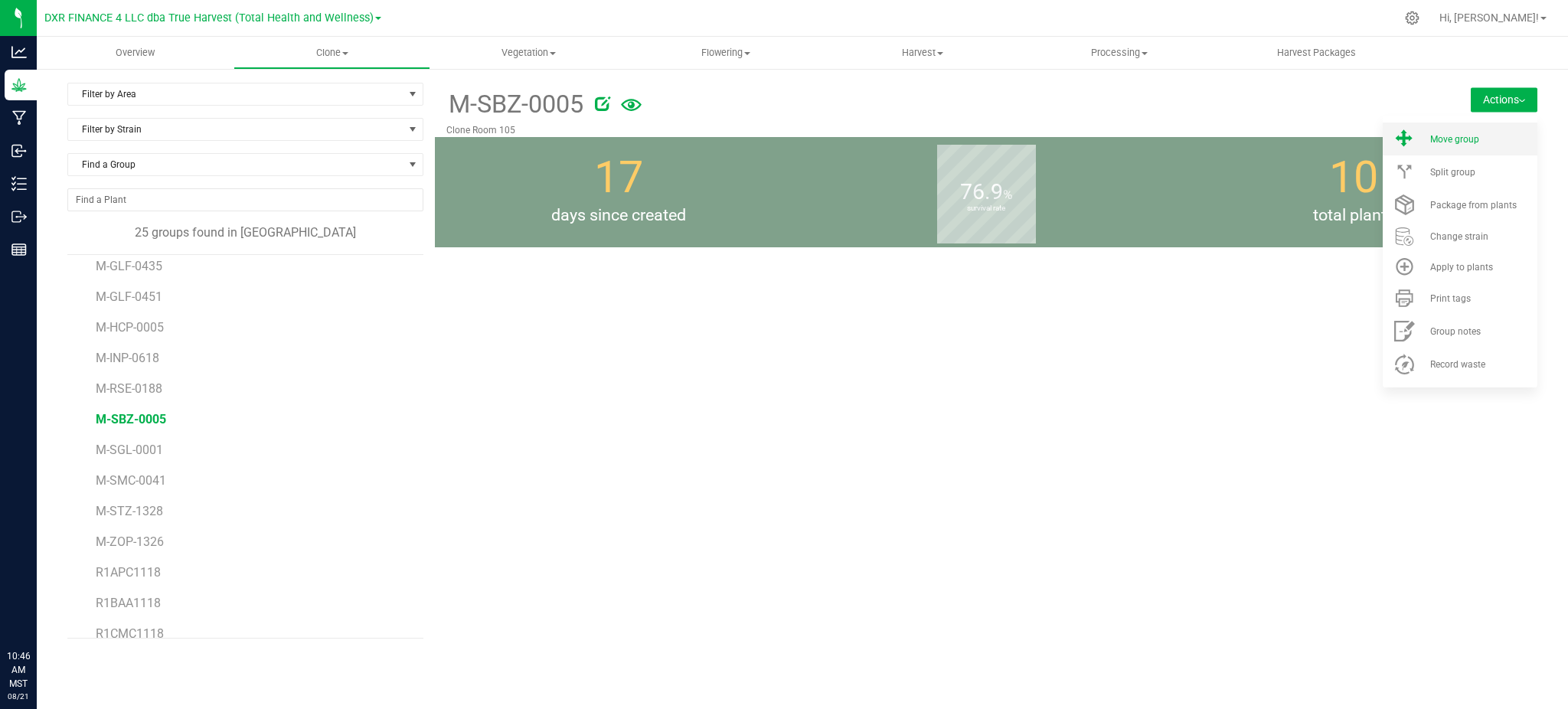
click at [1477, 147] on li "Move group" at bounding box center [1460, 139] width 155 height 33
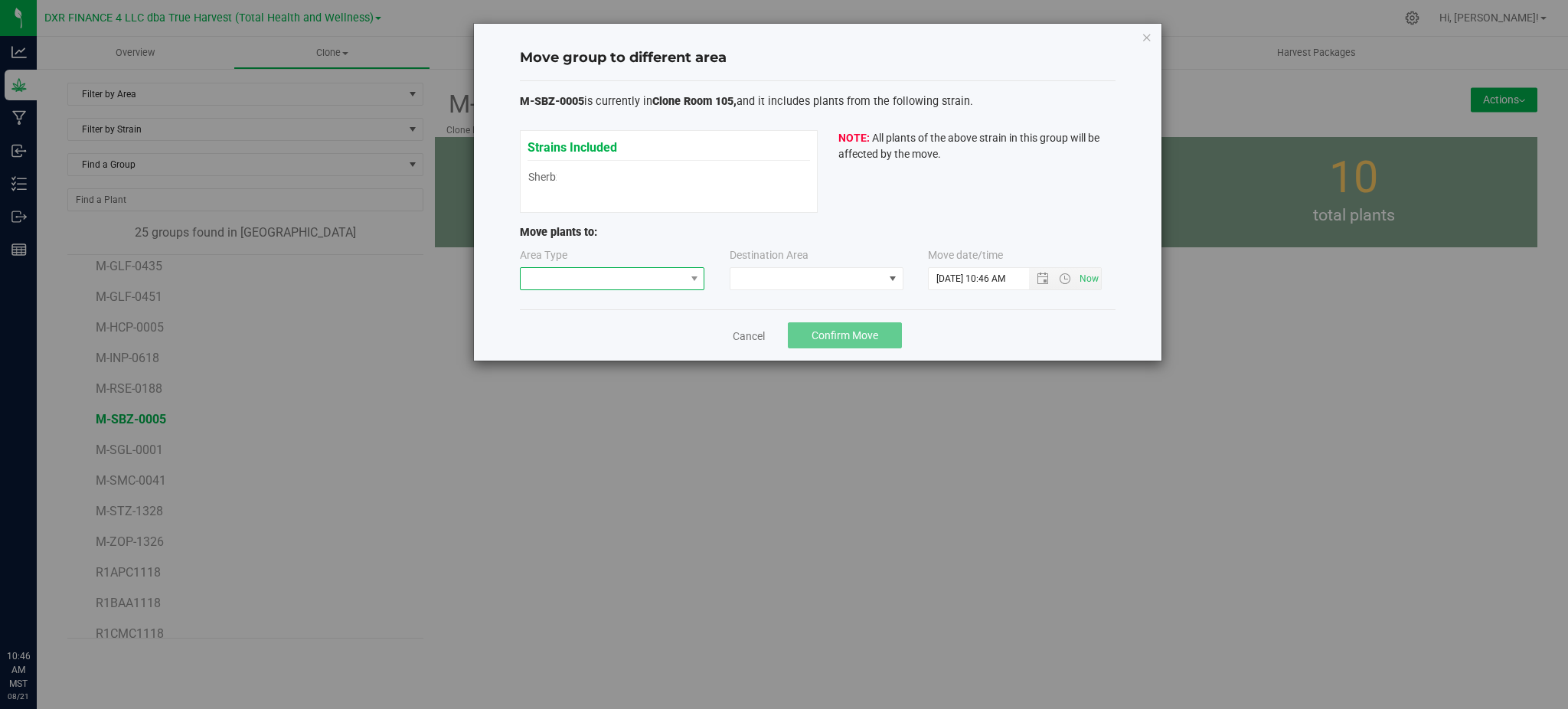
click at [577, 280] on span at bounding box center [603, 278] width 164 height 21
drag, startPoint x: 577, startPoint y: 354, endPoint x: 748, endPoint y: 277, distance: 187.5
click at [580, 350] on li "Mother" at bounding box center [612, 359] width 184 height 26
click at [753, 273] on span at bounding box center [807, 278] width 153 height 21
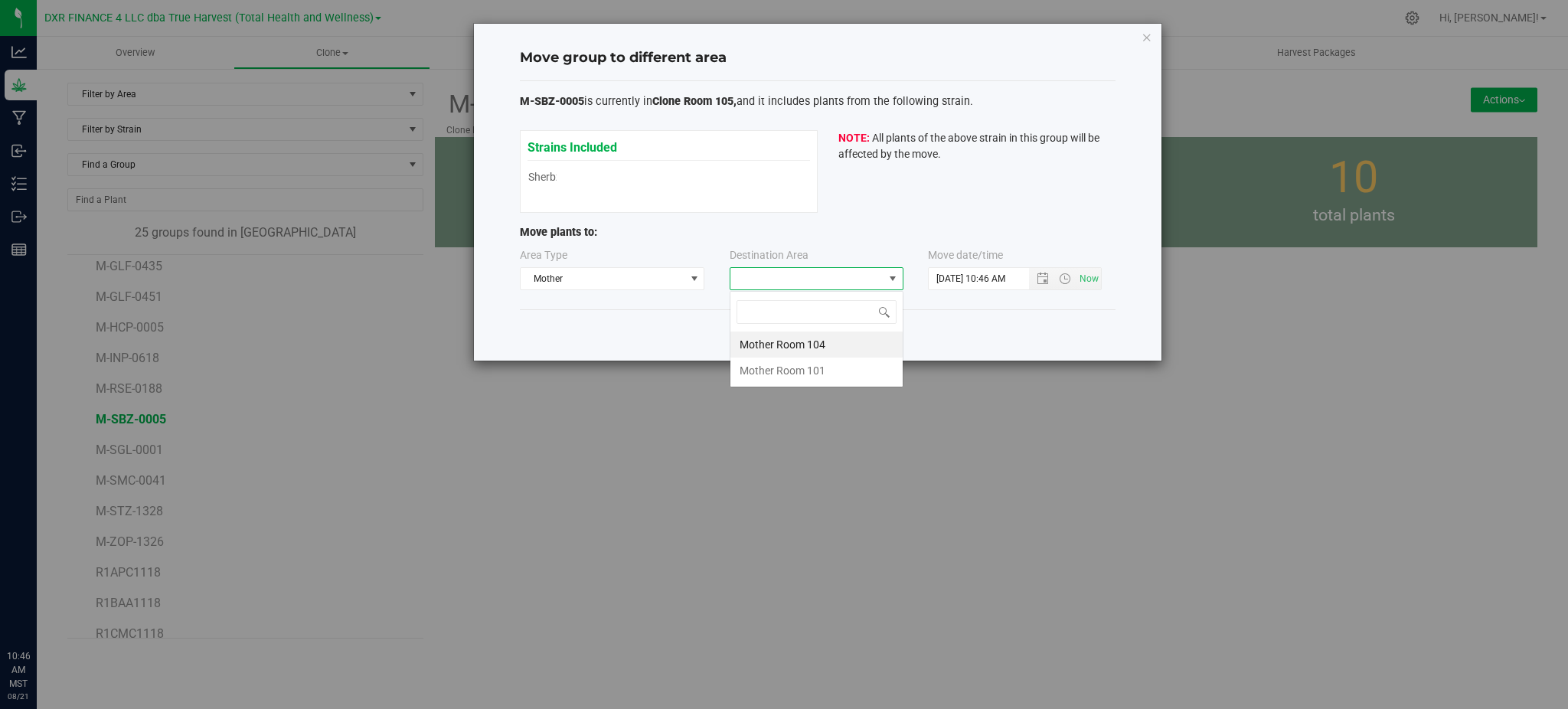
scroll to position [23, 174]
drag, startPoint x: 812, startPoint y: 344, endPoint x: 1024, endPoint y: 338, distance: 212.1
click at [812, 343] on li "Mother Room 104" at bounding box center [816, 345] width 172 height 26
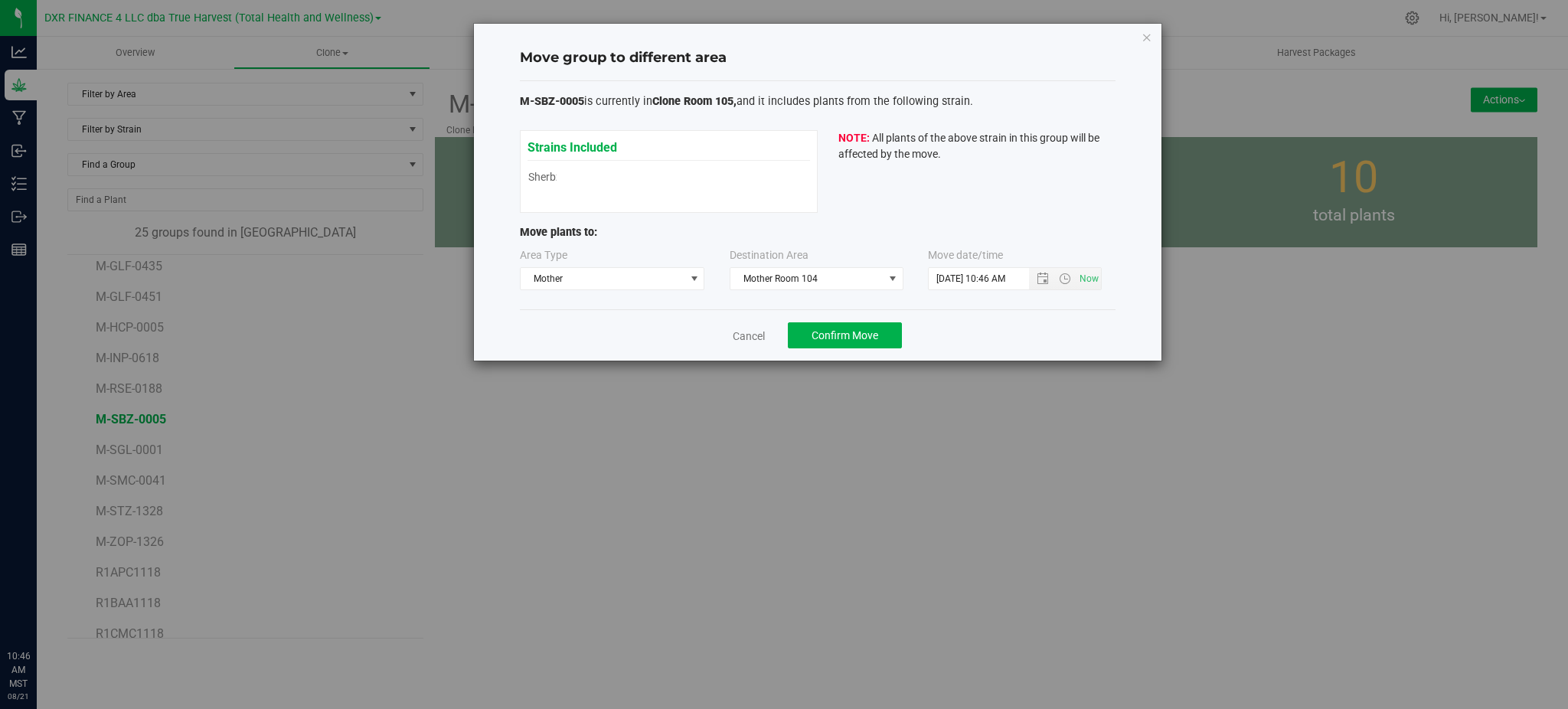
drag, startPoint x: 1024, startPoint y: 338, endPoint x: 1033, endPoint y: 285, distance: 53.8
click at [1026, 336] on div "Cancel Confirm Move" at bounding box center [818, 335] width 596 height 52
click at [1041, 279] on span "Open the date view" at bounding box center [1042, 279] width 12 height 12
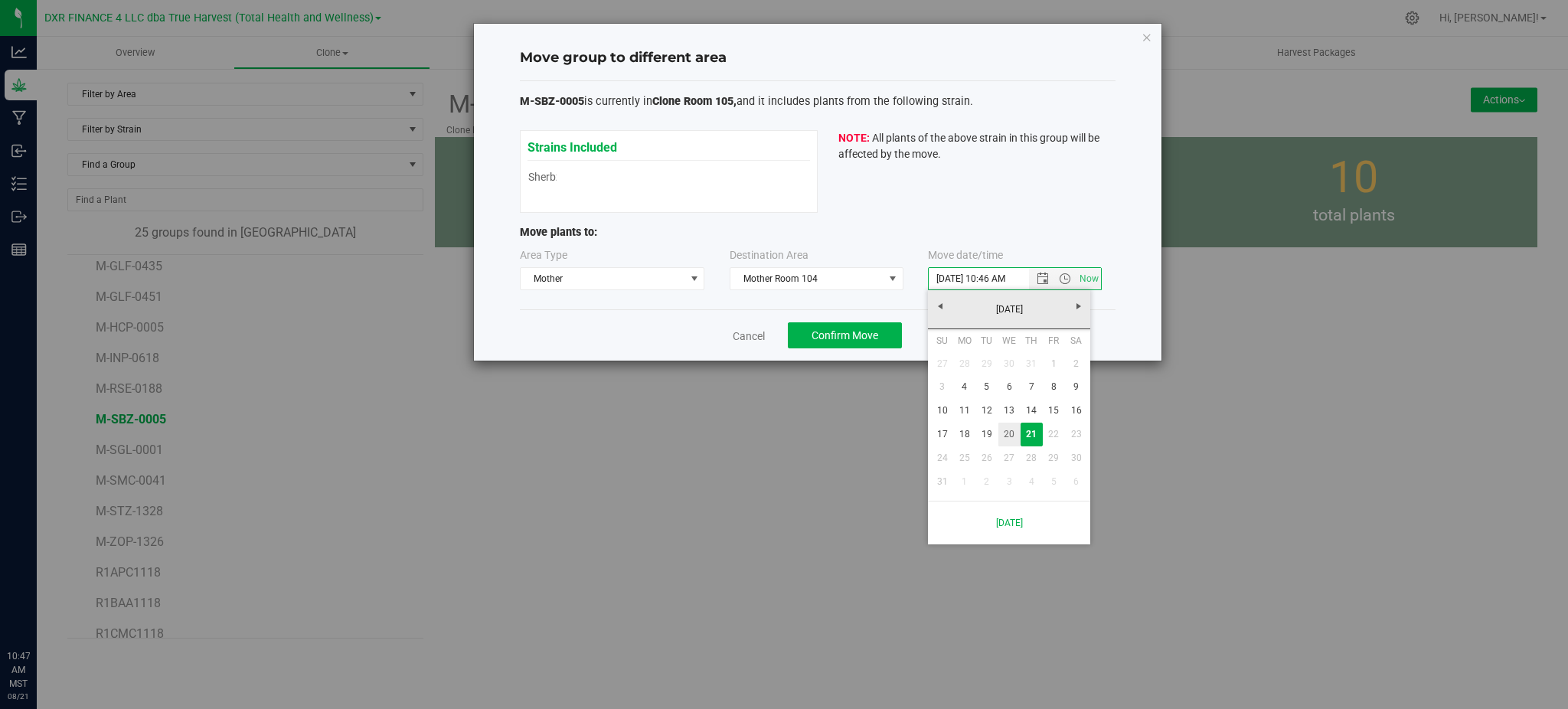
click at [1013, 441] on link "20" at bounding box center [1009, 435] width 22 height 24
type input "[DATE] 10:46 AM"
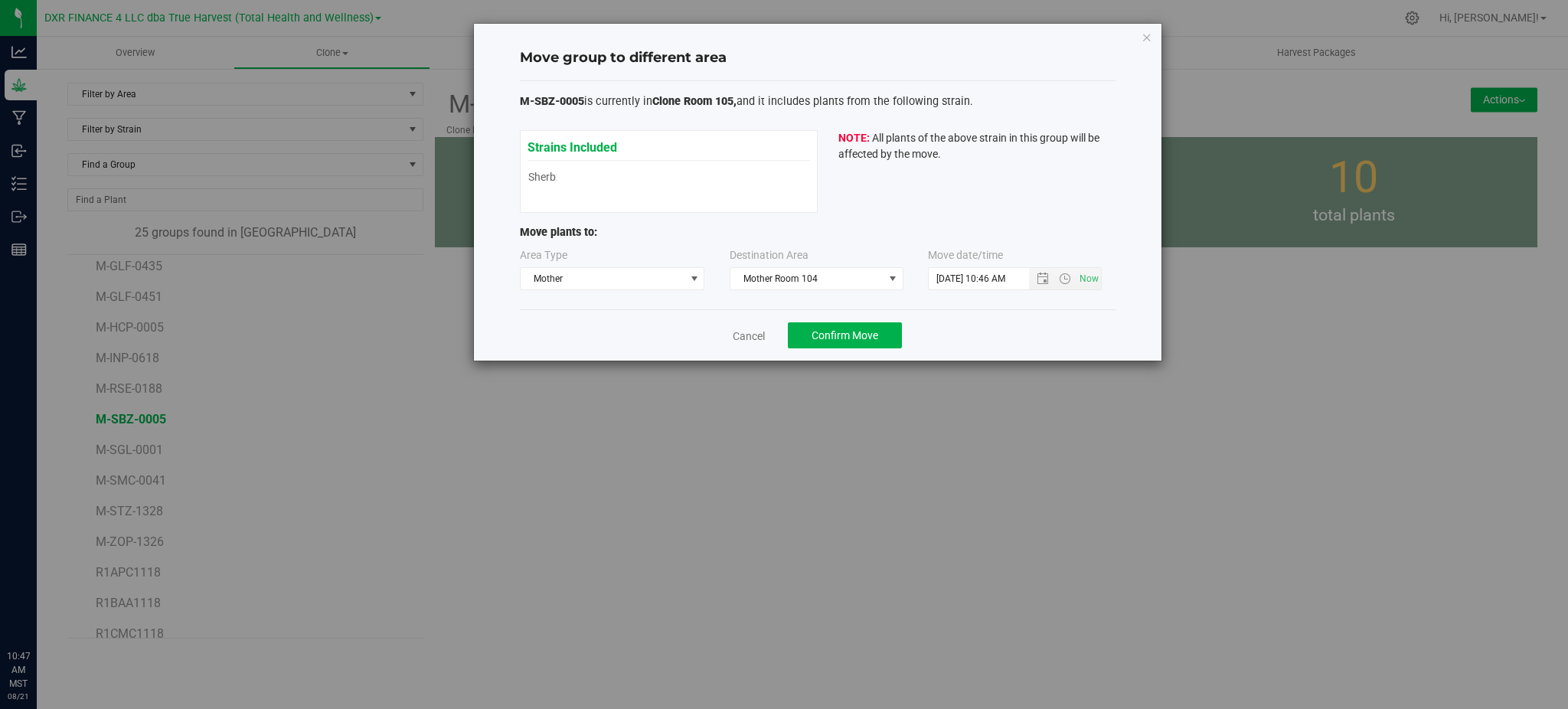
click at [1000, 340] on div "Cancel Confirm Move" at bounding box center [818, 335] width 596 height 52
click at [540, 326] on div "Cancel Confirm Move" at bounding box center [818, 335] width 596 height 52
click at [957, 328] on div "Cancel Confirm Move" at bounding box center [818, 335] width 596 height 52
click at [851, 341] on button "Confirm Move" at bounding box center [845, 335] width 114 height 26
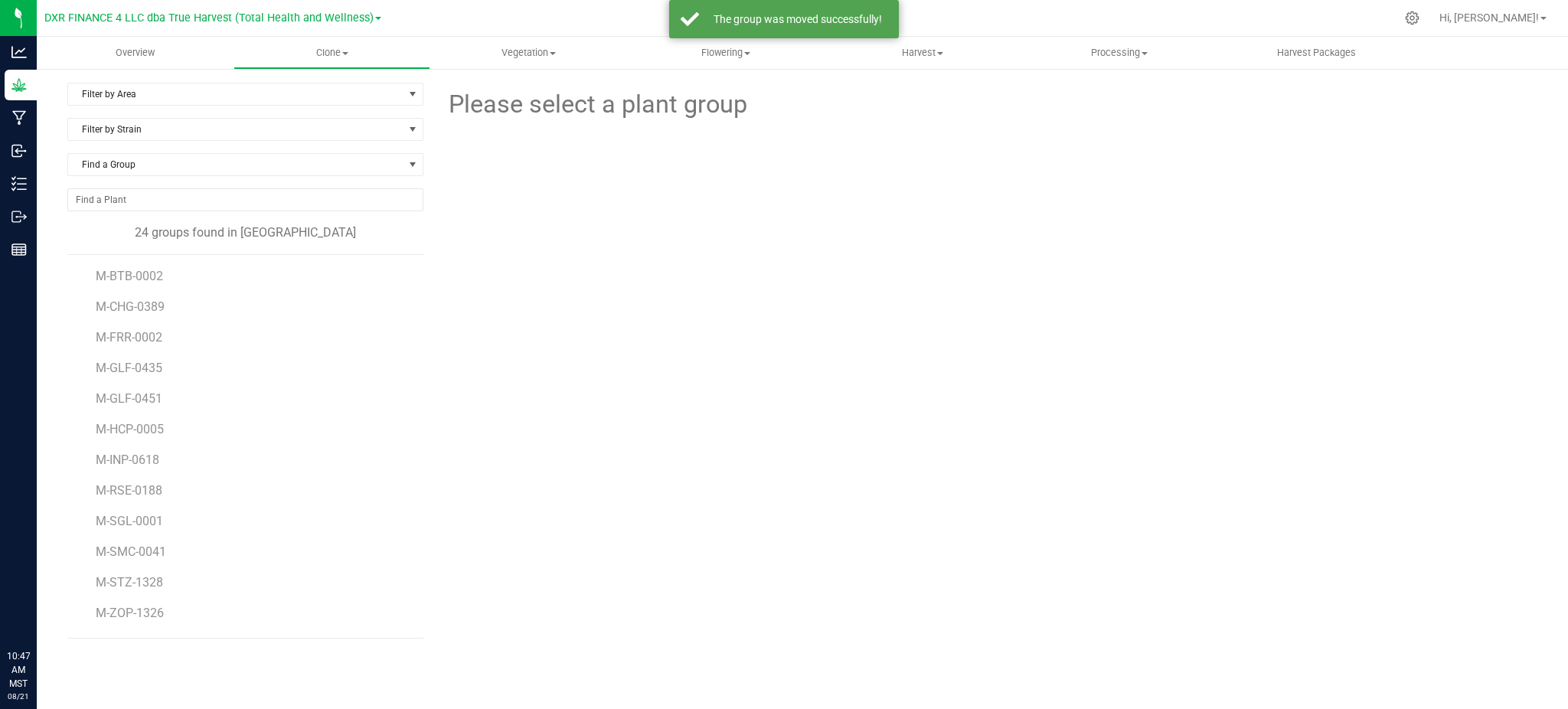
drag, startPoint x: 835, startPoint y: 349, endPoint x: 584, endPoint y: 551, distance: 322.2
click at [584, 556] on div "Please select a plant group" at bounding box center [986, 361] width 1102 height 557
click at [152, 344] on span "M-FRR-0002" at bounding box center [130, 337] width 69 height 14
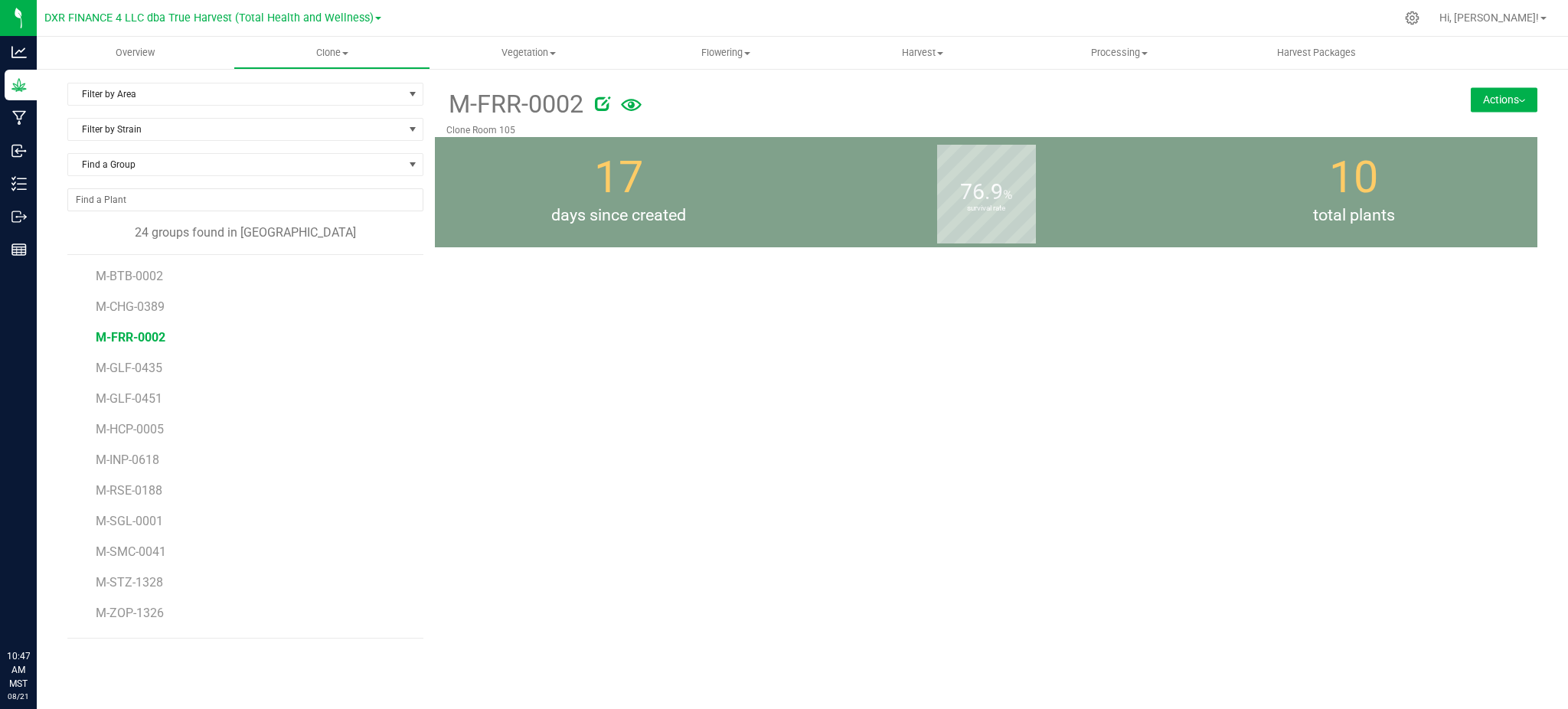
click at [1524, 100] on img at bounding box center [1521, 102] width 6 height 3
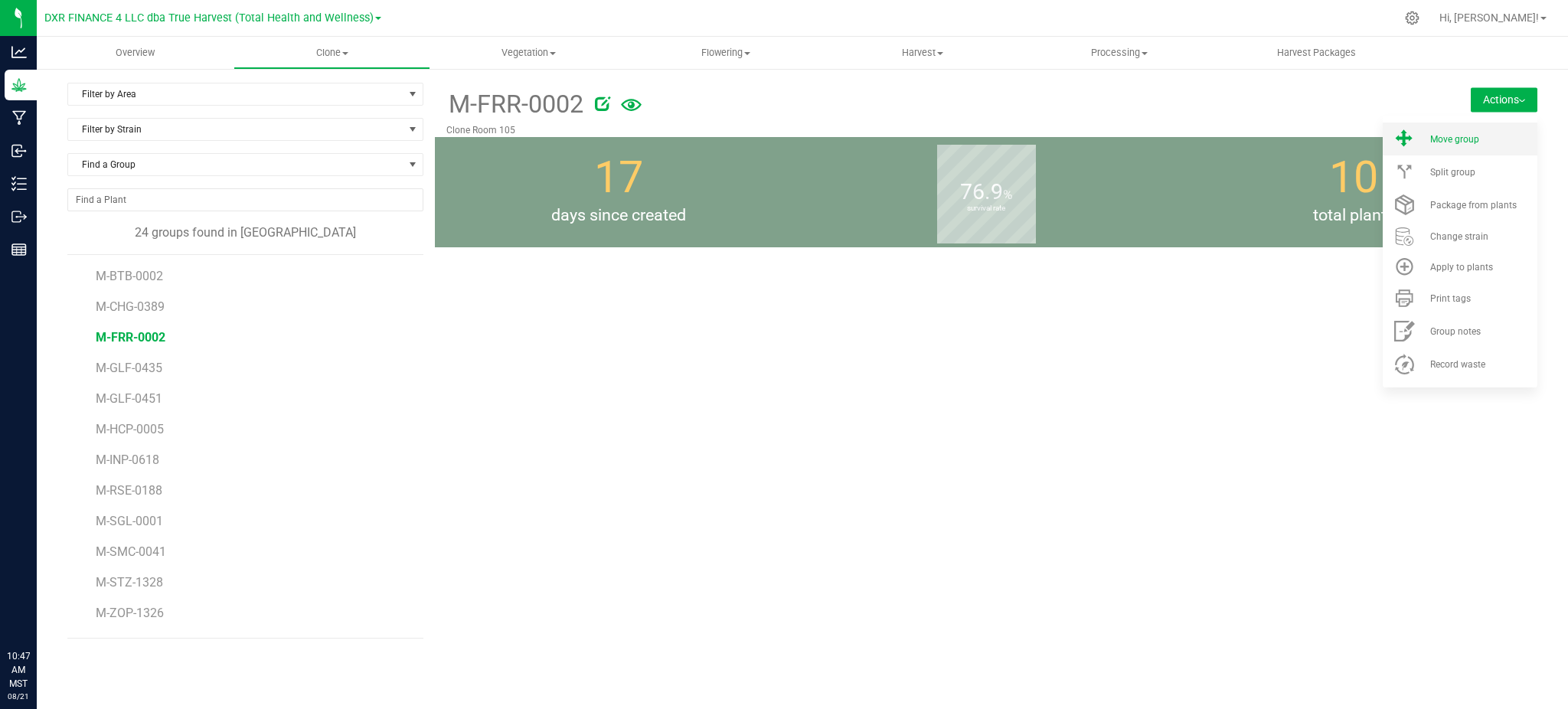
click at [1471, 144] on span "Move group" at bounding box center [1455, 139] width 49 height 11
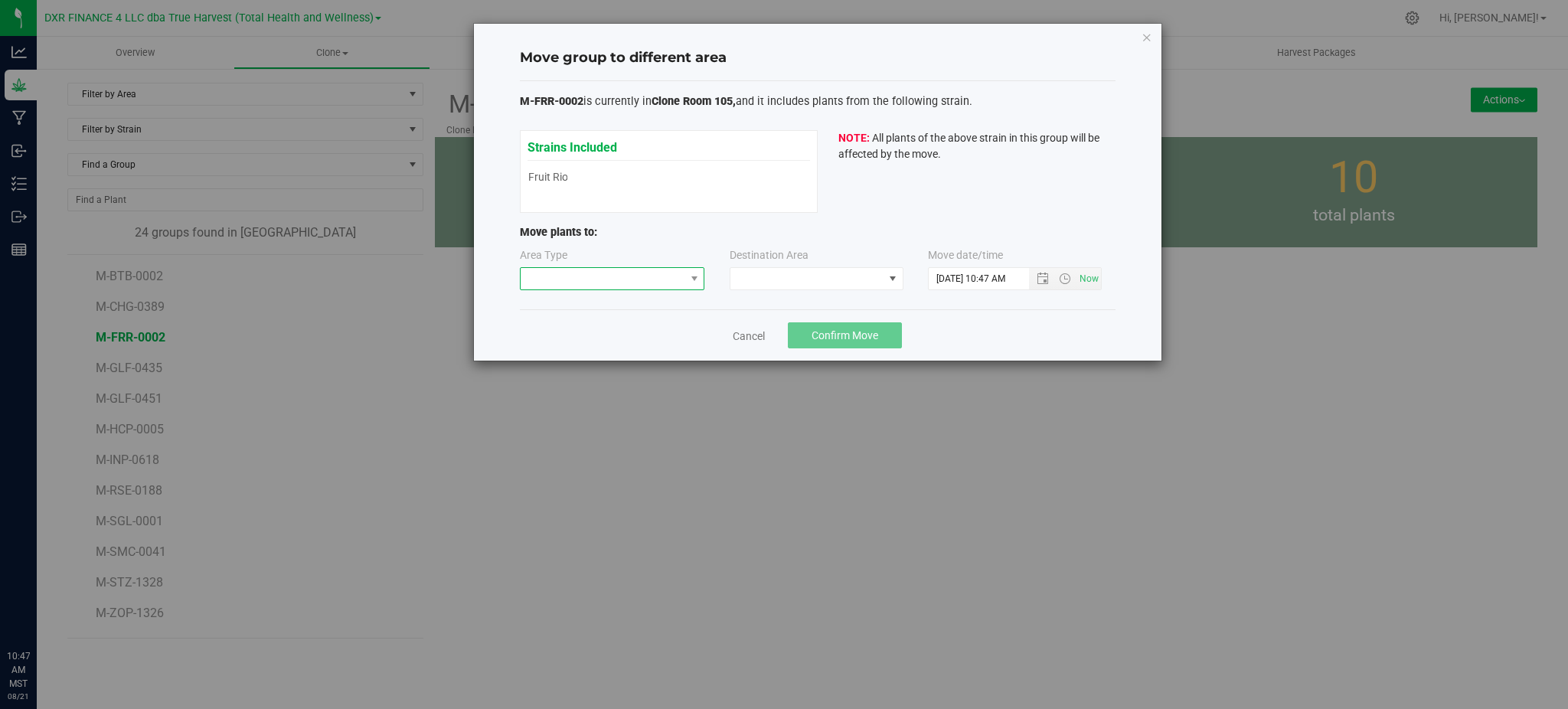
click at [616, 284] on span at bounding box center [603, 278] width 164 height 21
drag, startPoint x: 610, startPoint y: 356, endPoint x: 626, endPoint y: 347, distance: 18.4
click at [615, 353] on li "Mother" at bounding box center [612, 359] width 184 height 26
click at [746, 279] on span at bounding box center [807, 278] width 153 height 21
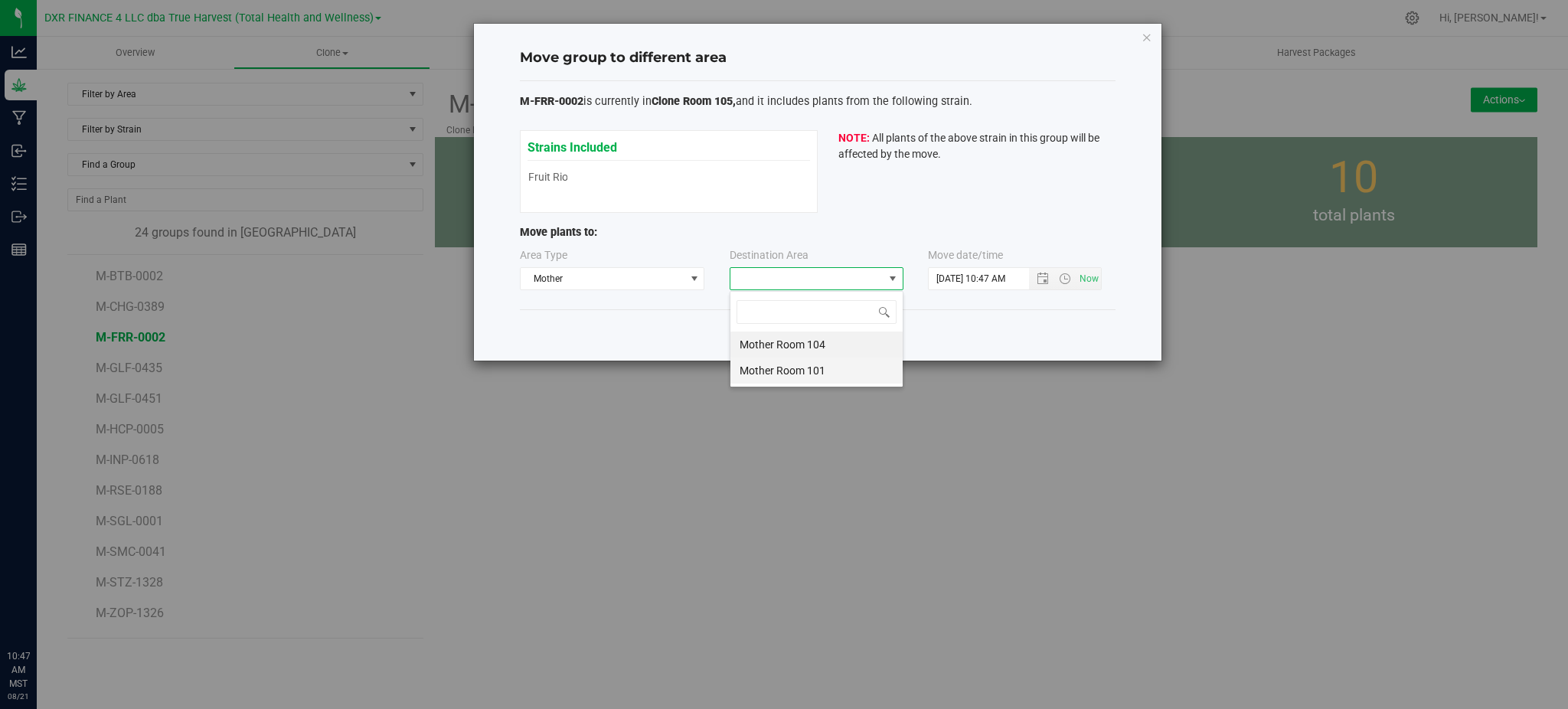
scroll to position [23, 174]
click at [803, 337] on li "Mother Room 104" at bounding box center [816, 345] width 172 height 26
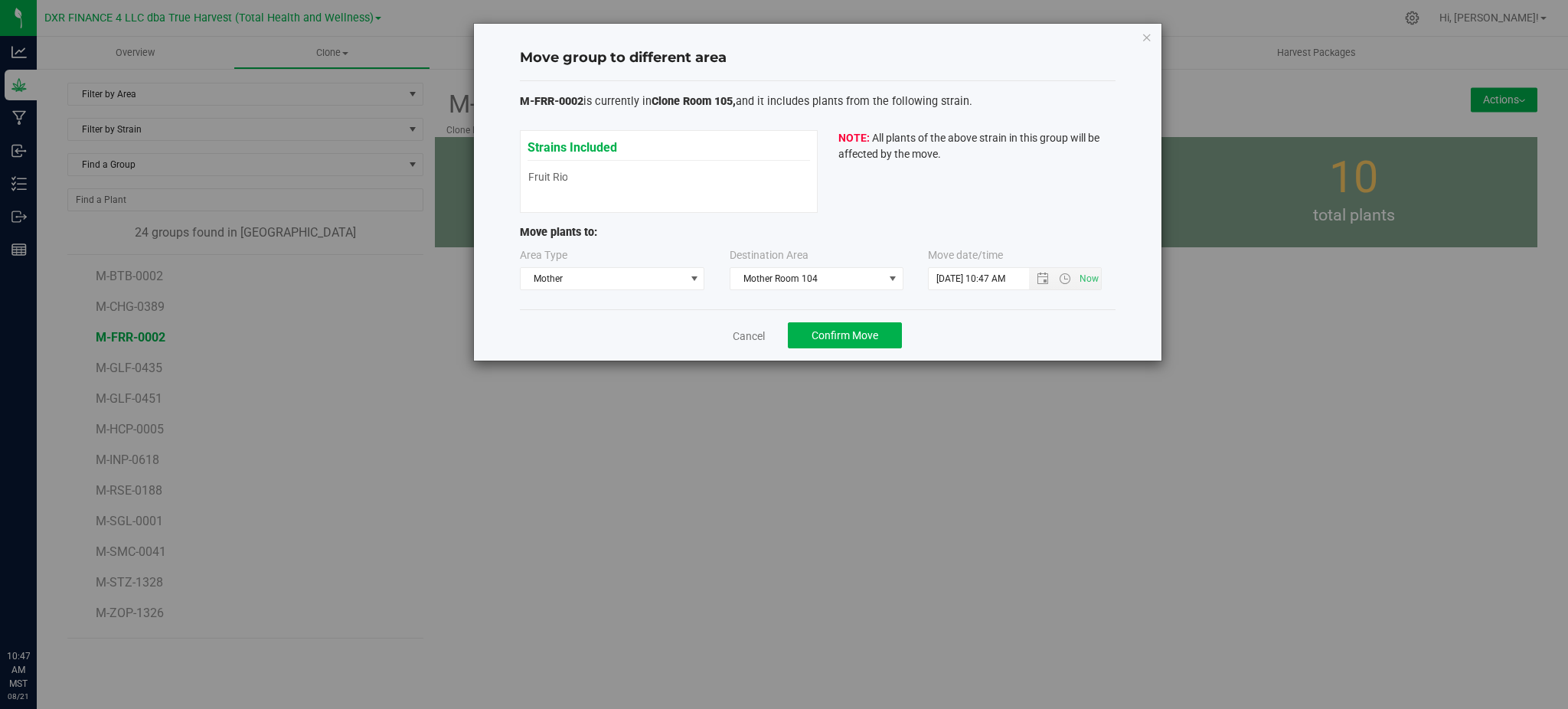
click at [963, 319] on div "Cancel Confirm Move" at bounding box center [818, 335] width 596 height 52
click at [1051, 276] on span "Open the date view" at bounding box center [1042, 279] width 26 height 12
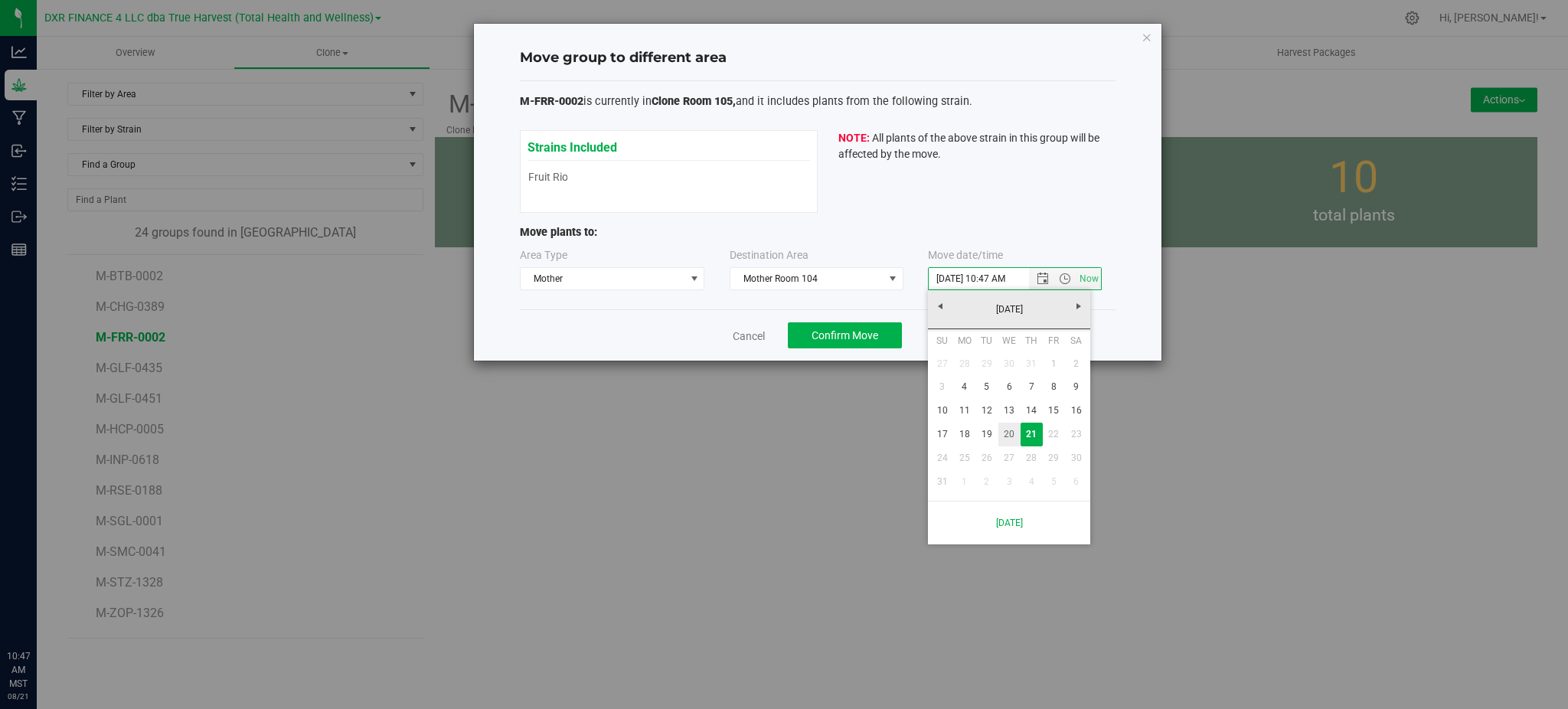
click at [1012, 429] on link "20" at bounding box center [1009, 435] width 22 height 24
type input "8/20/2025 10:47 AM"
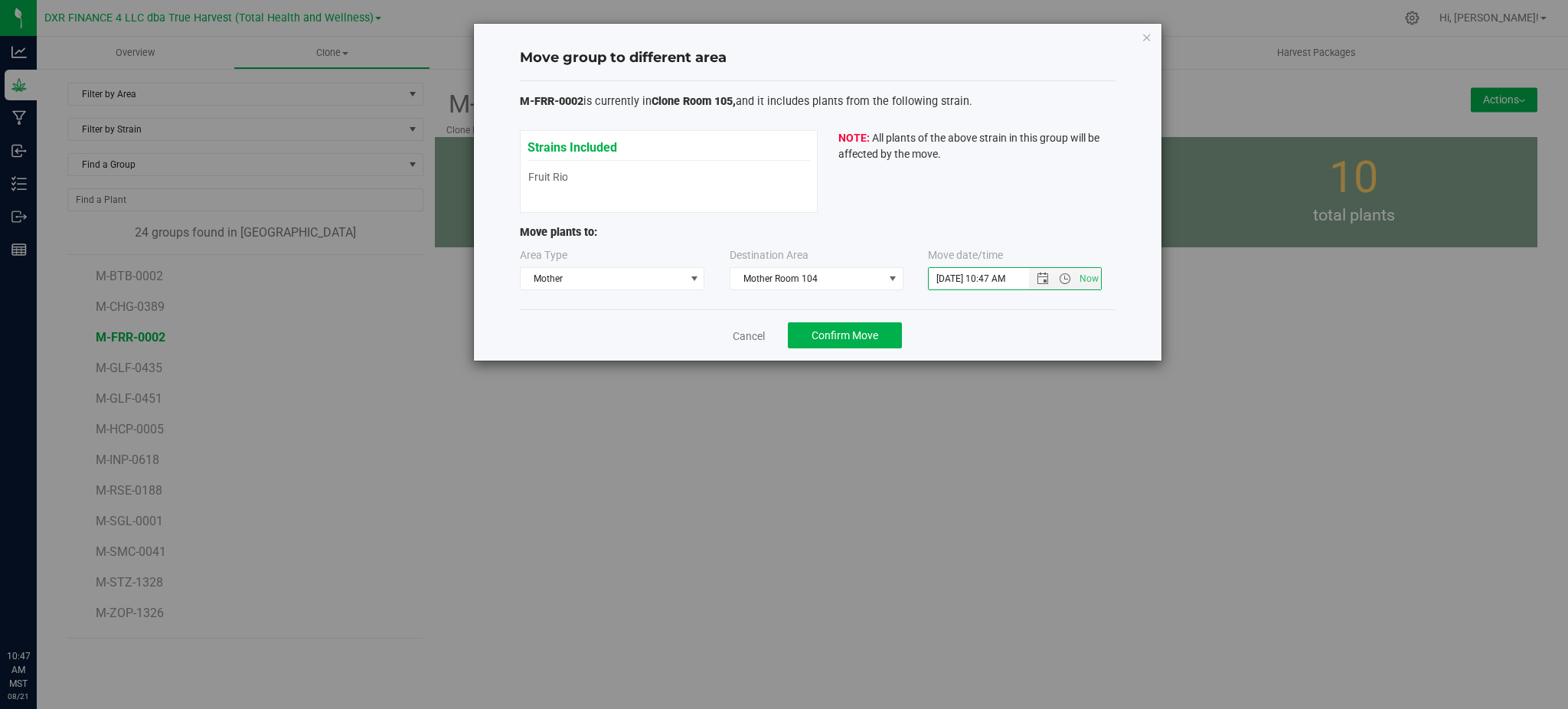
click at [1015, 353] on div "Cancel Confirm Move" at bounding box center [818, 335] width 596 height 52
click at [790, 335] on button "Confirm Move" at bounding box center [845, 335] width 114 height 26
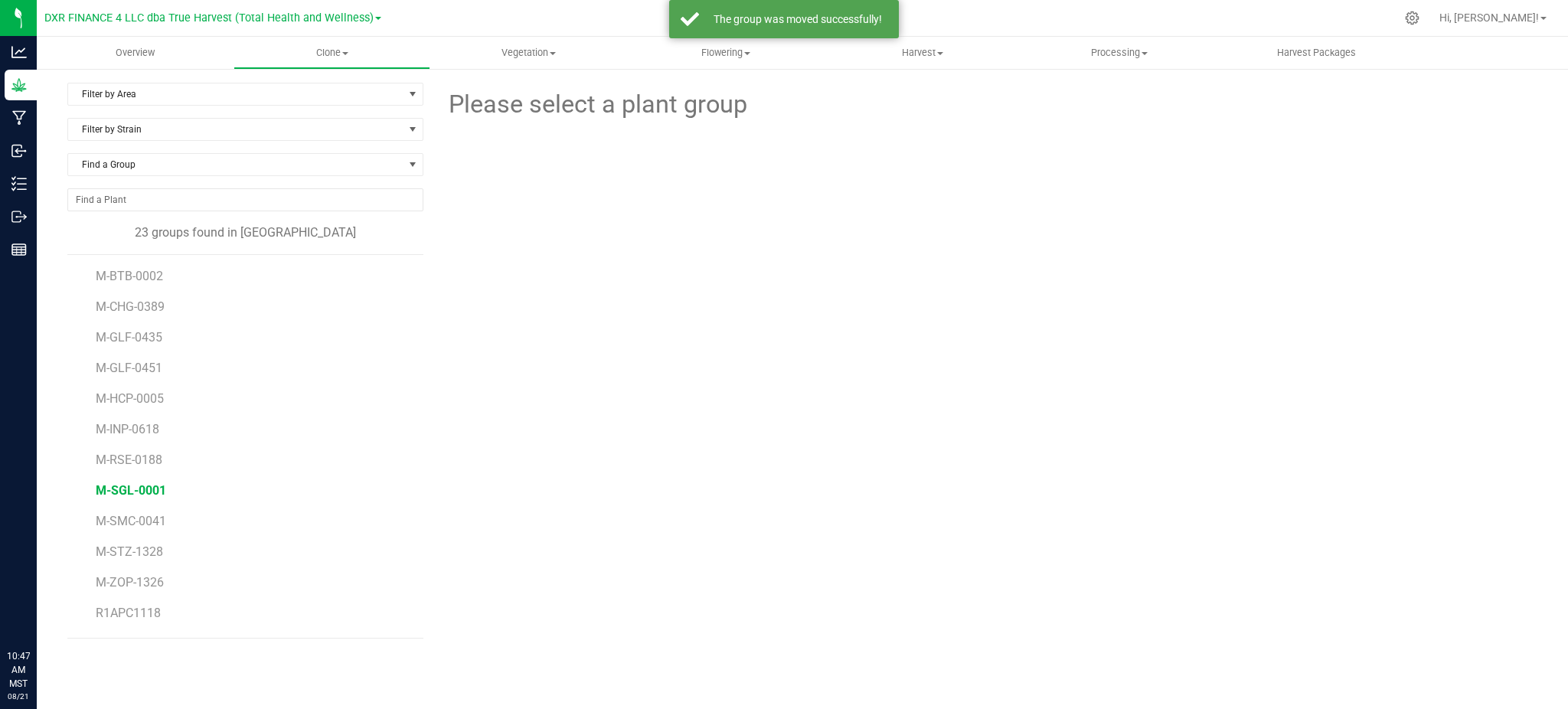
click at [139, 487] on span "M-SGL-0001" at bounding box center [130, 490] width 70 height 14
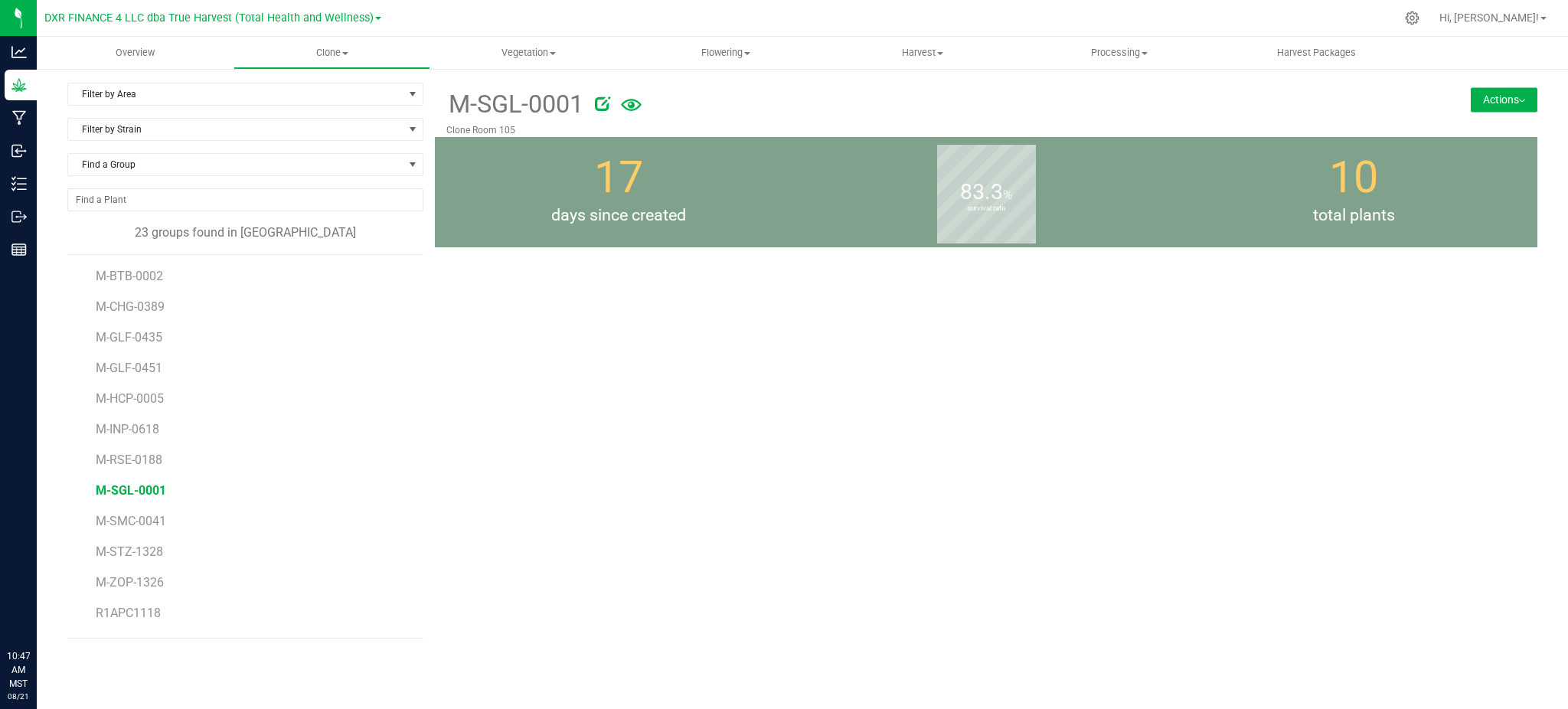
click at [1494, 100] on button "Actions" at bounding box center [1504, 99] width 67 height 25
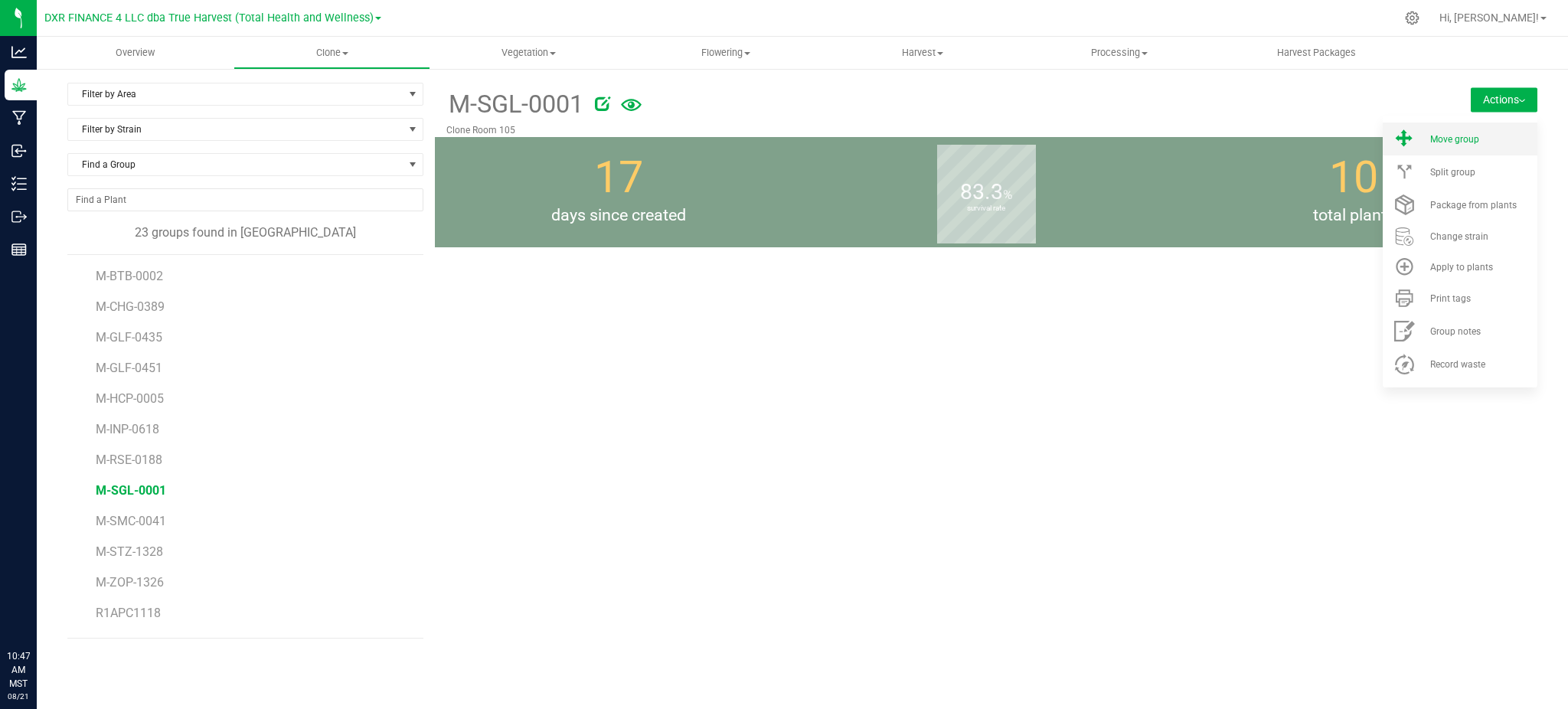
click at [1478, 150] on li "Move group" at bounding box center [1460, 139] width 155 height 33
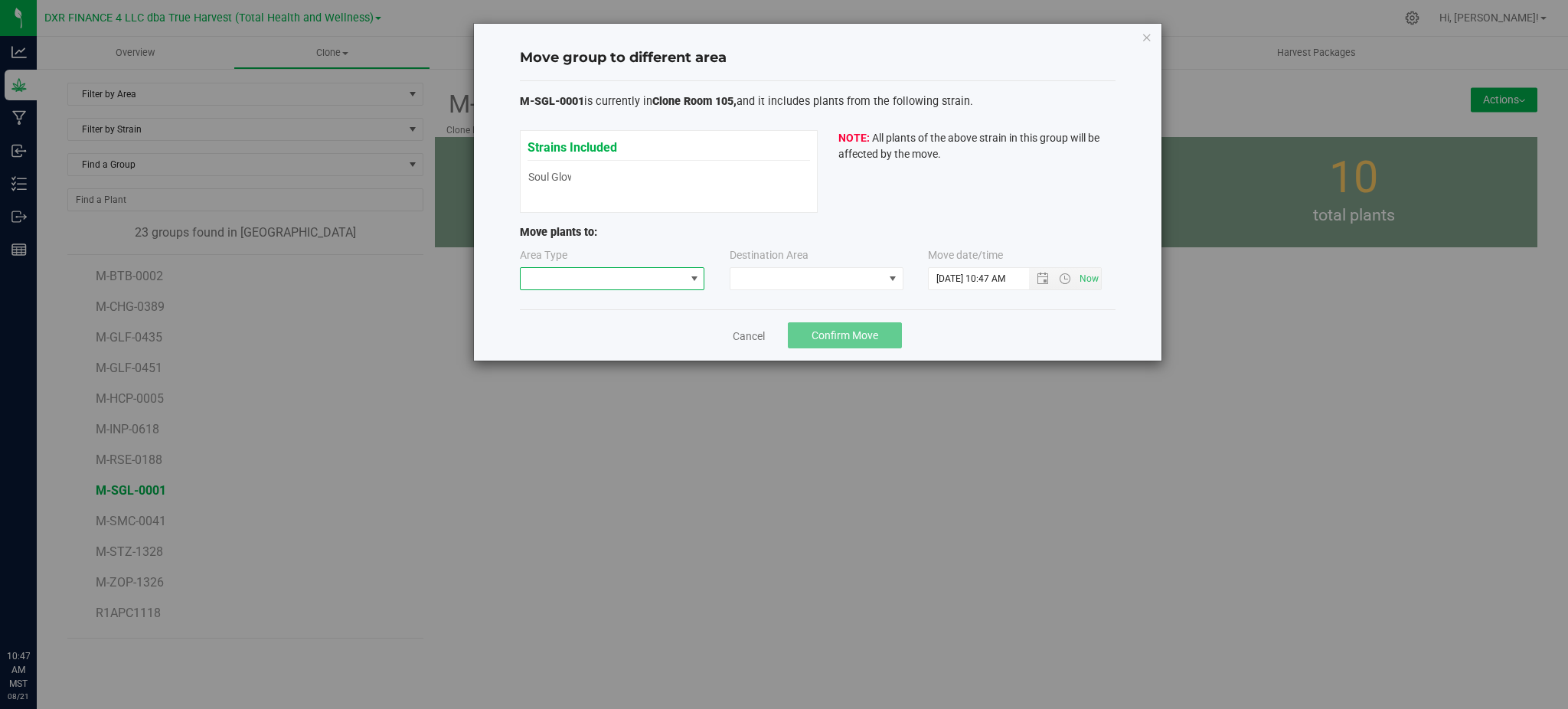
click at [576, 281] on span at bounding box center [603, 278] width 164 height 21
drag, startPoint x: 576, startPoint y: 351, endPoint x: 726, endPoint y: 291, distance: 161.6
click at [577, 349] on li "Mother" at bounding box center [612, 359] width 184 height 26
click at [749, 270] on span at bounding box center [807, 278] width 153 height 21
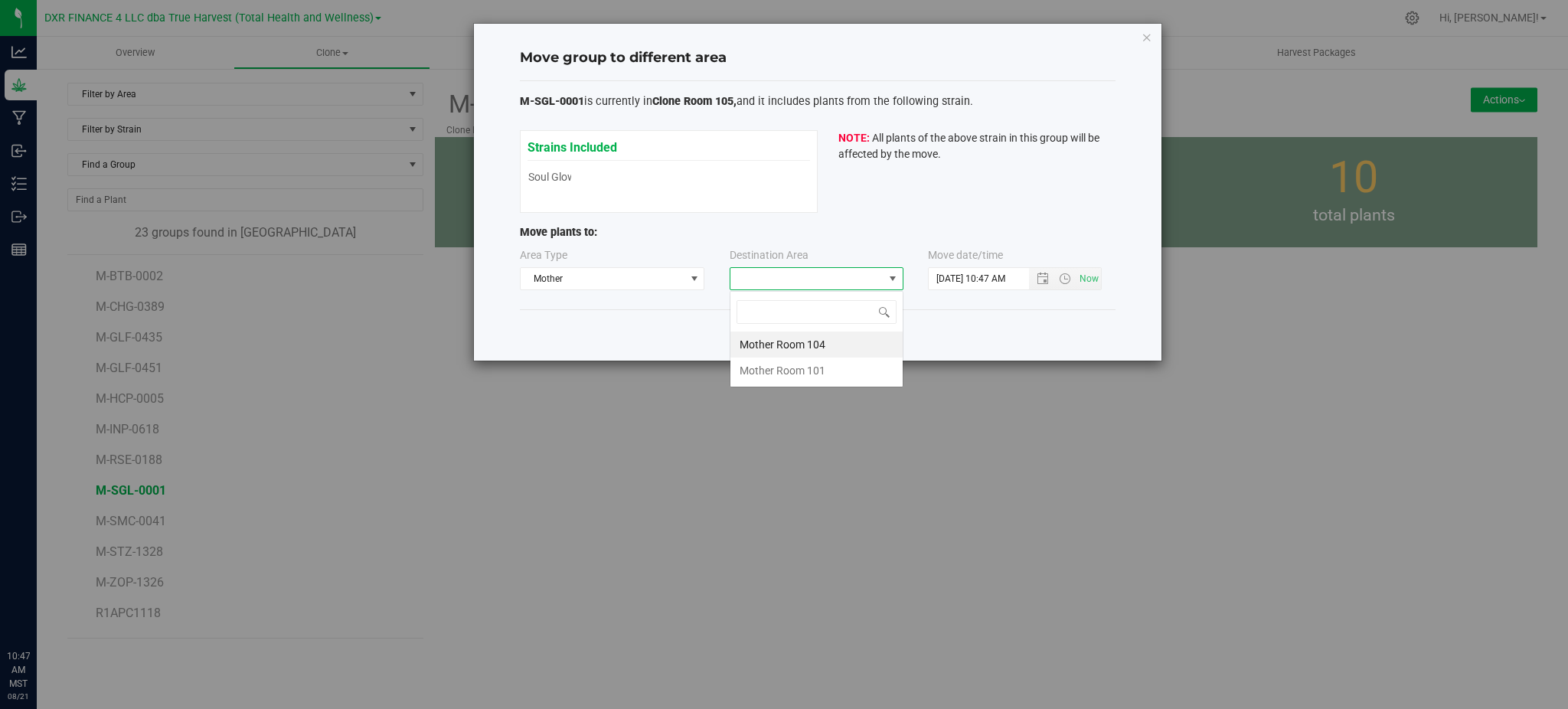
scroll to position [23, 174]
drag, startPoint x: 781, startPoint y: 349, endPoint x: 961, endPoint y: 335, distance: 180.5
click at [784, 347] on li "Mother Room 104" at bounding box center [816, 345] width 172 height 26
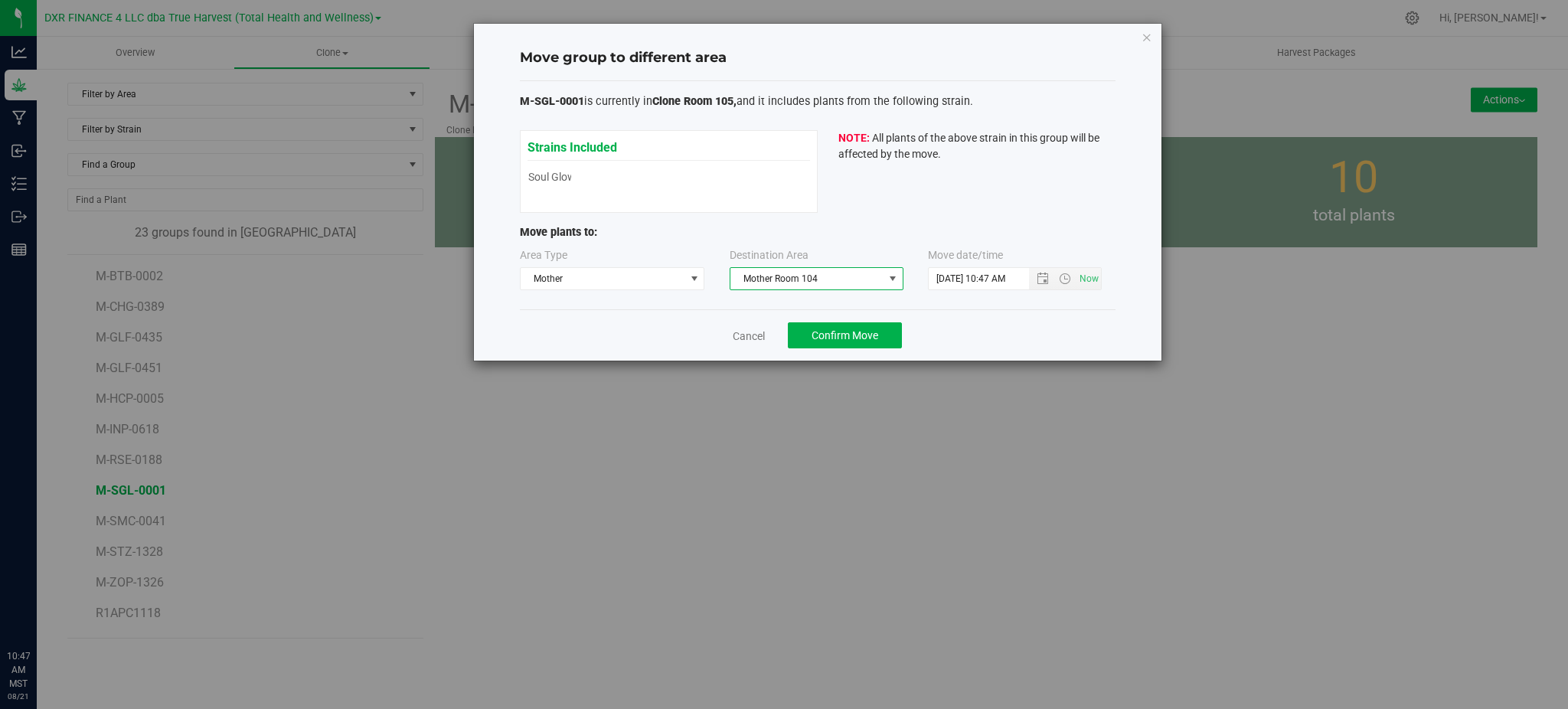
drag, startPoint x: 975, startPoint y: 328, endPoint x: 1013, endPoint y: 303, distance: 45.5
click at [977, 325] on div "Cancel Confirm Move" at bounding box center [818, 335] width 596 height 52
click at [1037, 278] on span "Open the date view" at bounding box center [1042, 279] width 12 height 12
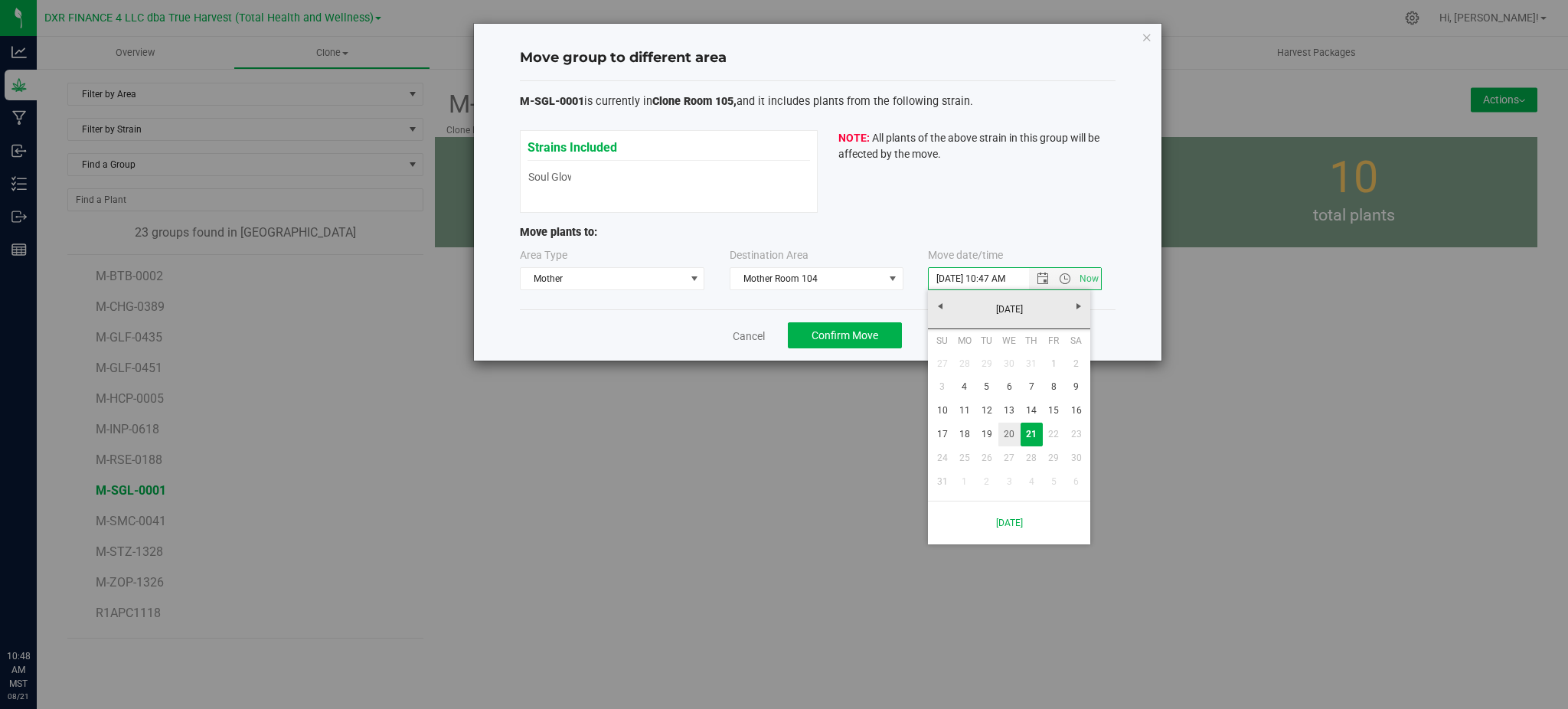
click at [1005, 428] on link "20" at bounding box center [1009, 435] width 22 height 24
type input "8/20/2025 10:47 AM"
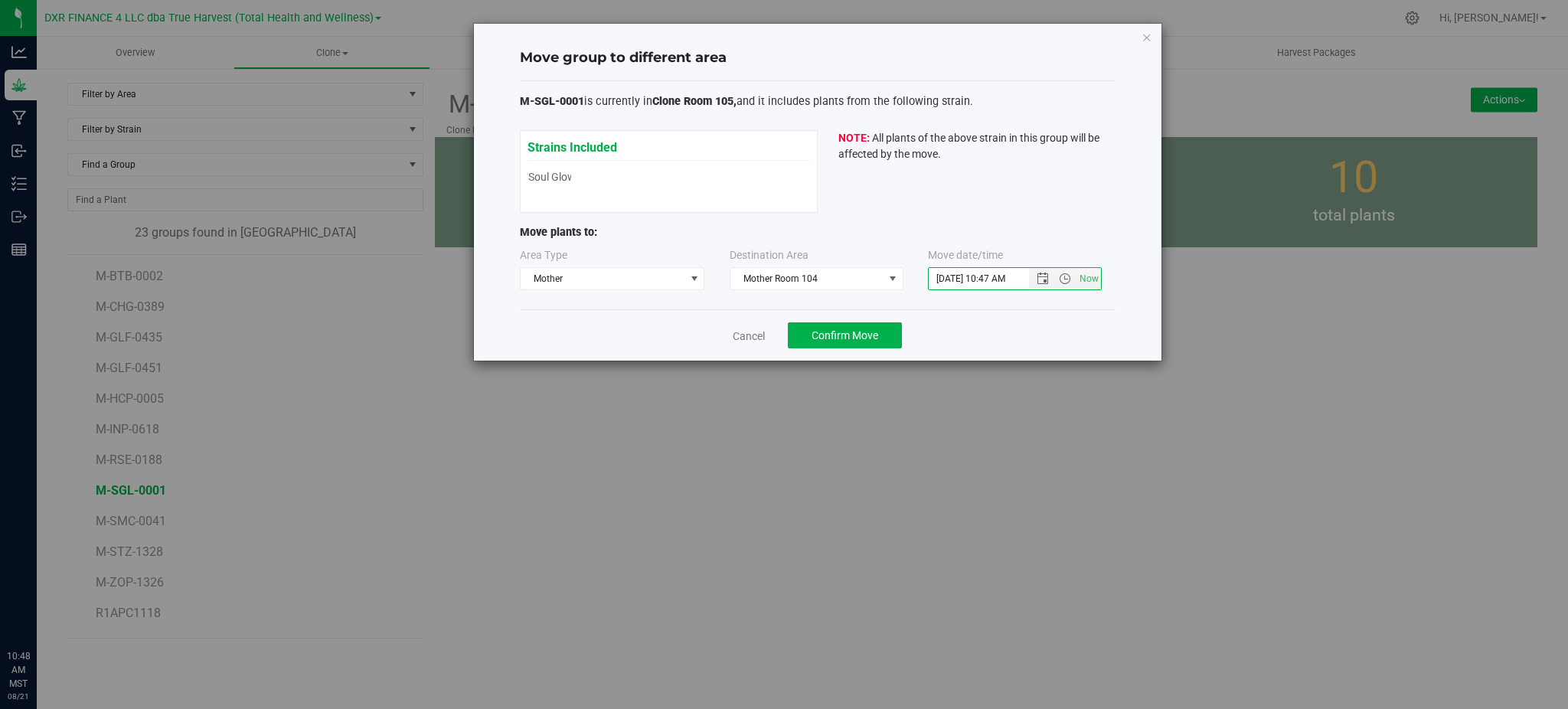
drag, startPoint x: 1043, startPoint y: 318, endPoint x: 1035, endPoint y: 319, distance: 8.1
click at [1041, 319] on div "Cancel Confirm Move" at bounding box center [818, 335] width 596 height 52
click at [833, 348] on button "Confirm Move" at bounding box center [845, 335] width 114 height 26
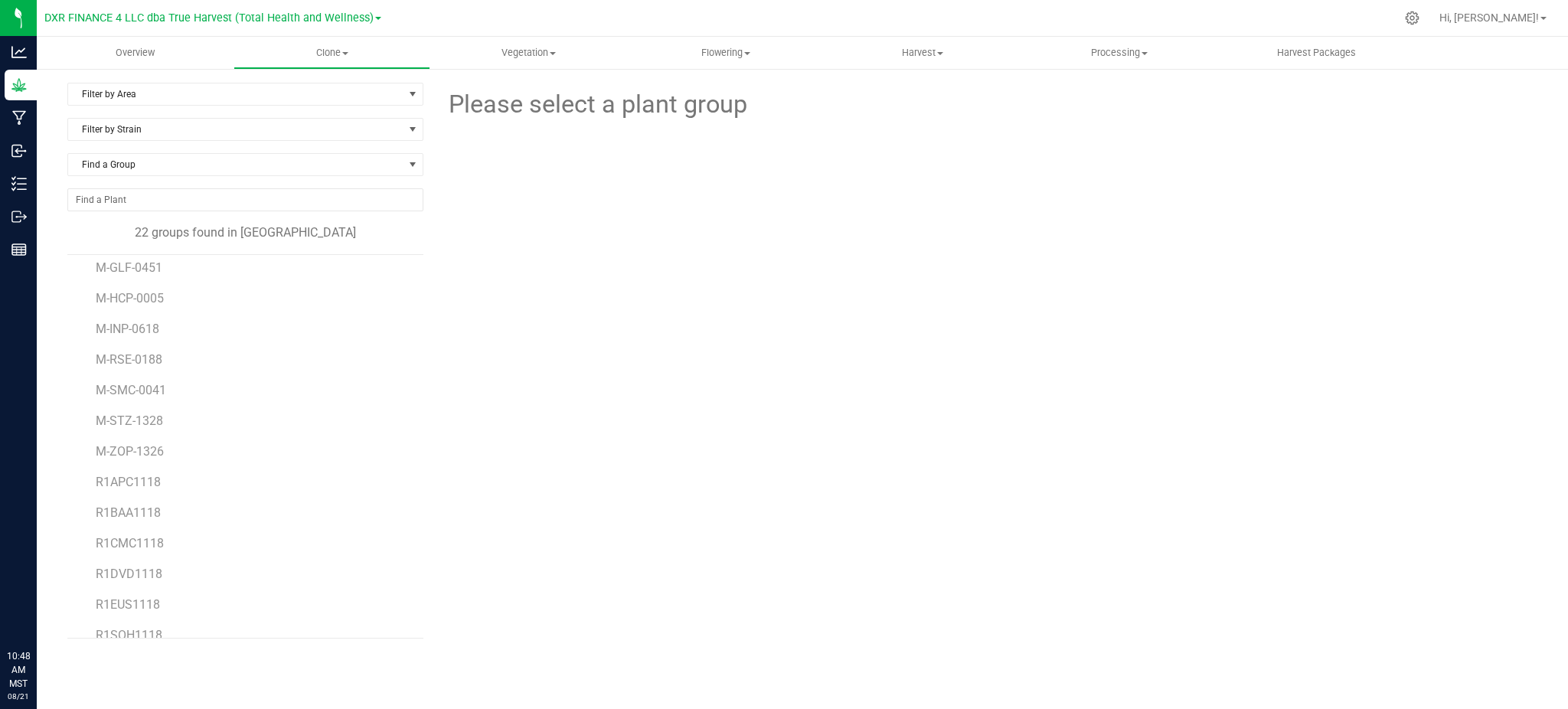
scroll to position [99, 0]
click at [131, 298] on span "M-HCP-0005" at bounding box center [131, 299] width 71 height 14
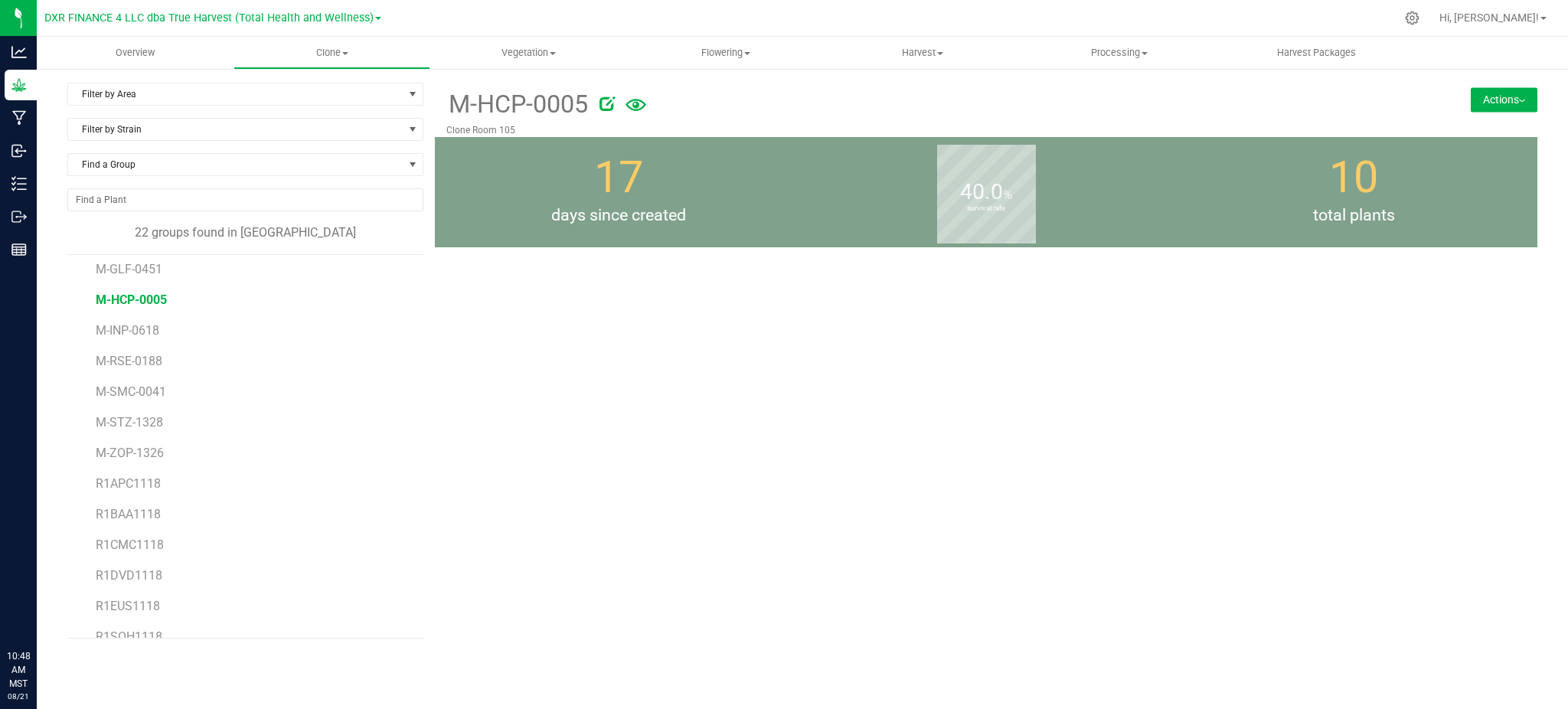
click at [1501, 104] on button "Actions" at bounding box center [1504, 99] width 67 height 25
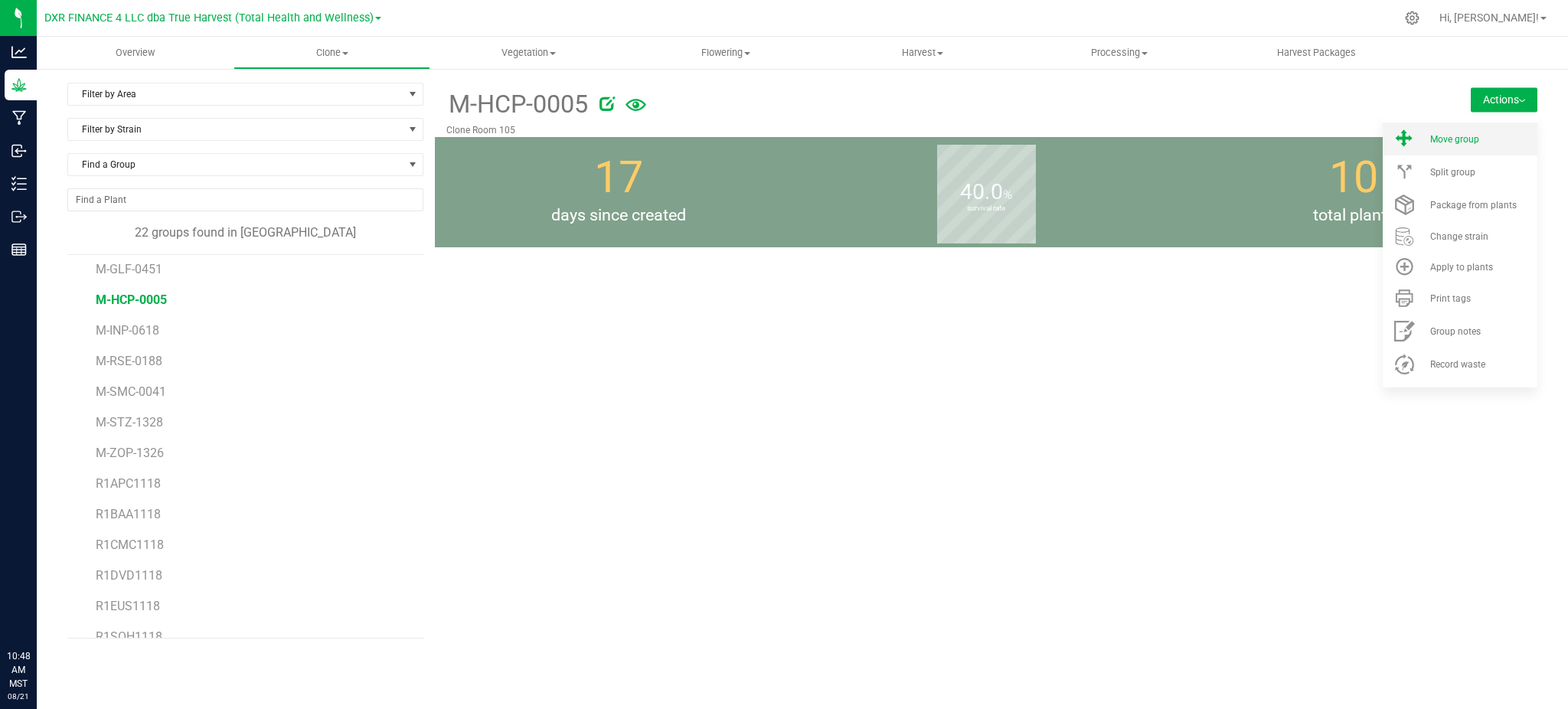
click at [1425, 140] on li "Move group" at bounding box center [1460, 139] width 155 height 33
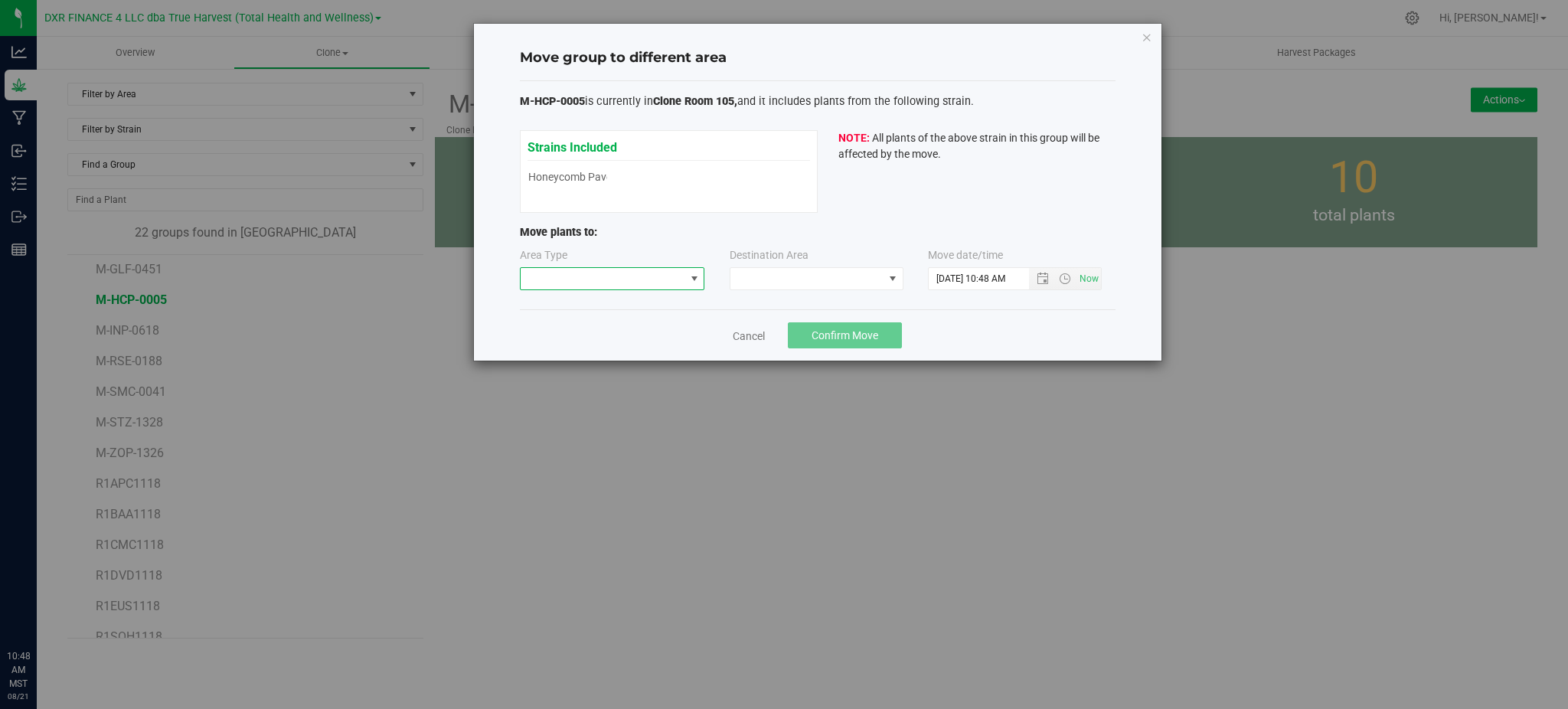
drag, startPoint x: 579, startPoint y: 280, endPoint x: 577, endPoint y: 289, distance: 9.2
click at [578, 280] on span at bounding box center [603, 278] width 164 height 21
drag, startPoint x: 568, startPoint y: 359, endPoint x: 605, endPoint y: 341, distance: 41.1
click at [568, 358] on li "Mother" at bounding box center [612, 359] width 184 height 26
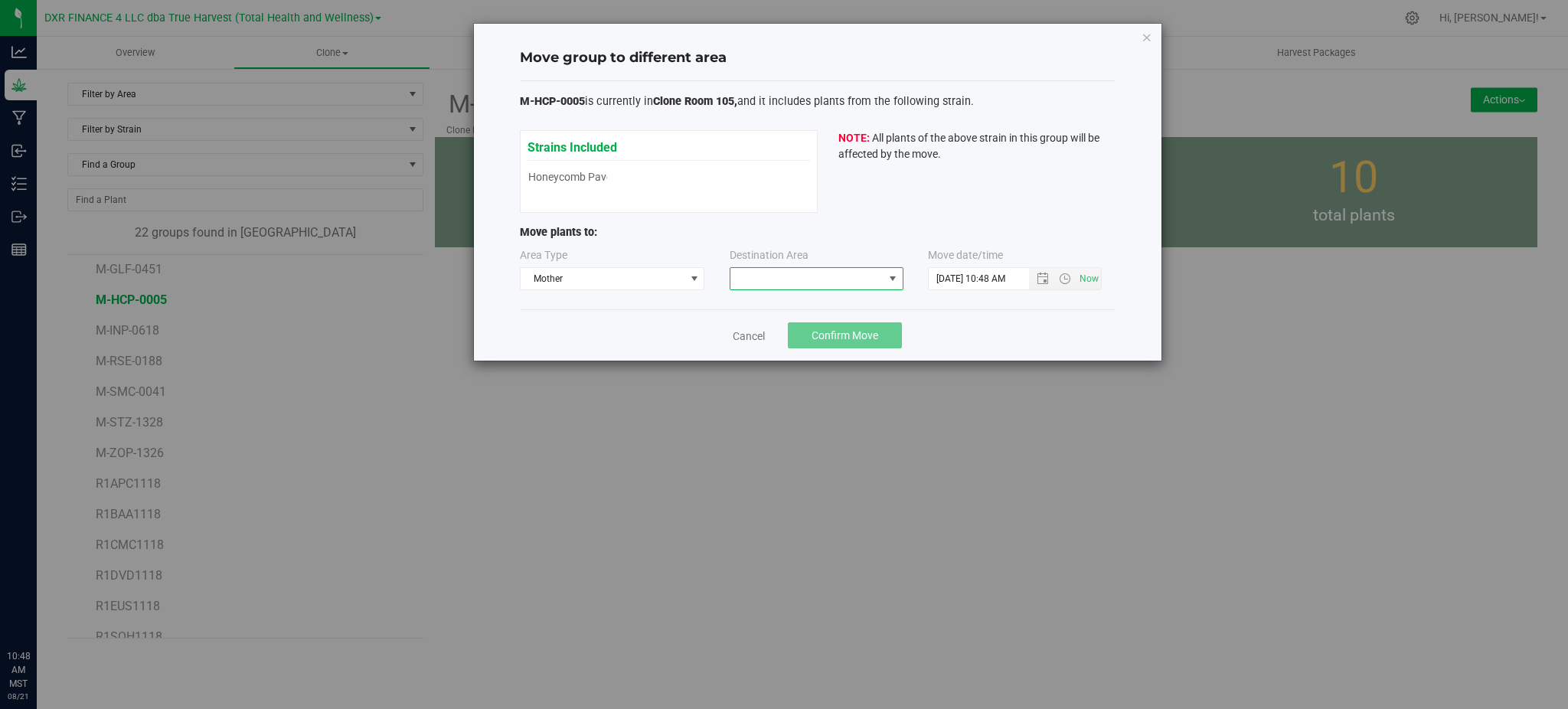
click at [811, 290] on span at bounding box center [807, 278] width 153 height 21
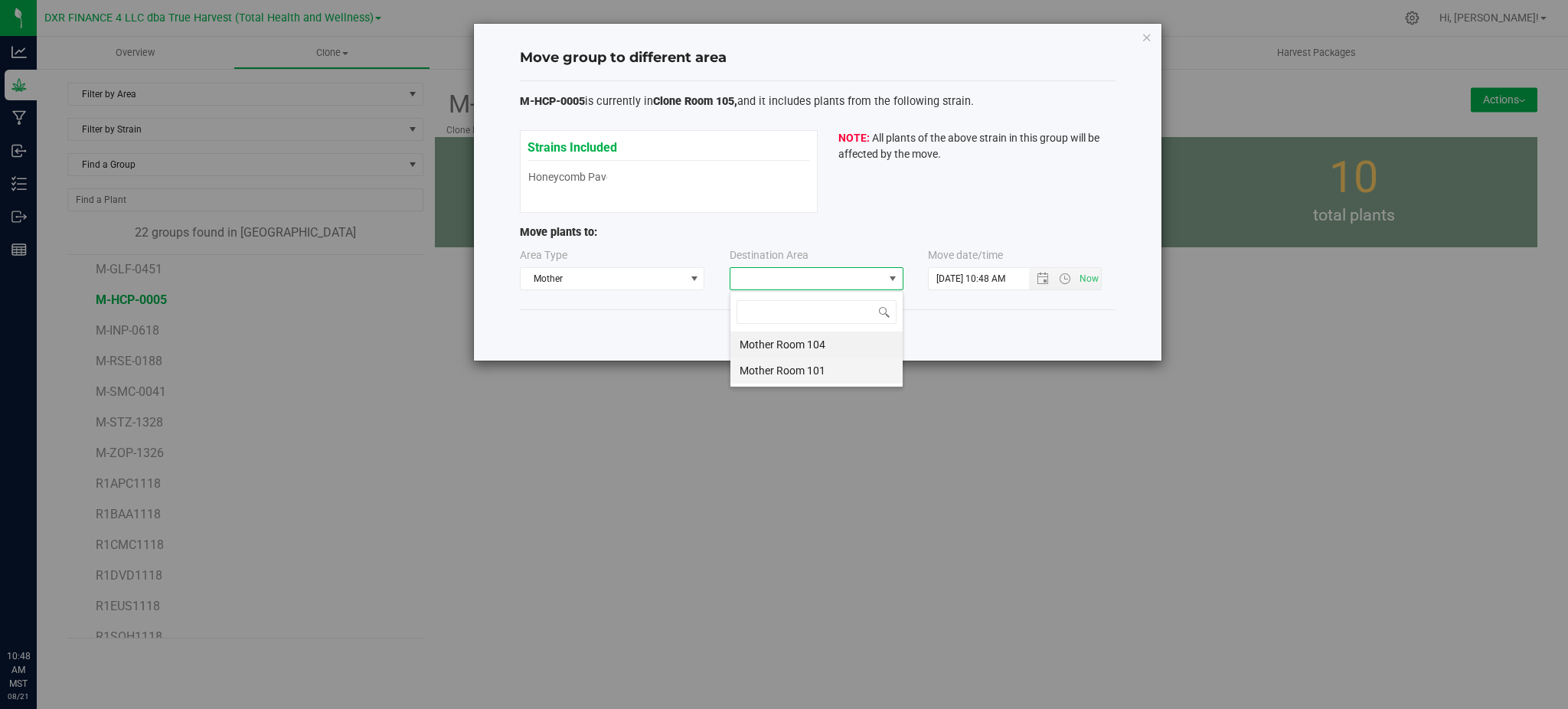
scroll to position [23, 174]
drag, startPoint x: 798, startPoint y: 340, endPoint x: 994, endPoint y: 323, distance: 196.7
click at [798, 338] on li "Mother Room 104" at bounding box center [816, 345] width 172 height 26
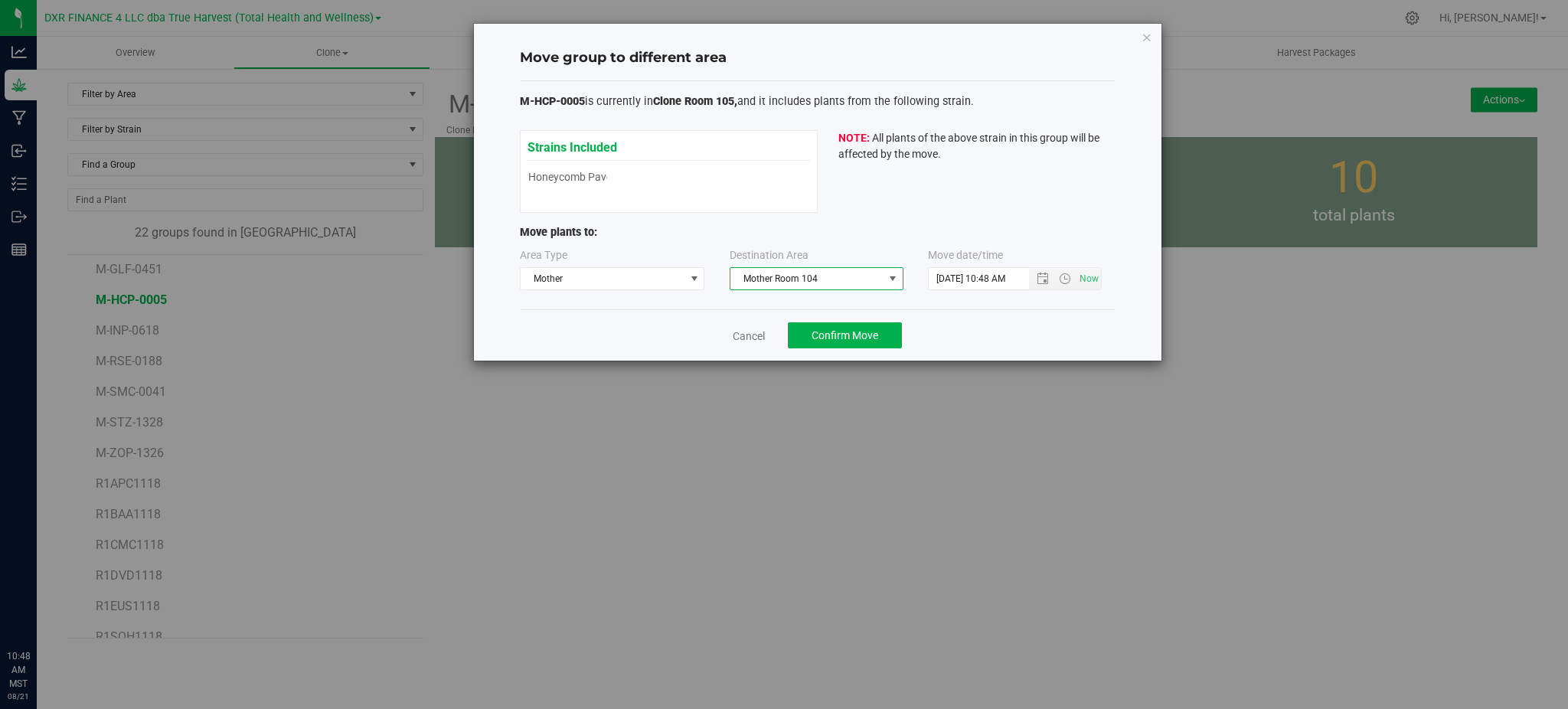
drag, startPoint x: 994, startPoint y: 323, endPoint x: 1005, endPoint y: 317, distance: 12.5
click at [996, 323] on div "Cancel Confirm Move" at bounding box center [818, 335] width 596 height 52
click at [1035, 275] on span "Open the date view" at bounding box center [1042, 279] width 26 height 12
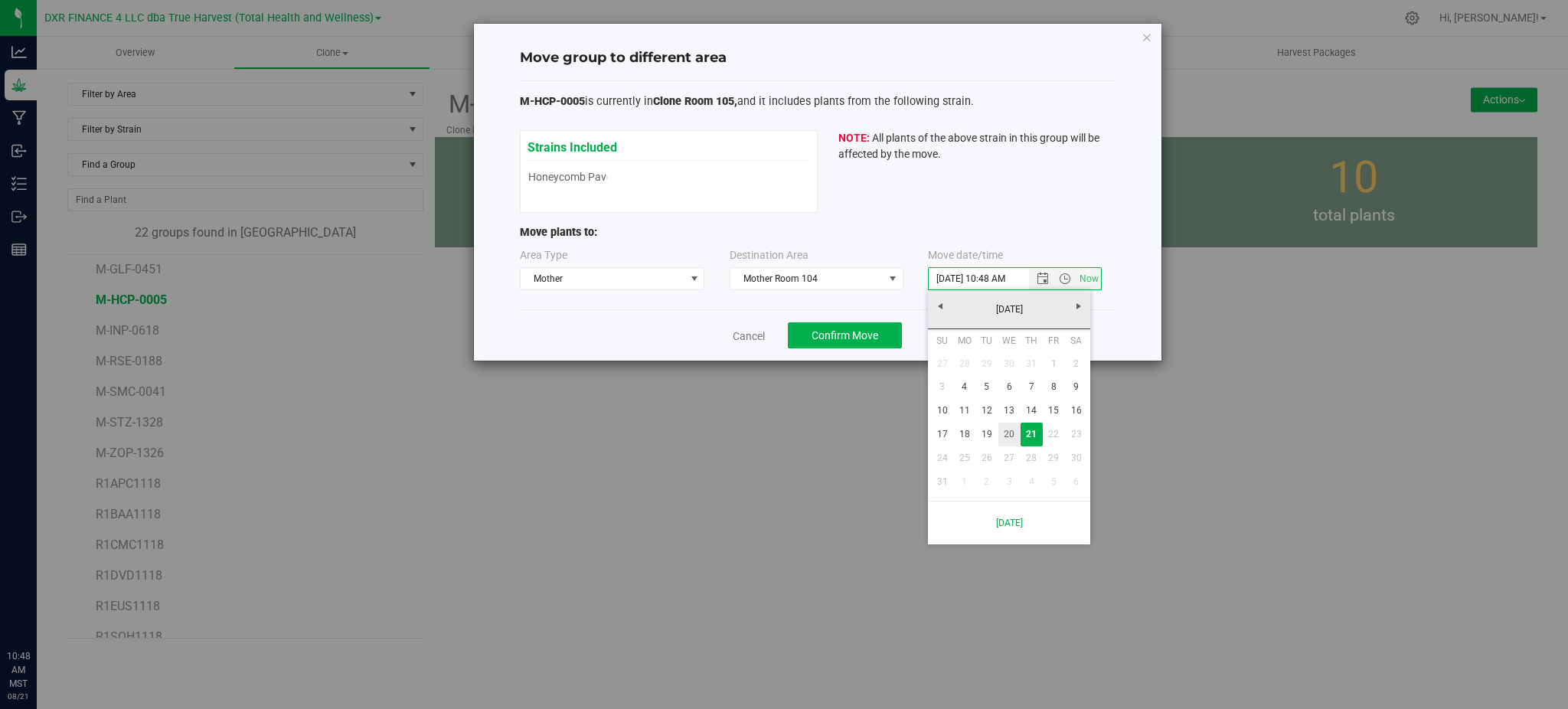
click at [1002, 435] on link "20" at bounding box center [1009, 435] width 22 height 24
type input "8/20/2025 10:48 AM"
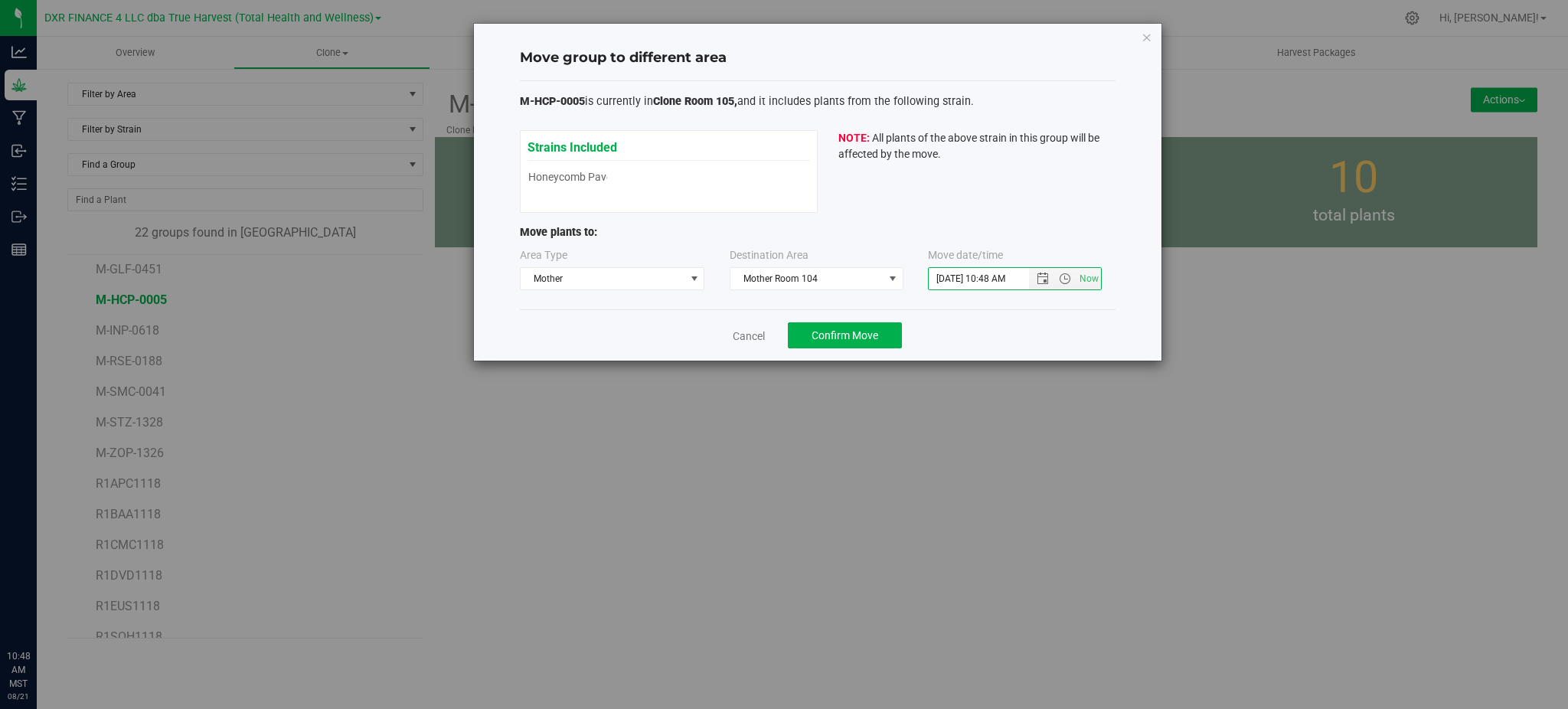
click at [986, 325] on div "Cancel Confirm Move" at bounding box center [818, 335] width 596 height 52
drag, startPoint x: 1052, startPoint y: 320, endPoint x: 1036, endPoint y: 324, distance: 16.5
click at [1050, 319] on div "Cancel Confirm Move" at bounding box center [818, 335] width 596 height 52
click at [849, 342] on button "Confirm Move" at bounding box center [845, 335] width 114 height 26
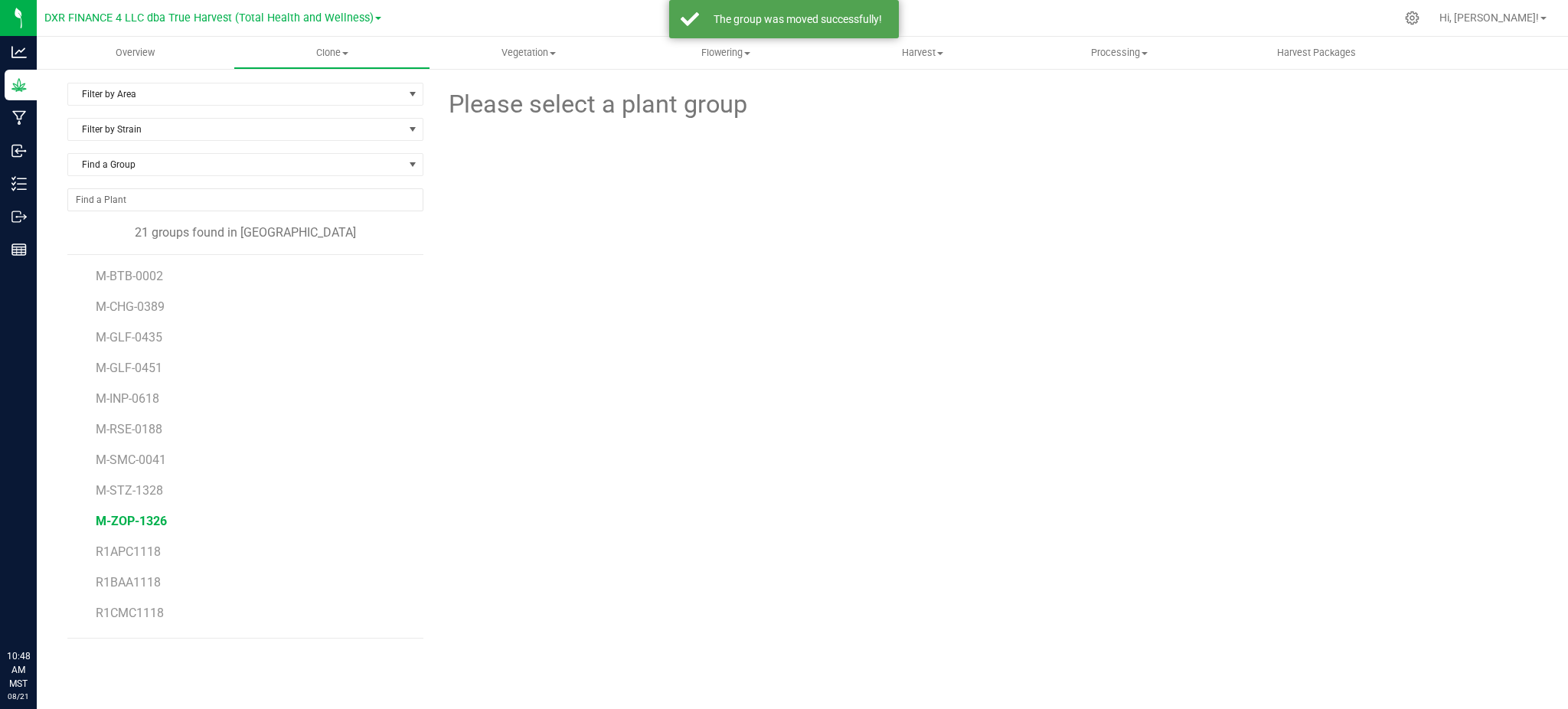
click at [148, 520] on span "M-ZOP-1326" at bounding box center [131, 521] width 71 height 14
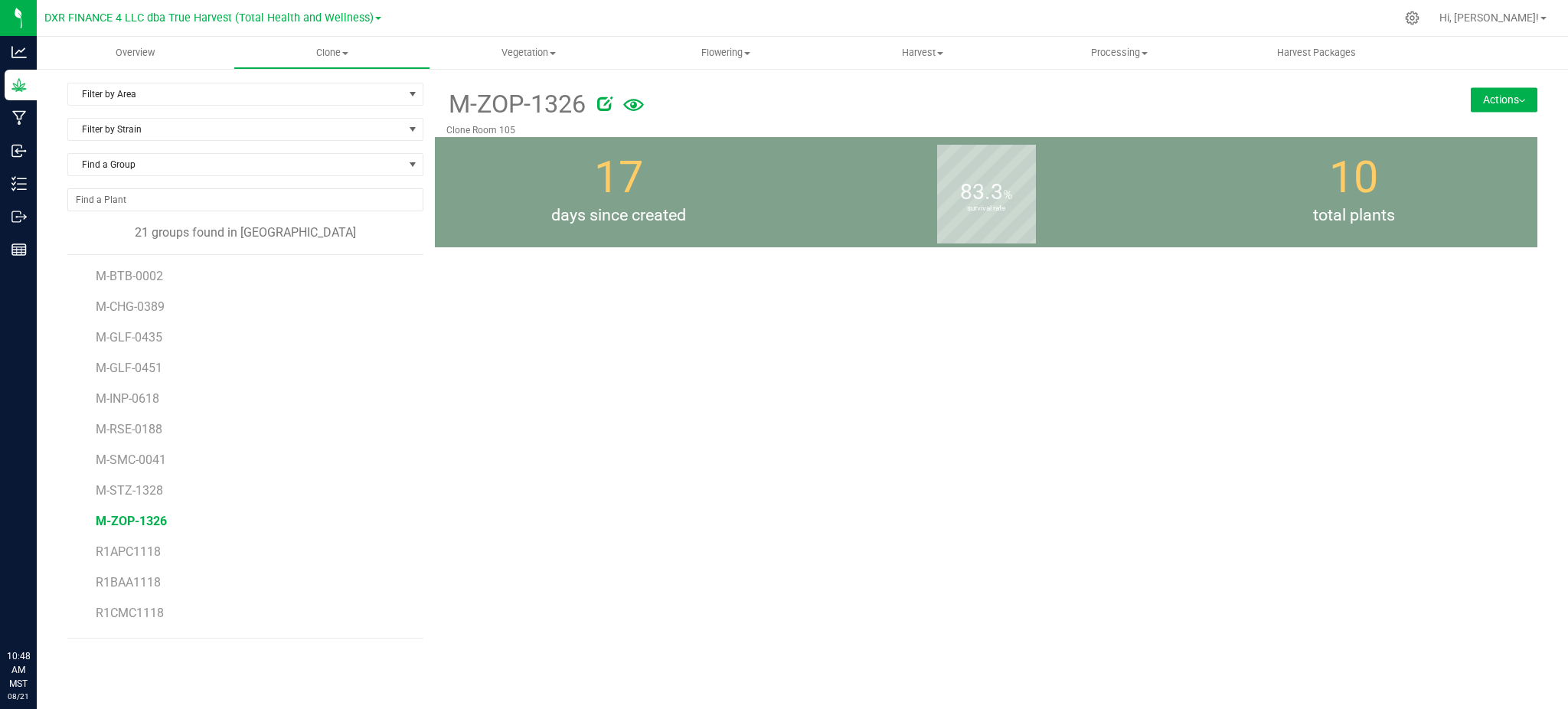
click at [1492, 107] on button "Actions" at bounding box center [1504, 99] width 67 height 25
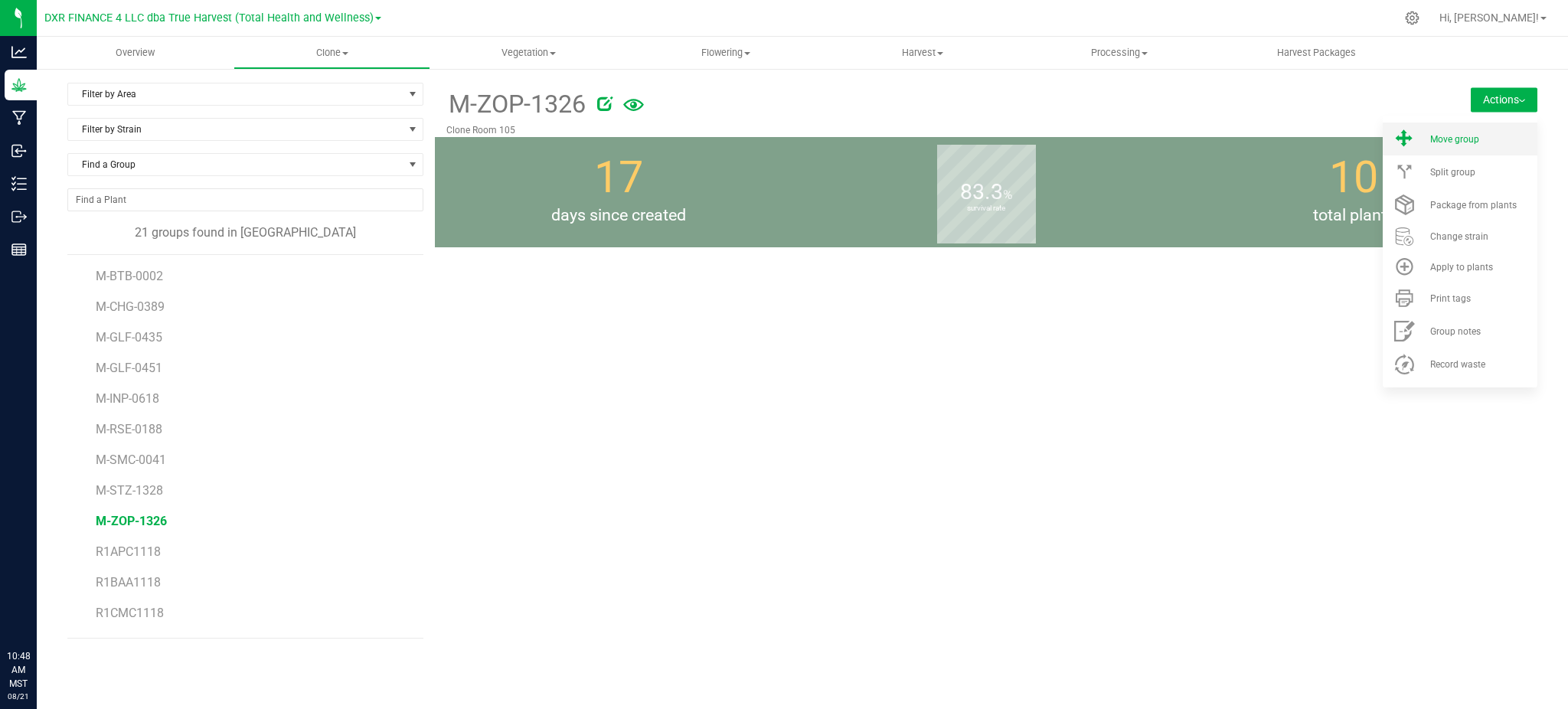
click at [1436, 140] on span "Move group" at bounding box center [1455, 139] width 49 height 11
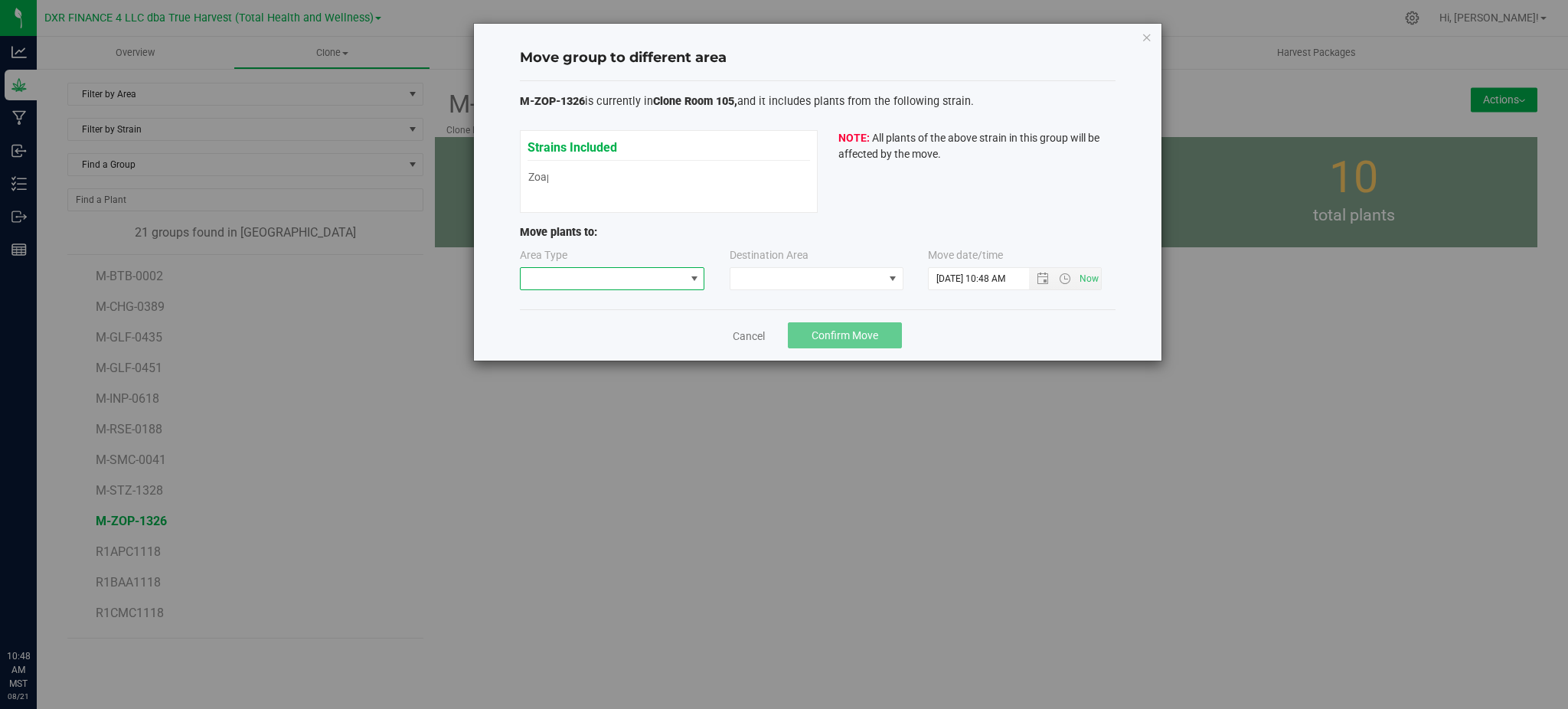
click at [628, 278] on span at bounding box center [603, 278] width 164 height 21
click at [557, 363] on li "Mother" at bounding box center [612, 359] width 184 height 26
click at [760, 280] on span at bounding box center [807, 278] width 153 height 21
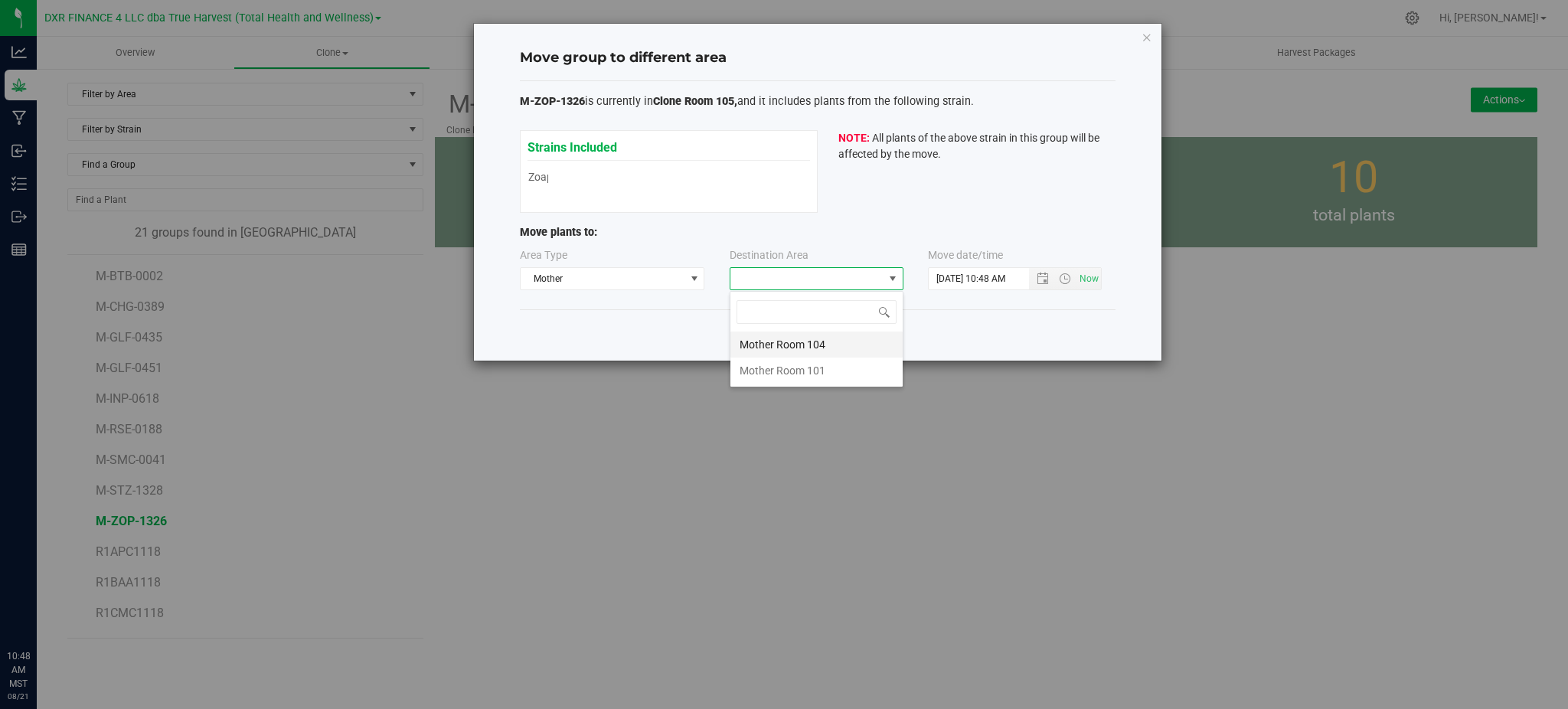
scroll to position [23, 174]
drag, startPoint x: 770, startPoint y: 348, endPoint x: 1028, endPoint y: 323, distance: 259.2
click at [772, 347] on li "Mother Room 104" at bounding box center [816, 345] width 172 height 26
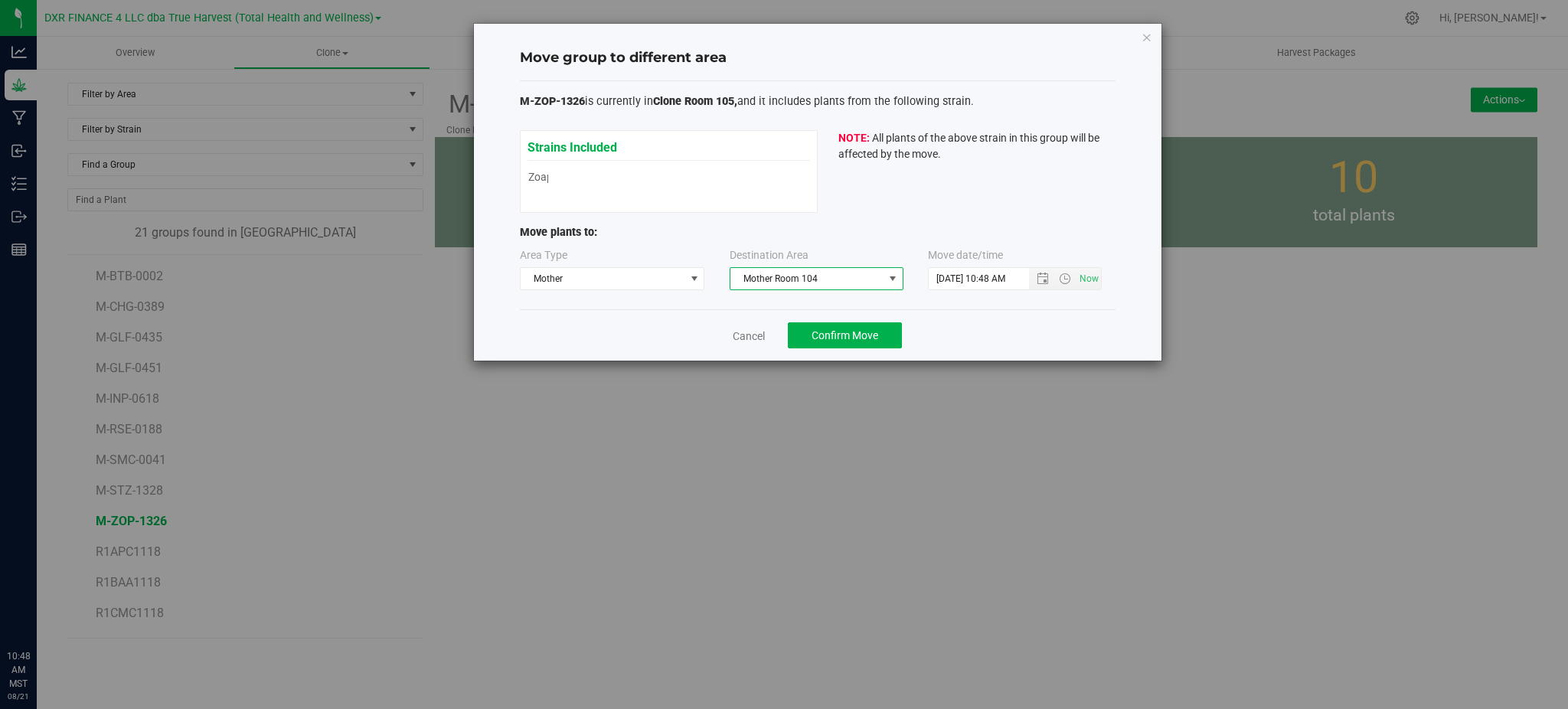
click at [1028, 323] on div "Cancel Confirm Move" at bounding box center [818, 335] width 596 height 52
click at [1042, 282] on span "Open the date view" at bounding box center [1042, 279] width 12 height 12
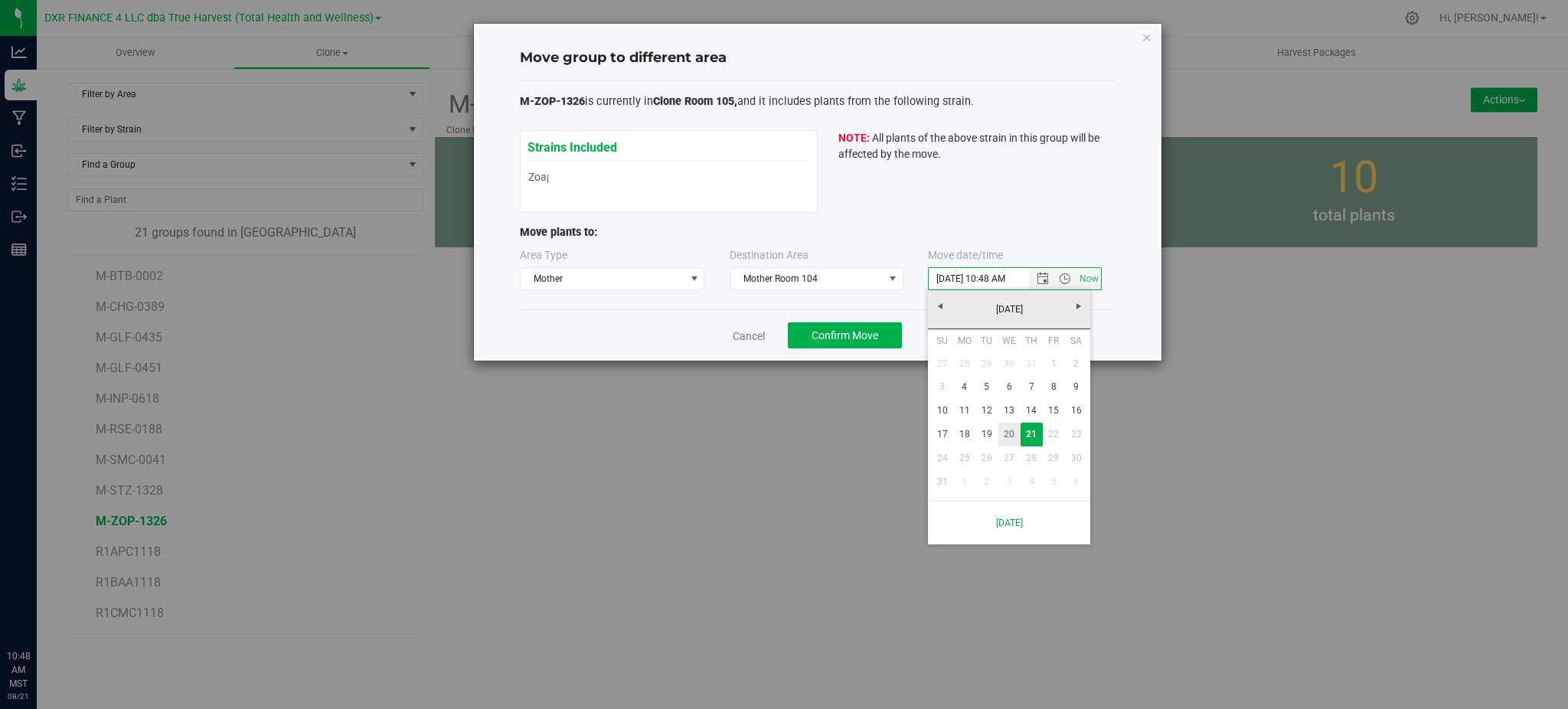
click at [1005, 428] on link "20" at bounding box center [1009, 435] width 22 height 24
type input "8/20/2025 10:48 AM"
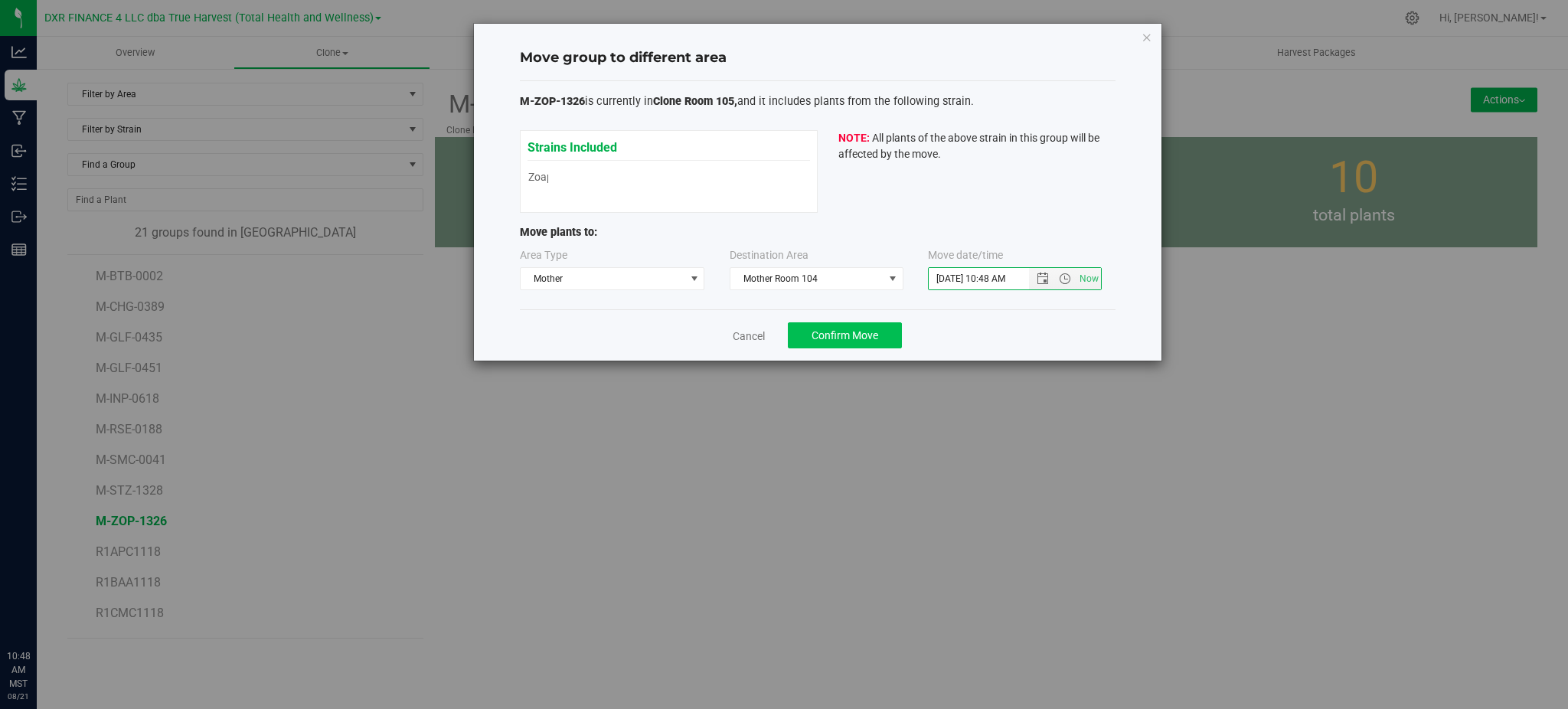
drag, startPoint x: 1008, startPoint y: 316, endPoint x: 882, endPoint y: 330, distance: 126.8
click at [996, 317] on div "Cancel Confirm Move" at bounding box center [818, 335] width 596 height 52
click at [826, 332] on span "Confirm Move" at bounding box center [845, 335] width 67 height 12
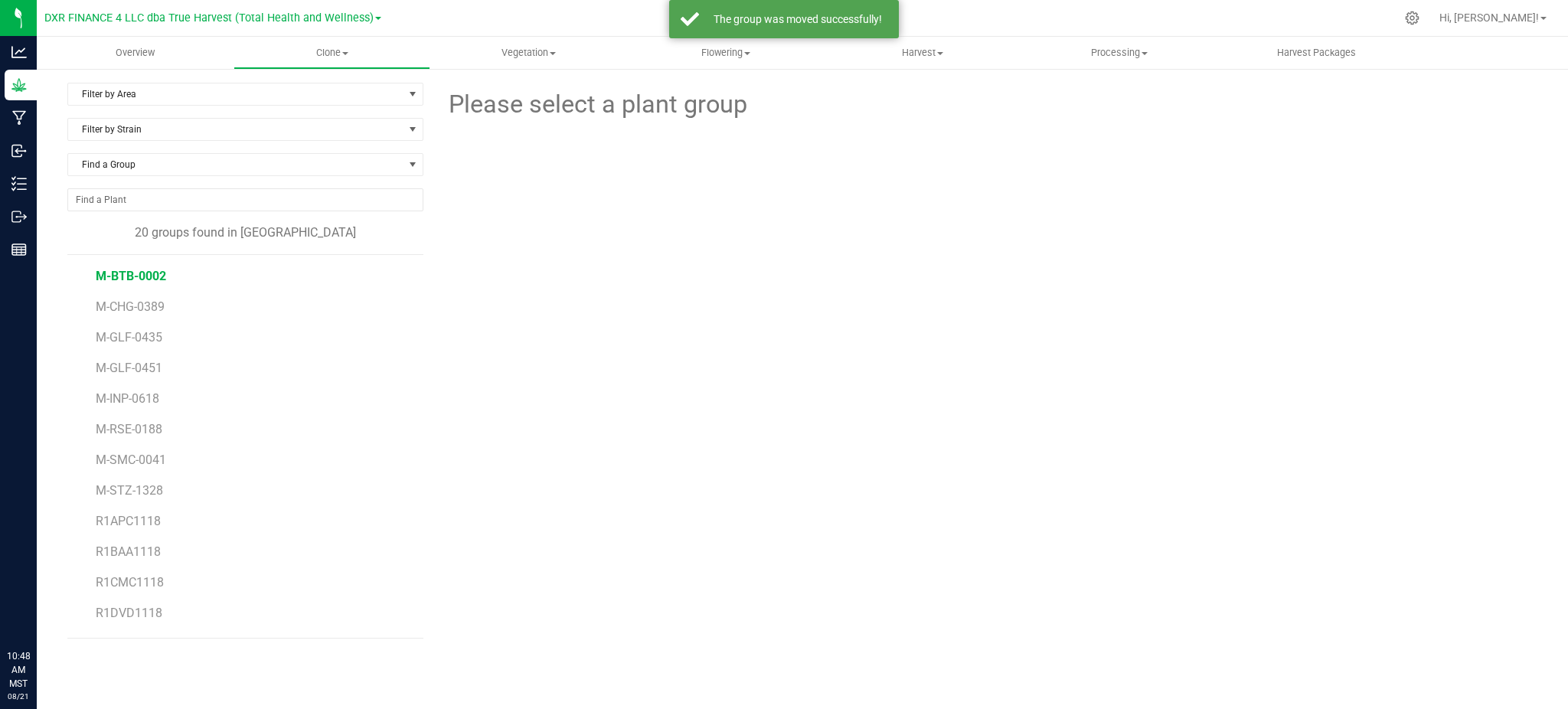
click at [131, 275] on span "M-BTB-0002" at bounding box center [130, 275] width 70 height 14
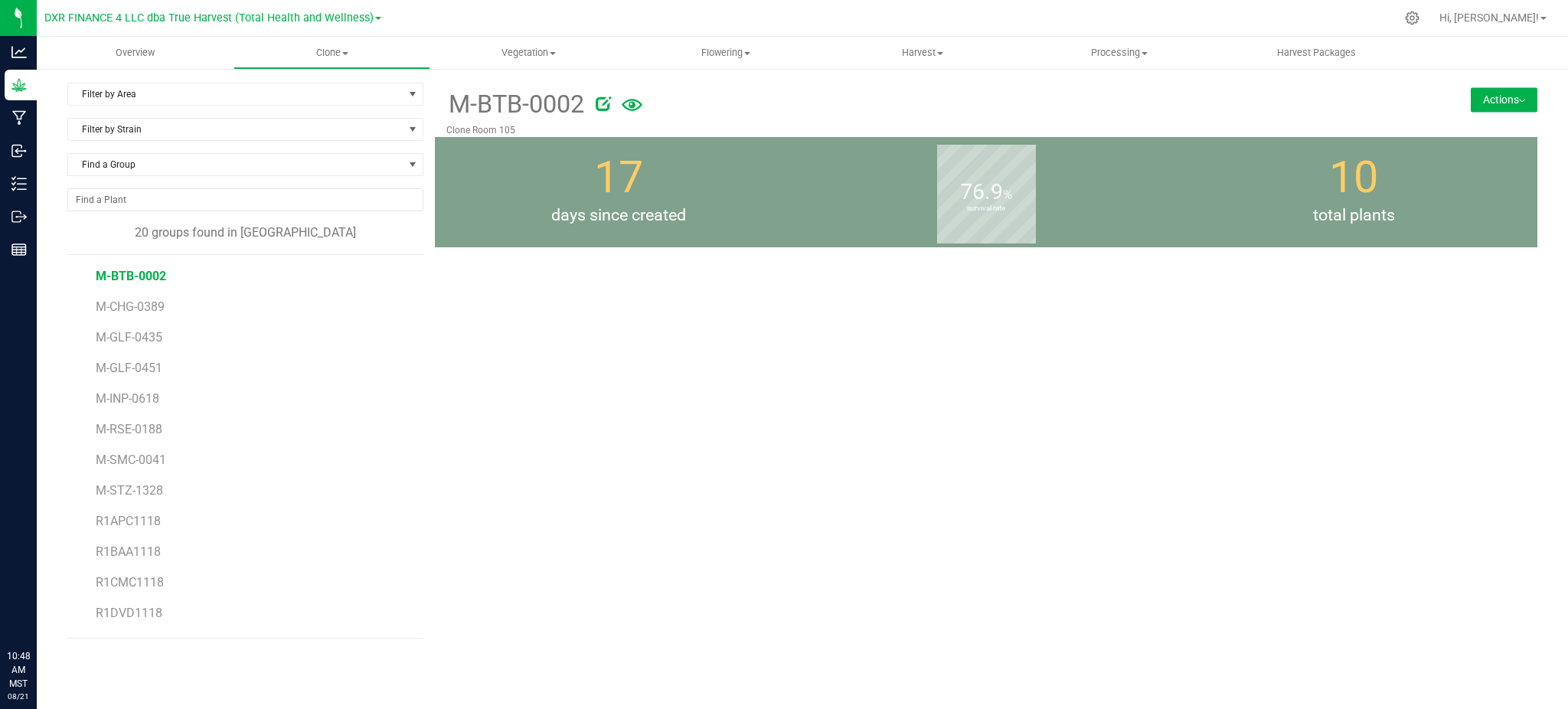
click at [1512, 102] on button "Actions" at bounding box center [1504, 99] width 67 height 25
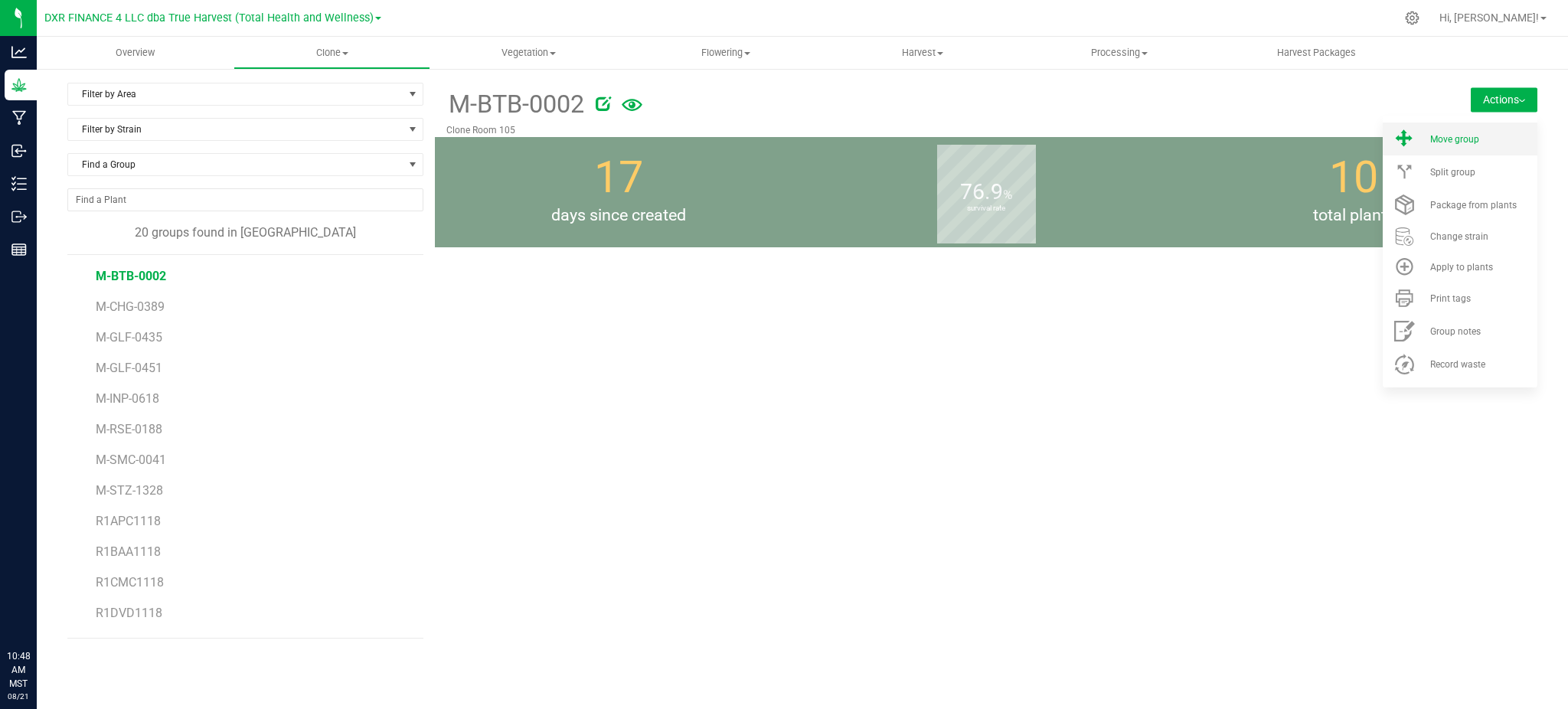
click at [1445, 141] on span "Move group" at bounding box center [1455, 139] width 49 height 11
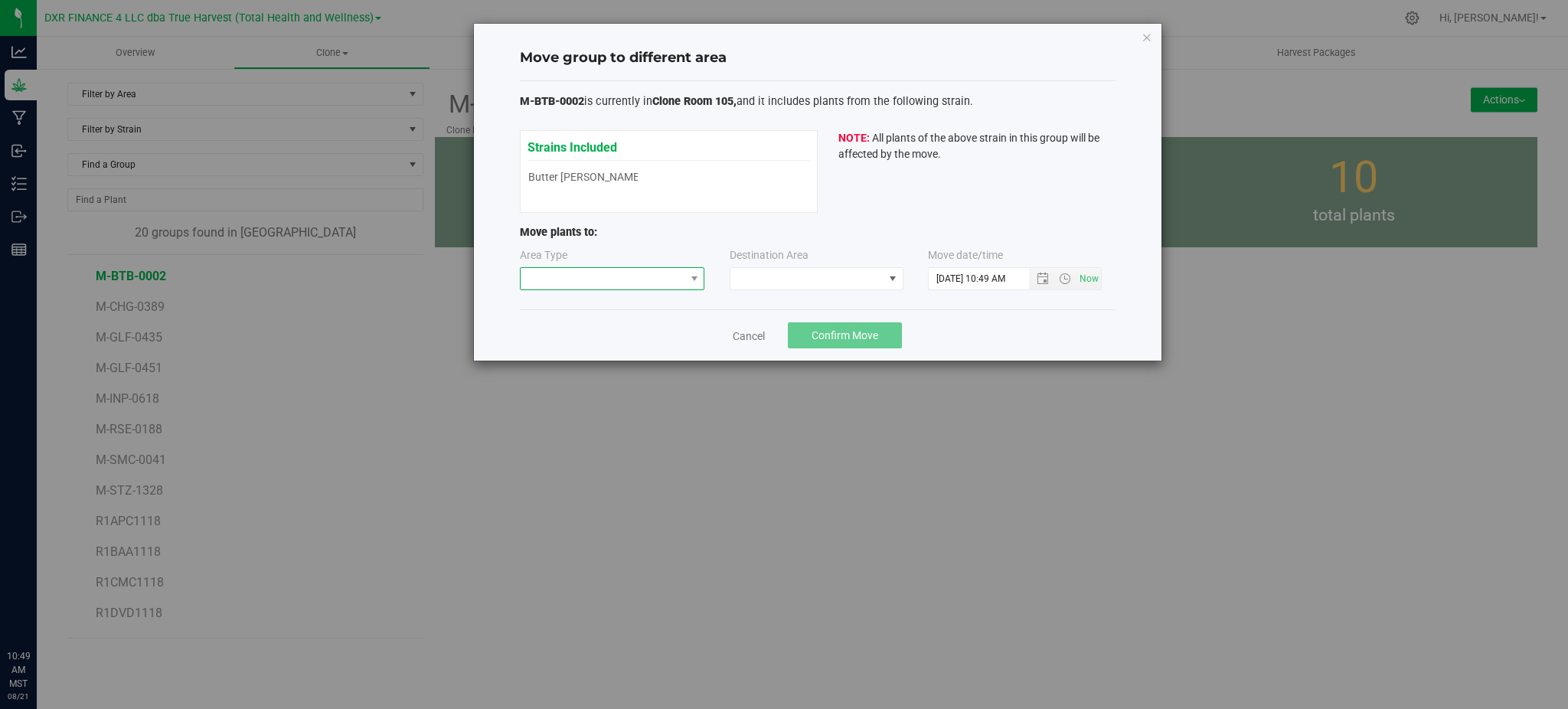
drag, startPoint x: 613, startPoint y: 282, endPoint x: 625, endPoint y: 274, distance: 14.4
click at [615, 282] on span at bounding box center [603, 278] width 164 height 21
drag, startPoint x: 564, startPoint y: 365, endPoint x: 714, endPoint y: 332, distance: 153.6
click at [564, 364] on li "Mother" at bounding box center [612, 359] width 184 height 26
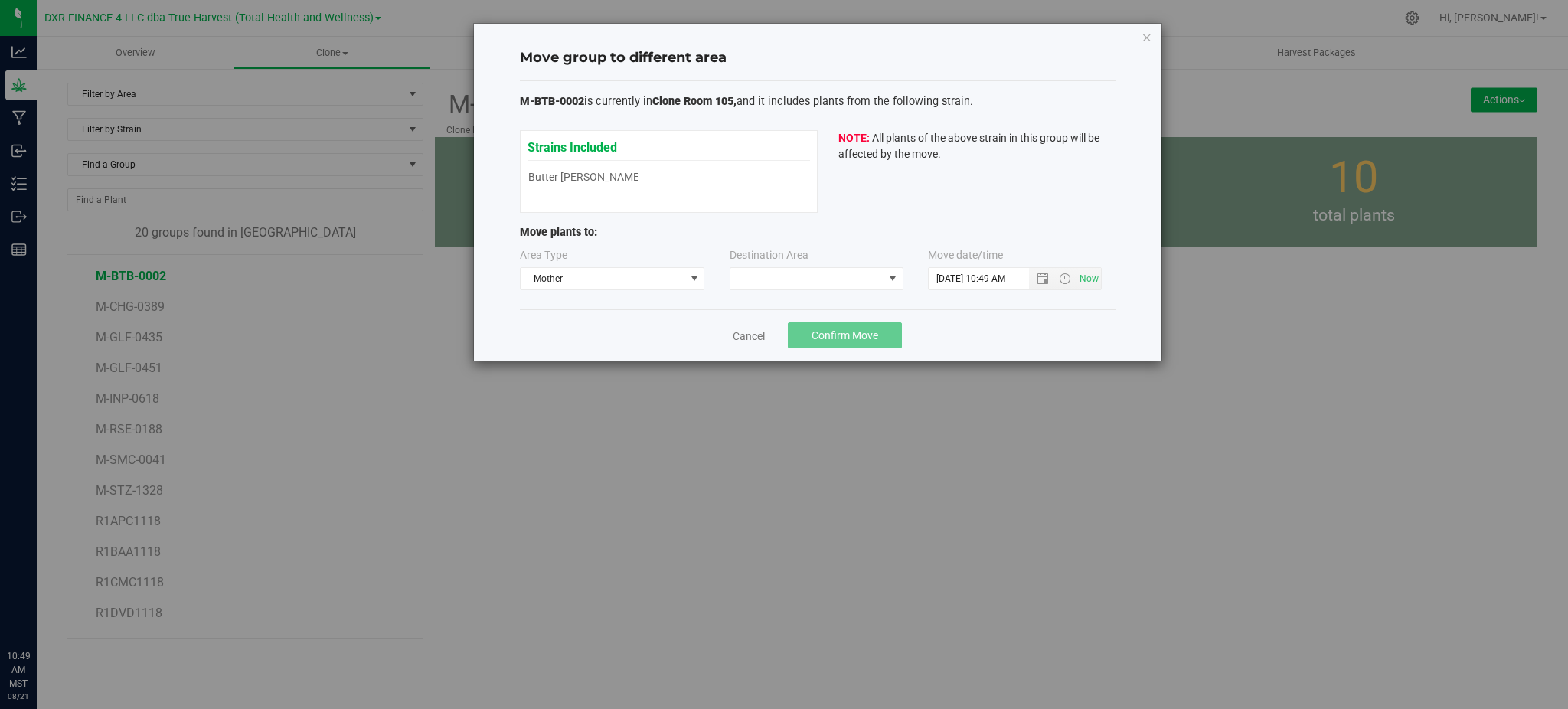
drag, startPoint x: 1025, startPoint y: 341, endPoint x: 895, endPoint y: 307, distance: 134.4
click at [1024, 341] on div "Cancel Confirm Move" at bounding box center [818, 335] width 596 height 52
click at [864, 281] on span at bounding box center [807, 278] width 153 height 21
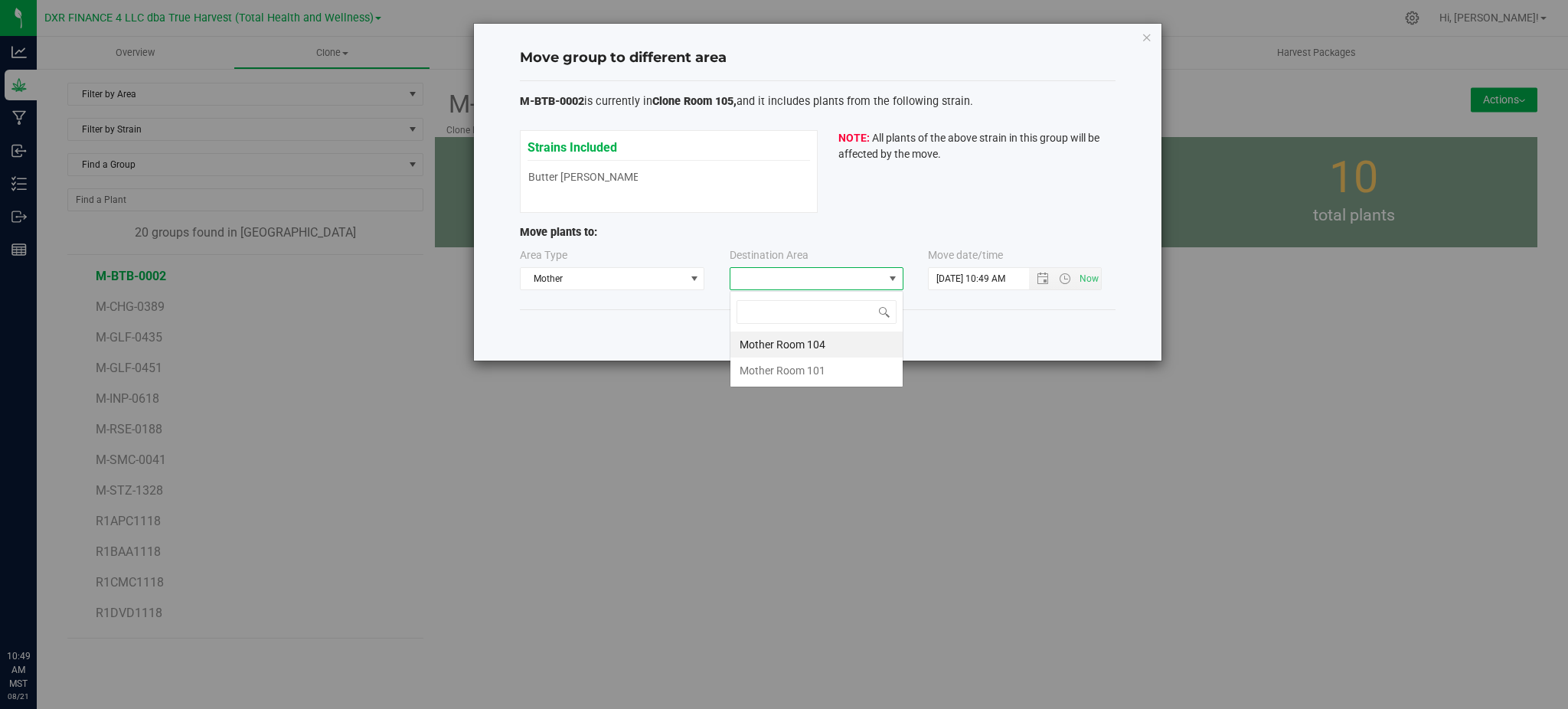
scroll to position [23, 174]
drag, startPoint x: 748, startPoint y: 344, endPoint x: 764, endPoint y: 335, distance: 18.4
click at [750, 342] on li "Mother Room 104" at bounding box center [816, 345] width 172 height 26
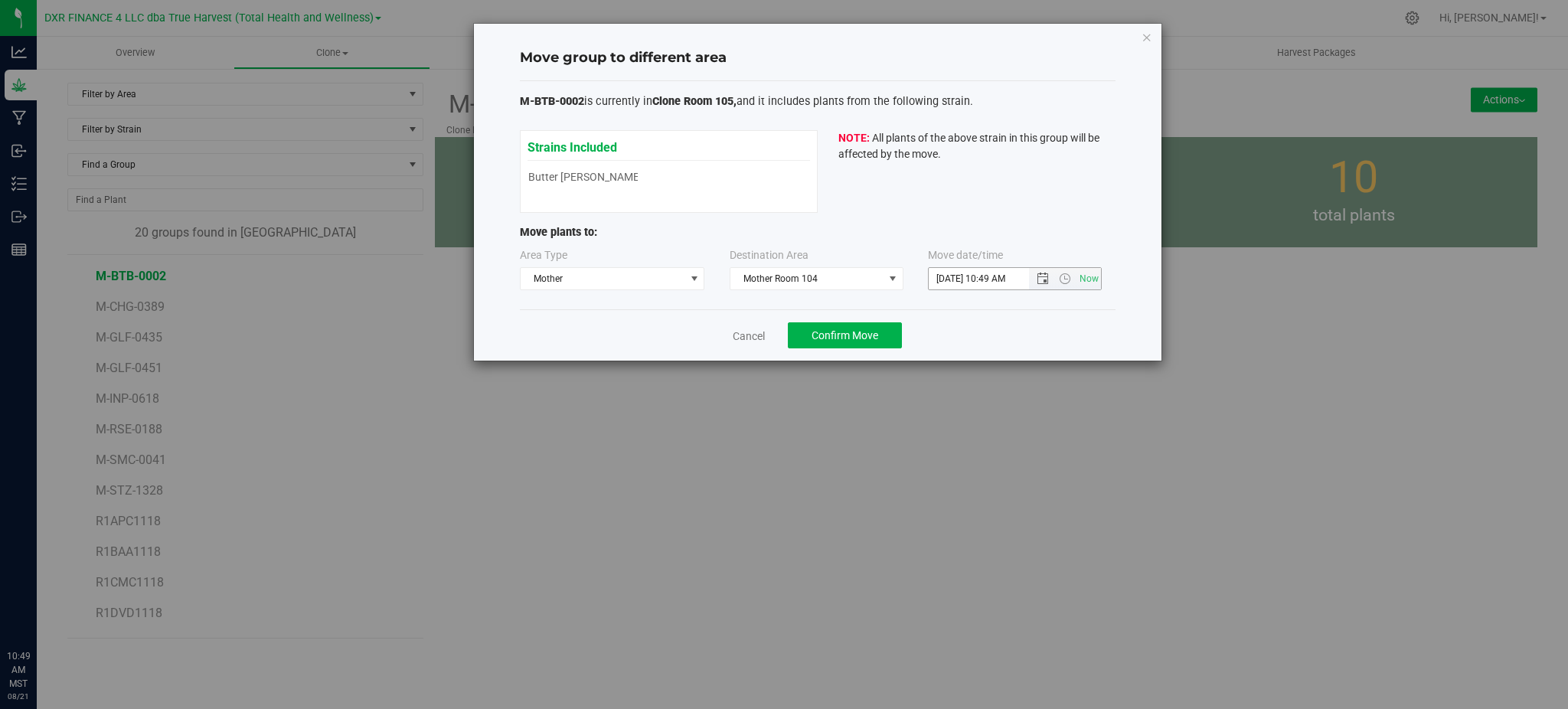
drag, startPoint x: 980, startPoint y: 326, endPoint x: 1032, endPoint y: 281, distance: 68.8
click at [981, 324] on div "Cancel Confirm Move" at bounding box center [818, 335] width 596 height 52
click at [1042, 269] on span "Now" at bounding box center [1064, 278] width 72 height 21
click at [1044, 280] on span "Open the date view" at bounding box center [1042, 279] width 12 height 12
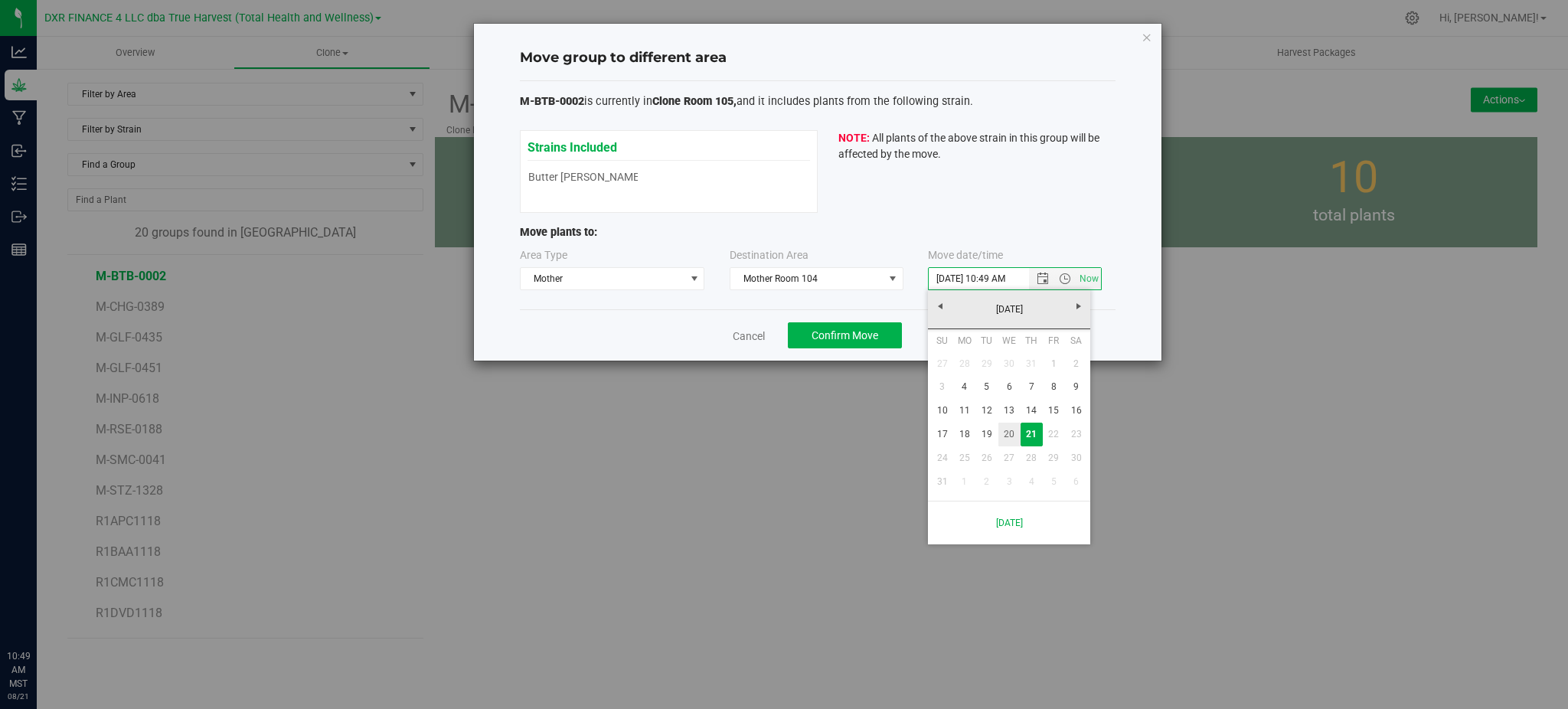
drag, startPoint x: 1008, startPoint y: 440, endPoint x: 1011, endPoint y: 428, distance: 12.4
click at [1008, 438] on link "20" at bounding box center [1009, 435] width 22 height 24
type input "8/20/2025 10:49 AM"
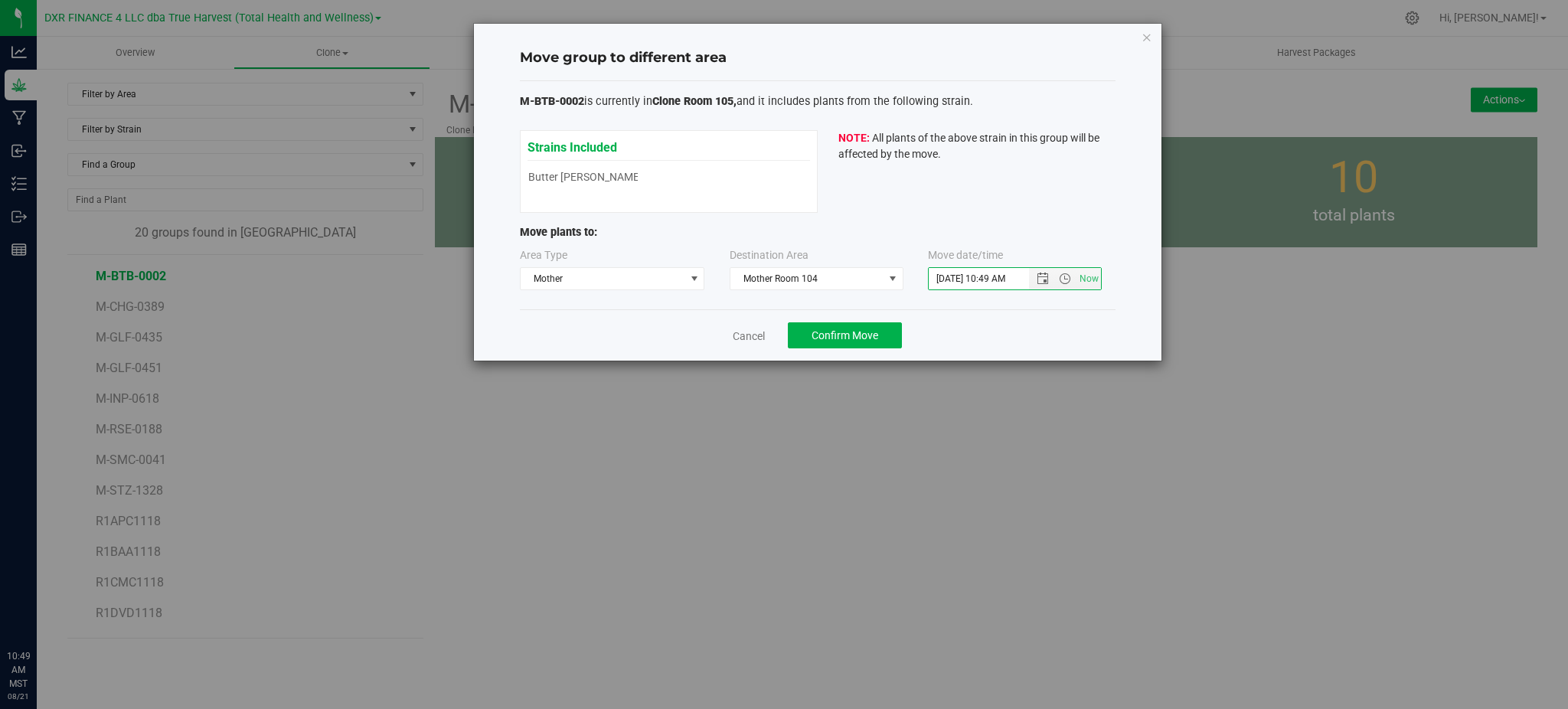
click at [1008, 348] on div "Cancel Confirm Move" at bounding box center [818, 335] width 596 height 52
click at [856, 343] on button "Confirm Move" at bounding box center [845, 335] width 114 height 26
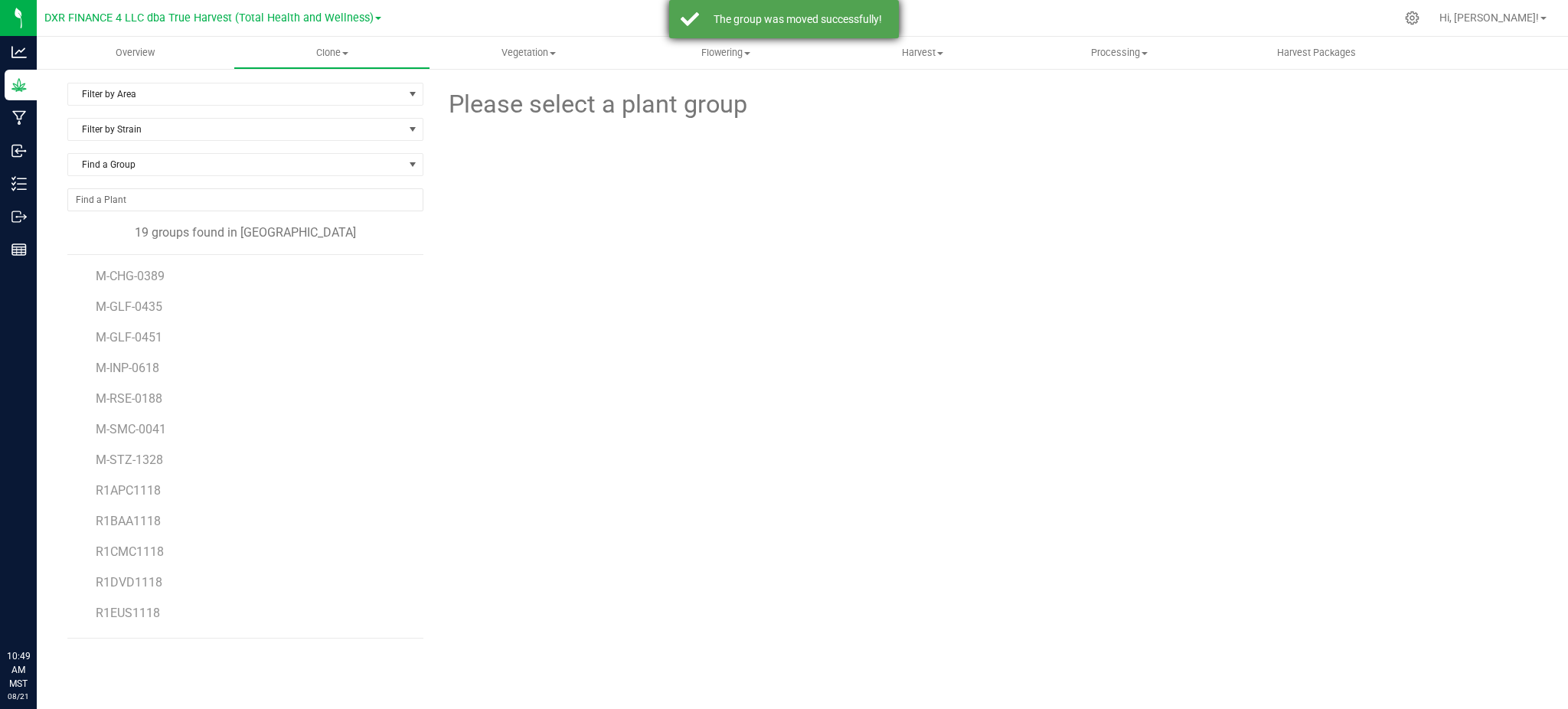
click at [756, 32] on div "The group was moved successfully!" at bounding box center [783, 19] width 229 height 38
click at [112, 307] on span "M-GLF-0435" at bounding box center [130, 307] width 69 height 14
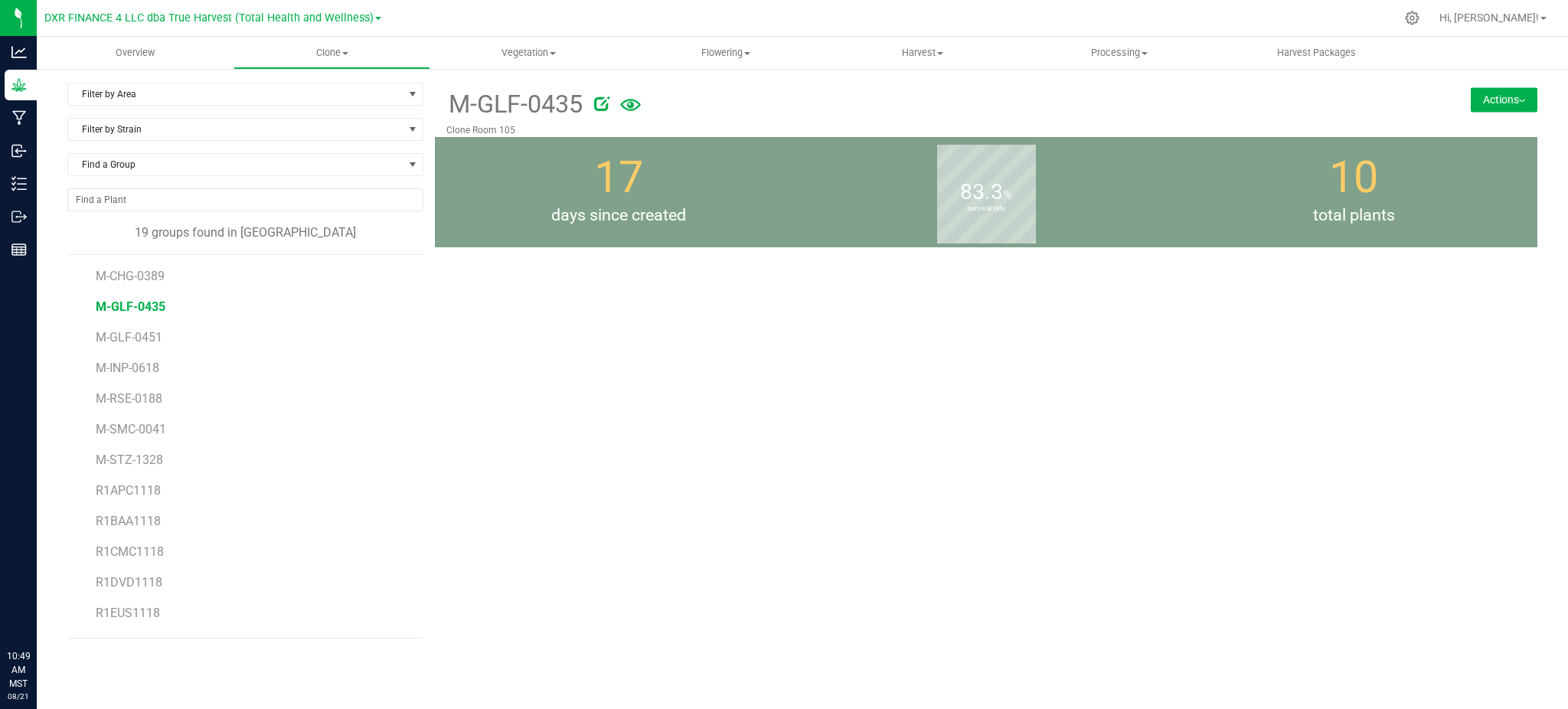
click at [1486, 96] on button "Actions" at bounding box center [1504, 99] width 67 height 25
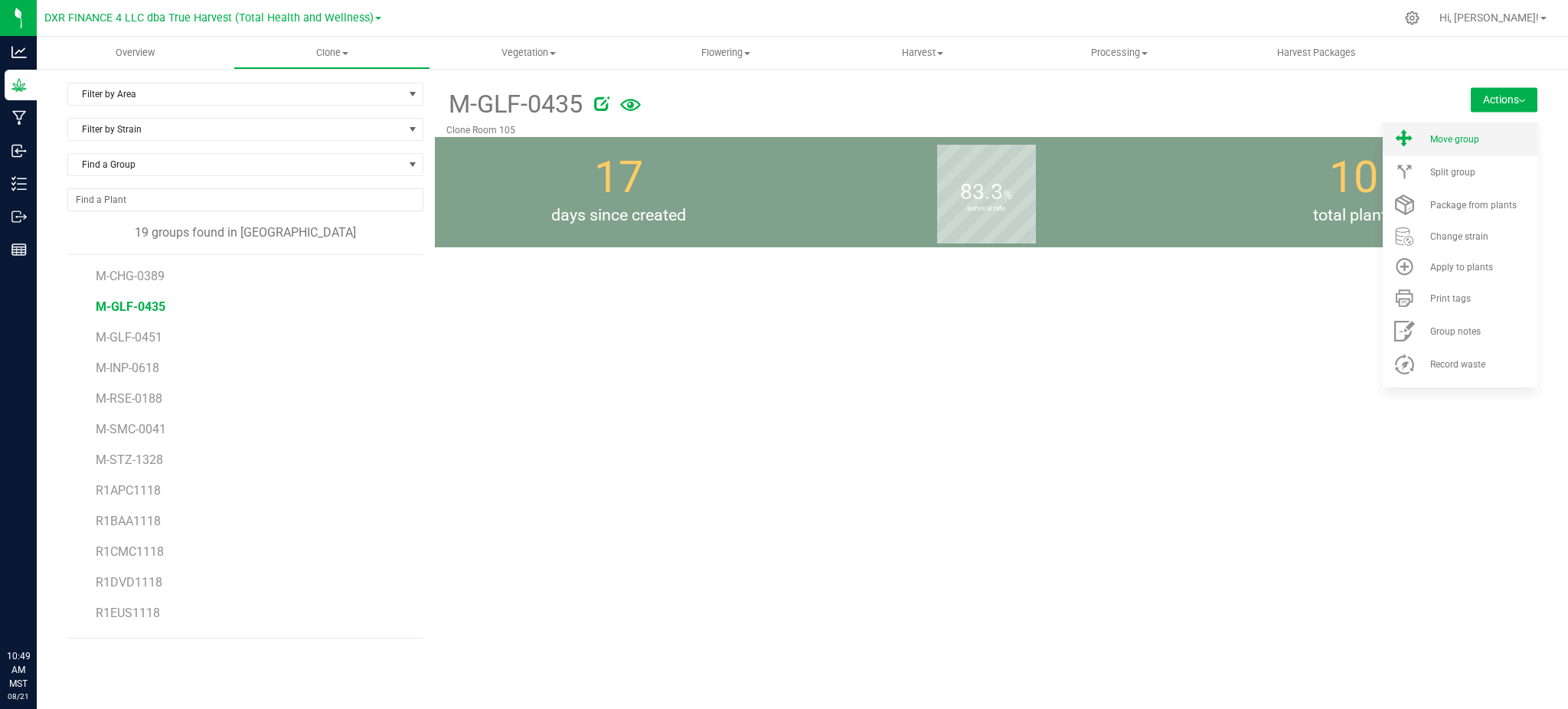
click at [1450, 145] on li "Move group" at bounding box center [1460, 139] width 155 height 33
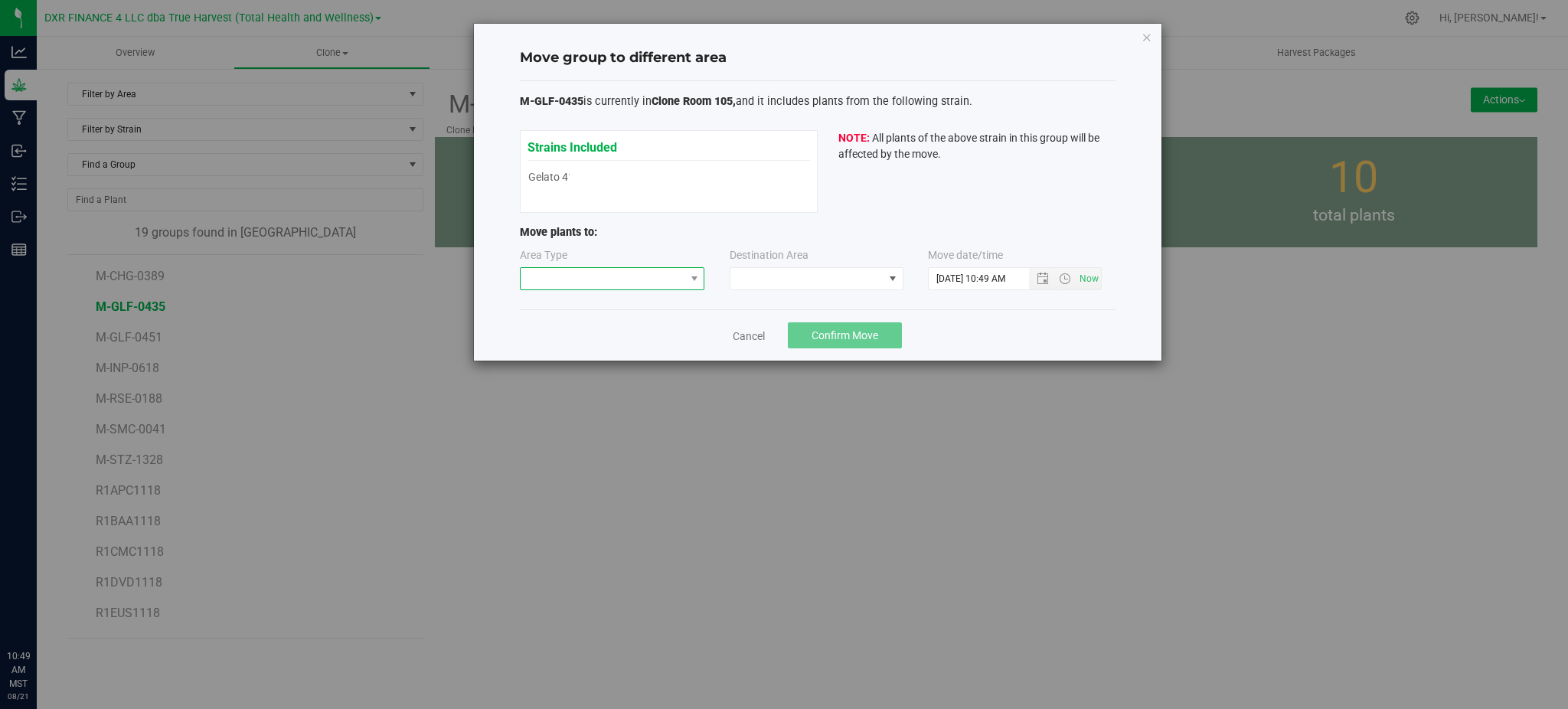
click at [663, 279] on span at bounding box center [603, 278] width 164 height 21
drag, startPoint x: 541, startPoint y: 355, endPoint x: 566, endPoint y: 338, distance: 30.2
click at [541, 354] on li "Mother" at bounding box center [612, 359] width 184 height 26
drag, startPoint x: 658, startPoint y: 341, endPoint x: 724, endPoint y: 312, distance: 72.1
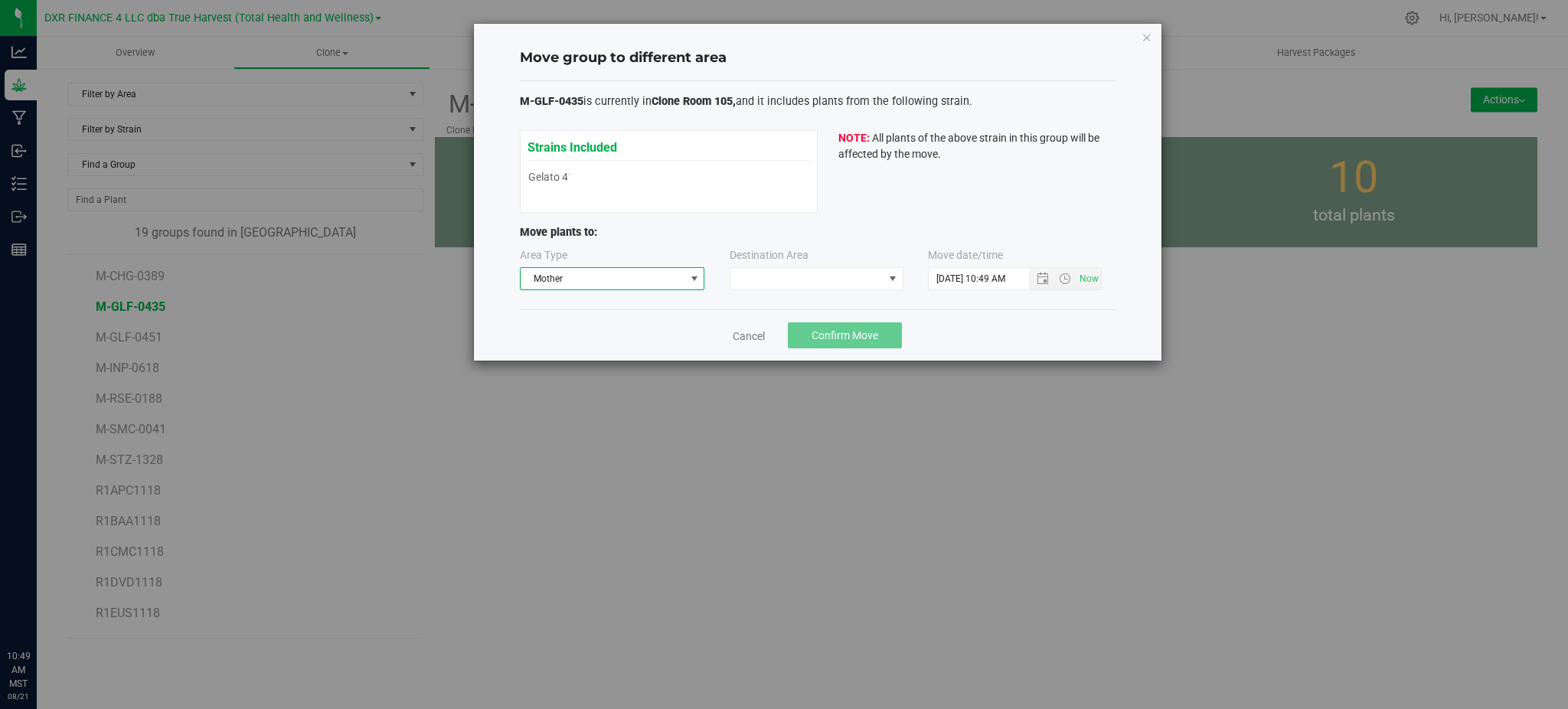
click at [665, 337] on div "Cancel Confirm Move" at bounding box center [818, 335] width 596 height 52
click at [671, 280] on span "Mother" at bounding box center [603, 278] width 164 height 21
drag, startPoint x: 687, startPoint y: 249, endPoint x: 704, endPoint y: 252, distance: 17.3
click at [687, 249] on div "Area Type Mother" at bounding box center [613, 269] width 187 height 43
click at [732, 268] on span at bounding box center [807, 278] width 153 height 21
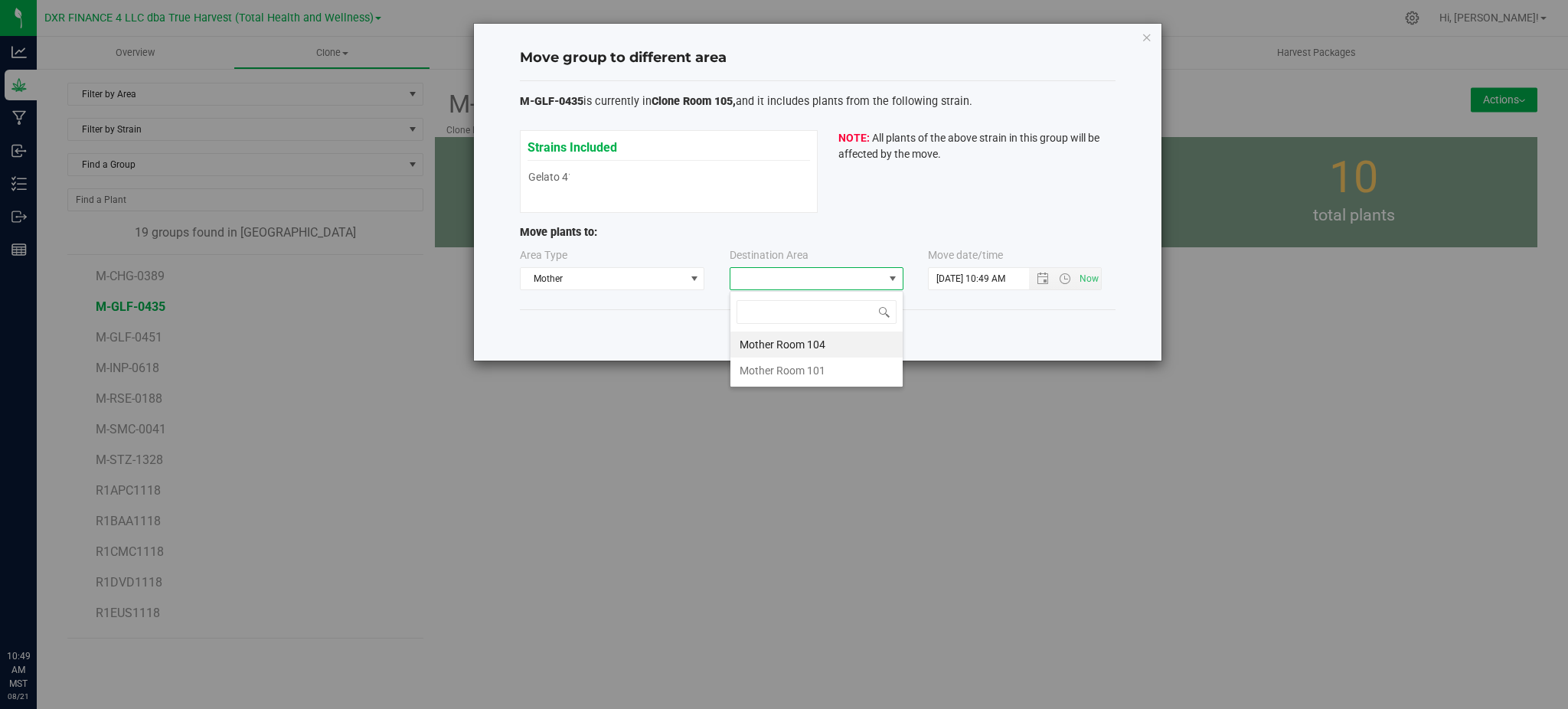
scroll to position [23, 174]
drag, startPoint x: 767, startPoint y: 334, endPoint x: 782, endPoint y: 346, distance: 19.2
click at [770, 338] on li "Mother Room 104" at bounding box center [816, 345] width 172 height 26
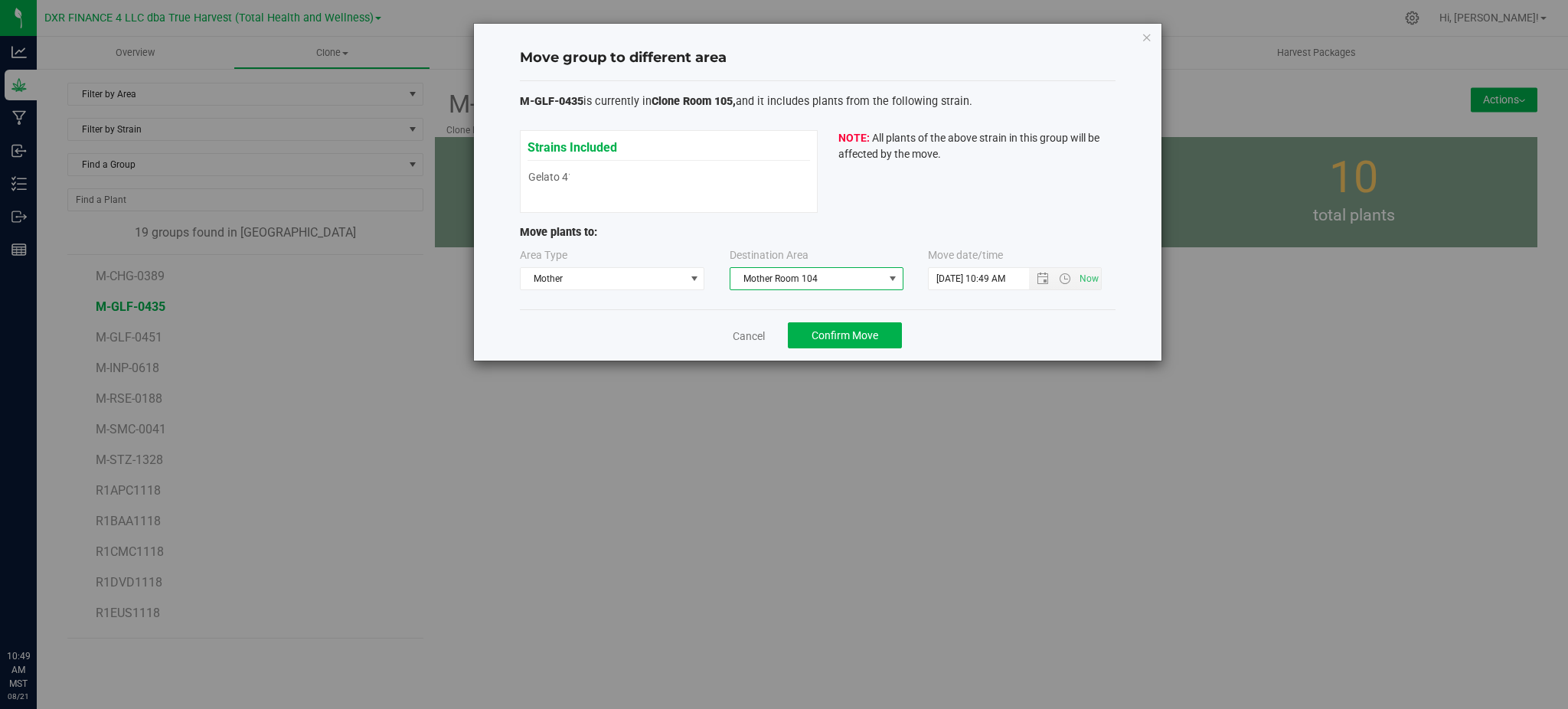
drag, startPoint x: 1113, startPoint y: 339, endPoint x: 1093, endPoint y: 326, distance: 23.9
click at [1107, 338] on div "Cancel Confirm Move" at bounding box center [818, 335] width 596 height 52
click at [1046, 284] on span "Open the date view" at bounding box center [1042, 279] width 12 height 12
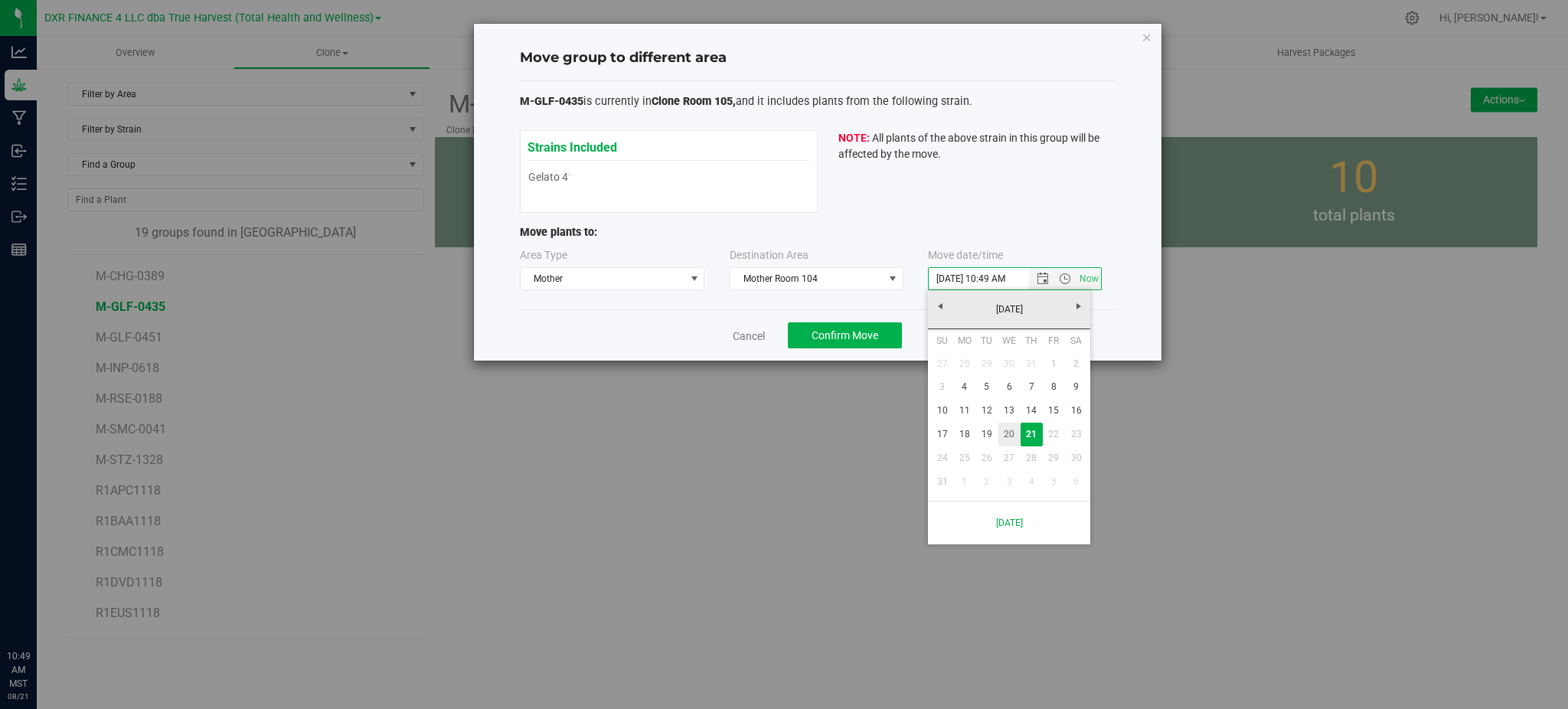
click at [1004, 434] on link "20" at bounding box center [1009, 435] width 22 height 24
type input "8/20/2025 10:49 AM"
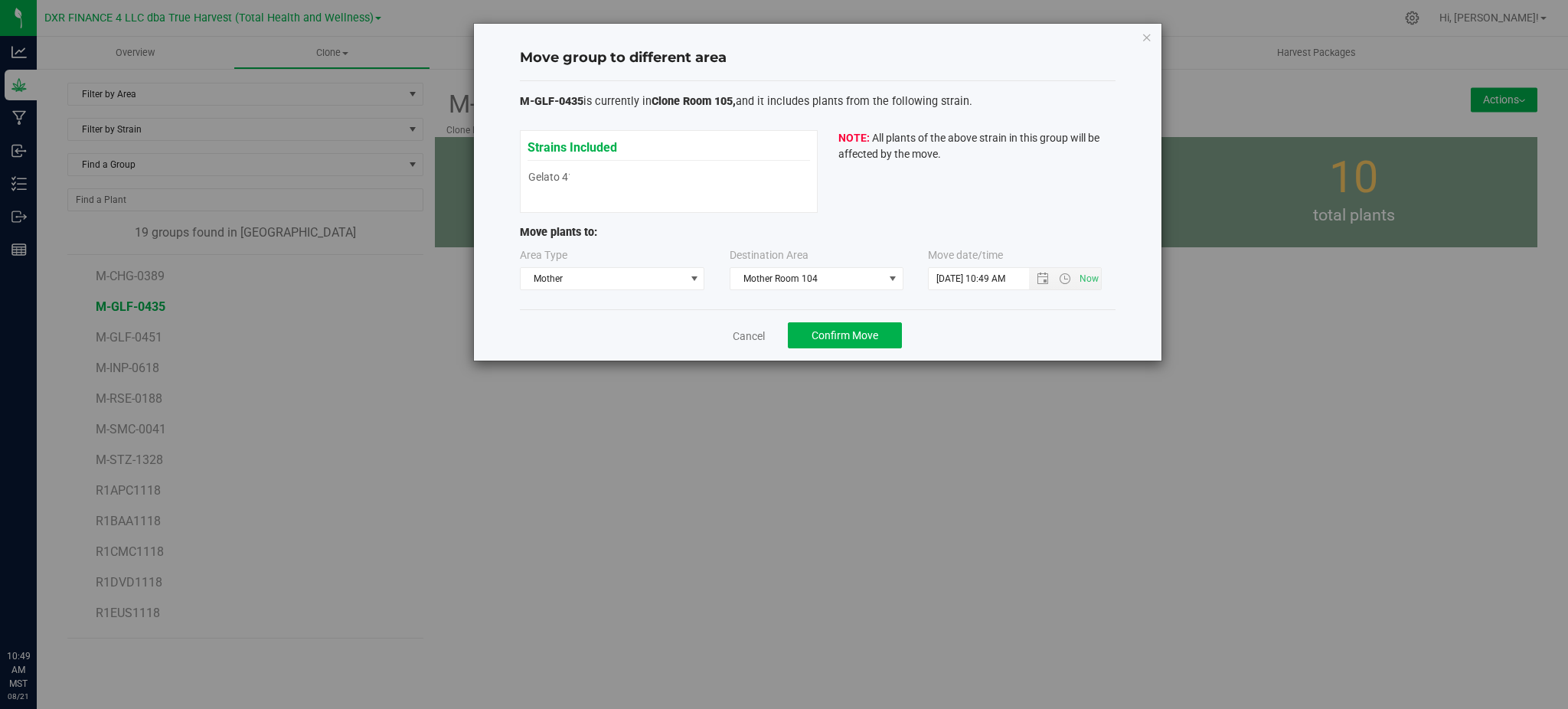
click at [1025, 334] on div "Cancel Confirm Move" at bounding box center [818, 335] width 596 height 52
click at [813, 342] on button "Confirm Move" at bounding box center [845, 335] width 114 height 26
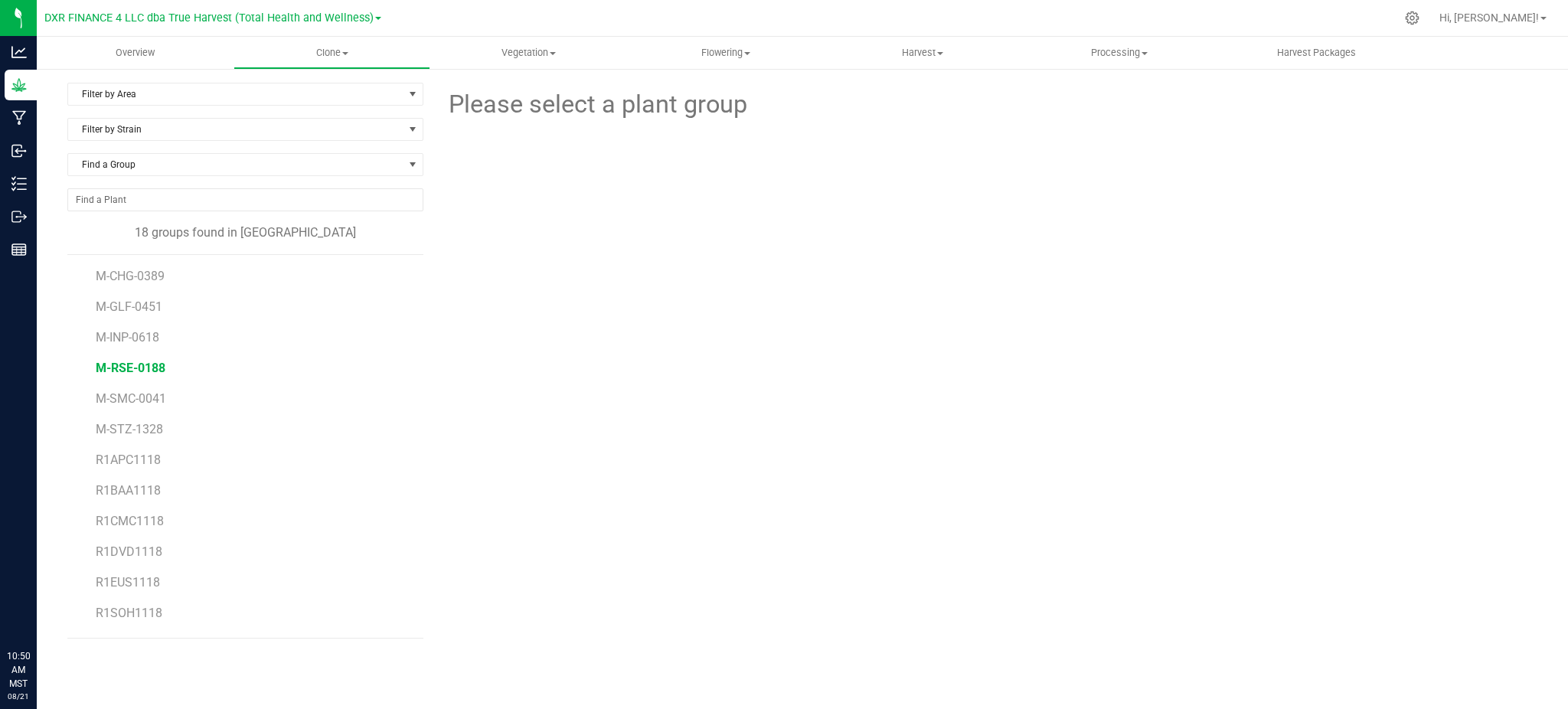
click at [131, 364] on span "M-RSE-0188" at bounding box center [130, 368] width 69 height 14
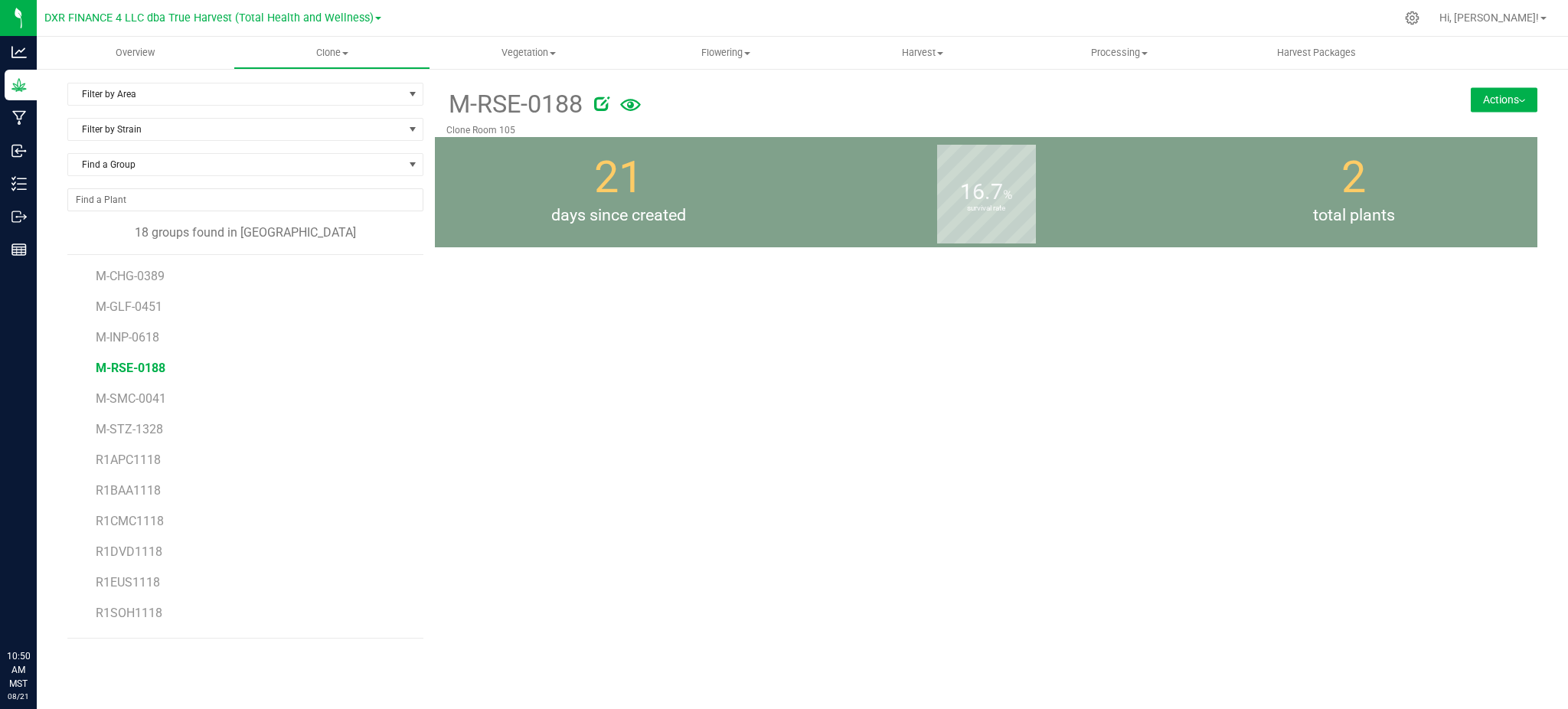
click at [1507, 102] on button "Actions" at bounding box center [1504, 99] width 67 height 25
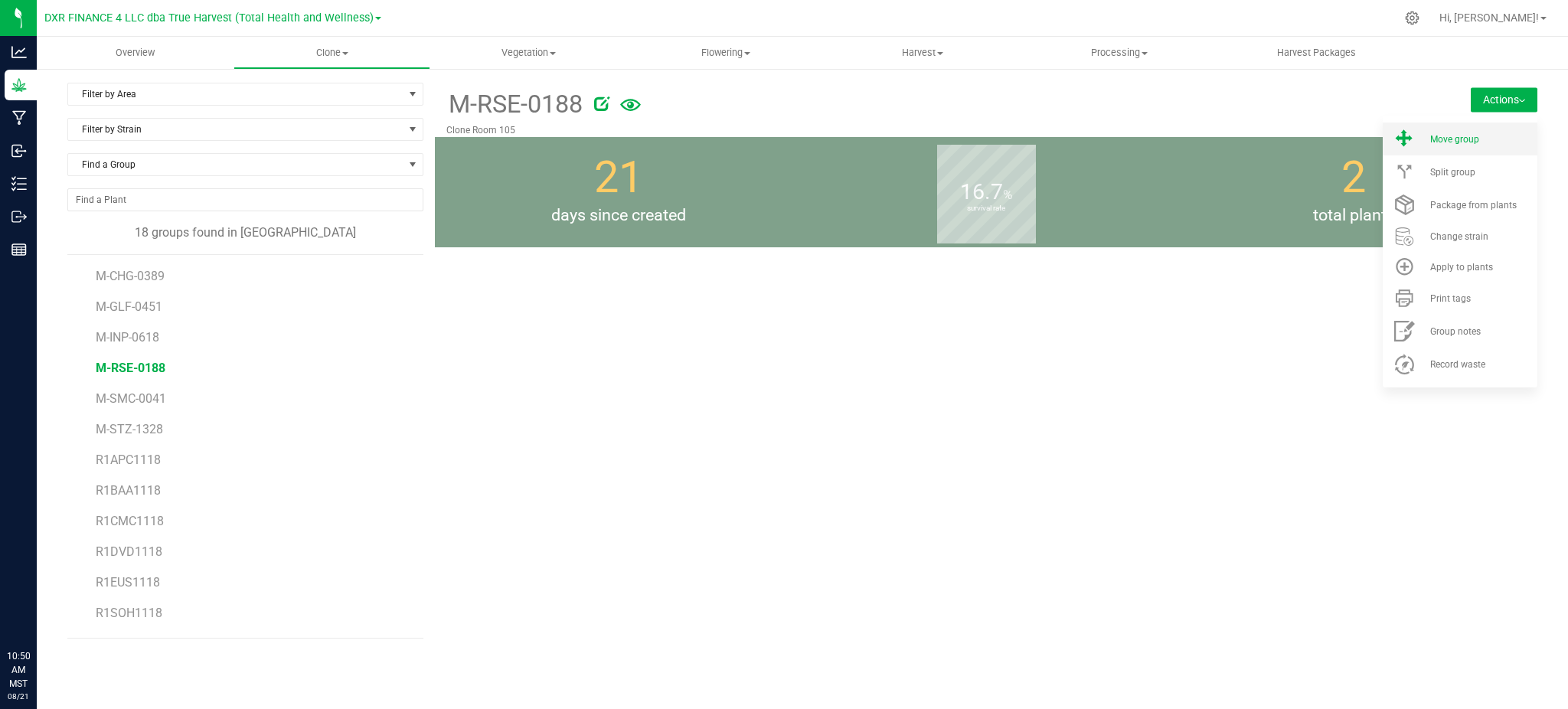
click at [1472, 128] on li "Move group" at bounding box center [1460, 139] width 155 height 33
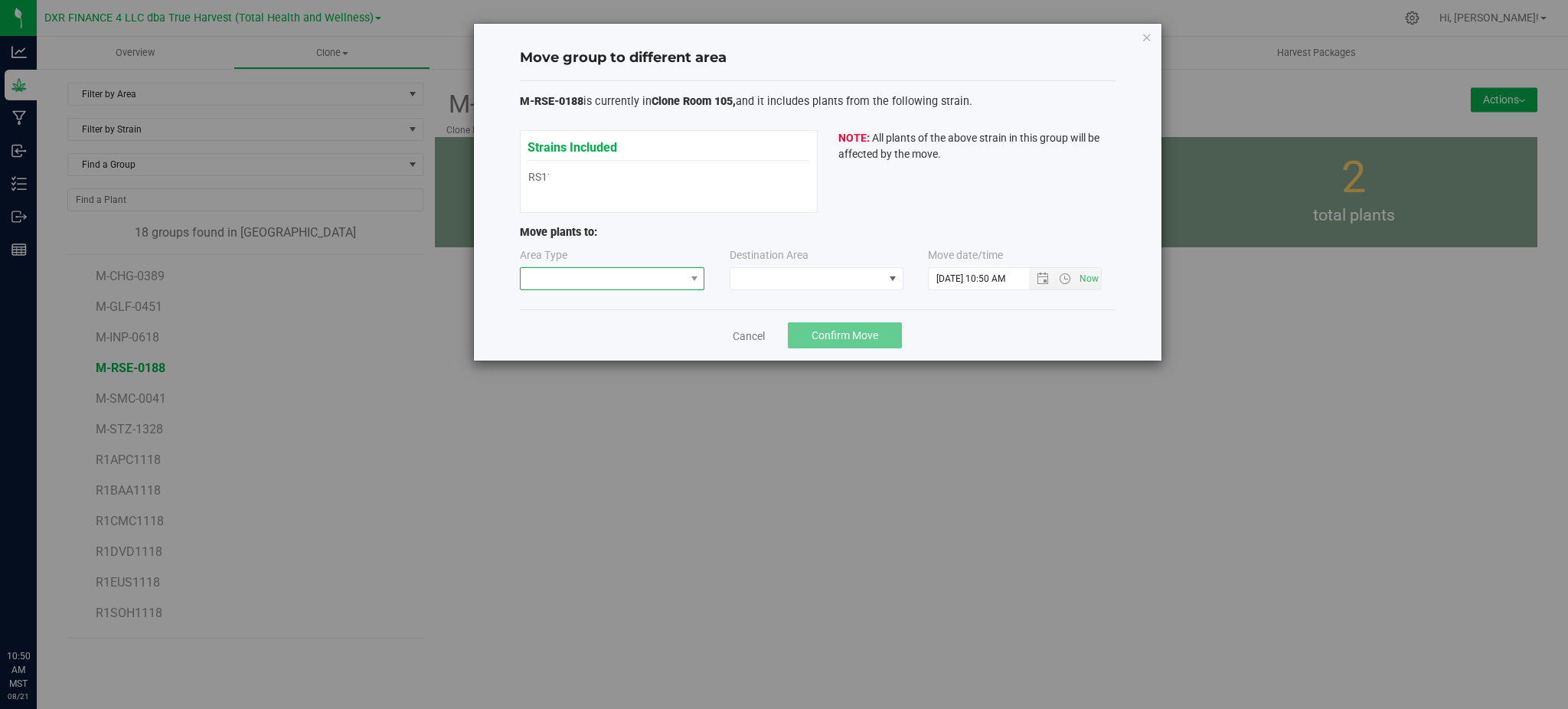
click at [607, 274] on span at bounding box center [603, 278] width 164 height 21
drag, startPoint x: 595, startPoint y: 358, endPoint x: 820, endPoint y: 310, distance: 230.1
click at [596, 357] on li "Mother" at bounding box center [612, 359] width 184 height 26
click at [818, 283] on span at bounding box center [807, 278] width 153 height 21
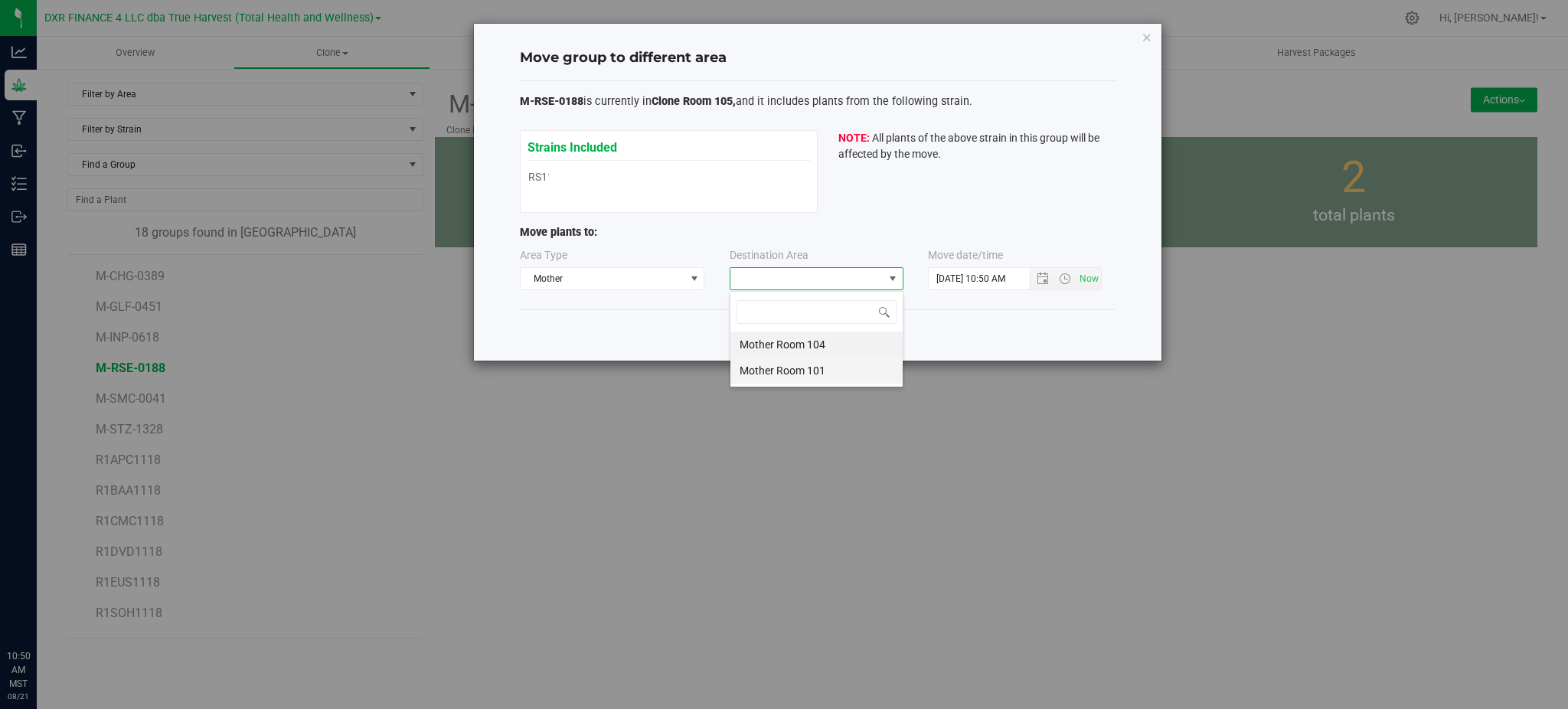
scroll to position [23, 174]
drag, startPoint x: 811, startPoint y: 338, endPoint x: 870, endPoint y: 323, distance: 60.9
click at [816, 336] on li "Mother Room 104" at bounding box center [816, 345] width 172 height 26
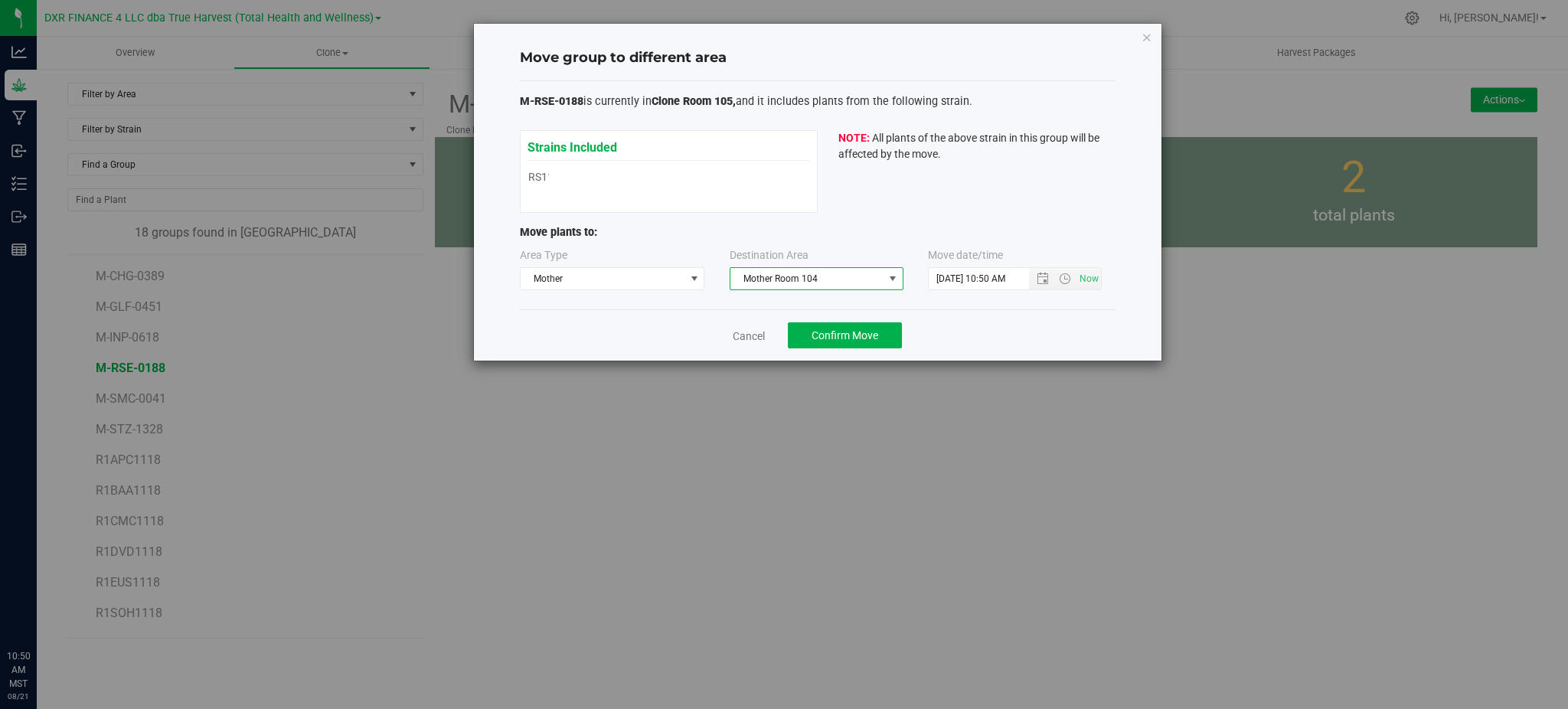
click at [1068, 312] on div "Cancel Confirm Move" at bounding box center [818, 335] width 596 height 52
click at [1043, 269] on span "Now" at bounding box center [1064, 278] width 72 height 21
click at [1040, 276] on span "Open the date view" at bounding box center [1042, 279] width 12 height 12
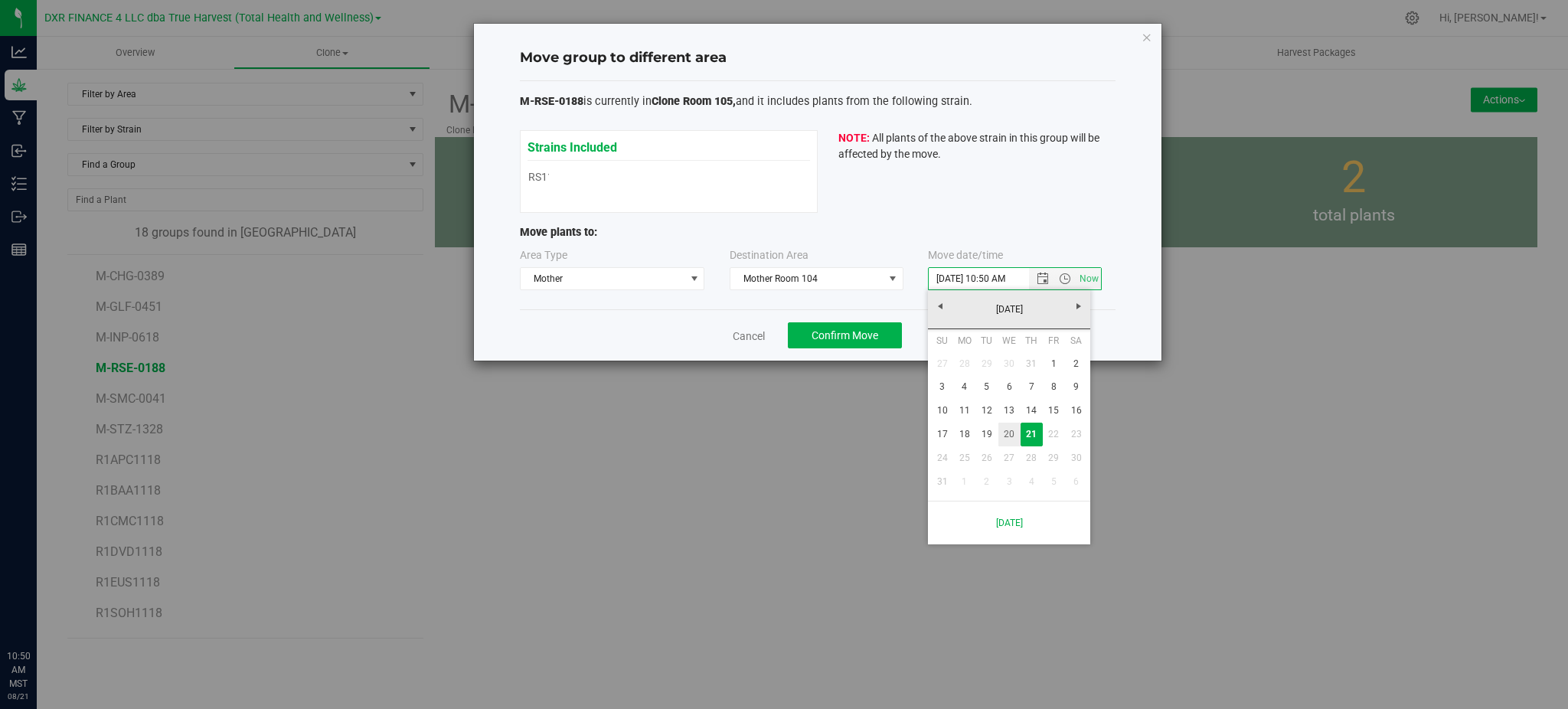
drag, startPoint x: 1014, startPoint y: 432, endPoint x: 1002, endPoint y: 391, distance: 42.7
click at [1014, 429] on link "20" at bounding box center [1009, 435] width 22 height 24
type input "8/20/2025 10:50 AM"
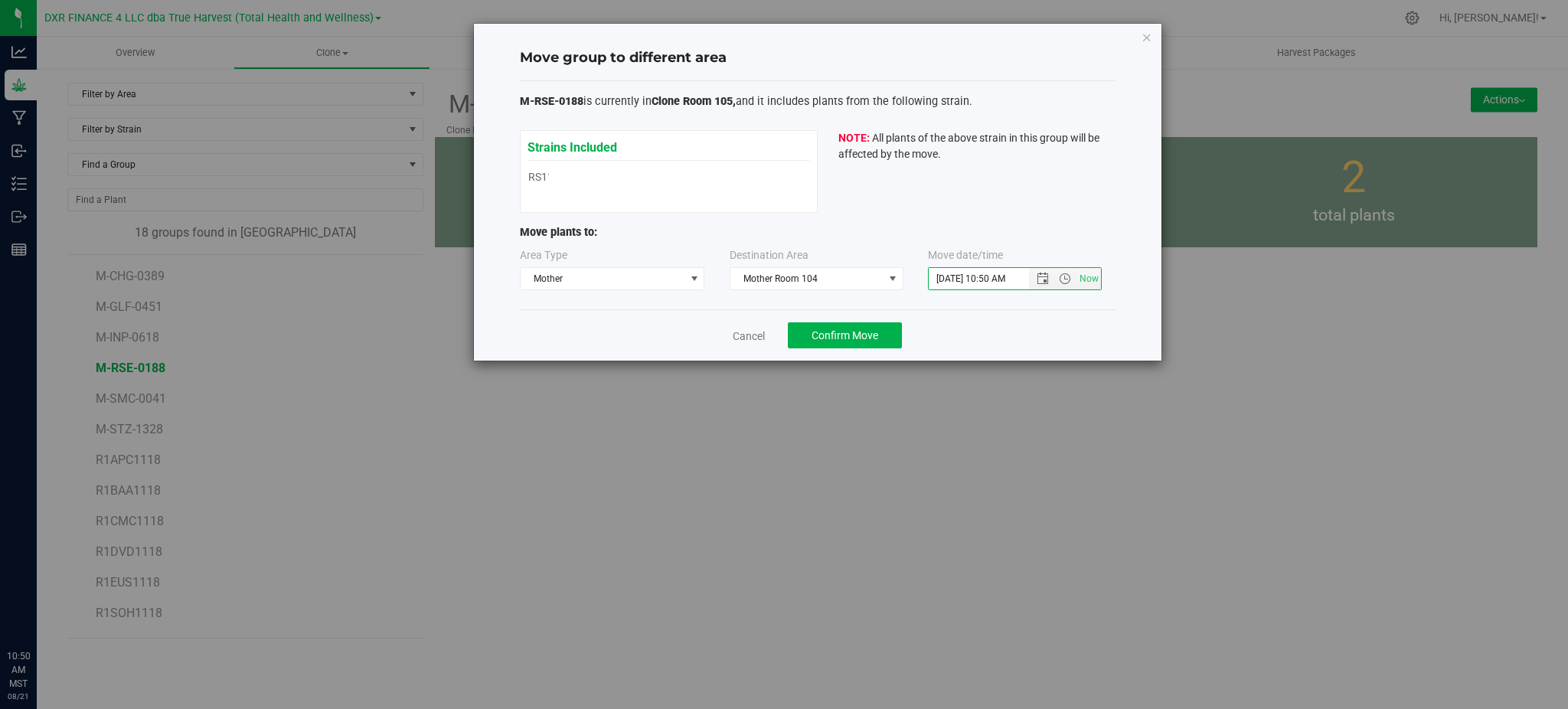
drag, startPoint x: 1011, startPoint y: 351, endPoint x: 909, endPoint y: 356, distance: 102.1
click at [1009, 349] on div "Cancel Confirm Move" at bounding box center [818, 335] width 596 height 52
click at [859, 338] on span "Confirm Move" at bounding box center [845, 335] width 67 height 12
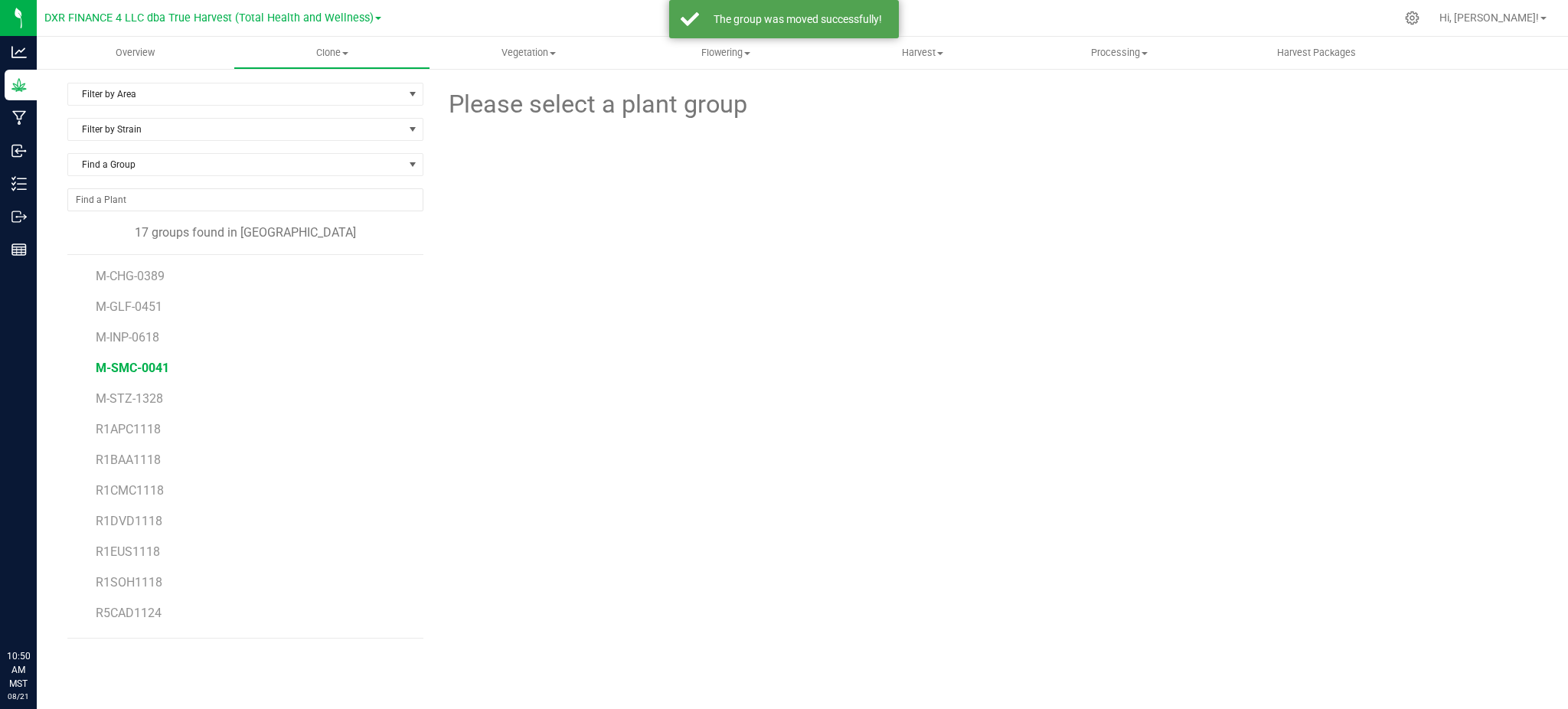
click at [138, 363] on span "M-SMC-0041" at bounding box center [132, 368] width 74 height 14
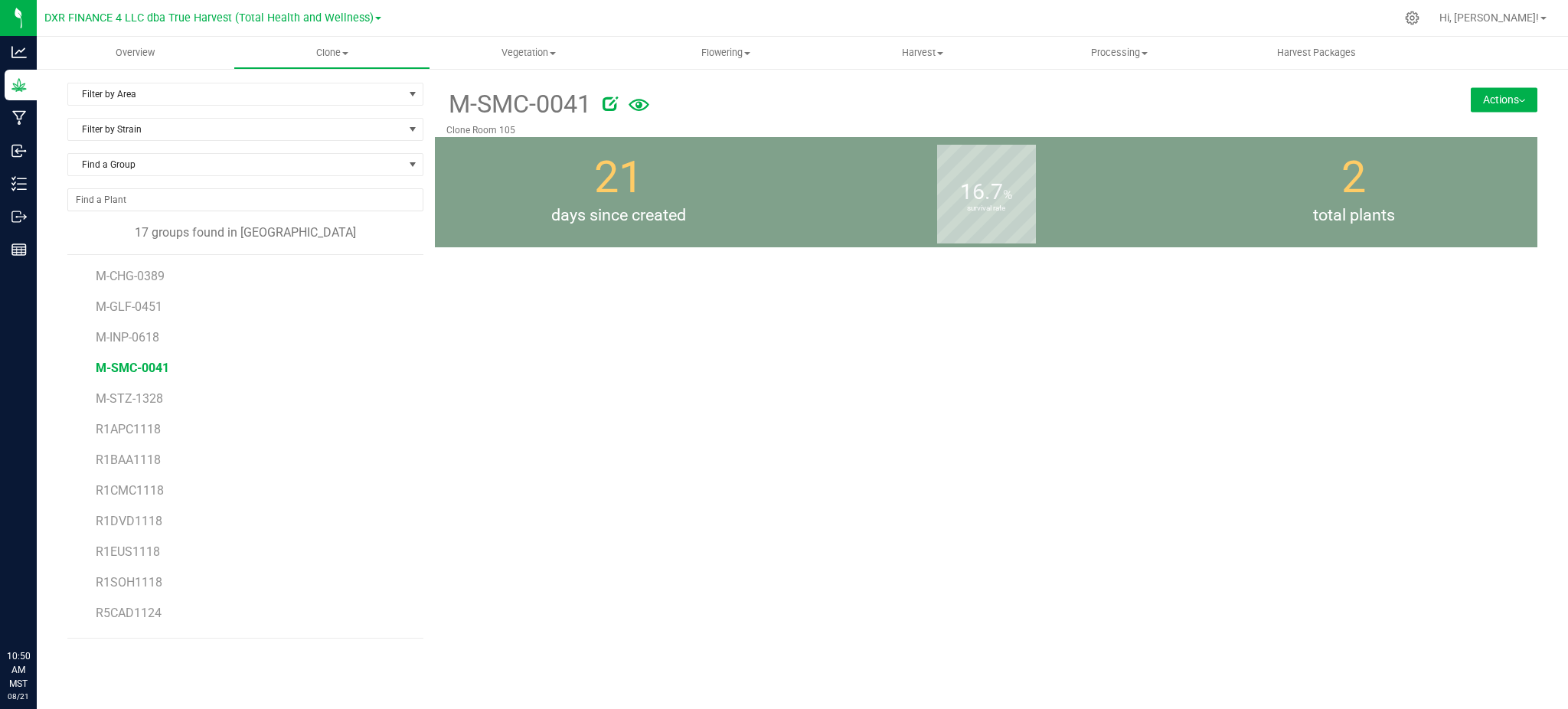
click at [1483, 109] on button "Actions" at bounding box center [1504, 99] width 67 height 25
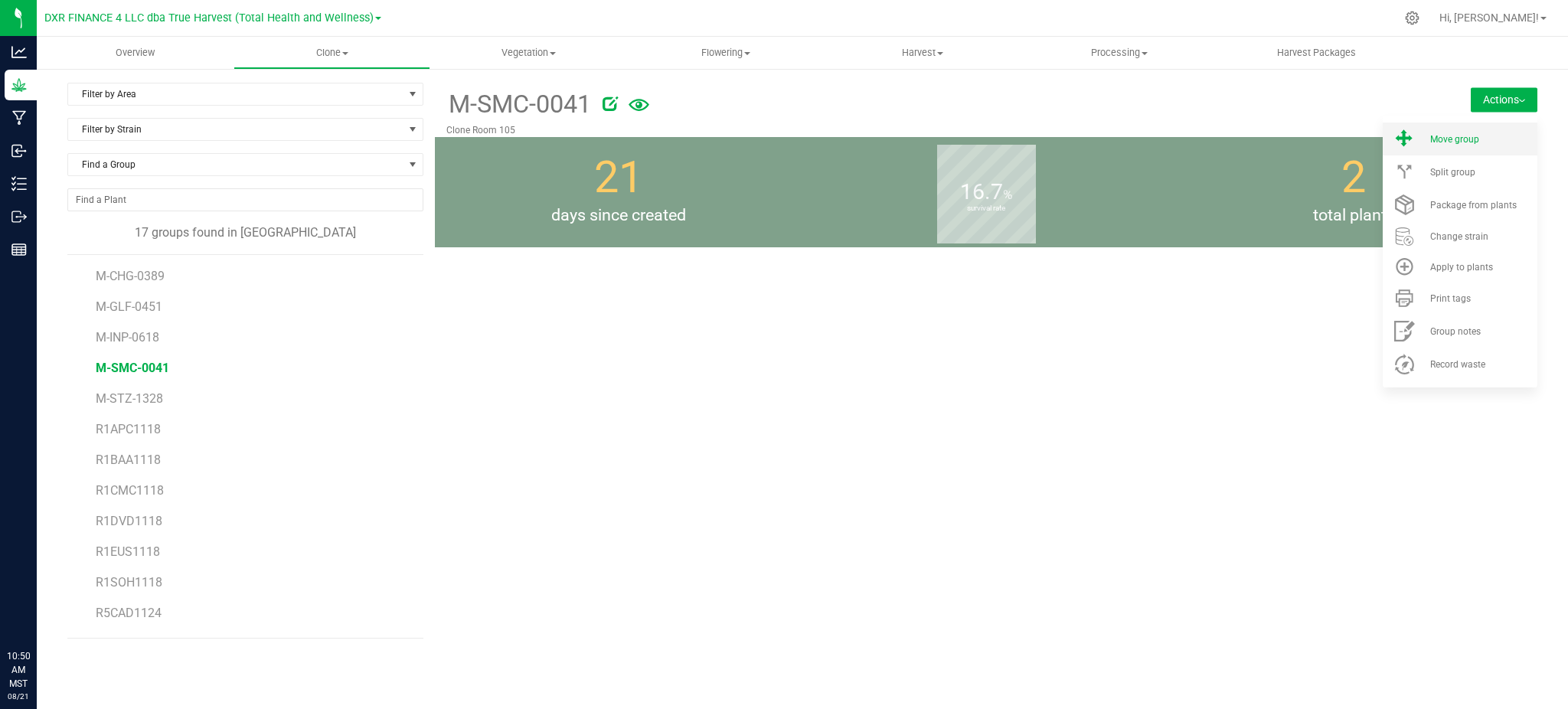
click at [1470, 141] on span "Move group" at bounding box center [1455, 139] width 49 height 11
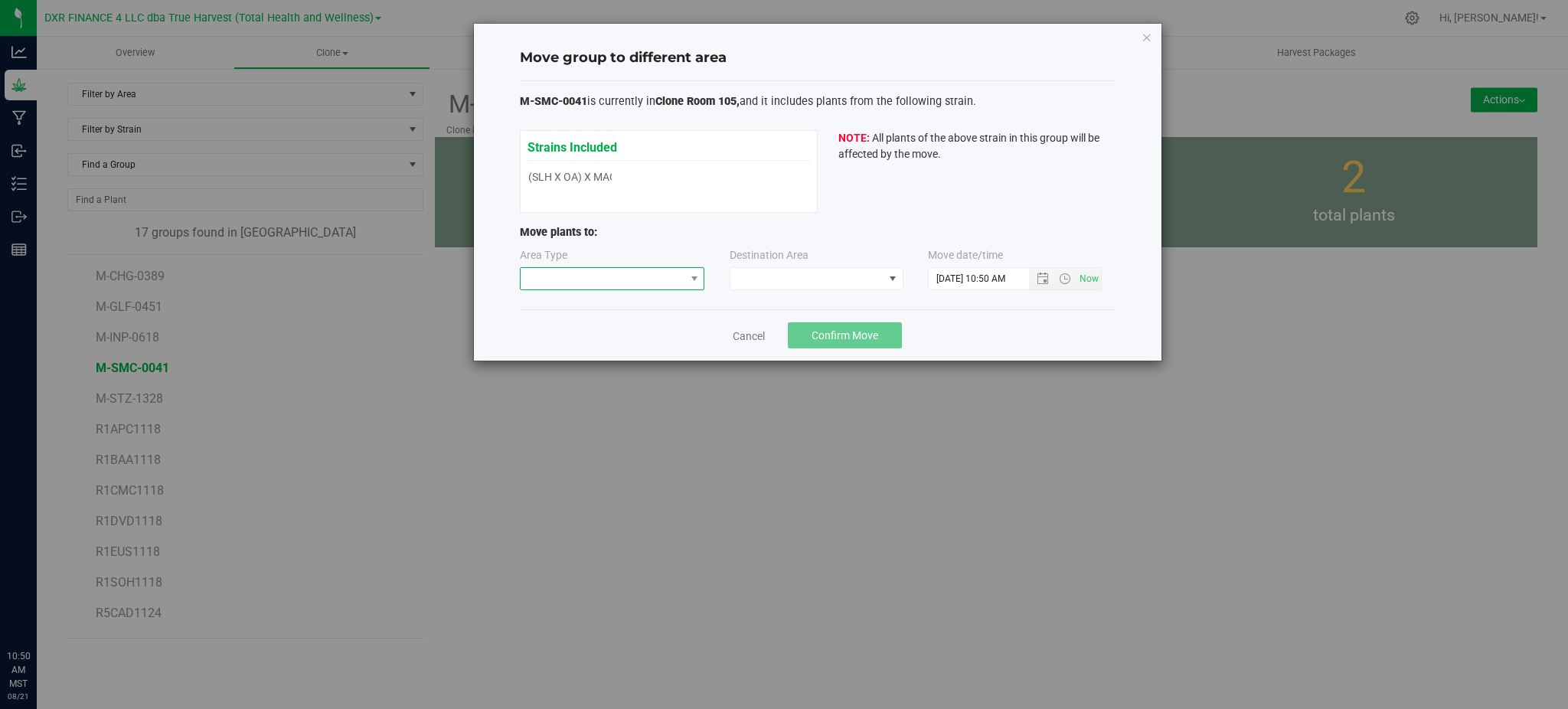
click at [632, 277] on span at bounding box center [603, 278] width 164 height 21
click at [595, 356] on li "Mother" at bounding box center [612, 359] width 184 height 26
click at [748, 292] on div "Area Type Mother Destination Area Move date/time" at bounding box center [818, 272] width 596 height 50
click at [754, 280] on span at bounding box center [807, 278] width 153 height 21
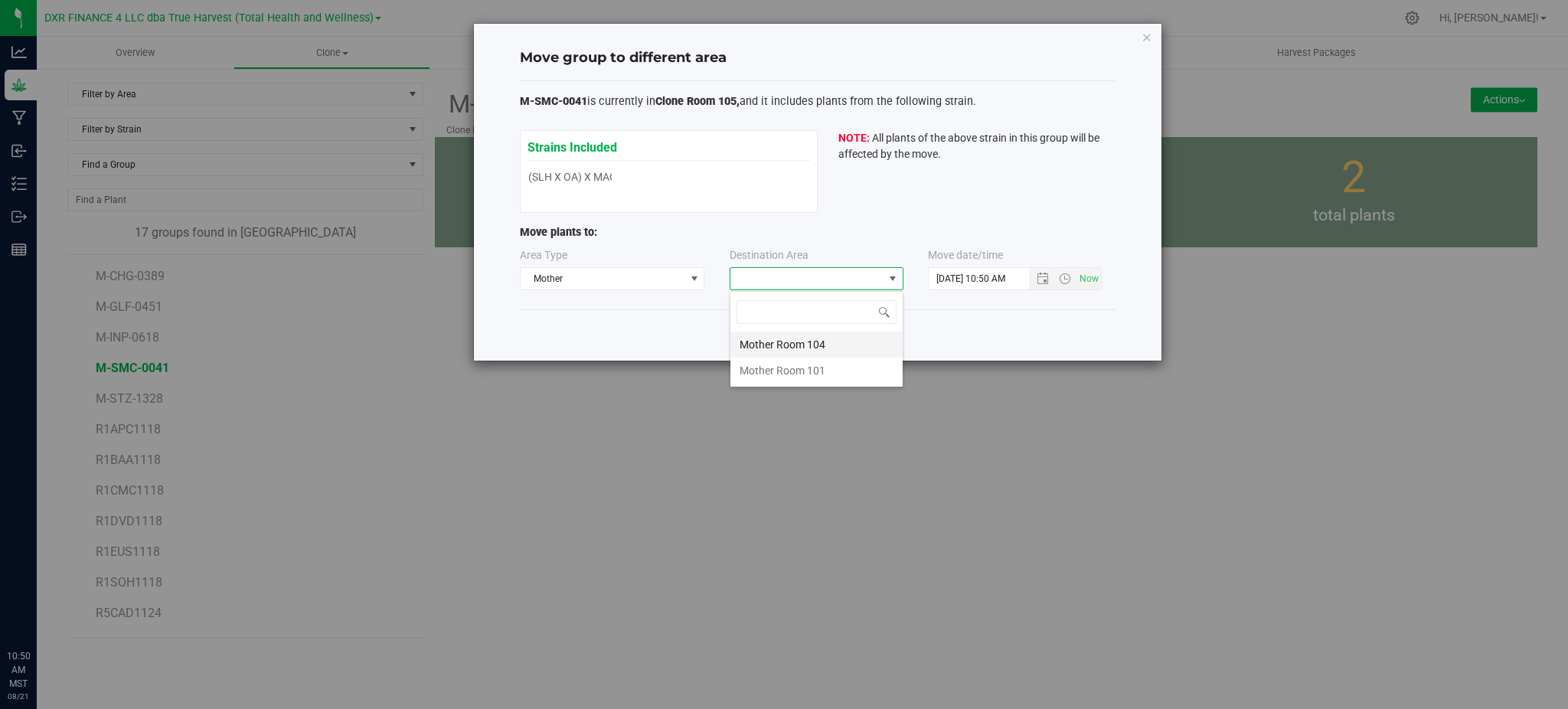
scroll to position [23, 174]
click at [814, 350] on li "Mother Room 104" at bounding box center [816, 345] width 172 height 26
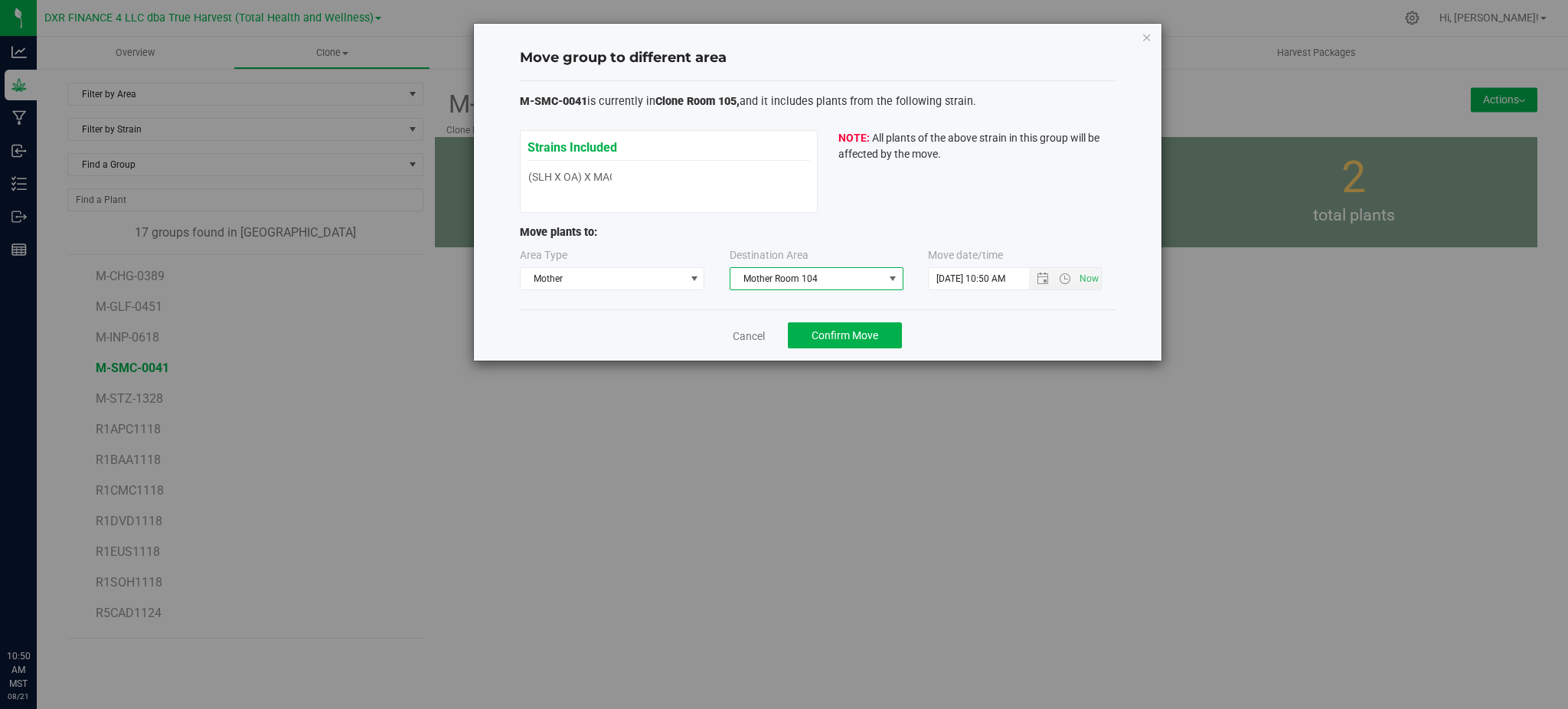
click at [944, 320] on div "Cancel Confirm Move" at bounding box center [818, 335] width 596 height 52
drag, startPoint x: 1042, startPoint y: 273, endPoint x: 1039, endPoint y: 285, distance: 12.4
click at [1040, 274] on span "Open the date view" at bounding box center [1042, 279] width 12 height 12
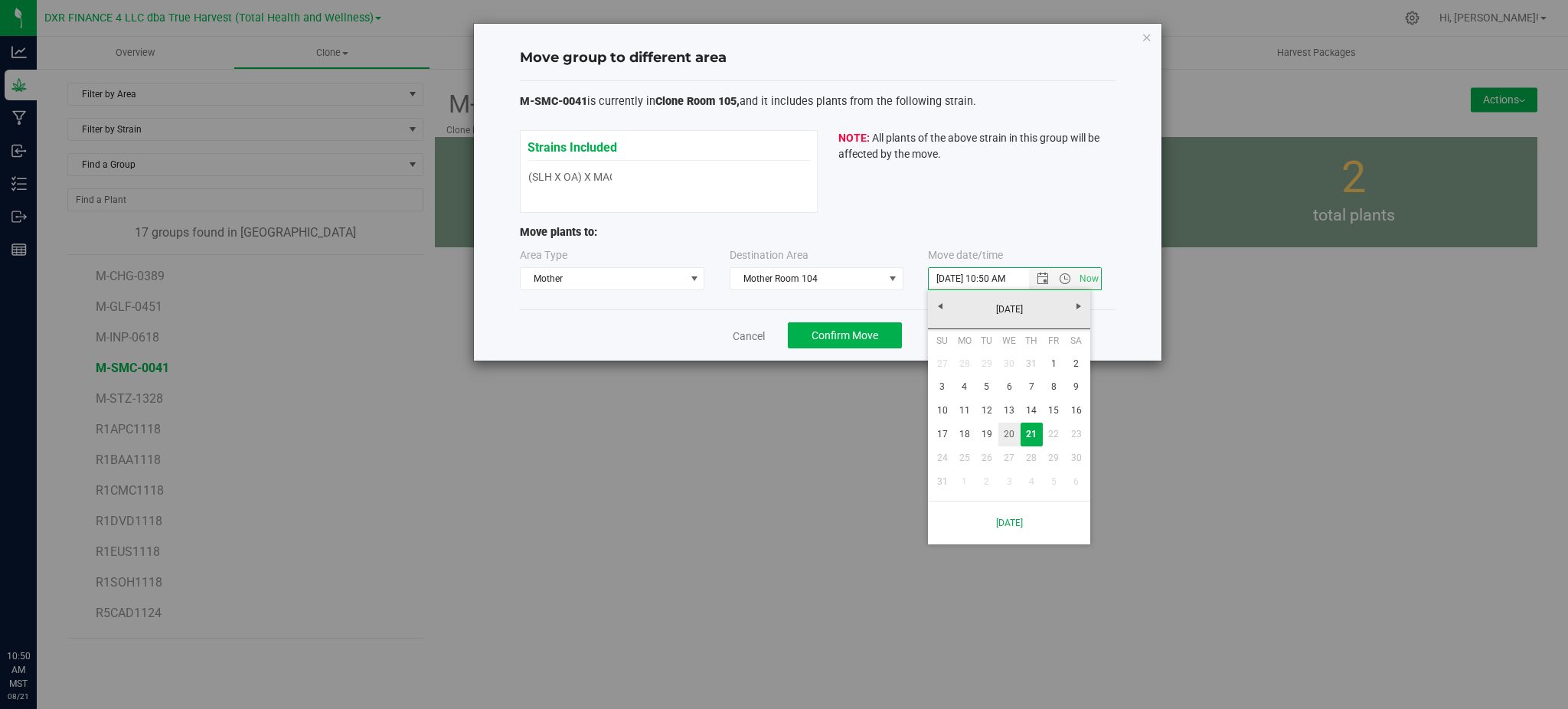
drag, startPoint x: 1006, startPoint y: 435, endPoint x: 1019, endPoint y: 394, distance: 43.0
click at [1006, 435] on link "20" at bounding box center [1009, 435] width 22 height 24
type input "8/20/2025 10:50 AM"
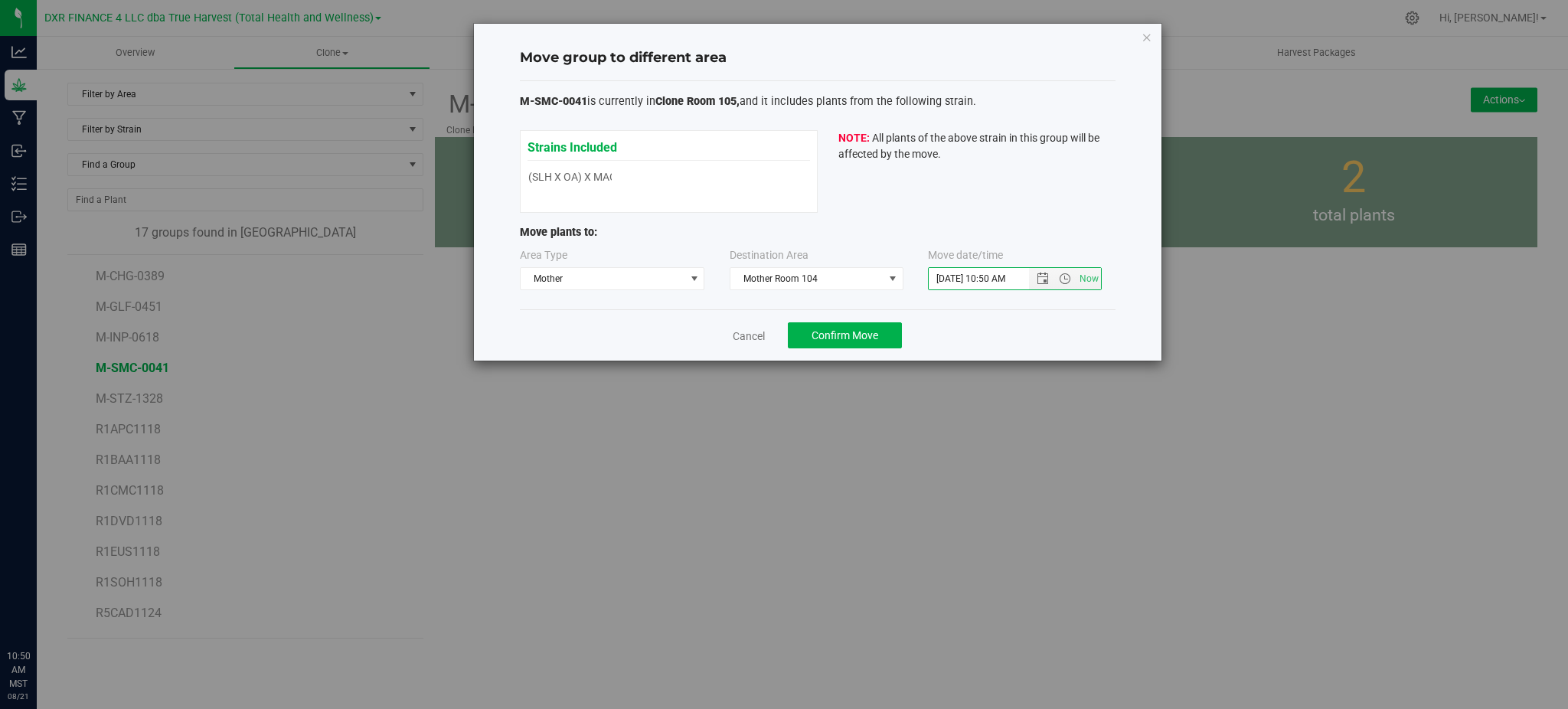
drag, startPoint x: 1062, startPoint y: 343, endPoint x: 908, endPoint y: 346, distance: 154.0
click at [1058, 343] on div "Cancel Confirm Move" at bounding box center [818, 335] width 596 height 52
click at [828, 341] on span "Confirm Move" at bounding box center [845, 335] width 67 height 12
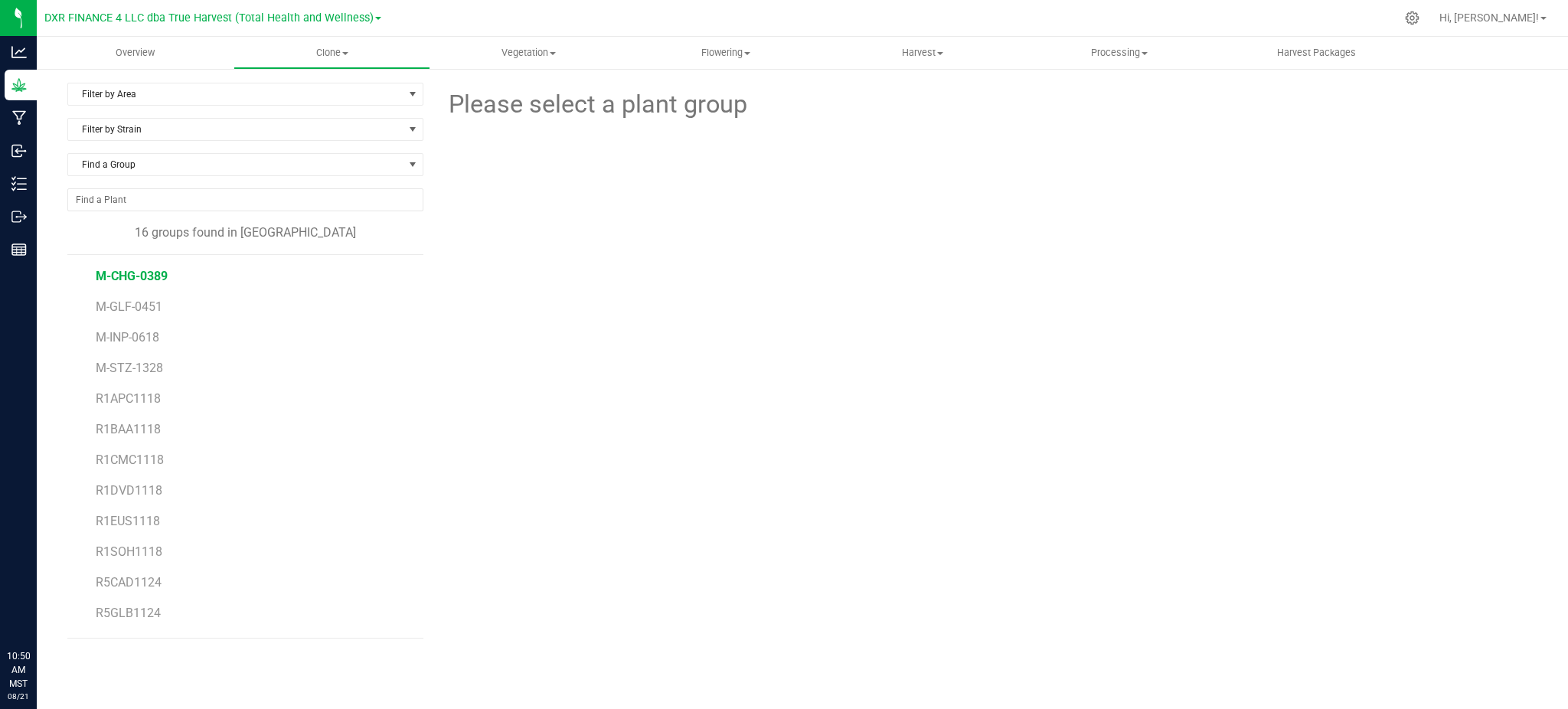
click at [119, 280] on span "M-CHG-0389" at bounding box center [131, 275] width 72 height 14
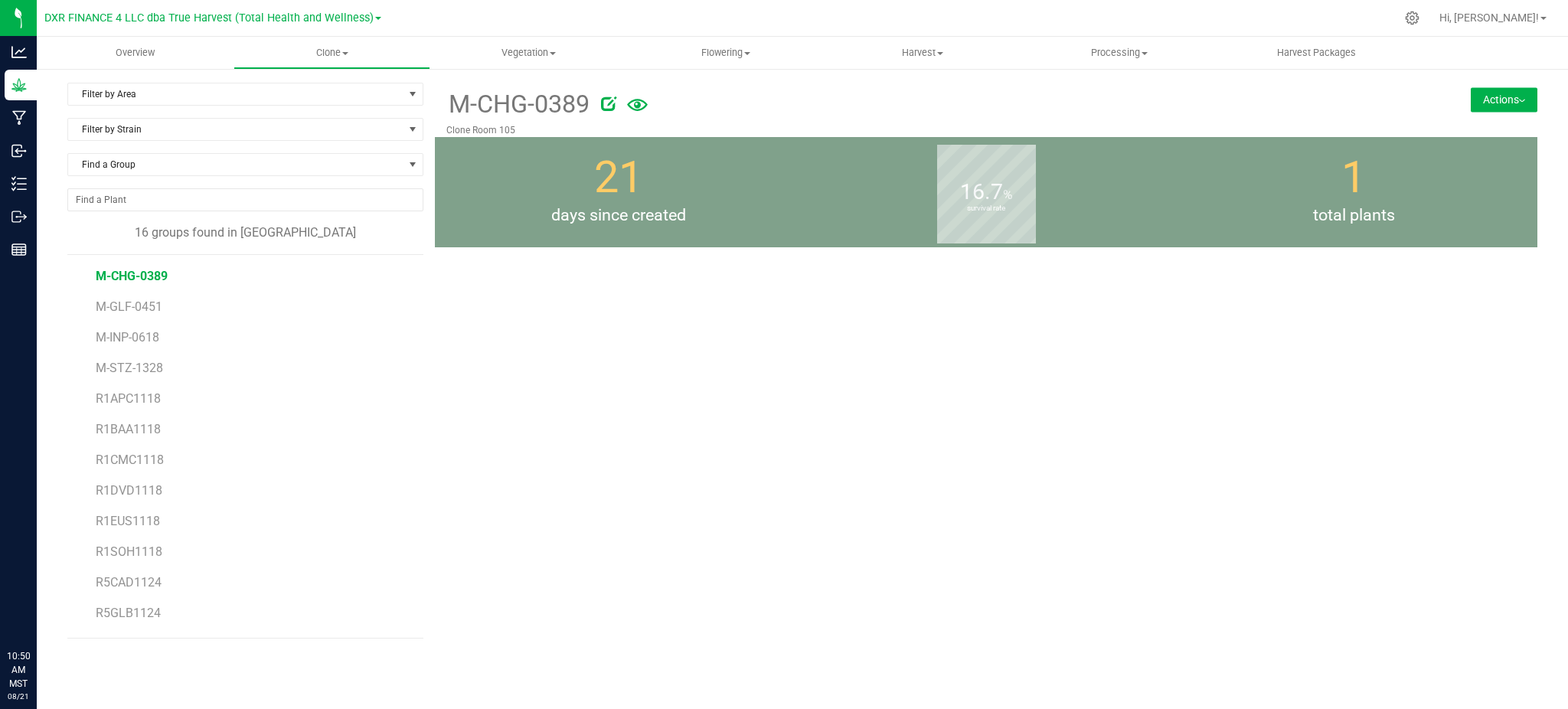
click at [1505, 95] on button "Actions" at bounding box center [1504, 99] width 67 height 25
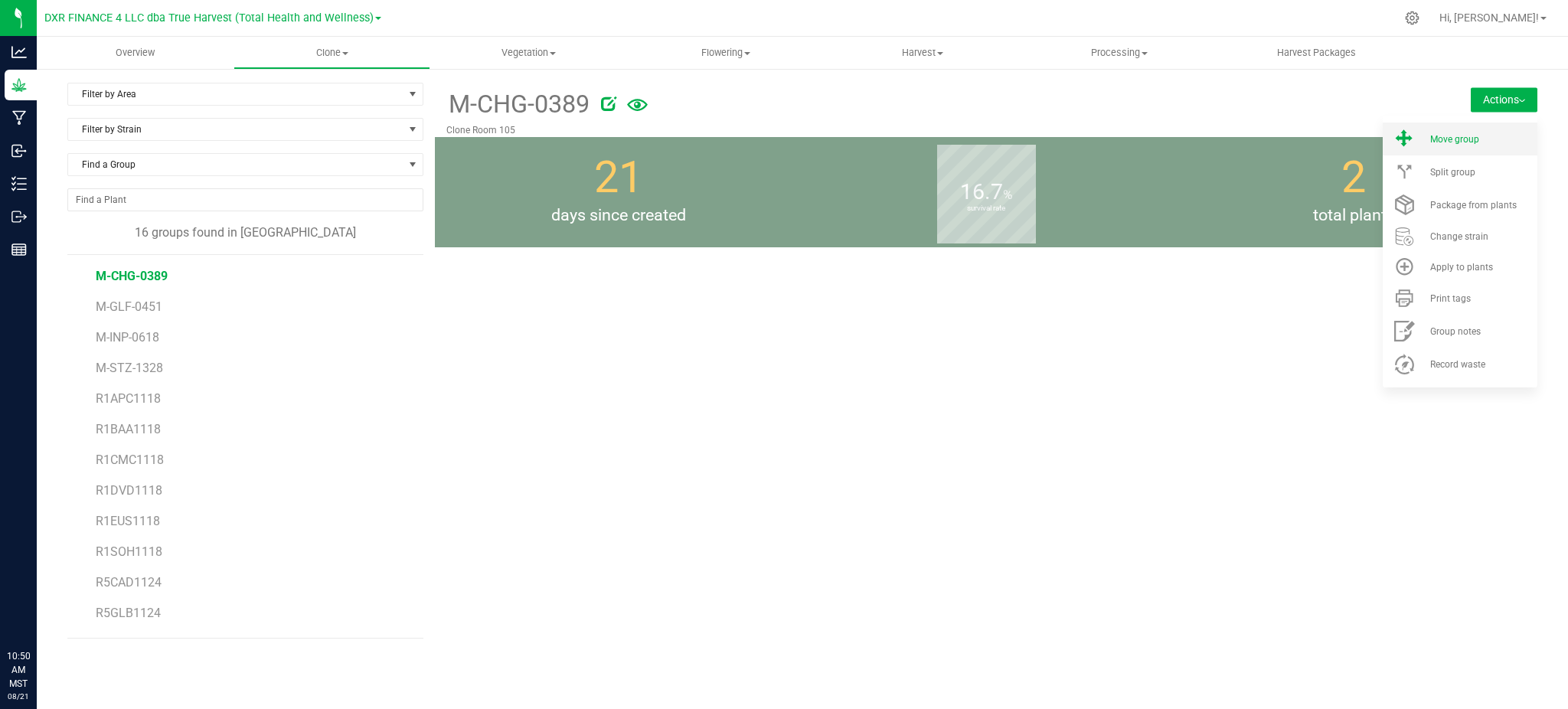
click at [1467, 140] on span "Move group" at bounding box center [1455, 139] width 49 height 11
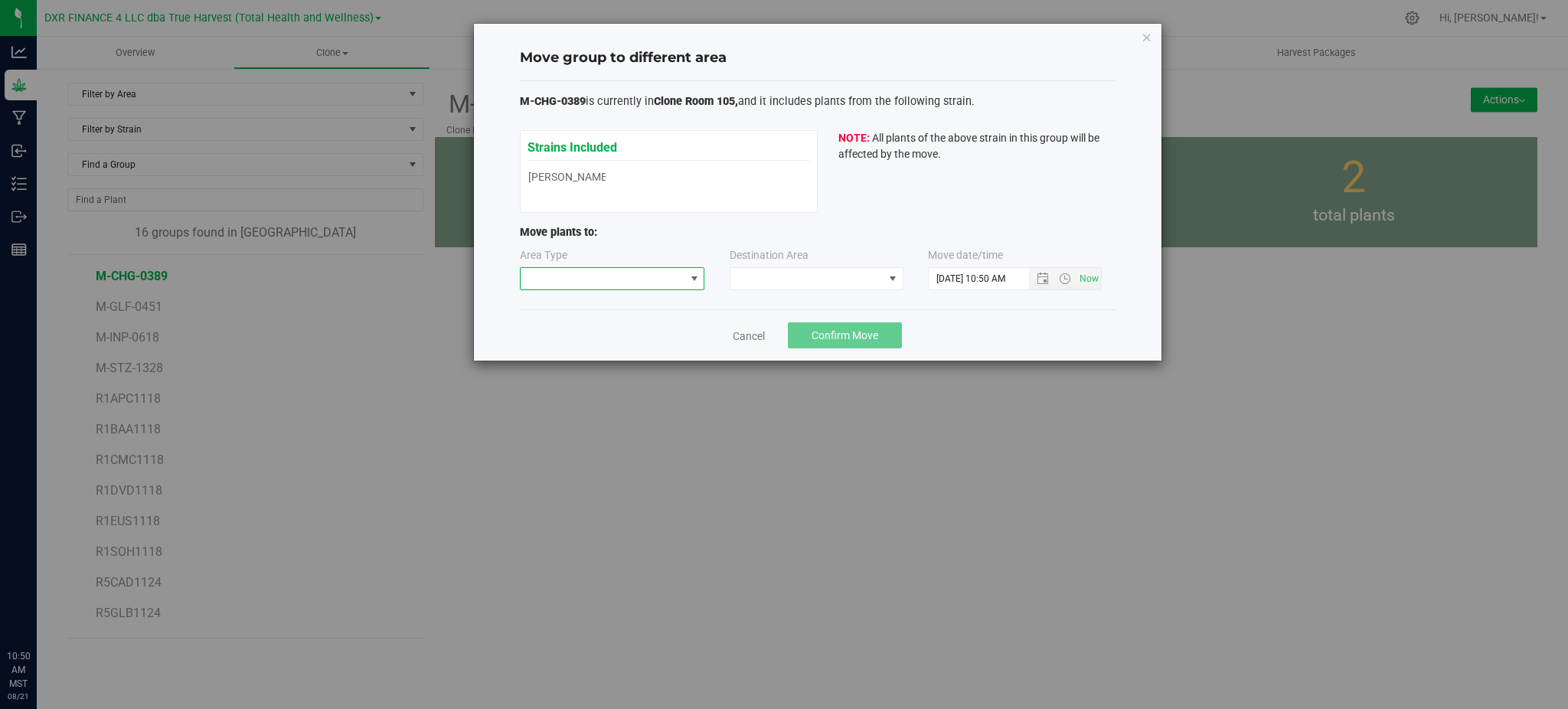
click at [616, 280] on span at bounding box center [603, 278] width 164 height 21
click at [535, 359] on li "Mother" at bounding box center [612, 359] width 184 height 26
click at [746, 286] on span at bounding box center [807, 278] width 153 height 21
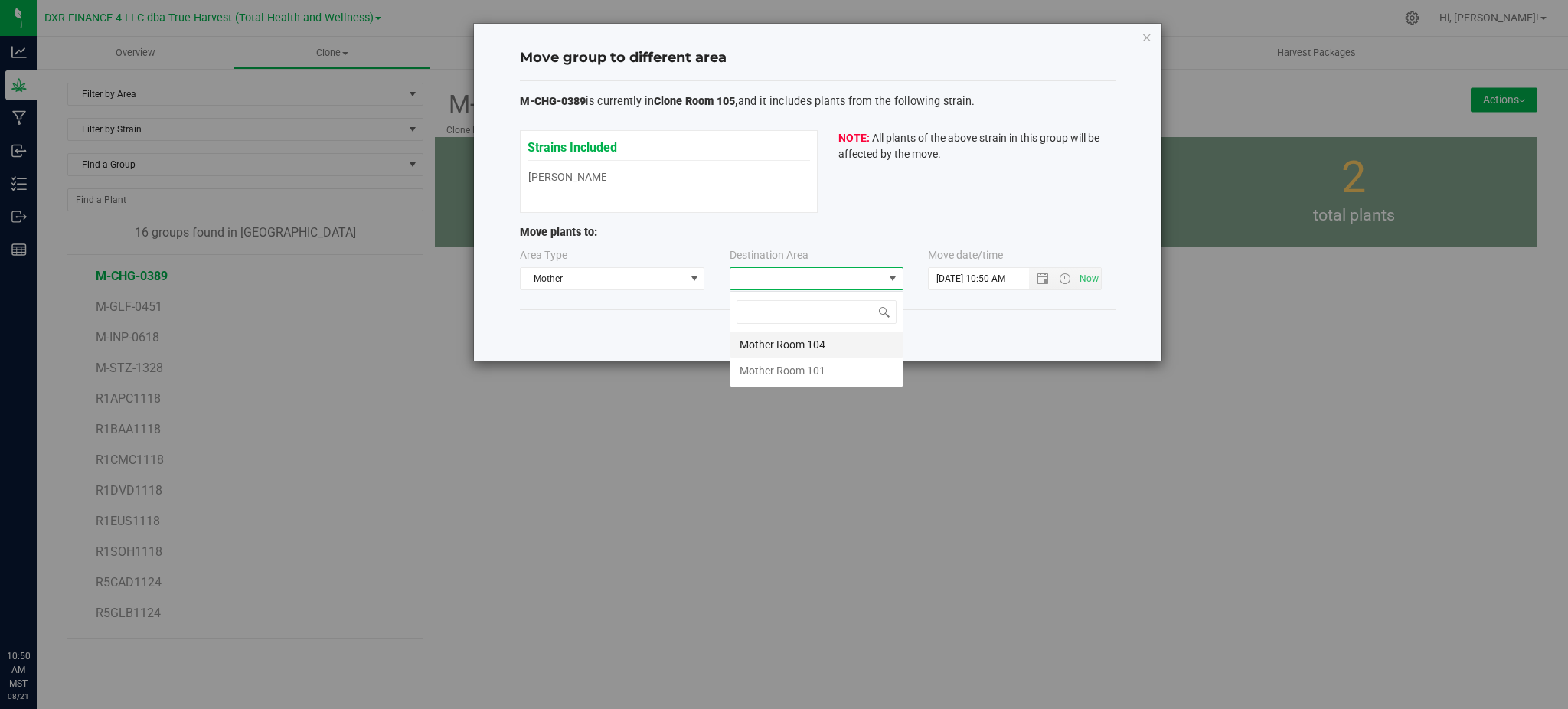
scroll to position [23, 174]
drag, startPoint x: 765, startPoint y: 342, endPoint x: 1030, endPoint y: 317, distance: 266.2
click at [767, 342] on li "Mother Room 104" at bounding box center [816, 345] width 172 height 26
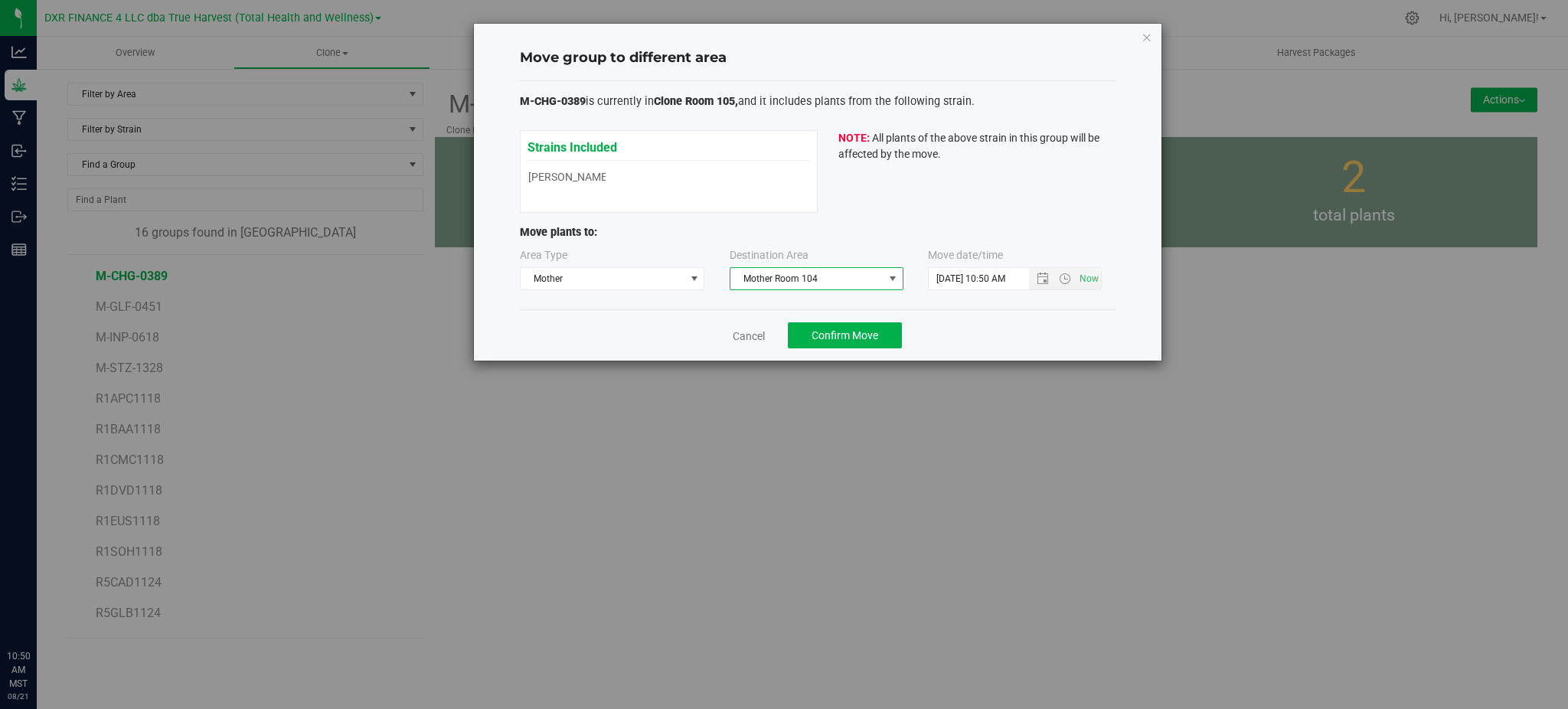
click at [1081, 313] on div "Cancel Confirm Move" at bounding box center [818, 335] width 596 height 52
click at [1037, 280] on span "Open the date view" at bounding box center [1042, 279] width 12 height 12
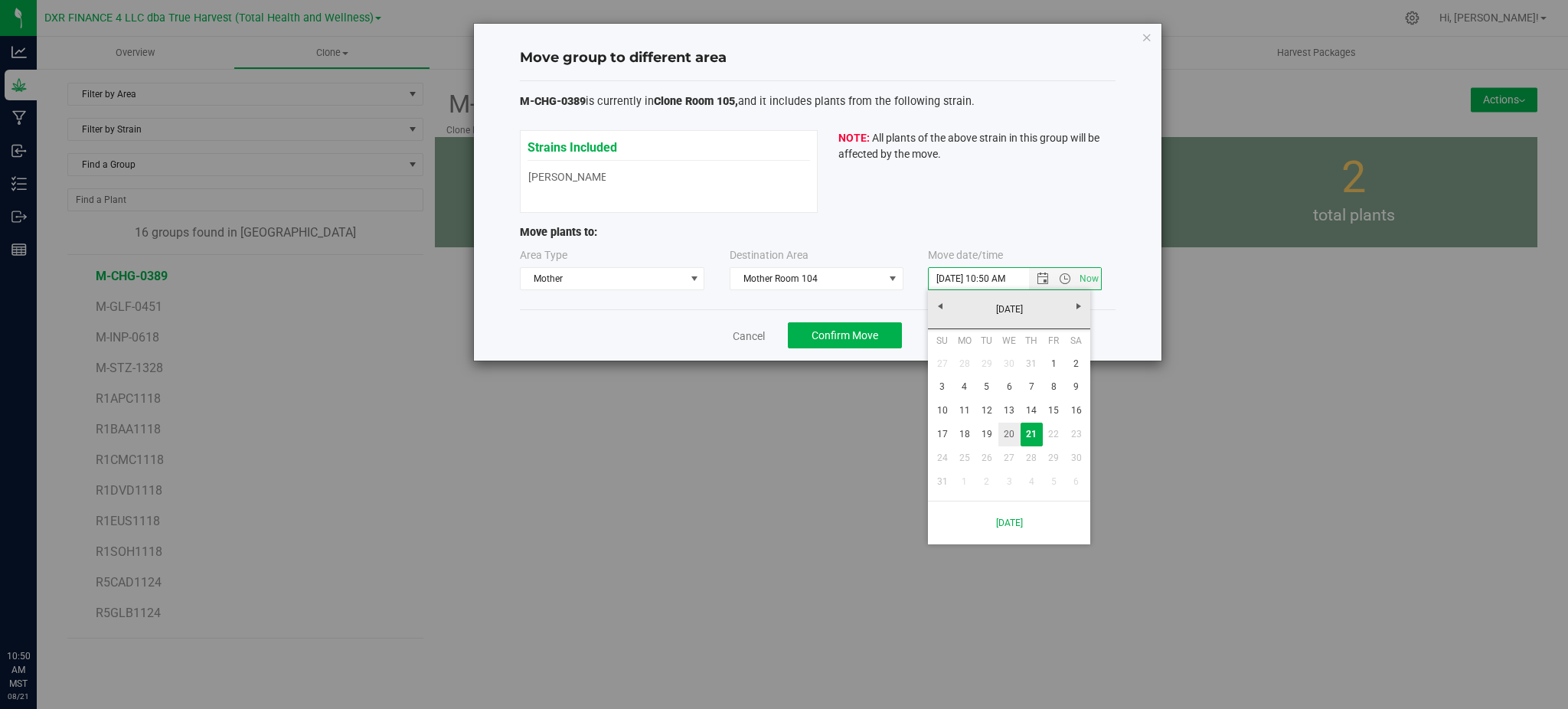
drag, startPoint x: 1008, startPoint y: 427, endPoint x: 998, endPoint y: 379, distance: 49.0
click at [1010, 427] on link "20" at bounding box center [1009, 435] width 22 height 24
type input "8/20/2025 10:50 AM"
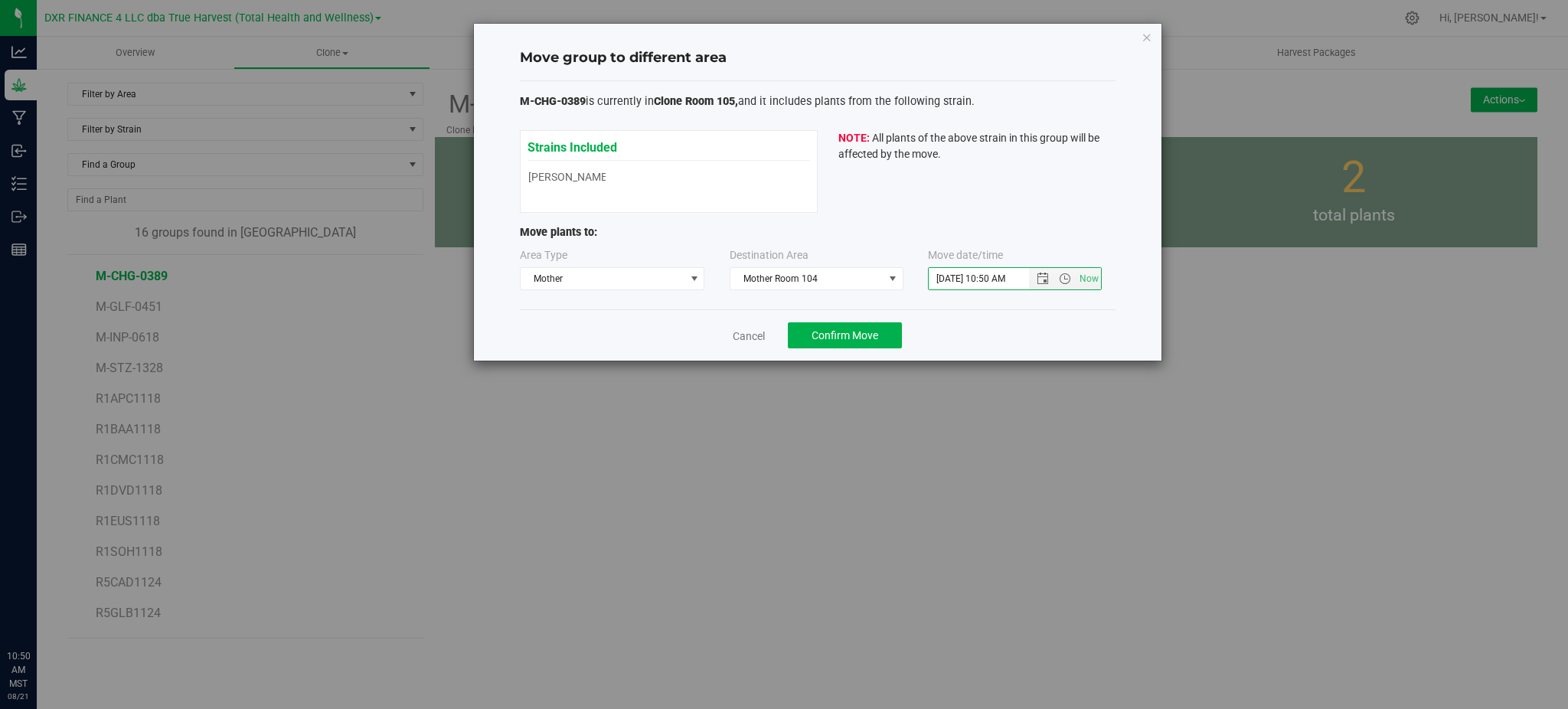
drag, startPoint x: 997, startPoint y: 318, endPoint x: 989, endPoint y: 317, distance: 8.1
click at [996, 316] on div "Cancel Confirm Move" at bounding box center [818, 335] width 596 height 52
click at [853, 327] on button "Confirm Move" at bounding box center [845, 335] width 114 height 26
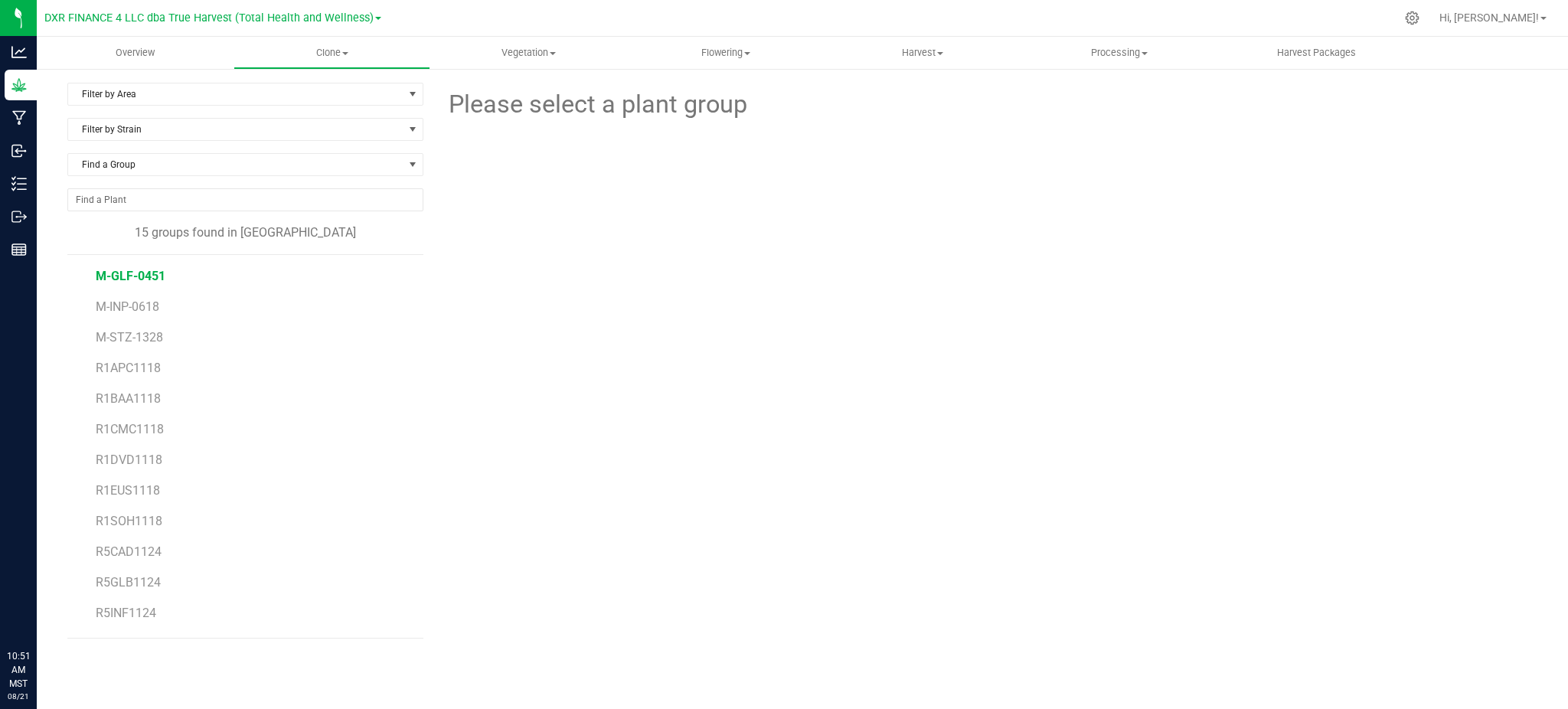
click at [131, 276] on span "M-GLF-0451" at bounding box center [130, 275] width 69 height 14
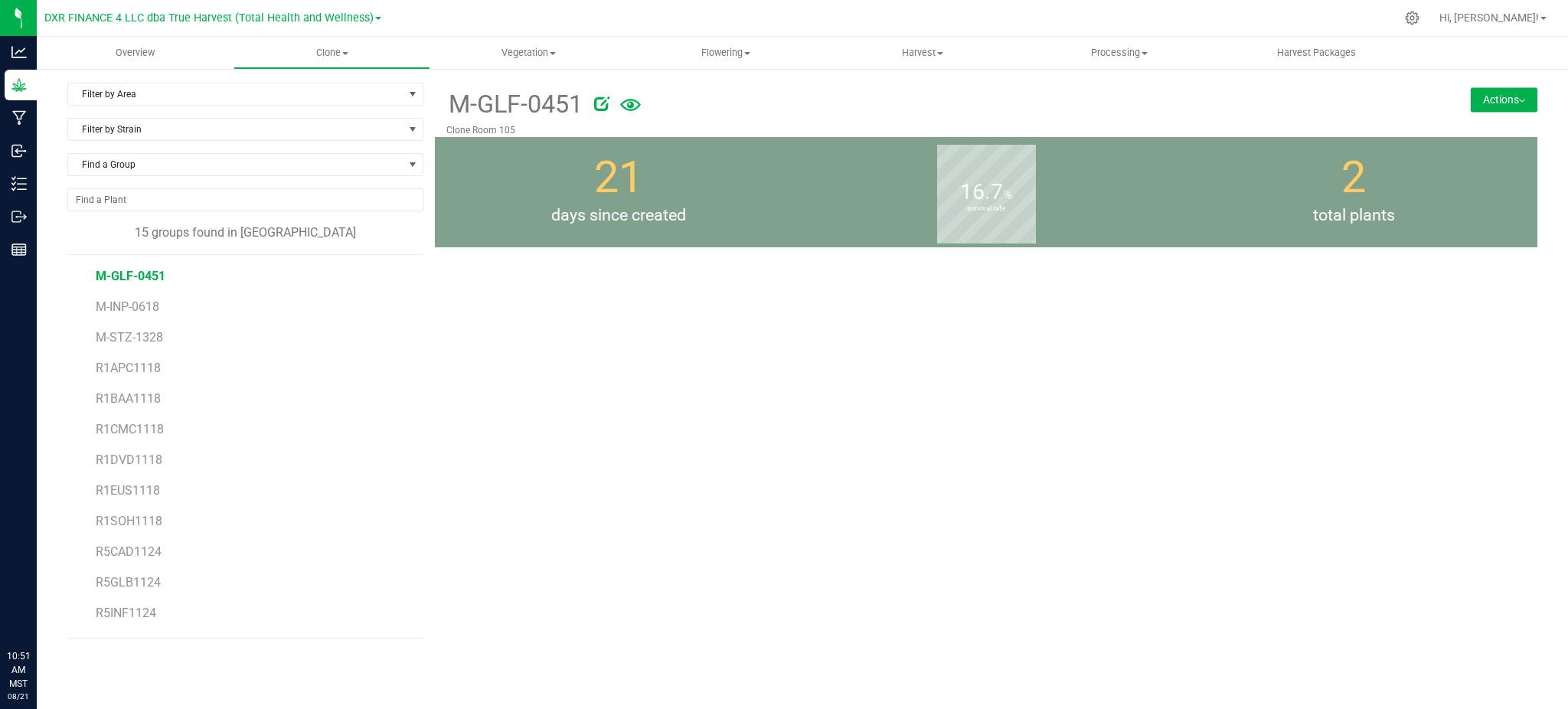
click at [1471, 106] on button "Actions" at bounding box center [1504, 99] width 67 height 25
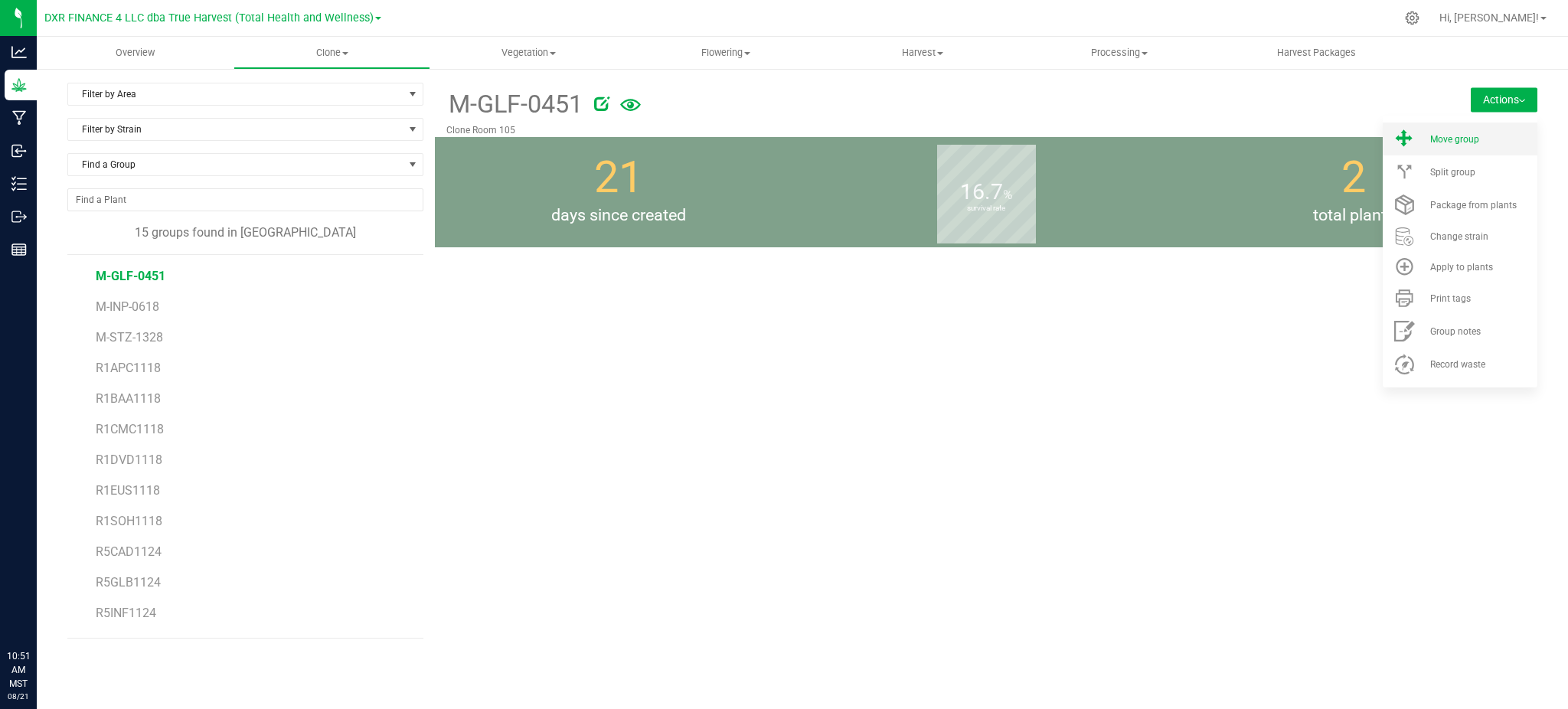
click at [1427, 144] on li "Move group" at bounding box center [1460, 139] width 155 height 33
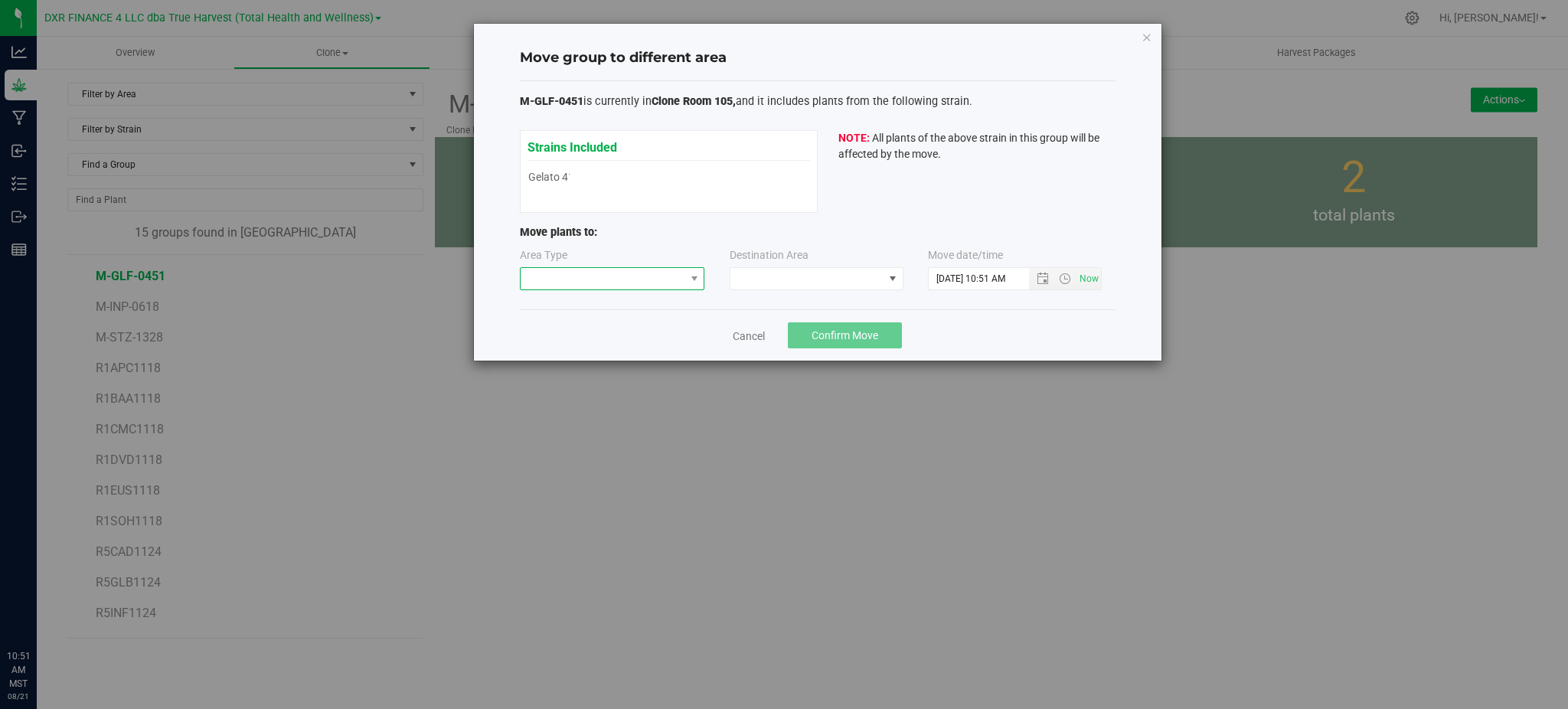
click at [600, 285] on span at bounding box center [603, 278] width 164 height 21
click at [1007, 323] on div "Cancel Confirm Move" at bounding box center [818, 335] width 596 height 52
click at [661, 283] on span at bounding box center [603, 278] width 164 height 21
click at [583, 353] on li "Mother" at bounding box center [612, 359] width 184 height 26
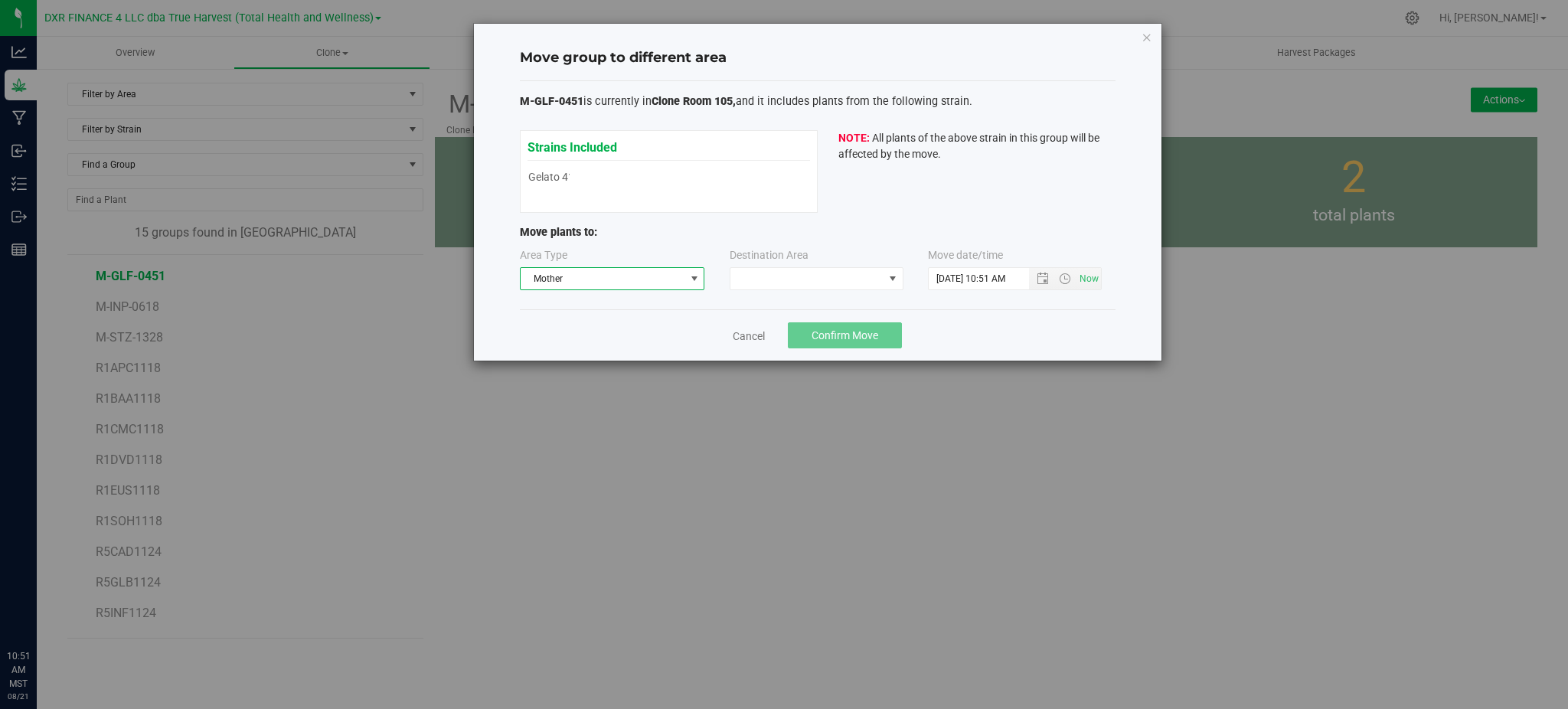
click at [982, 316] on div "Cancel Confirm Move" at bounding box center [818, 335] width 596 height 52
click at [838, 265] on div "Destination Area" at bounding box center [817, 269] width 175 height 43
click at [840, 278] on span at bounding box center [807, 278] width 153 height 21
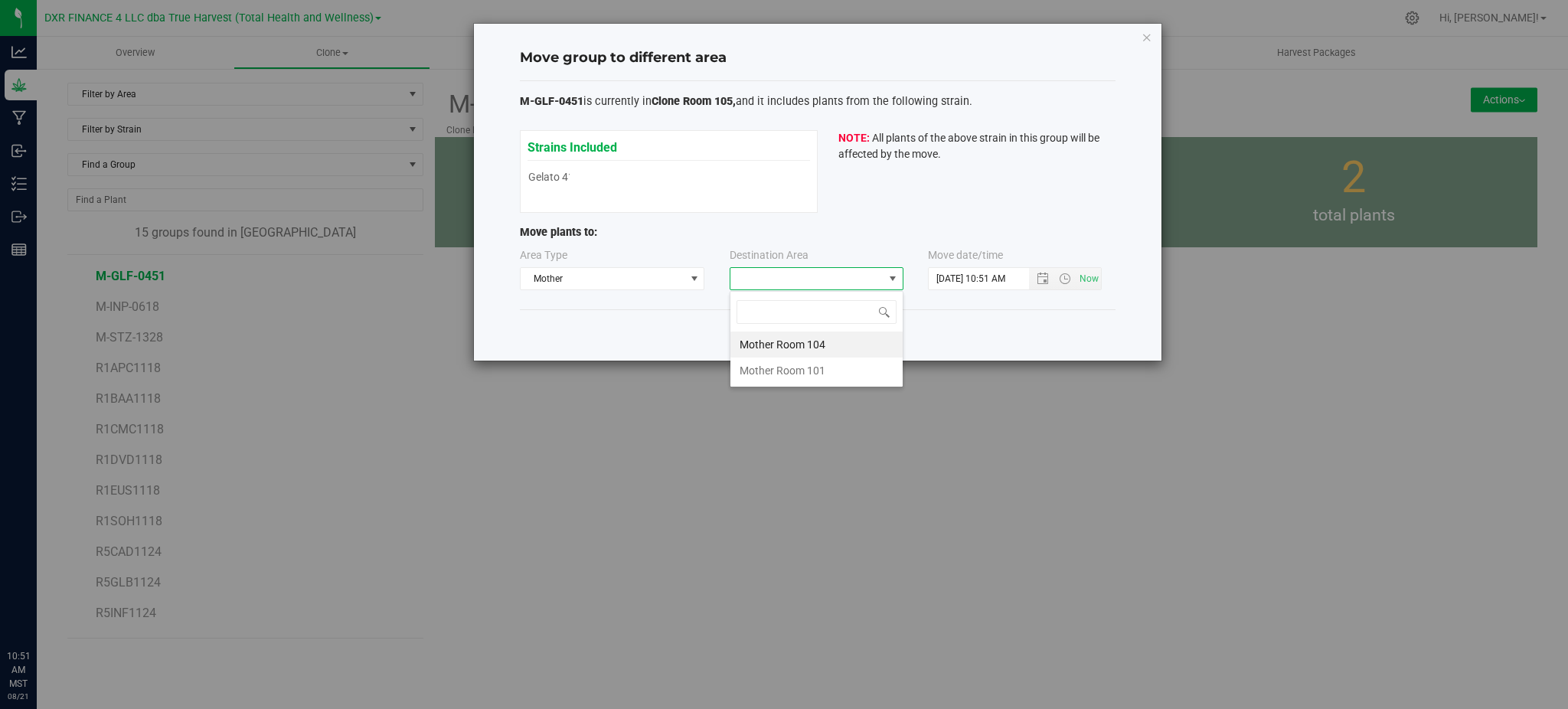
scroll to position [23, 174]
drag, startPoint x: 800, startPoint y: 345, endPoint x: 1055, endPoint y: 313, distance: 257.0
click at [806, 344] on li "Mother Room 104" at bounding box center [816, 345] width 172 height 26
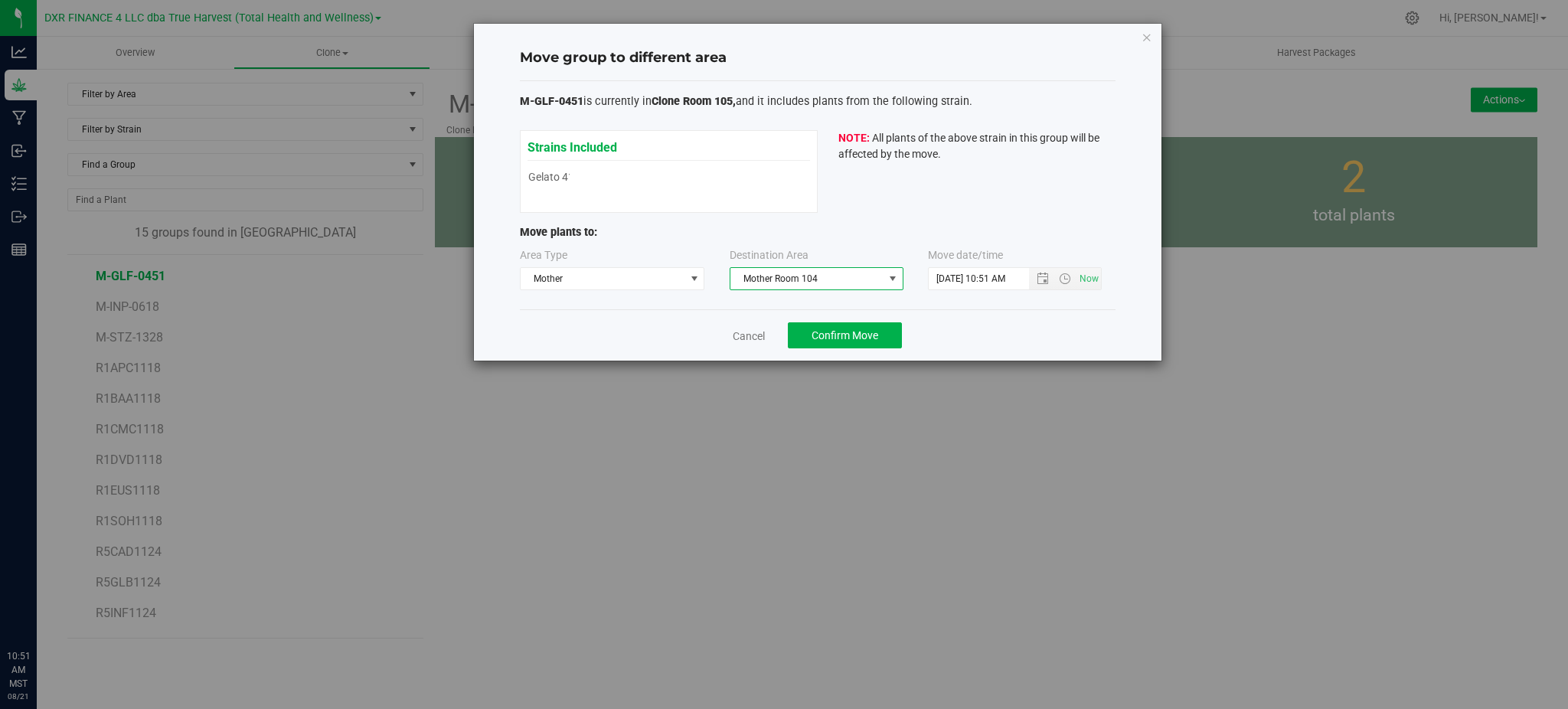
click at [1060, 314] on div "Cancel Confirm Move" at bounding box center [818, 335] width 596 height 52
click at [1047, 283] on span "Open the date view" at bounding box center [1042, 279] width 12 height 12
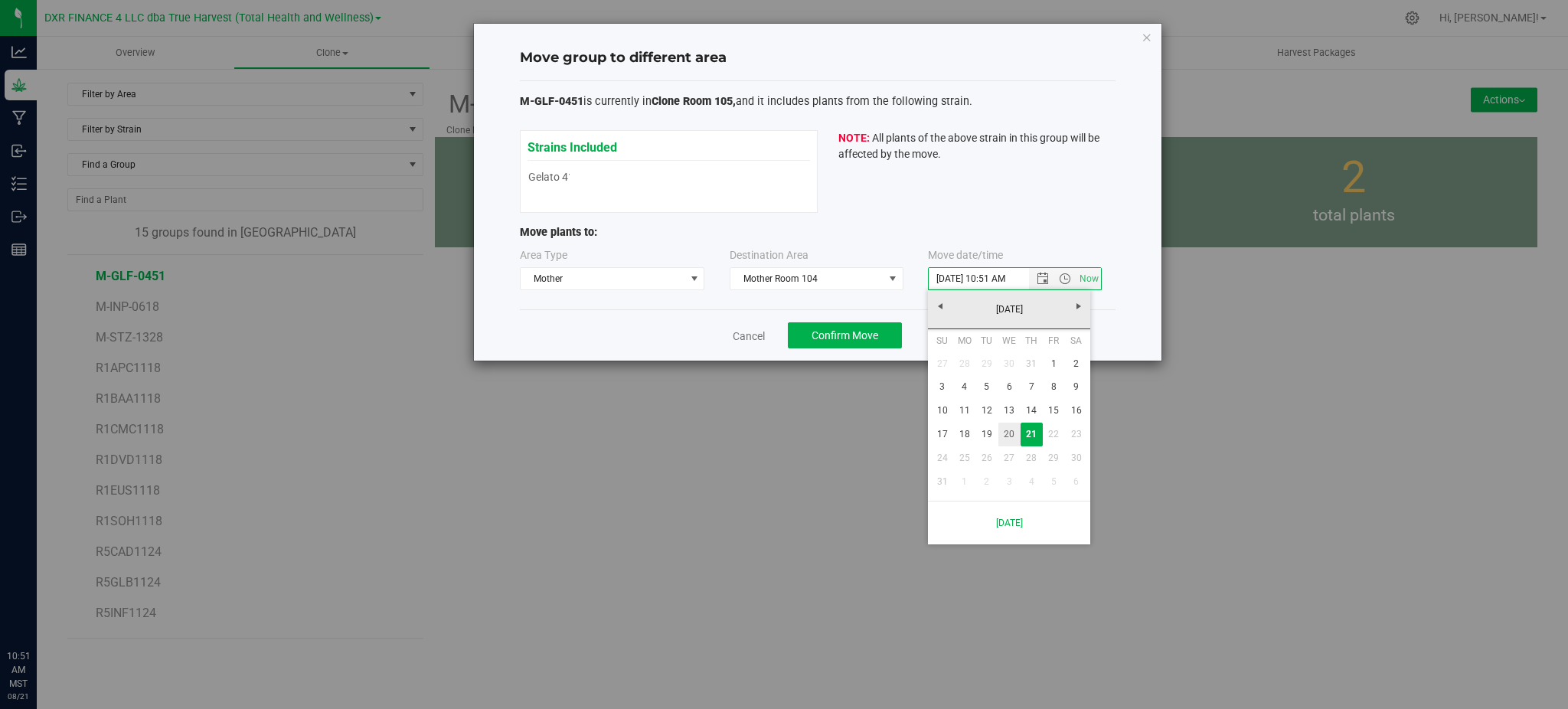
click at [1004, 436] on link "20" at bounding box center [1009, 435] width 22 height 24
type input "8/20/2025 10:51 AM"
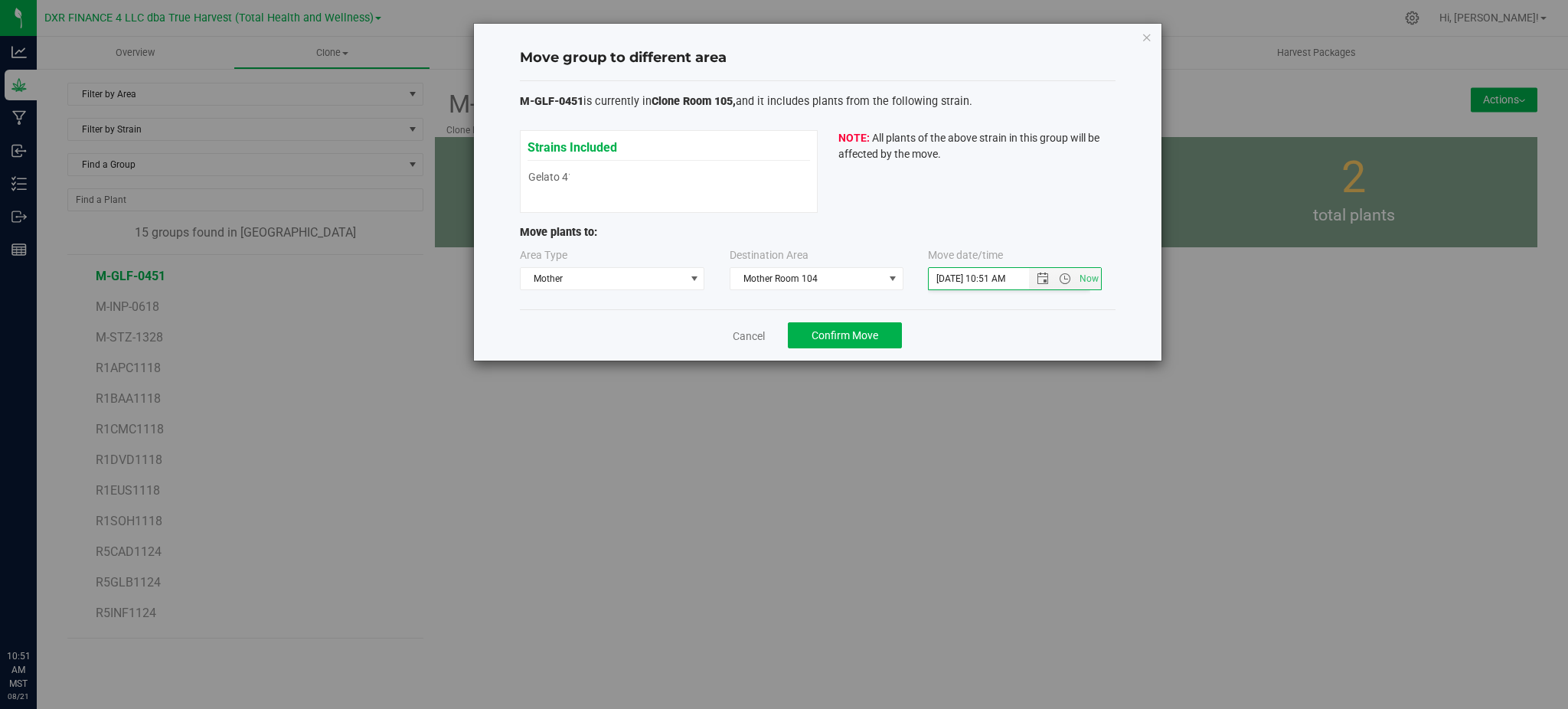
click at [1017, 339] on div "Cancel Confirm Move" at bounding box center [818, 335] width 596 height 52
drag, startPoint x: 859, startPoint y: 328, endPoint x: 867, endPoint y: 324, distance: 8.9
click at [859, 328] on button "Confirm Move" at bounding box center [845, 335] width 114 height 26
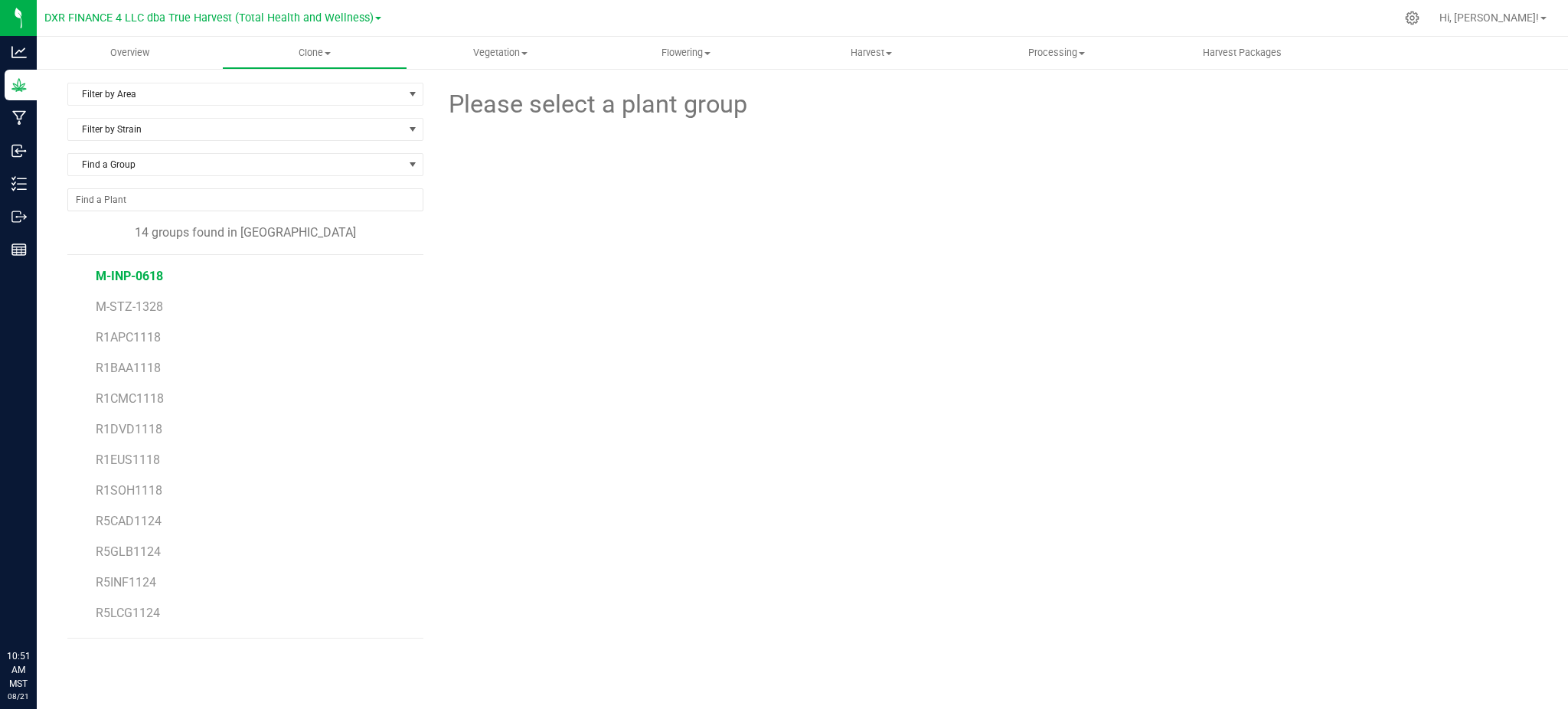
click at [137, 276] on span "M-INP-0618" at bounding box center [130, 275] width 68 height 14
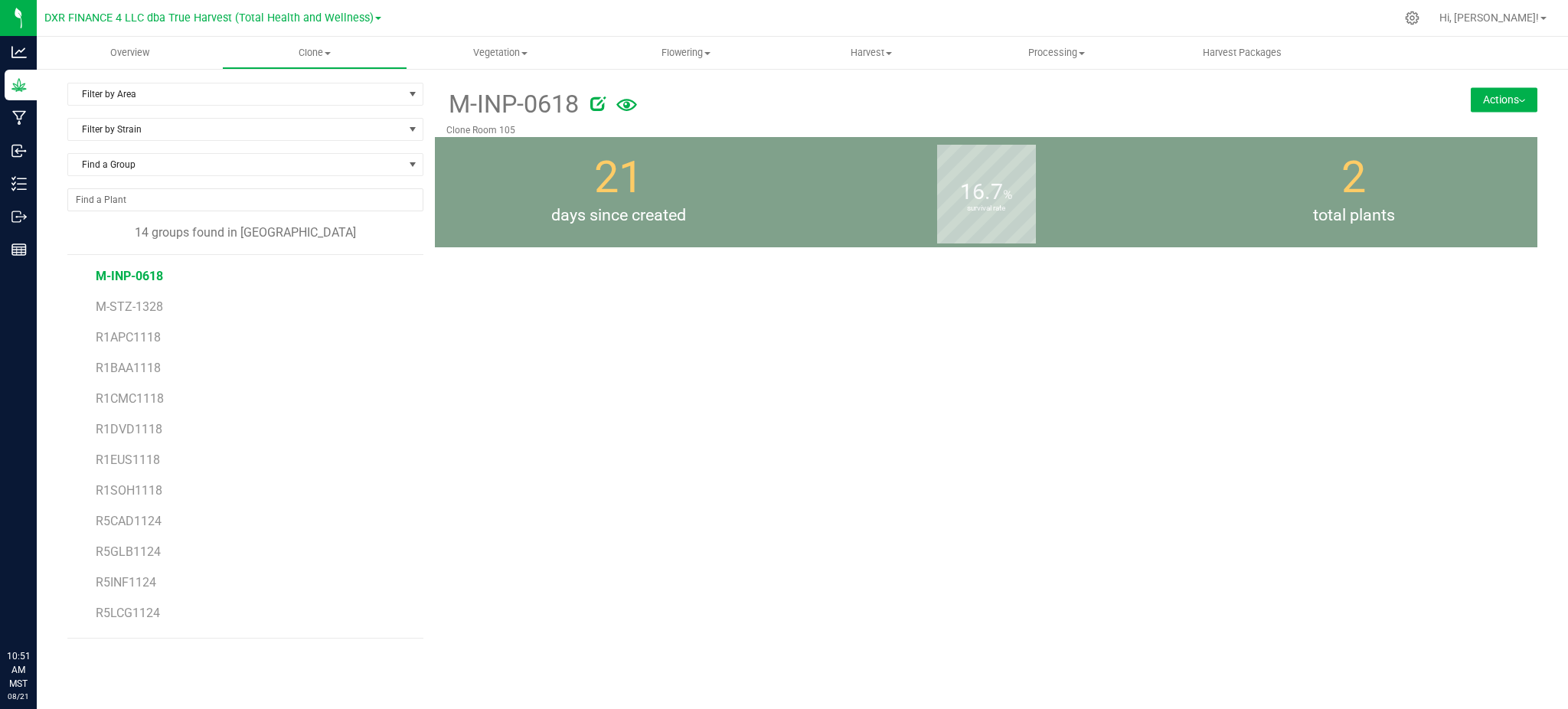
click at [1517, 89] on button "Actions" at bounding box center [1504, 99] width 67 height 25
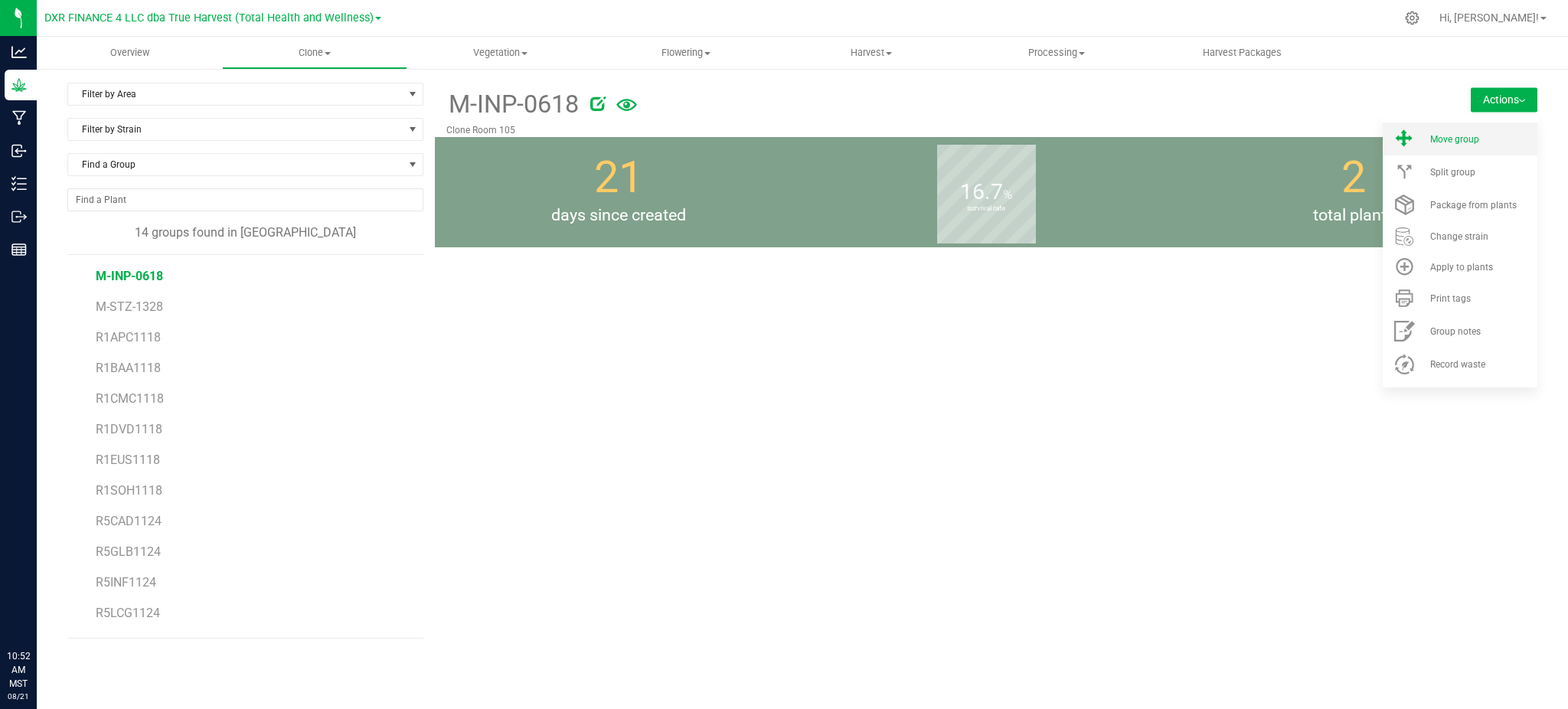
click at [1474, 130] on li "Move group" at bounding box center [1460, 139] width 155 height 33
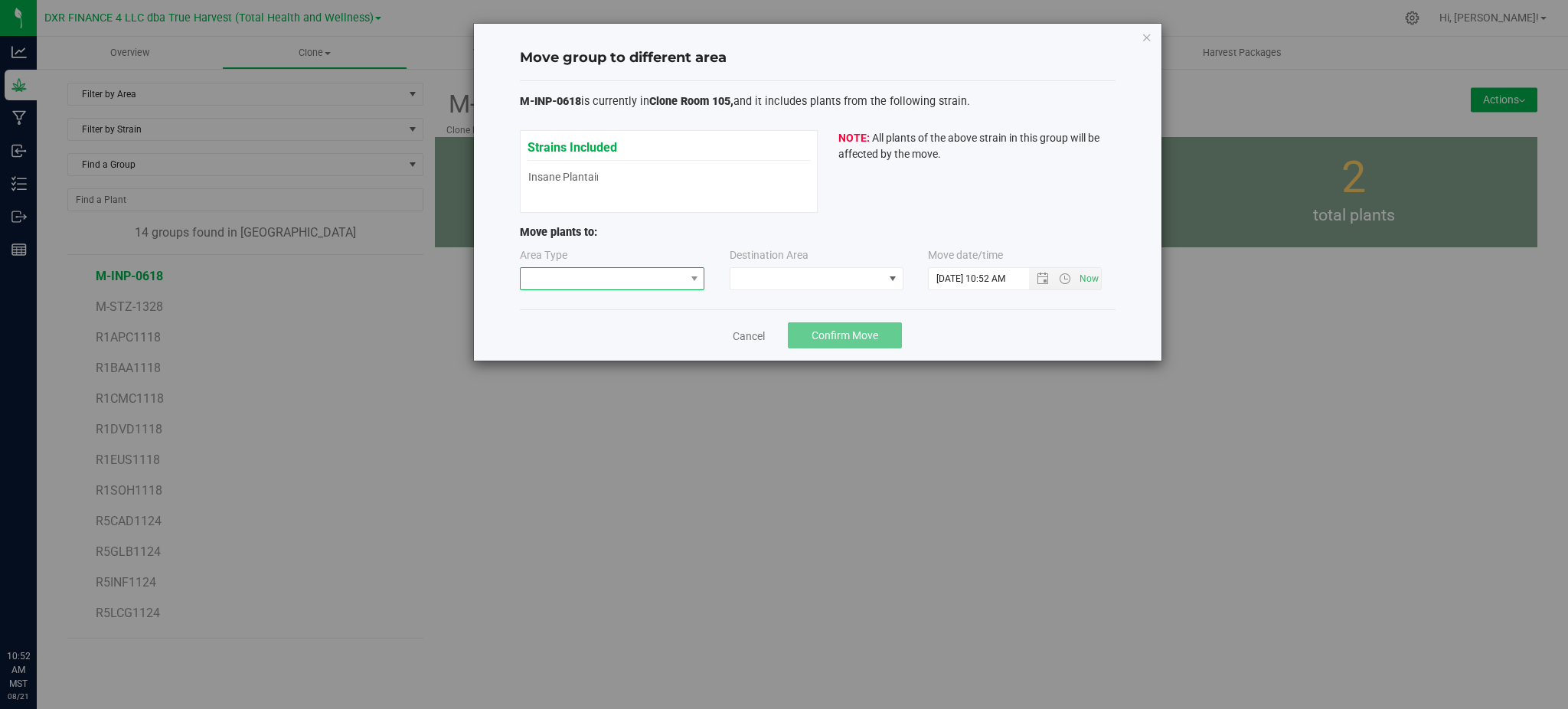
click at [567, 283] on span at bounding box center [603, 278] width 164 height 21
drag, startPoint x: 594, startPoint y: 344, endPoint x: 588, endPoint y: 368, distance: 24.7
click at [588, 368] on ul "Cloning Vegetative Mother" at bounding box center [612, 333] width 184 height 78
click at [587, 364] on li "Mother" at bounding box center [612, 359] width 184 height 26
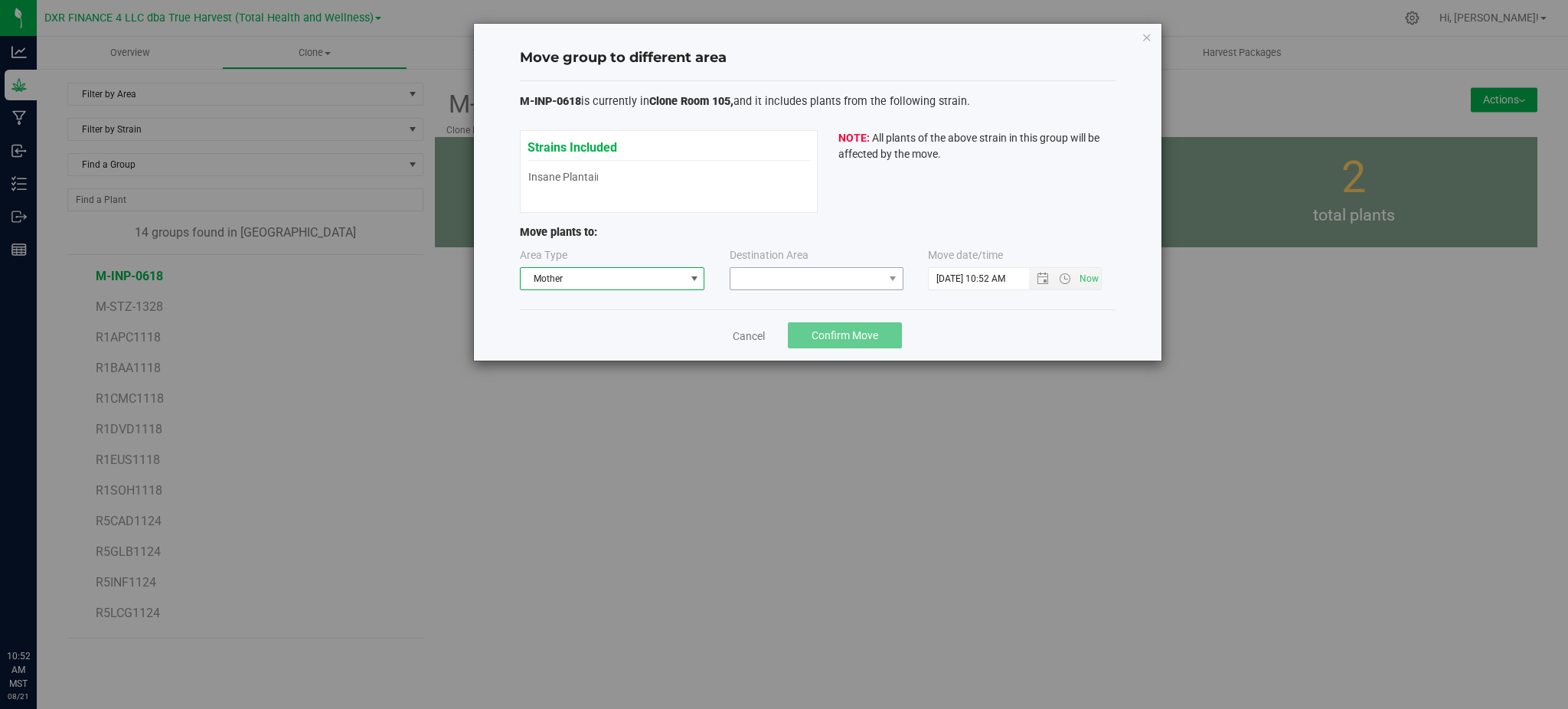
drag, startPoint x: 956, startPoint y: 339, endPoint x: 849, endPoint y: 281, distance: 121.7
click at [949, 332] on div "Cancel Confirm Move" at bounding box center [818, 335] width 596 height 52
click at [846, 277] on span at bounding box center [807, 278] width 153 height 21
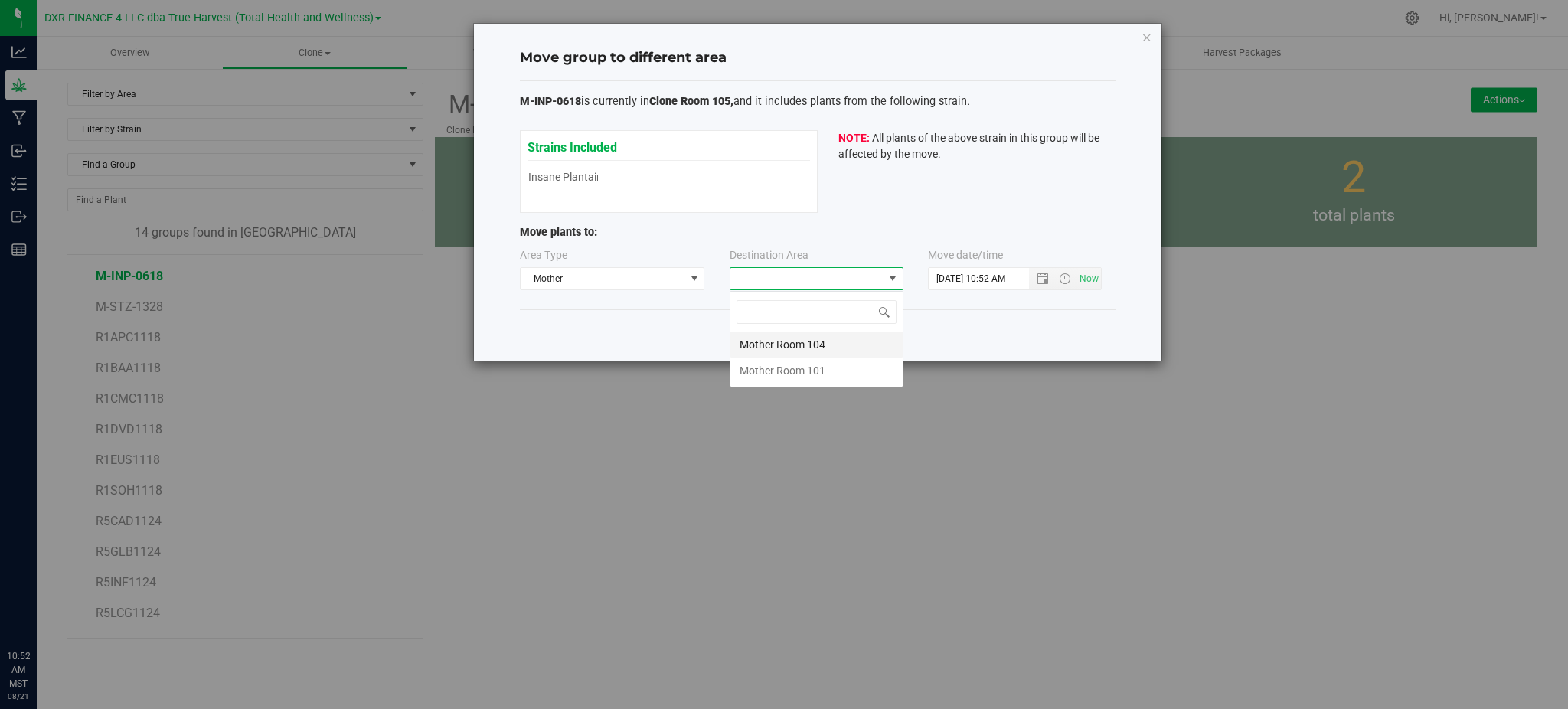
scroll to position [23, 174]
drag, startPoint x: 809, startPoint y: 344, endPoint x: 962, endPoint y: 327, distance: 153.9
click at [809, 344] on li "Mother Room 104" at bounding box center [816, 345] width 172 height 26
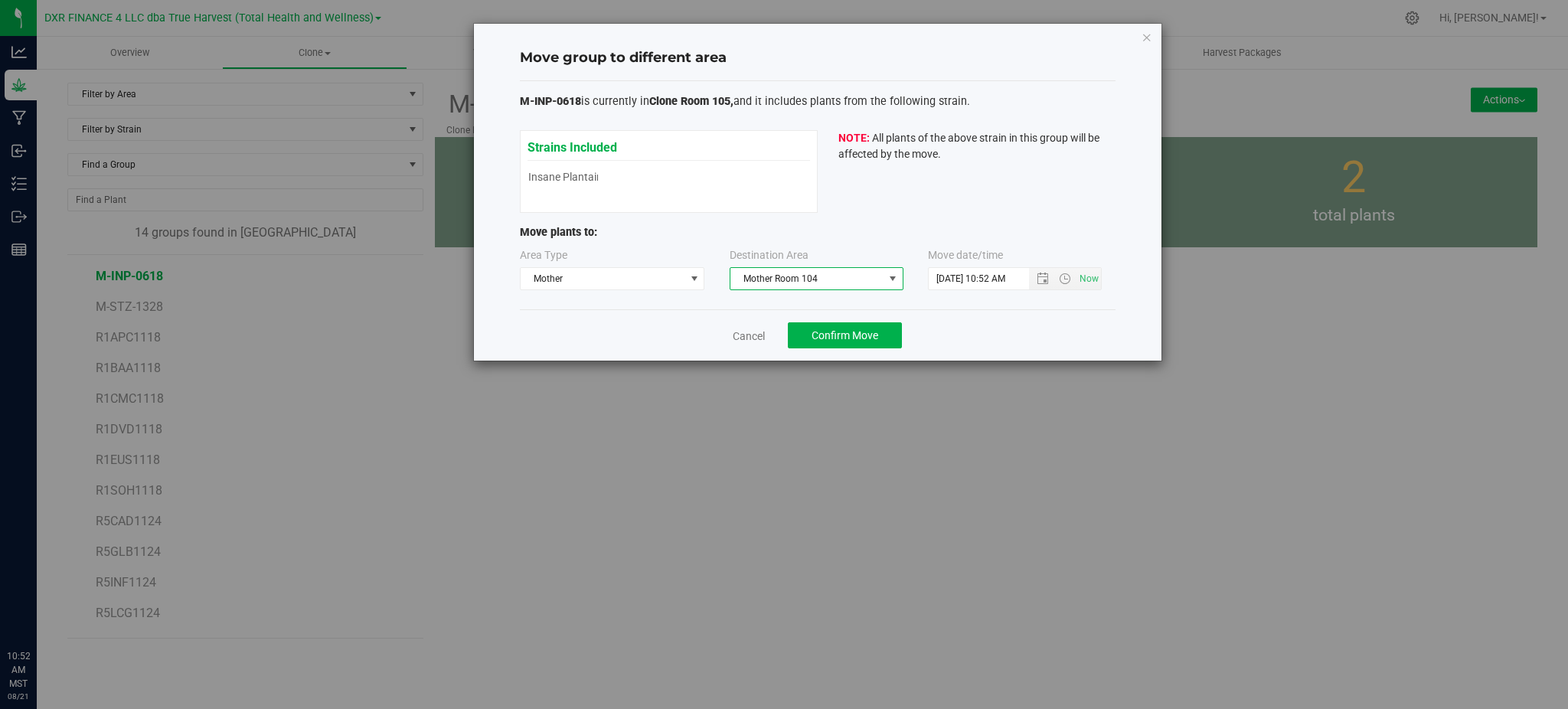
click at [1061, 324] on div "Cancel Confirm Move" at bounding box center [818, 335] width 596 height 52
click at [1037, 277] on span "Open the date view" at bounding box center [1042, 279] width 12 height 12
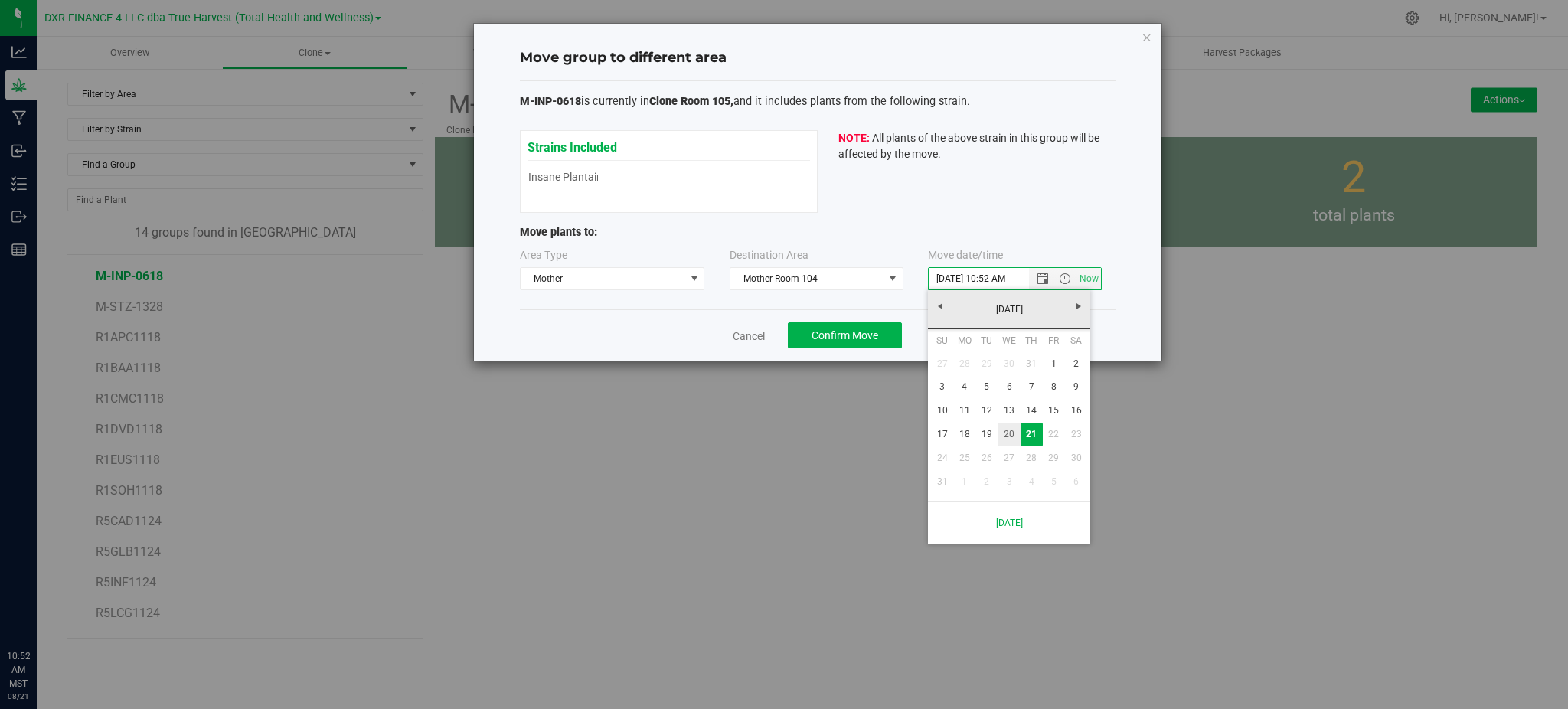
click at [1006, 432] on link "20" at bounding box center [1009, 435] width 22 height 24
type input "8/20/2025 10:52 AM"
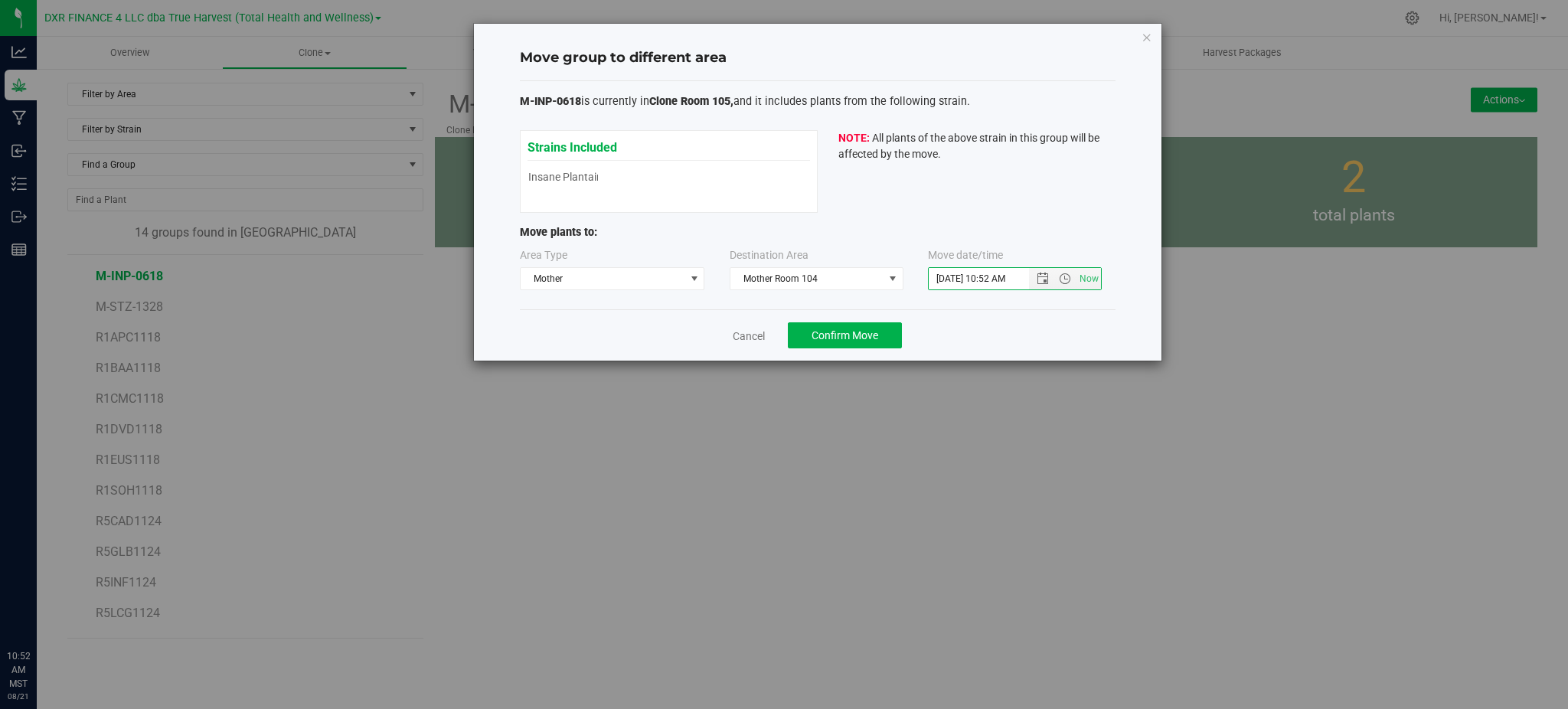
click at [956, 307] on div "M-INP-0618 is currently in Clone Room 105, and it includes plants from the foll…" at bounding box center [818, 196] width 596 height 229
drag, startPoint x: 875, startPoint y: 342, endPoint x: 865, endPoint y: 340, distance: 10.2
click at [865, 340] on span "Confirm Move" at bounding box center [845, 335] width 67 height 12
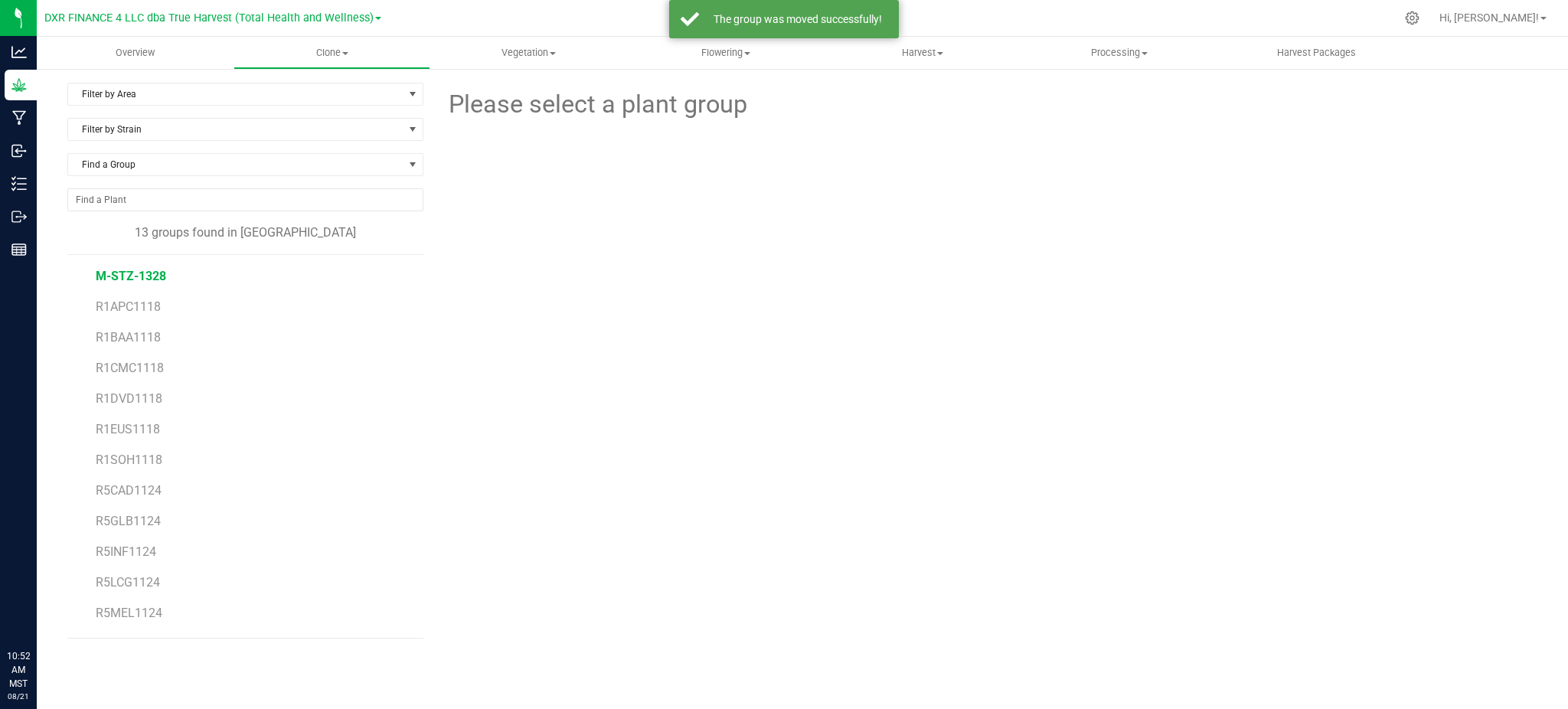
click at [139, 282] on span "M-STZ-1328" at bounding box center [130, 275] width 70 height 14
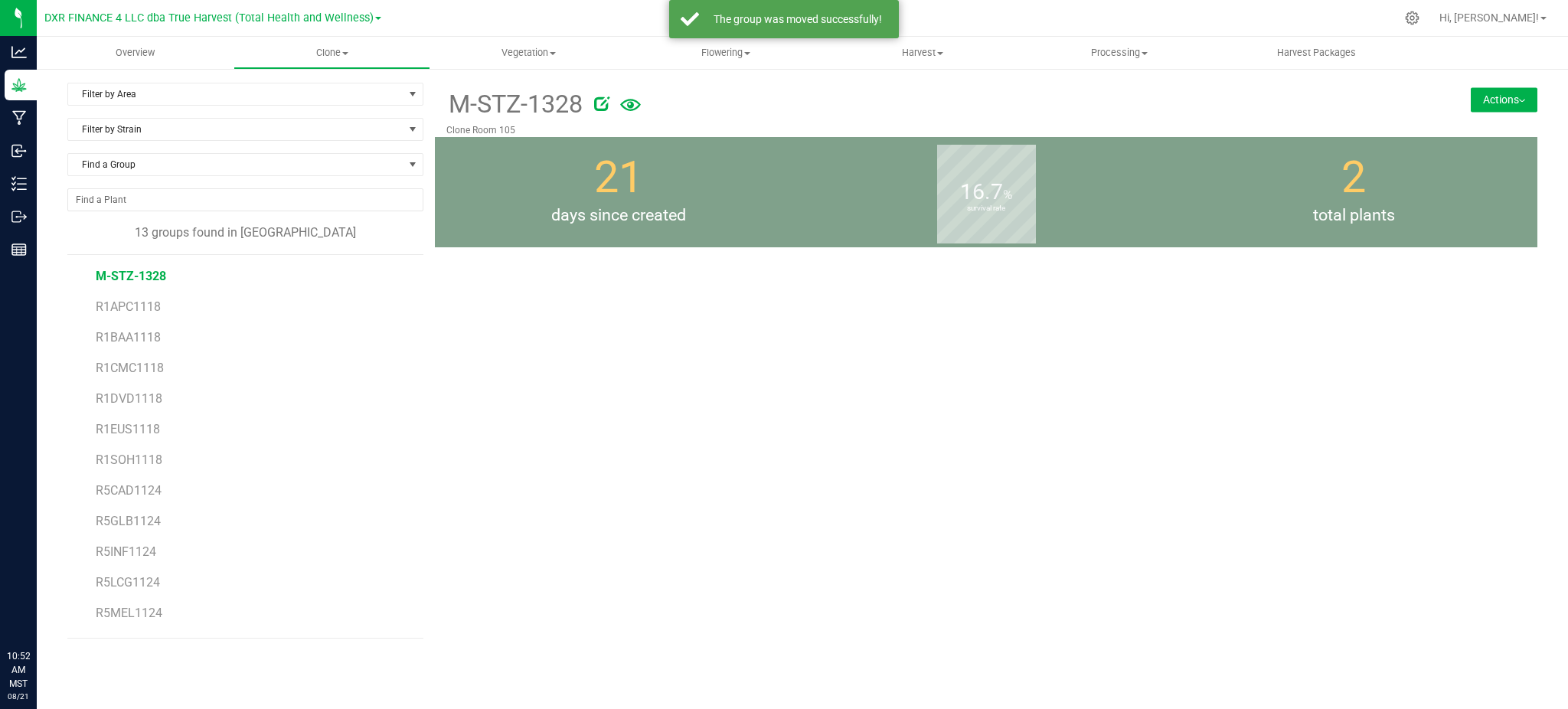
click at [1494, 108] on button "Actions" at bounding box center [1504, 99] width 67 height 25
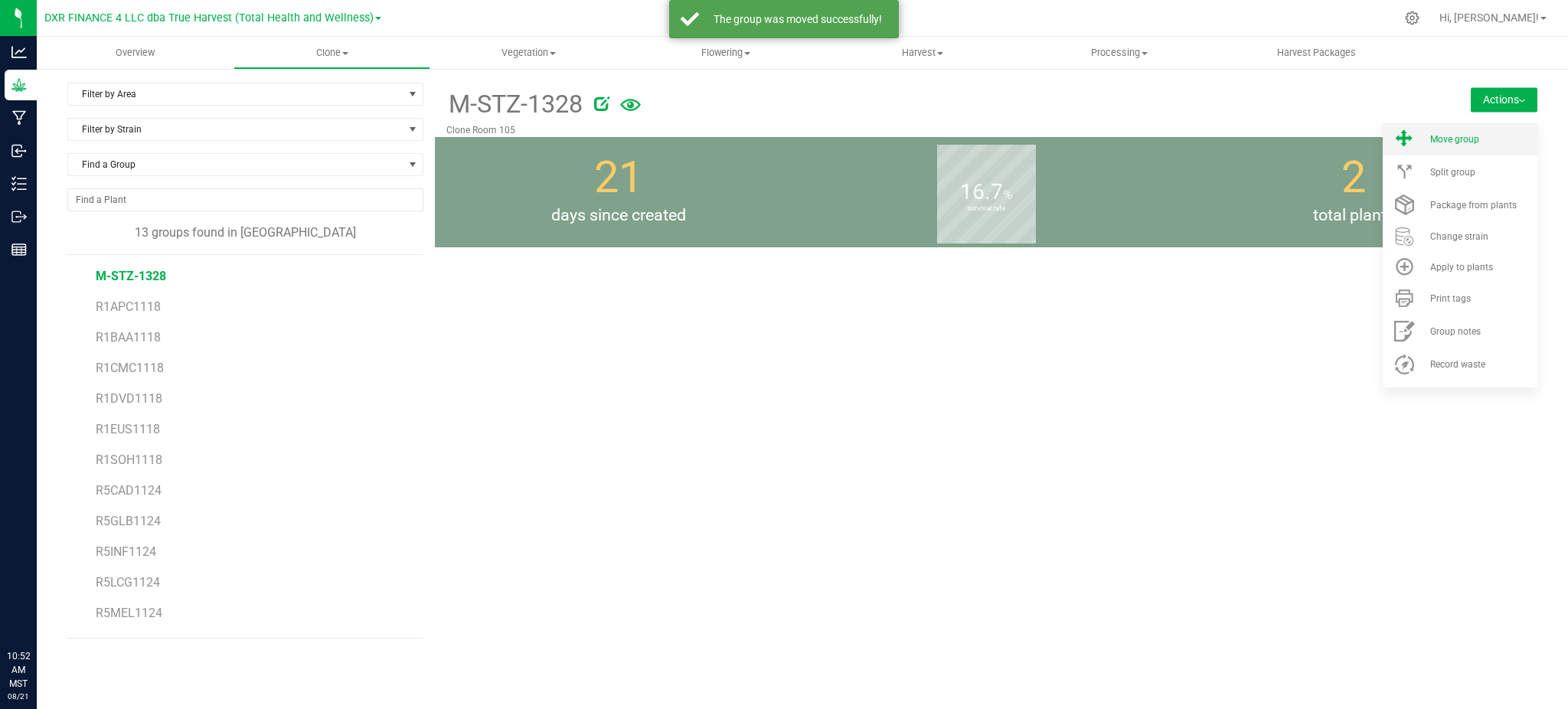
click at [1479, 136] on div "Move group" at bounding box center [1482, 139] width 104 height 11
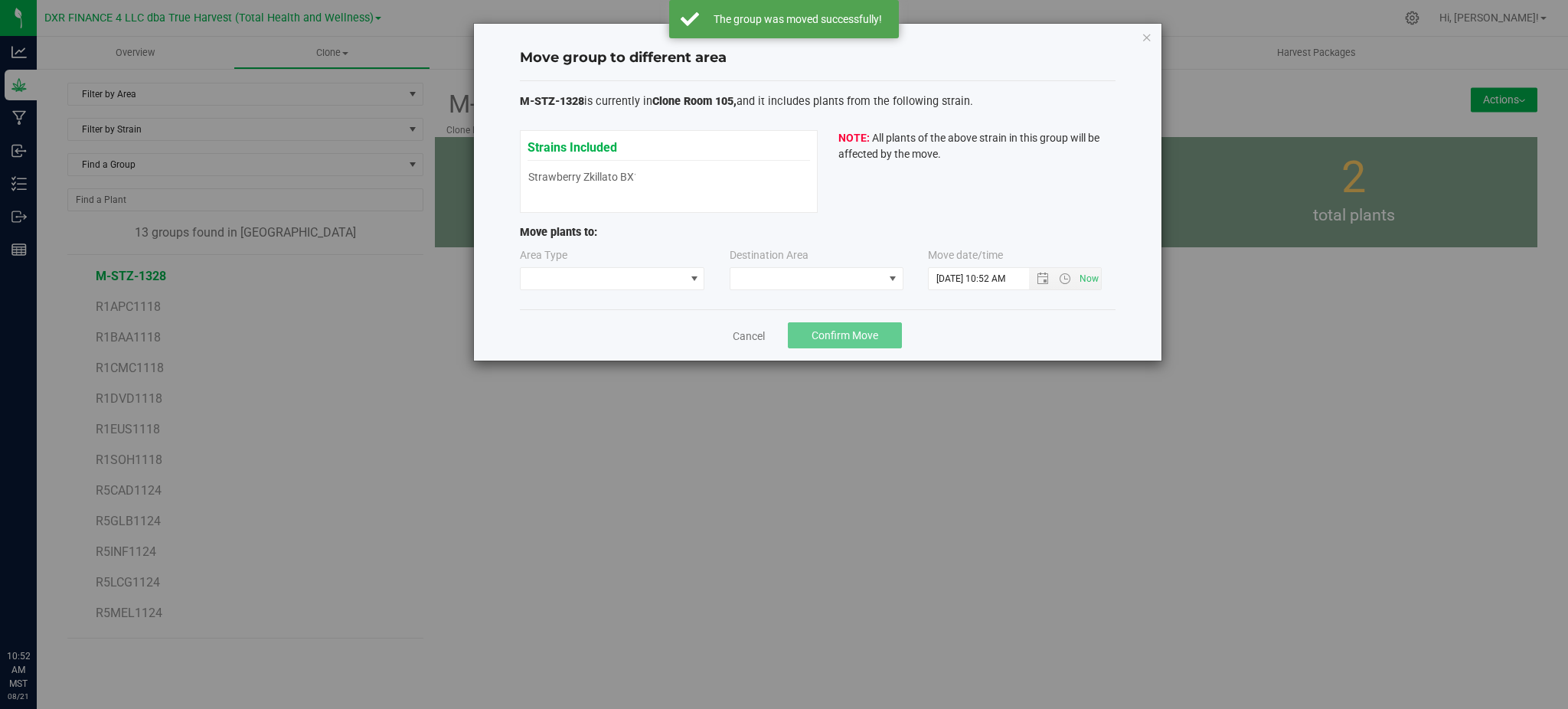
click at [555, 294] on div "Area Type Destination Area Move date/time 8/21/2025 10:52 AM" at bounding box center [818, 272] width 596 height 50
click at [561, 285] on span at bounding box center [603, 278] width 164 height 21
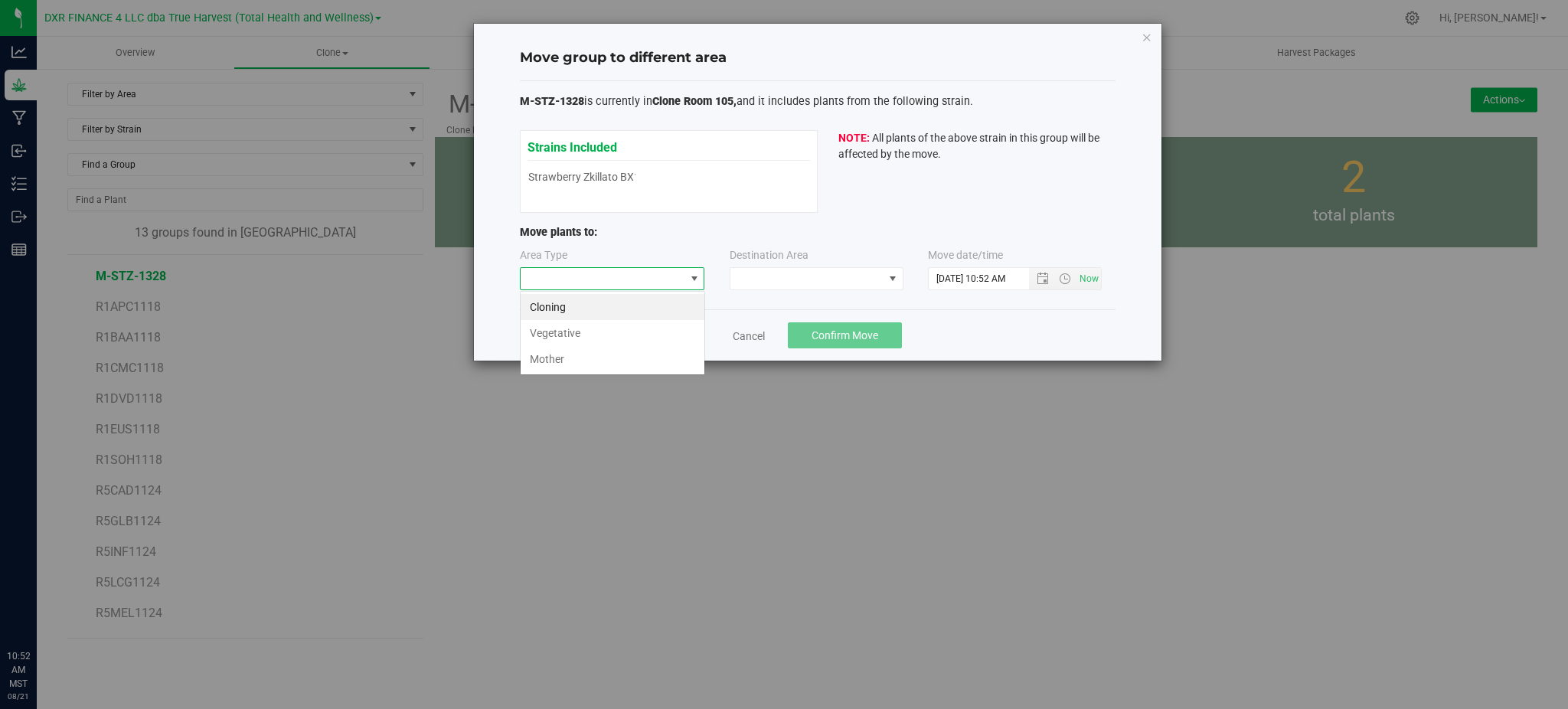
scroll to position [23, 185]
drag, startPoint x: 587, startPoint y: 360, endPoint x: 788, endPoint y: 287, distance: 213.8
click at [601, 351] on li "Mother" at bounding box center [612, 359] width 184 height 26
click at [800, 273] on span at bounding box center [807, 278] width 153 height 21
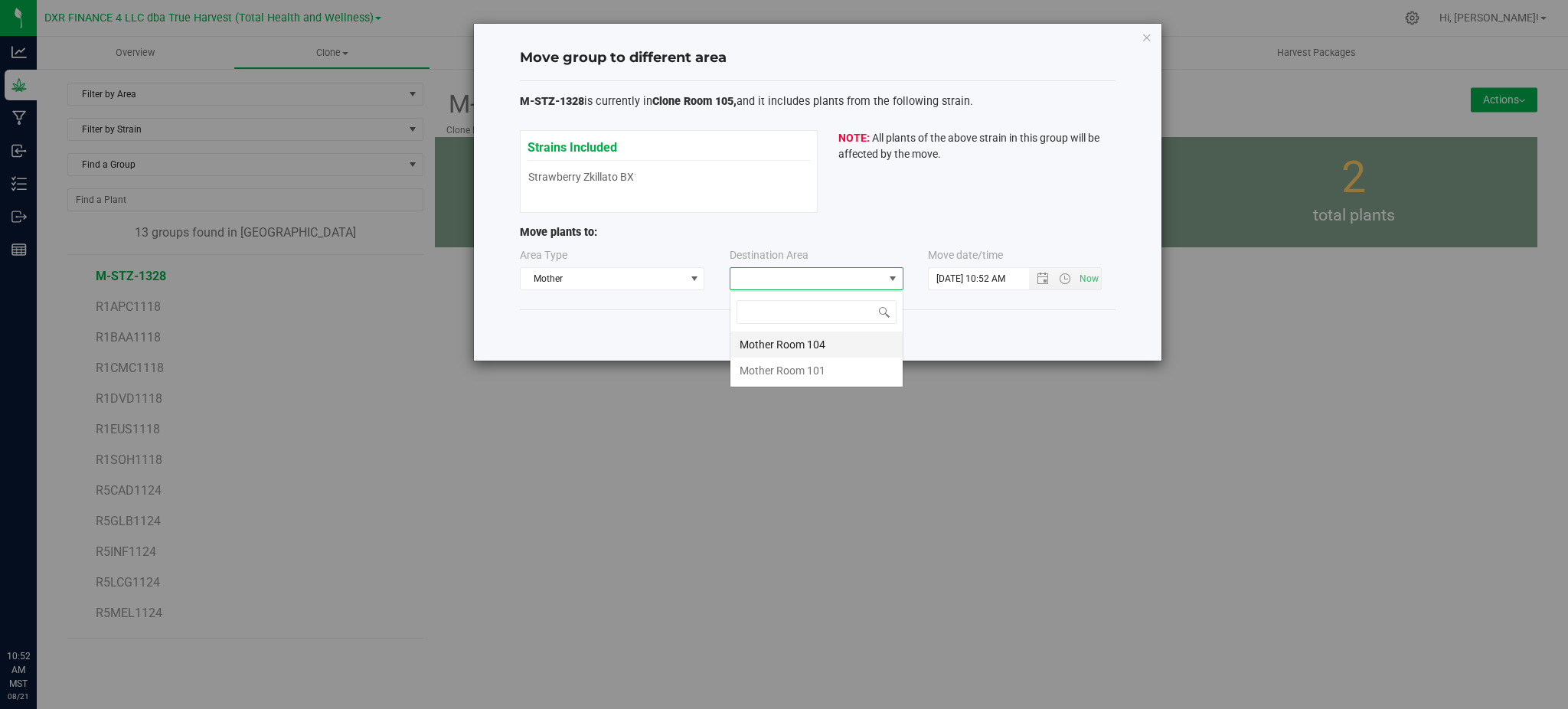
scroll to position [23, 174]
drag, startPoint x: 814, startPoint y: 345, endPoint x: 1124, endPoint y: 331, distance: 310.3
click at [816, 343] on li "Mother Room 104" at bounding box center [816, 345] width 172 height 26
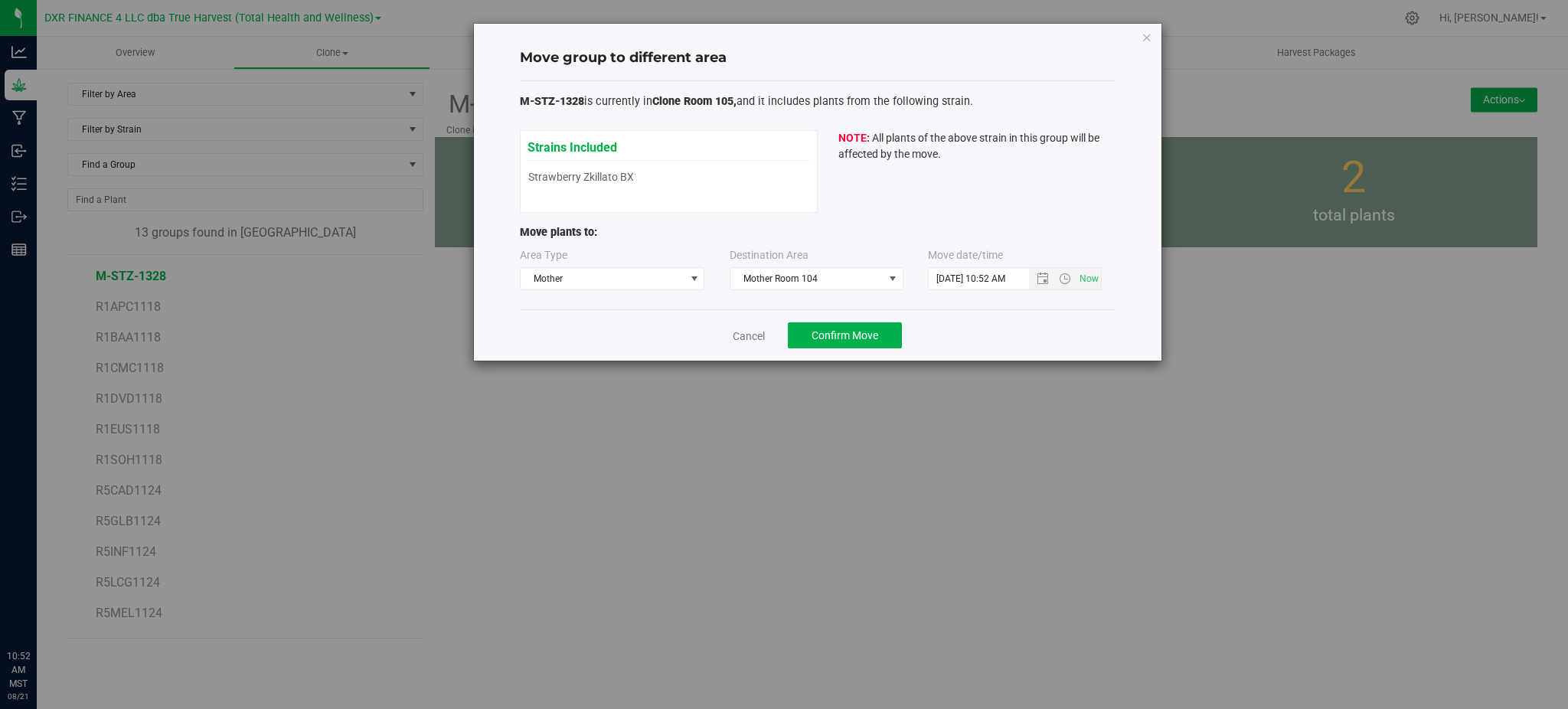
drag, startPoint x: 1052, startPoint y: 324, endPoint x: 1043, endPoint y: 293, distance: 32.3
click at [1052, 320] on div "Cancel Confirm Move" at bounding box center [818, 335] width 596 height 52
click at [1039, 282] on span "Open the date view" at bounding box center [1042, 279] width 12 height 12
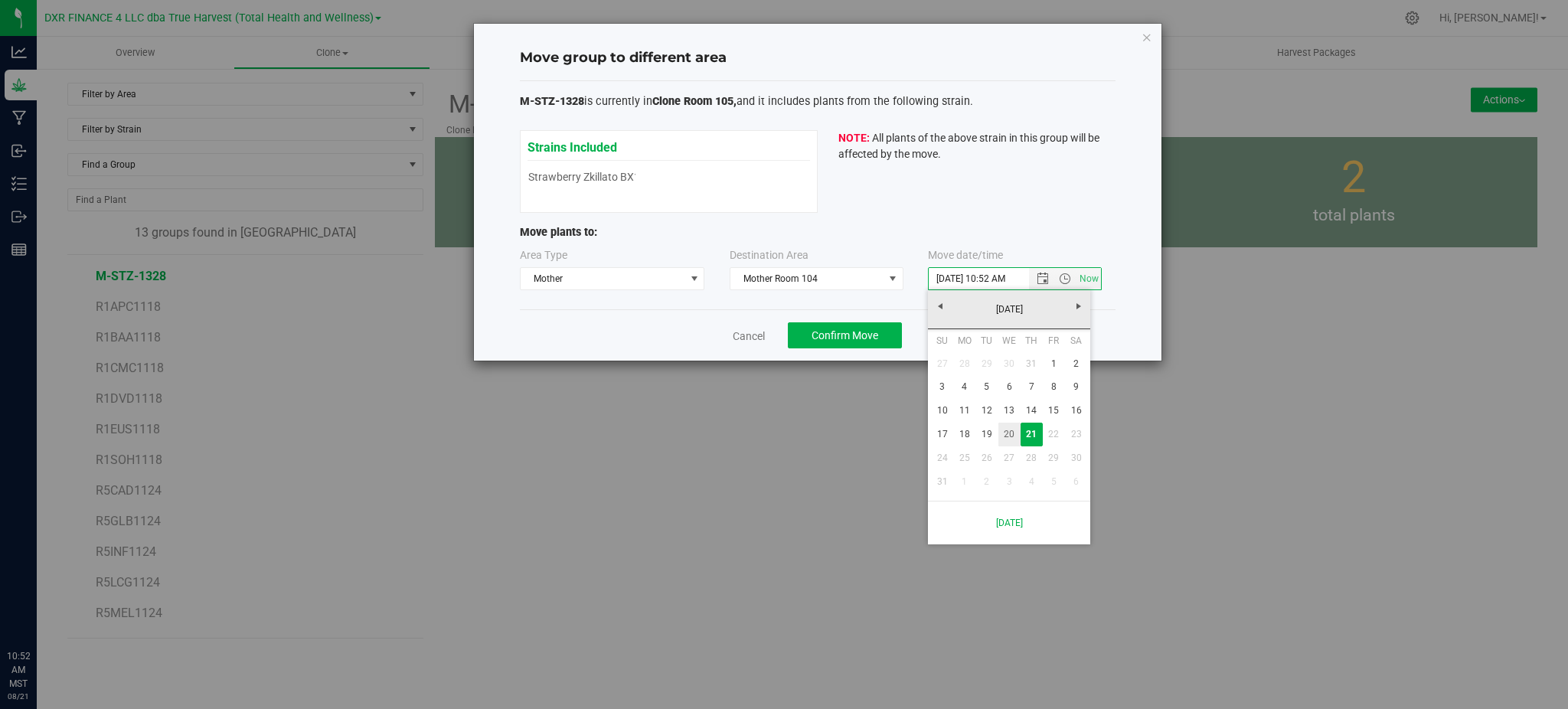
drag, startPoint x: 1012, startPoint y: 436, endPoint x: 1012, endPoint y: 425, distance: 11.0
click at [1012, 436] on link "20" at bounding box center [1009, 435] width 22 height 24
type input "8/20/2025 10:52 AM"
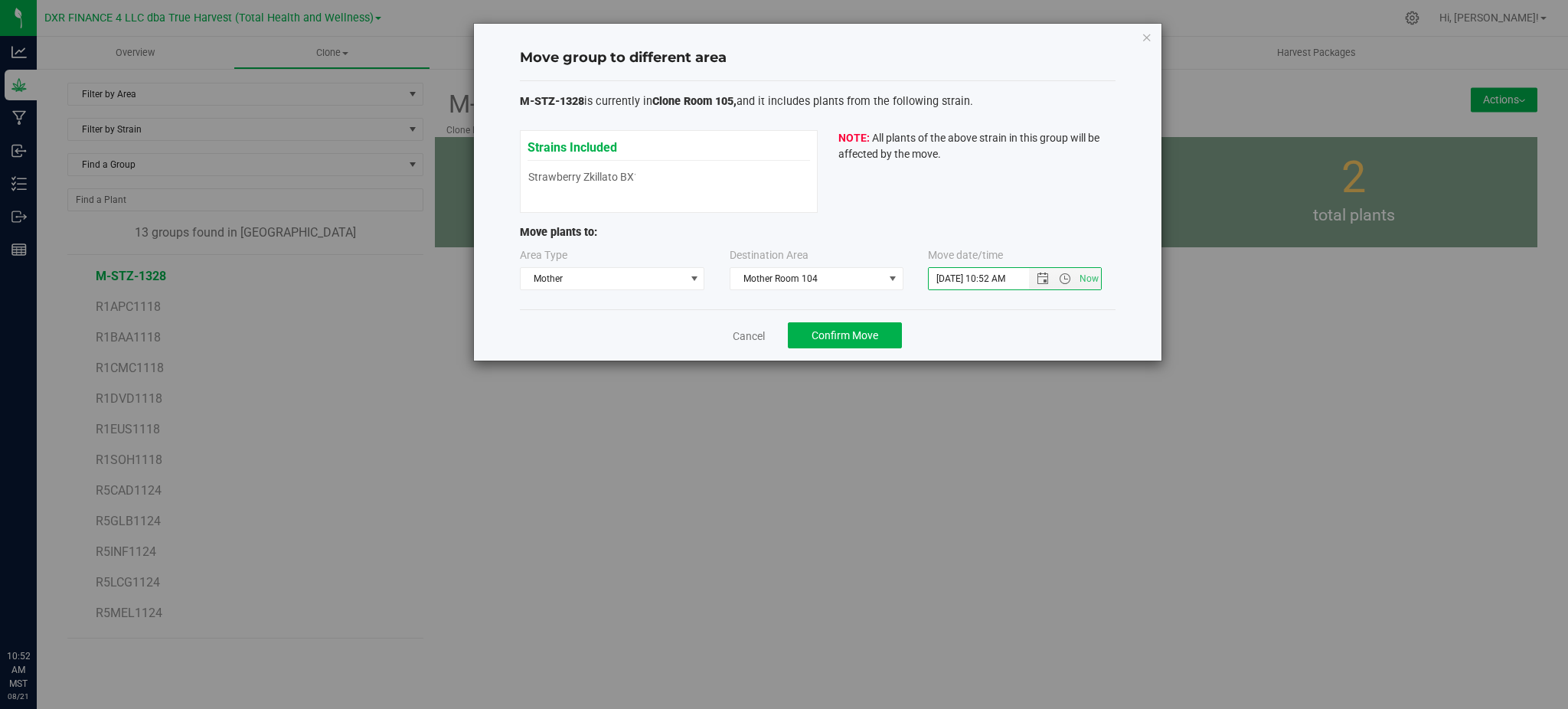
click at [972, 341] on div "Cancel Confirm Move" at bounding box center [818, 335] width 596 height 52
click at [868, 343] on button "Confirm Move" at bounding box center [845, 335] width 114 height 26
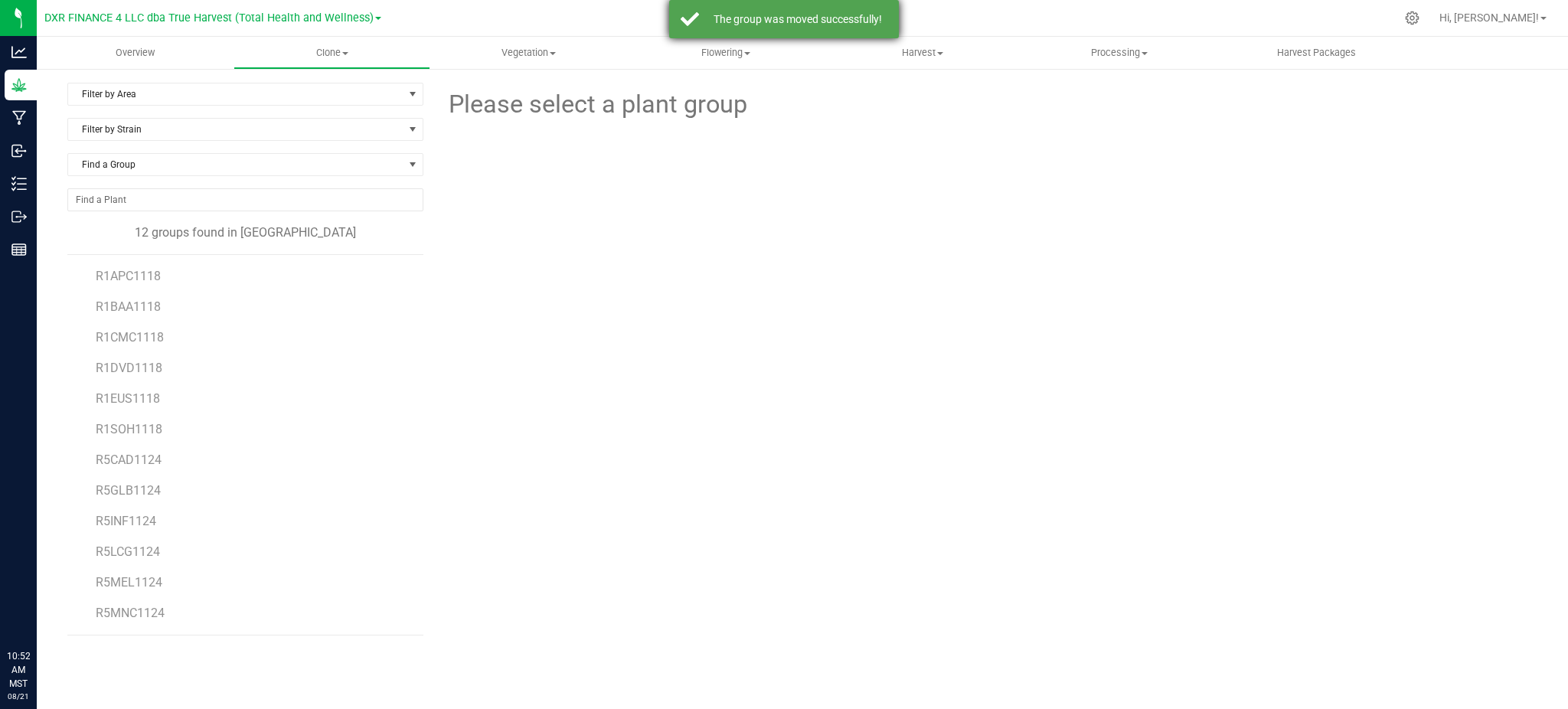
click at [836, 13] on div "The group was moved successfully!" at bounding box center [798, 19] width 180 height 15
click at [520, 56] on span "Vegetation" at bounding box center [528, 53] width 196 height 14
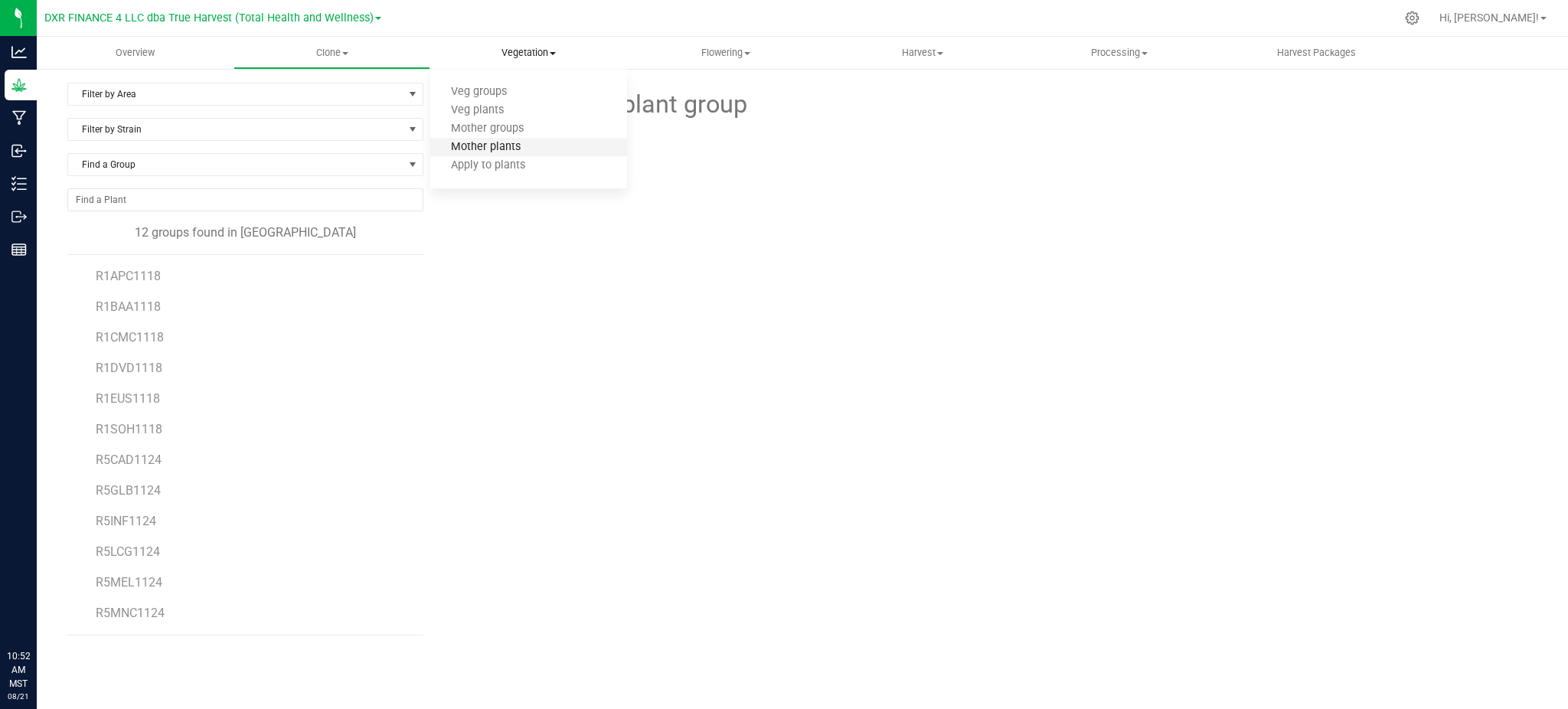
click at [505, 146] on span "Mother plants" at bounding box center [485, 147] width 111 height 13
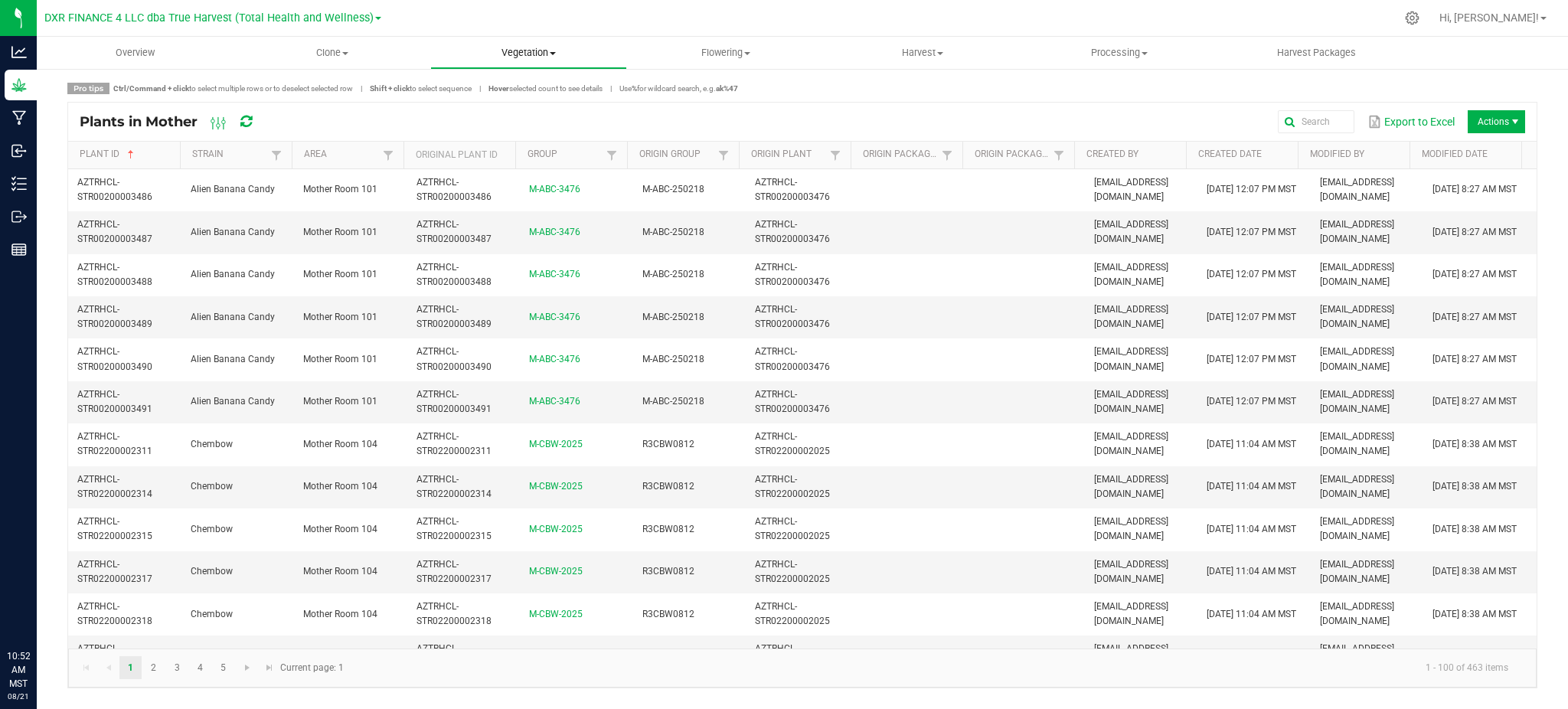
drag, startPoint x: 571, startPoint y: 44, endPoint x: 561, endPoint y: 45, distance: 10.0
click at [570, 44] on uib-tab-heading "Vegetation Veg groups Veg plants Mother groups Mother plants Apply to plants" at bounding box center [528, 53] width 196 height 30
click at [512, 136] on li "Mother groups" at bounding box center [528, 130] width 196 height 19
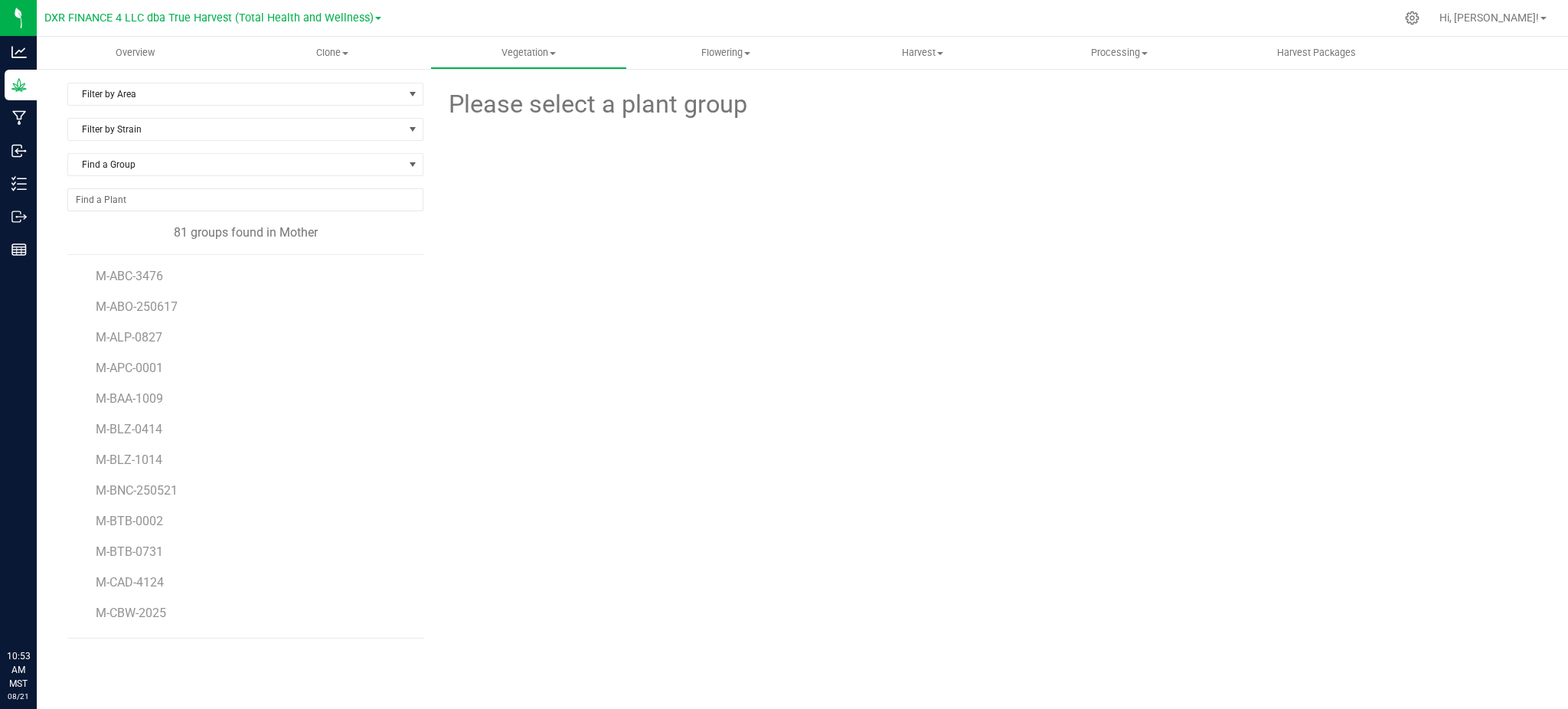
click at [614, 328] on div "Please select a plant group" at bounding box center [986, 361] width 1102 height 557
click at [116, 354] on span "M-BLZ-1014" at bounding box center [130, 357] width 69 height 14
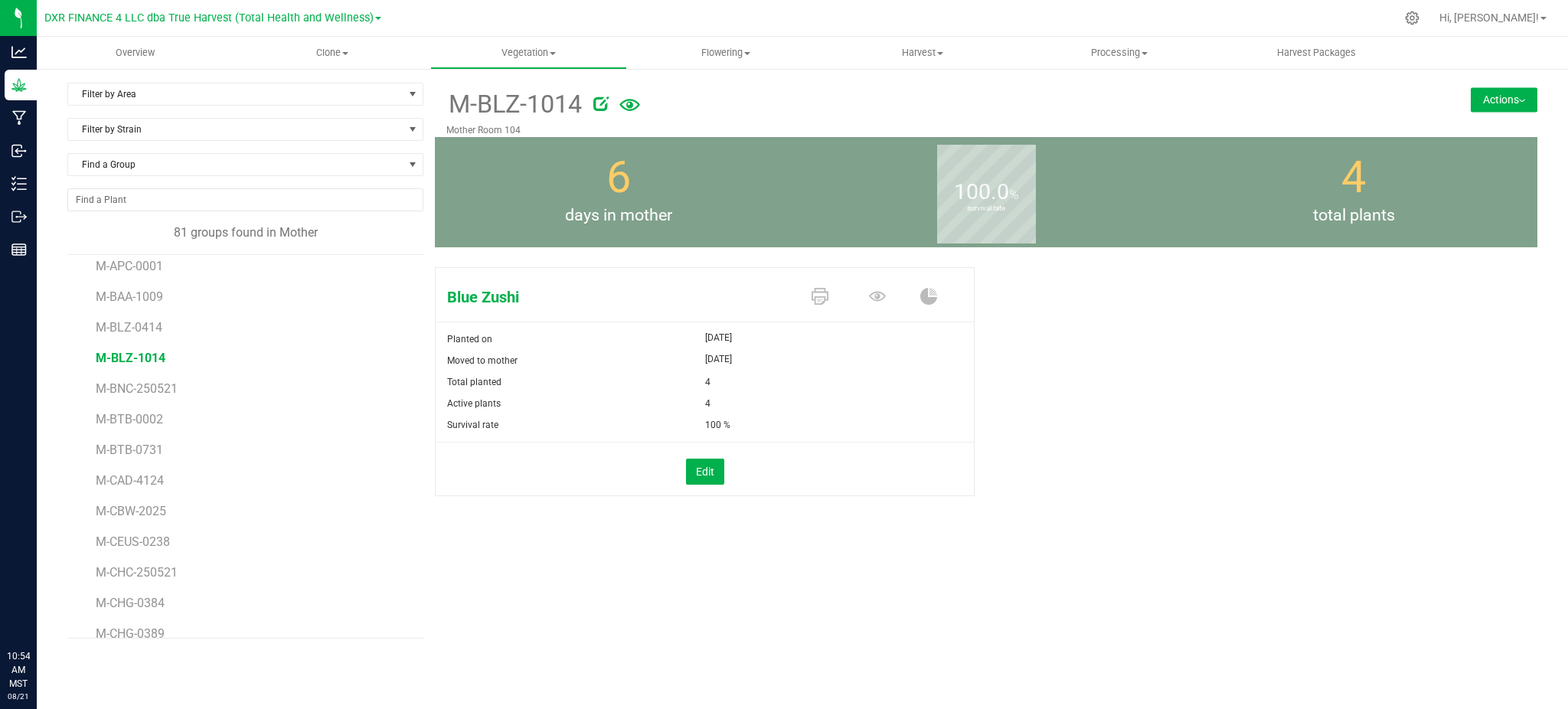
click at [635, 101] on icon at bounding box center [630, 105] width 20 height 12
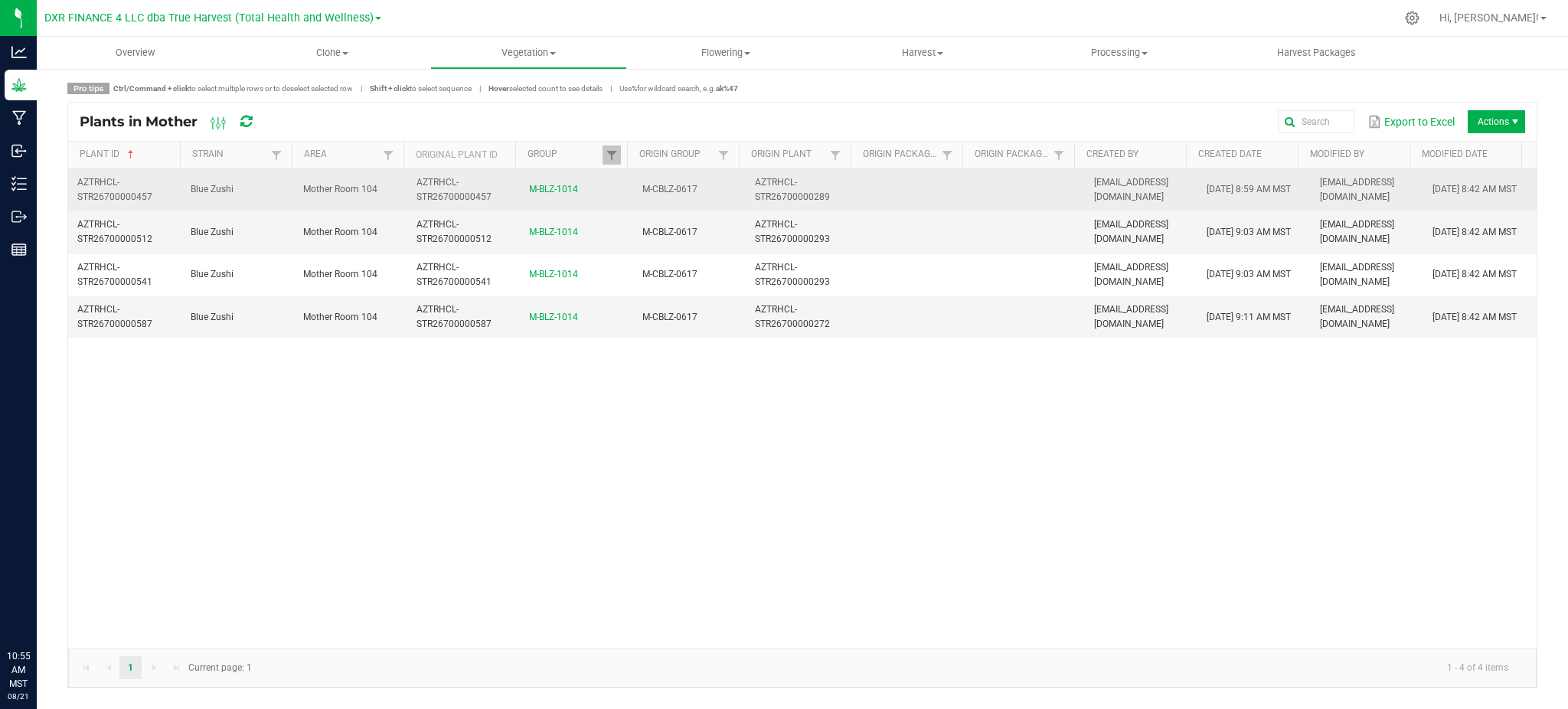
drag, startPoint x: 152, startPoint y: 194, endPoint x: 76, endPoint y: 172, distance: 79.1
click at [76, 172] on td "AZTRHCL-STR26700000457" at bounding box center [124, 191] width 113 height 42
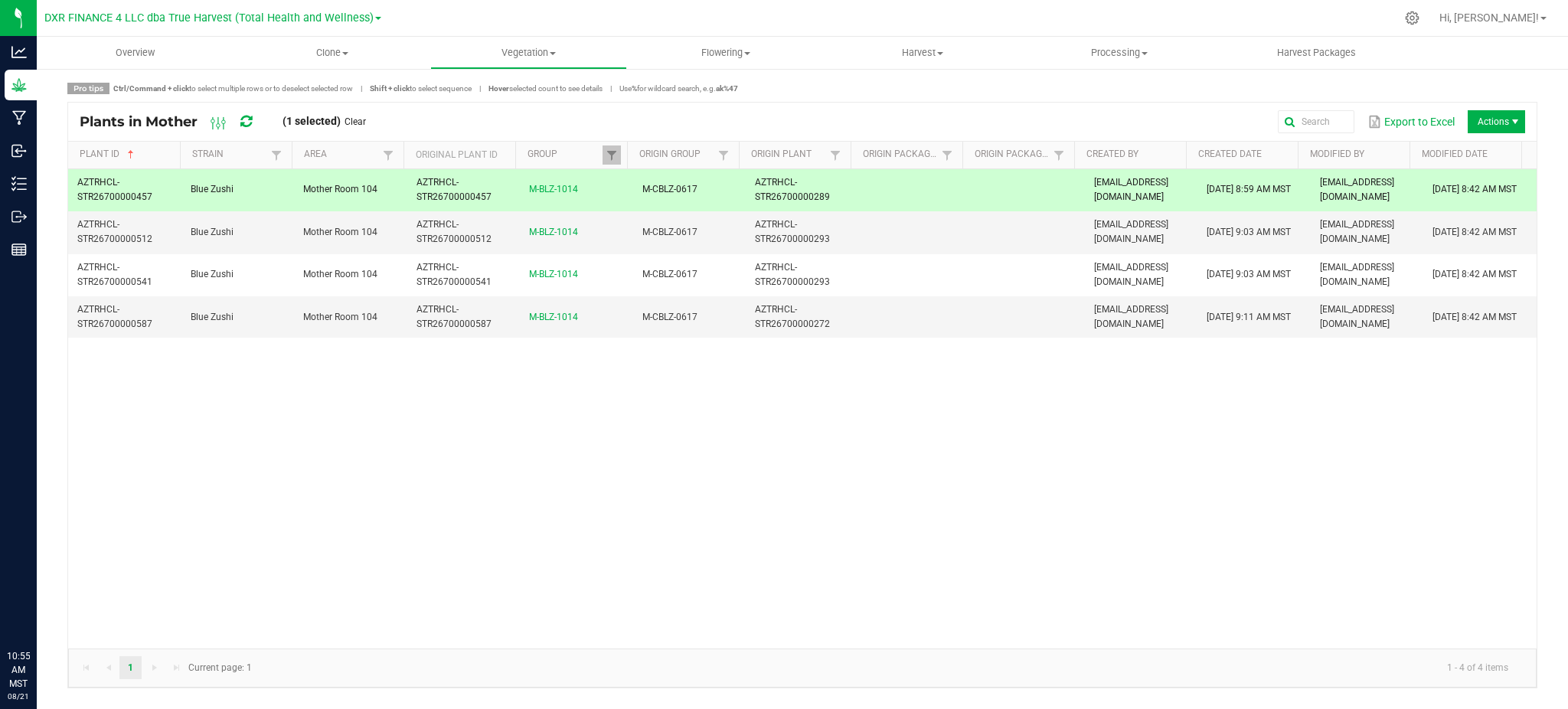
copy span "AZTRHCL-STR26700000457"
drag, startPoint x: 588, startPoint y: 457, endPoint x: 473, endPoint y: 564, distance: 157.1
click at [588, 457] on div "AZTRHCL-STR26700000457 Blue Zushi Mother Room 104 AZTRHCL-STR26700000457 M-BLZ-…" at bounding box center [802, 409] width 1468 height 479
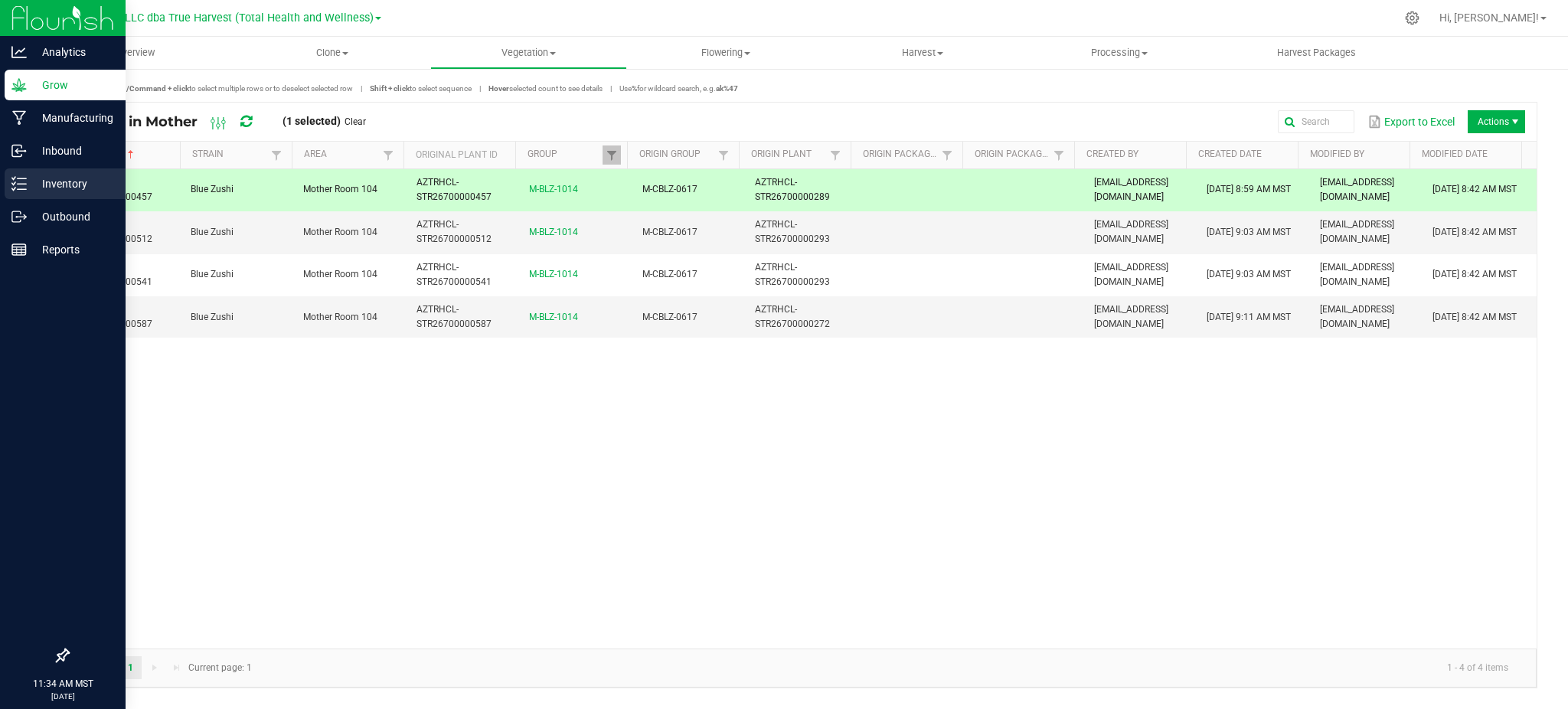
click at [71, 180] on p "Inventory" at bounding box center [73, 184] width 92 height 19
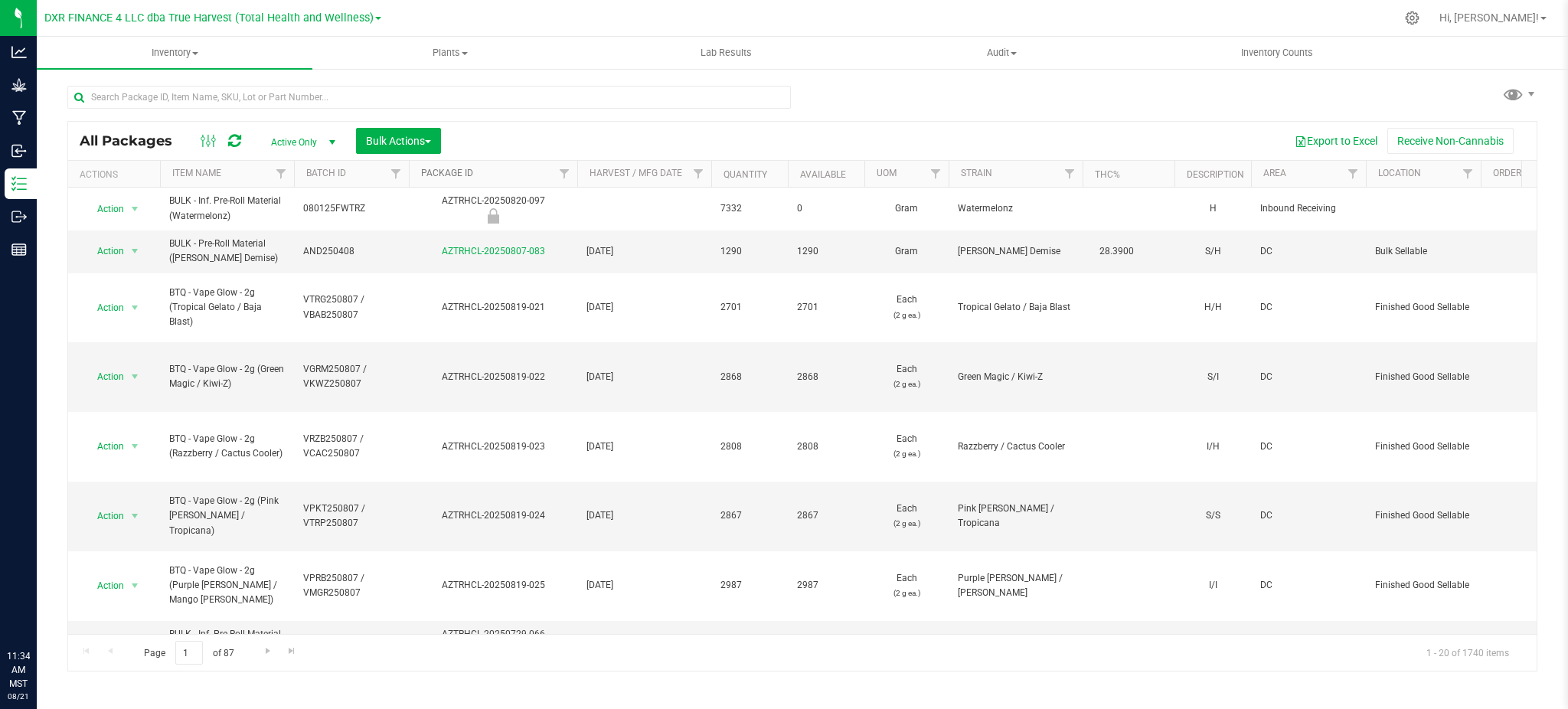
click at [462, 175] on link "Package ID" at bounding box center [446, 173] width 52 height 11
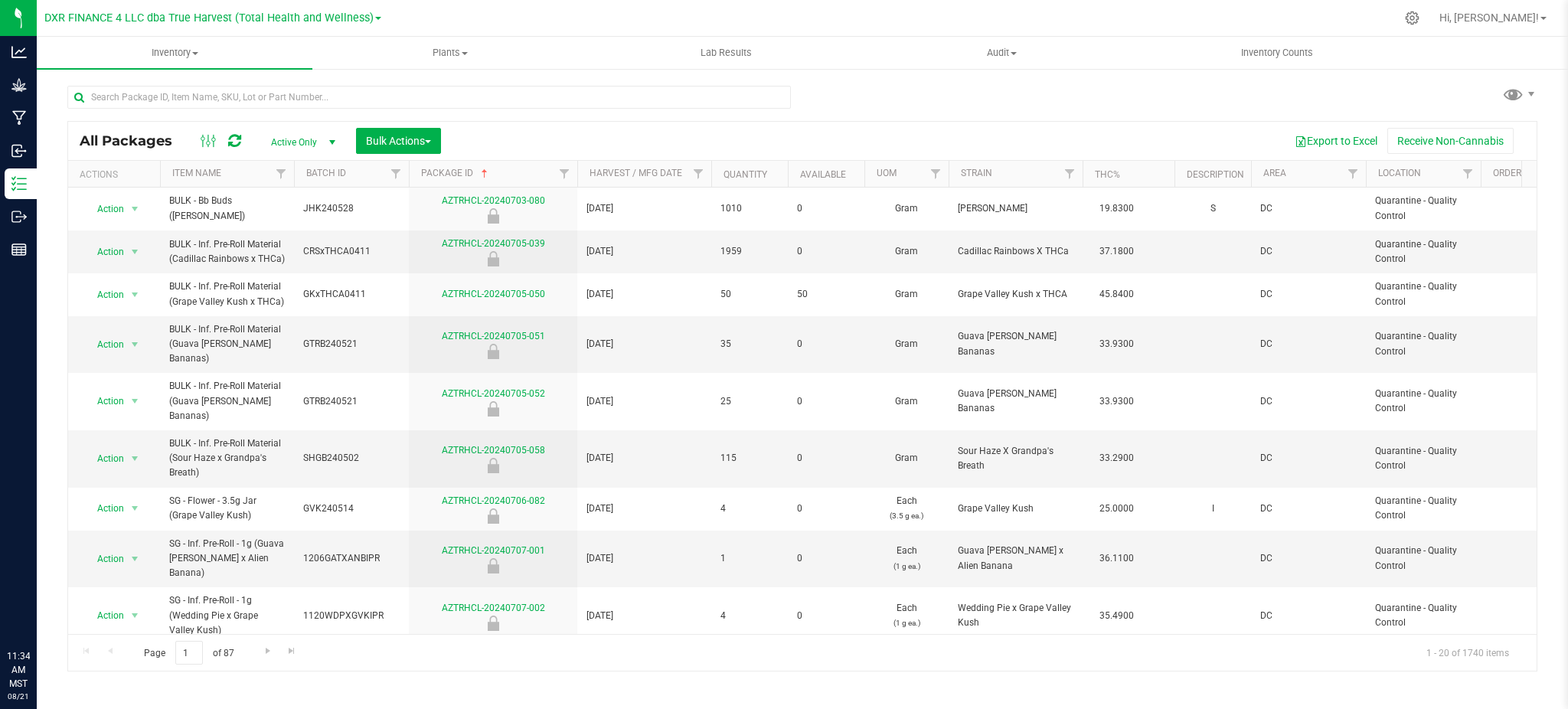
click at [431, 164] on th "Package ID" at bounding box center [493, 174] width 168 height 27
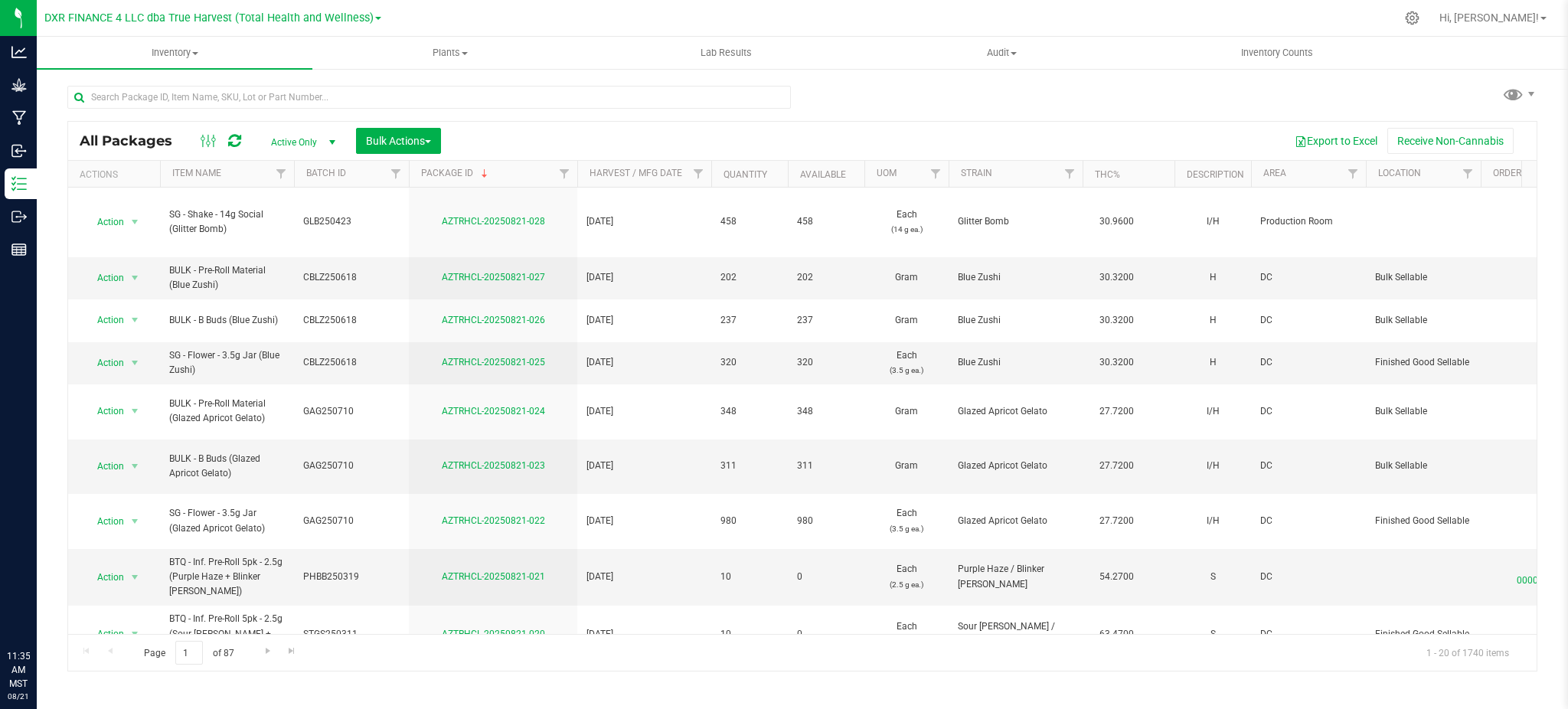
click at [896, 97] on div "All Packages Active Only Active Only Lab Samples Locked All Bulk Actions Add to…" at bounding box center [803, 371] width 1470 height 601
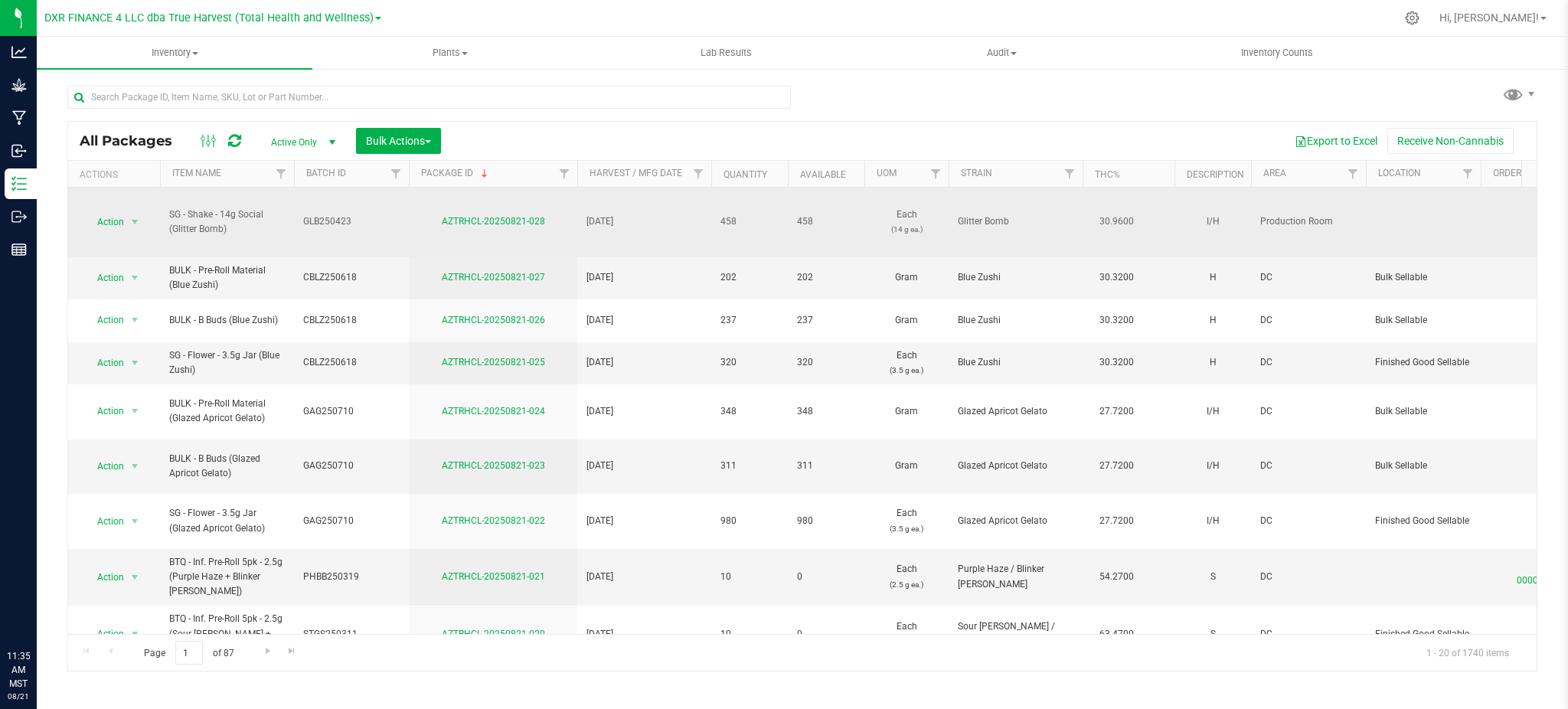
drag, startPoint x: 354, startPoint y: 222, endPoint x: 292, endPoint y: 228, distance: 62.3
copy tr "GLB250423"
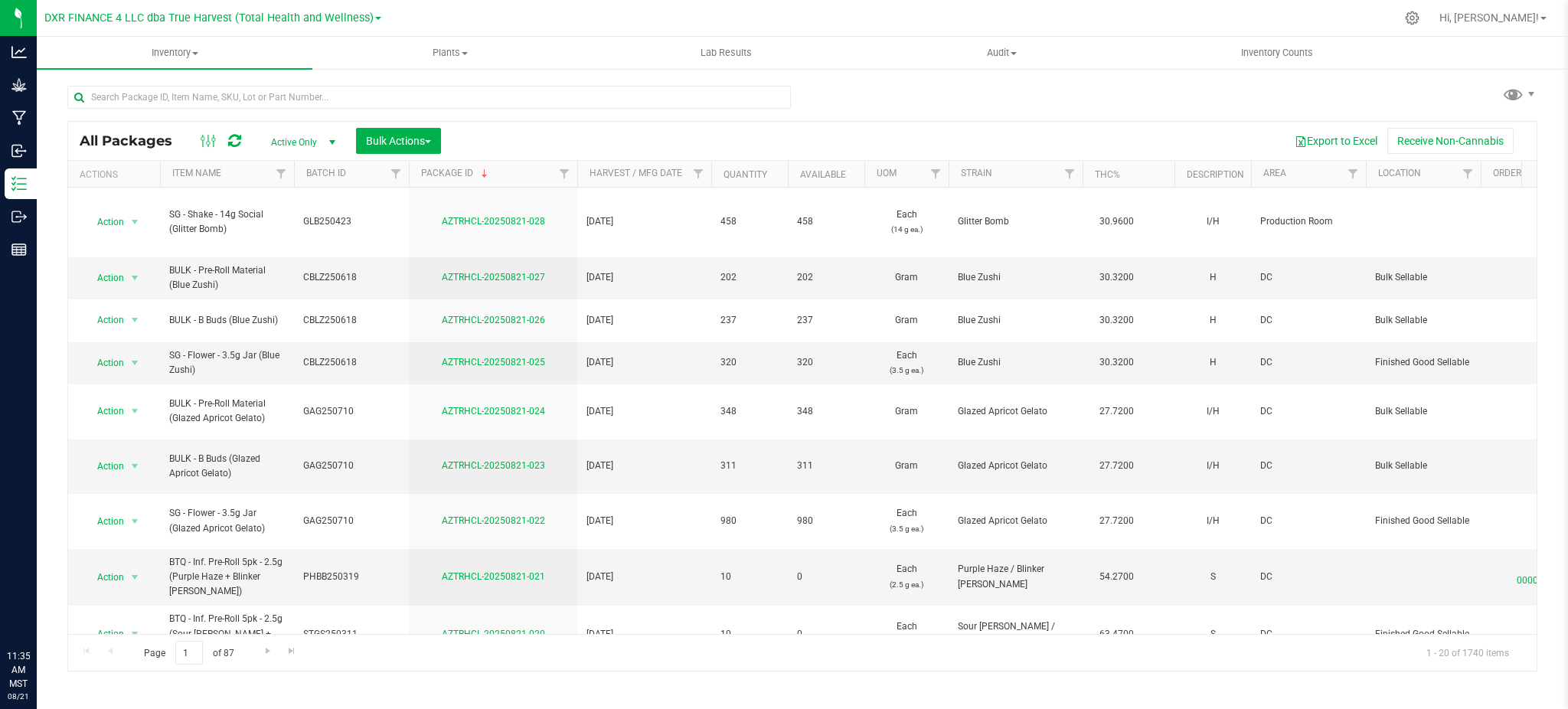
click at [235, 69] on div "All Packages Active Only Active Only Lab Samples Locked All Bulk Actions Add to…" at bounding box center [802, 302] width 1532 height 468
click at [246, 101] on input "text" at bounding box center [429, 97] width 724 height 23
paste input "GLB250423"
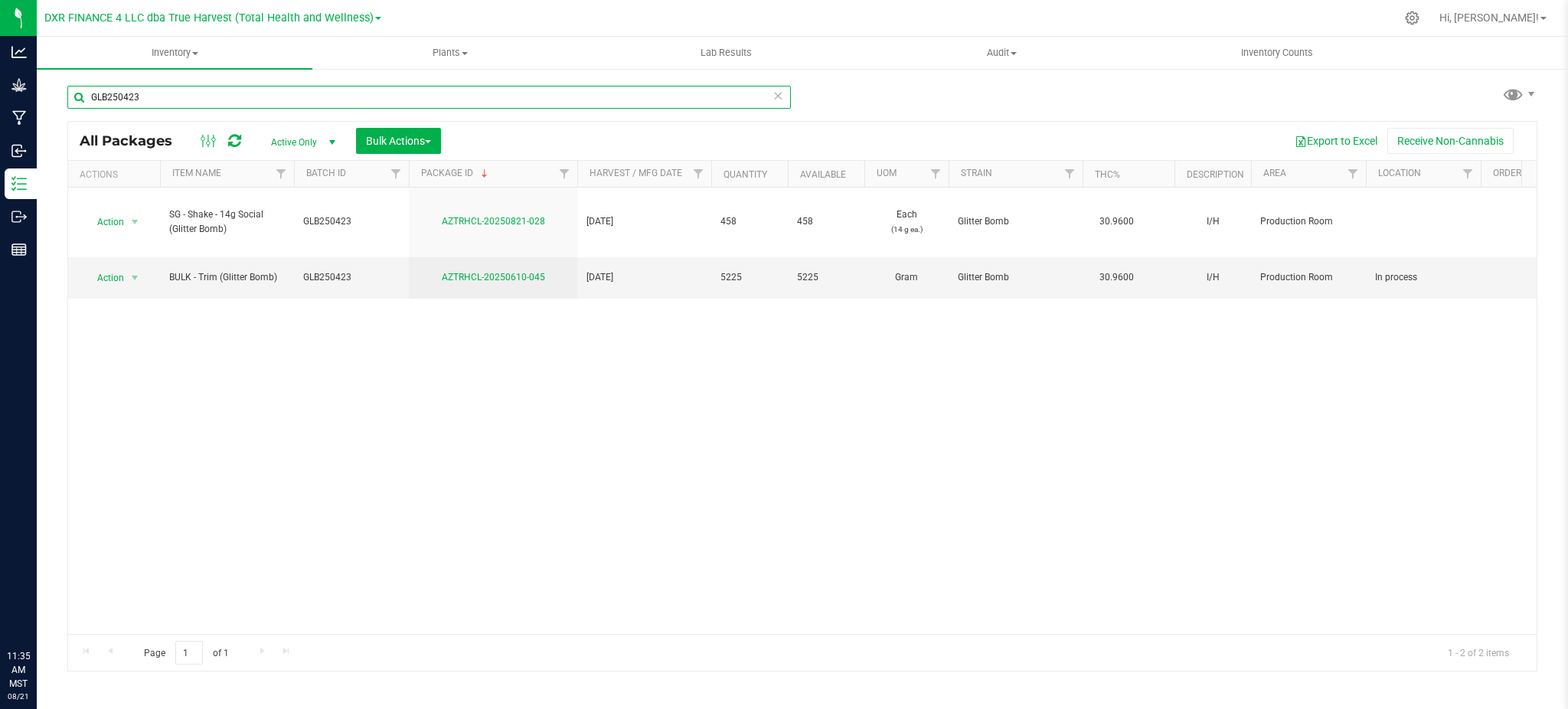
type input "GLB250423"
click at [891, 95] on div "GLB250423 All Packages Active Only Active Only Lab Samples Locked All Bulk Acti…" at bounding box center [803, 371] width 1470 height 601
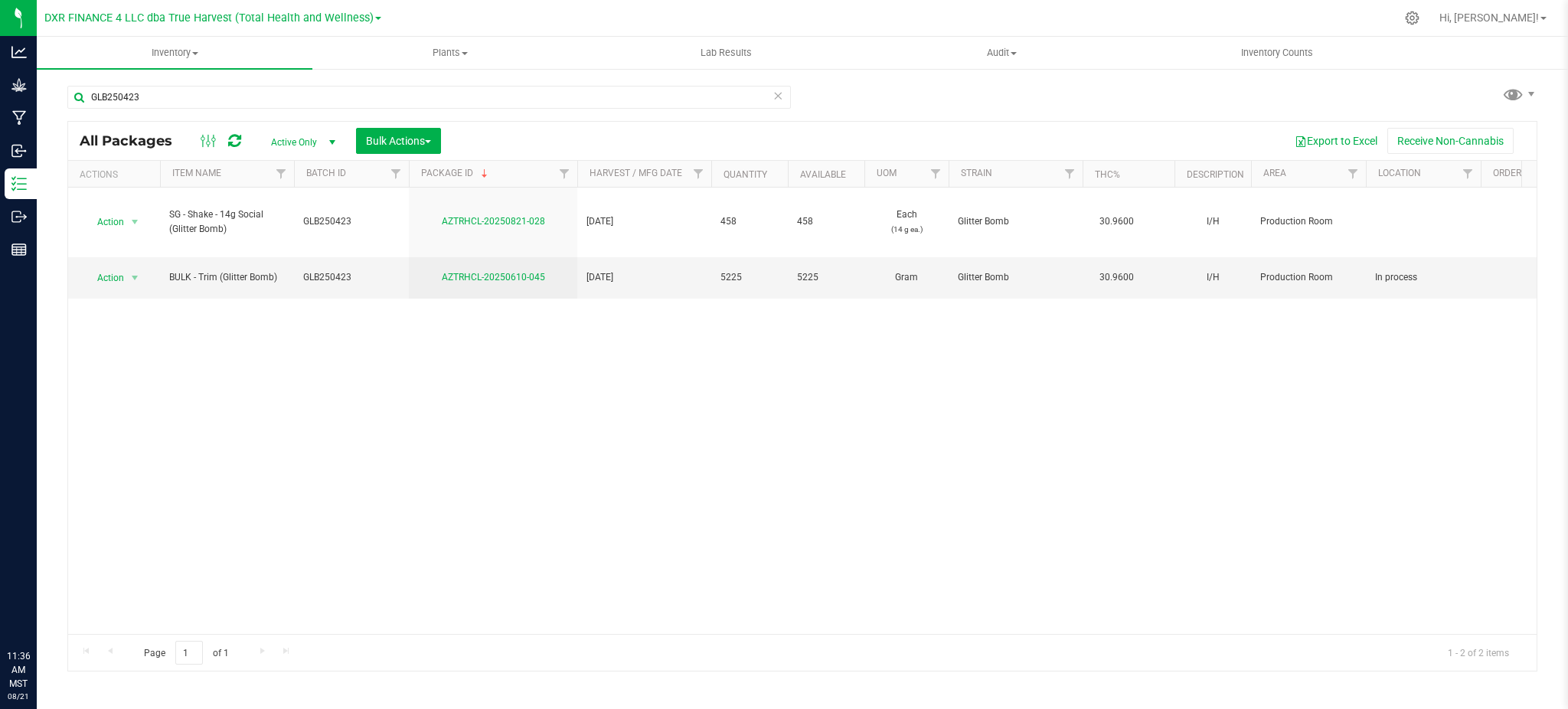
click at [776, 98] on icon at bounding box center [777, 95] width 11 height 19
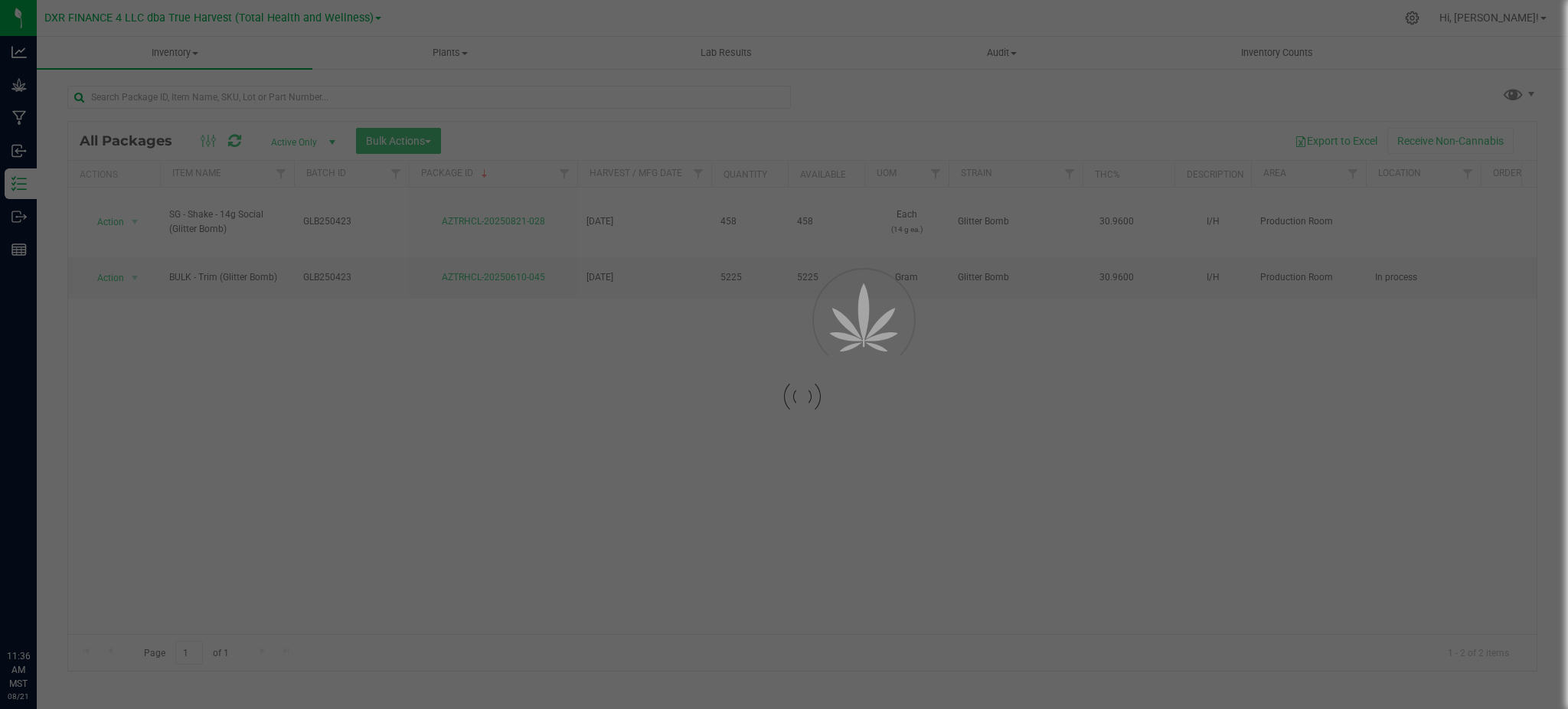
click at [903, 100] on div at bounding box center [784, 354] width 1568 height 709
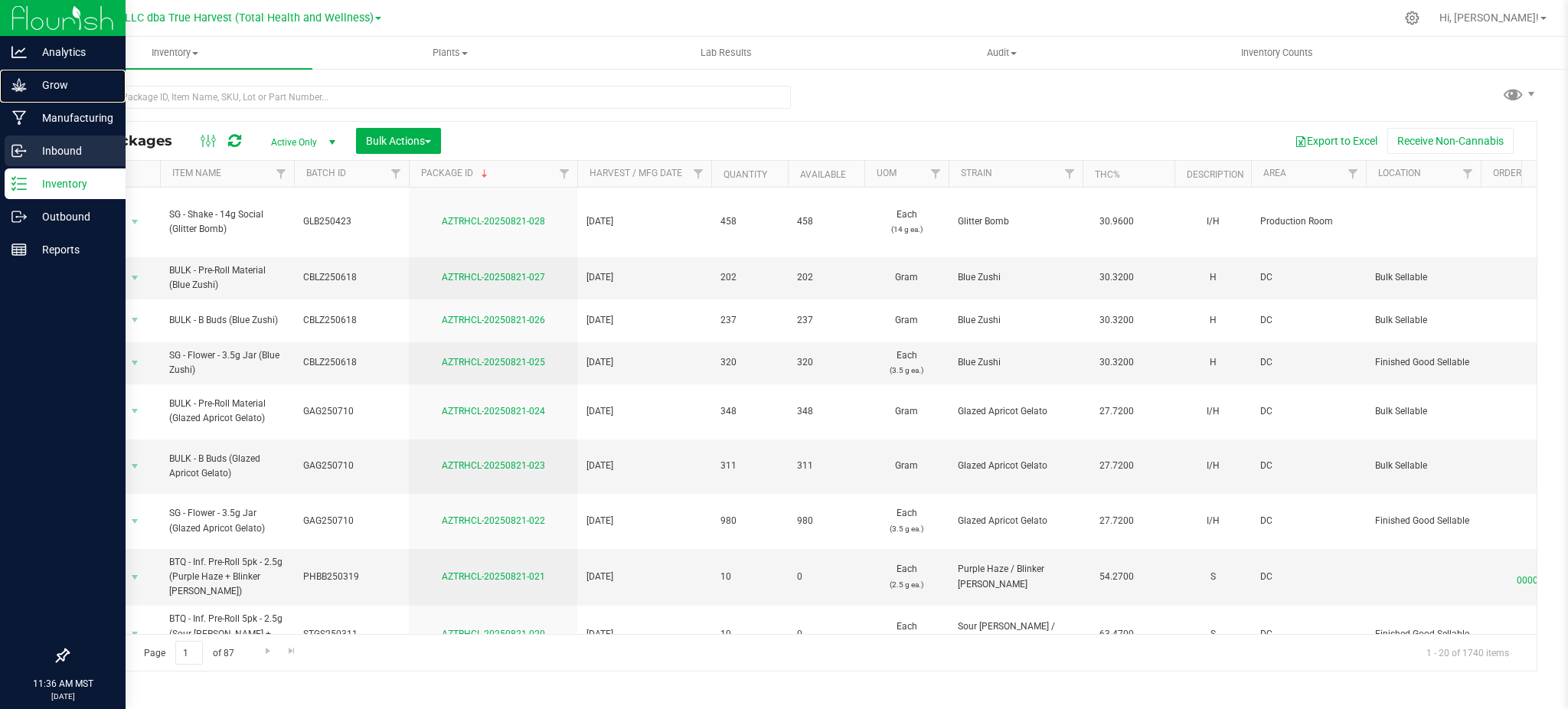
drag, startPoint x: 63, startPoint y: 101, endPoint x: 60, endPoint y: 135, distance: 34.1
click at [63, 101] on link "Grow" at bounding box center [63, 86] width 125 height 33
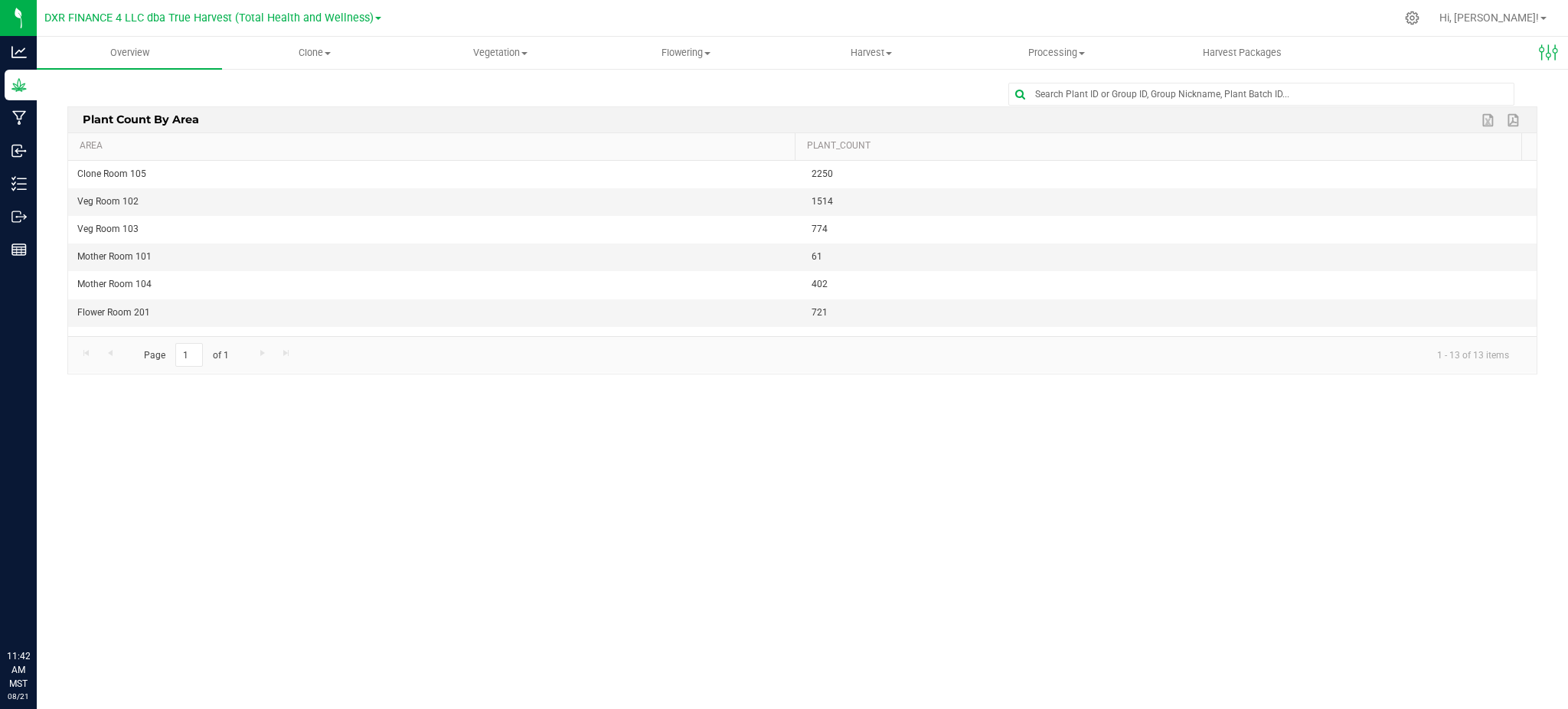
click at [867, 621] on div "Overview Clone Create plants Cloning groups Cloning plants Apply to plants Vege…" at bounding box center [802, 373] width 1532 height 673
click at [449, 524] on div "Overview Clone Create plants Cloning groups Cloning plants Apply to plants Vege…" at bounding box center [802, 373] width 1532 height 673
click at [468, 57] on span "Vegetation" at bounding box center [500, 53] width 184 height 14
click at [456, 147] on span "Mother plants" at bounding box center [462, 147] width 111 height 13
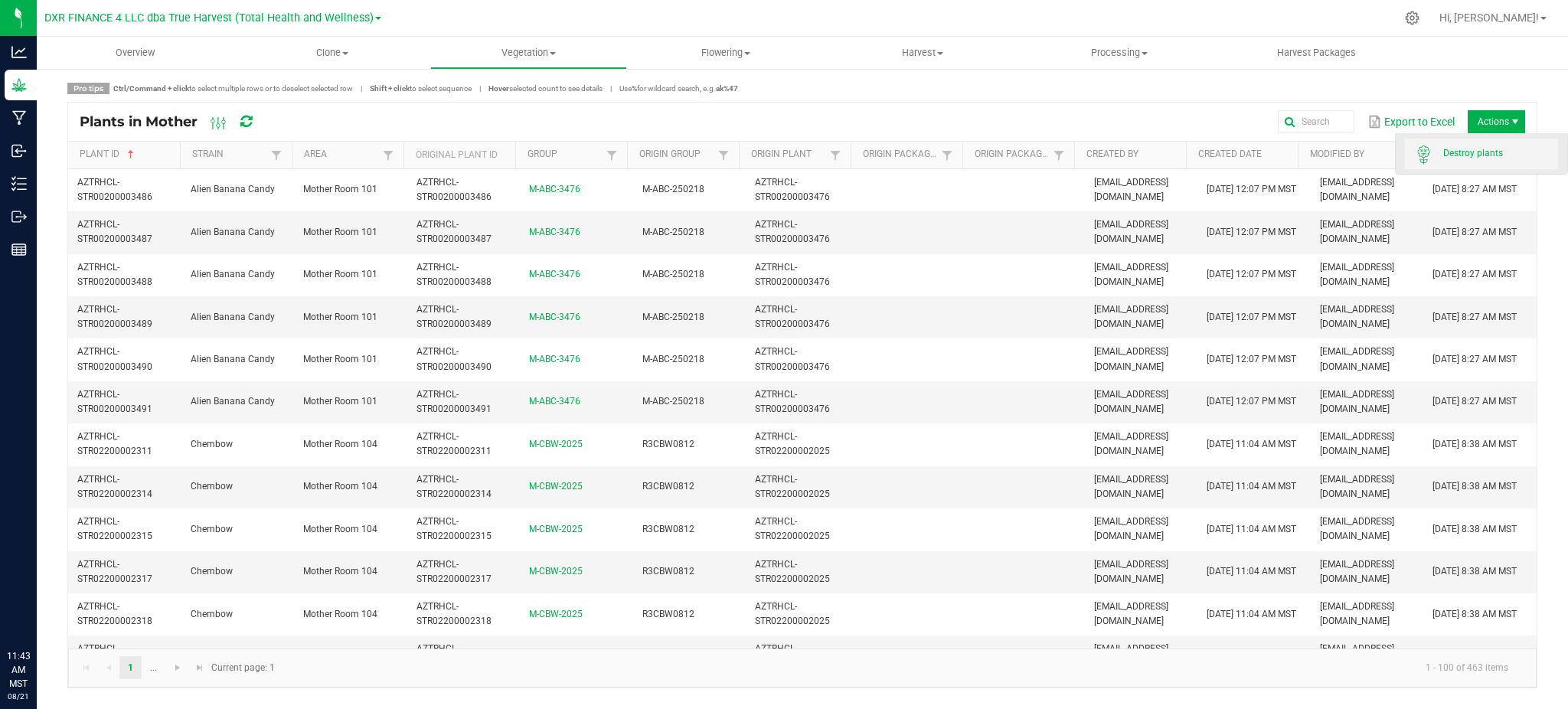
drag, startPoint x: 1492, startPoint y: 120, endPoint x: 1448, endPoint y: 160, distance: 59.5
click at [1492, 120] on span "Actions" at bounding box center [1497, 121] width 58 height 23
click at [1482, 152] on span "Destroy plants" at bounding box center [1501, 153] width 115 height 13
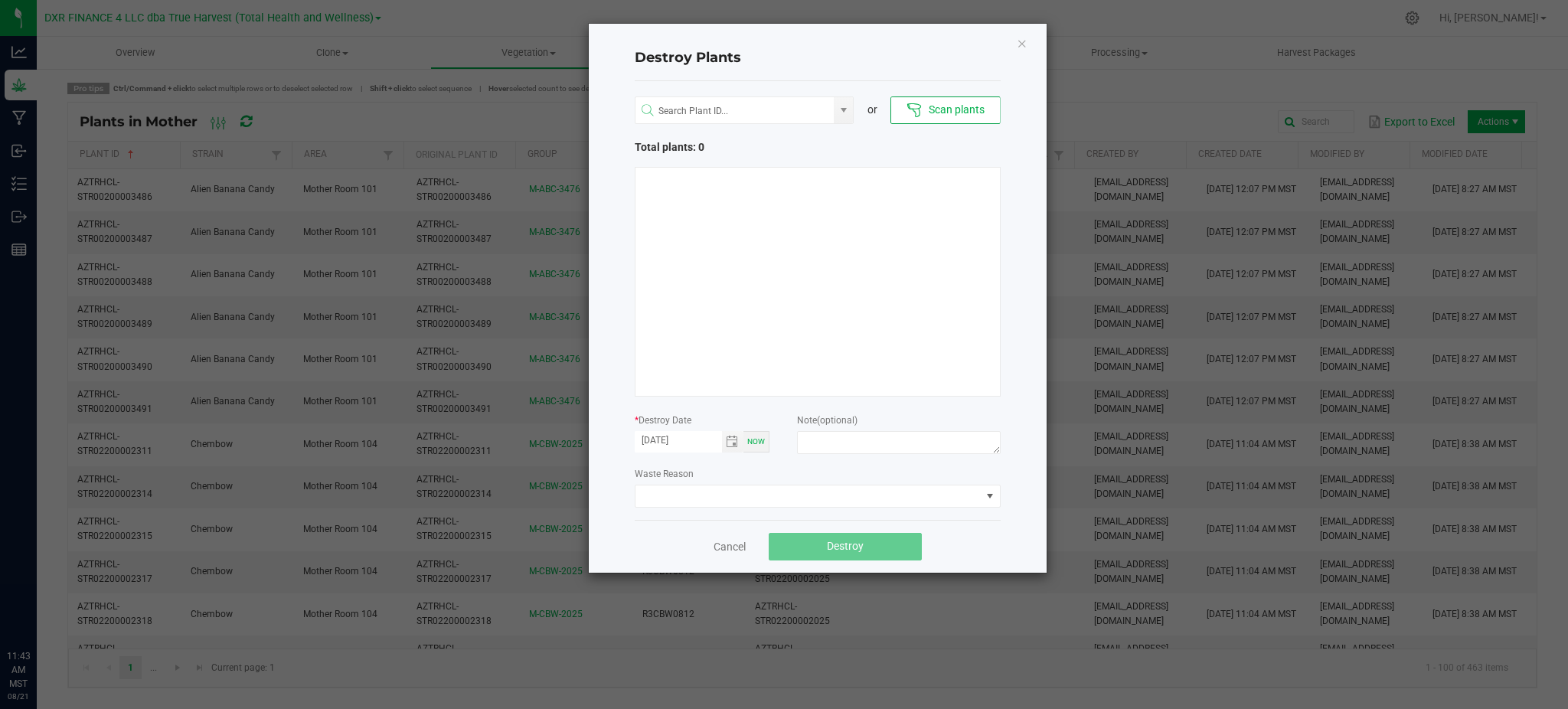
click at [954, 109] on button "Scan plants" at bounding box center [945, 110] width 109 height 28
click at [891, 60] on h4 "Destroy Plants" at bounding box center [818, 58] width 366 height 20
click at [729, 446] on span "Toggle calendar" at bounding box center [732, 442] width 12 height 12
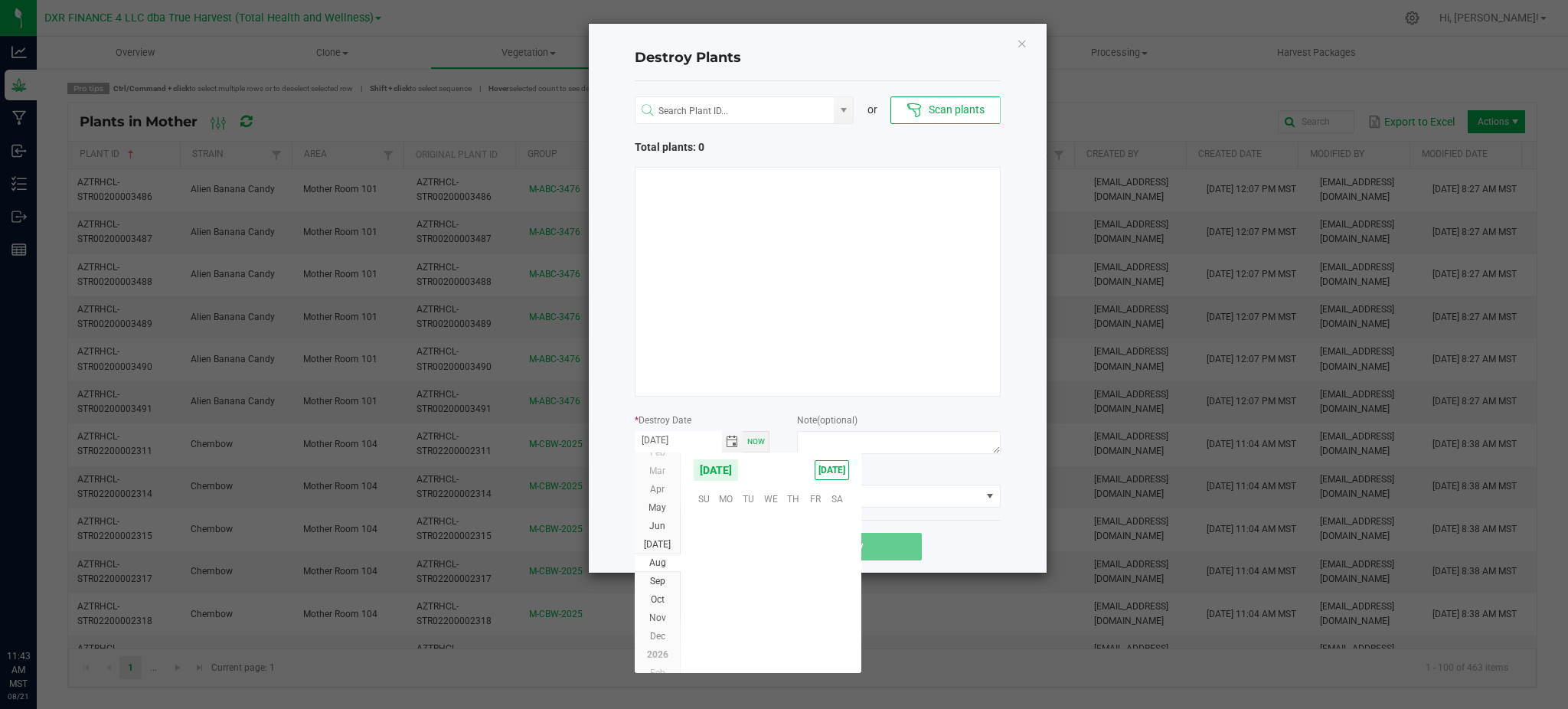
scroll to position [248304, 0]
click at [1020, 514] on div "Destroy Plants or Scan plants Total plants: 0 * Destroy Date 08/21/2025 Now Not…" at bounding box center [817, 298] width 458 height 549
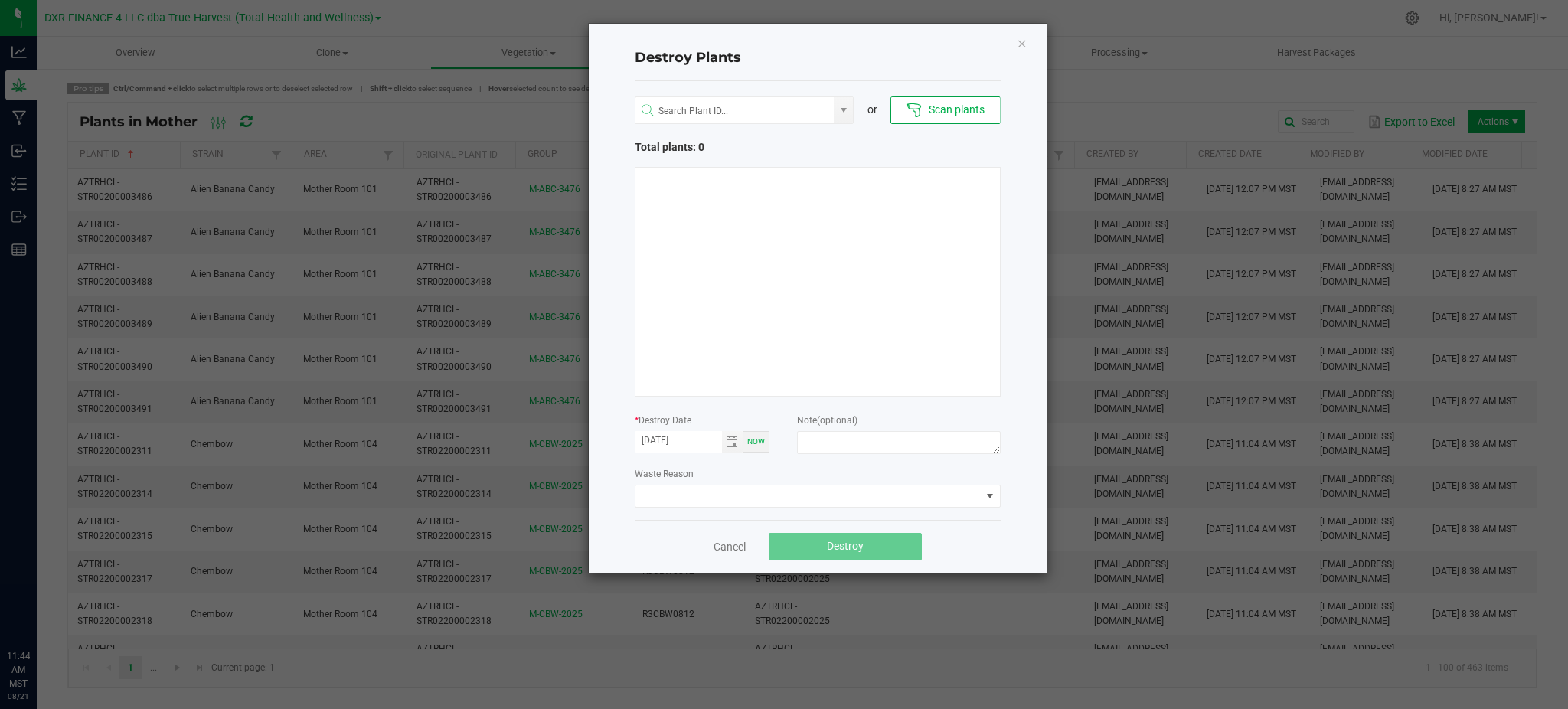
click at [850, 50] on h4 "Destroy Plants" at bounding box center [818, 58] width 366 height 20
click at [916, 100] on button "Scan plants" at bounding box center [945, 110] width 109 height 28
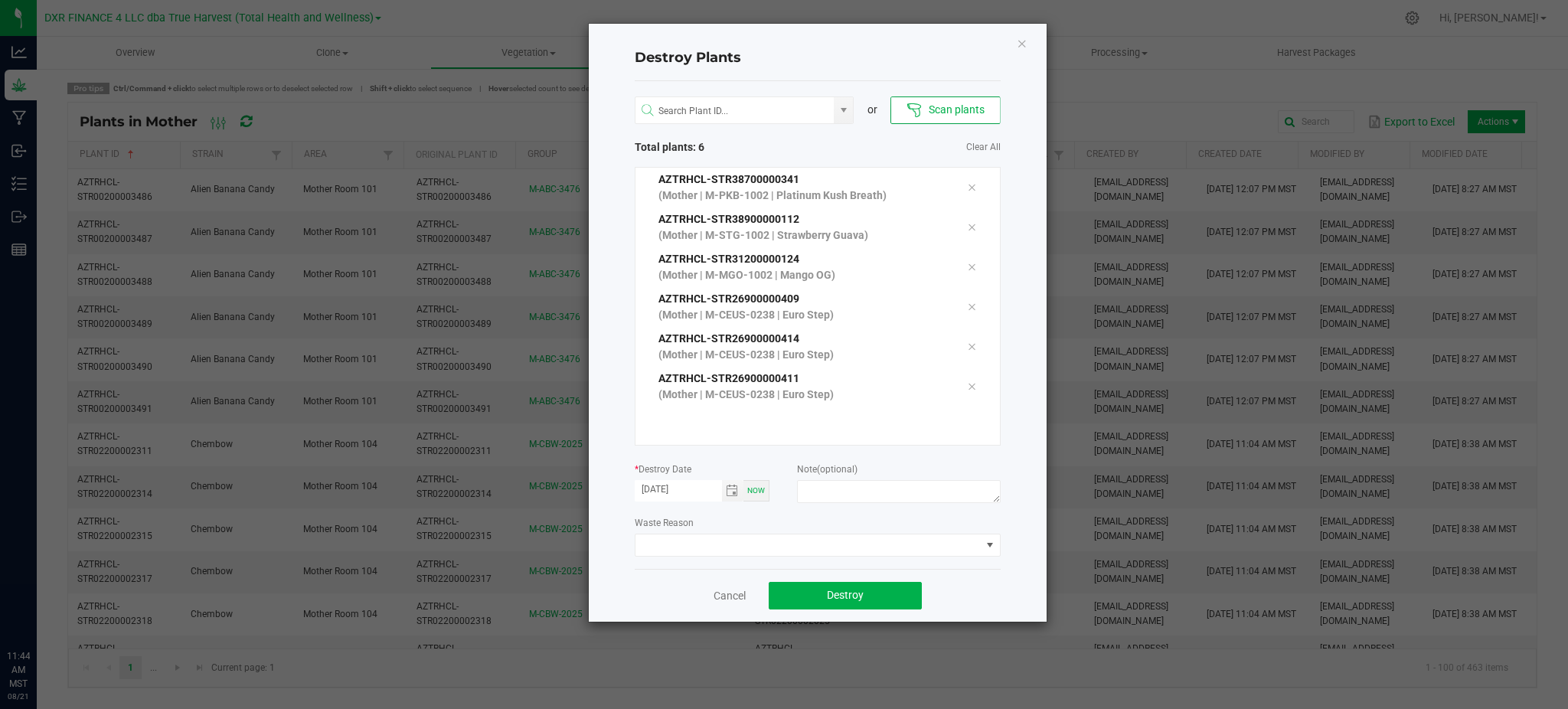
click at [754, 520] on div "Waste Reason" at bounding box center [818, 536] width 366 height 42
click at [729, 496] on span "Toggle calendar" at bounding box center [732, 490] width 12 height 12
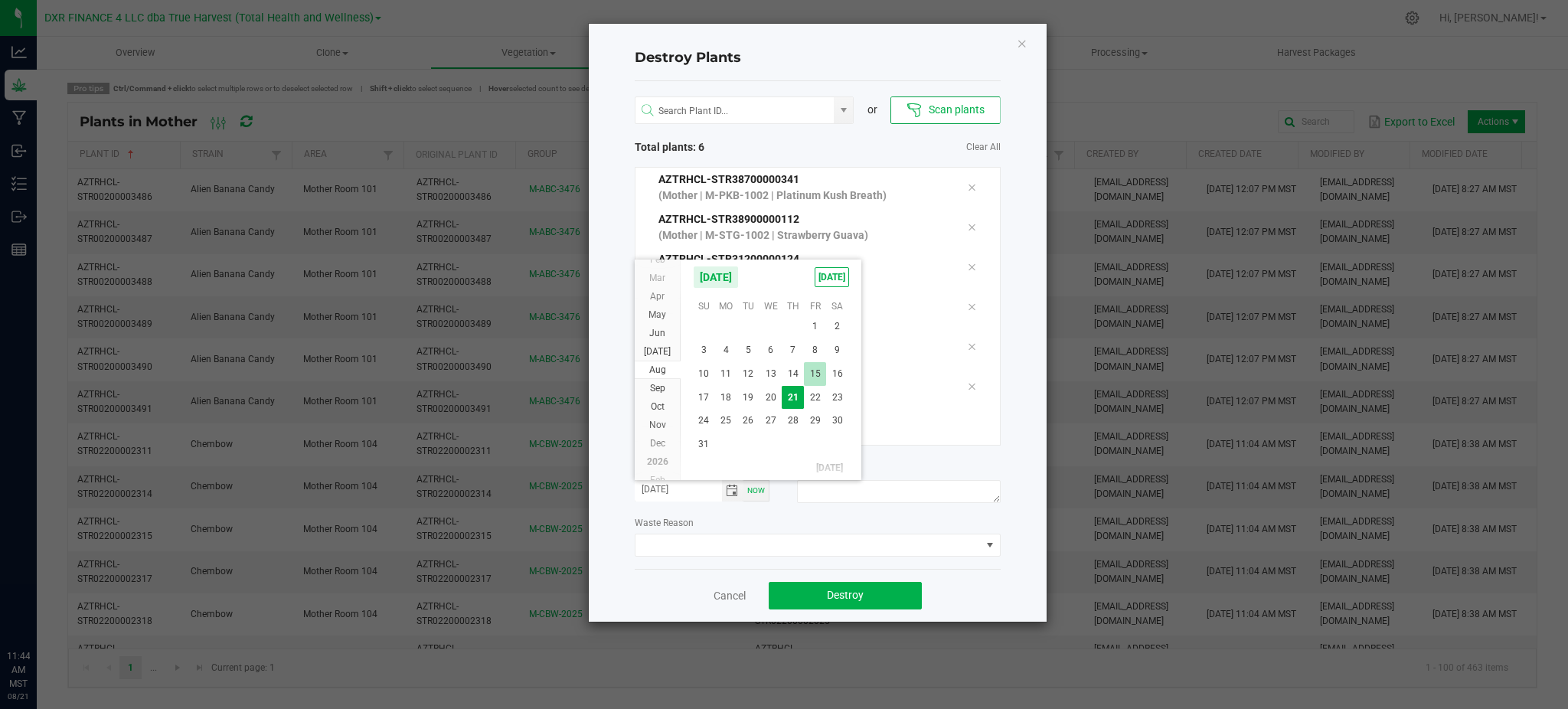
click at [819, 372] on span "15" at bounding box center [814, 374] width 22 height 24
type input "08/15/2025"
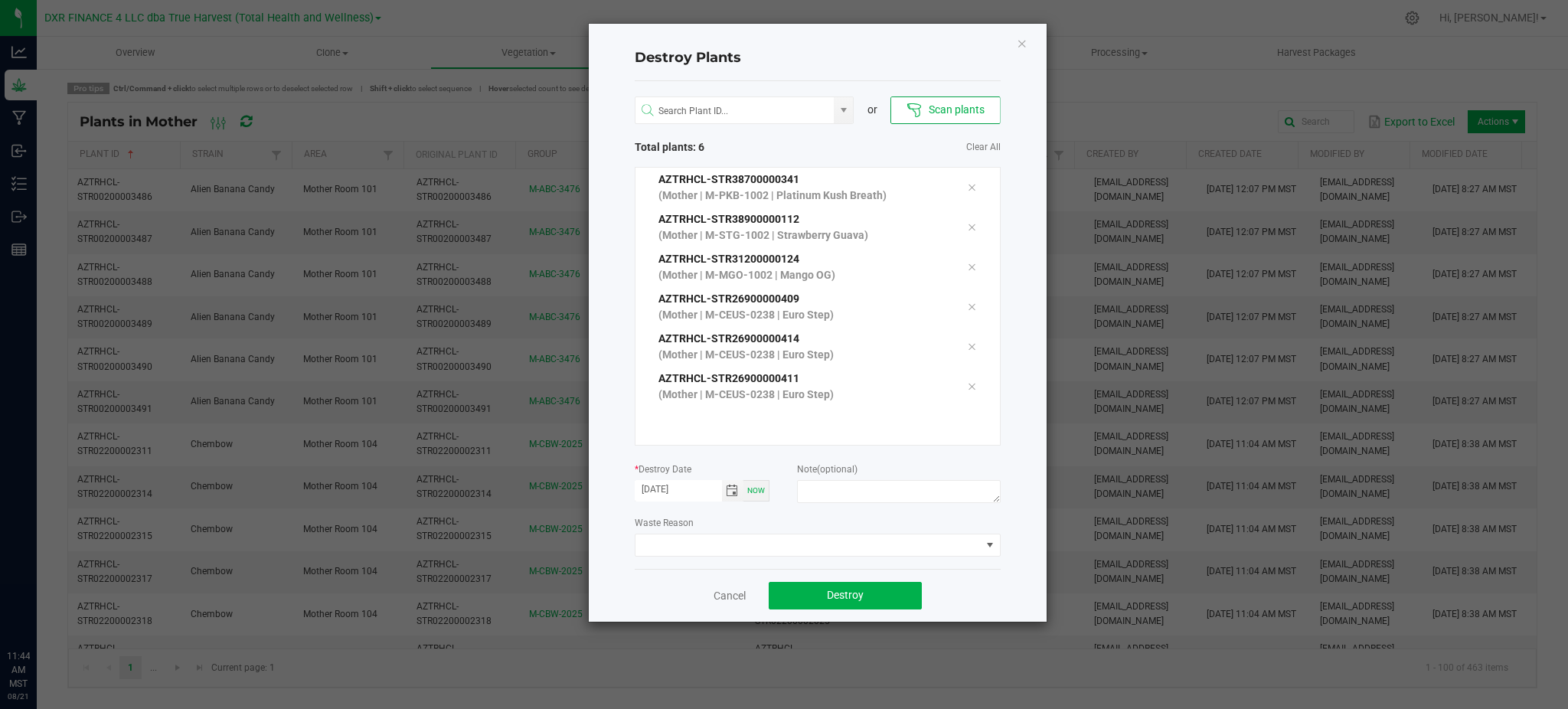
click at [815, 523] on div "Waste Reason" at bounding box center [818, 536] width 366 height 42
click at [820, 504] on div at bounding box center [898, 494] width 203 height 28
click at [819, 499] on textarea at bounding box center [898, 491] width 203 height 23
type textarea "F"
type textarea "Reitred moms"
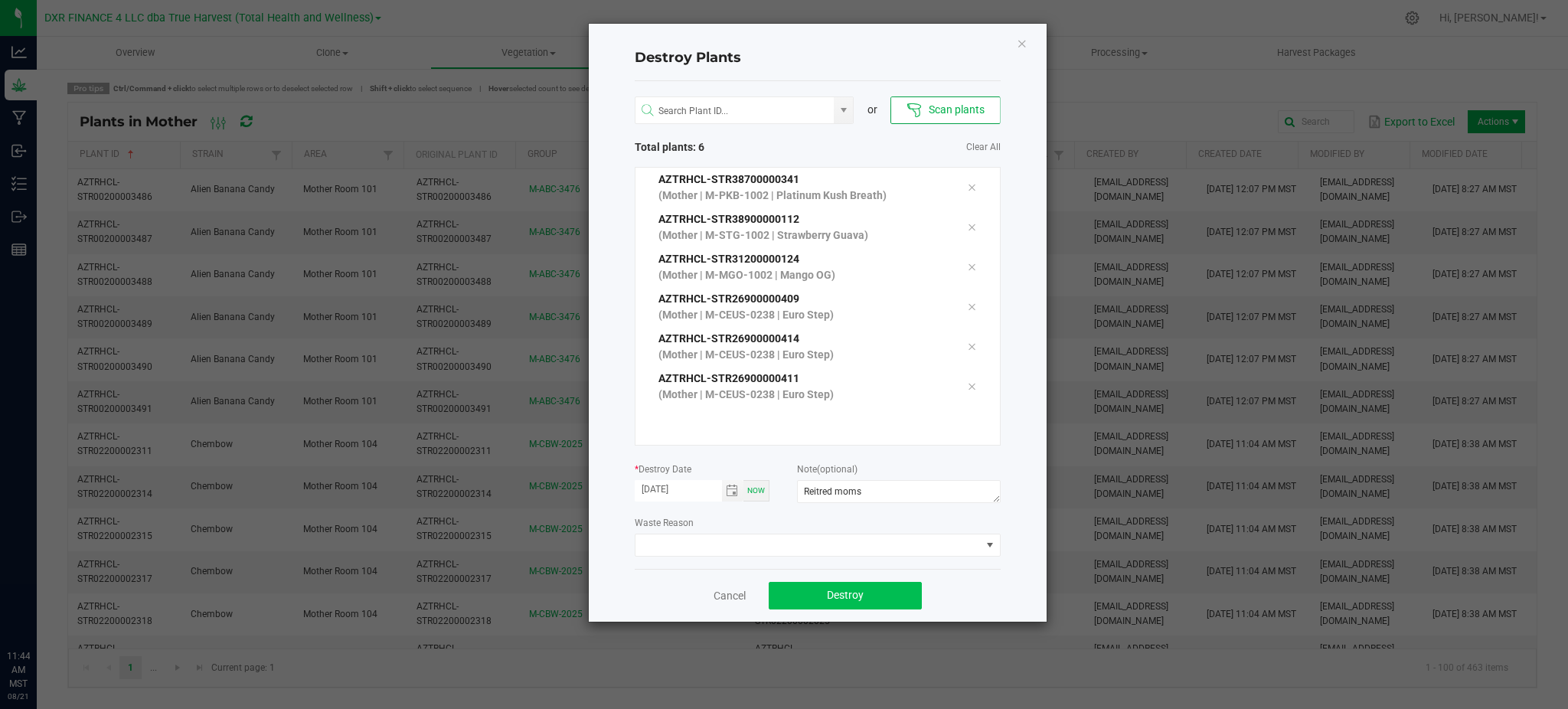
drag, startPoint x: 958, startPoint y: 600, endPoint x: 879, endPoint y: 600, distance: 79.0
click at [957, 600] on div "Cancel Destroy" at bounding box center [818, 595] width 366 height 53
click at [875, 600] on button "Destroy" at bounding box center [845, 595] width 153 height 28
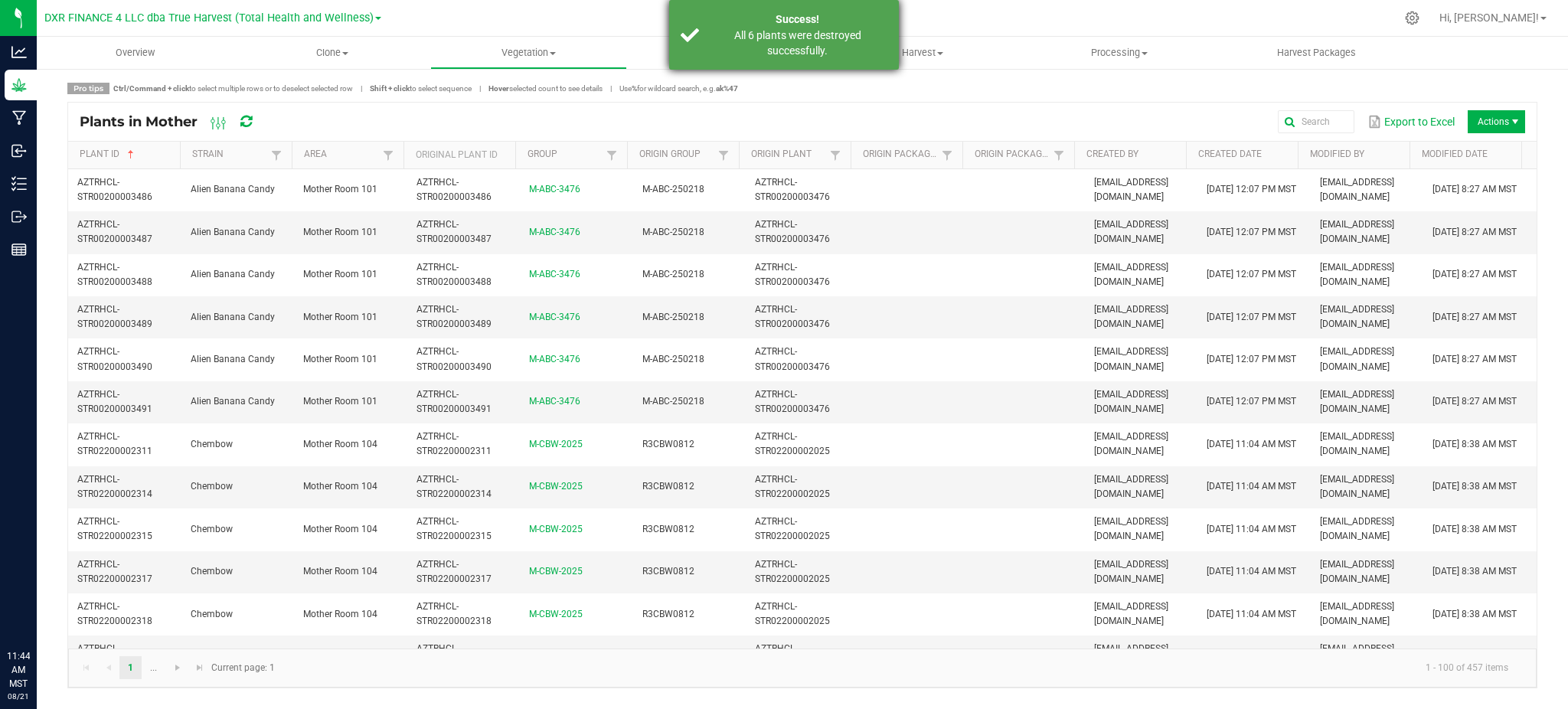
click at [825, 58] on div "All 6 plants were destroyed successfully." at bounding box center [798, 43] width 180 height 30
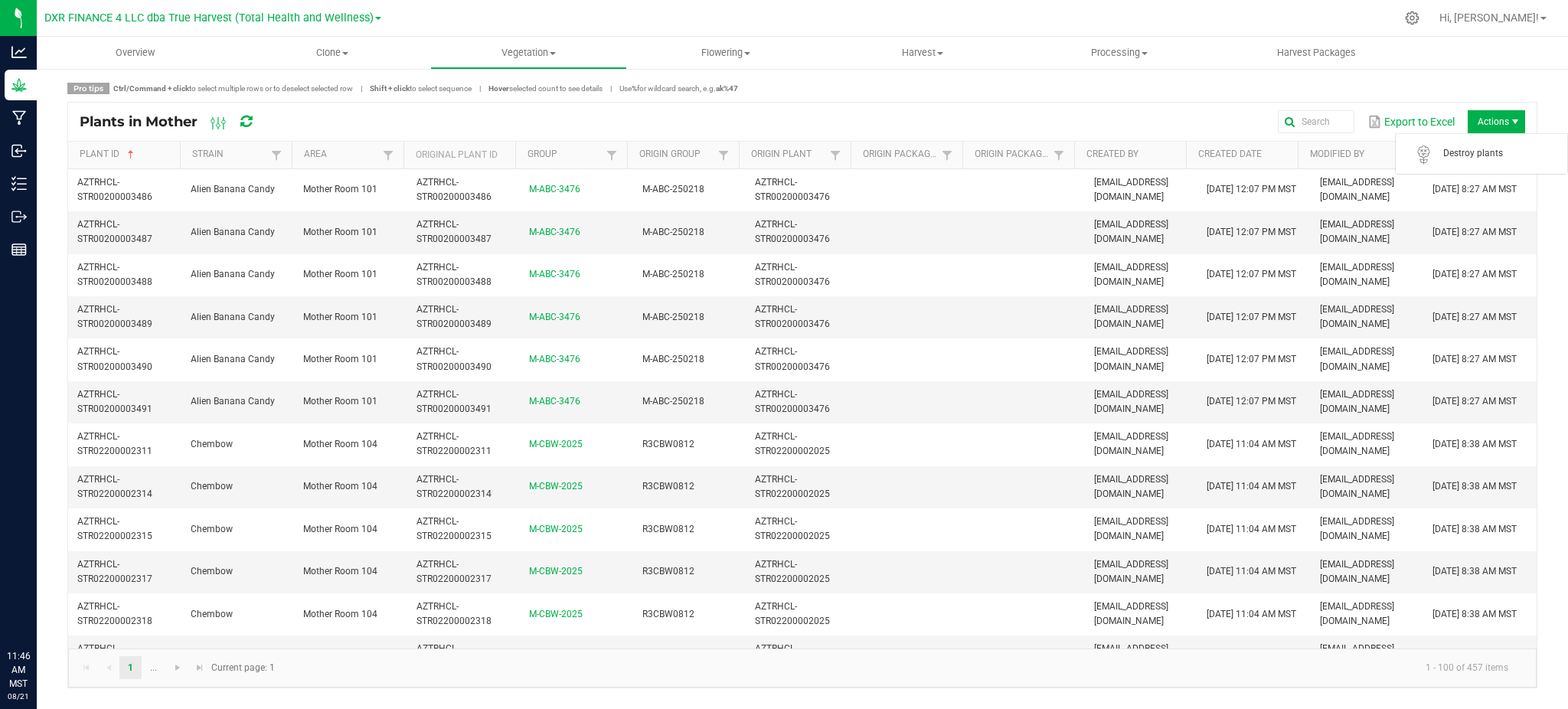
click at [1508, 112] on span "Actions" at bounding box center [1497, 121] width 58 height 23
click at [1479, 131] on span "Actions" at bounding box center [1497, 121] width 58 height 23
click at [1474, 159] on span "Destroy plants" at bounding box center [1501, 153] width 115 height 13
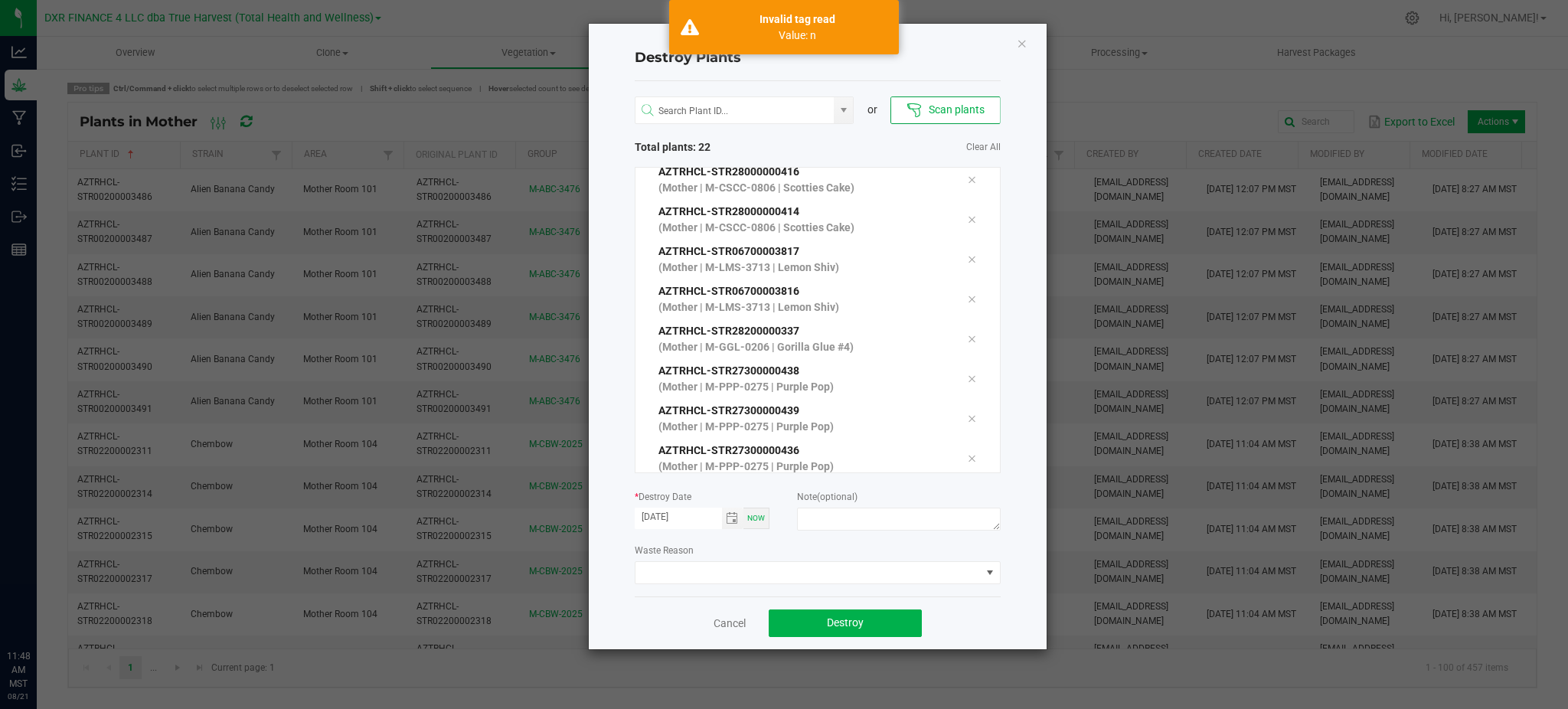
scroll to position [609, 0]
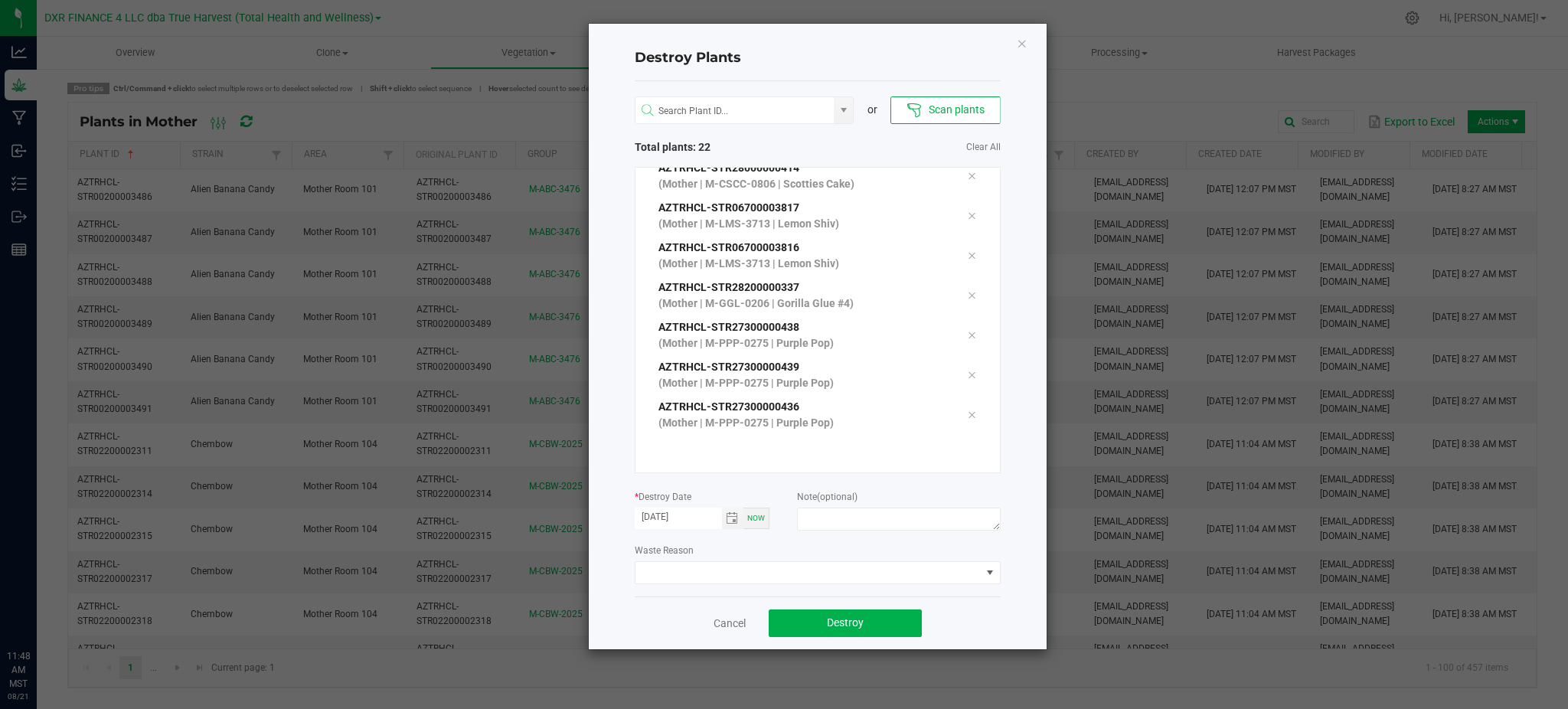
click at [890, 542] on div "Waste Reason" at bounding box center [818, 563] width 366 height 42
click at [864, 523] on textarea at bounding box center [898, 519] width 203 height 23
type textarea "Q"
click at [730, 520] on span "Toggle calendar" at bounding box center [732, 518] width 12 height 12
type textarea "Retired mom"
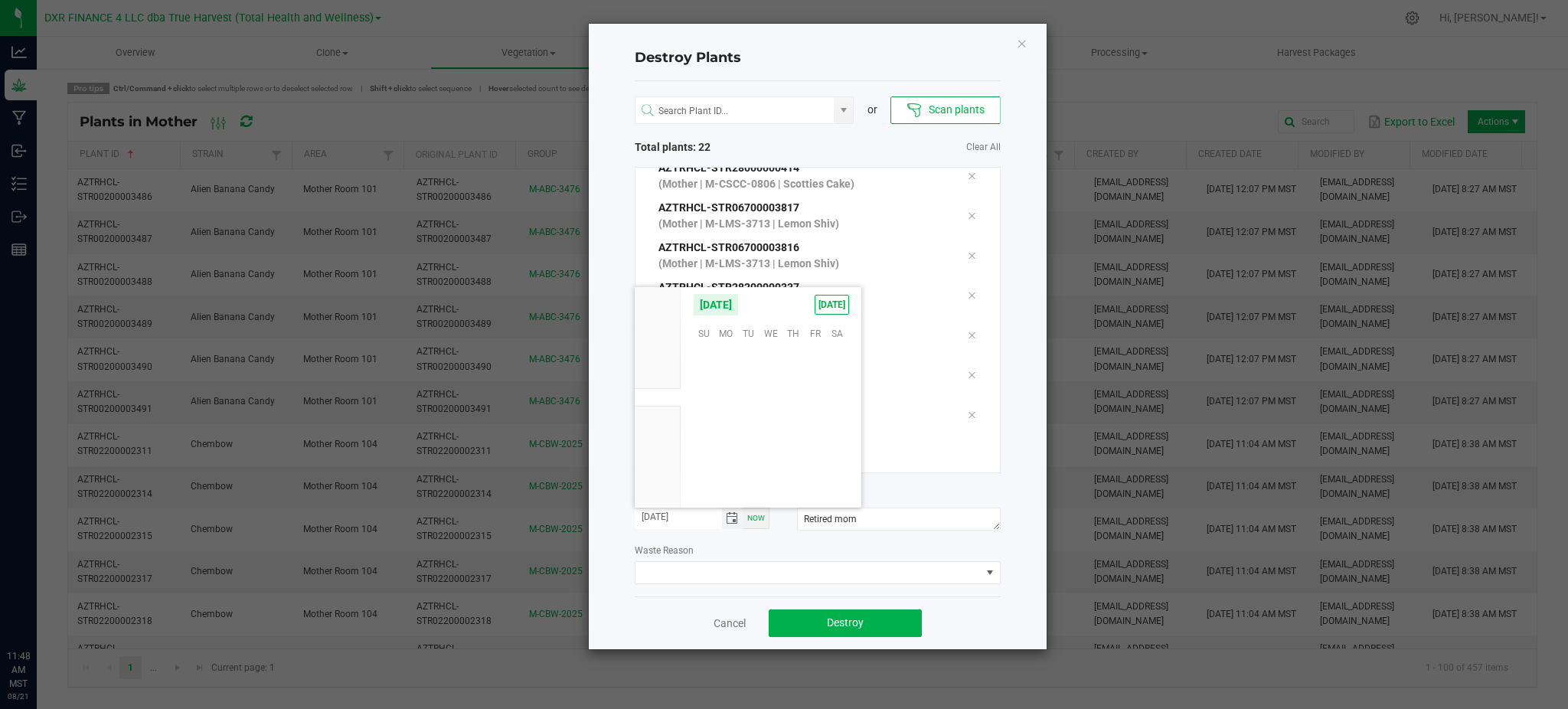
scroll to position [248304, 0]
click at [723, 427] on span "18" at bounding box center [726, 424] width 22 height 24
type input "08/18/2025"
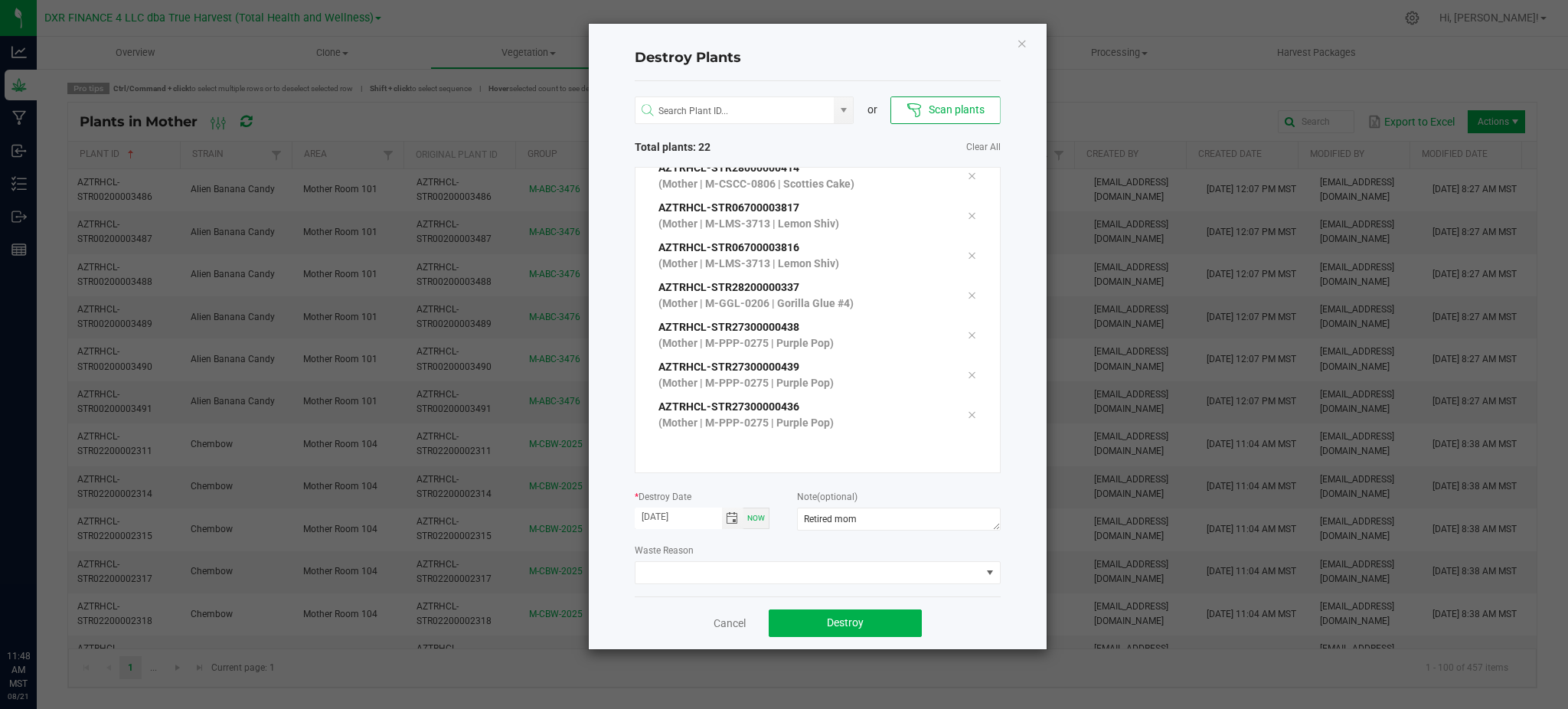
click at [806, 544] on div "Waste Reason" at bounding box center [818, 563] width 366 height 42
click at [882, 621] on button "Destroy" at bounding box center [845, 623] width 153 height 28
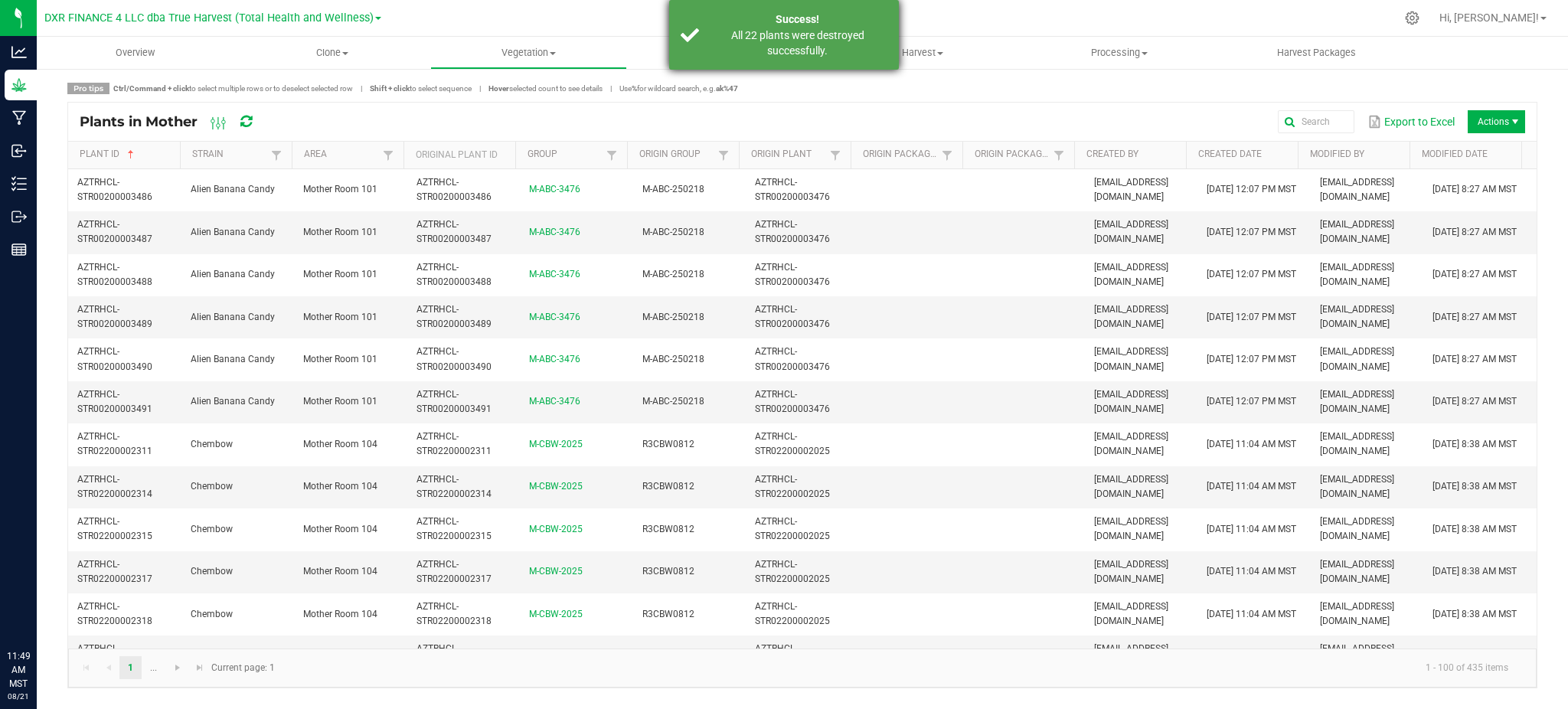
click at [836, 65] on div "Success! All 22 plants were destroyed successfully." at bounding box center [783, 35] width 229 height 69
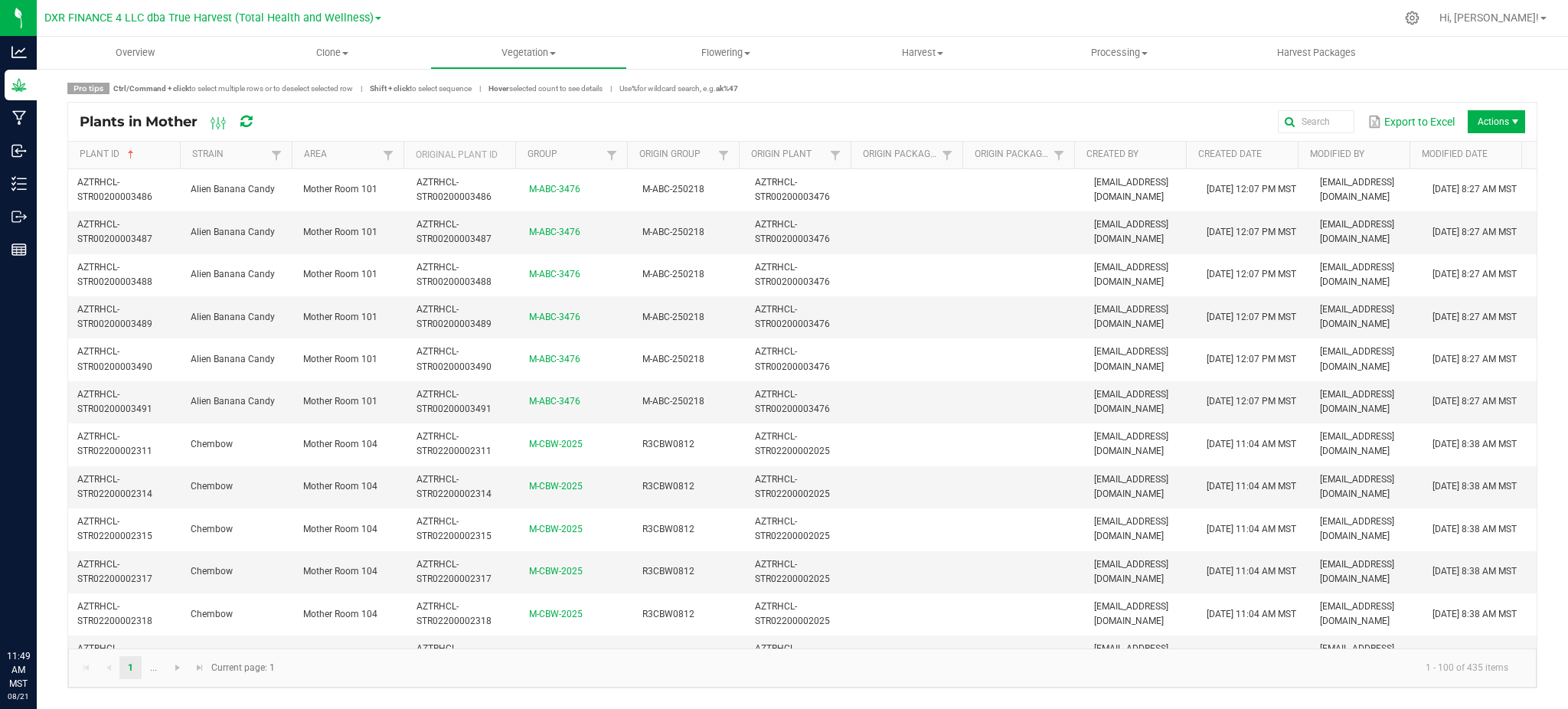
click at [853, 108] on div "Export to Excel Actions" at bounding box center [902, 121] width 1246 height 26
drag, startPoint x: 1012, startPoint y: 108, endPoint x: 1108, endPoint y: 101, distance: 96.3
click at [1015, 106] on div "Plants in Mother Export to Excel Actions" at bounding box center [802, 121] width 1468 height 38
click at [1516, 120] on span "Actions" at bounding box center [1515, 122] width 12 height 12
click at [1495, 153] on span "Destroy plants" at bounding box center [1501, 153] width 115 height 13
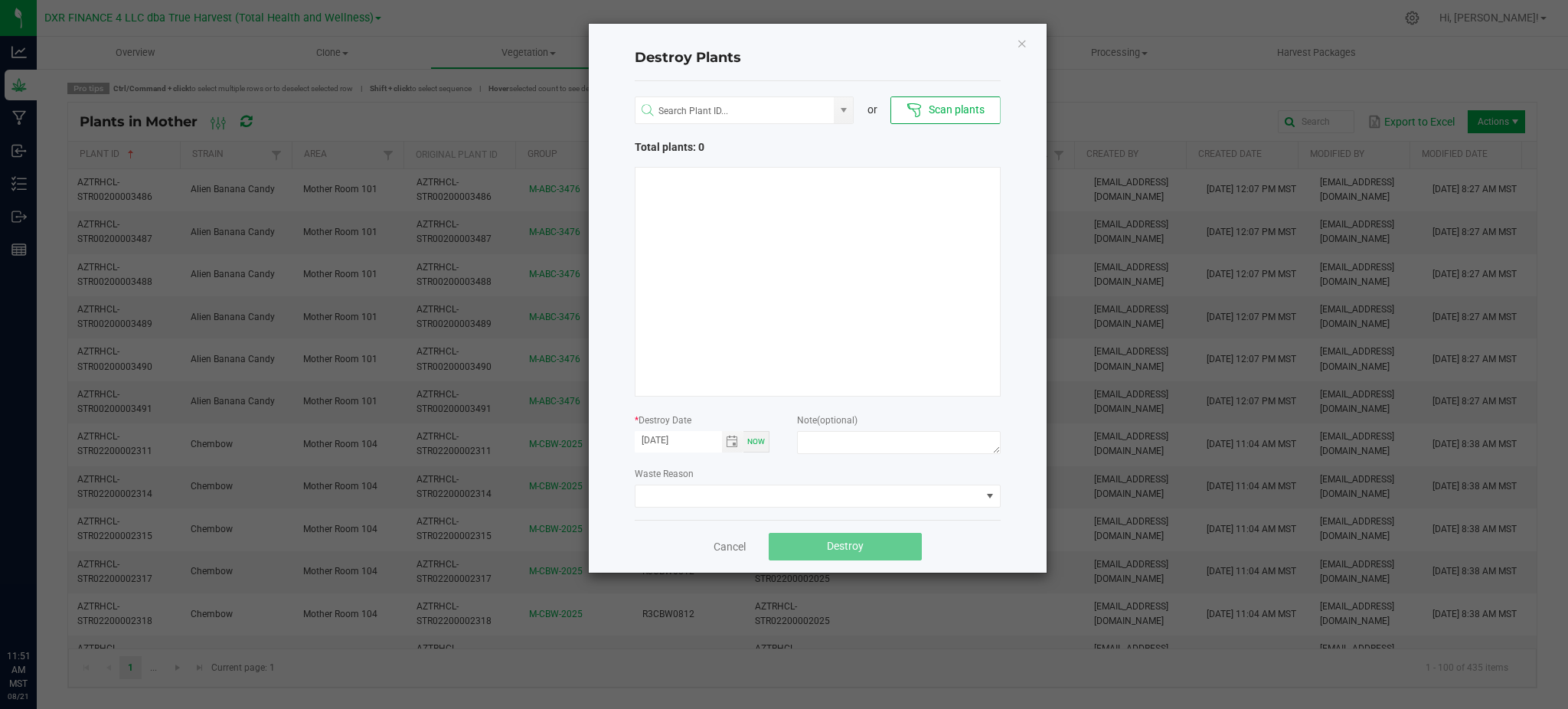
click at [703, 466] on div "Waste Reason" at bounding box center [818, 487] width 366 height 42
click at [731, 442] on span "Toggle calendar" at bounding box center [732, 442] width 12 height 12
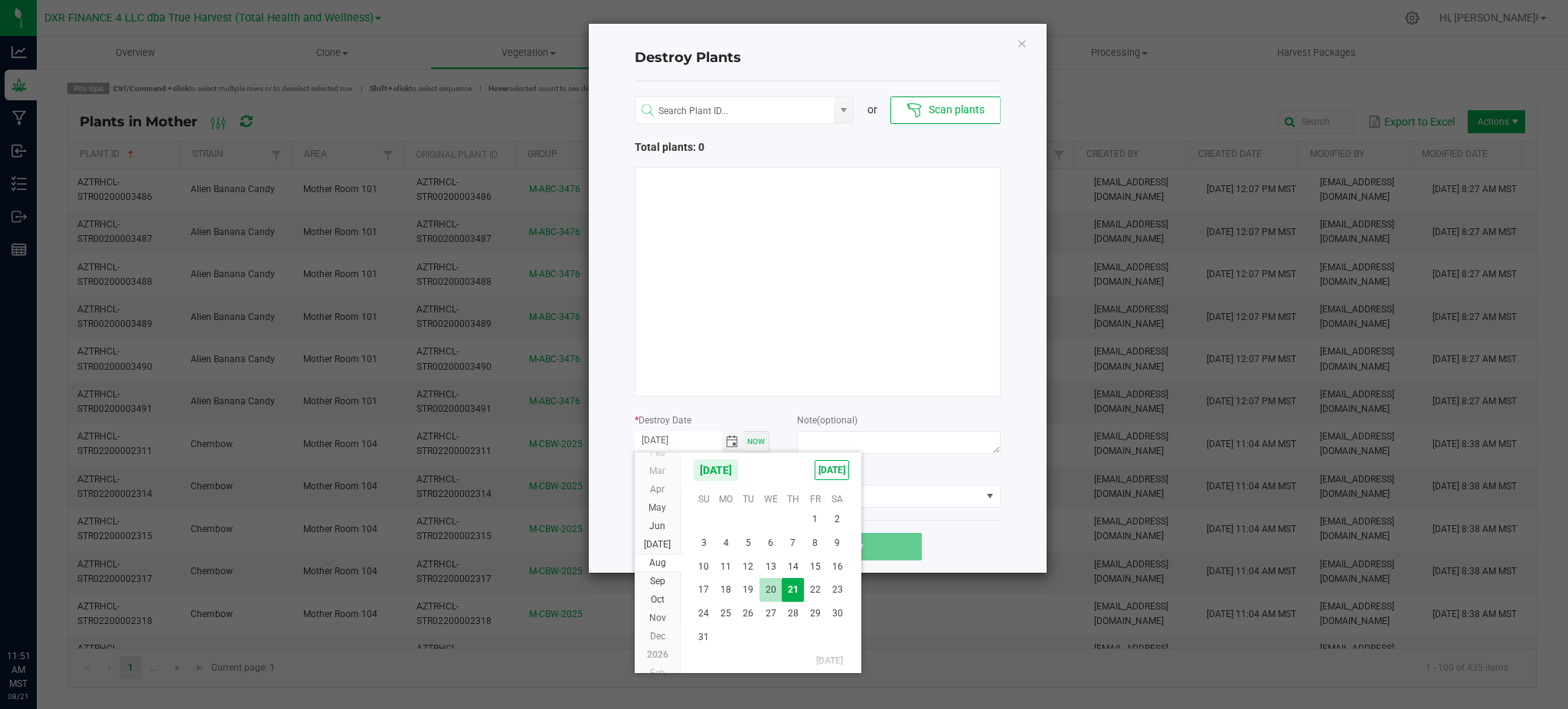
click at [772, 587] on span "20" at bounding box center [770, 590] width 22 height 24
type input "08/20/2025"
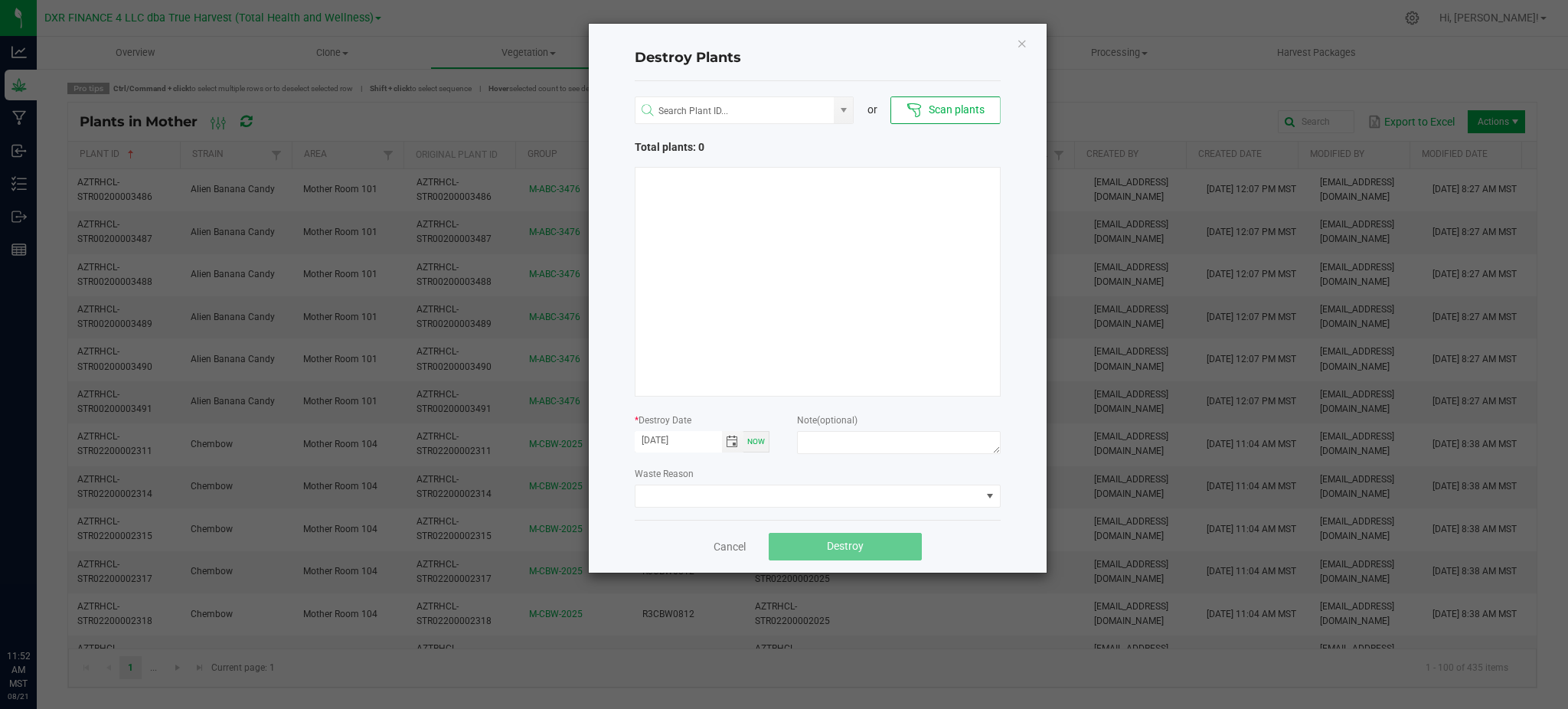
click at [1009, 341] on div "Destroy Plants or Scan plants Total plants: 0 * Destroy Date 08/20/2025 Now Not…" at bounding box center [817, 298] width 458 height 549
click at [641, 548] on div "Cancel Destroy" at bounding box center [818, 546] width 366 height 53
click at [733, 459] on div "or Scan plants Total plants: 0 * Destroy Date 08/20/2025 Now Note (optional) Wa…" at bounding box center [818, 301] width 366 height 439
click at [914, 111] on icon at bounding box center [914, 110] width 15 height 15
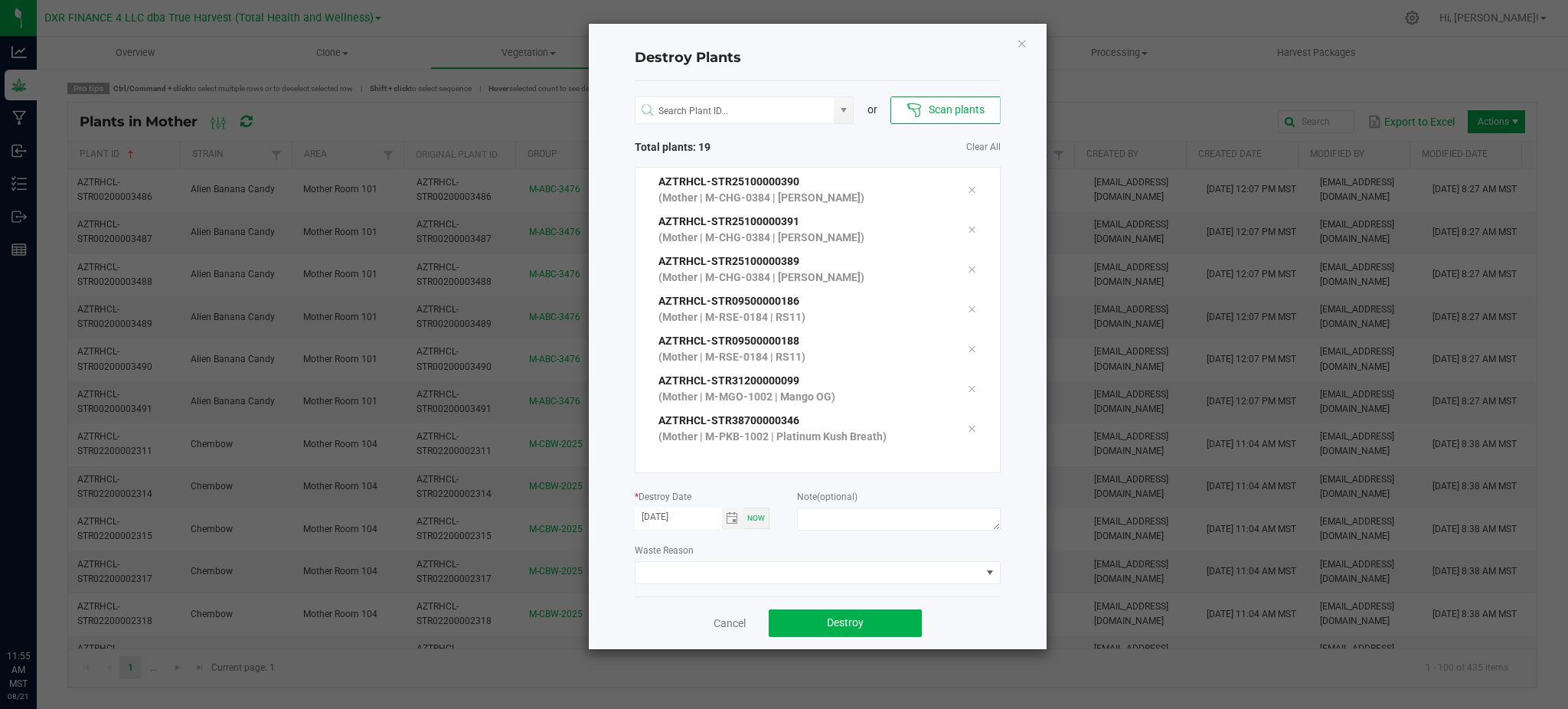
scroll to position [516, 0]
click at [1022, 612] on div "Destroy Plants or Scan plants Total plants: 20 Clear All AZTRHCL-STR17400001327…" at bounding box center [817, 336] width 458 height 626
drag, startPoint x: 984, startPoint y: 585, endPoint x: 896, endPoint y: 536, distance: 100.7
click at [883, 536] on div "or Scan plants Total plants: 20 Clear All AZTRHCL-STR17400001327 (Mother | M-ST…" at bounding box center [818, 339] width 366 height 516
click at [1008, 533] on div "Destroy Plants or Scan plants Total plants: 20 Clear All AZTRHCL-STR17400001327…" at bounding box center [817, 336] width 458 height 626
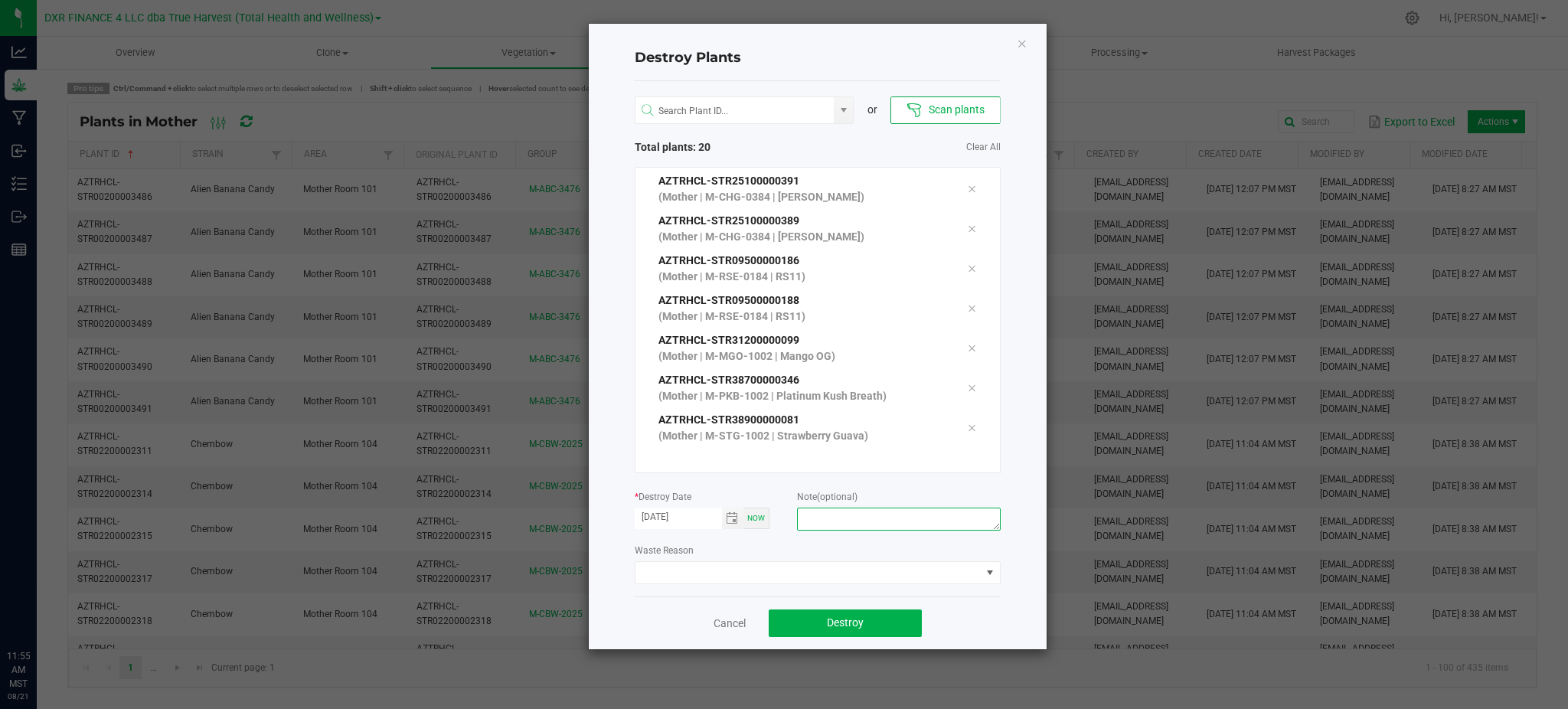
click at [983, 524] on textarea at bounding box center [898, 519] width 203 height 23
click at [626, 424] on div "Destroy Plants or Scan plants Total plants: 20 Clear All AZTRHCL-STR17400001327…" at bounding box center [817, 336] width 458 height 626
click at [1014, 411] on div "Destroy Plants or Scan plants Total plants: 20 Clear All AZTRHCL-STR17400001327…" at bounding box center [817, 336] width 458 height 626
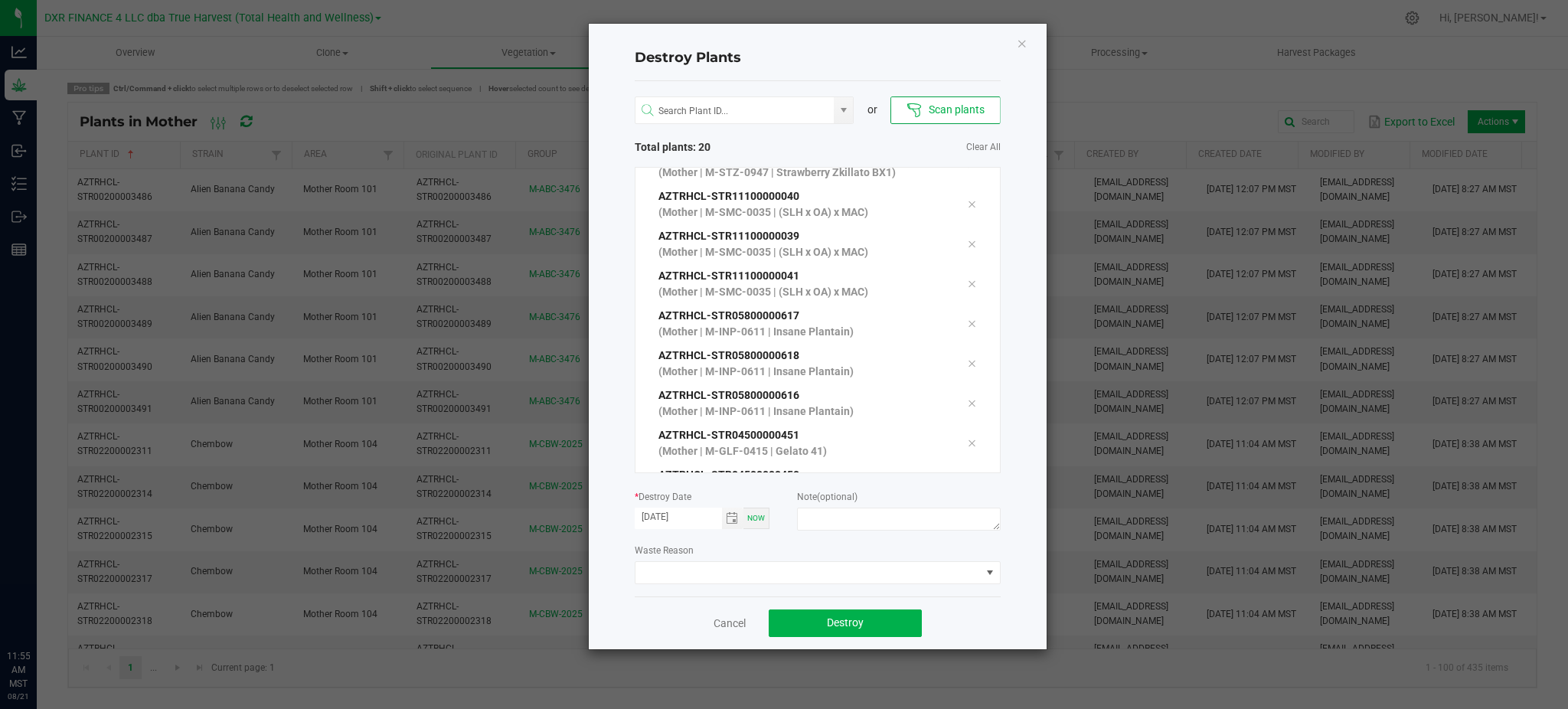
scroll to position [0, 0]
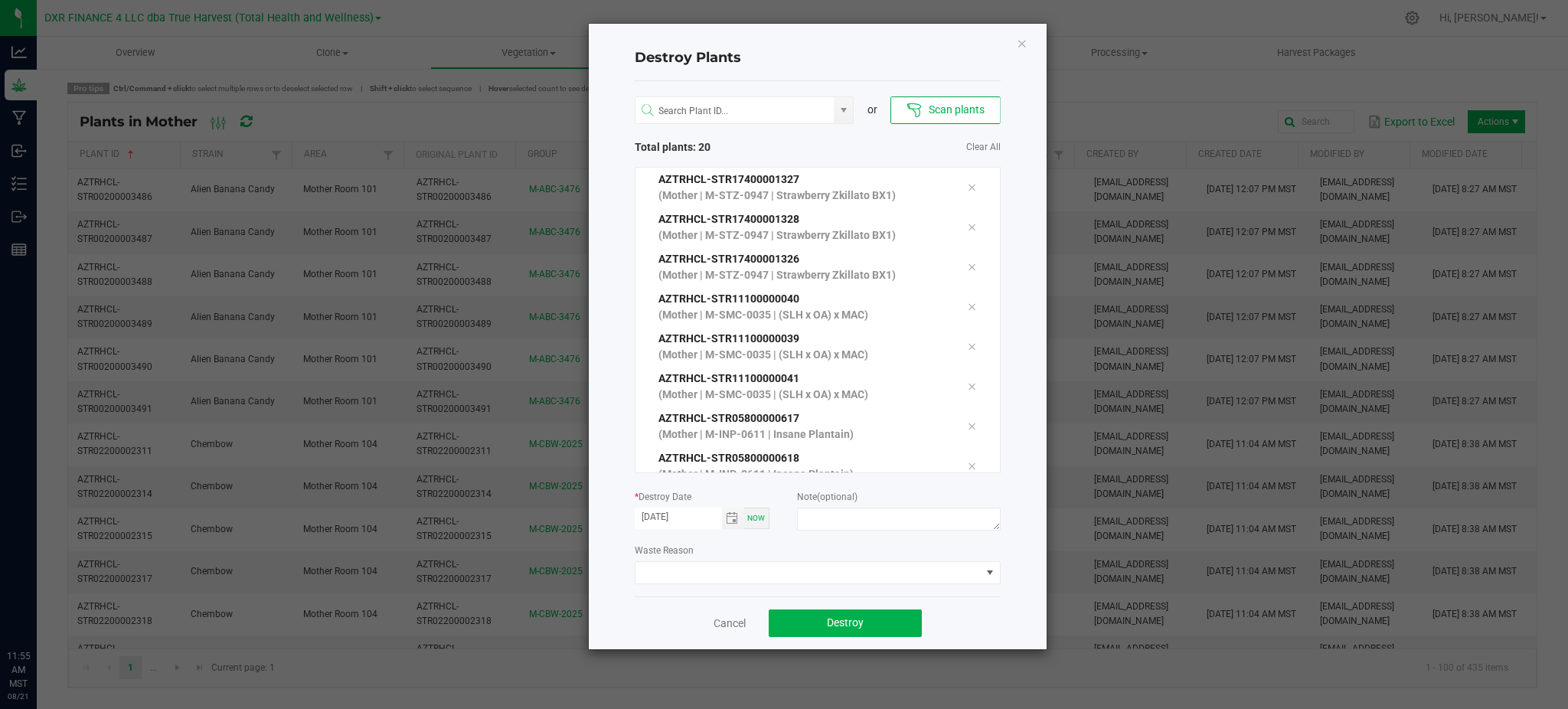
click at [1022, 530] on div "Destroy Plants or Scan plants Total plants: 20 Clear All AZTRHCL-STR17400001327…" at bounding box center [817, 336] width 458 height 626
click at [980, 526] on textarea at bounding box center [898, 519] width 203 height 23
type textarea "F"
type textarea "Retired mom"
click at [972, 612] on div "Cancel Destroy" at bounding box center [818, 623] width 366 height 53
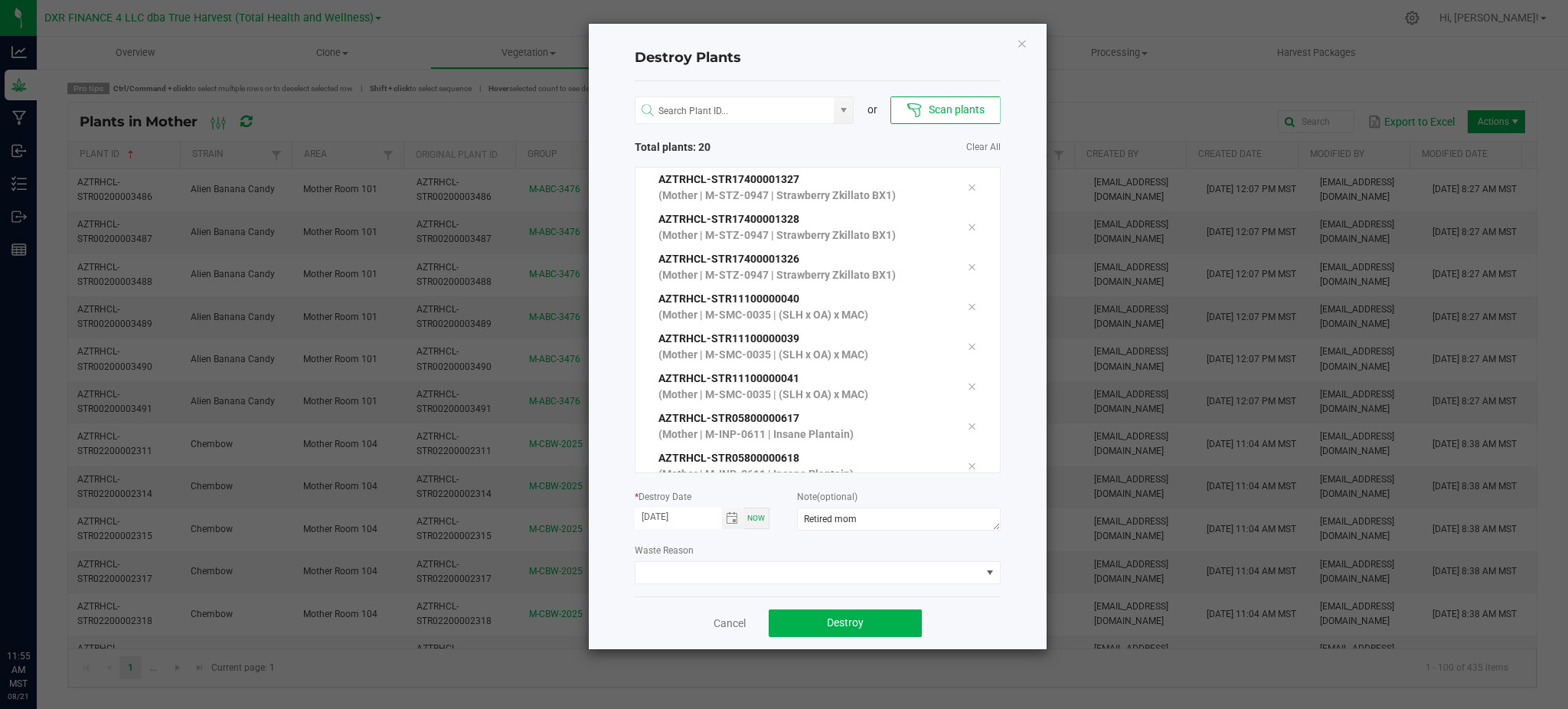
click at [861, 637] on div "Cancel Destroy" at bounding box center [818, 623] width 366 height 53
click at [861, 627] on span "Destroy" at bounding box center [845, 623] width 36 height 12
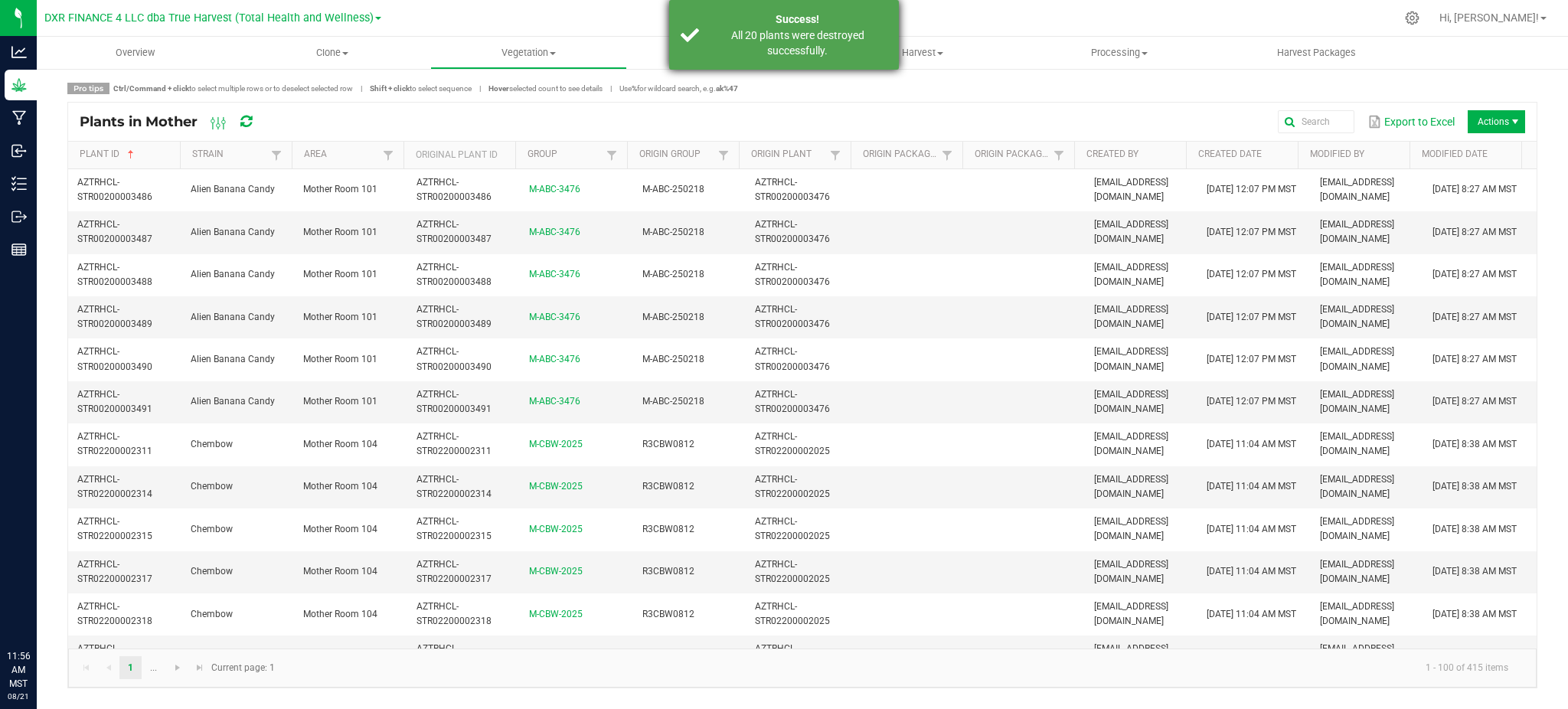
click at [803, 30] on div "All 20 plants were destroyed successfully." at bounding box center [798, 43] width 180 height 30
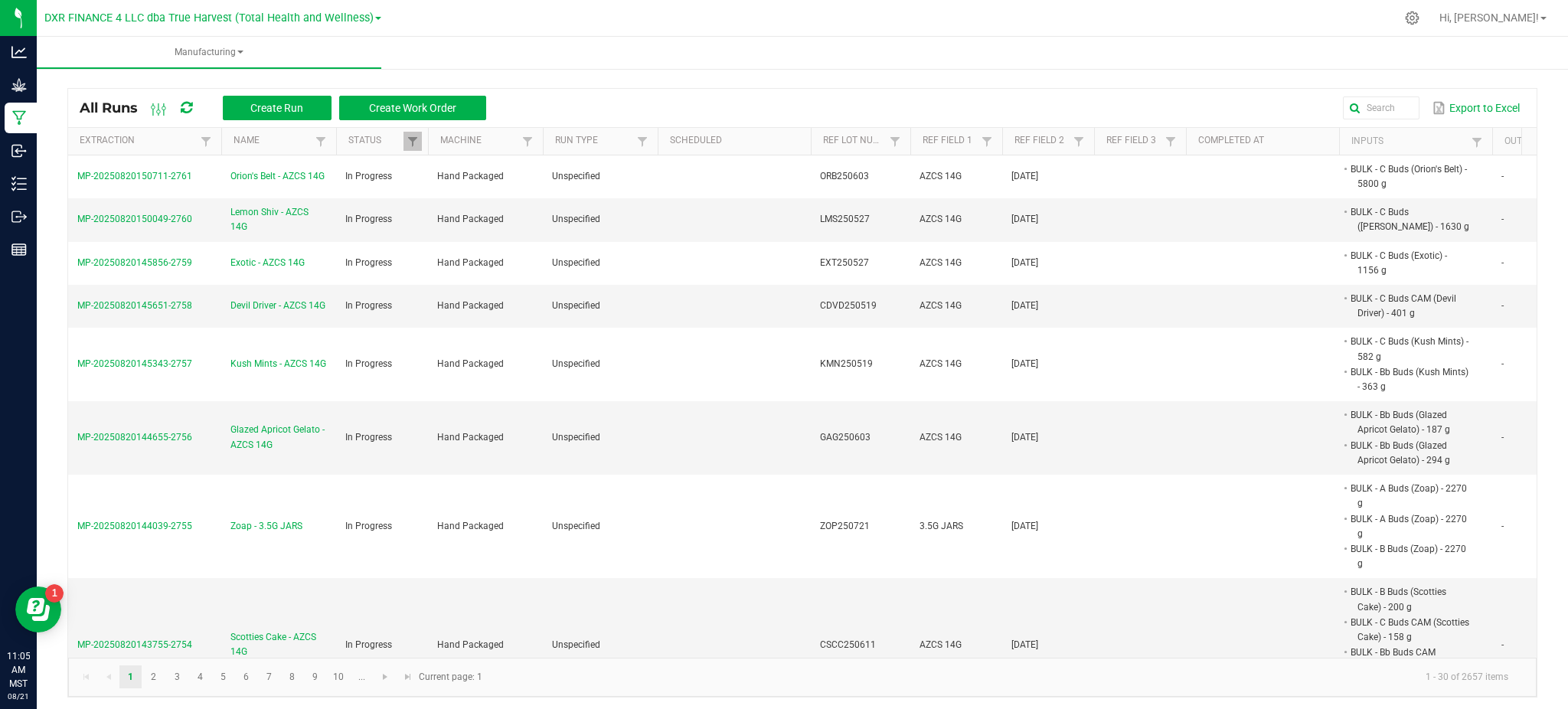
click at [794, 99] on div "Export to Excel" at bounding box center [1012, 108] width 1028 height 26
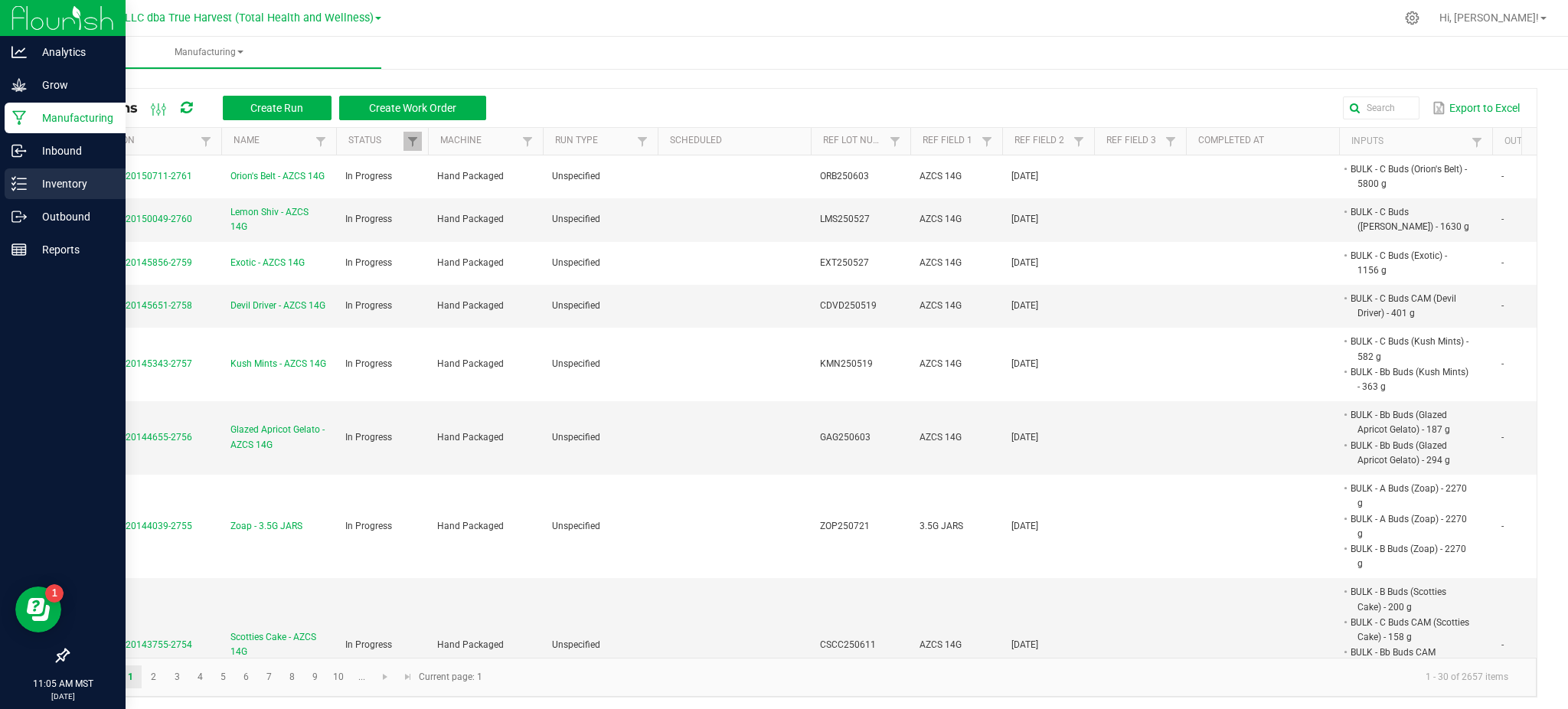
click at [56, 170] on div "Inventory" at bounding box center [64, 184] width 121 height 30
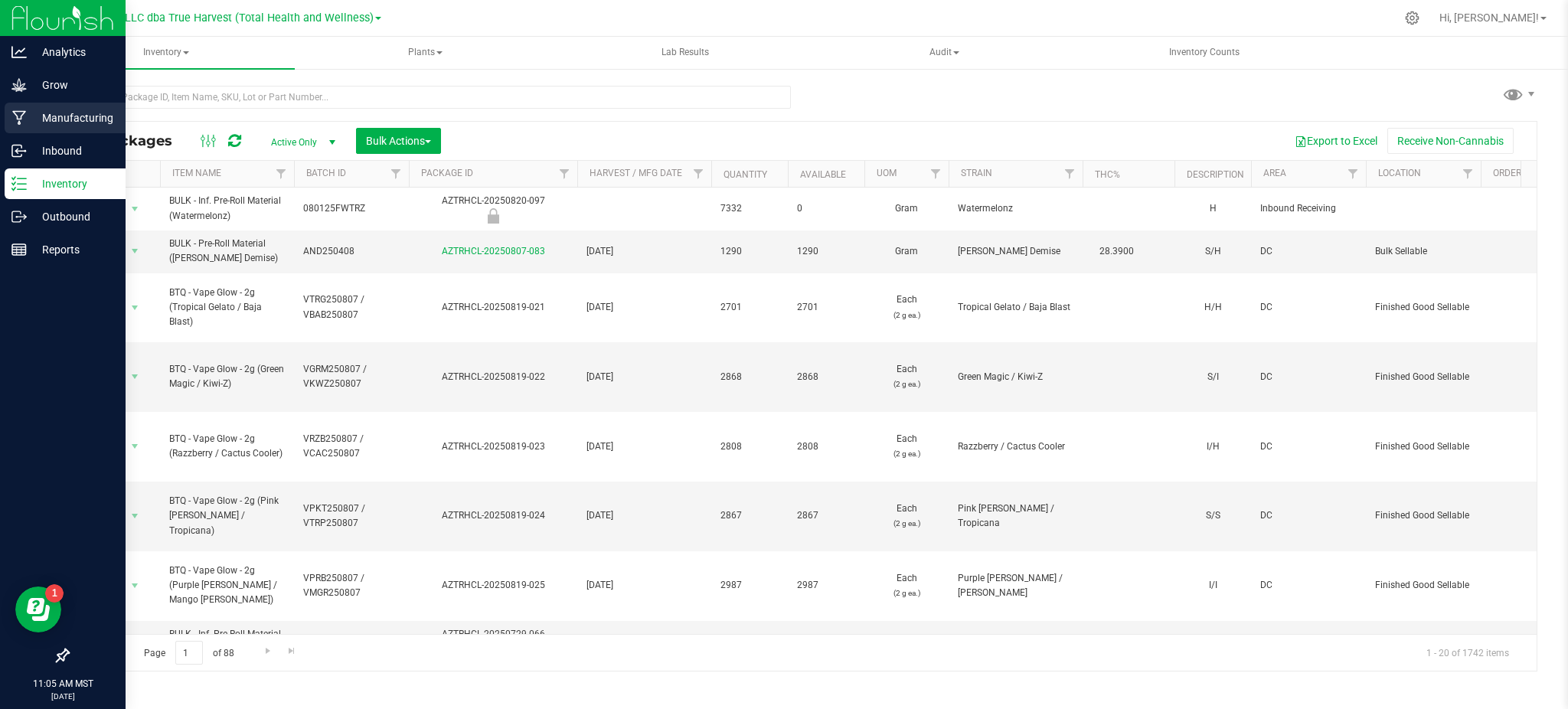
click at [49, 116] on p "Manufacturing" at bounding box center [73, 118] width 92 height 19
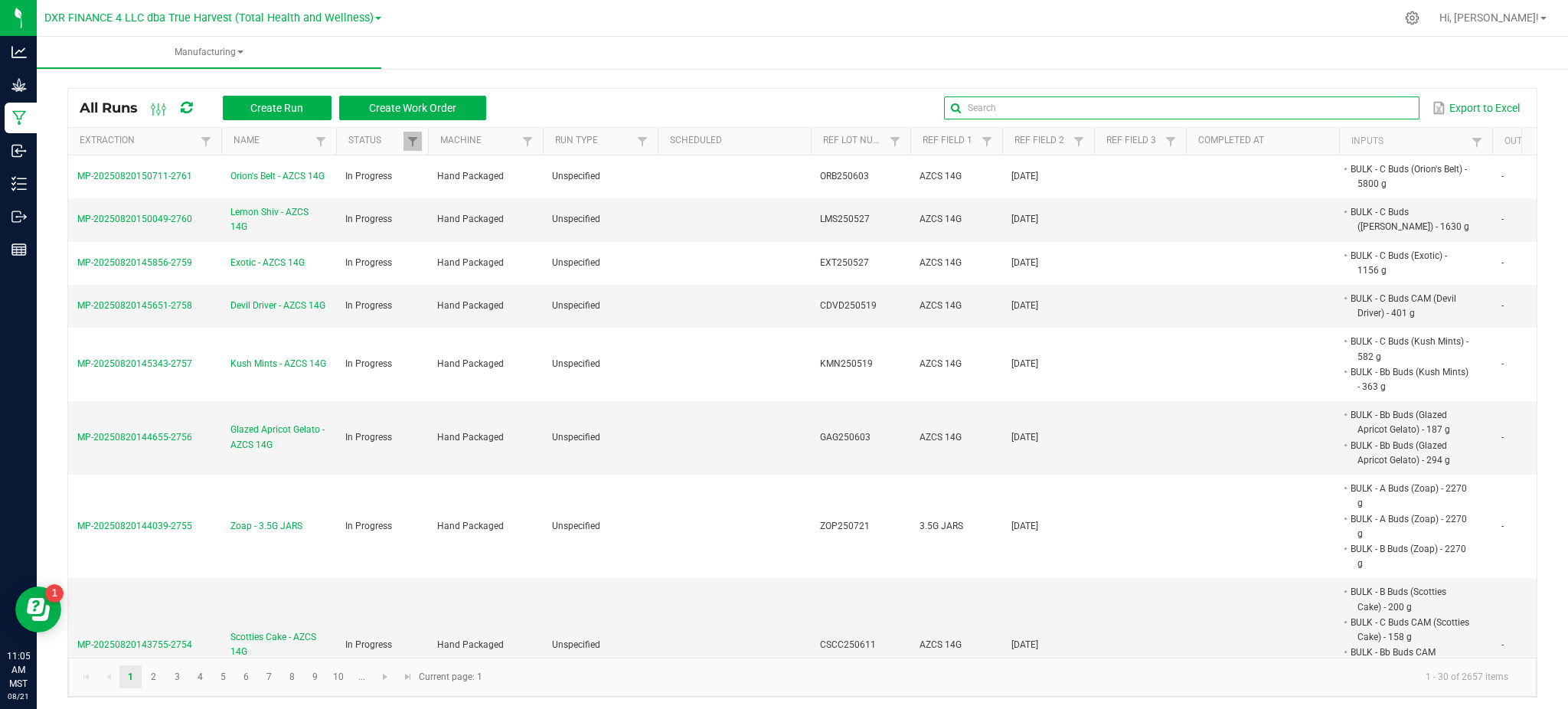
click at [1377, 100] on input "text" at bounding box center [1181, 108] width 475 height 23
paste input "788 Cases Off Unit Verified Type: Waste: Type: Waste: 91 3 MM (THCa) (BH) (THCa…"
type input "788 Cases Off Unit Verified Type: Waste: Type: Waste: 91 3 MM (THCa) (BH) (THCa…"
click at [1340, 103] on input "text" at bounding box center [1181, 108] width 475 height 23
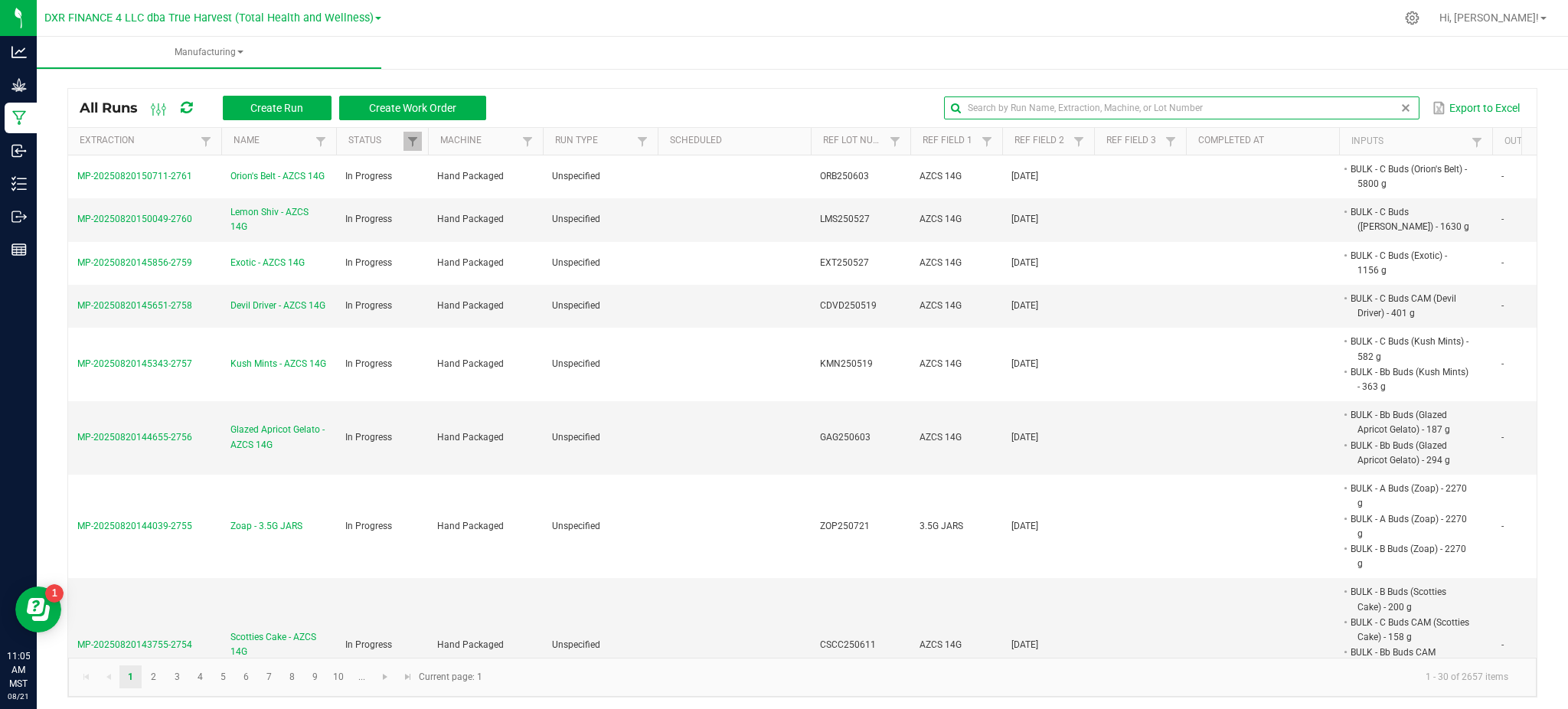
paste input "GLB250423"
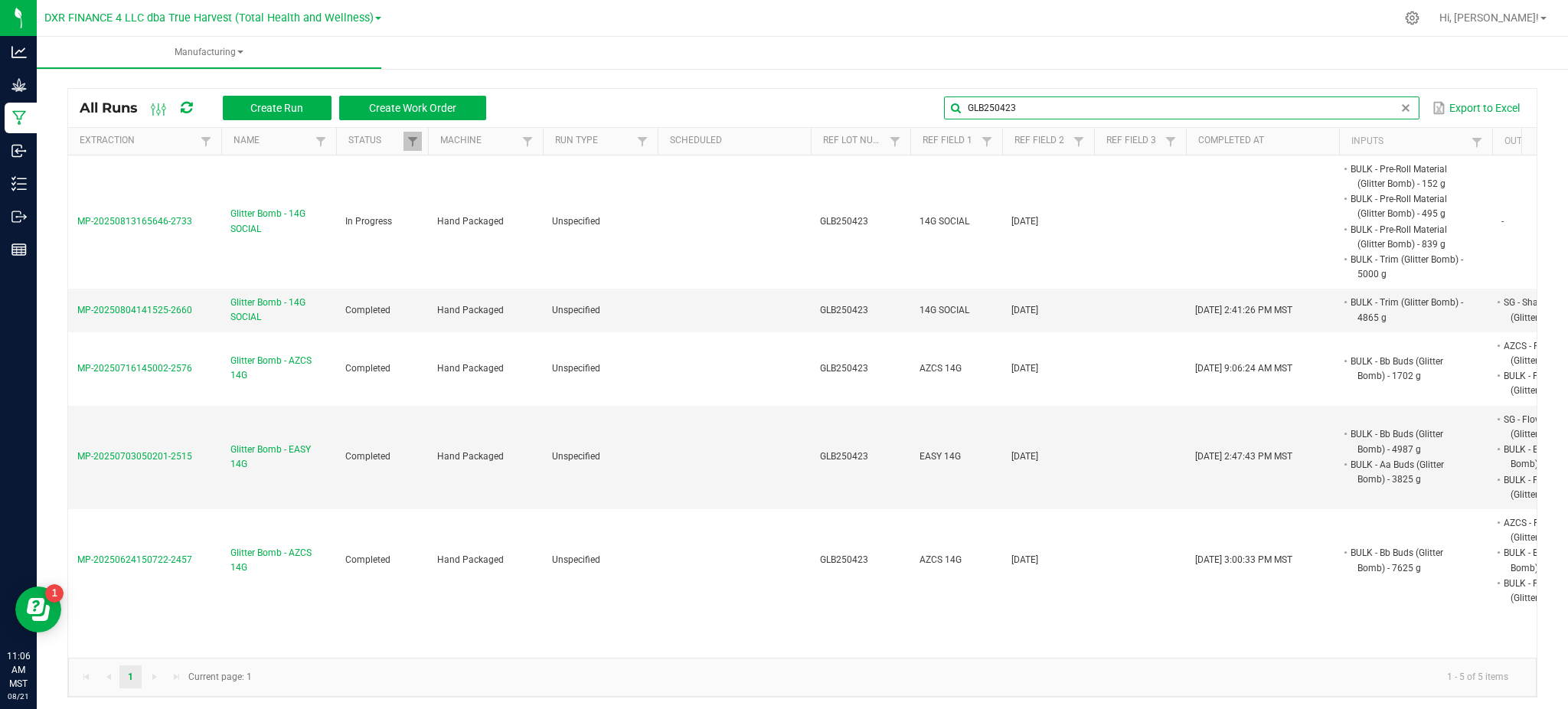
type input "GLB250423"
click at [700, 75] on div "All Runs Create Run Create Work Order GLB250423 Export to Excel Extraction Name…" at bounding box center [802, 389] width 1532 height 648
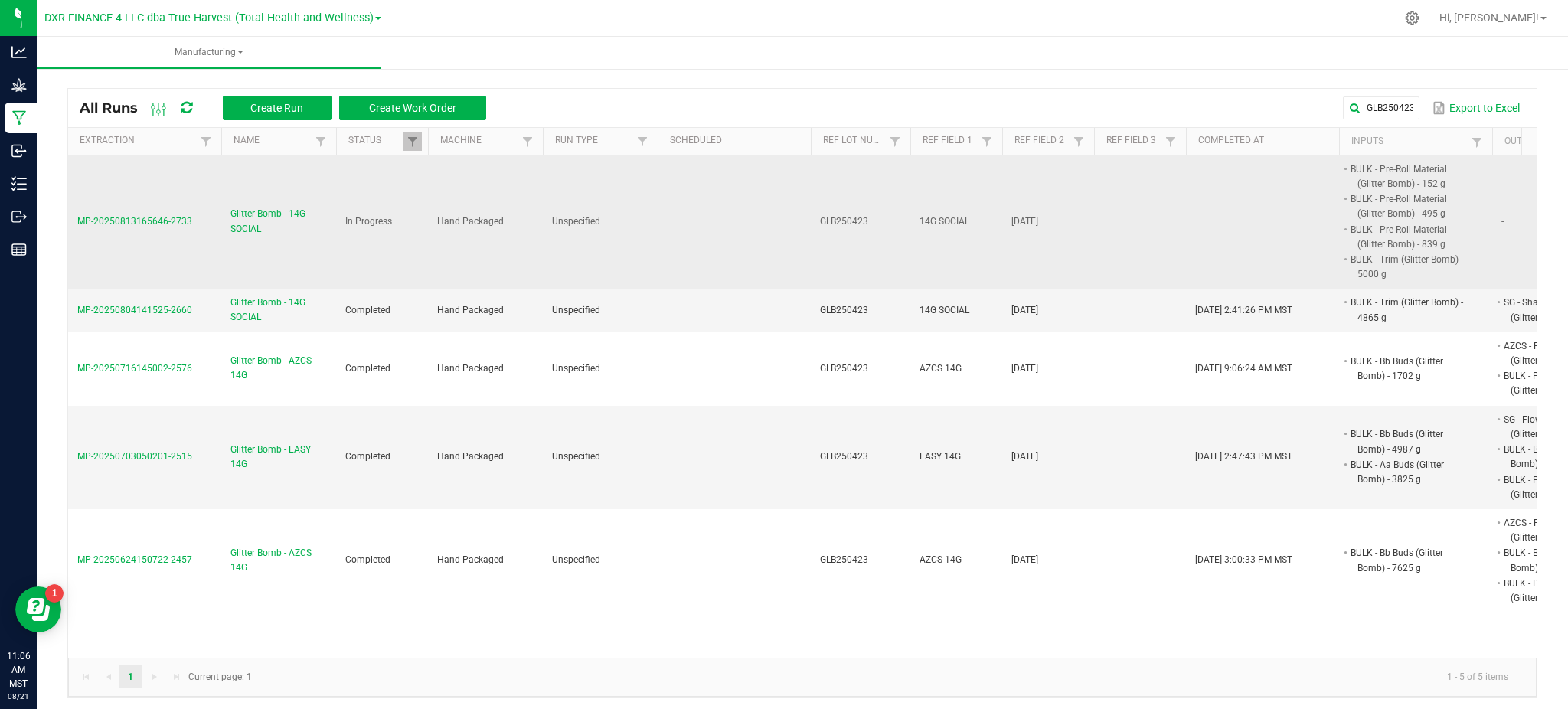
click at [250, 227] on span "Glitter Bomb - 14G SOCIAL" at bounding box center [279, 221] width 97 height 29
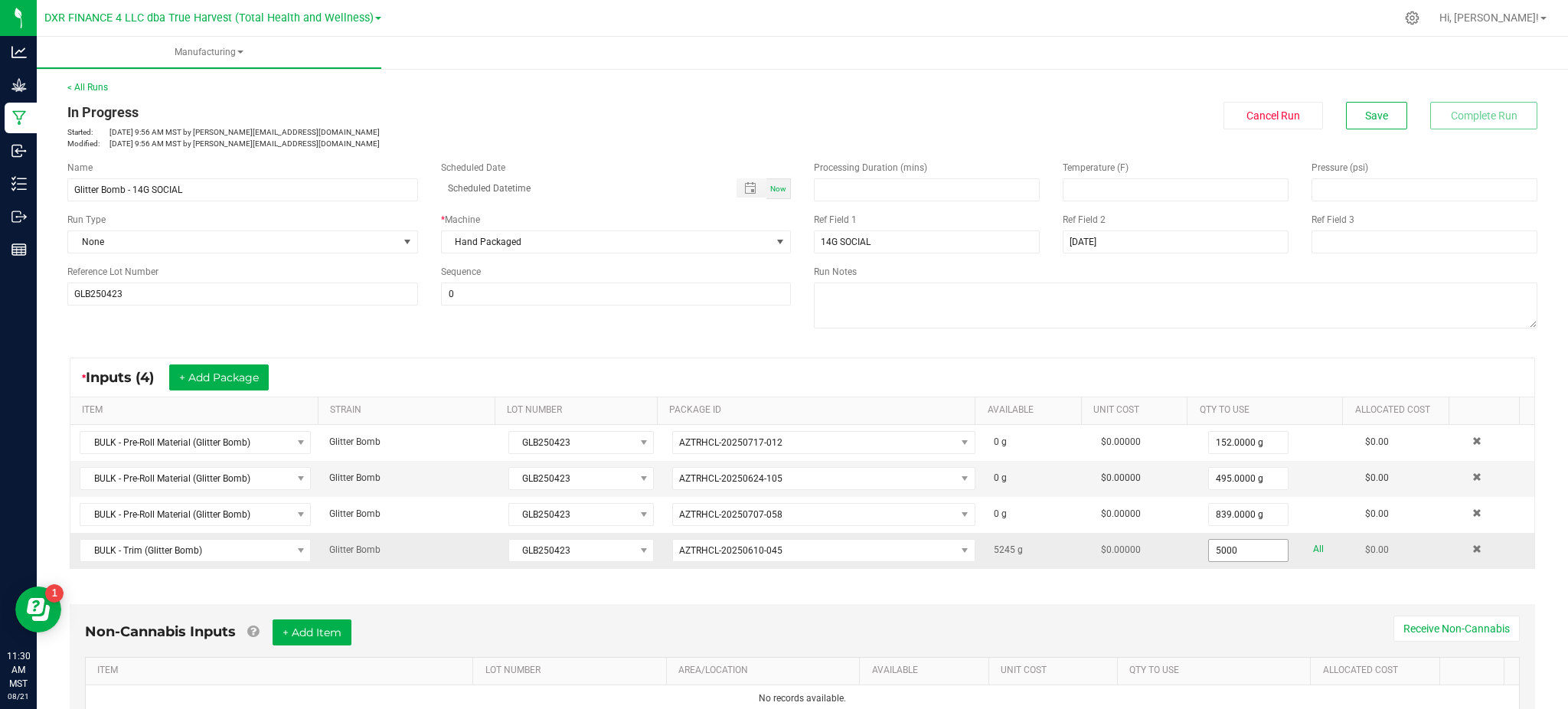
click at [1220, 552] on input "5000" at bounding box center [1249, 551] width 80 height 21
type input "5020.0000 g"
click at [1180, 591] on div "Non-Cannabis Inputs + Add Item Receive Non-Cannabis ITEM LOT NUMBER AREA/LOCATI…" at bounding box center [802, 670] width 1493 height 174
click at [1373, 108] on button "Save" at bounding box center [1377, 115] width 61 height 28
click at [780, 346] on div "* Inputs (4) + Add Package ITEM STRAIN LOT NUMBER PACKAGE ID AVAILABLE Unit Cos…" at bounding box center [802, 463] width 1493 height 239
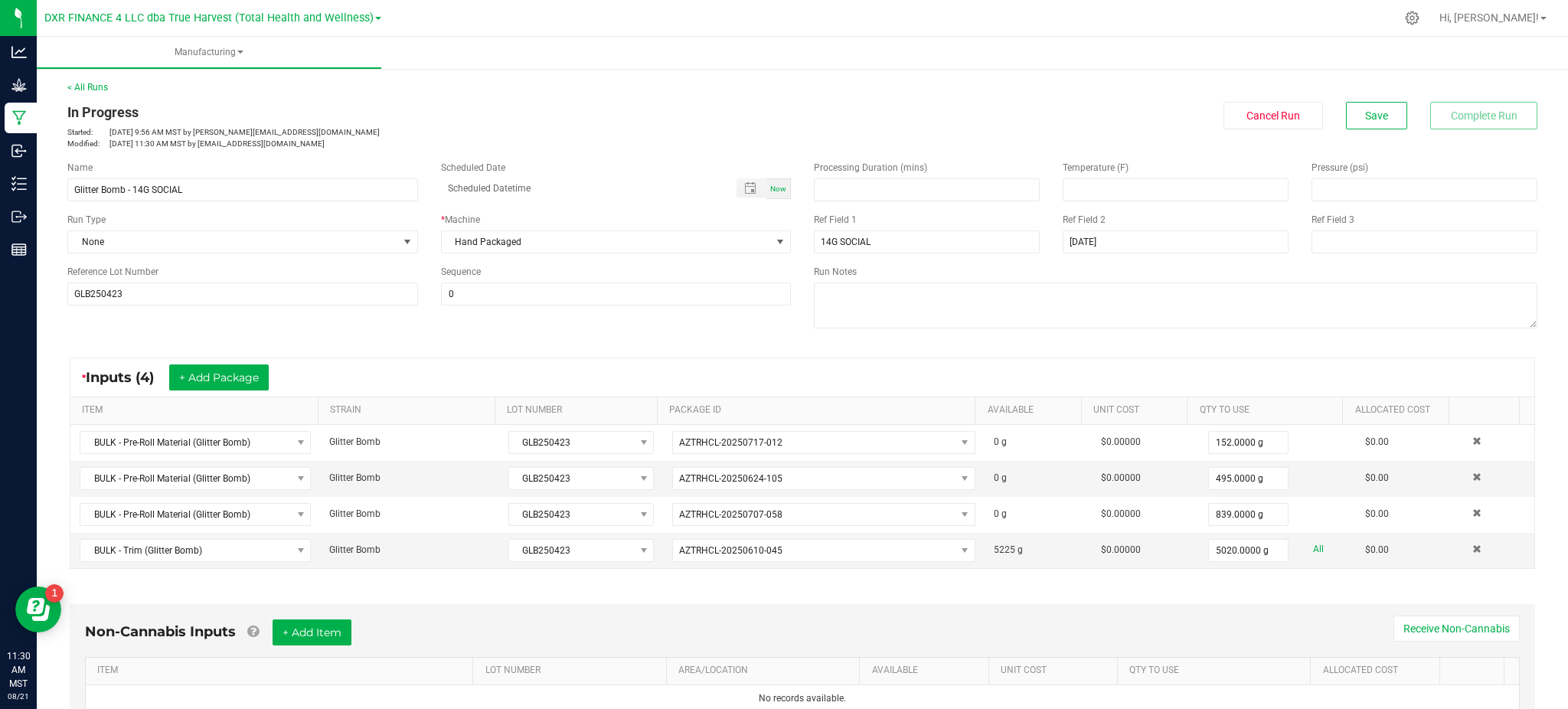
click at [773, 316] on div "Name Glitter Bomb - 14G SOCIAL Scheduled Date Now Run Type None * Machine Hand …" at bounding box center [429, 233] width 747 height 168
click at [1084, 590] on div "Non-Cannabis Inputs + Add Item Receive Non-Cannabis ITEM LOT NUMBER AREA/LOCATI…" at bounding box center [802, 670] width 1493 height 174
click at [1052, 591] on div "Non-Cannabis Inputs + Add Item Receive Non-Cannabis ITEM LOT NUMBER AREA/LOCATI…" at bounding box center [802, 670] width 1493 height 174
click at [1113, 592] on div "Non-Cannabis Inputs + Add Item Receive Non-Cannabis ITEM LOT NUMBER AREA/LOCATI…" at bounding box center [802, 670] width 1493 height 174
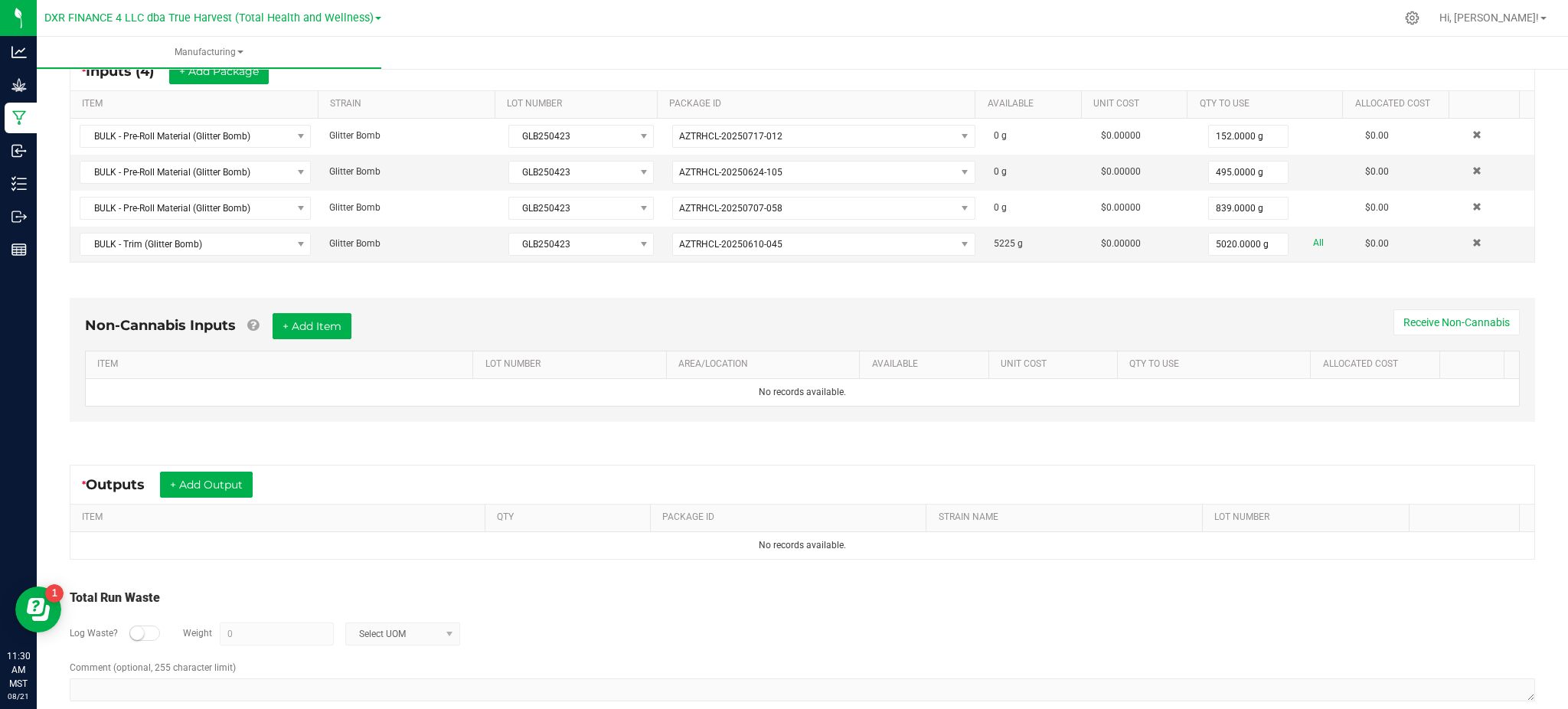
scroll to position [332, 0]
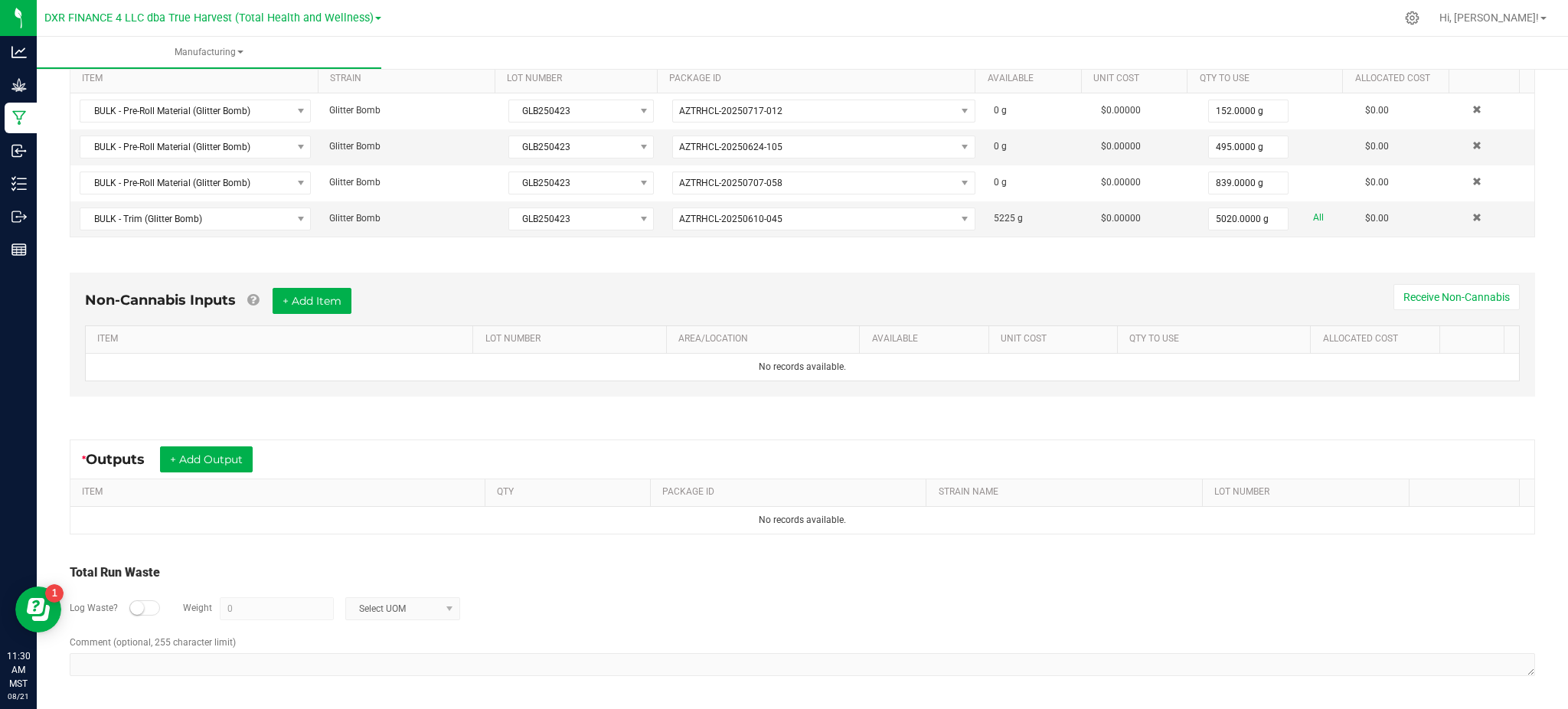
drag, startPoint x: 839, startPoint y: 593, endPoint x: 831, endPoint y: 593, distance: 8.0
click at [836, 593] on div "Log Waste? Weight 0 Select UOM" at bounding box center [802, 608] width 1466 height 53
click at [198, 457] on button "+ Add Output" at bounding box center [206, 459] width 92 height 26
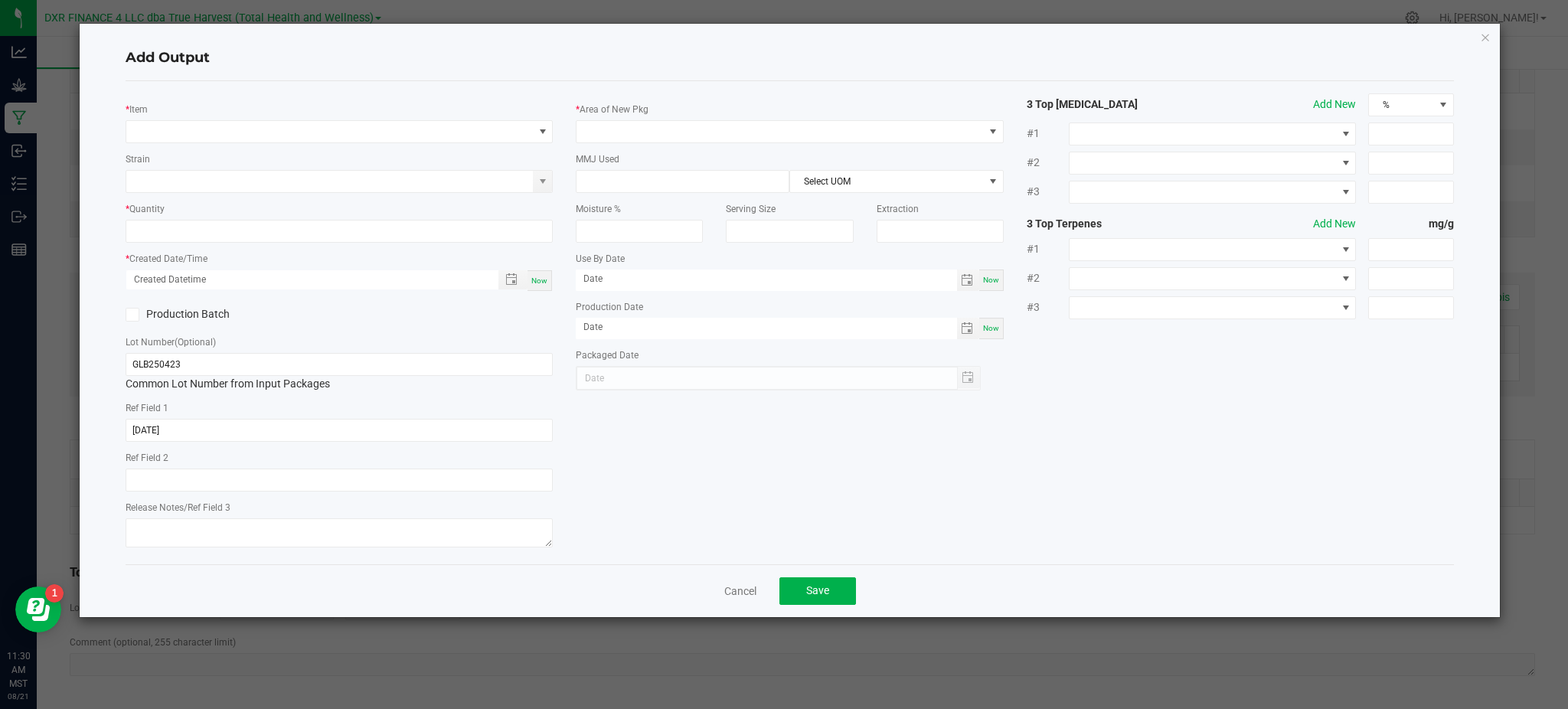
click at [262, 81] on div "* Item Strain * Quantity * Created Date/Time Now Production Batch Lot Number (O…" at bounding box center [789, 323] width 1328 height 484
drag, startPoint x: 284, startPoint y: 82, endPoint x: 261, endPoint y: 119, distance: 43.6
click at [284, 84] on div "* Item Strain * Quantity * Created Date/Time Now Production Batch Lot Number (O…" at bounding box center [789, 323] width 1328 height 484
click at [259, 121] on span "NO DATA FOUND" at bounding box center [329, 131] width 406 height 21
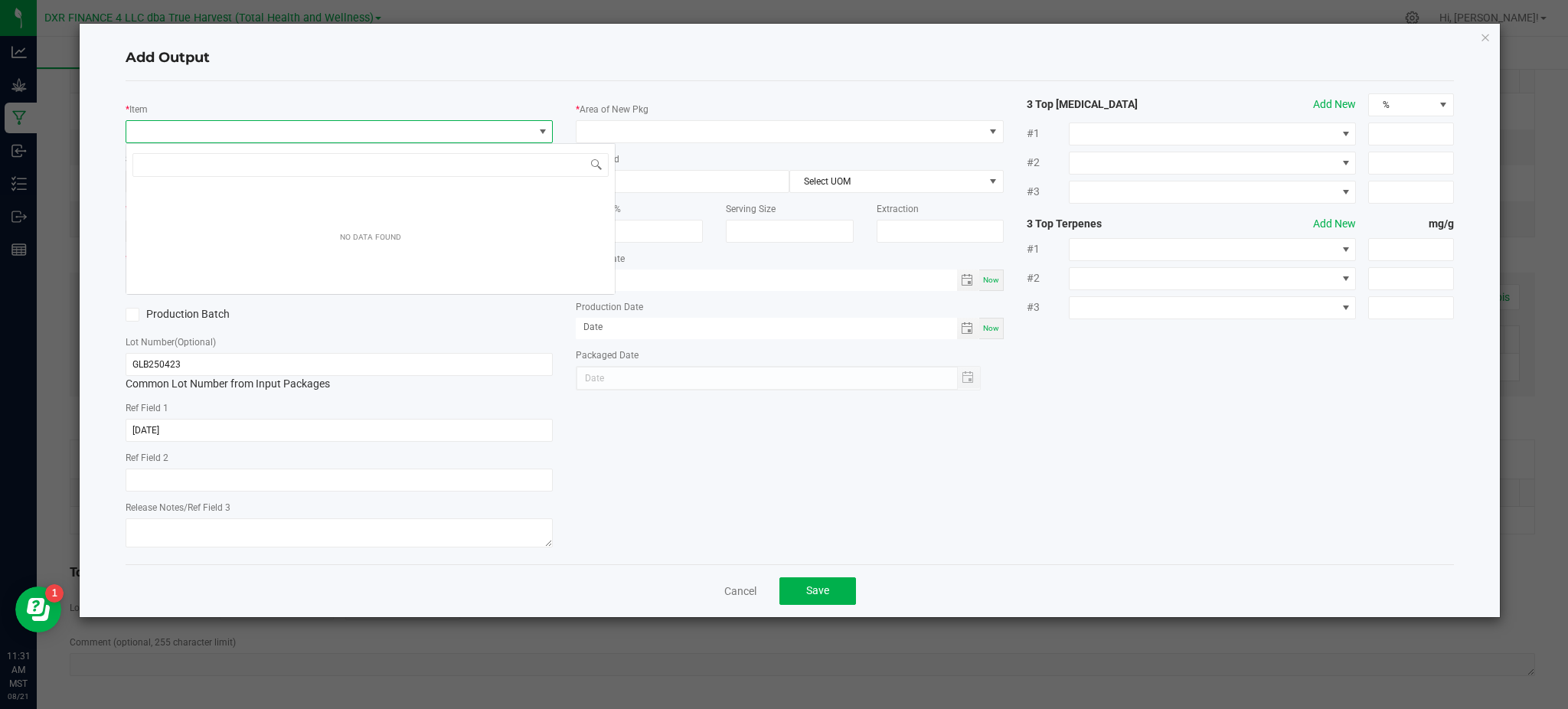
scroll to position [23, 428]
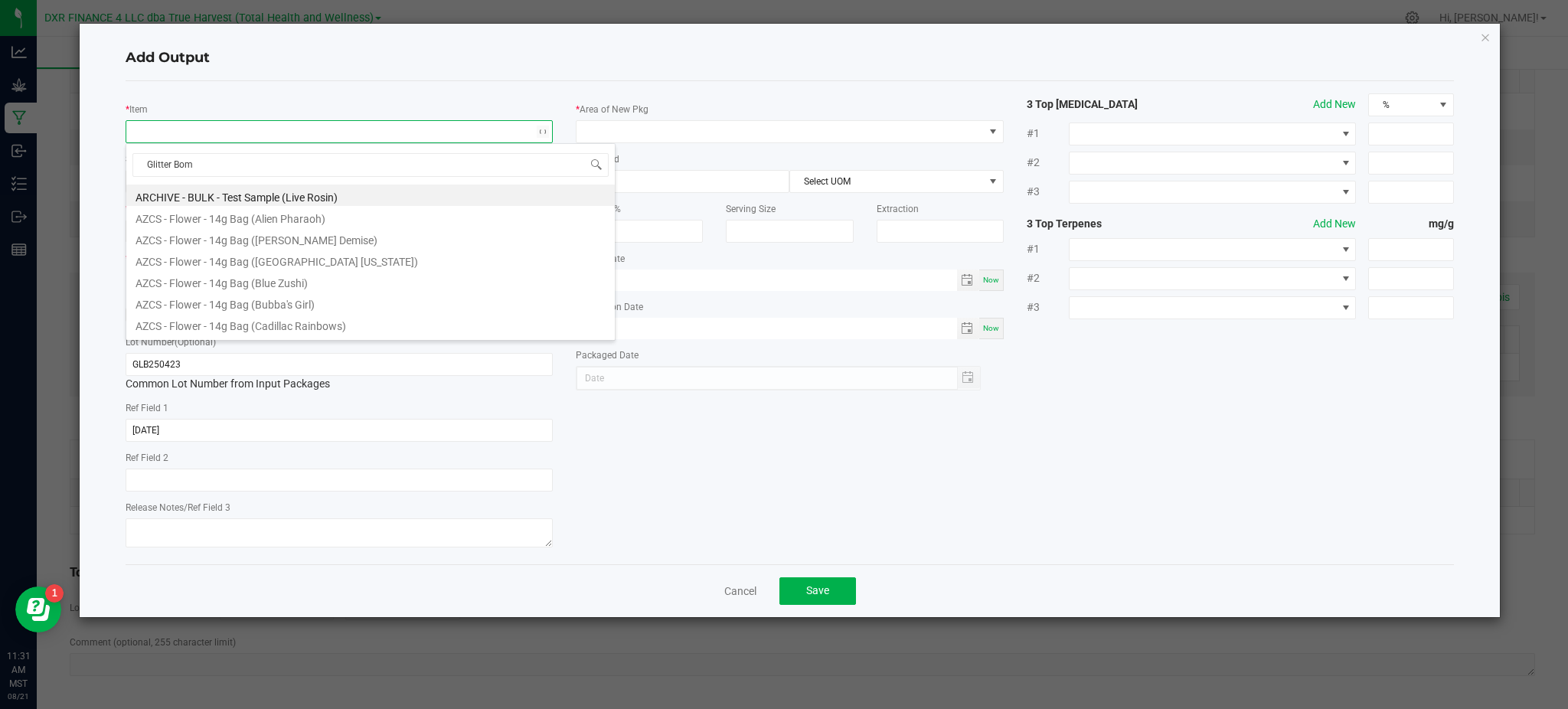
type input "Glitter Bomb"
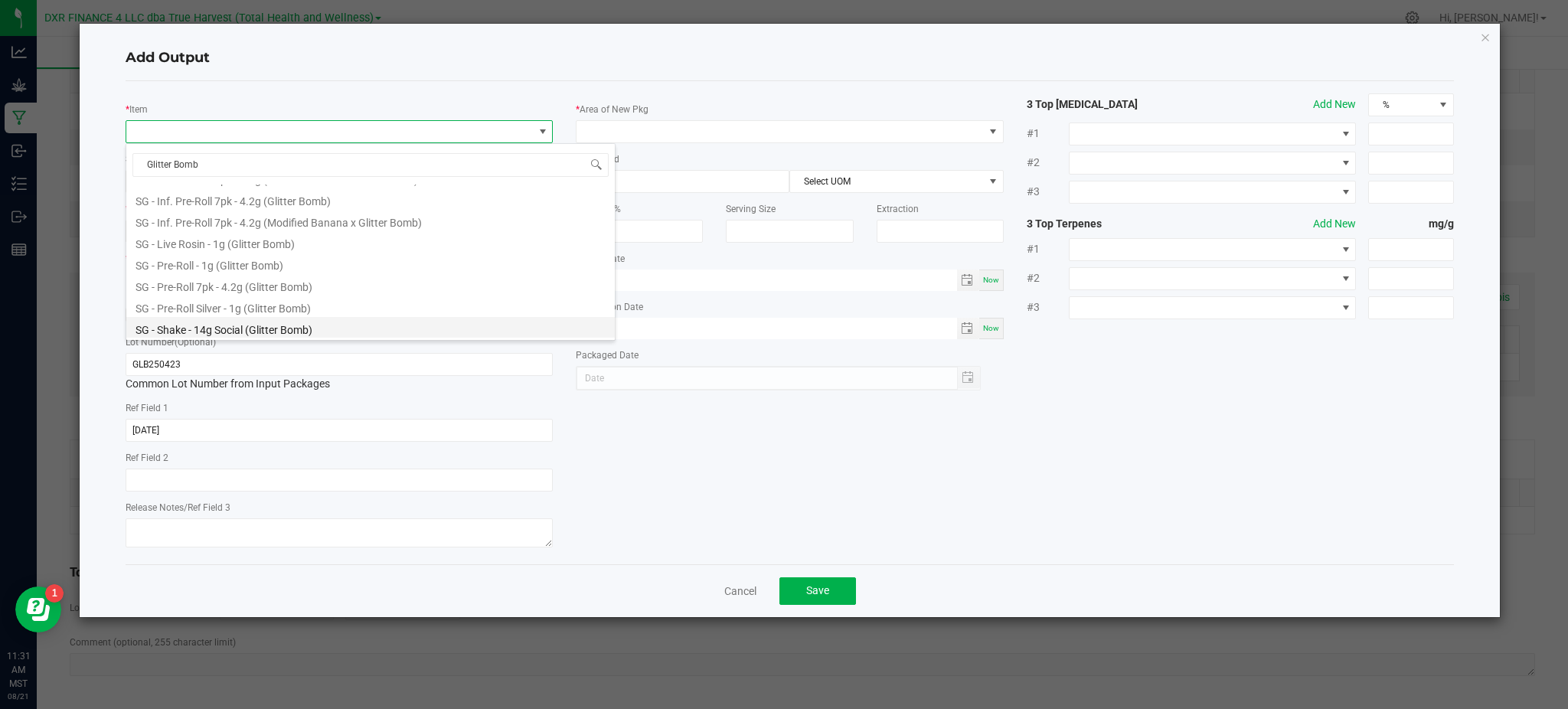
click at [290, 326] on li "SG - Shake - 14g Social (Glitter Bomb)" at bounding box center [370, 327] width 489 height 21
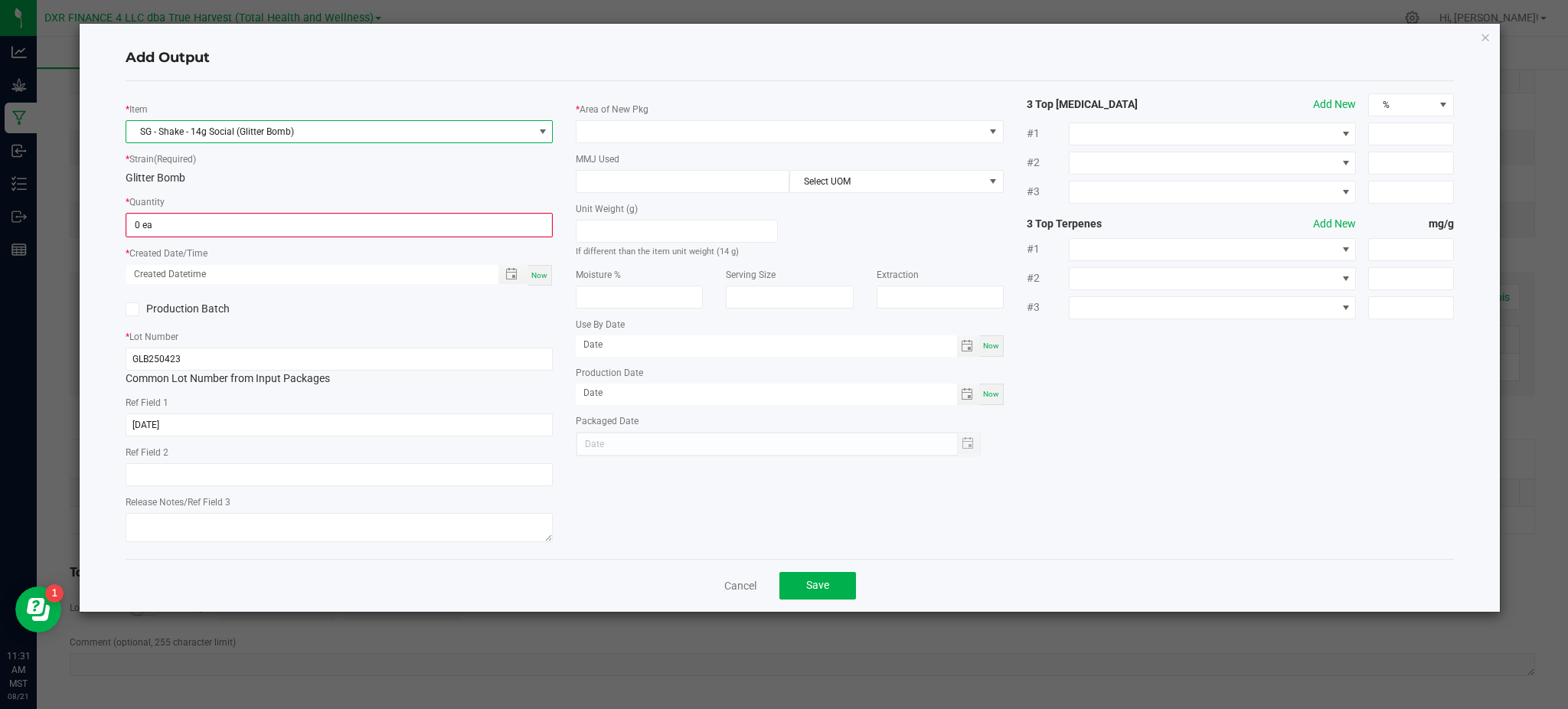
click at [315, 141] on span "SG - Shake - 14g Social (Glitter Bomb)" at bounding box center [329, 131] width 406 height 21
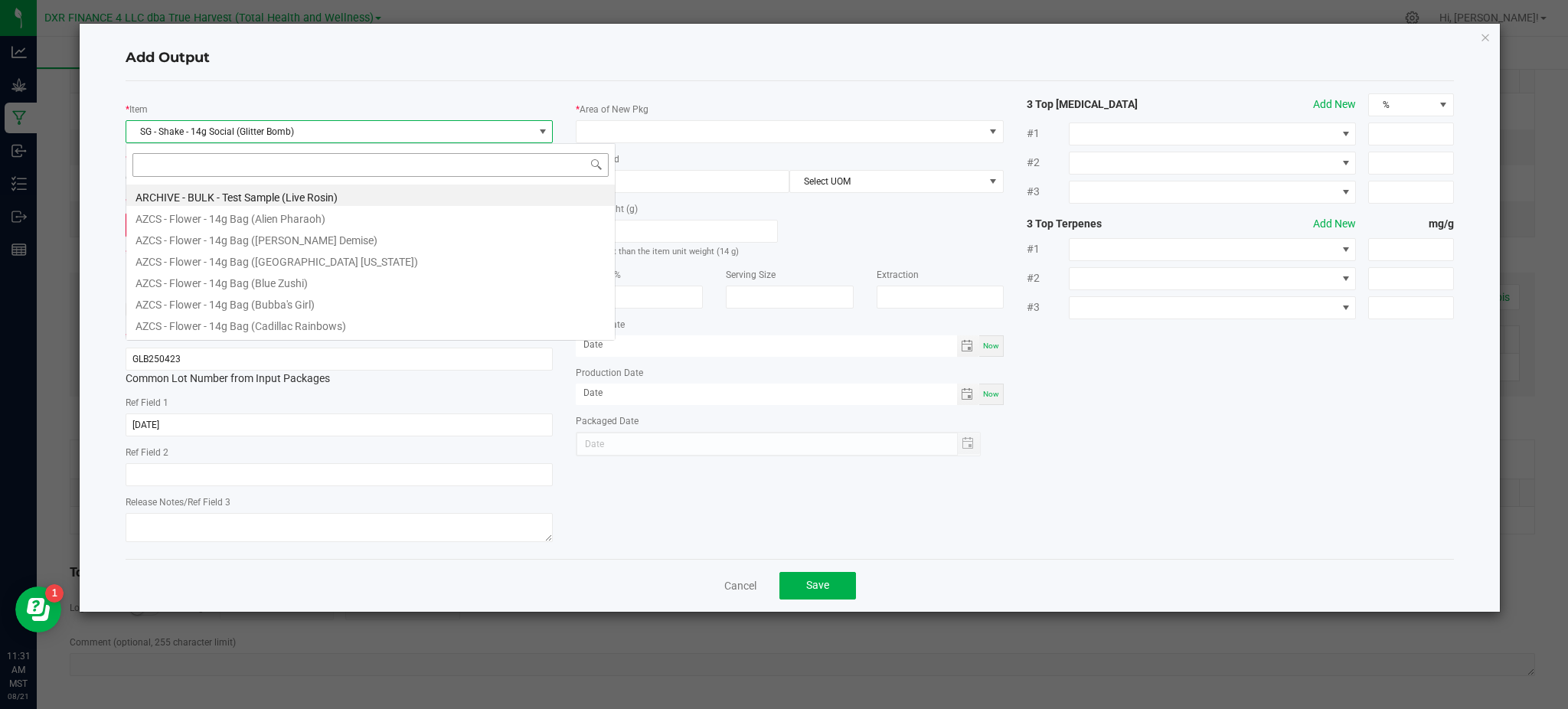
scroll to position [23, 428]
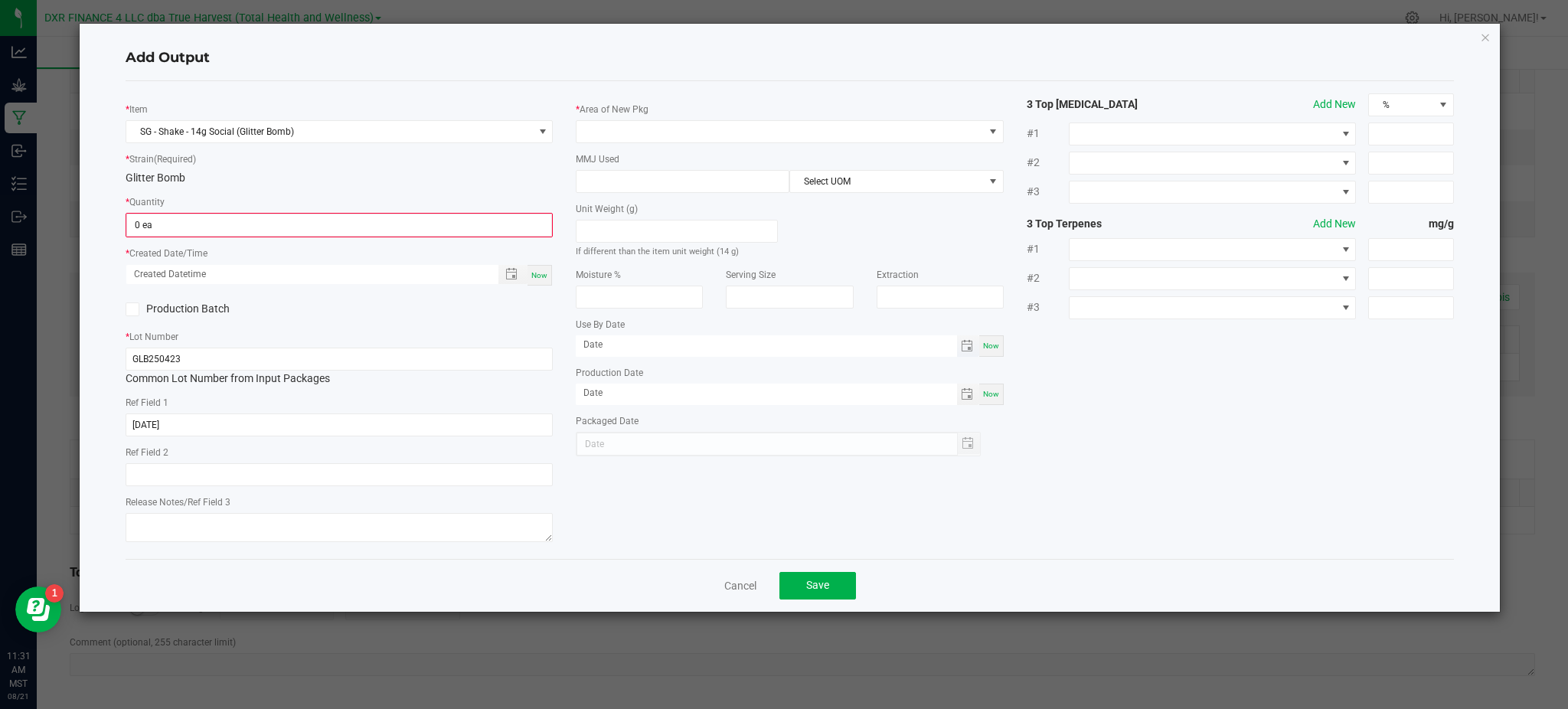
drag, startPoint x: 1045, startPoint y: 404, endPoint x: 645, endPoint y: 341, distance: 404.9
click at [1044, 404] on div "* Item SG - Shake - 14g Social (Glitter Bomb) * Strain (Required) Glitter Bomb …" at bounding box center [790, 319] width 1351 height 453
click at [198, 222] on input "0" at bounding box center [339, 224] width 424 height 21
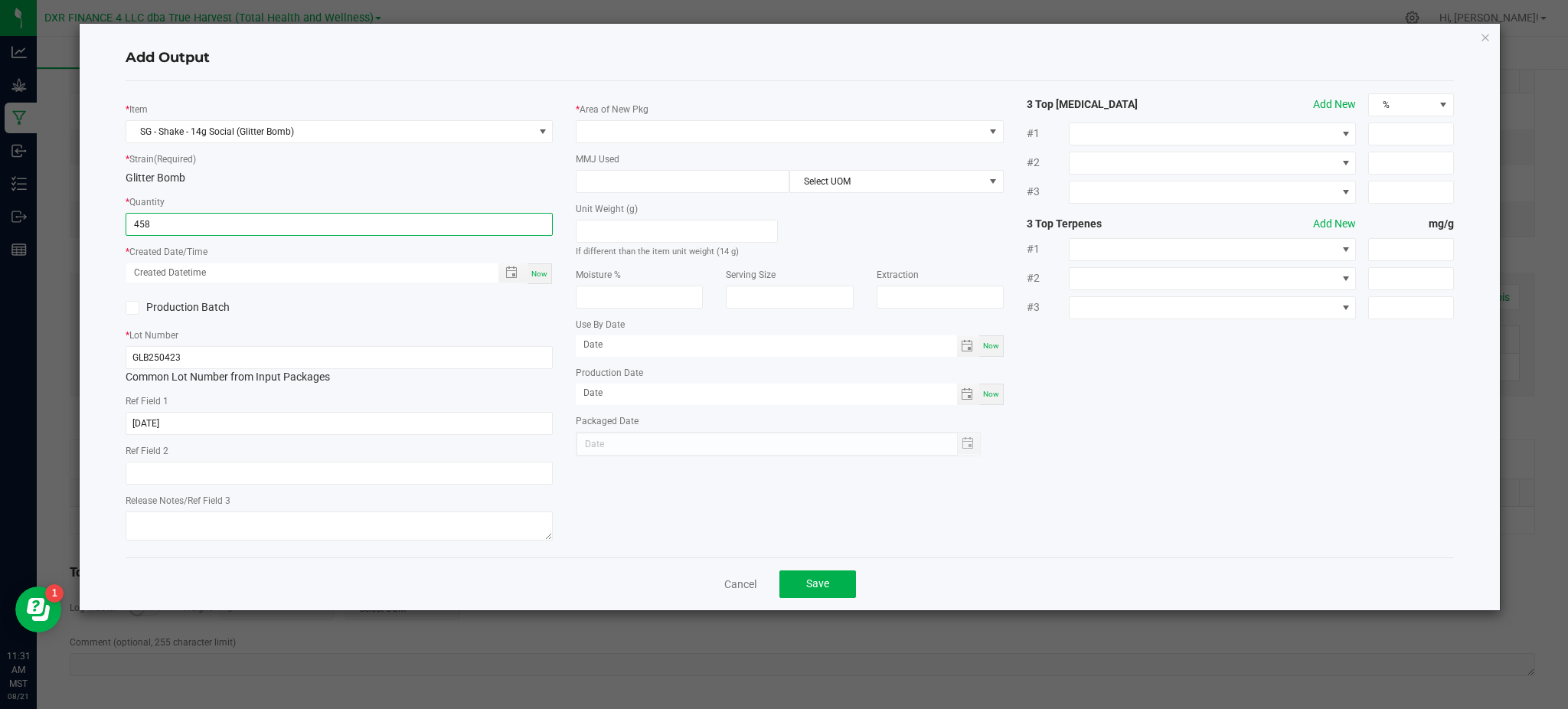
type input "458 ea"
click at [295, 312] on label "Production Batch" at bounding box center [226, 307] width 202 height 16
click at [0, 0] on input "Production Batch" at bounding box center [0, 0] width 0 height 0
drag, startPoint x: 135, startPoint y: 305, endPoint x: 199, endPoint y: 303, distance: 64.0
click at [135, 308] on icon at bounding box center [133, 308] width 10 height 0
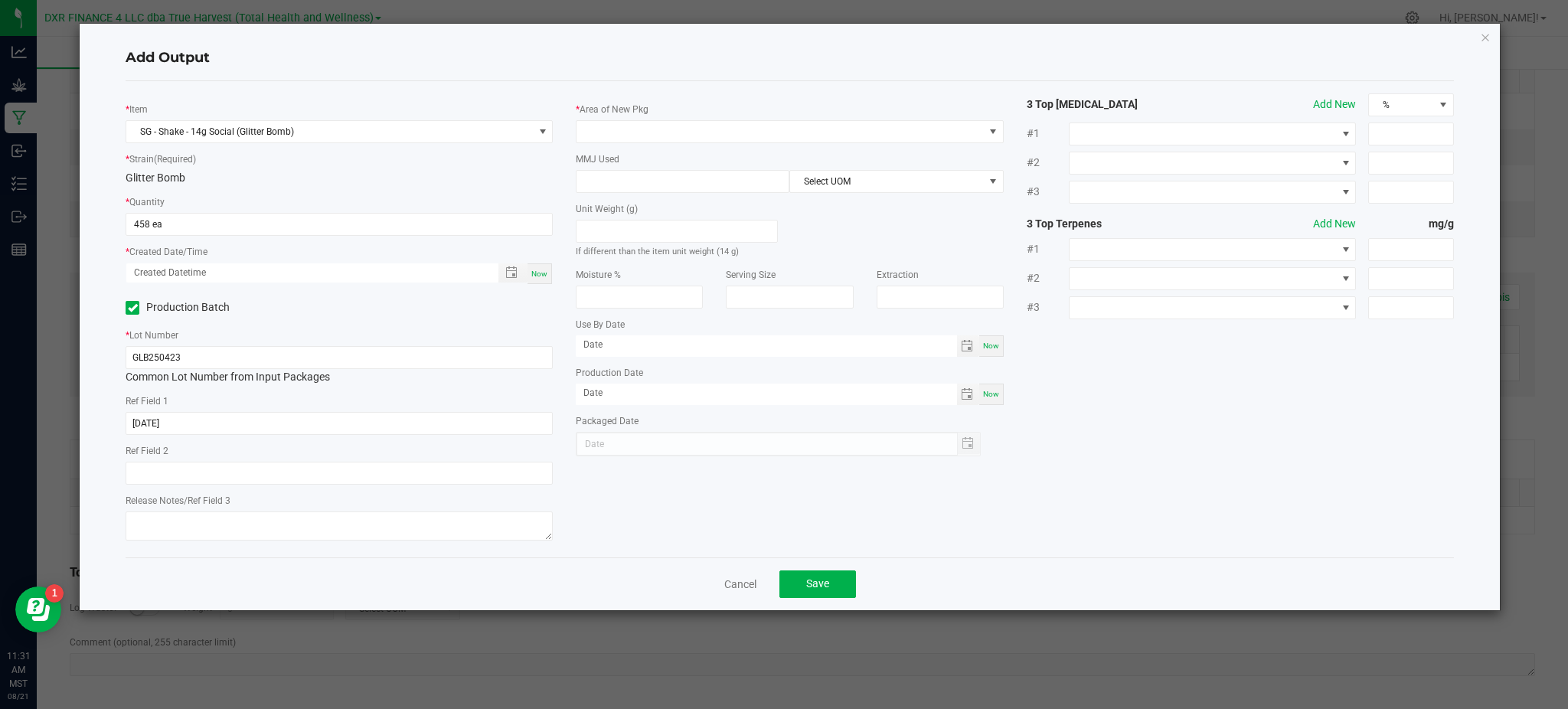
click at [0, 0] on input "Production Batch" at bounding box center [0, 0] width 0 height 0
click at [508, 271] on span "Toggle popup" at bounding box center [511, 273] width 12 height 12
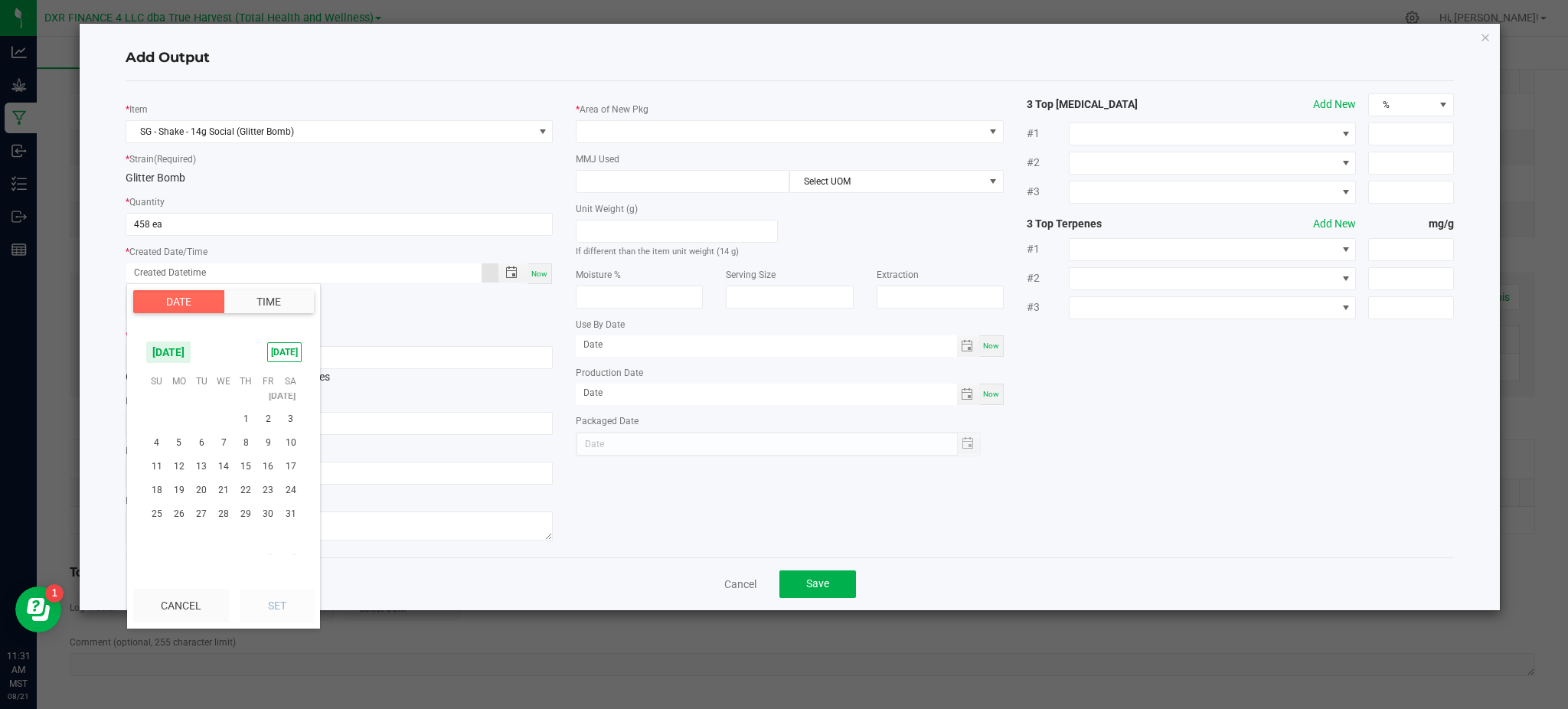
scroll to position [247687, 0]
click at [220, 429] on span "23" at bounding box center [224, 429] width 22 height 24
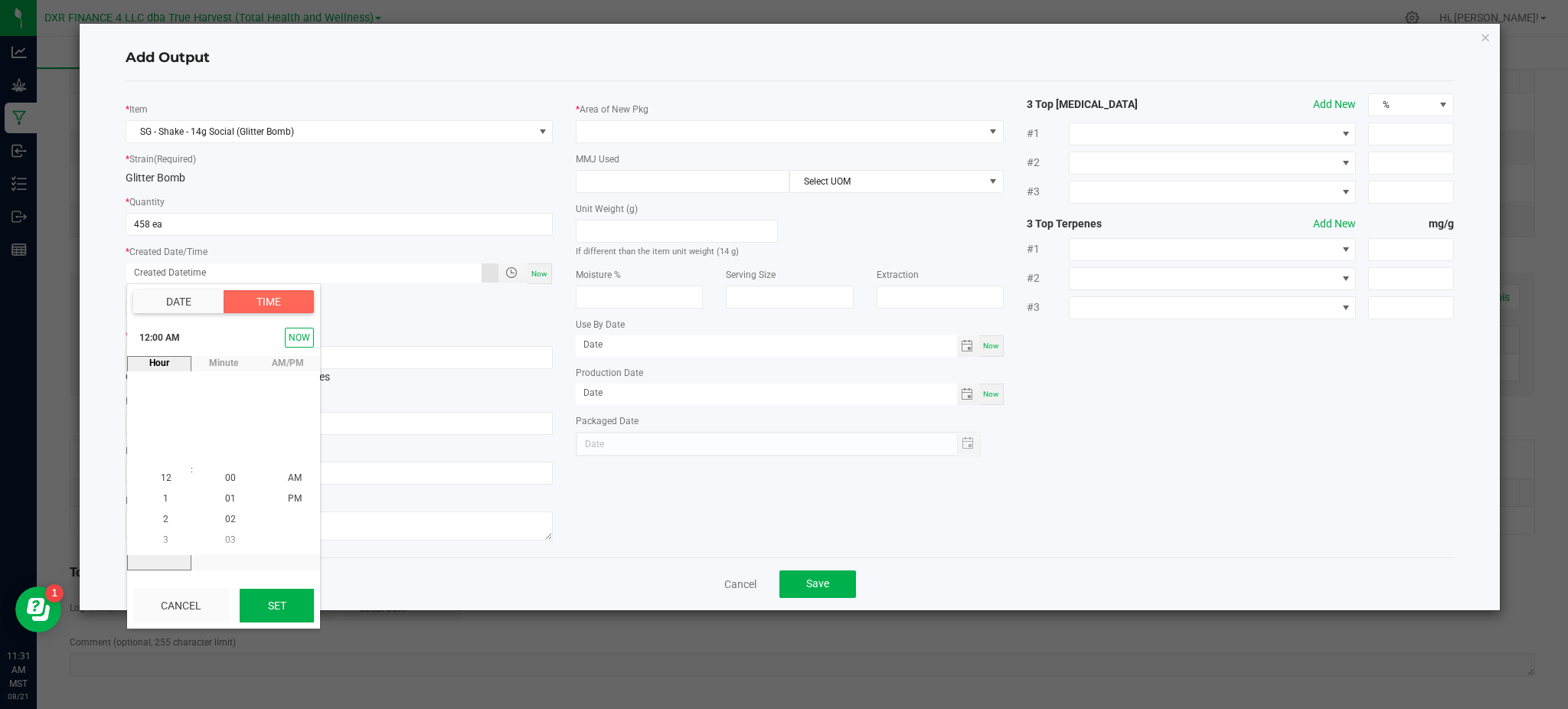
click at [292, 607] on button "Set" at bounding box center [277, 606] width 75 height 34
type input "04/23/2025 12:00 AM"
type input "04/23/2025"
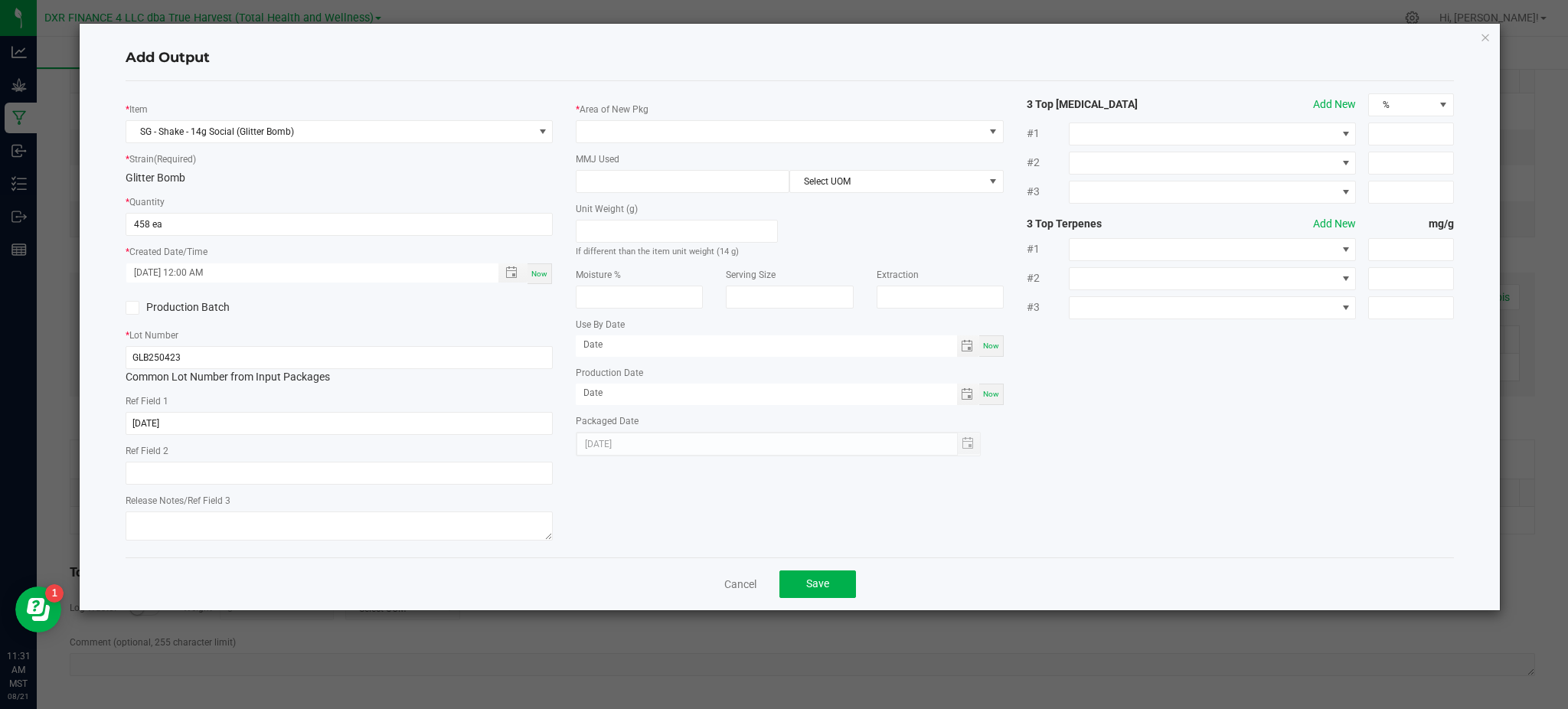
click at [642, 478] on div "* Item SG - Shake - 14g Social (Glitter Bomb) * Strain (Required) Glitter Bomb …" at bounding box center [790, 319] width 1351 height 452
click at [842, 93] on div "* Area of New Pkg MMJ Used Select UOM Unit Weight (g) If different than the ite…" at bounding box center [789, 274] width 450 height 363
click at [825, 132] on span at bounding box center [780, 131] width 406 height 21
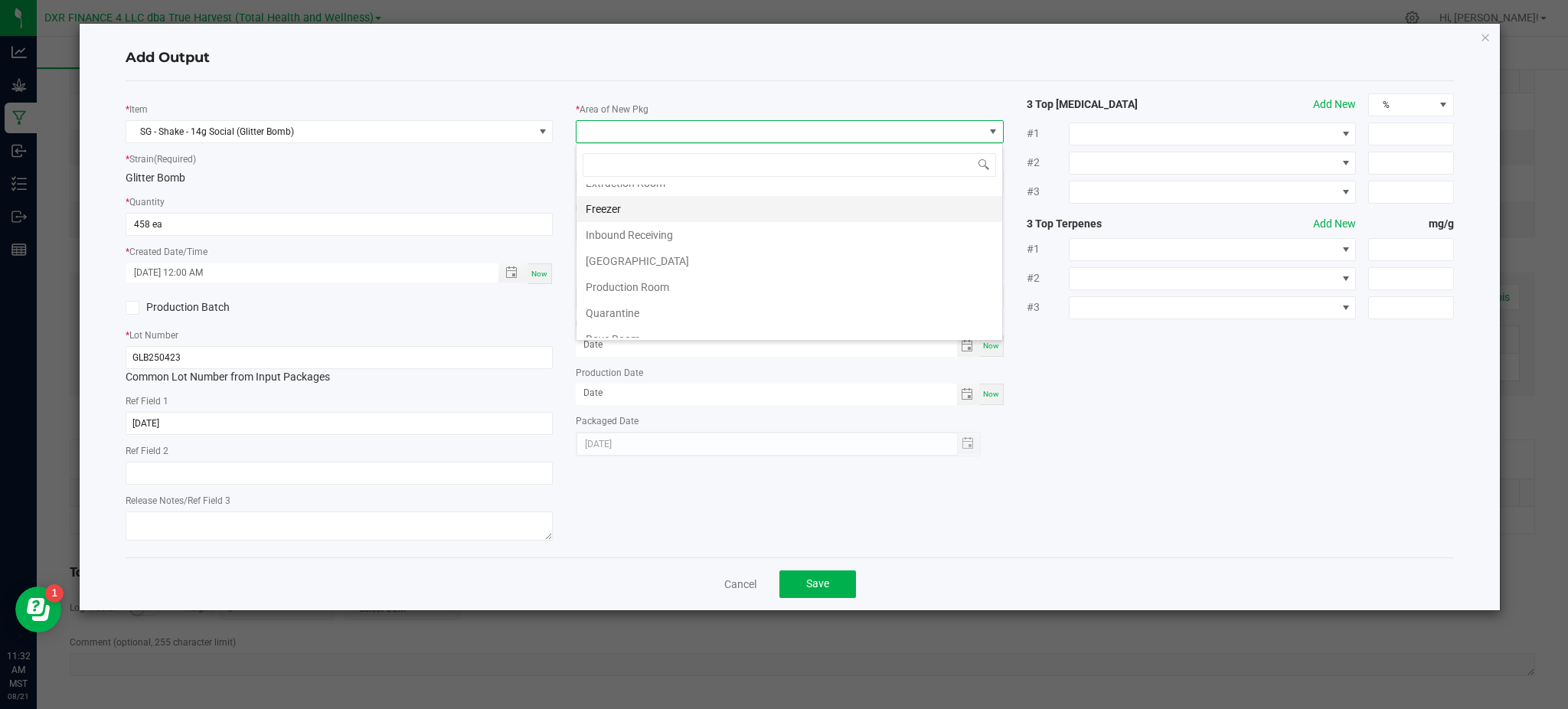
scroll to position [102, 0]
click at [667, 252] on li "Production Room" at bounding box center [789, 252] width 426 height 26
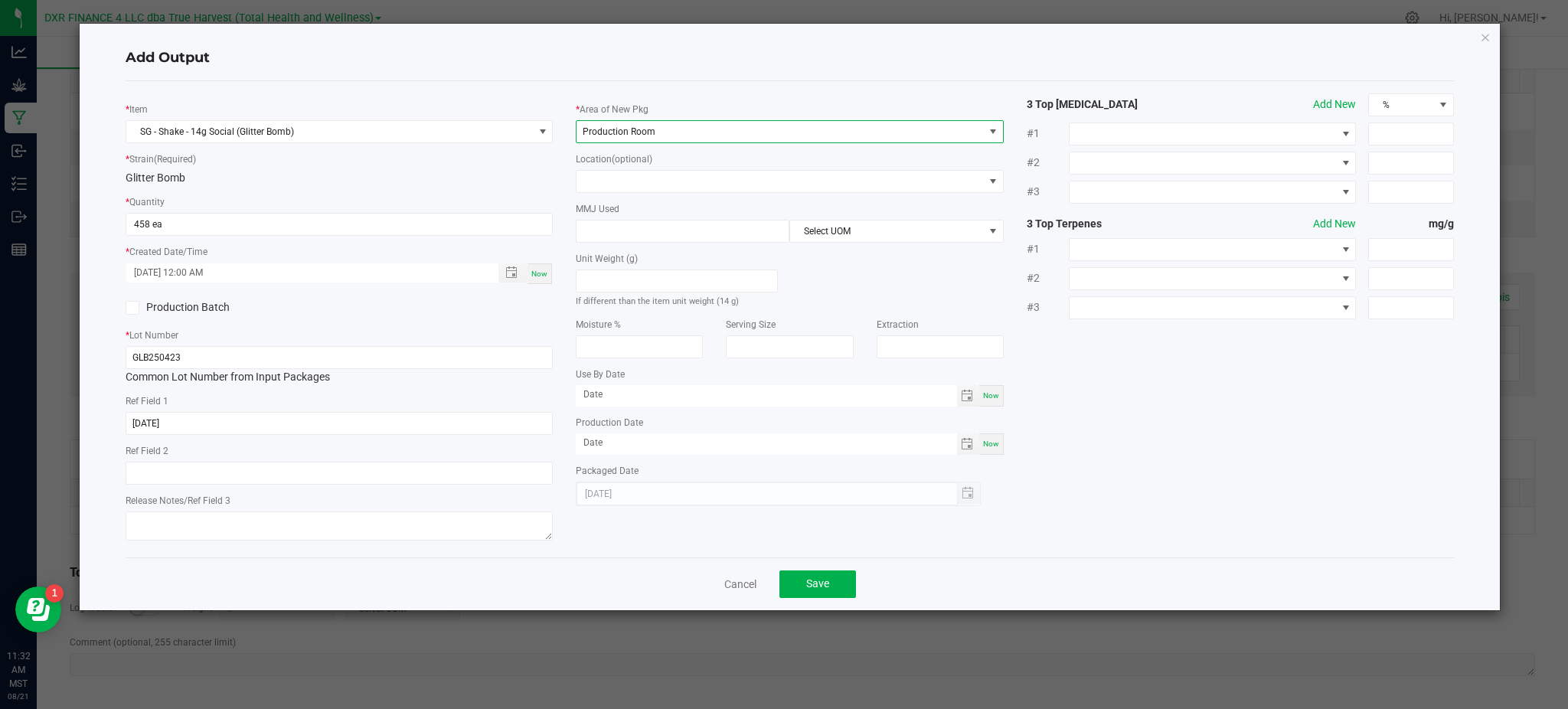
click at [460, 169] on div "* Strain (Required) Glitter Bomb" at bounding box center [339, 169] width 428 height 36
click at [652, 234] on input at bounding box center [682, 230] width 212 height 21
type input "14"
click at [829, 260] on div "Unit Weight (g) If different than the item unit weight (14 g)" at bounding box center [789, 276] width 450 height 66
click at [835, 252] on div "Unit Weight (g) If different than the item unit weight (14 g)" at bounding box center [789, 276] width 450 height 66
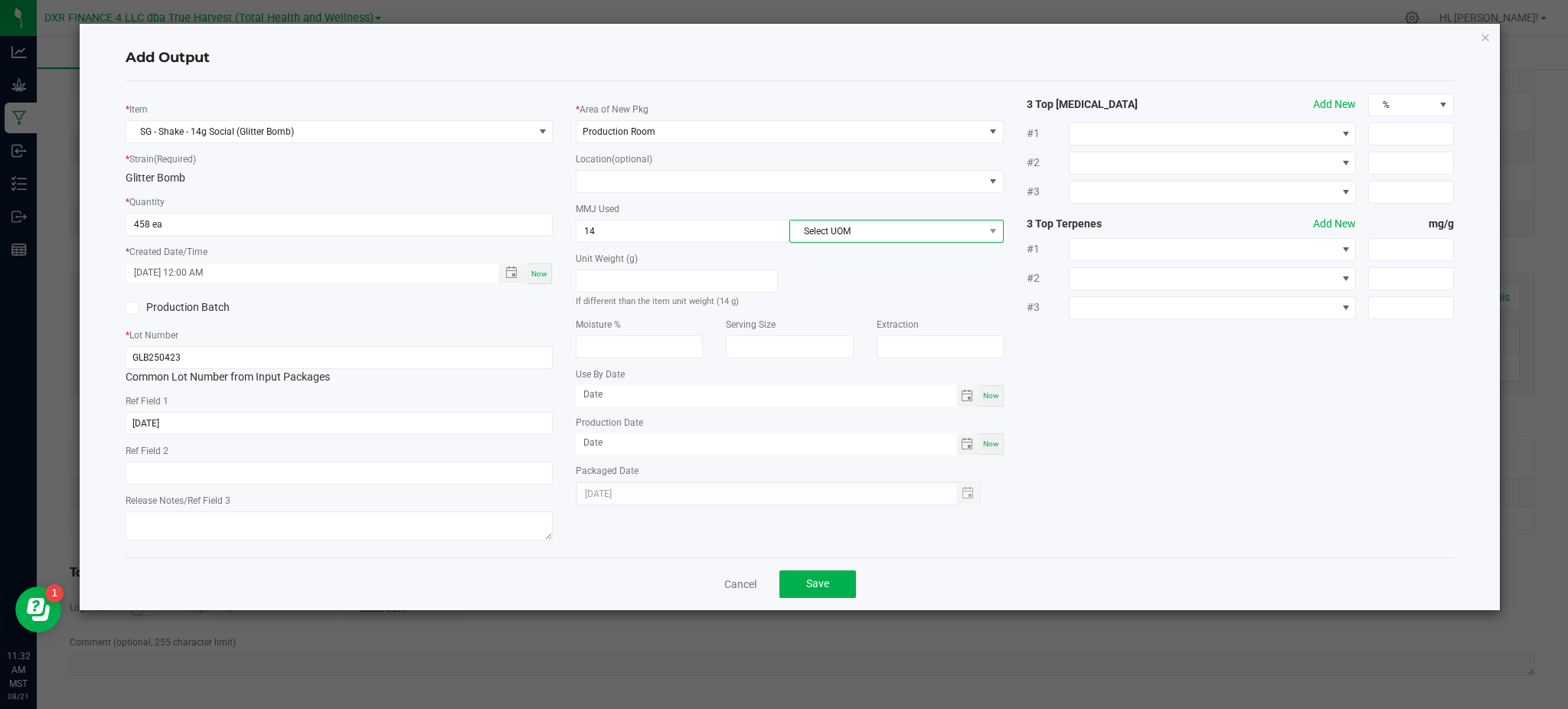
click at [835, 236] on span "Select UOM" at bounding box center [886, 230] width 193 height 21
click at [842, 319] on li "Gram" at bounding box center [896, 323] width 212 height 26
click at [1121, 402] on div "* Item SG - Shake - 14g Social (Glitter Bomb) * Strain (Required) Glitter Bomb …" at bounding box center [790, 319] width 1351 height 452
drag, startPoint x: 1115, startPoint y: 492, endPoint x: 954, endPoint y: 555, distance: 172.9
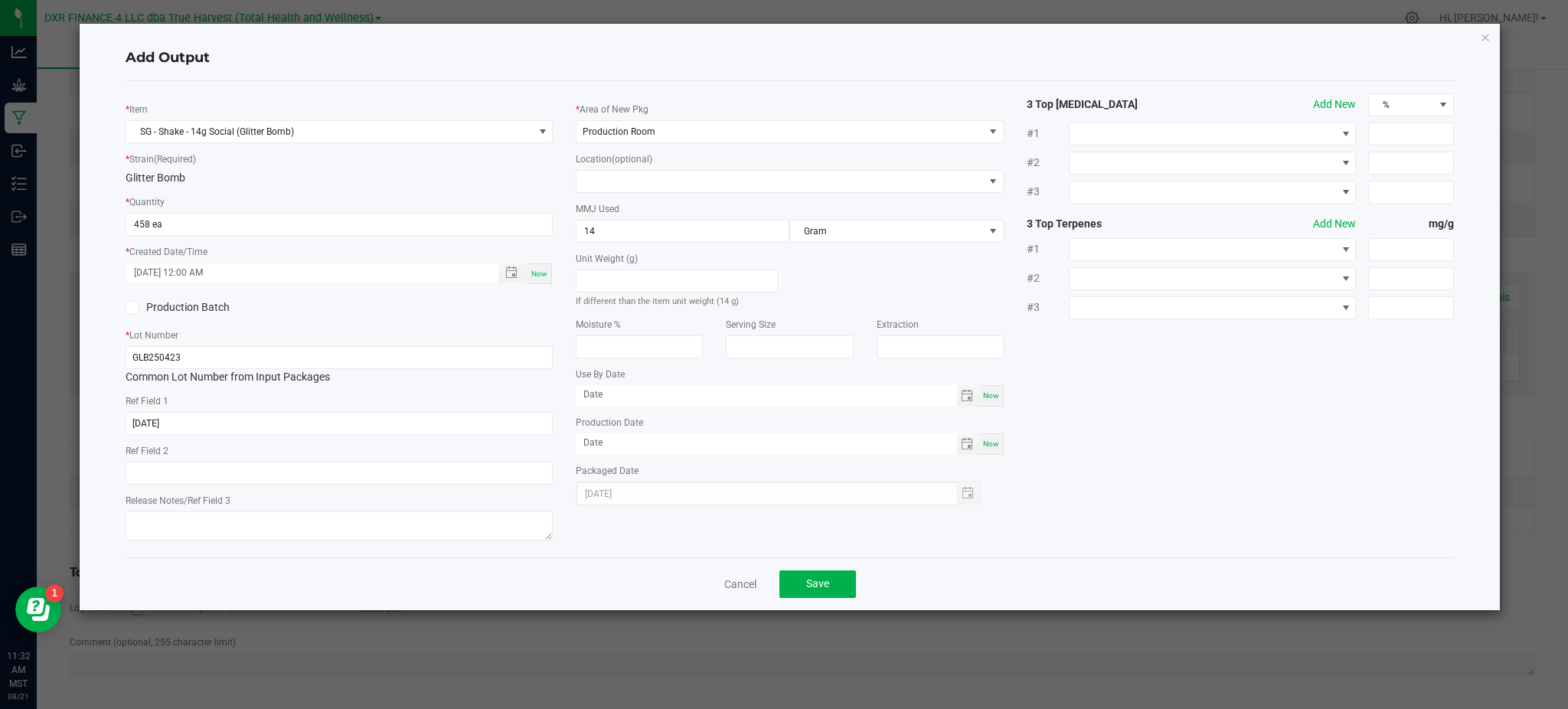
click at [1113, 492] on div "* Item SG - Shake - 14g Social (Glitter Bomb) * Strain (Required) Glitter Bomb …" at bounding box center [790, 319] width 1351 height 452
drag, startPoint x: 817, startPoint y: 591, endPoint x: 839, endPoint y: 581, distance: 24.2
click at [821, 589] on span "Save" at bounding box center [817, 584] width 23 height 12
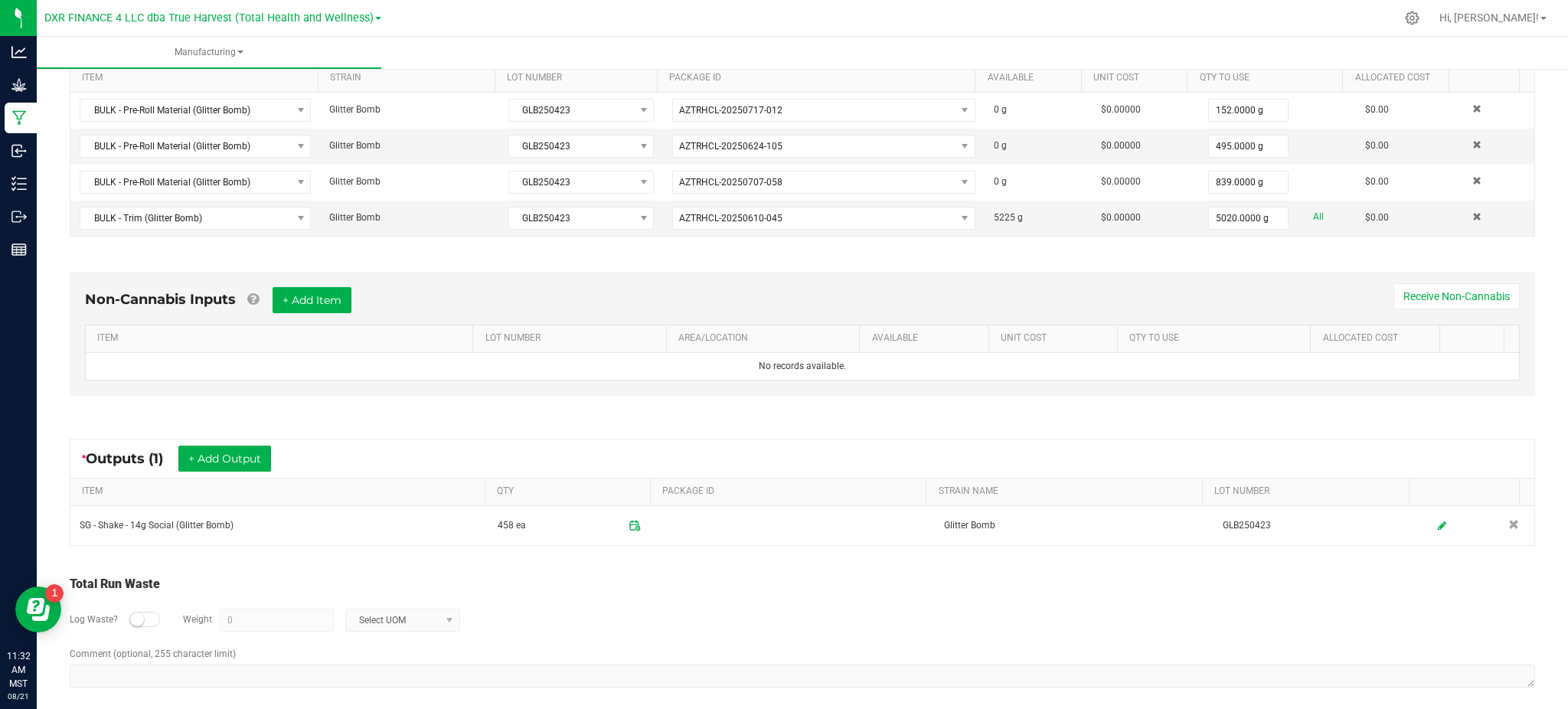
drag, startPoint x: 829, startPoint y: 590, endPoint x: 836, endPoint y: 572, distance: 19.3
click at [829, 588] on div "Total Run Waste" at bounding box center [802, 584] width 1466 height 19
click at [470, 601] on div "Log Waste? Weight 0 Select UOM" at bounding box center [802, 620] width 1466 height 53
click at [145, 619] on div at bounding box center [145, 620] width 30 height 15
click at [275, 618] on input "0" at bounding box center [276, 620] width 113 height 21
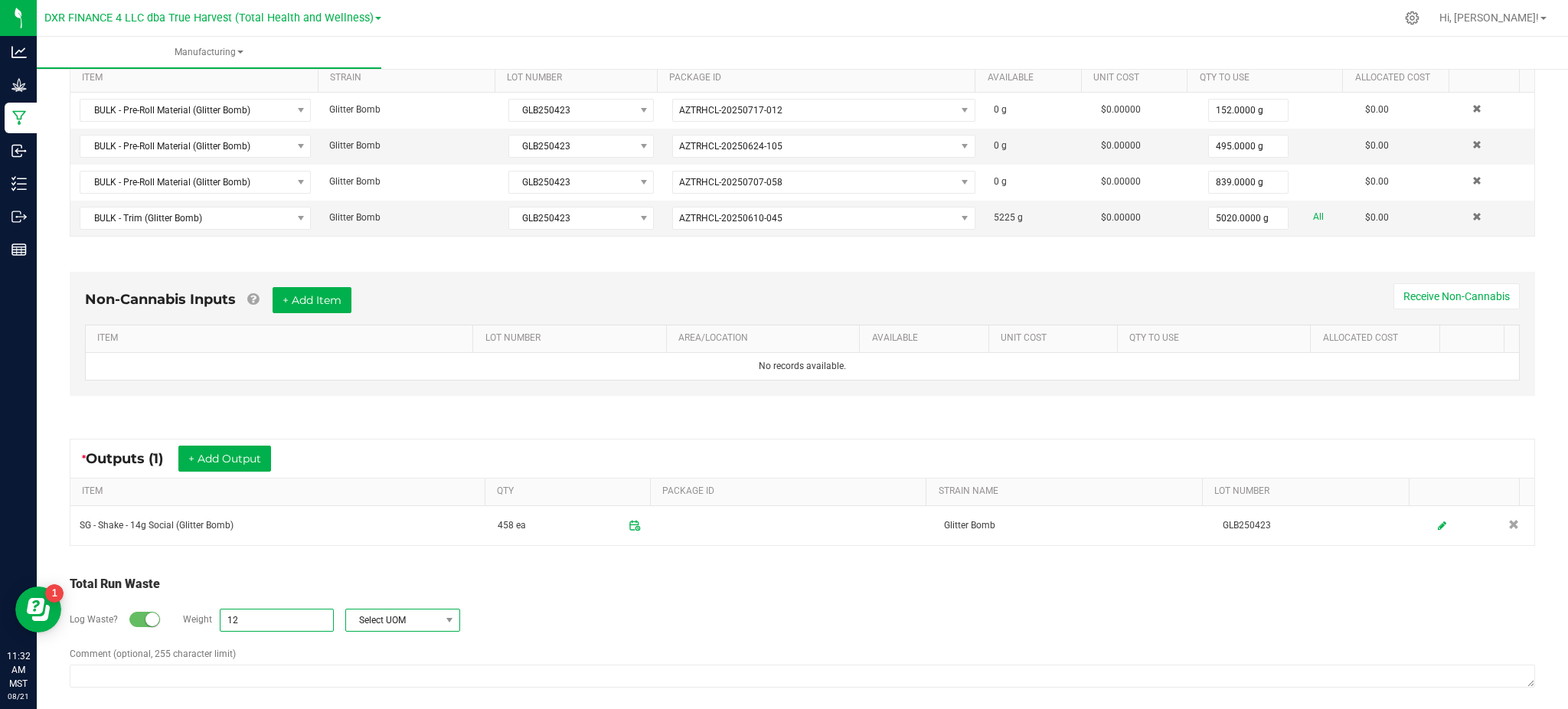
click at [455, 630] on span at bounding box center [449, 620] width 19 height 21
click at [439, 630] on span at bounding box center [449, 620] width 19 height 21
click at [439, 629] on span at bounding box center [449, 620] width 19 height 21
click at [385, 491] on li "Gram" at bounding box center [401, 488] width 113 height 21
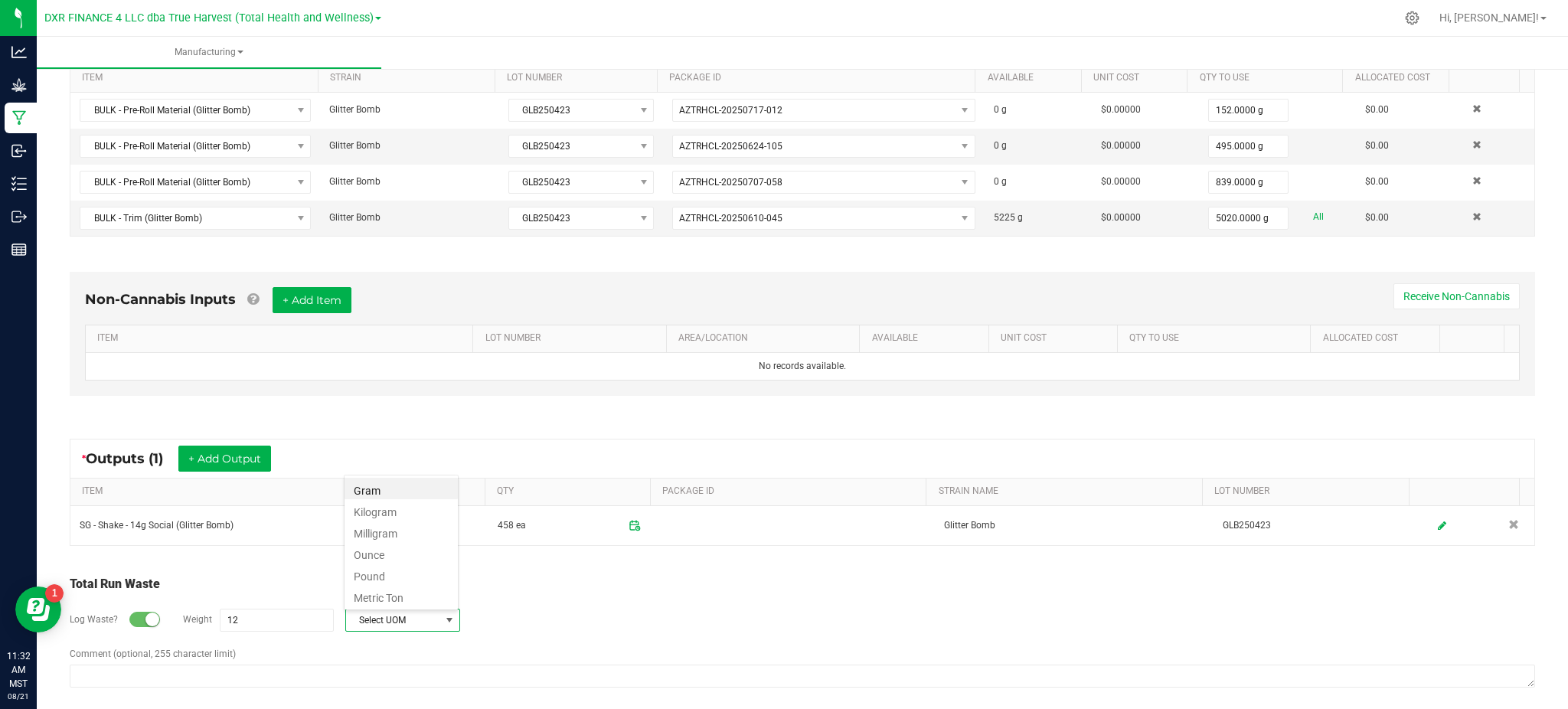
type input "12 g"
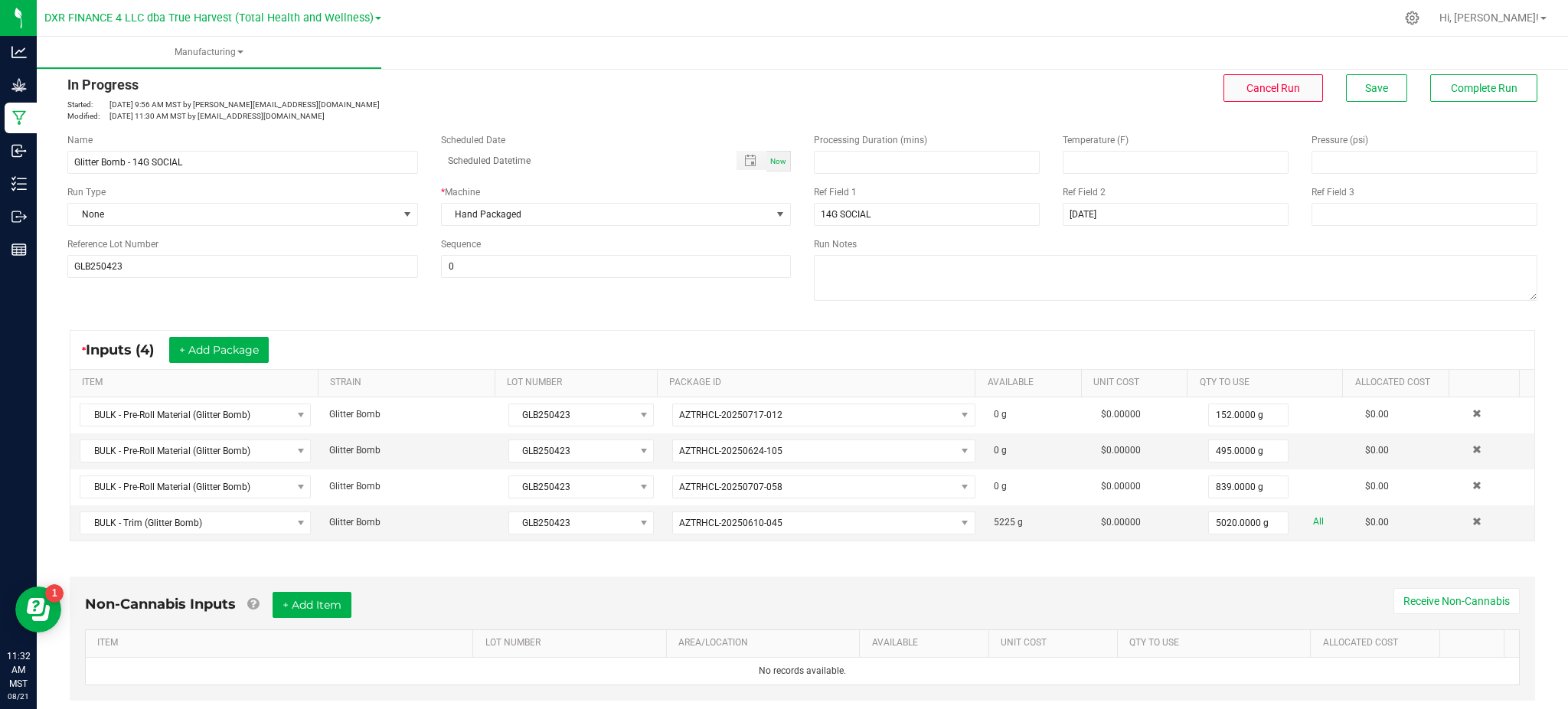
scroll to position [0, 0]
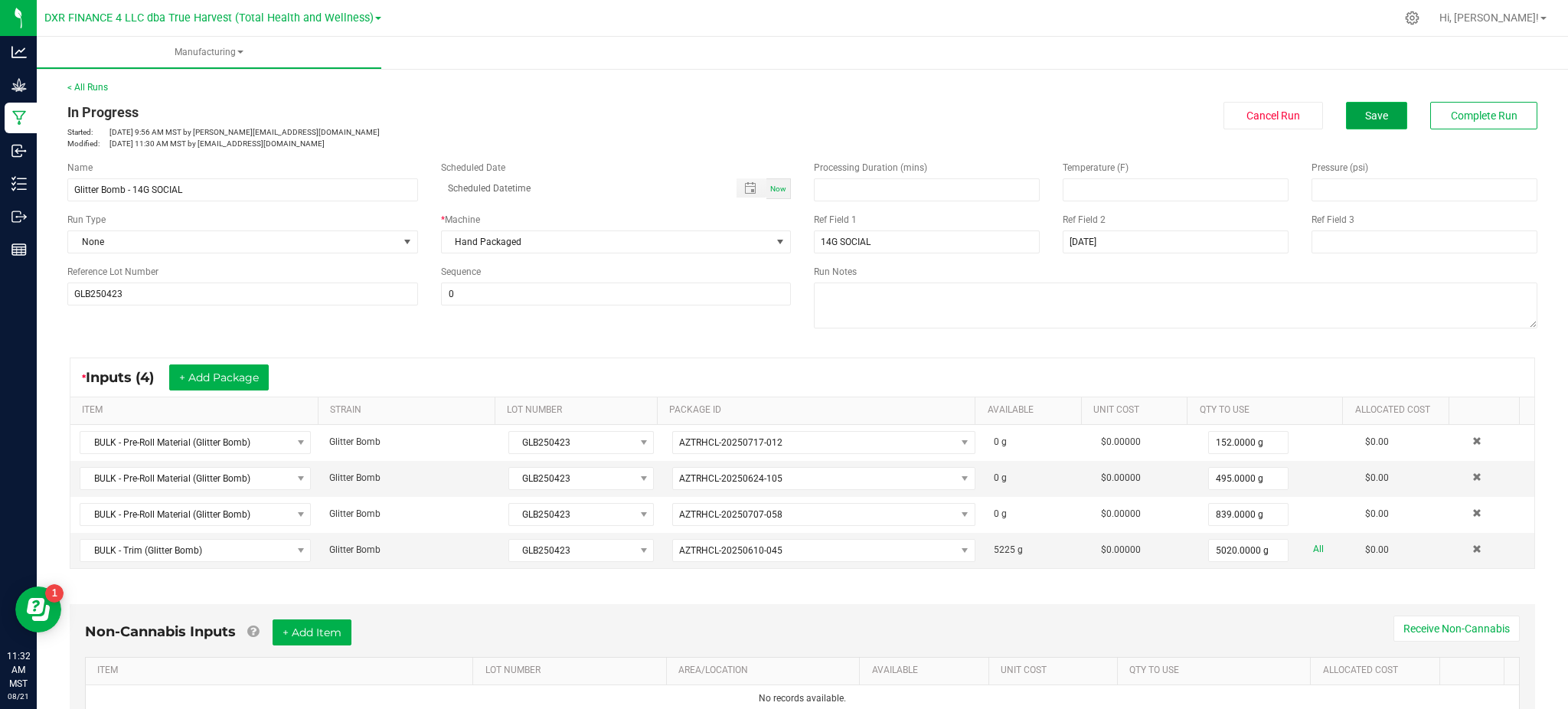
drag, startPoint x: 1348, startPoint y: 112, endPoint x: 1364, endPoint y: 111, distance: 16.0
click at [1348, 112] on button "Save" at bounding box center [1377, 115] width 61 height 28
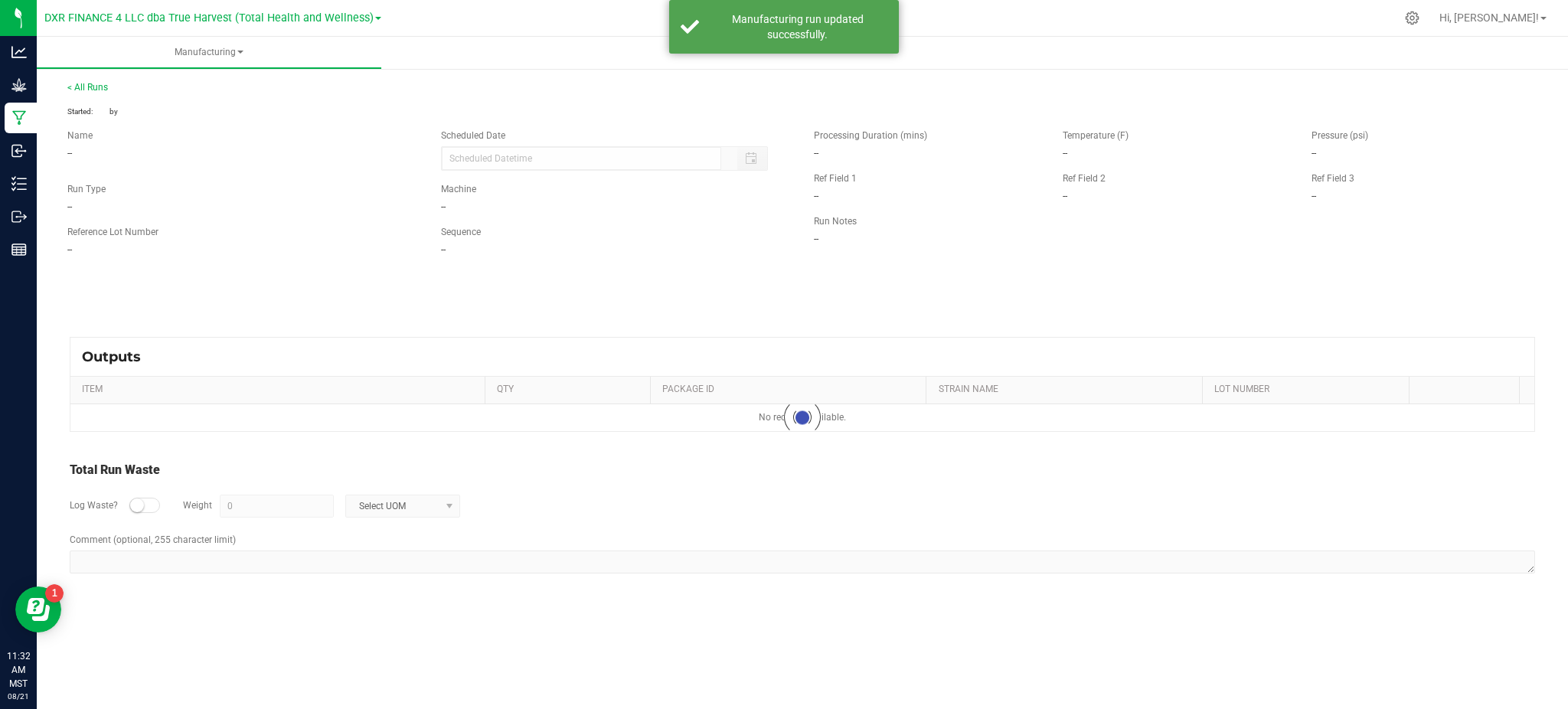
type input "12 g"
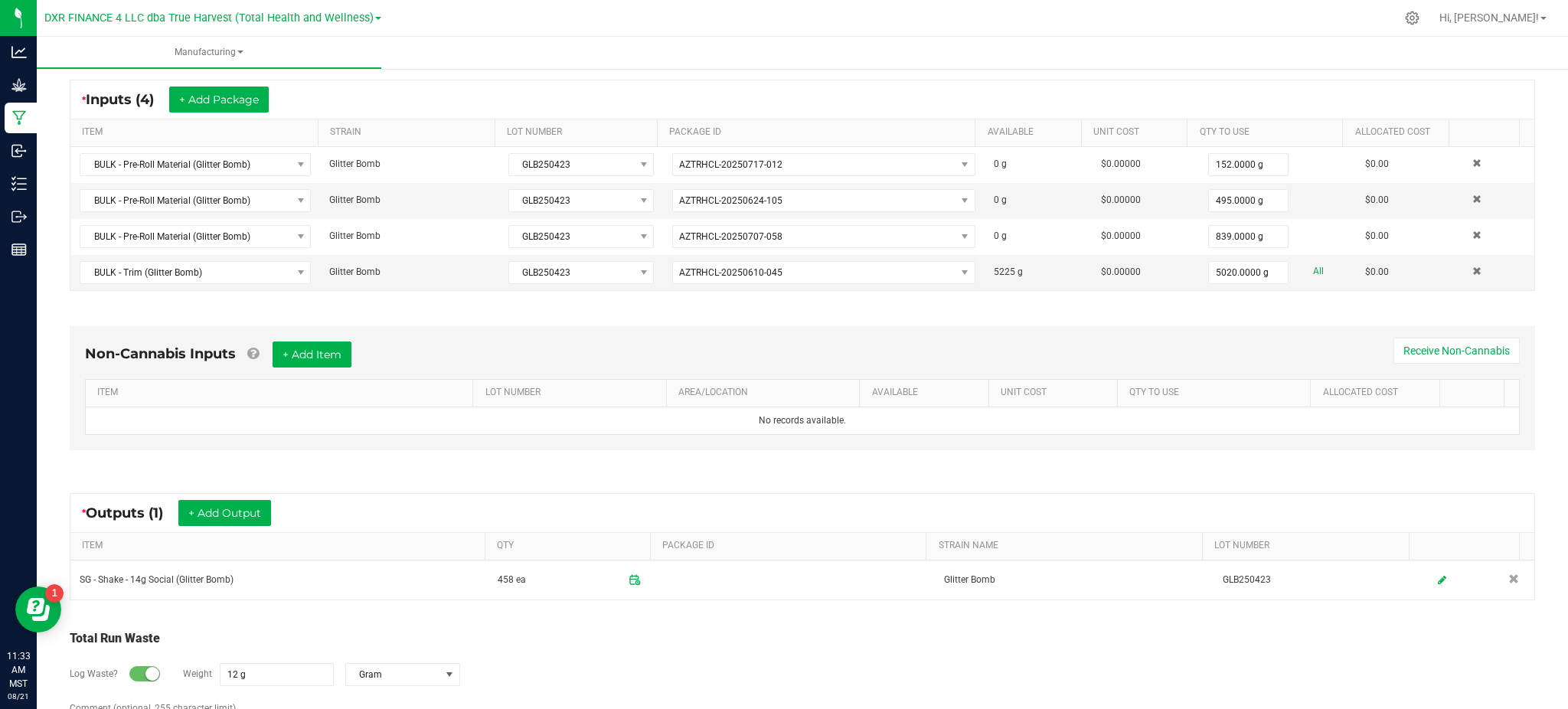
scroll to position [345, 0]
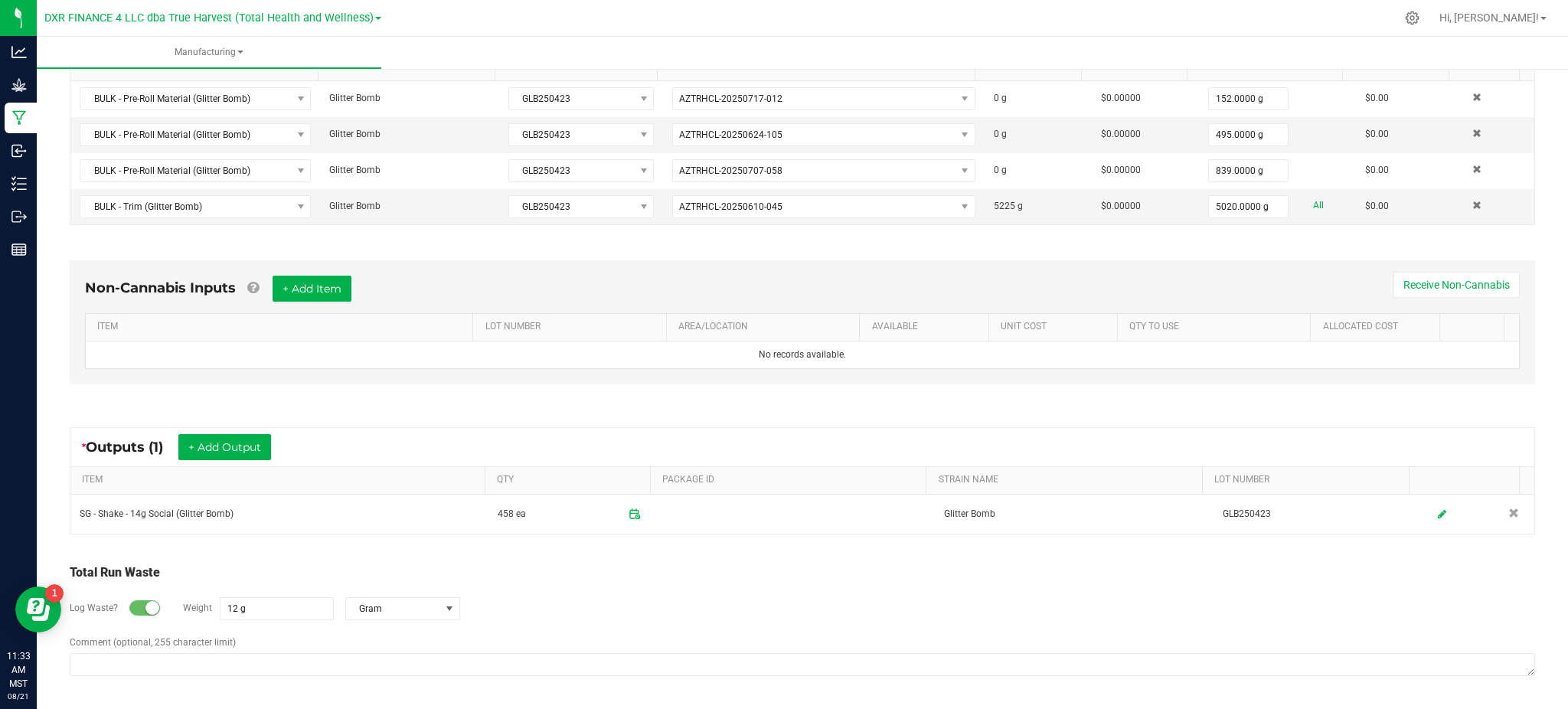
click at [733, 608] on div "Log Waste? Weight 12 g Gram" at bounding box center [802, 608] width 1466 height 53
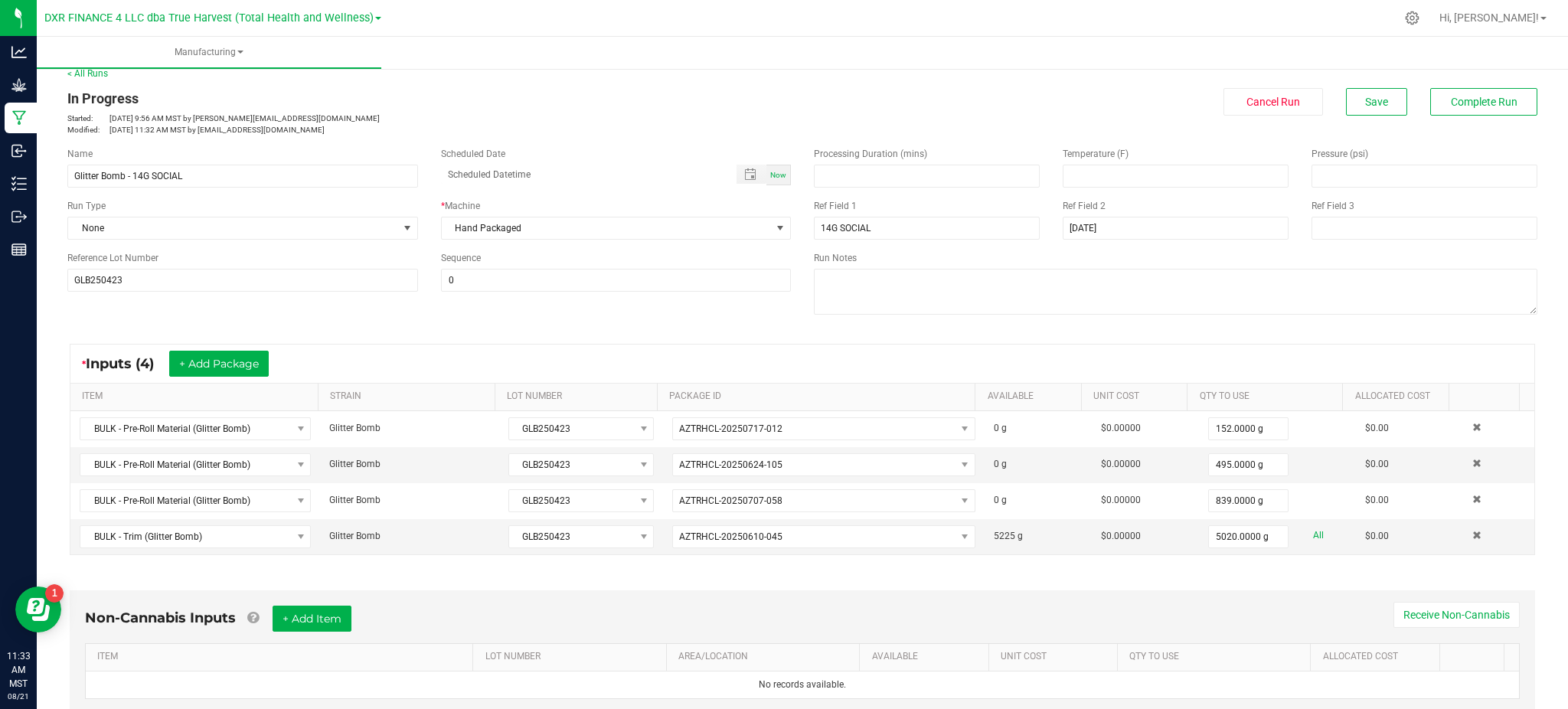
scroll to position [0, 0]
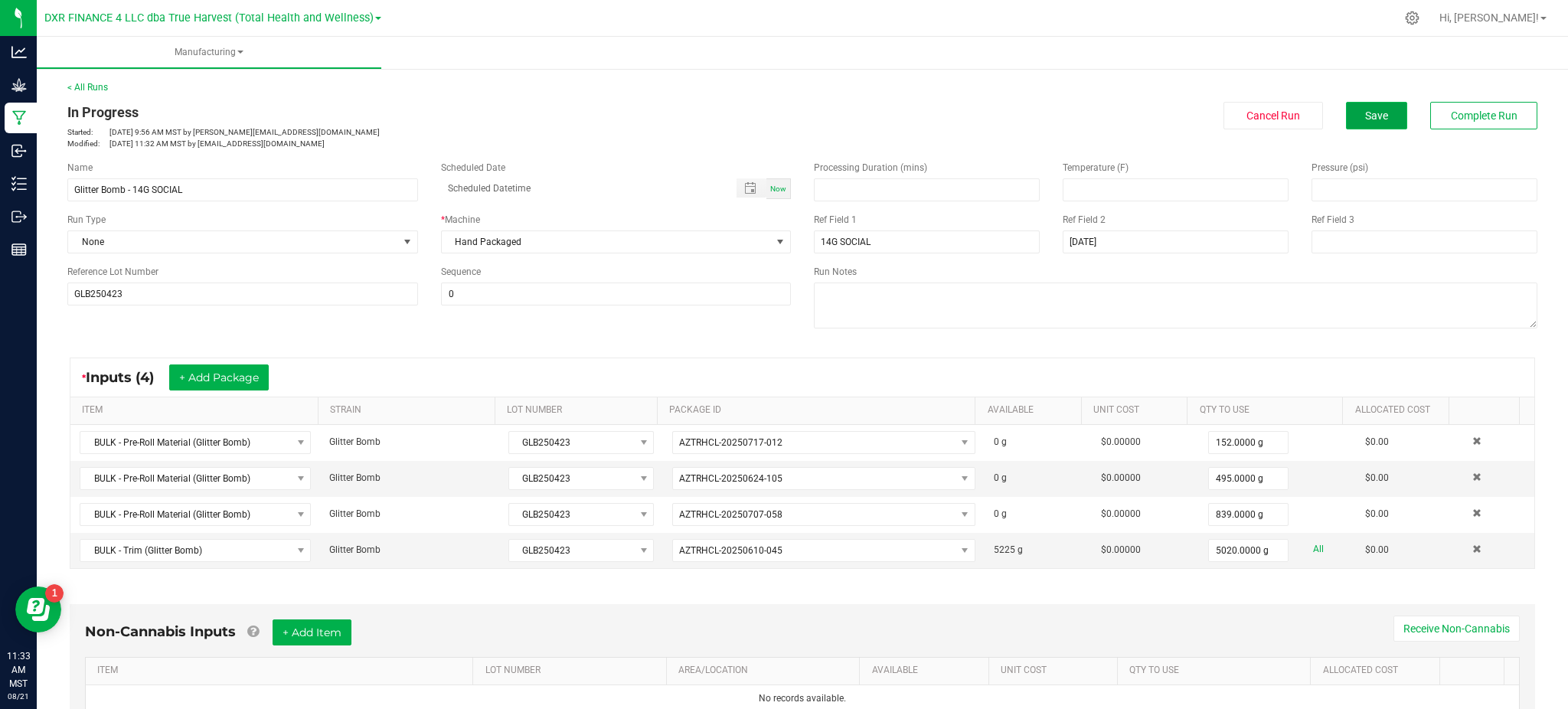
click at [1352, 124] on button "Save" at bounding box center [1377, 115] width 61 height 28
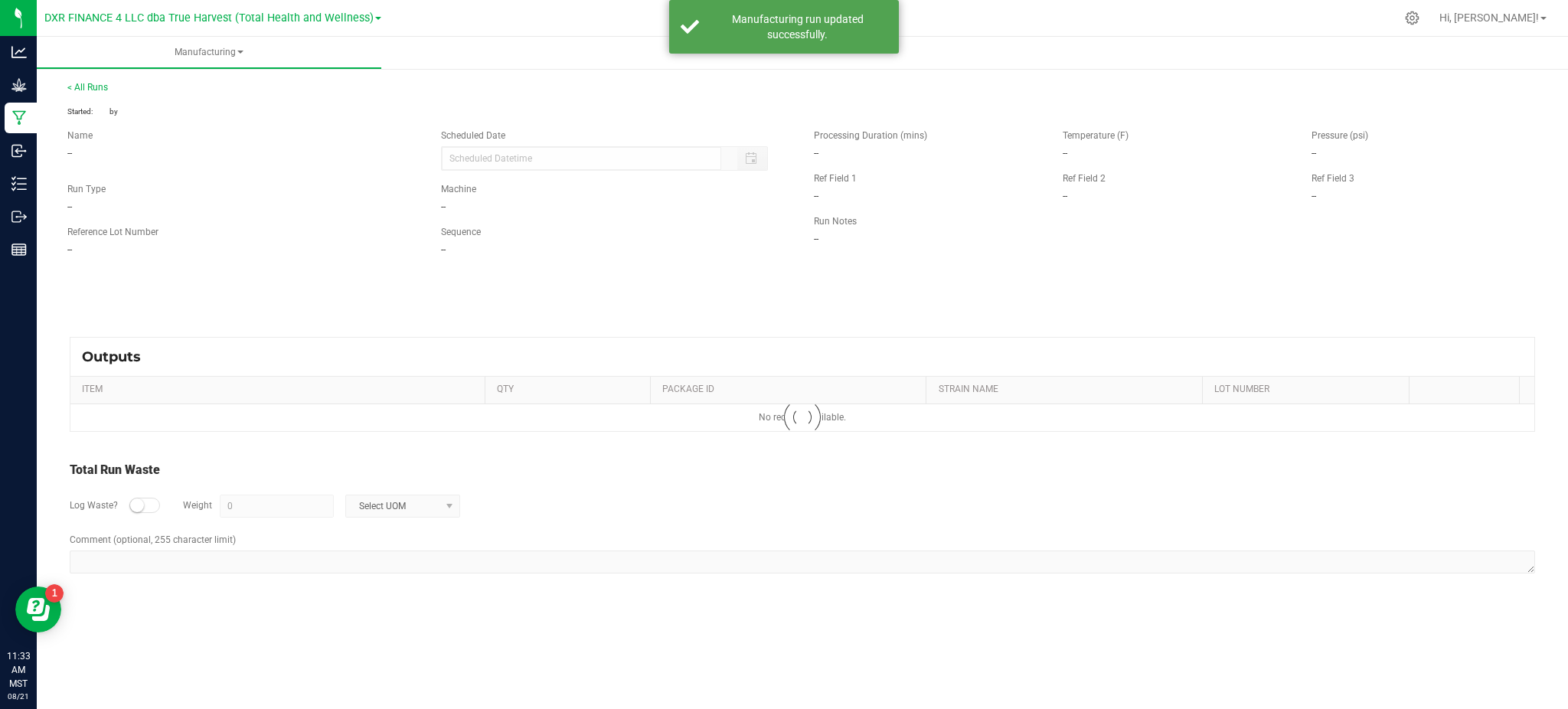
type input "12 g"
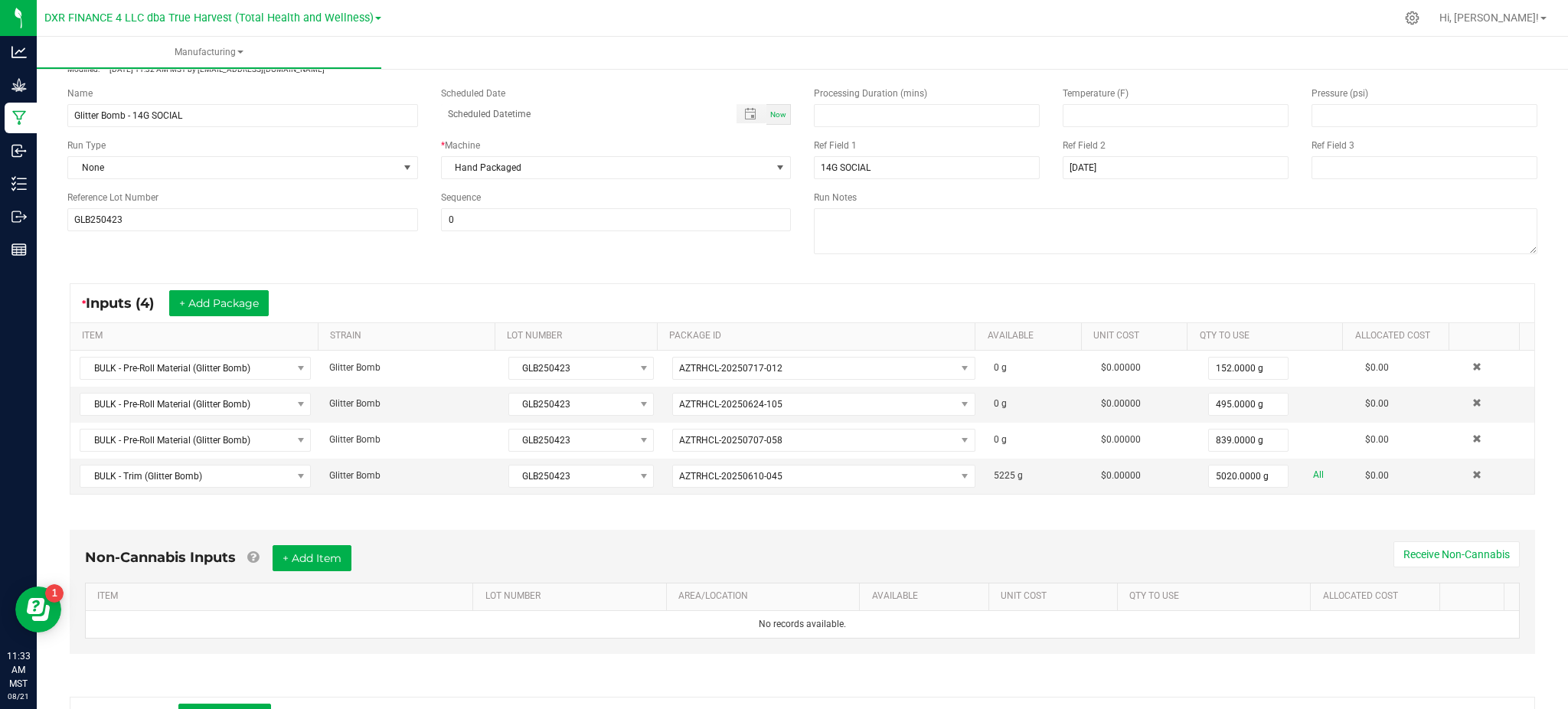
scroll to position [38, 0]
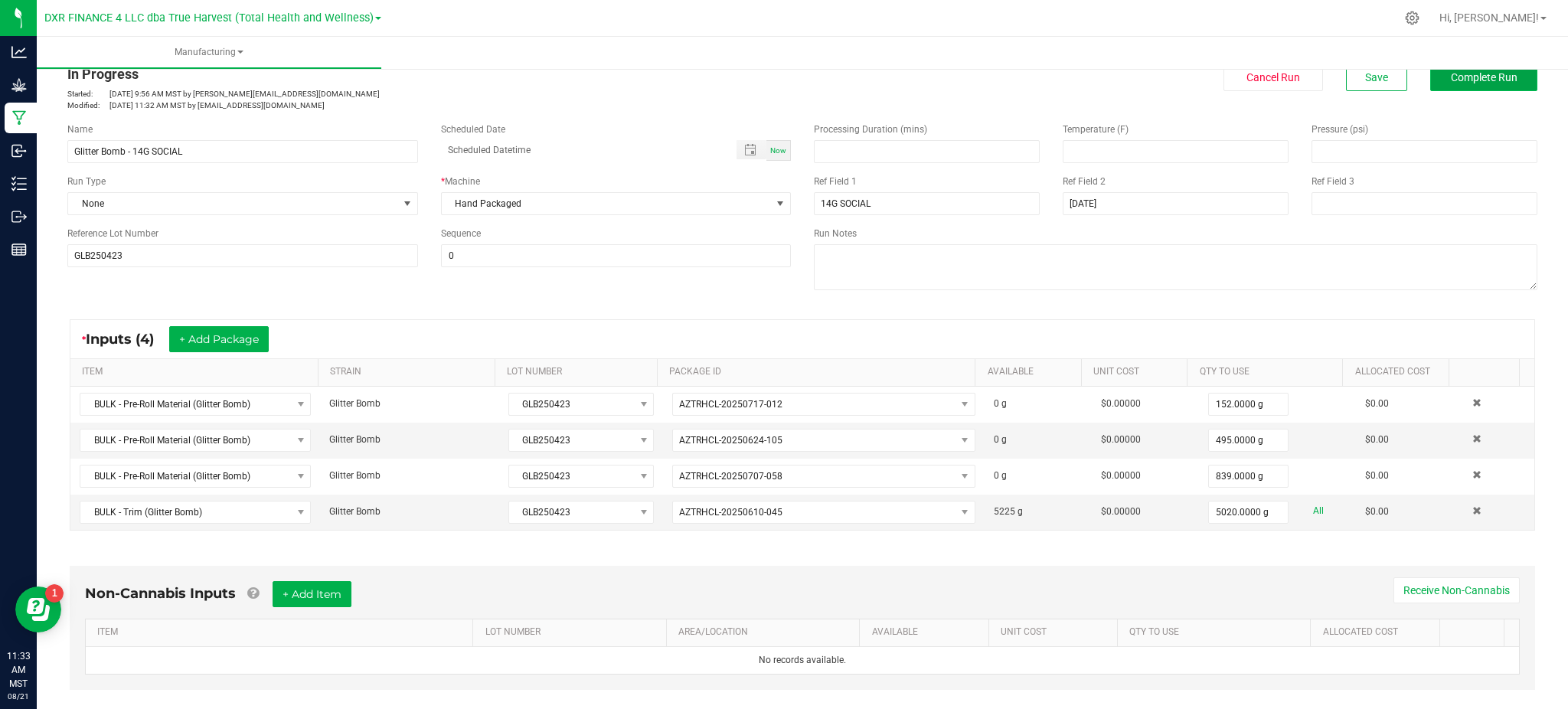
click at [1468, 86] on button "Complete Run" at bounding box center [1483, 77] width 108 height 28
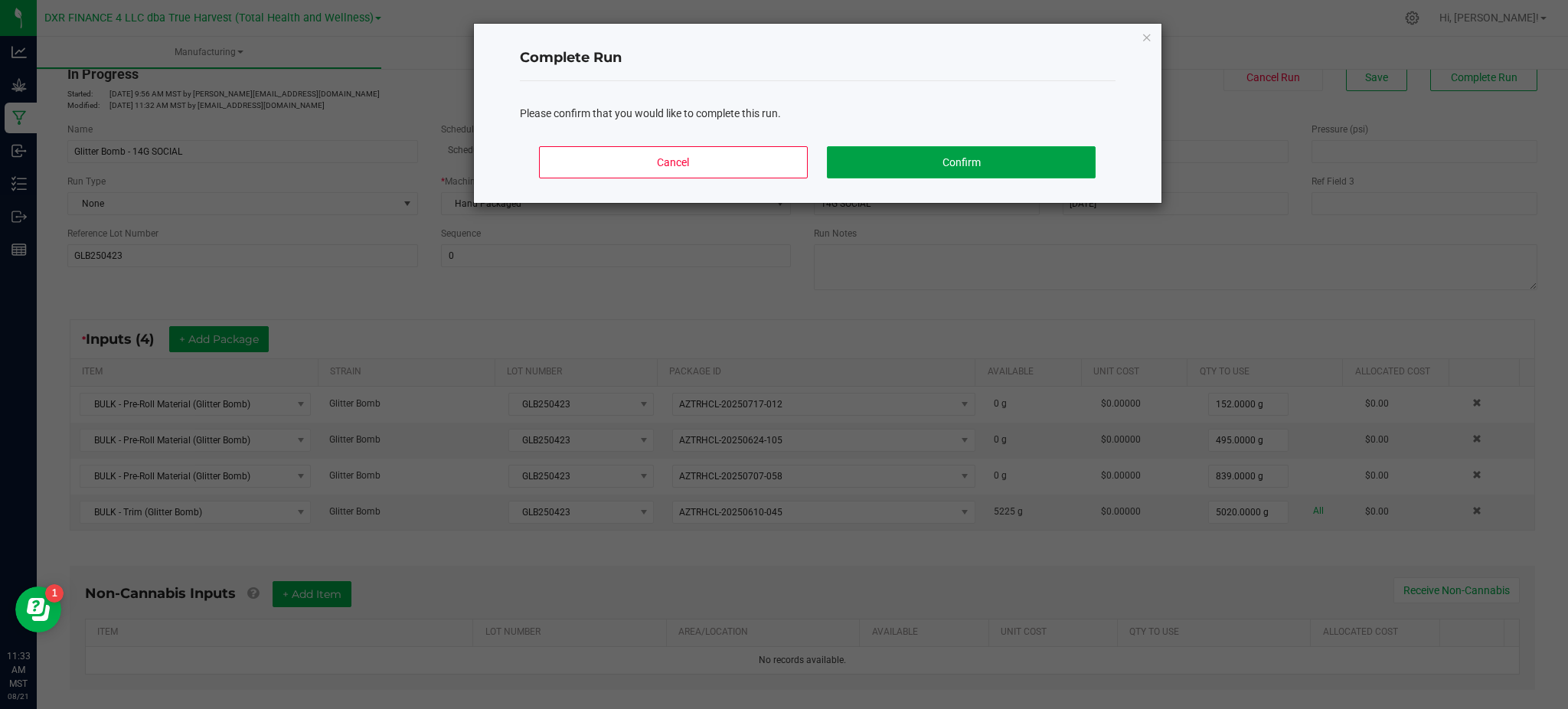
drag, startPoint x: 930, startPoint y: 158, endPoint x: 940, endPoint y: 153, distance: 11.2
click at [930, 157] on button "Confirm" at bounding box center [961, 163] width 268 height 32
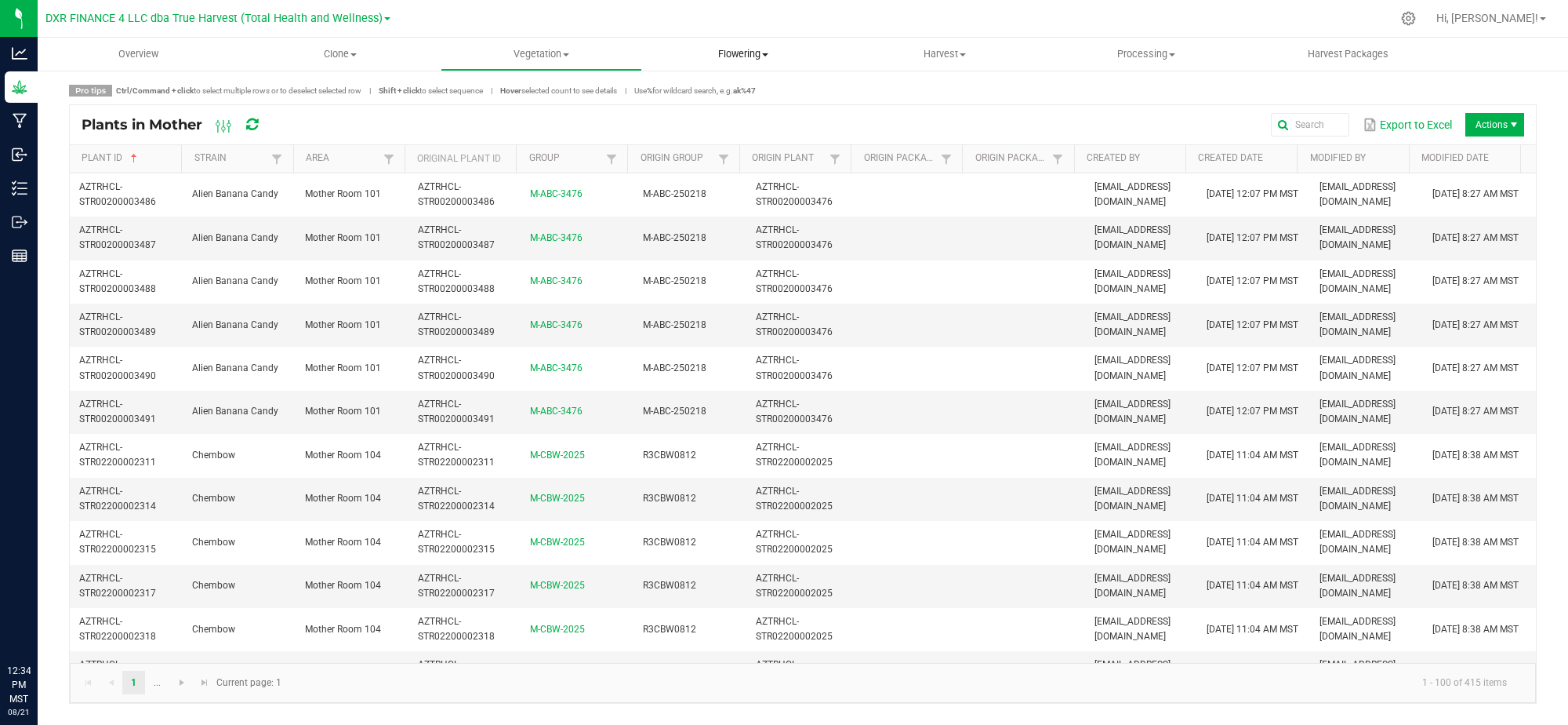
click at [750, 56] on span "Flowering" at bounding box center [743, 54] width 200 height 14
click at [743, 135] on span "Flowering plants" at bounding box center [706, 132] width 127 height 13
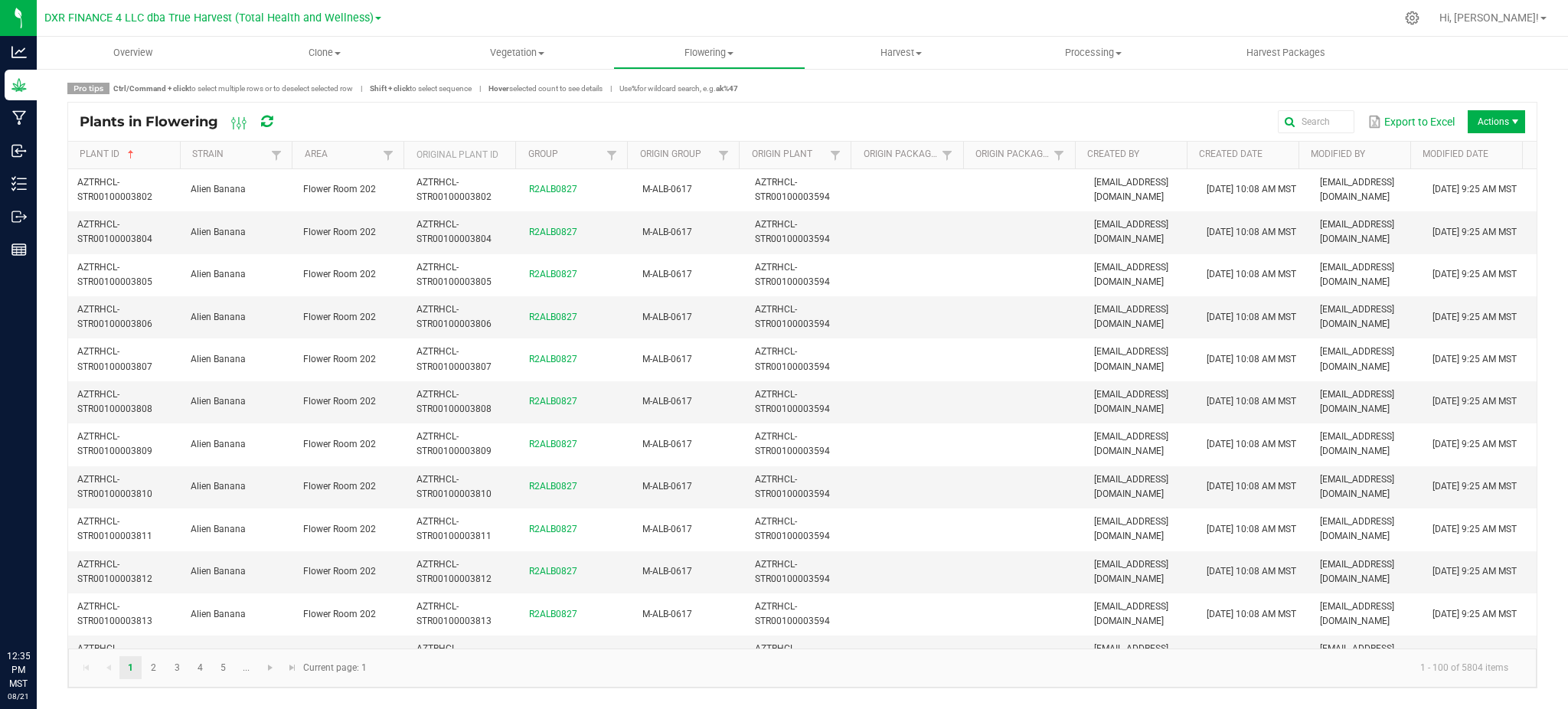
click at [400, 158] on span at bounding box center [400, 274] width 4 height 267
click at [384, 158] on span at bounding box center [388, 155] width 12 height 12
drag, startPoint x: 464, startPoint y: 260, endPoint x: 540, endPoint y: 241, distance: 78.3
click at [614, 254] on body "Analytics Grow Manufacturing Inbound Inventory Outbound Reports 12:35 PM MST [D…" at bounding box center [784, 354] width 1568 height 709
click at [394, 128] on div "Export to Excel Actions" at bounding box center [913, 121] width 1226 height 26
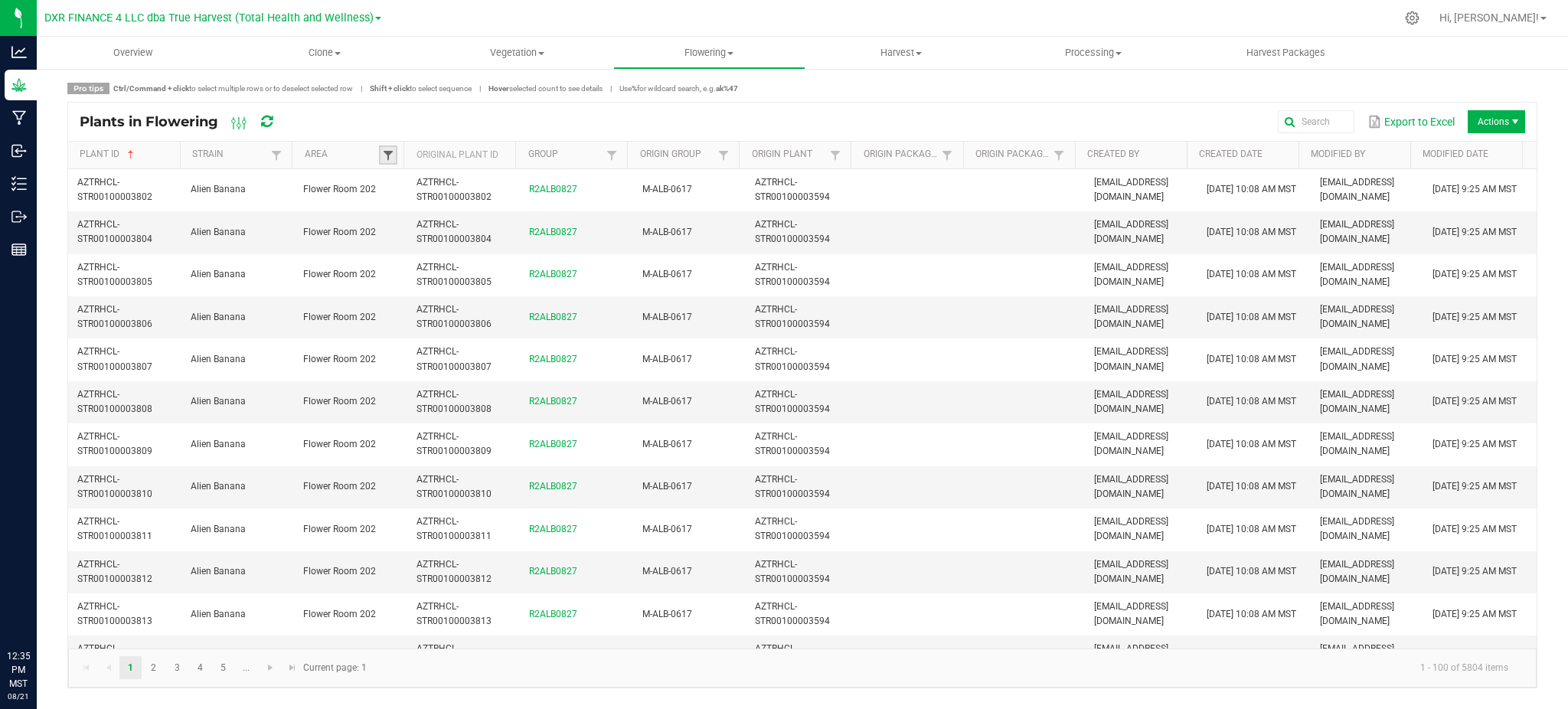
click at [382, 152] on span at bounding box center [388, 155] width 12 height 12
click at [476, 301] on li "Flower Room 207" at bounding box center [462, 298] width 148 height 20
checkbox 207 "true"
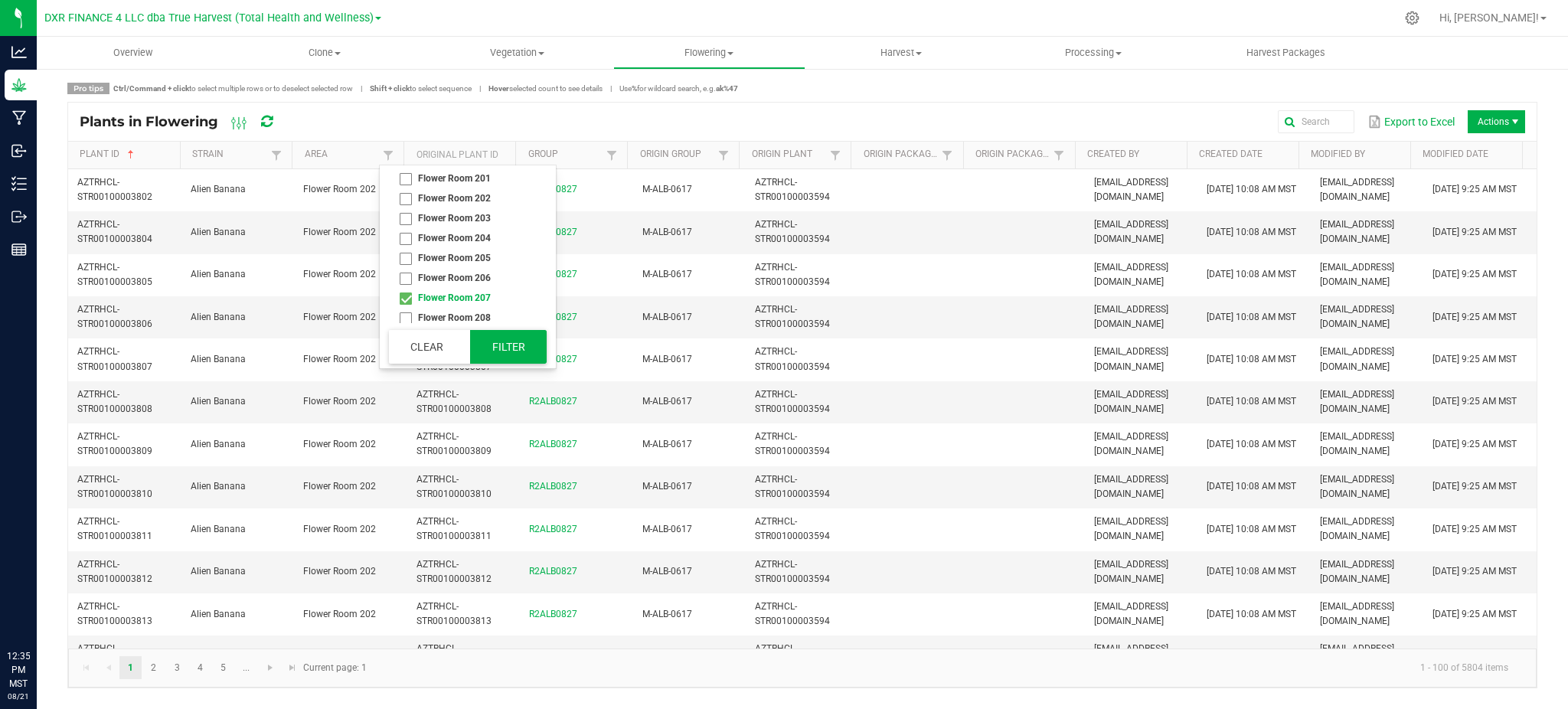
click at [518, 340] on button "Filter" at bounding box center [508, 347] width 76 height 34
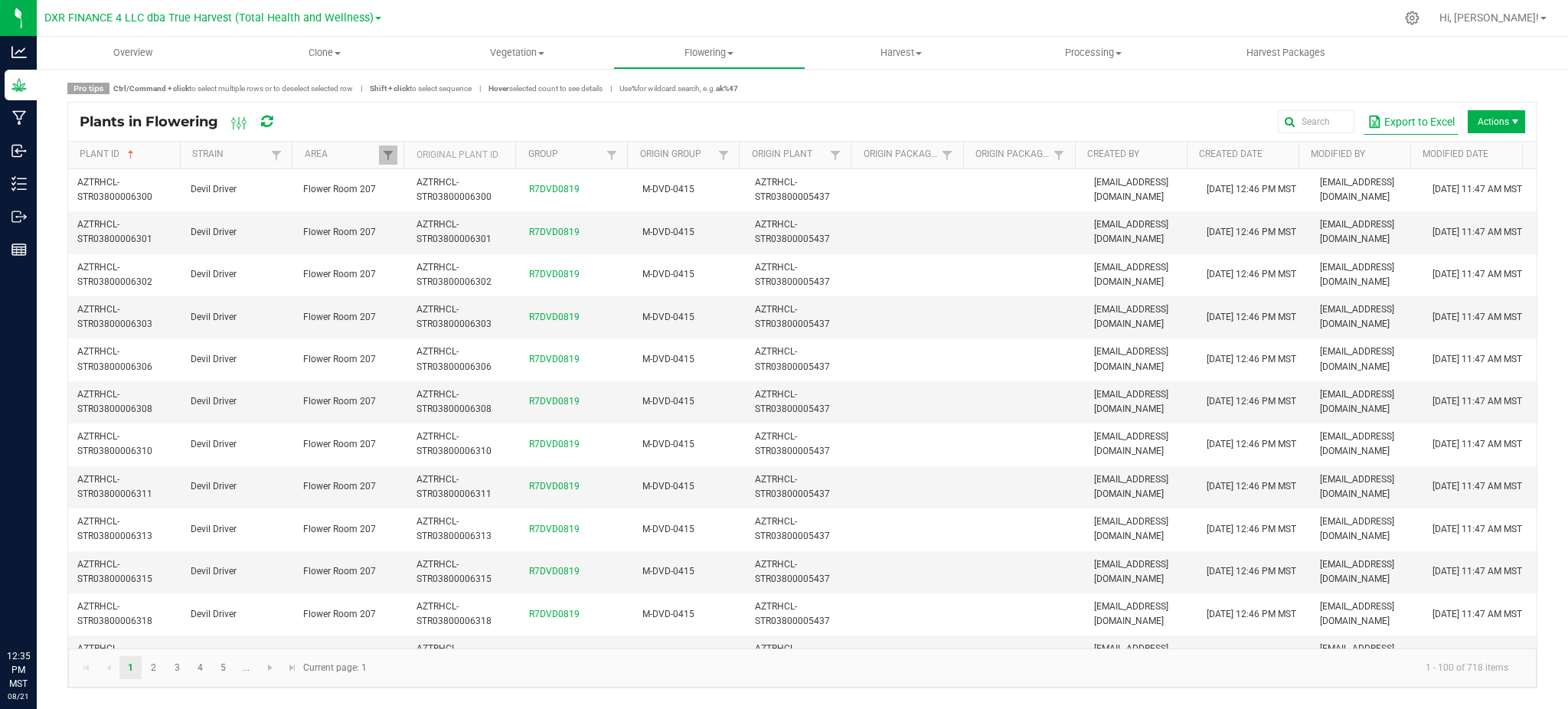
click at [1405, 124] on button "Export to Excel" at bounding box center [1411, 121] width 95 height 26
click at [876, 47] on span "Harvest" at bounding box center [901, 53] width 190 height 14
click at [867, 92] on span "Harvests" at bounding box center [847, 91] width 85 height 13
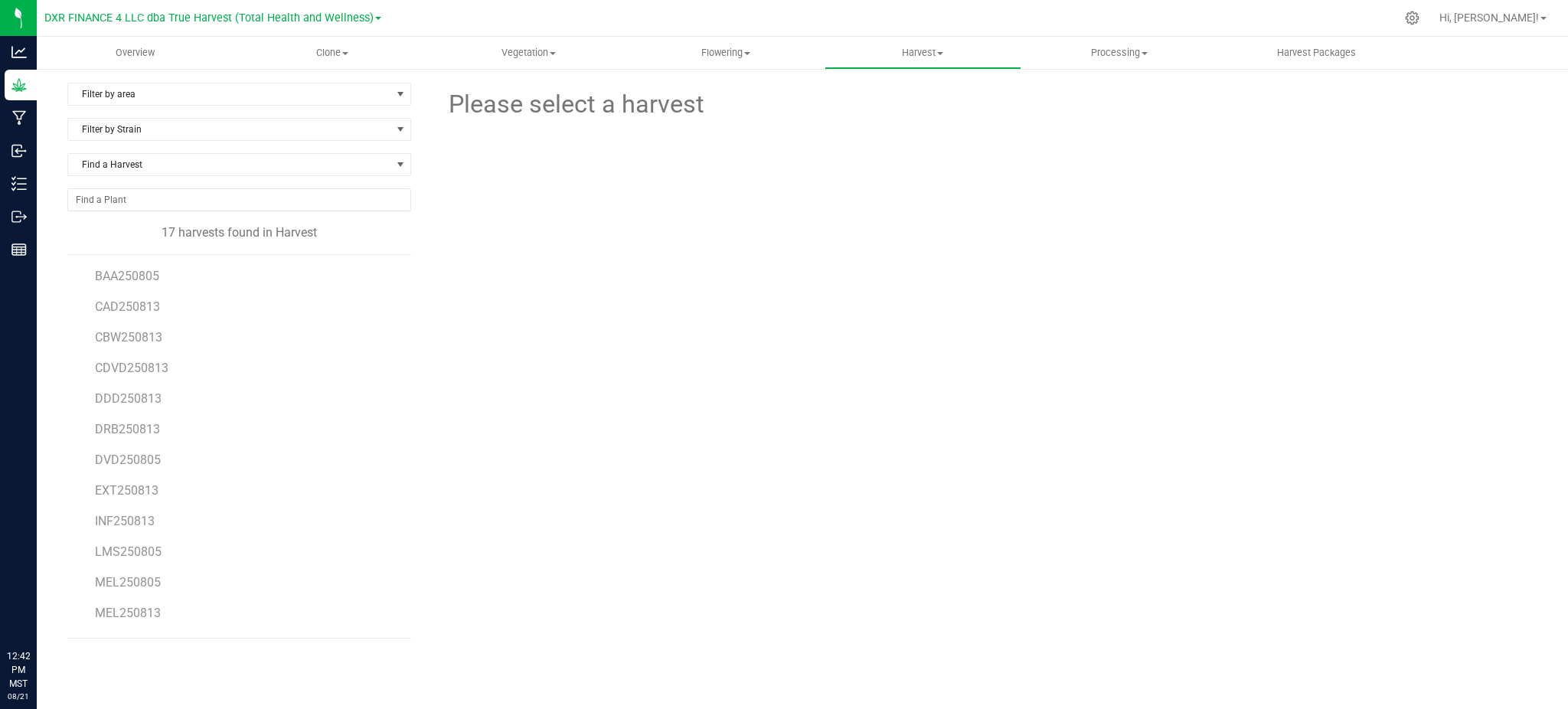
scroll to position [102, 0]
click at [638, 318] on div "Please select a harvest" at bounding box center [986, 367] width 1102 height 568
click at [714, 50] on span "Flowering" at bounding box center [726, 53] width 196 height 14
click at [670, 114] on span "Flowering groups" at bounding box center [691, 110] width 127 height 13
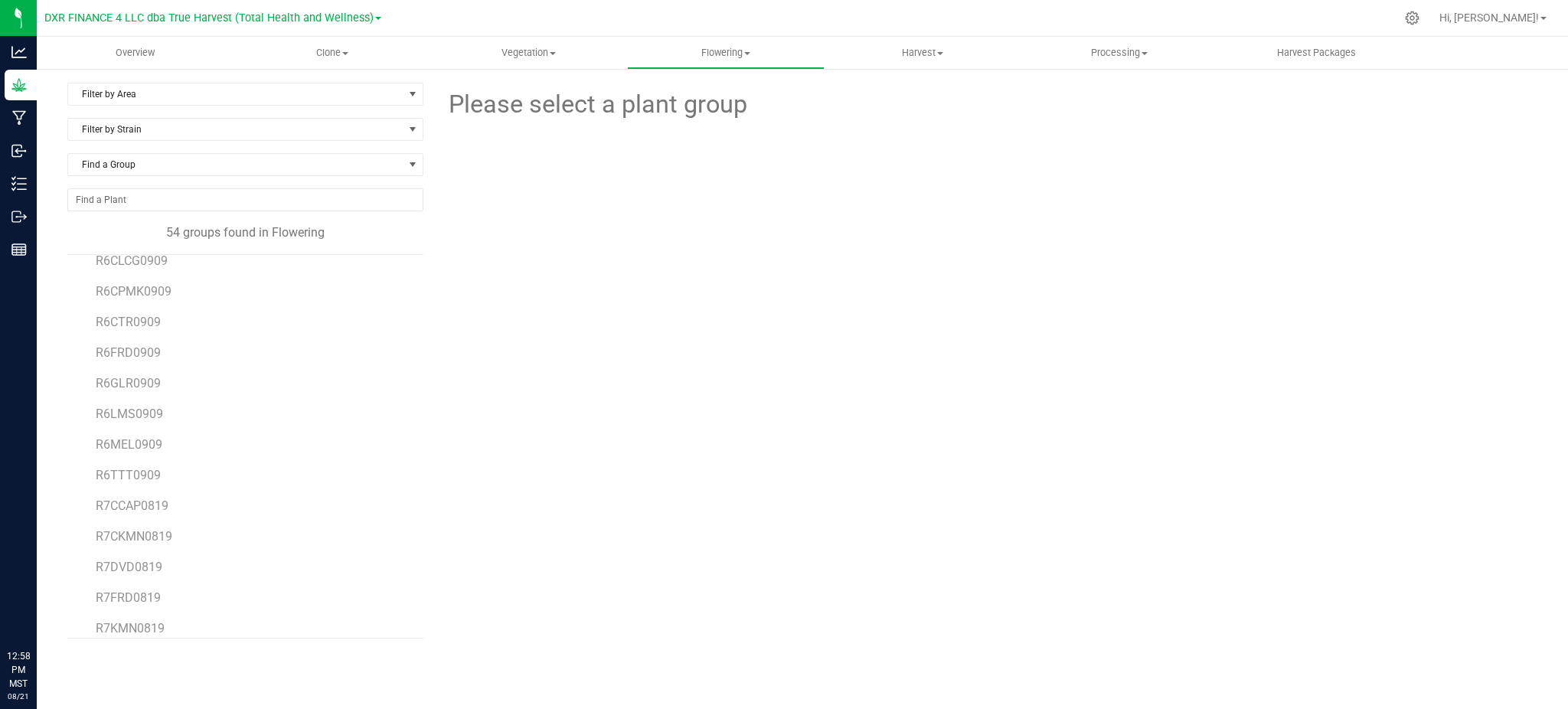
scroll to position [996, 0]
click at [132, 595] on span "R7KMN0819" at bounding box center [130, 596] width 69 height 14
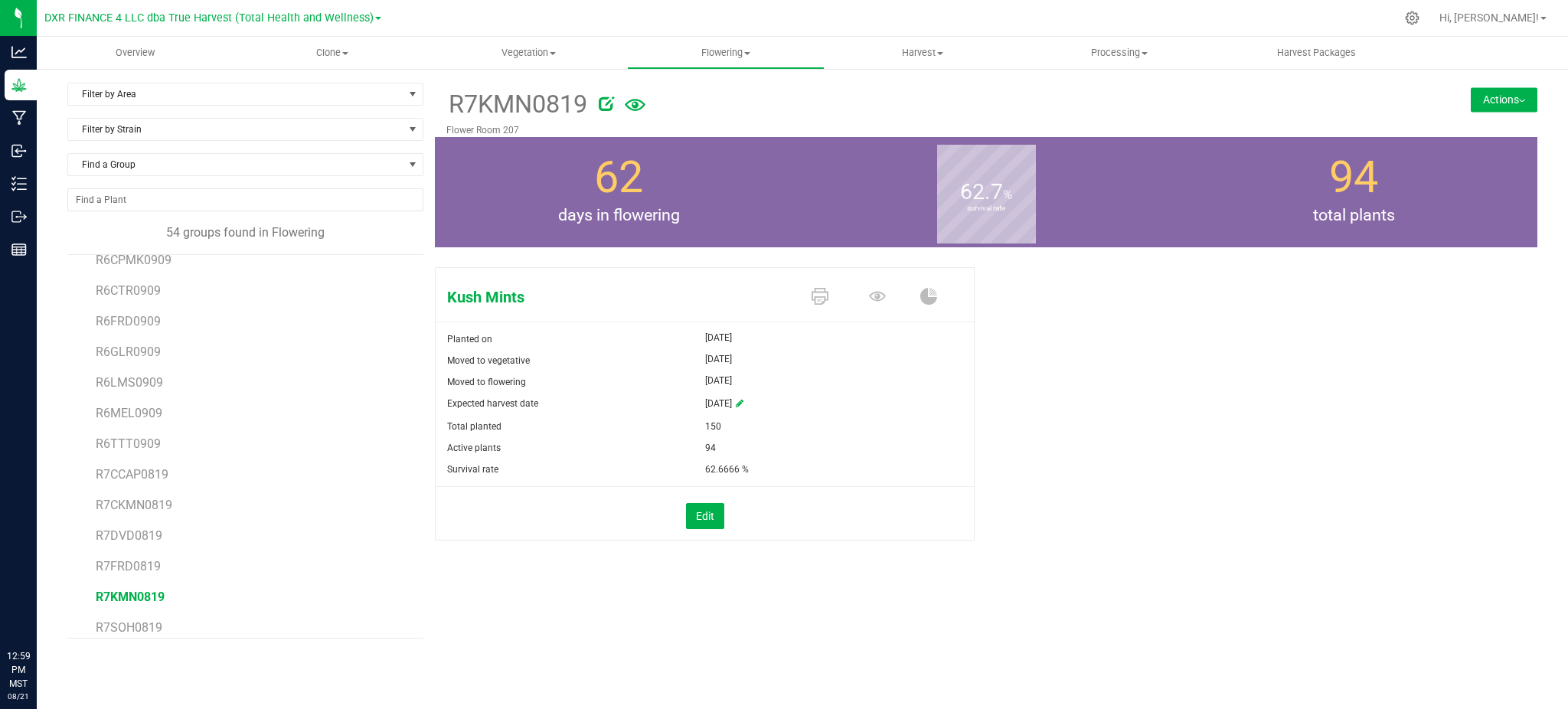
click at [665, 645] on div "Filter by Area Filter by Area All Flower Room 201 Flower Room 202 Flower Room 2…" at bounding box center [802, 361] width 1532 height 587
click at [1160, 369] on div "Kush Mints Planted on [DATE] Moved to vegetative [DATE] Moved to flowering [DAT…" at bounding box center [986, 419] width 1102 height 318
click at [1499, 102] on button "Actions" at bounding box center [1504, 99] width 67 height 25
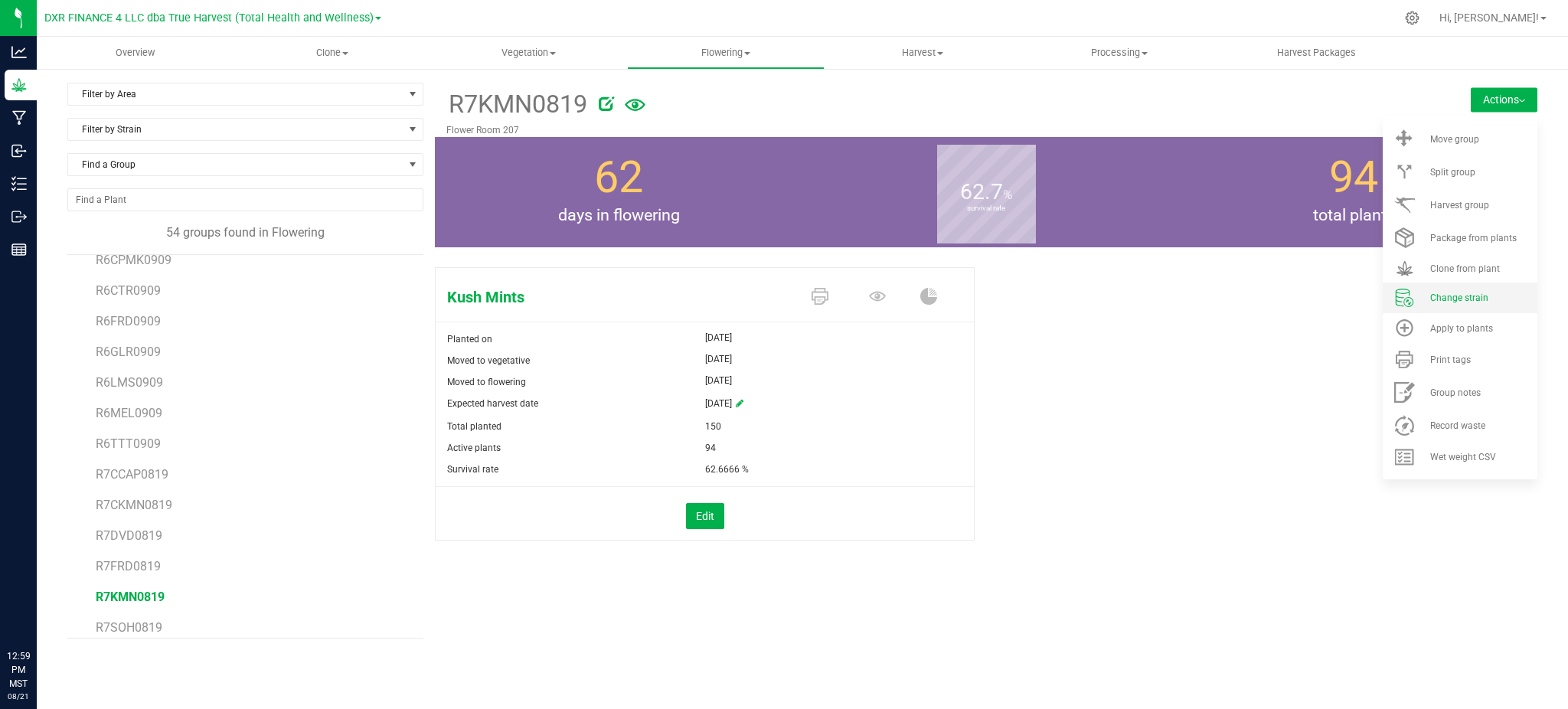
click at [1481, 296] on span "Change strain" at bounding box center [1459, 297] width 58 height 11
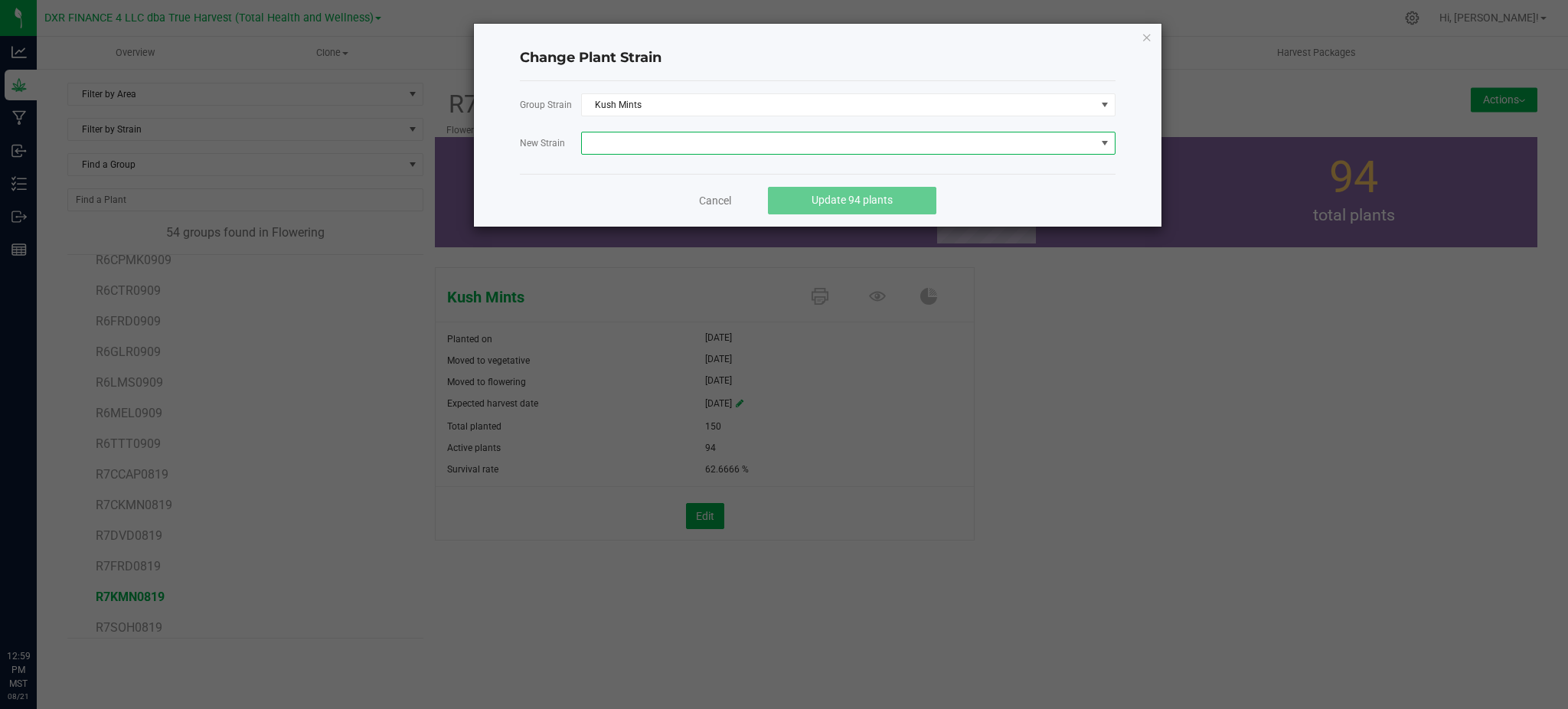
click at [780, 144] on span at bounding box center [838, 142] width 514 height 21
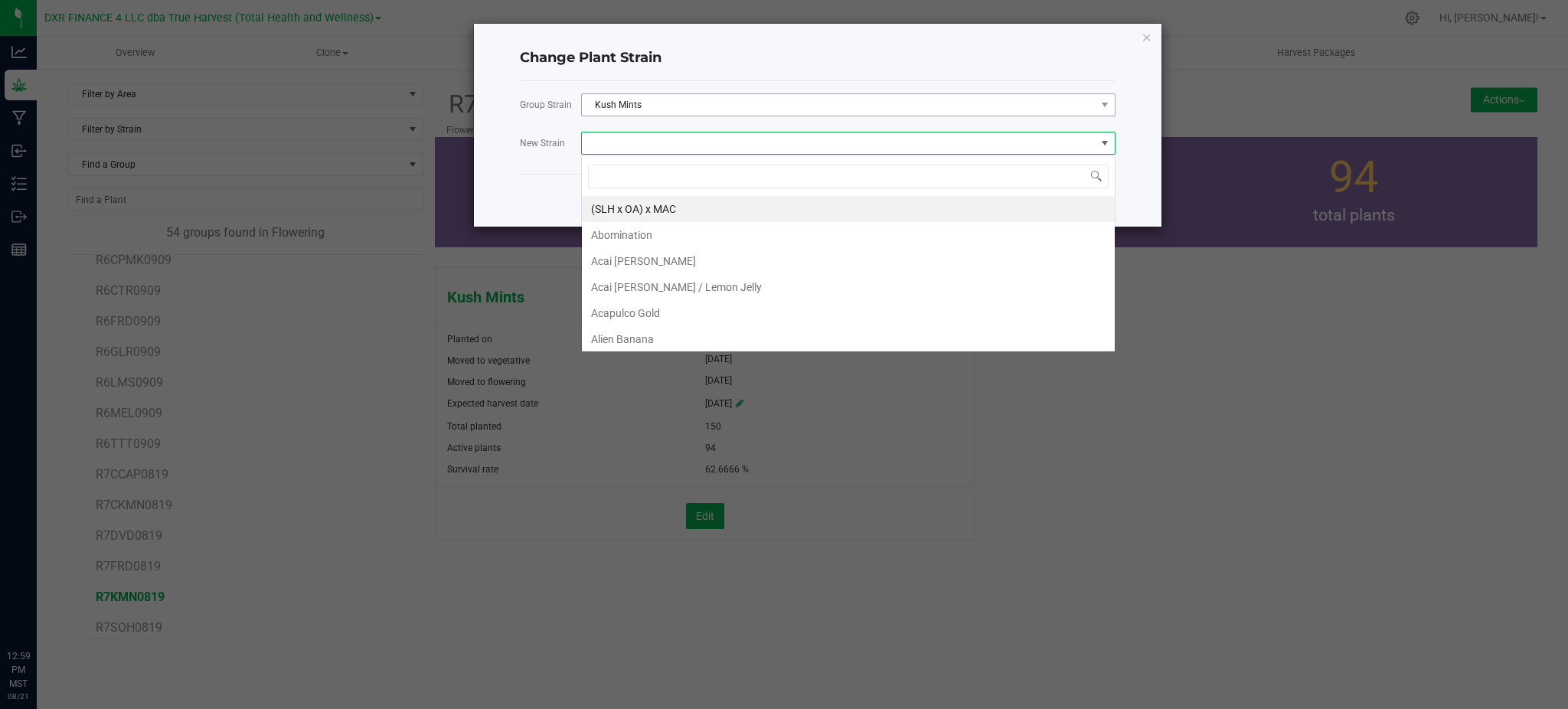
scroll to position [23, 534]
type input "pine"
click at [711, 213] on li "Pineapple Bang" at bounding box center [847, 208] width 533 height 26
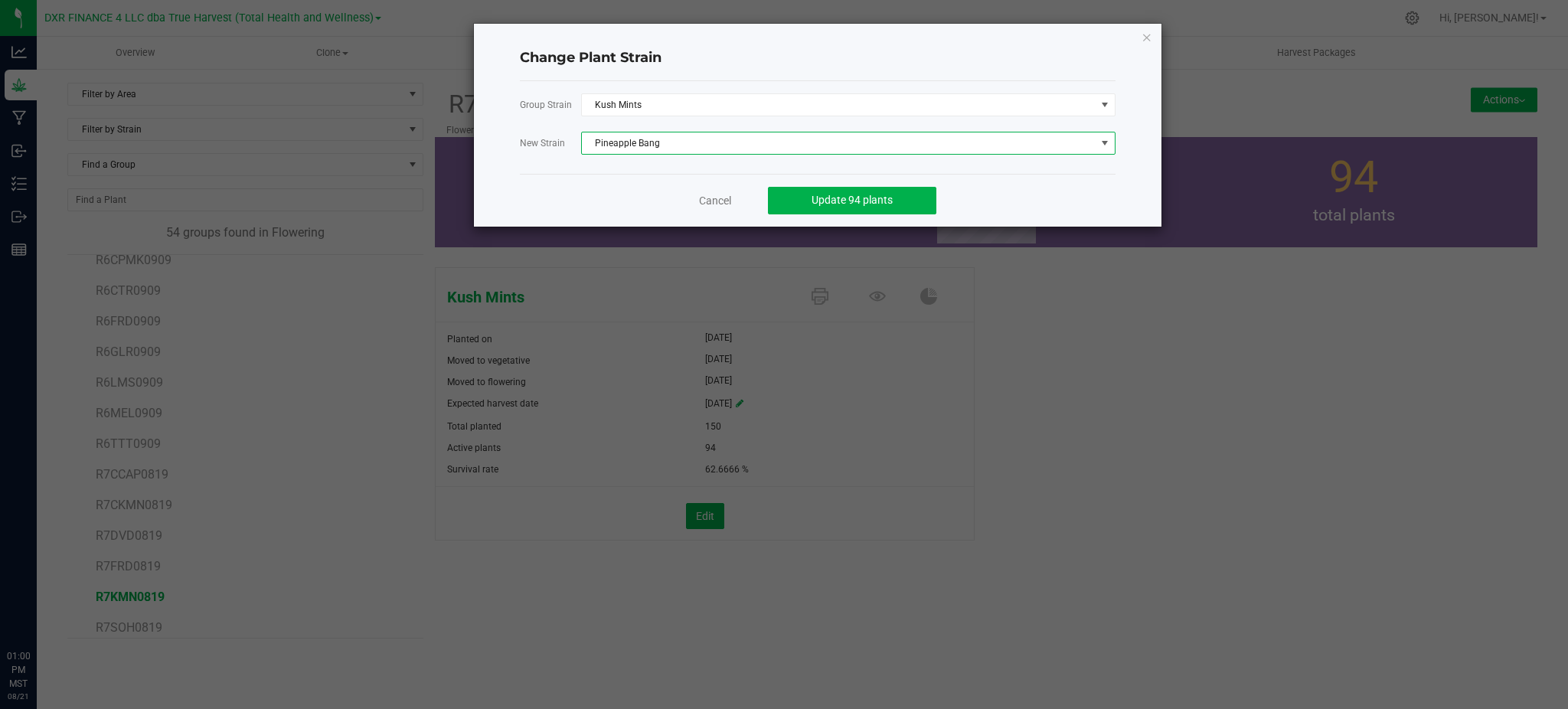
click at [519, 180] on div "Change Plant Strain Group Strain Kush Mints New Strain Pineapple Bang Cancel Up…" at bounding box center [818, 125] width 687 height 203
click at [712, 196] on link "Cancel" at bounding box center [715, 201] width 32 height 15
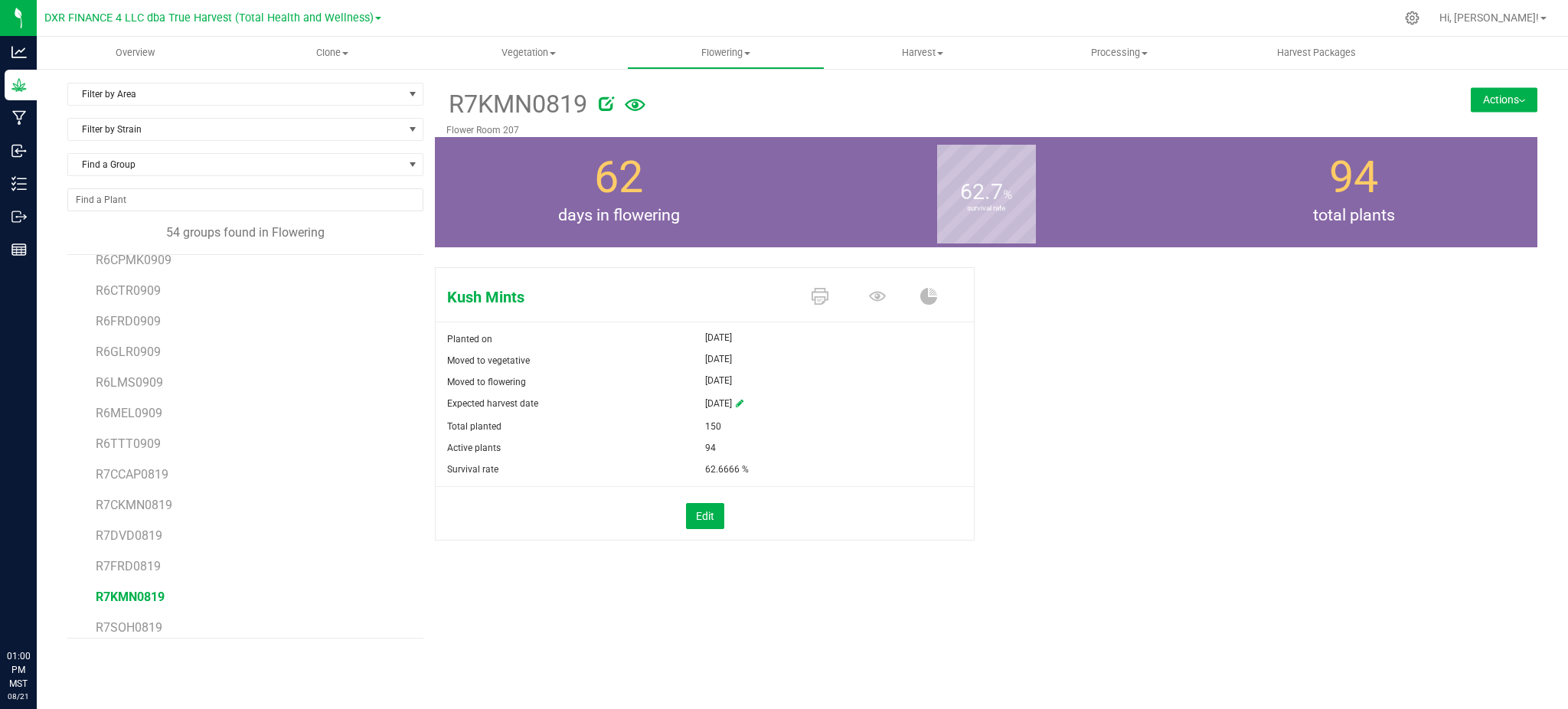
click at [1497, 92] on button "Actions" at bounding box center [1504, 99] width 67 height 25
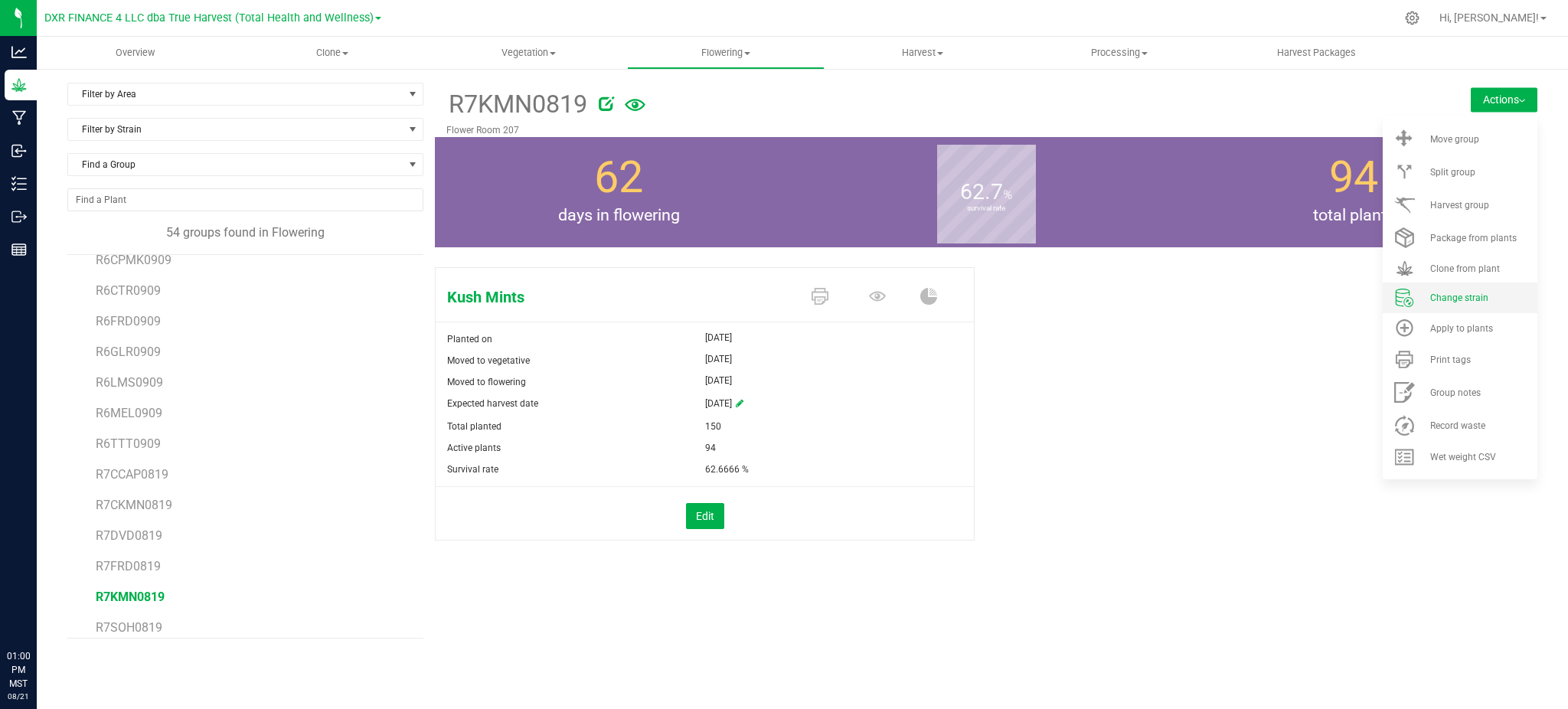
click at [1455, 290] on li "Change strain" at bounding box center [1460, 298] width 155 height 30
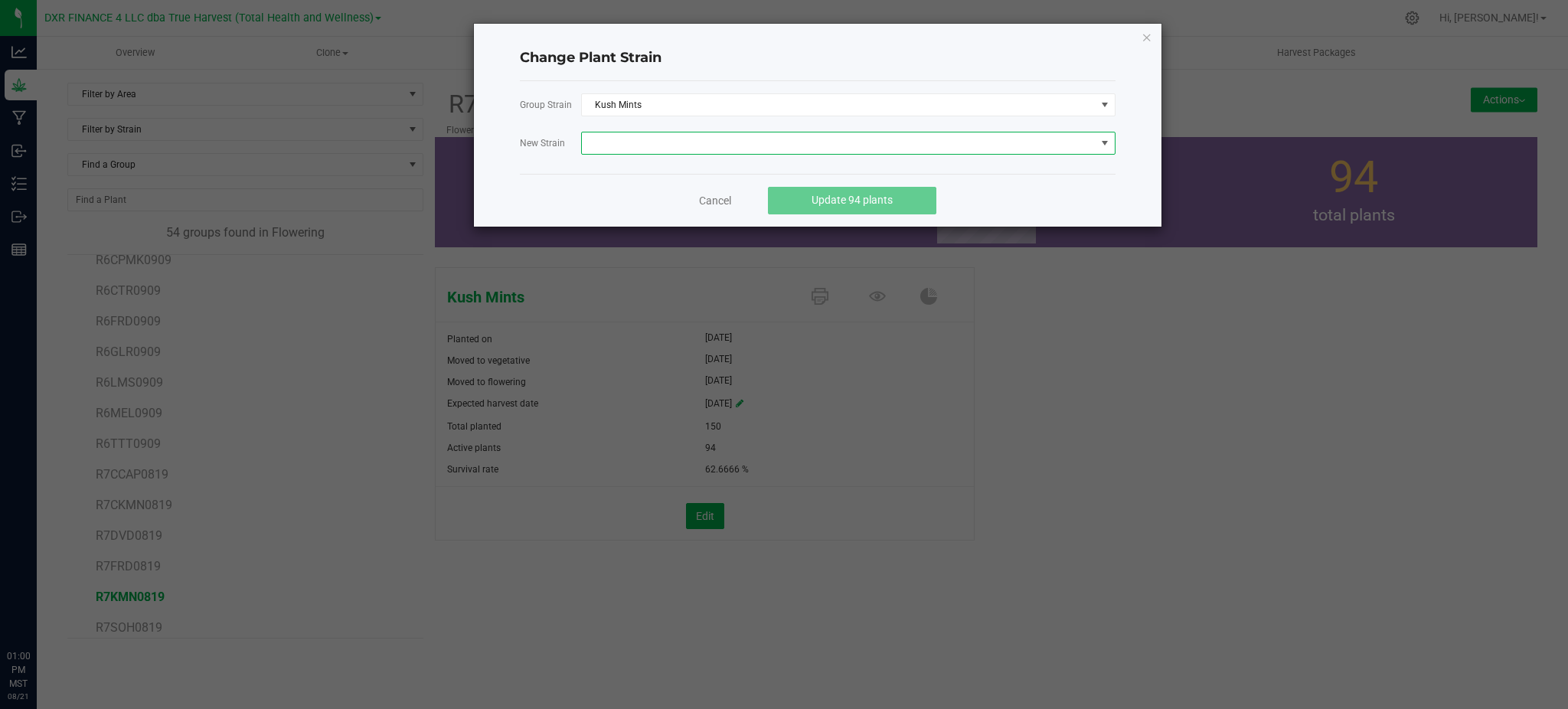
click at [662, 143] on span at bounding box center [838, 142] width 514 height 21
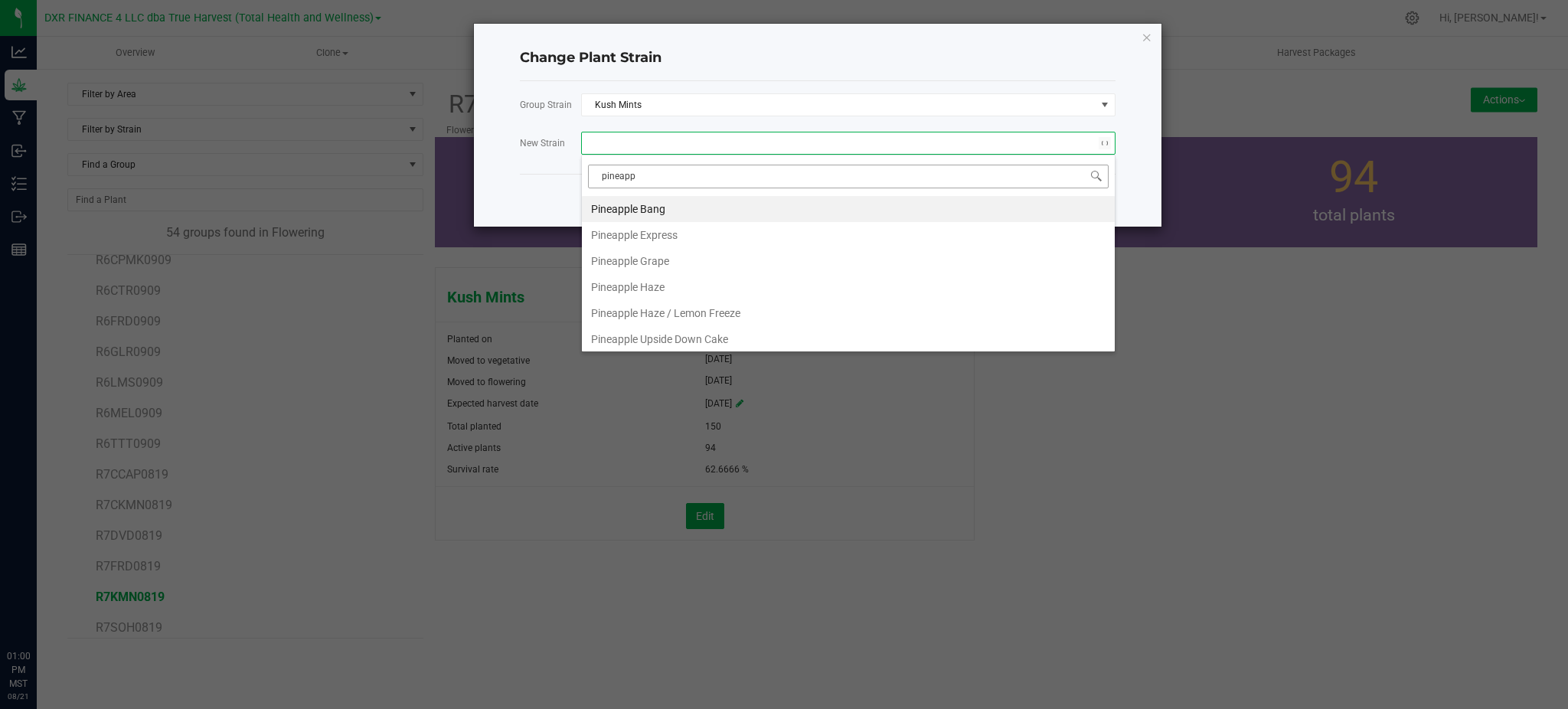
type input "pineappl"
drag, startPoint x: 666, startPoint y: 212, endPoint x: 655, endPoint y: 201, distance: 15.6
click at [665, 210] on li "Pineapple Bang" at bounding box center [847, 208] width 533 height 26
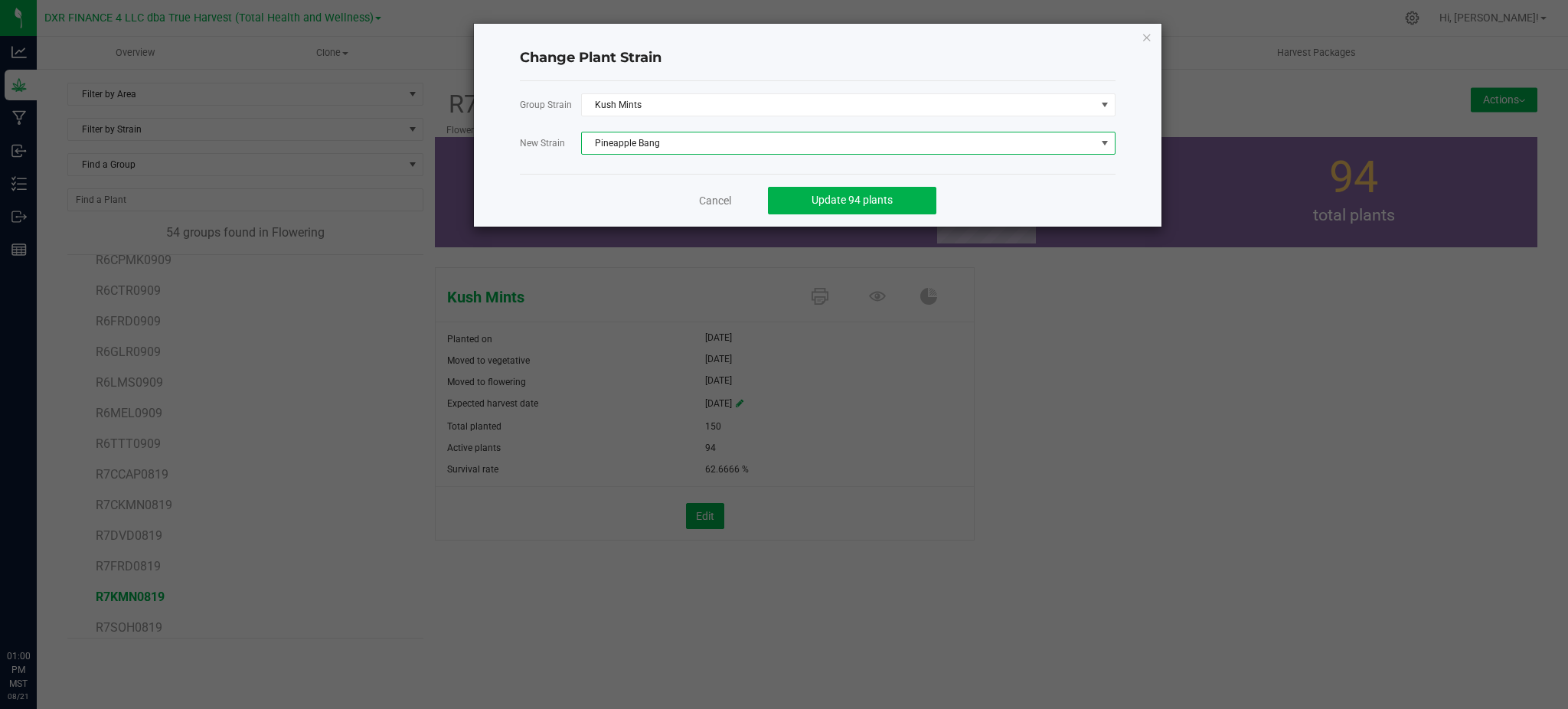
click at [541, 156] on div "Group Strain Kush Mints New Strain Pineapple Bang" at bounding box center [818, 127] width 596 height 92
drag, startPoint x: 1022, startPoint y: 200, endPoint x: 958, endPoint y: 200, distance: 64.0
click at [1011, 200] on div "Cancel Update 94 plants" at bounding box center [818, 200] width 596 height 53
click at [875, 205] on span "Update 94 plants" at bounding box center [853, 200] width 81 height 12
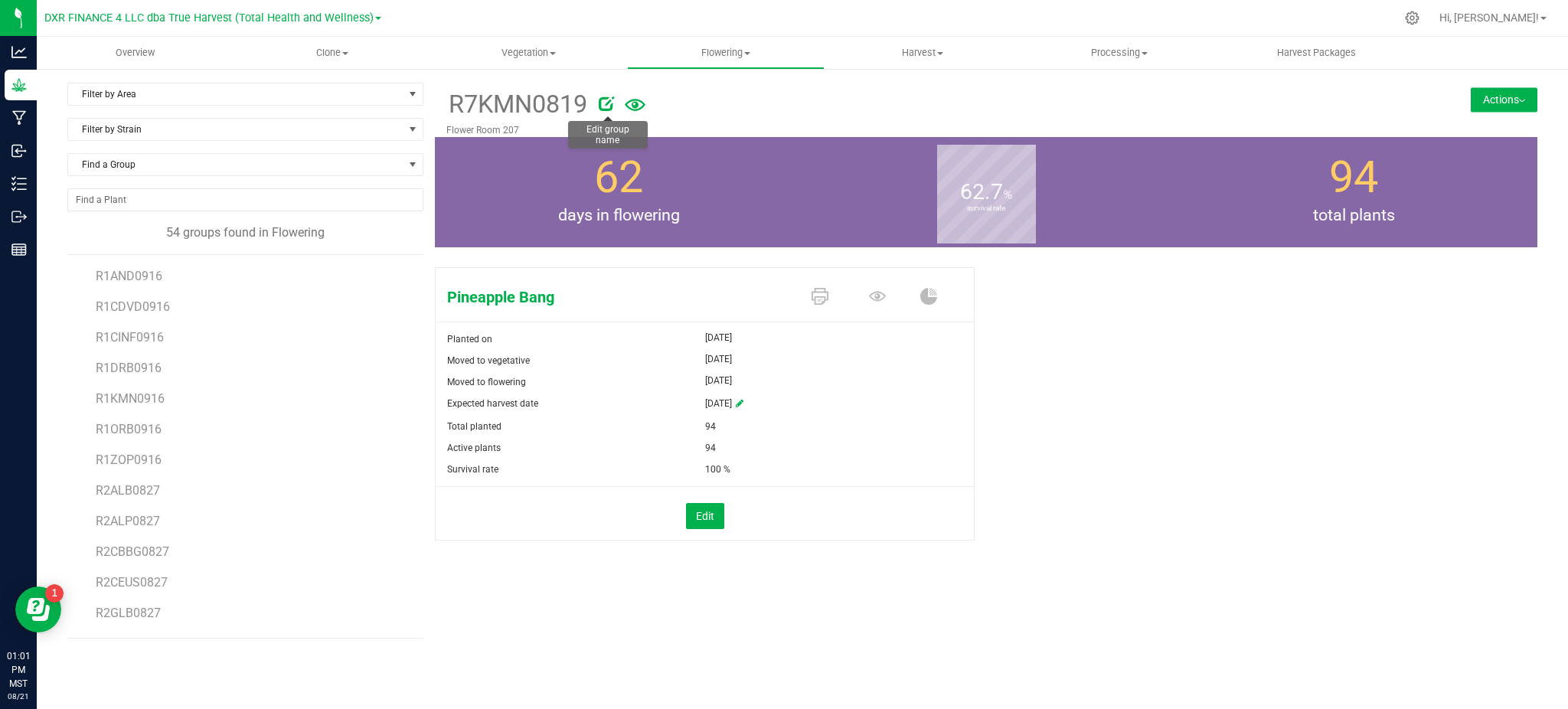
click at [608, 100] on icon at bounding box center [606, 103] width 15 height 15
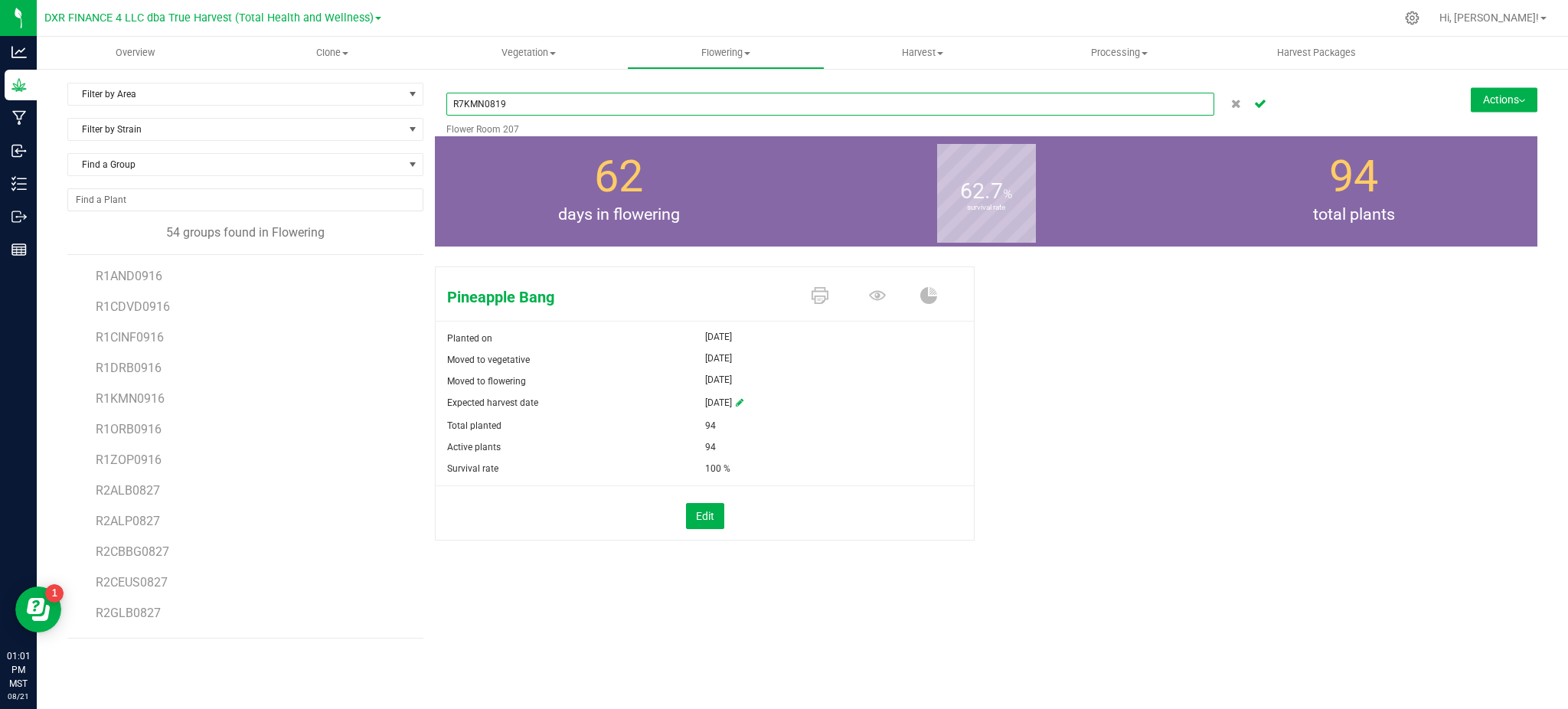
click at [484, 105] on input "R7KMN0819" at bounding box center [830, 103] width 768 height 23
click at [538, 103] on input "R7PAB0819" at bounding box center [830, 103] width 768 height 23
type input "R7PAB0819"
click at [1258, 102] on icon "Cancel button" at bounding box center [1260, 102] width 12 height 9
click at [1173, 330] on div "Pineapple Bang Planted on [DATE] Moved to vegetative [DATE] Moved to flowering …" at bounding box center [986, 419] width 1102 height 318
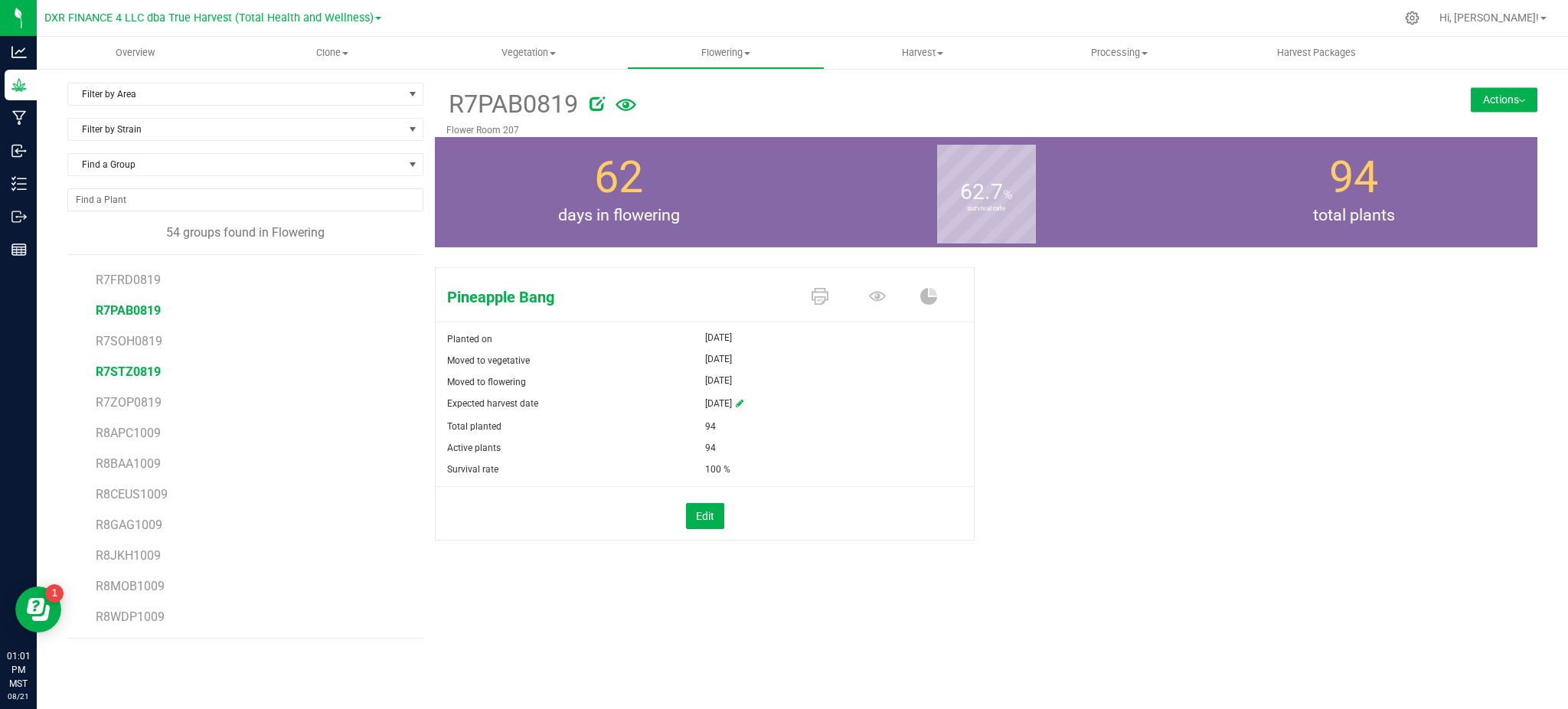
scroll to position [1181, 0]
click at [132, 287] on span "R7CCAP0819" at bounding box center [132, 290] width 74 height 14
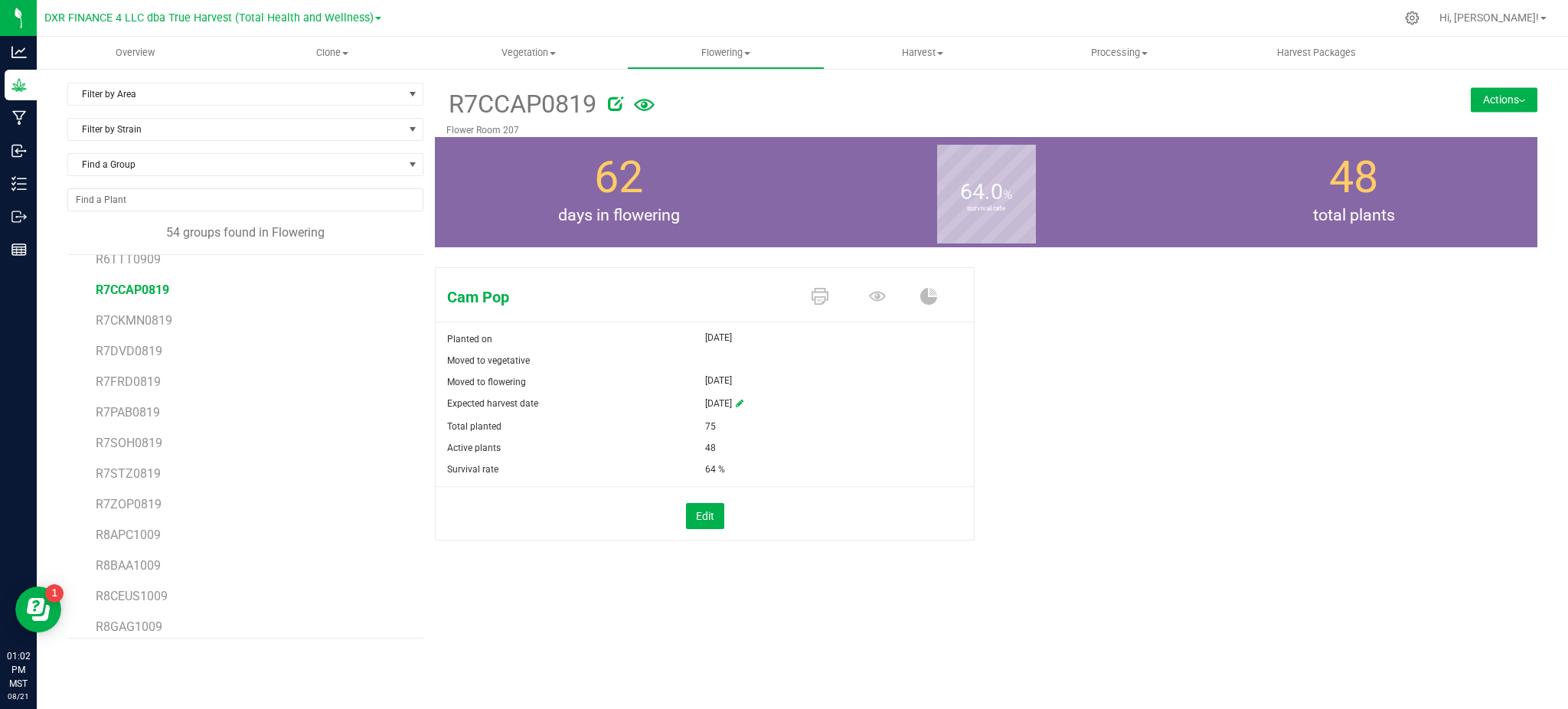
drag, startPoint x: 1445, startPoint y: 95, endPoint x: 1515, endPoint y: 102, distance: 70.3
click at [1468, 97] on div "R7CCAP0819 Flower Room 207 Actions Move group Split group" at bounding box center [986, 110] width 1102 height 54
click at [1515, 102] on button "Actions" at bounding box center [1504, 99] width 67 height 25
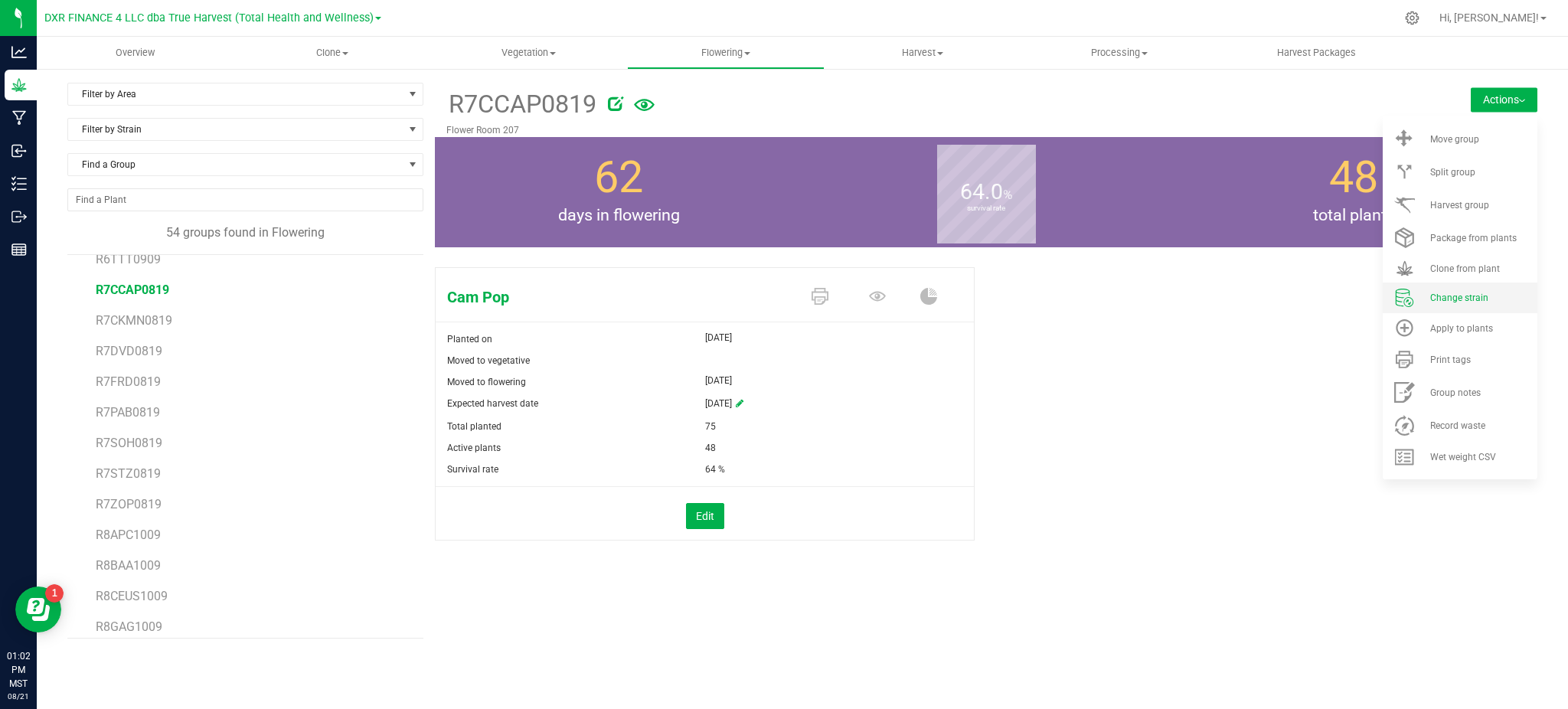
click at [1440, 296] on span "Change strain" at bounding box center [1459, 297] width 58 height 11
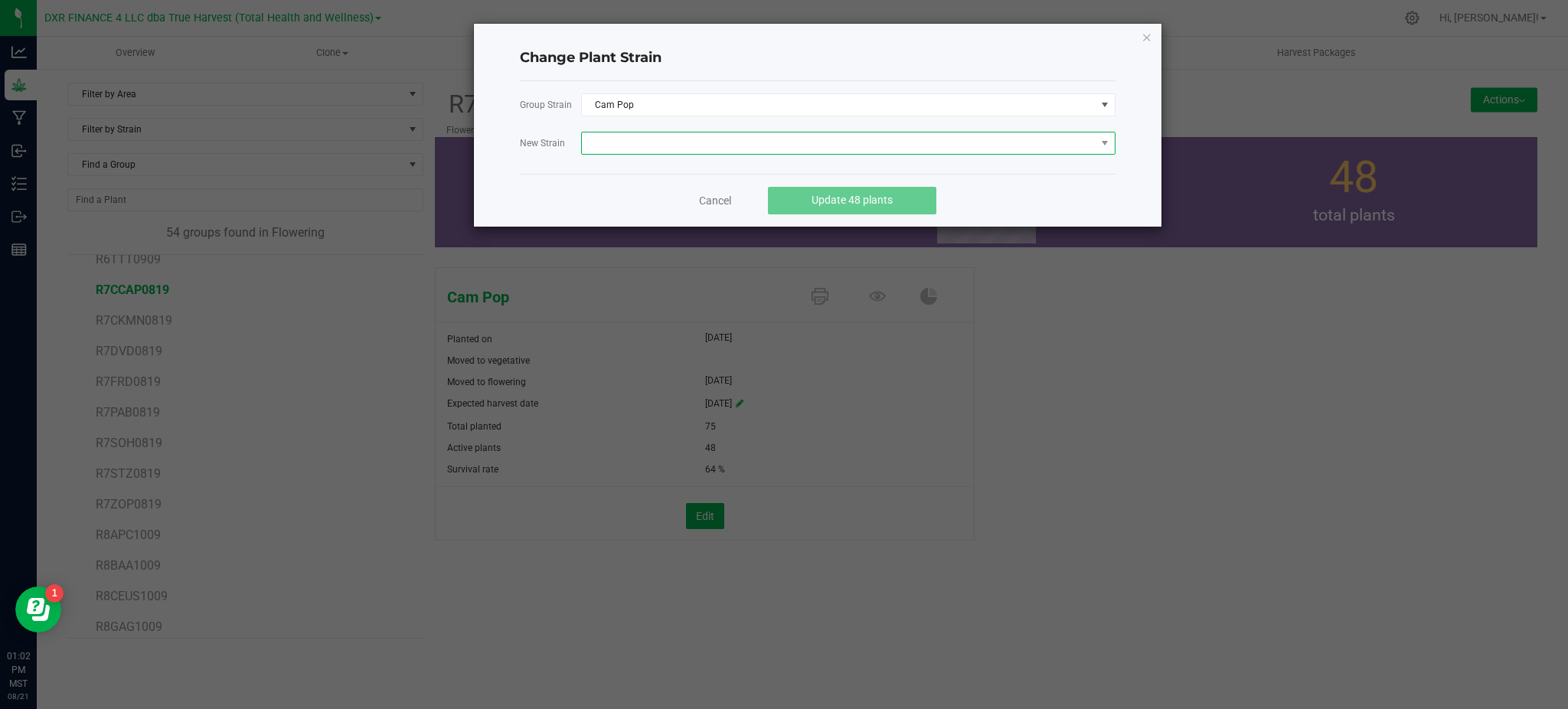
click at [714, 144] on span at bounding box center [838, 142] width 514 height 21
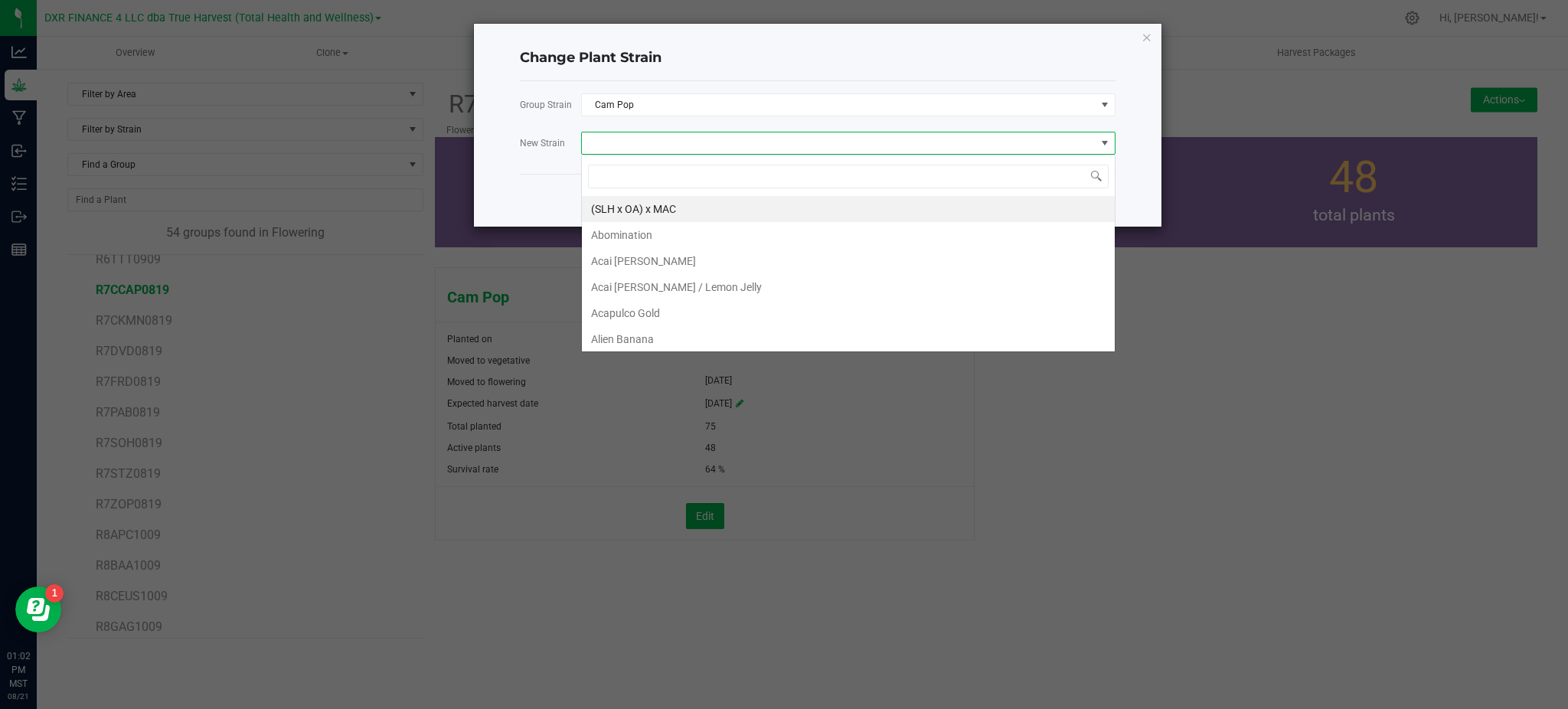
scroll to position [23, 534]
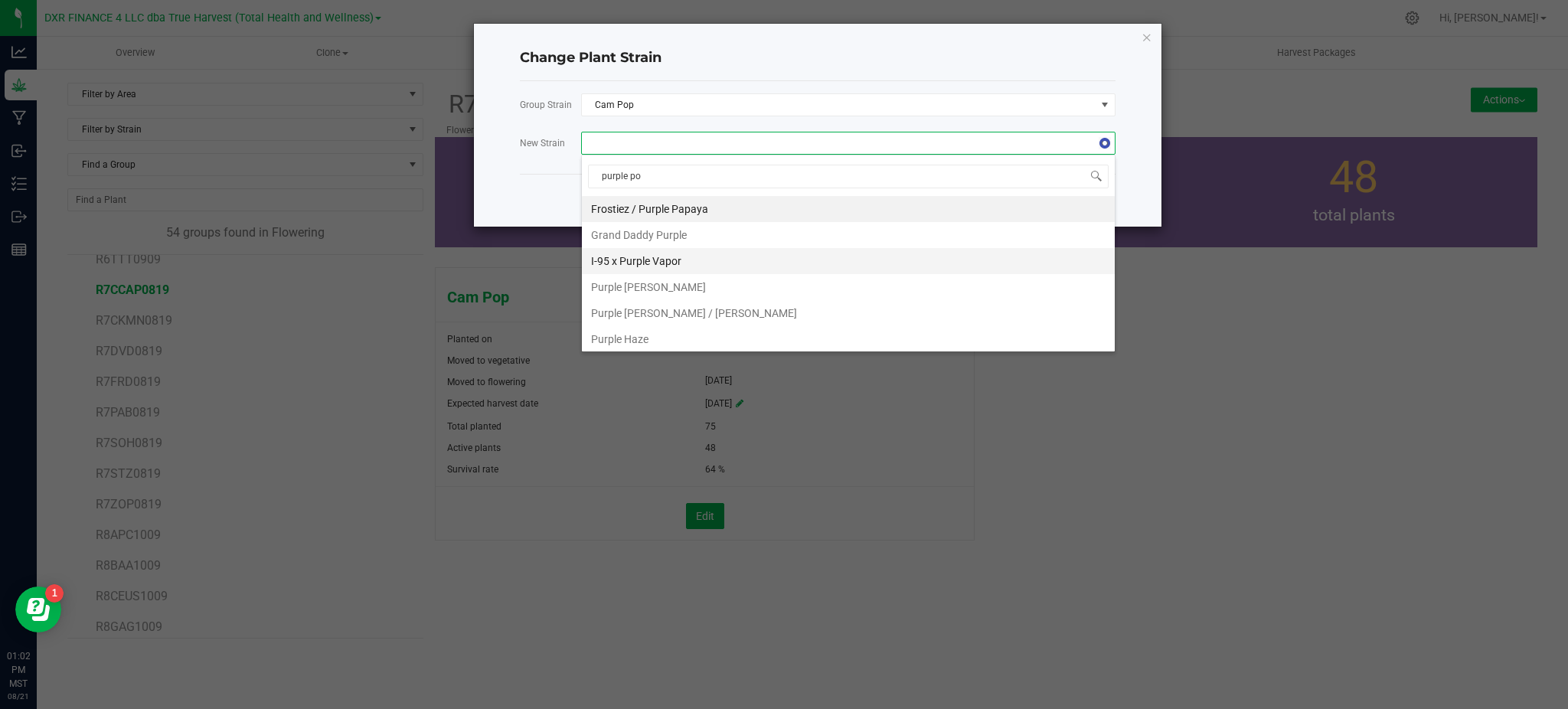
type input "purple pop"
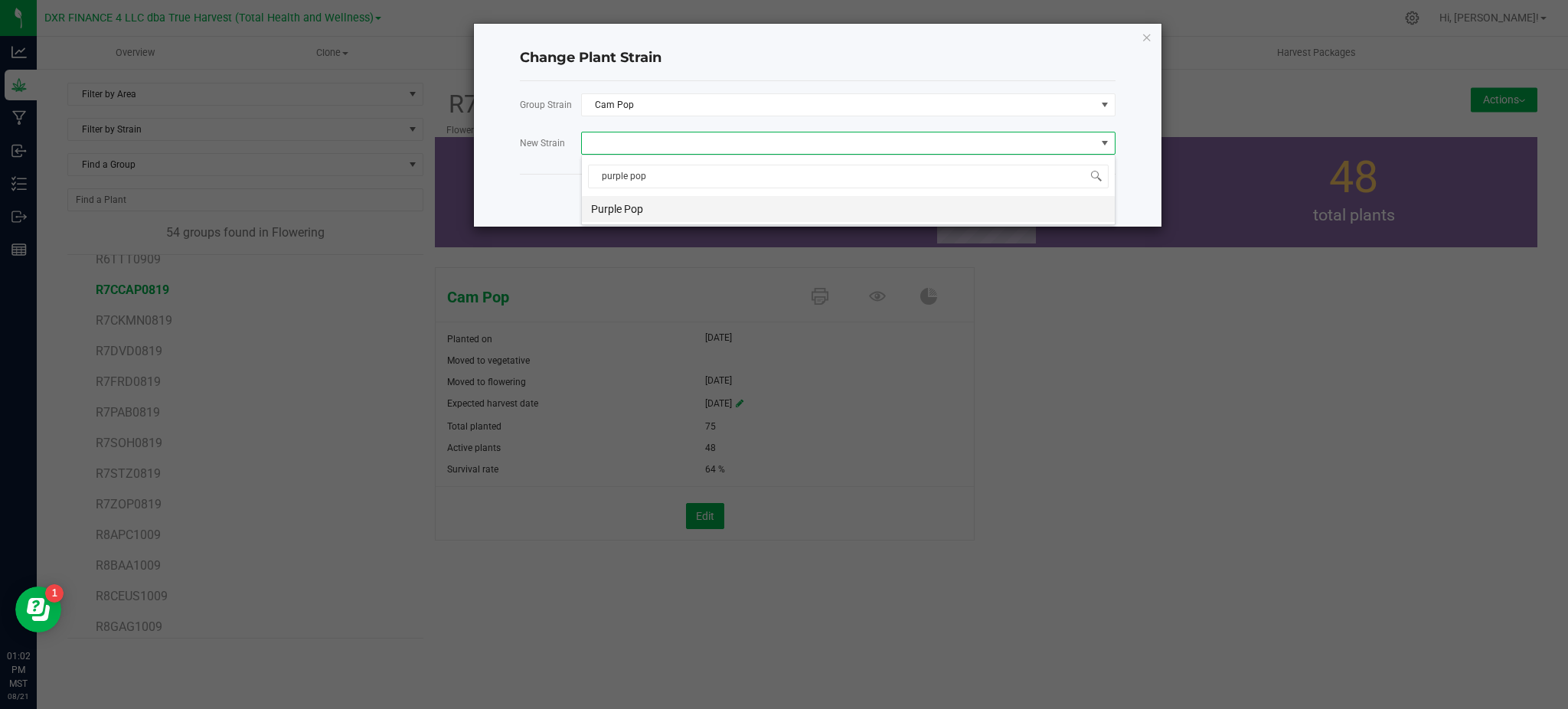
click at [687, 207] on li "Purple Pop" at bounding box center [847, 208] width 533 height 26
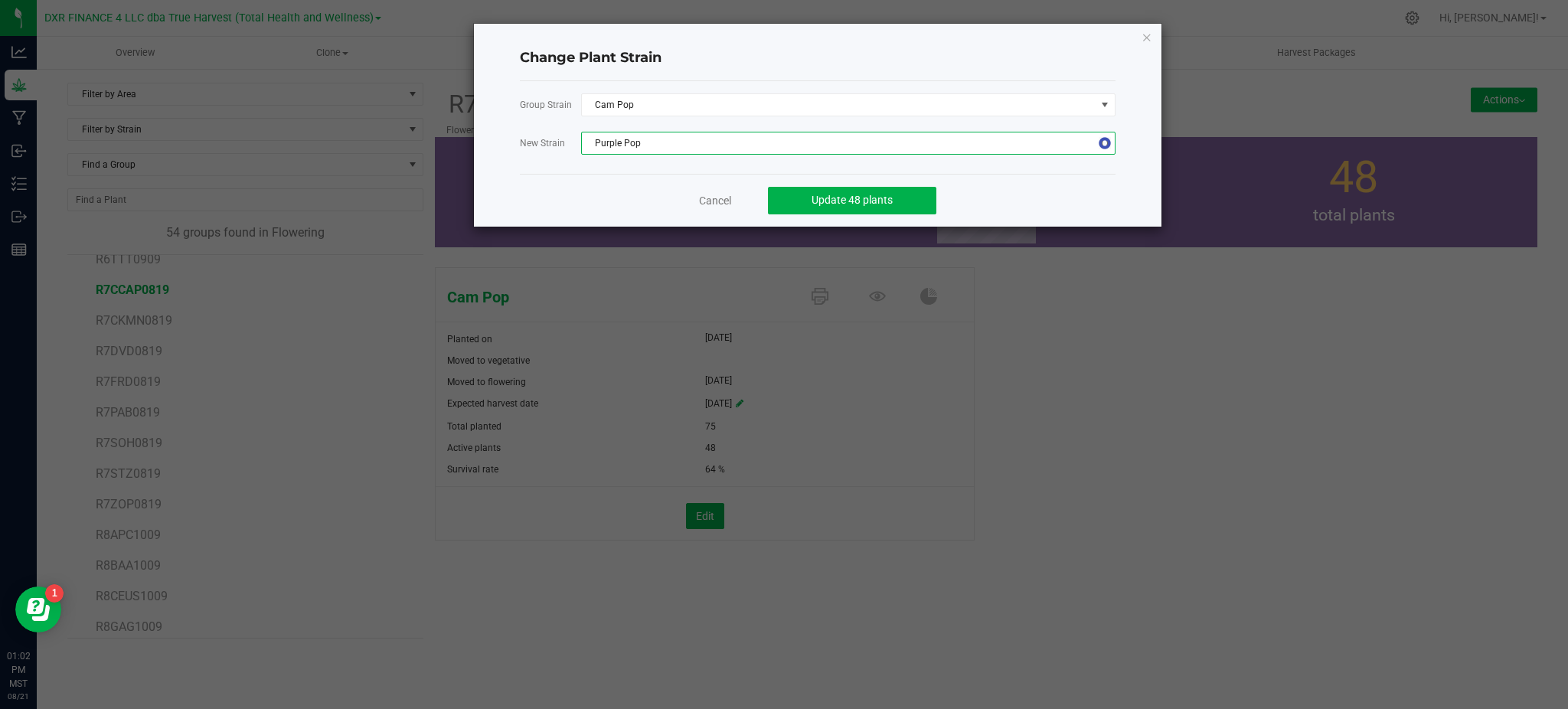
drag, startPoint x: 532, startPoint y: 166, endPoint x: 568, endPoint y: 166, distance: 36.0
click at [534, 166] on div "Group Strain Cam Pop New Strain Purple Pop" at bounding box center [818, 127] width 596 height 92
click at [969, 193] on div "Cancel Update 48 plants" at bounding box center [818, 200] width 596 height 53
click at [884, 196] on span "Update 48 plants" at bounding box center [853, 200] width 81 height 12
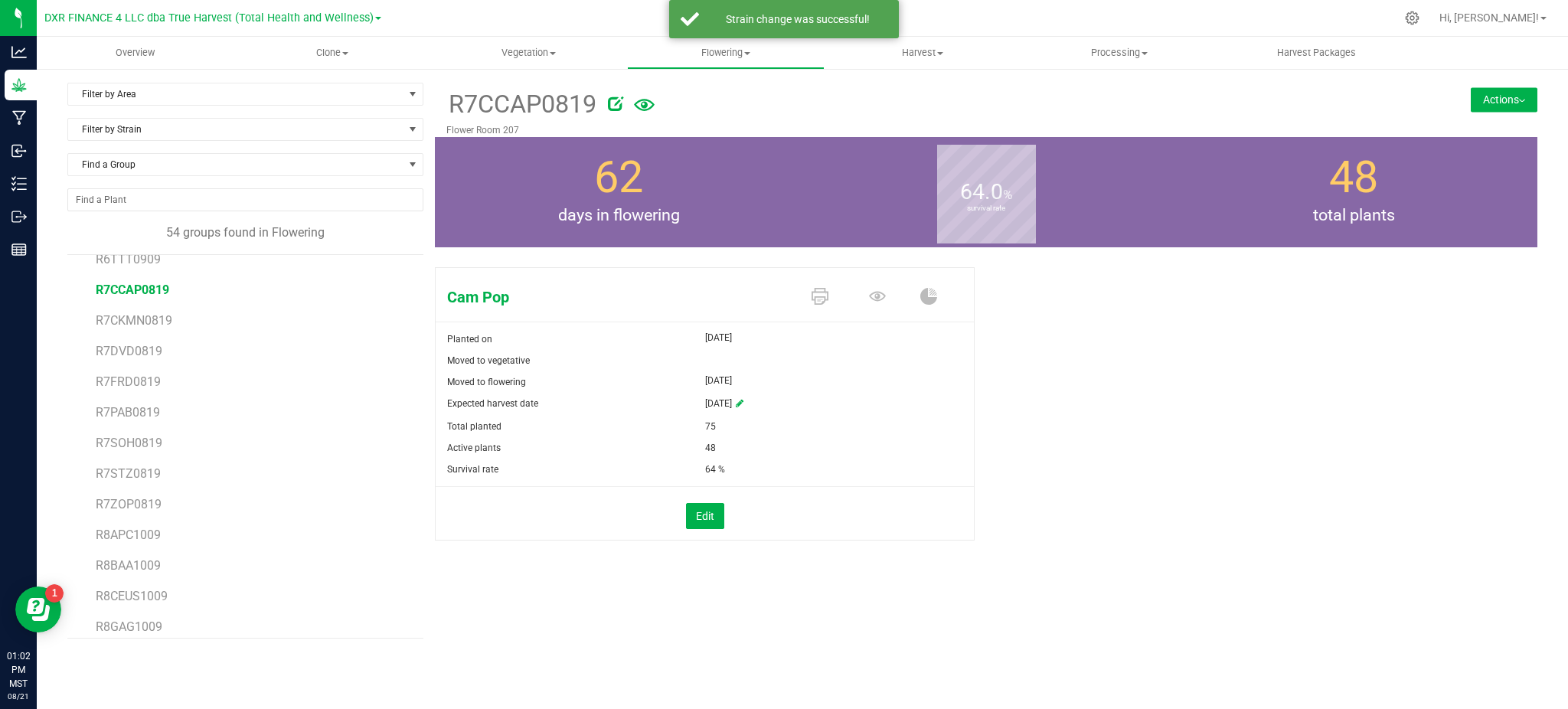
click at [613, 99] on icon at bounding box center [616, 103] width 15 height 15
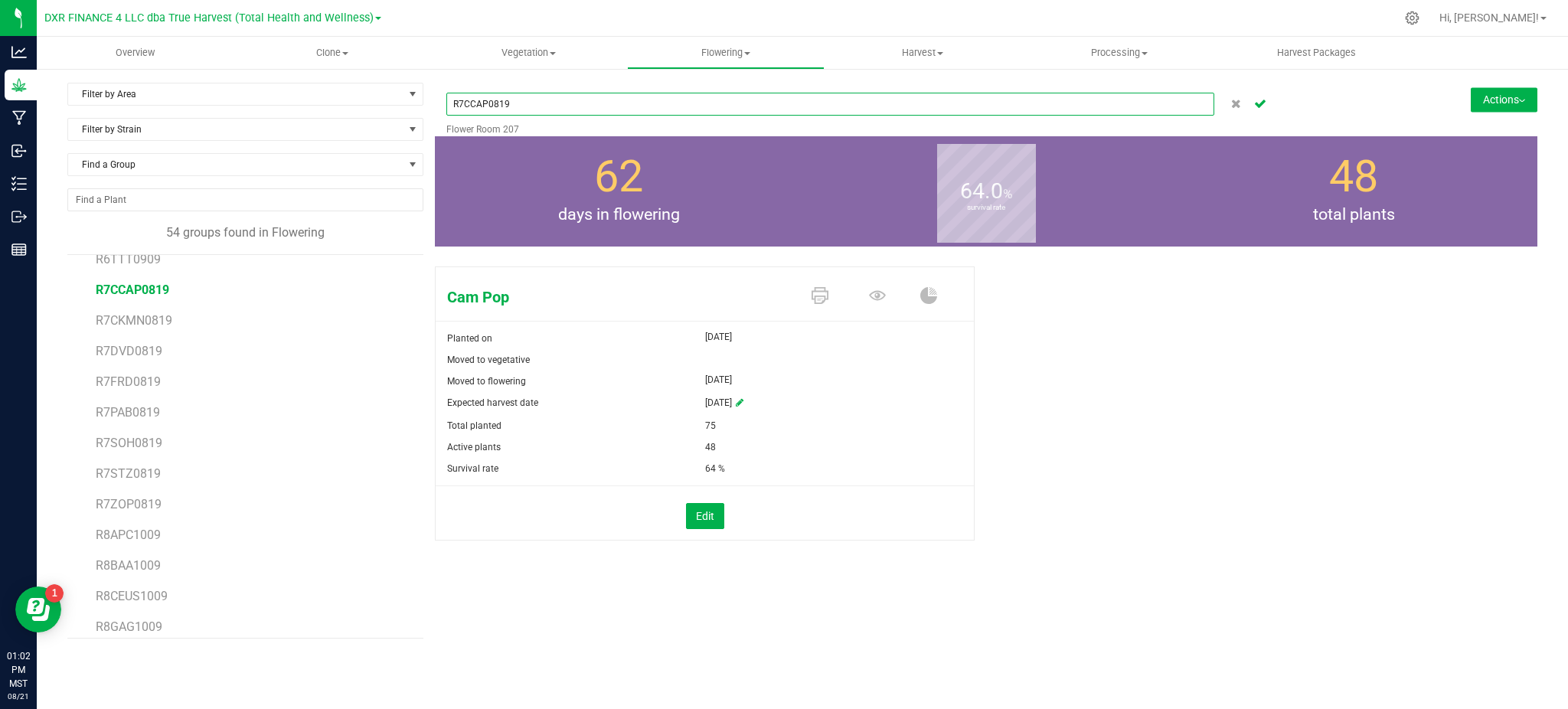
click at [476, 104] on input "R7CCAP0819" at bounding box center [830, 103] width 768 height 23
drag, startPoint x: 484, startPoint y: 101, endPoint x: 474, endPoint y: 102, distance: 10.0
click at [474, 102] on input "R7CCAP0819" at bounding box center [830, 103] width 768 height 23
type input "R7PPP0819"
click at [1256, 106] on icon "Cancel button" at bounding box center [1260, 102] width 12 height 9
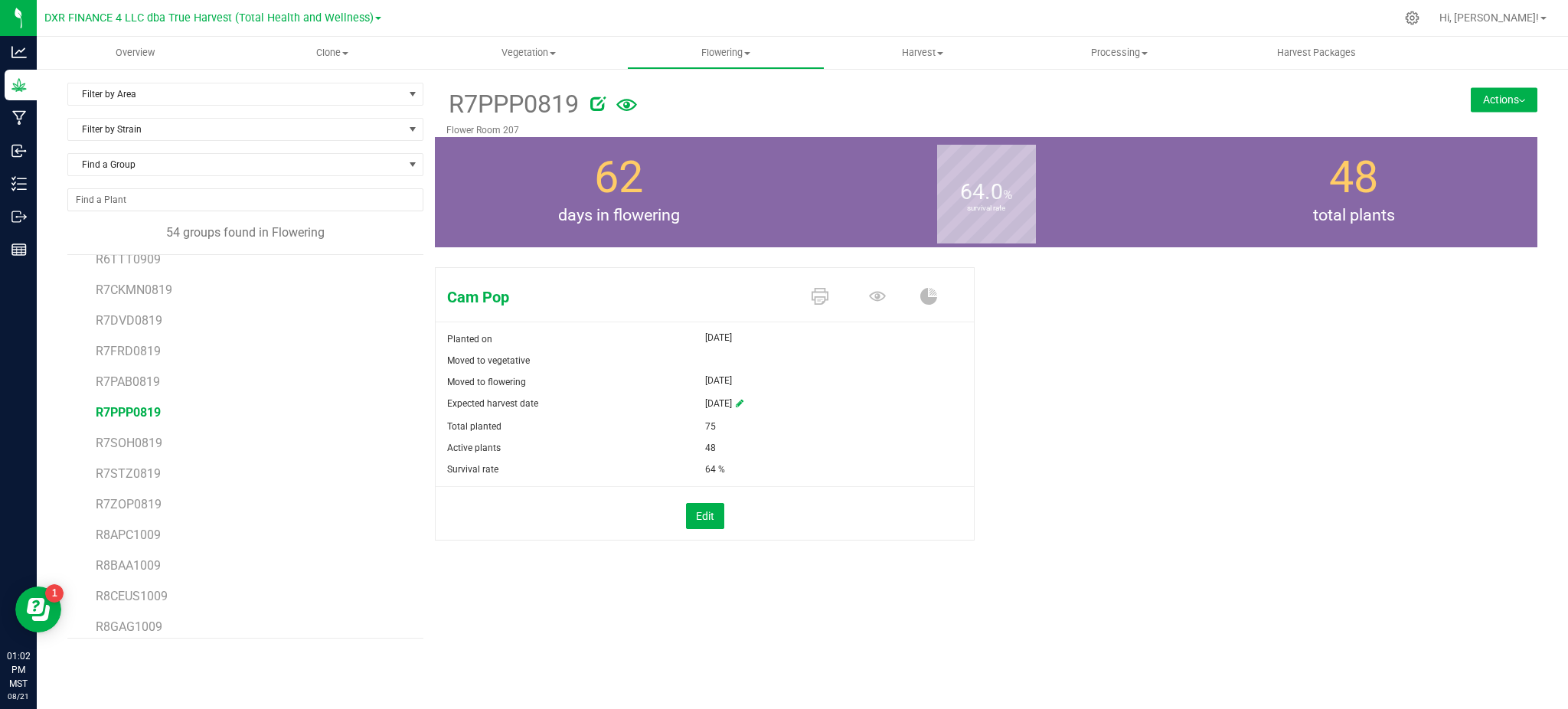
click at [1204, 380] on div "Cam Pop Planted on [DATE] Moved to vegetative Moved to flowering [DATE] Expecte…" at bounding box center [986, 419] width 1102 height 318
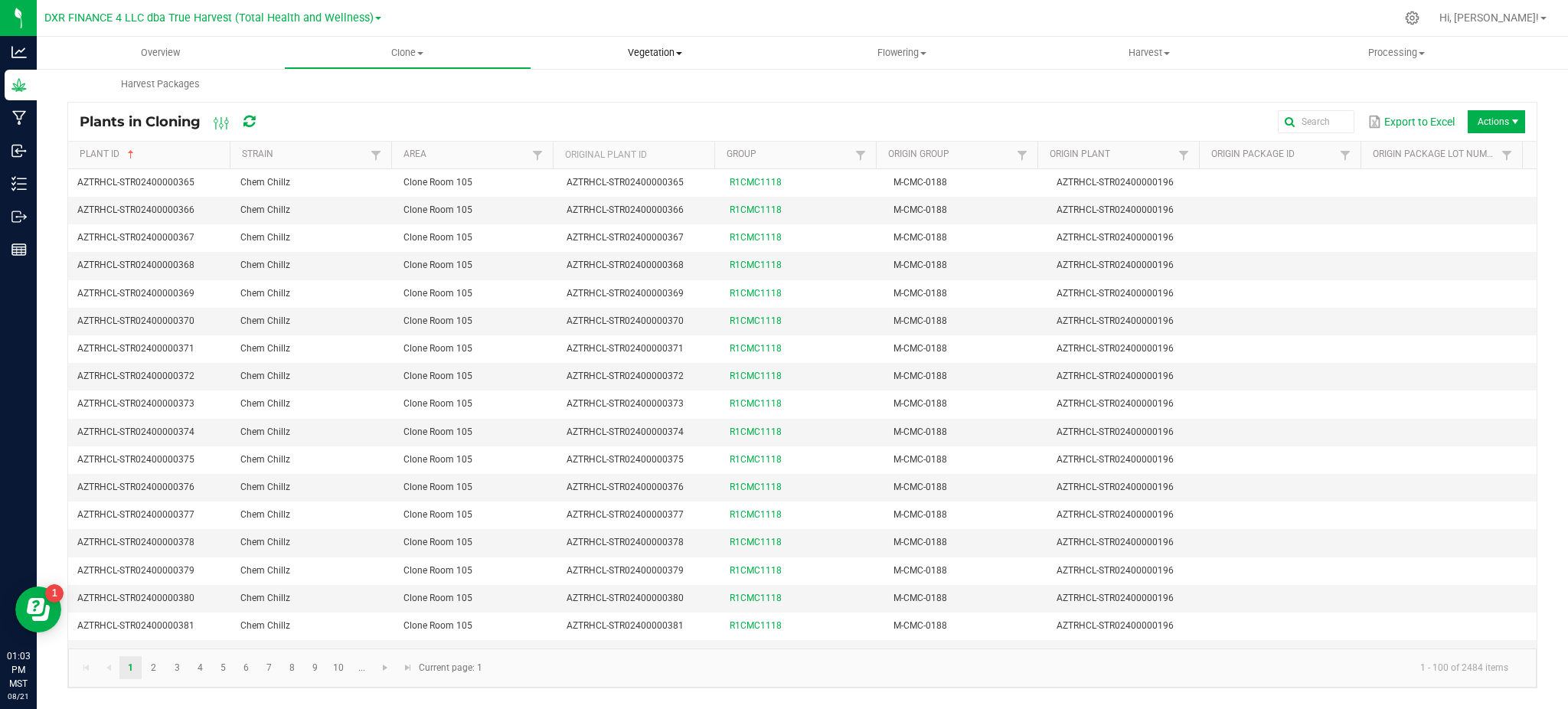
click at [620, 46] on span "Vegetation" at bounding box center [654, 53] width 246 height 14
click at [916, 48] on span "Flowering" at bounding box center [903, 53] width 246 height 14
click at [888, 130] on span "Flowering plants" at bounding box center [841, 129] width 124 height 13
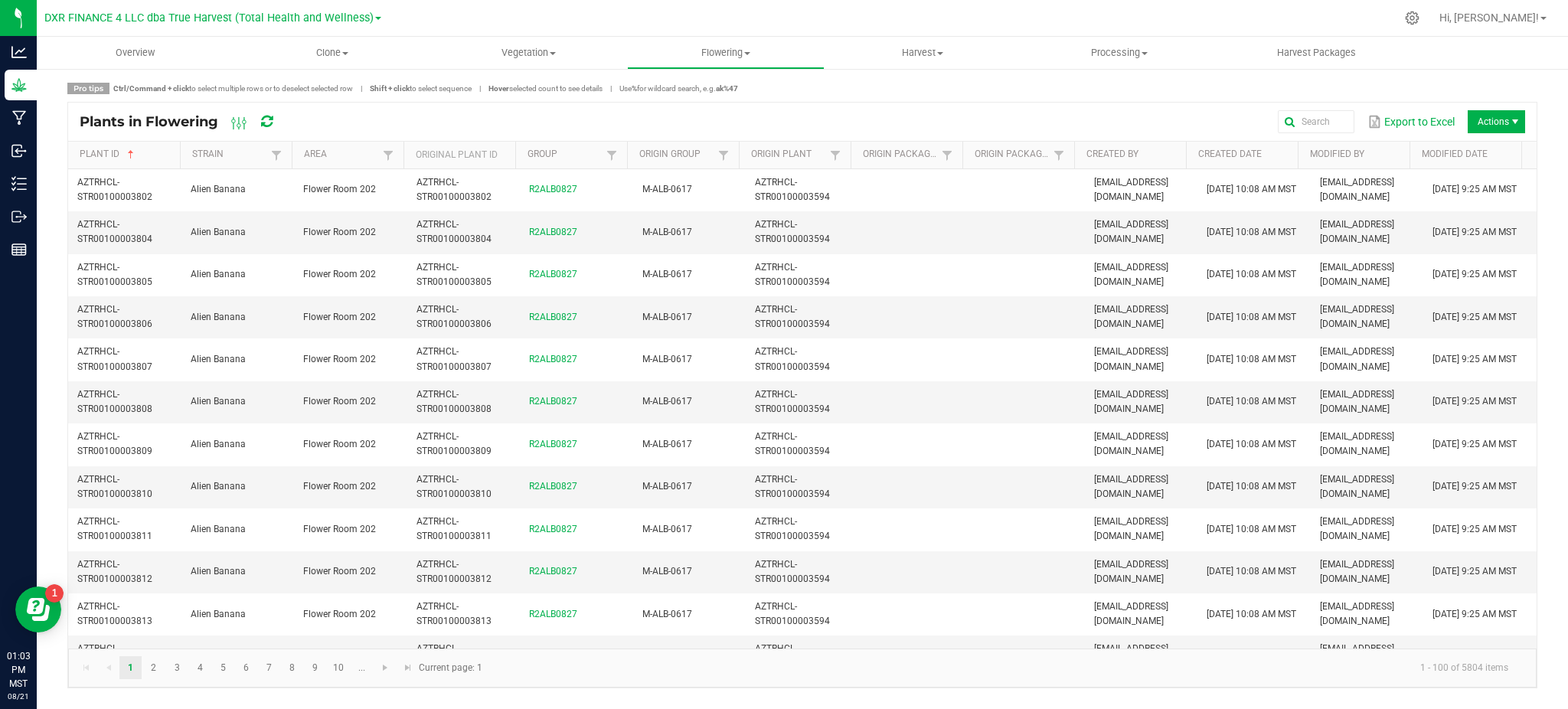
drag, startPoint x: 1179, startPoint y: 79, endPoint x: 1381, endPoint y: 96, distance: 202.7
click at [1179, 79] on div "Pro tips Ctrl/Command + click to select multiple rows or to deselect selected r…" at bounding box center [802, 385] width 1532 height 636
click at [375, 151] on link "Area" at bounding box center [341, 154] width 75 height 12
click at [385, 156] on span at bounding box center [388, 155] width 12 height 12
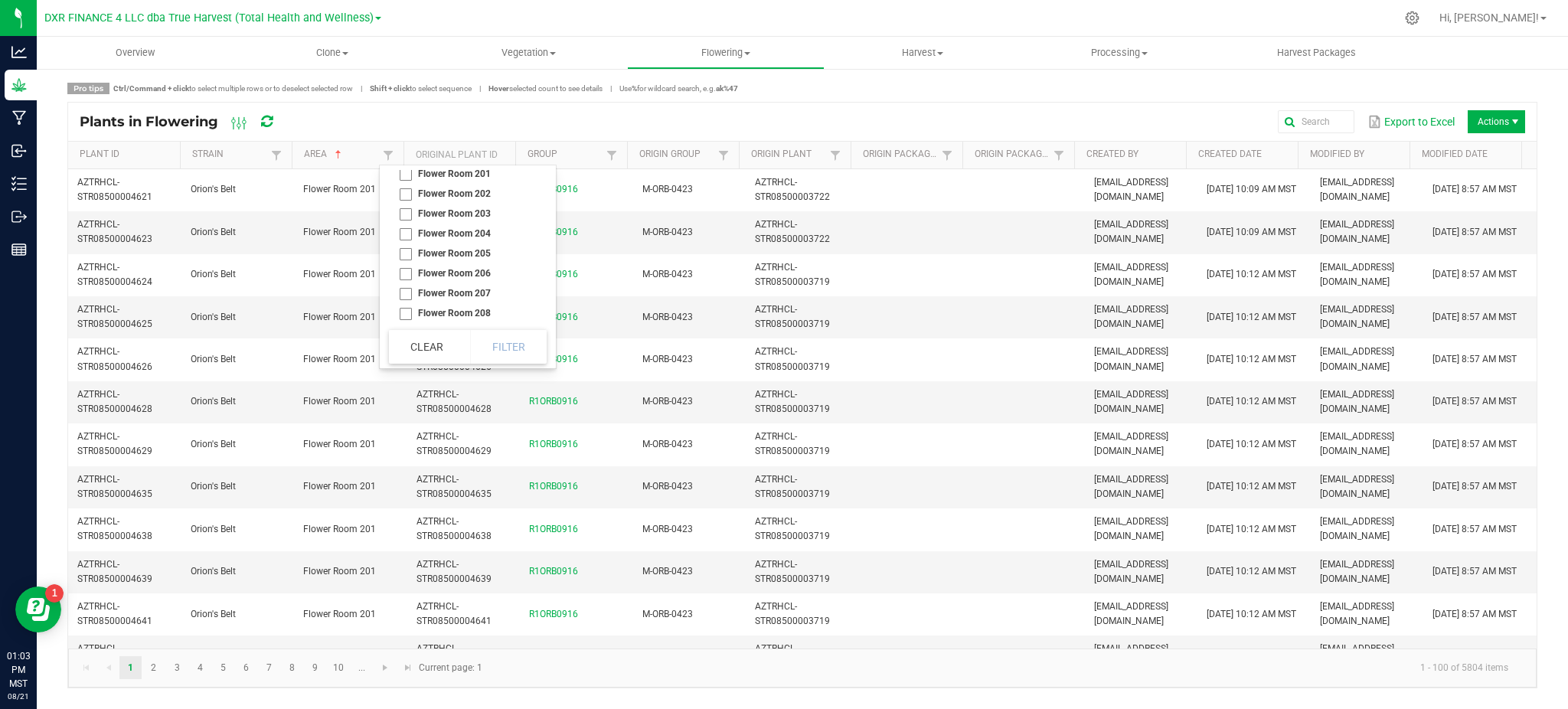
click at [406, 292] on li "Flower Room 207" at bounding box center [462, 294] width 148 height 20
checkbox 207 "true"
click at [511, 344] on button "Filter" at bounding box center [508, 347] width 76 height 34
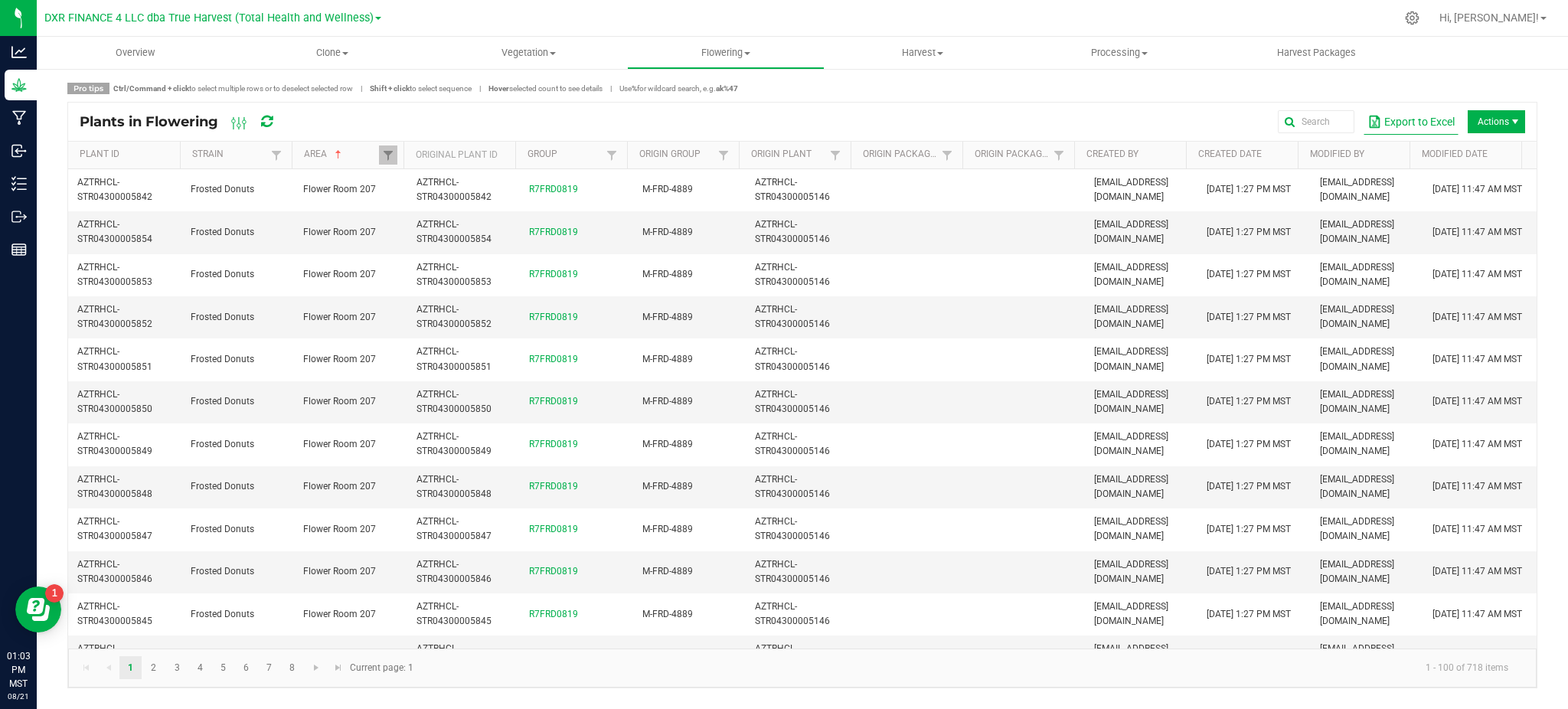
click at [1416, 125] on button "Export to Excel" at bounding box center [1411, 121] width 95 height 26
drag, startPoint x: 732, startPoint y: 47, endPoint x: 717, endPoint y: 129, distance: 83.4
click at [732, 46] on span "Flowering" at bounding box center [726, 53] width 196 height 14
click at [712, 116] on span "Flowering groups" at bounding box center [691, 110] width 127 height 13
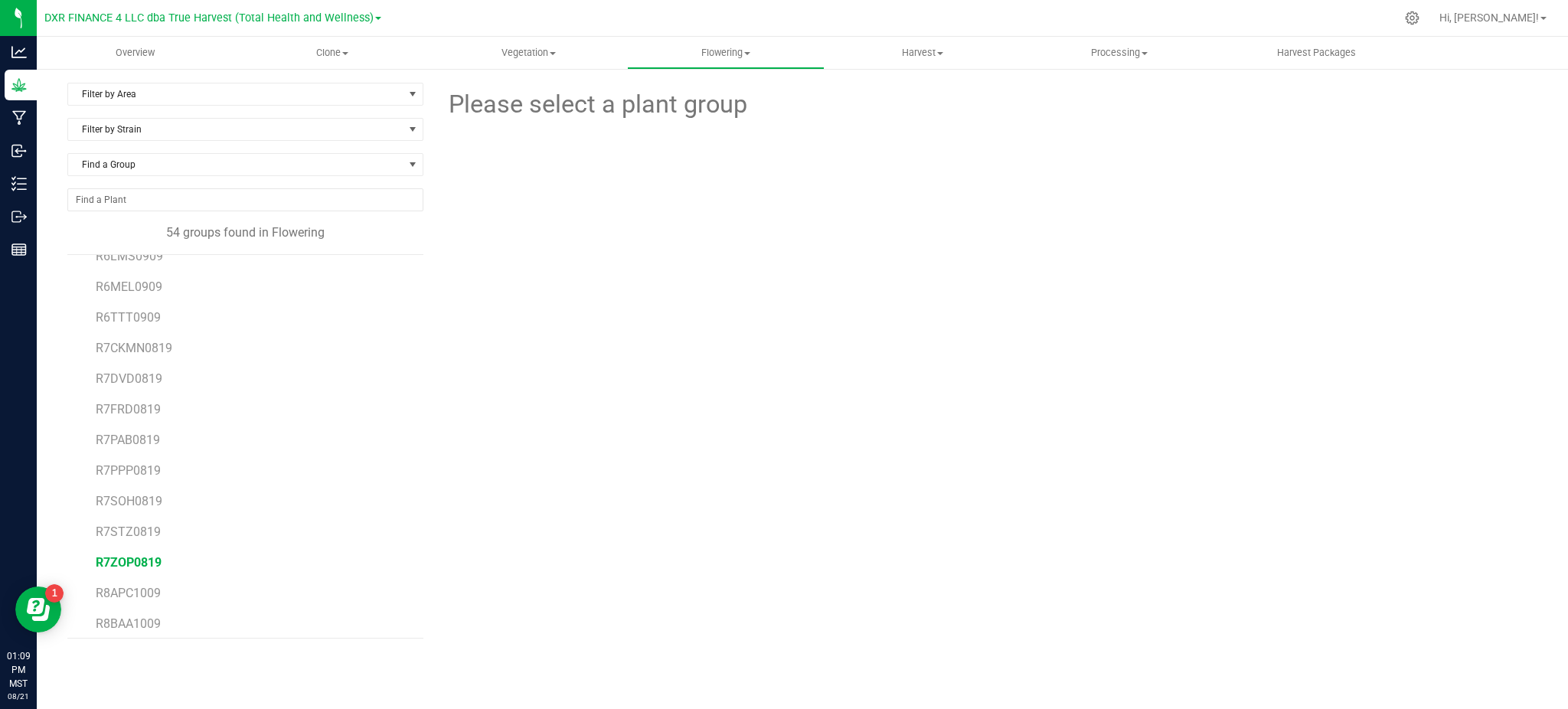
scroll to position [1158, 0]
click at [149, 380] on span "R7FRD0819" at bounding box center [128, 374] width 64 height 14
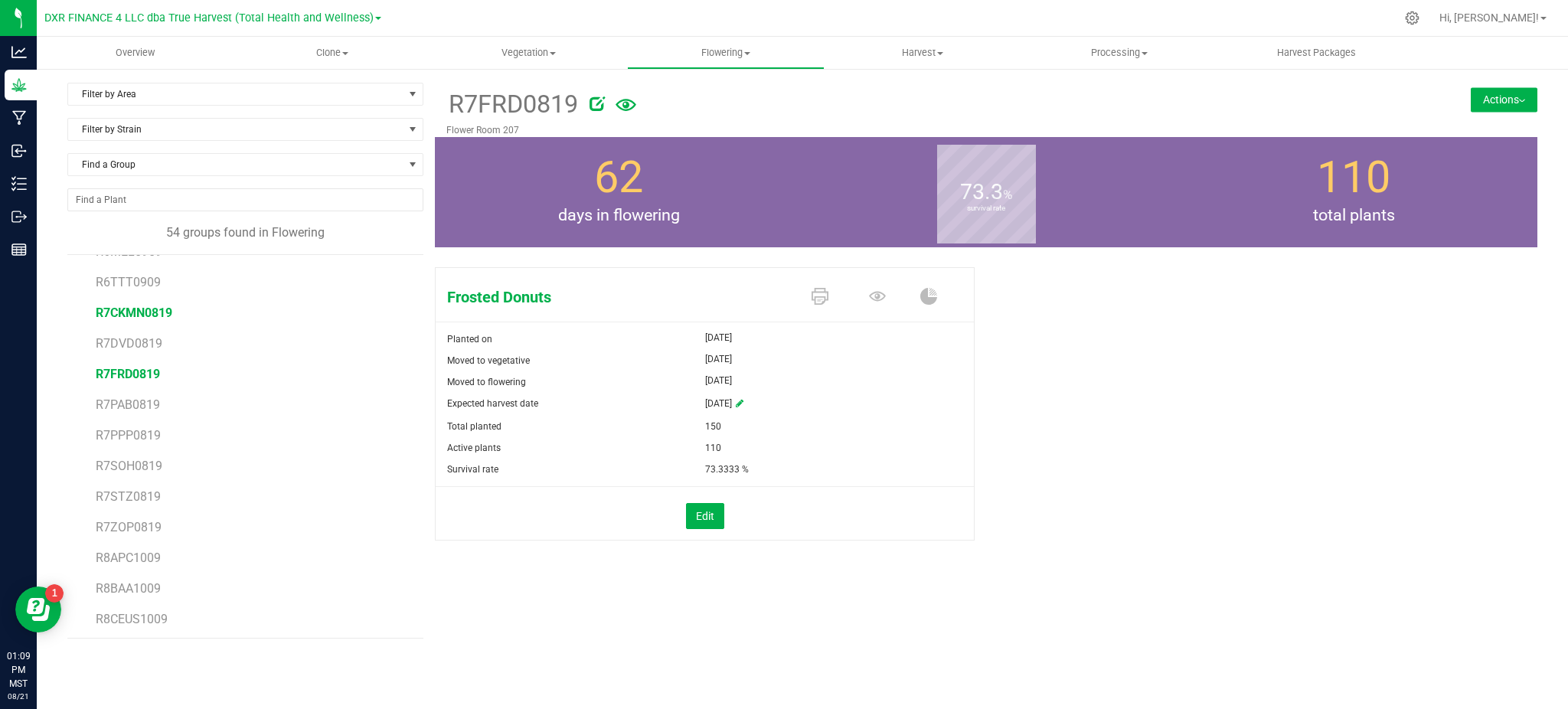
click at [102, 314] on span "R7CKMN0819" at bounding box center [134, 313] width 76 height 14
click at [1075, 423] on div "Kush Mints Planted on [DATE] Moved to vegetative [DATE] Moved to flowering [DAT…" at bounding box center [986, 419] width 1102 height 318
click at [1140, 403] on div "Kush Mints Planted on [DATE] Moved to vegetative [DATE] Moved to flowering [DAT…" at bounding box center [986, 419] width 1102 height 318
click at [1505, 110] on button "Actions" at bounding box center [1504, 99] width 67 height 25
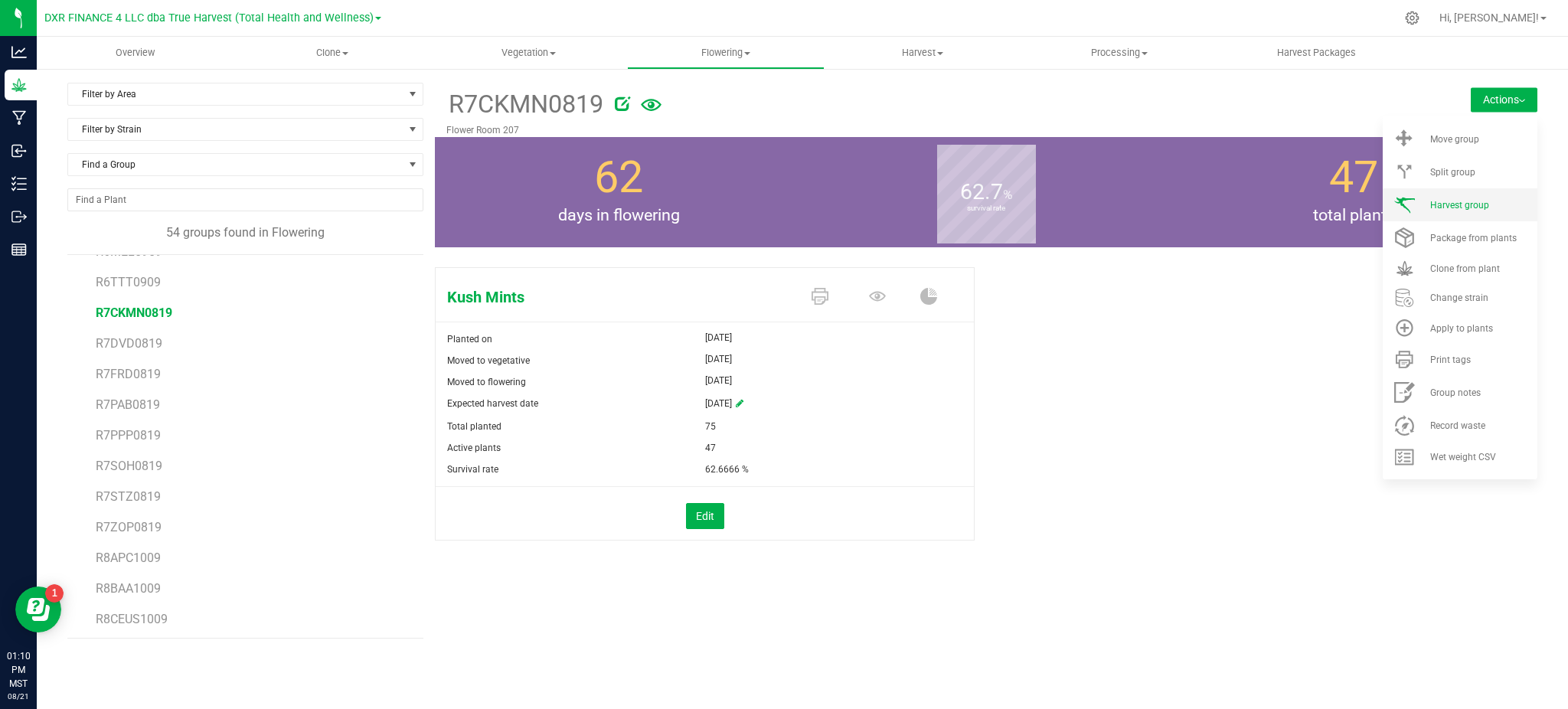
click at [1483, 210] on li "Harvest group" at bounding box center [1460, 204] width 155 height 33
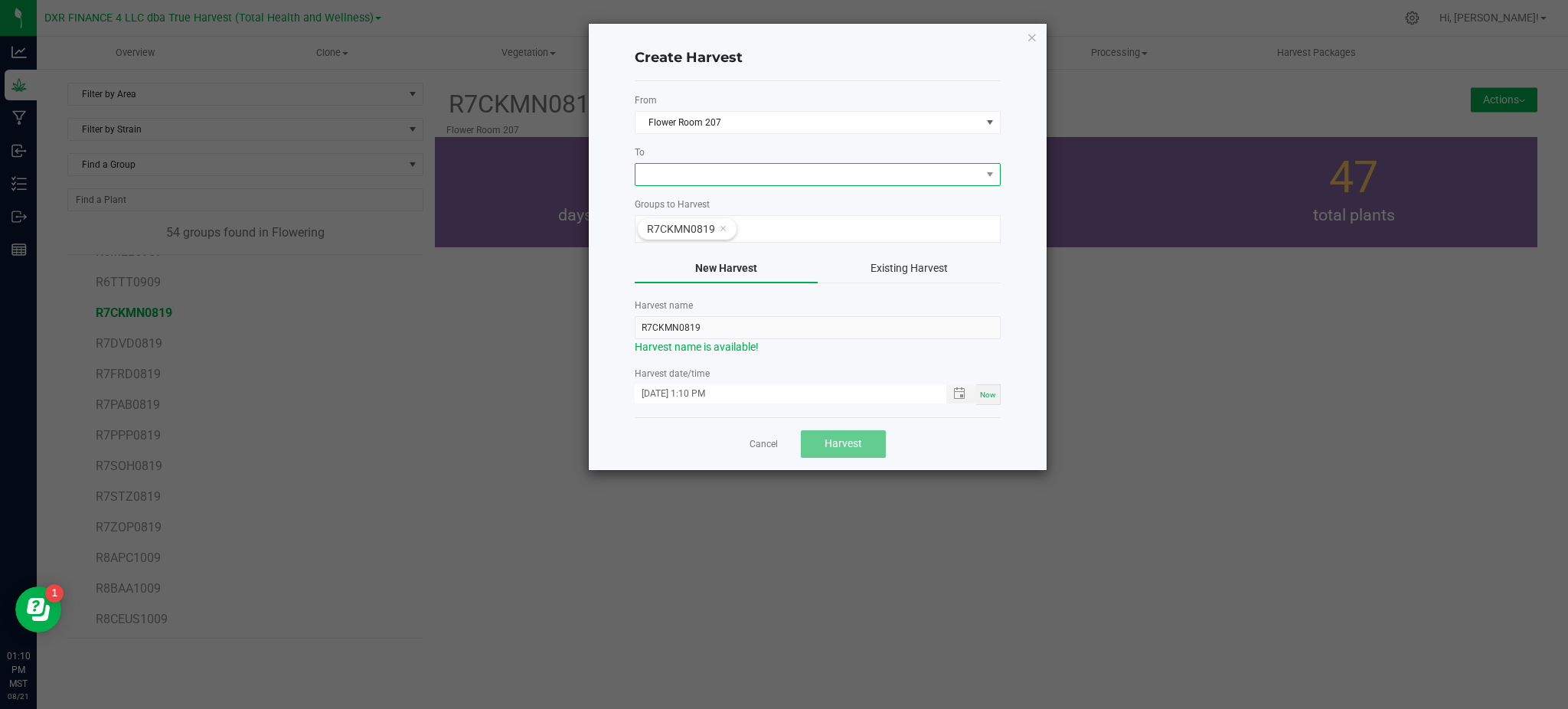
click at [765, 172] on span at bounding box center [809, 174] width 345 height 21
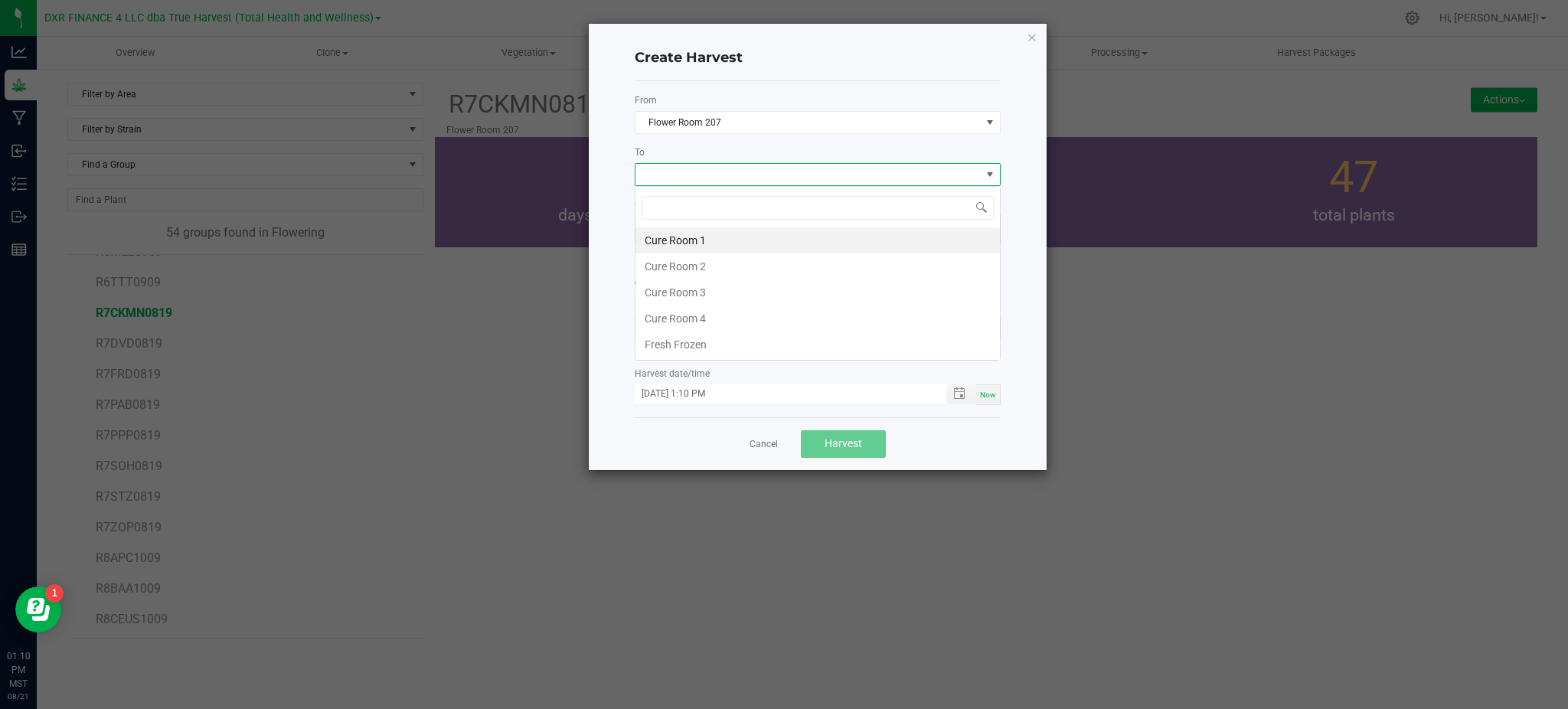
scroll to position [23, 365]
click at [683, 240] on li "Cure Room 1" at bounding box center [818, 241] width 364 height 26
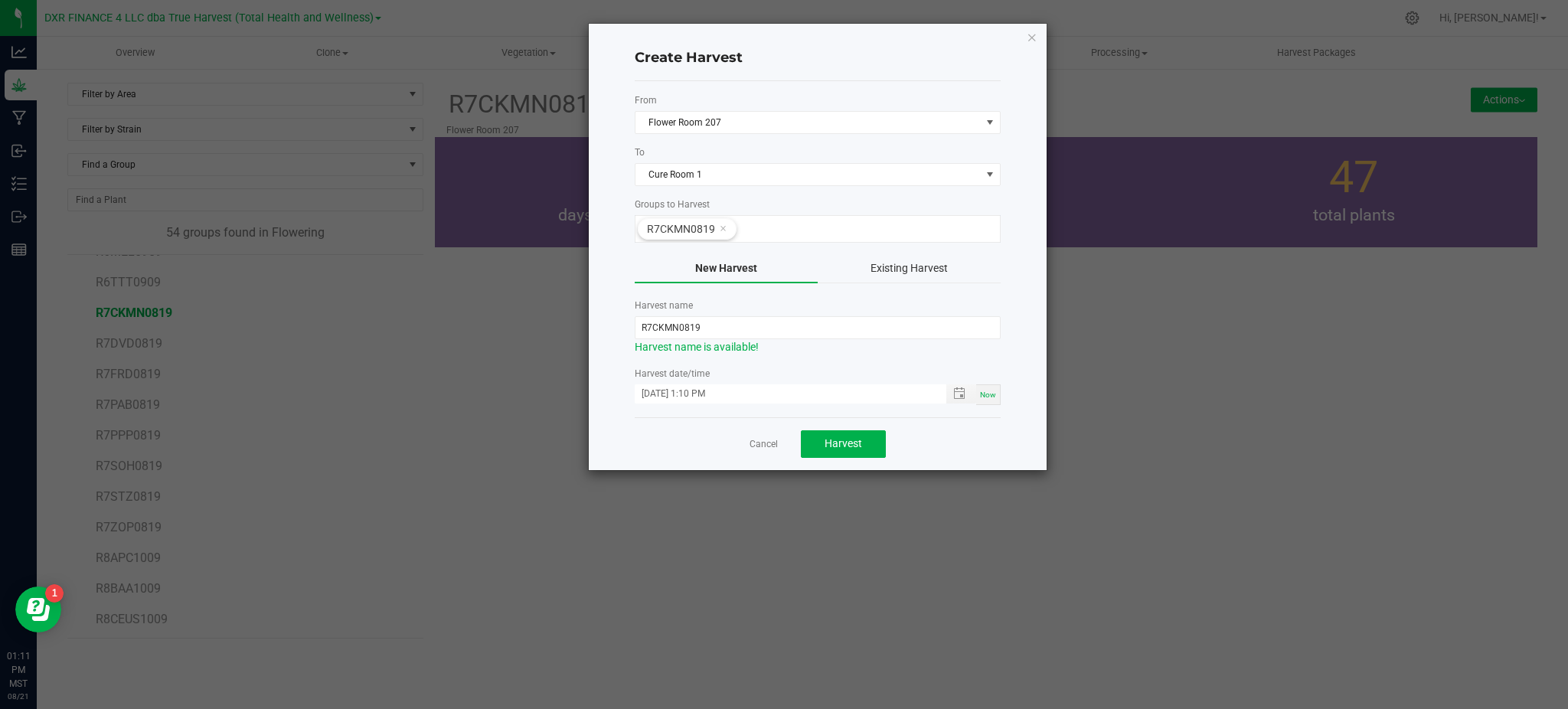
click at [609, 227] on div "Create Harvest From Flower Room 207 To Cure Room 1 Groups to Harvest R7CKMN0819…" at bounding box center [817, 246] width 458 height 446
click at [658, 324] on input "R7CKMN0819" at bounding box center [818, 327] width 366 height 23
type input "KMN250821"
click at [963, 452] on div "Cancel Harvest" at bounding box center [818, 444] width 366 height 53
click at [665, 325] on input "KMN250821" at bounding box center [818, 327] width 366 height 23
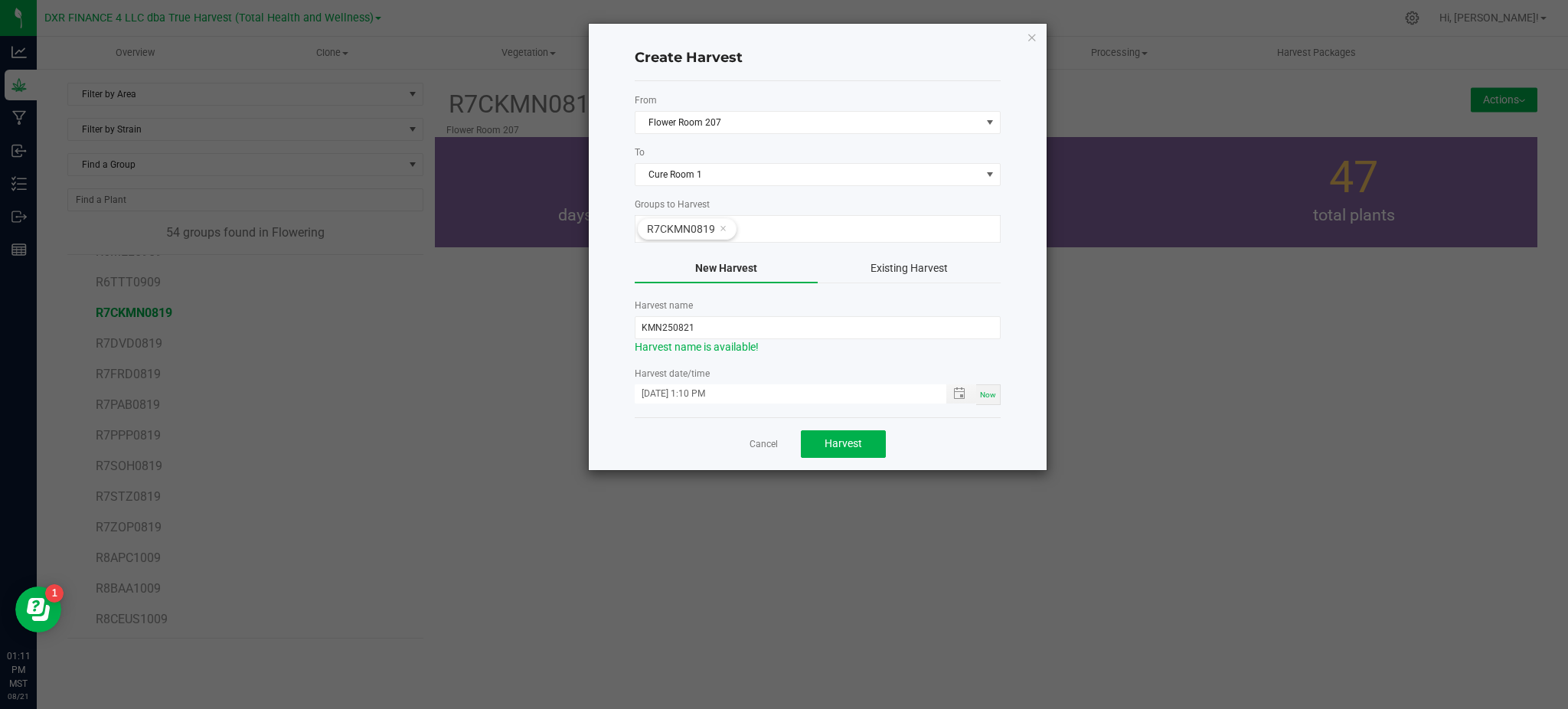
click at [986, 463] on div "Cancel Harvest" at bounding box center [818, 444] width 366 height 53
click at [847, 442] on span "Harvest" at bounding box center [843, 443] width 37 height 12
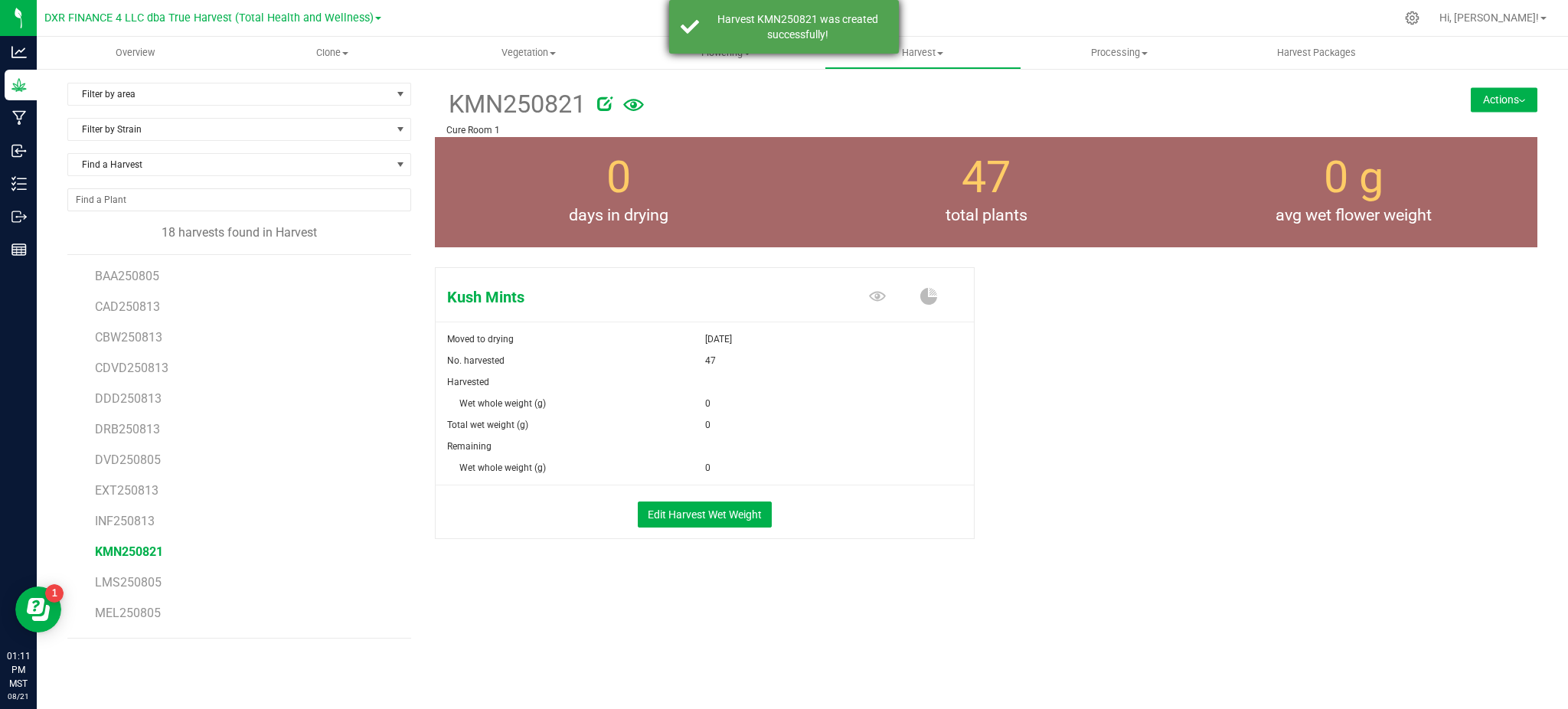
click at [770, 20] on div "Harvest KMN250821 was created successfully!" at bounding box center [798, 27] width 180 height 30
click at [710, 48] on span "Flowering" at bounding box center [726, 53] width 196 height 14
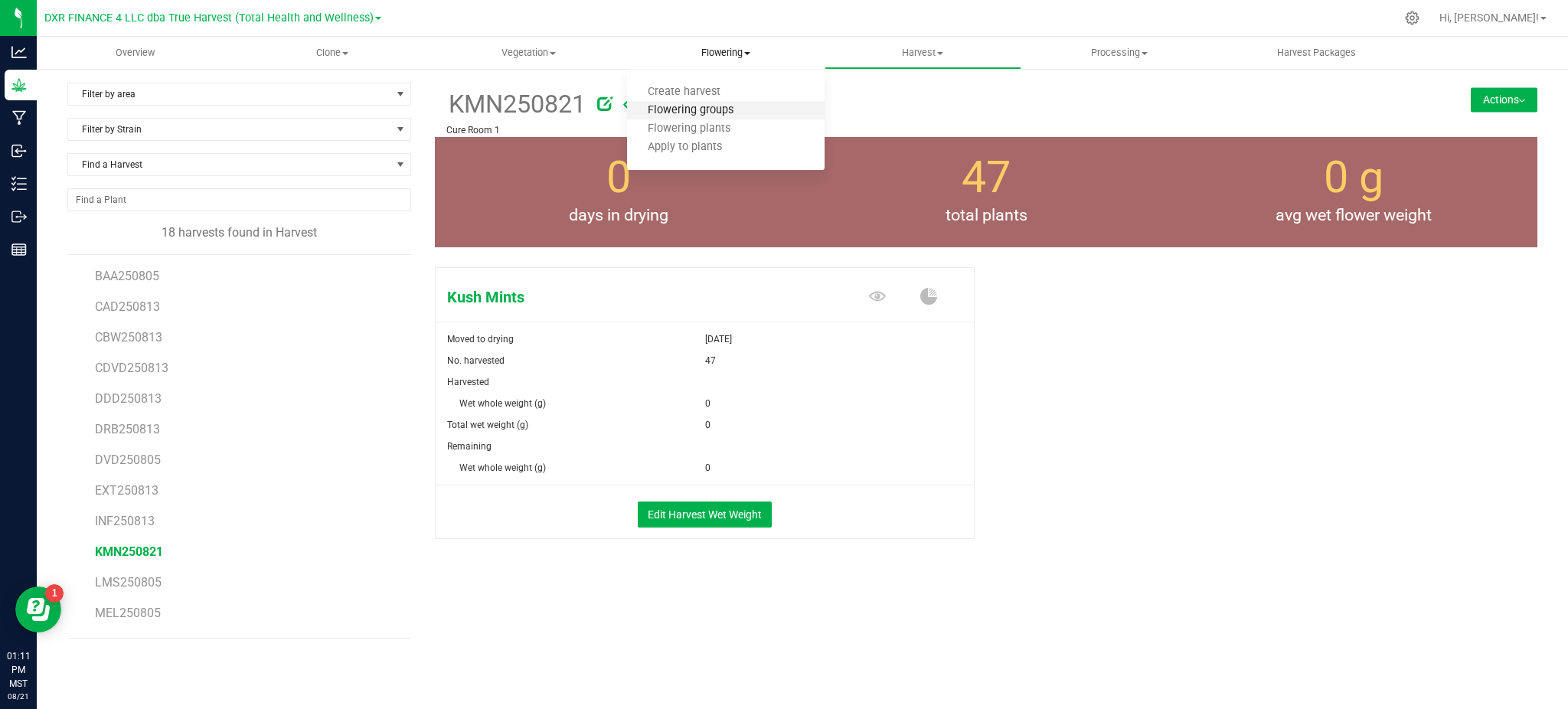
click at [725, 106] on span "Flowering groups" at bounding box center [691, 110] width 127 height 13
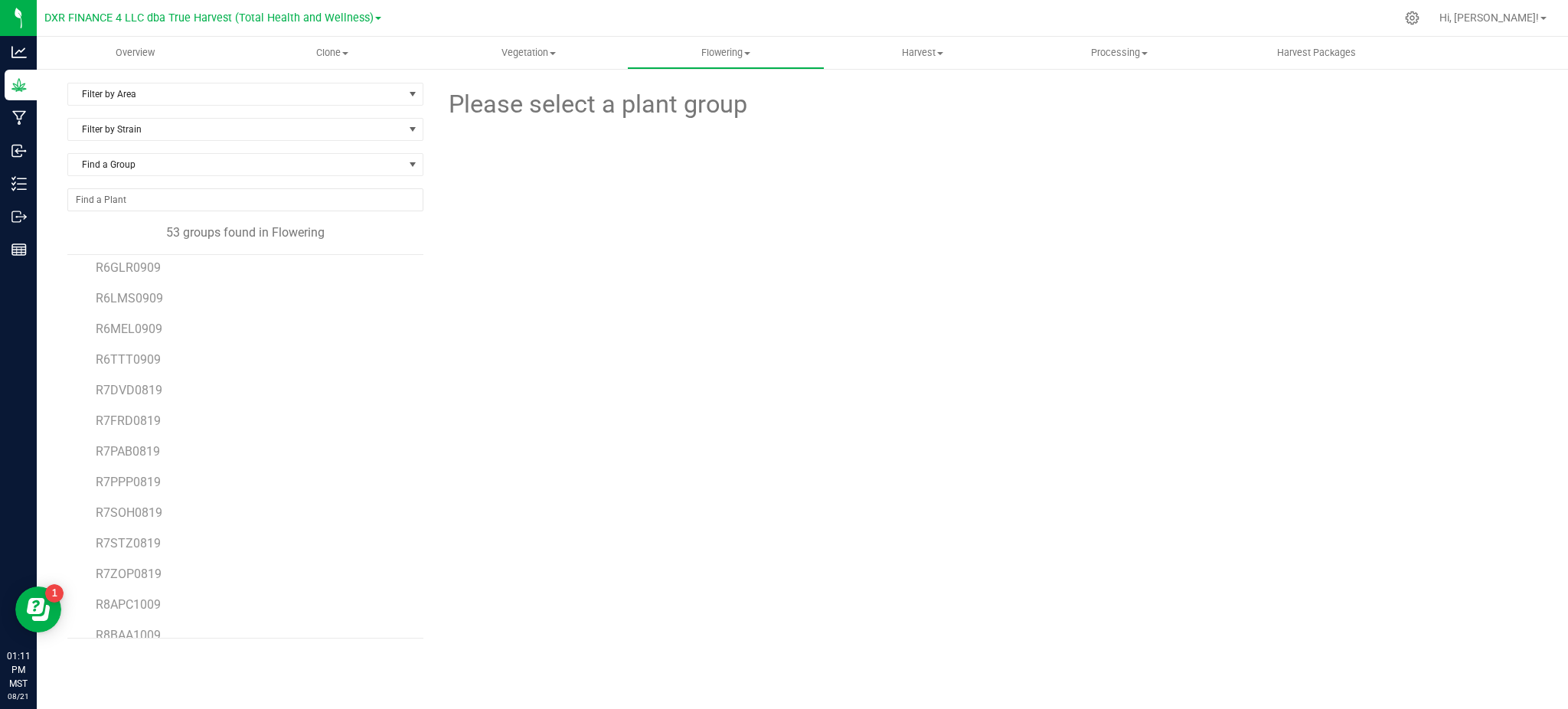
scroll to position [1109, 0]
click at [124, 355] on span "R7DVD0819" at bounding box center [128, 362] width 65 height 14
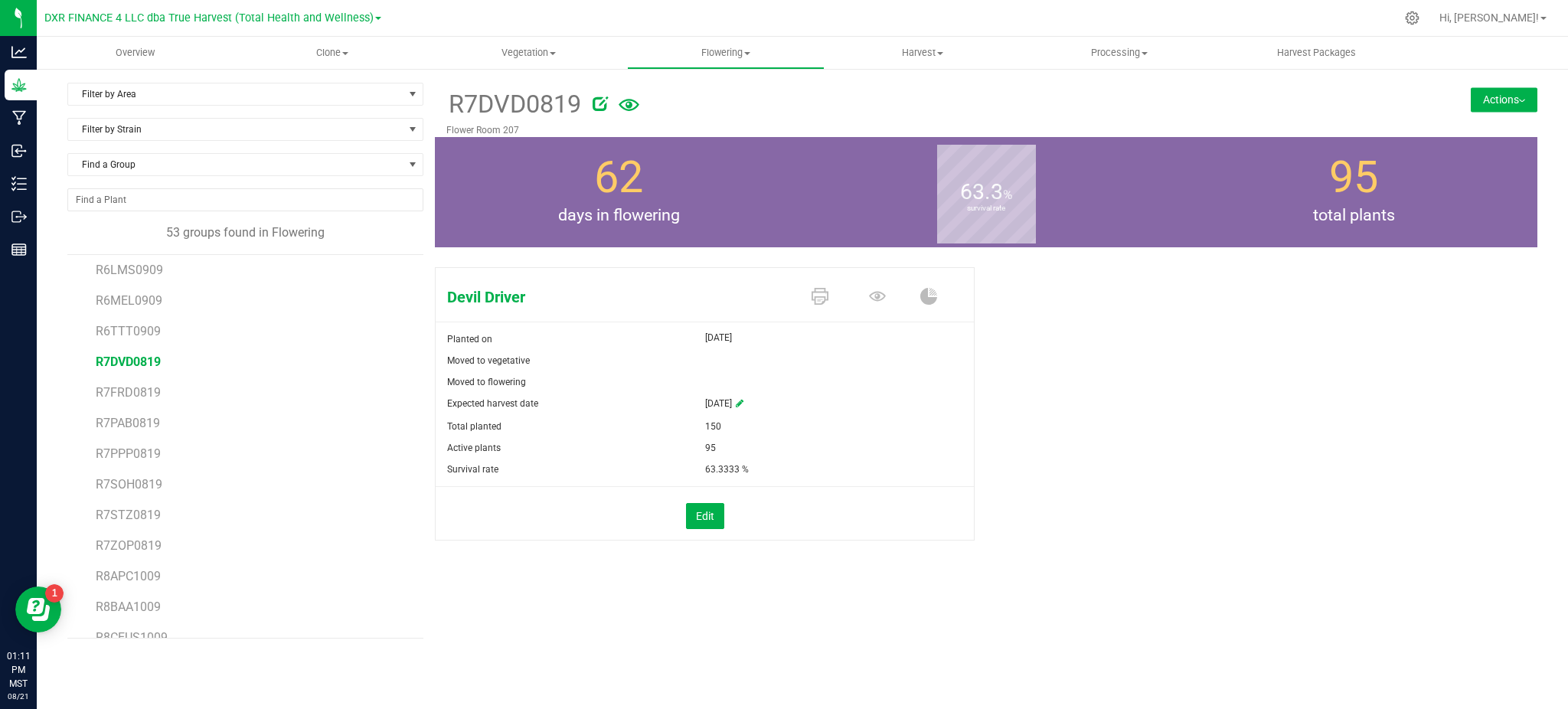
click at [1280, 439] on div "Devil Driver Planted on [DATE] Moved to vegetative Moved to flowering Expected …" at bounding box center [986, 419] width 1102 height 318
click at [1486, 84] on div "R7DVD0819 Flower Room 207 Actions Move group Split group" at bounding box center [986, 110] width 1102 height 54
click at [1479, 95] on button "Actions" at bounding box center [1504, 99] width 67 height 25
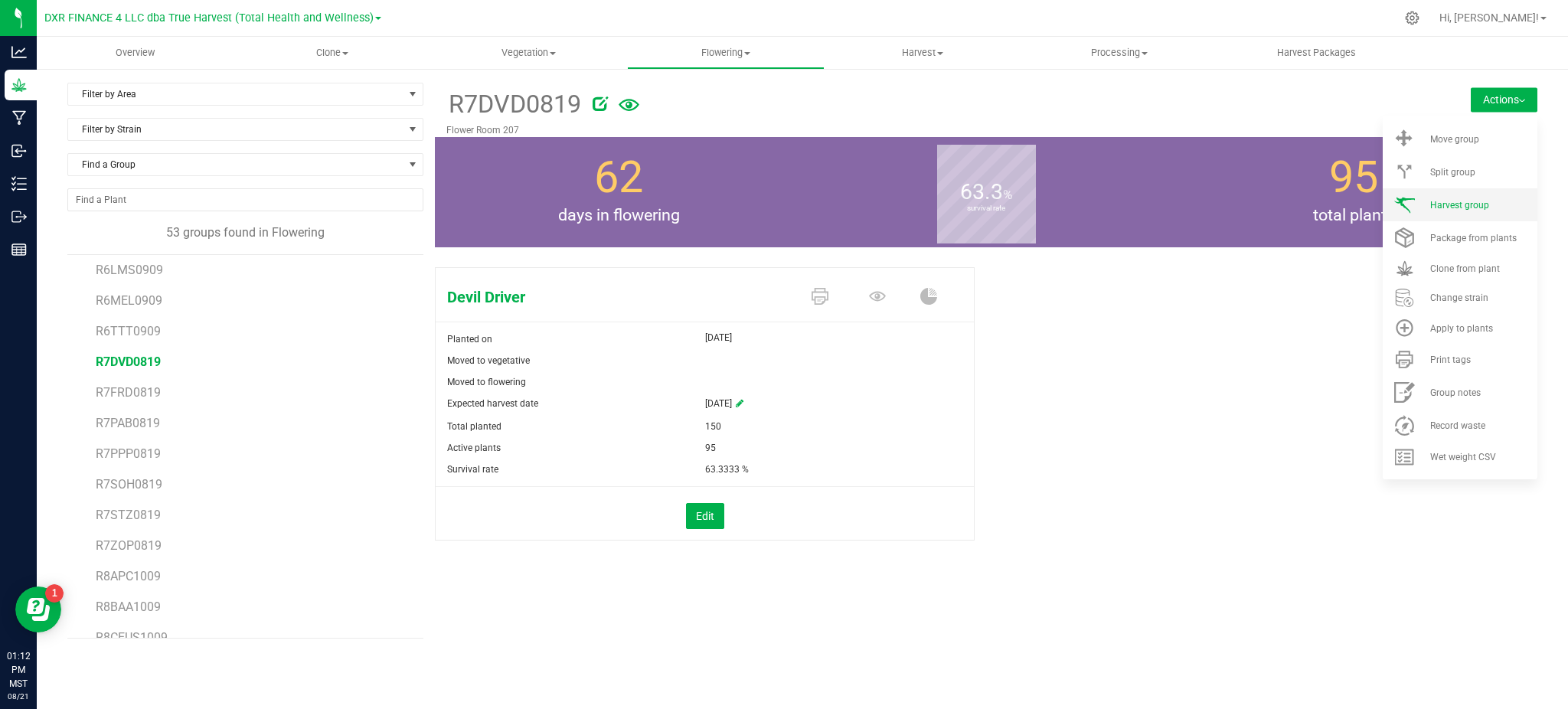
click at [1477, 202] on span "Harvest group" at bounding box center [1460, 205] width 59 height 11
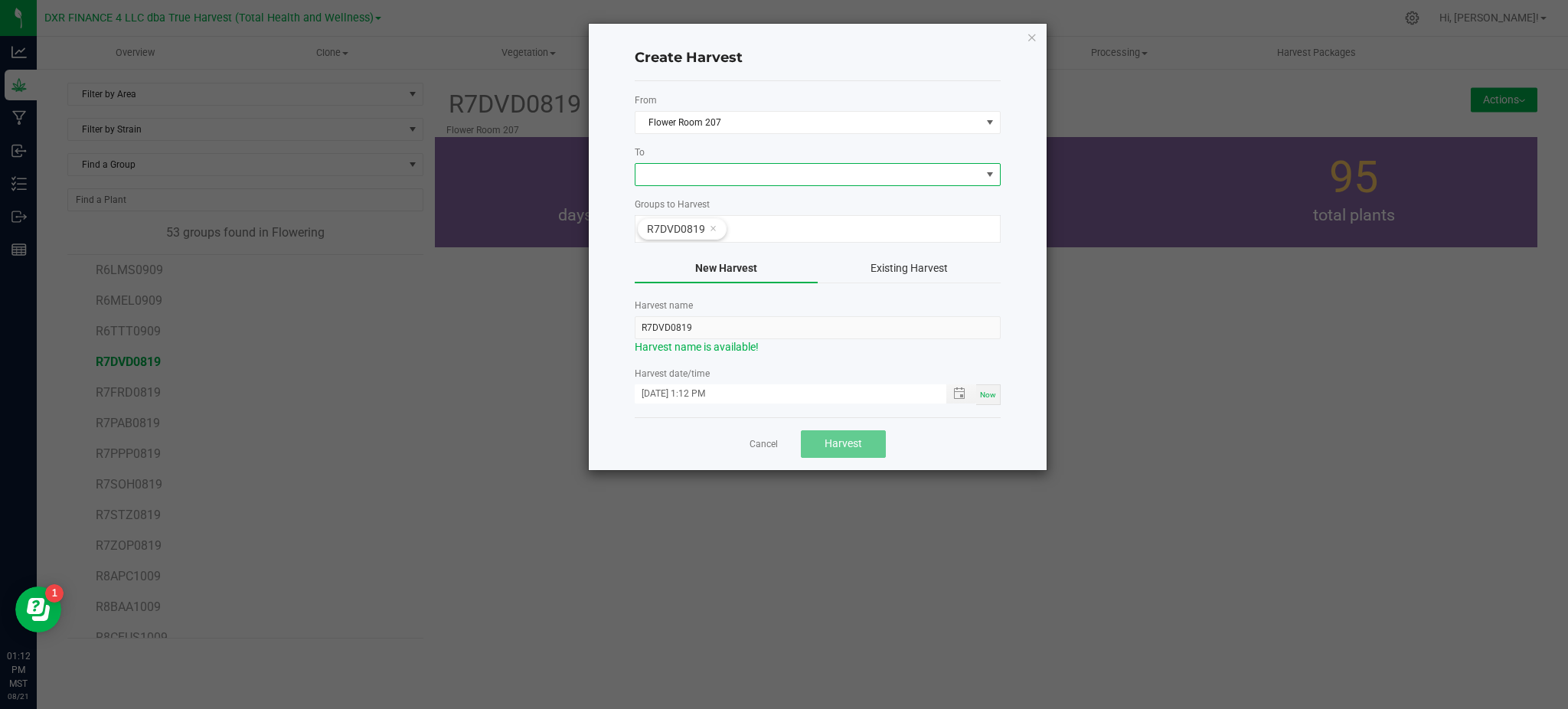
click at [731, 178] on span at bounding box center [809, 174] width 345 height 21
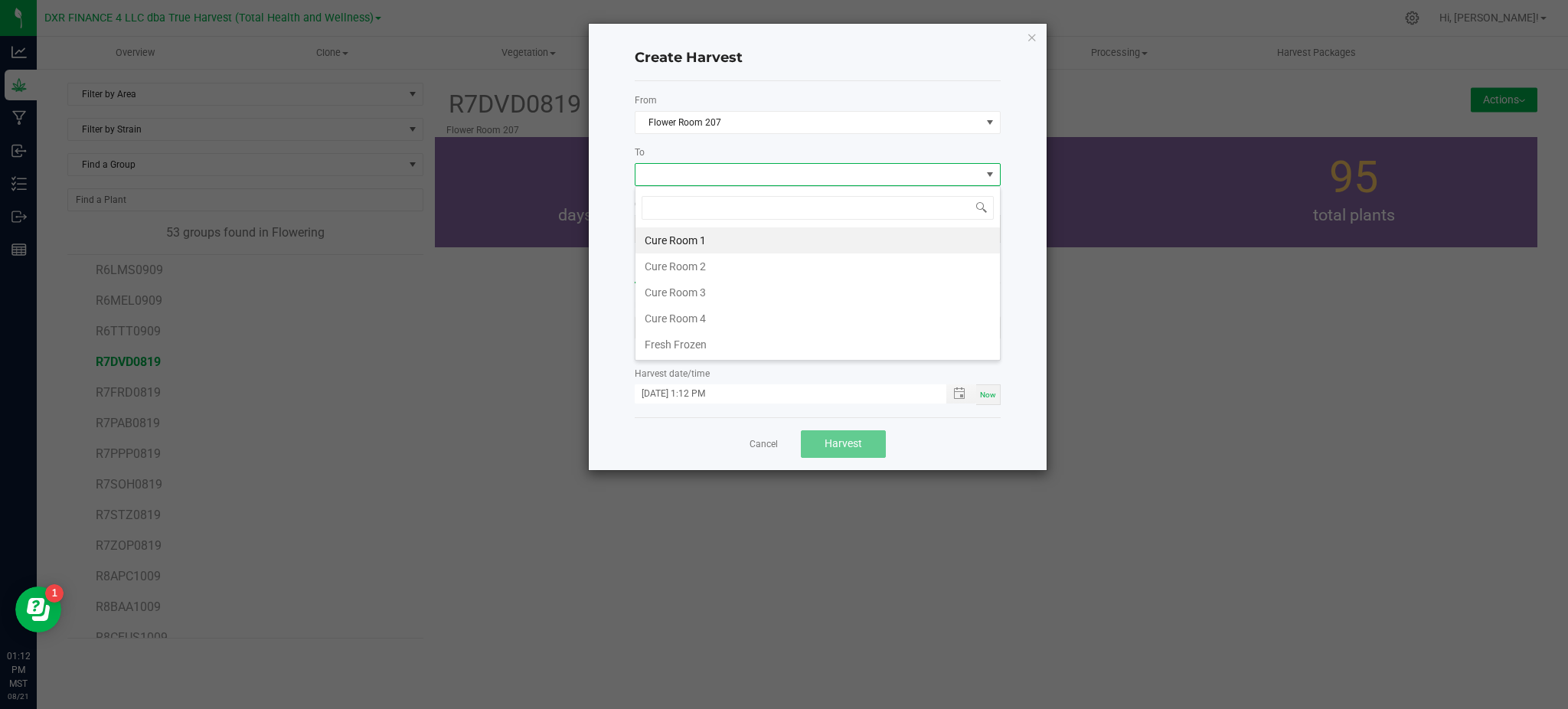
scroll to position [23, 365]
click at [698, 246] on li "Cure Room 1" at bounding box center [818, 241] width 364 height 26
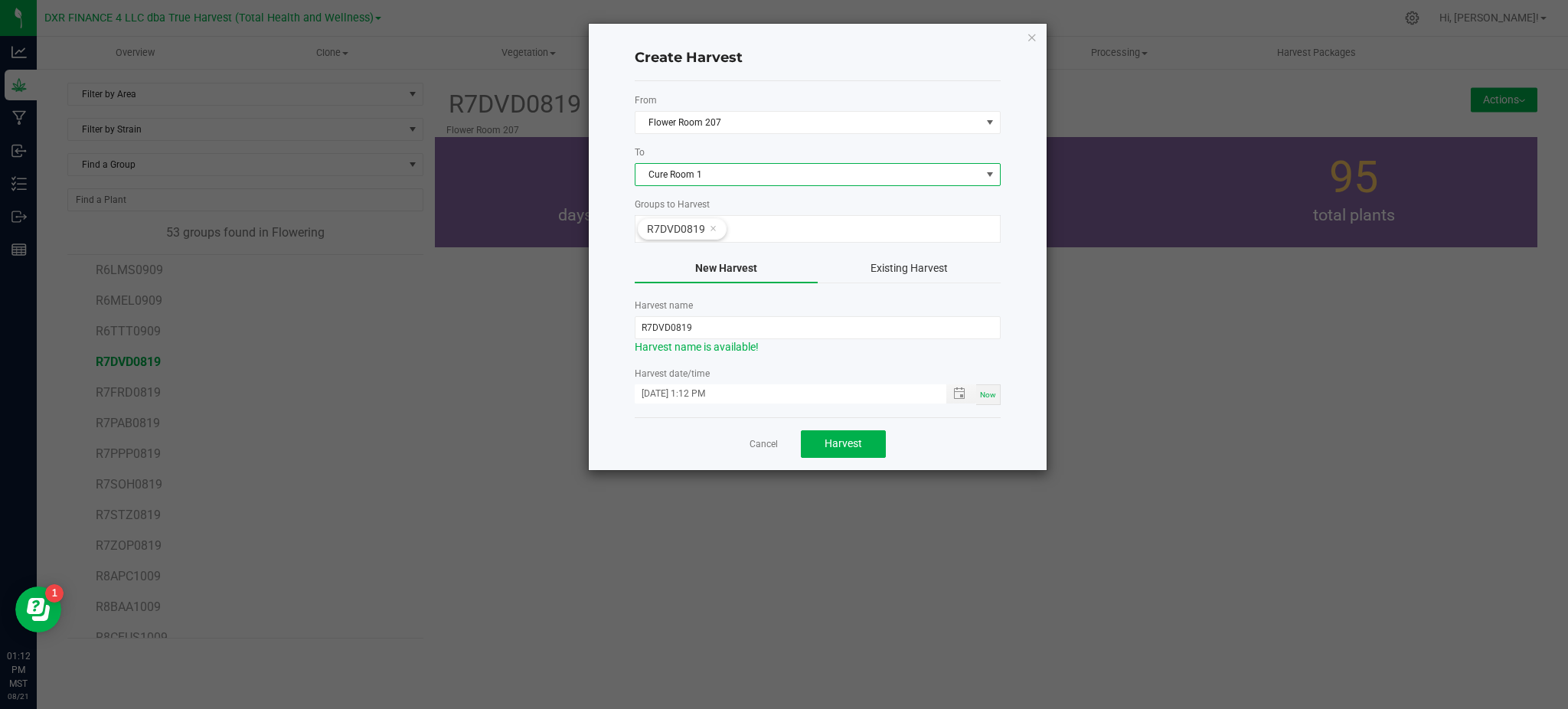
click at [615, 230] on div "Create Harvest From Flower Room 207 To Cure Room 1 Groups to Harvest R7DVD0819 …" at bounding box center [817, 246] width 458 height 446
drag, startPoint x: 651, startPoint y: 324, endPoint x: 576, endPoint y: 324, distance: 75.0
click at [577, 324] on div "Create Harvest From Flower Room 207 To Cure Room 1 Groups to Harvest R7DVD0819 …" at bounding box center [790, 246] width 515 height 448
drag, startPoint x: 714, startPoint y: 332, endPoint x: 651, endPoint y: 314, distance: 65.5
click at [714, 330] on input "DVD0819" at bounding box center [818, 327] width 366 height 23
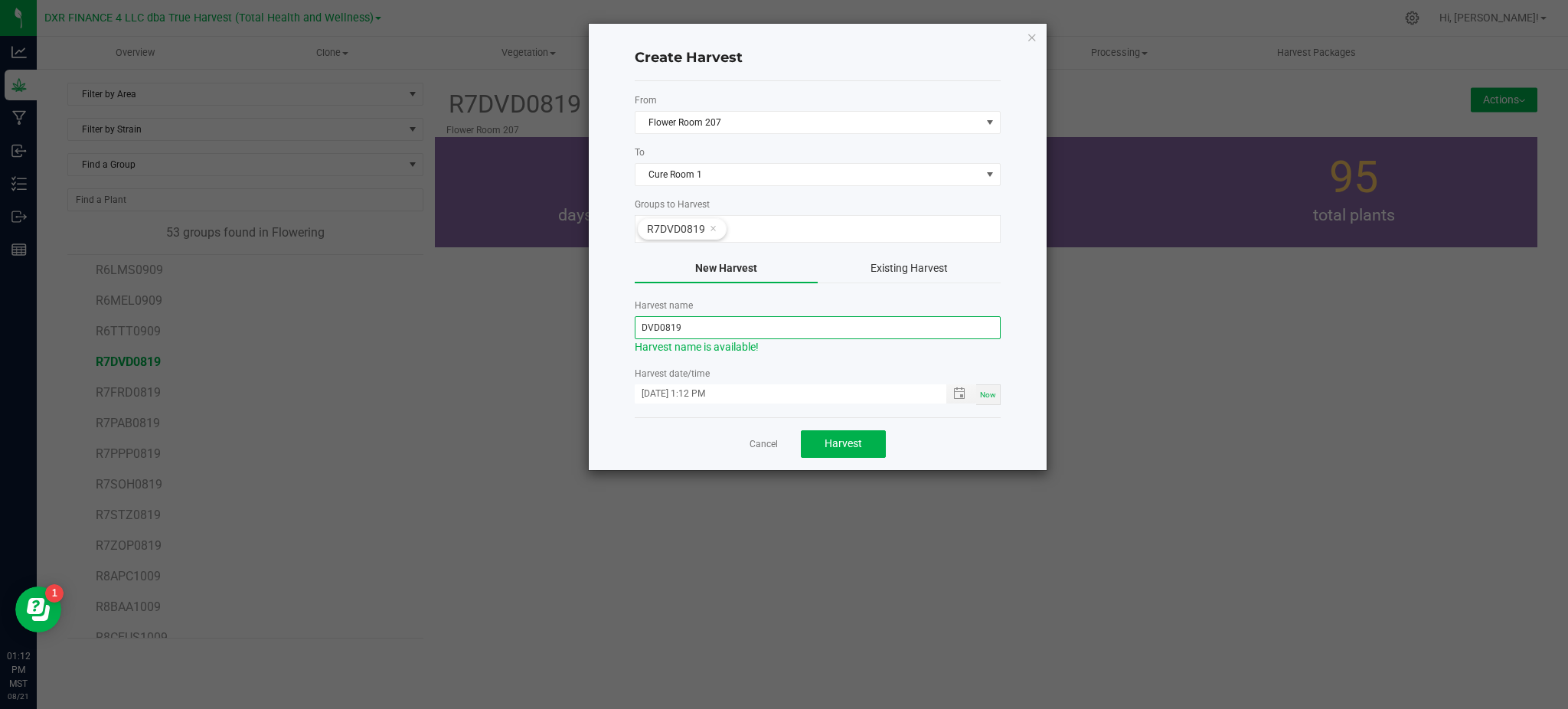
click at [663, 331] on input "DVD0819" at bounding box center [818, 327] width 366 height 23
click at [708, 330] on input "DVD250819" at bounding box center [818, 327] width 366 height 23
type input "DVD250821"
drag, startPoint x: 957, startPoint y: 438, endPoint x: 972, endPoint y: 420, distance: 23.4
click at [959, 434] on div "Cancel Harvest" at bounding box center [818, 444] width 366 height 53
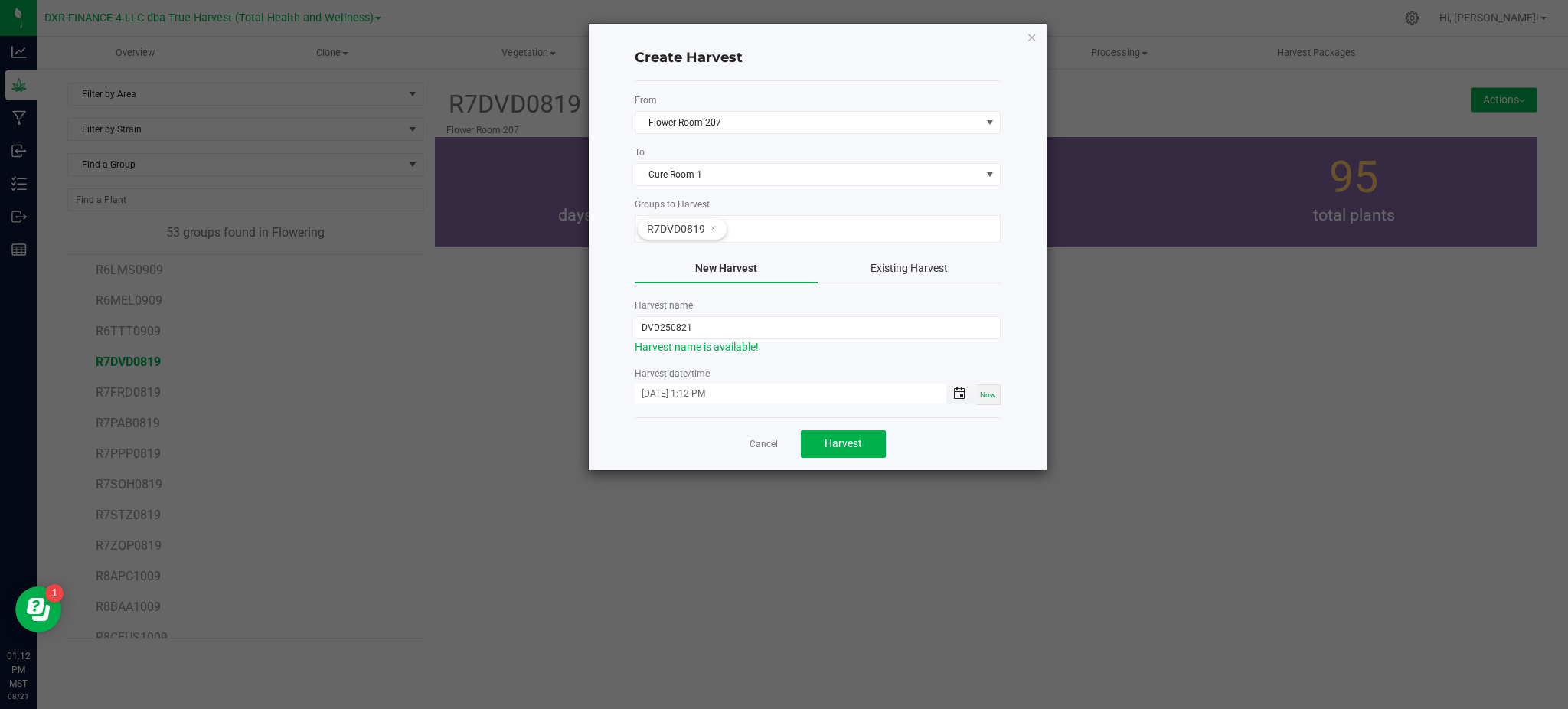
click at [956, 394] on span "Toggle popup" at bounding box center [959, 394] width 12 height 12
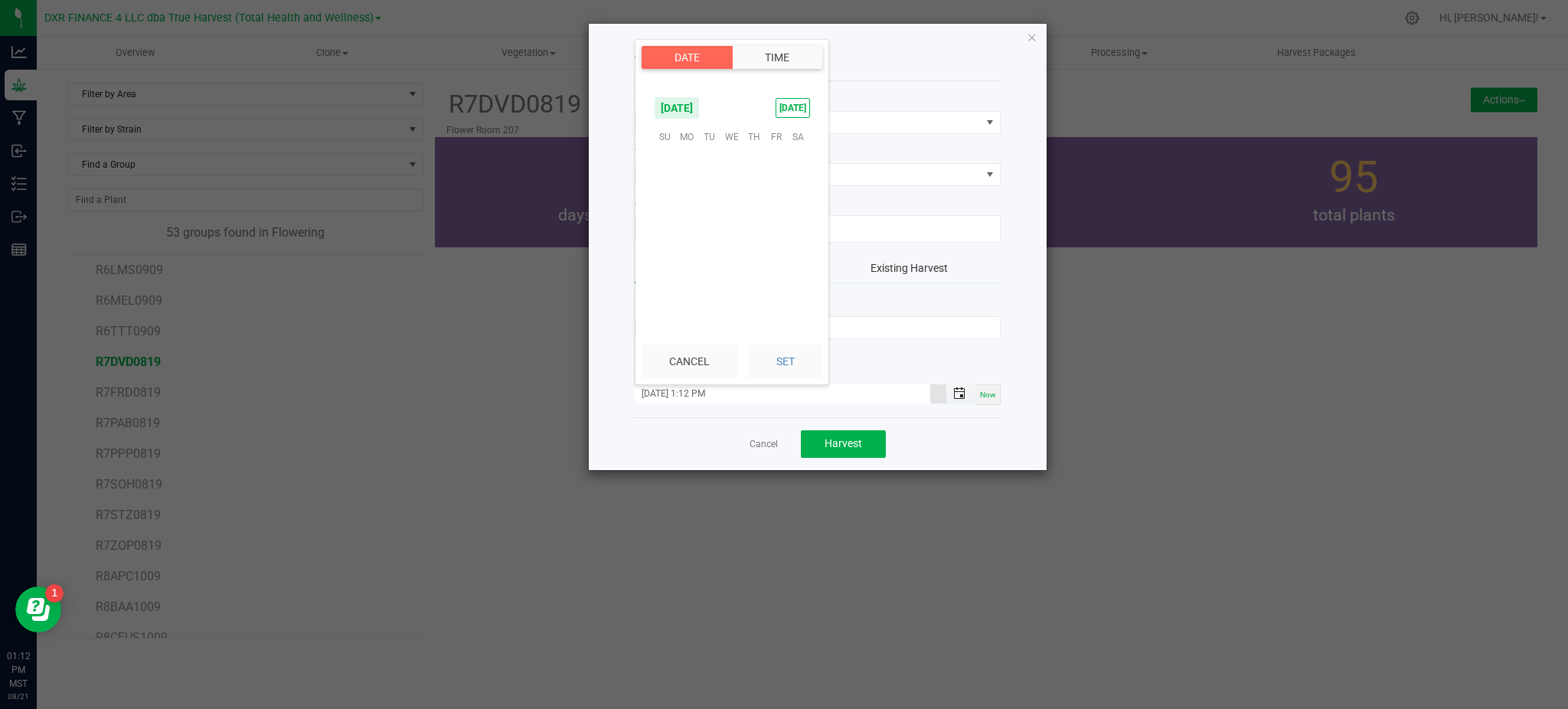
scroll to position [20, 0]
click at [965, 435] on div "Cancel Harvest" at bounding box center [818, 444] width 366 height 53
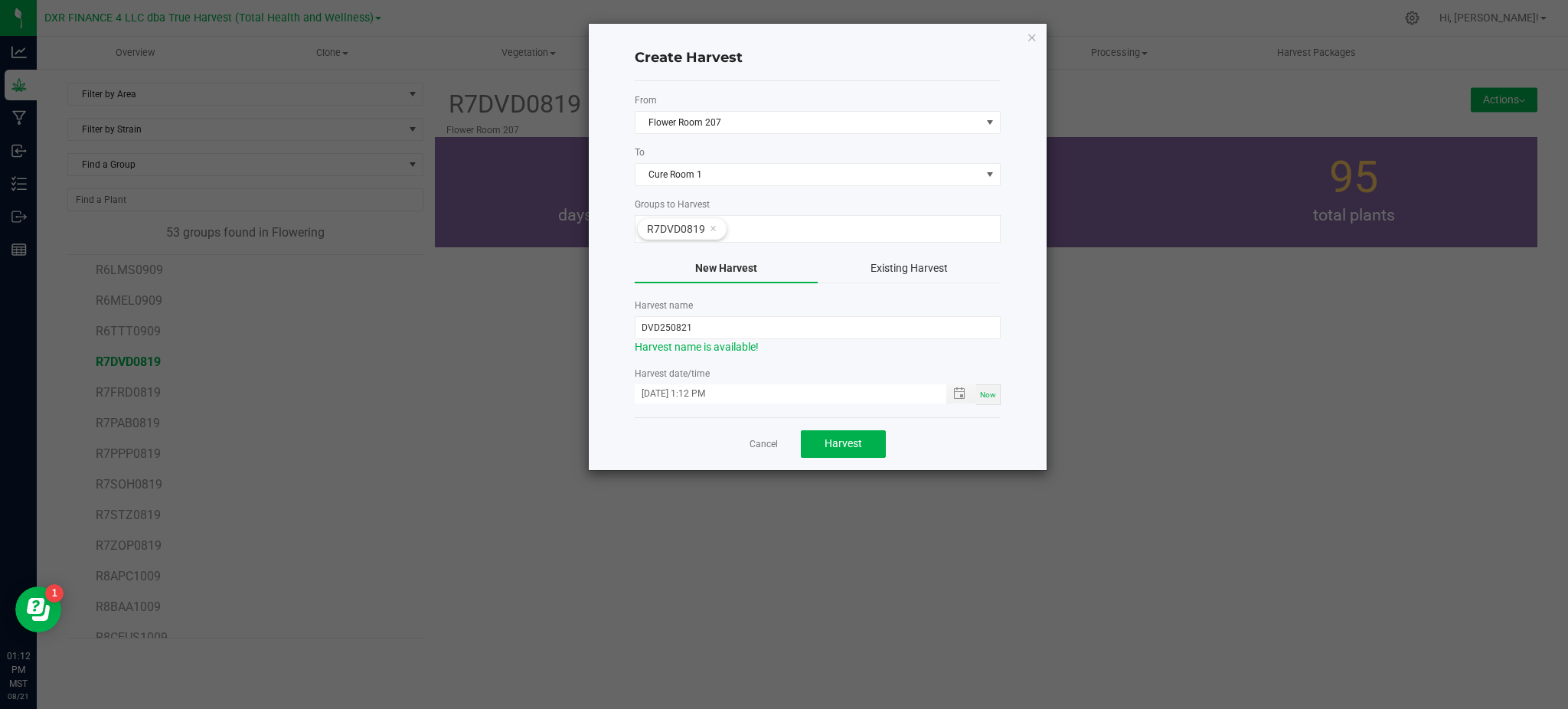
click at [838, 356] on div "Harvest name is available!" at bounding box center [818, 347] width 366 height 16
click at [613, 352] on div "Create Harvest From Flower Room 207 To Cure Room 1 Groups to Harvest R7DVD0819 …" at bounding box center [817, 246] width 458 height 446
drag, startPoint x: 951, startPoint y: 448, endPoint x: 963, endPoint y: 433, distance: 19.2
click at [953, 448] on div "Cancel Harvest" at bounding box center [818, 444] width 366 height 53
click at [970, 450] on div "Cancel Harvest" at bounding box center [818, 444] width 366 height 53
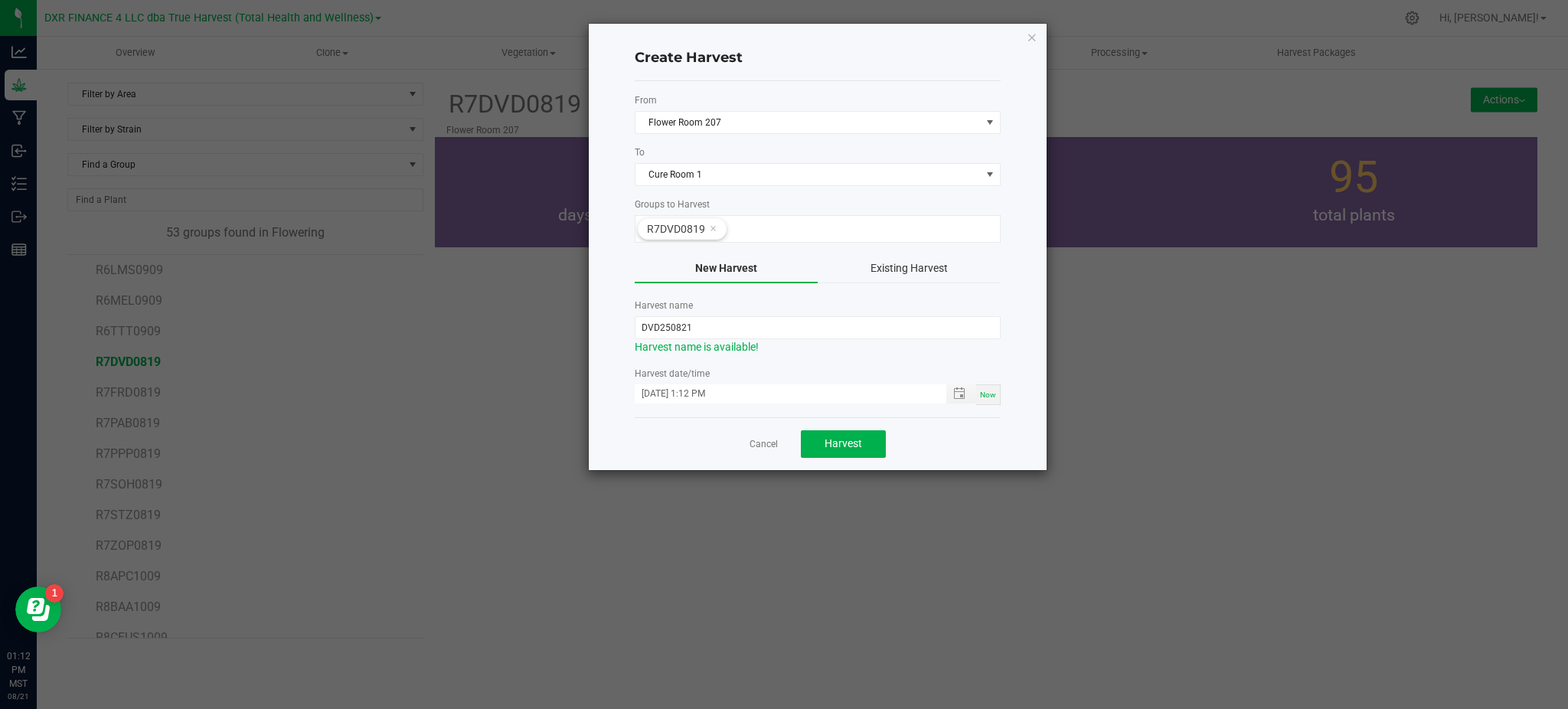
click at [997, 441] on div "Cancel Harvest" at bounding box center [818, 444] width 366 height 53
click at [979, 439] on div "Cancel Harvest" at bounding box center [818, 444] width 366 height 53
click at [973, 432] on div "Cancel Harvest" at bounding box center [818, 444] width 366 height 53
click at [952, 437] on div "Cancel Harvest" at bounding box center [818, 444] width 366 height 53
click at [1013, 450] on div "Create Harvest From Flower Room 207 To Cure Room 1 Groups to Harvest R7DVD0819 …" at bounding box center [817, 246] width 458 height 446
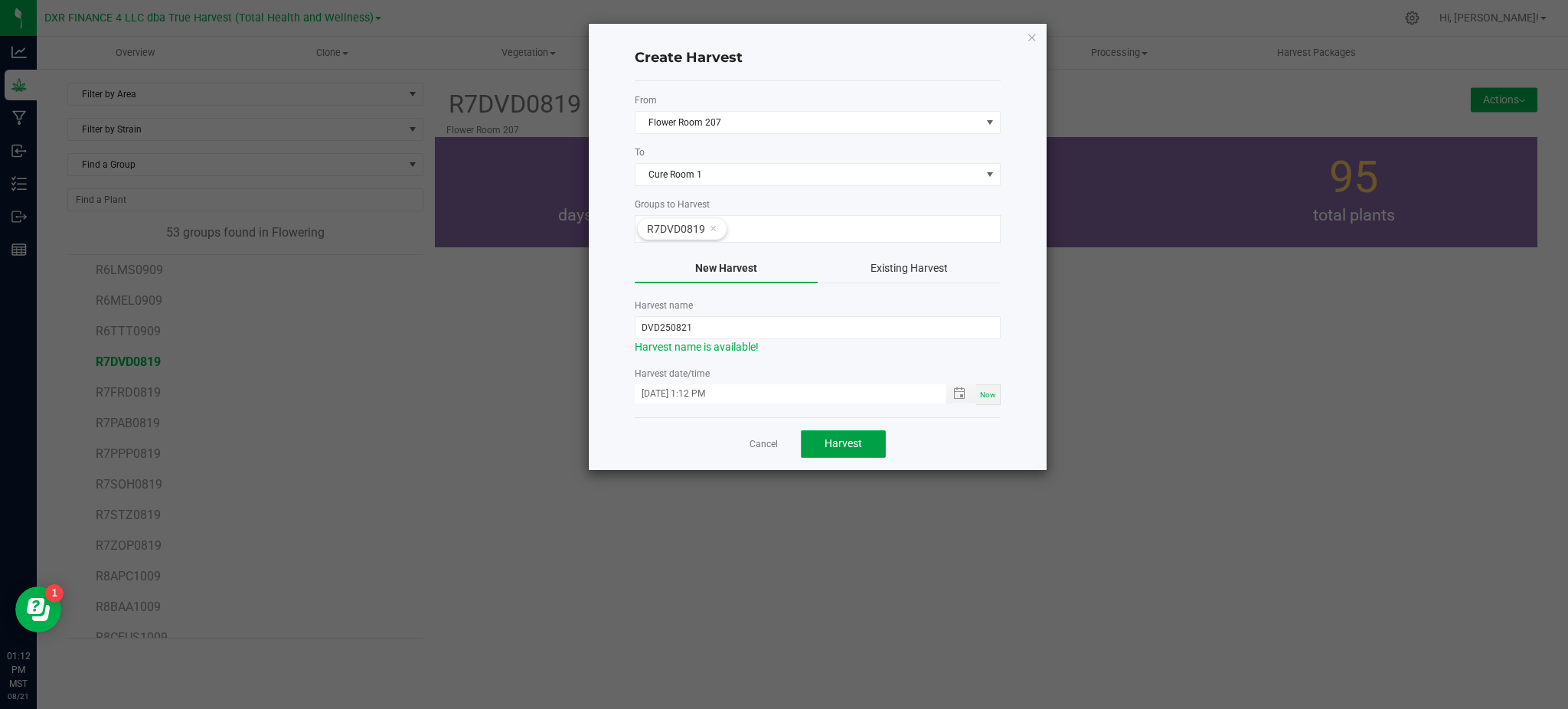
click at [845, 439] on span "Harvest" at bounding box center [843, 443] width 37 height 12
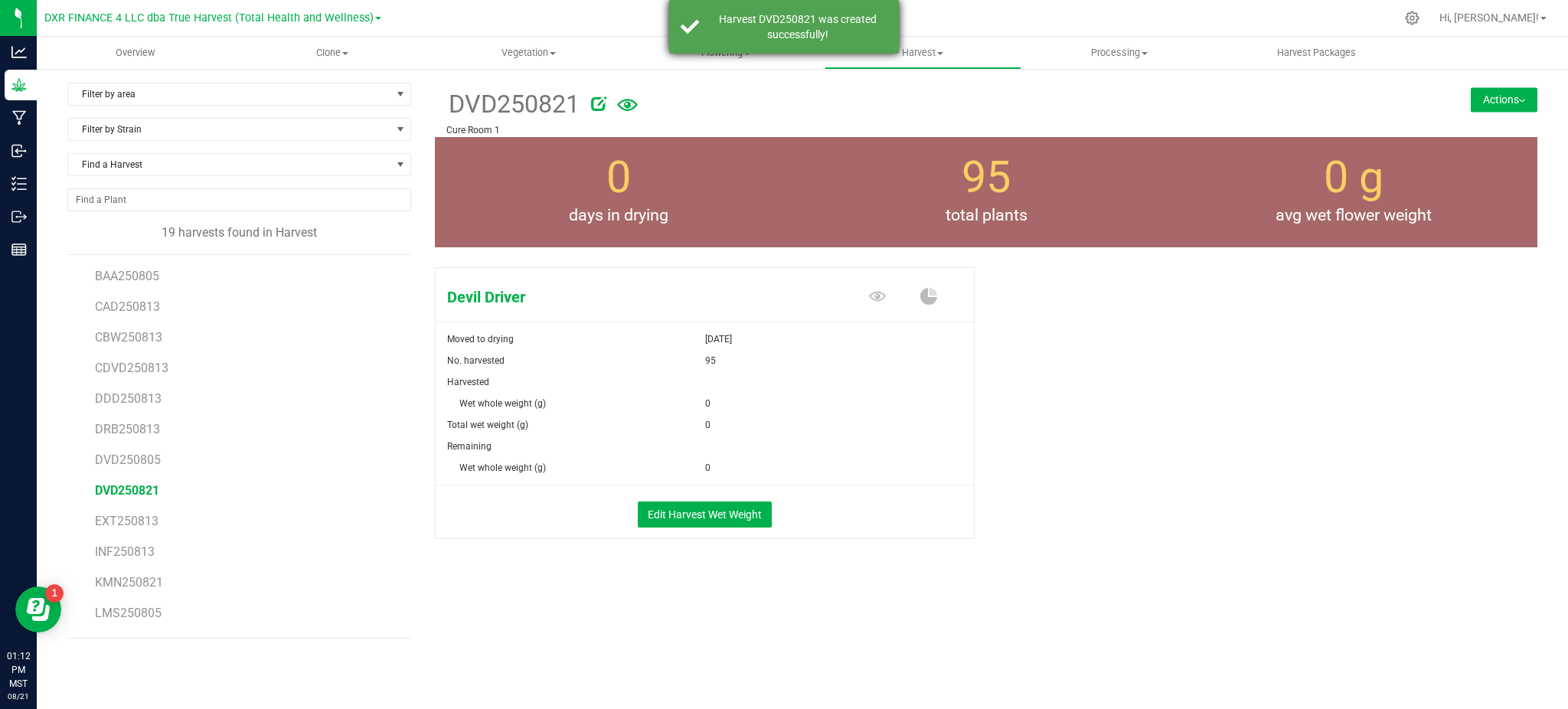
click at [752, 48] on div "Harvest DVD250821 was created successfully!" at bounding box center [783, 26] width 229 height 53
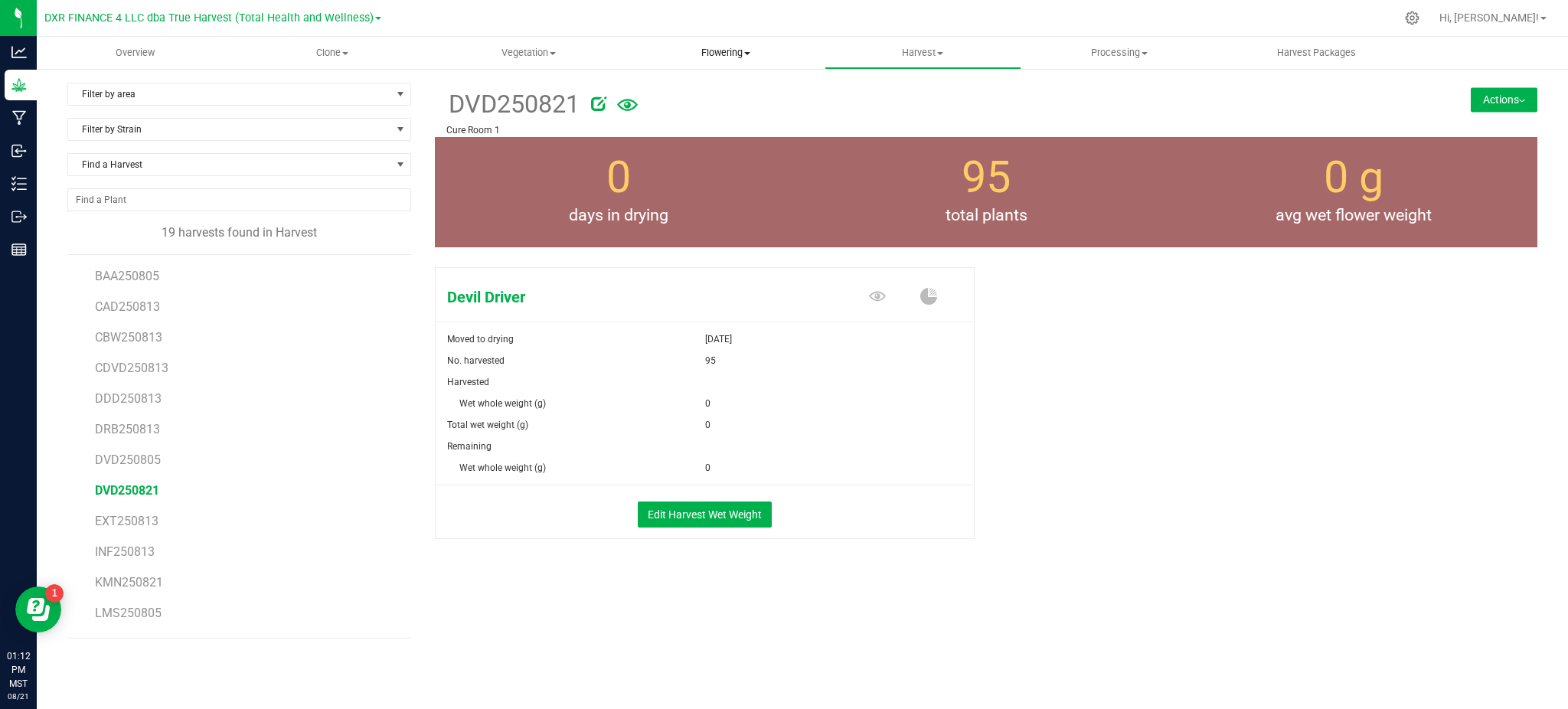
click at [721, 55] on span "Flowering" at bounding box center [726, 53] width 196 height 14
click at [701, 115] on span "Flowering groups" at bounding box center [691, 110] width 127 height 13
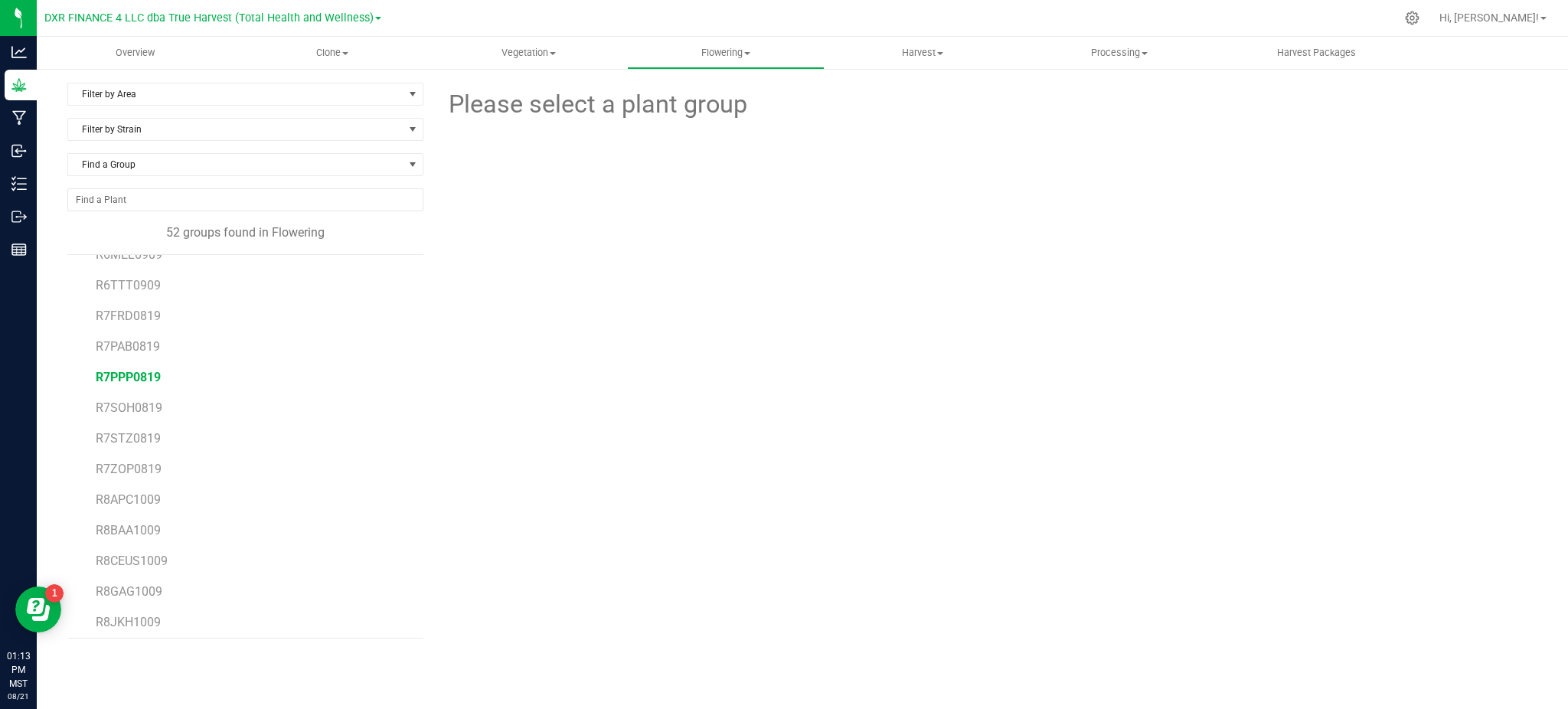
scroll to position [1120, 0]
click at [146, 344] on span "R7FRD0819" at bounding box center [128, 351] width 64 height 14
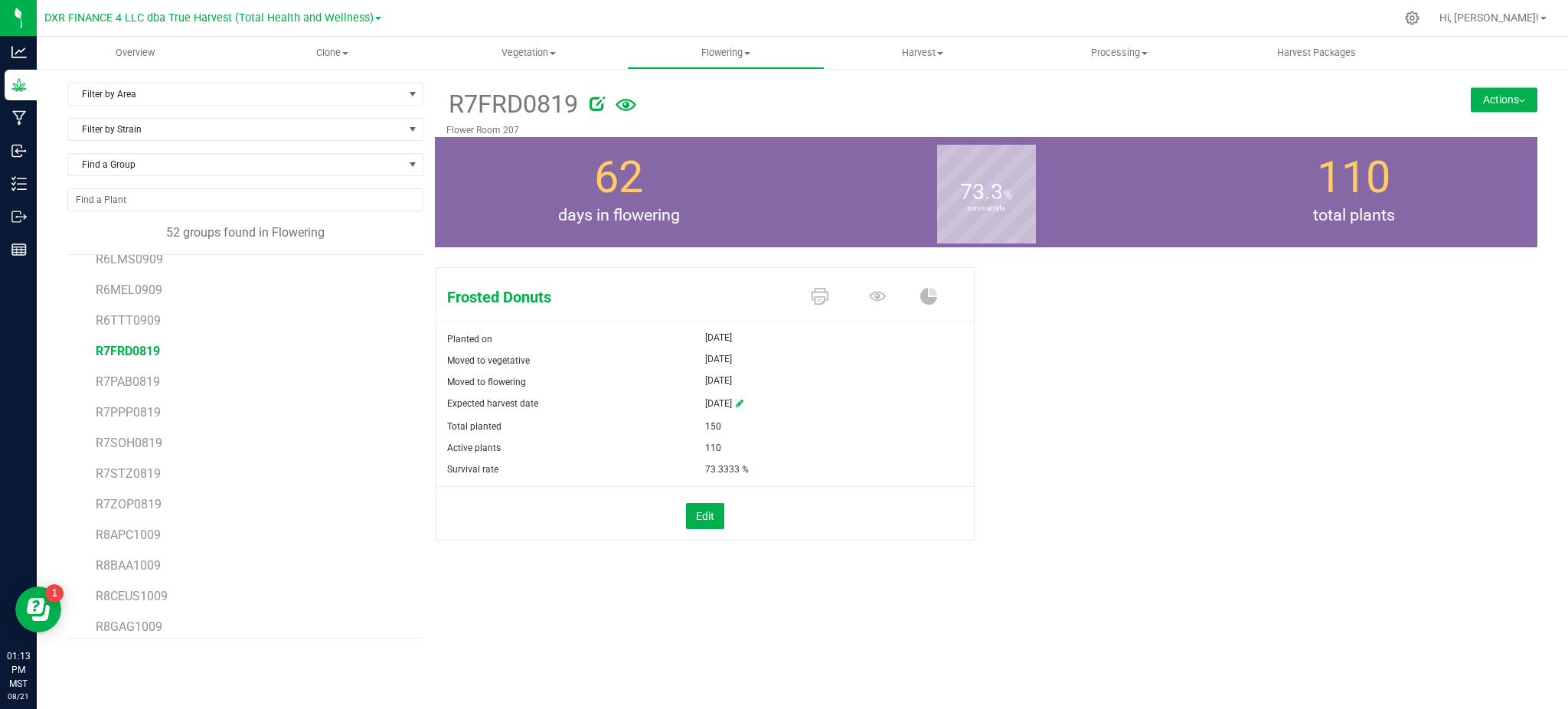
click at [1505, 96] on button "Actions" at bounding box center [1504, 99] width 67 height 25
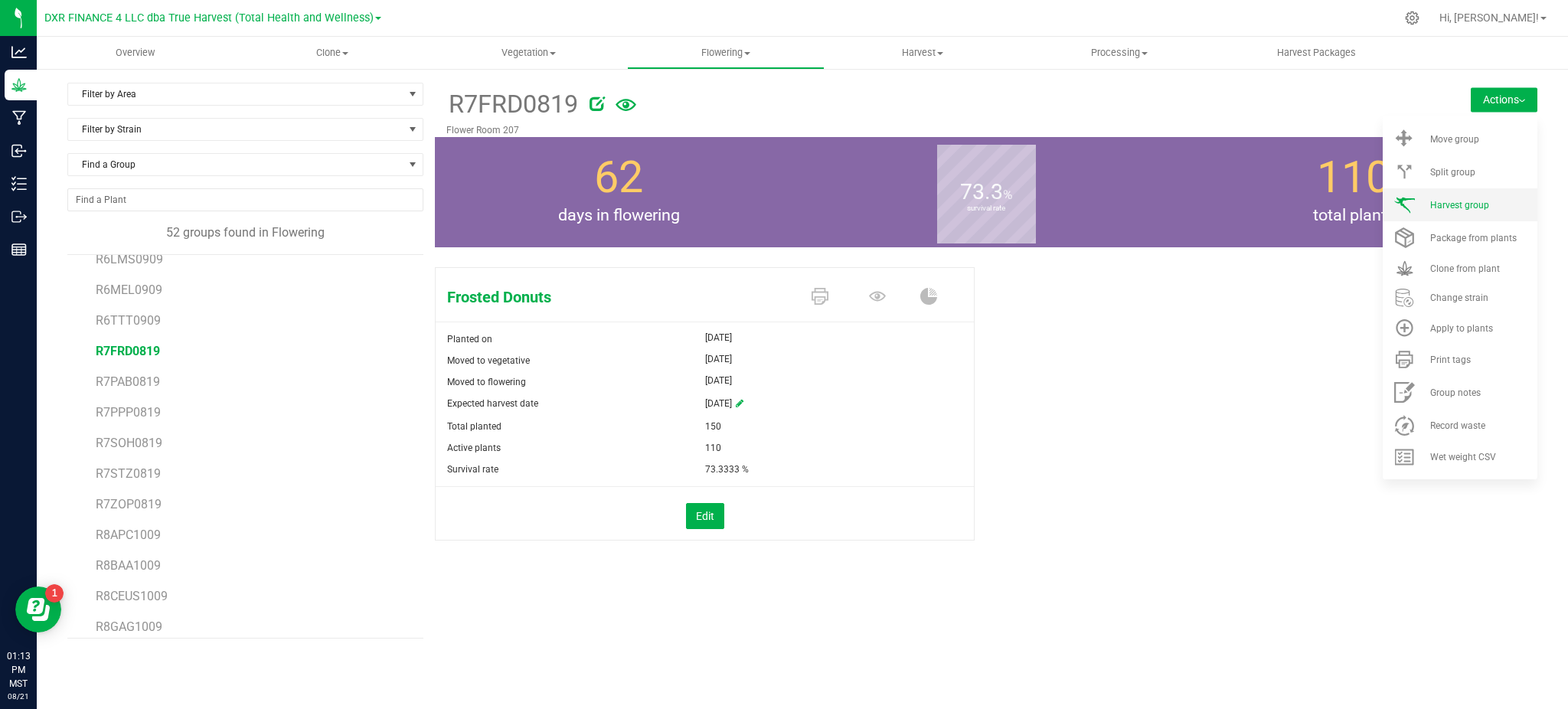
click at [1477, 197] on li "Harvest group" at bounding box center [1460, 204] width 155 height 33
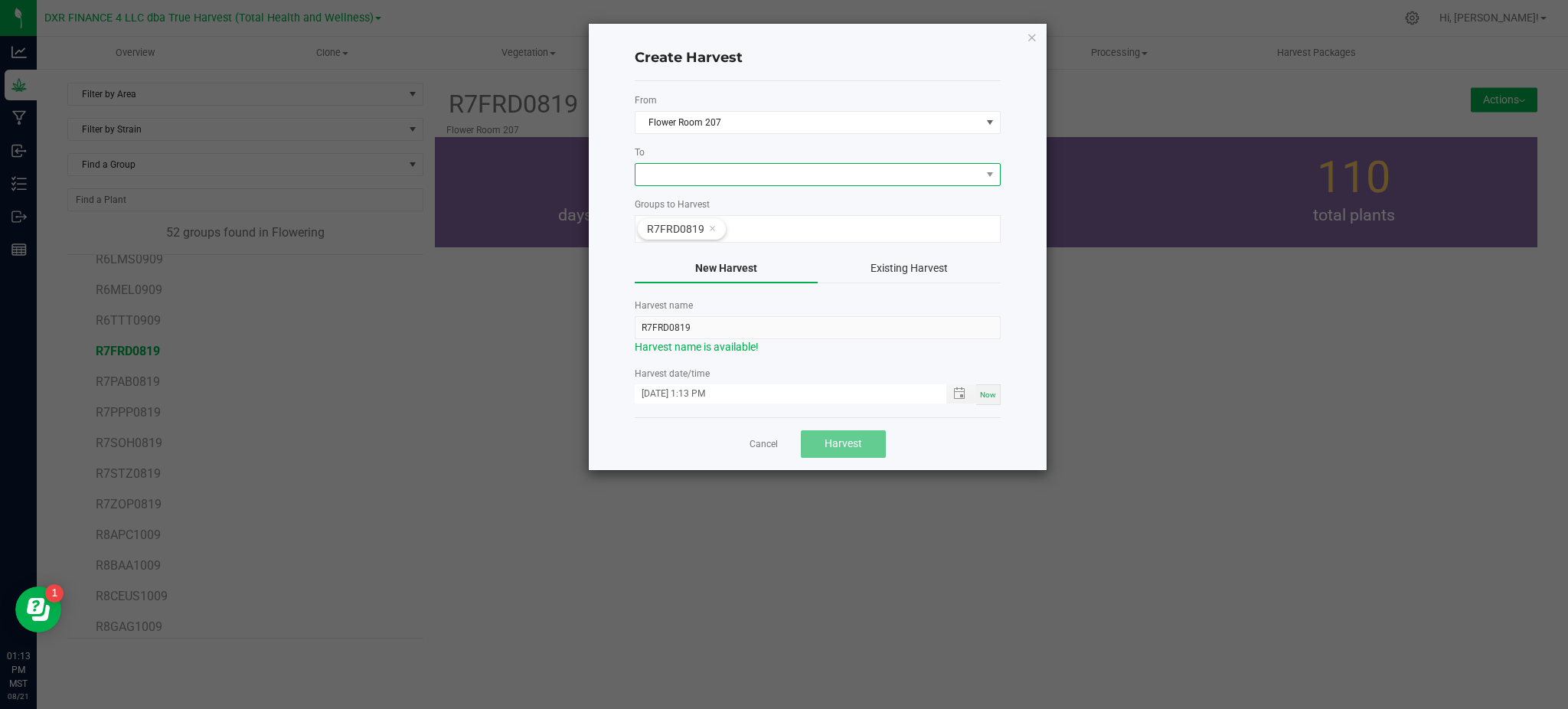
click at [707, 177] on span at bounding box center [809, 174] width 345 height 21
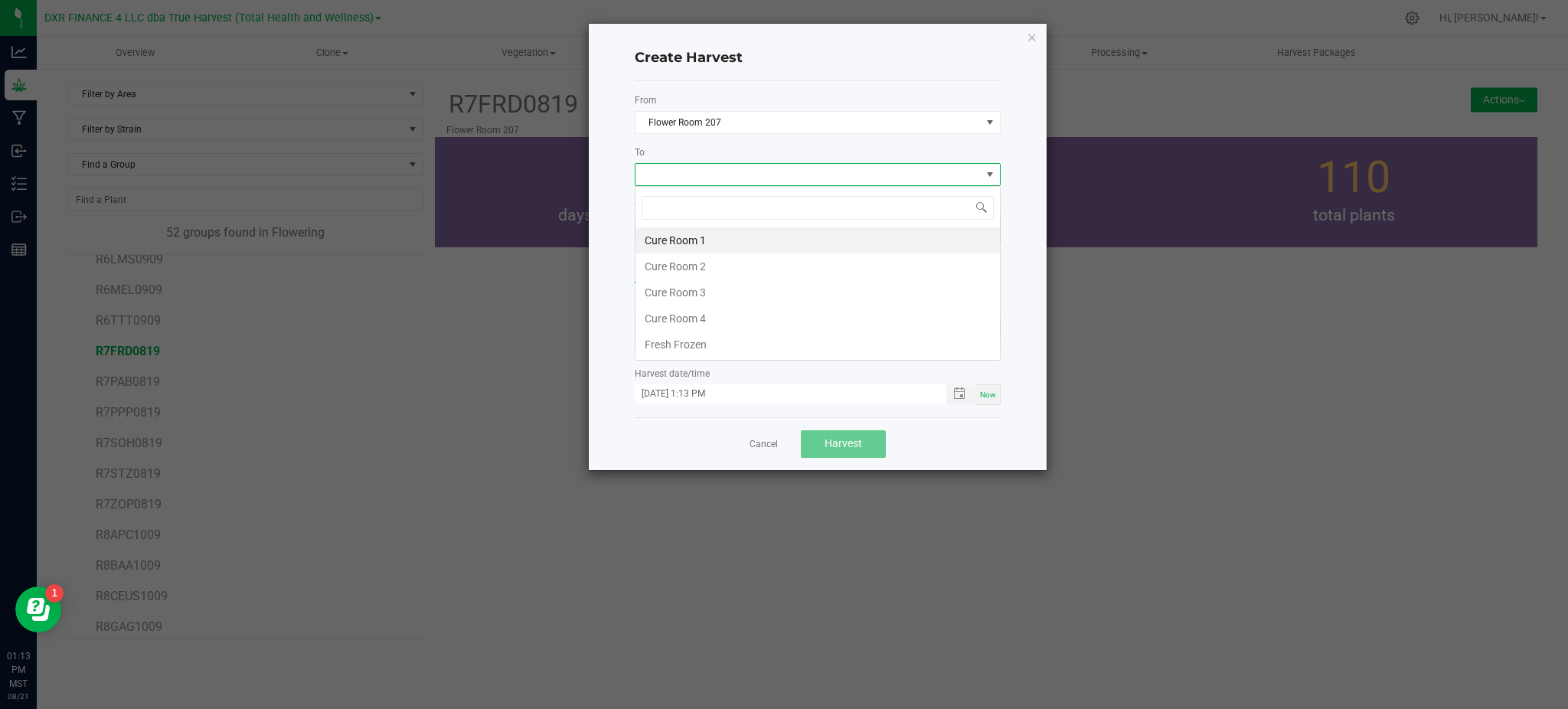
scroll to position [23, 365]
click at [681, 235] on li "Cure Room 1" at bounding box center [818, 241] width 364 height 26
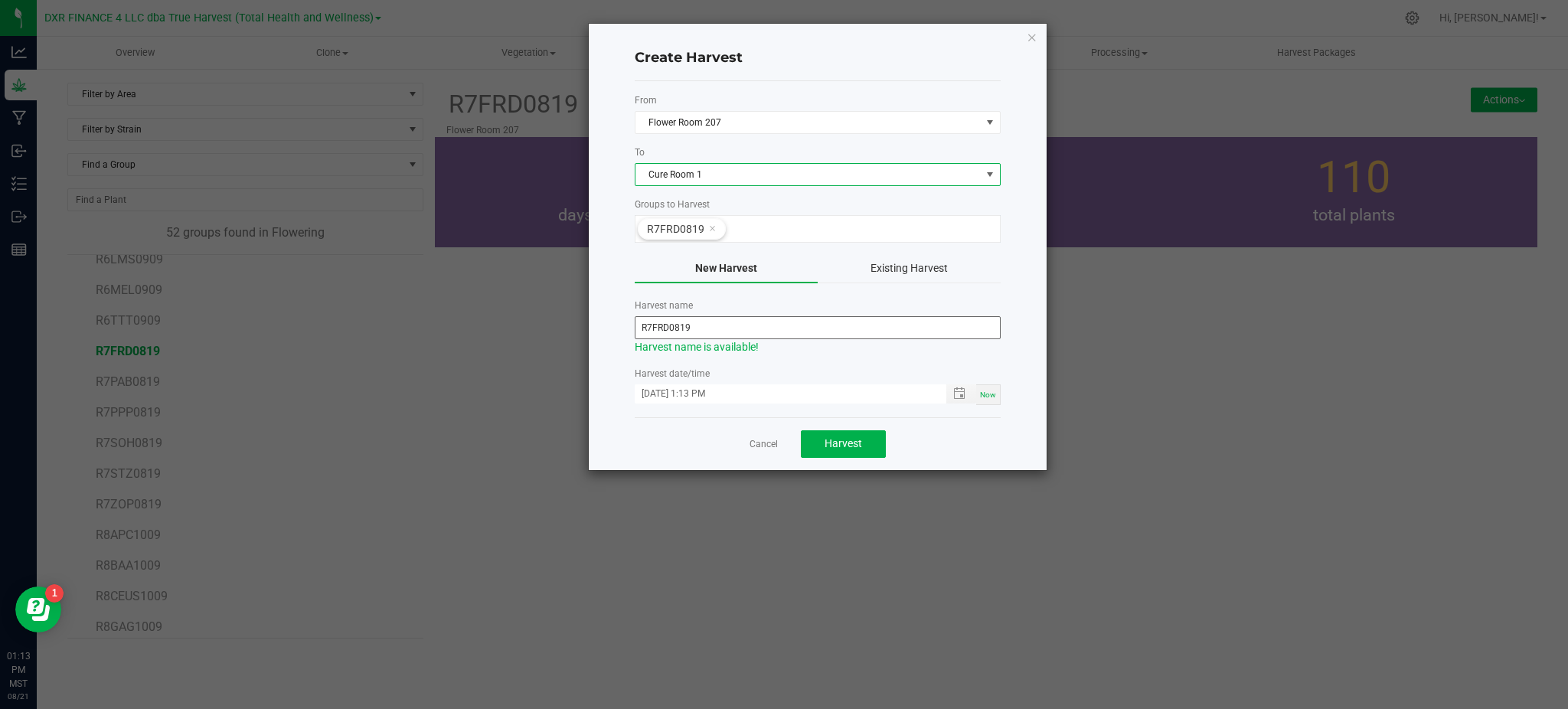
drag, startPoint x: 621, startPoint y: 301, endPoint x: 643, endPoint y: 324, distance: 31.8
click at [626, 304] on div "Create Harvest From Flower Room 207 To Cure Room 1 Groups to Harvest R7FRD0819 …" at bounding box center [817, 246] width 458 height 446
click at [652, 325] on input "R7FRD0819" at bounding box center [818, 327] width 366 height 23
click at [653, 327] on input "FRD0819" at bounding box center [818, 327] width 366 height 23
click at [658, 327] on input "FRD0819" at bounding box center [818, 327] width 366 height 23
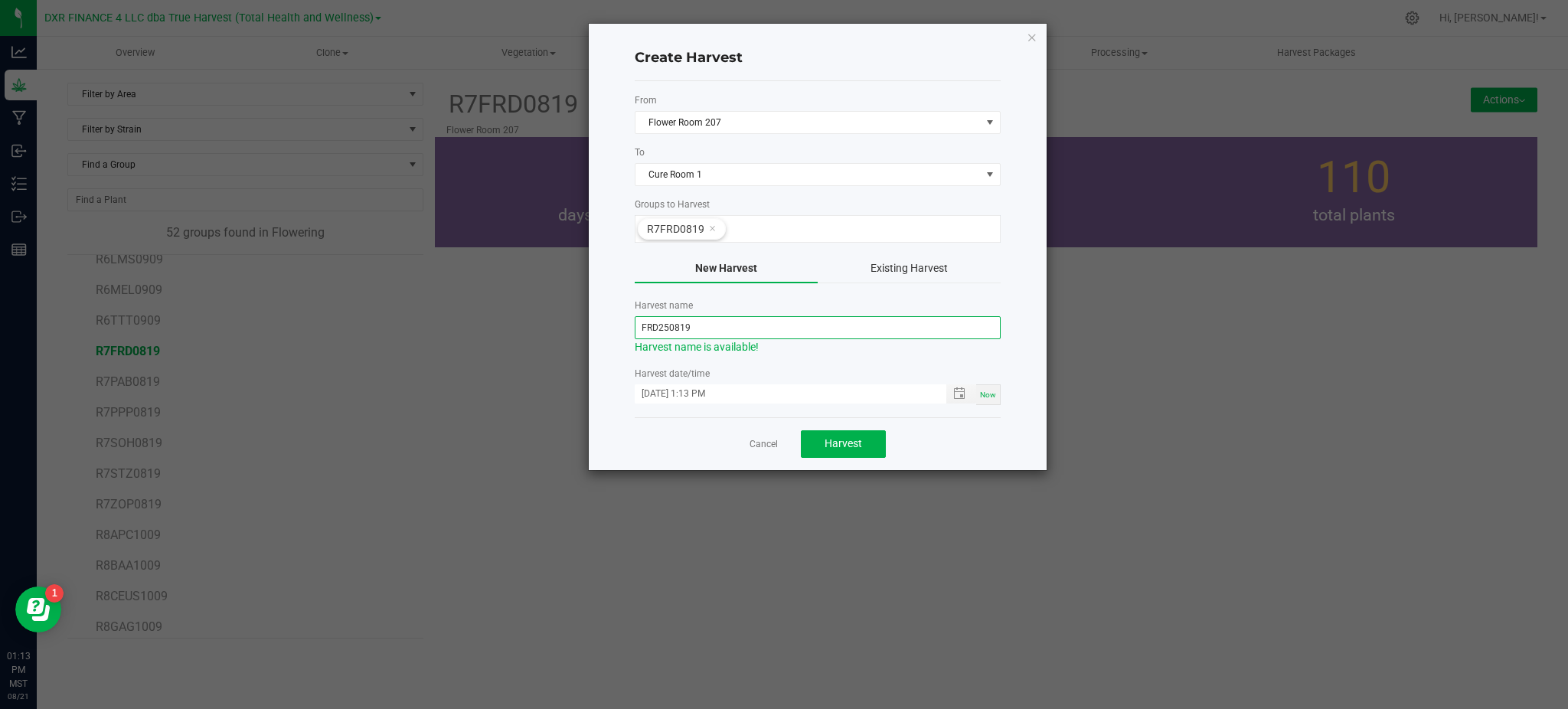
click at [733, 332] on input "FRD250819" at bounding box center [818, 327] width 366 height 23
type input "FRD250821"
click at [946, 439] on div "Cancel Harvest" at bounding box center [818, 444] width 366 height 53
click at [671, 327] on input "FRD250821" at bounding box center [818, 327] width 366 height 23
drag, startPoint x: 929, startPoint y: 437, endPoint x: 859, endPoint y: 436, distance: 70.0
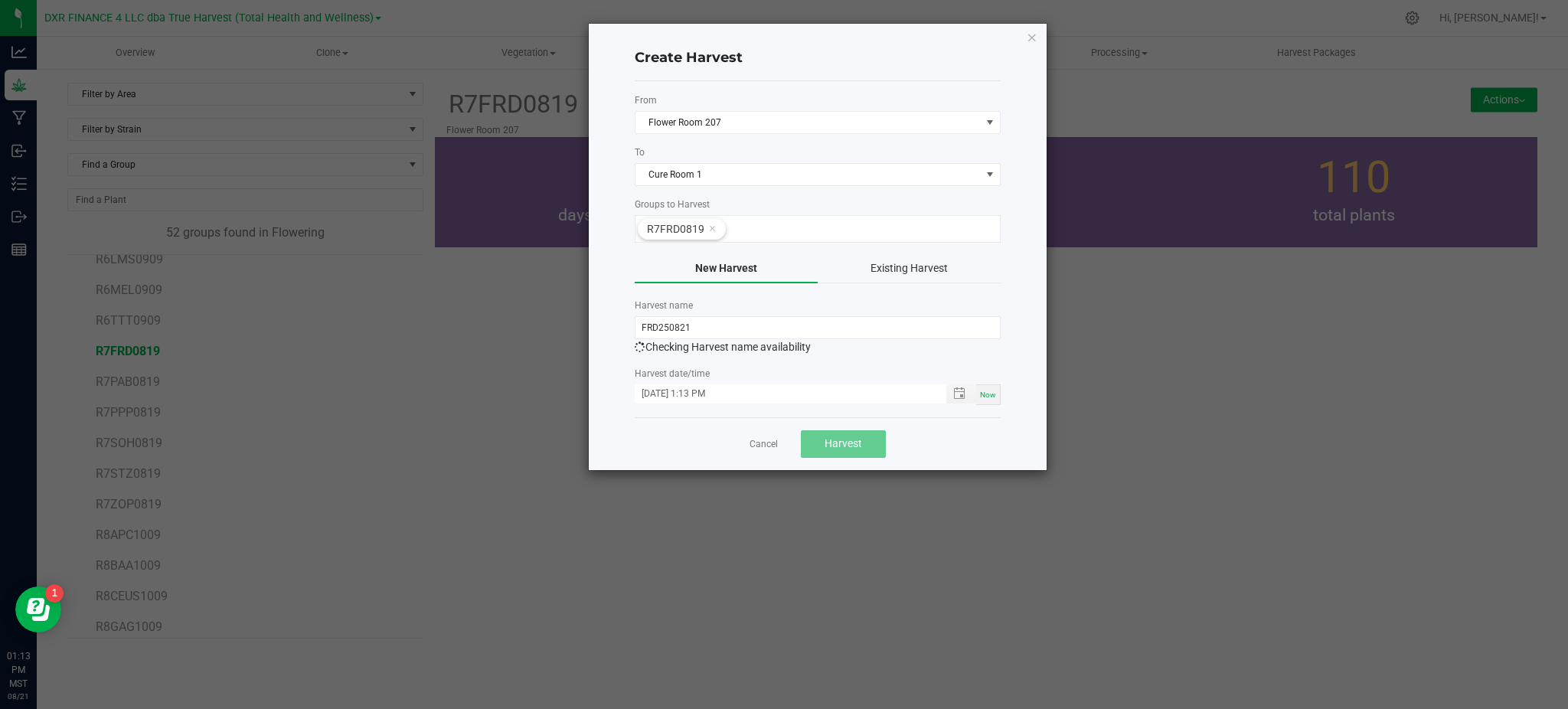
click at [929, 436] on div "Cancel Harvest" at bounding box center [818, 444] width 366 height 53
click at [852, 442] on span "Harvest" at bounding box center [843, 443] width 37 height 12
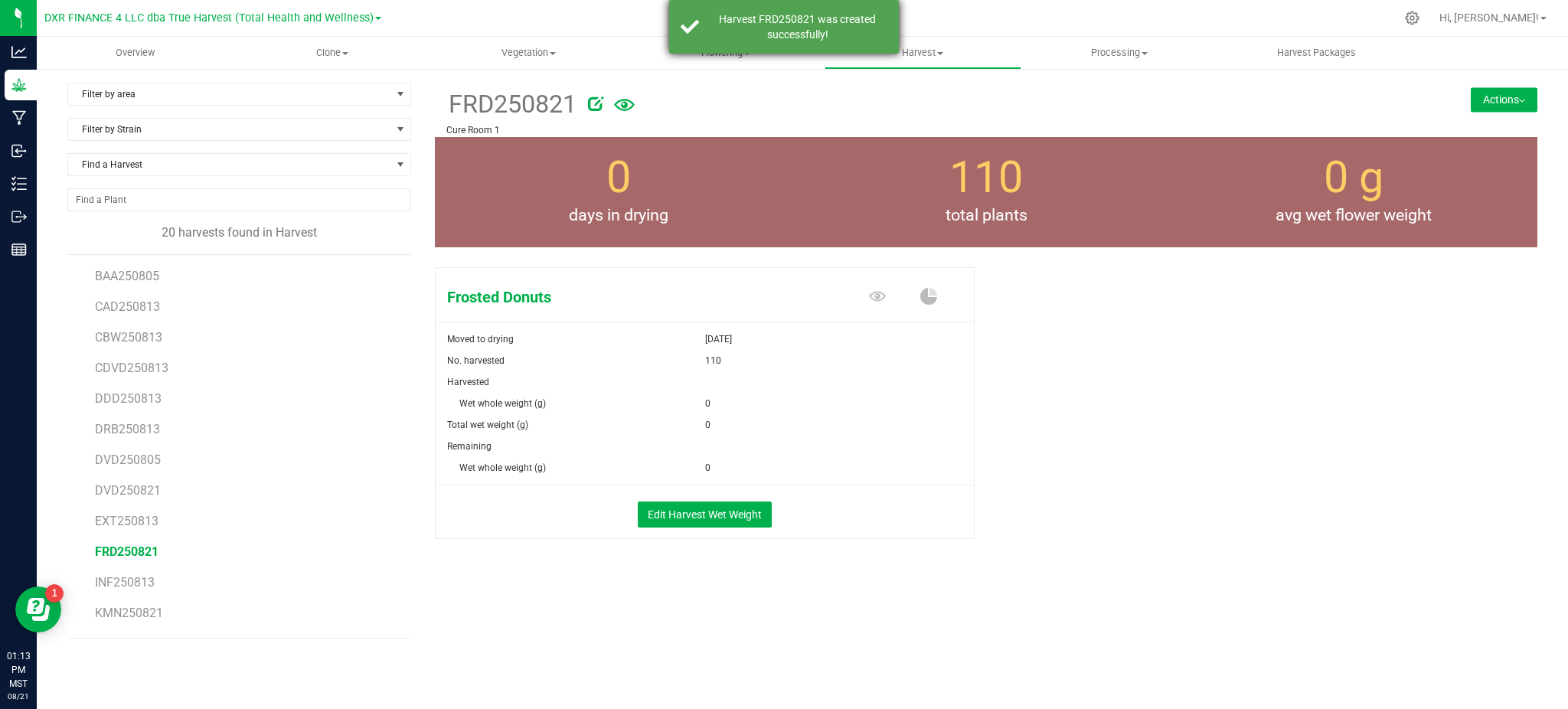
click at [700, 43] on div "Harvest FRD250821 was created successfully!" at bounding box center [783, 26] width 229 height 53
click at [716, 48] on span "Flowering" at bounding box center [726, 53] width 196 height 14
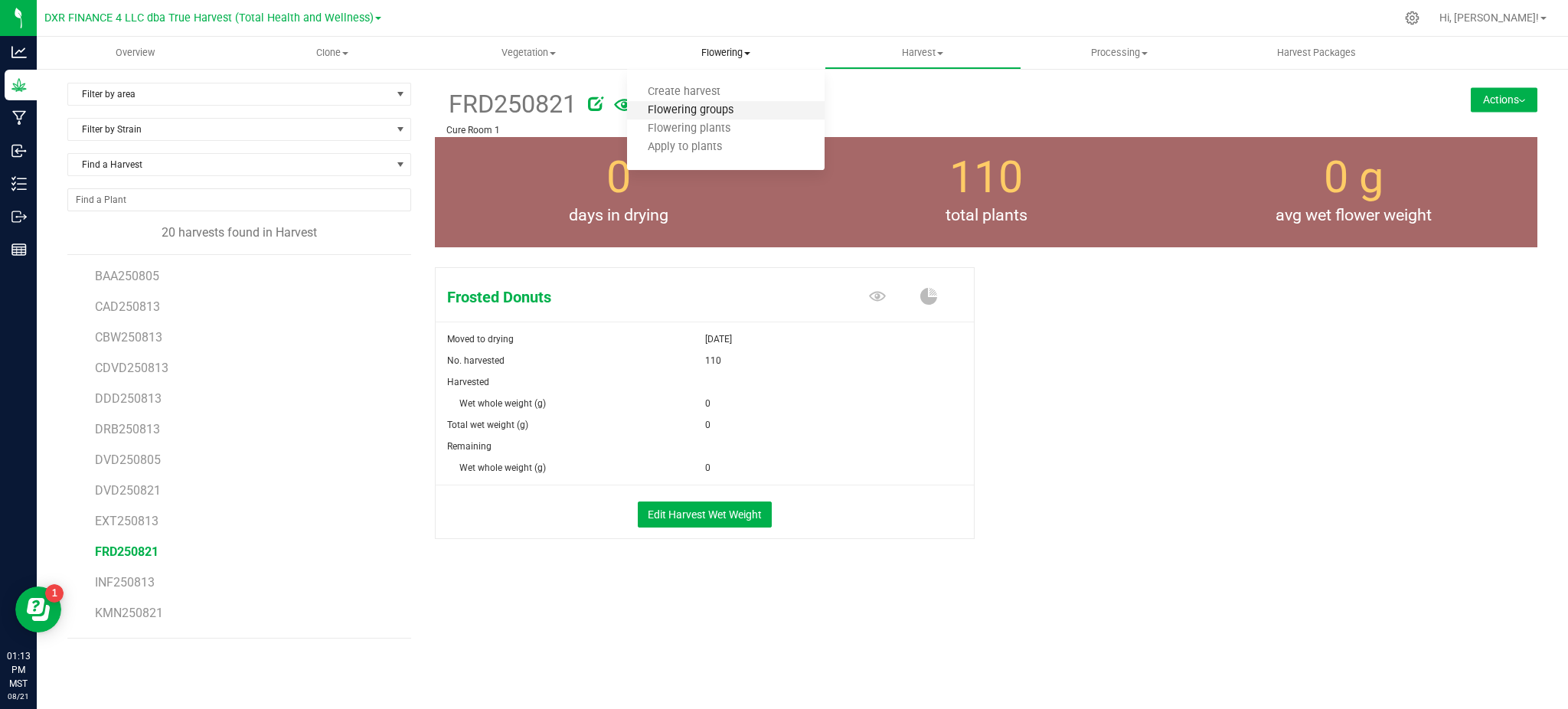
click at [740, 104] on span "Flowering groups" at bounding box center [691, 110] width 127 height 13
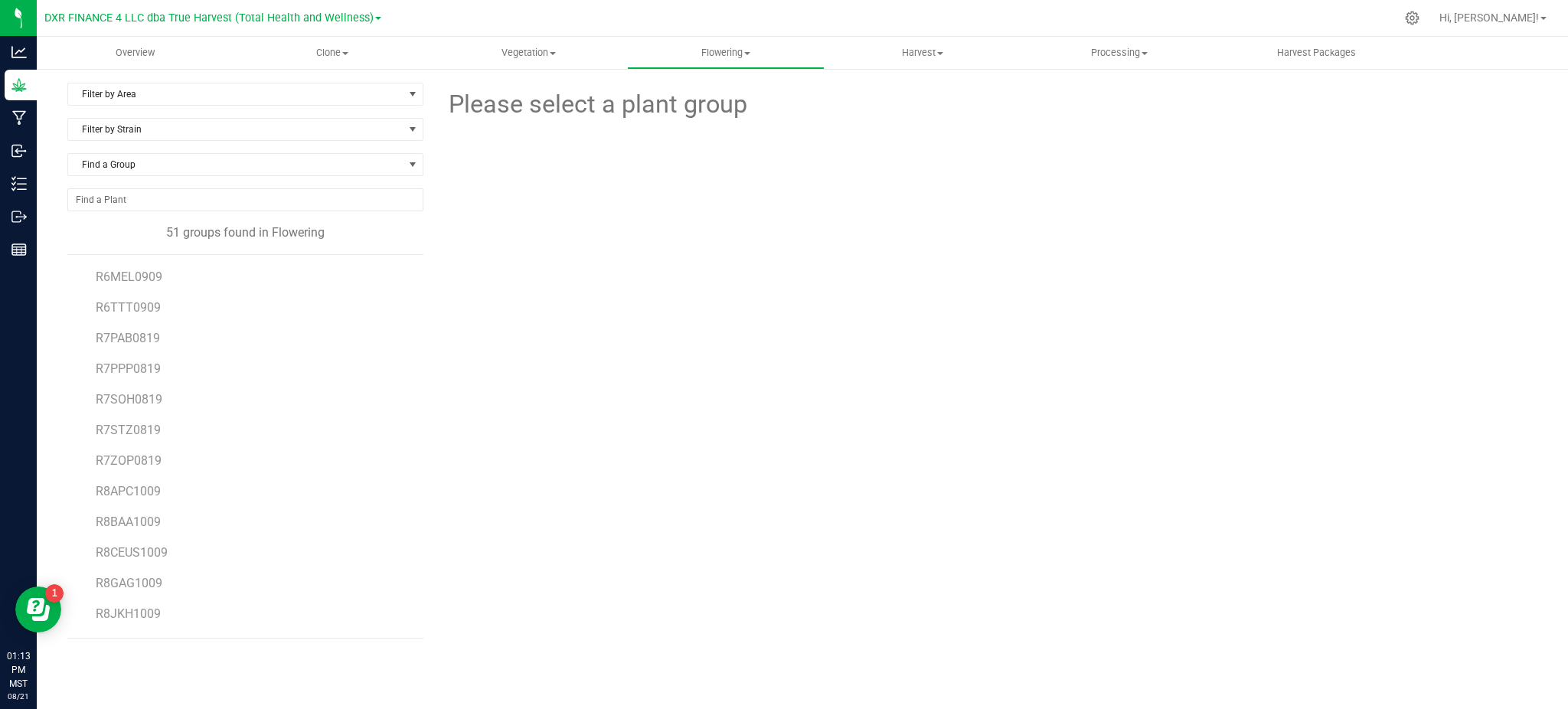
scroll to position [1088, 0]
click at [132, 380] on span "R7PAB0819" at bounding box center [128, 382] width 65 height 14
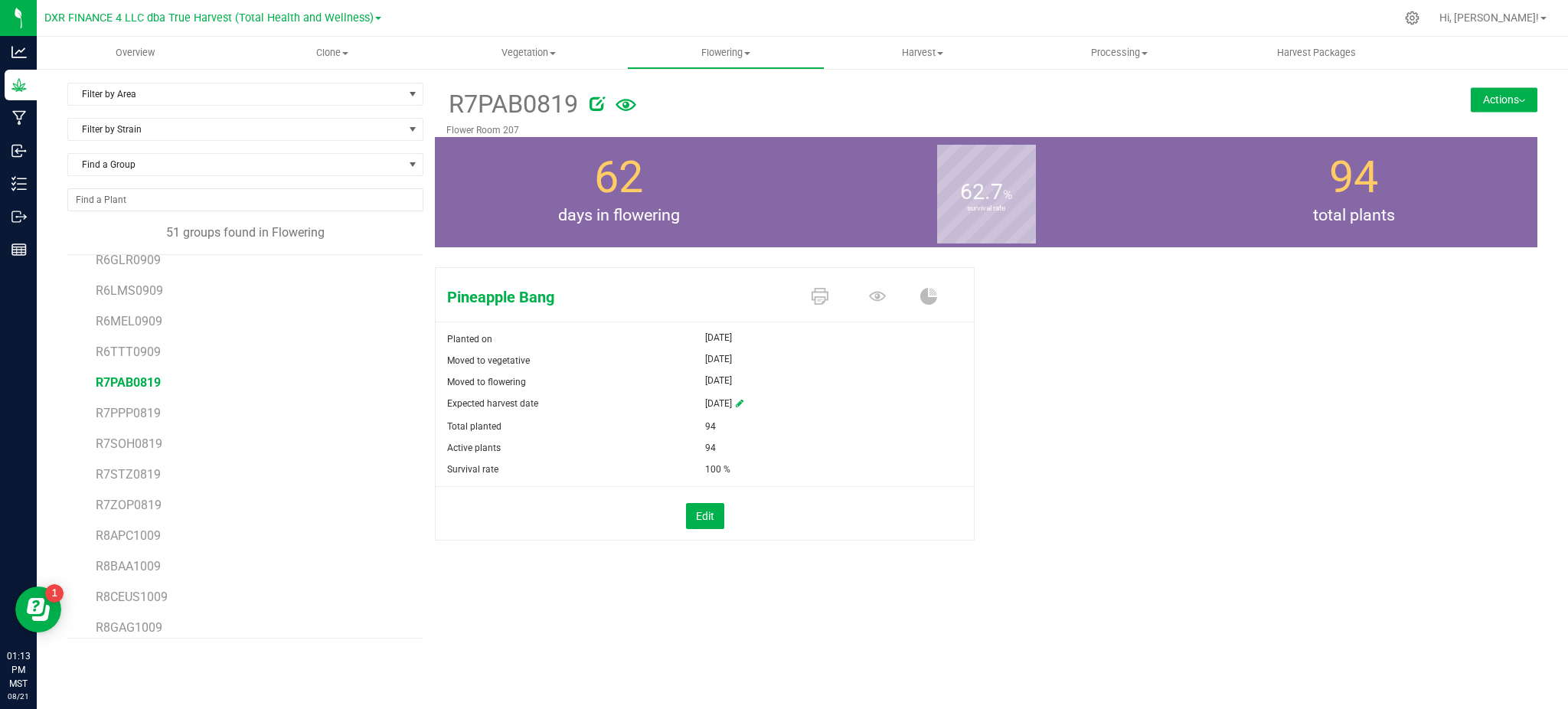
drag, startPoint x: 1521, startPoint y: 91, endPoint x: 1488, endPoint y: 117, distance: 42.0
click at [1521, 95] on button "Actions" at bounding box center [1504, 99] width 67 height 25
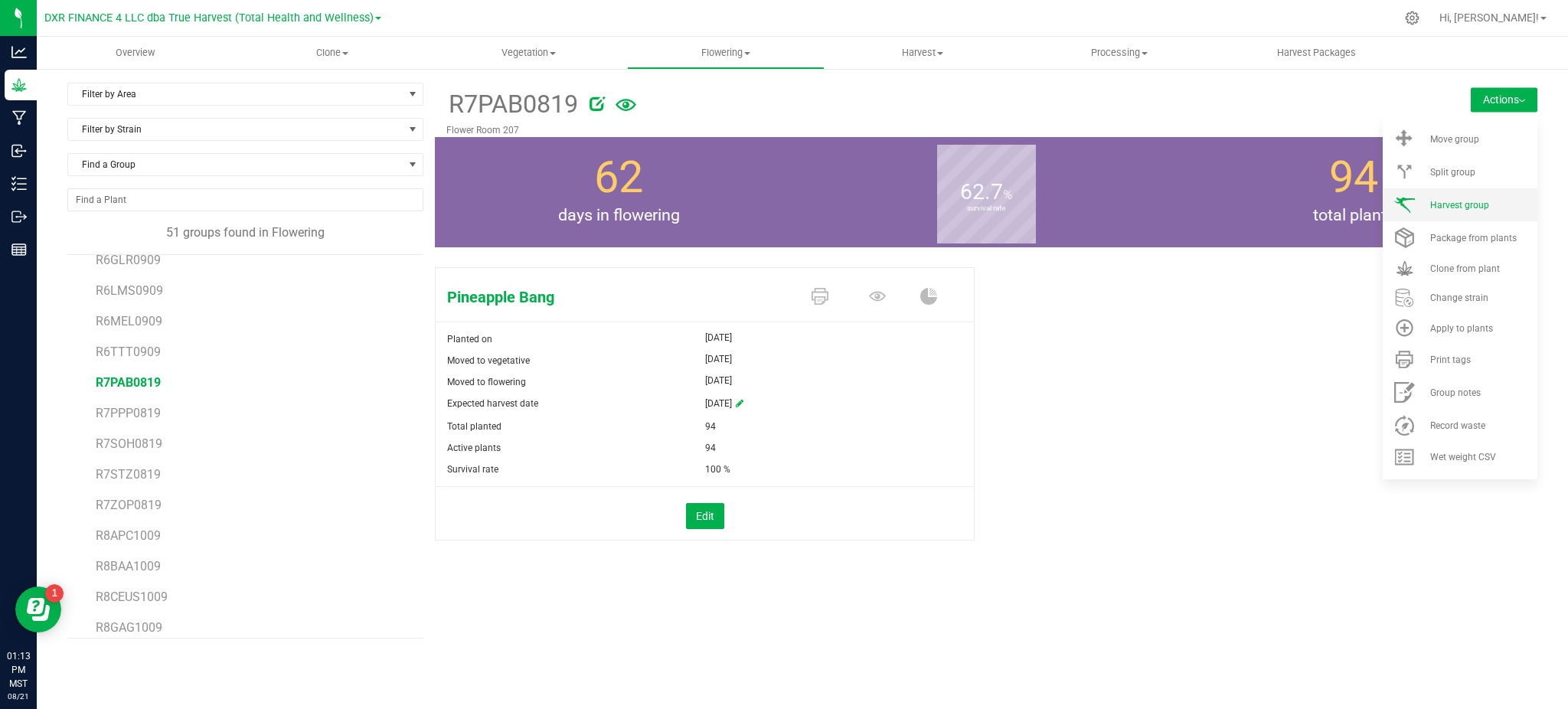
click at [1463, 208] on span "Harvest group" at bounding box center [1460, 205] width 59 height 11
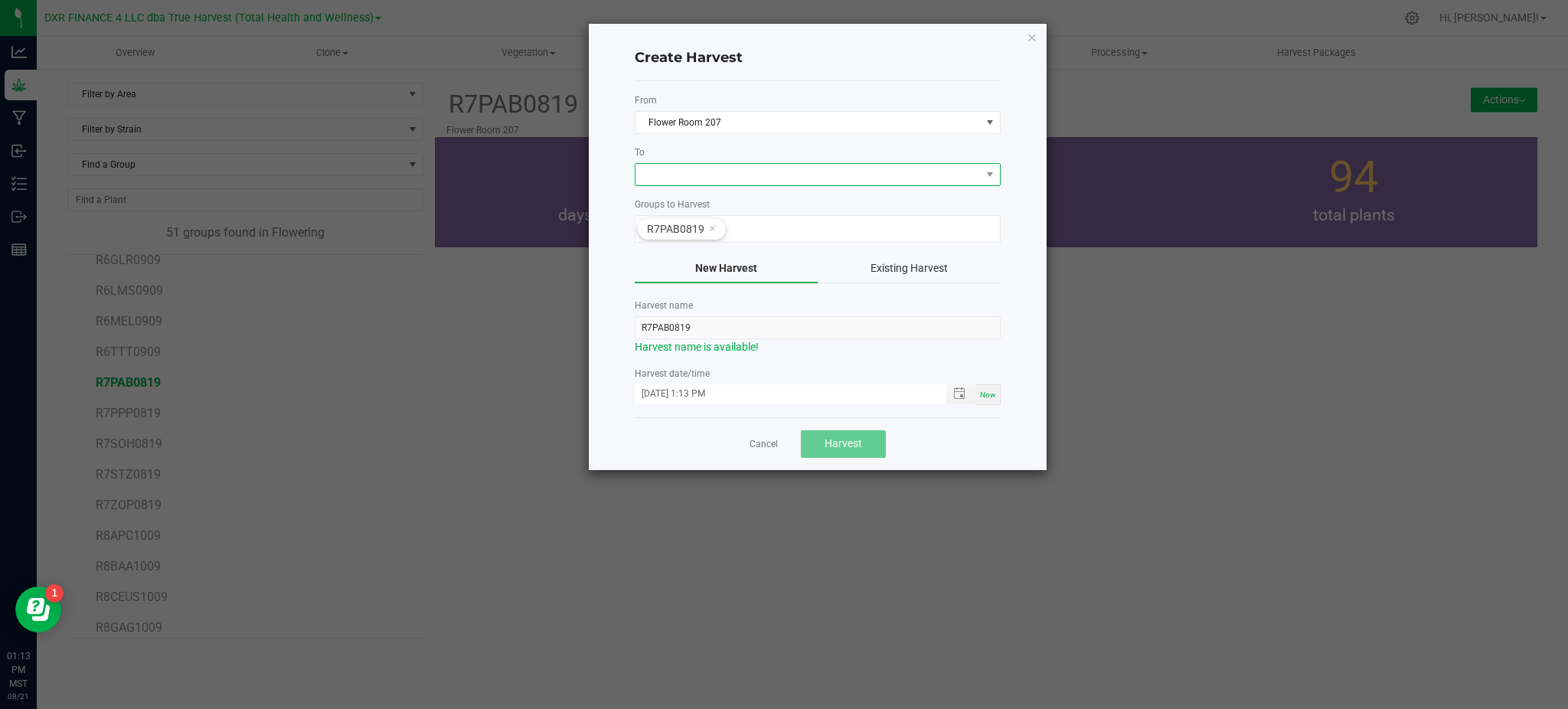
click at [661, 182] on span at bounding box center [809, 174] width 345 height 21
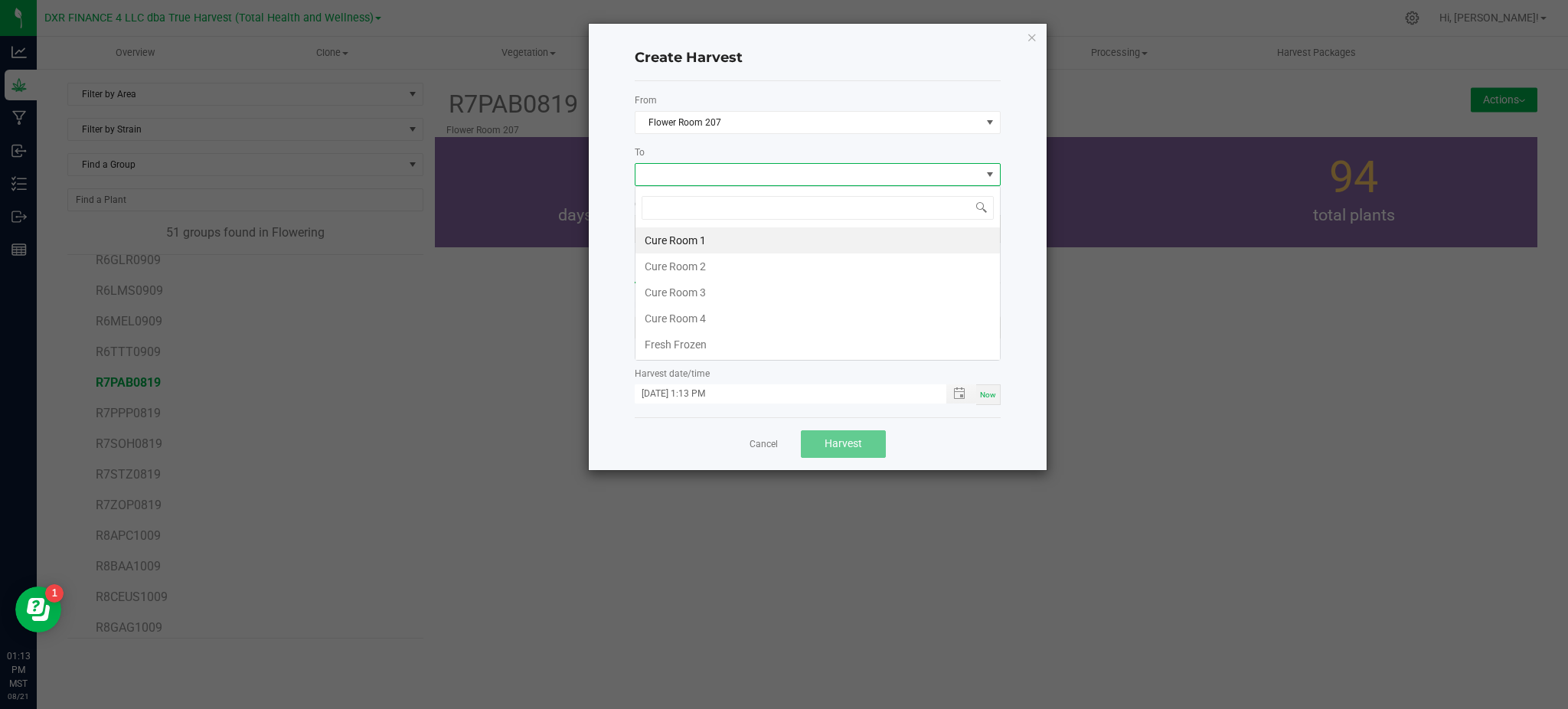
scroll to position [23, 365]
click at [676, 244] on li "Cure Room 1" at bounding box center [818, 241] width 364 height 26
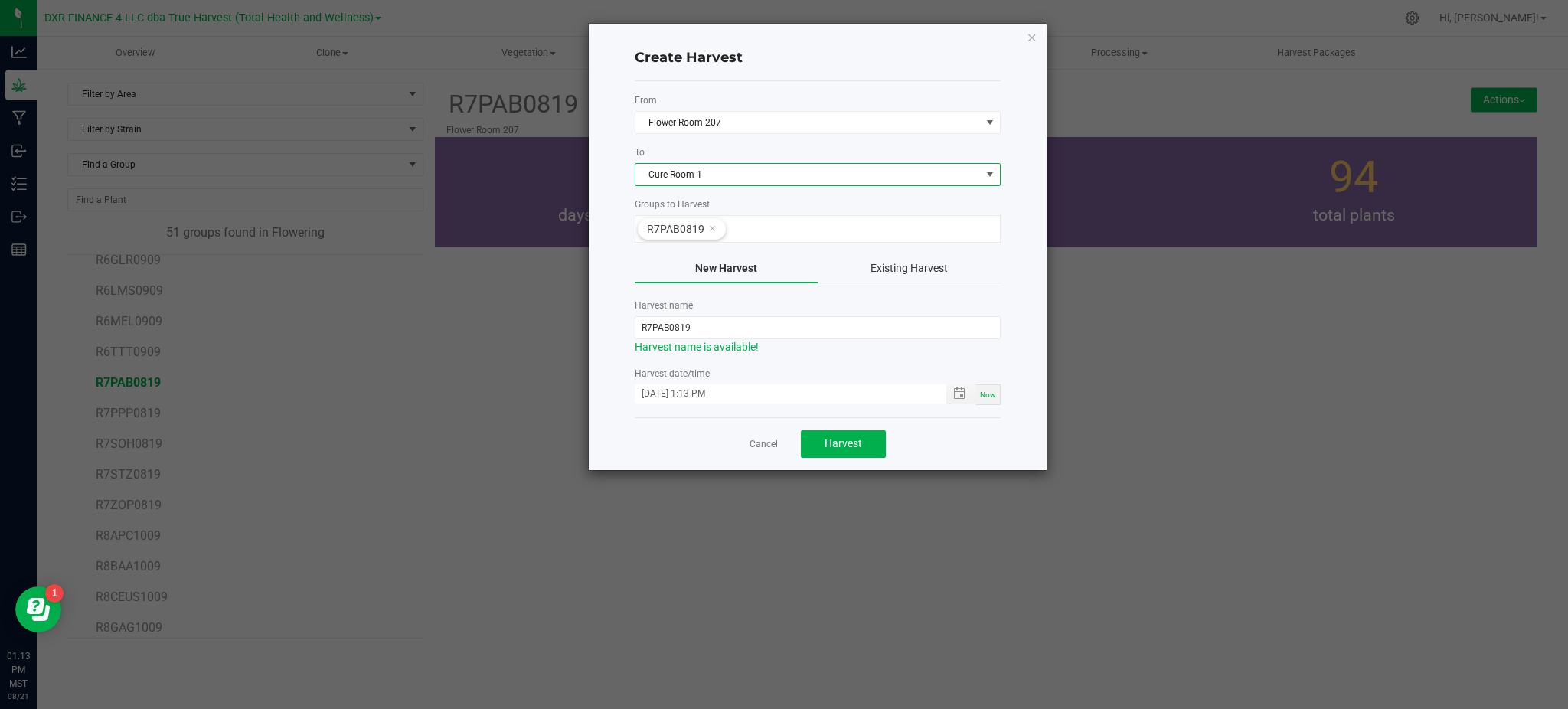
drag, startPoint x: 604, startPoint y: 279, endPoint x: 616, endPoint y: 283, distance: 12.6
click at [606, 279] on div "Create Harvest From Flower Room 207 To Cure Room 1 Groups to Harvest R7PAB0819 …" at bounding box center [817, 246] width 458 height 446
click at [651, 325] on input "R7PAB0819" at bounding box center [818, 327] width 366 height 23
click at [678, 324] on input "PAB0819" at bounding box center [818, 327] width 366 height 23
type input "PAB250821"
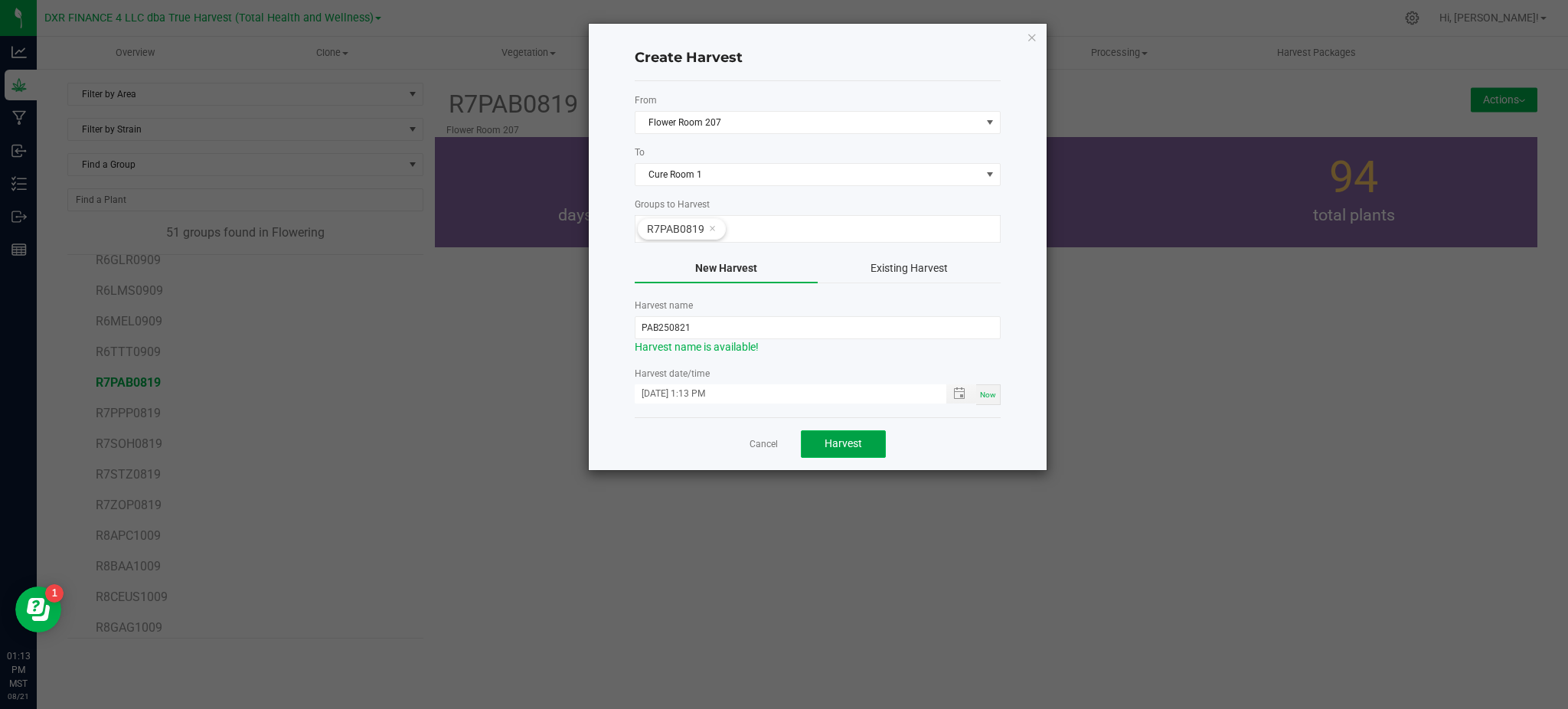
click at [853, 441] on span "Harvest" at bounding box center [843, 443] width 37 height 12
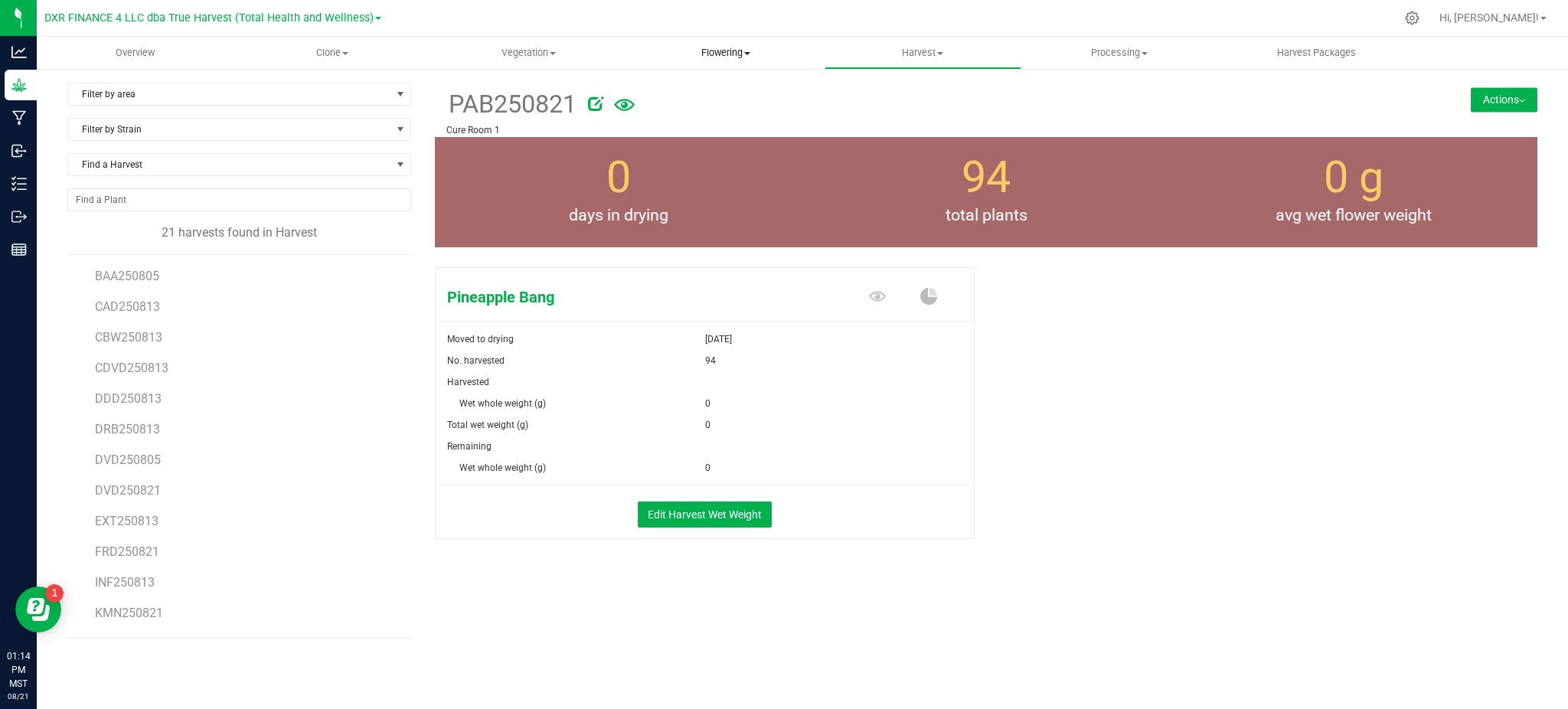
click at [715, 54] on span "Flowering" at bounding box center [726, 53] width 196 height 14
click at [690, 110] on span "Flowering groups" at bounding box center [691, 110] width 127 height 13
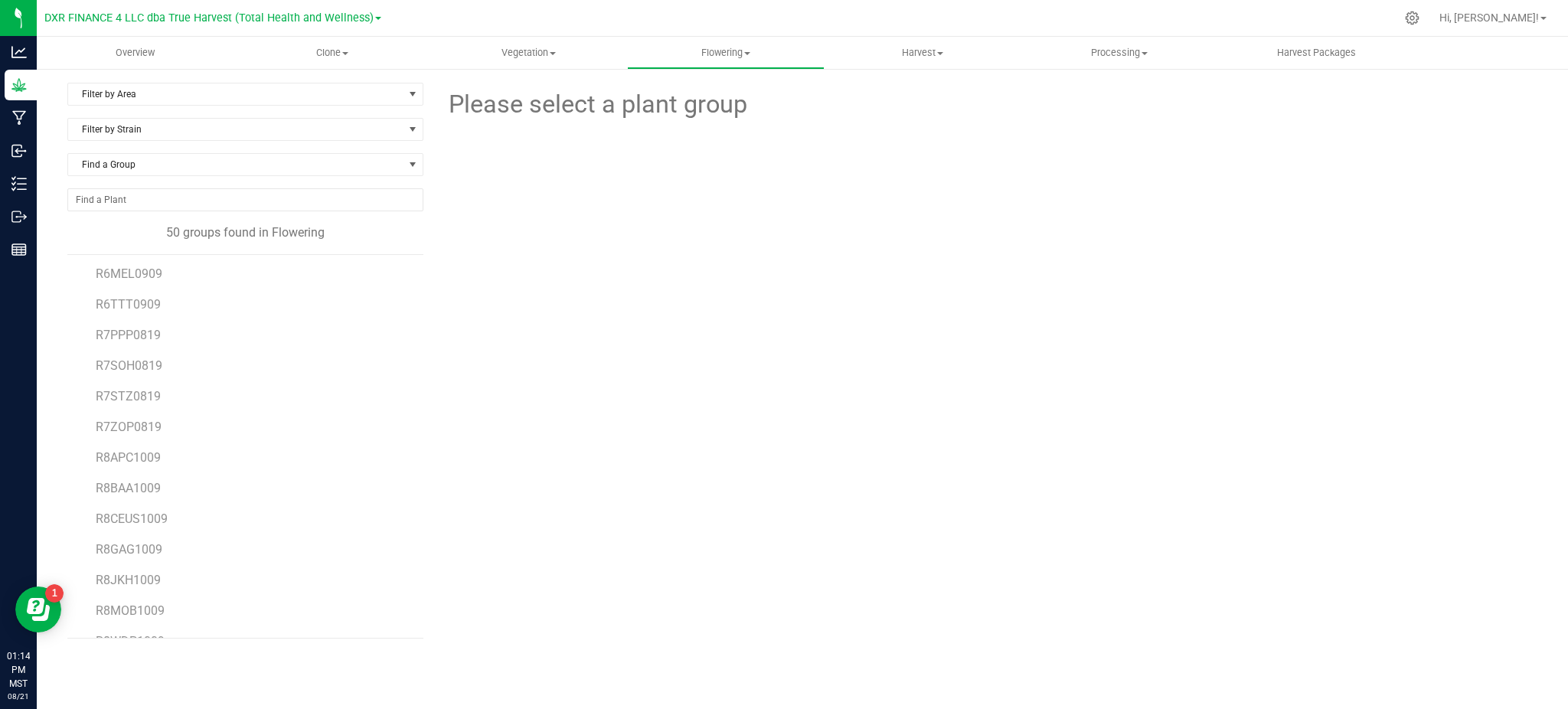
scroll to position [1160, 0]
click at [135, 314] on span "R7PPP0819" at bounding box center [128, 310] width 65 height 14
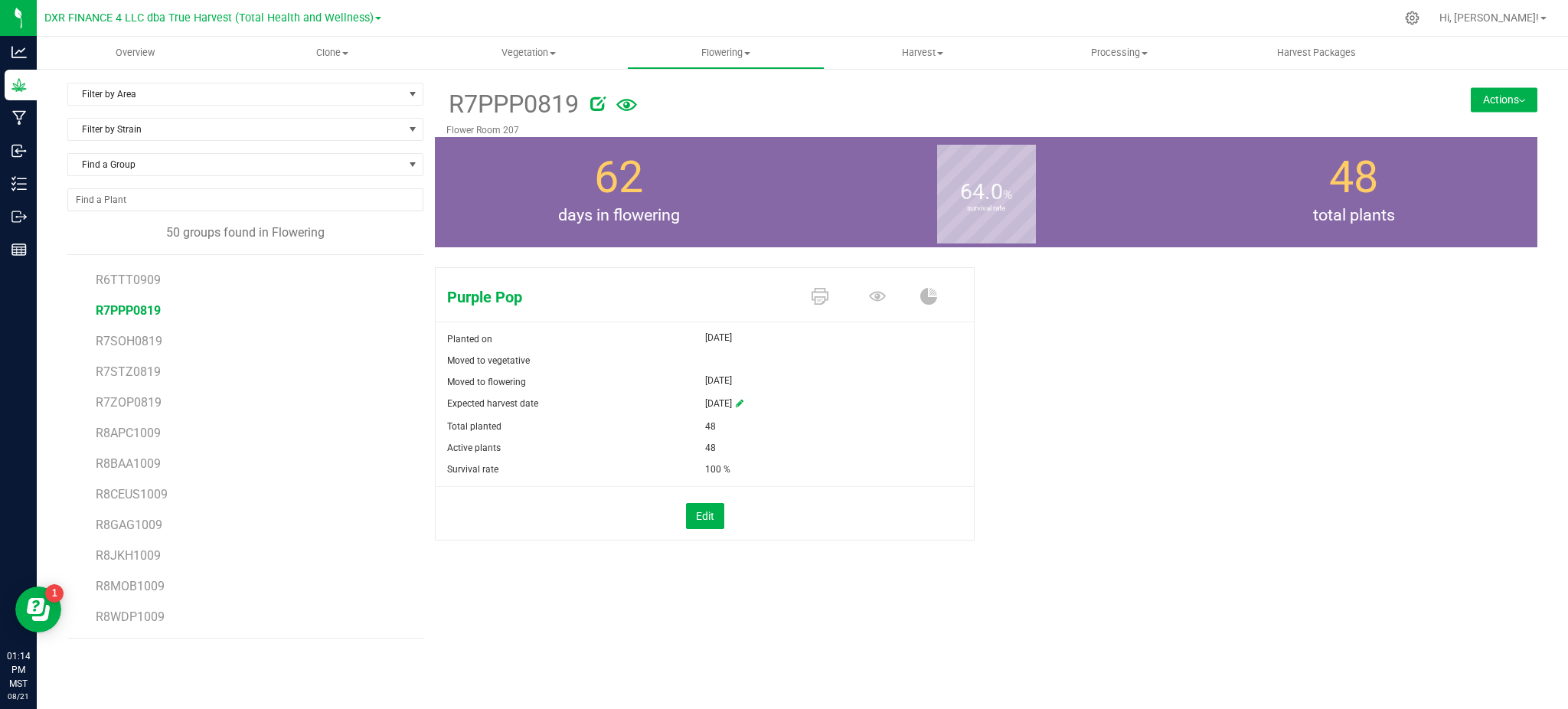
click at [1483, 101] on button "Actions" at bounding box center [1504, 99] width 67 height 25
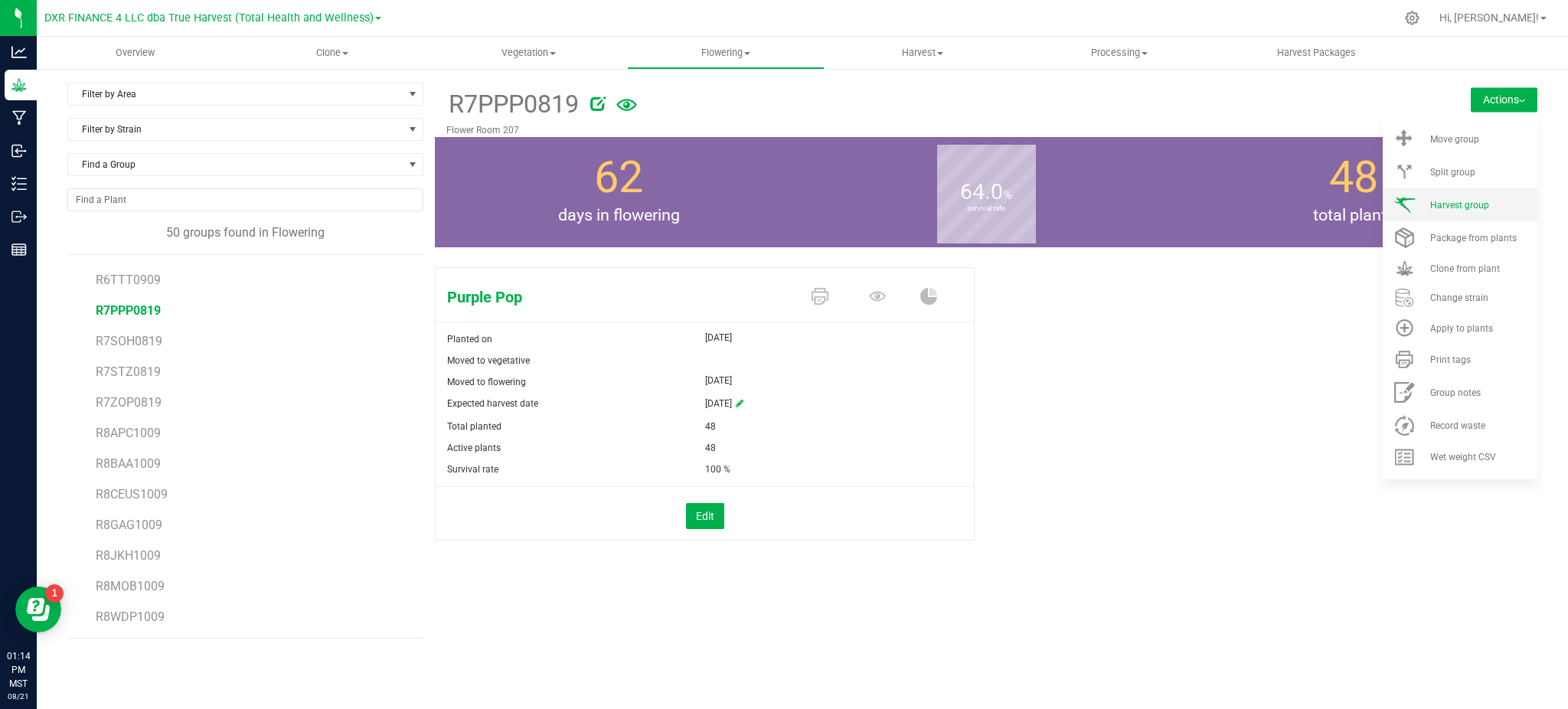
click at [1464, 201] on span "Harvest group" at bounding box center [1460, 205] width 59 height 11
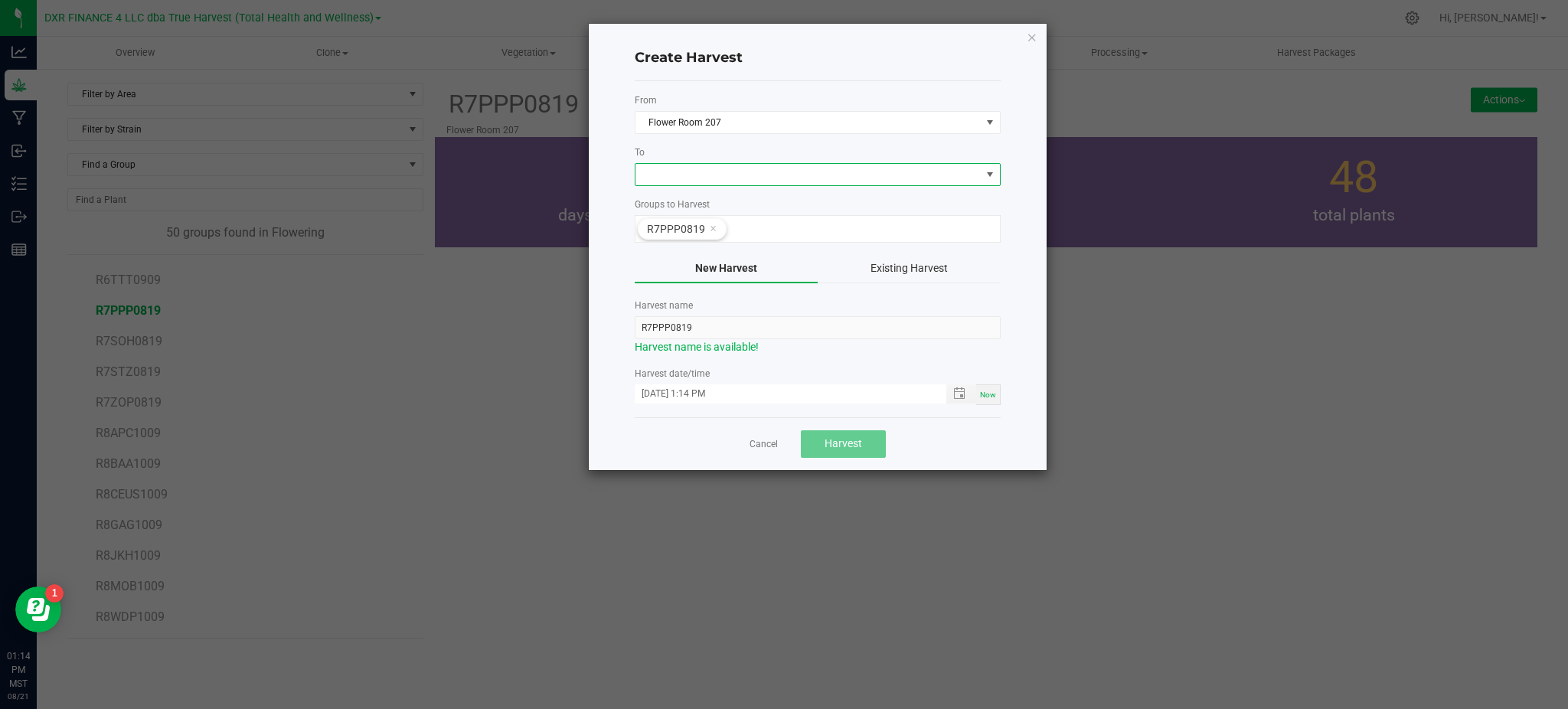
click at [660, 180] on span at bounding box center [809, 174] width 345 height 21
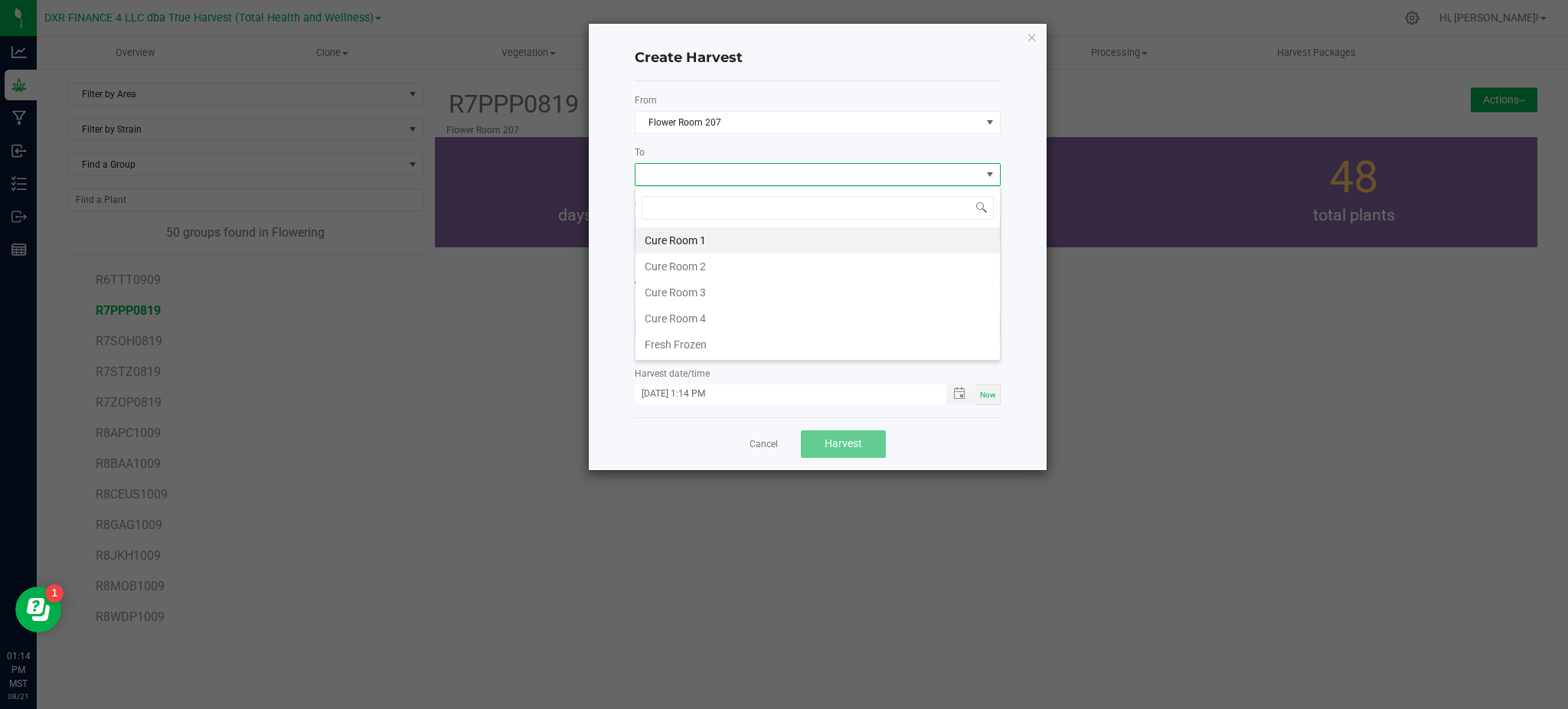
scroll to position [23, 365]
click at [700, 236] on li "Cure Room 1" at bounding box center [818, 241] width 364 height 26
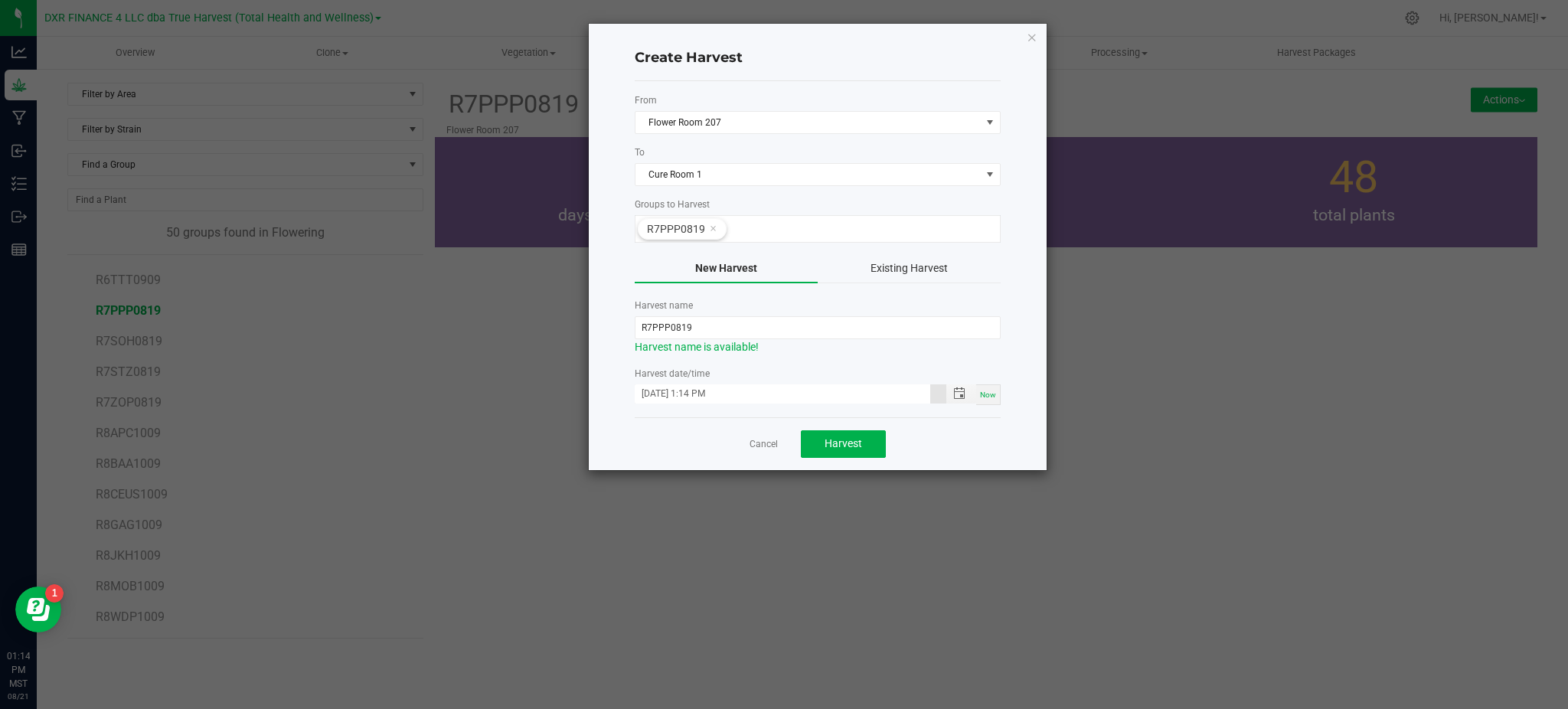
drag, startPoint x: 676, startPoint y: 403, endPoint x: 663, endPoint y: 341, distance: 63.3
click at [676, 399] on input "[DATE] 1:14 PM" at bounding box center [782, 394] width 295 height 19
click at [652, 324] on input "R7PPP0819" at bounding box center [818, 327] width 366 height 23
click at [697, 325] on input "PPP0819" at bounding box center [818, 327] width 366 height 23
type input "PPP250821"
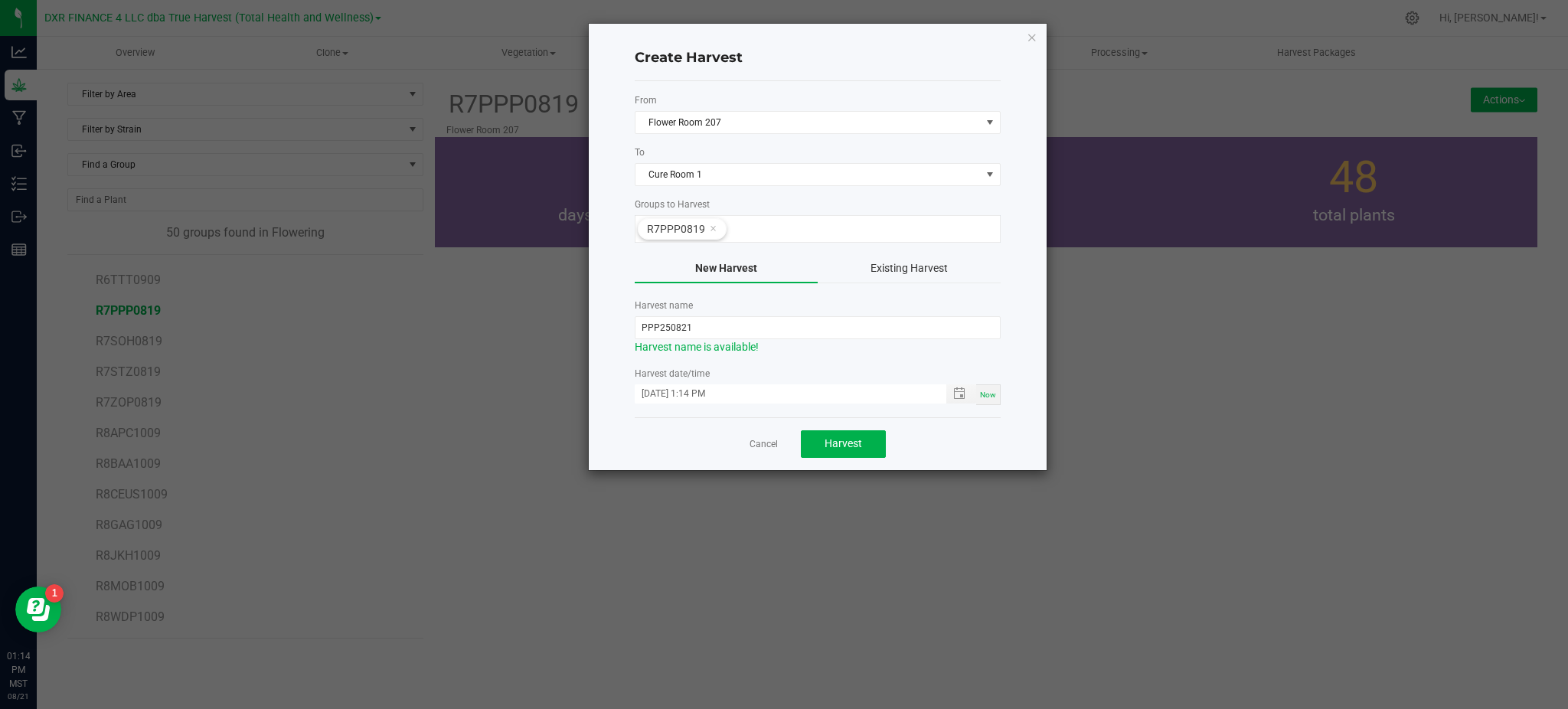
click at [987, 457] on div "Cancel Harvest" at bounding box center [818, 444] width 366 height 53
click at [852, 442] on span "Harvest" at bounding box center [843, 443] width 37 height 12
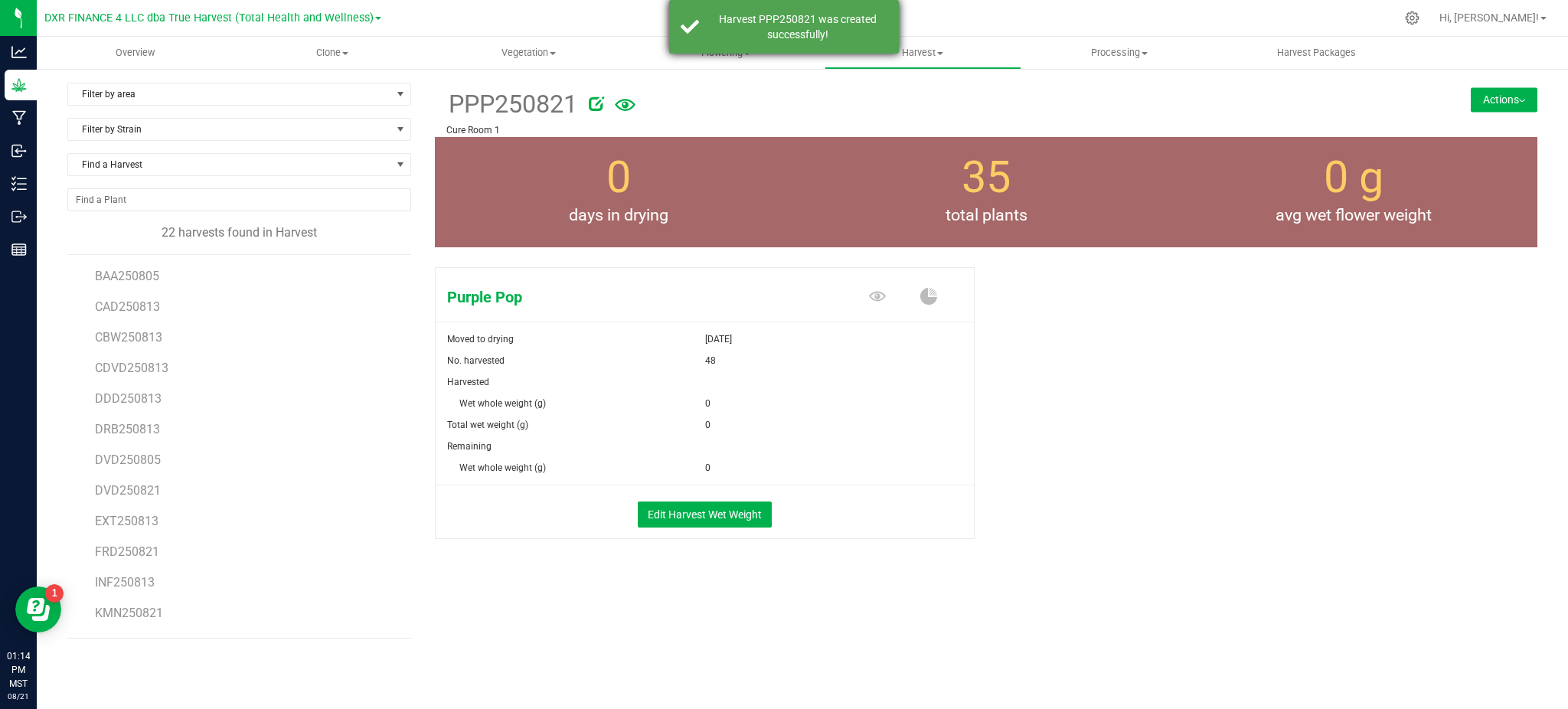
drag, startPoint x: 804, startPoint y: 20, endPoint x: 795, endPoint y: 25, distance: 10.3
click at [804, 19] on div "Harvest PPP250821 was created successfully!" at bounding box center [798, 27] width 180 height 30
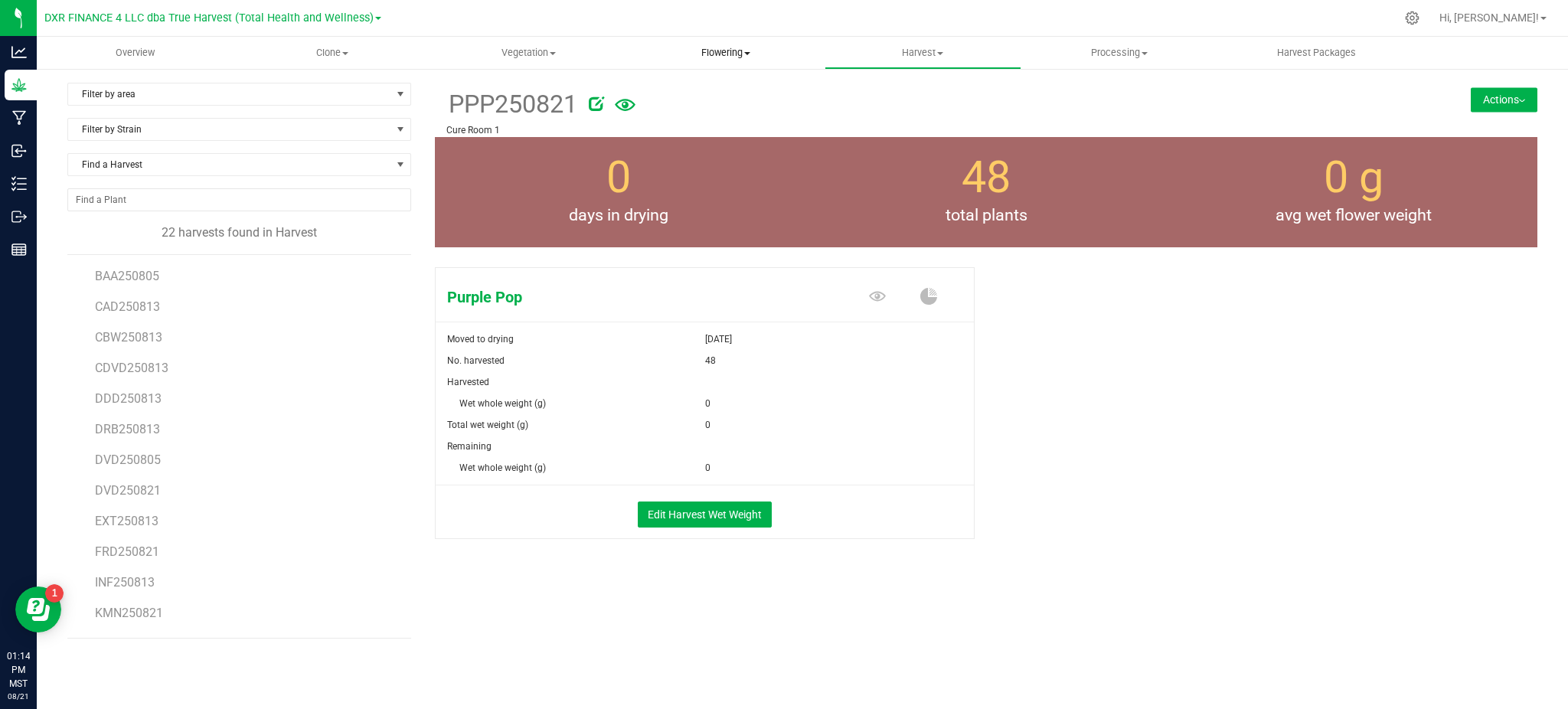
click at [714, 53] on span "Flowering" at bounding box center [726, 53] width 196 height 14
click at [700, 107] on span "Flowering groups" at bounding box center [691, 110] width 127 height 13
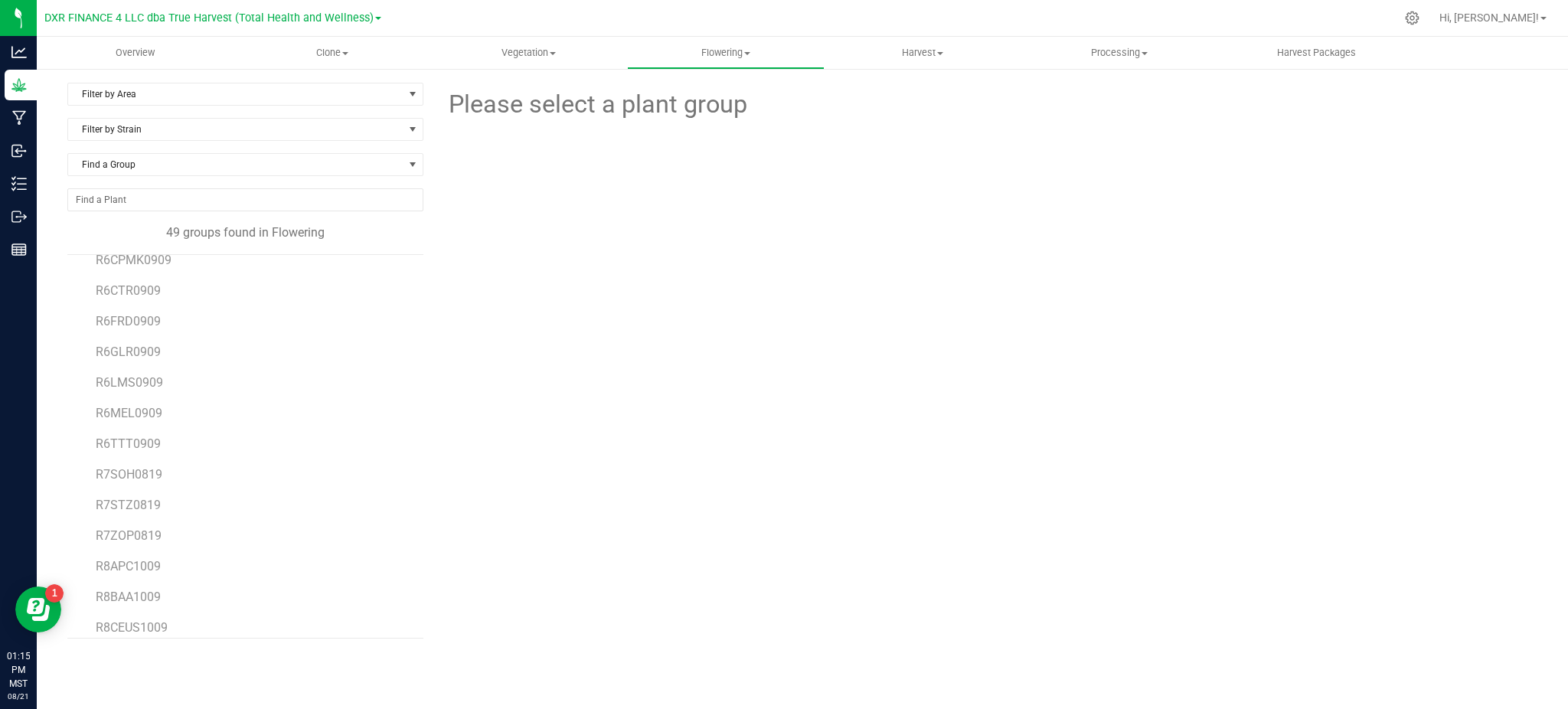
scroll to position [1130, 0]
click at [123, 345] on span "R7SOH0819" at bounding box center [129, 341] width 67 height 14
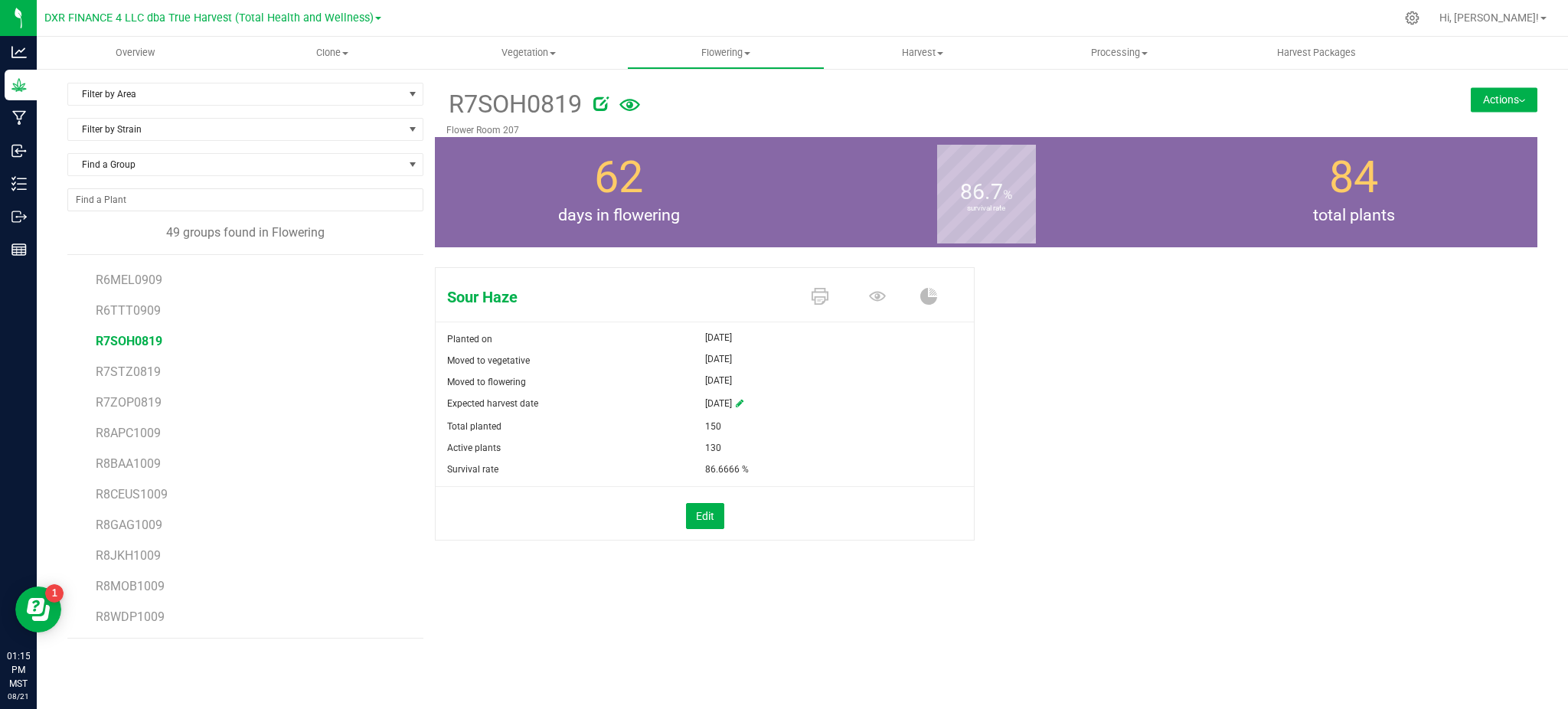
drag, startPoint x: 123, startPoint y: 345, endPoint x: 1104, endPoint y: 423, distance: 984.1
click at [1103, 426] on div "Sour Haze Planted on [DATE] Moved to vegetative [DATE] Moved to flowering [DATE…" at bounding box center [986, 419] width 1102 height 318
click at [1499, 103] on button "Actions" at bounding box center [1504, 99] width 67 height 25
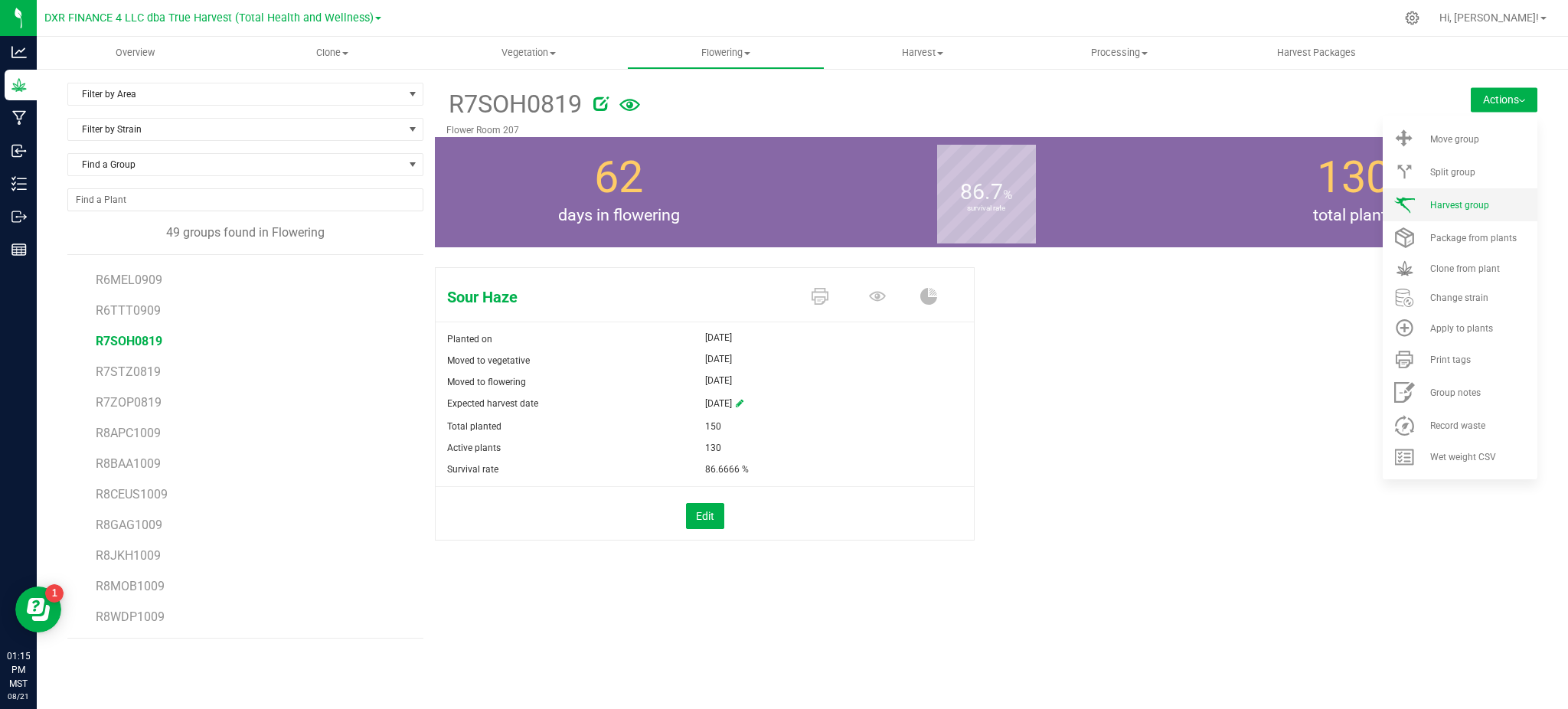
click at [1442, 207] on span "Harvest group" at bounding box center [1460, 205] width 59 height 11
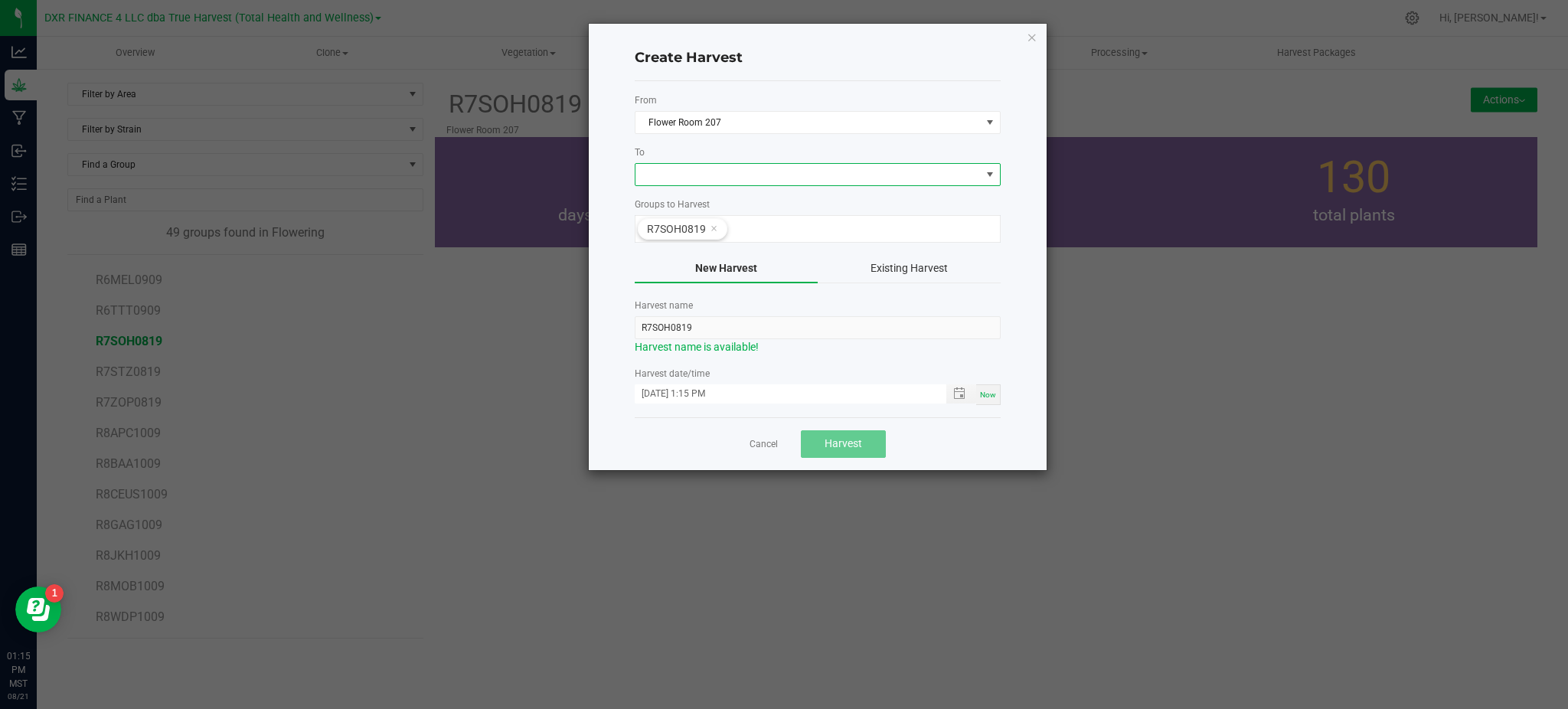
drag, startPoint x: 686, startPoint y: 165, endPoint x: 704, endPoint y: 159, distance: 19.0
click at [689, 165] on span at bounding box center [809, 174] width 345 height 21
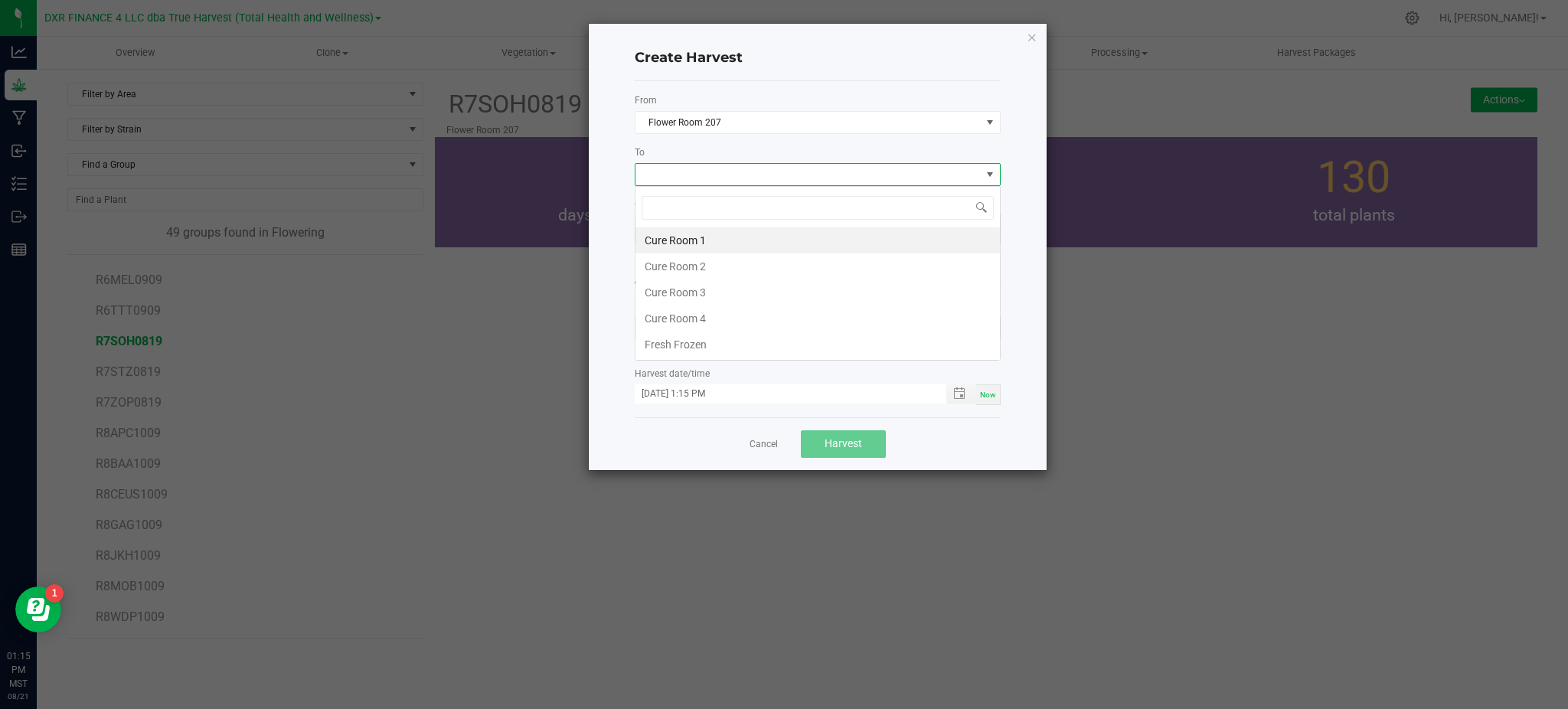
scroll to position [23, 365]
click at [700, 239] on li "Cure Room 1" at bounding box center [818, 241] width 364 height 26
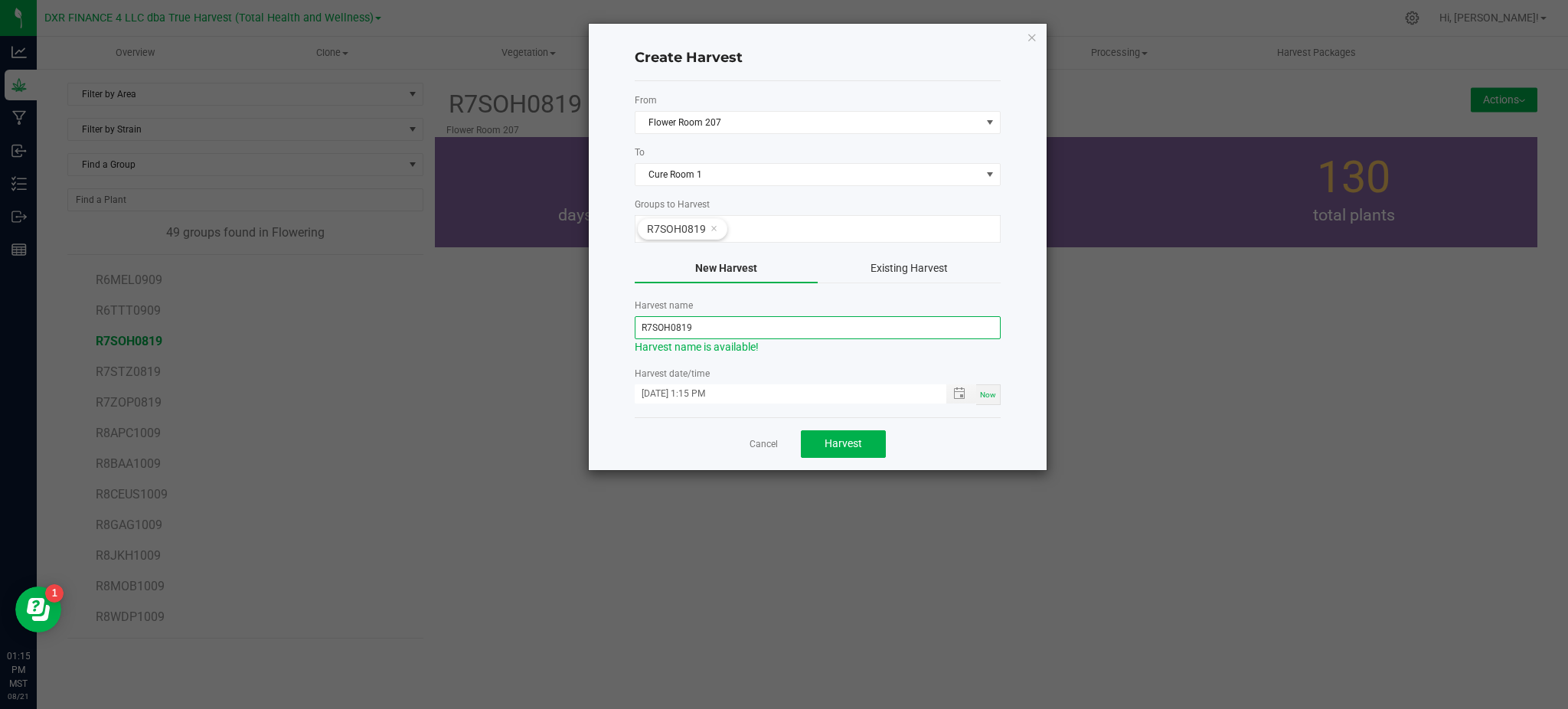
drag, startPoint x: 653, startPoint y: 324, endPoint x: 566, endPoint y: 328, distance: 87.1
click at [576, 329] on div "Create Harvest From Flower Room 207 To Cure Room 1 Groups to Harvest R7SOH0819 …" at bounding box center [790, 246] width 515 height 448
click at [661, 326] on input "SOH0819" at bounding box center [818, 327] width 366 height 23
click at [726, 319] on input "SOH250819" at bounding box center [818, 327] width 366 height 23
type input "SOH250821"
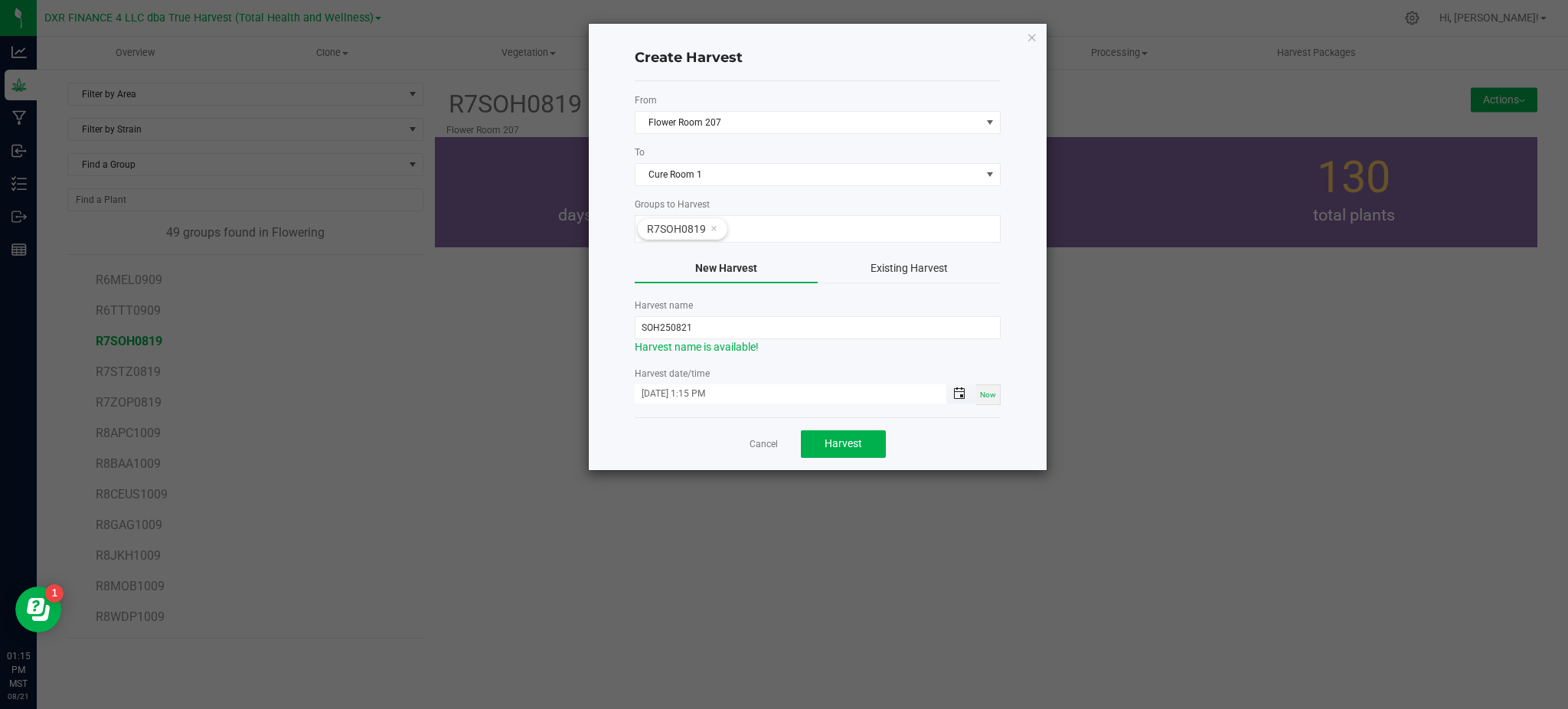
drag, startPoint x: 961, startPoint y: 450, endPoint x: 959, endPoint y: 399, distance: 51.0
click at [961, 446] on div "Cancel Harvest" at bounding box center [818, 444] width 366 height 53
click at [950, 427] on div "Cancel Harvest" at bounding box center [818, 444] width 366 height 53
drag, startPoint x: 970, startPoint y: 441, endPoint x: 925, endPoint y: 440, distance: 45.0
click at [964, 441] on div "Cancel Harvest" at bounding box center [818, 444] width 366 height 53
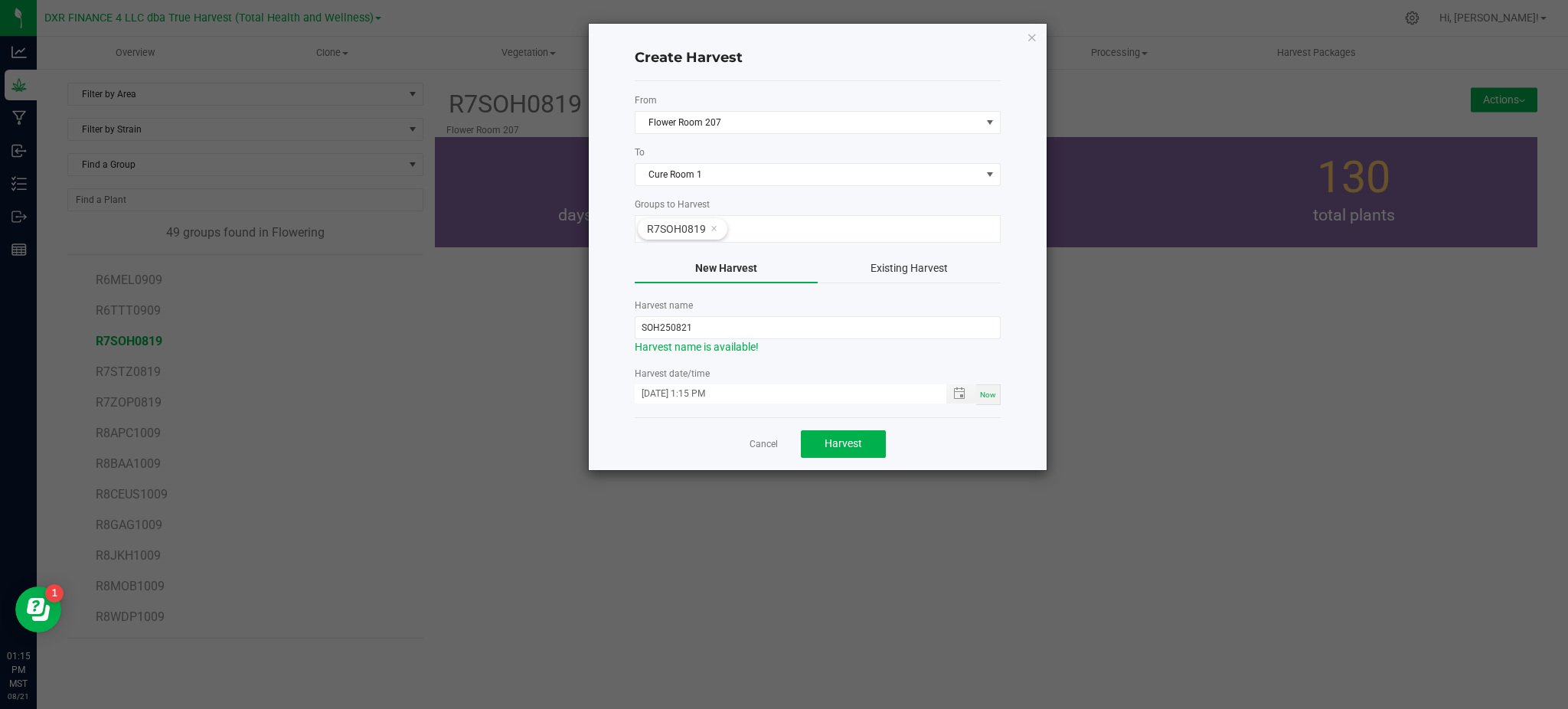
click at [973, 449] on div "Cancel Harvest" at bounding box center [818, 444] width 366 height 53
click at [973, 452] on div "Cancel Harvest" at bounding box center [818, 444] width 366 height 53
click at [988, 436] on div "Cancel Harvest" at bounding box center [818, 444] width 366 height 53
click at [958, 435] on div "Cancel Harvest" at bounding box center [818, 444] width 366 height 53
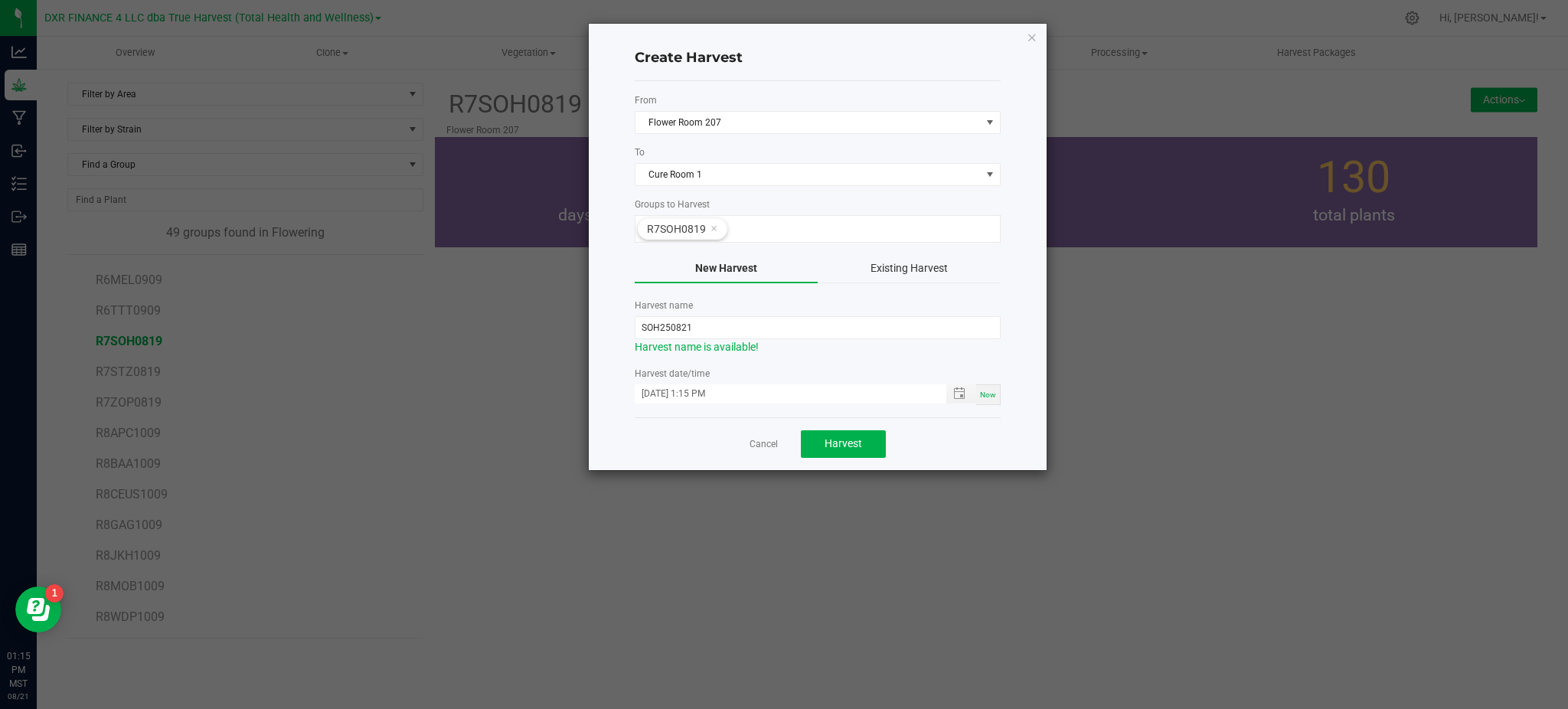
click at [957, 435] on div "Cancel Harvest" at bounding box center [818, 444] width 366 height 53
click at [958, 435] on div "Cancel Harvest" at bounding box center [818, 444] width 366 height 53
click at [970, 429] on div "Cancel Harvest" at bounding box center [818, 444] width 366 height 53
click at [613, 364] on div "Create Harvest From Flower Room 207 To Cure Room 1 Groups to Harvest R7SOH0819 …" at bounding box center [817, 246] width 458 height 446
click at [609, 268] on div "Create Harvest From Flower Room 207 To Cure Room 1 Groups to Harvest R7SOH0819 …" at bounding box center [817, 246] width 458 height 446
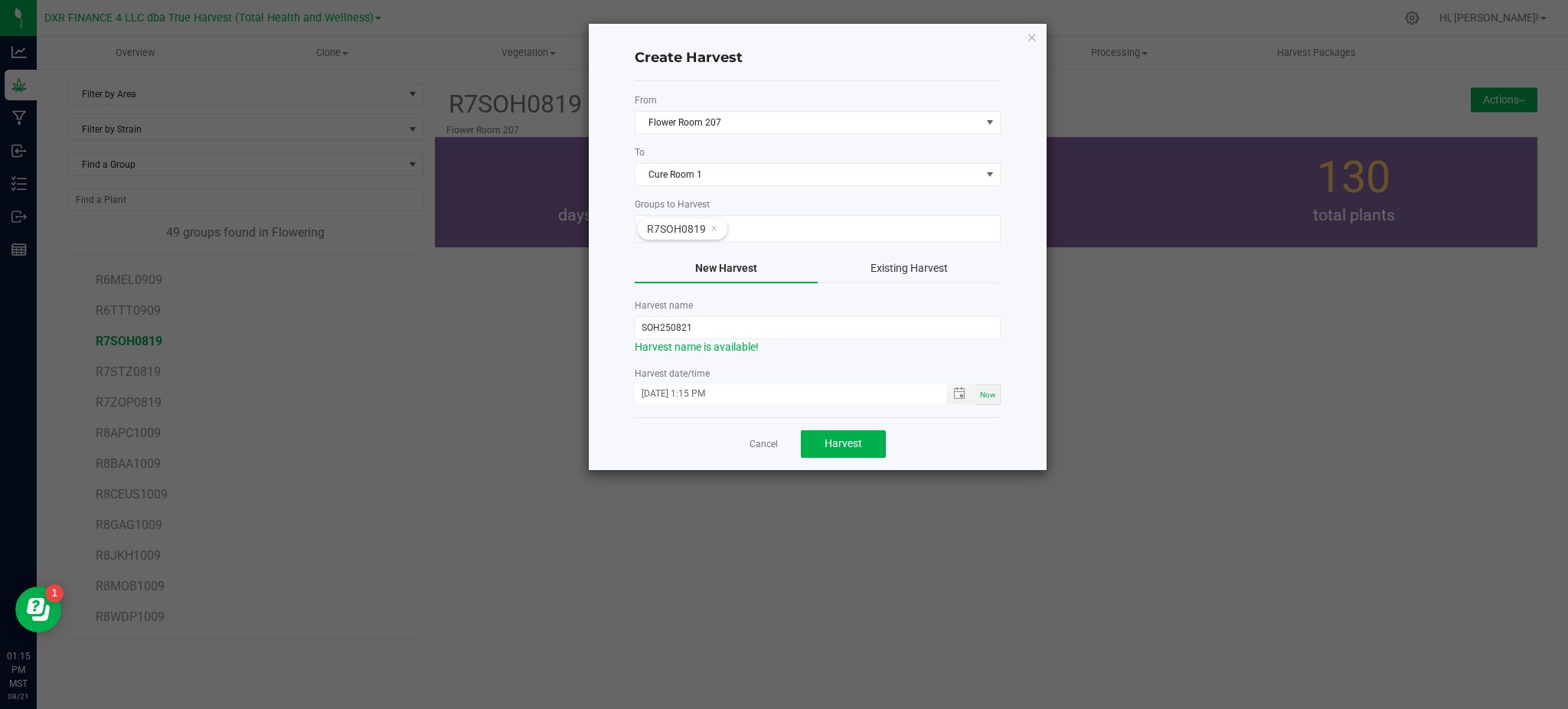
click at [932, 457] on div "Cancel Harvest" at bounding box center [818, 444] width 366 height 53
click at [847, 442] on span "Harvest" at bounding box center [843, 443] width 37 height 12
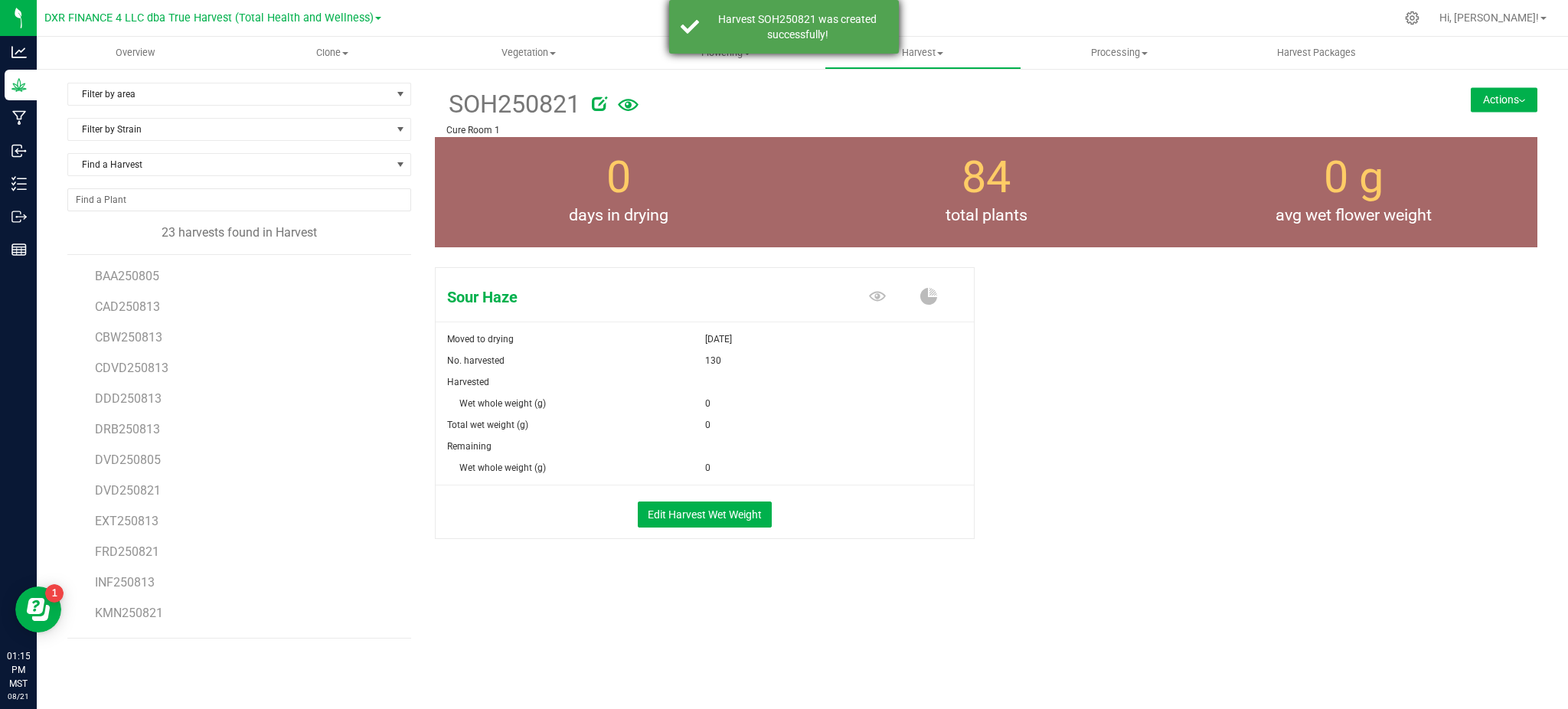
click at [737, 43] on div "Harvest SOH250821 was created successfully!" at bounding box center [783, 26] width 229 height 53
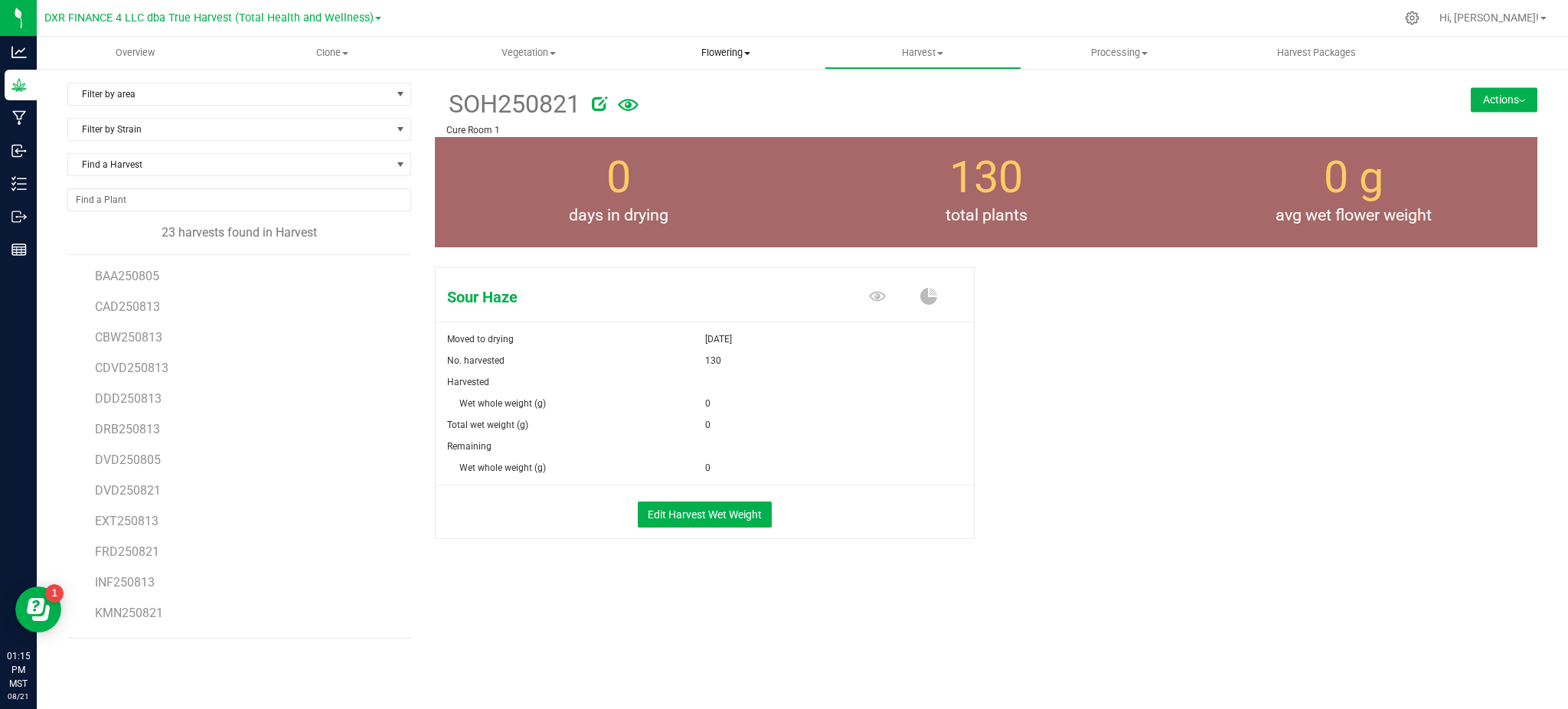
click at [724, 54] on span "Flowering" at bounding box center [726, 53] width 196 height 14
click at [712, 112] on span "Flowering groups" at bounding box center [691, 110] width 127 height 13
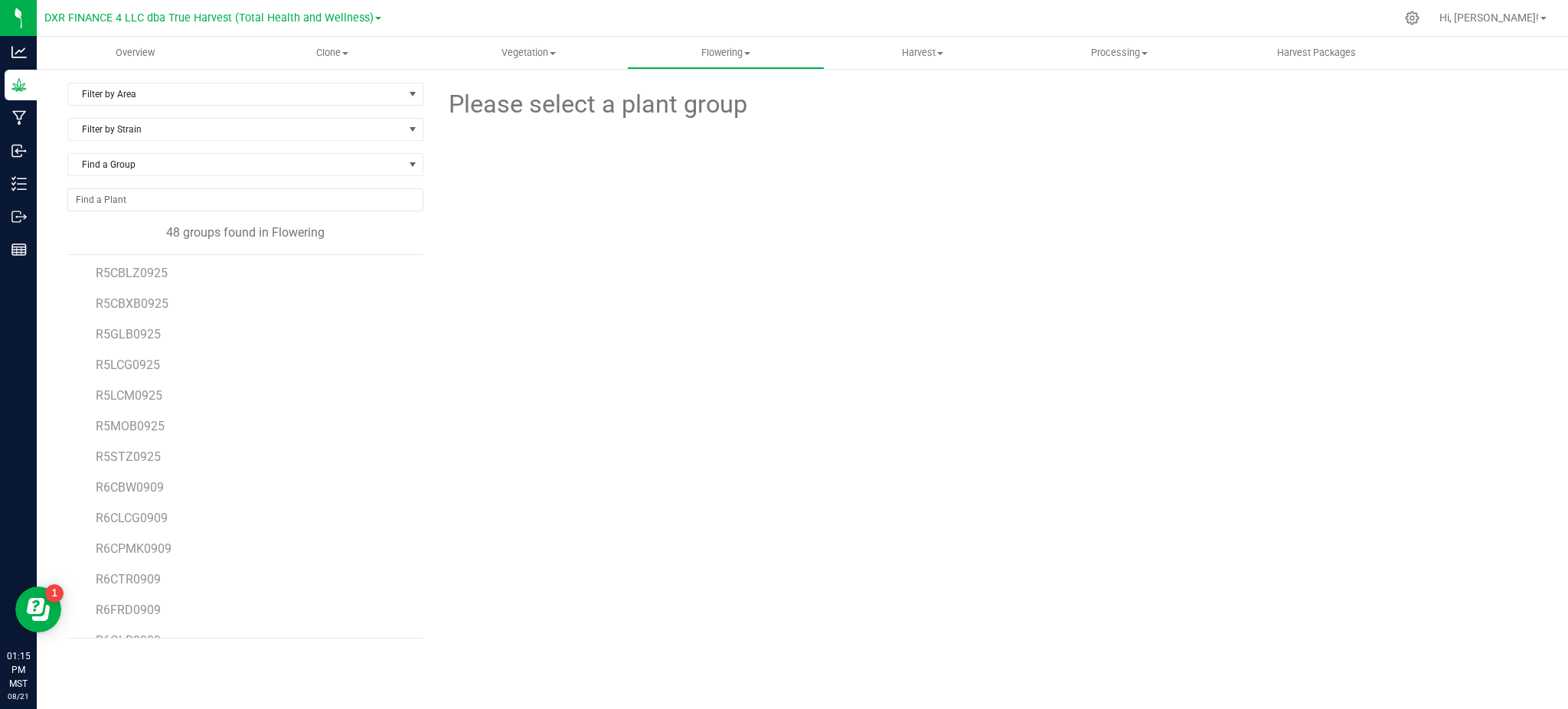
scroll to position [1100, 0]
click at [146, 371] on span "R7STZ0819" at bounding box center [128, 371] width 65 height 14
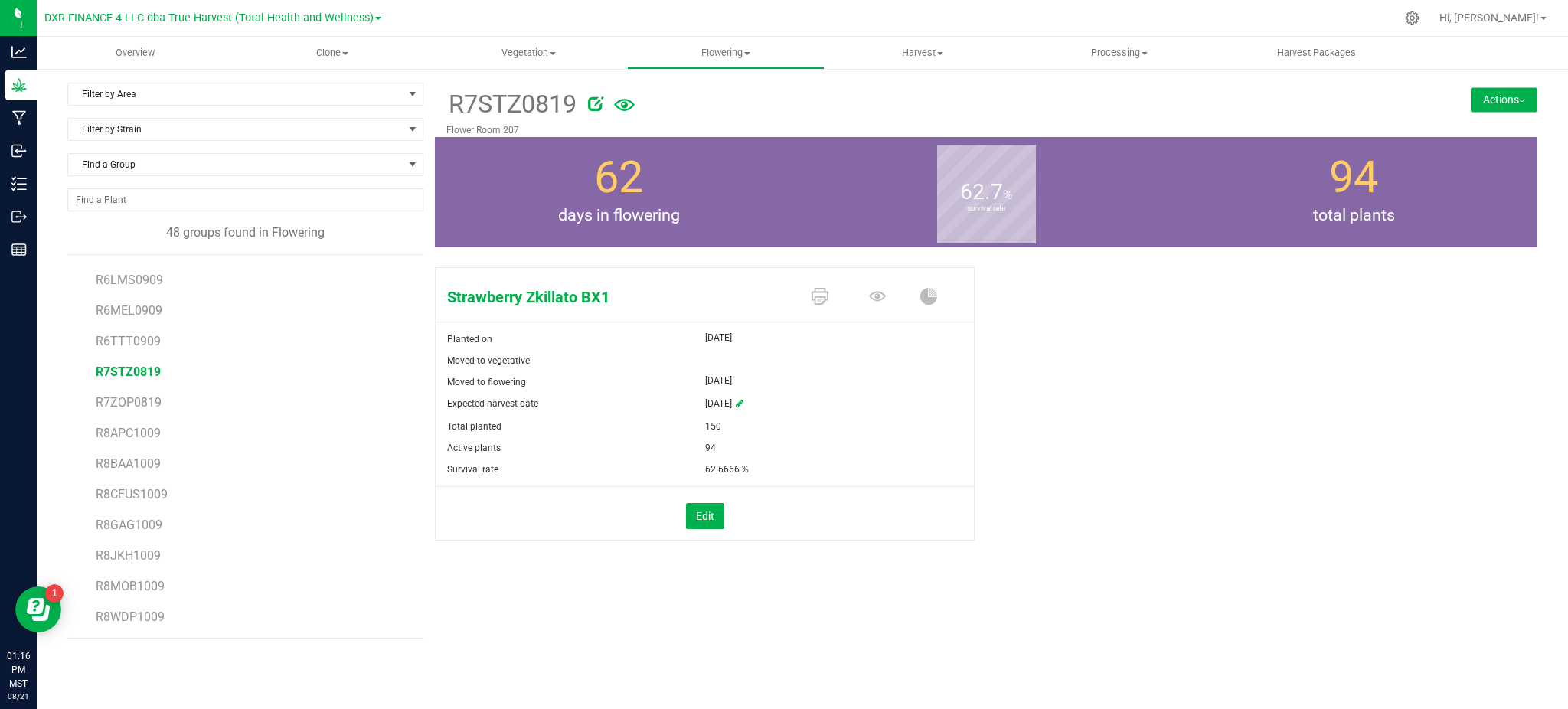
drag, startPoint x: 1492, startPoint y: 92, endPoint x: 1437, endPoint y: 148, distance: 78.5
click at [1491, 92] on button "Actions" at bounding box center [1504, 99] width 67 height 25
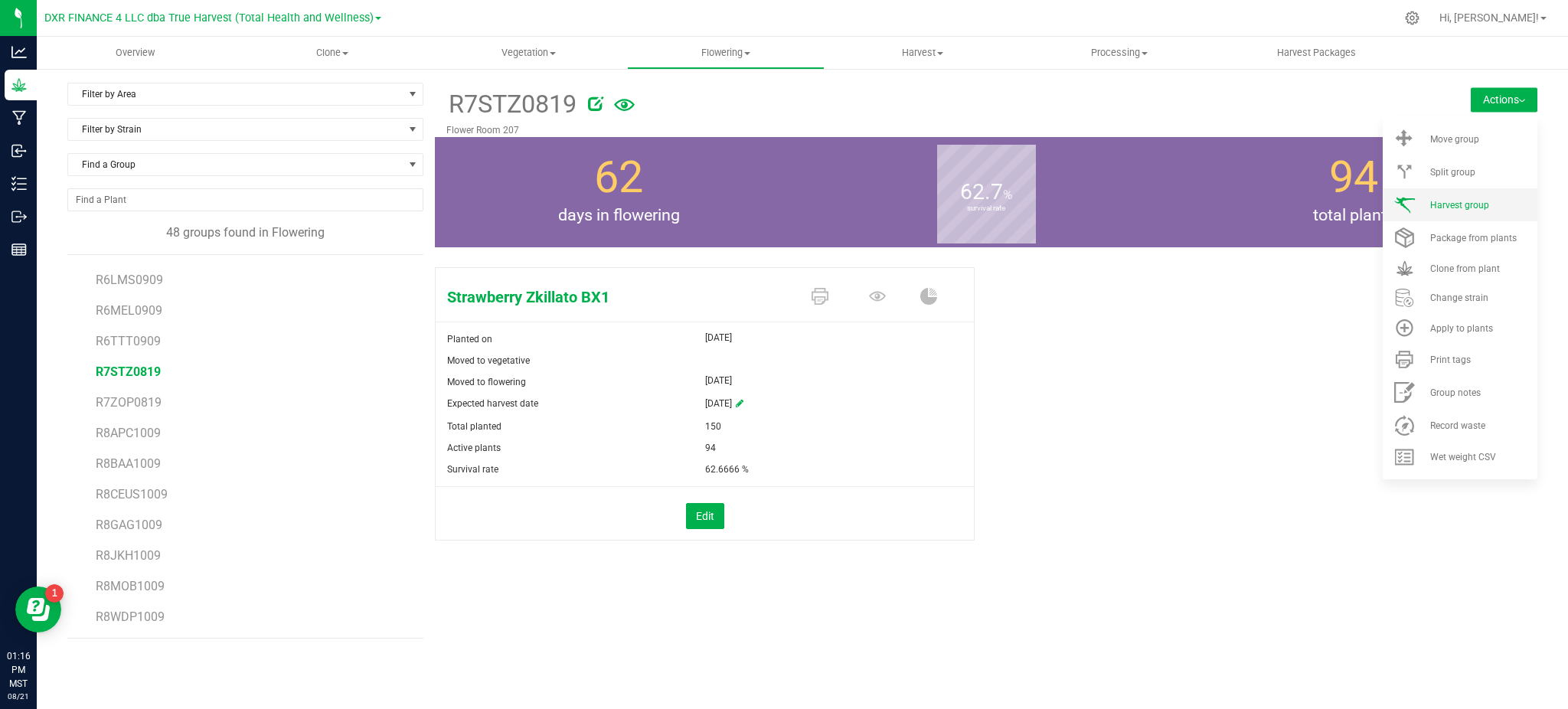
click at [1436, 200] on span "Harvest group" at bounding box center [1460, 205] width 59 height 11
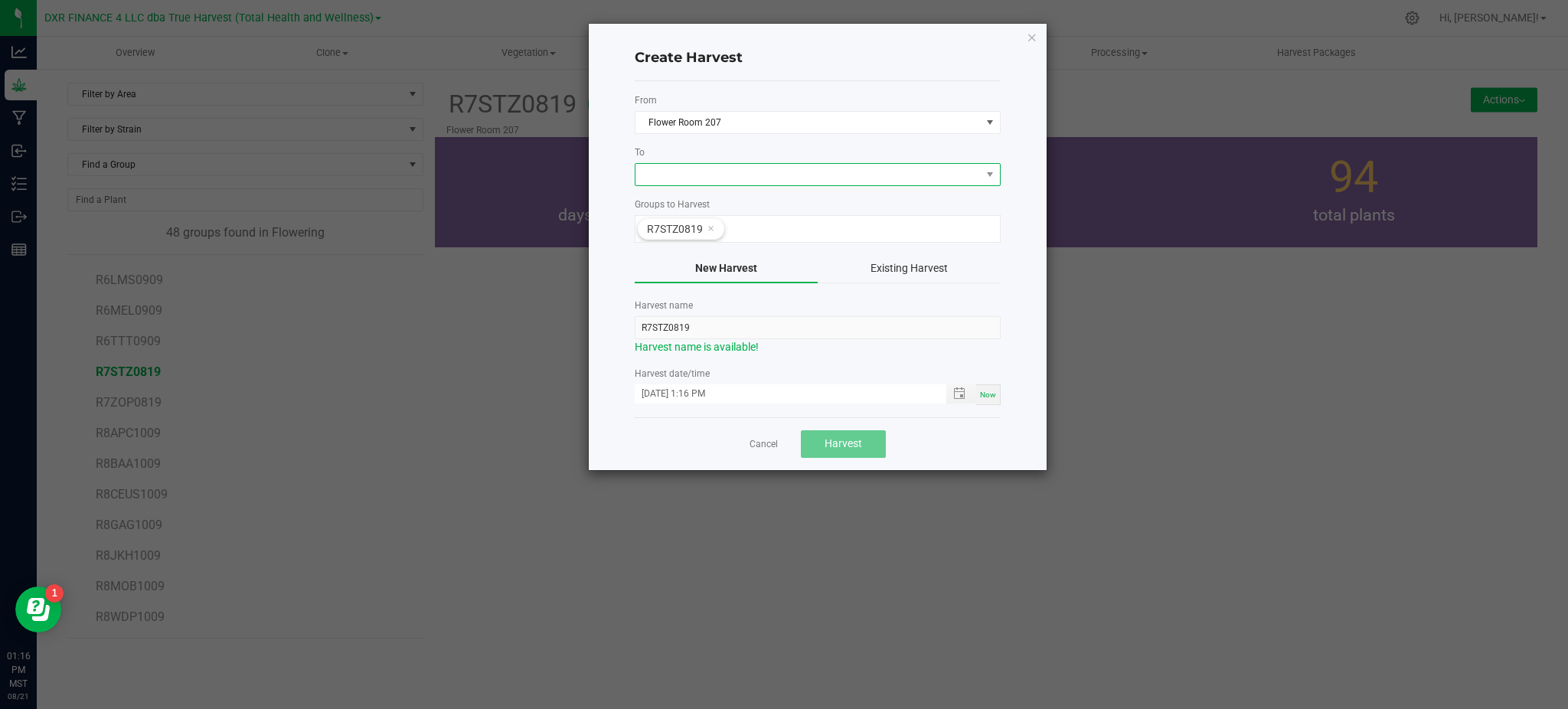
click at [692, 180] on span at bounding box center [809, 174] width 345 height 21
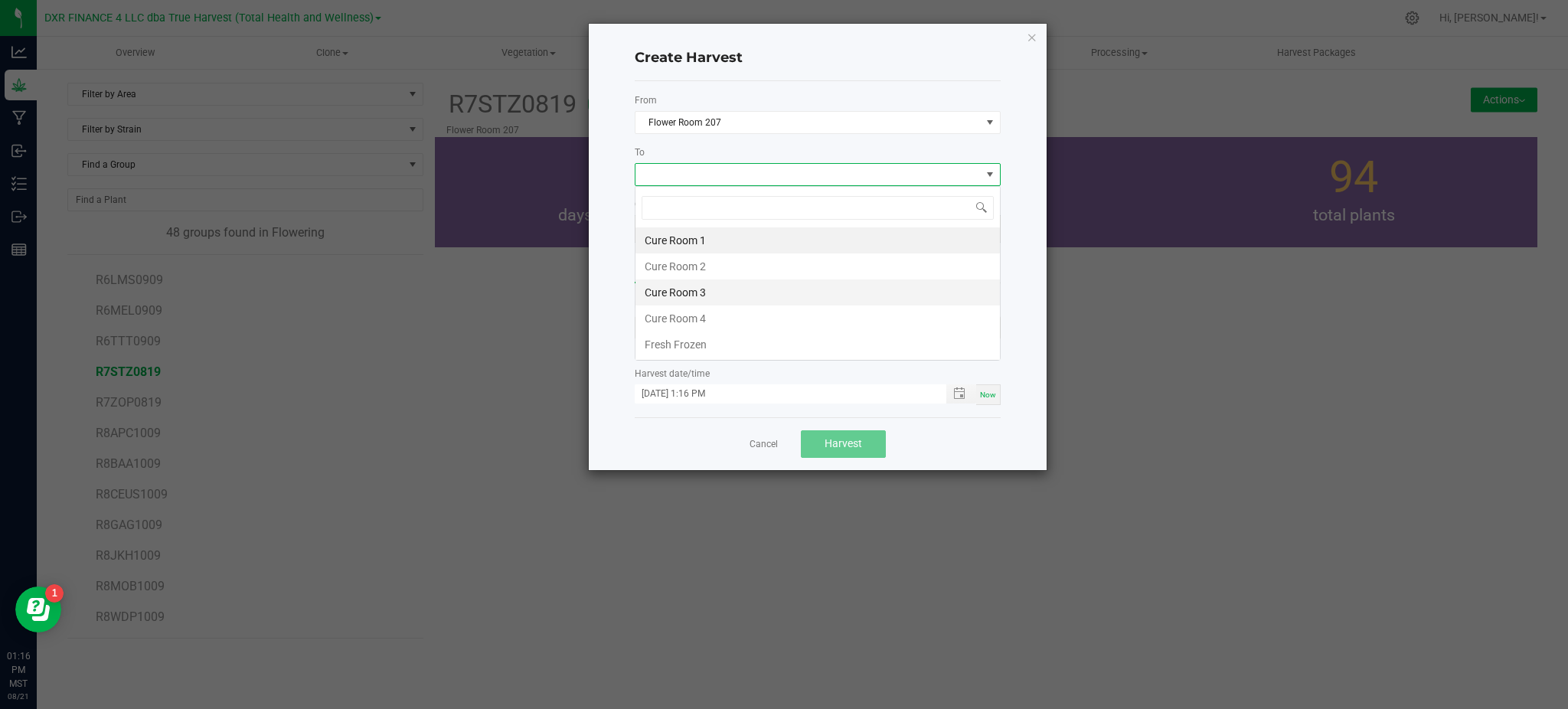
scroll to position [23, 365]
click at [683, 243] on li "Cure Room 1" at bounding box center [818, 241] width 364 height 26
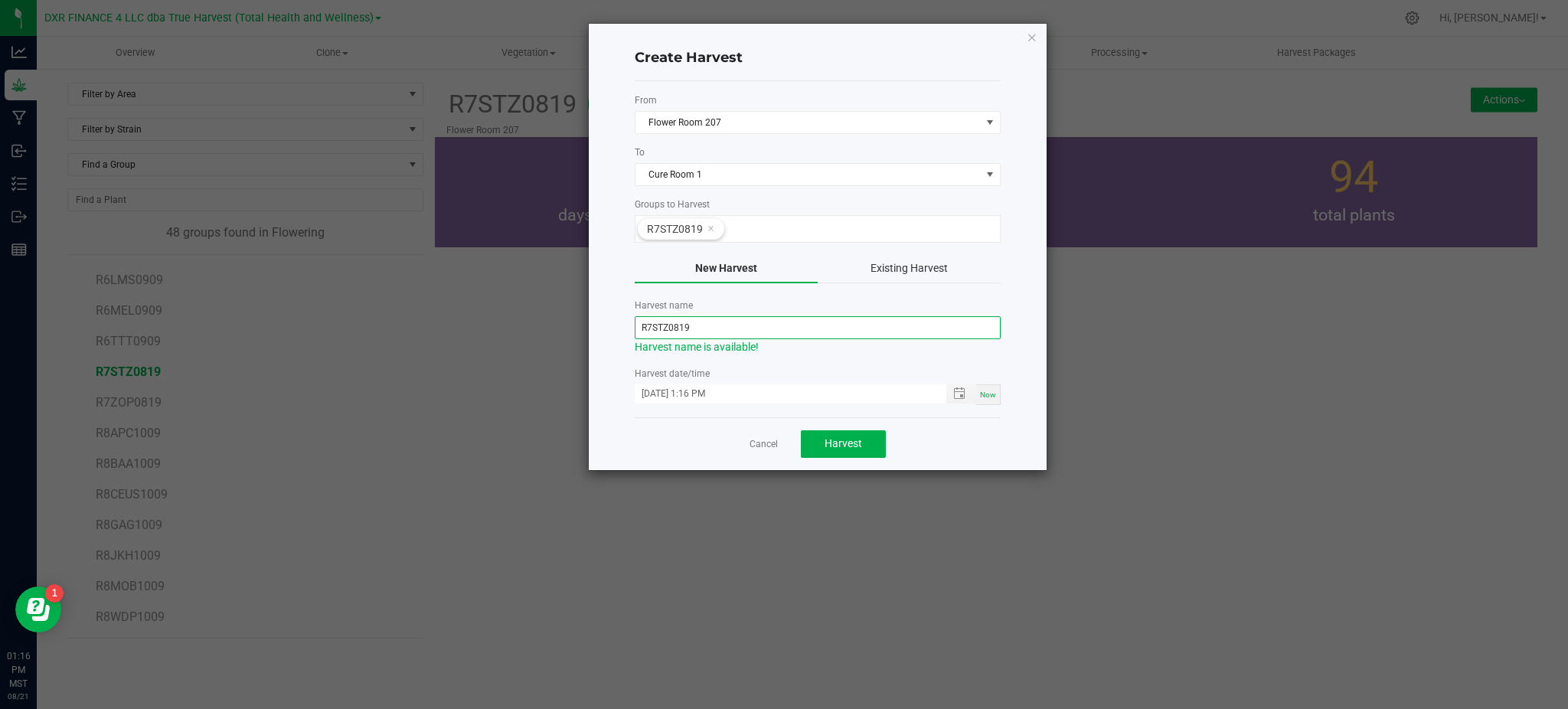
drag, startPoint x: 651, startPoint y: 329, endPoint x: 456, endPoint y: 341, distance: 195.4
click at [574, 339] on div "Create Harvest From Flower Room 207 To Cure Room 1 Groups to Harvest R7STZ0819 …" at bounding box center [790, 246] width 515 height 448
click at [658, 328] on input "STZ0819" at bounding box center [818, 327] width 366 height 23
click at [699, 328] on input "STZ250819" at bounding box center [818, 327] width 366 height 23
type input "STZ250821"
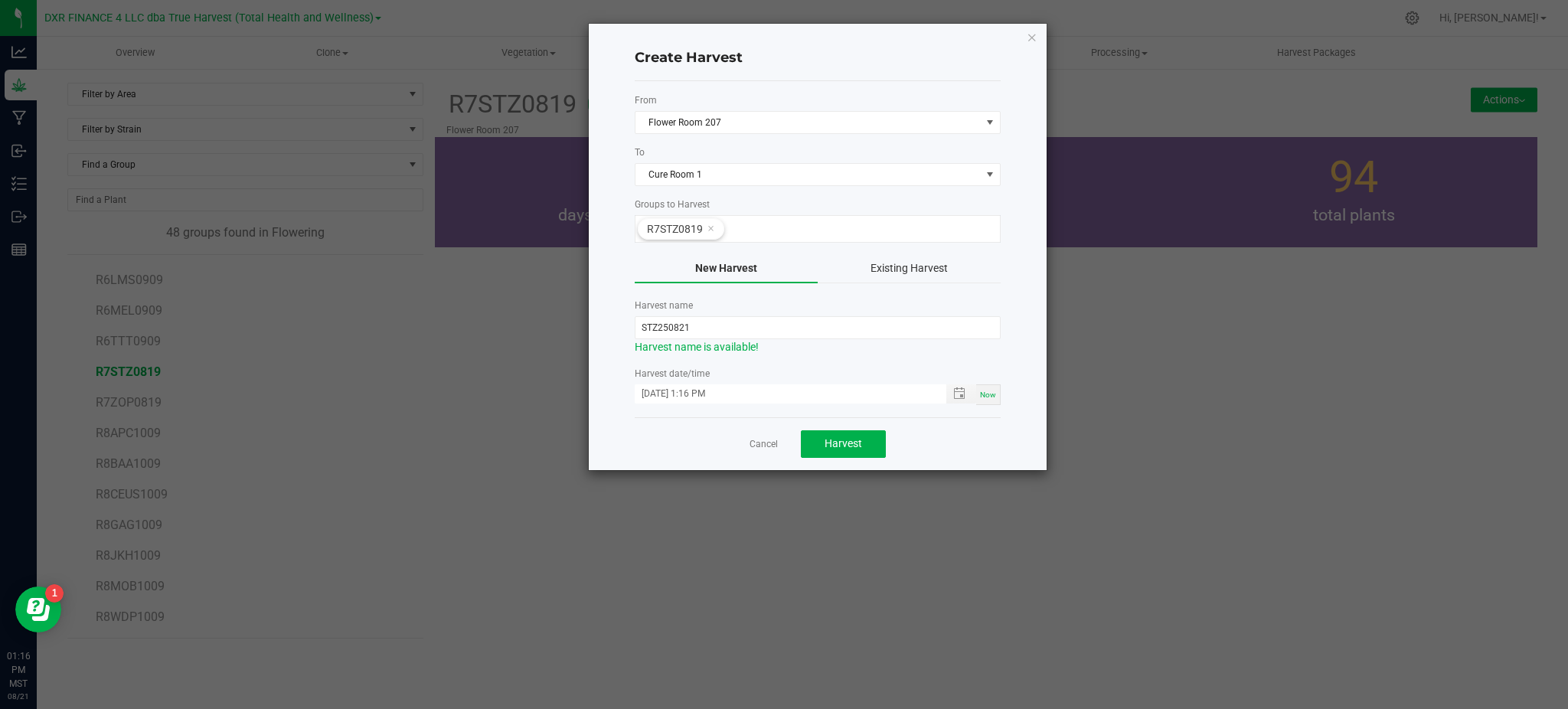
click at [952, 434] on div "Cancel Harvest" at bounding box center [818, 444] width 366 height 53
click at [659, 324] on input "STZ250821" at bounding box center [818, 327] width 366 height 23
click at [939, 440] on div "Cancel Harvest" at bounding box center [818, 444] width 366 height 53
click at [833, 442] on span "Harvest" at bounding box center [843, 443] width 37 height 12
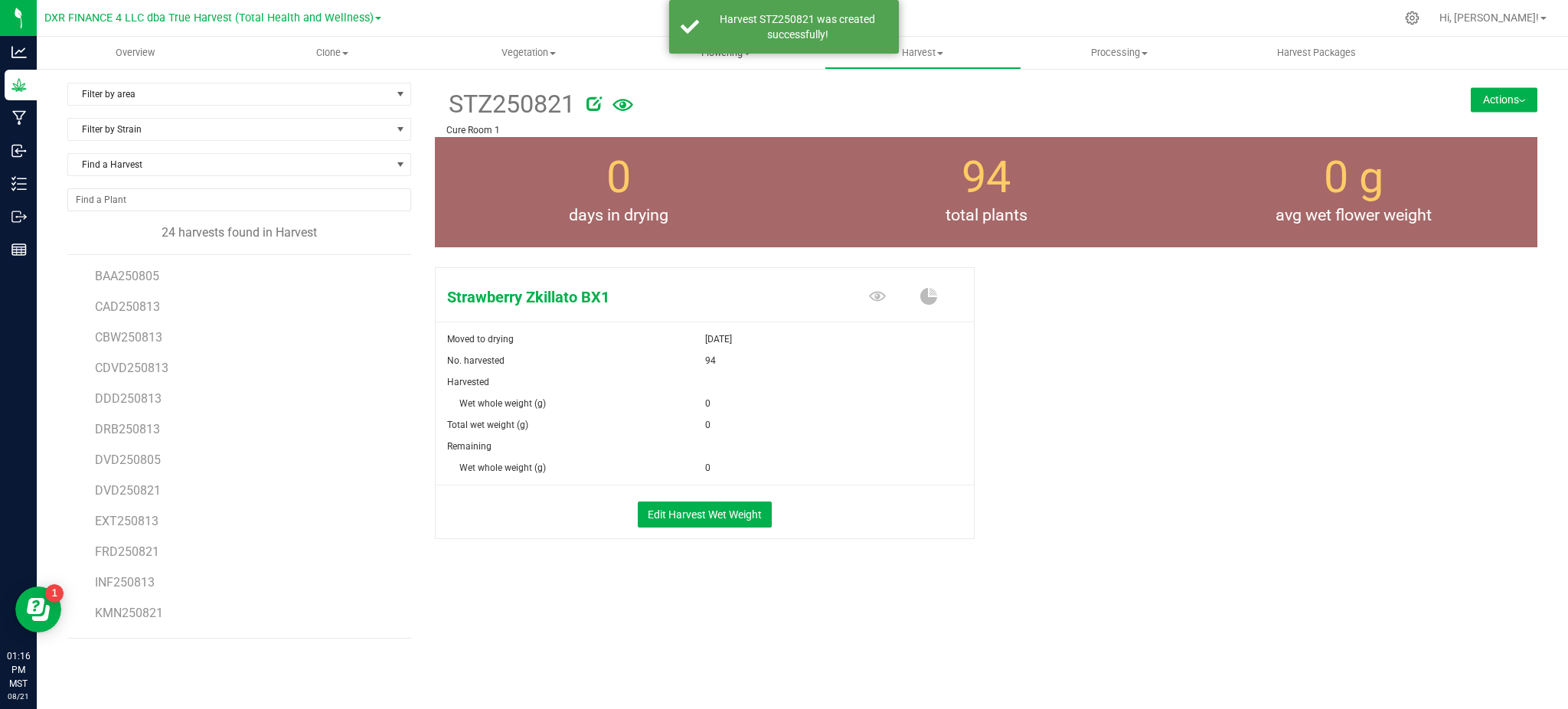
drag, startPoint x: 706, startPoint y: 37, endPoint x: 770, endPoint y: 58, distance: 67.4
click at [711, 36] on div "Harvest STZ250821 was created successfully!" at bounding box center [783, 26] width 229 height 53
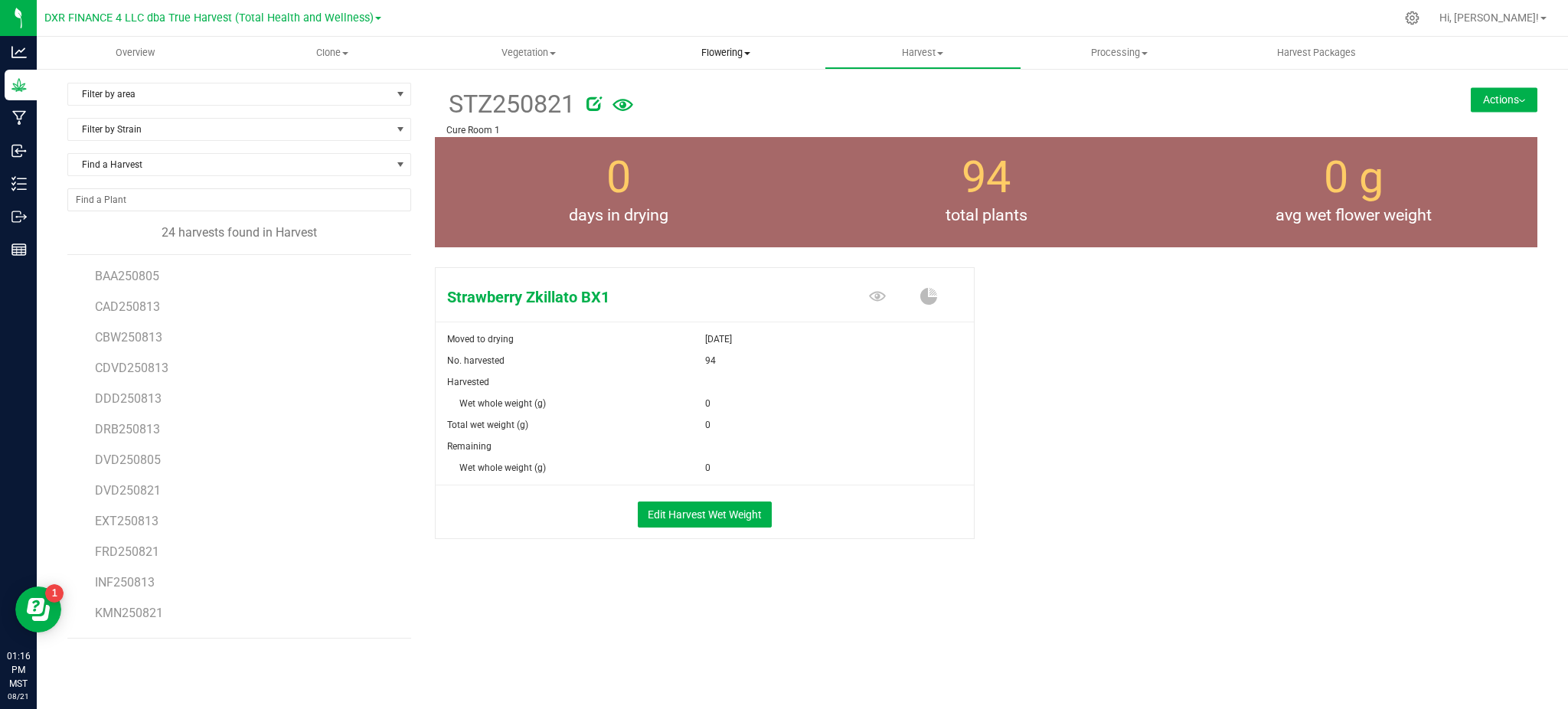
click at [699, 55] on span "Flowering" at bounding box center [726, 53] width 196 height 14
click at [737, 112] on span "Flowering groups" at bounding box center [691, 110] width 127 height 13
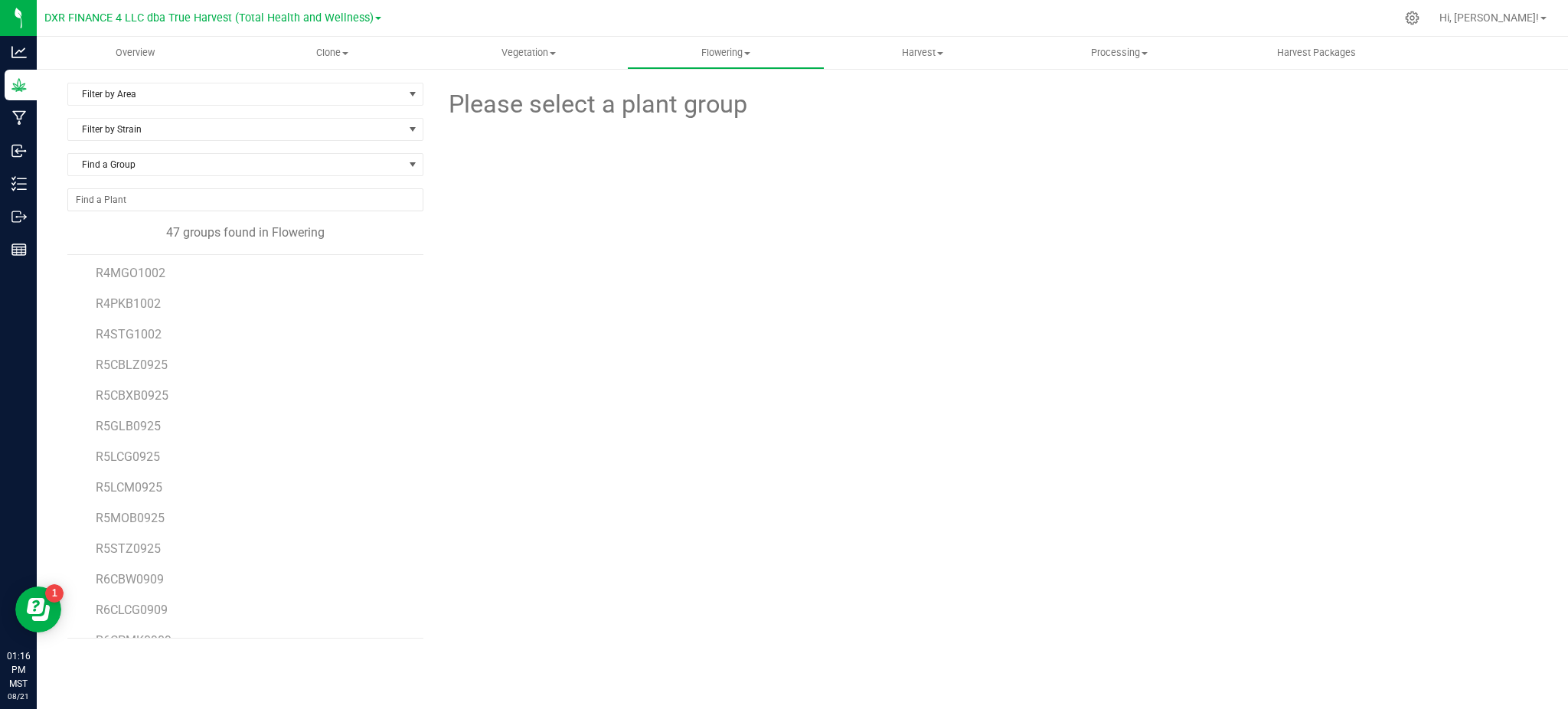
scroll to position [1068, 0]
click at [150, 399] on span "R7ZOP0819" at bounding box center [129, 402] width 66 height 14
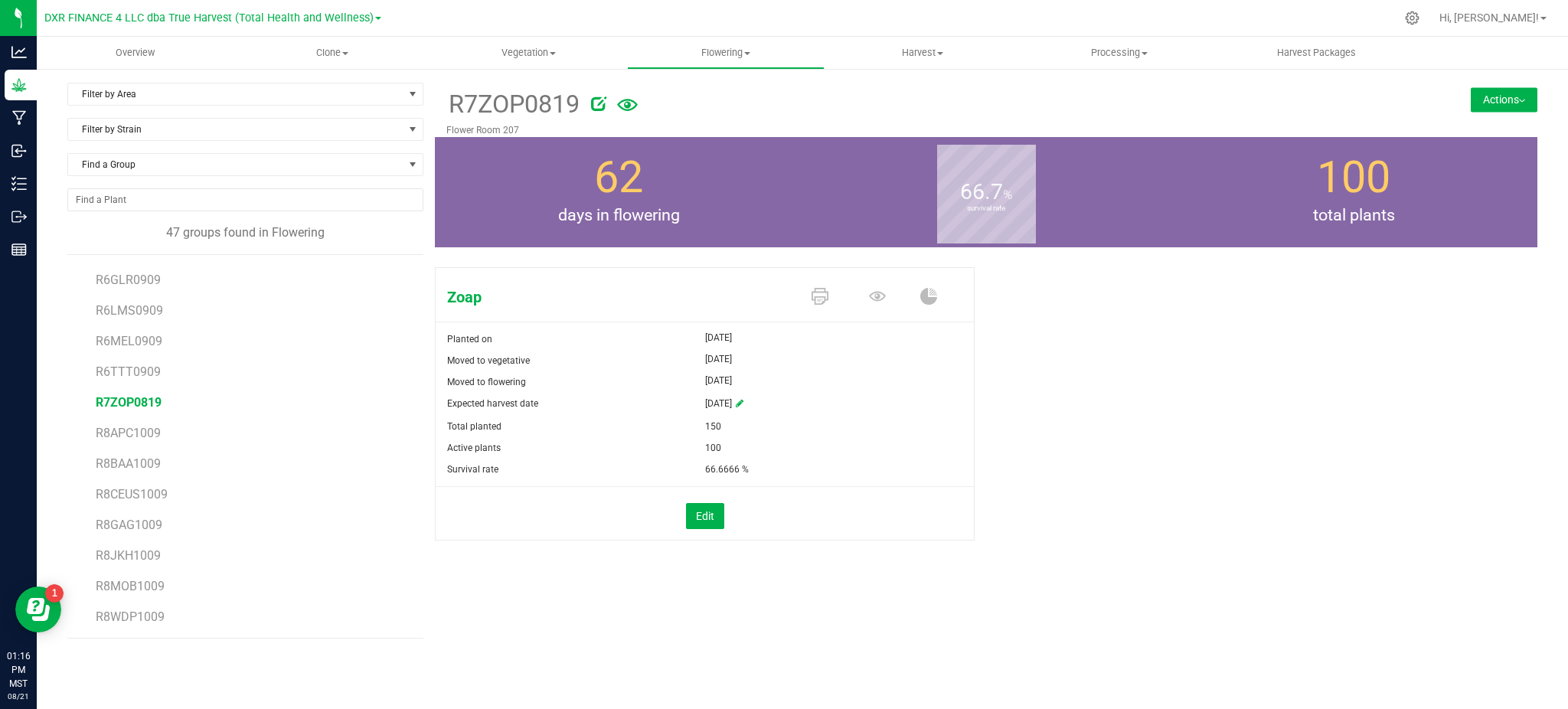
drag, startPoint x: 1291, startPoint y: 413, endPoint x: 1436, endPoint y: 182, distance: 272.7
click at [1300, 402] on div "Zoap Planted on [DATE] Moved to vegetative [DATE] Moved to flowering [DATE] Exp…" at bounding box center [986, 419] width 1102 height 318
click at [1503, 98] on button "Actions" at bounding box center [1504, 99] width 67 height 25
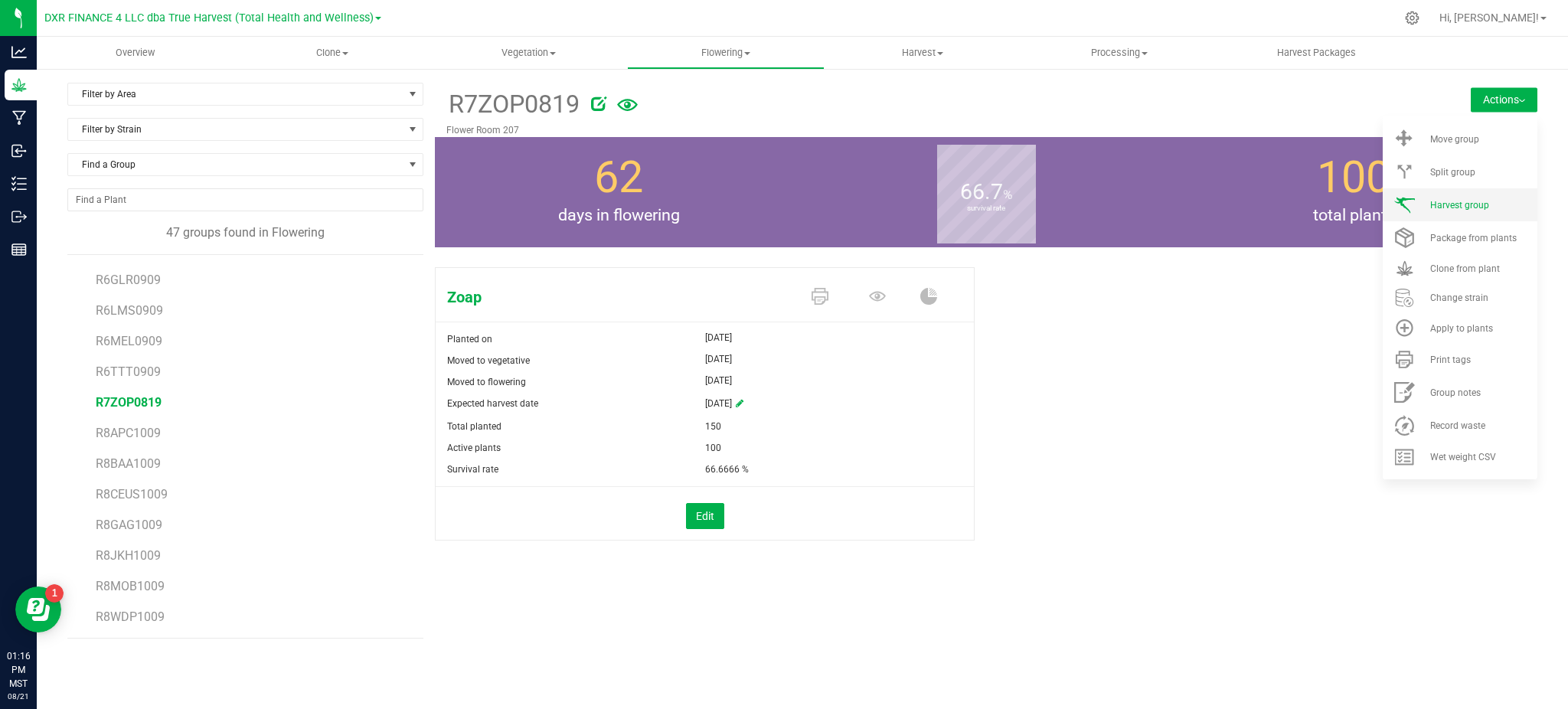
click at [1479, 207] on span "Harvest group" at bounding box center [1460, 205] width 59 height 11
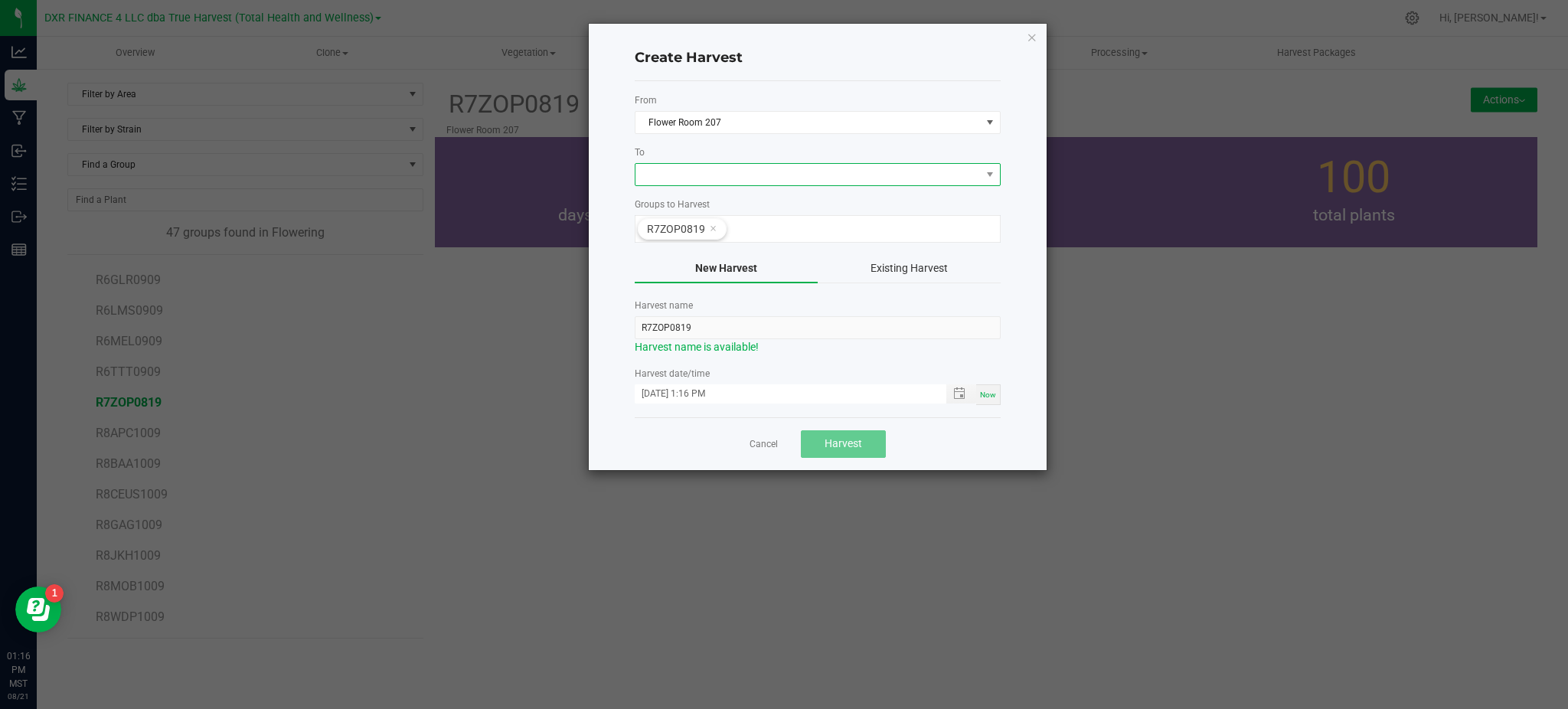
drag, startPoint x: 676, startPoint y: 171, endPoint x: 682, endPoint y: 177, distance: 8.5
click at [676, 170] on span at bounding box center [809, 174] width 345 height 21
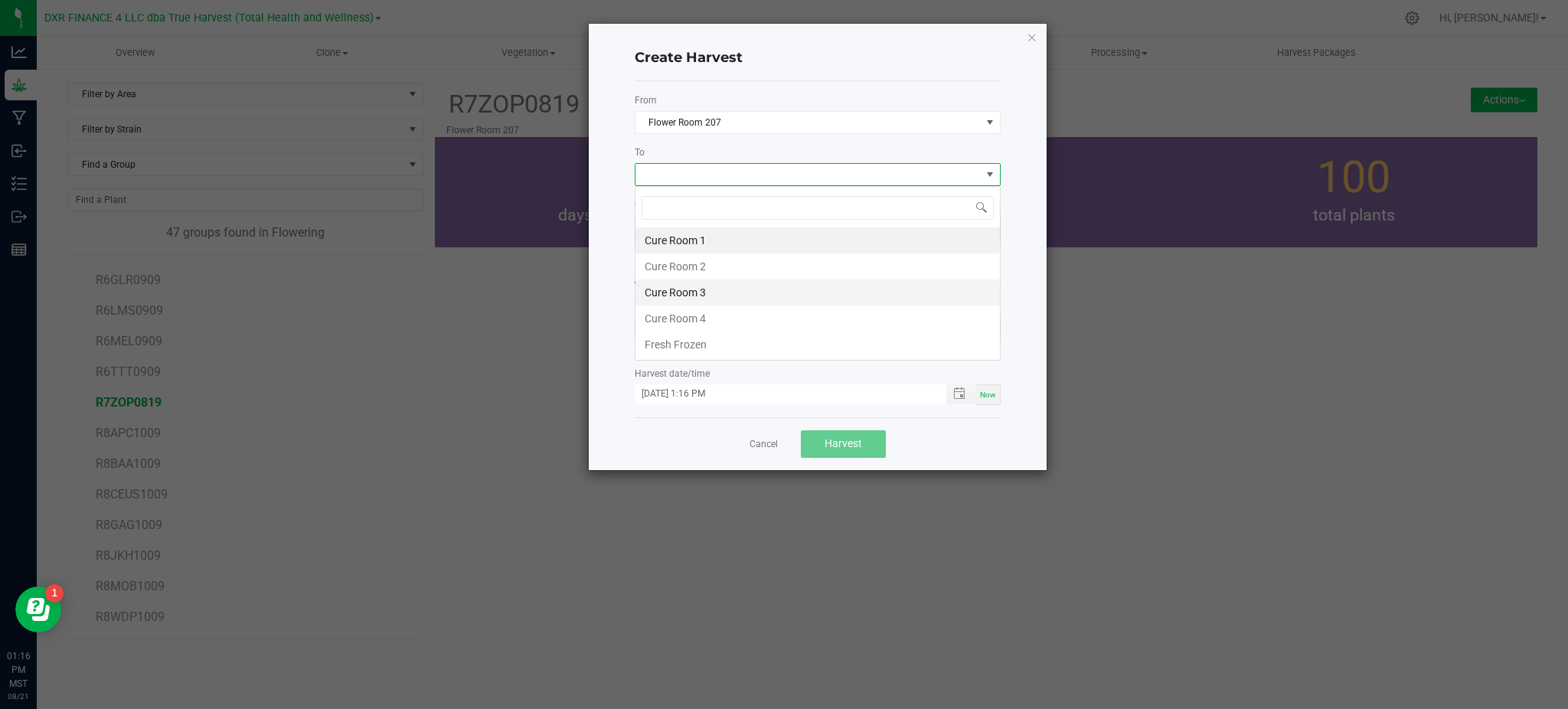
scroll to position [23, 365]
click at [700, 240] on li "Cure Room 1" at bounding box center [818, 241] width 364 height 26
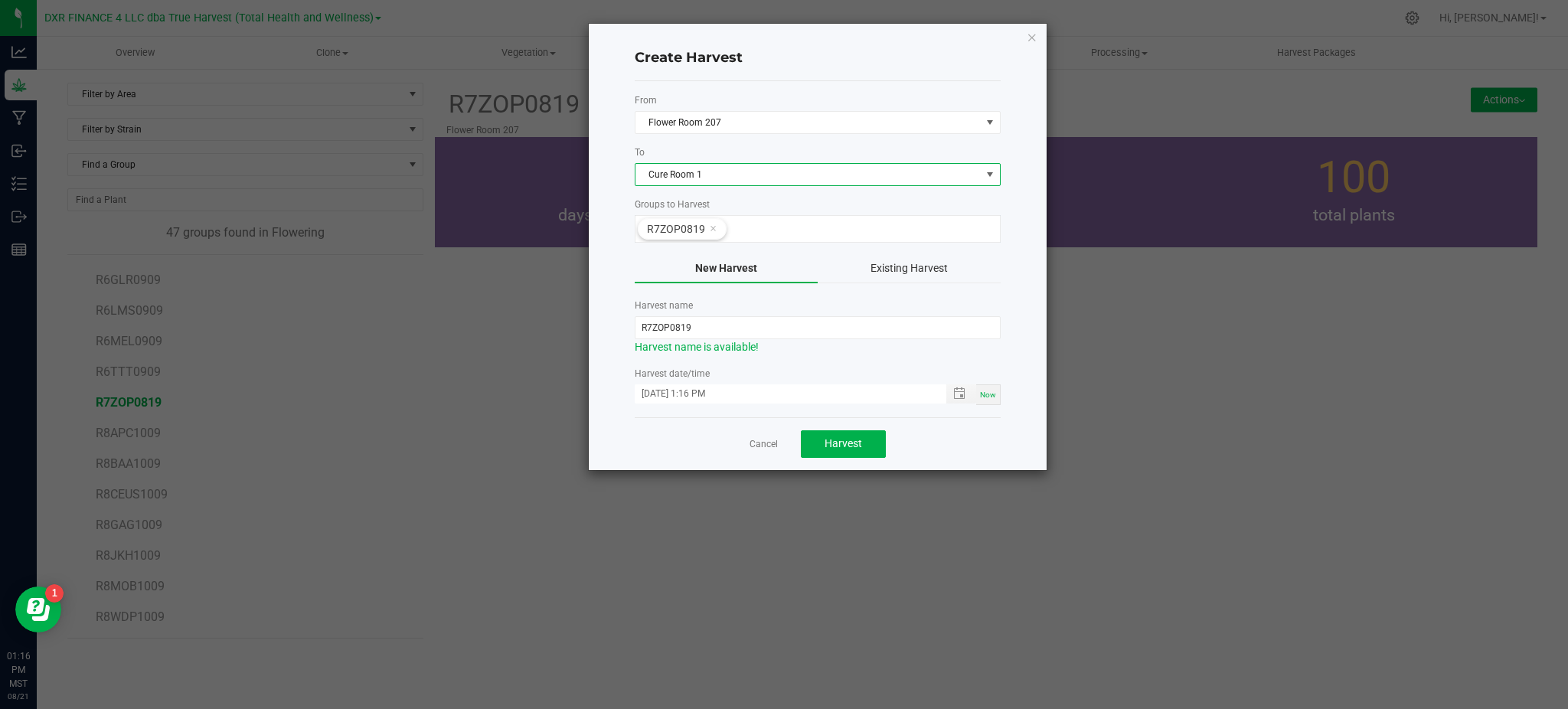
click at [638, 311] on label "Harvest name" at bounding box center [818, 306] width 366 height 14
drag, startPoint x: 651, startPoint y: 324, endPoint x: 610, endPoint y: 326, distance: 41.0
click at [614, 326] on div "Create Harvest From Flower Room 207 To Cure Room 1 Groups to Harvest R7ZOP0819 …" at bounding box center [817, 246] width 458 height 446
click at [654, 329] on input "ZOP0819" at bounding box center [818, 327] width 366 height 23
click at [700, 327] on input "ZOP250819" at bounding box center [818, 327] width 366 height 23
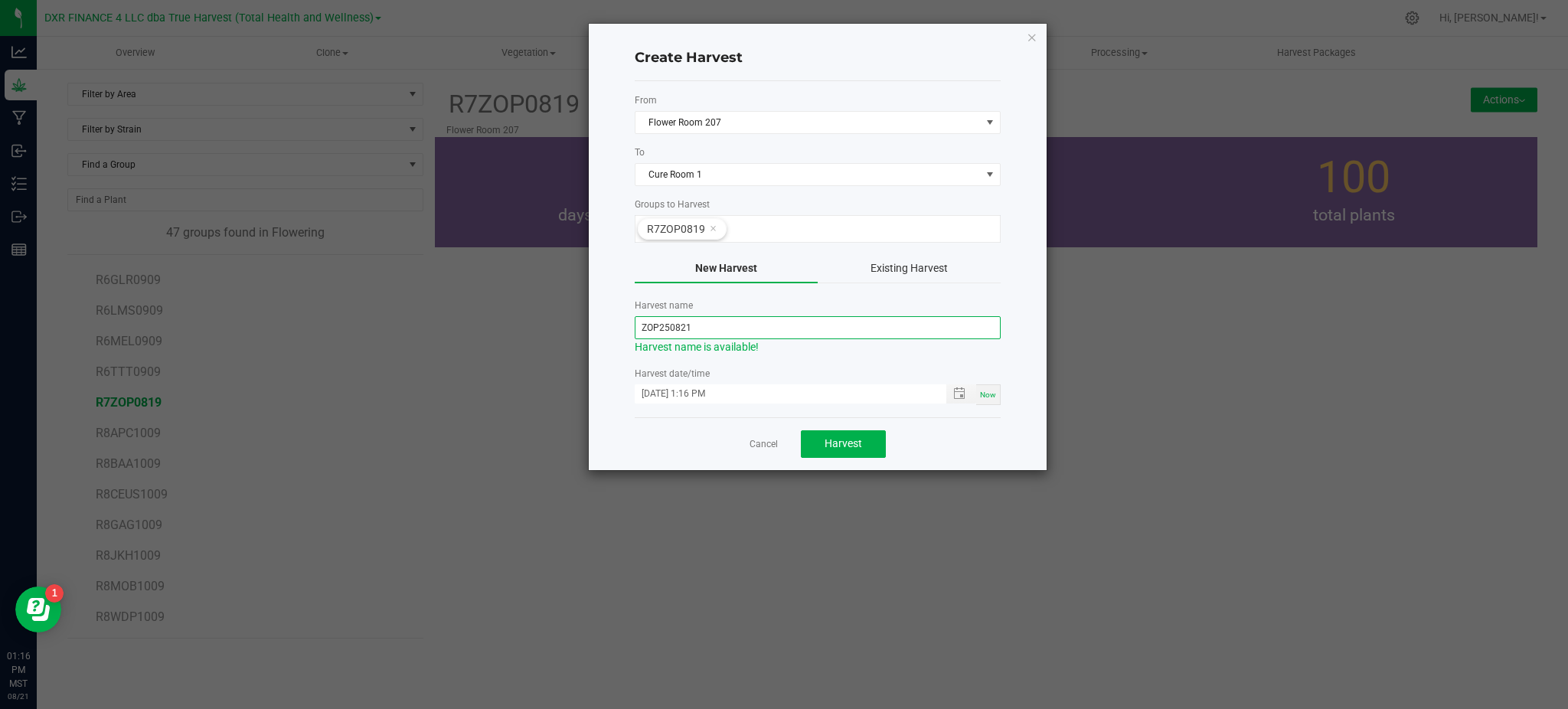
type input "ZOP250821"
drag, startPoint x: 947, startPoint y: 441, endPoint x: 932, endPoint y: 413, distance: 31.8
click at [951, 439] on div "Cancel Harvest" at bounding box center [818, 444] width 366 height 53
drag, startPoint x: 958, startPoint y: 440, endPoint x: 956, endPoint y: 420, distance: 20.1
click at [958, 438] on div "Cancel Harvest" at bounding box center [818, 444] width 366 height 53
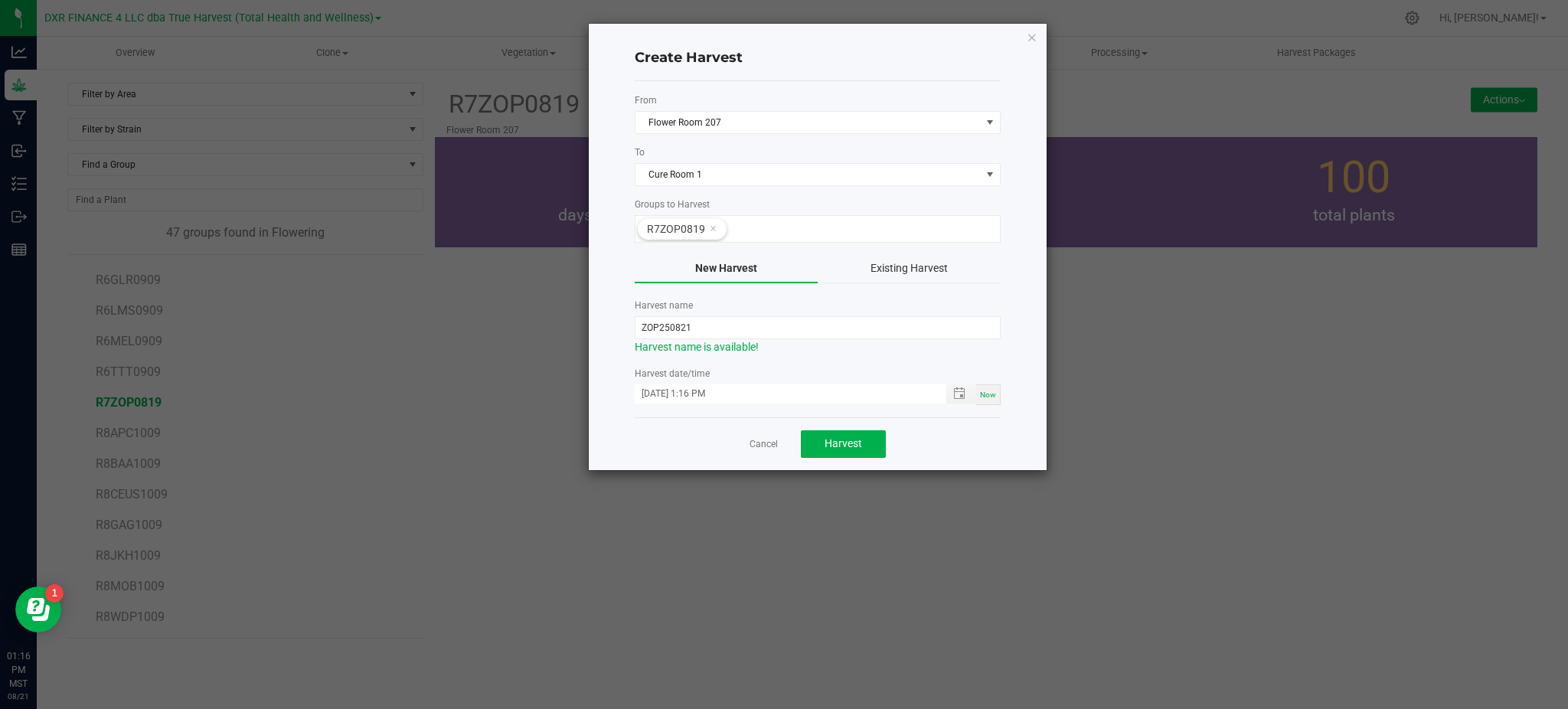
click at [988, 446] on div "Cancel Harvest" at bounding box center [818, 444] width 366 height 53
drag, startPoint x: 610, startPoint y: 347, endPoint x: 660, endPoint y: 398, distance: 71.4
click at [612, 348] on div "Create Harvest From Flower Room 207 To Cure Room 1 Groups to Harvest R7ZOP0819 …" at bounding box center [817, 246] width 458 height 446
click at [654, 327] on input "ZOP250821" at bounding box center [818, 327] width 366 height 23
click at [697, 326] on input "ZOP250821" at bounding box center [818, 327] width 366 height 23
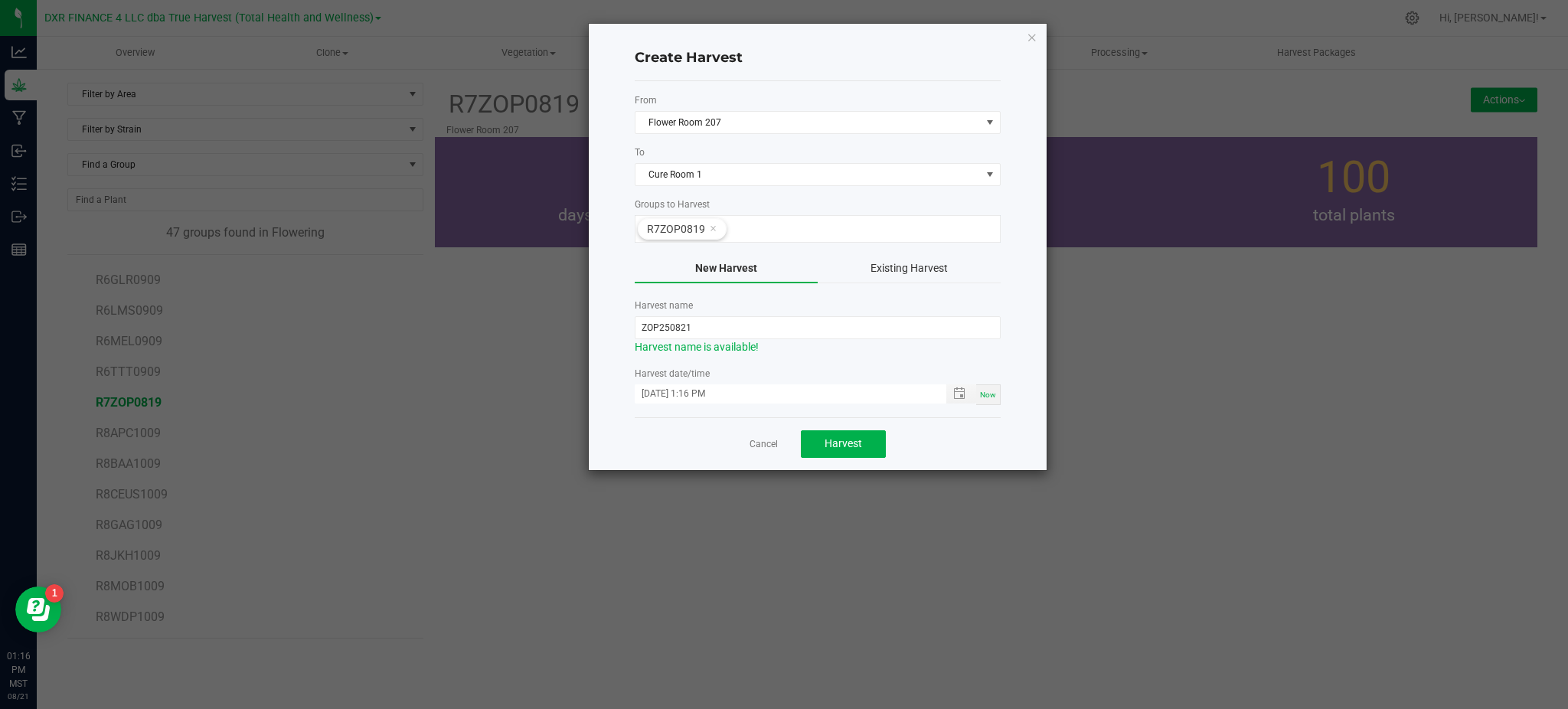
click at [607, 330] on div "Create Harvest From Flower Room 207 To Cure Room 1 Groups to Harvest R7ZOP0819 …" at bounding box center [817, 246] width 458 height 446
click at [667, 329] on input "ZOP250821" at bounding box center [818, 327] width 366 height 23
click at [682, 332] on input "ZOP250821" at bounding box center [818, 327] width 366 height 23
click at [926, 440] on div "Cancel Harvest" at bounding box center [818, 444] width 366 height 53
click at [854, 436] on button "Harvest" at bounding box center [843, 444] width 85 height 28
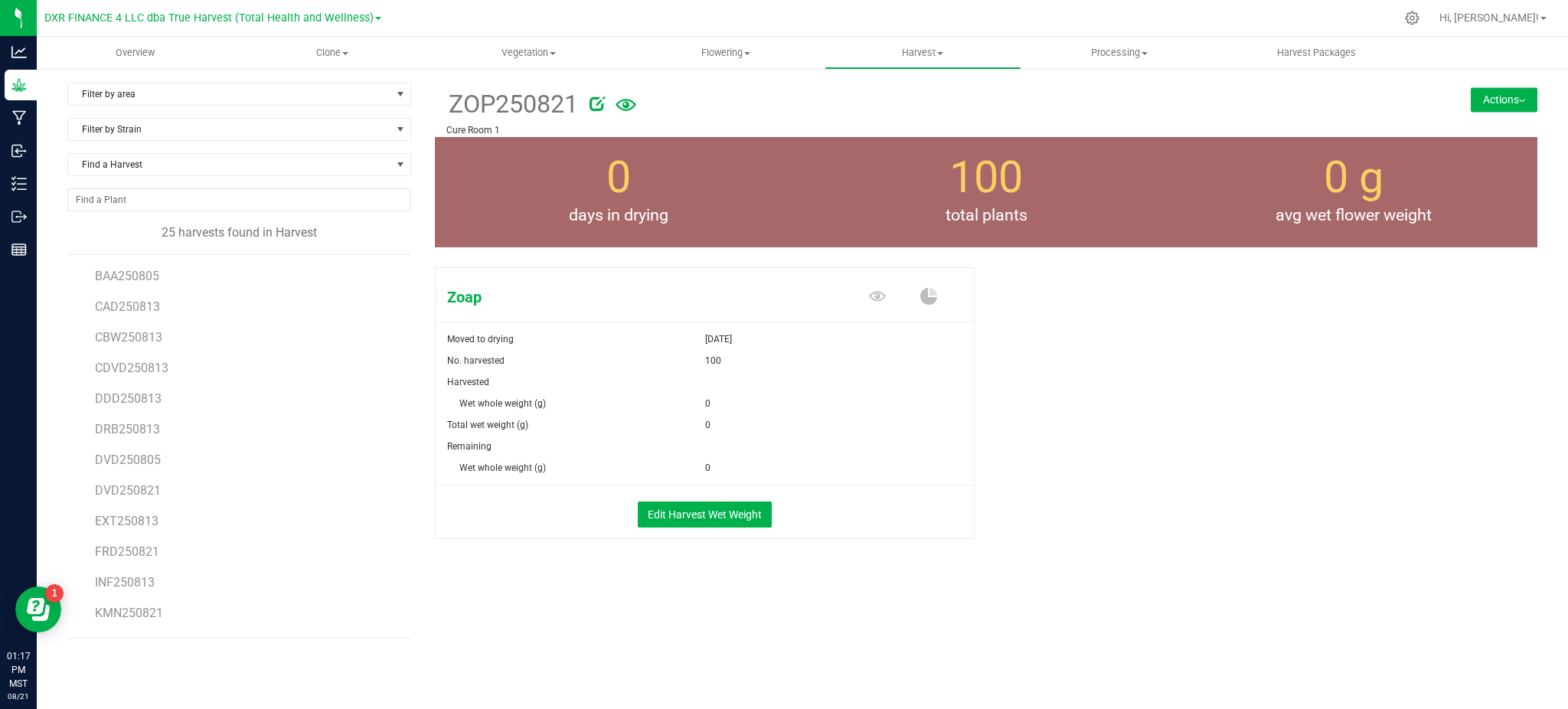
click at [1009, 331] on div "Zoap Moved to drying [DATE] No. harvested 100 Harvested Wet whole weight (g) 0" at bounding box center [986, 418] width 1102 height 316
click at [1168, 366] on div "Zoap Moved to drying [DATE] No. harvested 100 Harvested Wet whole weight (g) 0" at bounding box center [986, 418] width 1102 height 316
click at [1214, 323] on div "Zoap Moved to drying [DATE] No. harvested 100 Harvested Wet whole weight (g) 0" at bounding box center [986, 418] width 1102 height 316
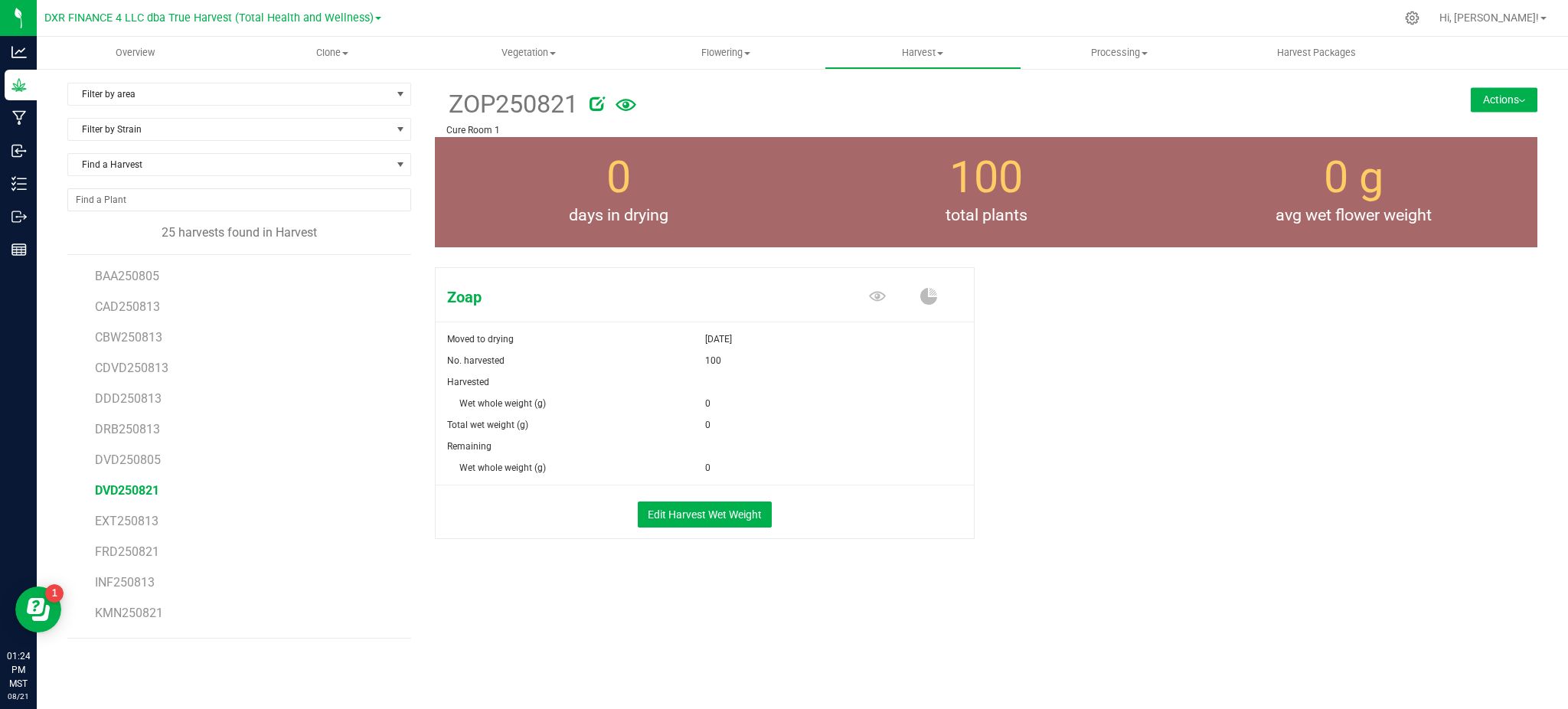
click at [138, 492] on span "DVD250821" at bounding box center [127, 490] width 64 height 14
drag, startPoint x: 1055, startPoint y: 555, endPoint x: 1029, endPoint y: 577, distance: 34.1
click at [1054, 562] on div "Devil Driver Moved to drying [DATE] No. harvested 95 Harvested Wet whole weight…" at bounding box center [986, 418] width 1102 height 316
click at [730, 518] on button "Edit Harvest Wet Weight" at bounding box center [704, 514] width 134 height 26
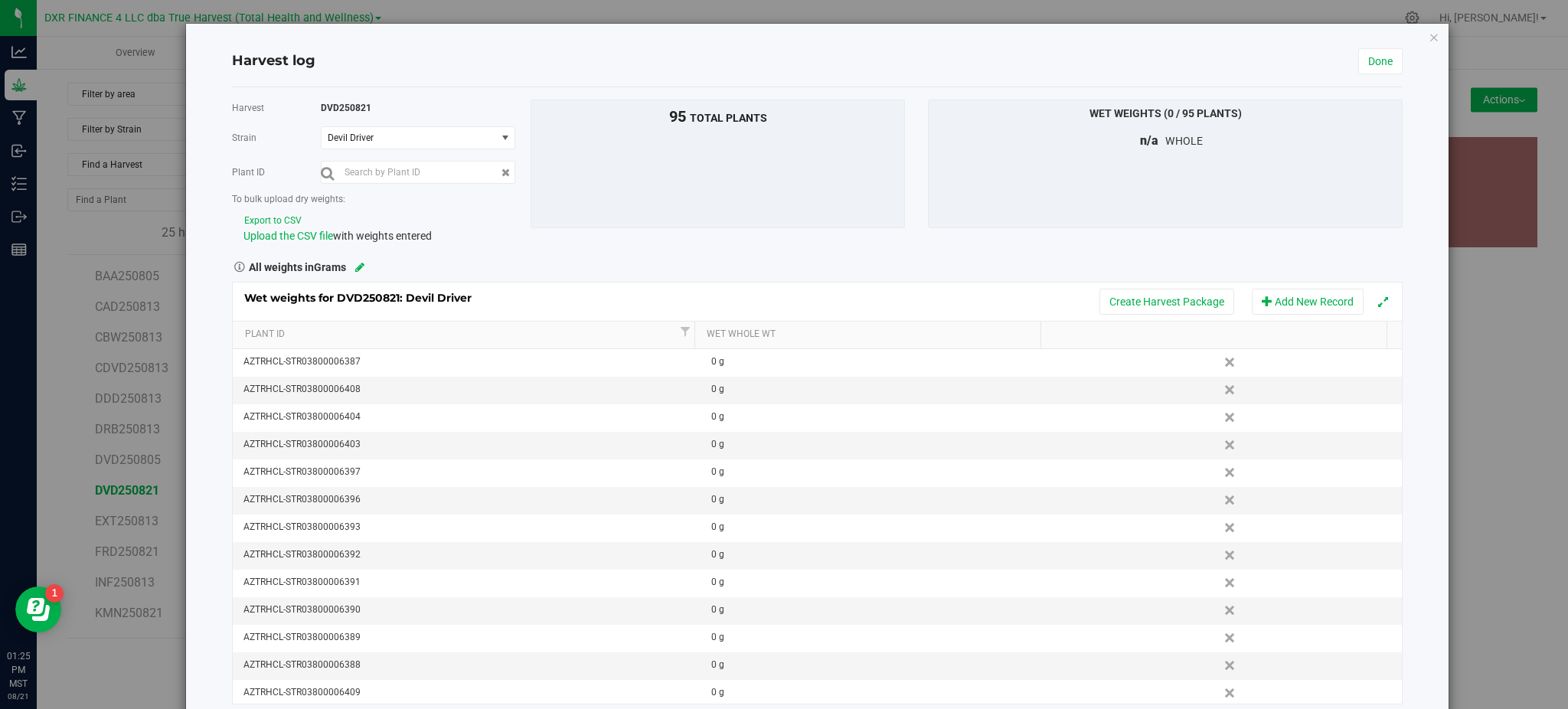
click at [512, 266] on div "All weights in Grams" at bounding box center [816, 266] width 1193 height 20
click at [249, 220] on button "Export to CSV" at bounding box center [273, 220] width 59 height 14
click at [322, 238] on span "Upload the CSV file" at bounding box center [289, 235] width 90 height 12
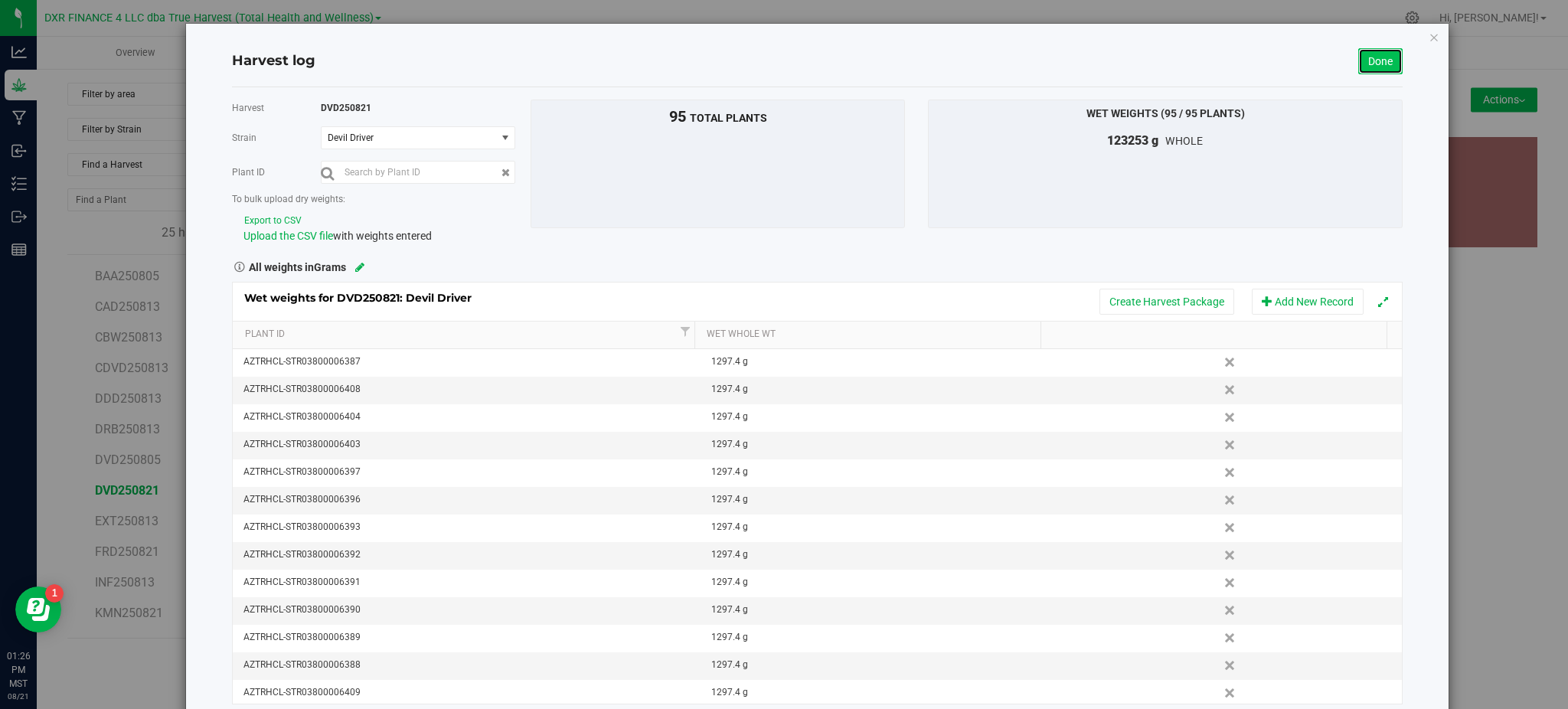
click at [1380, 60] on link "Done" at bounding box center [1380, 61] width 44 height 26
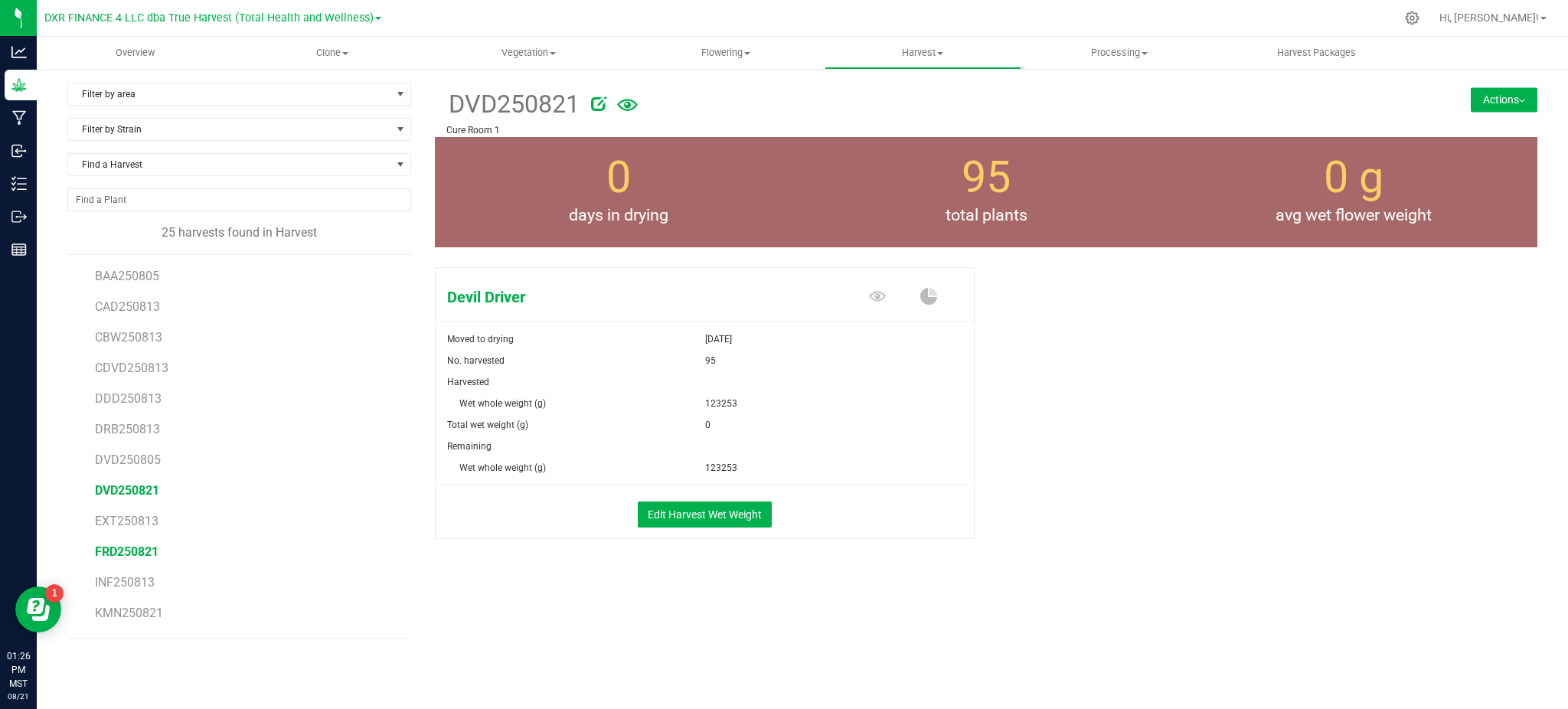
click at [123, 557] on span "FRD250821" at bounding box center [126, 551] width 63 height 14
click at [662, 510] on button "Edit Harvest Wet Weight" at bounding box center [704, 514] width 134 height 26
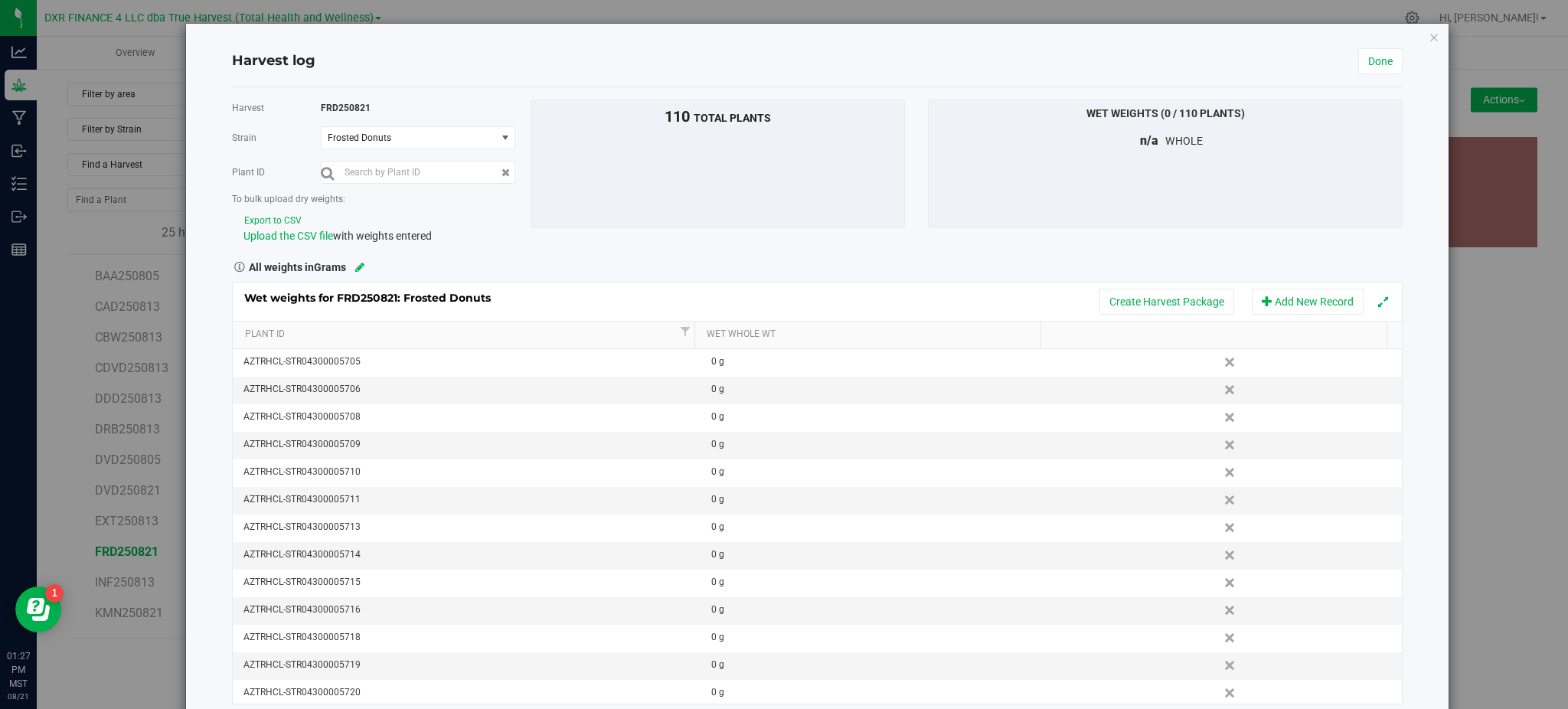
click at [277, 216] on button "Export to CSV" at bounding box center [273, 220] width 59 height 14
drag, startPoint x: 303, startPoint y: 231, endPoint x: 316, endPoint y: 232, distance: 13.0
click at [303, 232] on span "Upload the CSV file" at bounding box center [289, 235] width 90 height 12
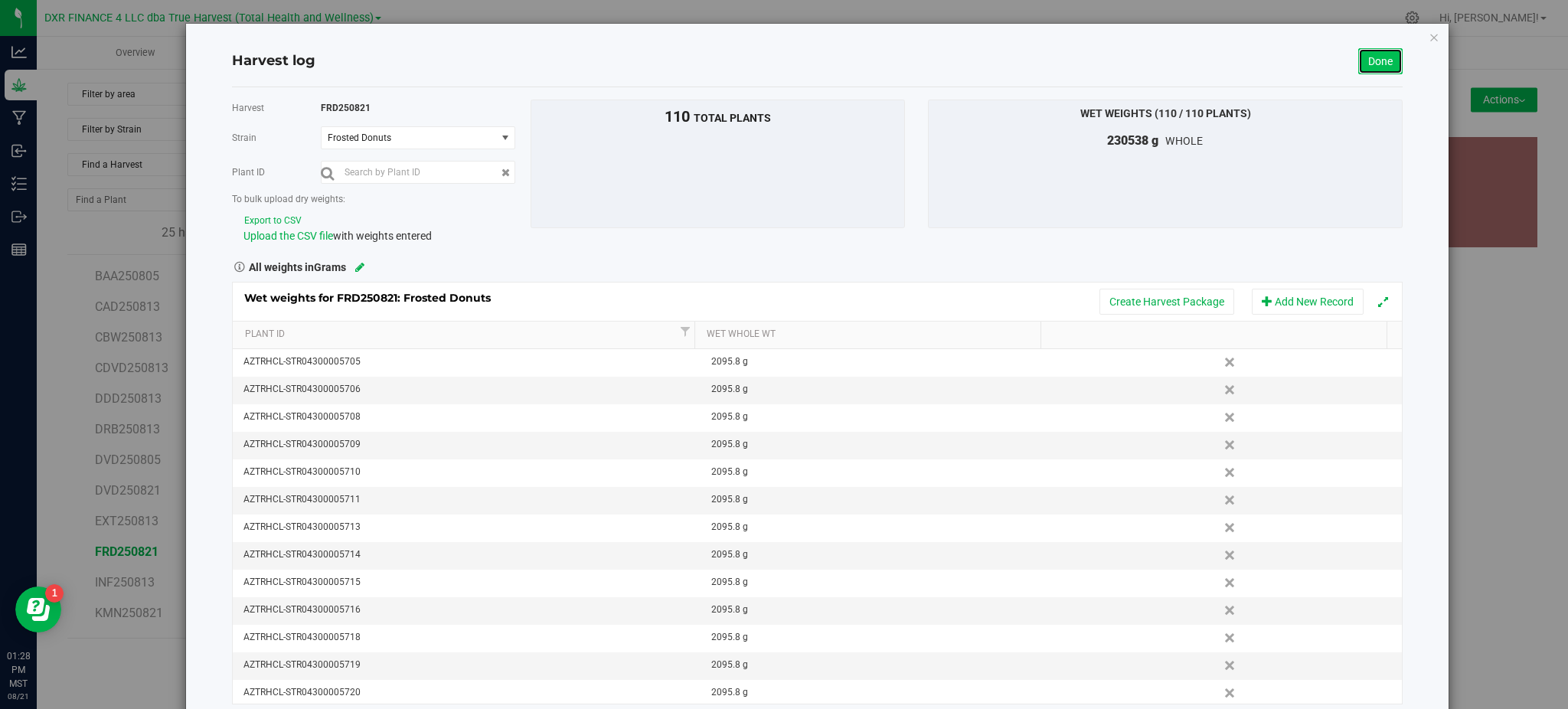
click at [1358, 62] on link "Done" at bounding box center [1380, 61] width 44 height 26
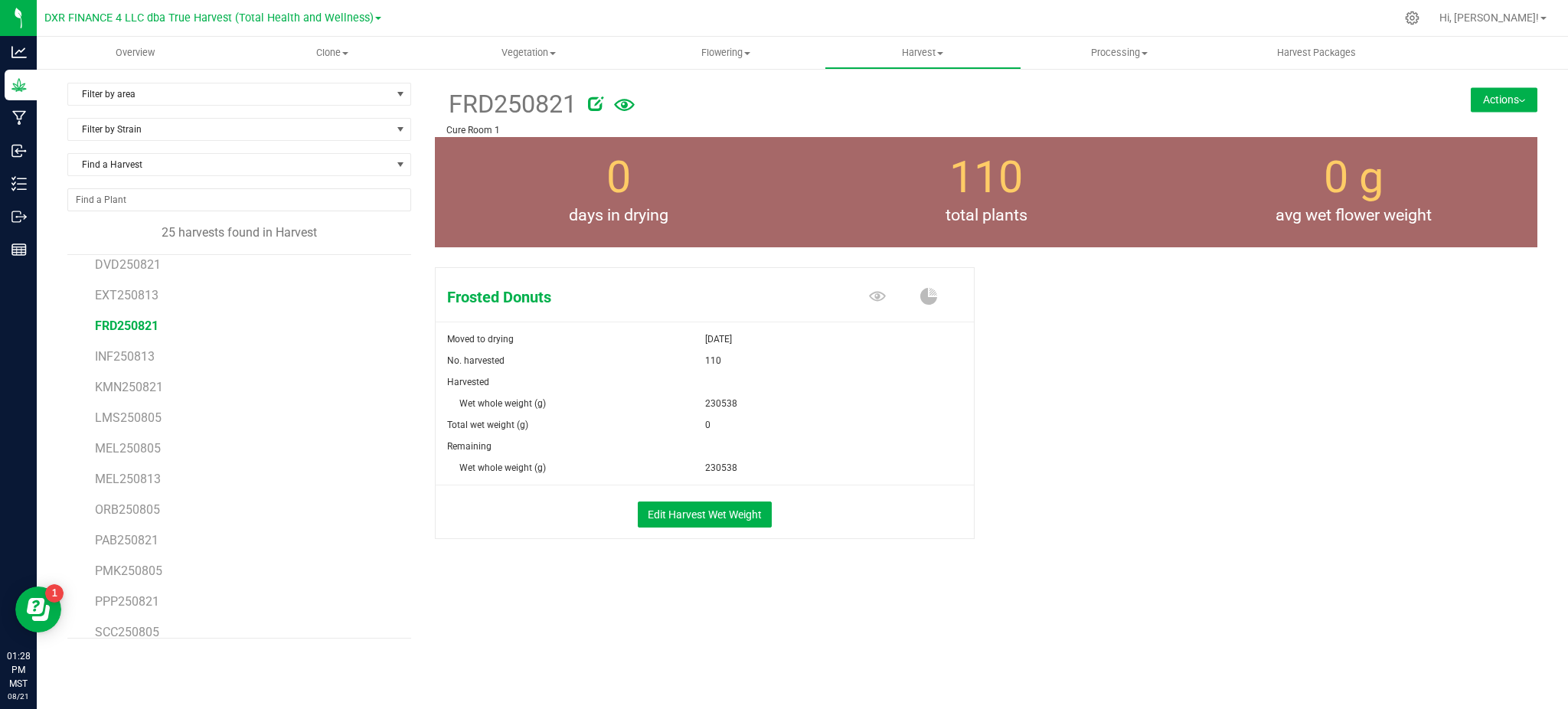
scroll to position [167, 0]
click at [137, 449] on span "KMN250821" at bounding box center [129, 446] width 68 height 14
drag, startPoint x: 1068, startPoint y: 389, endPoint x: 1044, endPoint y: 393, distance: 24.3
click at [1068, 389] on div "Kush Mints Moved to drying [DATE] No. harvested 47 Harvested Wet whole weight (…" at bounding box center [986, 418] width 1102 height 316
click at [721, 518] on button "Edit Harvest Wet Weight" at bounding box center [704, 514] width 134 height 26
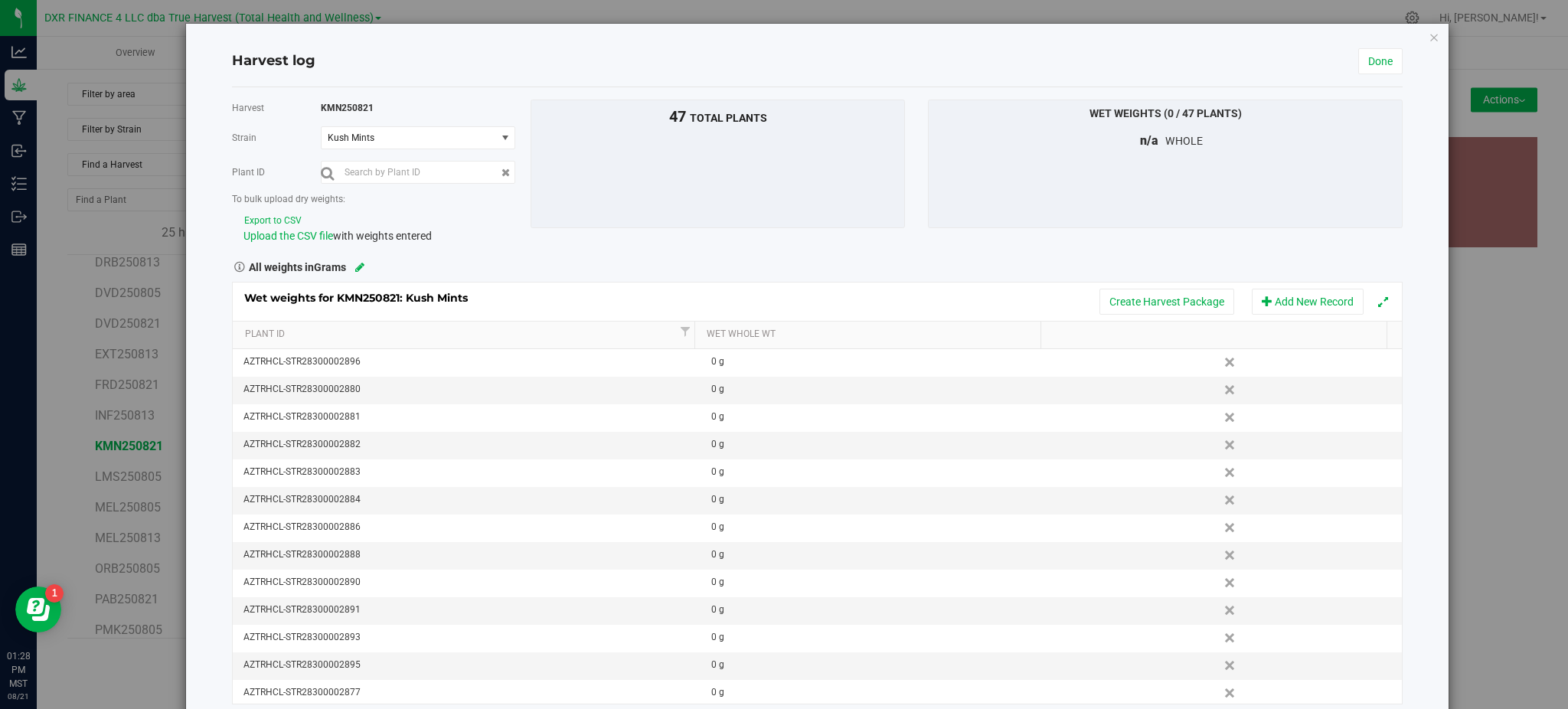
click at [268, 217] on button "Export to CSV" at bounding box center [273, 220] width 59 height 14
click at [1428, 41] on icon "button" at bounding box center [1433, 37] width 11 height 19
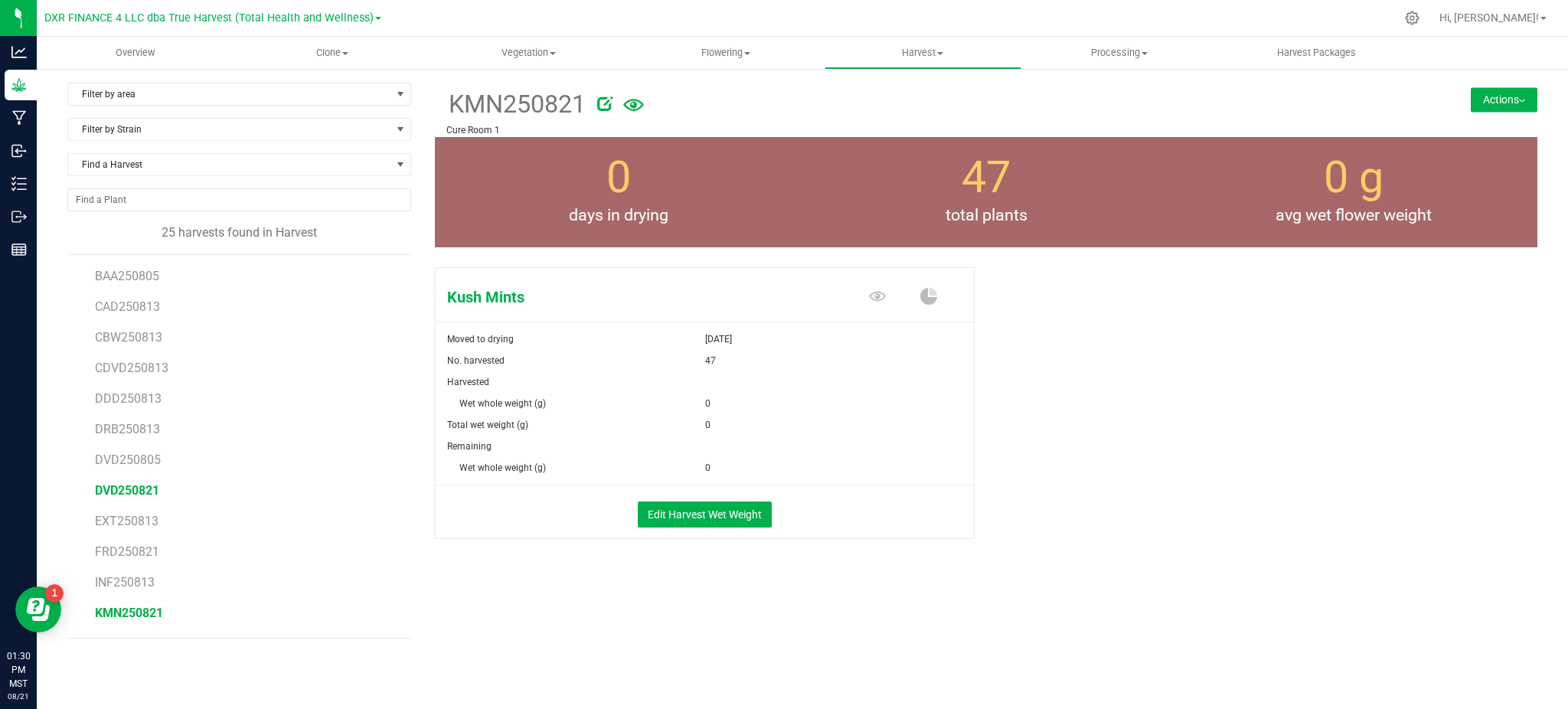
click at [124, 496] on span "DVD250821" at bounding box center [127, 490] width 64 height 14
click at [135, 557] on span "FRD250821" at bounding box center [126, 551] width 63 height 14
click at [148, 612] on span "KMN250821" at bounding box center [129, 612] width 68 height 14
click at [737, 612] on div "KMN250821 Cure Room 1 Actions Move harvest Create package from harvest" at bounding box center [986, 367] width 1102 height 568
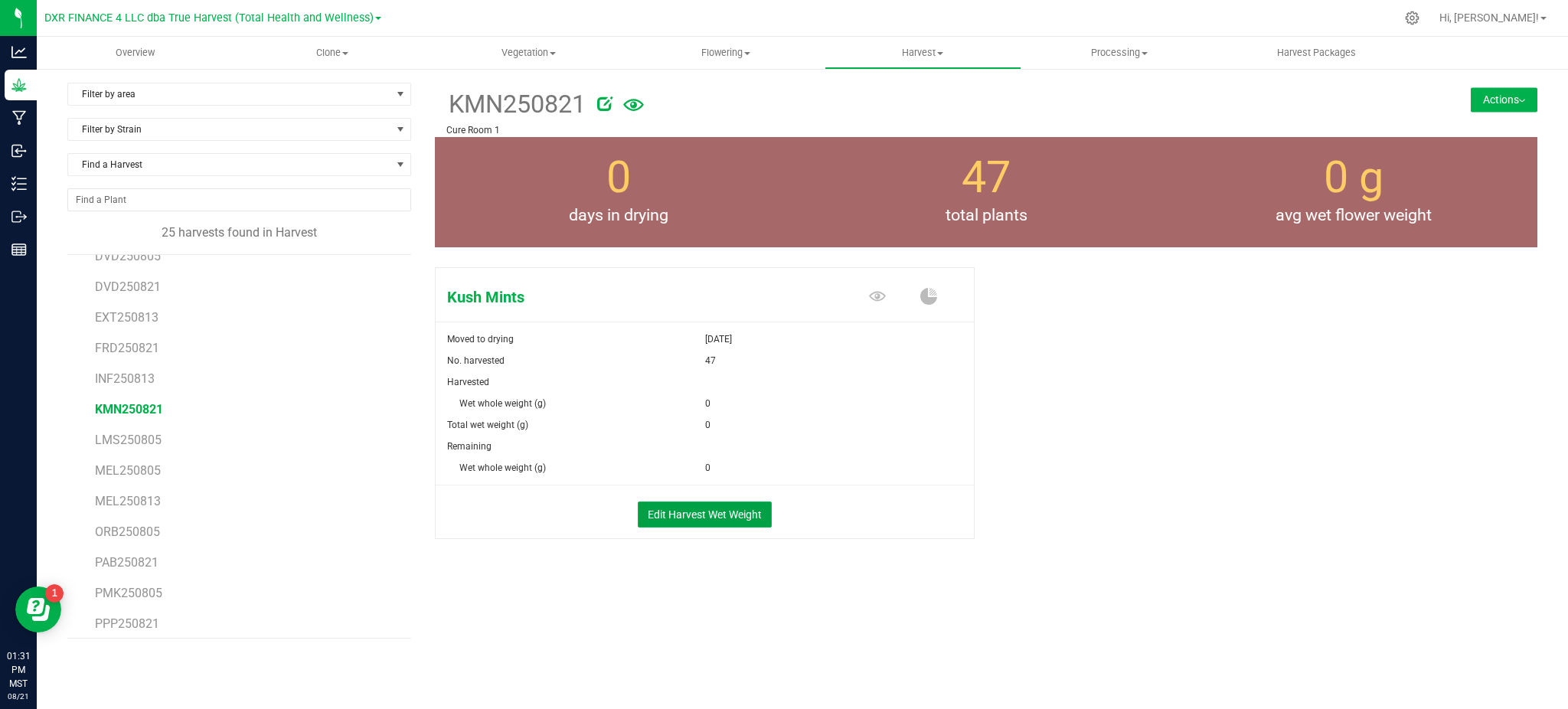
click at [692, 508] on button "Edit Harvest Wet Weight" at bounding box center [704, 514] width 134 height 26
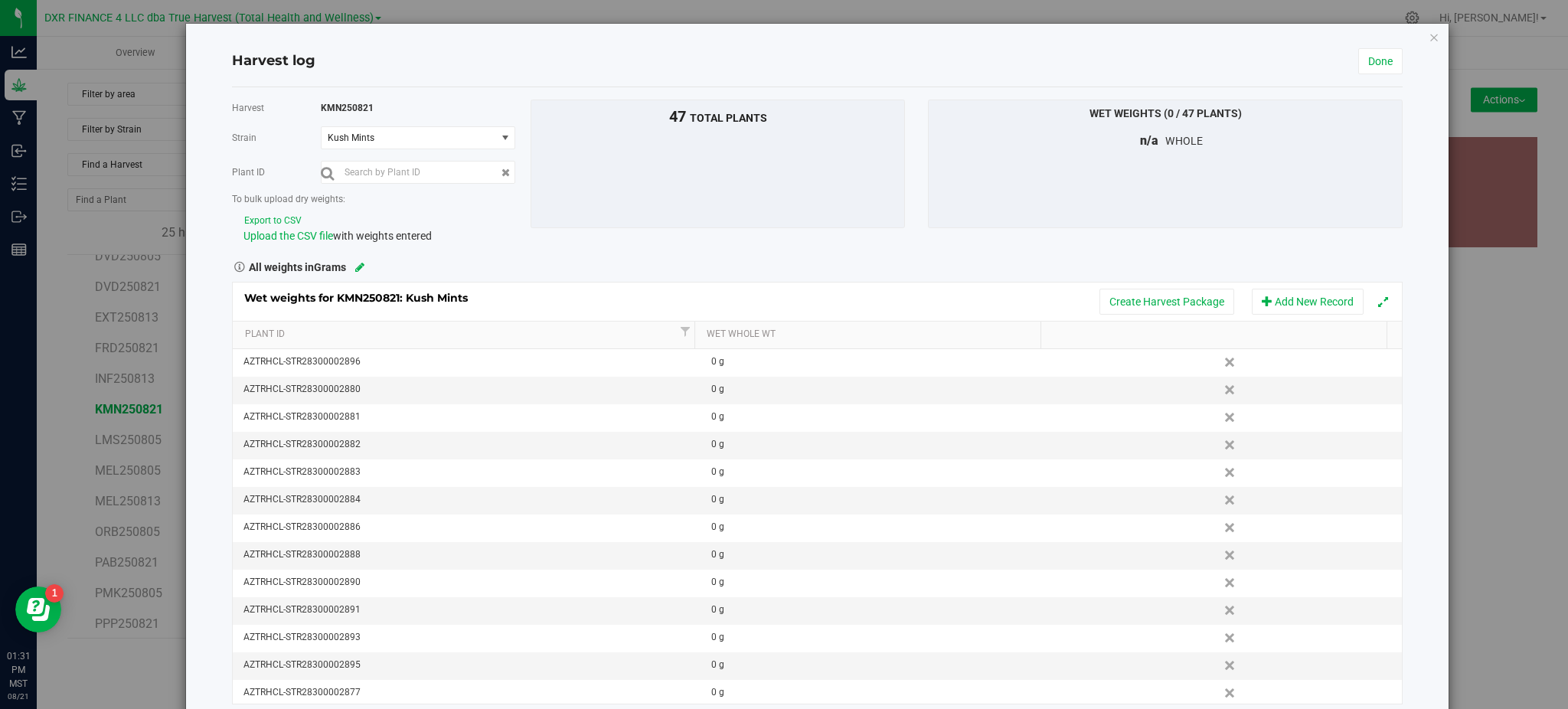
click at [269, 215] on button "Export to CSV" at bounding box center [273, 220] width 59 height 14
drag, startPoint x: 304, startPoint y: 238, endPoint x: 308, endPoint y: 230, distance: 8.9
click at [304, 238] on span "Upload the CSV file" at bounding box center [289, 235] width 90 height 12
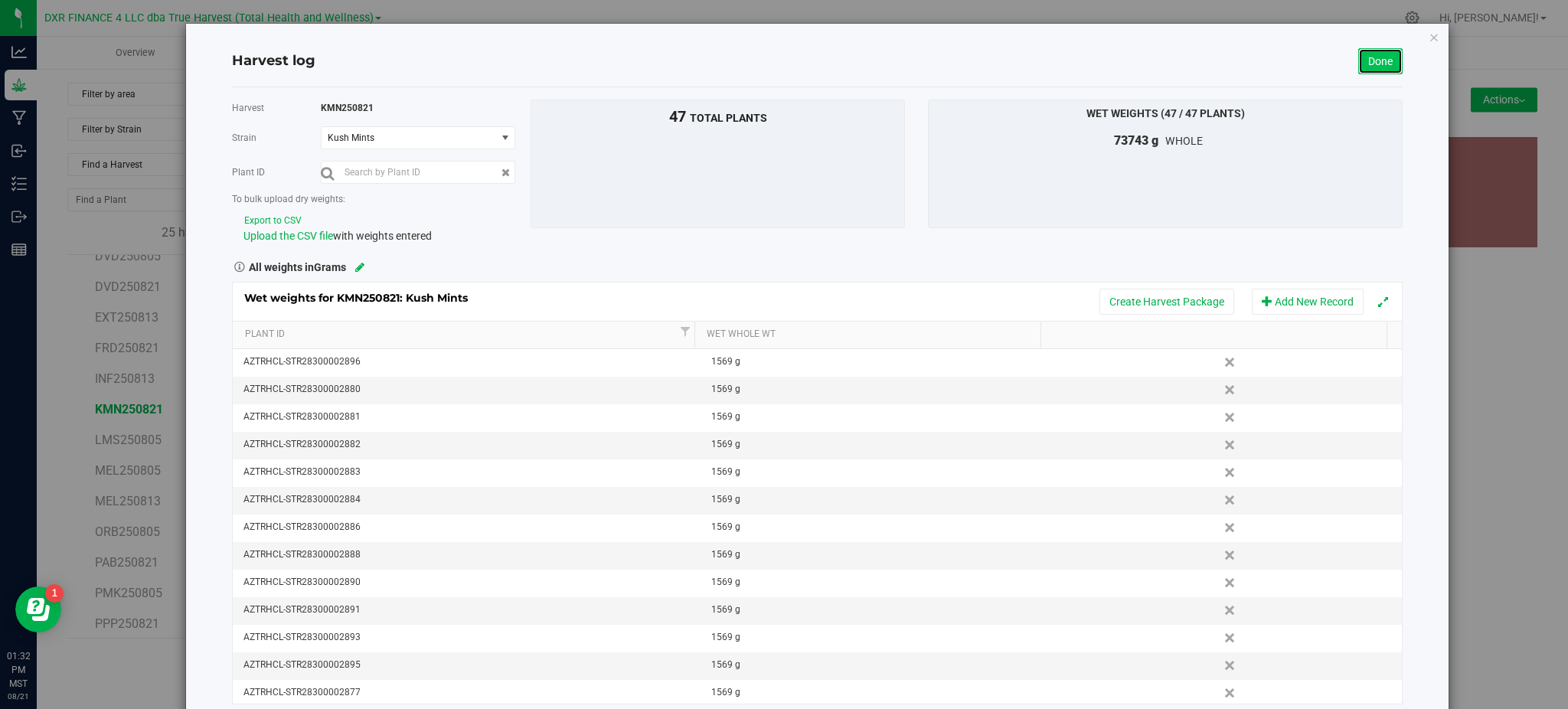
click at [1366, 53] on link "Done" at bounding box center [1380, 61] width 44 height 26
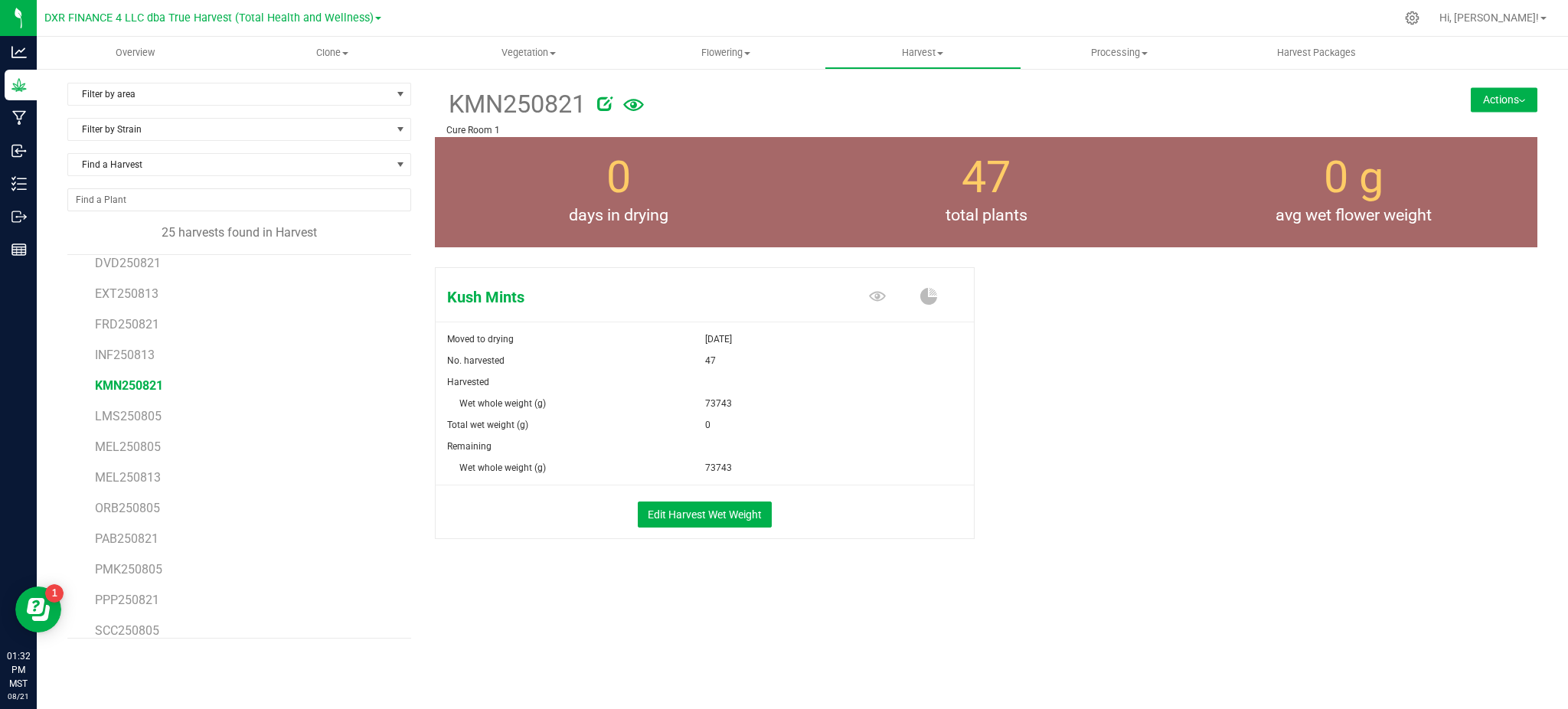
scroll to position [245, 0]
click at [133, 523] on span "PAB250821" at bounding box center [127, 521] width 64 height 14
click at [980, 464] on div "Pineapple Bang Moved to drying [DATE] No. harvested 94 Harvested Wet whole weig…" at bounding box center [710, 402] width 551 height 282
click at [978, 535] on div "Pineapple Bang Moved to drying [DATE] No. harvested 94 Harvested Wet whole weig…" at bounding box center [710, 402] width 551 height 282
drag, startPoint x: 1116, startPoint y: 564, endPoint x: 947, endPoint y: 568, distance: 169.0
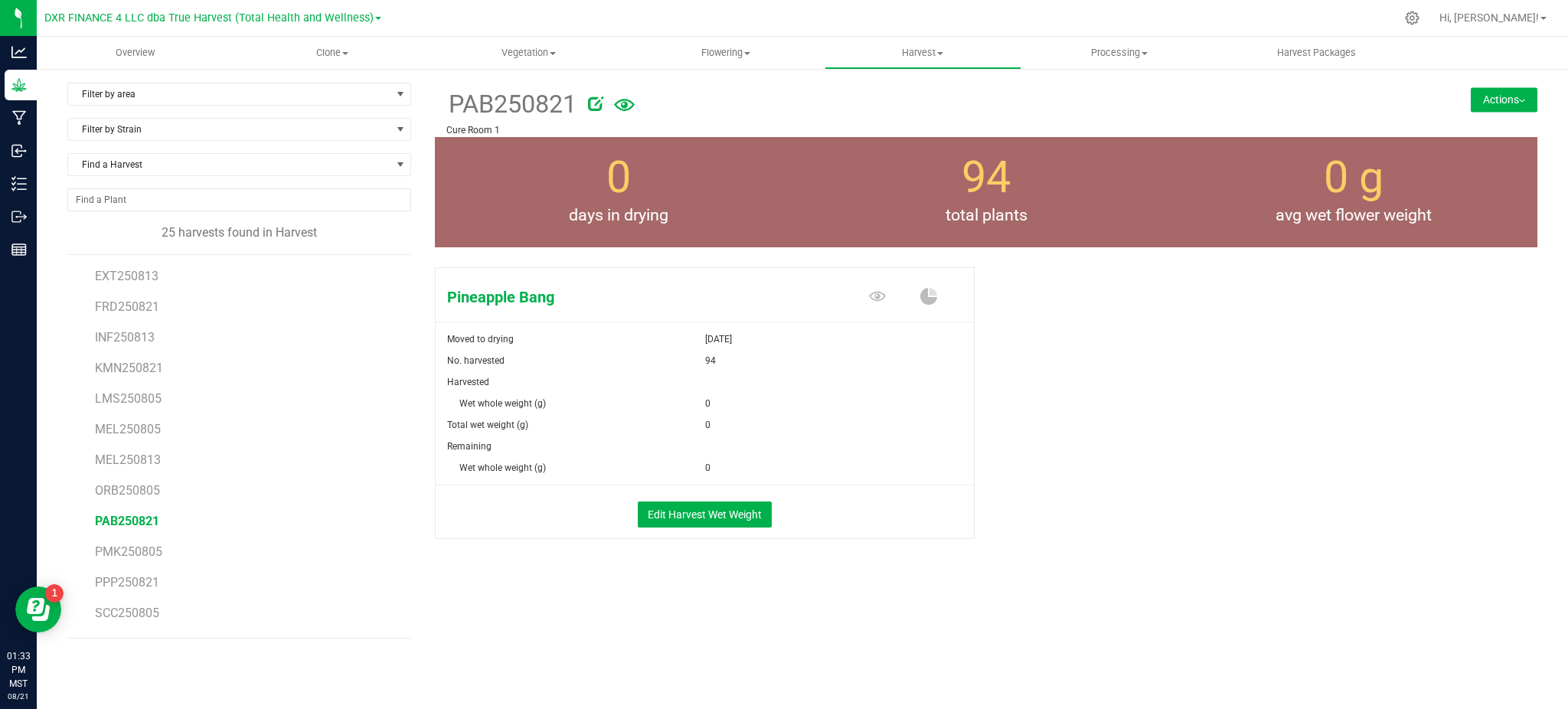
click at [1116, 565] on div "Pineapple Bang Moved to drying [DATE] No. harvested 94 Harvested Wet whole weig…" at bounding box center [986, 418] width 1102 height 316
click at [731, 516] on button "Edit Harvest Wet Weight" at bounding box center [704, 514] width 134 height 26
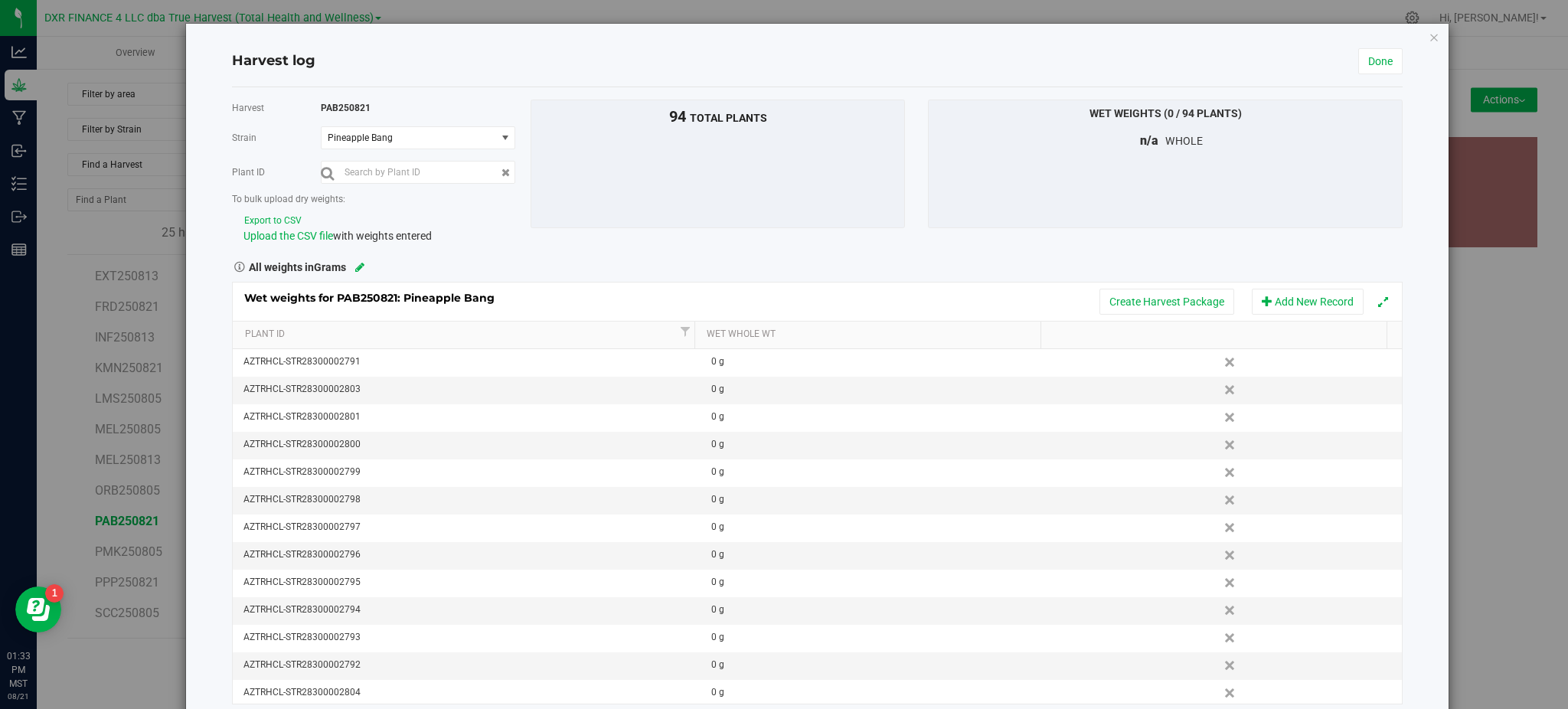
click at [470, 285] on div "Wet weights for PAB250821: Pineapple Bang" at bounding box center [382, 294] width 277 height 23
click at [260, 219] on button "Export to CSV" at bounding box center [273, 220] width 59 height 14
click at [308, 241] on span "Upload the CSV file" at bounding box center [289, 235] width 90 height 12
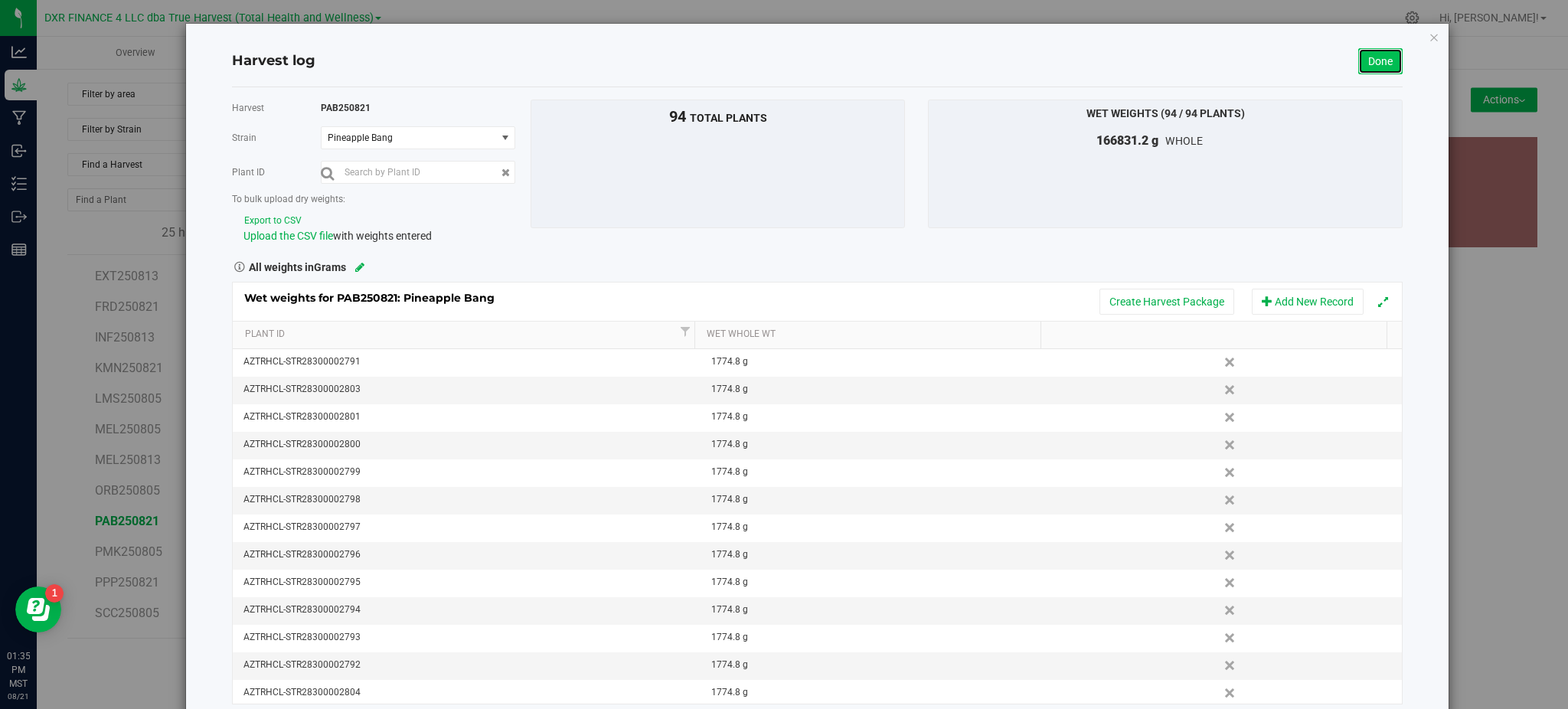
click at [1358, 58] on link "Done" at bounding box center [1380, 61] width 44 height 26
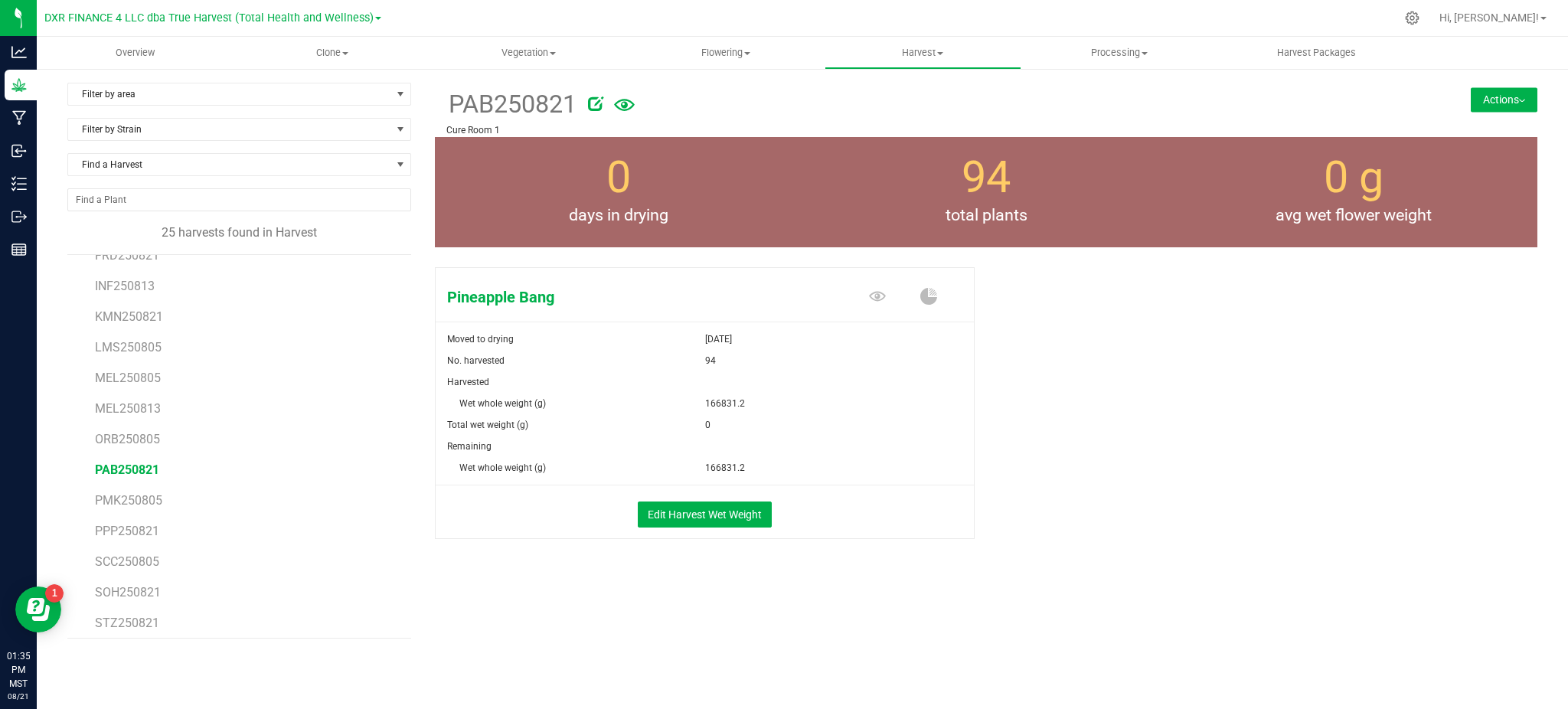
scroll to position [307, 0]
click at [129, 521] on span "PPP250821" at bounding box center [127, 521] width 64 height 14
drag, startPoint x: 1107, startPoint y: 476, endPoint x: 1116, endPoint y: 460, distance: 18.4
click at [1107, 473] on div "Purple Pop Moved to drying [DATE] No. harvested 48 Harvested Wet whole weight (…" at bounding box center [986, 418] width 1102 height 316
click at [720, 504] on button "Edit Harvest Wet Weight" at bounding box center [704, 514] width 134 height 26
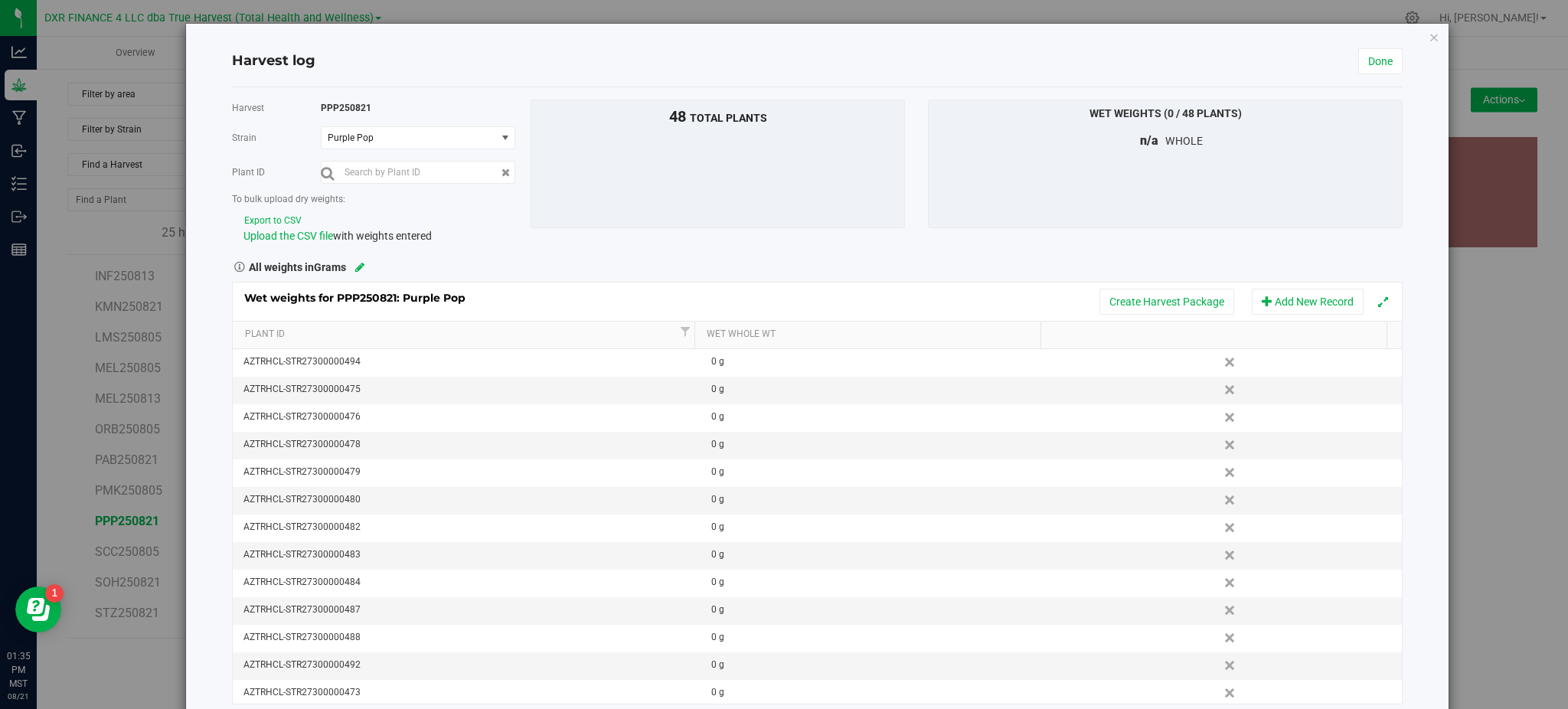
click at [254, 216] on button "Export to CSV" at bounding box center [273, 220] width 59 height 14
click at [276, 240] on span "Upload the CSV file" at bounding box center [289, 235] width 90 height 12
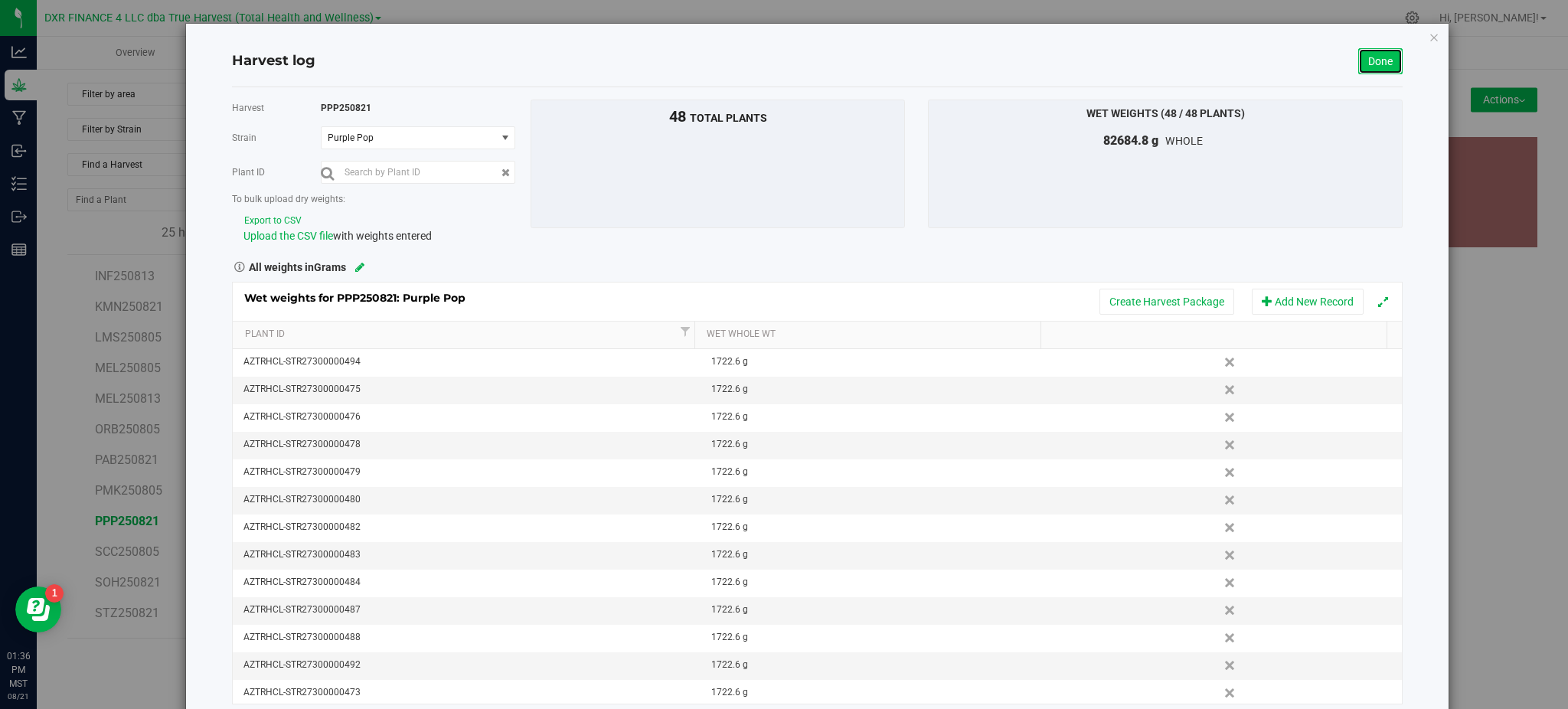
click at [1373, 60] on link "Done" at bounding box center [1380, 61] width 44 height 26
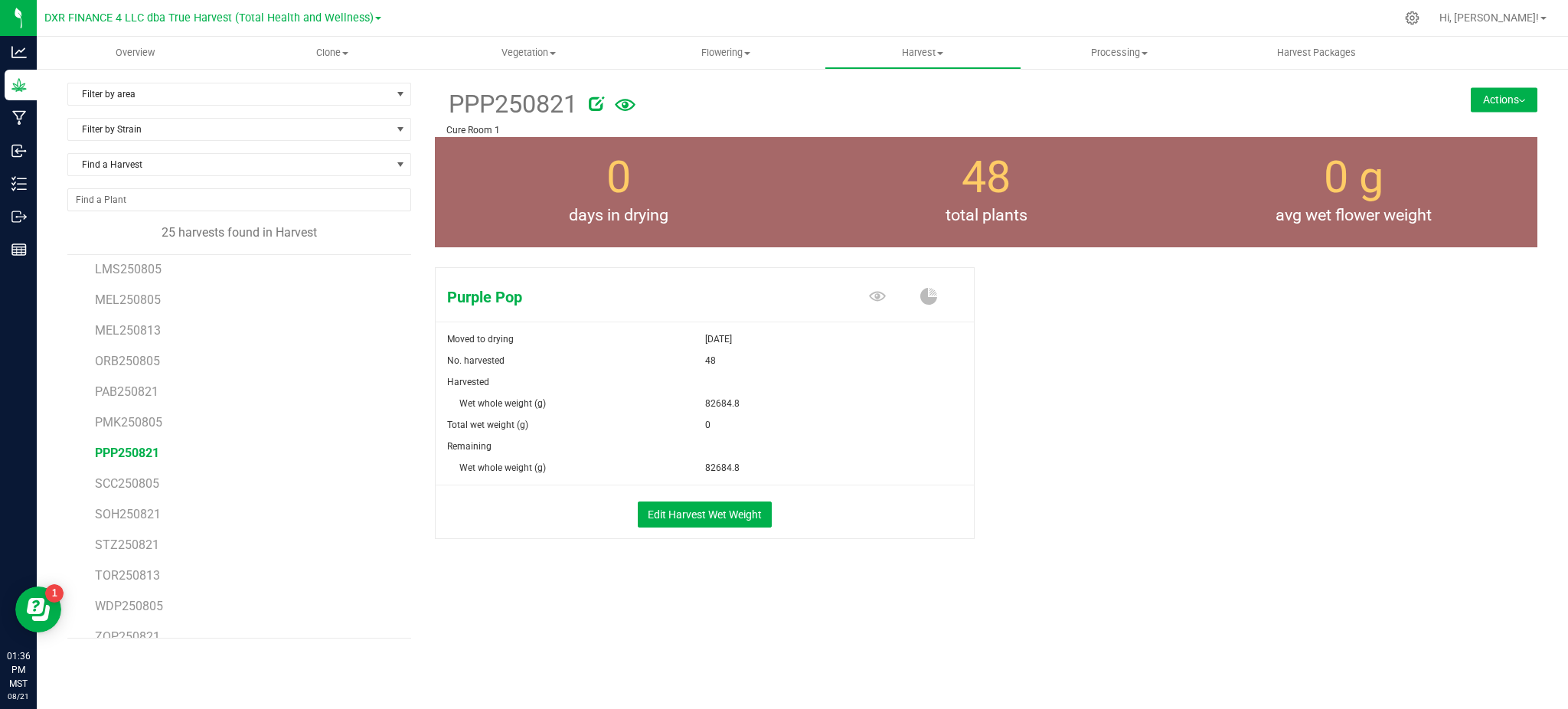
scroll to position [395, 0]
click at [123, 498] on span "SOH250821" at bounding box center [128, 494] width 66 height 14
drag, startPoint x: 1017, startPoint y: 639, endPoint x: 825, endPoint y: 551, distance: 211.2
click at [1018, 638] on div "SOH250821 Cure Room 1 Actions Move harvest Create package from harvest" at bounding box center [986, 367] width 1102 height 568
click at [721, 516] on button "Edit Harvest Wet Weight" at bounding box center [704, 514] width 134 height 26
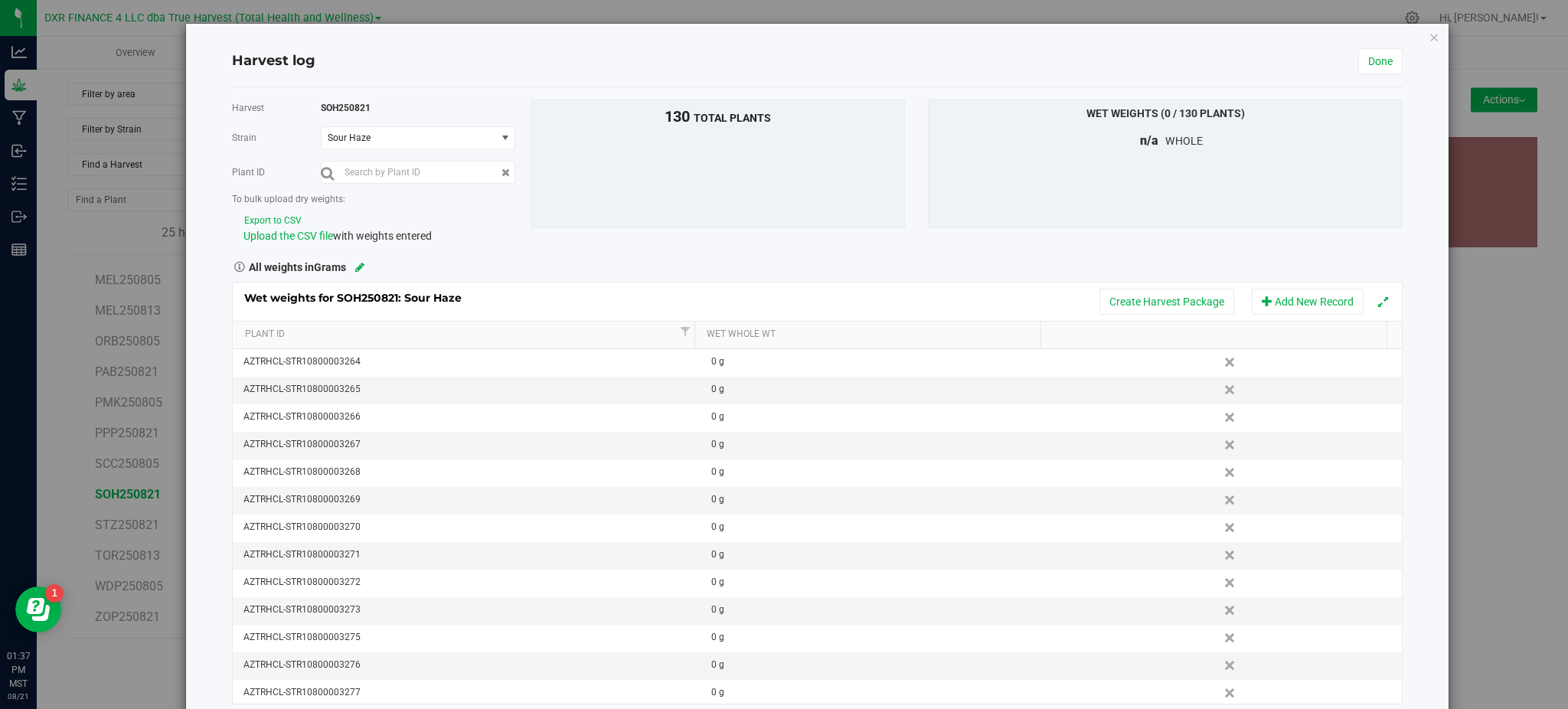
drag, startPoint x: 268, startPoint y: 219, endPoint x: 298, endPoint y: 218, distance: 30.0
click at [268, 219] on button "Export to CSV" at bounding box center [273, 220] width 59 height 14
drag, startPoint x: 534, startPoint y: 250, endPoint x: 299, endPoint y: 216, distance: 237.4
click at [535, 250] on div "Harvest SOH250821 Strain Sour Haze Select strain Sour Haze Plant ID To bulk upl…" at bounding box center [817, 402] width 1170 height 605
click at [272, 236] on span "Upload the CSV file" at bounding box center [289, 235] width 90 height 12
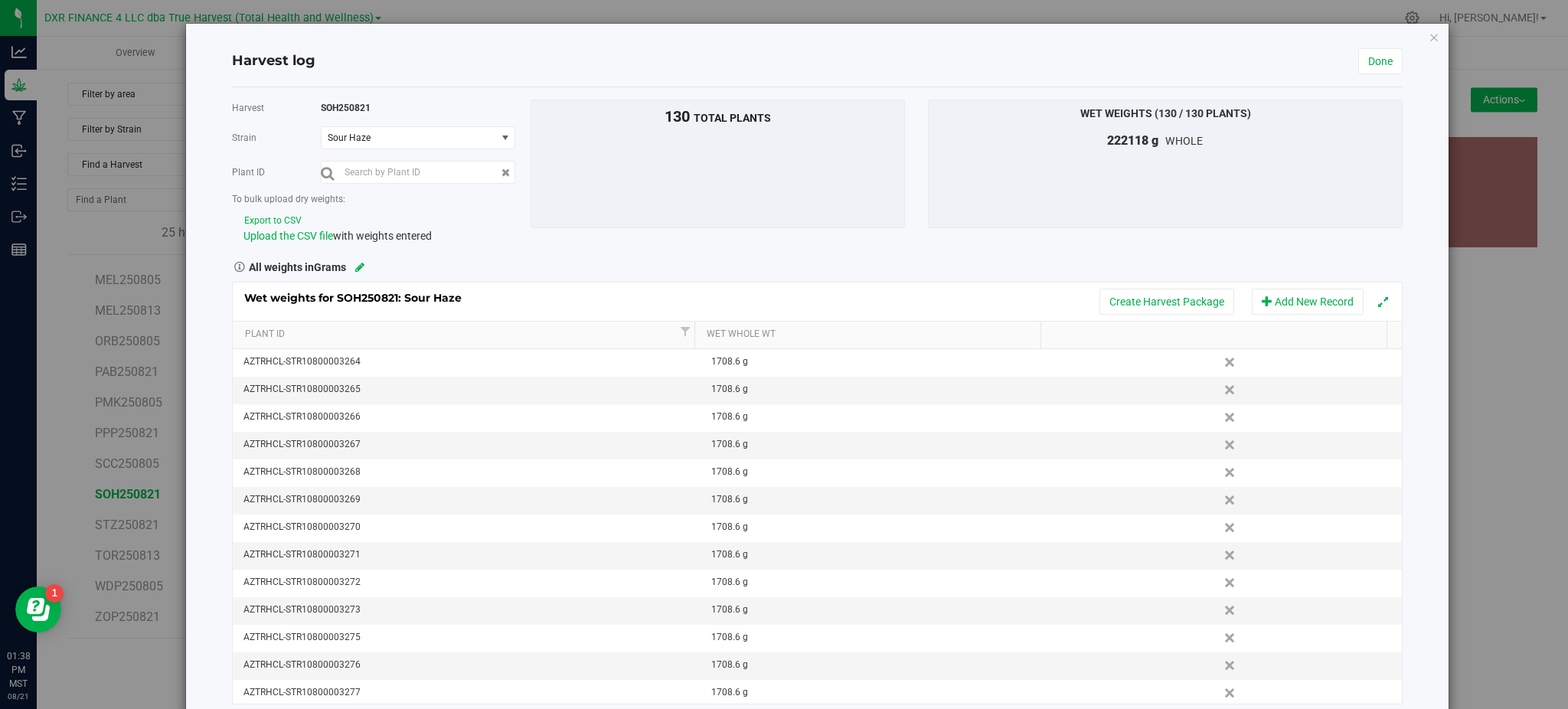
drag, startPoint x: 592, startPoint y: 280, endPoint x: 656, endPoint y: 254, distance: 69.1
click at [656, 255] on div "Harvest SOH250821 Strain Sour Haze Select strain Sour Haze Plant ID To bulk upl…" at bounding box center [817, 402] width 1170 height 605
click at [635, 246] on div "Harvest SOH250821 Strain Sour Haze Select strain Sour Haze Plant ID To bulk upl…" at bounding box center [817, 402] width 1170 height 605
click at [1364, 58] on link "Done" at bounding box center [1380, 61] width 44 height 26
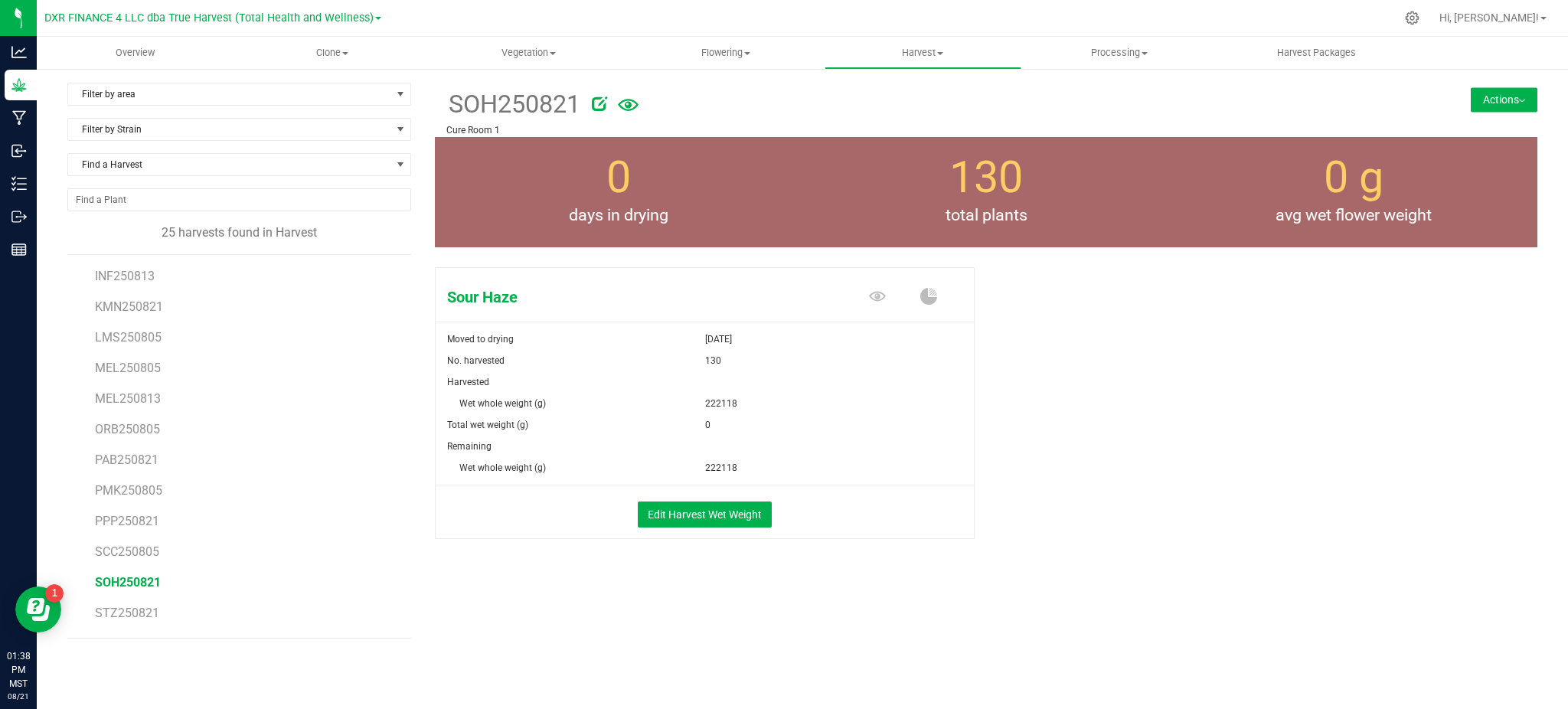
scroll to position [395, 0]
click at [139, 525] on span "STZ250821" at bounding box center [127, 524] width 64 height 14
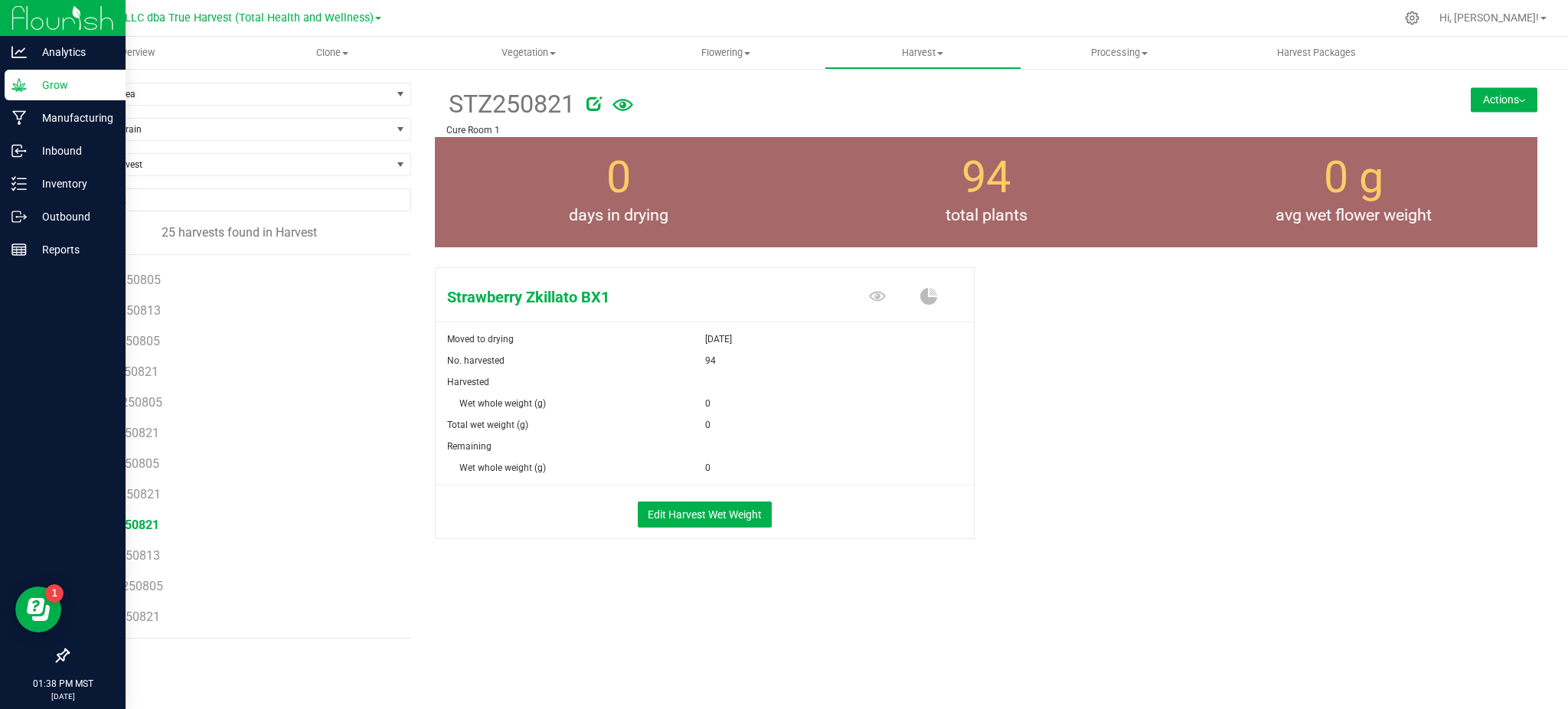
drag, startPoint x: 163, startPoint y: 500, endPoint x: 10, endPoint y: 685, distance: 240.1
click at [90, 633] on div "BAA250805 CAD250813 CBW250813 CDVD250813 DDD250813 DRB250813 DVD250805 DVD25082…" at bounding box center [240, 446] width 344 height 385
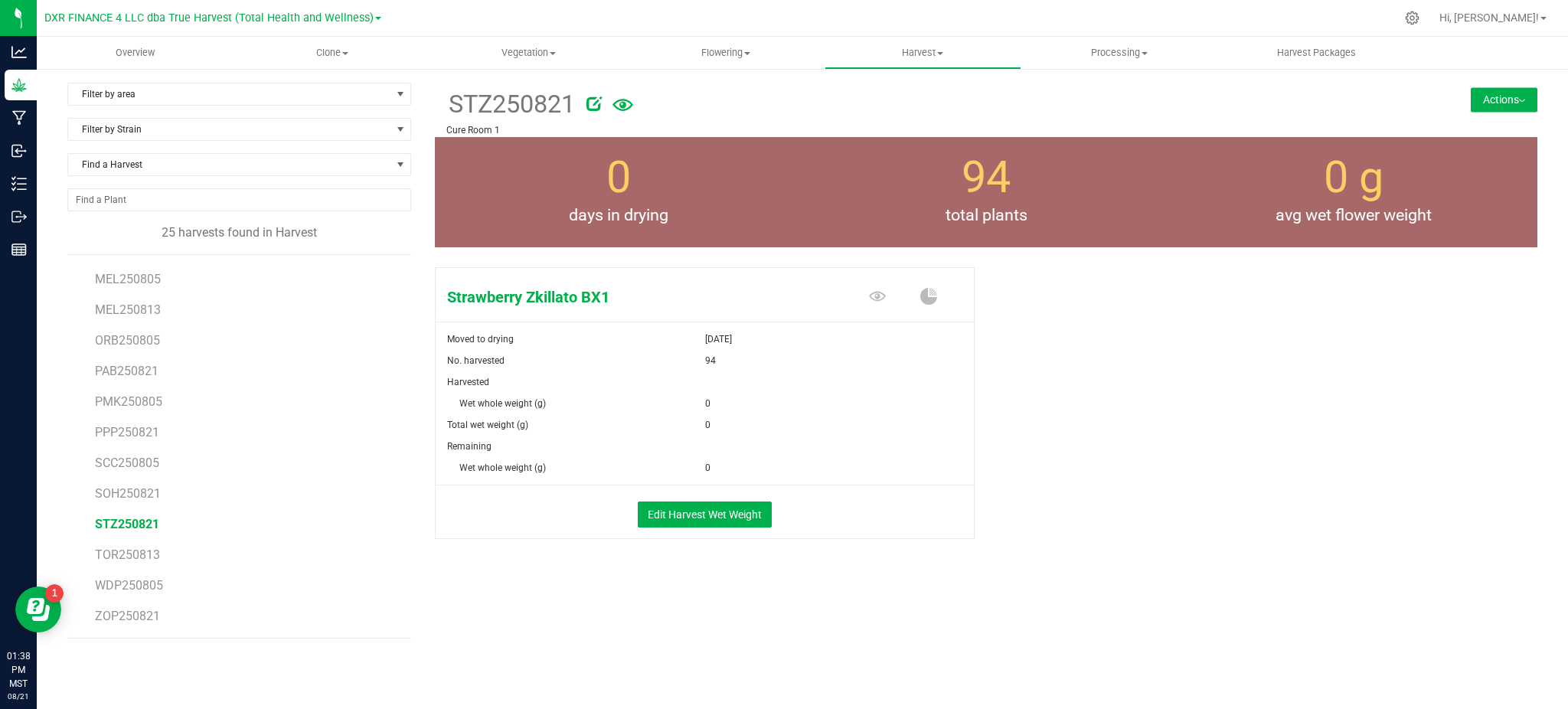
click at [1012, 524] on div "Strawberry Zkillato BX1 Moved to drying Aug 21, 2025 No. harvested 94 Harvested…" at bounding box center [986, 418] width 1102 height 316
click at [718, 500] on div "Edit Harvest Wet Weight" at bounding box center [704, 512] width 561 height 53
click at [705, 504] on button "Edit Harvest Wet Weight" at bounding box center [704, 514] width 134 height 26
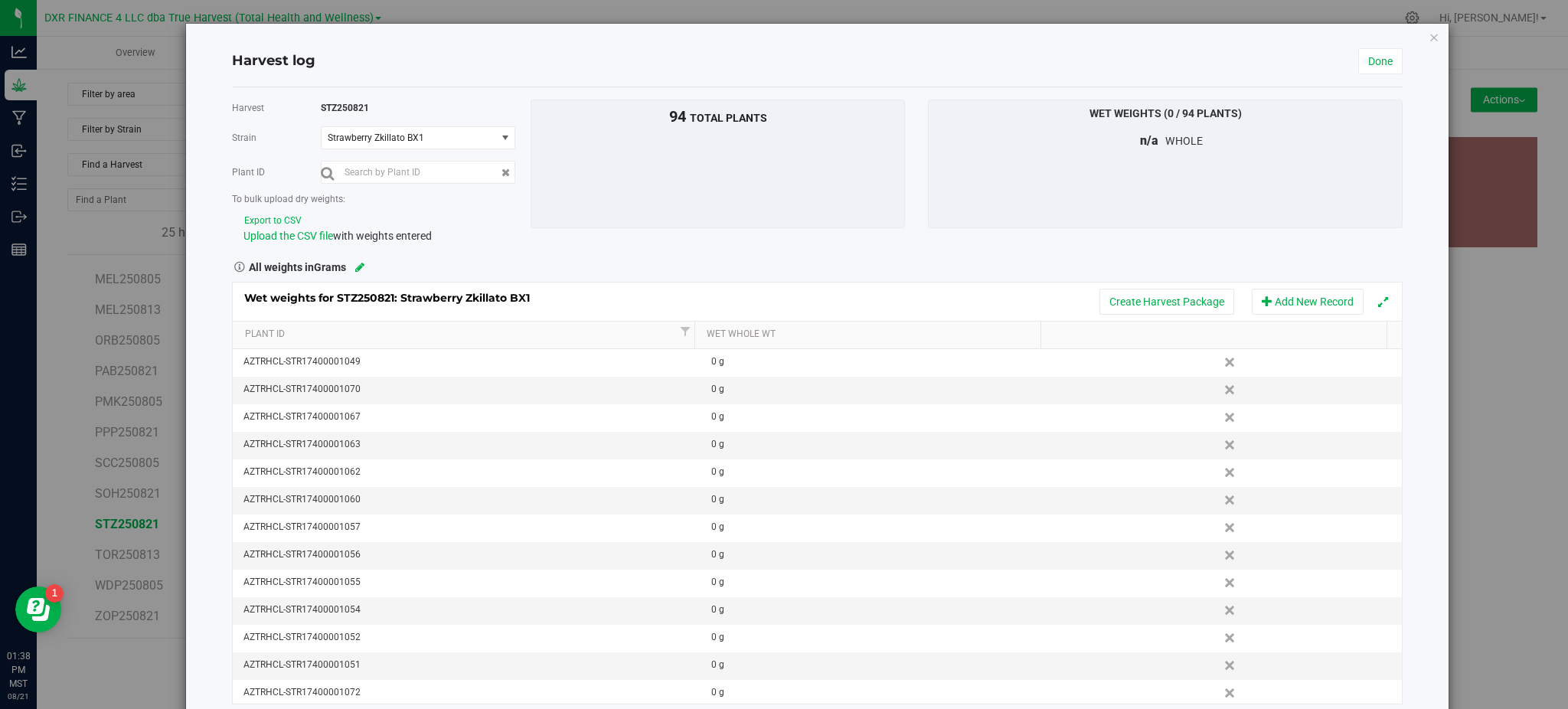
click at [436, 239] on div "Upload the CSV file with weights entered" at bounding box center [382, 235] width 276 height 16
click at [255, 219] on button "Export to CSV" at bounding box center [273, 220] width 59 height 14
click at [275, 241] on span "Upload the CSV file" at bounding box center [289, 235] width 90 height 12
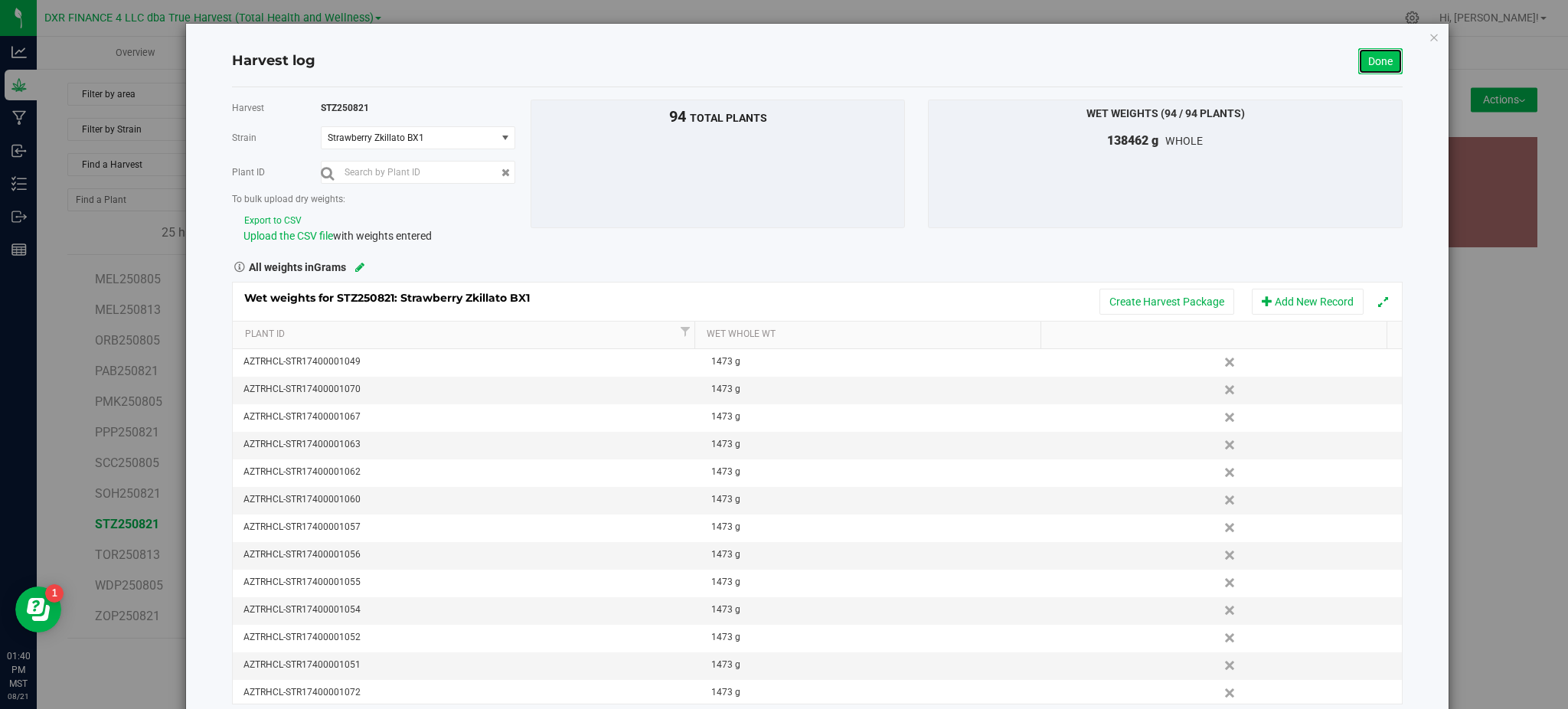
click at [1363, 53] on link "Done" at bounding box center [1380, 61] width 44 height 26
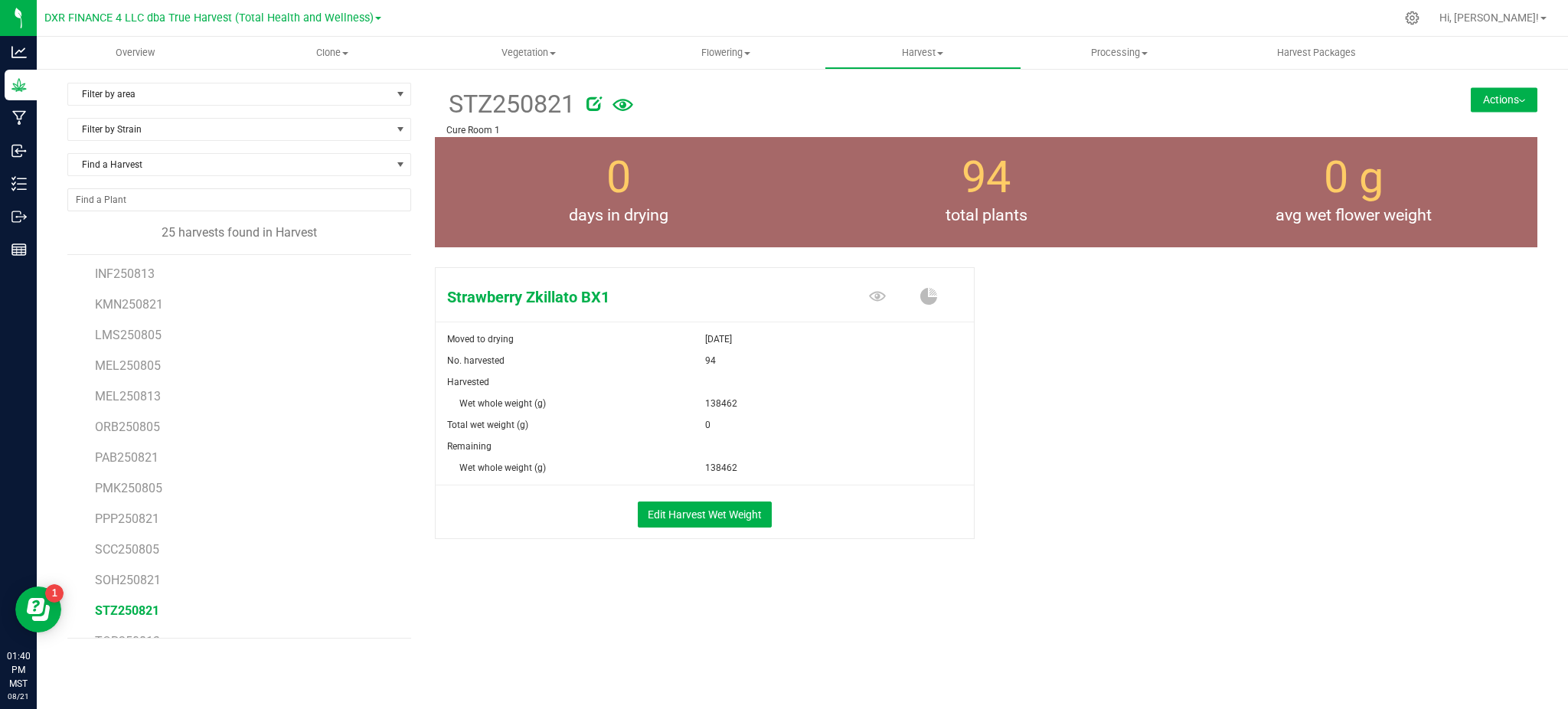
scroll to position [395, 0]
click at [132, 617] on span "ZOP250821" at bounding box center [127, 617] width 65 height 14
drag, startPoint x: 1109, startPoint y: 563, endPoint x: 987, endPoint y: 568, distance: 122.1
click at [1109, 563] on div "Zoap Moved to drying Aug 21, 2025 No. harvested 100 Harvested Wet whole weight …" at bounding box center [986, 418] width 1102 height 316
drag, startPoint x: 661, startPoint y: 592, endPoint x: 677, endPoint y: 571, distance: 26.4
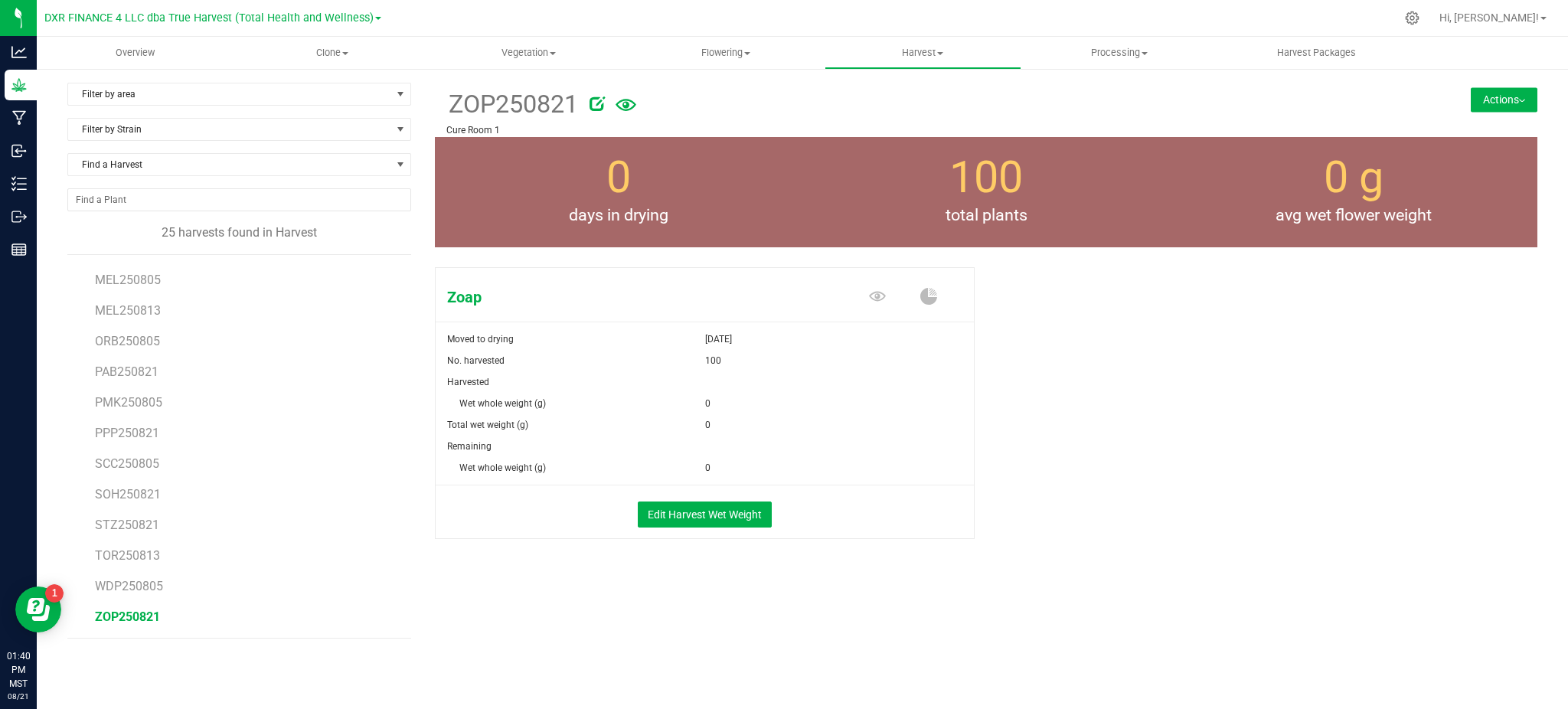
click at [660, 592] on div "ZOP250821 Cure Room 1 Actions Move harvest Create package from harvest" at bounding box center [986, 367] width 1102 height 568
click at [724, 520] on button "Edit Harvest Wet Weight" at bounding box center [704, 514] width 134 height 26
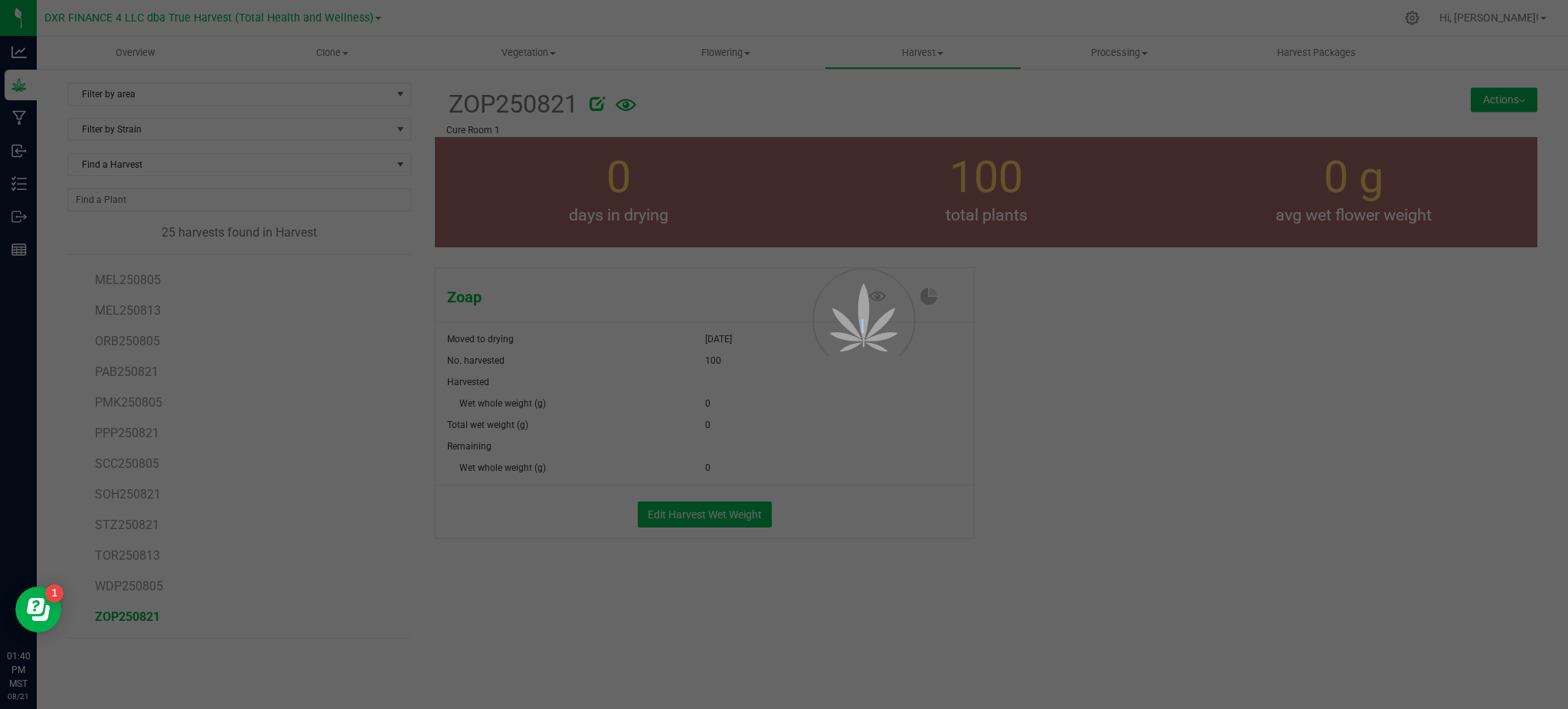
click at [724, 520] on div at bounding box center [784, 354] width 1568 height 709
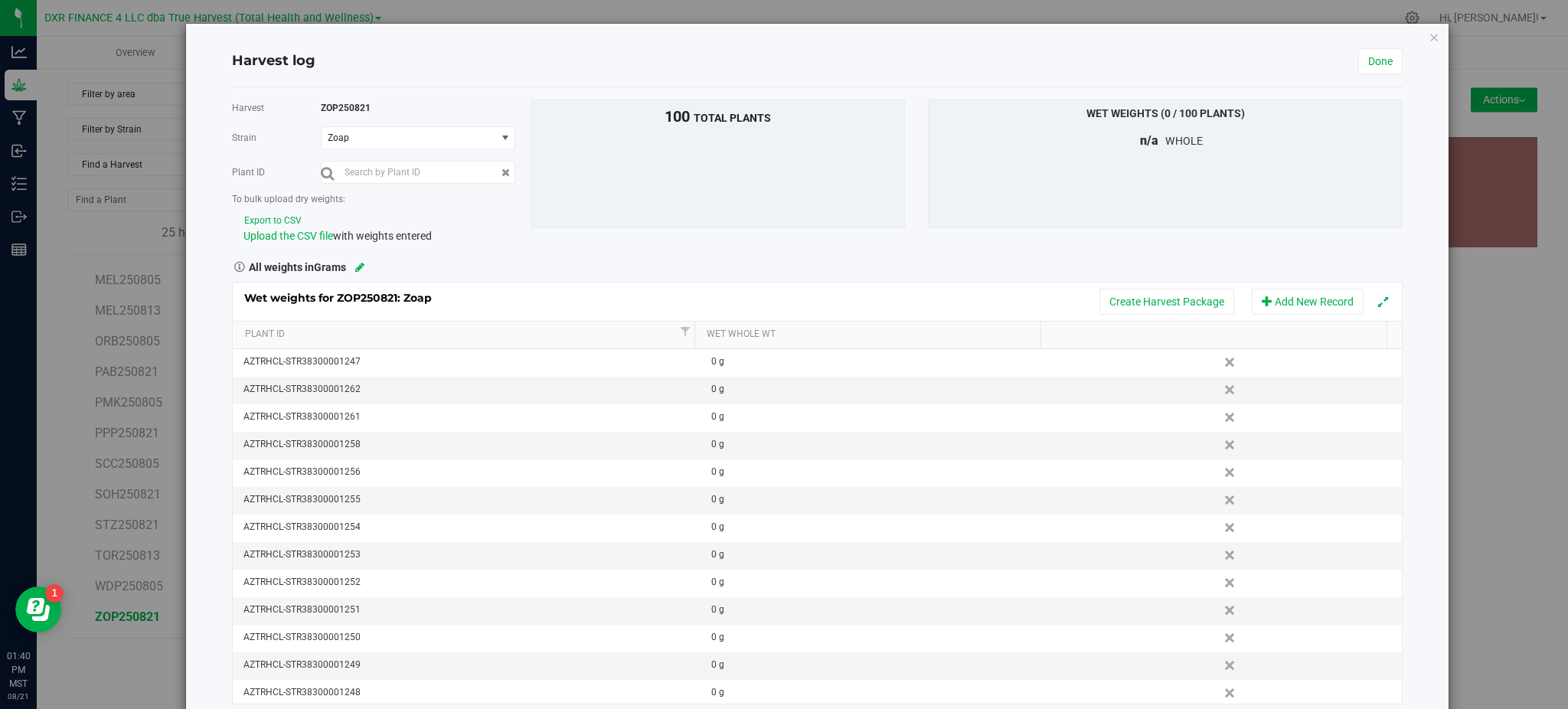
drag, startPoint x: 348, startPoint y: 217, endPoint x: 321, endPoint y: 212, distance: 27.5
click at [348, 217] on div "Export to CSV" at bounding box center [382, 219] width 276 height 16
click at [262, 218] on button "Export to CSV" at bounding box center [273, 220] width 59 height 14
click at [295, 238] on span "Upload the CSV file" at bounding box center [289, 235] width 90 height 12
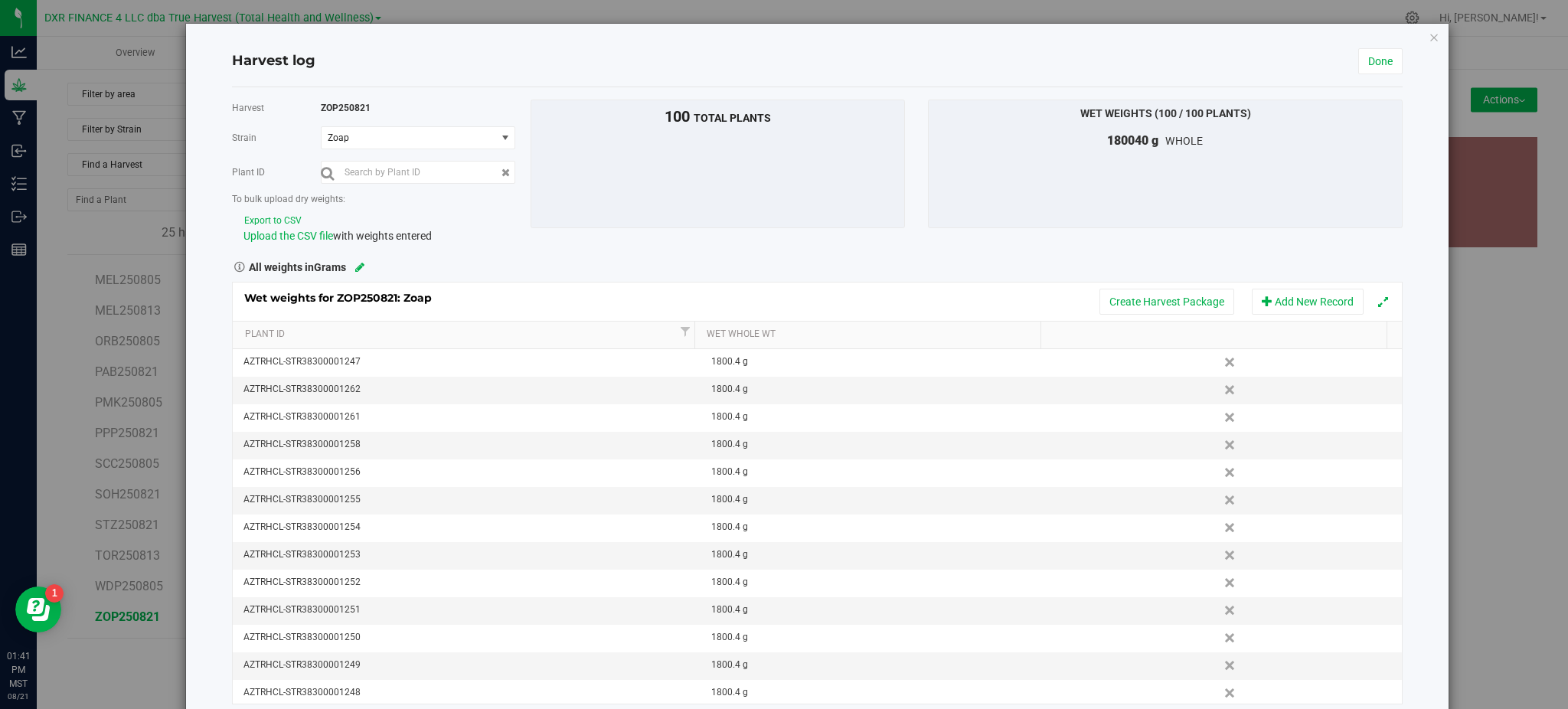
click at [536, 250] on div "Harvest ZOP250821 Strain Zoap Select strain Zoap Plant ID To bulk upload dry we…" at bounding box center [817, 402] width 1170 height 605
drag, startPoint x: 491, startPoint y: 244, endPoint x: 466, endPoint y: 256, distance: 27.7
click at [487, 244] on div "Upload the CSV file with weights entered" at bounding box center [382, 235] width 276 height 16
click at [552, 265] on div "All weights in Grams" at bounding box center [816, 266] width 1193 height 20
click at [506, 261] on div "All weights in Grams" at bounding box center [816, 266] width 1193 height 20
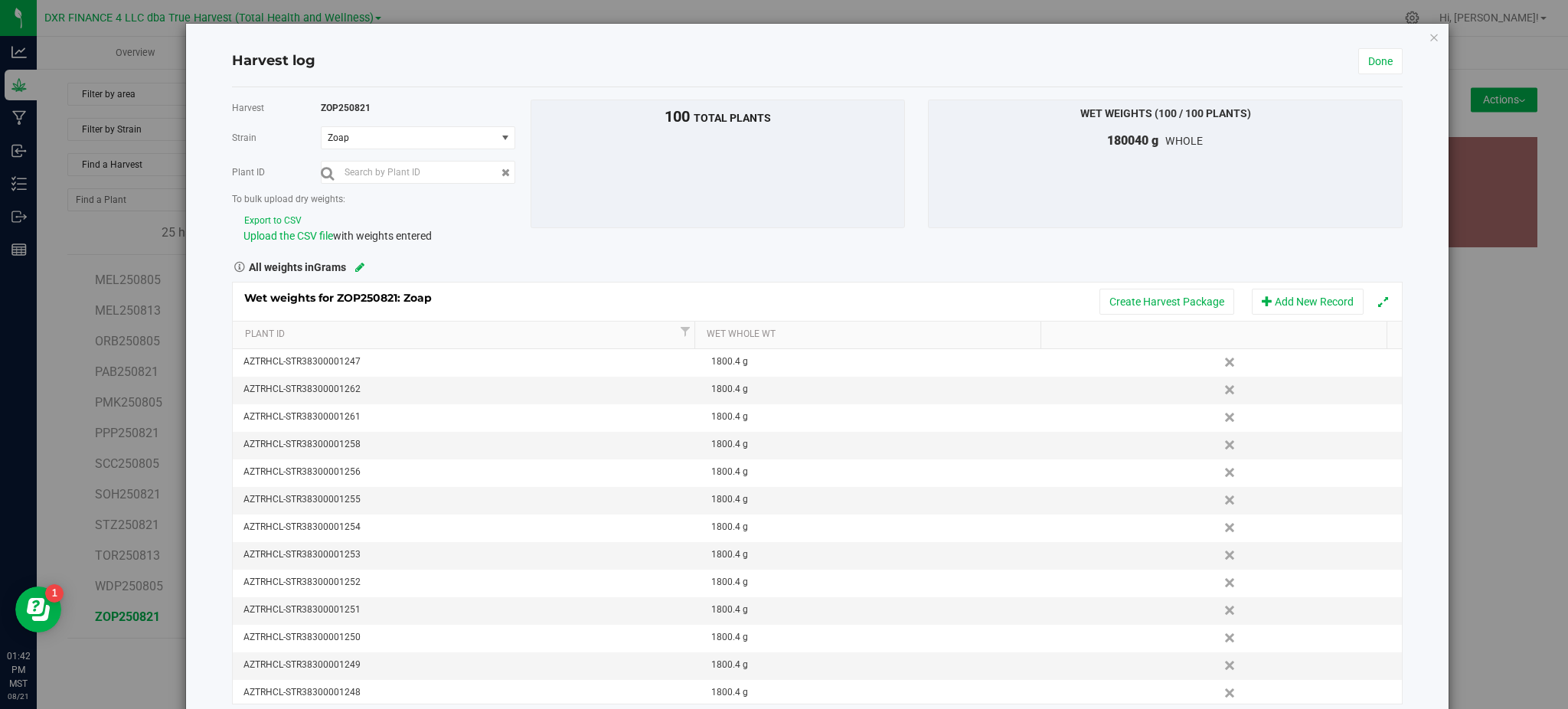
click at [764, 268] on div "All weights in Grams" at bounding box center [816, 266] width 1193 height 20
click at [737, 261] on div "All weights in Grams" at bounding box center [816, 266] width 1193 height 20
click at [1358, 59] on link "Done" at bounding box center [1380, 61] width 44 height 26
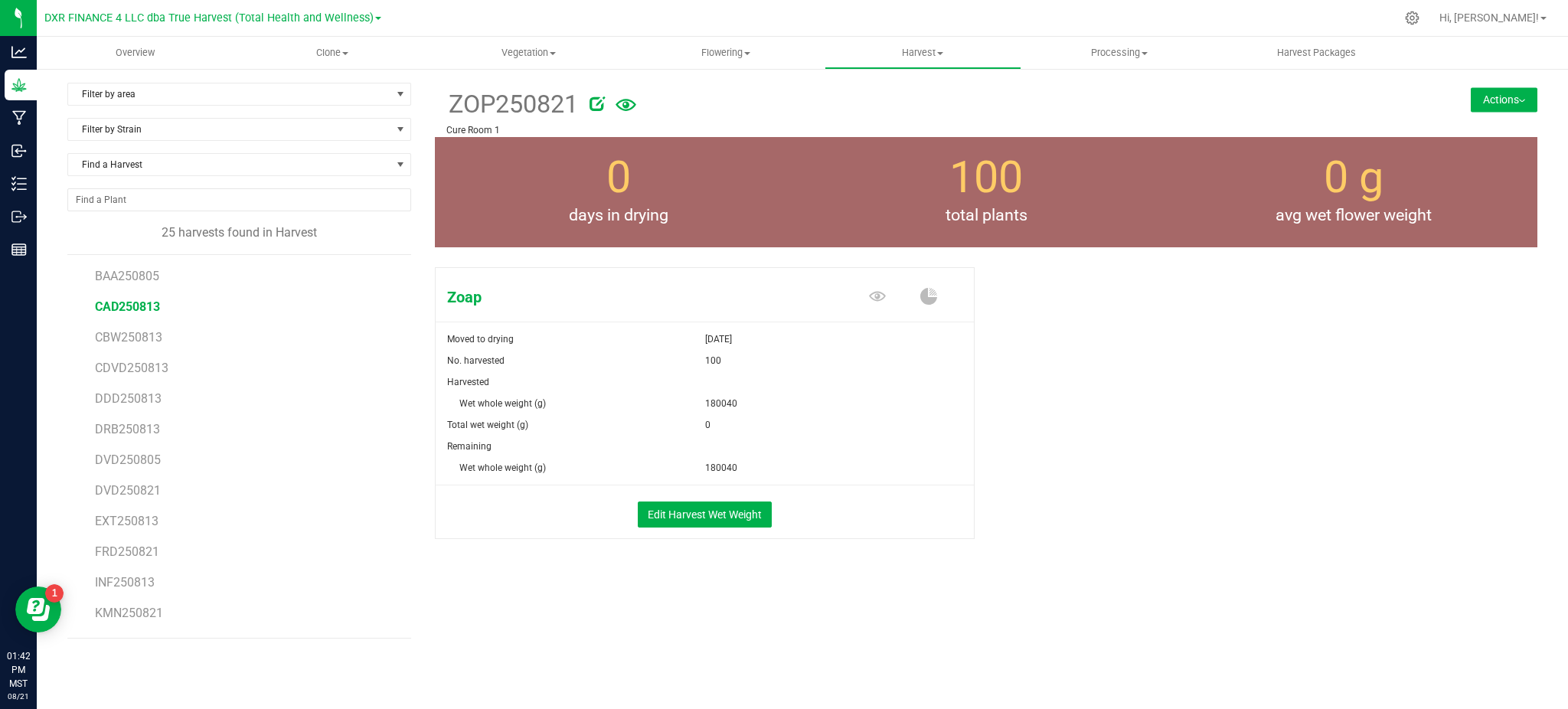
click at [137, 307] on span "CAD250813" at bounding box center [127, 307] width 65 height 14
click at [124, 330] on li "CBW250813" at bounding box center [247, 331] width 306 height 30
click at [135, 337] on span "CBW250813" at bounding box center [129, 337] width 68 height 14
click at [123, 372] on span "CDVD250813" at bounding box center [130, 368] width 72 height 14
click at [1231, 355] on div "Devil Driver Moved to drying Aug 13, 2025 No. harvested 46 Harvested Wet whole …" at bounding box center [986, 418] width 1102 height 316
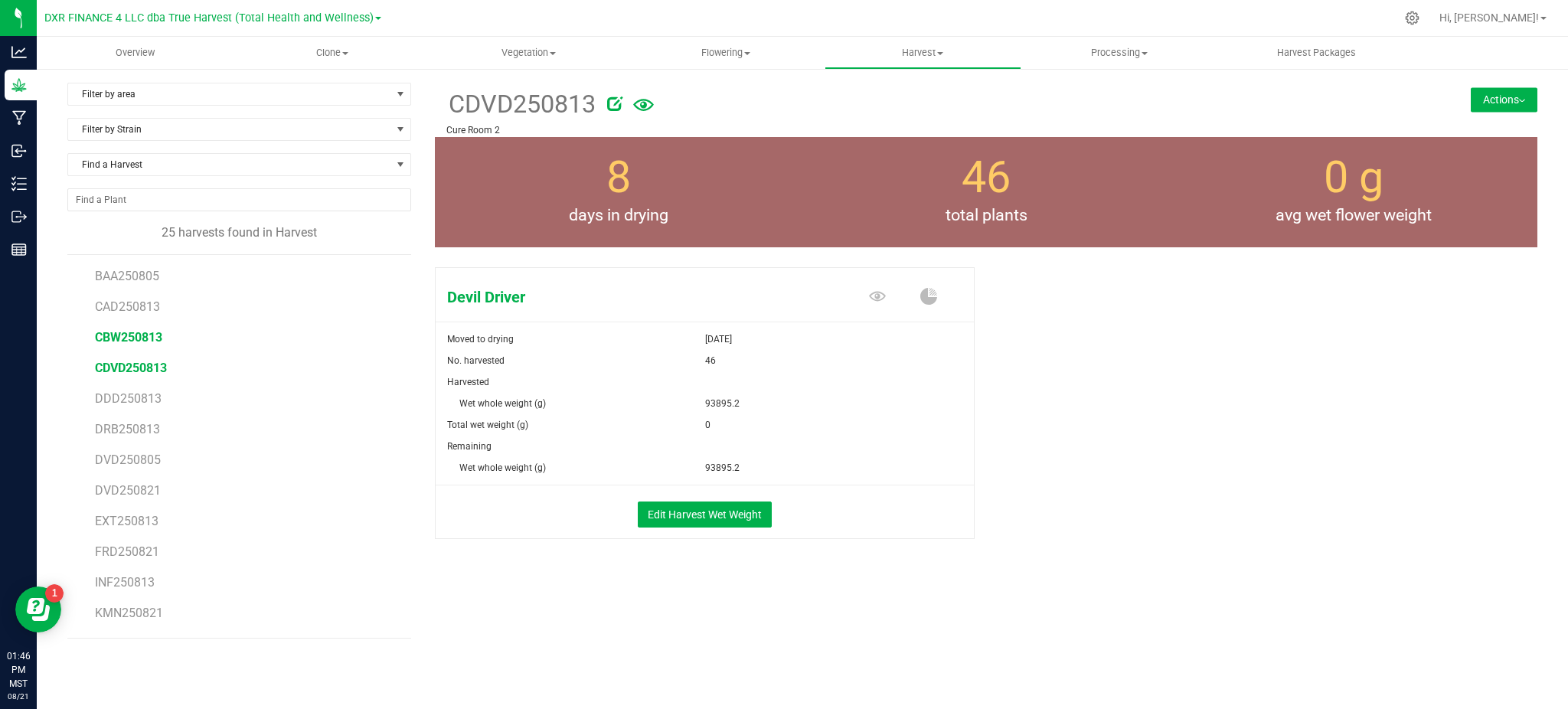
click at [117, 335] on span "CBW250813" at bounding box center [129, 337] width 68 height 14
click at [126, 375] on span "CDVD250813" at bounding box center [130, 368] width 72 height 14
click at [133, 402] on span "DDD250813" at bounding box center [127, 398] width 64 height 14
click at [116, 435] on span "DRB250813" at bounding box center [127, 429] width 64 height 14
click at [127, 523] on span "EXT250813" at bounding box center [126, 521] width 63 height 14
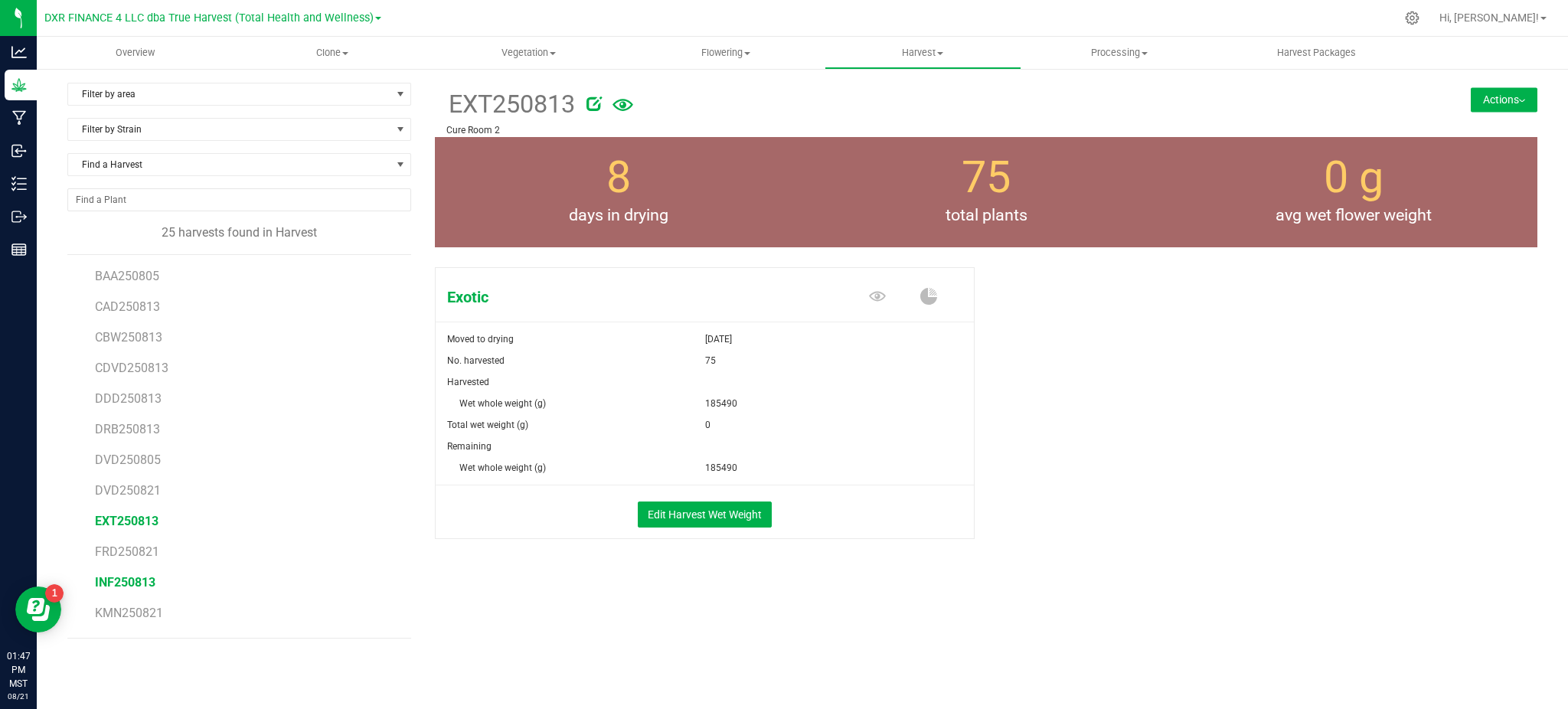
click at [112, 580] on span "INF250813" at bounding box center [124, 582] width 60 height 14
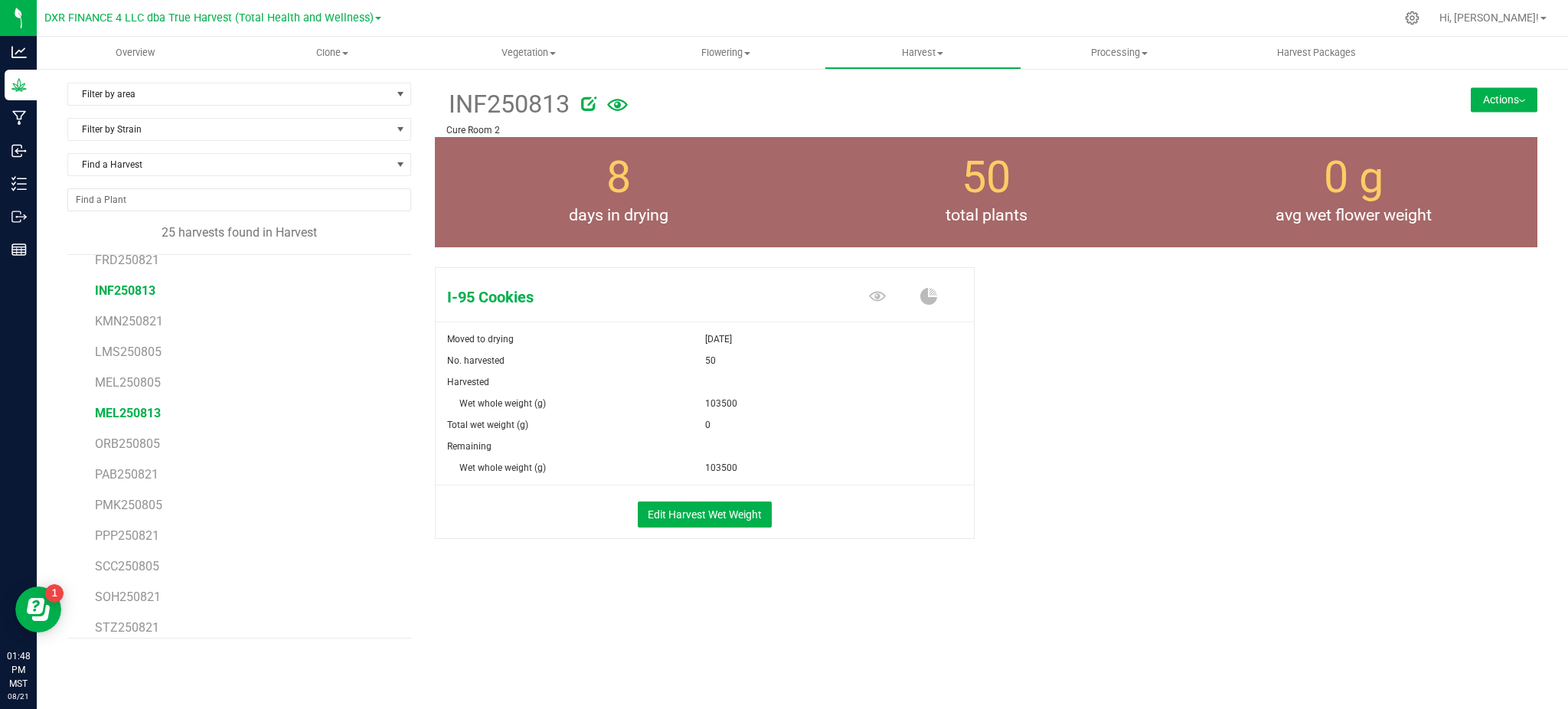
click at [127, 418] on span "MEL250813" at bounding box center [128, 413] width 66 height 14
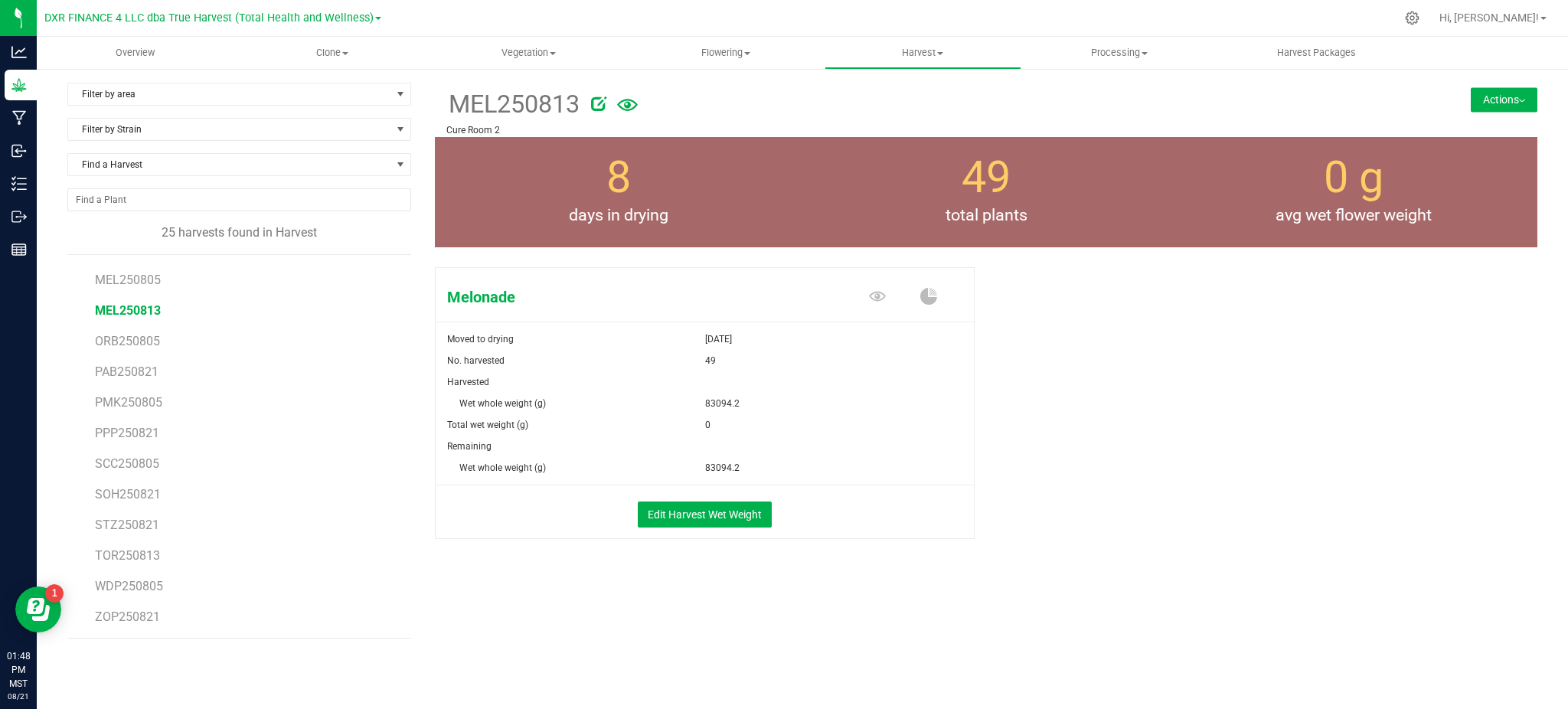
click at [121, 540] on li "TOR250813" at bounding box center [247, 550] width 306 height 30
click at [124, 565] on li "WDP250805" at bounding box center [247, 580] width 306 height 30
click at [130, 556] on span "TOR250813" at bounding box center [127, 555] width 65 height 14
click at [1238, 433] on div "Tomb Raider Moved to drying Aug 13, 2025 No. harvested 96 Harvested Wet whole w…" at bounding box center [986, 418] width 1102 height 316
click at [1508, 102] on button "Actions" at bounding box center [1504, 99] width 67 height 25
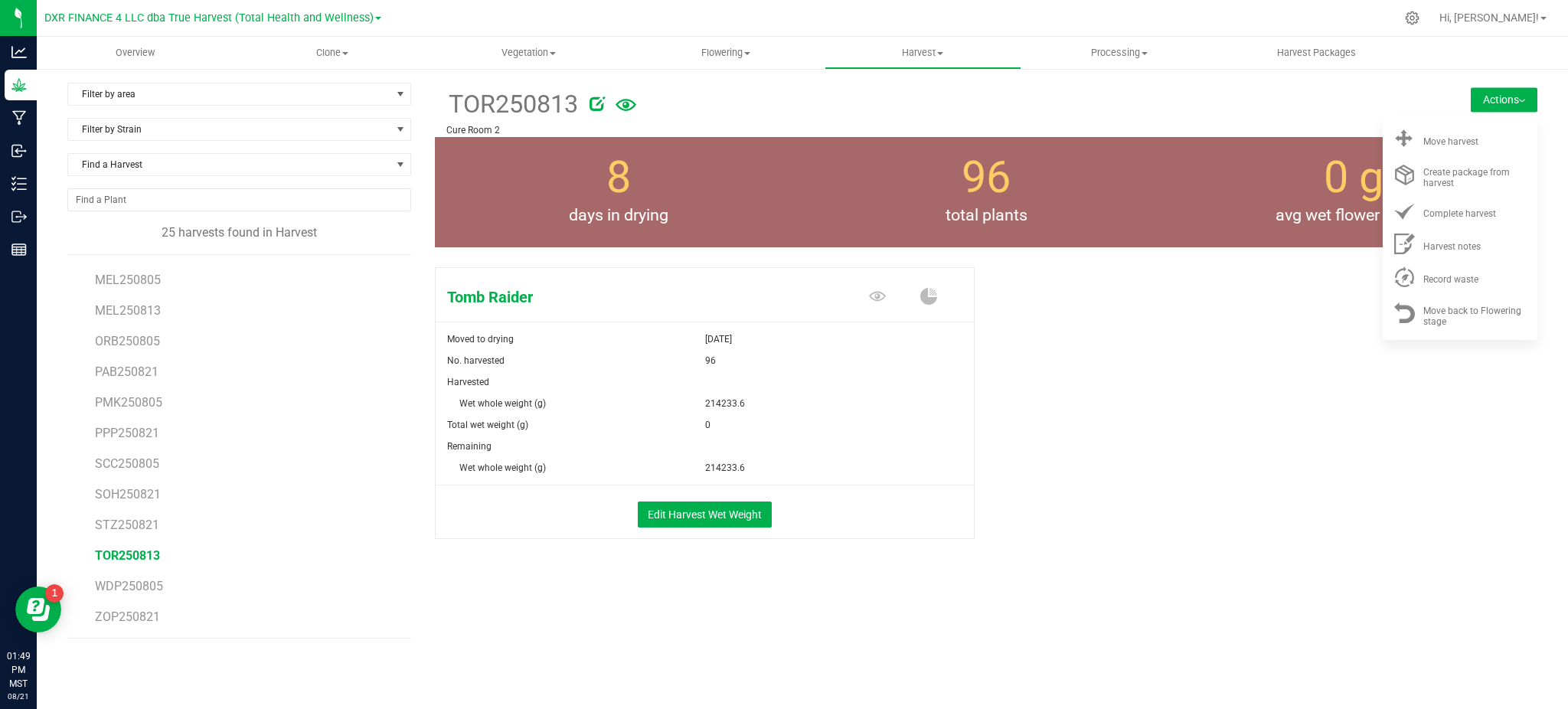
click at [1262, 352] on div "Tomb Raider Moved to drying Aug 13, 2025 No. harvested 96 Harvested Wet whole w…" at bounding box center [986, 418] width 1102 height 316
click at [1097, 356] on div "Tomb Raider Moved to drying Aug 13, 2025 No. harvested 96 Harvested Wet whole w…" at bounding box center [986, 418] width 1102 height 316
click at [1116, 324] on div "Tomb Raider Moved to drying Aug 13, 2025 No. harvested 96 Harvested Wet whole w…" at bounding box center [986, 418] width 1102 height 316
click at [1103, 89] on div at bounding box center [971, 101] width 764 height 30
click at [1156, 330] on div "Tomb Raider Moved to drying Aug 13, 2025 No. harvested 96 Harvested Wet whole w…" at bounding box center [986, 418] width 1102 height 316
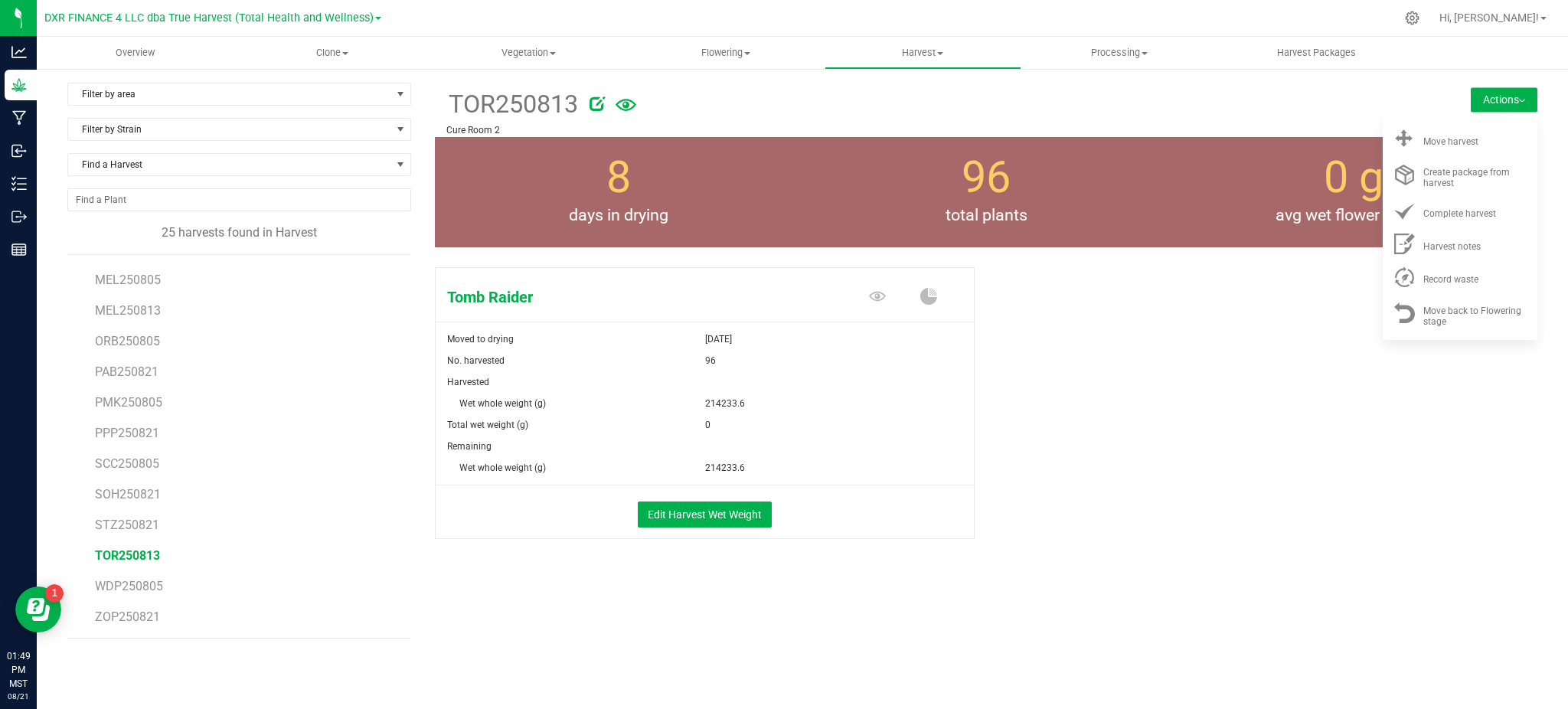
click at [1151, 348] on div "Tomb Raider Moved to drying Aug 13, 2025 No. harvested 96 Harvested Wet whole w…" at bounding box center [986, 418] width 1102 height 316
drag, startPoint x: 1131, startPoint y: 324, endPoint x: 1136, endPoint y: 335, distance: 12.1
click at [1131, 326] on div "Tomb Raider Moved to drying Aug 13, 2025 No. harvested 96 Harvested Wet whole w…" at bounding box center [986, 418] width 1102 height 316
click at [1084, 407] on div "Tomb Raider Moved to drying Aug 13, 2025 No. harvested 96 Harvested Wet whole w…" at bounding box center [986, 418] width 1102 height 316
click at [1156, 486] on div "Tomb Raider Moved to drying Aug 13, 2025 No. harvested 96 Harvested Wet whole w…" at bounding box center [986, 418] width 1102 height 316
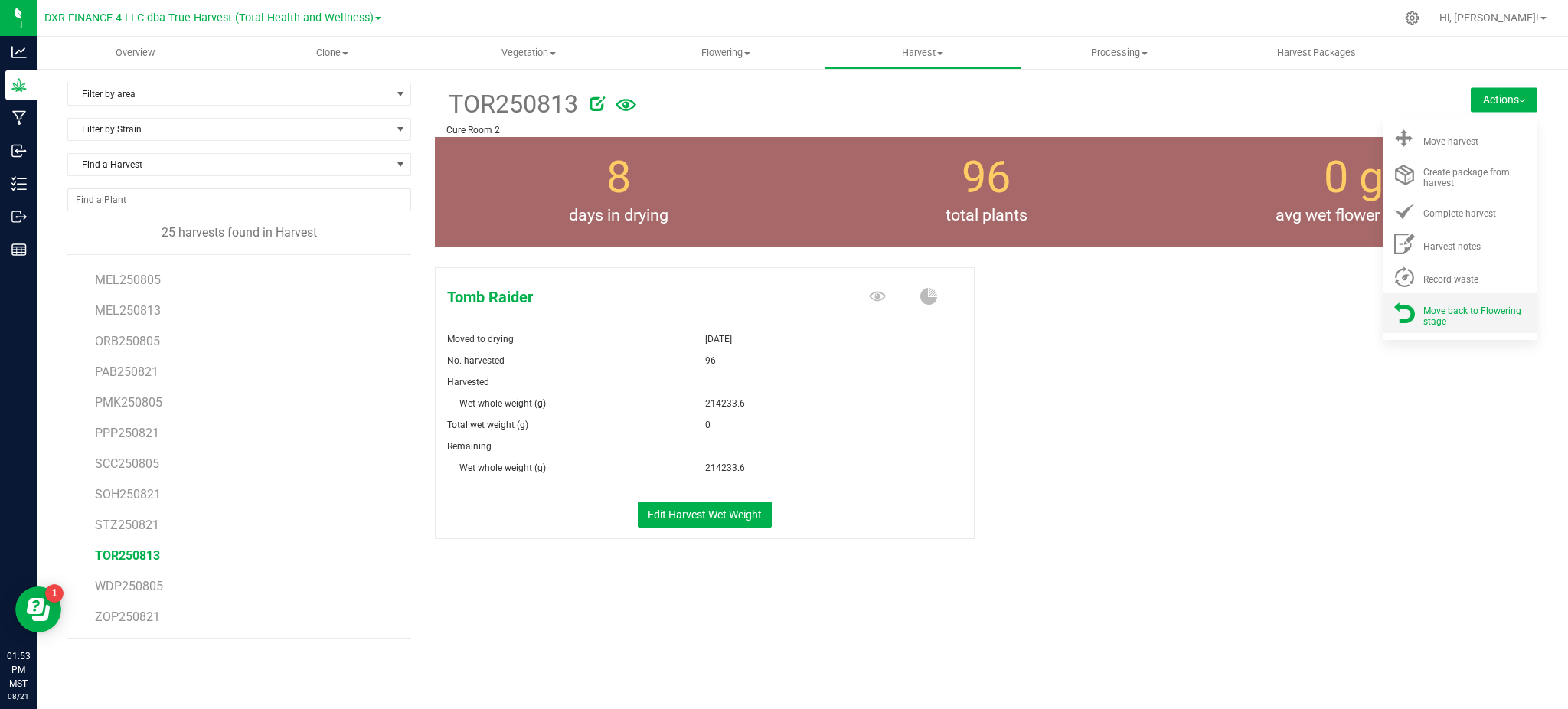
click at [1452, 323] on div "Move back to Flowering stage" at bounding box center [1475, 313] width 104 height 27
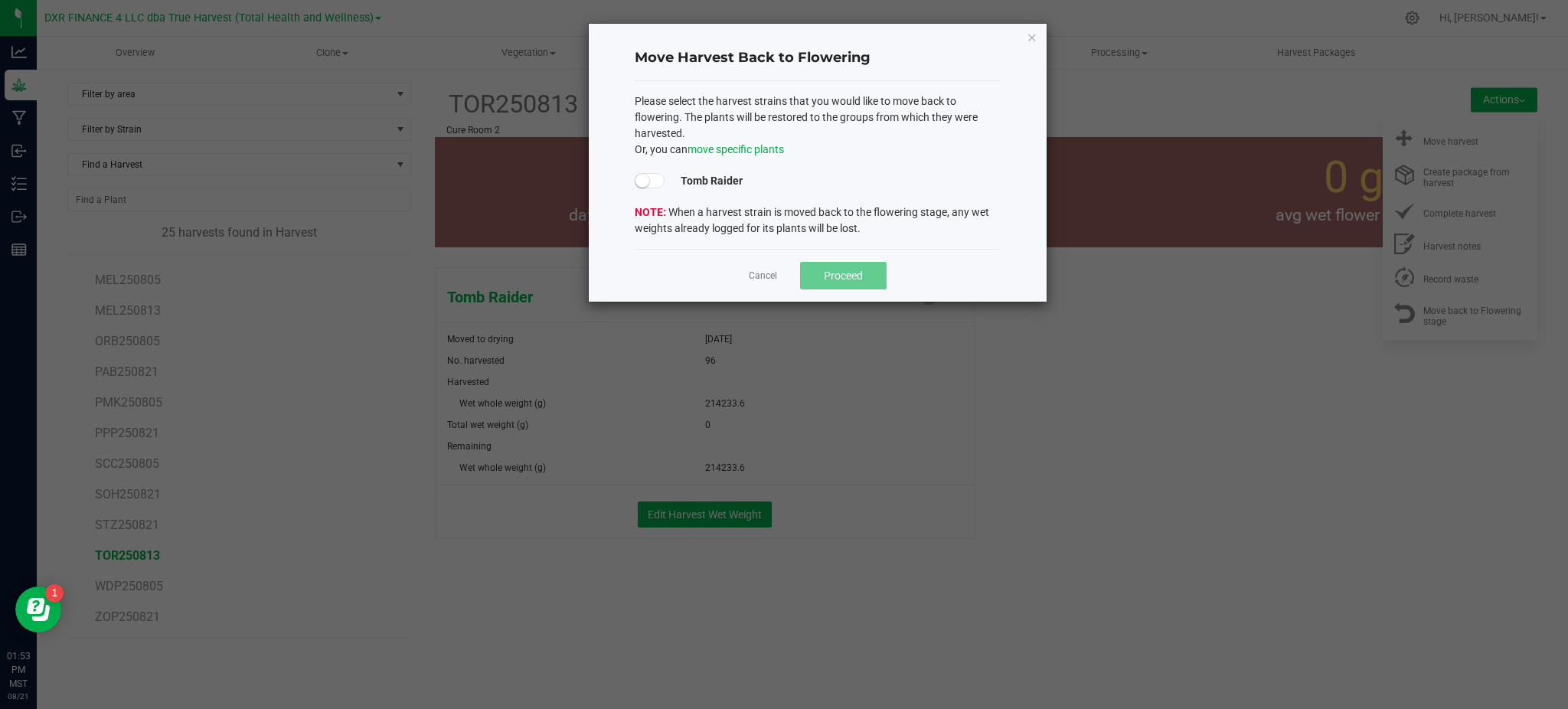
click at [652, 180] on span at bounding box center [650, 180] width 30 height 15
drag, startPoint x: 854, startPoint y: 275, endPoint x: 978, endPoint y: 260, distance: 124.9
click at [978, 260] on div "Cancel Proceed" at bounding box center [818, 275] width 366 height 53
click at [849, 274] on span "Proceed" at bounding box center [843, 275] width 39 height 12
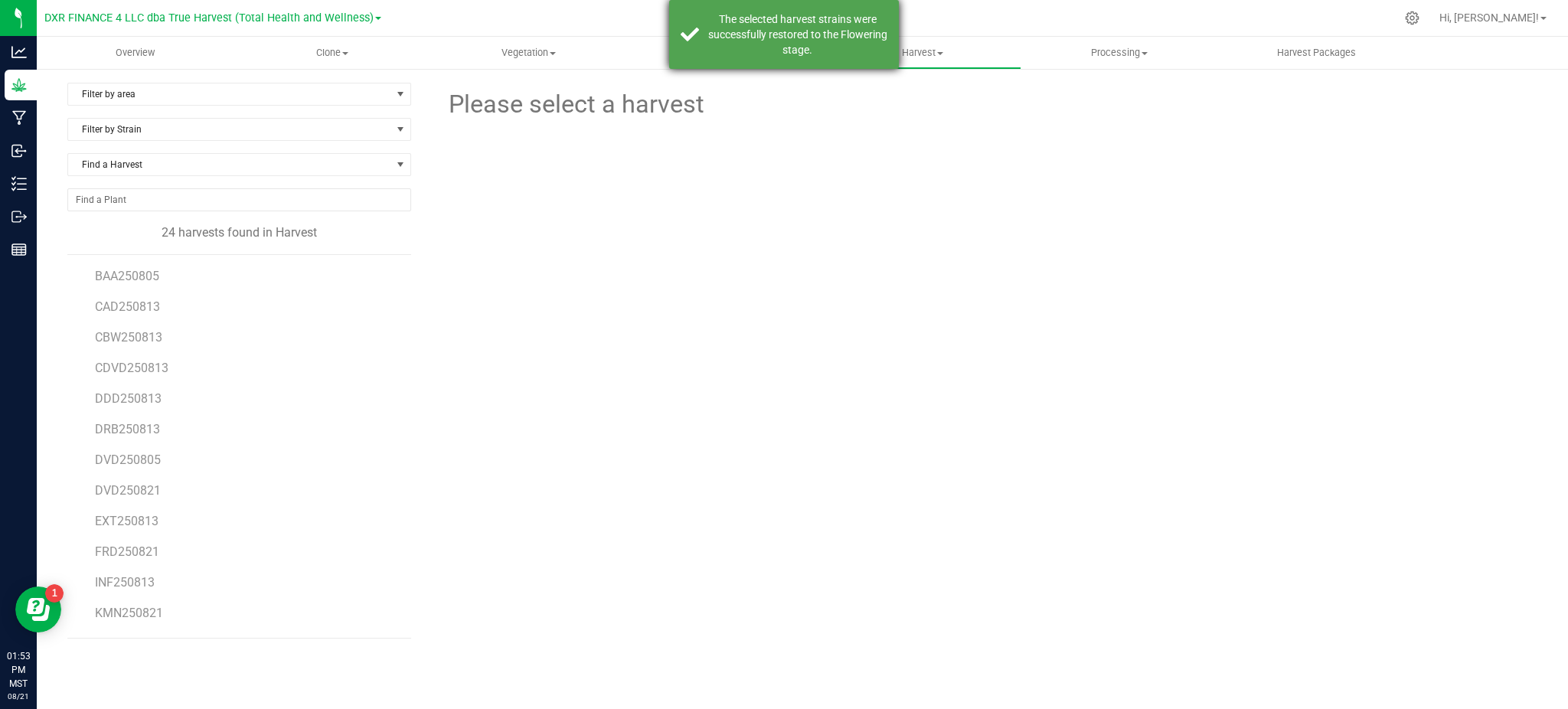
click at [787, 37] on div "The selected harvest strains were successfully restored to the Flowering stage." at bounding box center [798, 35] width 180 height 46
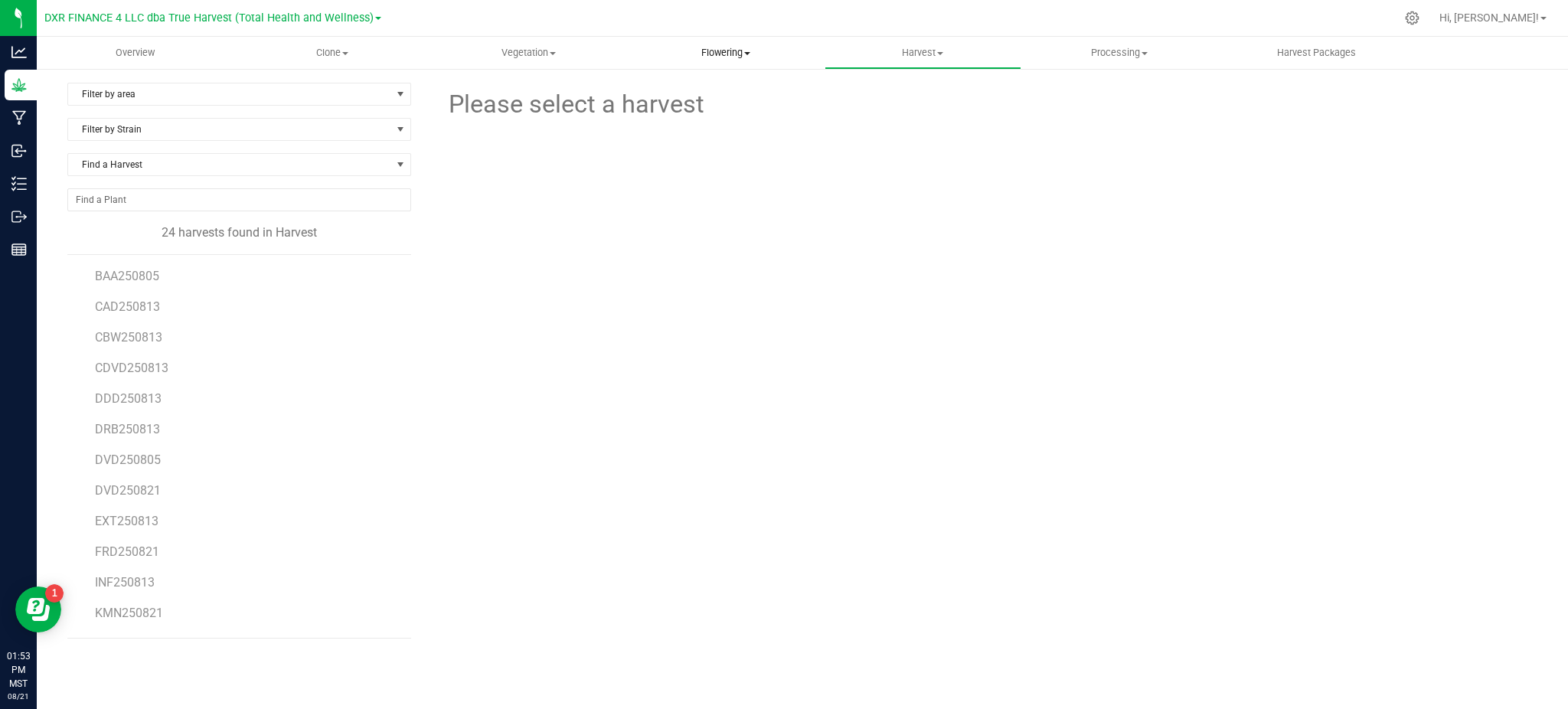
click at [732, 56] on span "Flowering" at bounding box center [726, 53] width 196 height 14
click at [705, 111] on span "Flowering groups" at bounding box center [691, 110] width 127 height 13
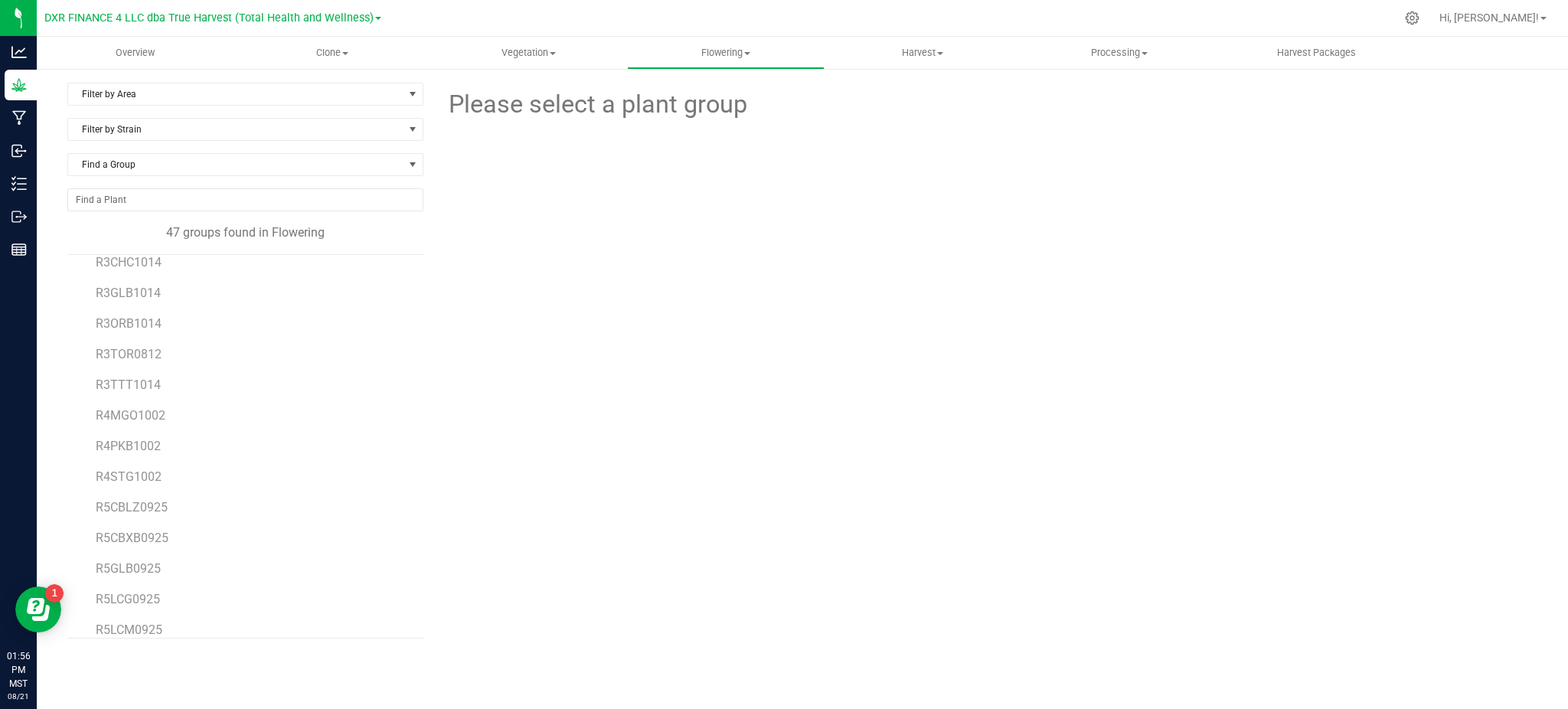
scroll to position [456, 0]
click at [101, 402] on span "R3TOR0812" at bounding box center [129, 402] width 66 height 14
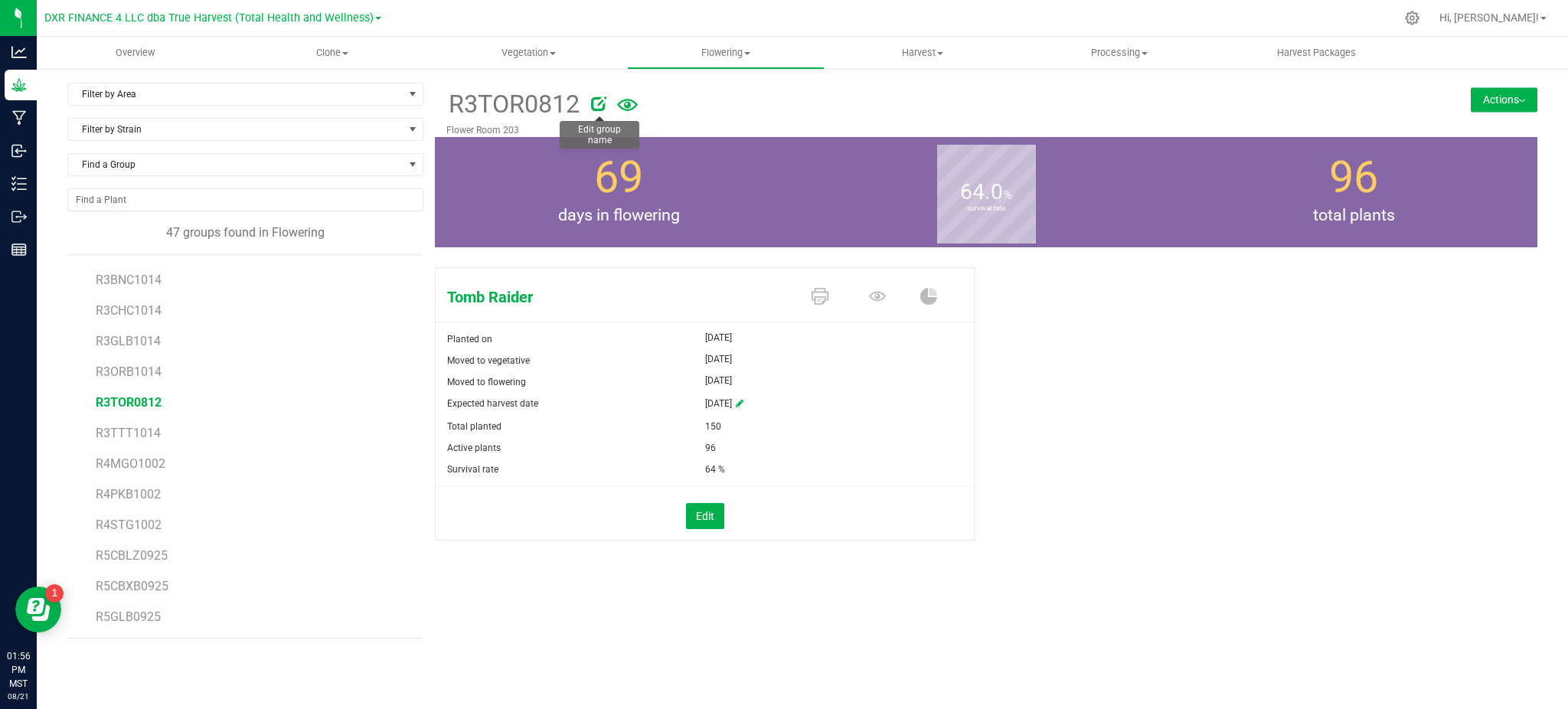
click at [596, 103] on icon at bounding box center [599, 103] width 15 height 15
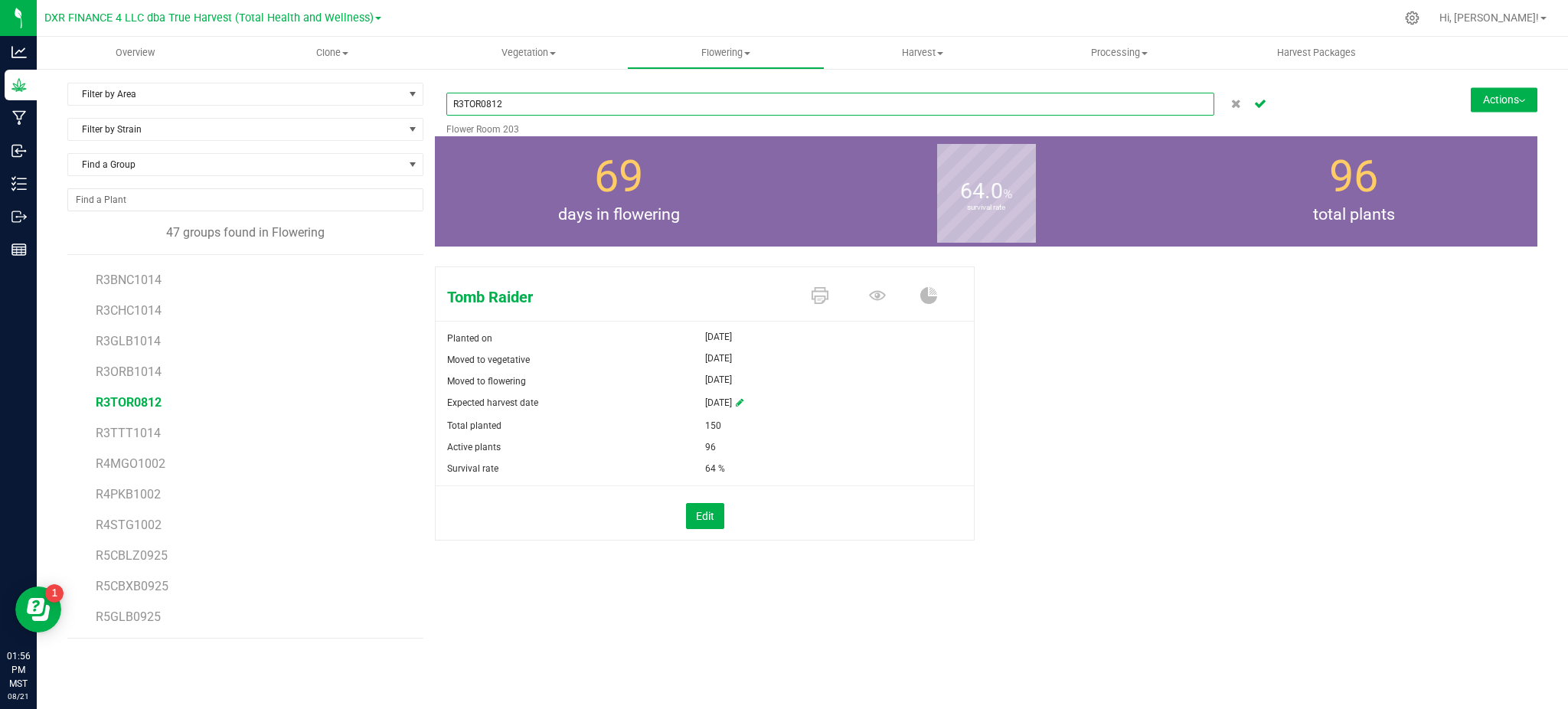
click at [483, 98] on input "R3TOR0812" at bounding box center [830, 103] width 768 height 23
type input "R3ALP0812"
click at [1498, 97] on button "Actions" at bounding box center [1504, 99] width 67 height 25
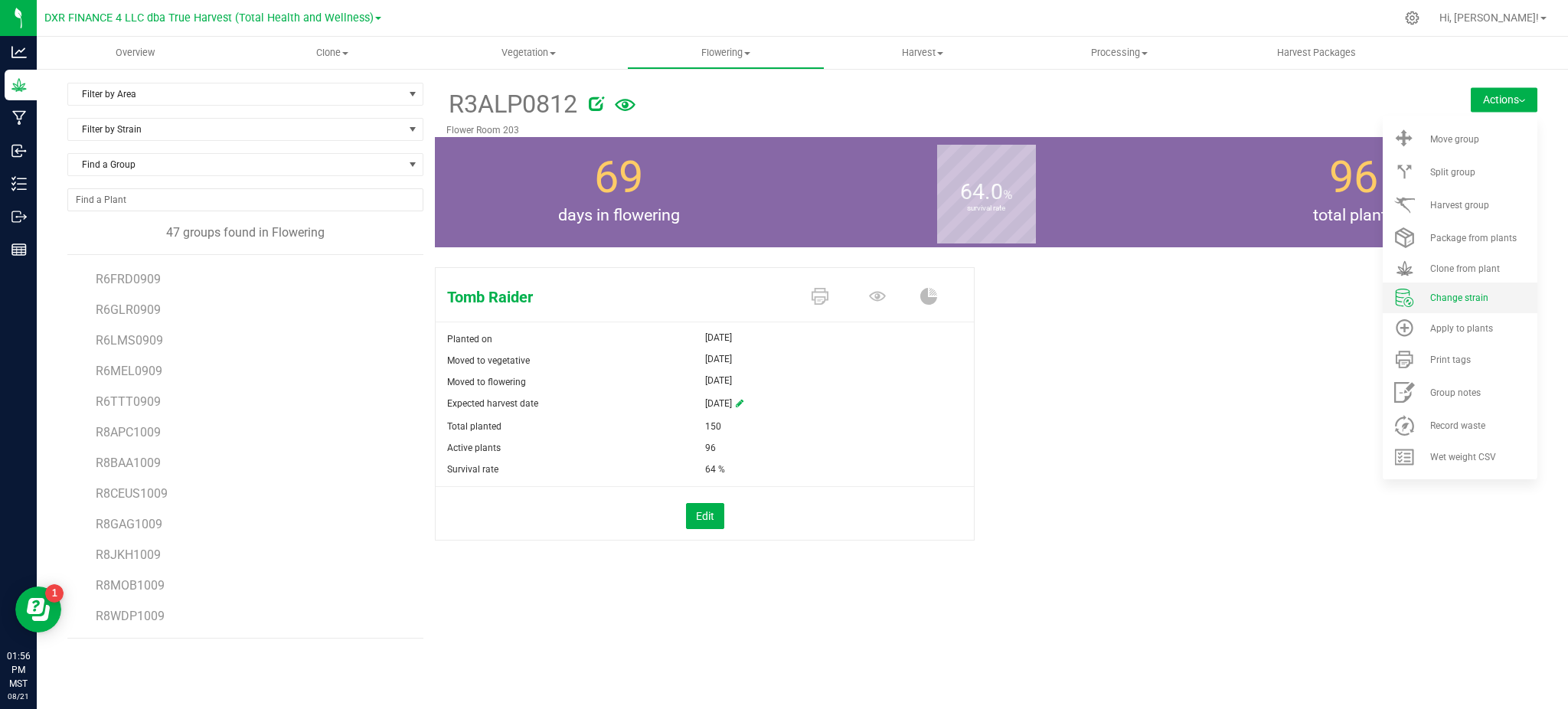
click at [1477, 291] on li "Change strain" at bounding box center [1460, 298] width 155 height 30
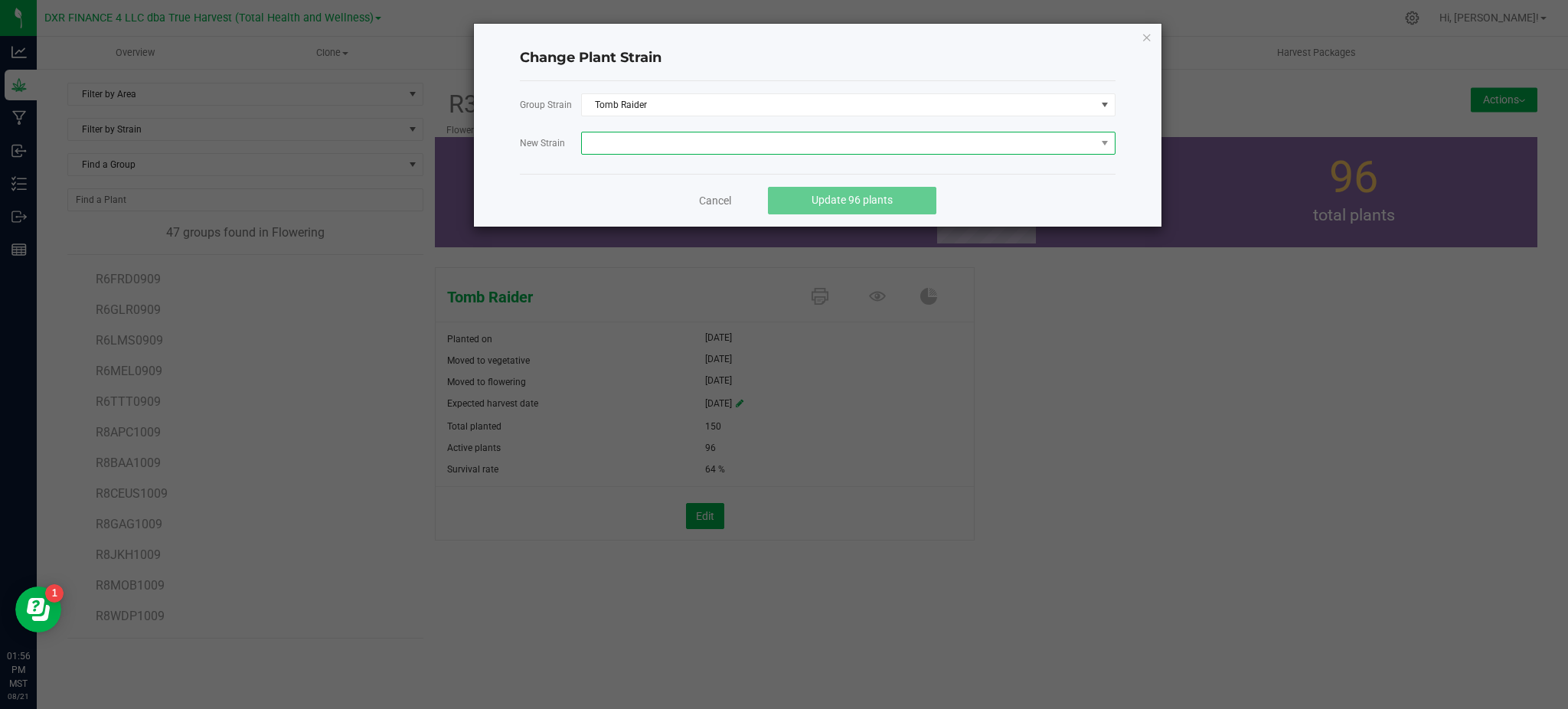
click at [684, 140] on span at bounding box center [838, 142] width 514 height 21
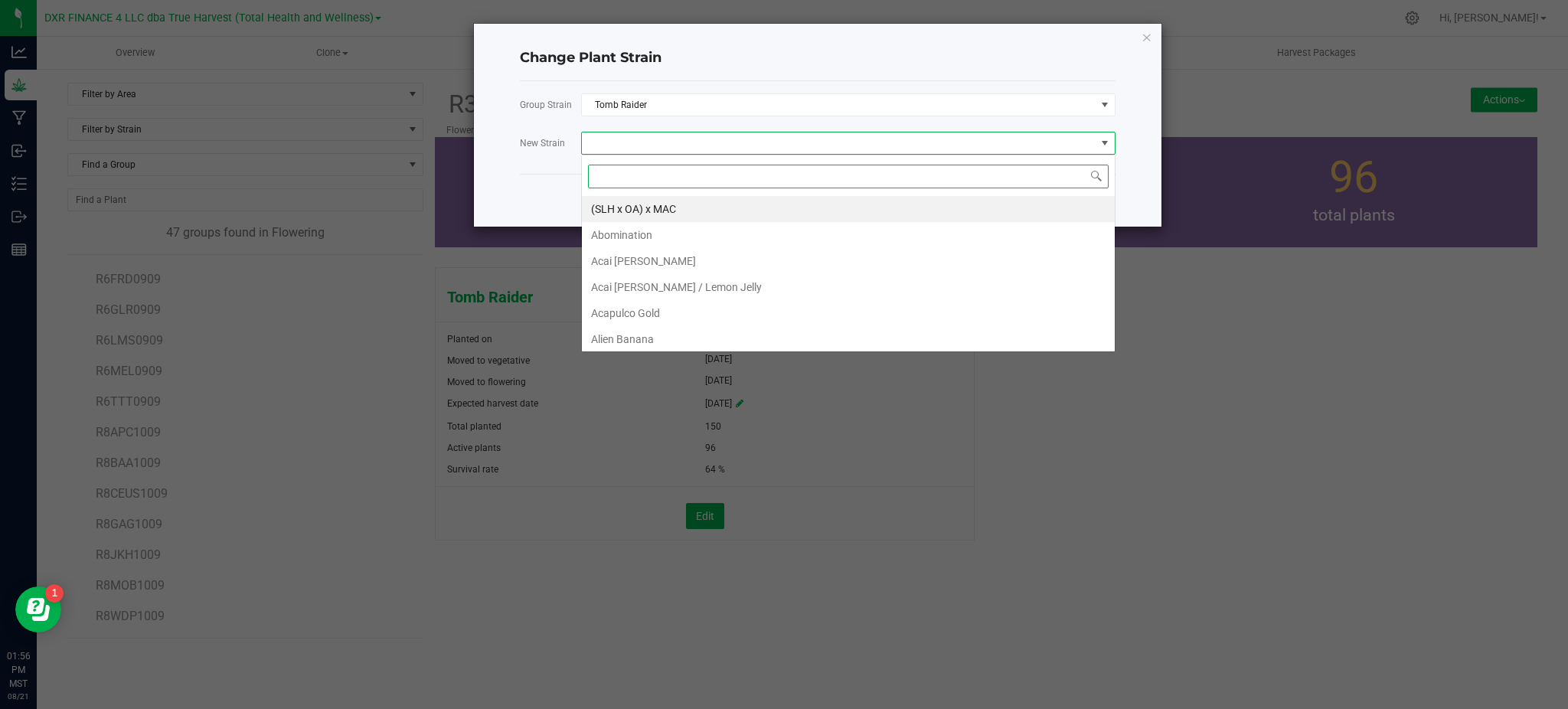
scroll to position [23, 534]
type input "alien ph"
drag, startPoint x: 634, startPoint y: 209, endPoint x: 537, endPoint y: 170, distance: 104.5
click at [632, 209] on li "Alien Pharaoh" at bounding box center [847, 208] width 533 height 26
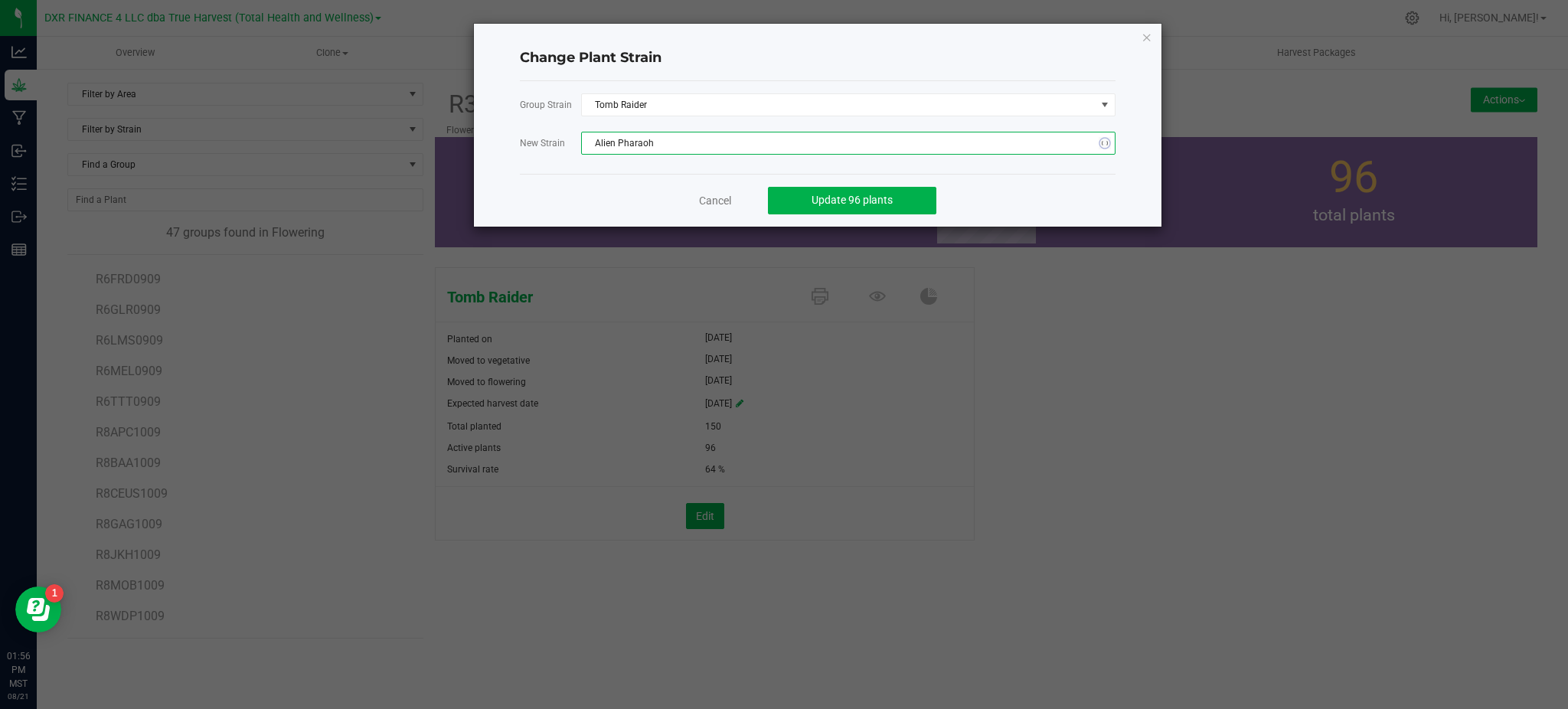
click at [531, 170] on div "Group Strain Tomb Raider New Strain Alien Pharaoh" at bounding box center [818, 127] width 596 height 92
click at [882, 197] on span "Update 96 plants" at bounding box center [853, 200] width 81 height 12
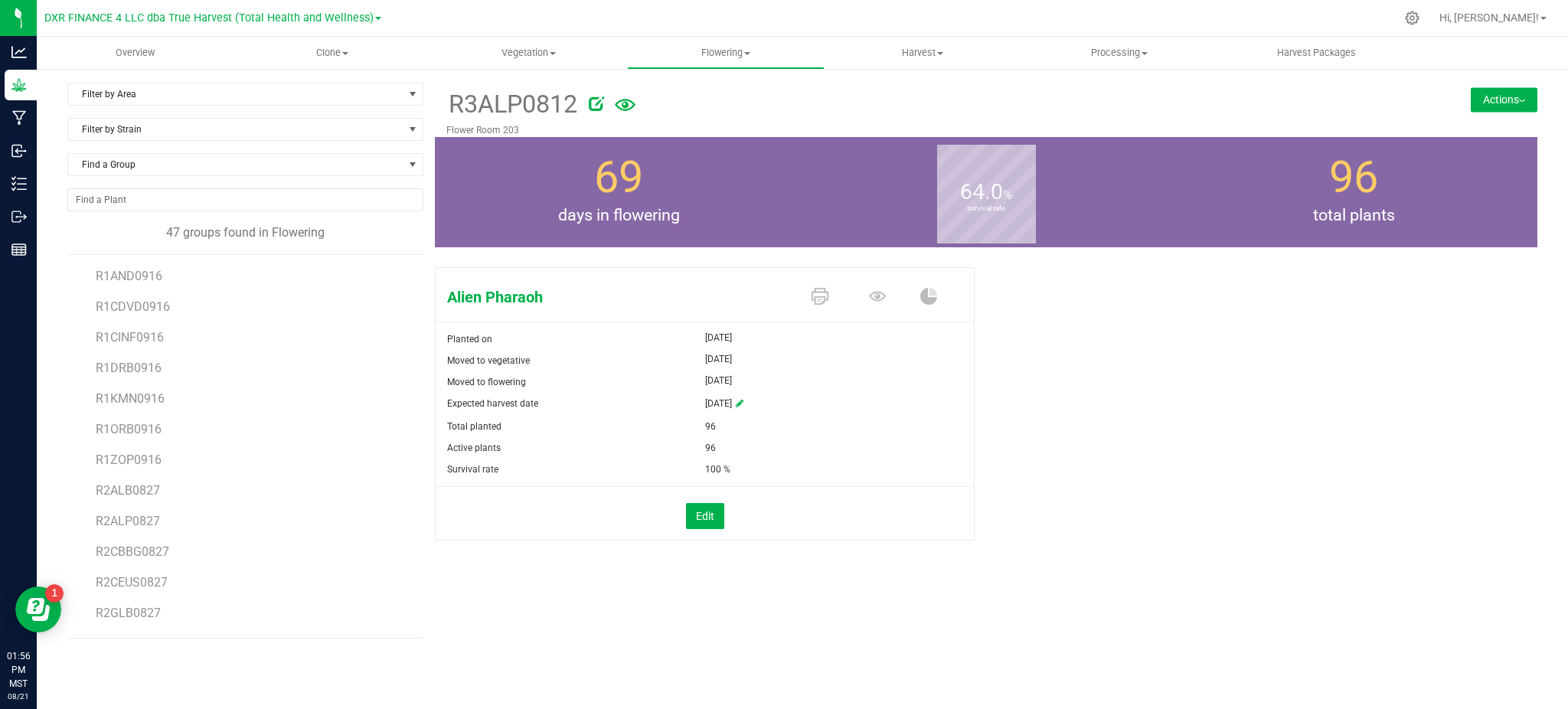
click at [1522, 94] on button "Actions" at bounding box center [1504, 99] width 67 height 25
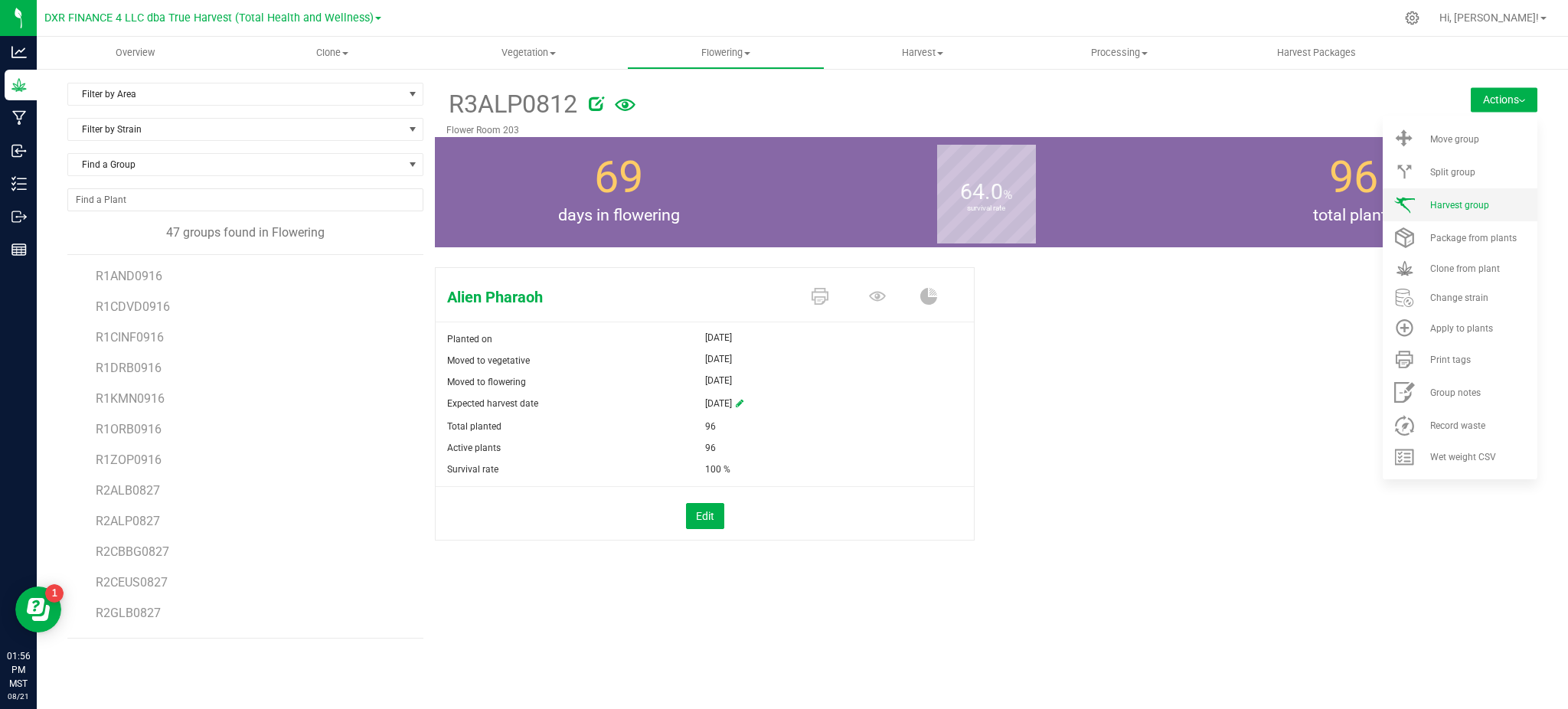
click at [1455, 202] on span "Harvest group" at bounding box center [1460, 205] width 59 height 11
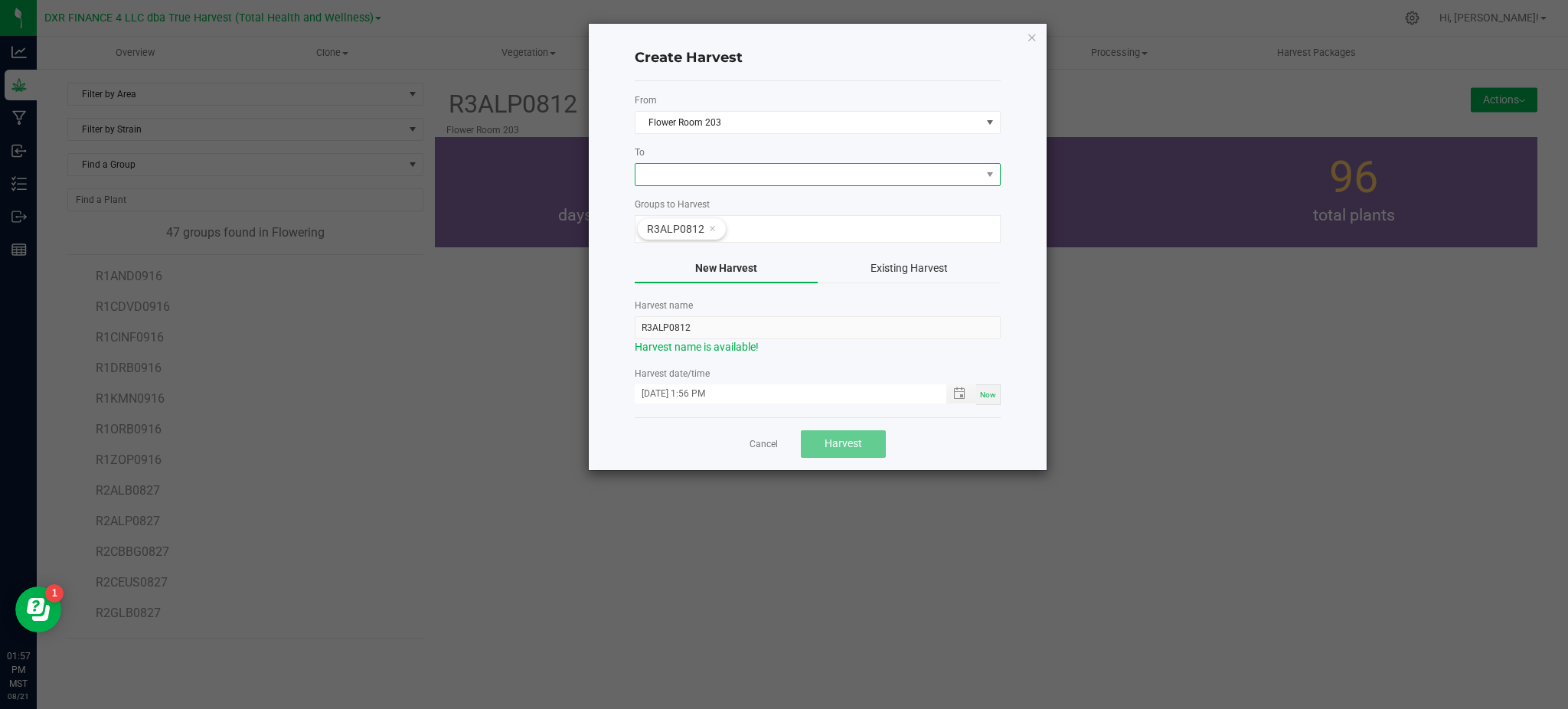
click at [695, 174] on span at bounding box center [809, 174] width 345 height 21
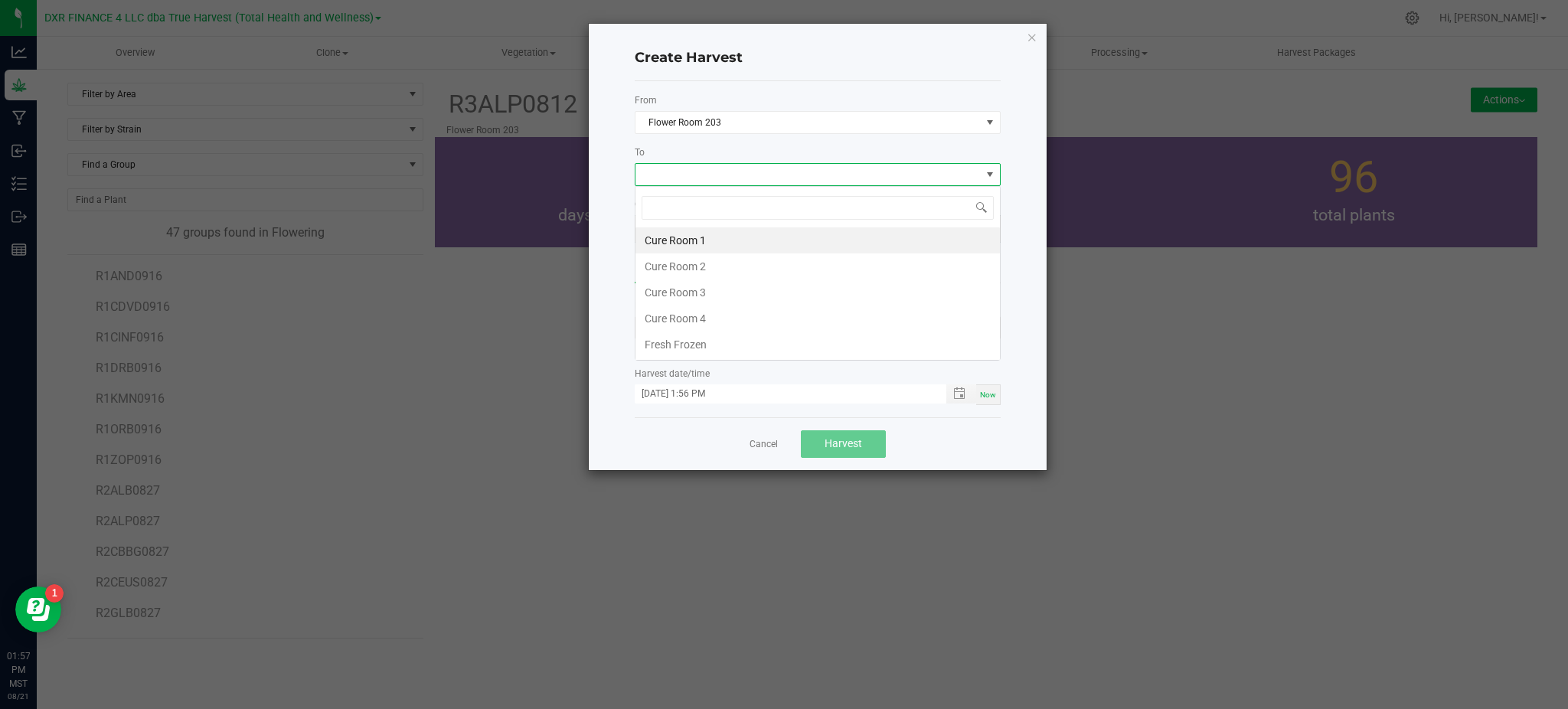
scroll to position [23, 365]
click at [715, 270] on li "Cure Room 2" at bounding box center [818, 266] width 364 height 26
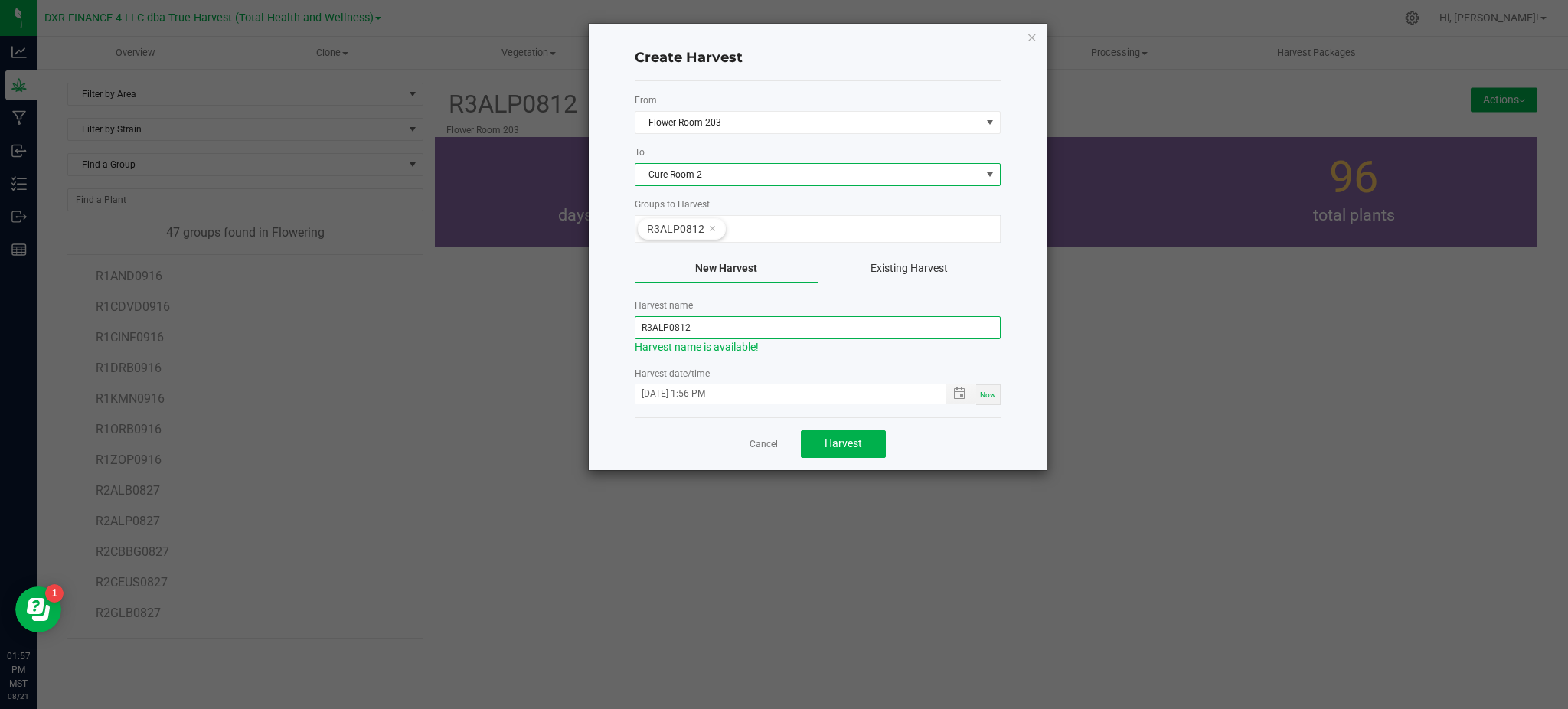
click at [704, 329] on input "R3ALP0812" at bounding box center [818, 327] width 366 height 23
type input "R3ALP0813"
click at [939, 433] on div "Cancel Harvest" at bounding box center [818, 444] width 366 height 53
click at [954, 403] on span "Toggle popup" at bounding box center [961, 394] width 30 height 19
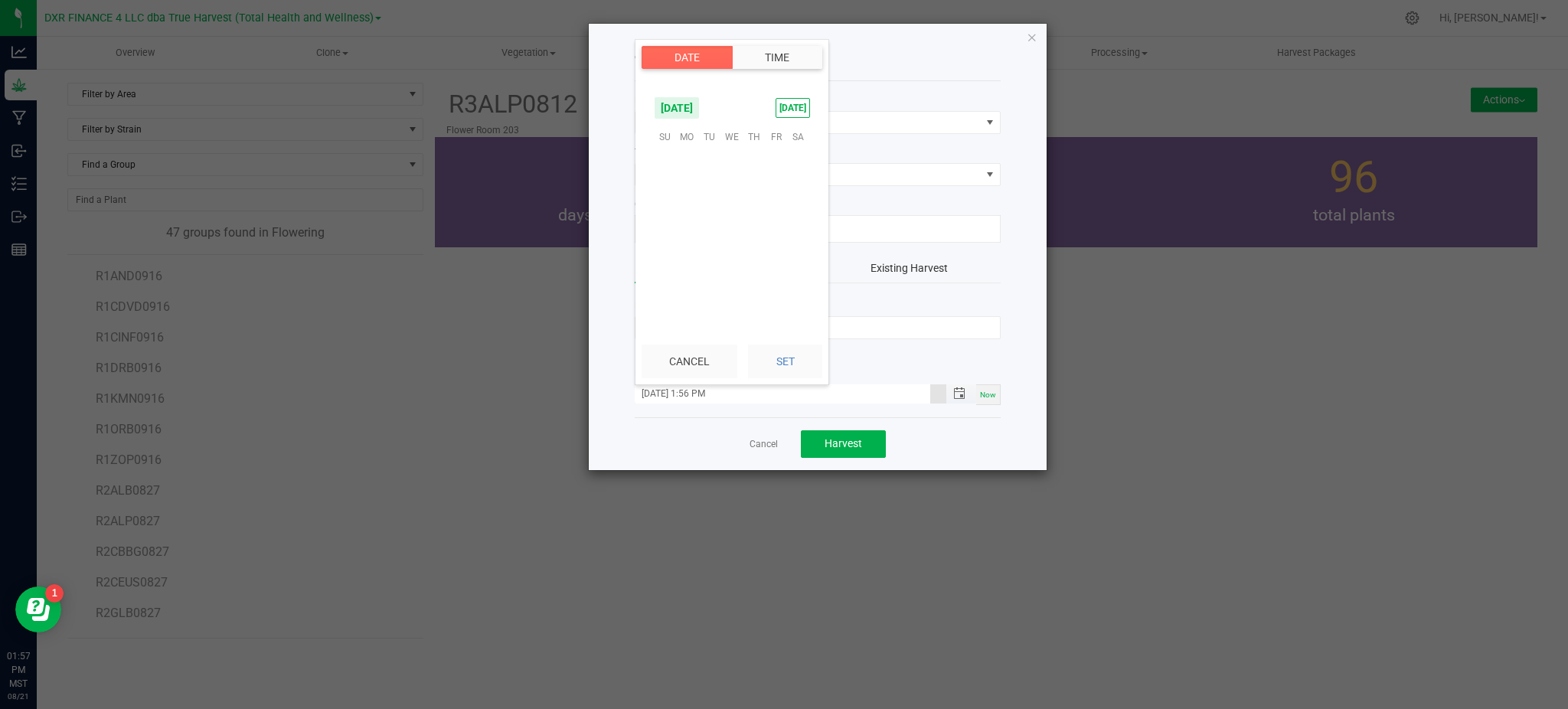
scroll to position [20, 0]
click at [735, 202] on span "13" at bounding box center [732, 208] width 22 height 24
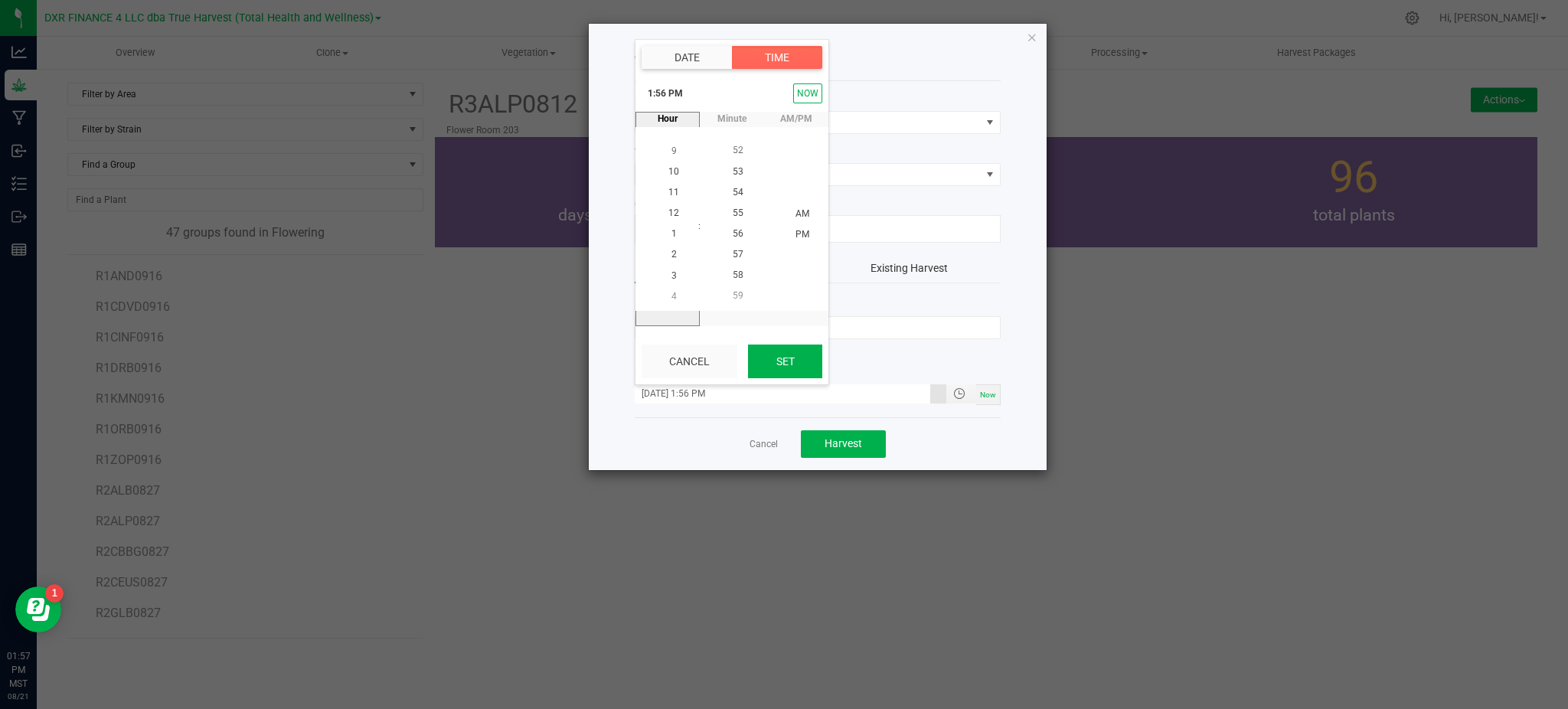
drag, startPoint x: 780, startPoint y: 372, endPoint x: 847, endPoint y: 368, distance: 67.1
click at [781, 372] on button "Set" at bounding box center [785, 362] width 75 height 34
type input "[DATE] 1:56 PM"
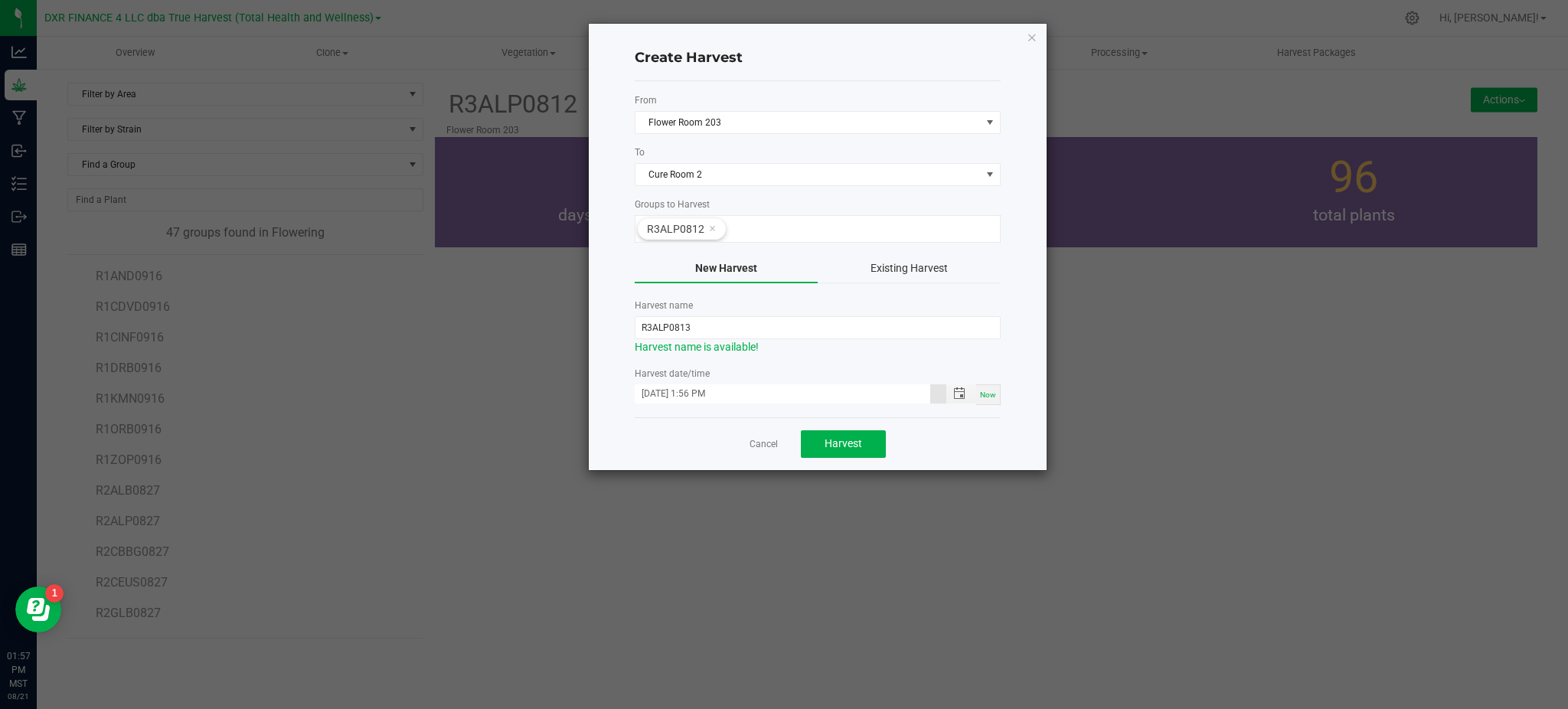
click at [962, 443] on div "Cancel Harvest" at bounding box center [818, 444] width 366 height 53
drag, startPoint x: 850, startPoint y: 446, endPoint x: 709, endPoint y: 343, distance: 174.6
click at [828, 386] on div "Create Harvest From Flower Room 203 To Cure Room 2 Groups to Harvest R3ALP0812 …" at bounding box center [817, 246] width 458 height 446
click at [647, 324] on input "R3ALP0813" at bounding box center [818, 327] width 366 height 23
click at [658, 324] on input "ALP0813" at bounding box center [818, 327] width 366 height 23
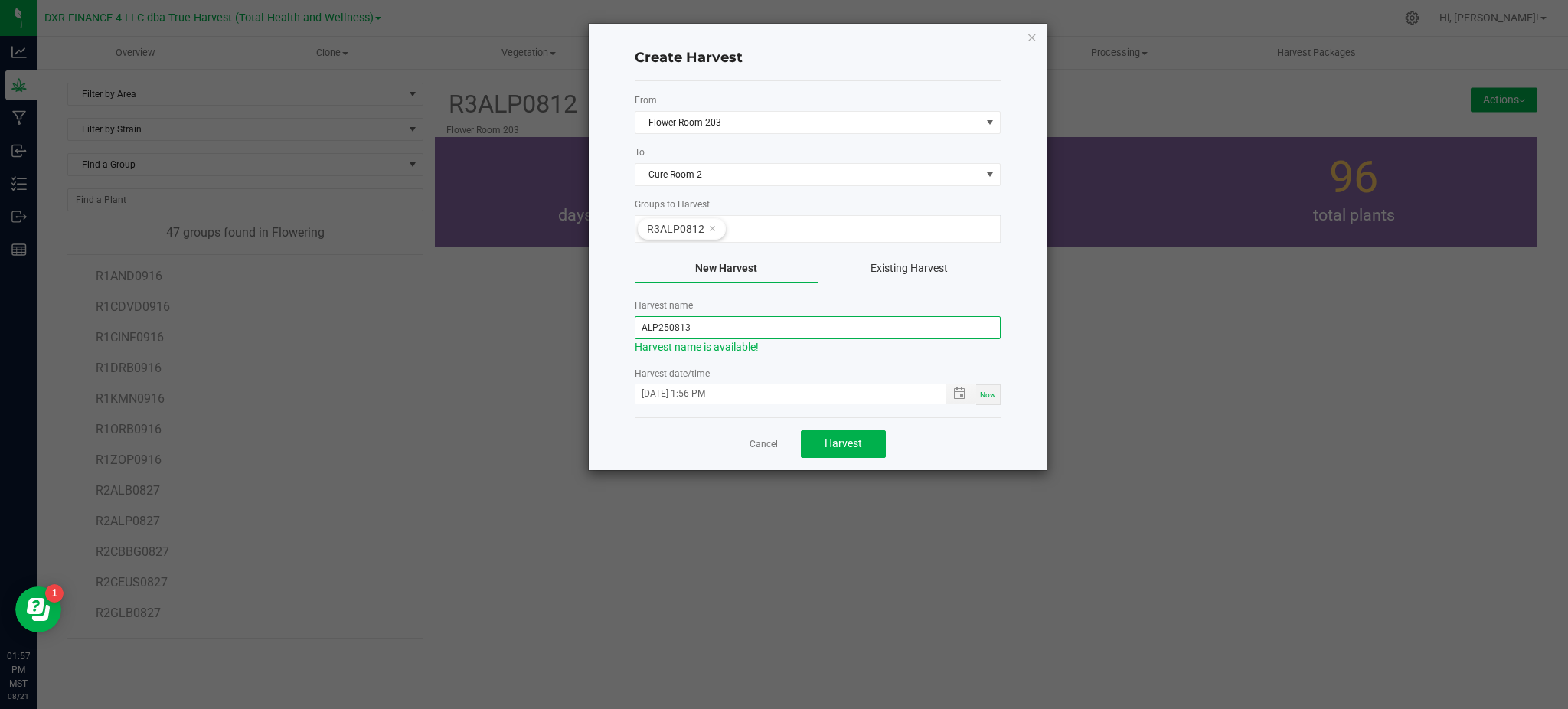
type input "ALP250813"
click at [963, 422] on div "Cancel Harvest" at bounding box center [818, 444] width 366 height 53
click at [860, 442] on span "Harvest" at bounding box center [843, 443] width 37 height 12
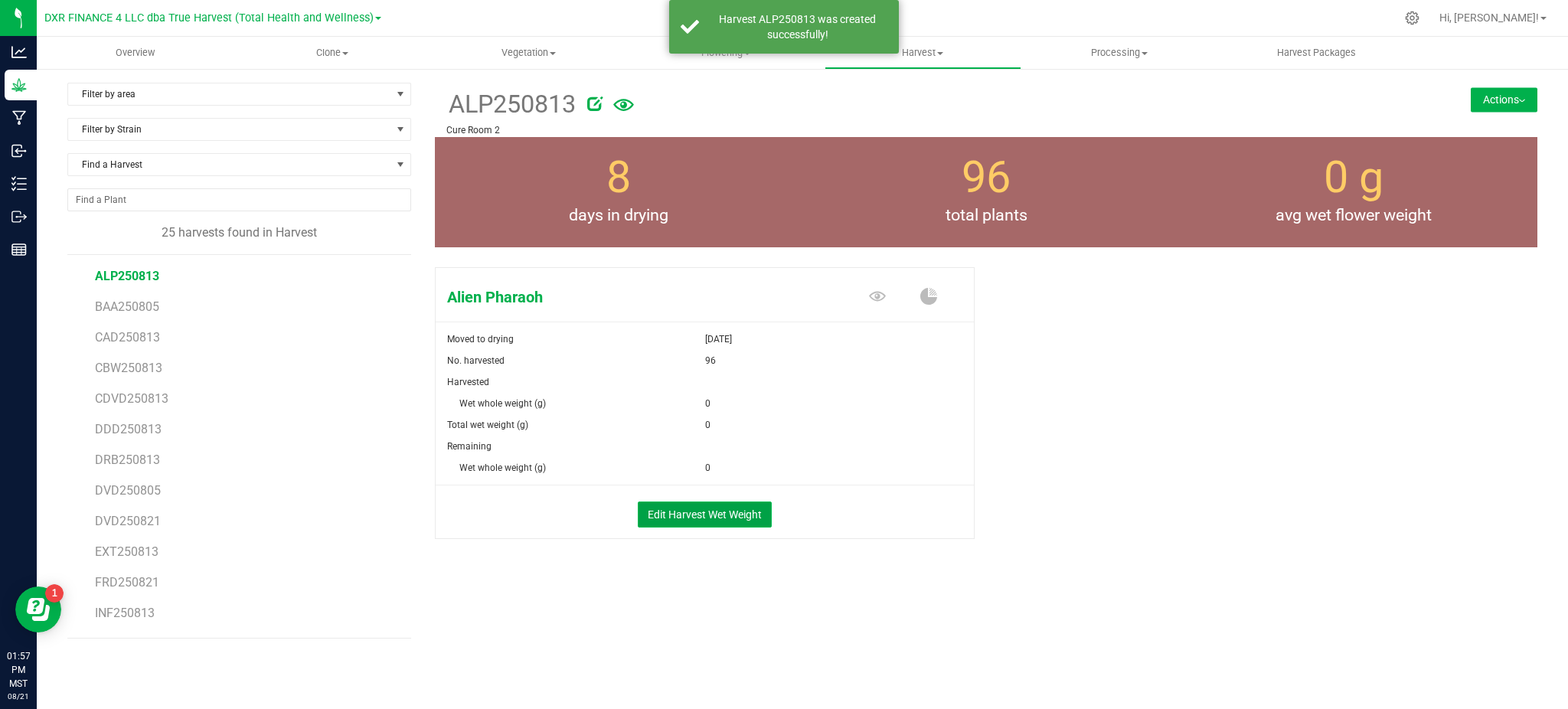
click at [723, 508] on button "Edit Harvest Wet Weight" at bounding box center [704, 514] width 134 height 26
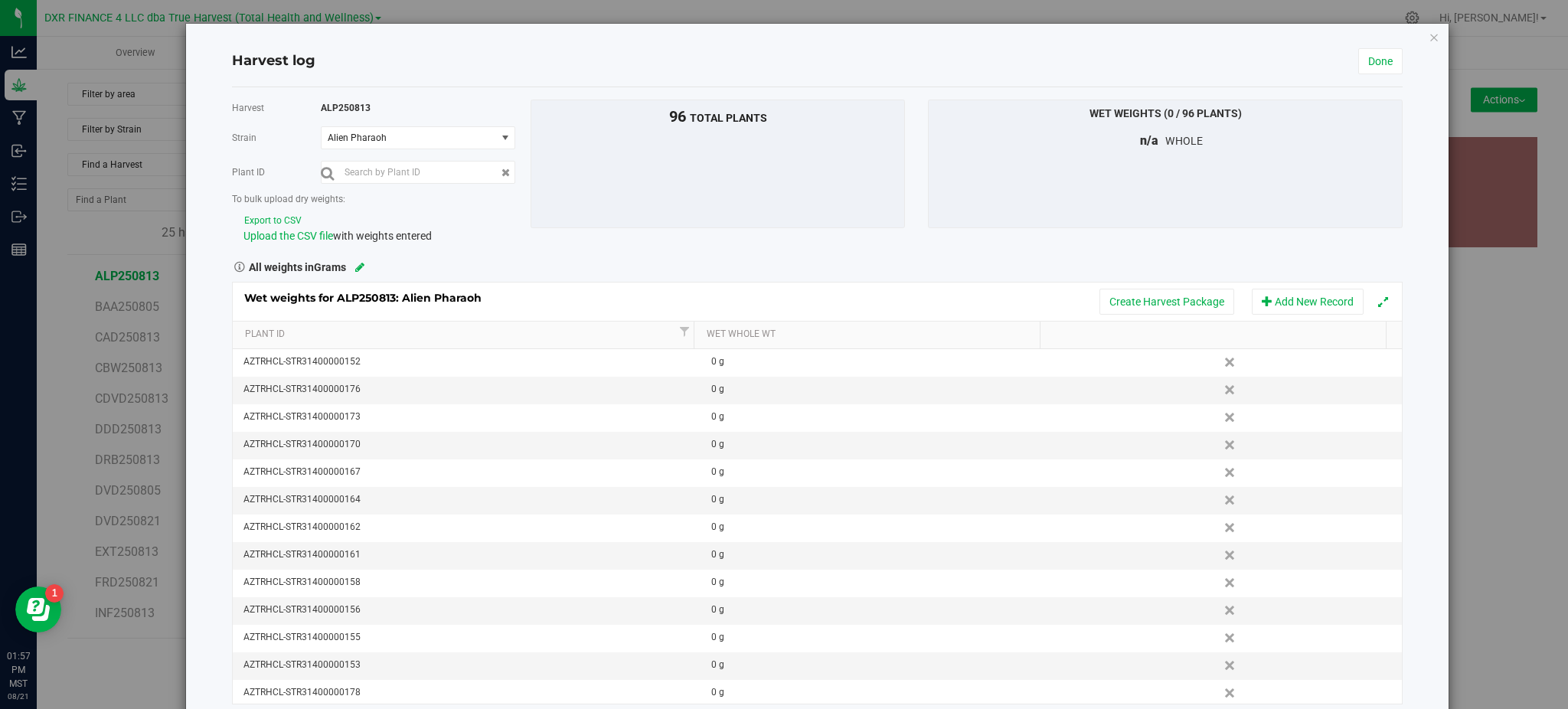
click at [273, 214] on button "Export to CSV" at bounding box center [273, 220] width 59 height 14
click at [291, 240] on span "Upload the CSV file" at bounding box center [289, 235] width 90 height 12
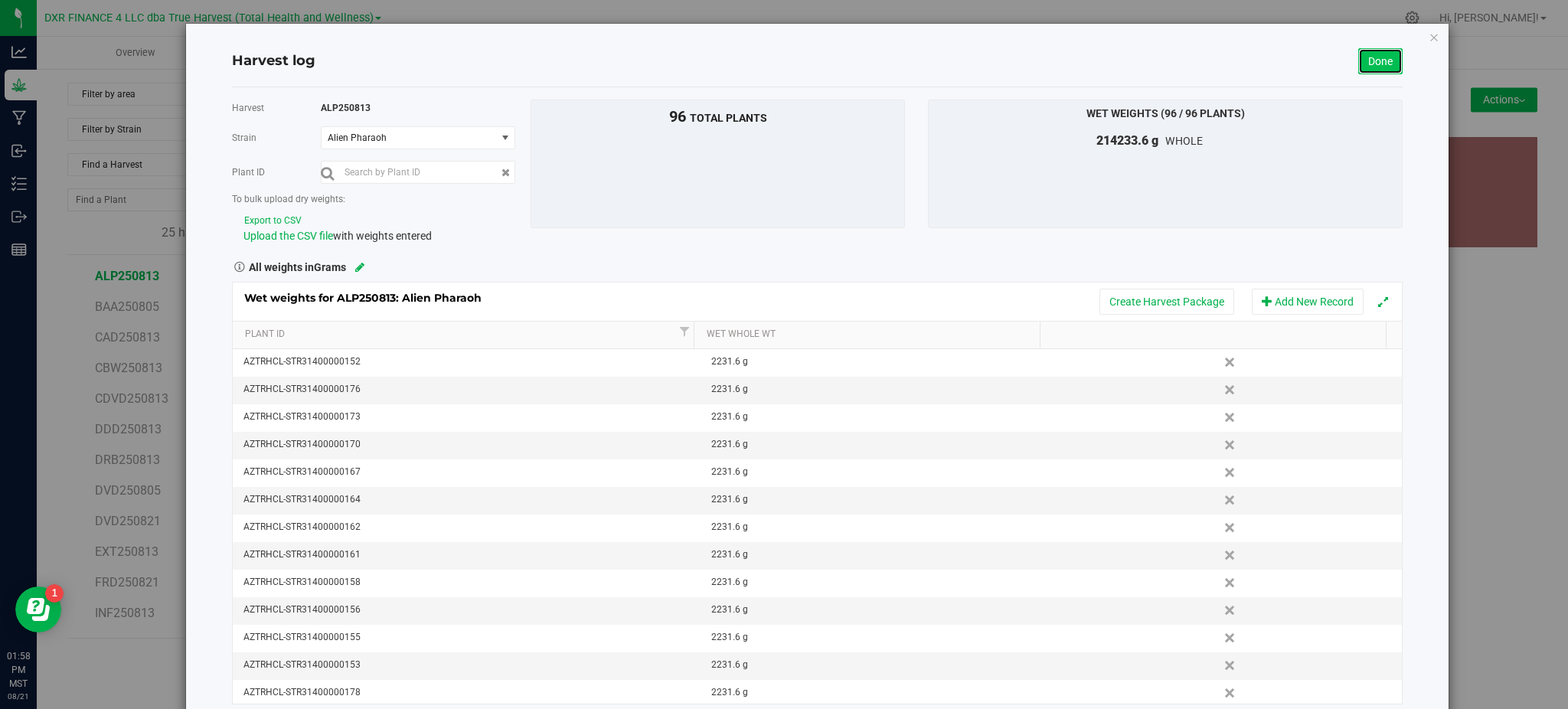
click at [1366, 60] on link "Done" at bounding box center [1380, 61] width 44 height 26
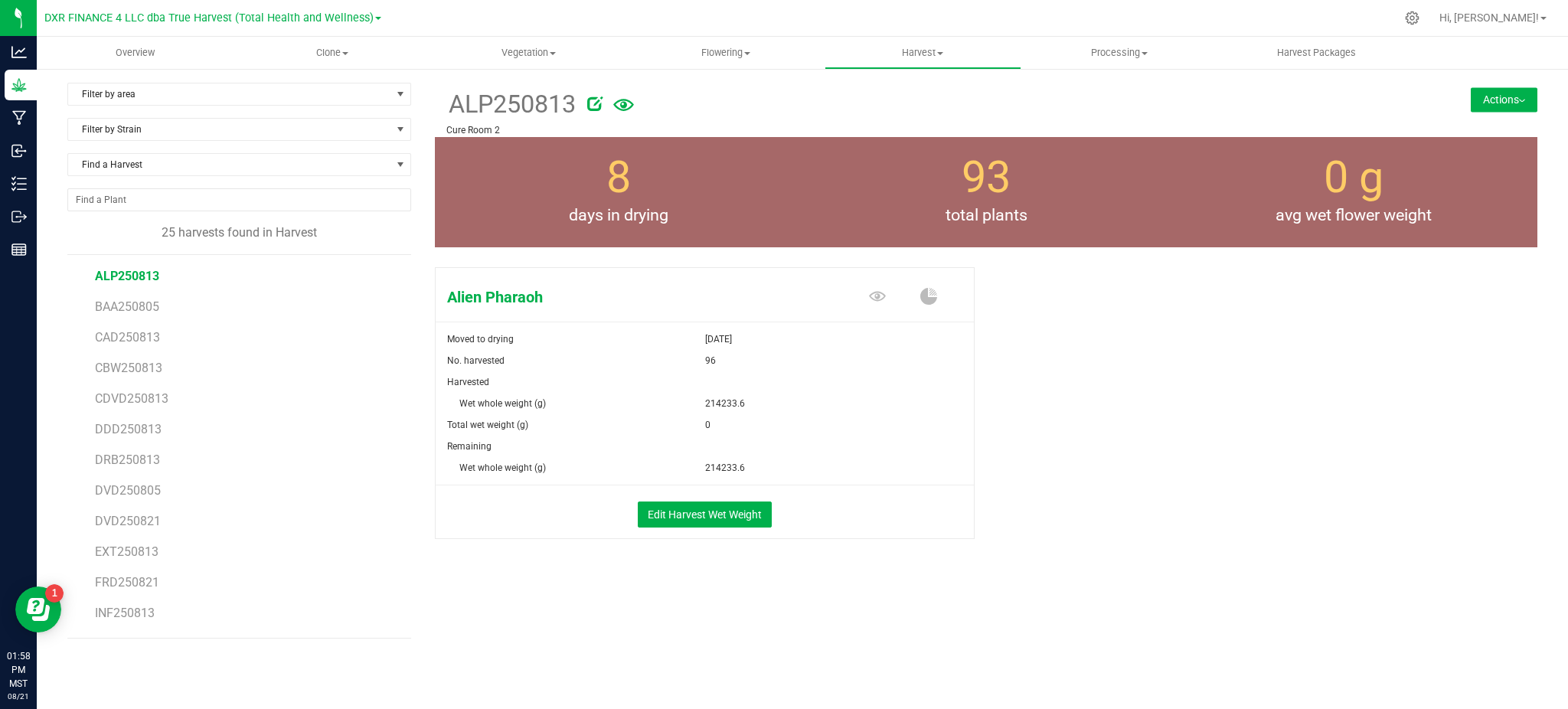
click at [1068, 494] on div "Alien Pharaoh Moved to drying [DATE] No. harvested 96 Harvested Wet whole weigh…" at bounding box center [986, 418] width 1102 height 316
click at [1071, 471] on div "Alien Pharaoh Moved to drying [DATE] No. harvested 96 Harvested Wet whole weigh…" at bounding box center [986, 418] width 1102 height 316
click at [1156, 546] on div "Alien Pharaoh Moved to drying [DATE] No. harvested 96 Harvested Wet whole weigh…" at bounding box center [986, 418] width 1102 height 316
drag, startPoint x: 1028, startPoint y: 351, endPoint x: 1092, endPoint y: 293, distance: 86.4
click at [1031, 349] on div "Alien Pharaoh Moved to drying [DATE] No. harvested 96 Harvested Wet whole weigh…" at bounding box center [986, 418] width 1102 height 316
